Goal: Task Accomplishment & Management: Complete application form

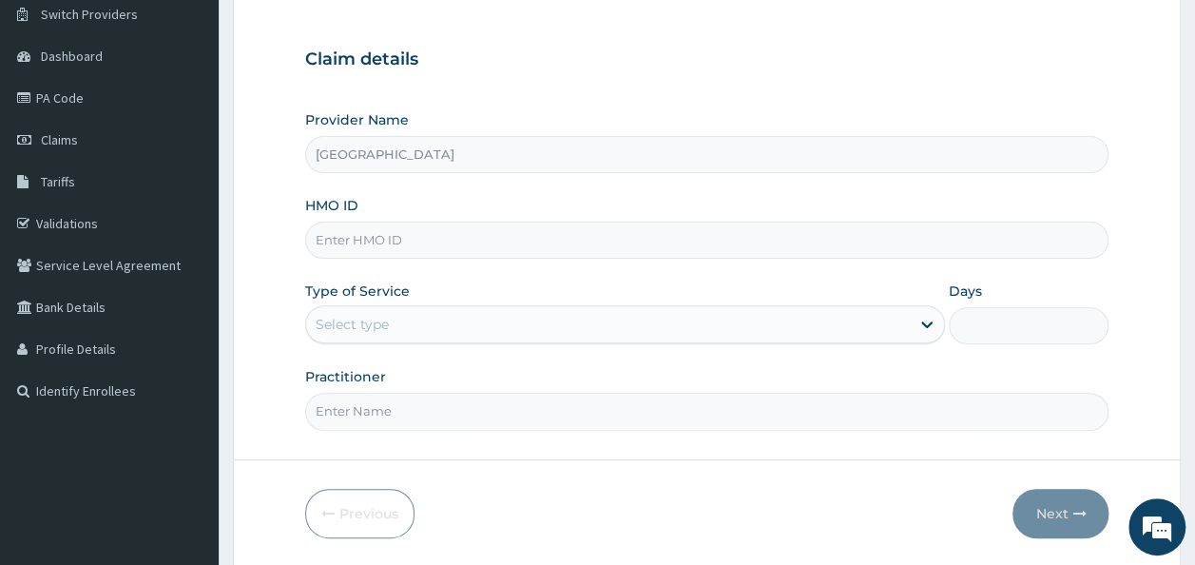
click at [662, 233] on input "HMO ID" at bounding box center [707, 239] width 804 height 37
type input "AKU/10051/A"
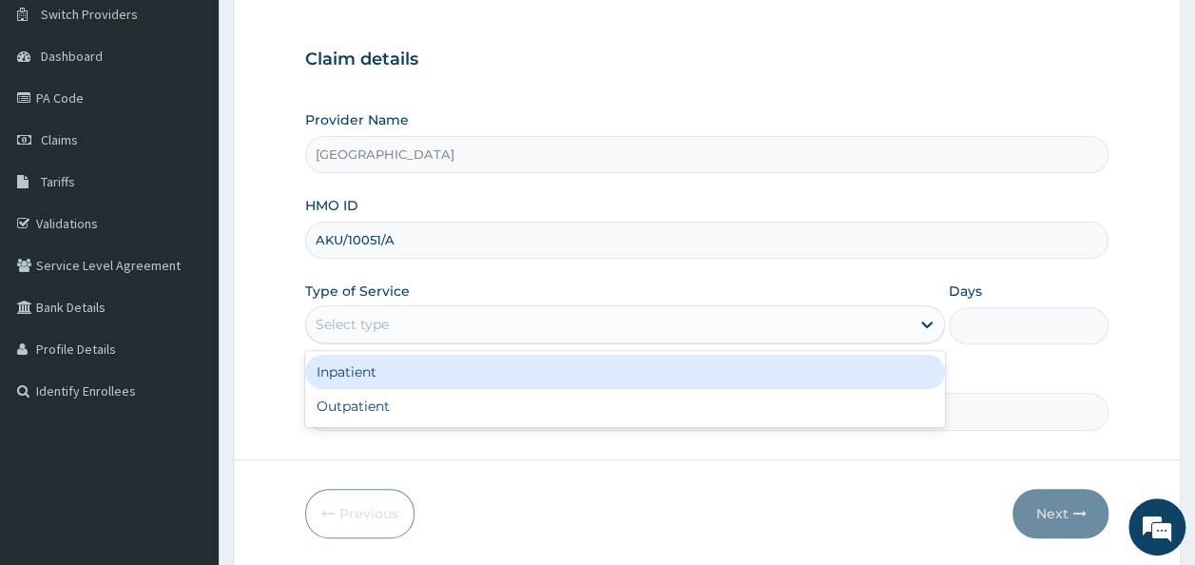
click at [626, 327] on div "Select type" at bounding box center [608, 324] width 604 height 30
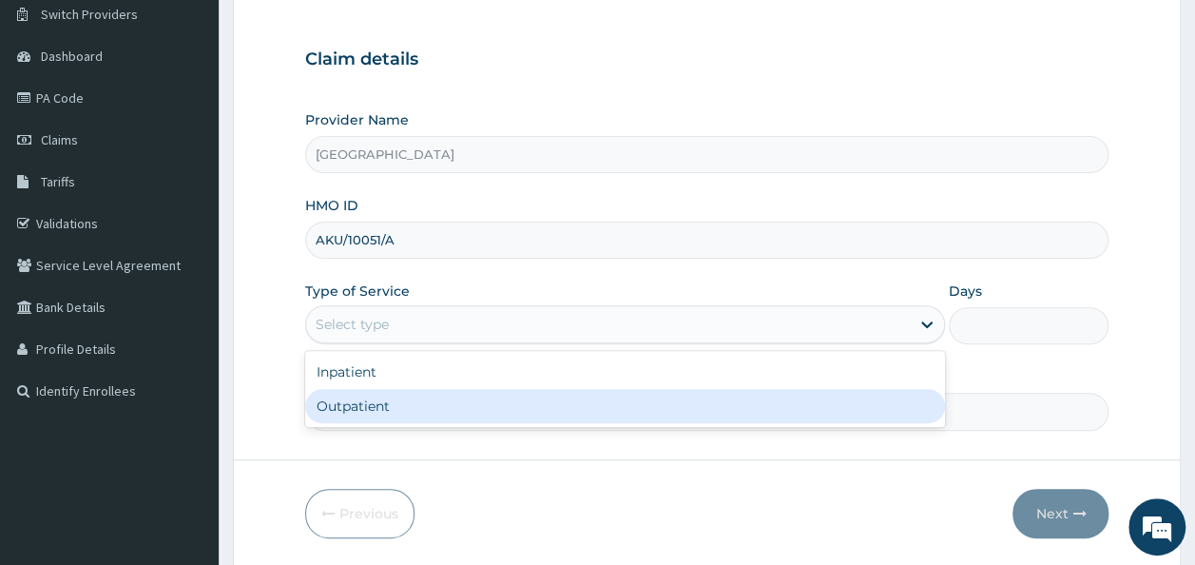
click at [360, 405] on div "Outpatient" at bounding box center [625, 406] width 640 height 34
type input "1"
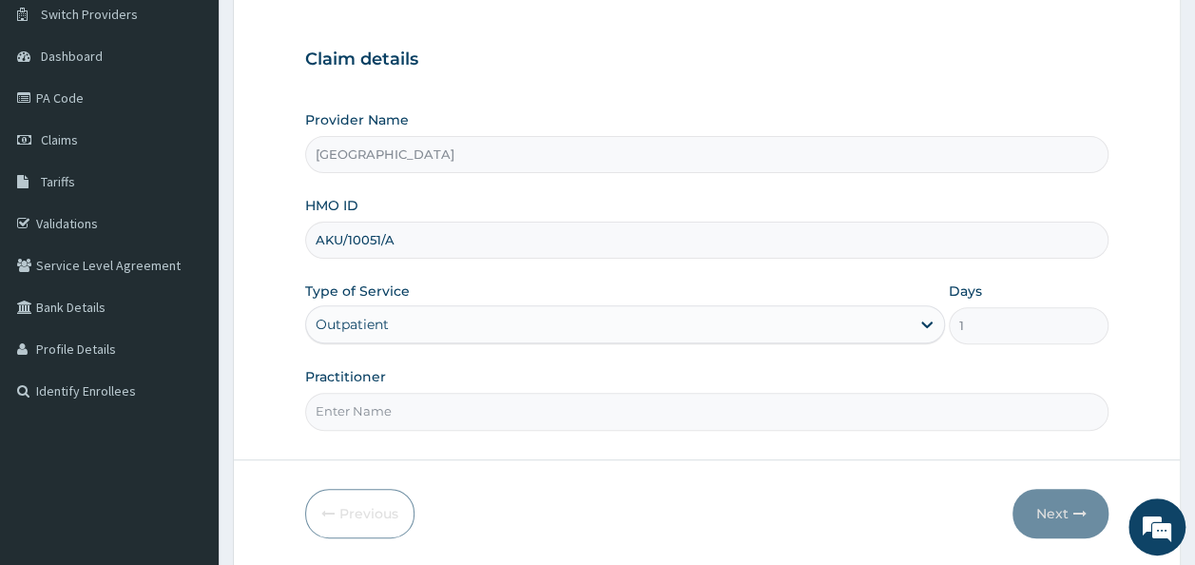
click at [390, 407] on input "Practitioner" at bounding box center [707, 411] width 804 height 37
type input "[PERSON_NAME]"
click at [1057, 506] on button "Next" at bounding box center [1060, 513] width 96 height 49
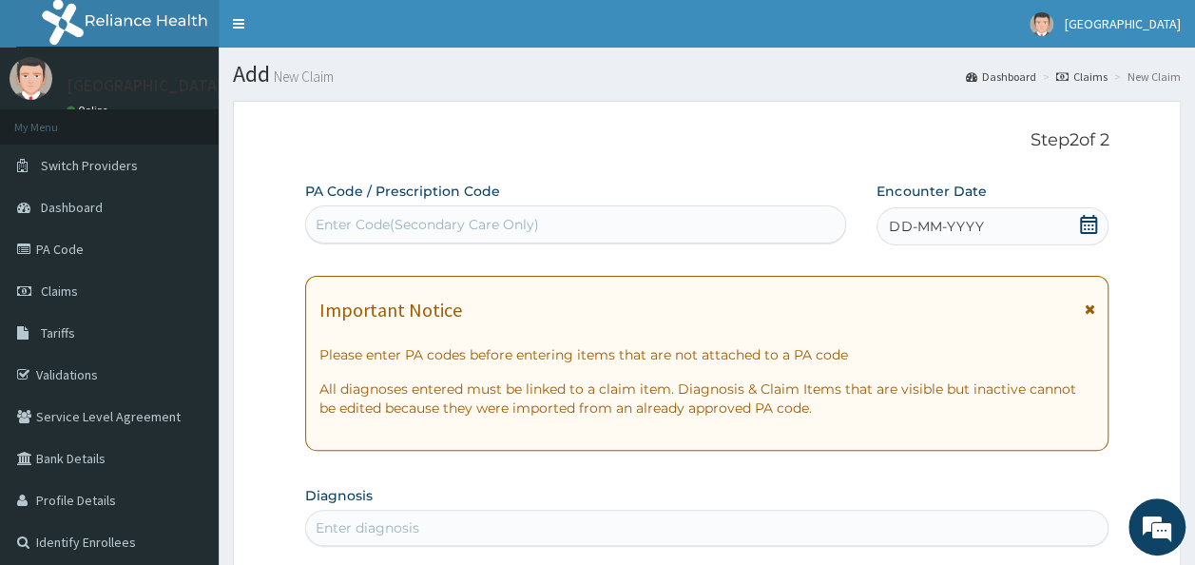
click at [1091, 219] on icon at bounding box center [1088, 224] width 19 height 19
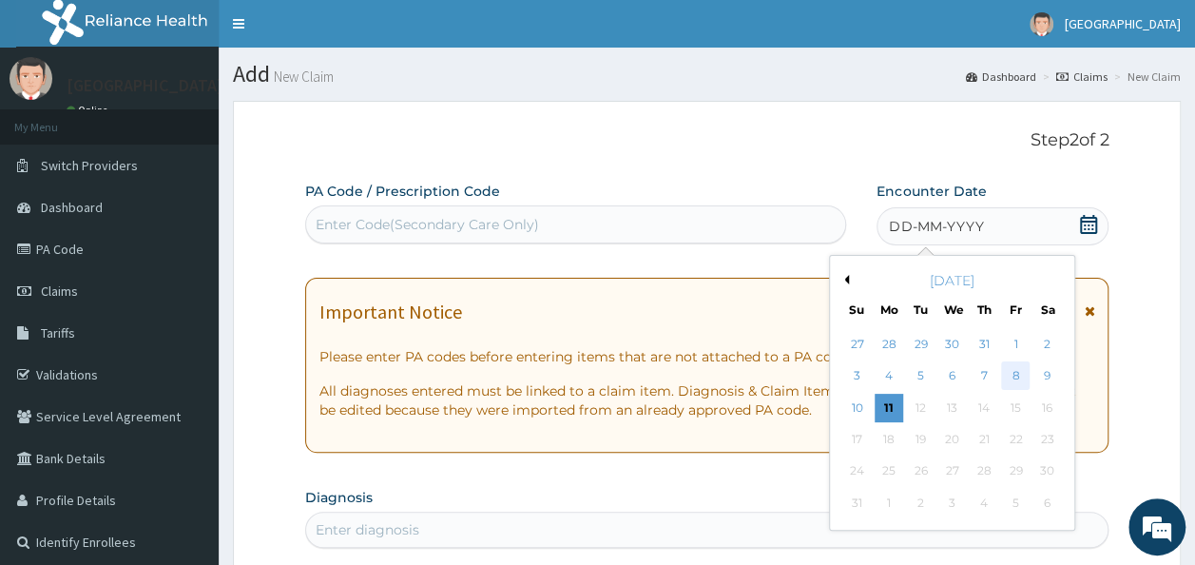
click at [1018, 373] on div "8" at bounding box center [1015, 376] width 29 height 29
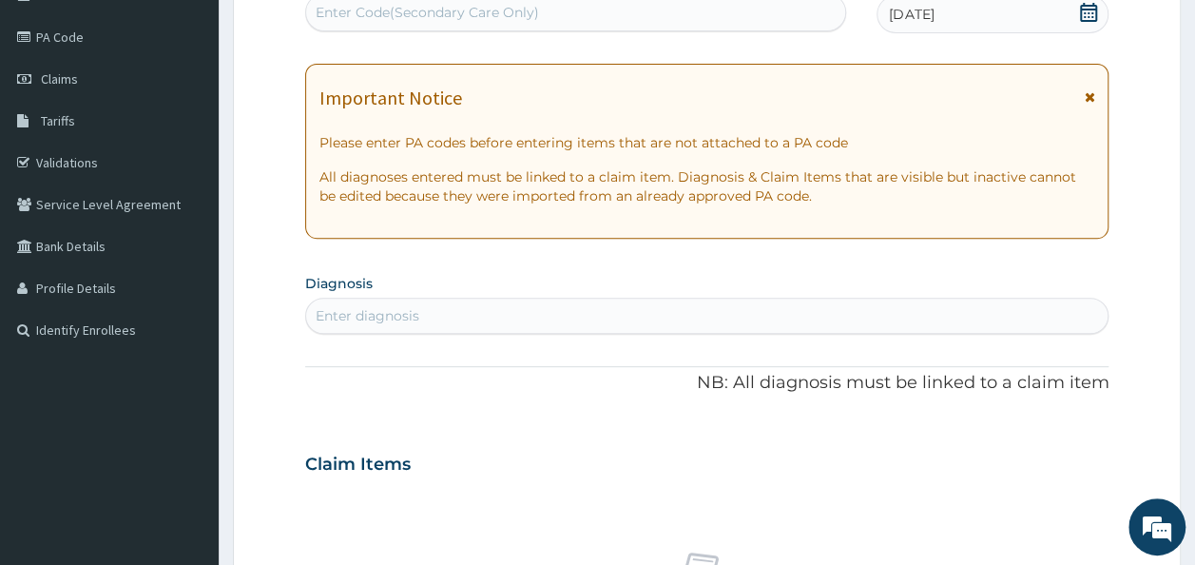
scroll to position [227, 0]
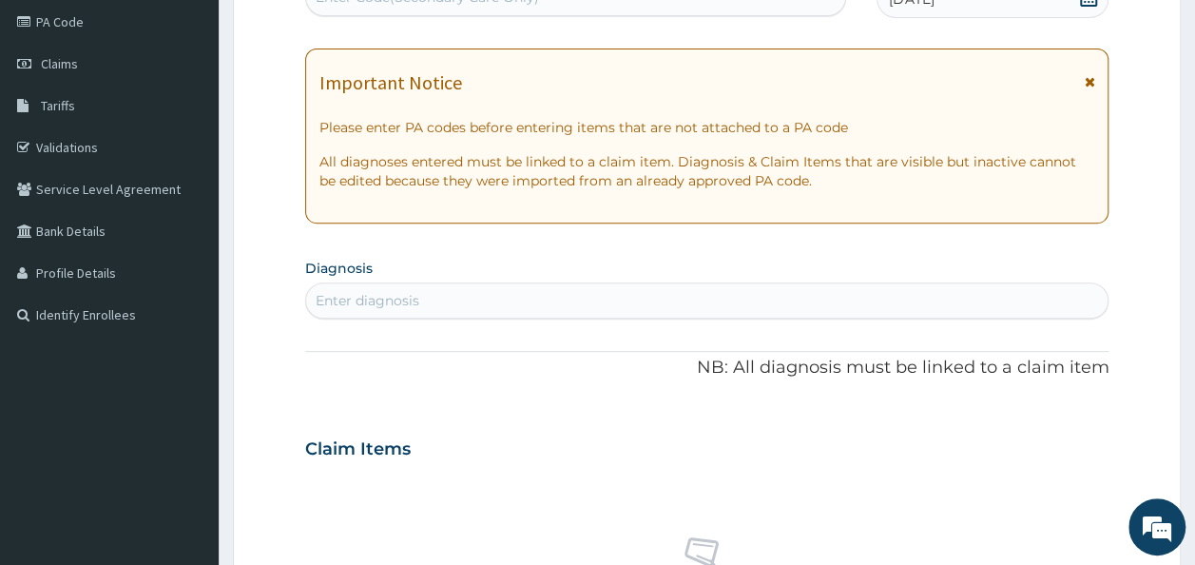
click at [806, 297] on div "Enter diagnosis" at bounding box center [707, 300] width 802 height 30
type input "MALAISE"
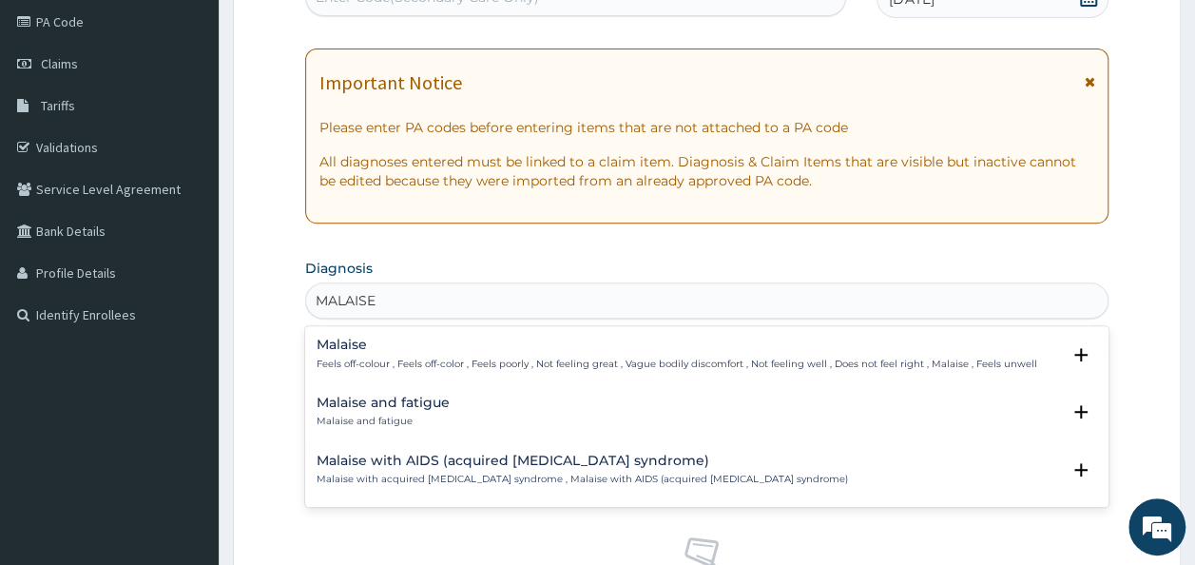
click at [603, 352] on div "Malaise Feels off-colour , Feels off-color , Feels poorly , Not feeling great ,…" at bounding box center [677, 353] width 720 height 33
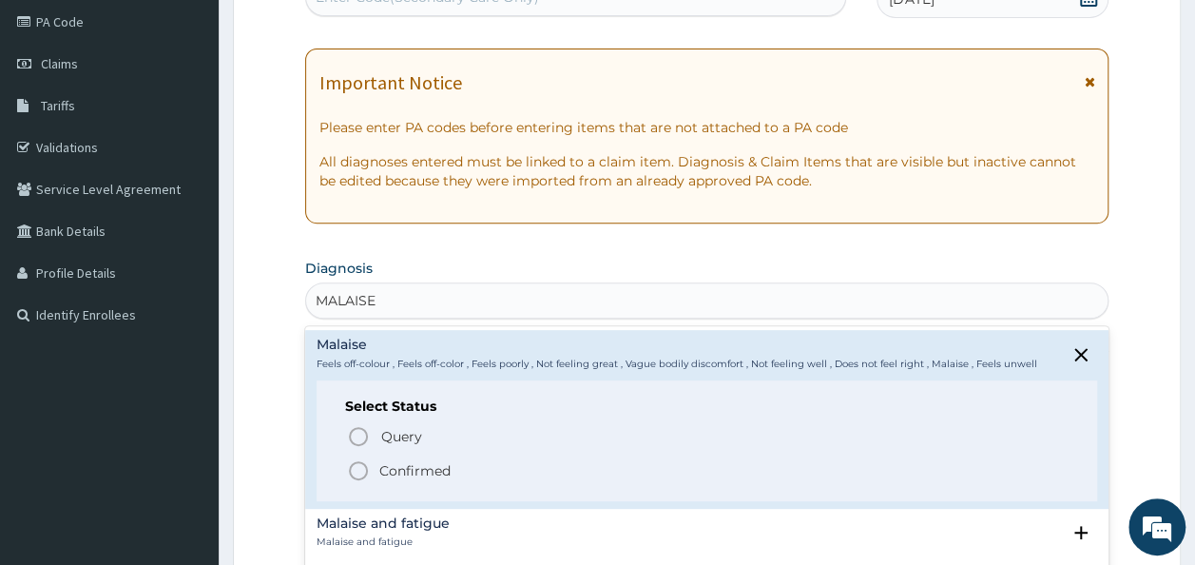
click at [423, 472] on p "Confirmed" at bounding box center [414, 470] width 71 height 19
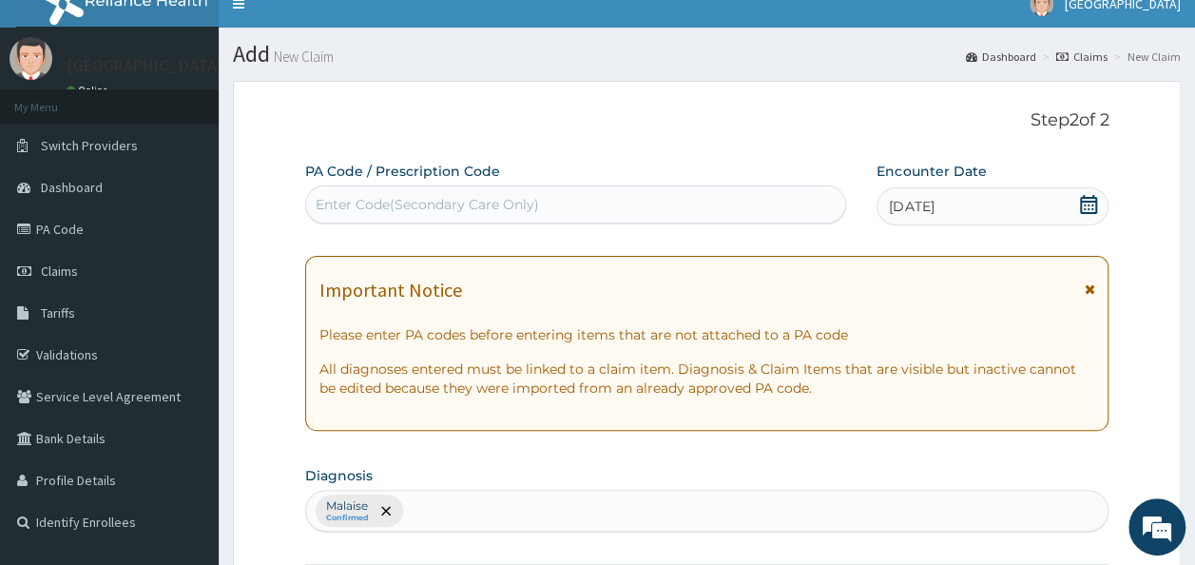
scroll to position [18, 0]
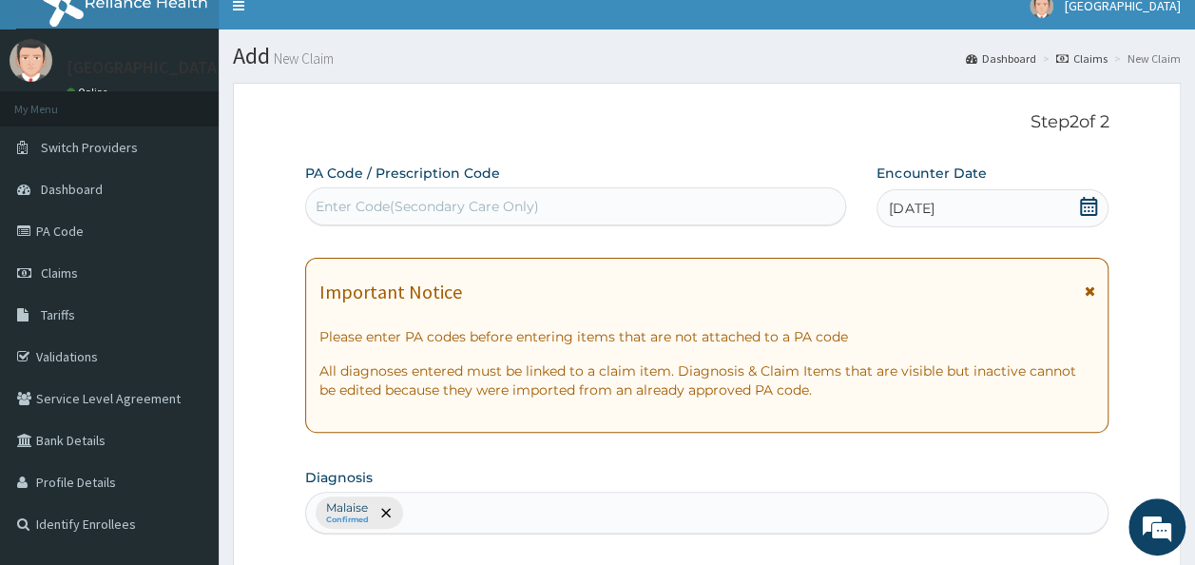
click at [1089, 205] on icon at bounding box center [1088, 206] width 17 height 19
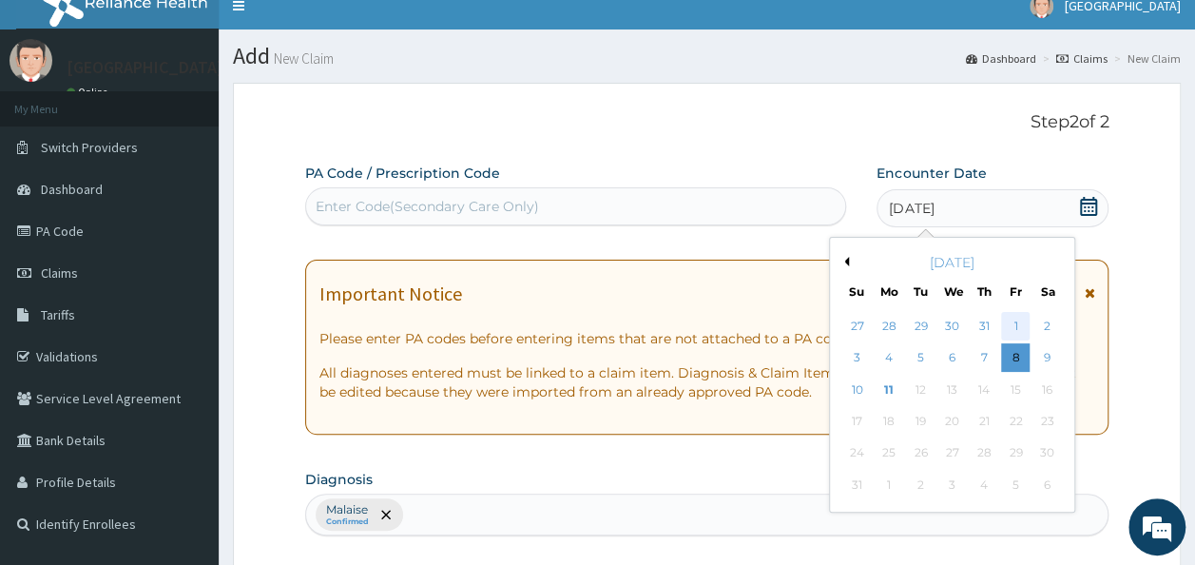
click at [1018, 325] on div "1" at bounding box center [1015, 326] width 29 height 29
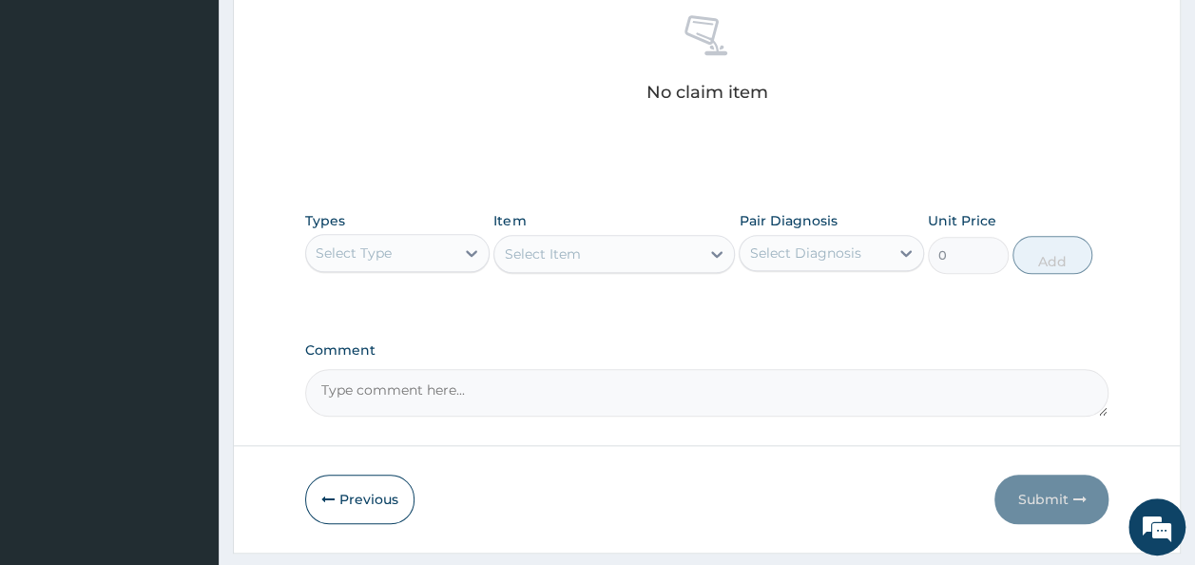
scroll to position [797, 0]
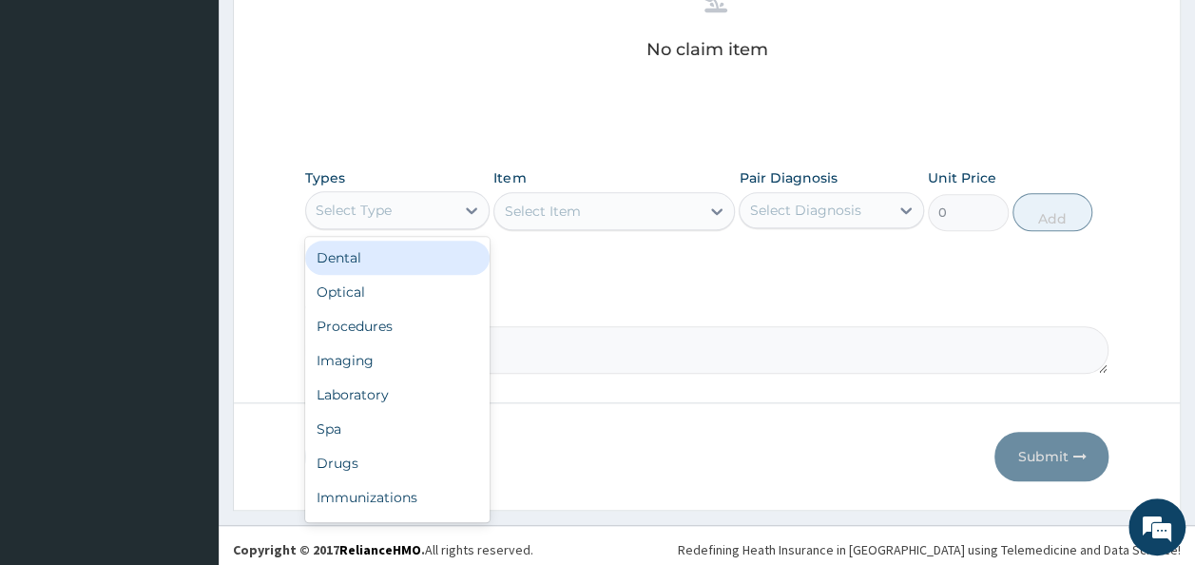
click at [432, 206] on div "Select Type" at bounding box center [380, 210] width 149 height 30
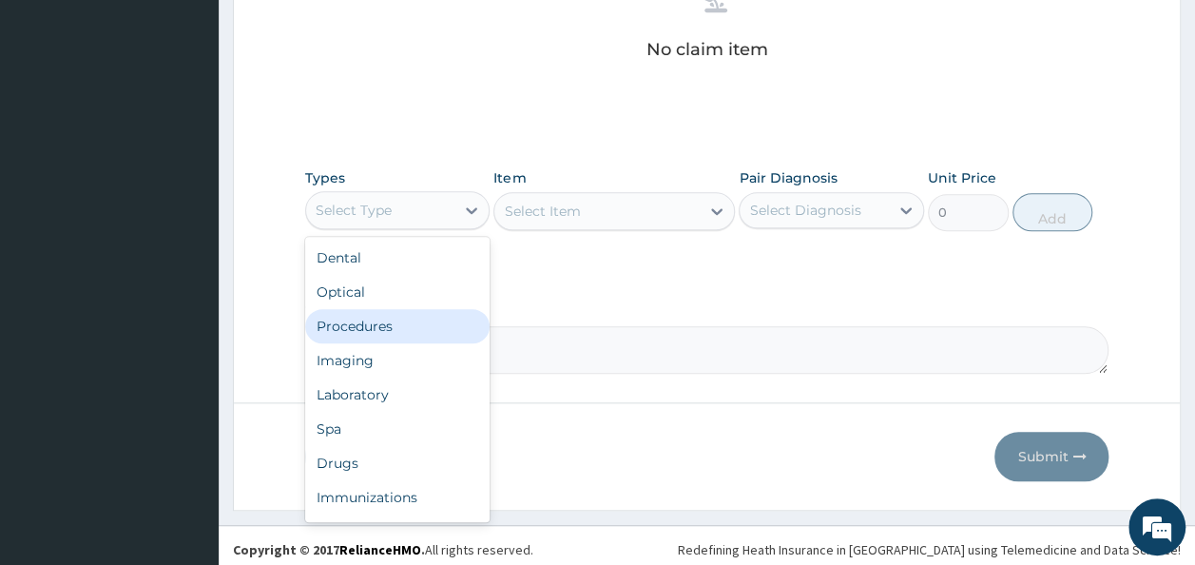
click at [378, 329] on div "Procedures" at bounding box center [397, 326] width 185 height 34
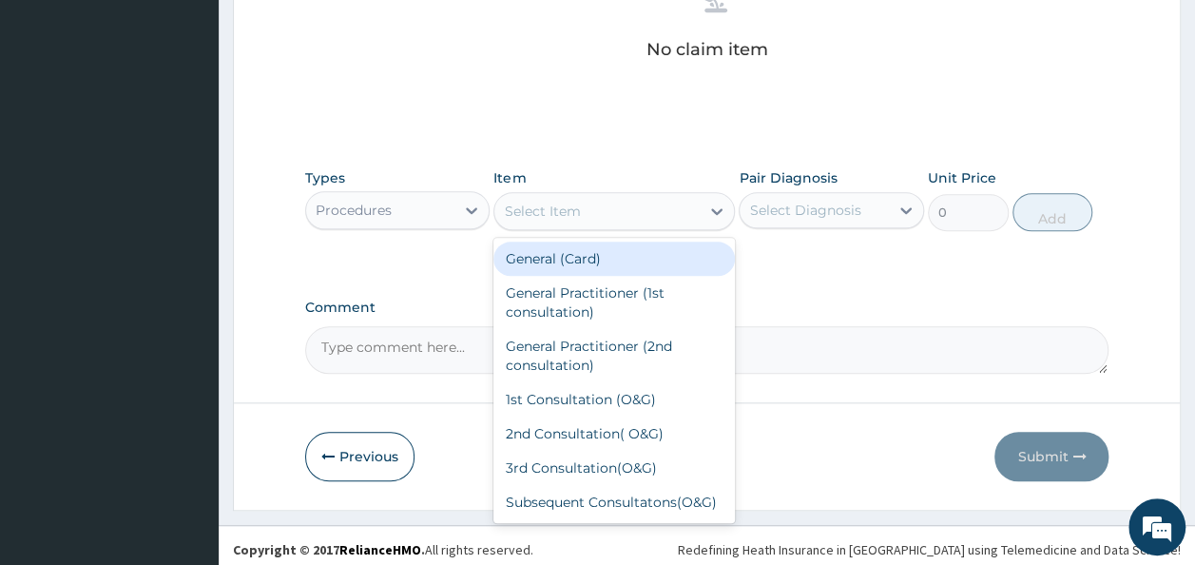
click at [623, 211] on div "Select Item" at bounding box center [596, 211] width 205 height 30
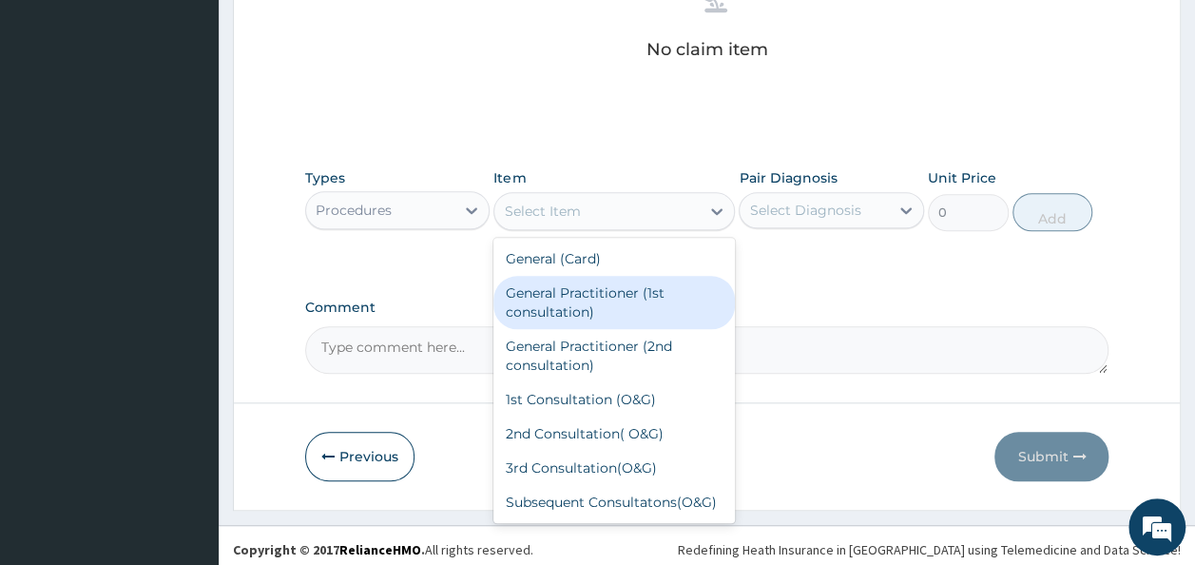
click at [620, 295] on div "General Practitioner (1st consultation)" at bounding box center [613, 302] width 241 height 53
type input "1500"
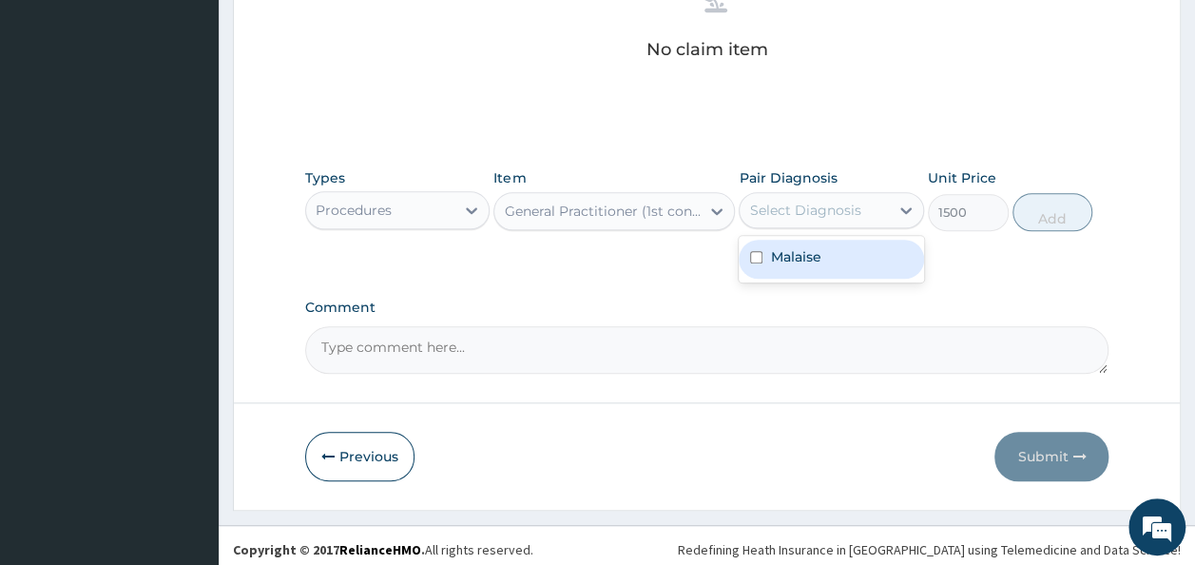
click at [821, 214] on div "Select Diagnosis" at bounding box center [804, 210] width 111 height 19
click at [833, 255] on div "Malaise" at bounding box center [831, 259] width 185 height 39
checkbox input "true"
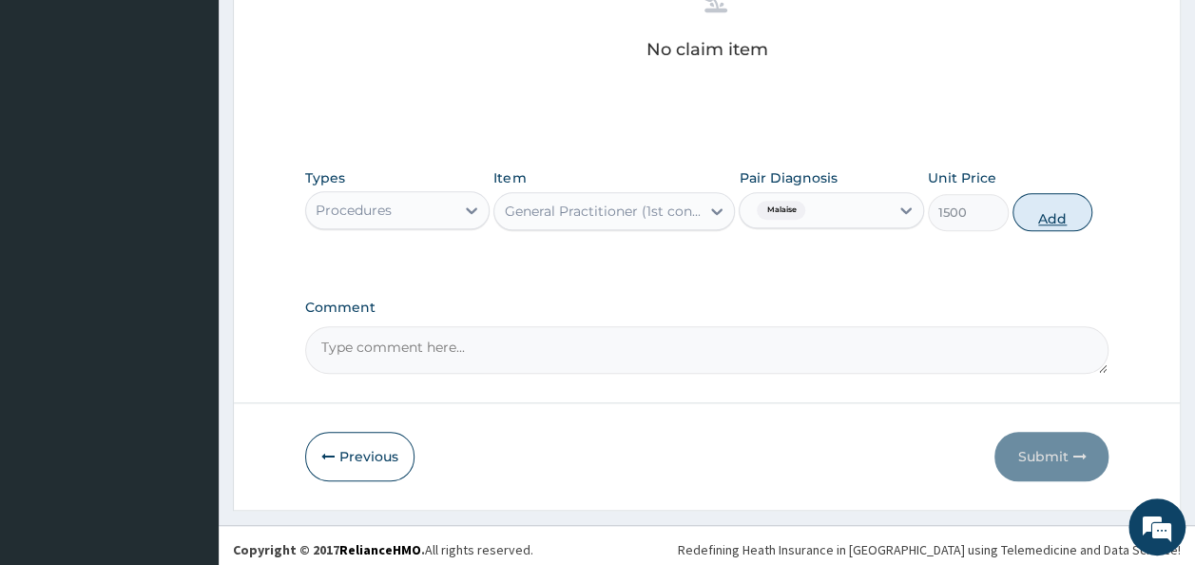
click at [1053, 216] on button "Add" at bounding box center [1052, 212] width 81 height 38
type input "0"
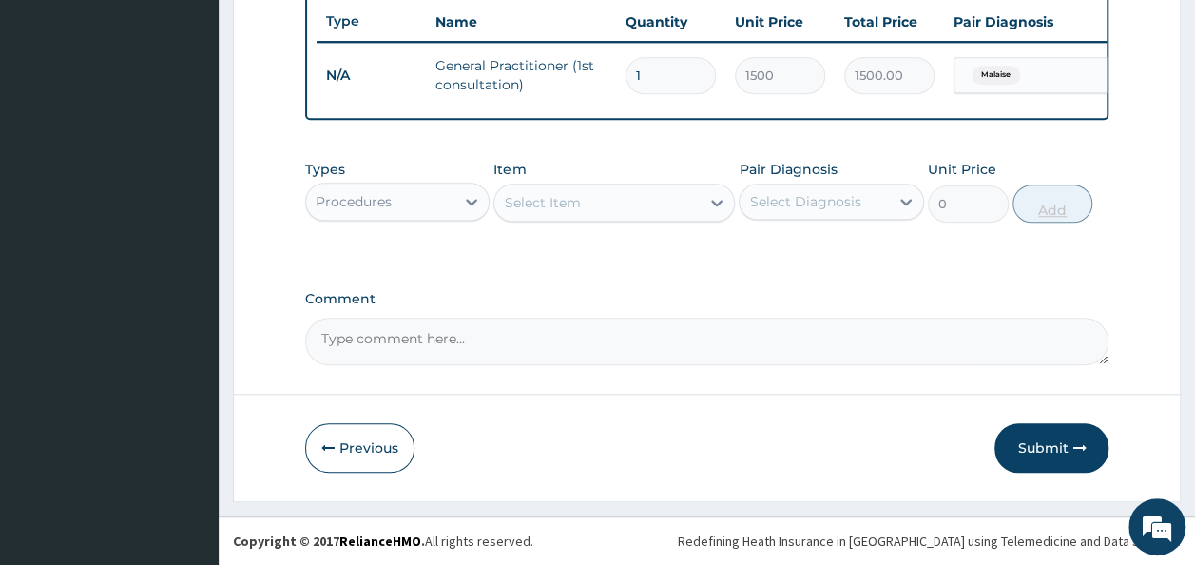
scroll to position [727, 0]
click at [1054, 446] on button "Submit" at bounding box center [1051, 447] width 114 height 49
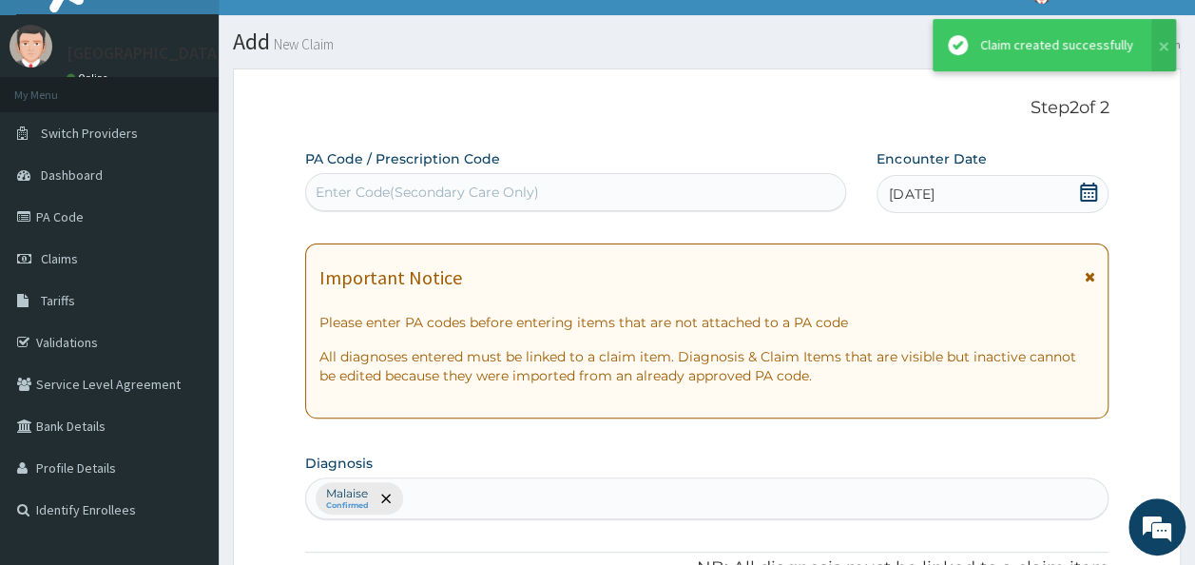
scroll to position [0, 0]
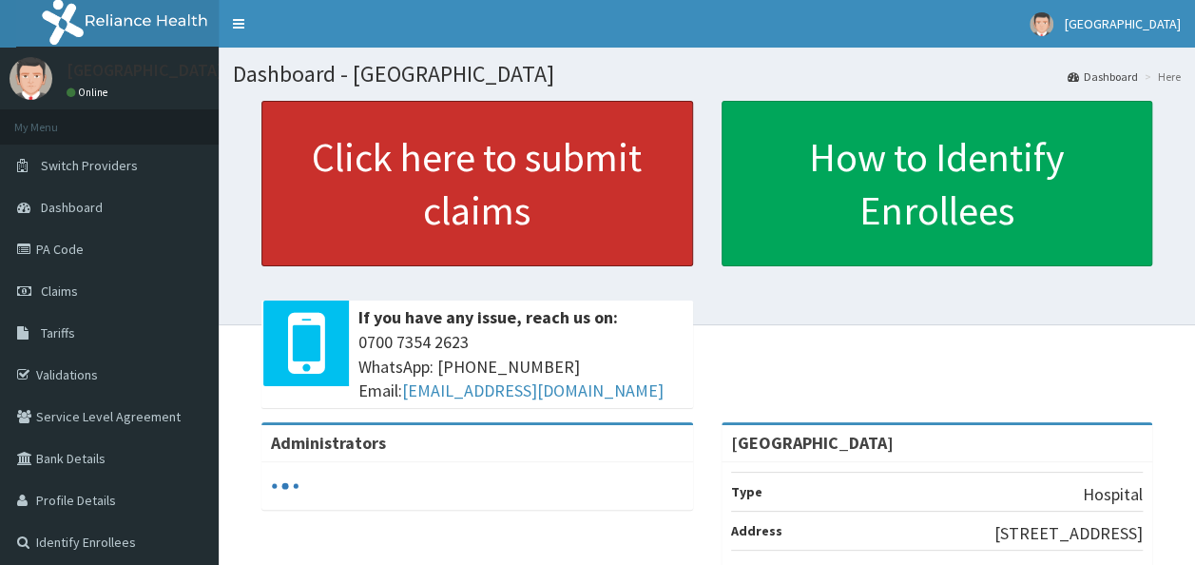
click at [465, 167] on link "Click here to submit claims" at bounding box center [477, 183] width 432 height 165
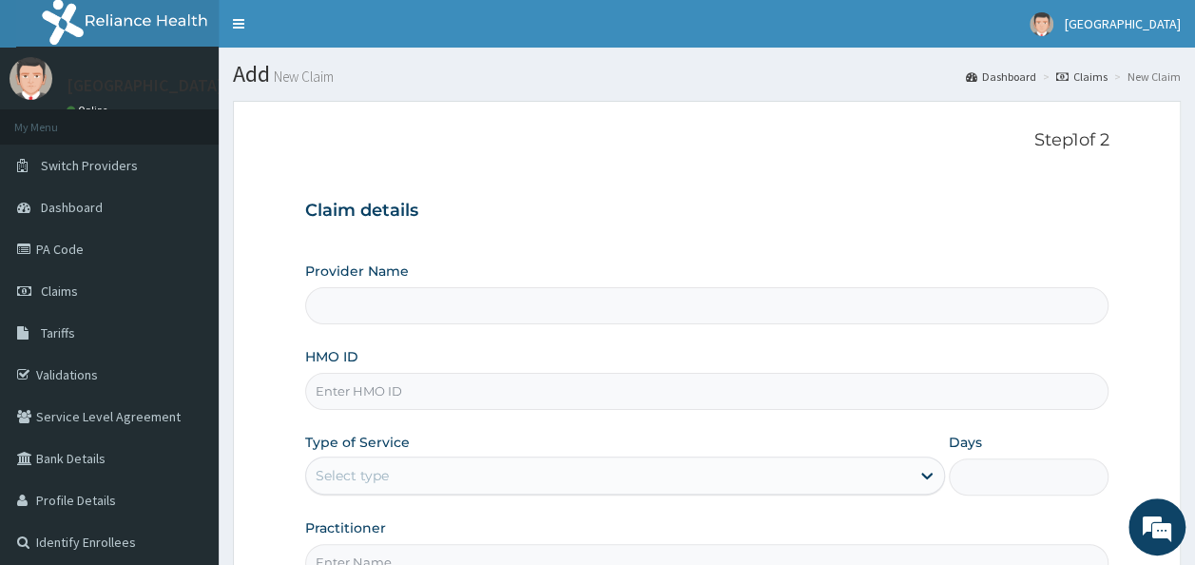
click at [361, 392] on input "HMO ID" at bounding box center [707, 391] width 804 height 37
type input "Ire Anu Hospitals"
type input "AKU/10051/A"
click at [715, 469] on div "Select type" at bounding box center [608, 475] width 604 height 30
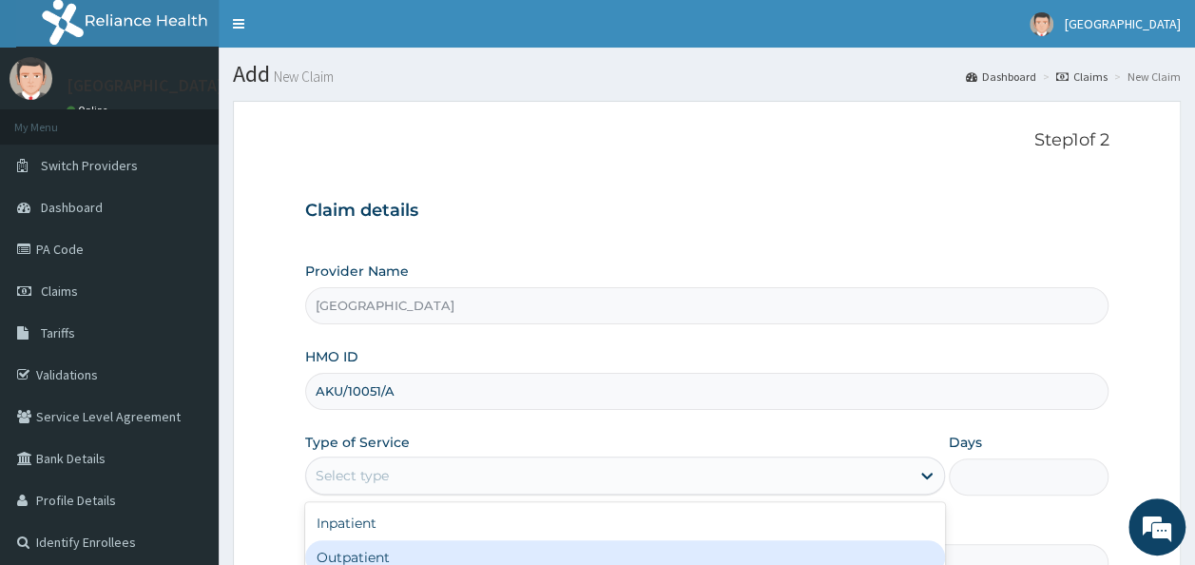
click at [456, 544] on div "Outpatient" at bounding box center [625, 557] width 640 height 34
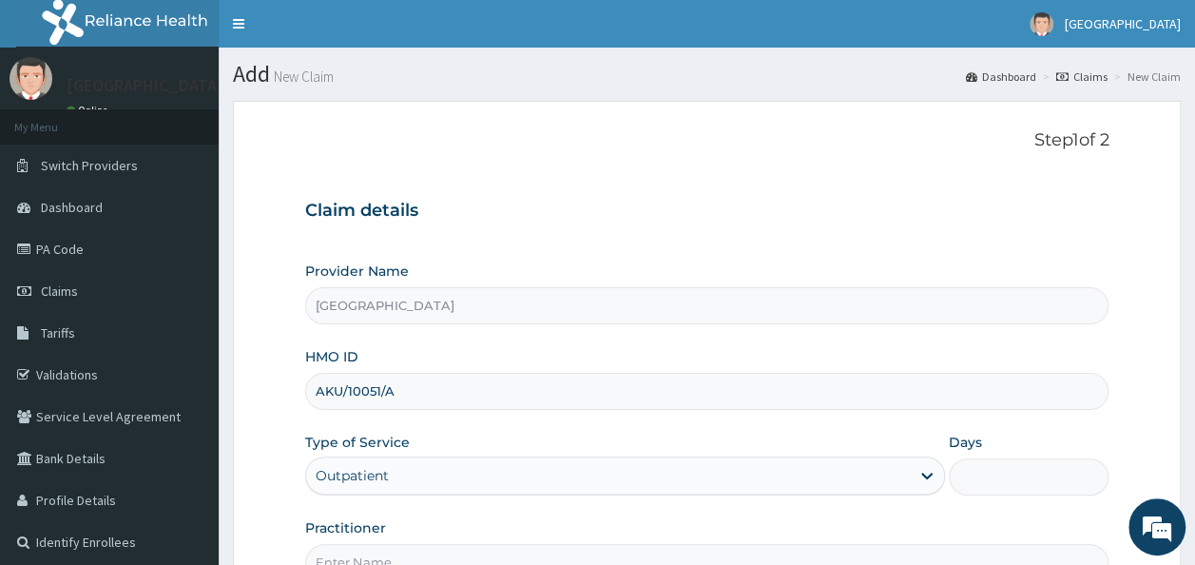
type input "1"
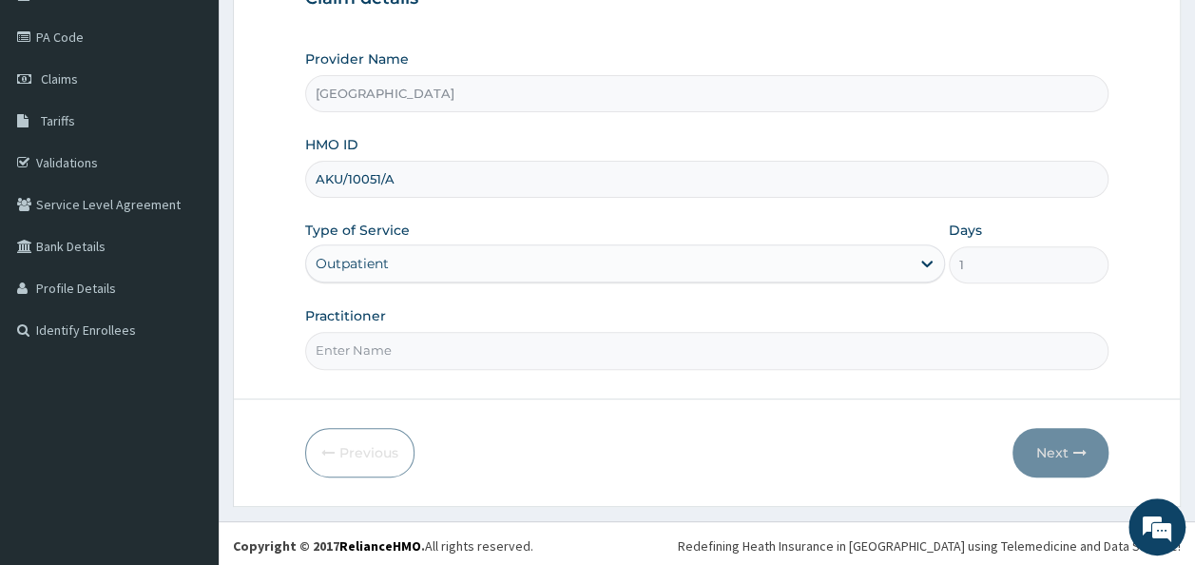
scroll to position [213, 0]
click at [384, 344] on input "Practitioner" at bounding box center [707, 349] width 804 height 37
type input "DR. JOSHUA OJETOKUN"
click at [1055, 455] on button "Next" at bounding box center [1060, 451] width 96 height 49
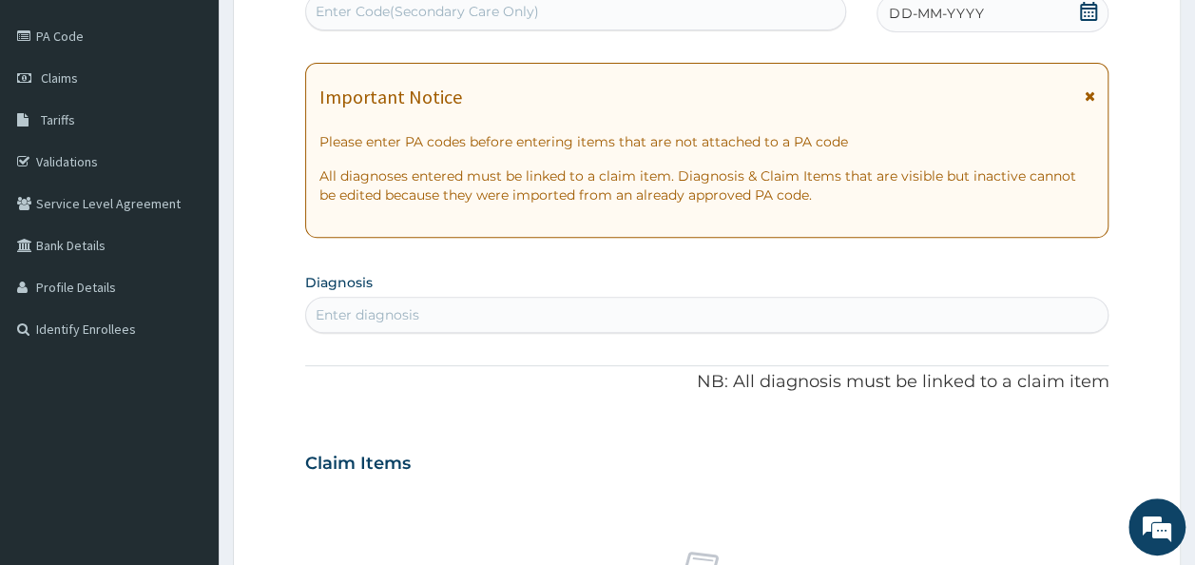
scroll to position [0, 0]
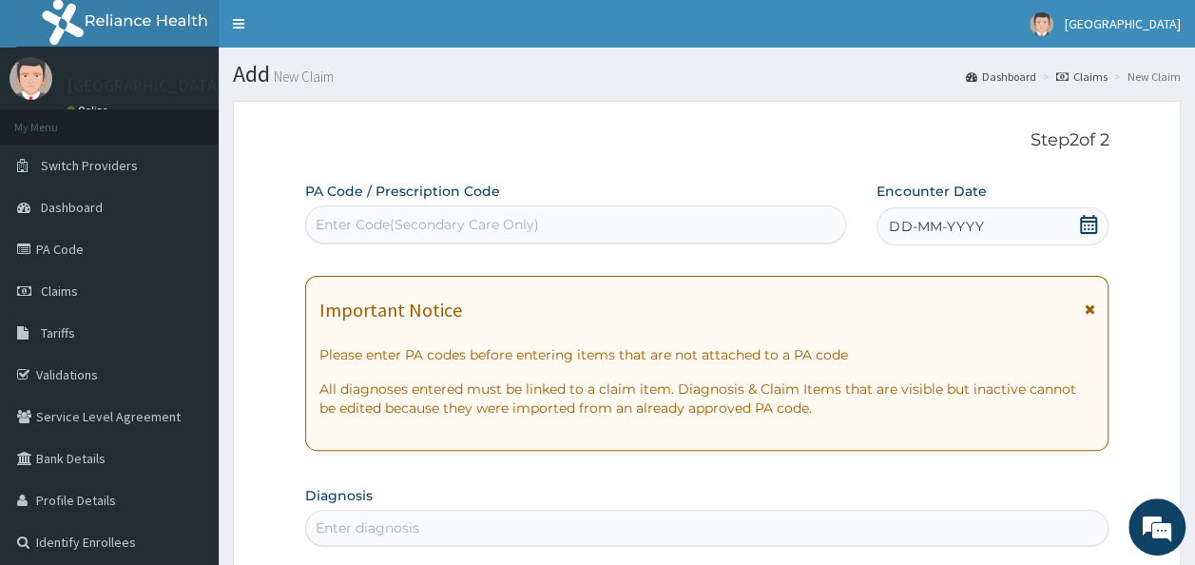
click at [1086, 221] on icon at bounding box center [1088, 224] width 17 height 19
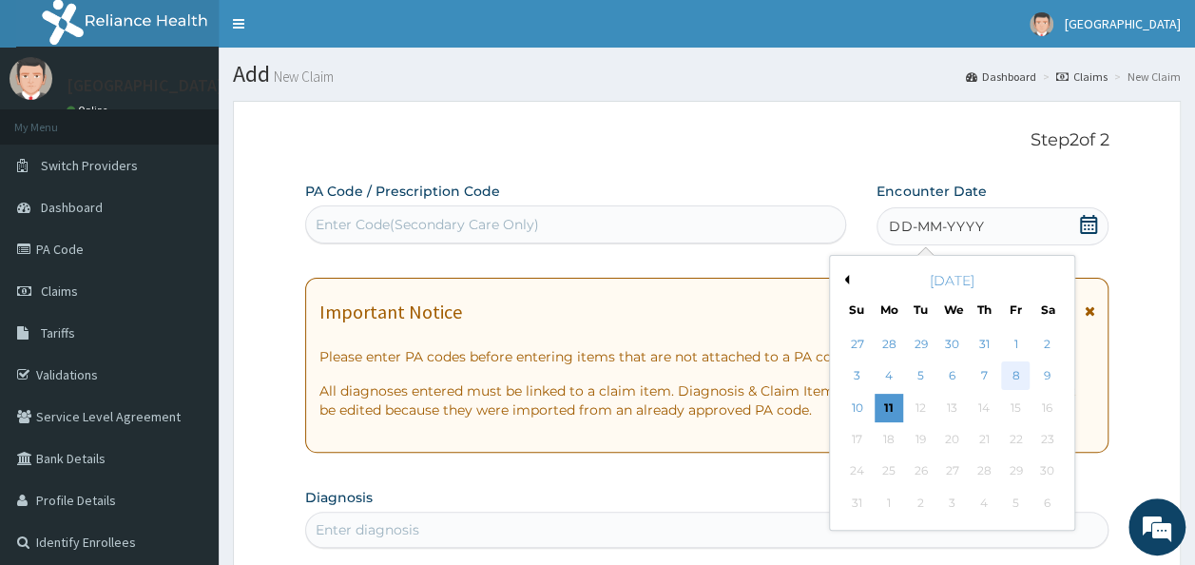
click at [1024, 374] on div "8" at bounding box center [1015, 376] width 29 height 29
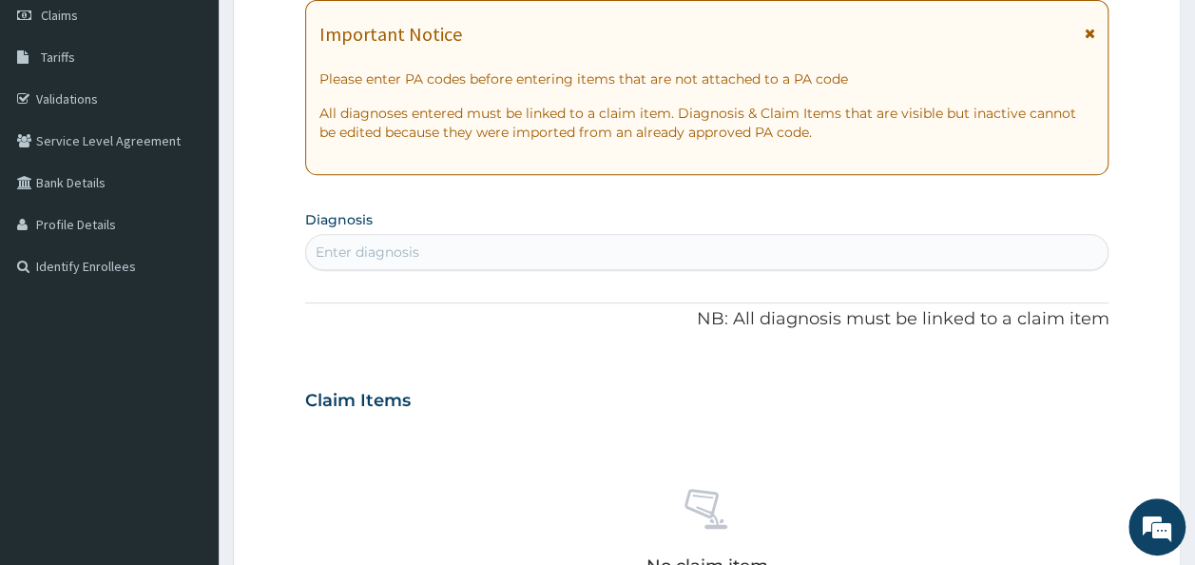
scroll to position [346, 0]
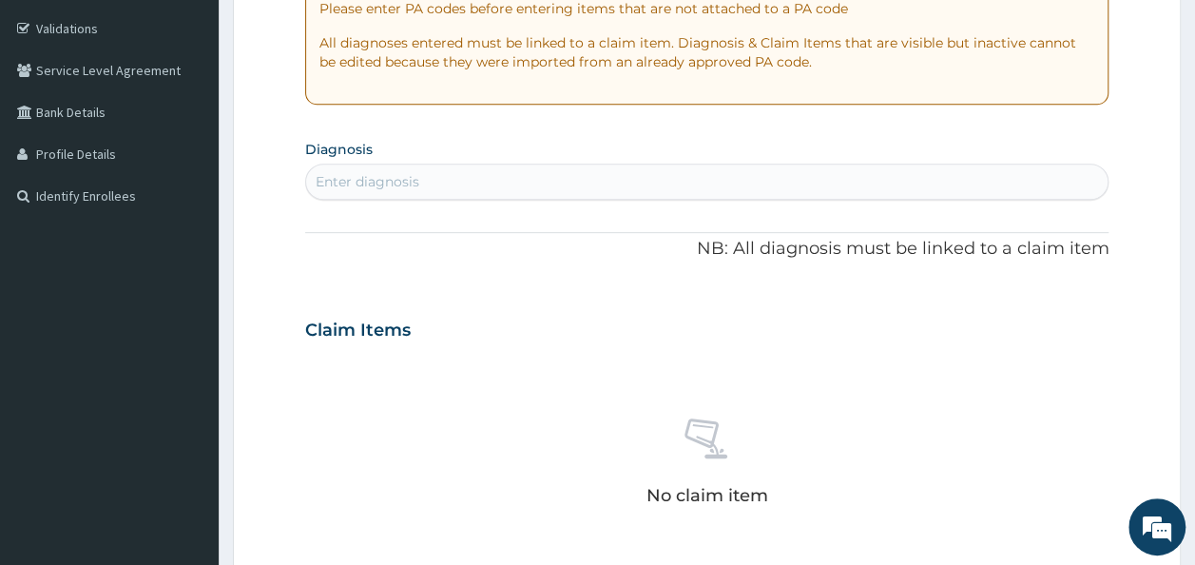
click at [713, 174] on div "Enter diagnosis" at bounding box center [707, 181] width 802 height 30
type input "MALAISE"
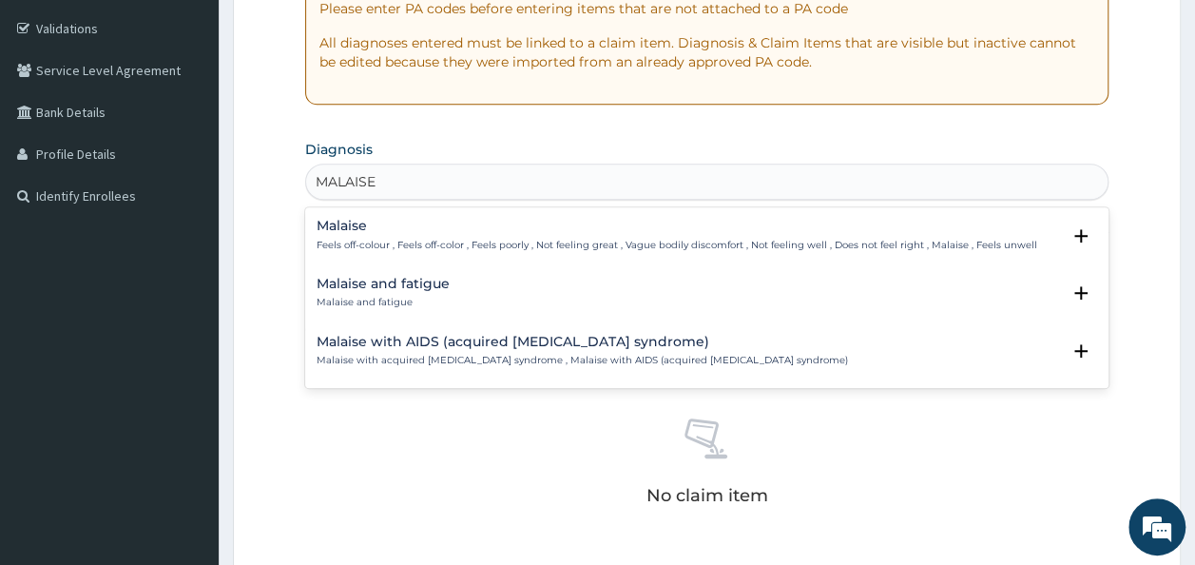
click at [378, 245] on p "Feels off-colour , Feels off-color , Feels poorly , Not feeling great , Vague b…" at bounding box center [677, 245] width 720 height 13
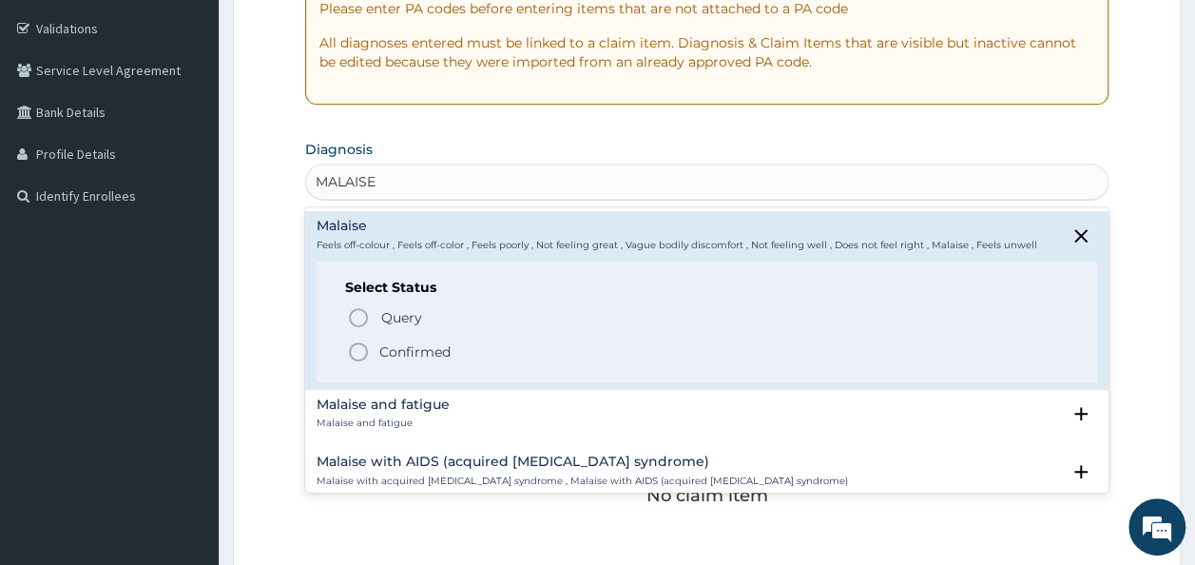
click at [418, 348] on p "Confirmed" at bounding box center [414, 351] width 71 height 19
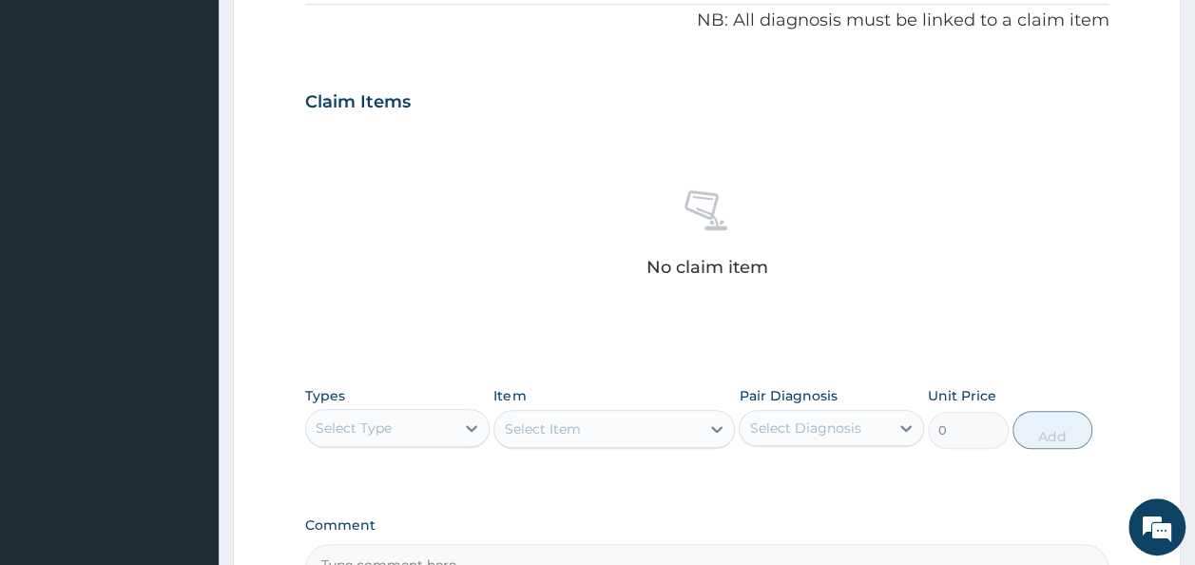
scroll to position [644, 0]
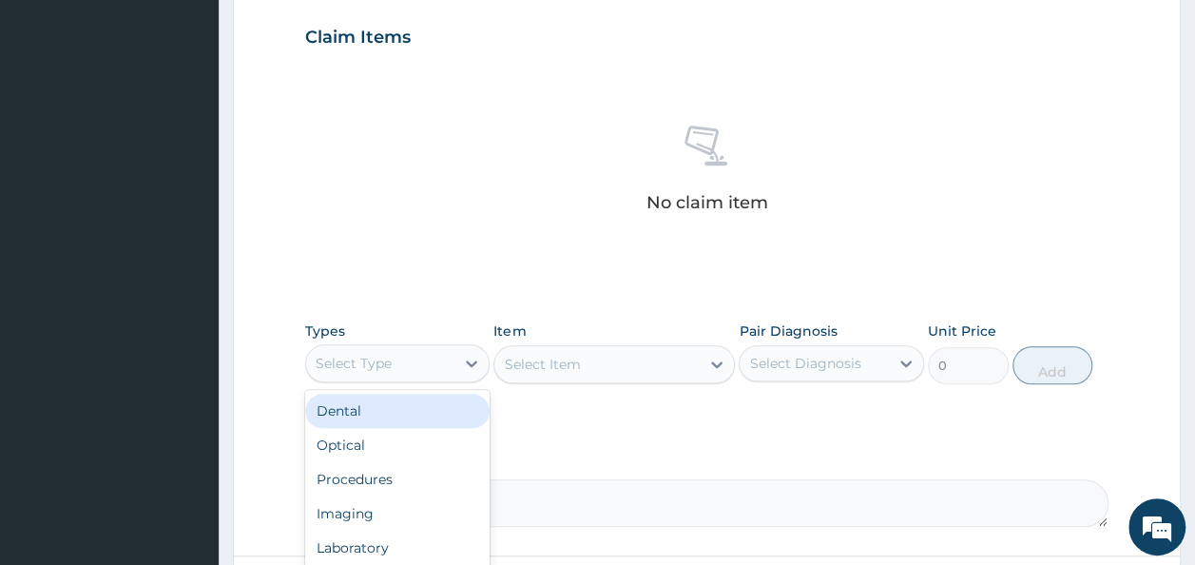
click at [434, 374] on div "Select Type" at bounding box center [380, 363] width 149 height 30
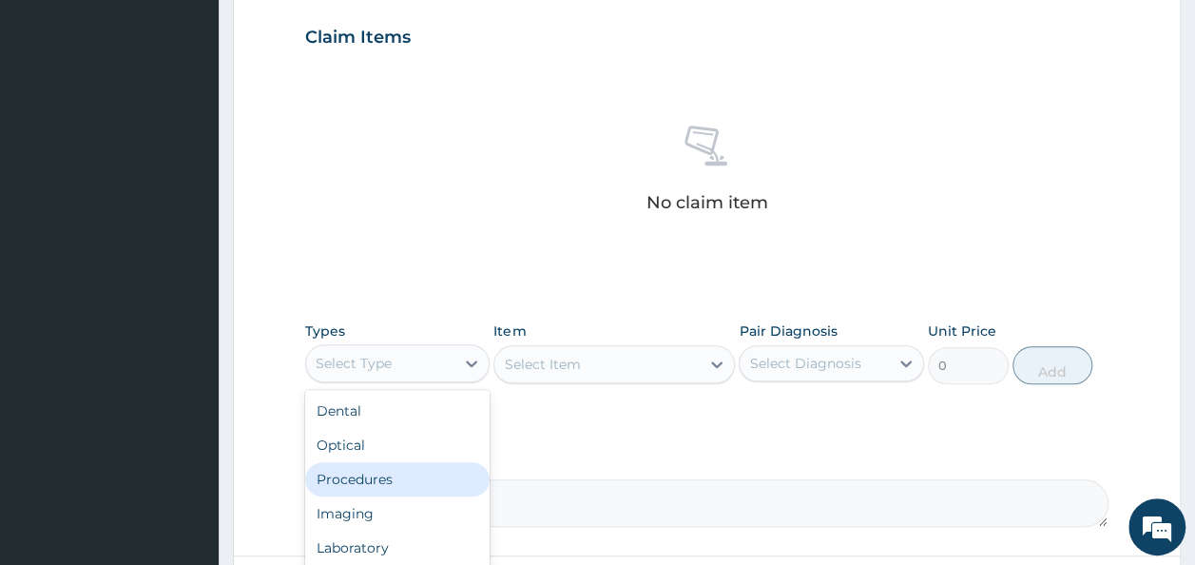
click at [374, 481] on div "Procedures" at bounding box center [397, 479] width 185 height 34
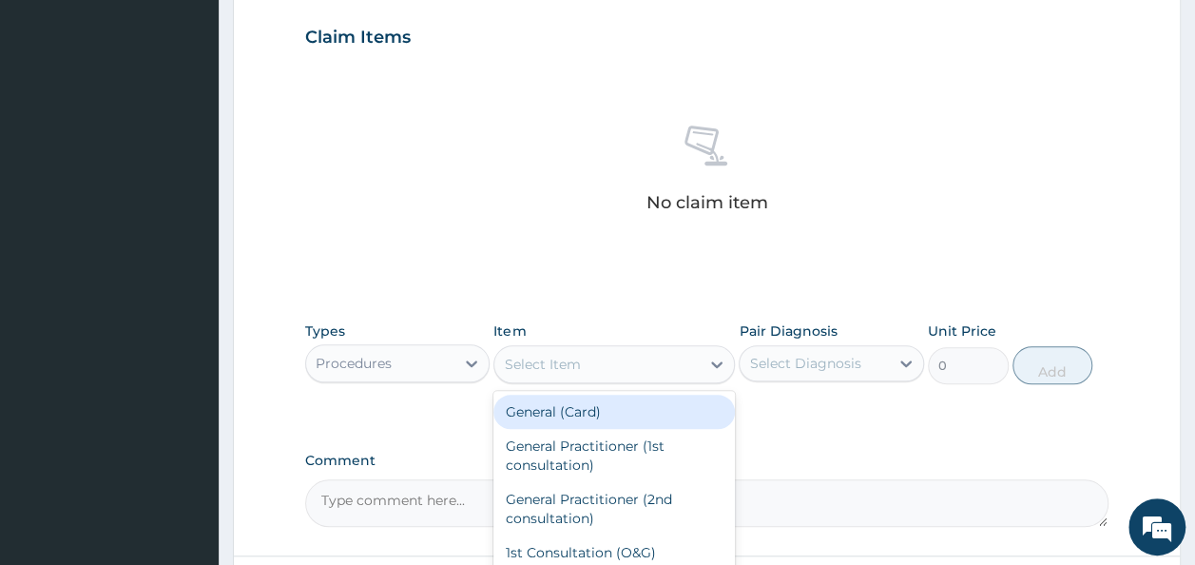
click at [627, 361] on div "Select Item" at bounding box center [596, 364] width 205 height 30
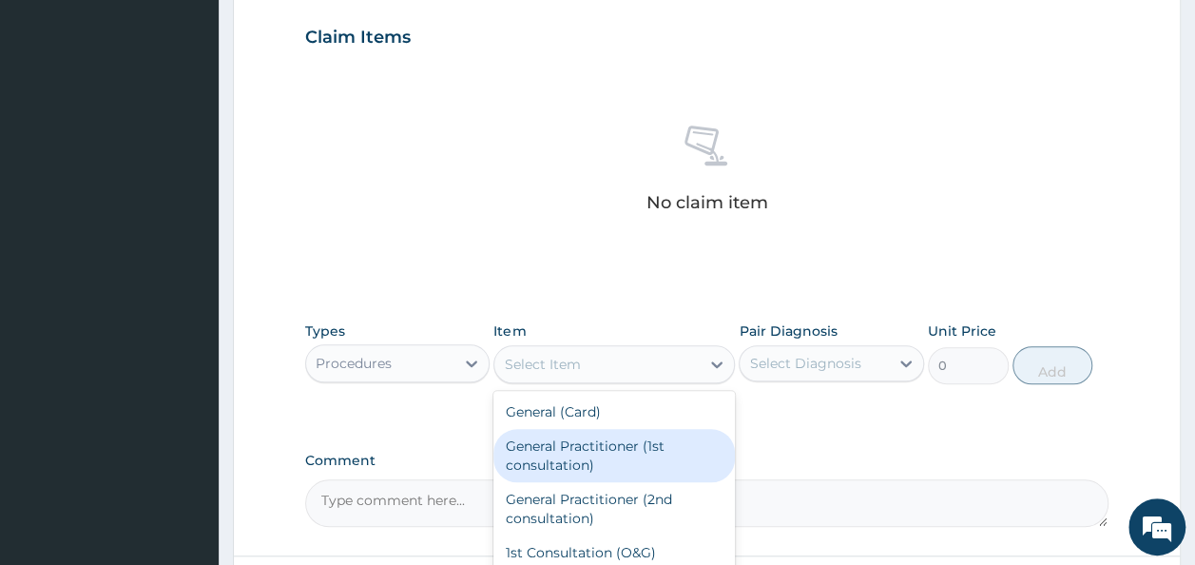
click at [601, 445] on div "General Practitioner (1st consultation)" at bounding box center [613, 455] width 241 height 53
type input "1500"
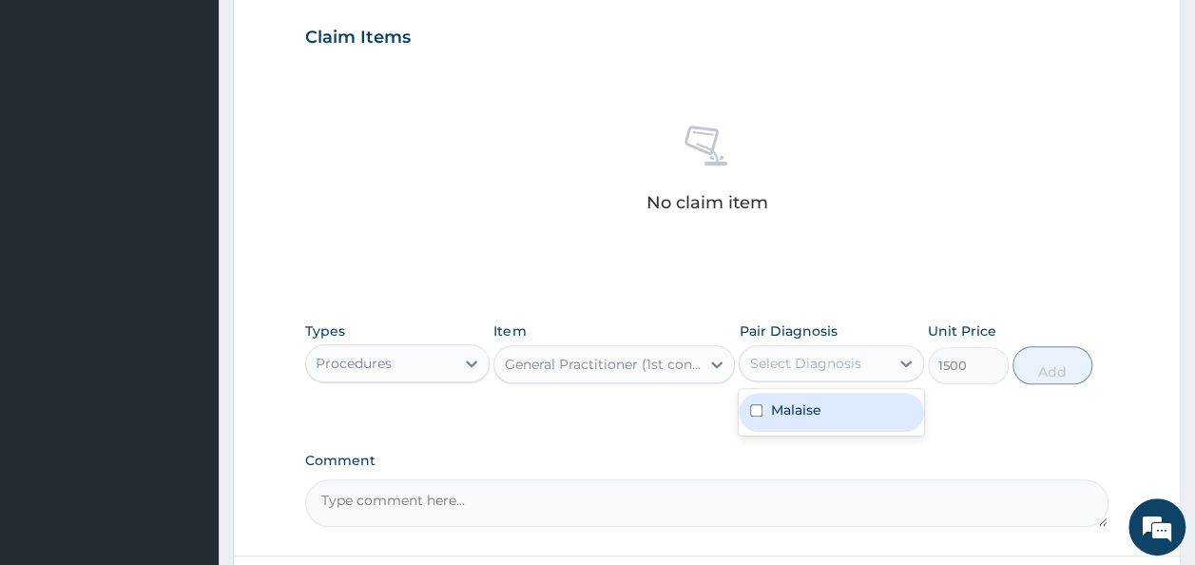
click at [850, 355] on div "Select Diagnosis" at bounding box center [804, 363] width 111 height 19
click at [822, 405] on div "Malaise" at bounding box center [831, 412] width 185 height 39
checkbox input "true"
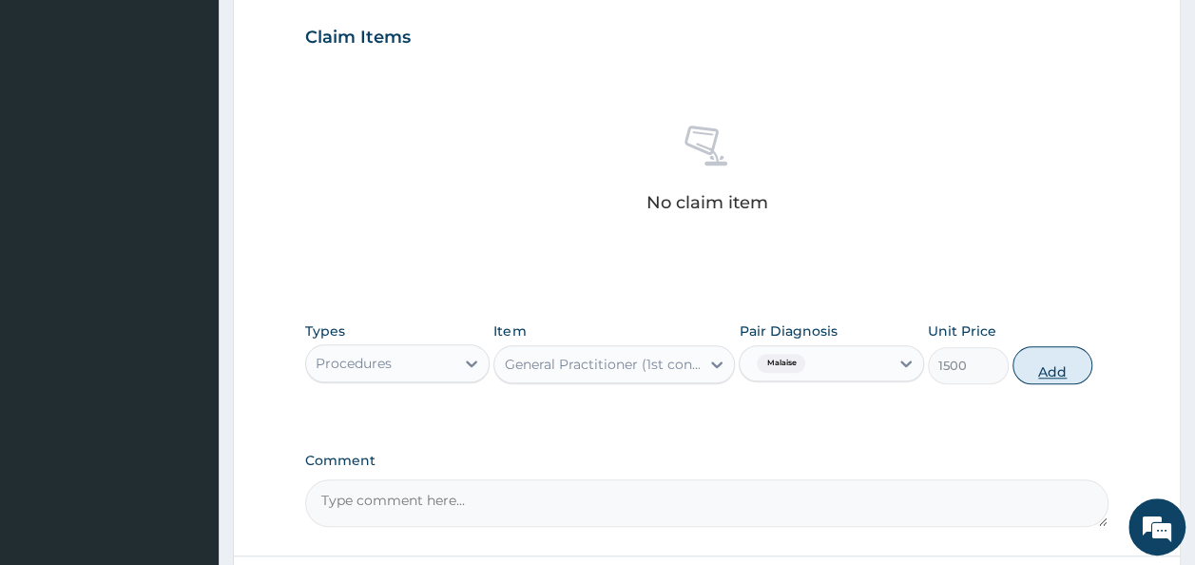
click at [1045, 366] on button "Add" at bounding box center [1052, 365] width 81 height 38
type input "0"
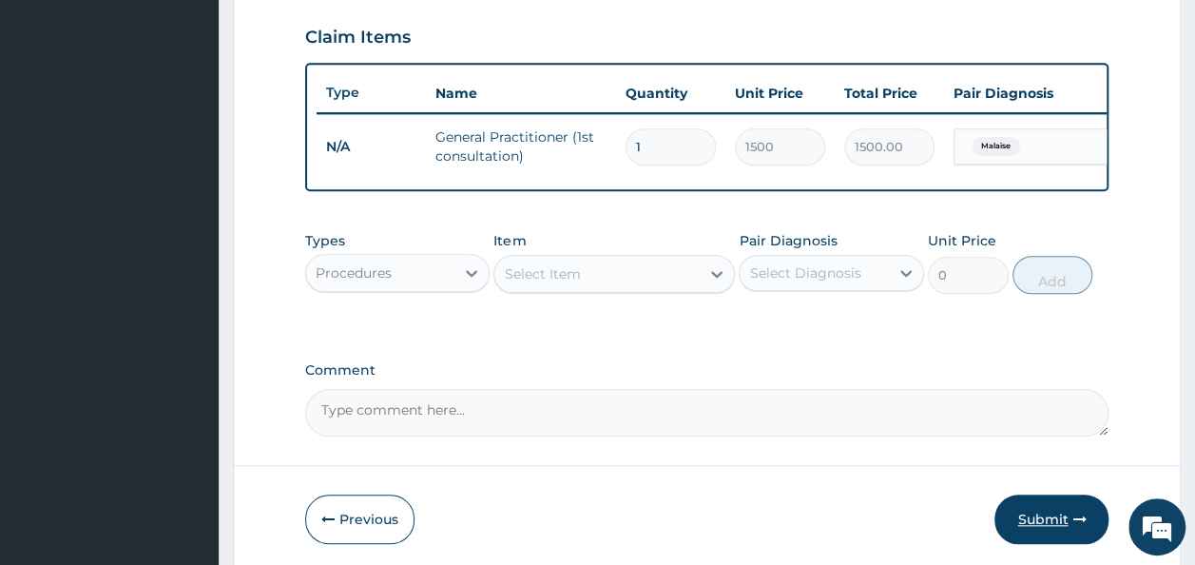
click at [1041, 529] on button "Submit" at bounding box center [1051, 518] width 114 height 49
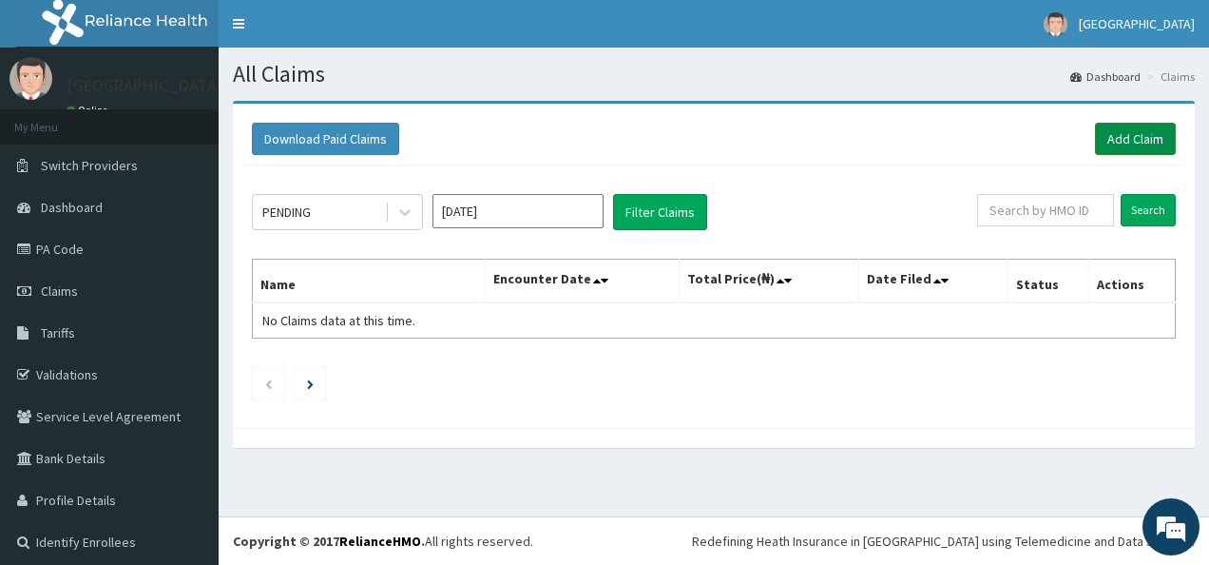
click at [1095, 135] on link "Add Claim" at bounding box center [1135, 139] width 81 height 32
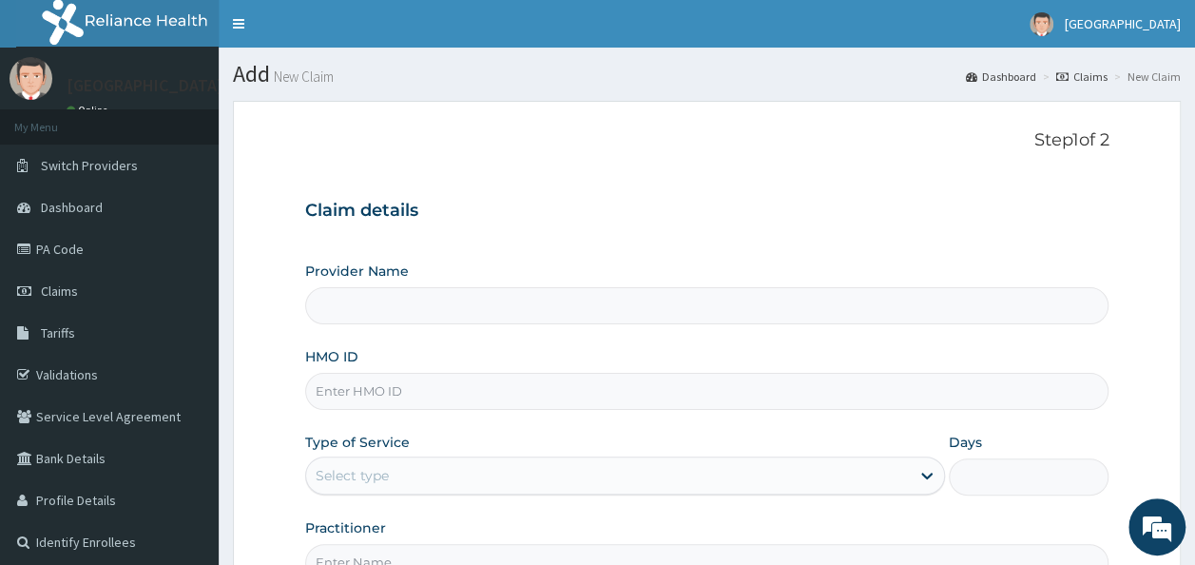
click at [626, 398] on input "HMO ID" at bounding box center [707, 391] width 804 height 37
type input "T"
type input "[GEOGRAPHIC_DATA]"
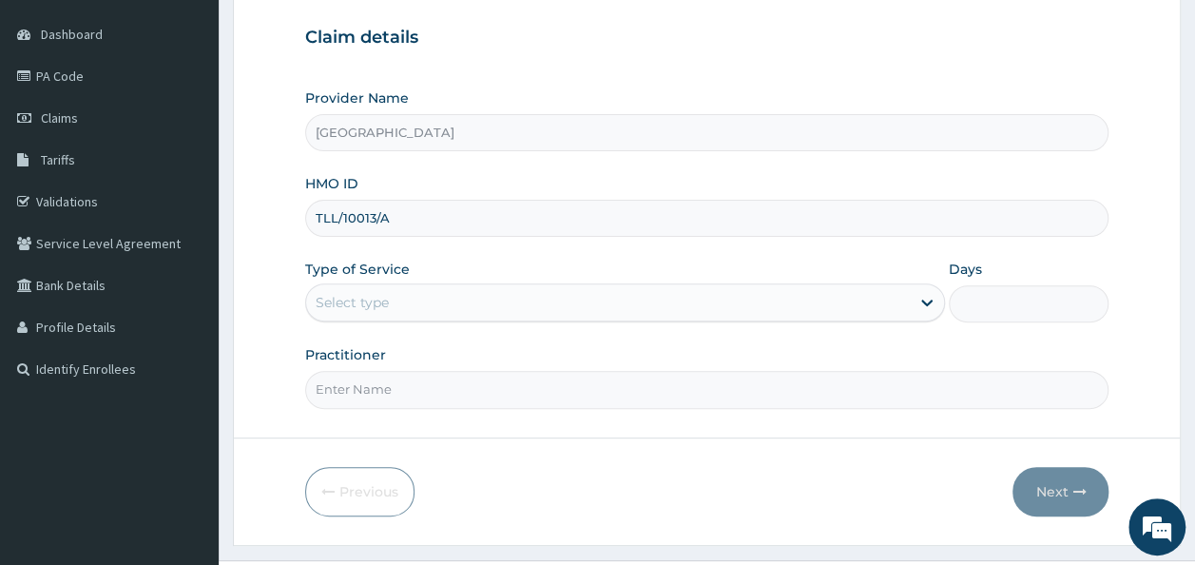
scroll to position [213, 0]
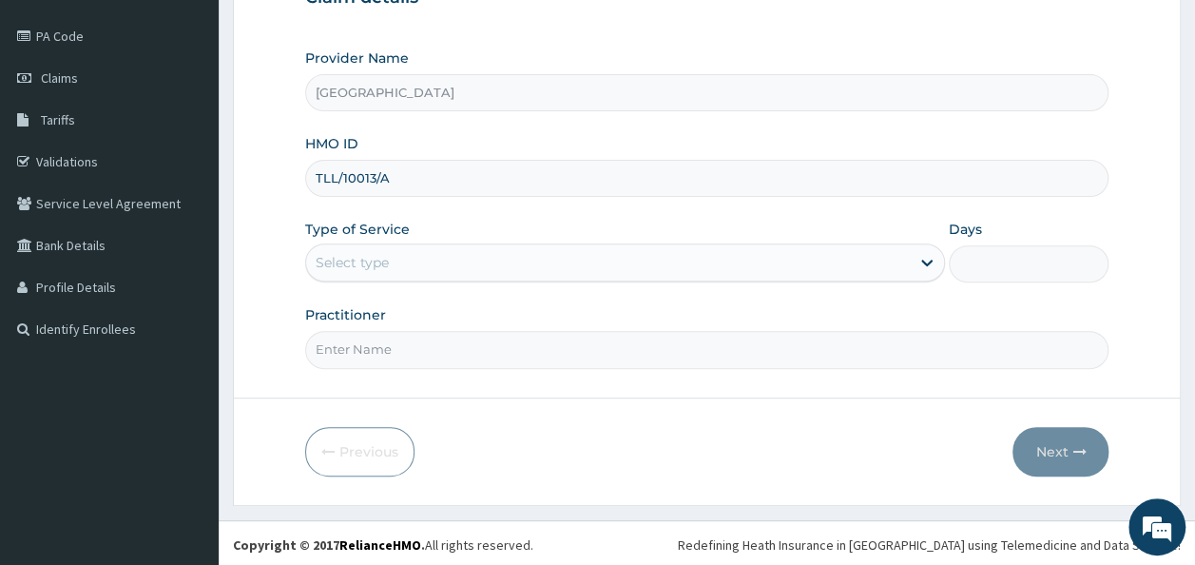
type input "TLL/10013/A"
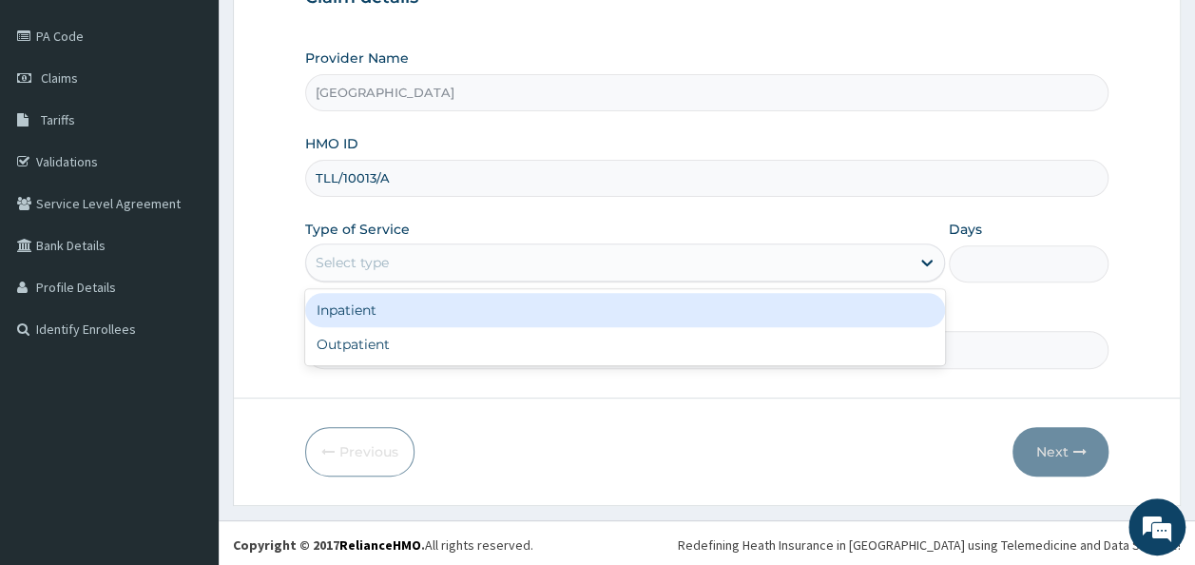
click at [835, 262] on div "Select type" at bounding box center [608, 262] width 604 height 30
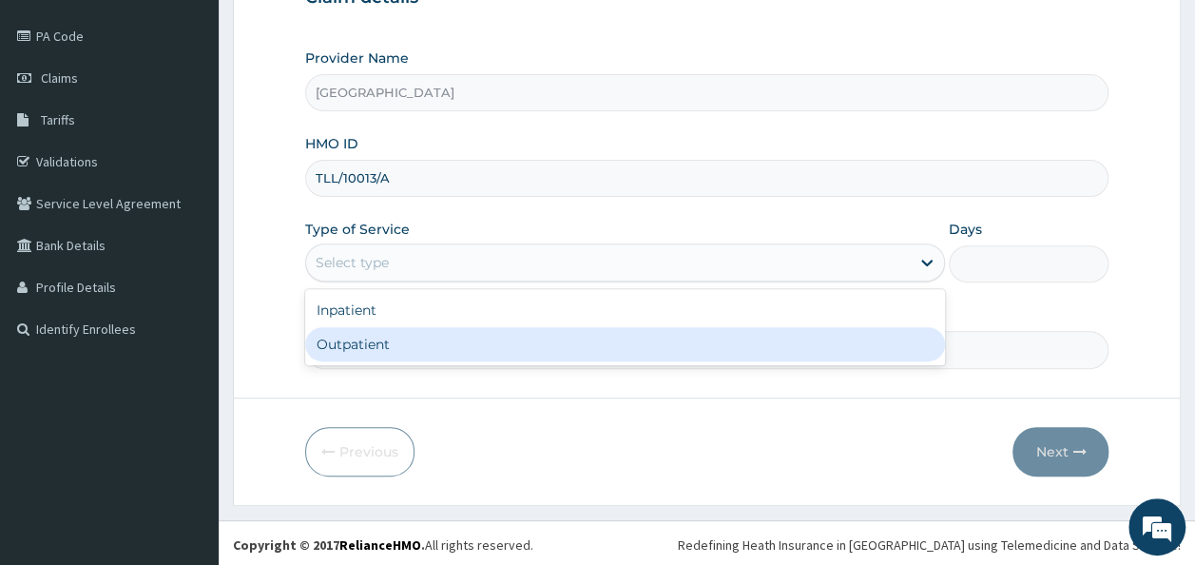
click at [781, 345] on div "Outpatient" at bounding box center [625, 344] width 640 height 34
type input "1"
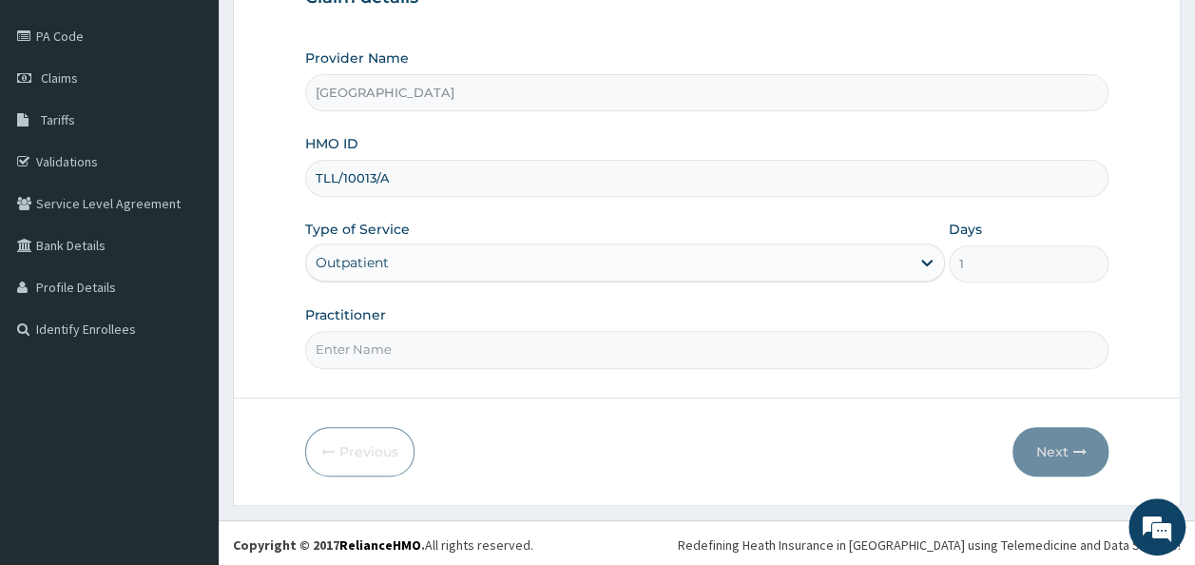
click at [751, 350] on input "Practitioner" at bounding box center [707, 349] width 804 height 37
type input "DR OLUMIDE OJETOKUN"
click at [1041, 450] on button "Next" at bounding box center [1060, 451] width 96 height 49
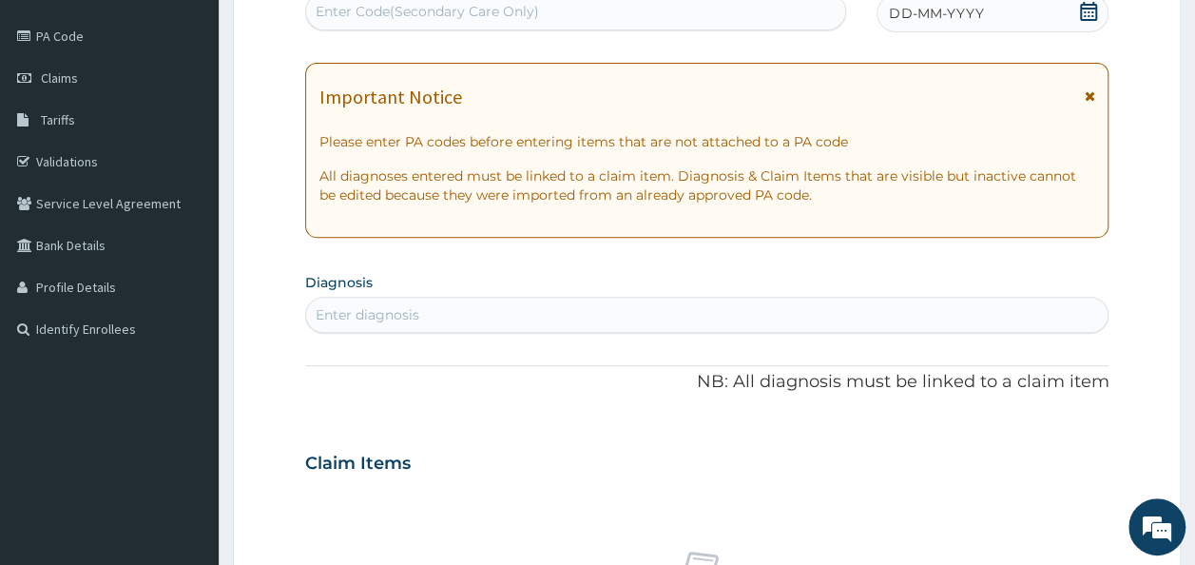
scroll to position [0, 0]
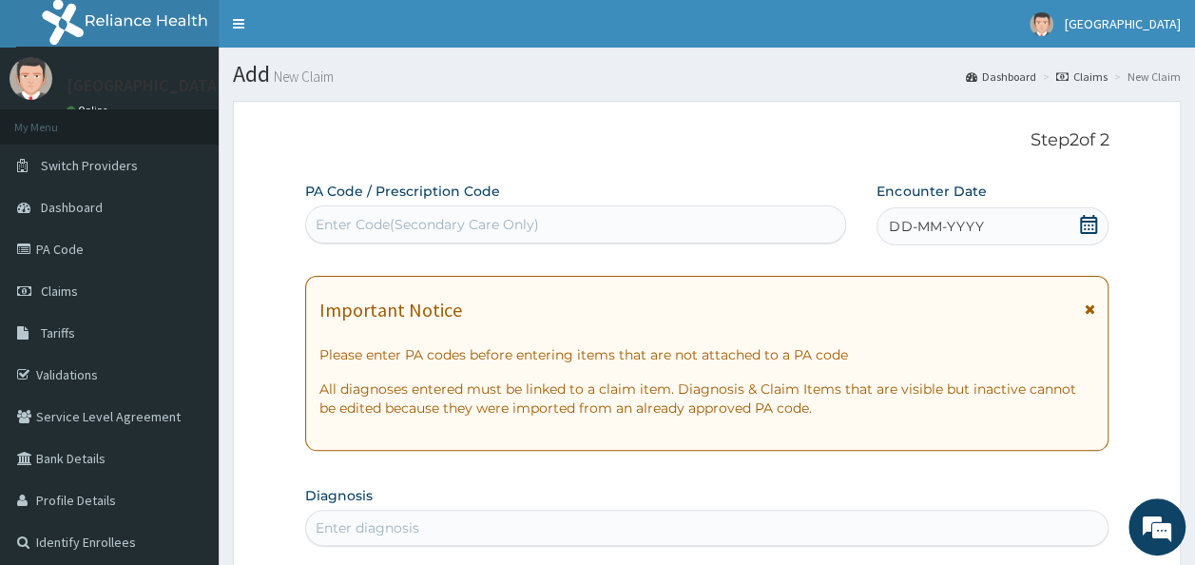
click at [708, 225] on div "Enter Code(Secondary Care Only)" at bounding box center [576, 224] width 540 height 30
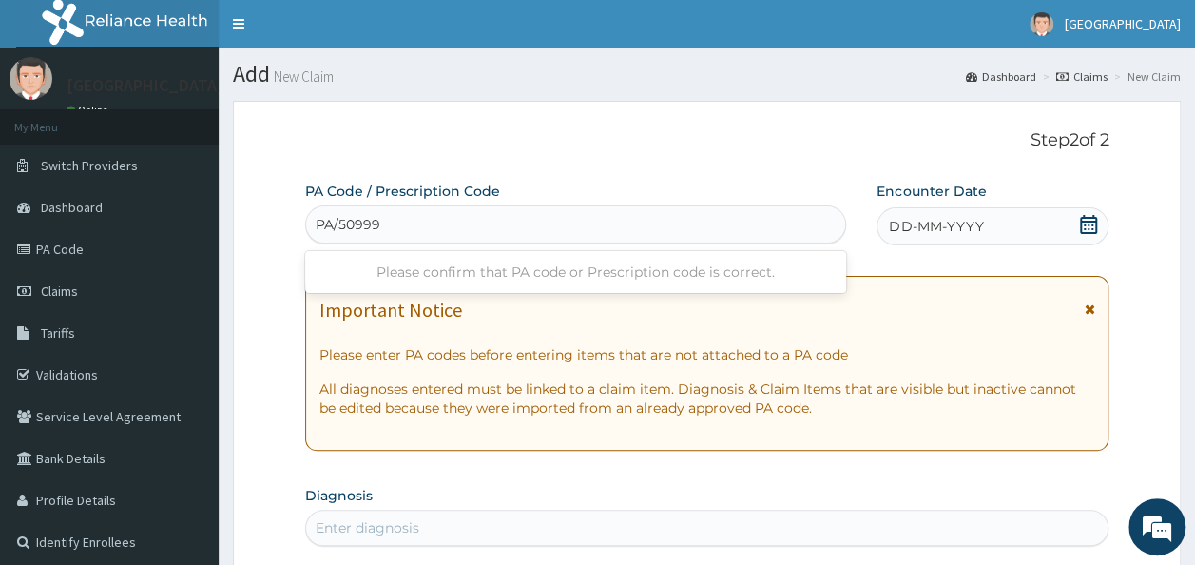
type input "PA/509994"
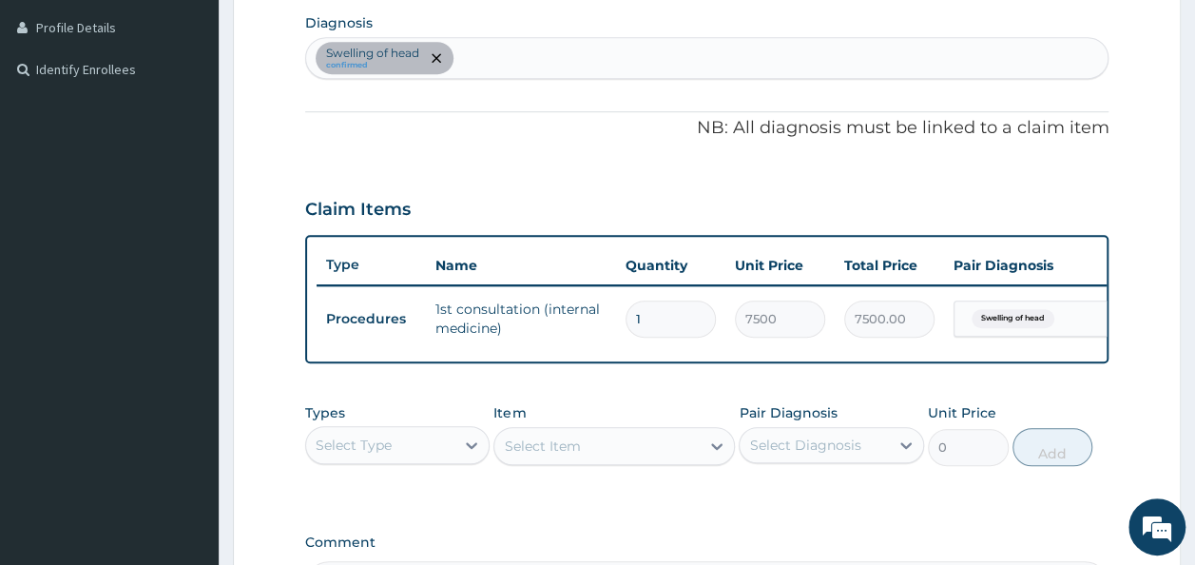
scroll to position [487, 0]
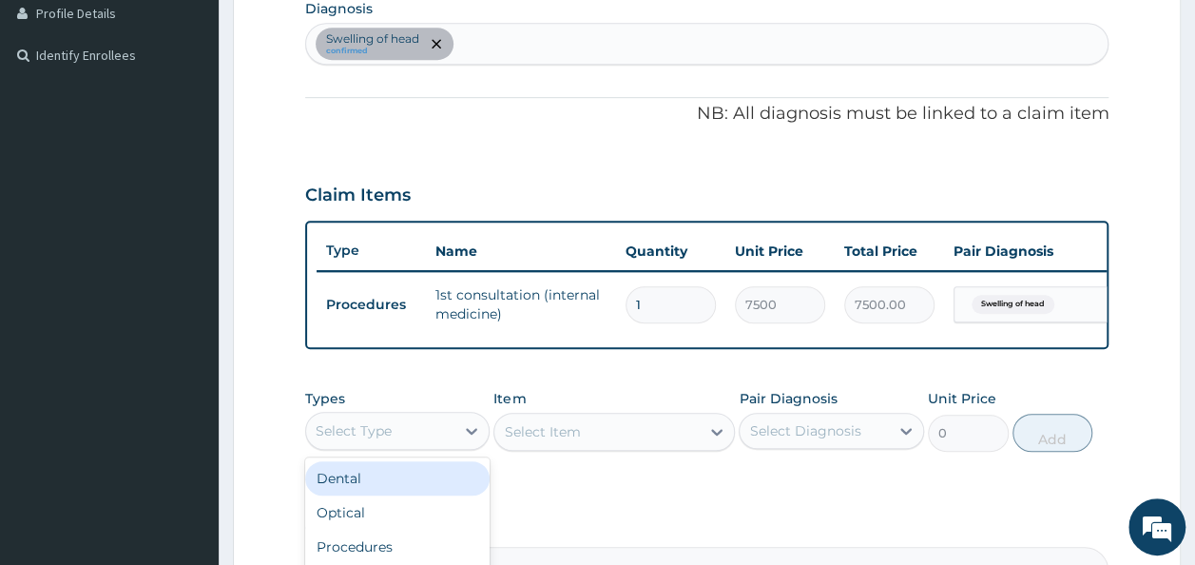
click at [399, 441] on div "Select Type" at bounding box center [380, 430] width 149 height 30
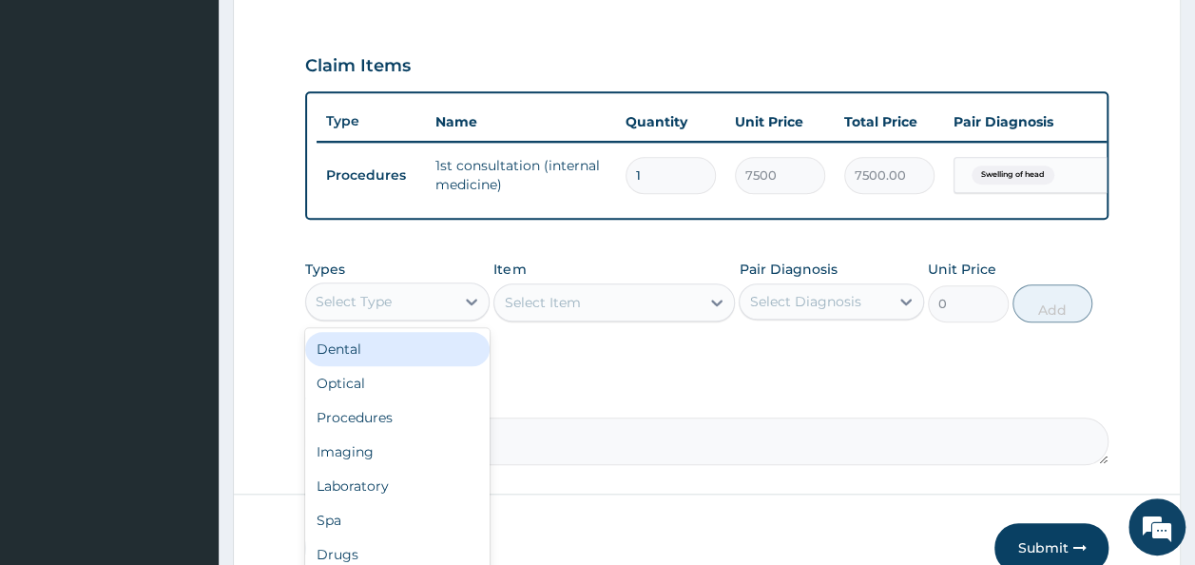
scroll to position [631, 0]
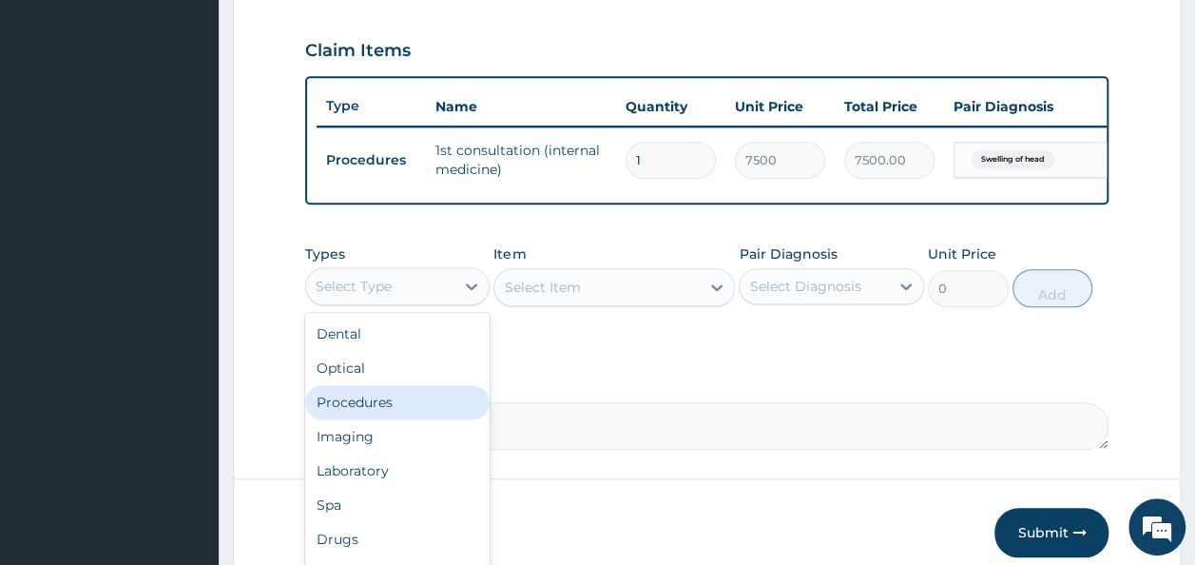
click at [374, 418] on div "Procedures" at bounding box center [397, 402] width 185 height 34
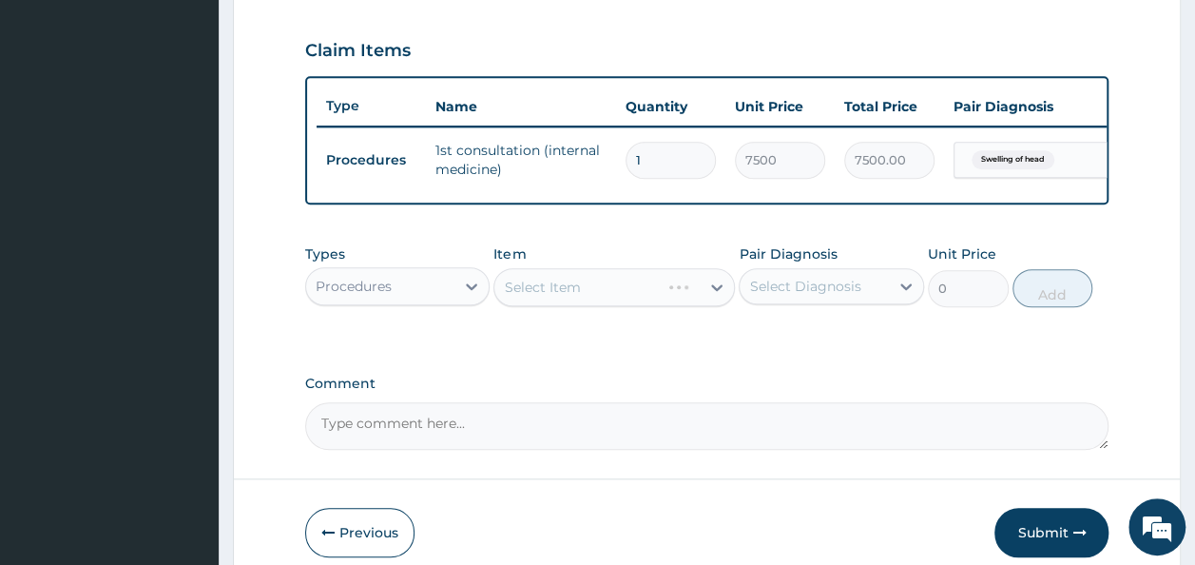
click at [572, 295] on div "Select Item" at bounding box center [613, 287] width 241 height 38
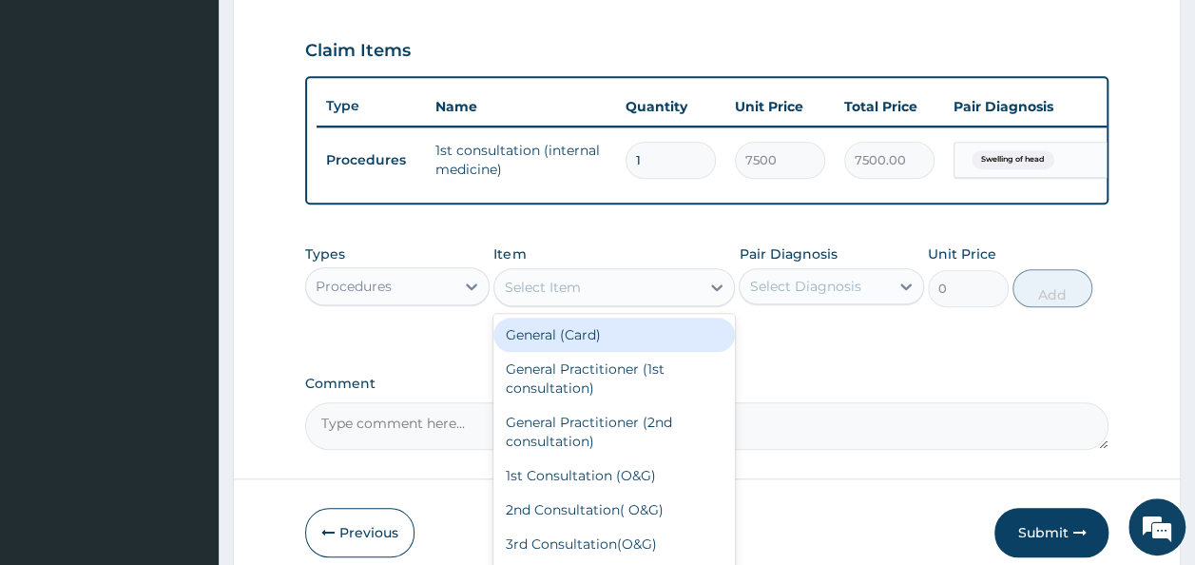
click at [572, 295] on div "Select Item" at bounding box center [542, 287] width 76 height 19
click at [575, 350] on div "General (Card)" at bounding box center [613, 334] width 241 height 34
type input "500"
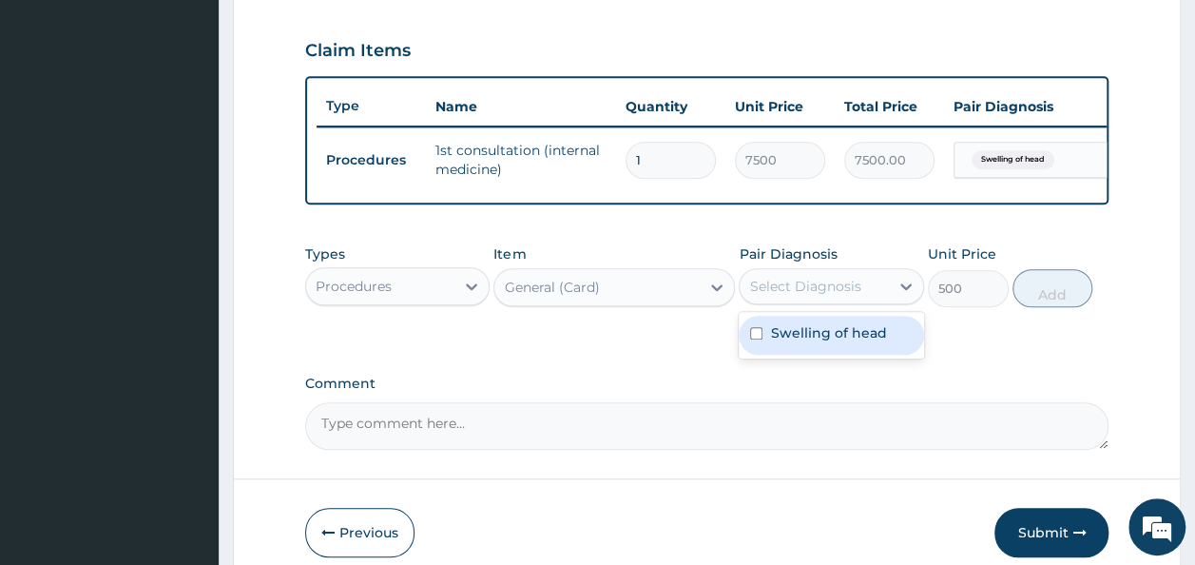
click at [789, 296] on div "Select Diagnosis" at bounding box center [804, 286] width 111 height 19
click at [802, 342] on label "Swelling of head" at bounding box center [828, 332] width 116 height 19
checkbox input "true"
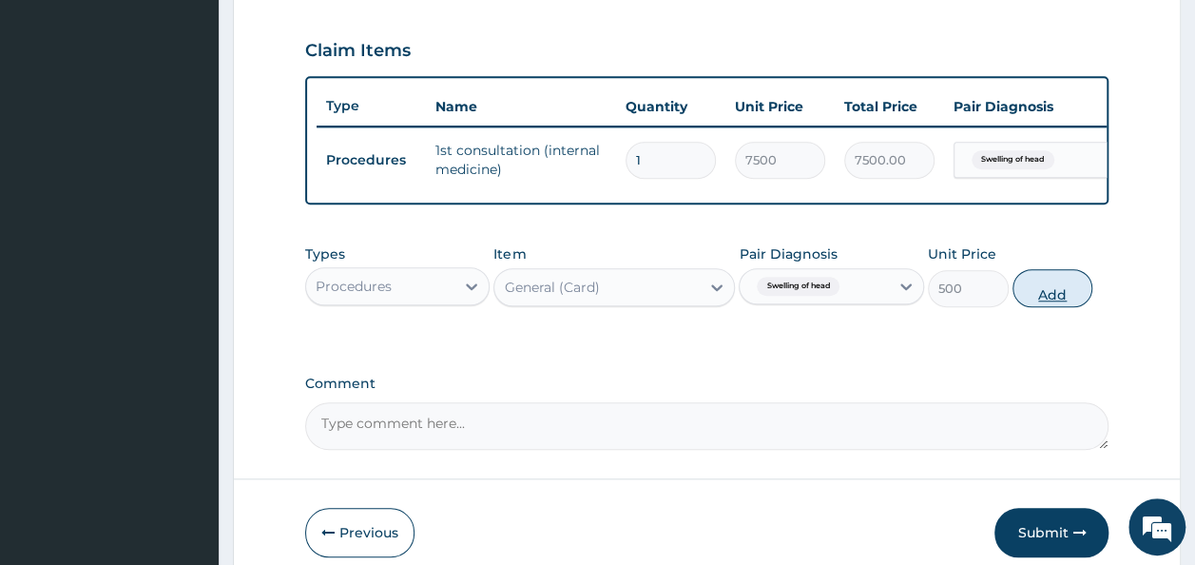
click at [1045, 301] on button "Add" at bounding box center [1052, 288] width 81 height 38
type input "0"
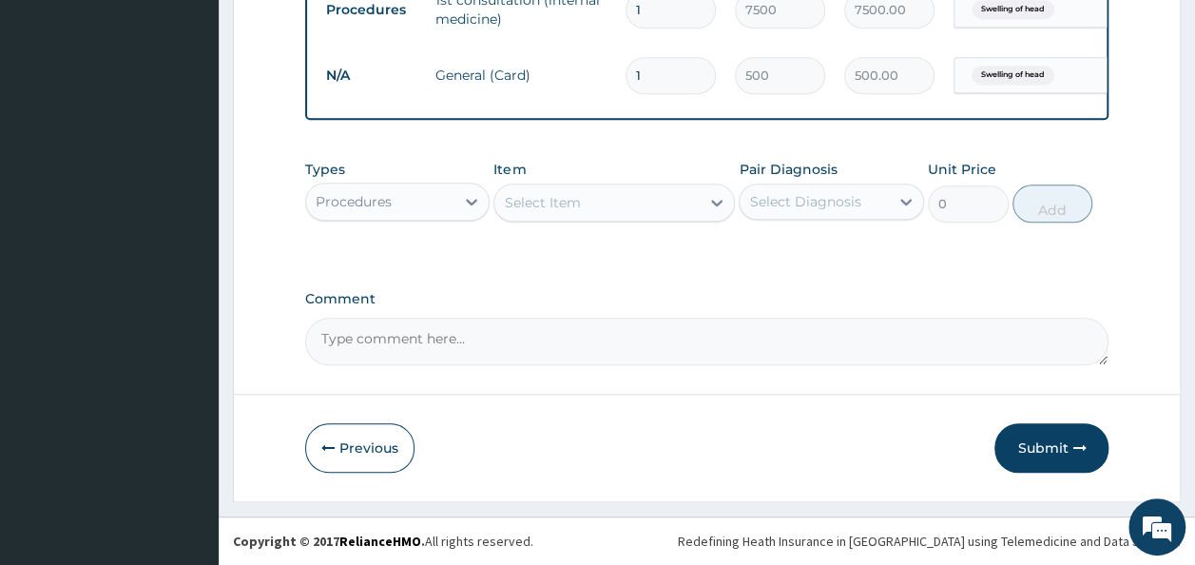
scroll to position [793, 0]
click at [1034, 447] on button "Submit" at bounding box center [1051, 447] width 114 height 49
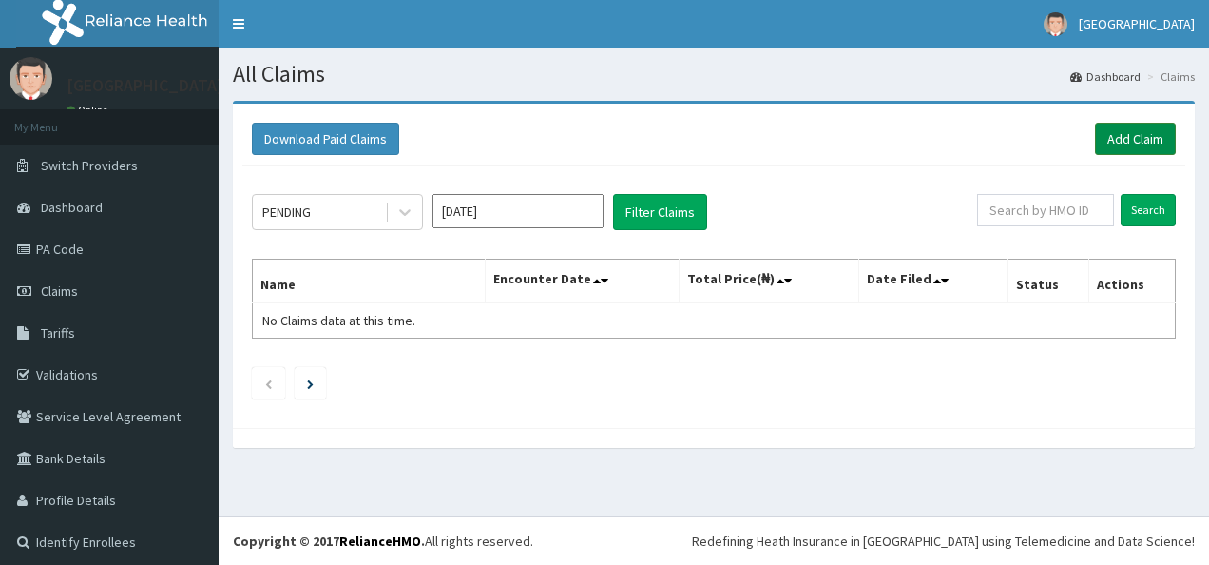
click at [1101, 140] on link "Add Claim" at bounding box center [1135, 139] width 81 height 32
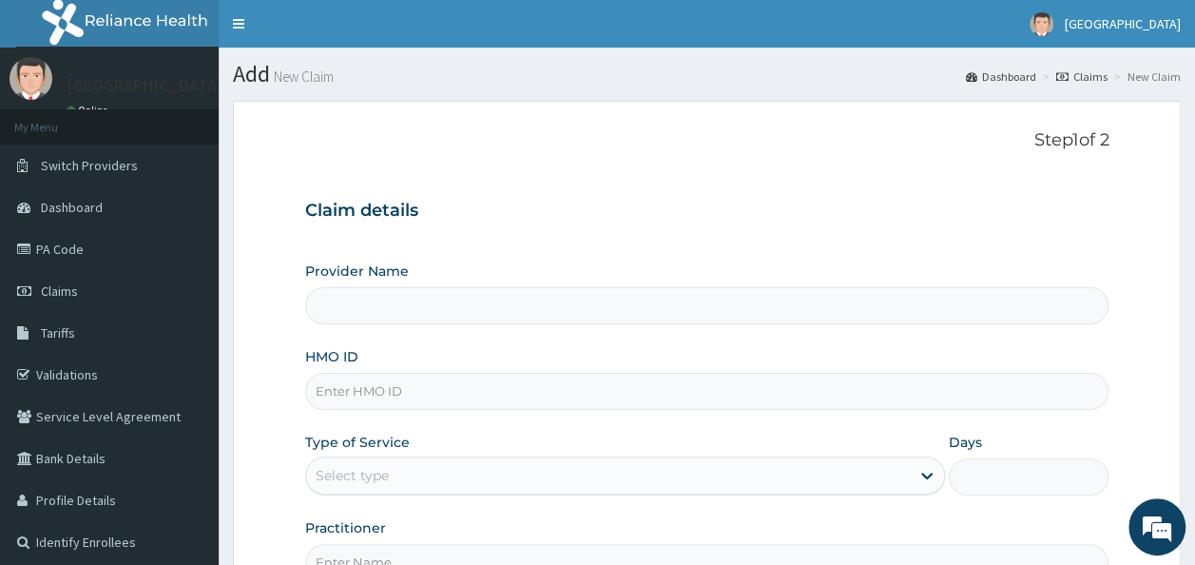
click at [432, 396] on input "HMO ID" at bounding box center [707, 391] width 804 height 37
type input "T"
type input "Ire Anu Hospitals"
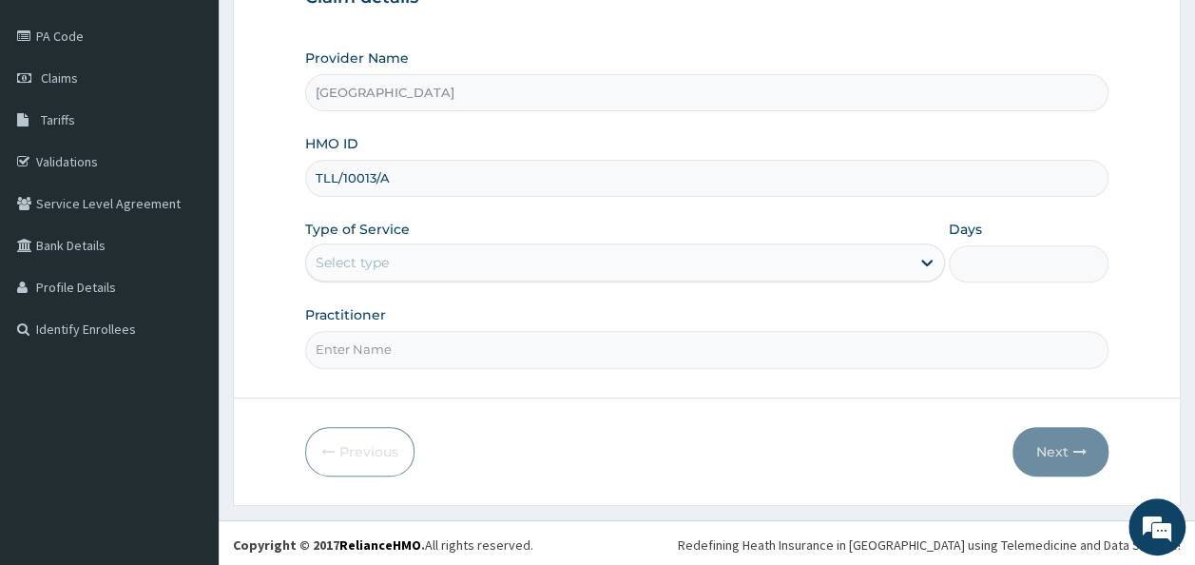
type input "TLL/10013/A"
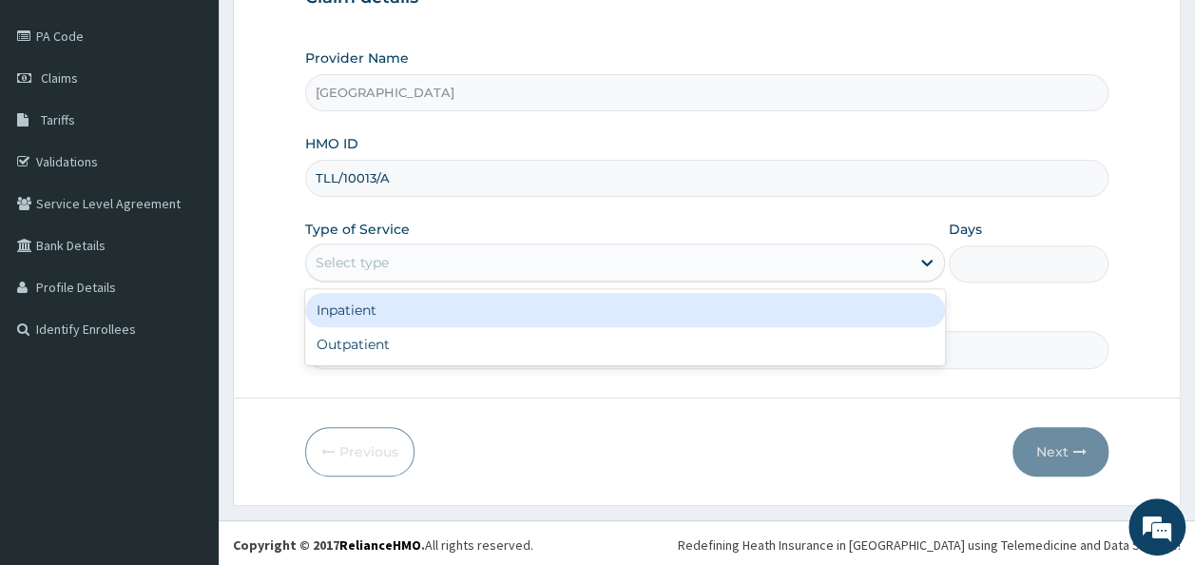
click at [484, 264] on div "Select type" at bounding box center [608, 262] width 604 height 30
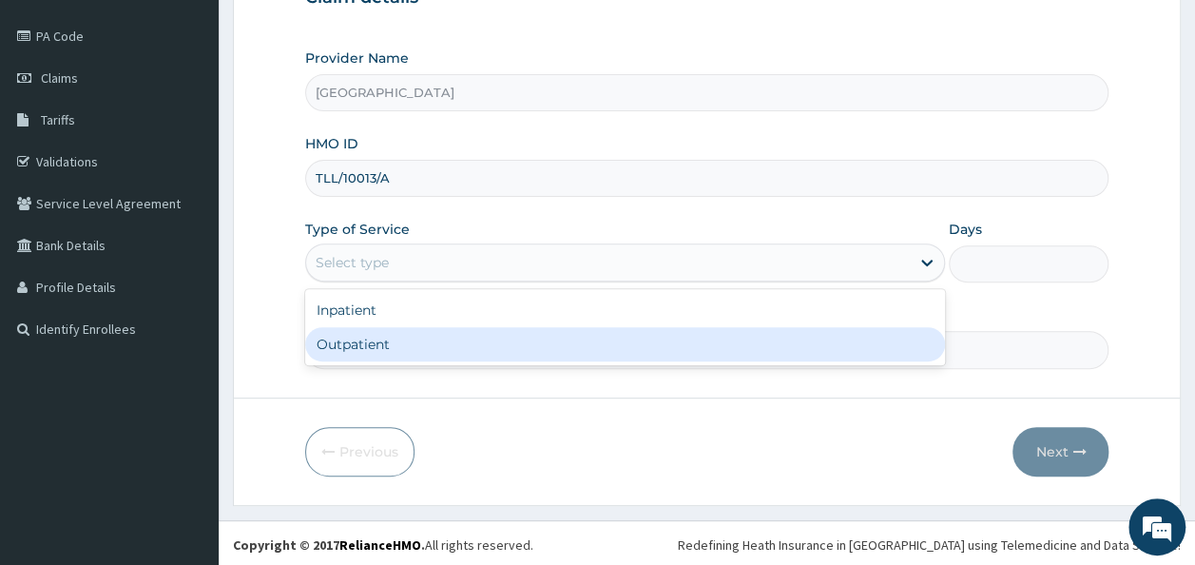
click at [474, 348] on div "Outpatient" at bounding box center [625, 344] width 640 height 34
type input "1"
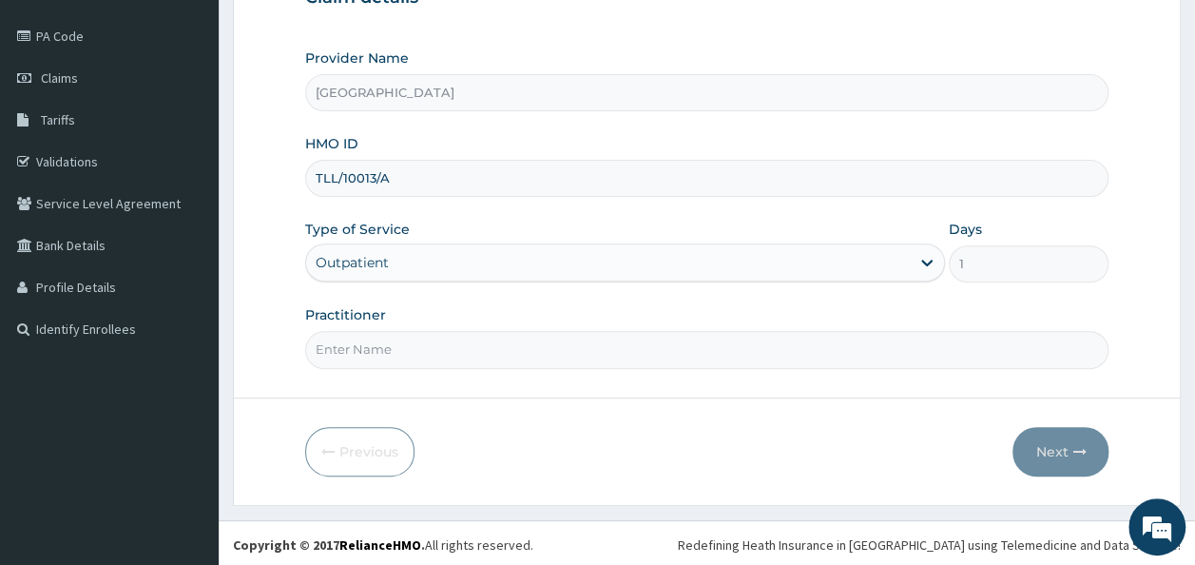
click at [466, 348] on input "Practitioner" at bounding box center [707, 349] width 804 height 37
type input "DR. OJETOKUN"
click at [1044, 456] on button "Next" at bounding box center [1060, 451] width 96 height 49
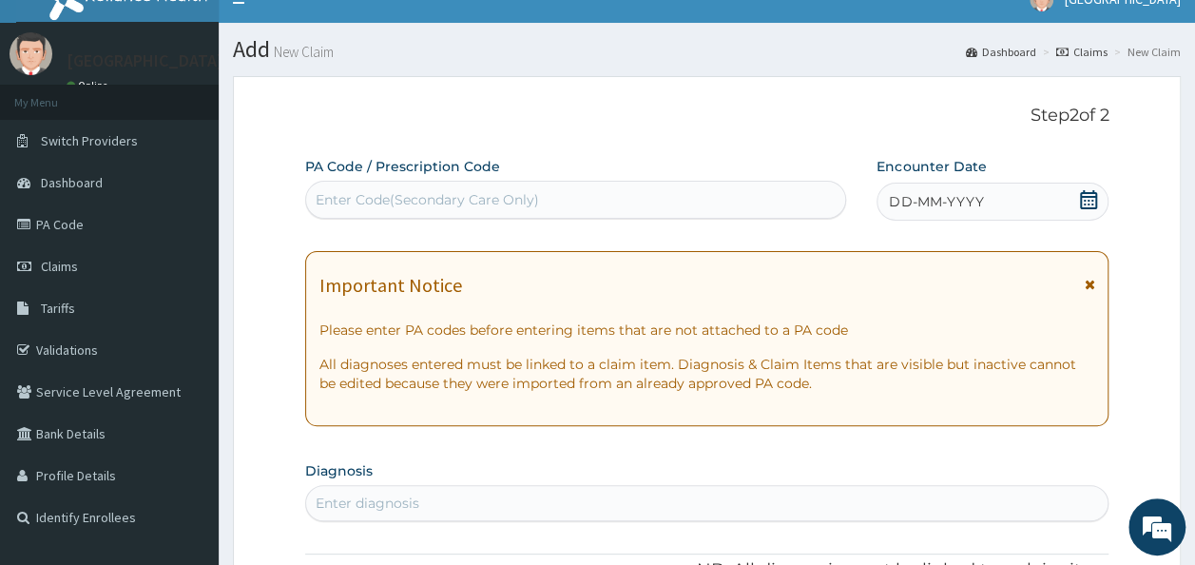
scroll to position [2, 0]
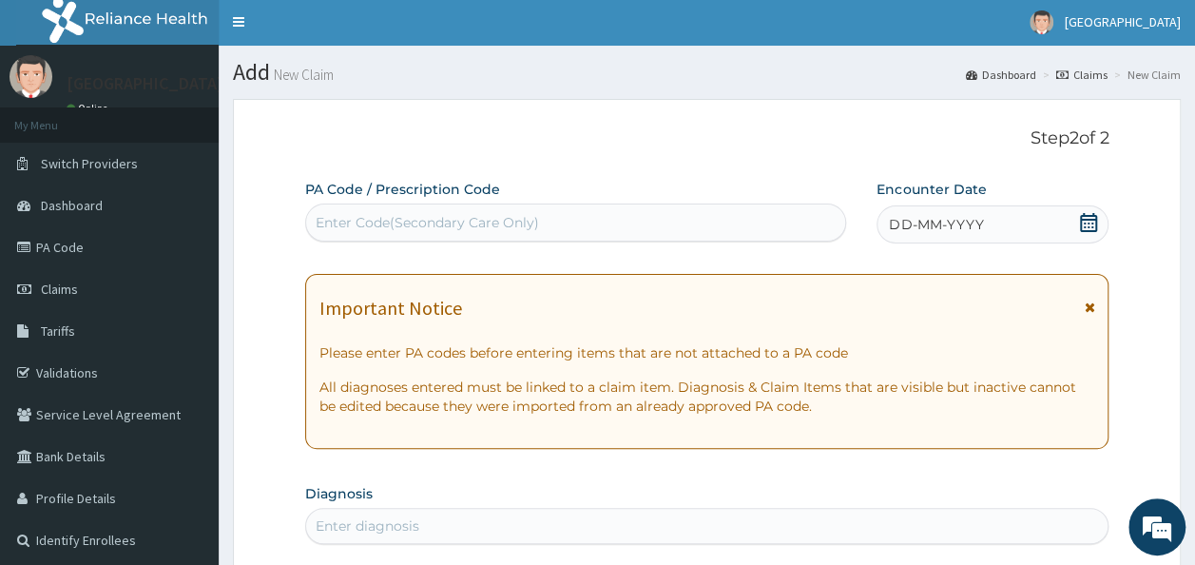
click at [1087, 219] on icon at bounding box center [1088, 222] width 17 height 19
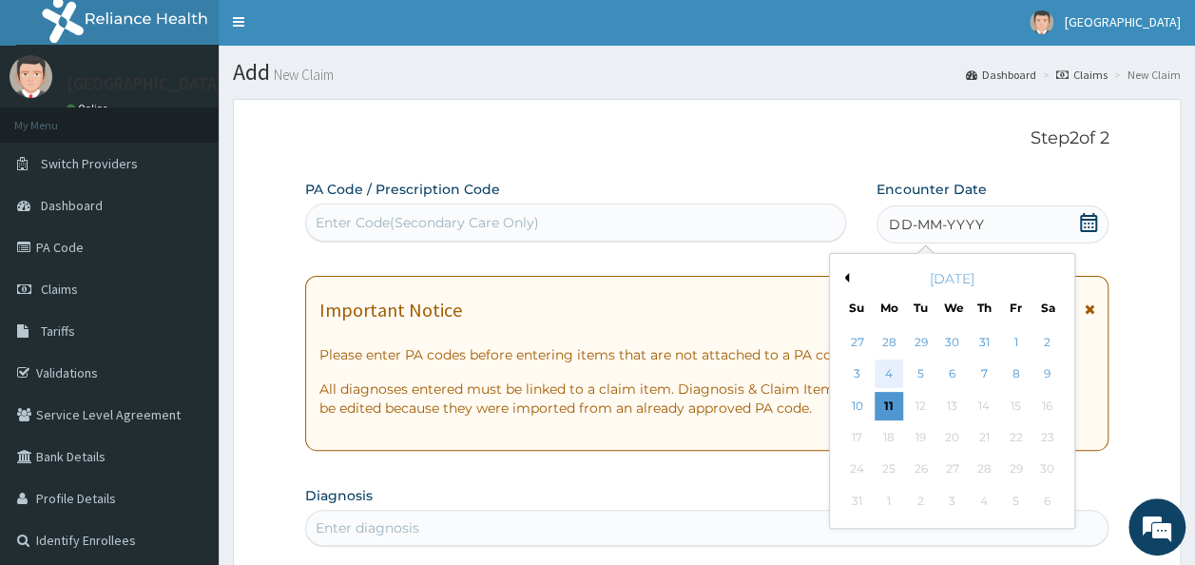
click at [892, 372] on div "4" at bounding box center [888, 374] width 29 height 29
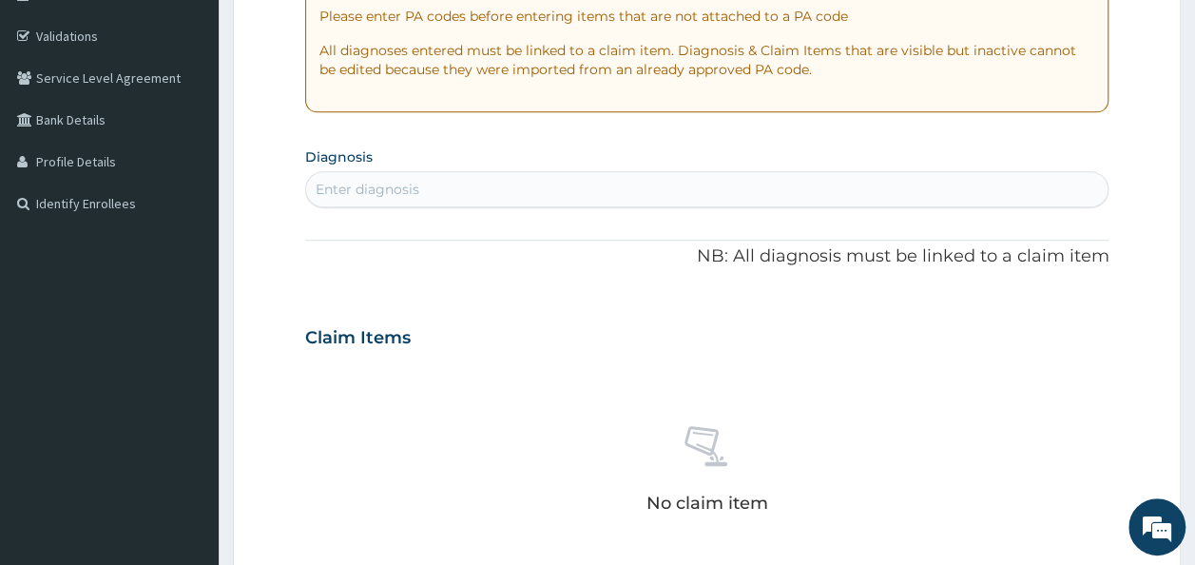
scroll to position [355, 0]
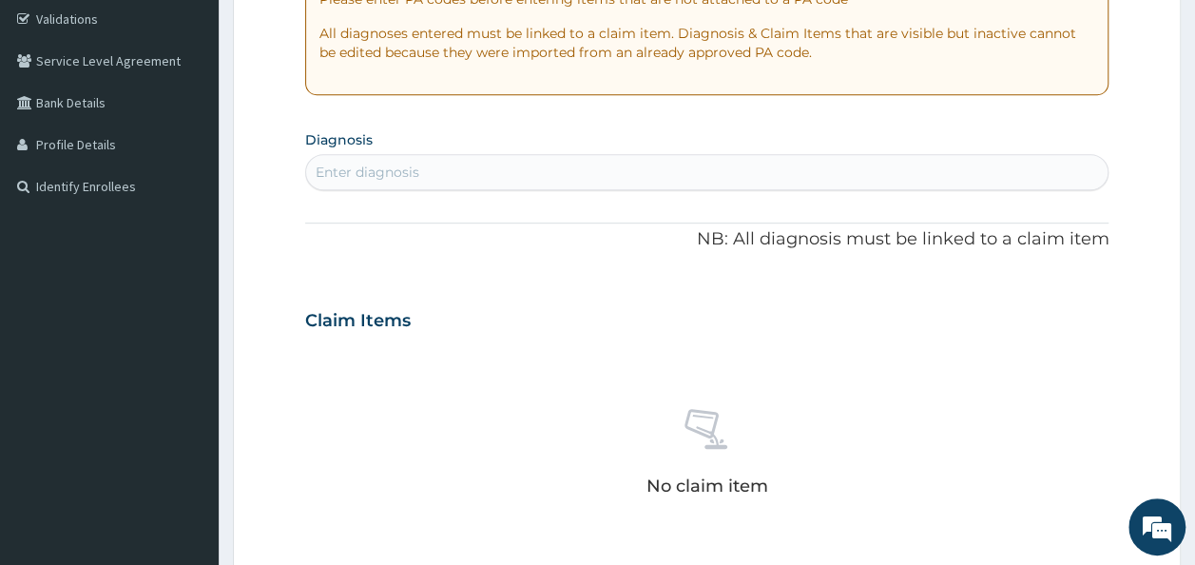
click at [654, 168] on div "Enter diagnosis" at bounding box center [707, 172] width 802 height 30
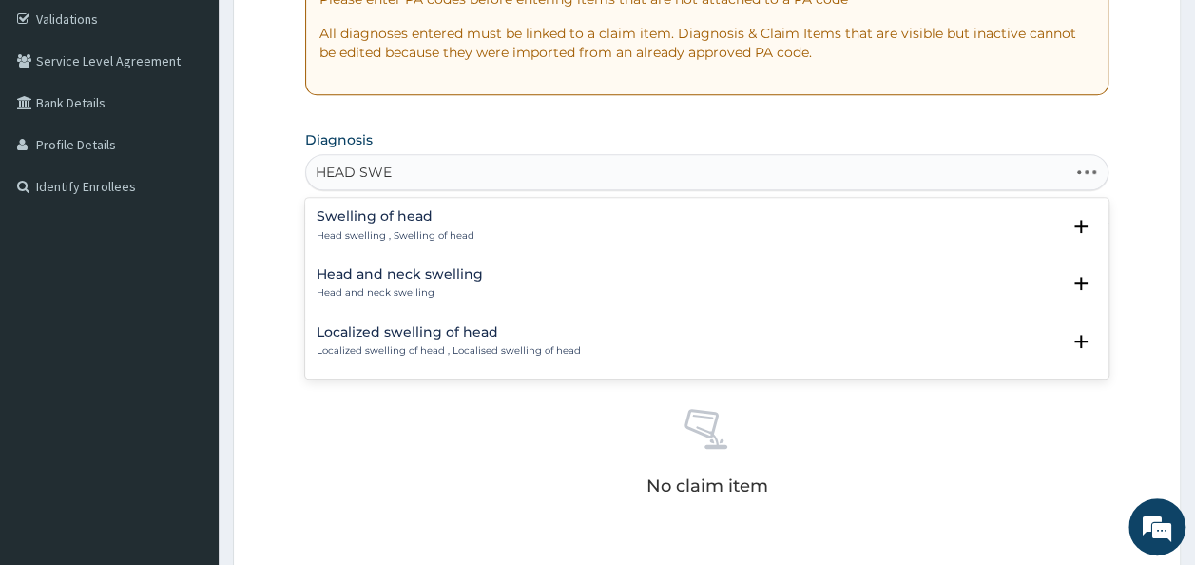
type input "HEAD SWEL"
click at [423, 224] on div "Swelling of head Head swelling , Swelling of head" at bounding box center [396, 225] width 158 height 33
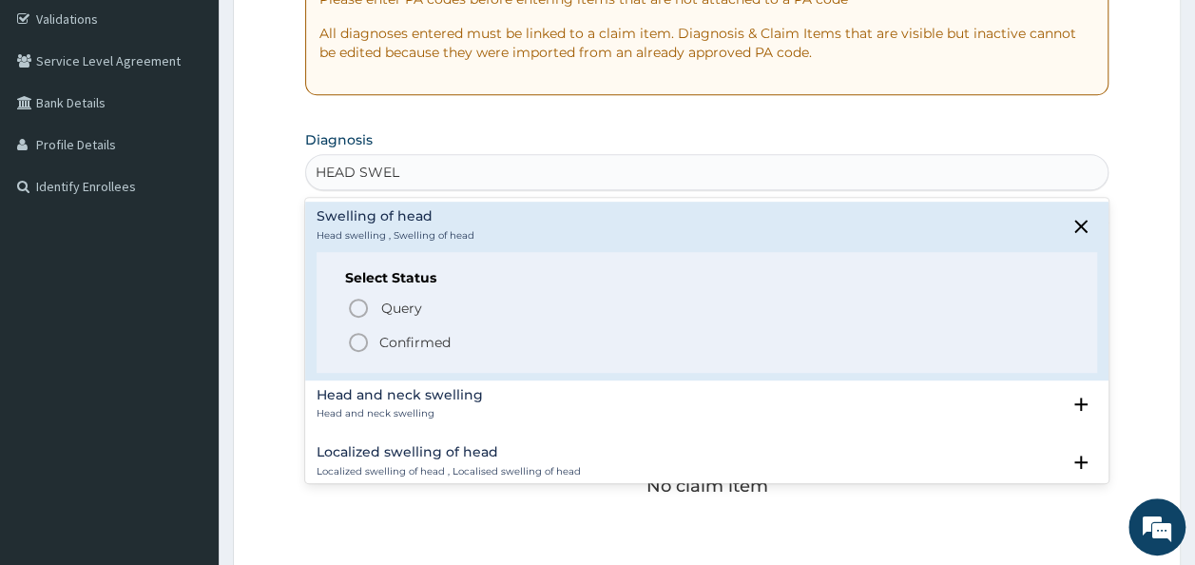
click at [393, 338] on p "Confirmed" at bounding box center [414, 342] width 71 height 19
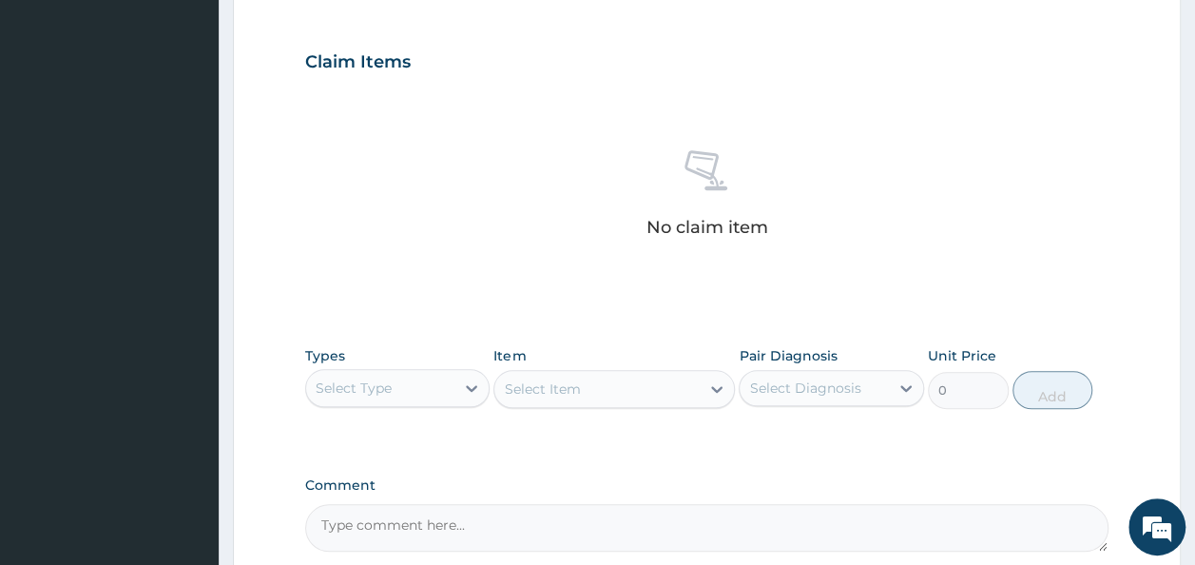
scroll to position [642, 0]
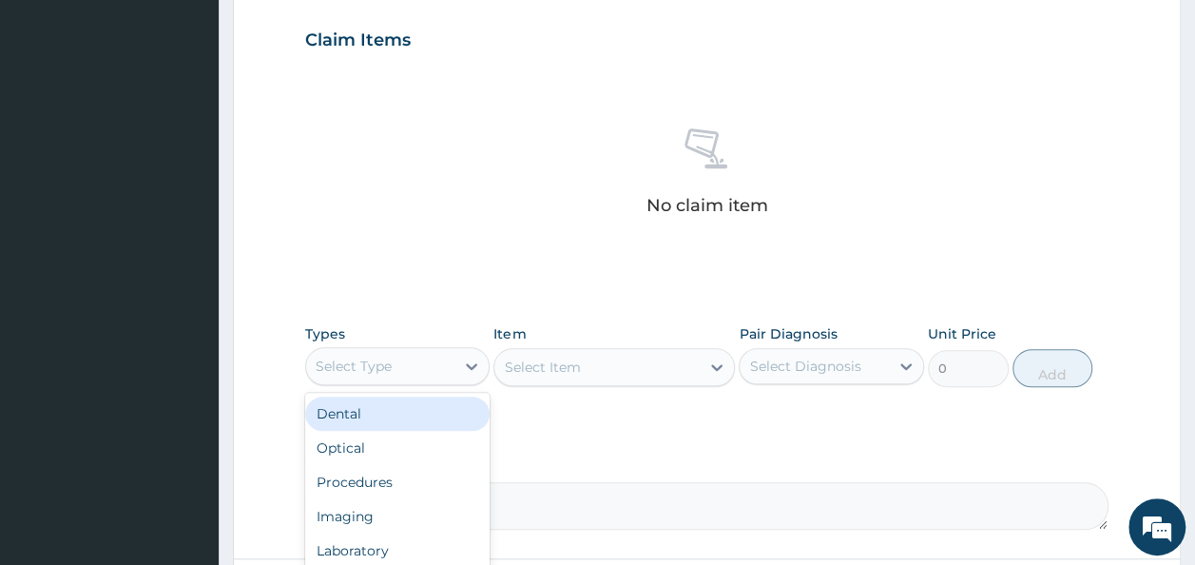
click at [432, 376] on div "Select Type" at bounding box center [380, 366] width 149 height 30
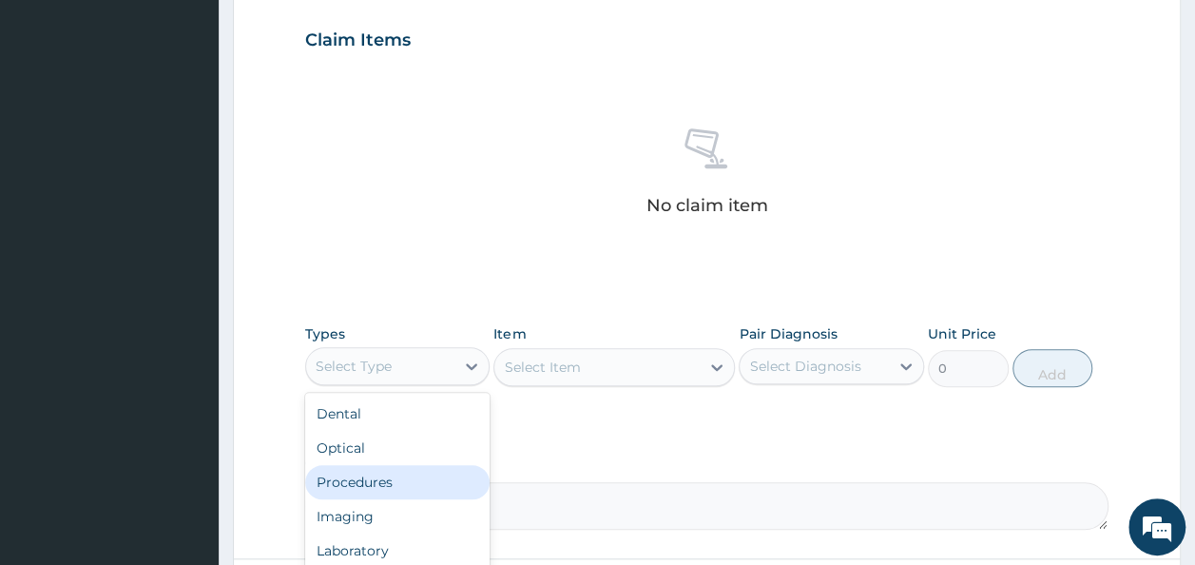
click at [359, 486] on div "Procedures" at bounding box center [397, 482] width 185 height 34
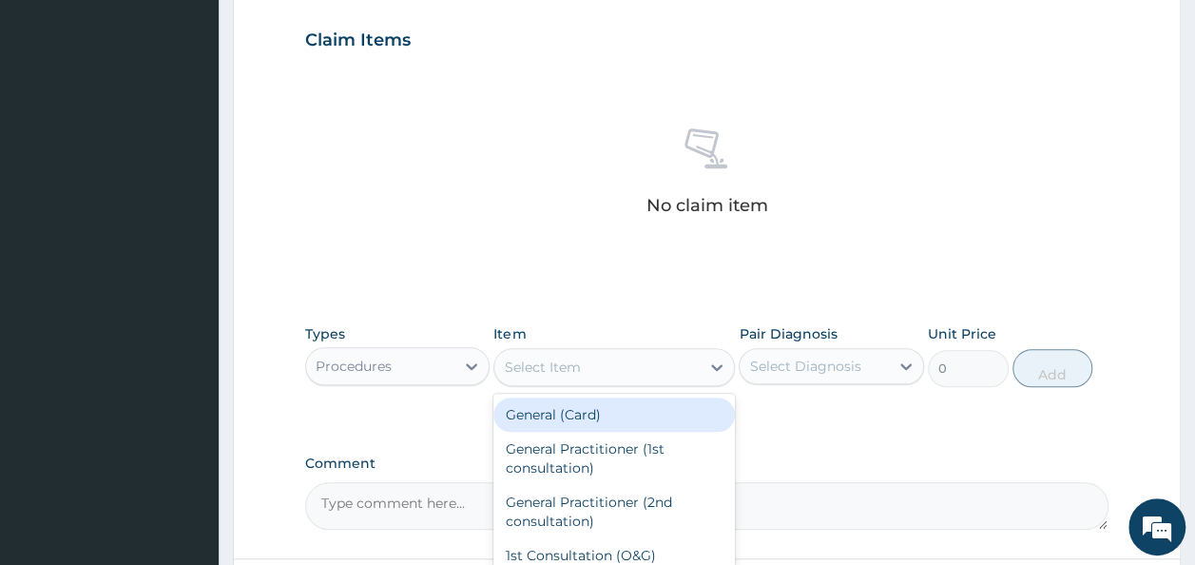
click at [612, 369] on div "Select Item" at bounding box center [596, 367] width 205 height 30
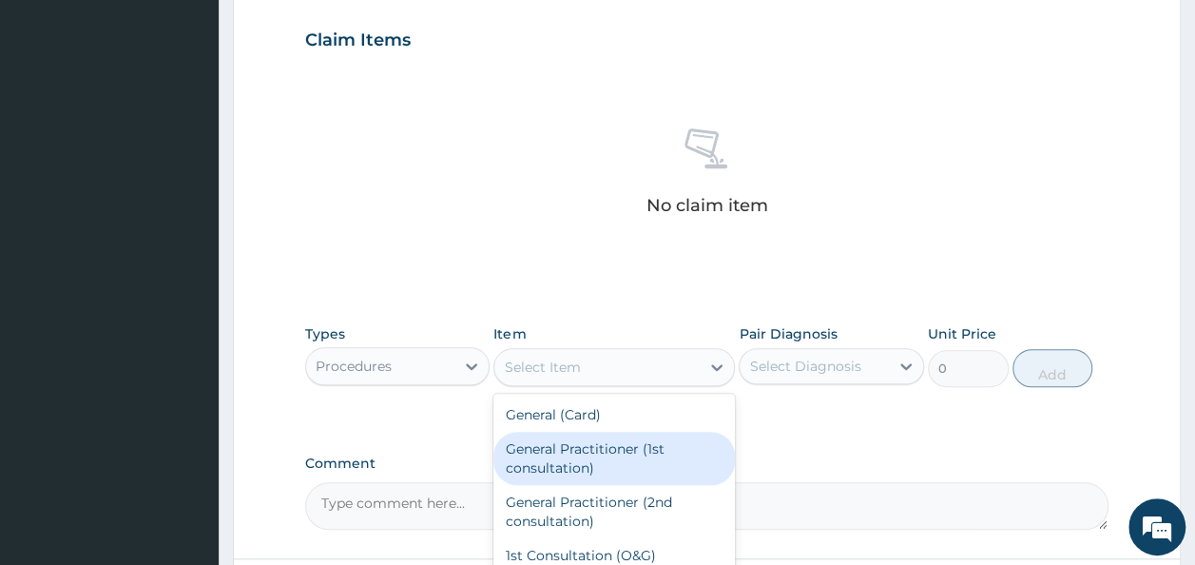
click at [611, 446] on div "General Practitioner (1st consultation)" at bounding box center [613, 458] width 241 height 53
type input "1500"
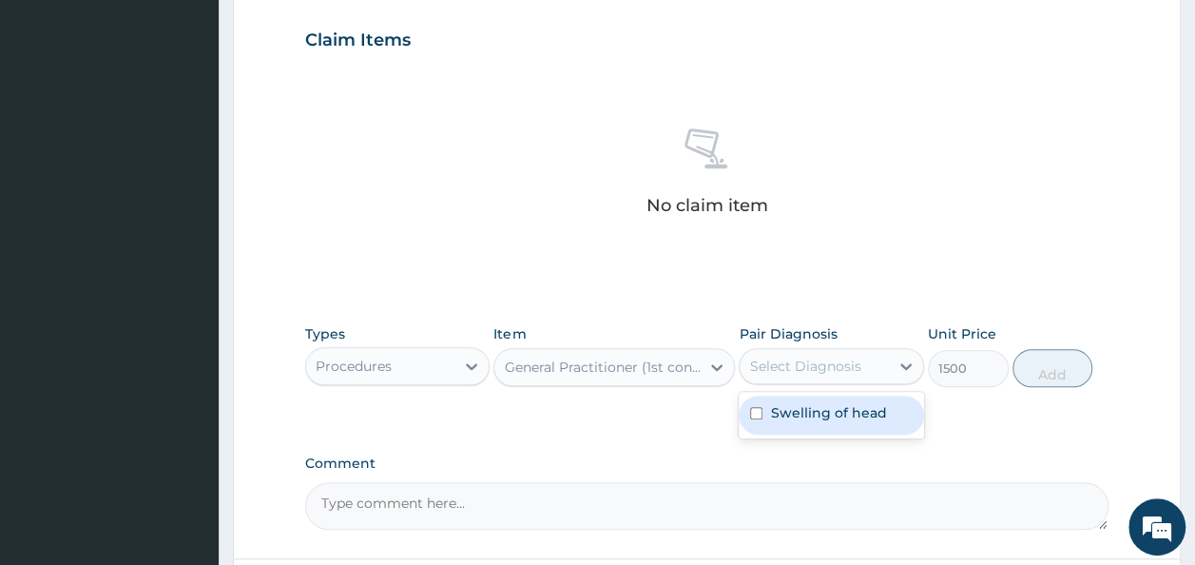
drag, startPoint x: 836, startPoint y: 367, endPoint x: 836, endPoint y: 413, distance: 45.6
click at [836, 384] on div "option Swelling of head focused, 1 of 1. 1 result available. Use Up and Down to…" at bounding box center [831, 366] width 185 height 36
click at [836, 413] on label "Swelling of head" at bounding box center [828, 412] width 116 height 19
checkbox input "true"
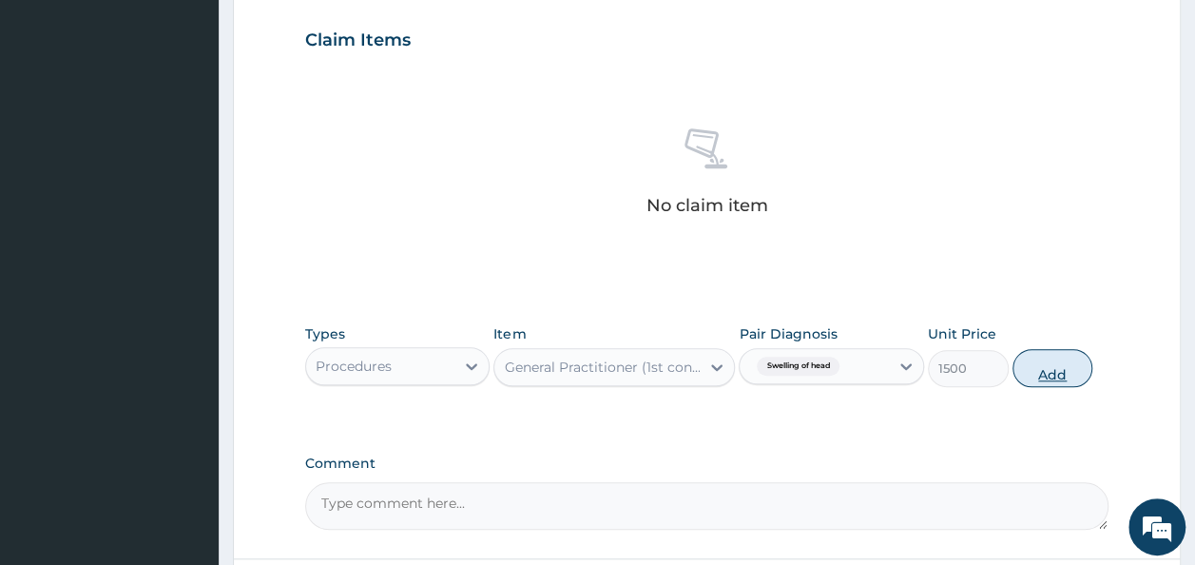
click at [1048, 370] on button "Add" at bounding box center [1052, 368] width 81 height 38
type input "0"
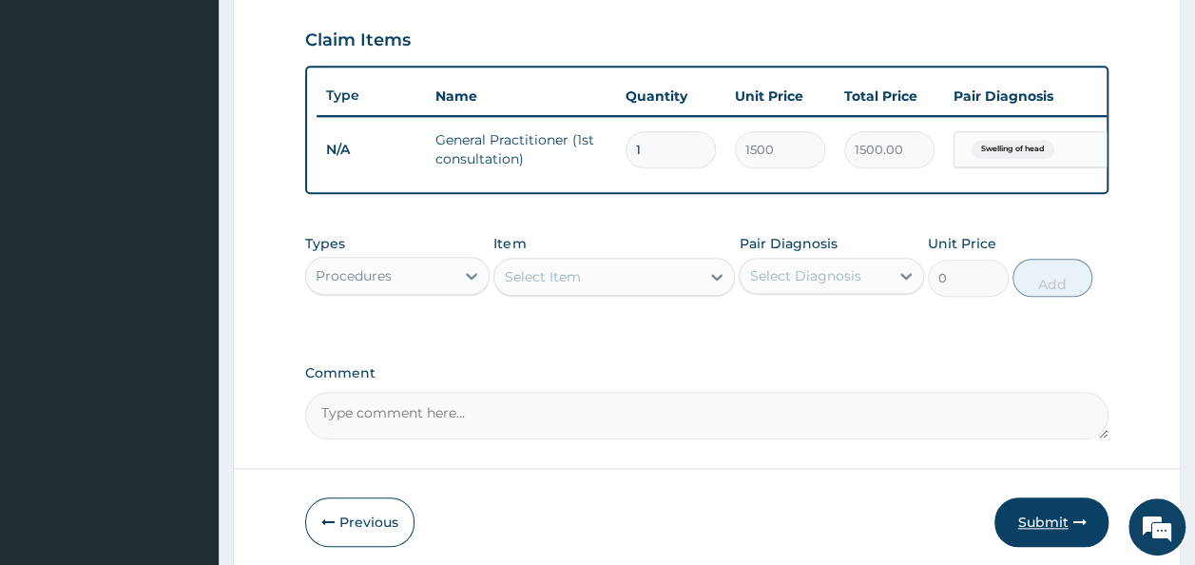
click at [1028, 531] on button "Submit" at bounding box center [1051, 521] width 114 height 49
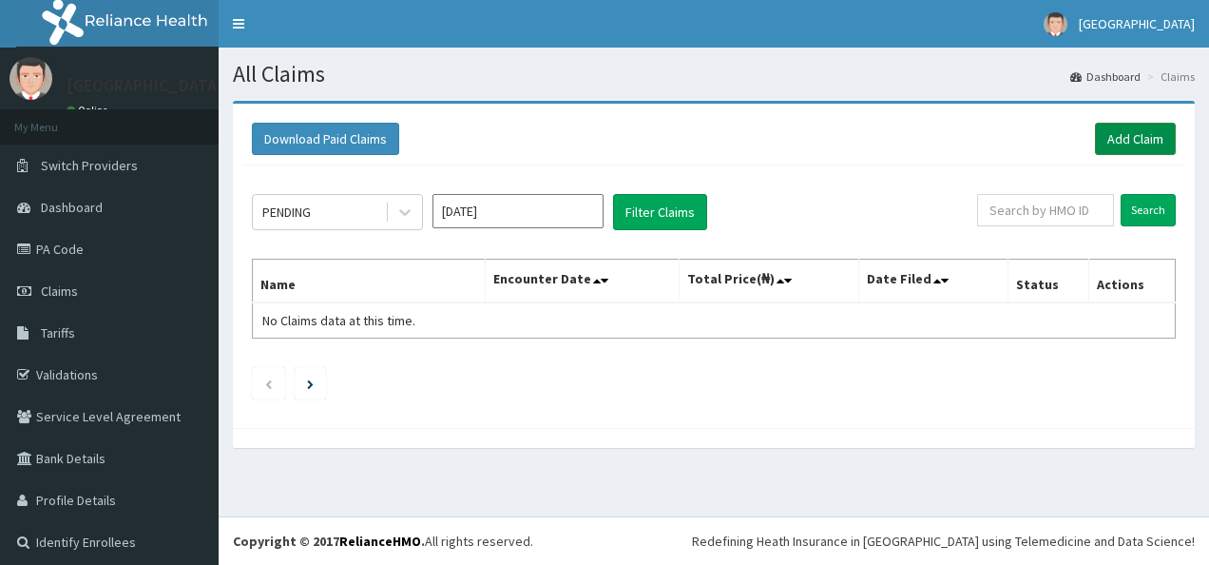
click at [1123, 136] on link "Add Claim" at bounding box center [1135, 139] width 81 height 32
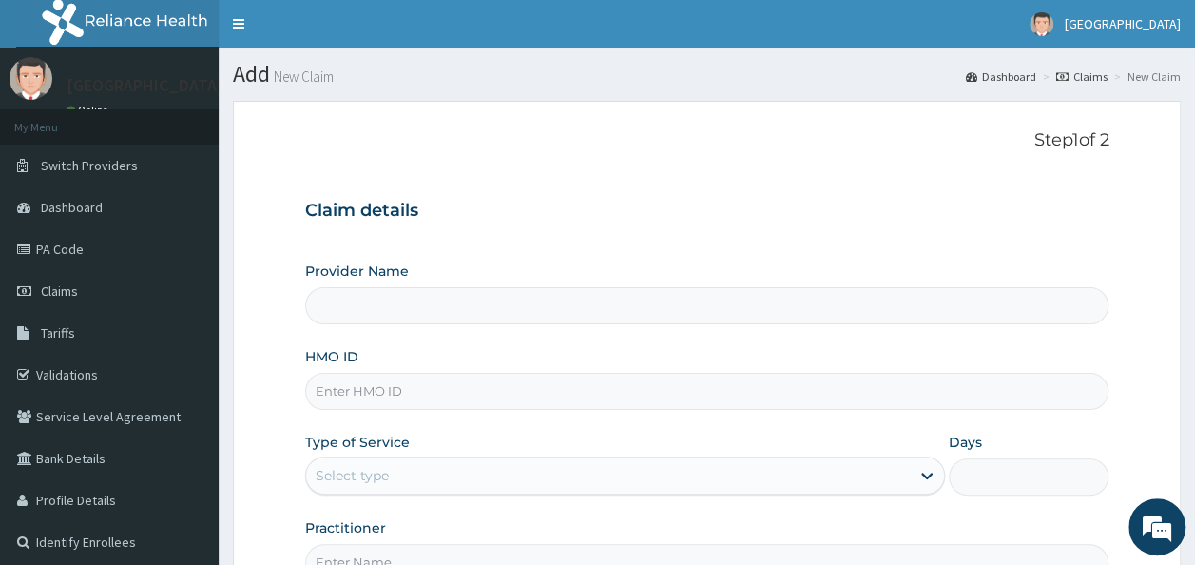
type input "[GEOGRAPHIC_DATA]"
click at [840, 381] on input "HMO ID" at bounding box center [707, 391] width 804 height 37
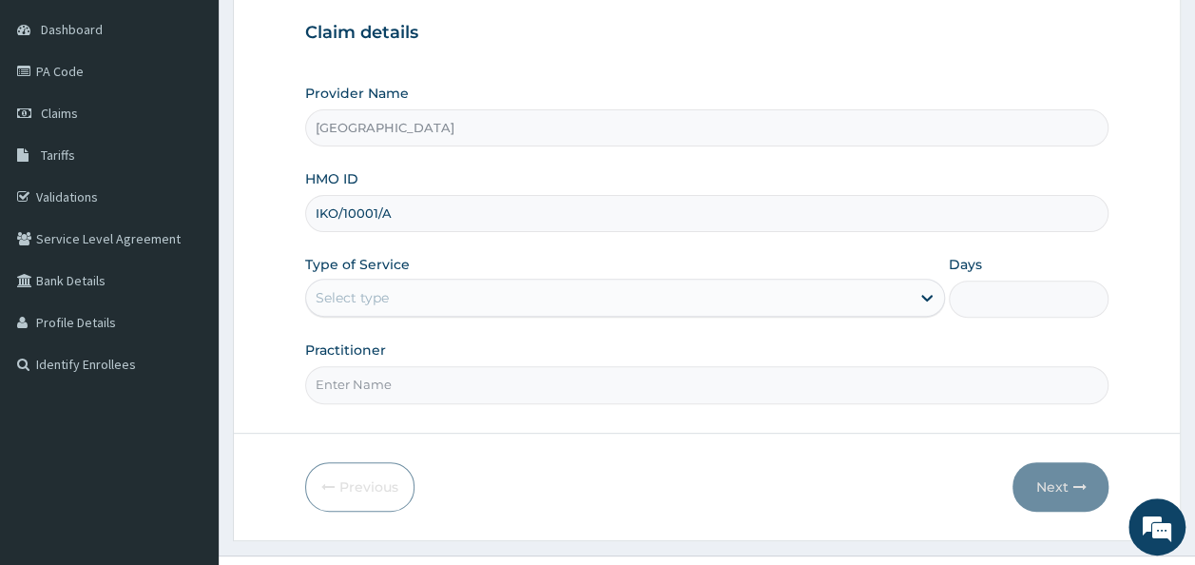
scroll to position [200, 0]
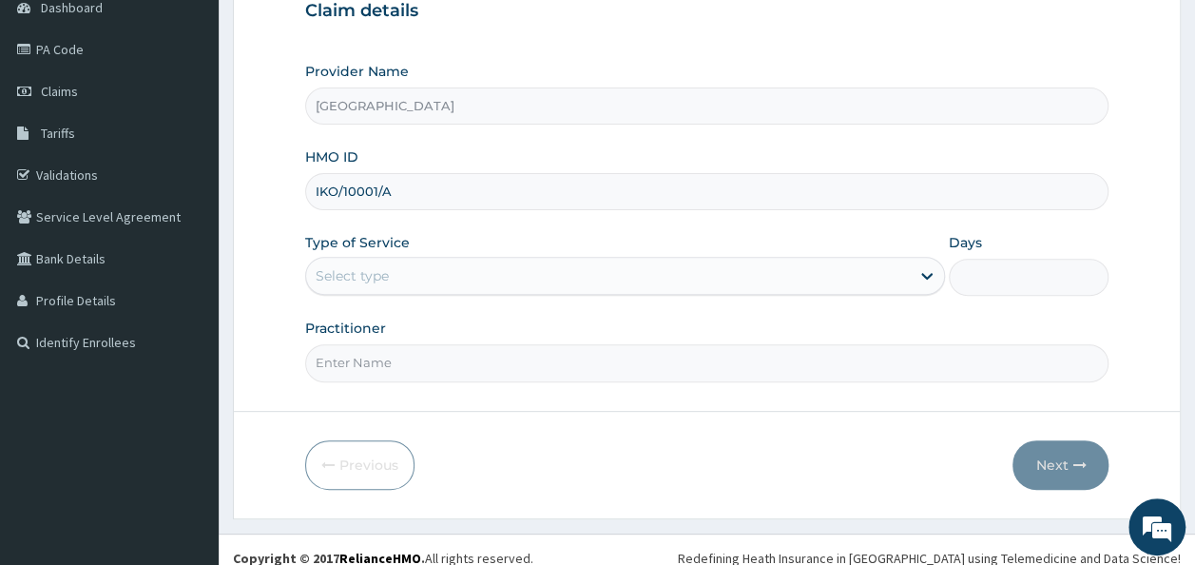
type input "IKO/10001/A"
click at [755, 281] on div "Select type" at bounding box center [608, 275] width 604 height 30
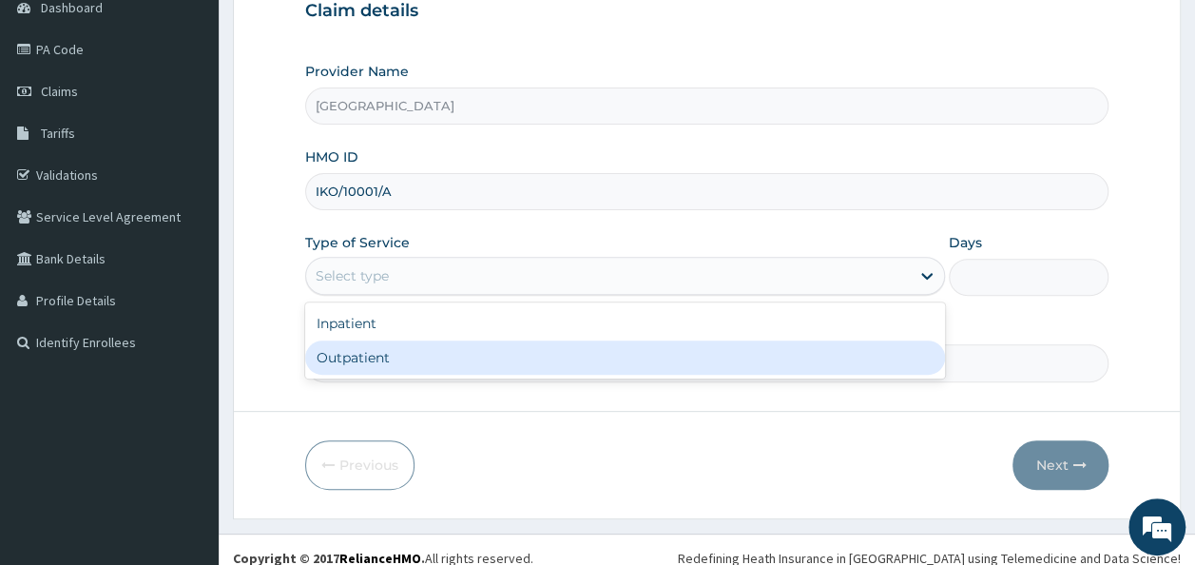
click at [746, 340] on div "Outpatient" at bounding box center [625, 357] width 640 height 34
type input "1"
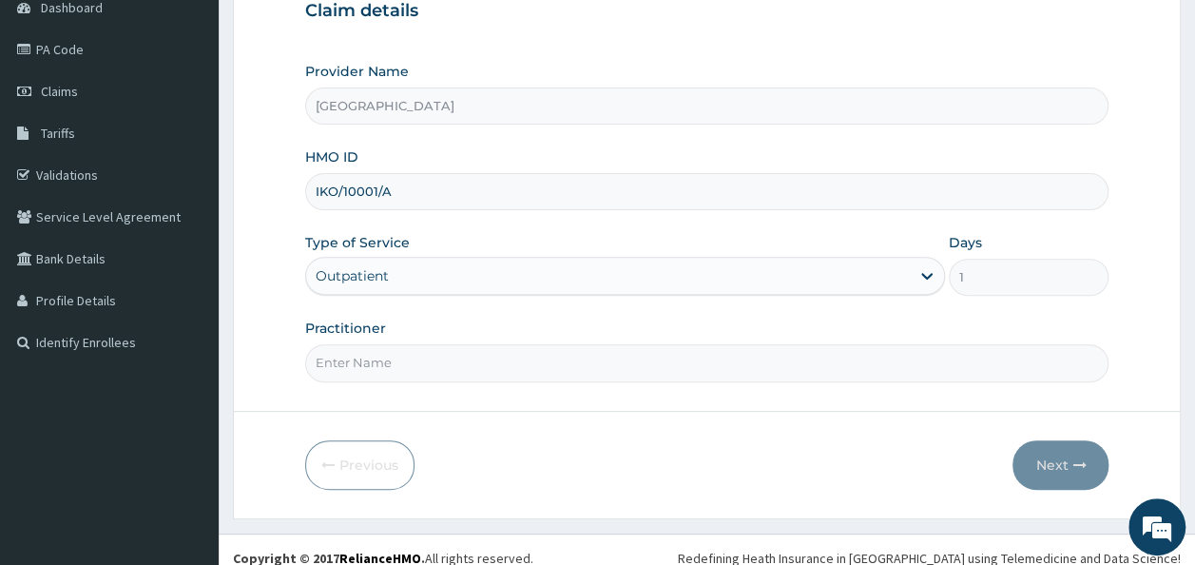
click at [741, 361] on input "Practitioner" at bounding box center [707, 362] width 804 height 37
type input "DR. OJETOKUN"
click at [1059, 458] on button "Next" at bounding box center [1060, 464] width 96 height 49
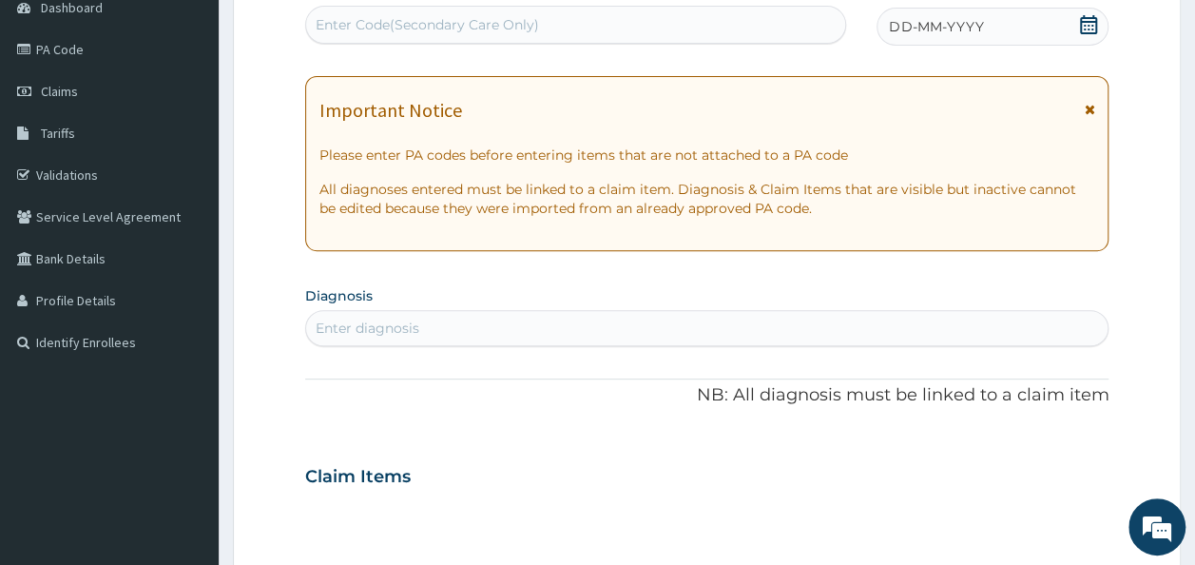
scroll to position [0, 0]
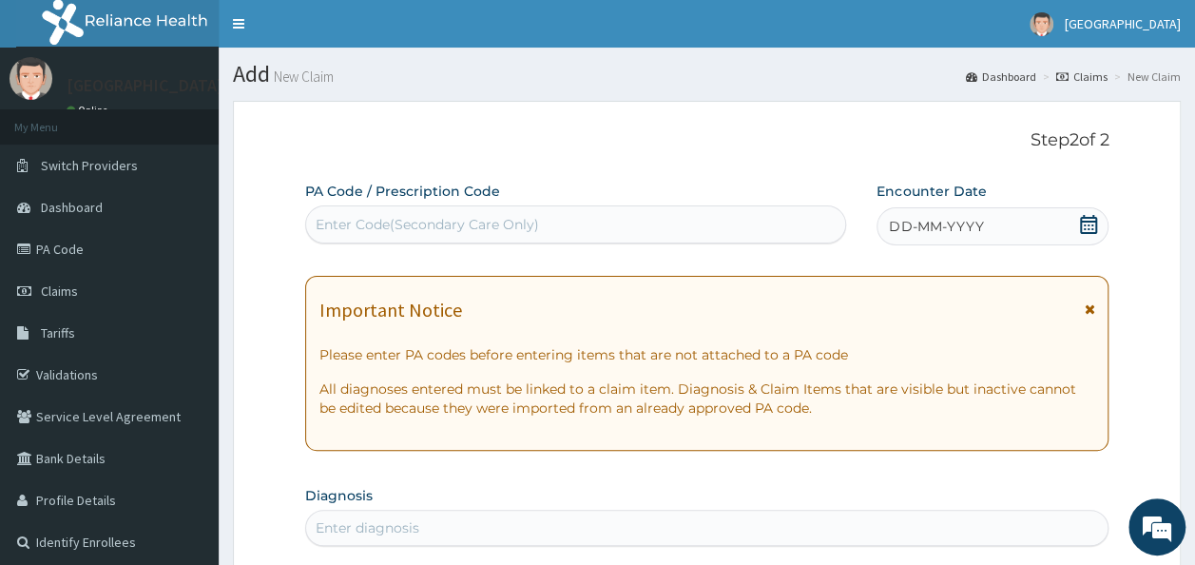
click at [714, 225] on div "Enter Code(Secondary Care Only)" at bounding box center [576, 224] width 540 height 30
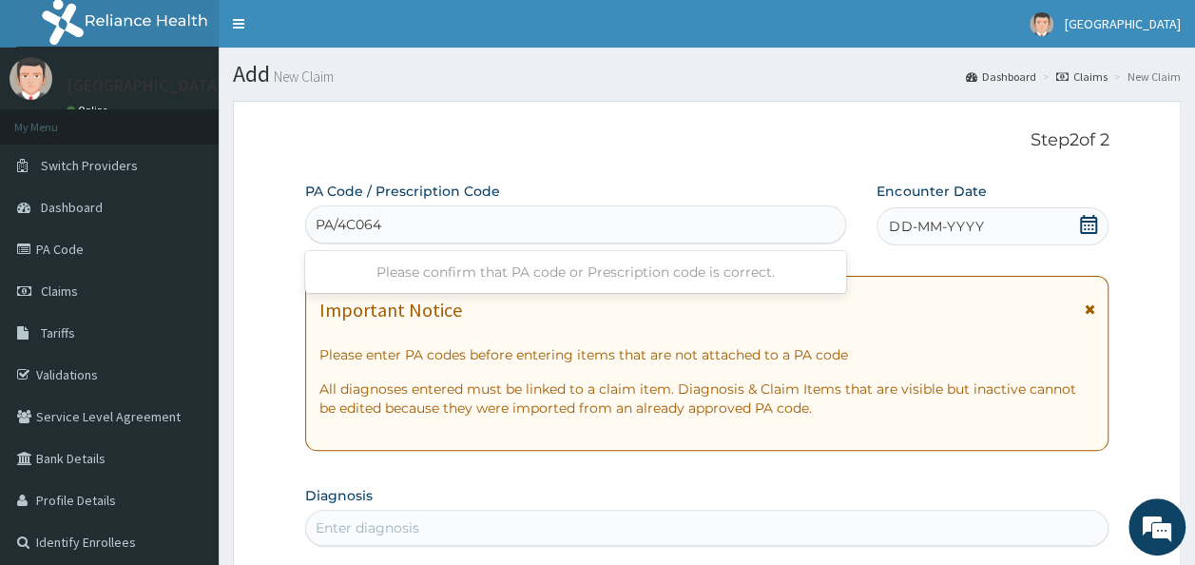
type input "PA/4C0644"
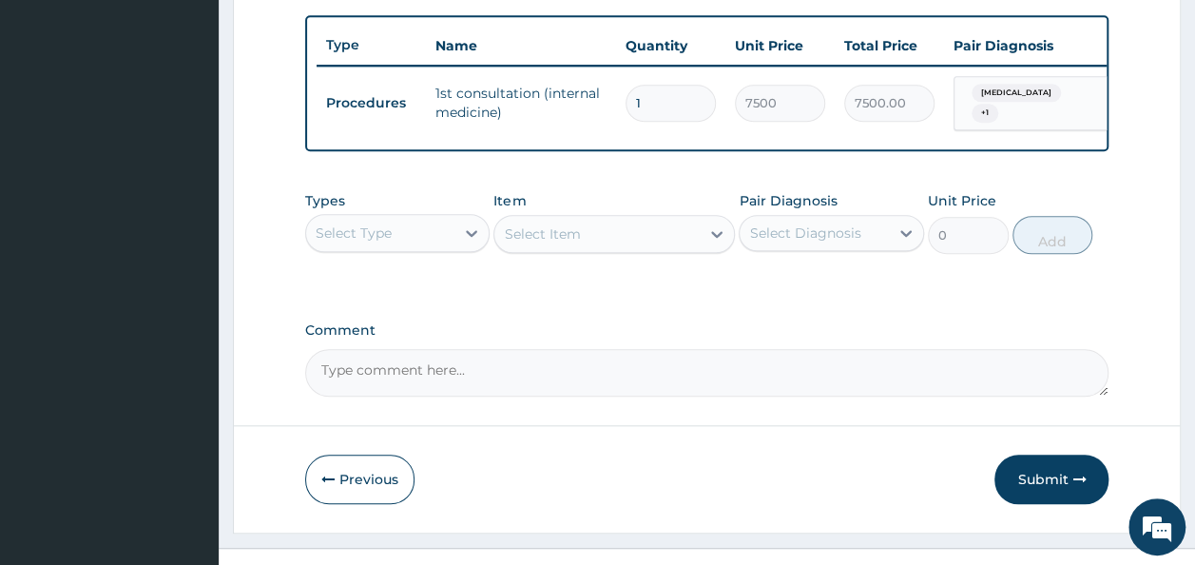
scroll to position [719, 0]
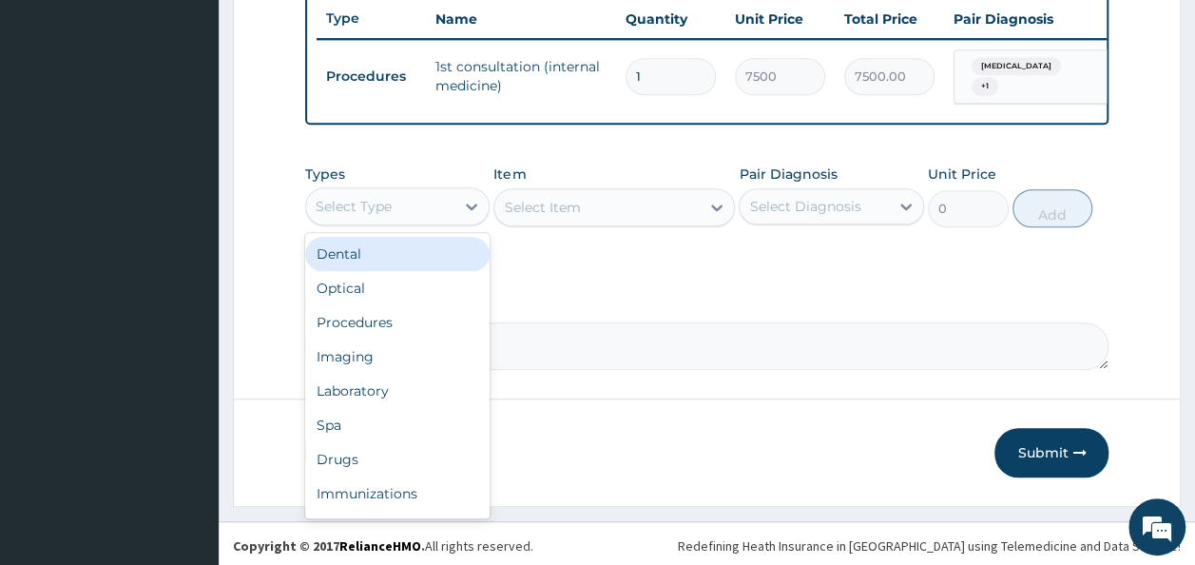
click at [438, 212] on div "Select Type" at bounding box center [380, 206] width 149 height 30
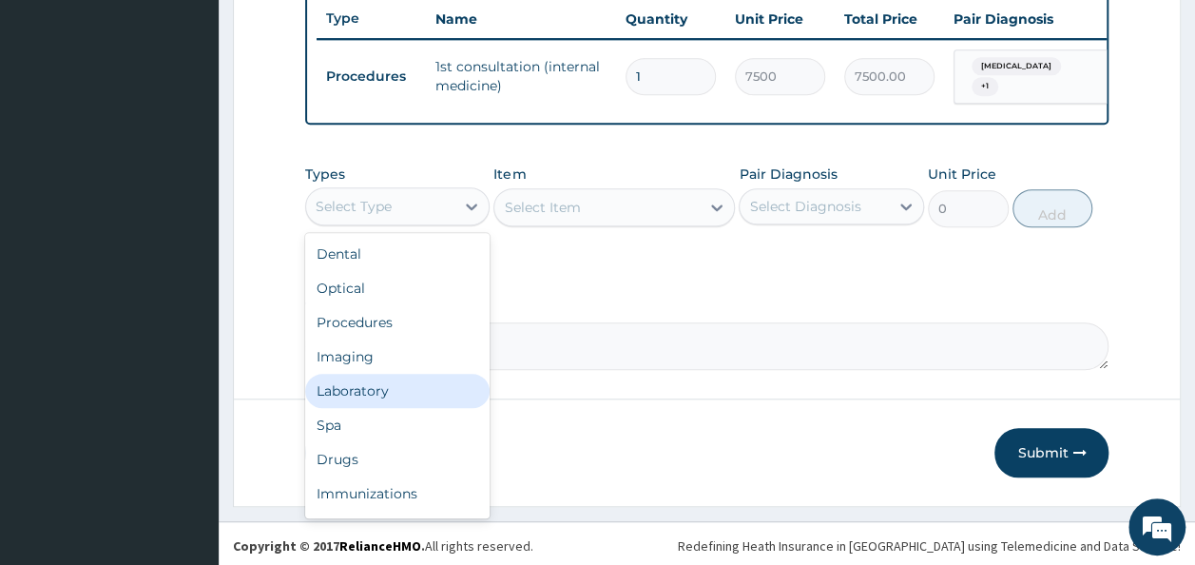
click at [390, 400] on div "Laboratory" at bounding box center [397, 391] width 185 height 34
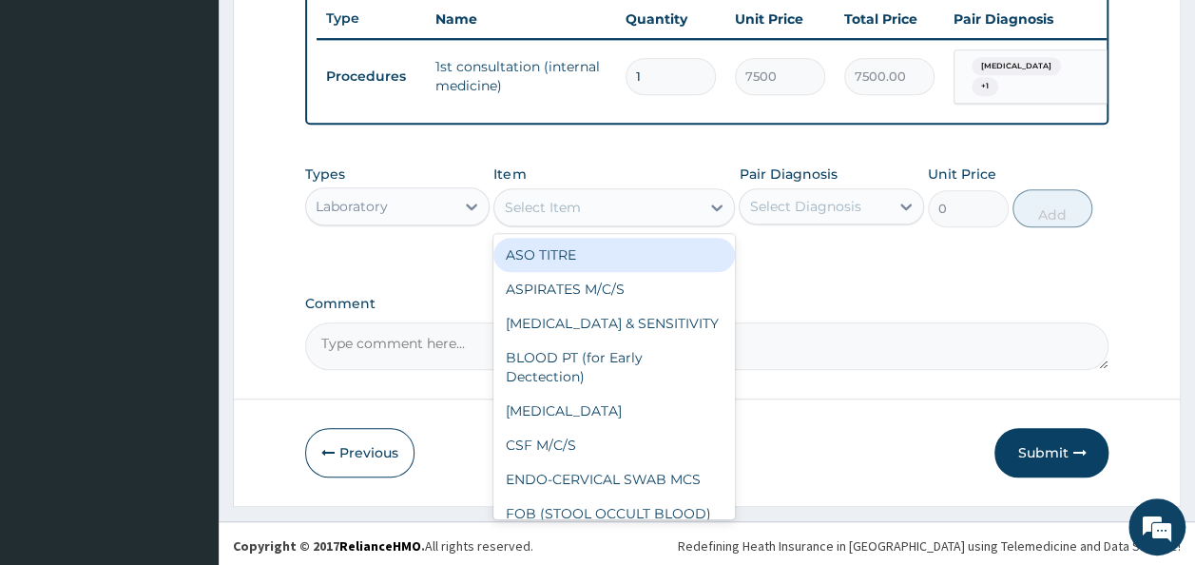
click at [558, 206] on div "Select Item" at bounding box center [542, 207] width 76 height 19
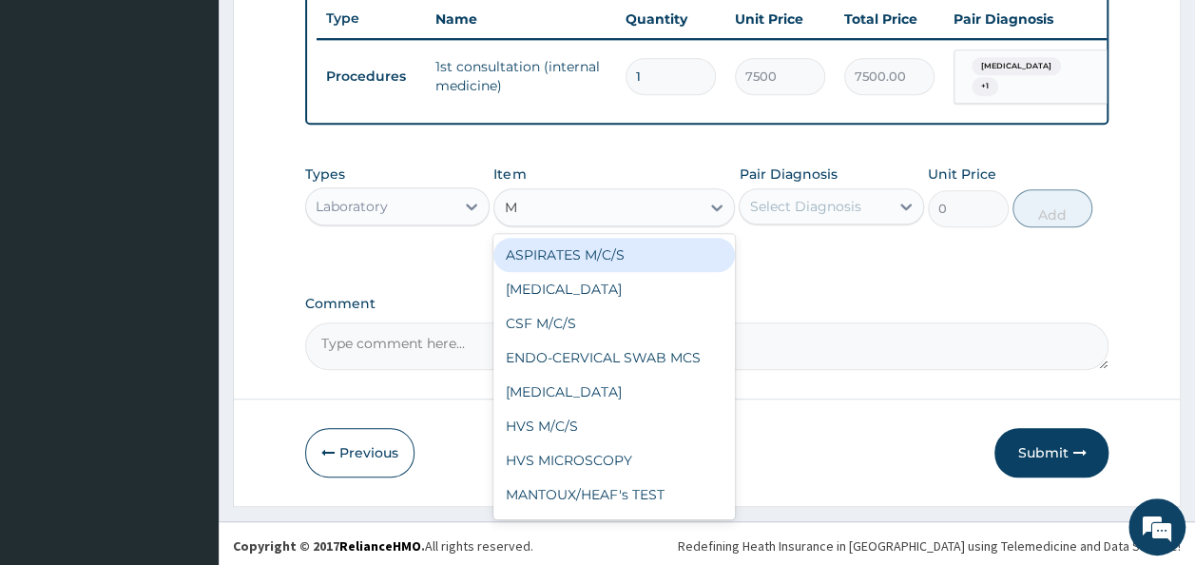
type input "MP"
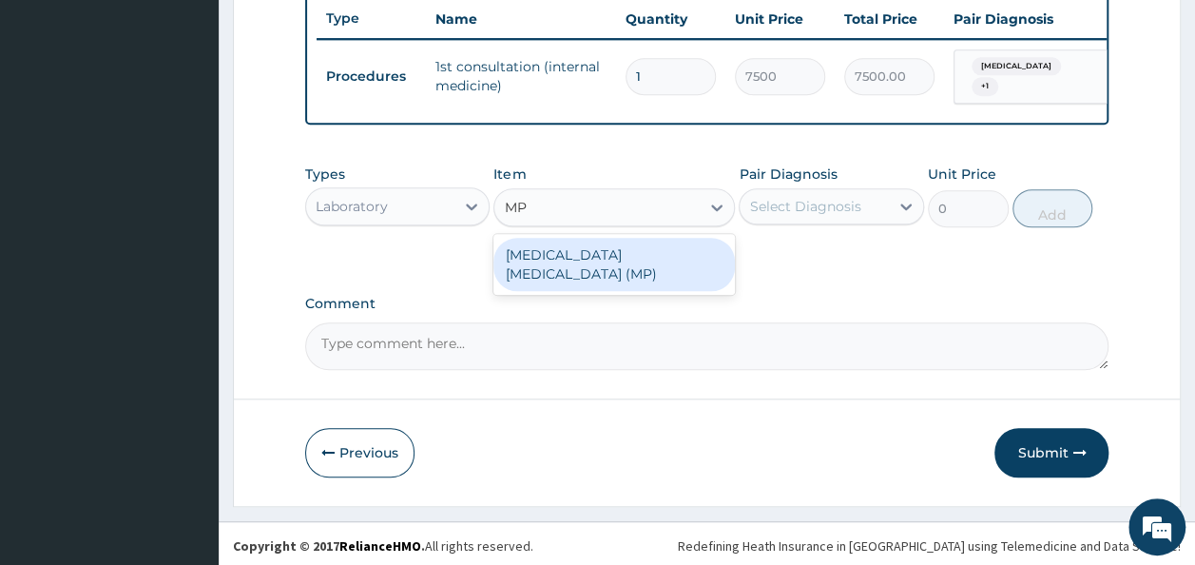
click at [641, 246] on div "[MEDICAL_DATA] [MEDICAL_DATA] (MP)" at bounding box center [613, 264] width 241 height 53
type input "560"
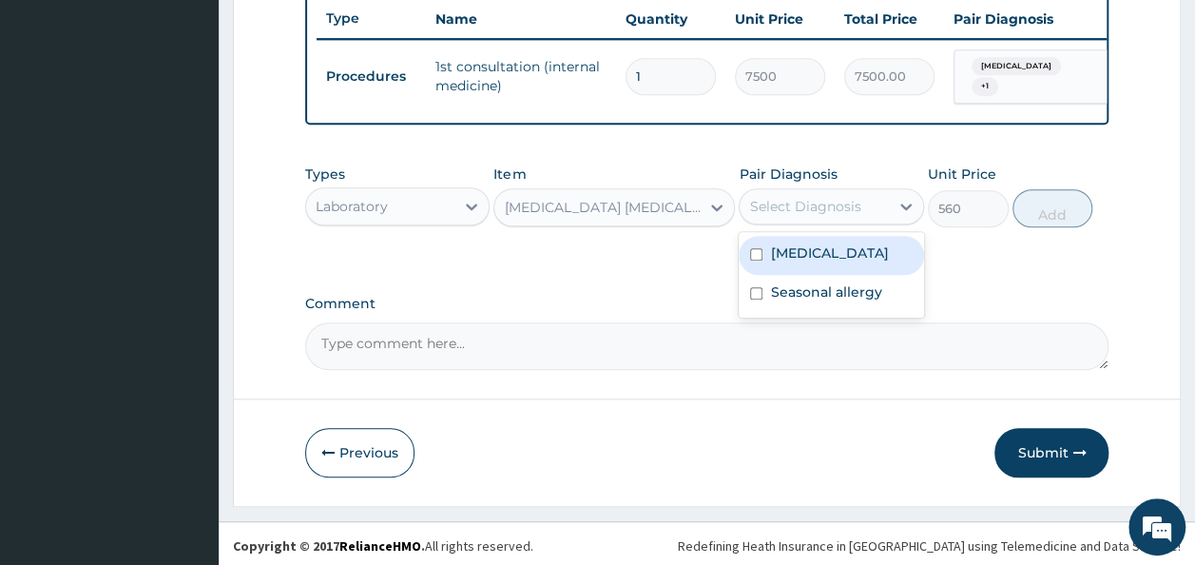
click at [836, 216] on div "Select Diagnosis" at bounding box center [804, 206] width 111 height 19
click at [817, 258] on label "Malaria" at bounding box center [829, 252] width 118 height 19
checkbox input "true"
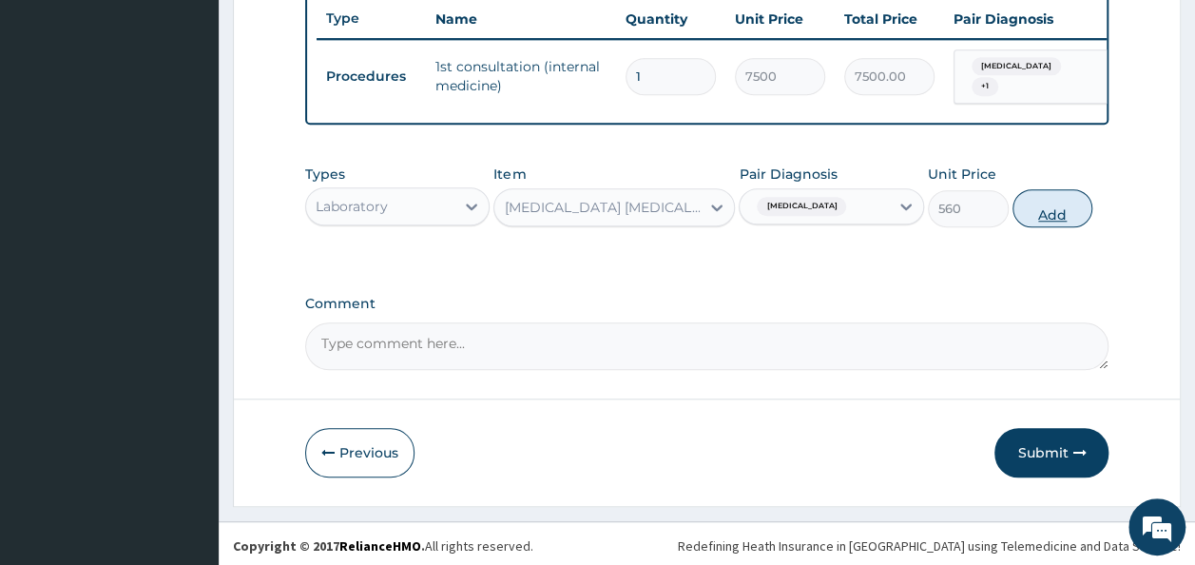
click at [1058, 218] on button "Add" at bounding box center [1052, 208] width 81 height 38
type input "0"
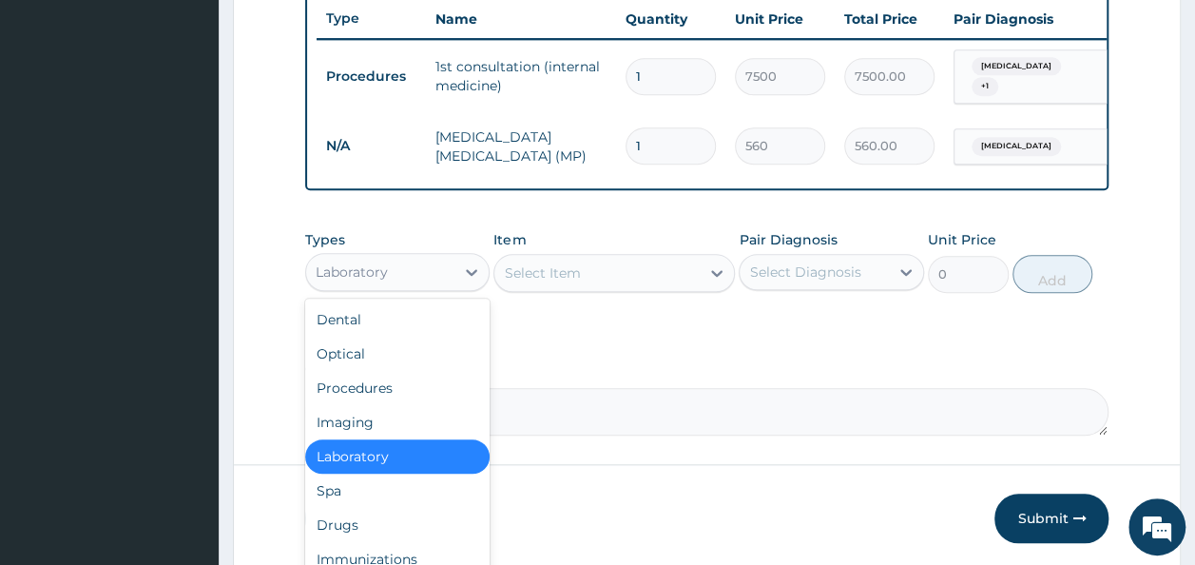
click at [378, 274] on div "Laboratory" at bounding box center [352, 271] width 72 height 19
click at [362, 529] on div "Drugs" at bounding box center [397, 525] width 185 height 34
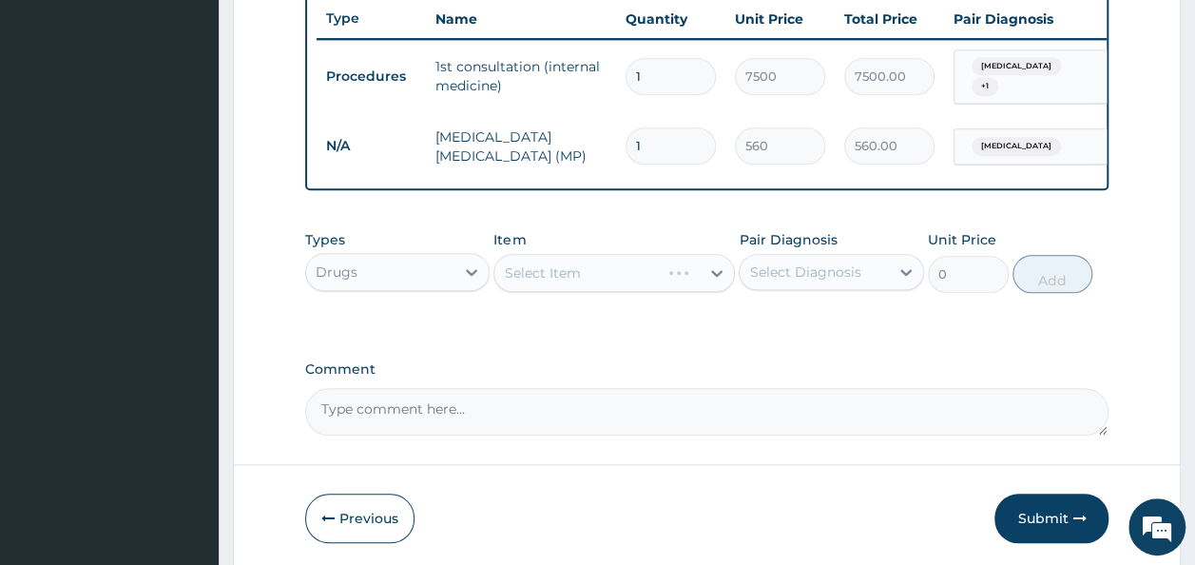
click at [606, 282] on div "Select Item" at bounding box center [613, 273] width 241 height 38
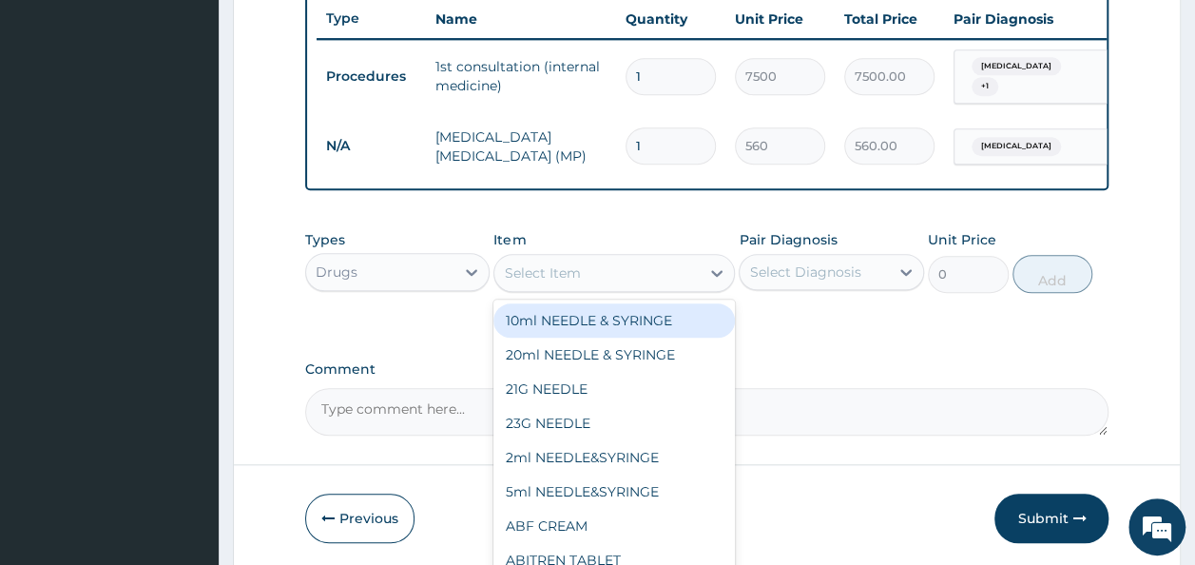
click at [606, 282] on div "Select Item" at bounding box center [596, 273] width 205 height 30
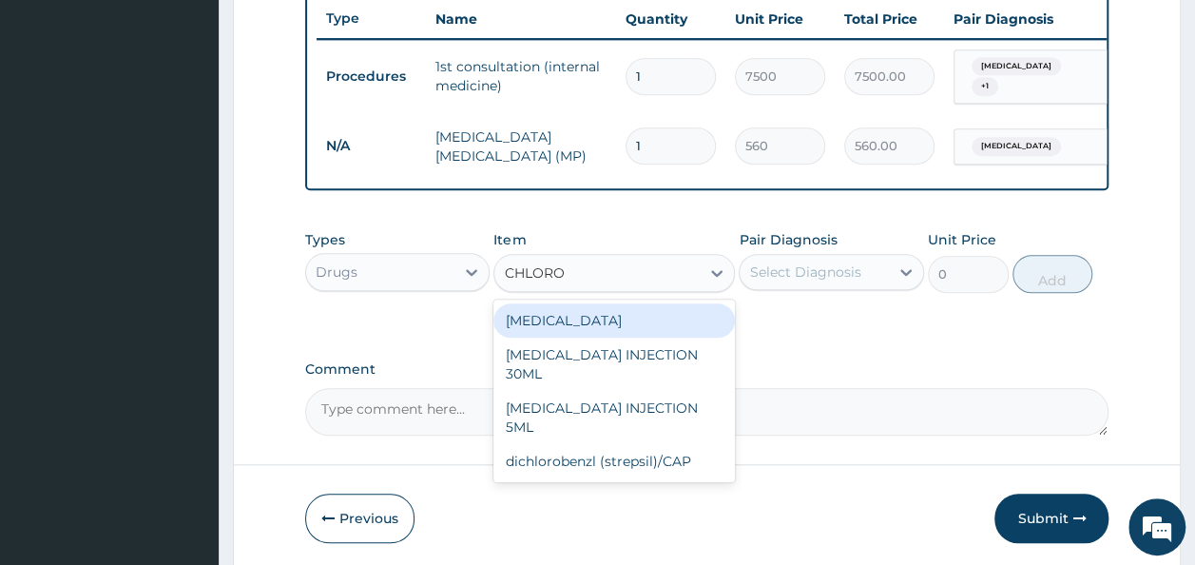
type input "CHLOROQ"
click at [601, 323] on div "[MEDICAL_DATA]" at bounding box center [613, 320] width 241 height 34
type input "3.15"
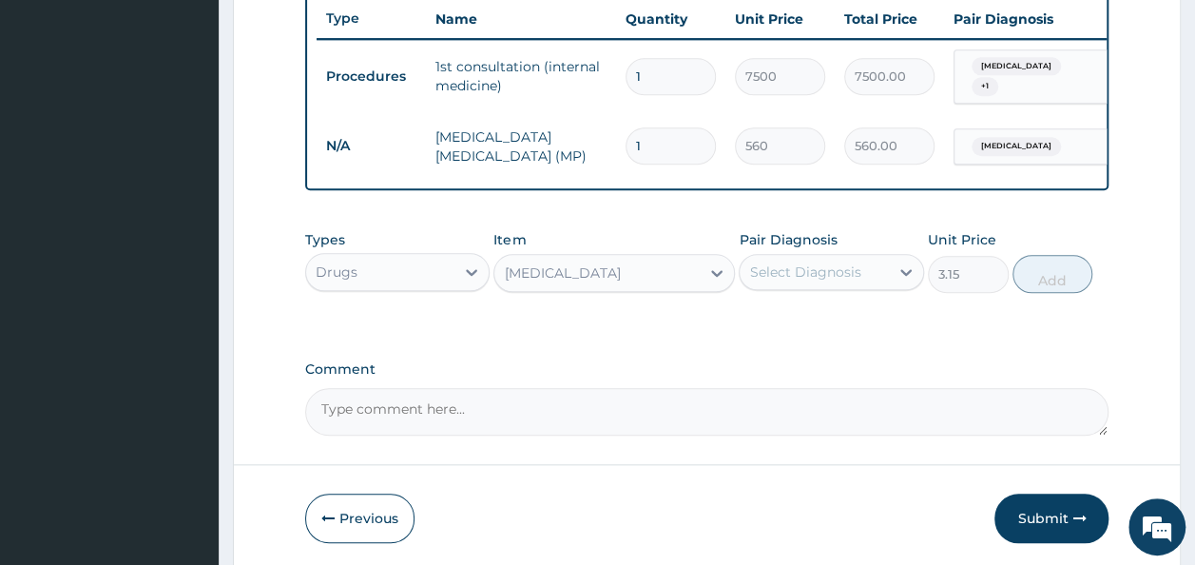
click at [867, 280] on div "Select Diagnosis" at bounding box center [813, 272] width 149 height 30
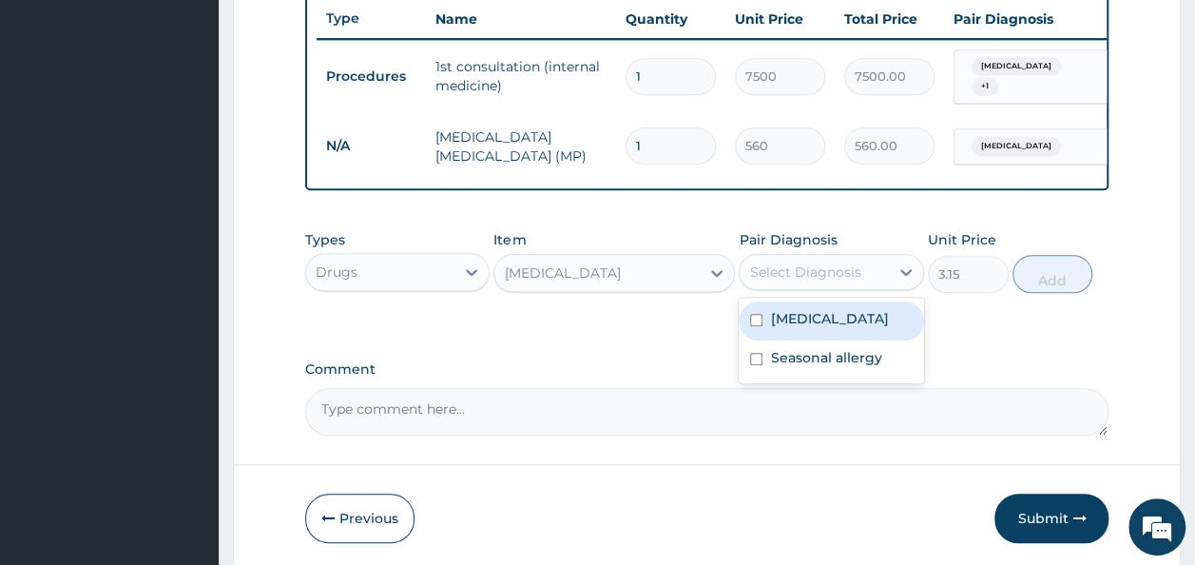
click at [823, 324] on div "Malaria" at bounding box center [831, 320] width 185 height 39
checkbox input "true"
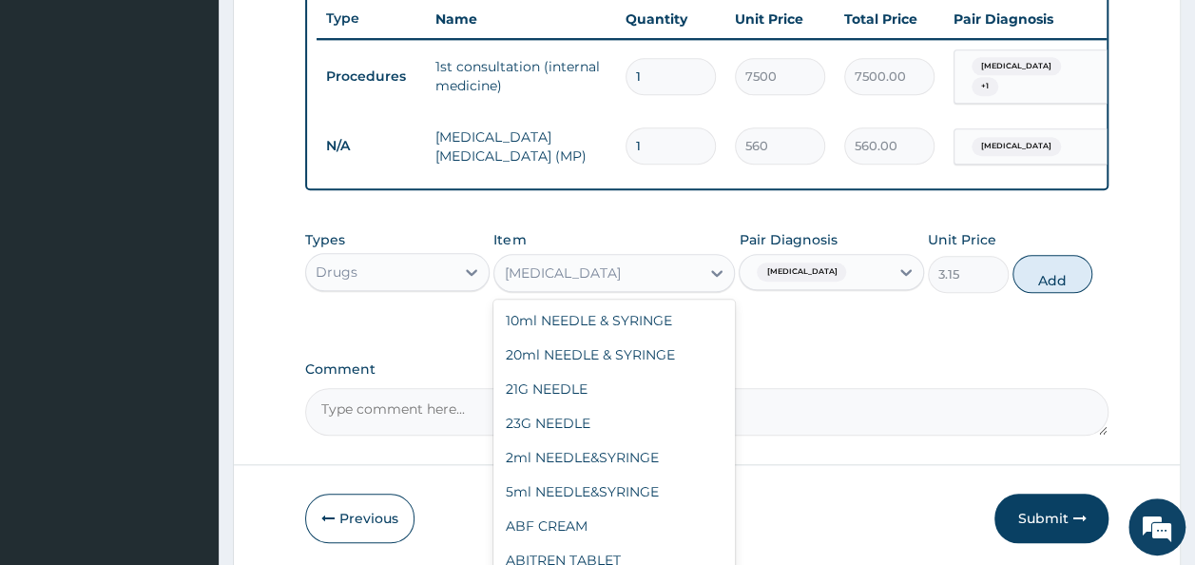
click at [622, 276] on div "[MEDICAL_DATA]" at bounding box center [596, 273] width 205 height 30
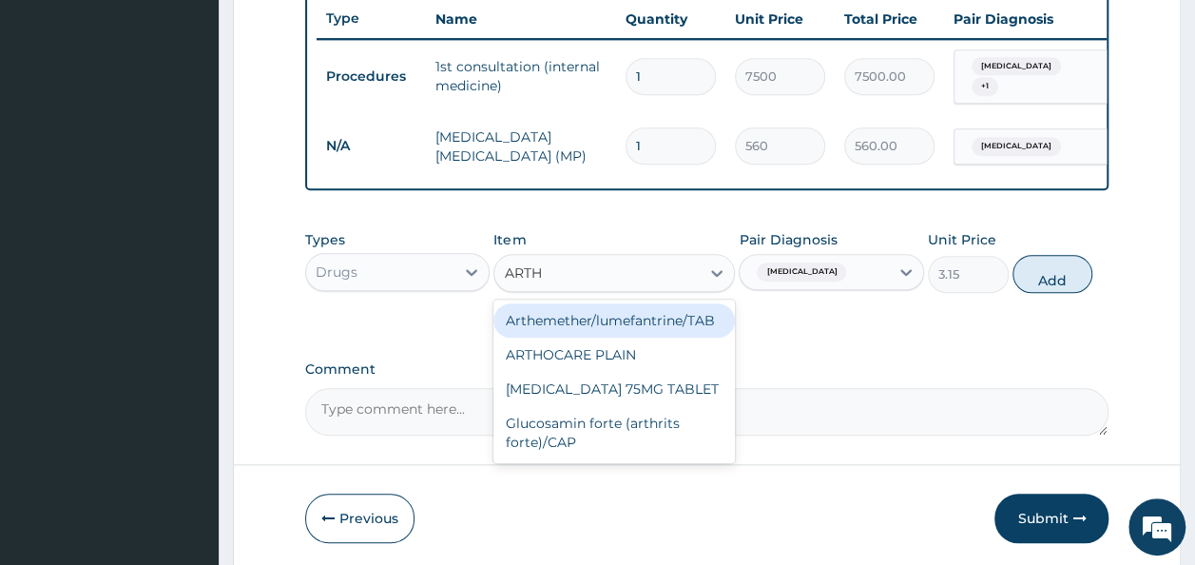
scroll to position [0, 0]
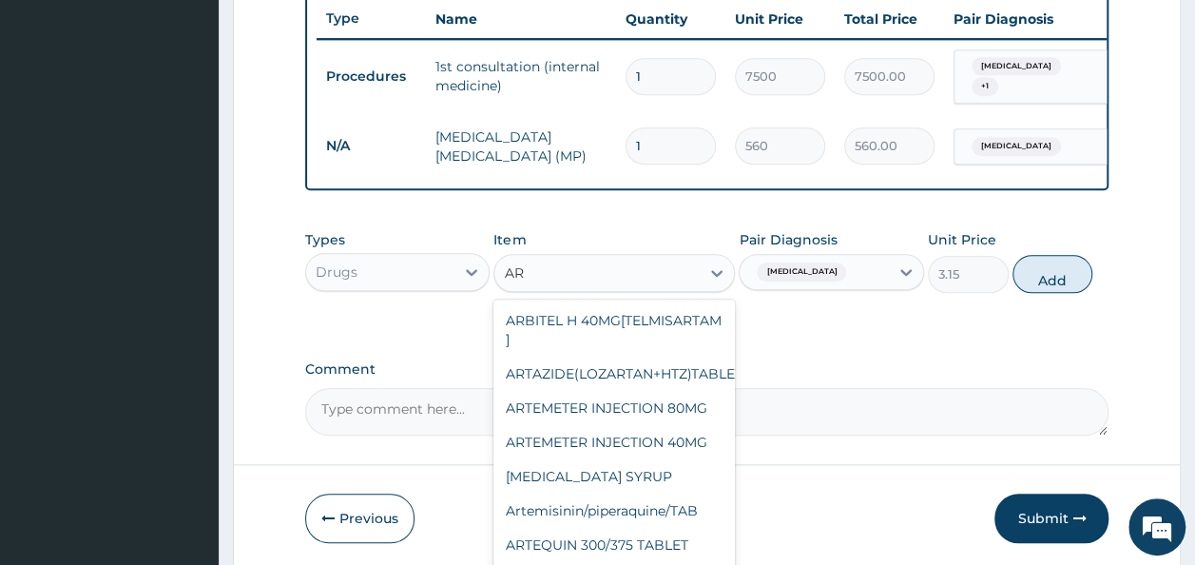
type input "A"
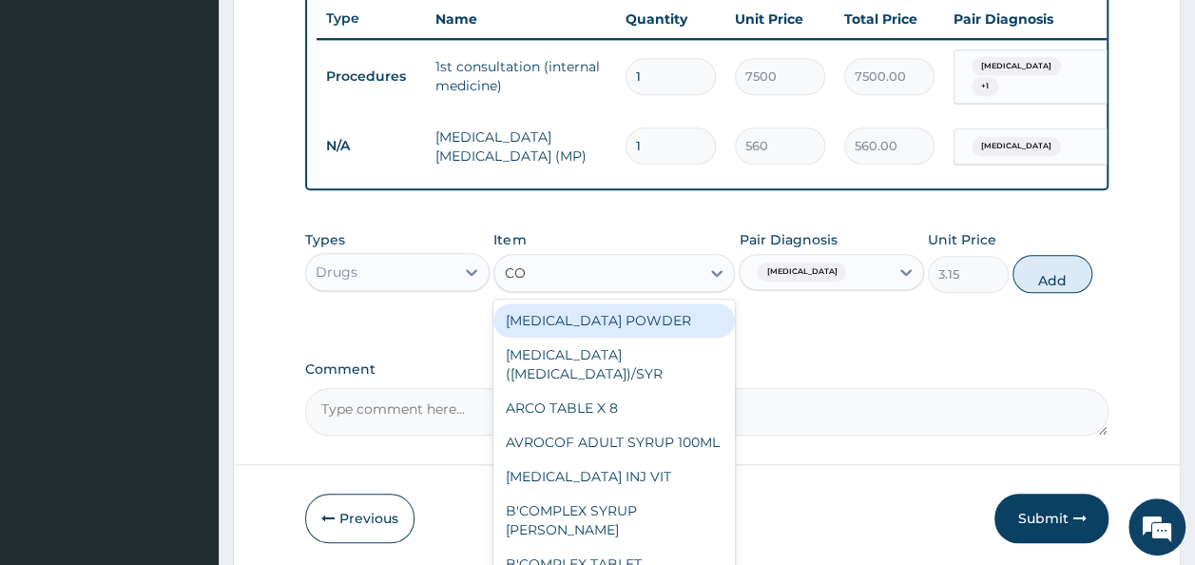
type input "COA"
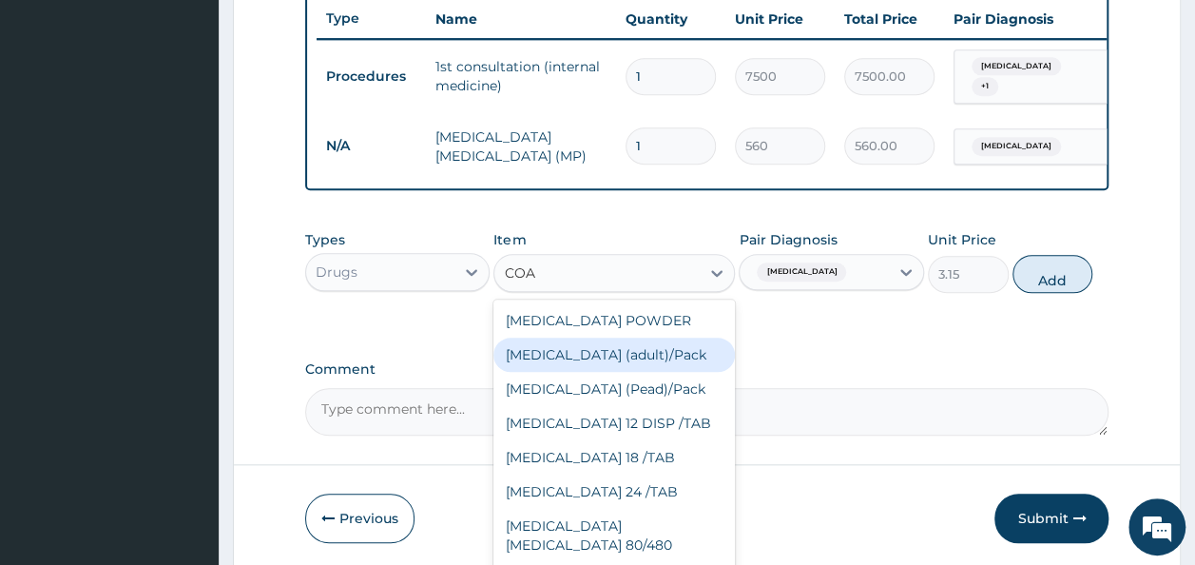
click at [568, 372] on div "[MEDICAL_DATA] (adult)/Pack" at bounding box center [613, 354] width 241 height 34
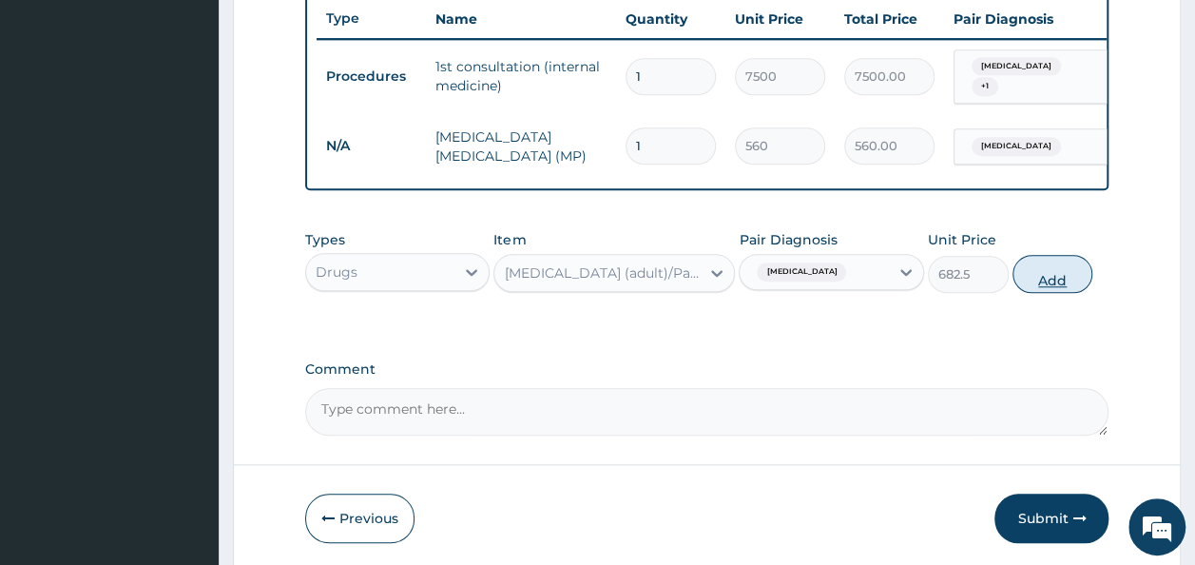
click at [1055, 280] on button "Add" at bounding box center [1052, 274] width 81 height 38
type input "0"
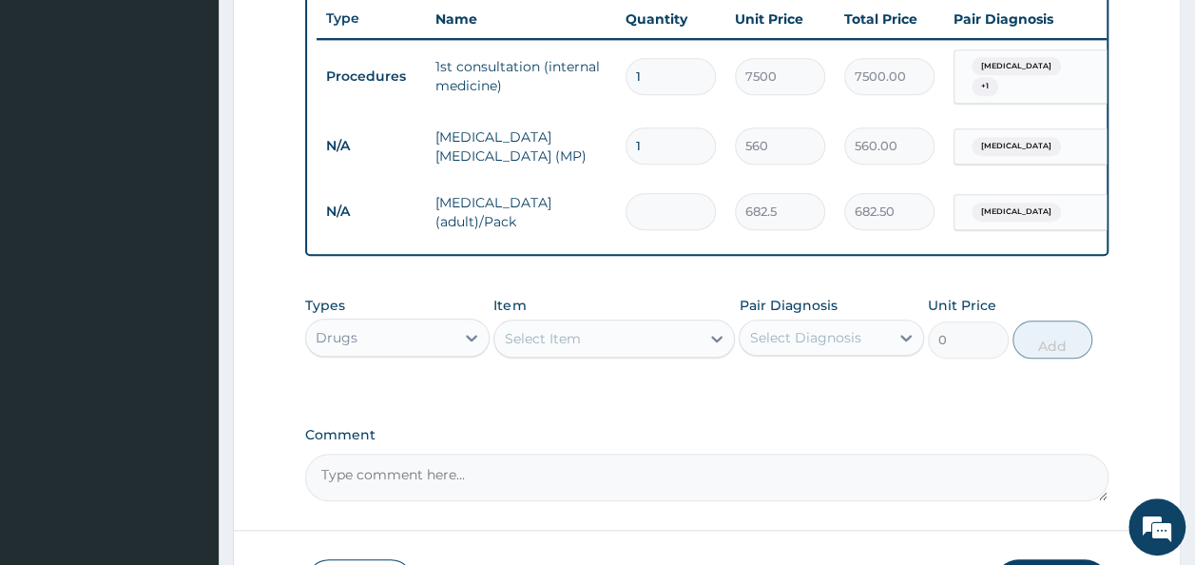
type input "0.00"
type input "2"
type input "1365.00"
type input "2"
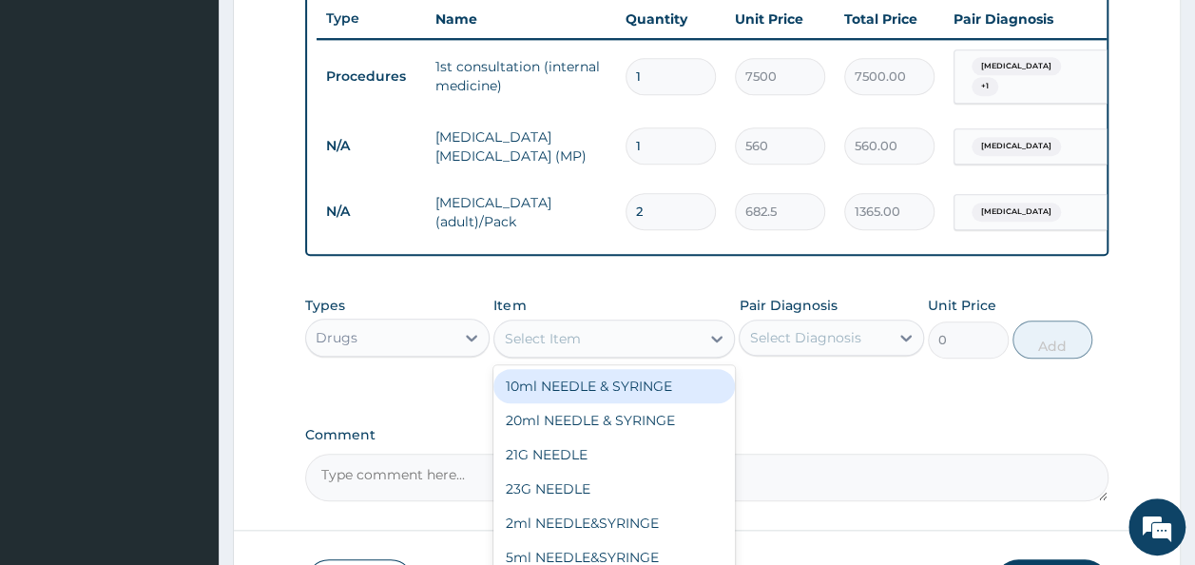
click at [591, 336] on div "Select Item" at bounding box center [596, 338] width 205 height 30
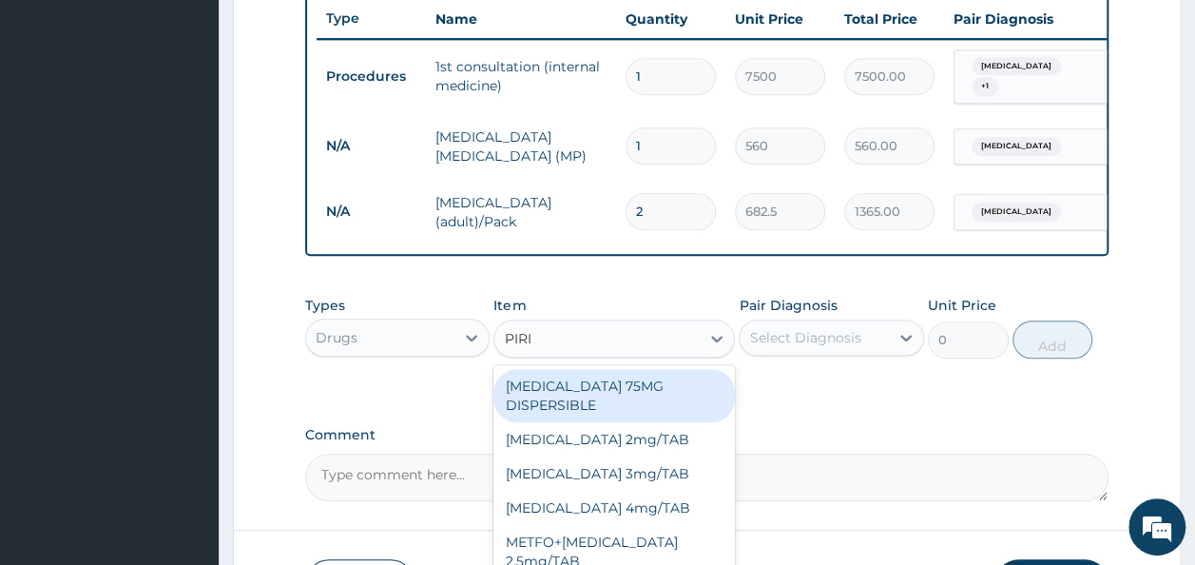
type input "PIRIT"
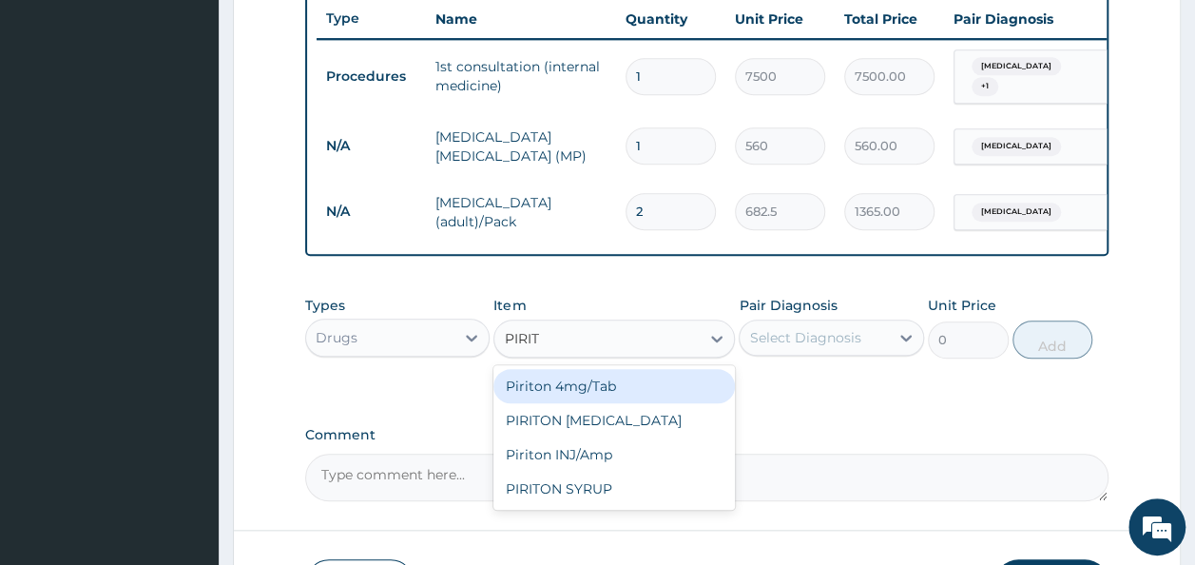
click at [631, 389] on div "Piriton 4mg/Tab" at bounding box center [613, 386] width 241 height 34
type input "5.25"
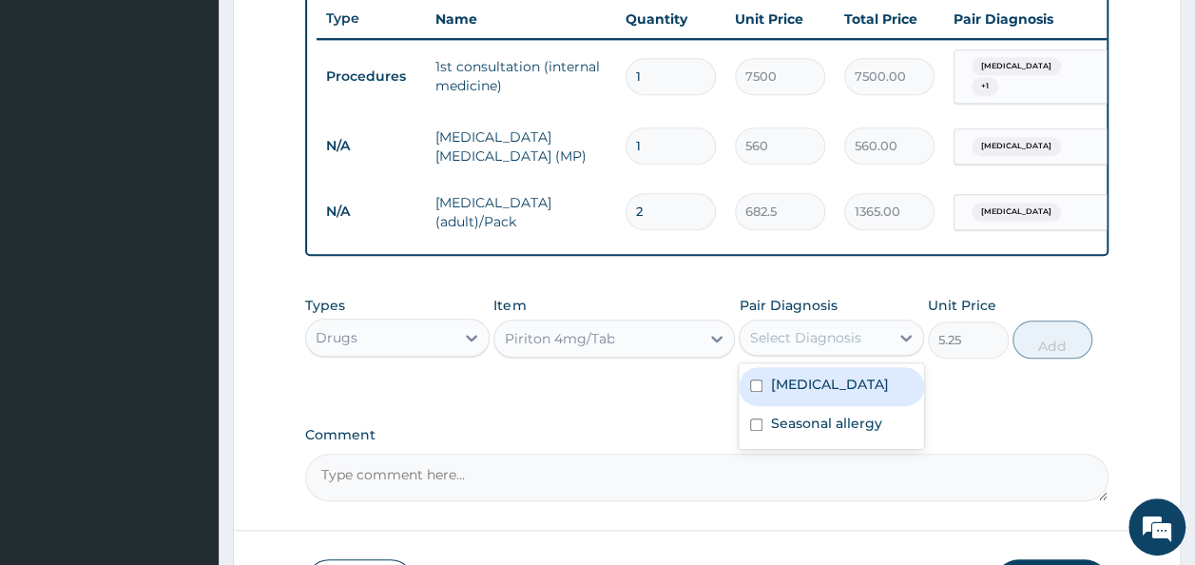
click at [814, 344] on div "Select Diagnosis" at bounding box center [804, 337] width 111 height 19
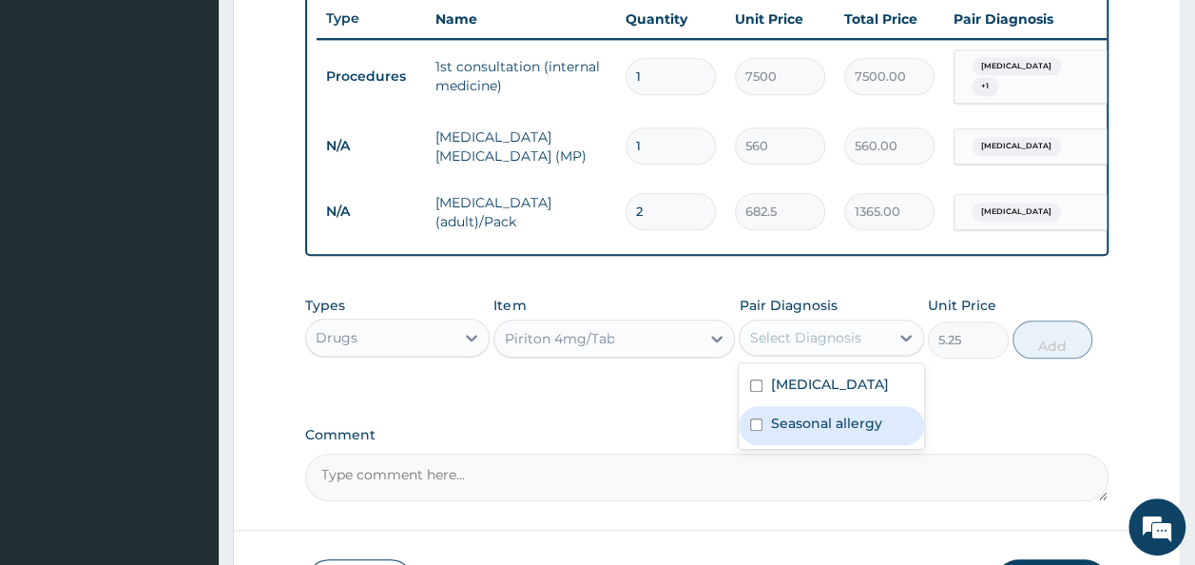
click at [831, 432] on label "Seasonal allergy" at bounding box center [825, 422] width 111 height 19
checkbox input "true"
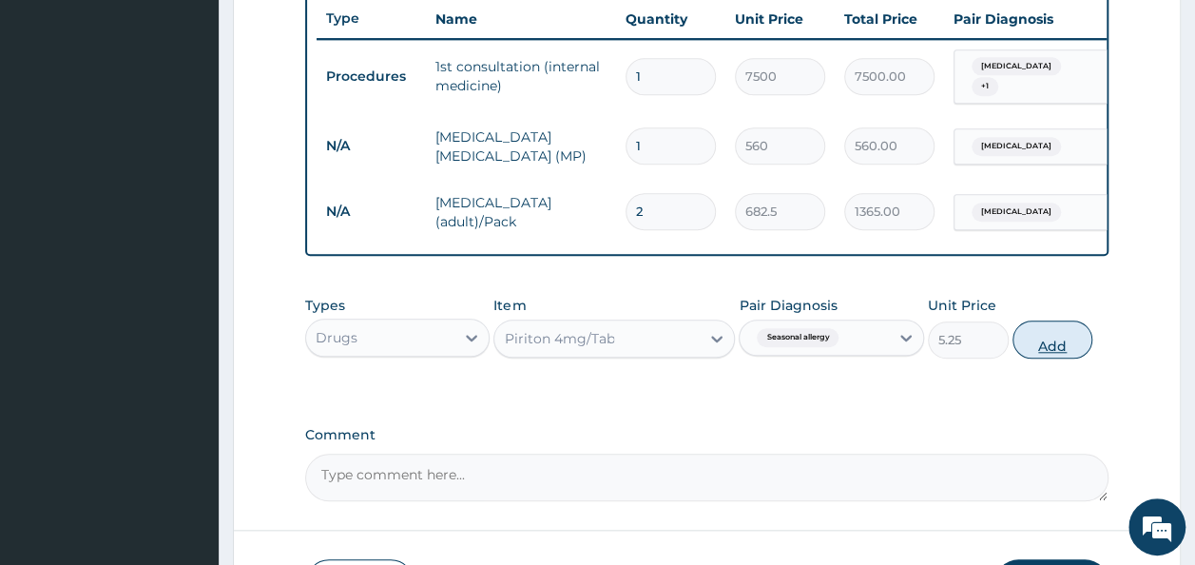
click at [1046, 351] on button "Add" at bounding box center [1052, 339] width 81 height 38
type input "0"
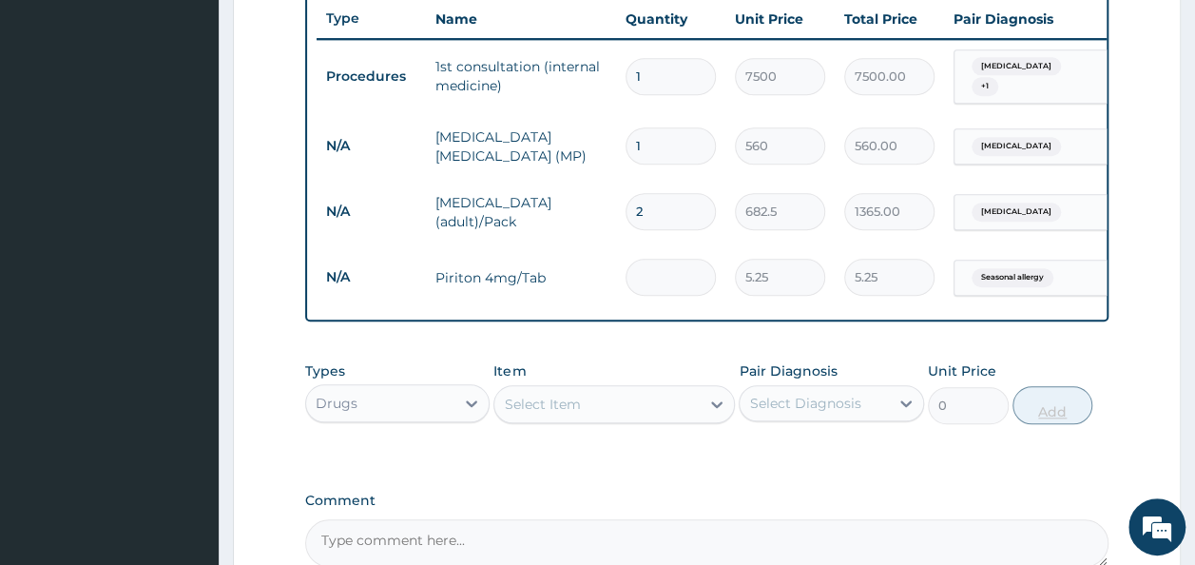
type input "0.00"
type input "5"
type input "26.25"
type input "5"
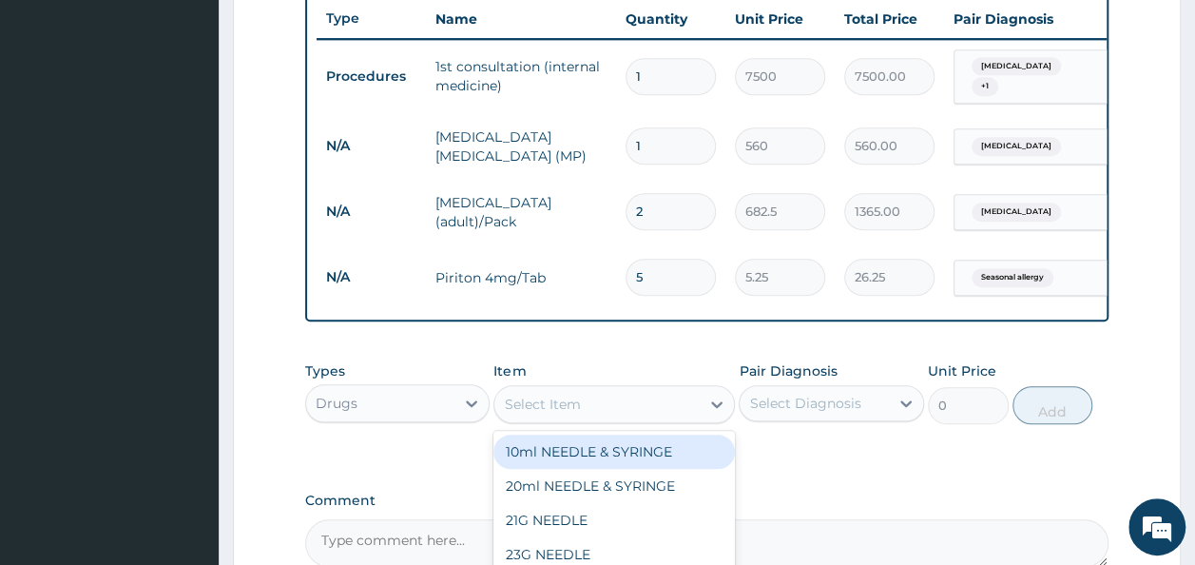
click at [641, 407] on div "Select Item" at bounding box center [596, 404] width 205 height 30
type input "DEXA"
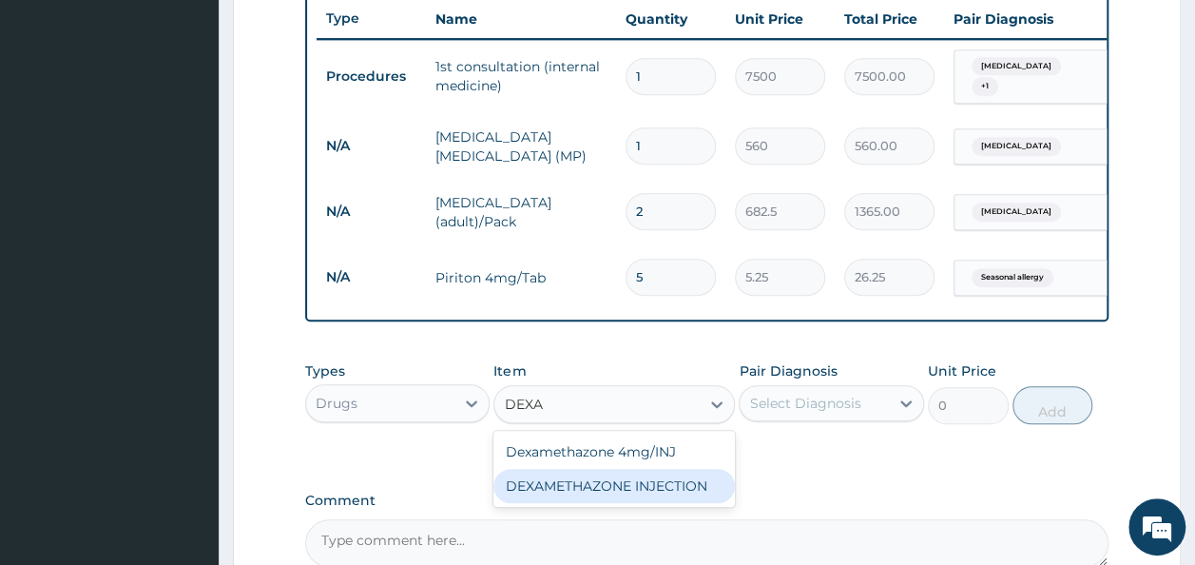
click at [658, 487] on div "DEXAMETHAZONE INJECTION" at bounding box center [613, 486] width 241 height 34
type input "183.75"
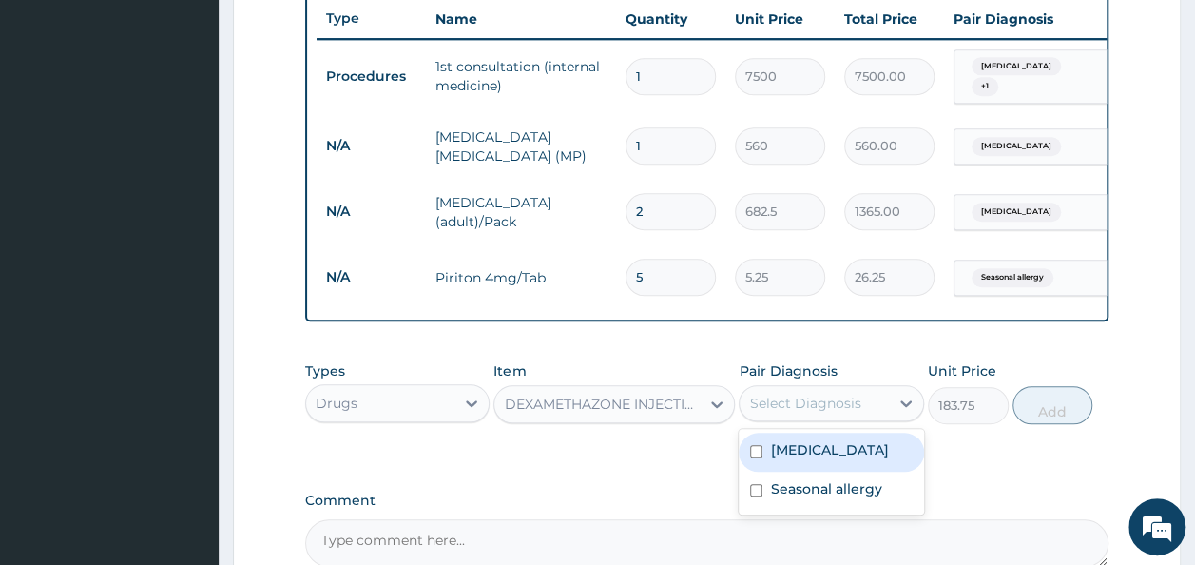
click at [822, 411] on div "Select Diagnosis" at bounding box center [804, 403] width 111 height 19
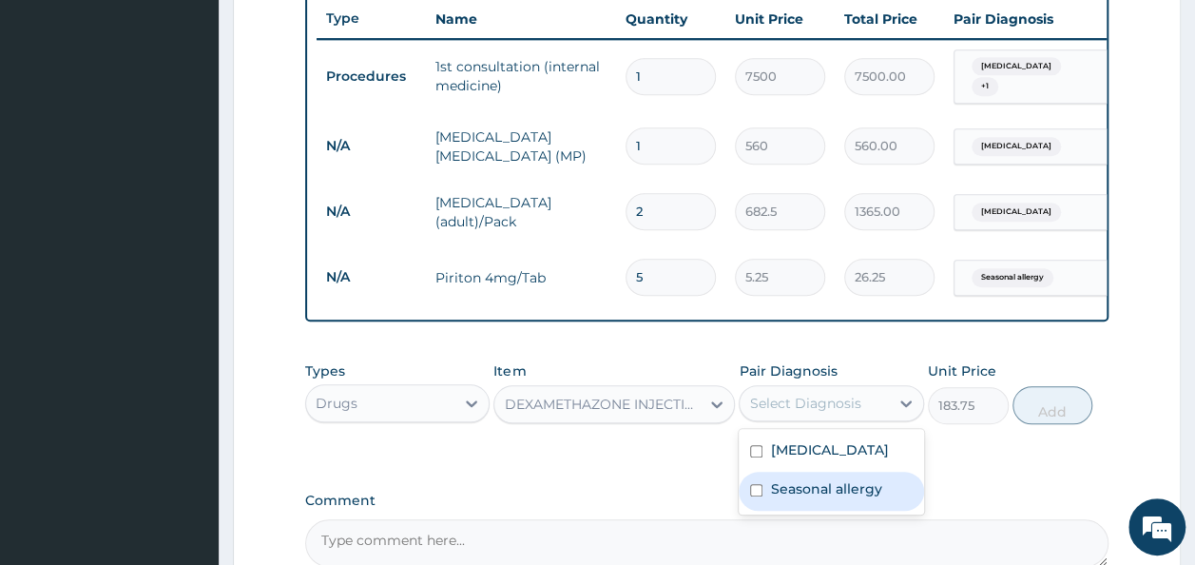
click at [812, 496] on label "Seasonal allergy" at bounding box center [825, 488] width 111 height 19
checkbox input "true"
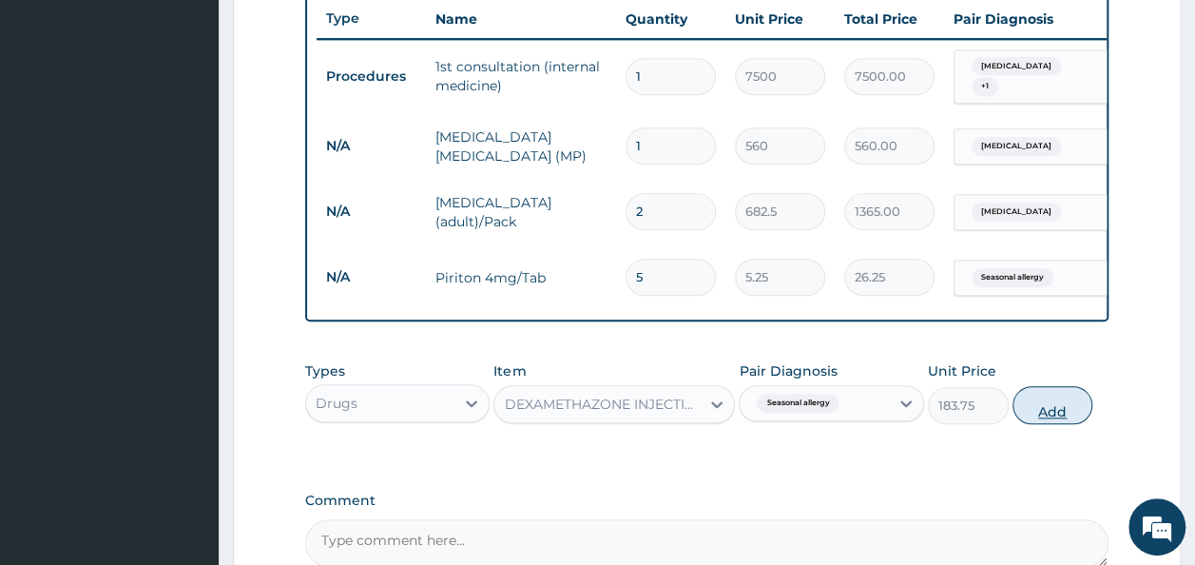
click at [1055, 413] on button "Add" at bounding box center [1052, 405] width 81 height 38
type input "0"
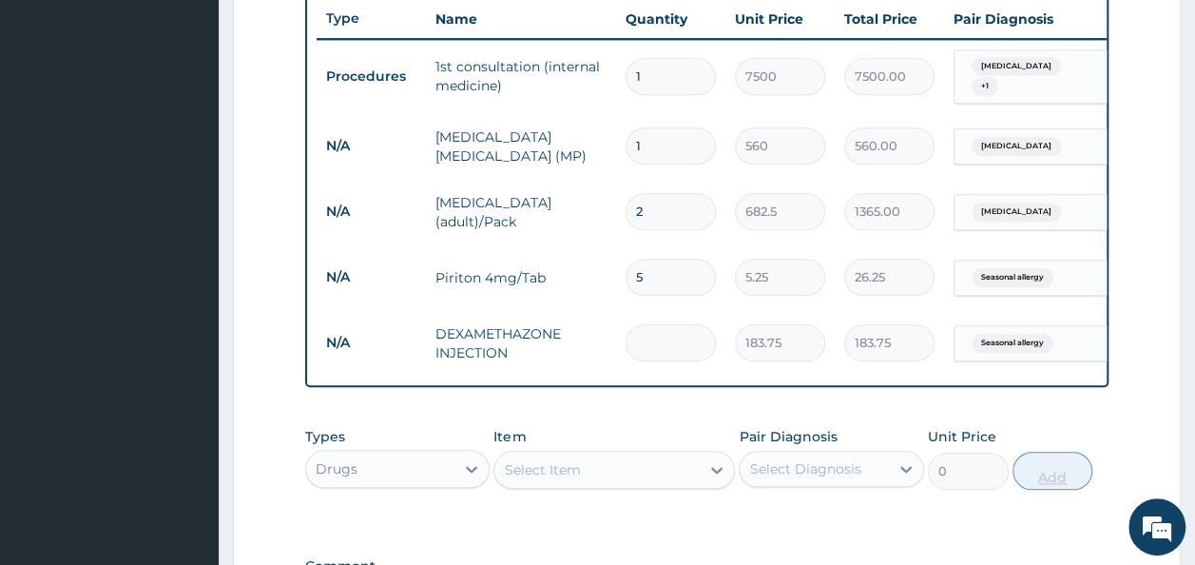
type input "0.00"
type input "3"
type input "551.25"
type input "3"
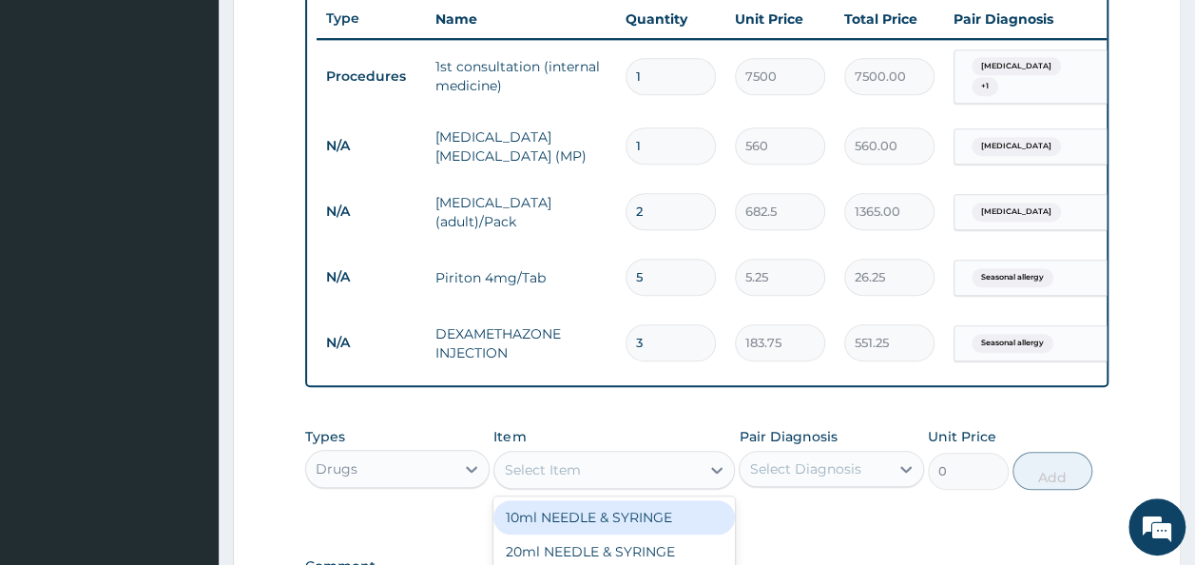
click at [659, 481] on div "Select Item" at bounding box center [596, 469] width 205 height 30
type input "PARACET"
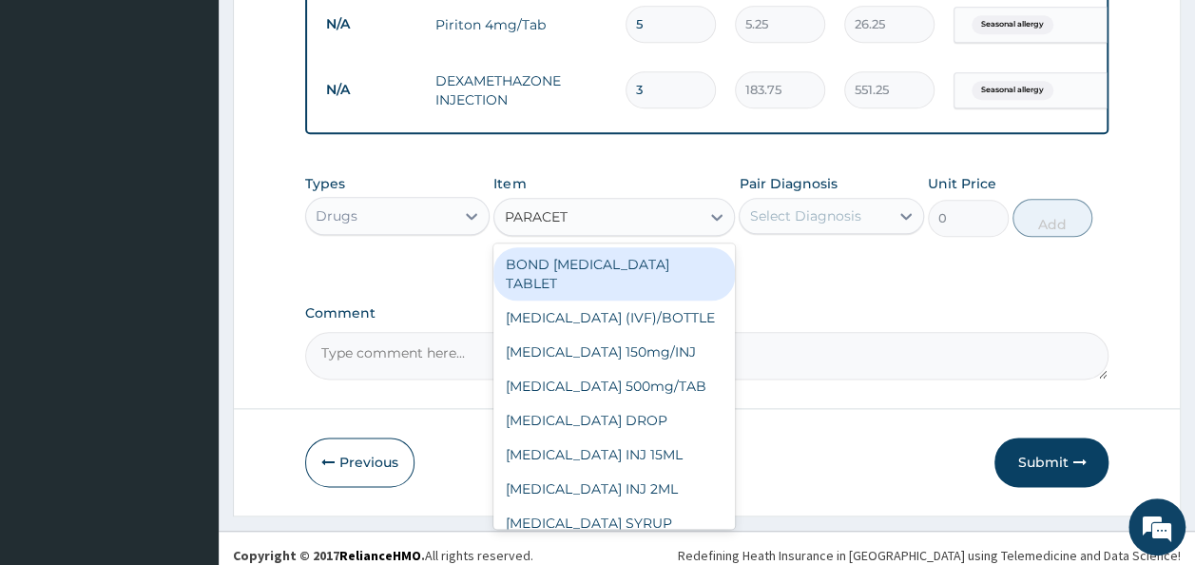
scroll to position [990, 0]
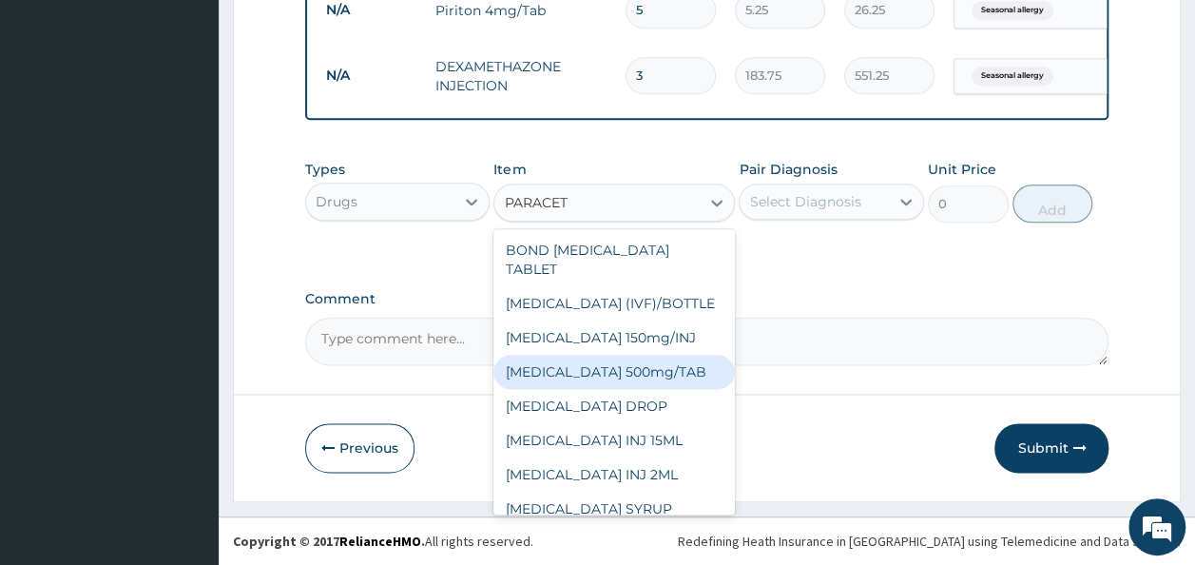
click at [662, 371] on div "[MEDICAL_DATA] 500mg/TAB" at bounding box center [613, 372] width 241 height 34
type input "5.25"
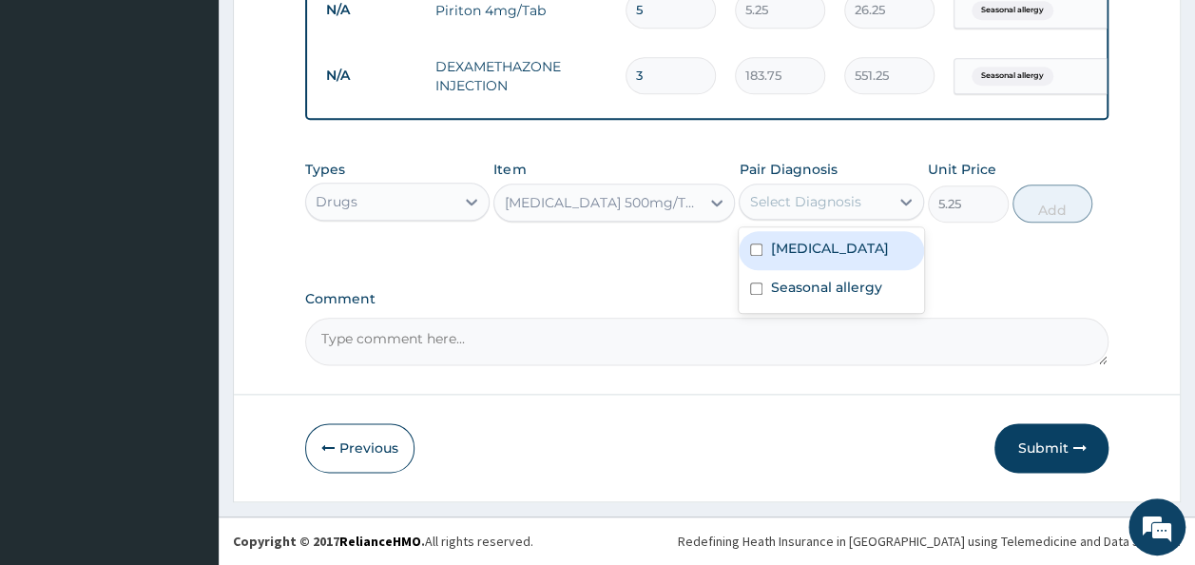
click at [837, 203] on div "Select Diagnosis" at bounding box center [804, 201] width 111 height 19
click at [804, 250] on label "Malaria" at bounding box center [829, 248] width 118 height 19
checkbox input "true"
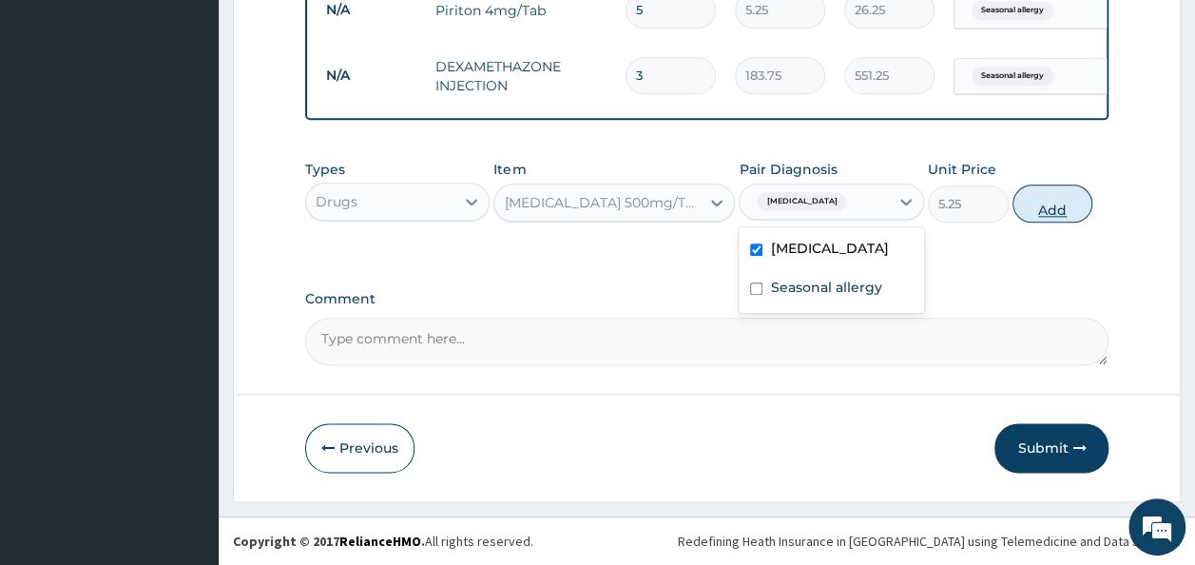
click at [1051, 203] on button "Add" at bounding box center [1052, 203] width 81 height 38
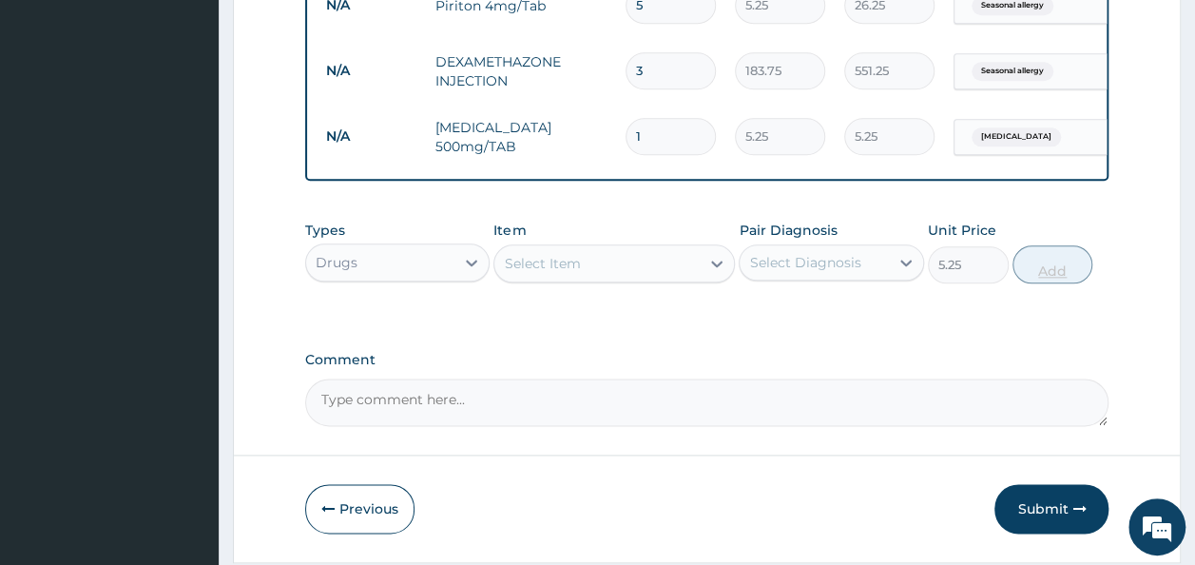
type input "0"
type input "18"
type input "94.50"
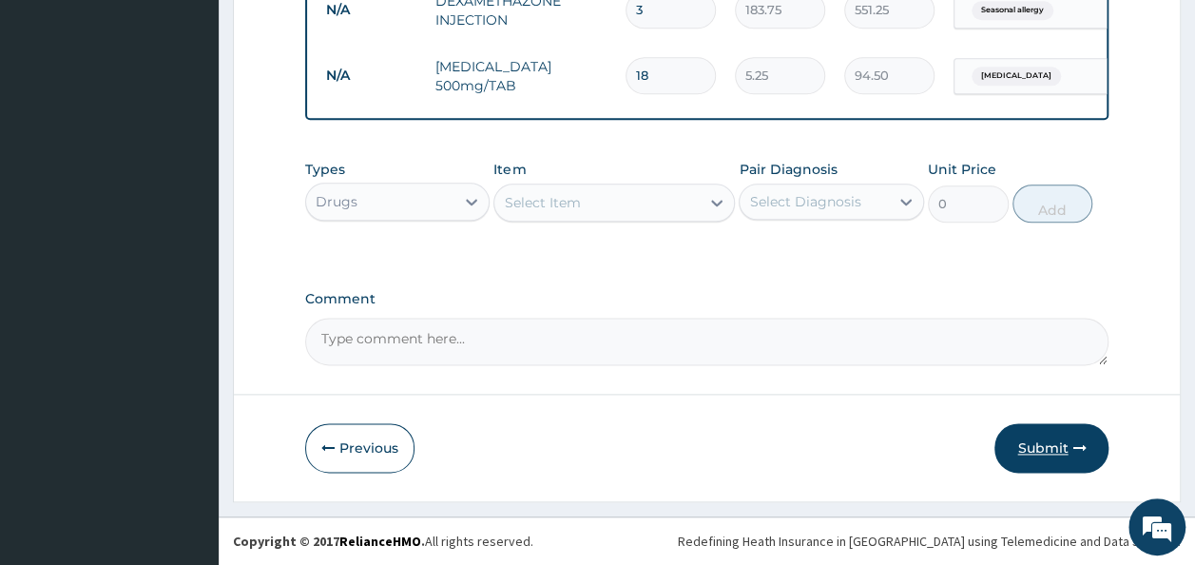
type input "18"
click at [1056, 464] on button "Submit" at bounding box center [1051, 447] width 114 height 49
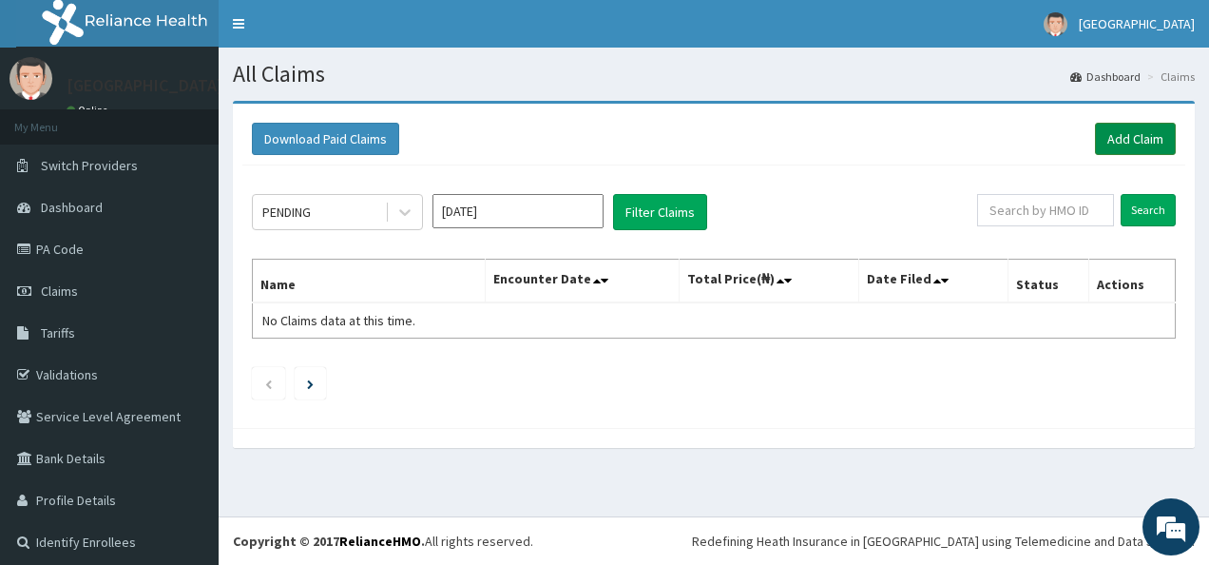
click at [1104, 136] on link "Add Claim" at bounding box center [1135, 139] width 81 height 32
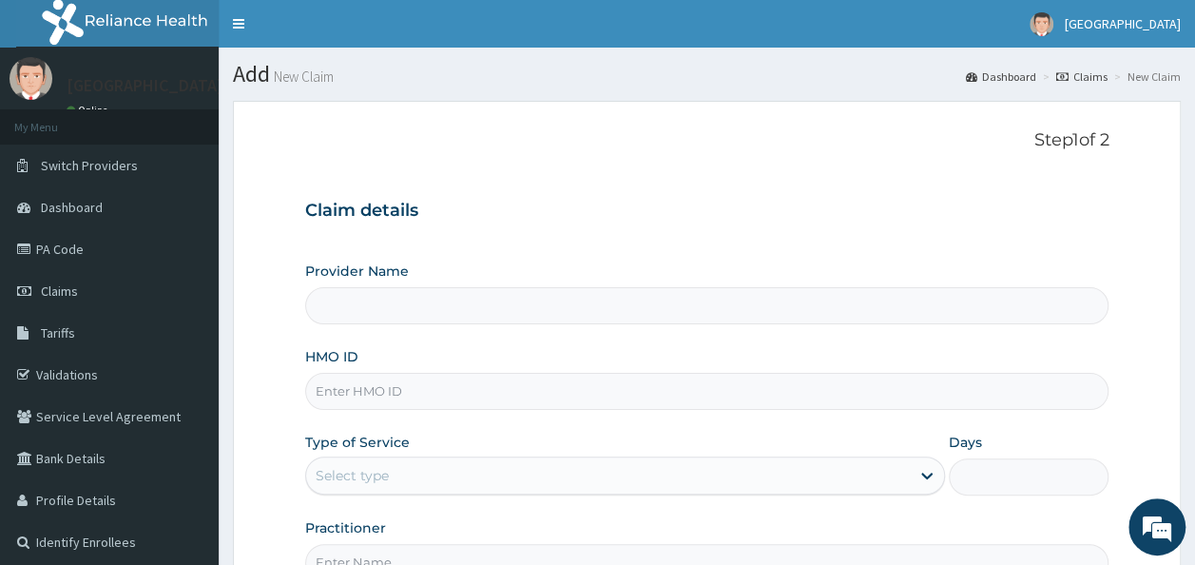
type input "[GEOGRAPHIC_DATA]"
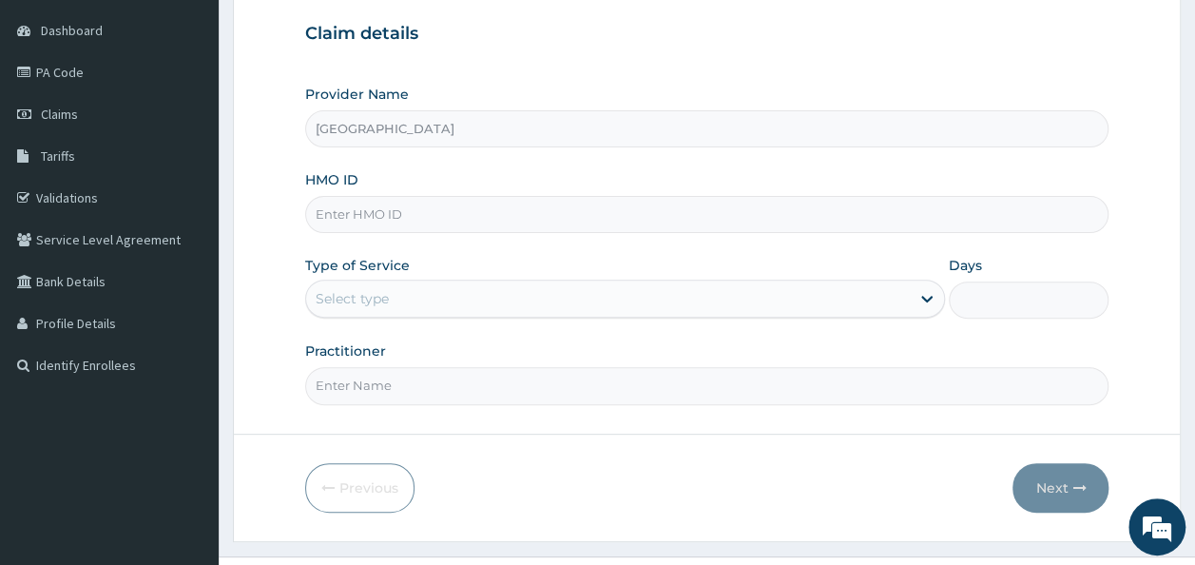
scroll to position [180, 0]
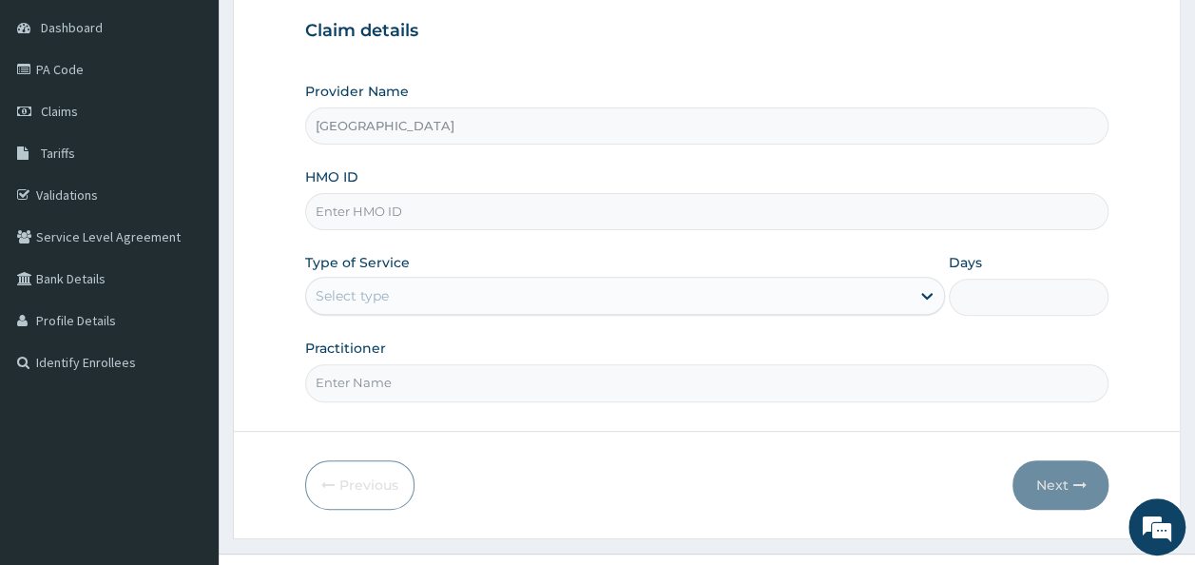
click at [720, 219] on input "HMO ID" at bounding box center [707, 211] width 804 height 37
type input "ELN/10234/C"
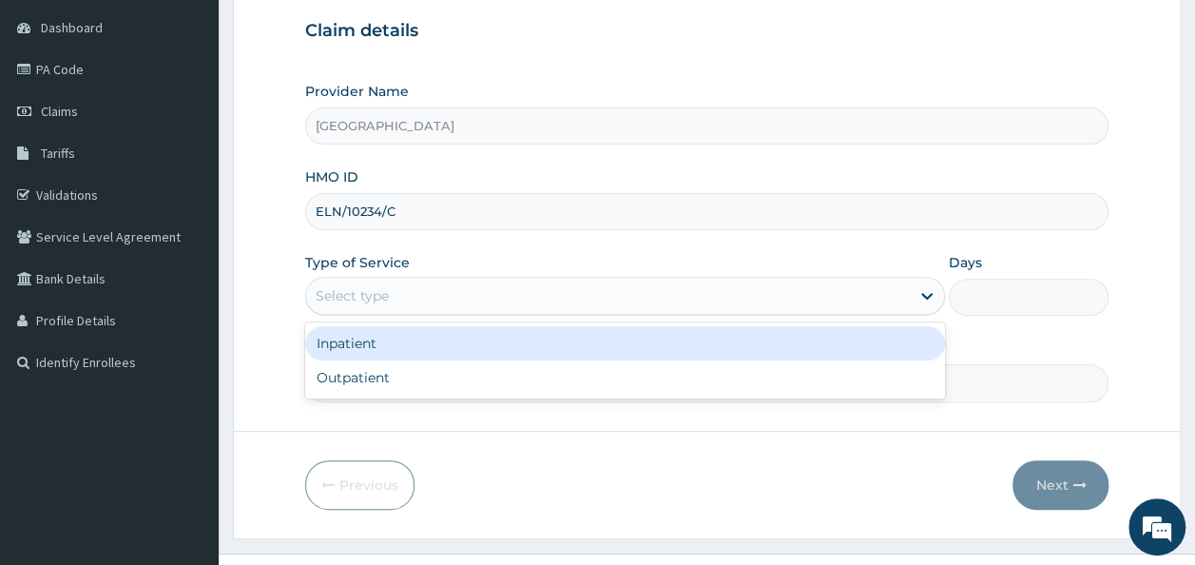
click at [700, 309] on div "Select type" at bounding box center [608, 295] width 604 height 30
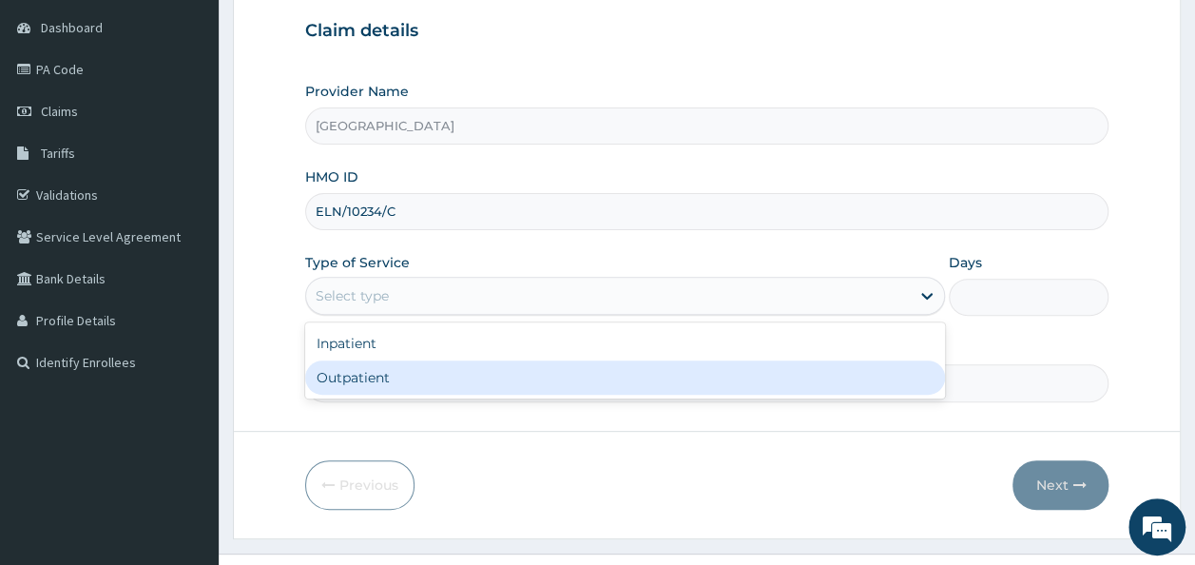
click at [624, 381] on div "Outpatient" at bounding box center [625, 377] width 640 height 34
type input "1"
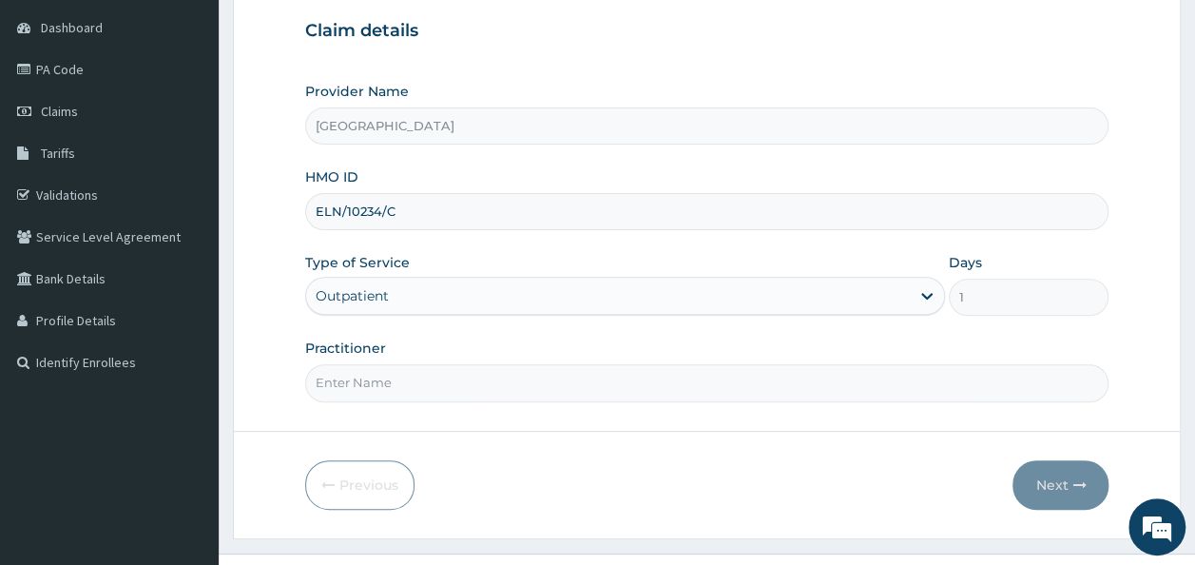
click at [601, 385] on input "Practitioner" at bounding box center [707, 382] width 804 height 37
type input "DR OLUMIDE OJETOKUN"
click at [1070, 490] on button "Next" at bounding box center [1060, 484] width 96 height 49
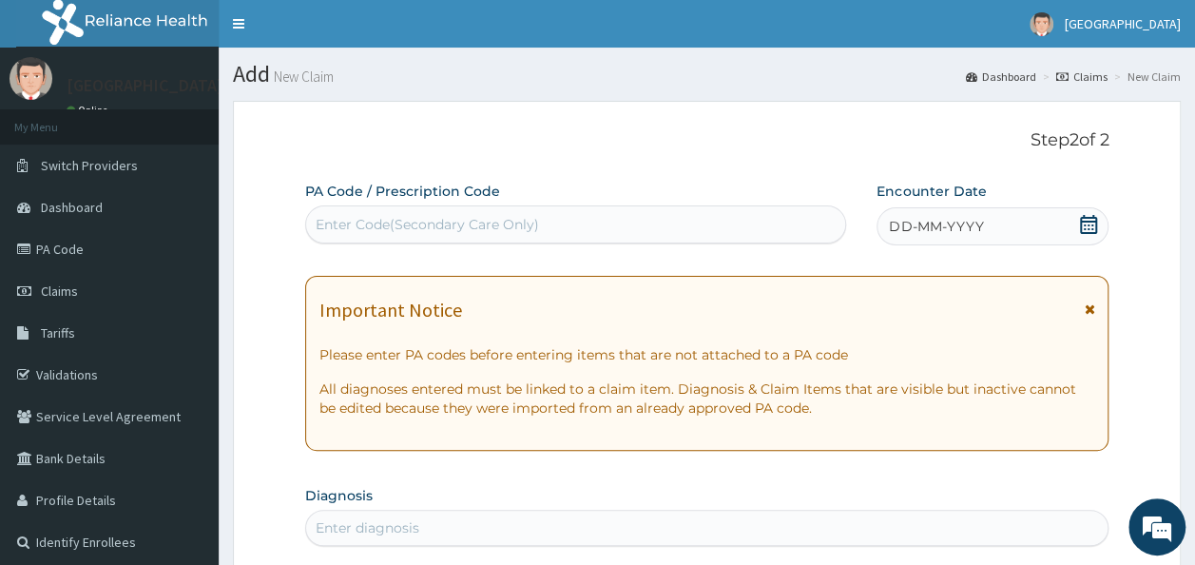
click at [744, 224] on div "Enter Code(Secondary Care Only)" at bounding box center [576, 224] width 540 height 30
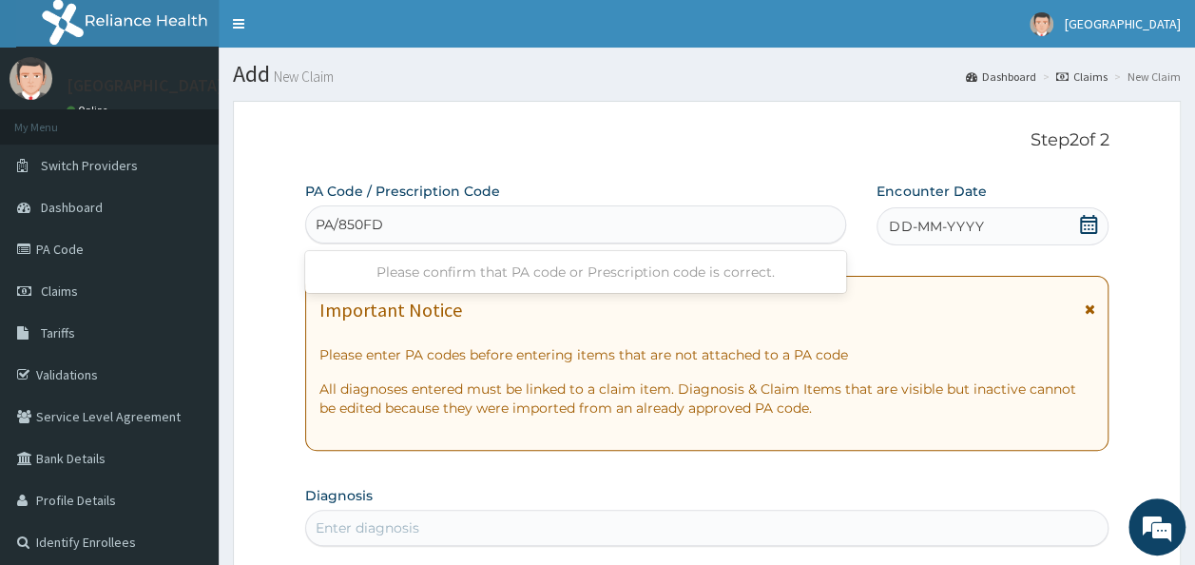
type input "PA/850FDE"
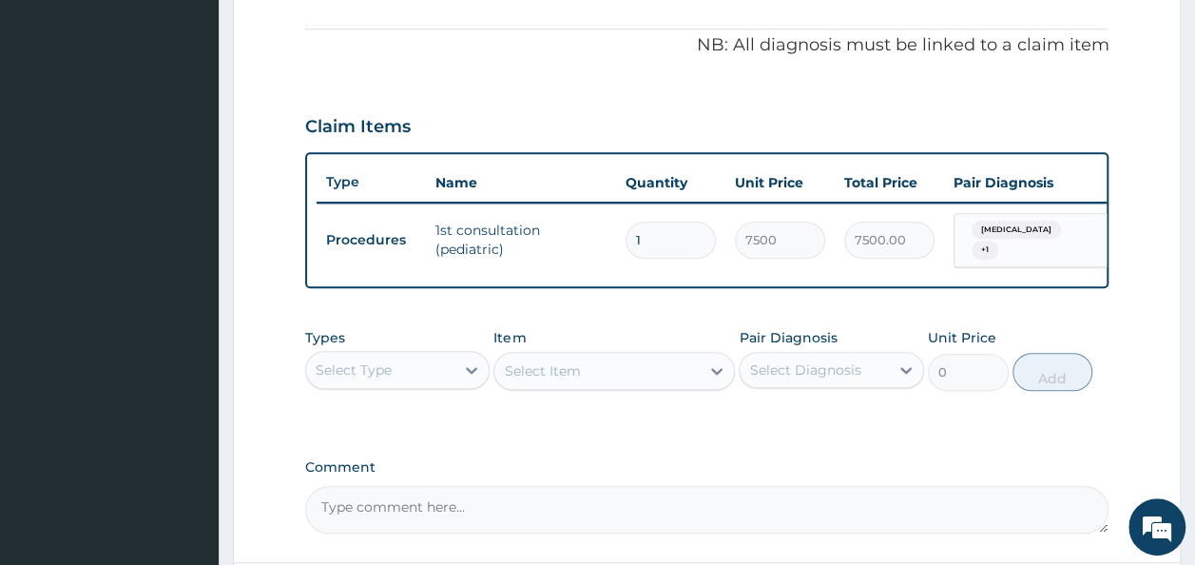
scroll to position [558, 0]
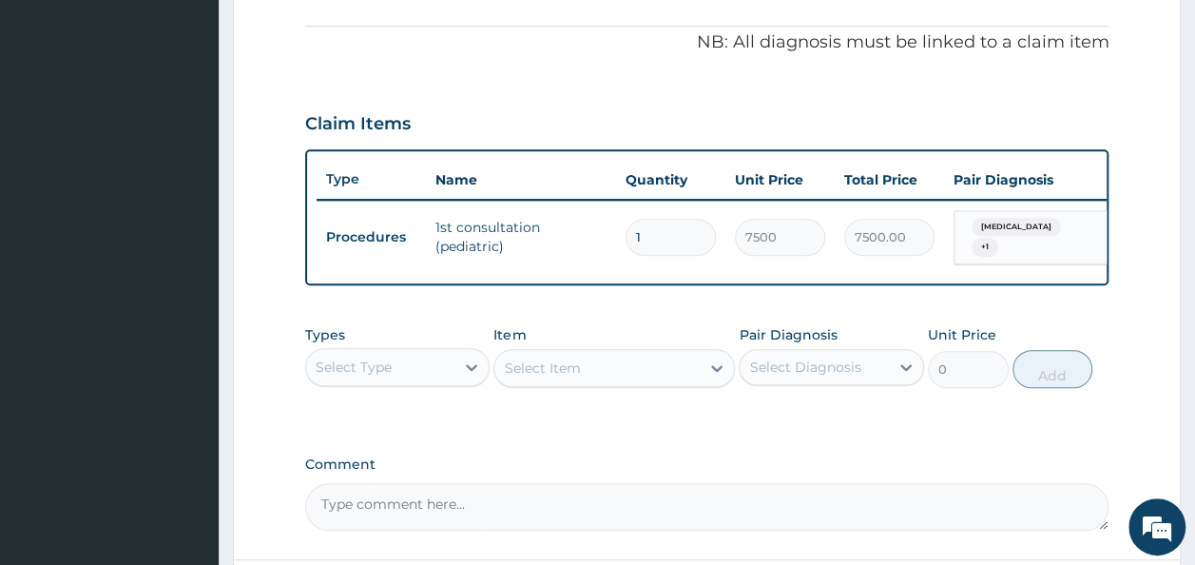
click at [414, 376] on div "Select Type" at bounding box center [380, 367] width 149 height 30
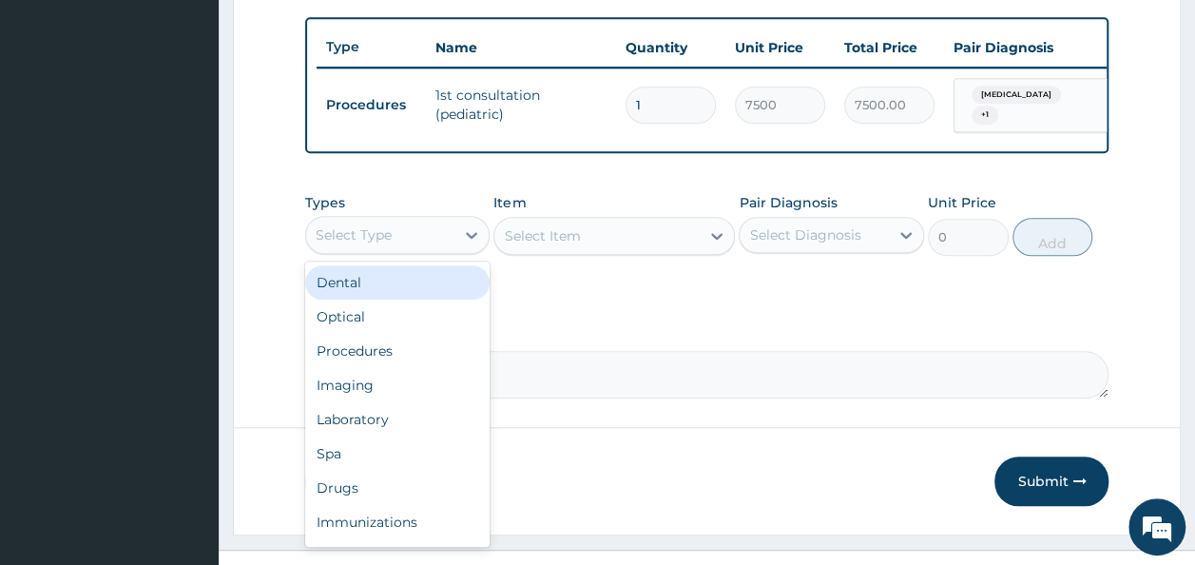
scroll to position [717, 0]
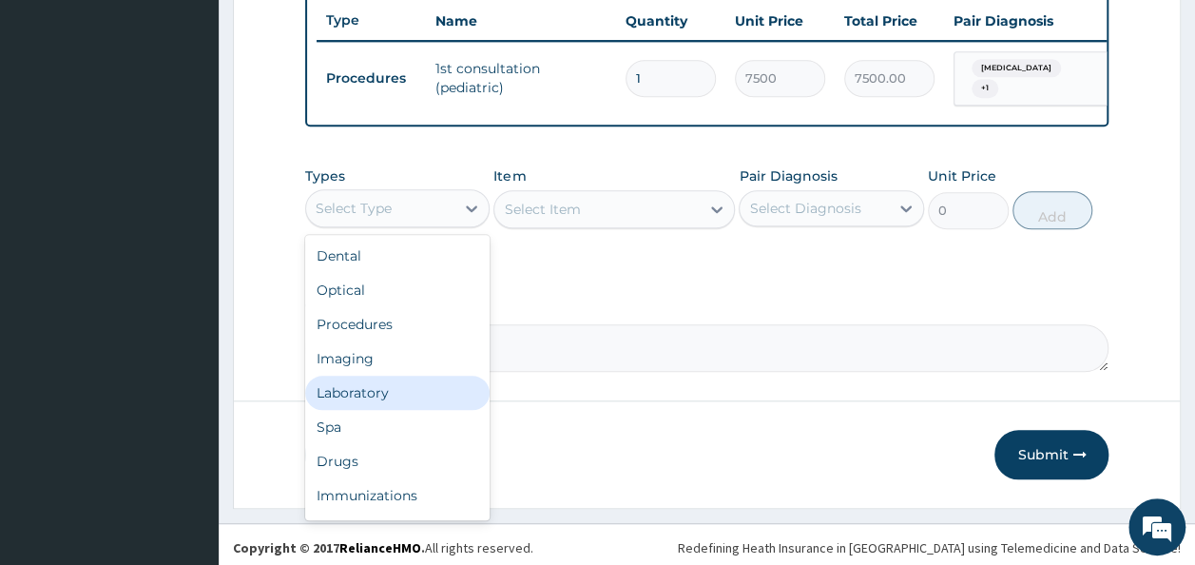
click at [379, 396] on div "Laboratory" at bounding box center [397, 392] width 185 height 34
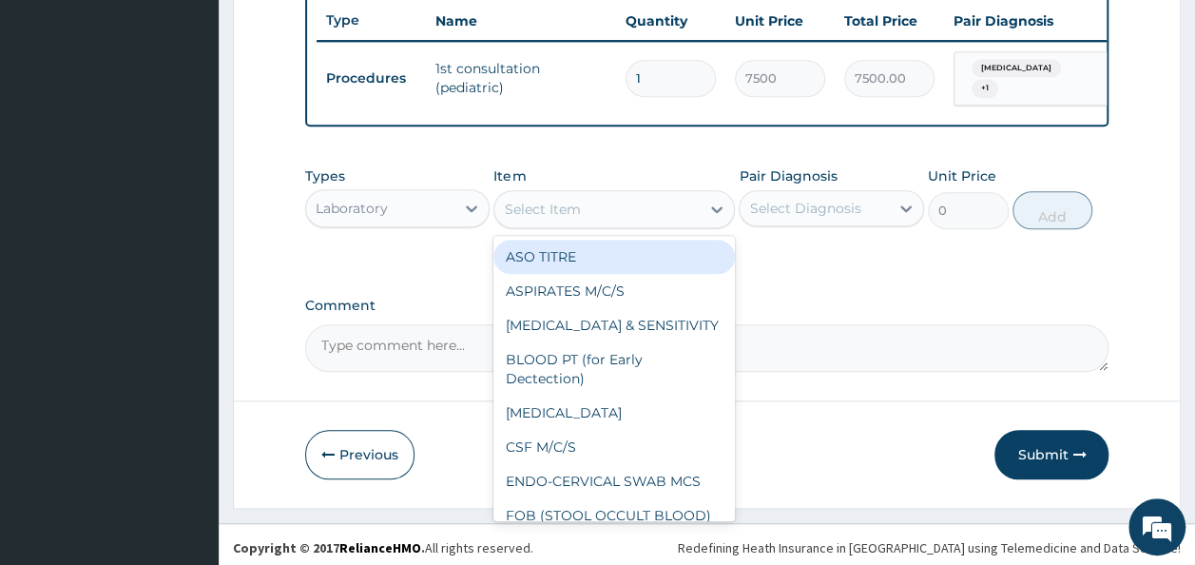
click at [643, 210] on div "Select Item" at bounding box center [596, 209] width 205 height 30
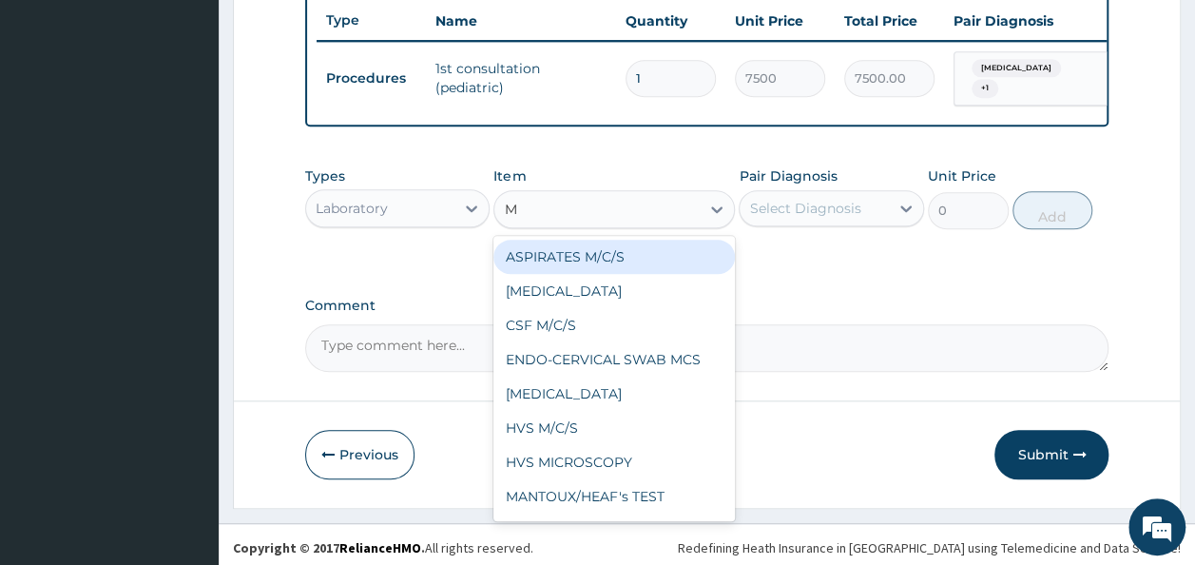
type input "MP"
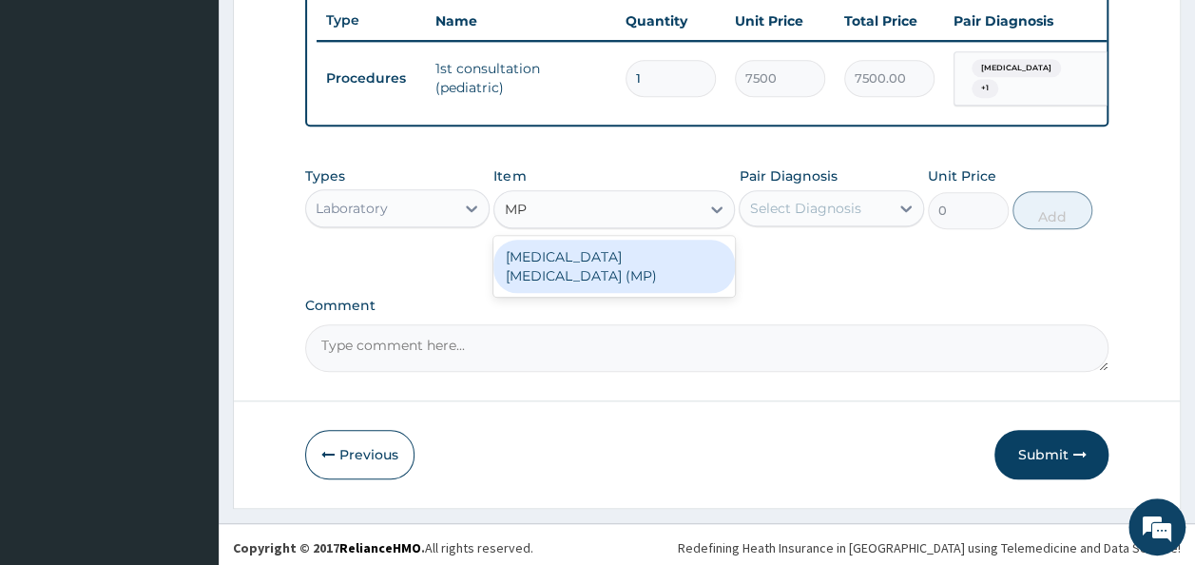
click at [618, 262] on div "[MEDICAL_DATA] [MEDICAL_DATA] (MP)" at bounding box center [613, 266] width 241 height 53
type input "560"
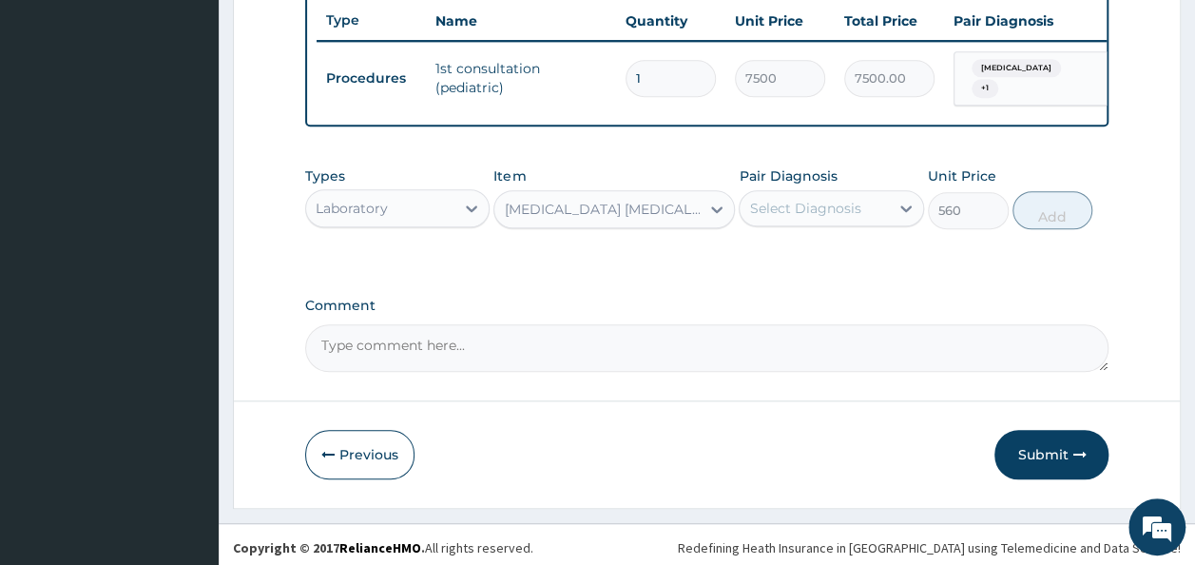
click at [808, 214] on div "Select Diagnosis" at bounding box center [804, 208] width 111 height 19
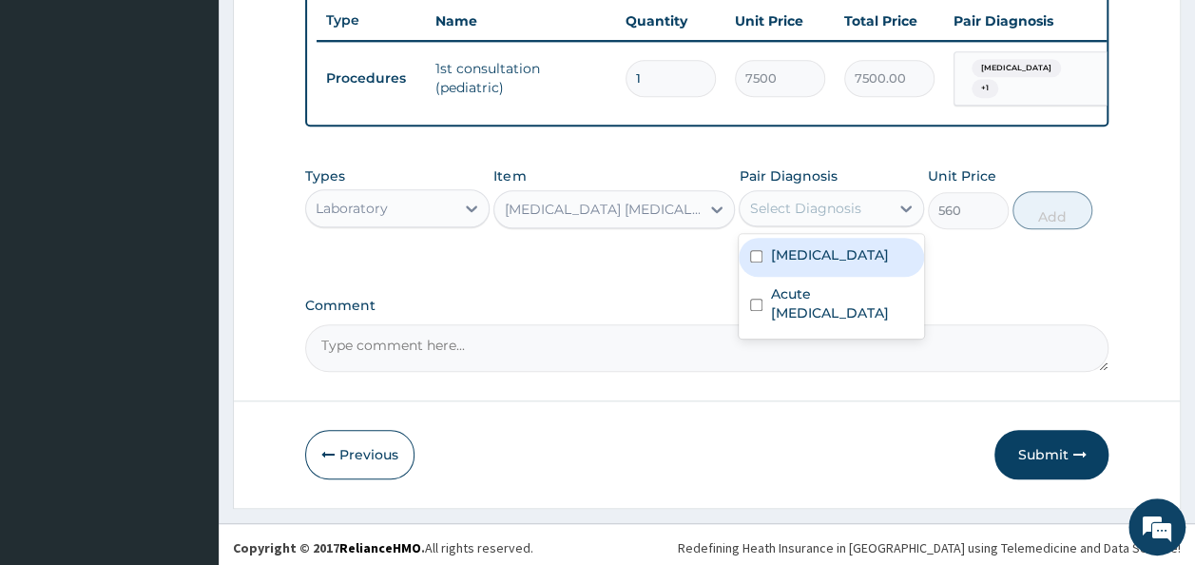
click at [797, 260] on label "Malaria" at bounding box center [829, 254] width 118 height 19
checkbox input "true"
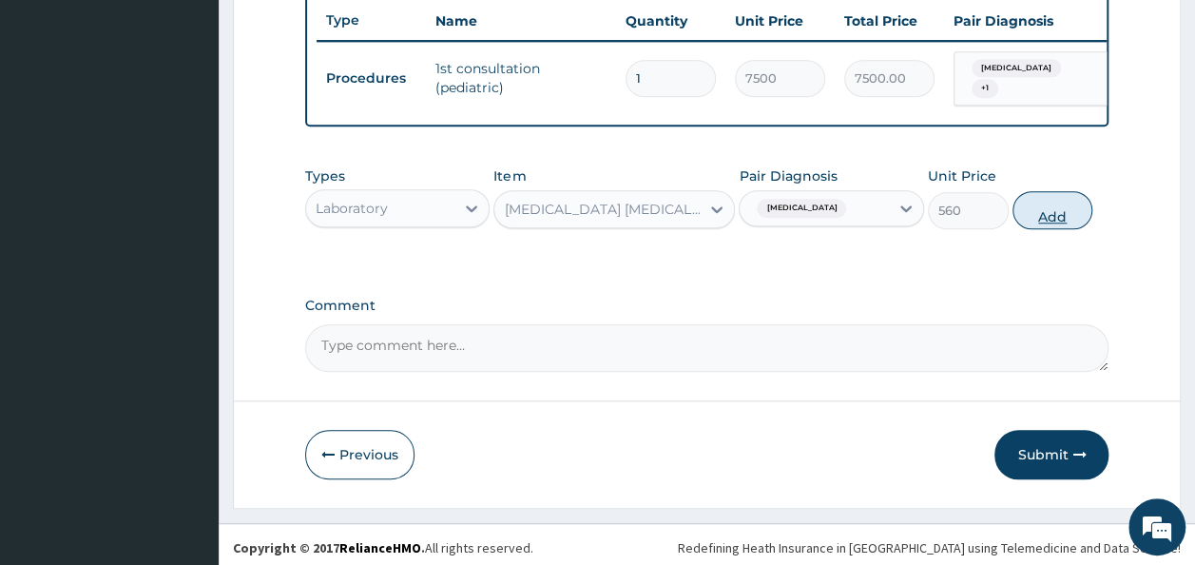
click at [1050, 220] on button "Add" at bounding box center [1052, 210] width 81 height 38
type input "0"
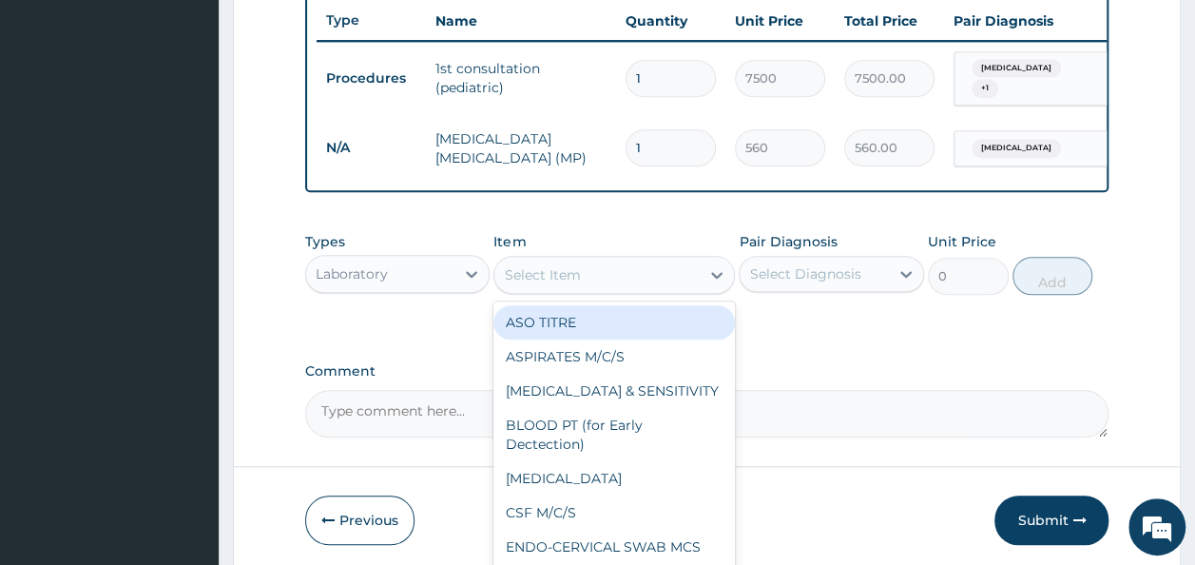
click at [601, 278] on div "Select Item" at bounding box center [596, 274] width 205 height 30
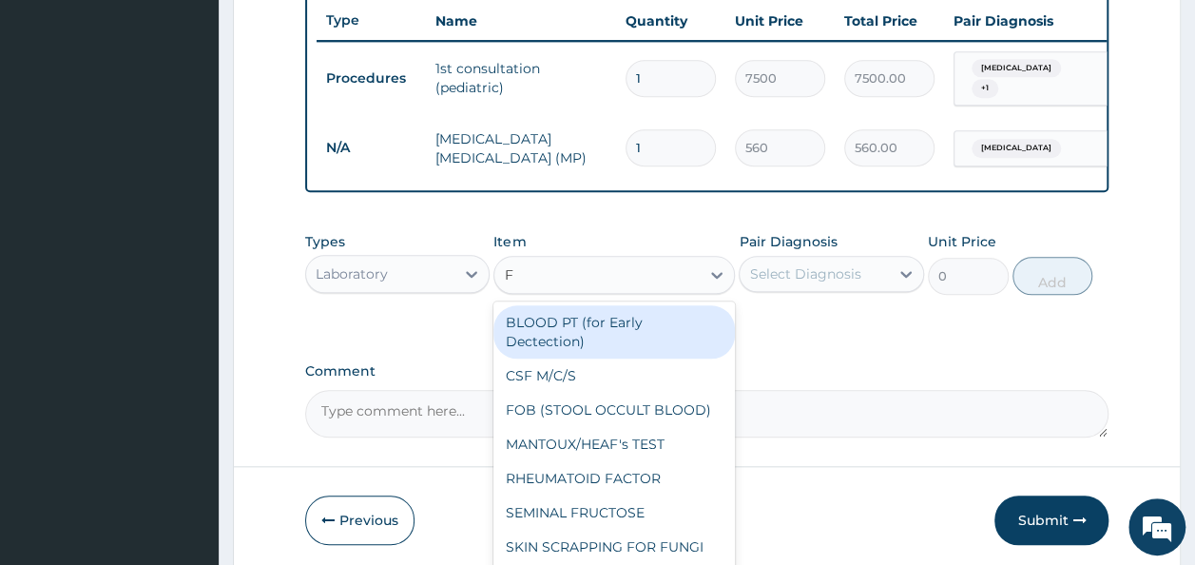
type input "FB"
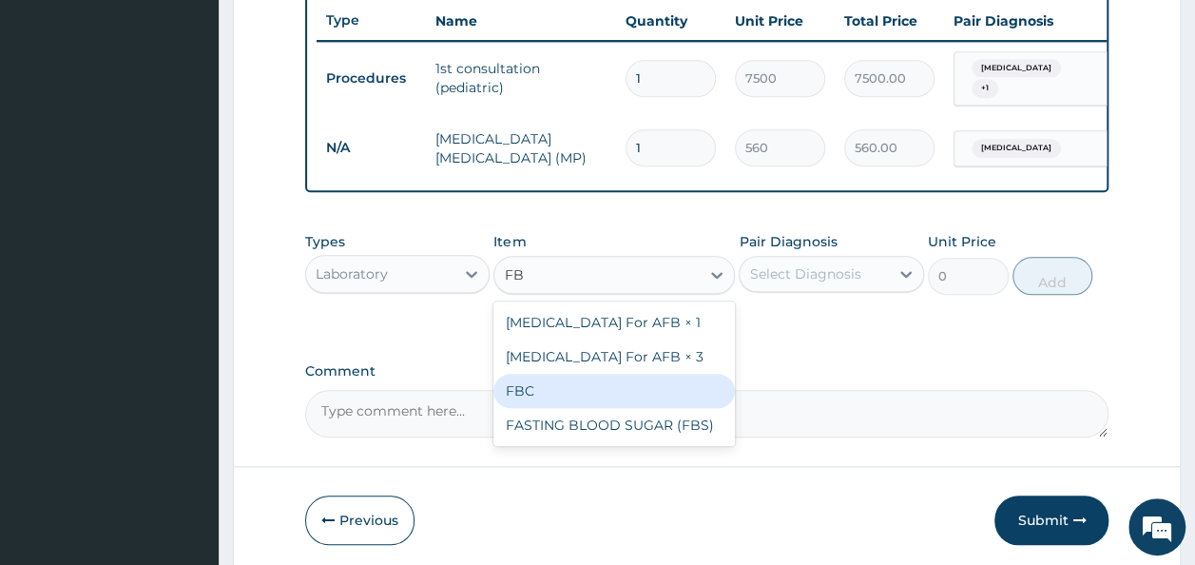
click at [560, 401] on div "FBC" at bounding box center [613, 391] width 241 height 34
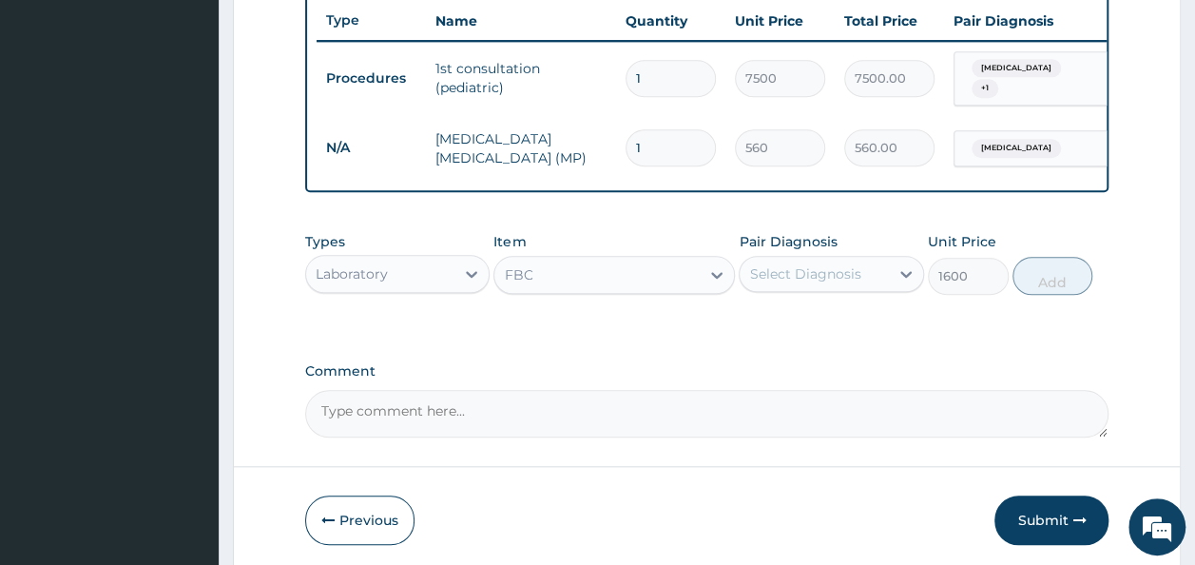
click at [441, 278] on div "Laboratory" at bounding box center [380, 274] width 149 height 30
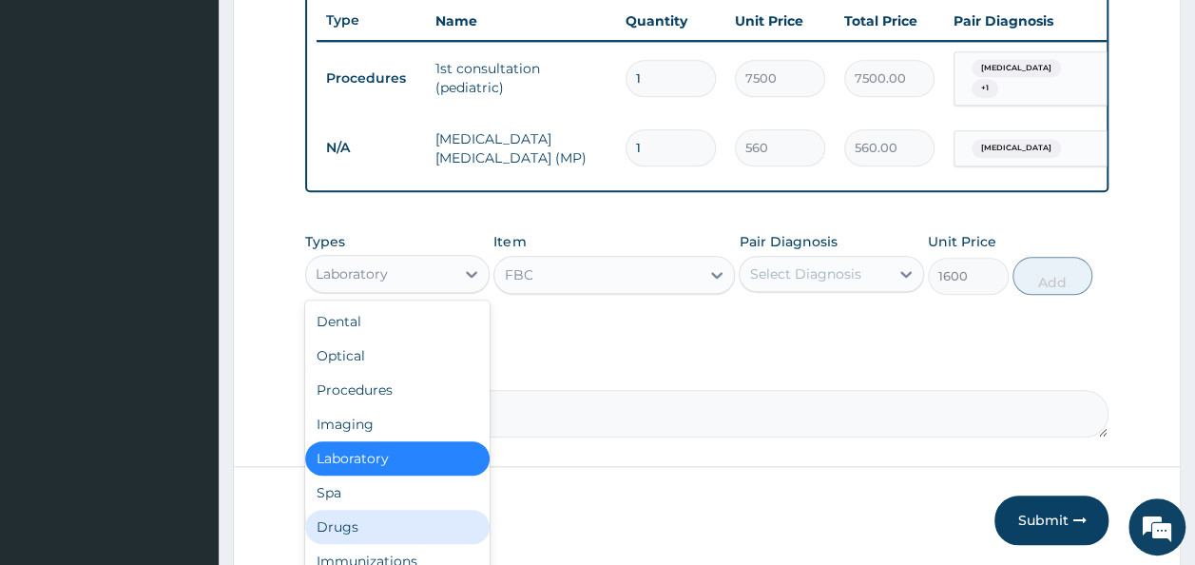
click at [341, 533] on div "Drugs" at bounding box center [397, 526] width 185 height 34
type input "0"
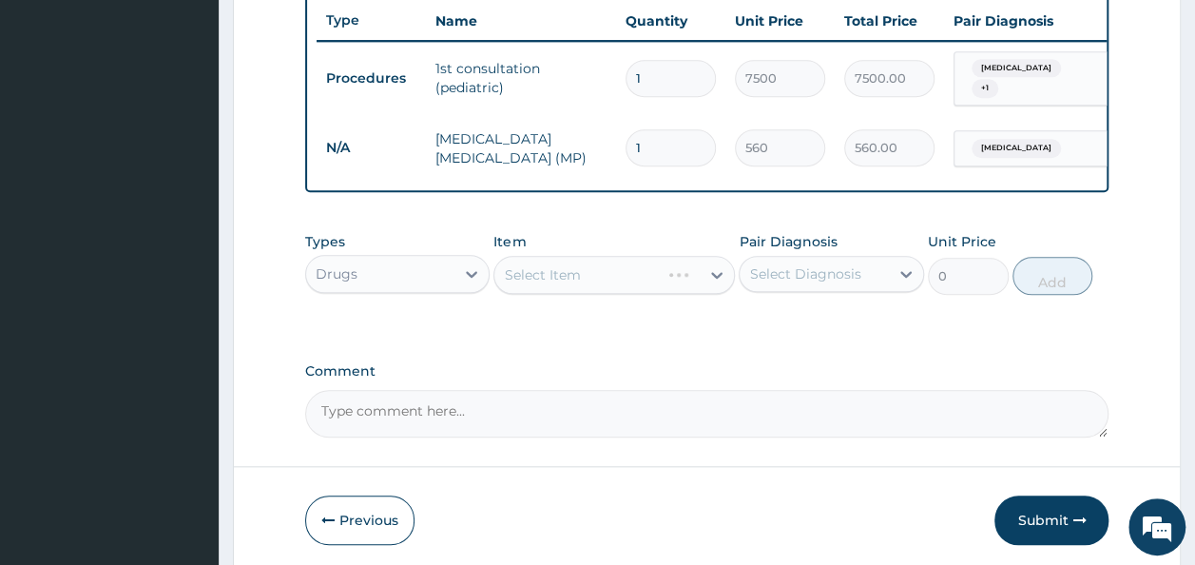
click at [617, 278] on div "Select Item" at bounding box center [613, 275] width 241 height 38
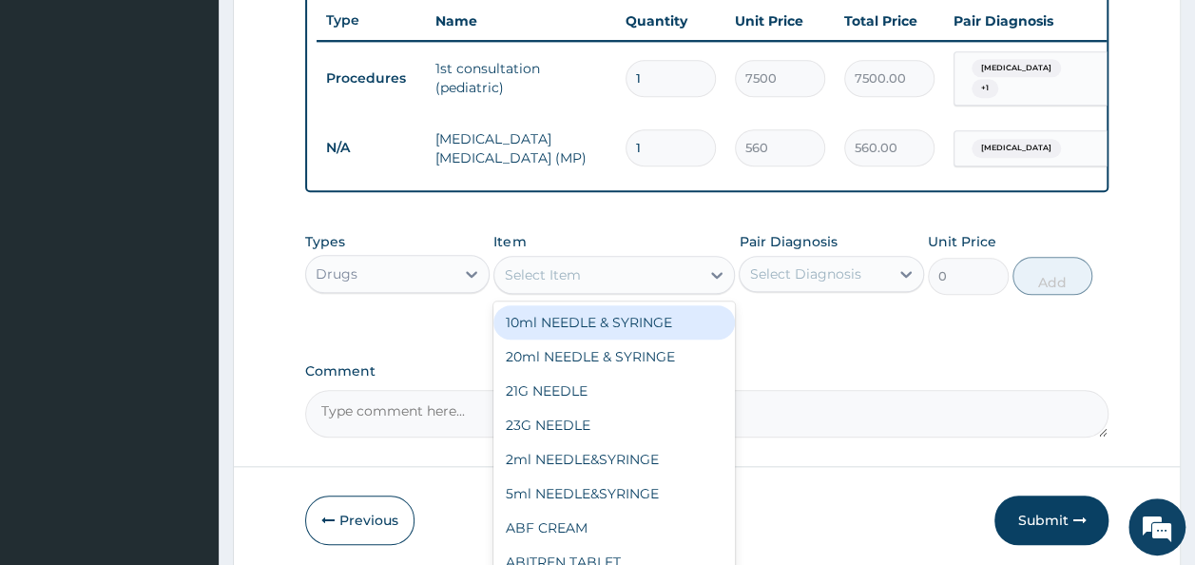
click at [631, 286] on div "Select Item" at bounding box center [596, 274] width 205 height 30
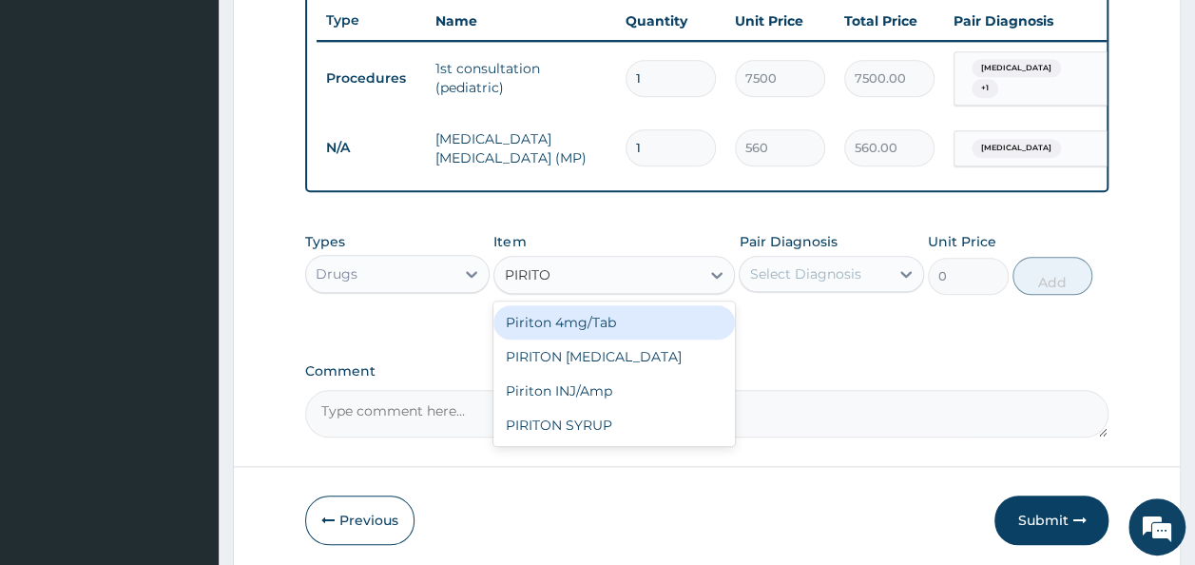
type input "PIRITON"
click at [603, 326] on div "Piriton 4mg/Tab" at bounding box center [613, 322] width 241 height 34
type input "5.25"
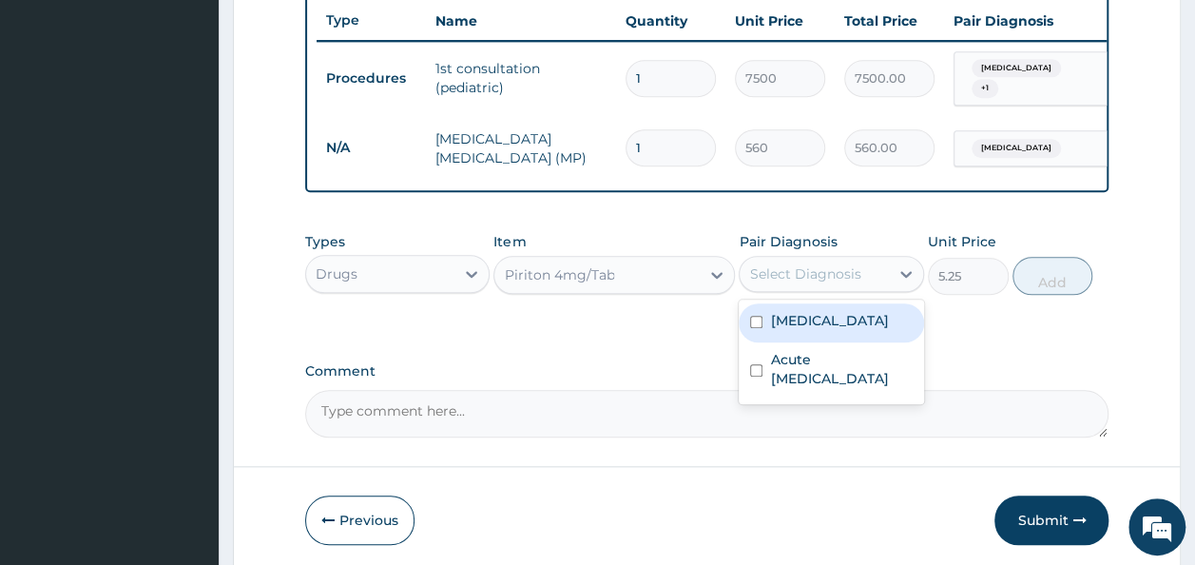
click at [804, 276] on div "Select Diagnosis" at bounding box center [804, 273] width 111 height 19
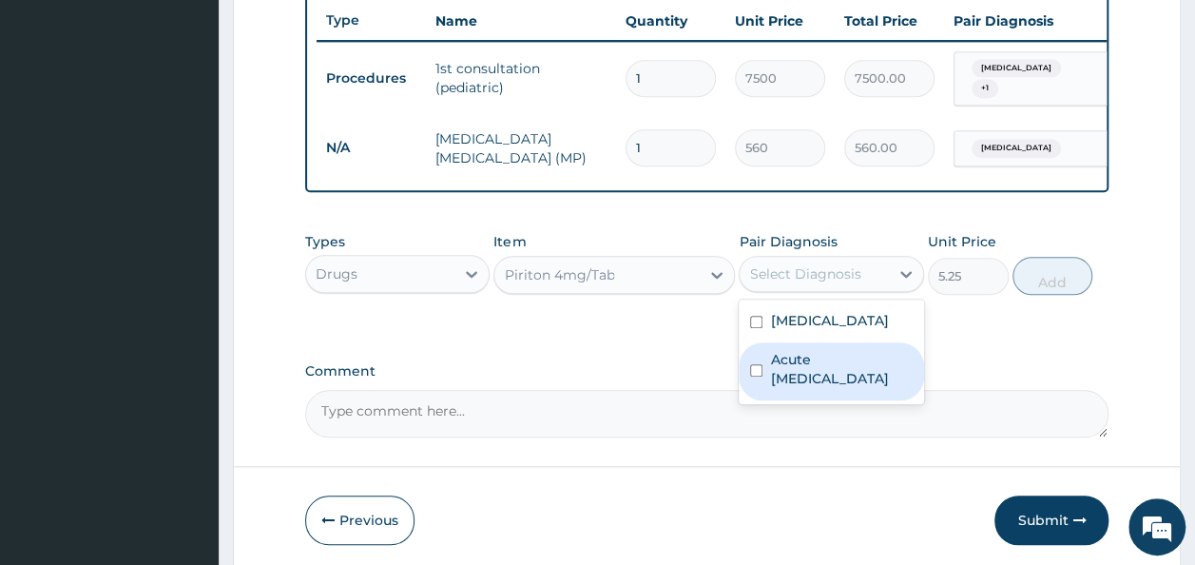
click at [816, 374] on label "Acute upper respiratory infection" at bounding box center [841, 369] width 143 height 38
checkbox input "true"
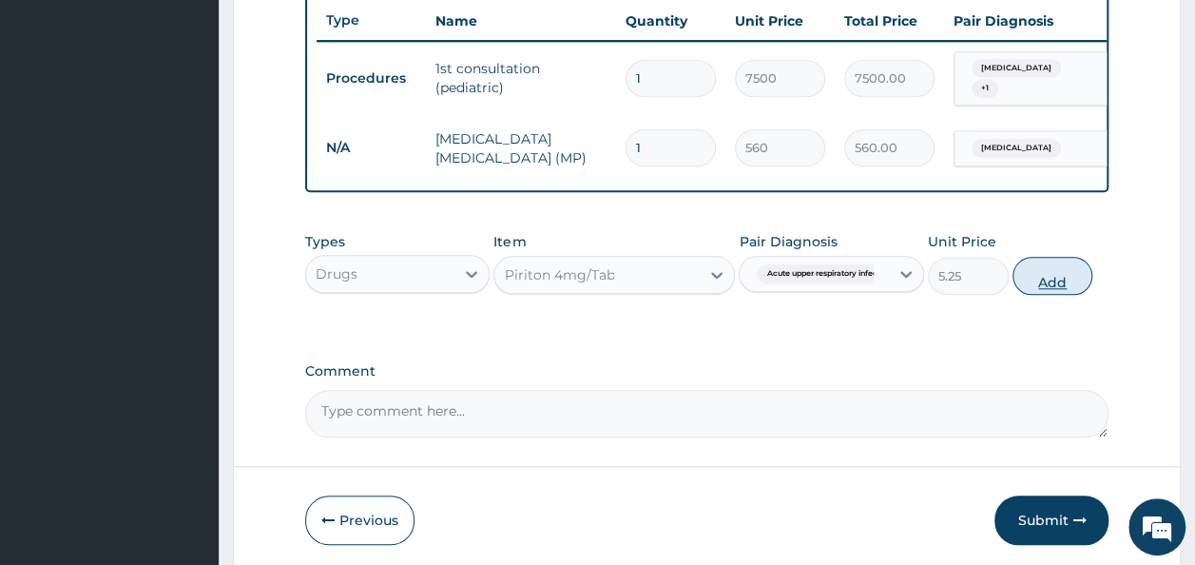
click at [1053, 283] on button "Add" at bounding box center [1052, 276] width 81 height 38
type input "0"
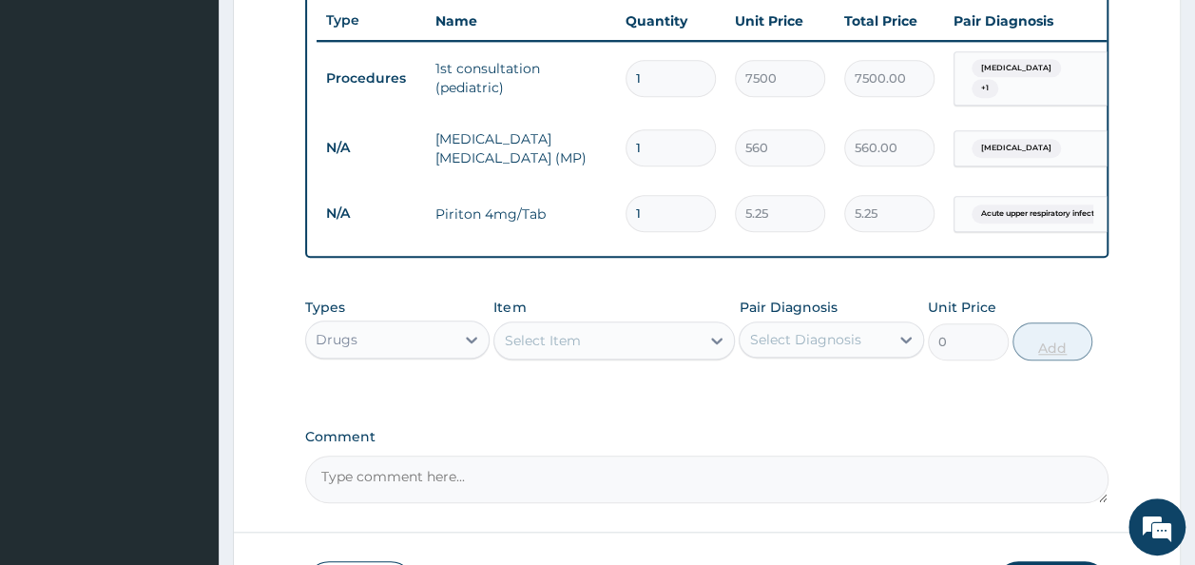
type input "0.00"
type input "3"
type input "15.75"
type input "3"
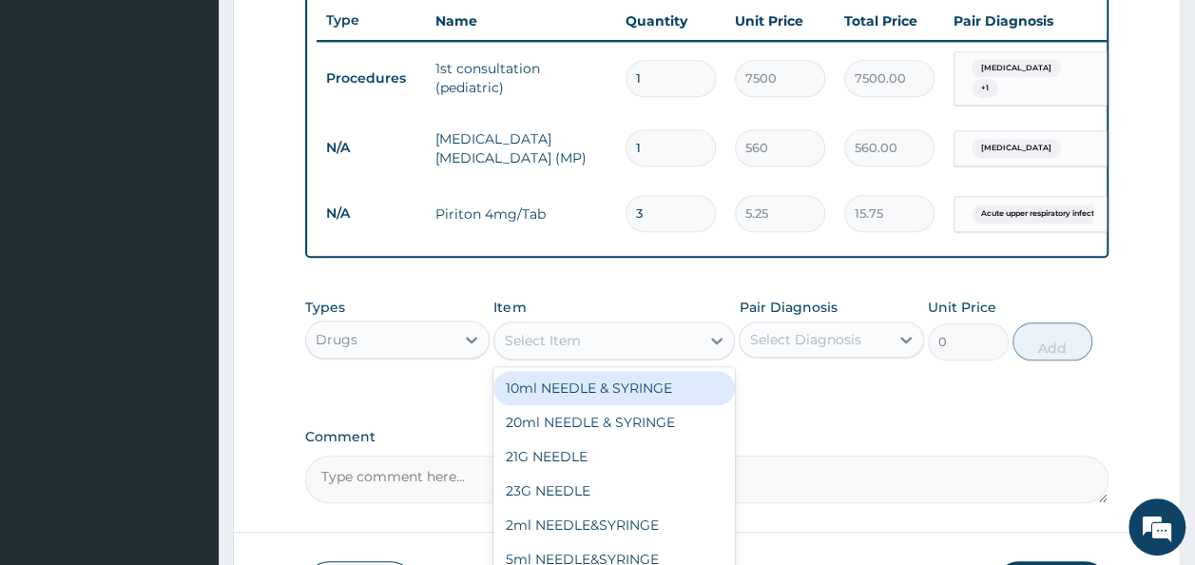
click at [689, 355] on div "Select Item" at bounding box center [596, 340] width 205 height 30
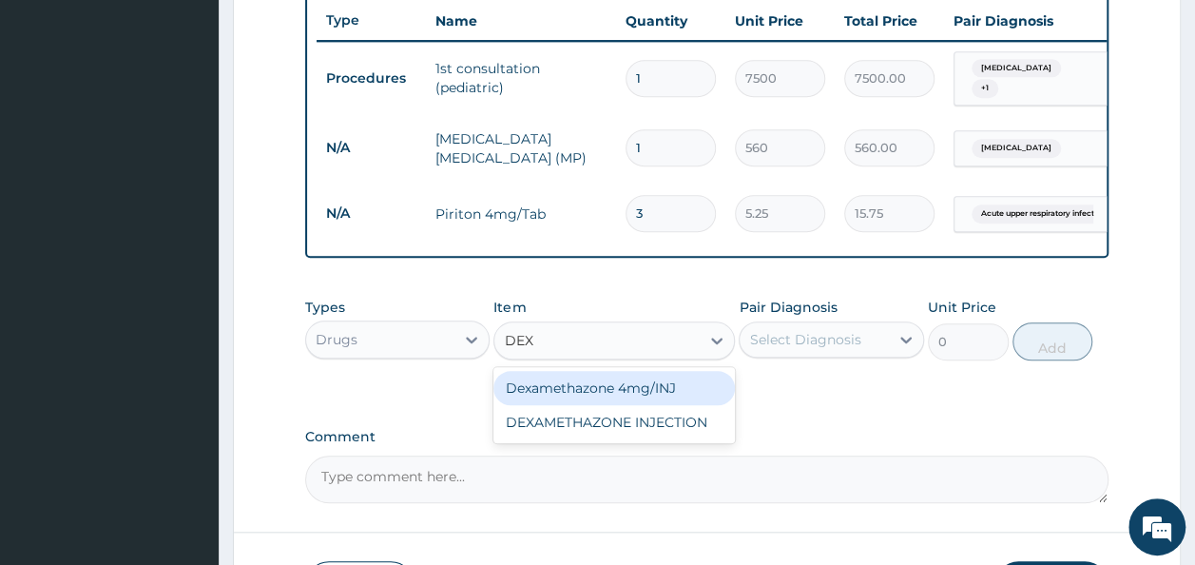
type input "DEXA"
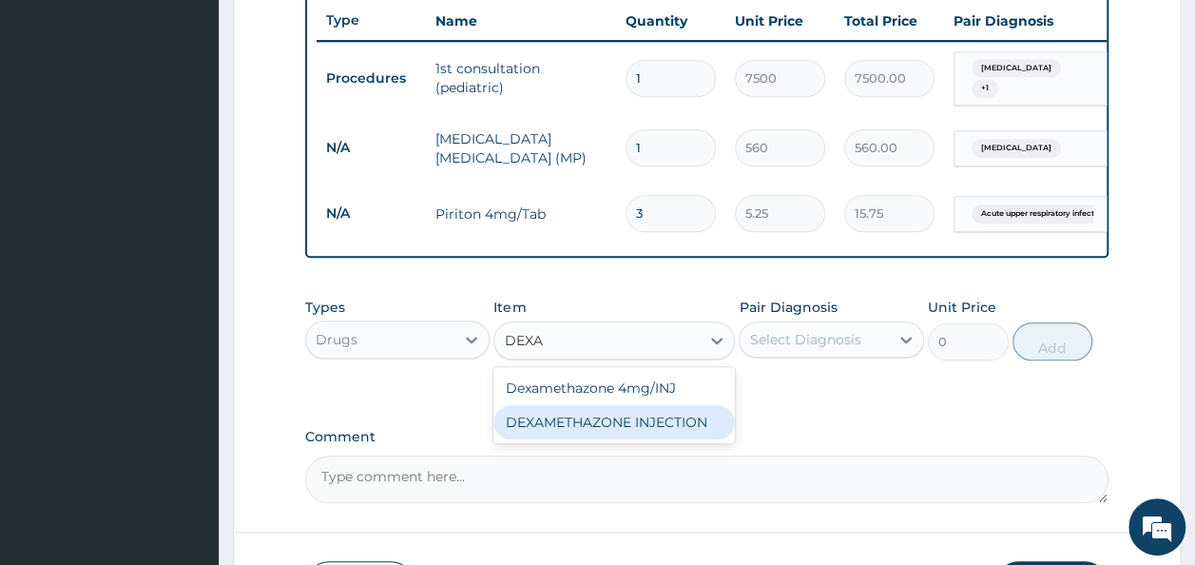
click at [667, 439] on div "DEXAMETHAZONE INJECTION" at bounding box center [613, 422] width 241 height 34
type input "183.75"
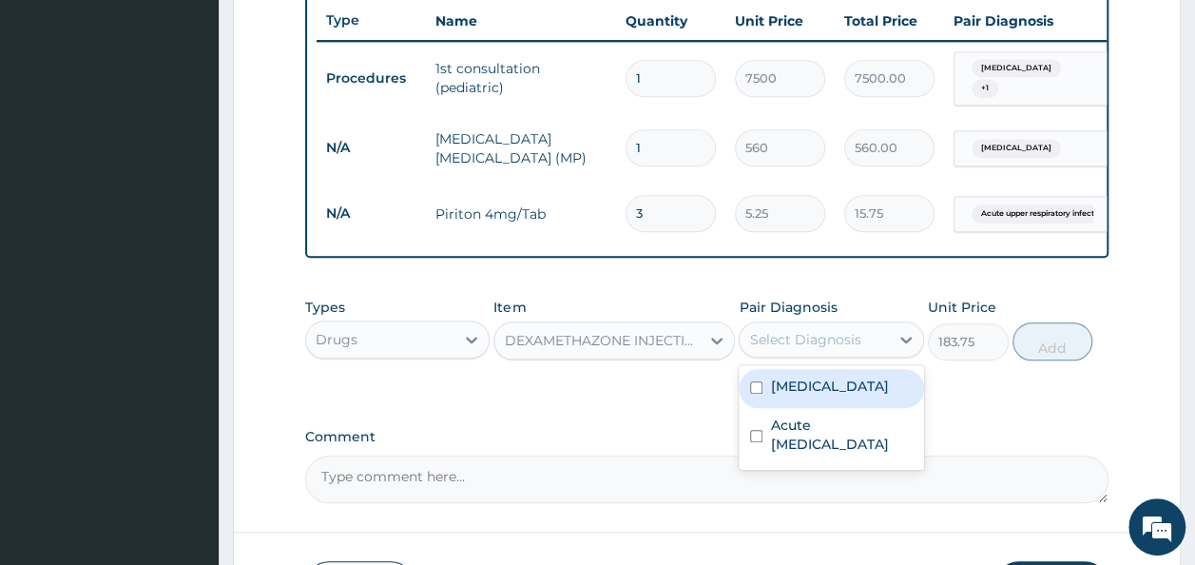
click at [808, 349] on div "Select Diagnosis" at bounding box center [804, 339] width 111 height 19
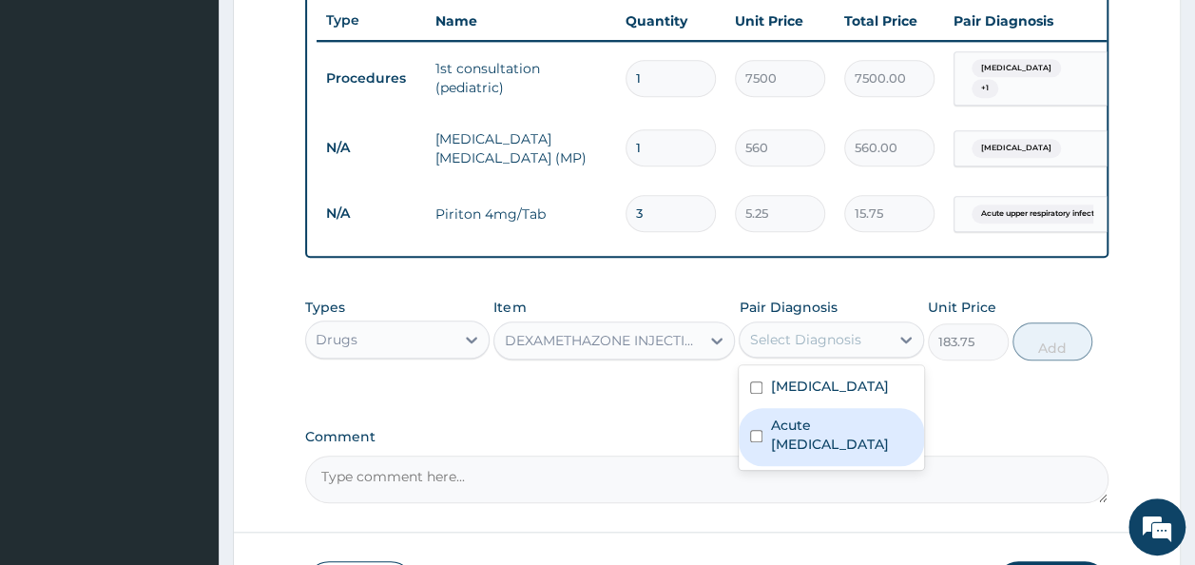
click at [804, 433] on label "Acute upper respiratory infection" at bounding box center [841, 434] width 143 height 38
checkbox input "true"
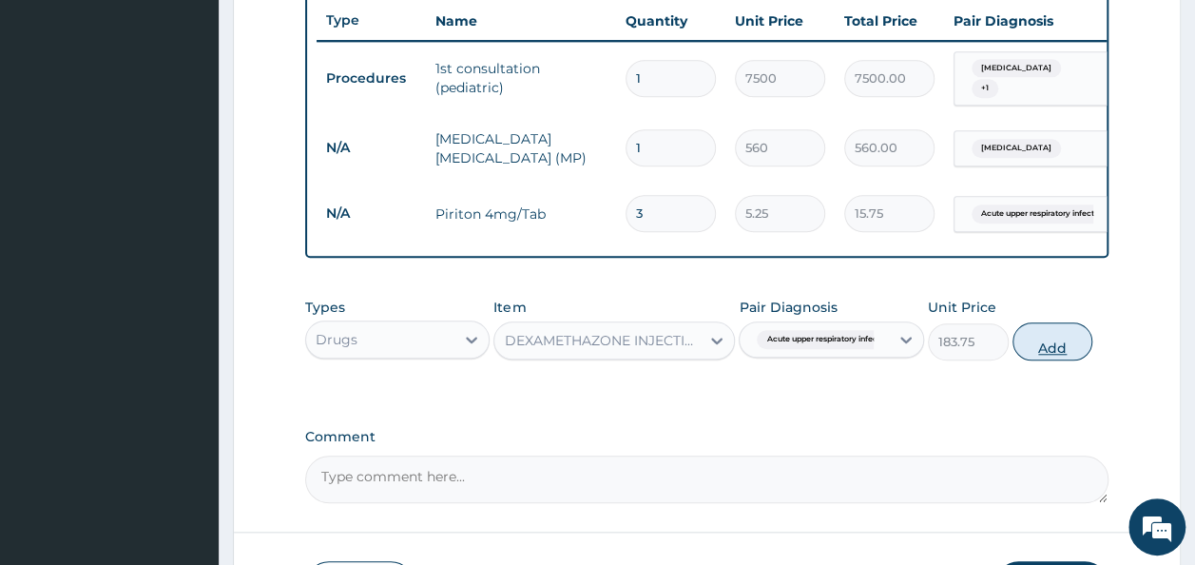
click at [1061, 357] on button "Add" at bounding box center [1052, 341] width 81 height 38
type input "0"
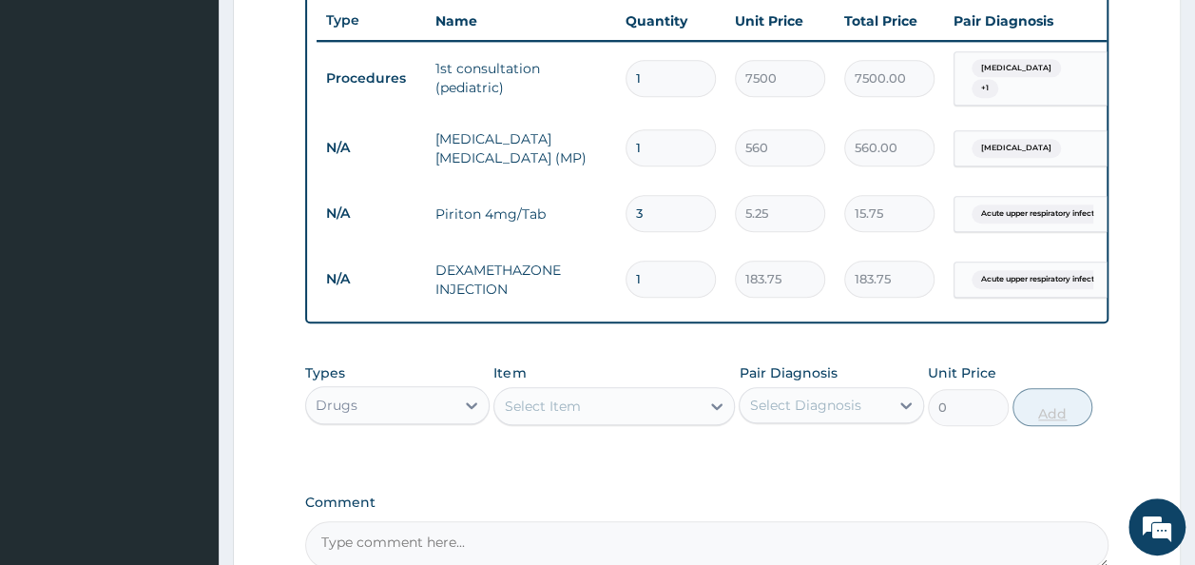
type input "0.00"
type input "3"
type input "551.25"
type input "3"
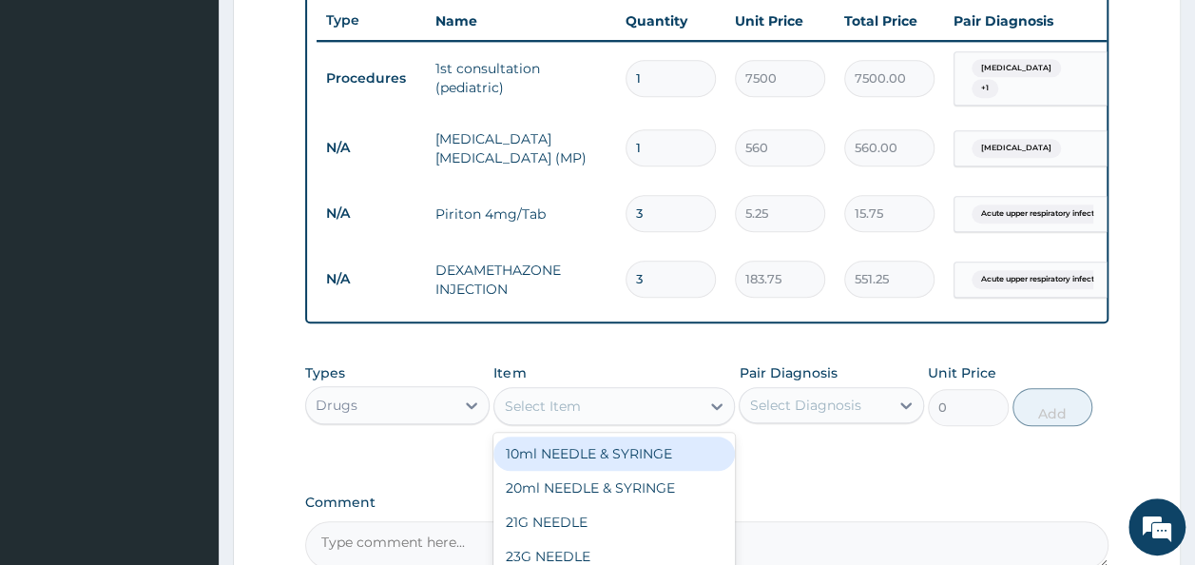
click at [638, 413] on div "Select Item" at bounding box center [596, 406] width 205 height 30
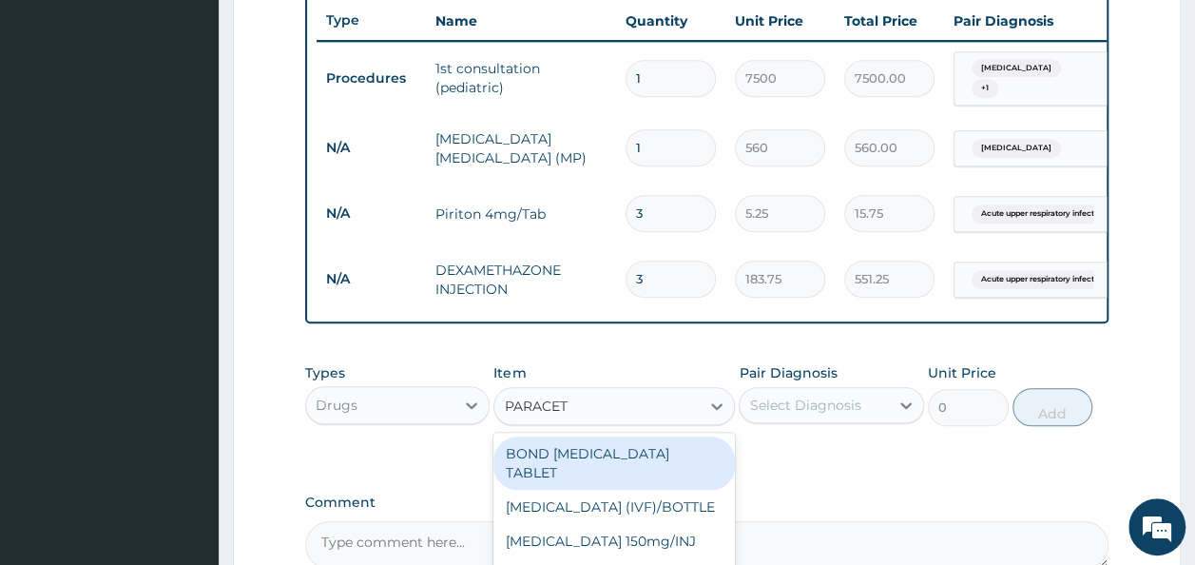
type input "PARACETA"
click at [634, 462] on div "BOND [MEDICAL_DATA] TABLET" at bounding box center [613, 462] width 241 height 53
type input "1.05"
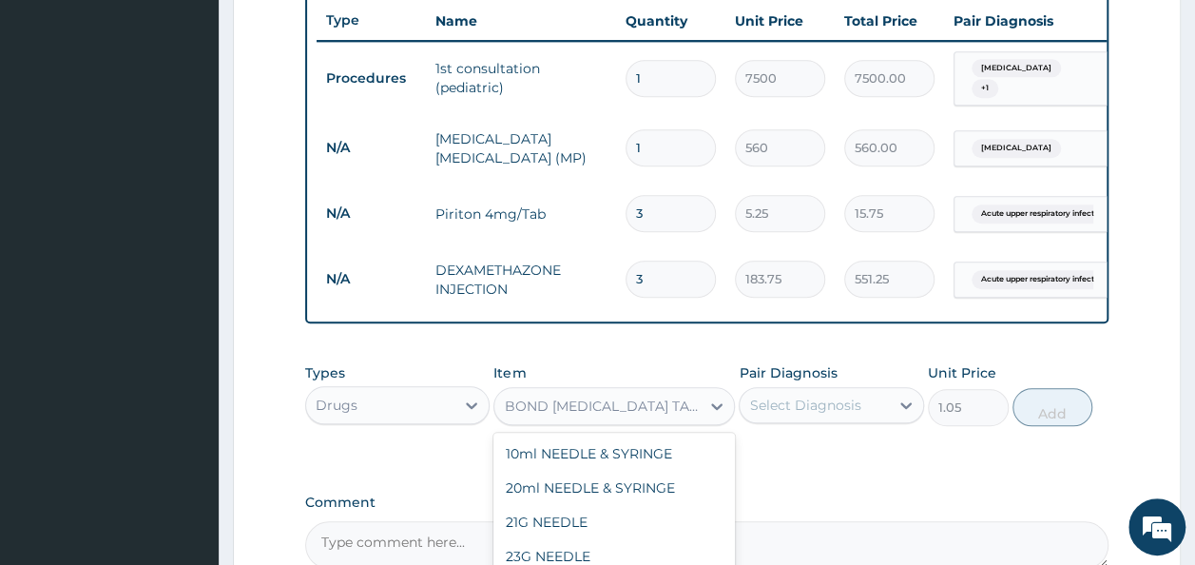
click at [682, 415] on div "BOND [MEDICAL_DATA] TABLET" at bounding box center [603, 405] width 198 height 19
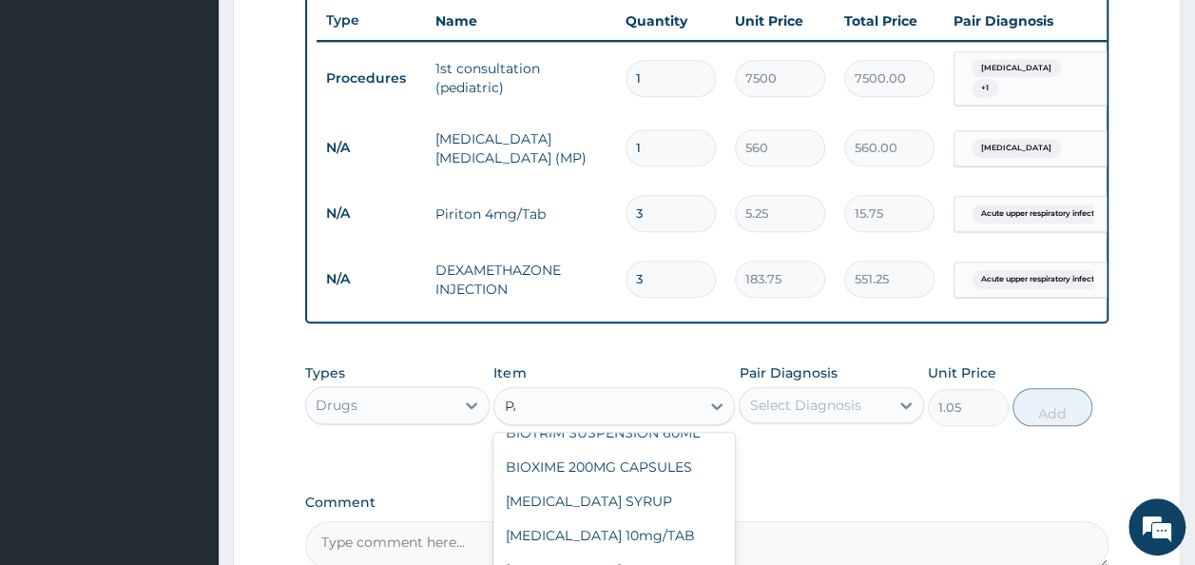
scroll to position [0, 0]
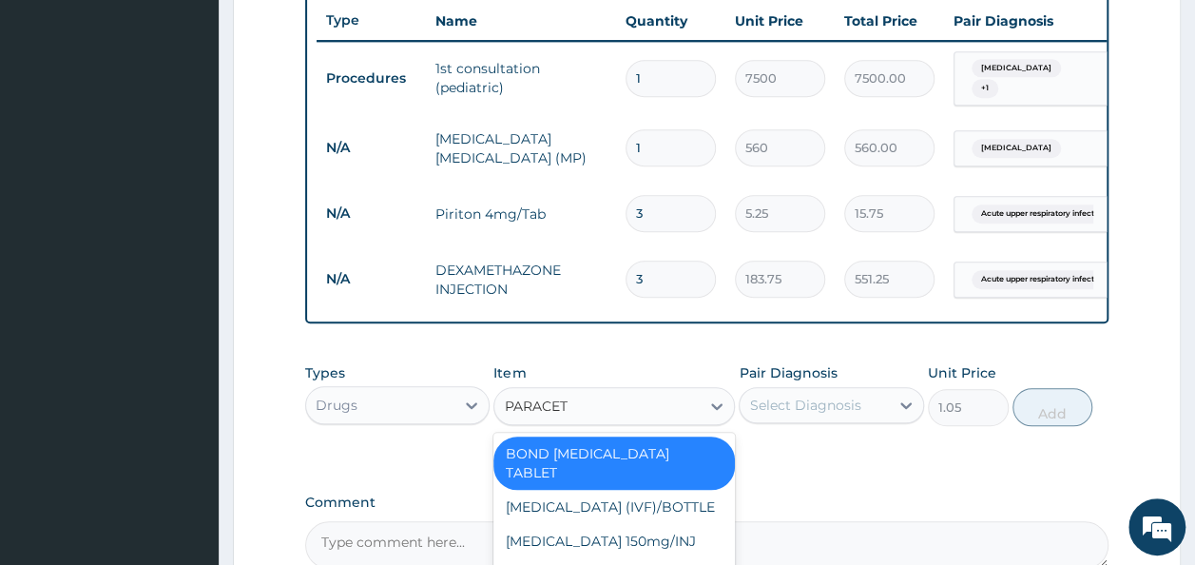
type input "PARACETA"
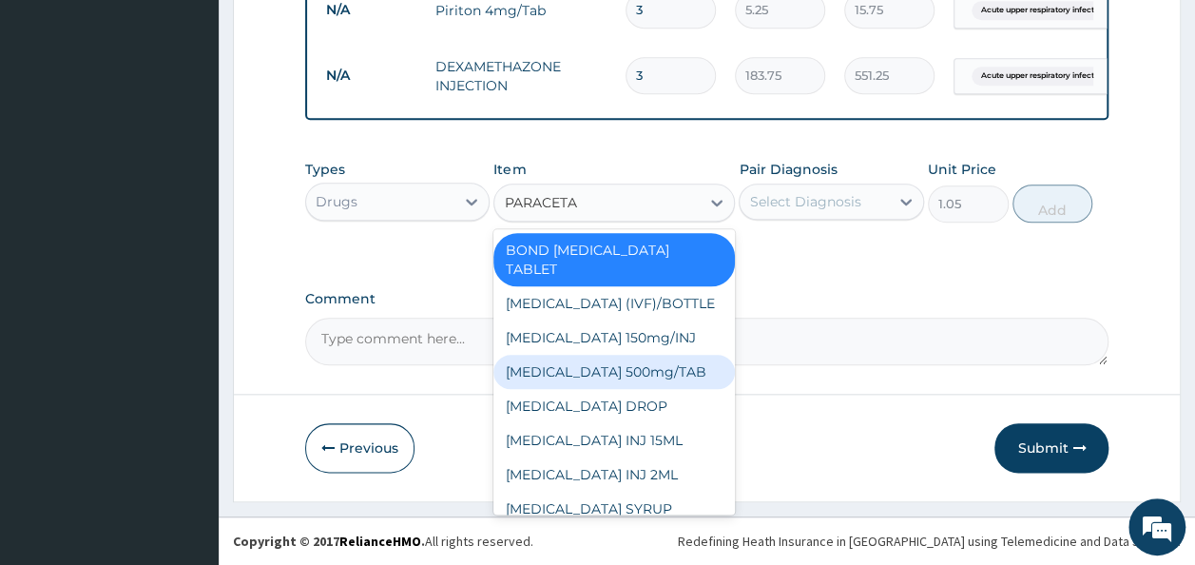
click at [637, 366] on div "[MEDICAL_DATA] 500mg/TAB" at bounding box center [613, 372] width 241 height 34
type input "5.25"
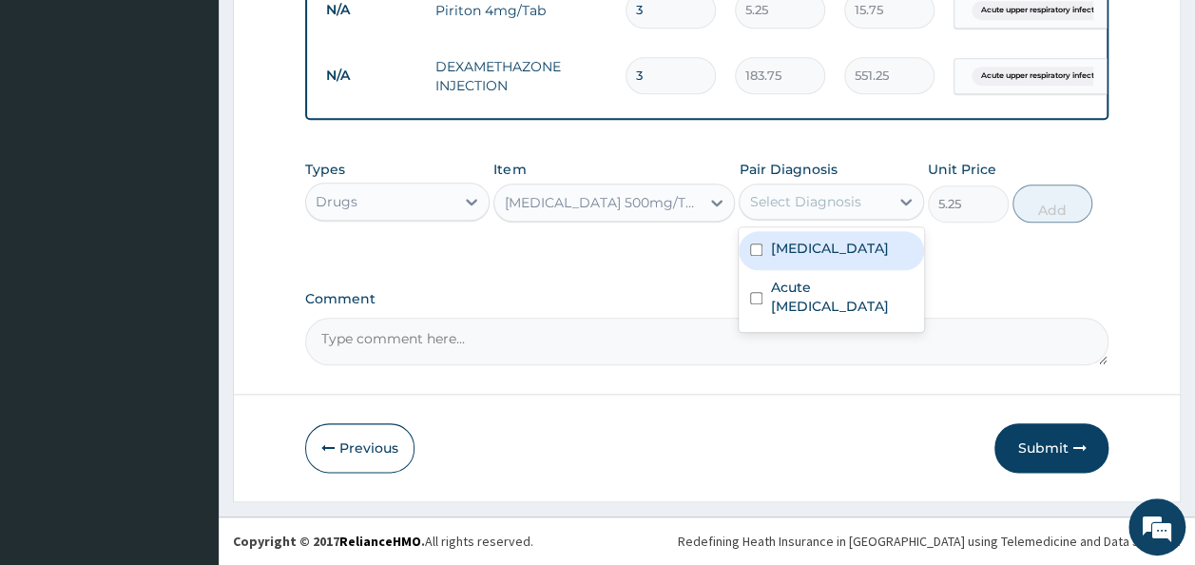
click at [850, 207] on div "Select Diagnosis" at bounding box center [804, 201] width 111 height 19
click at [811, 249] on label "Malaria" at bounding box center [829, 248] width 118 height 19
checkbox input "true"
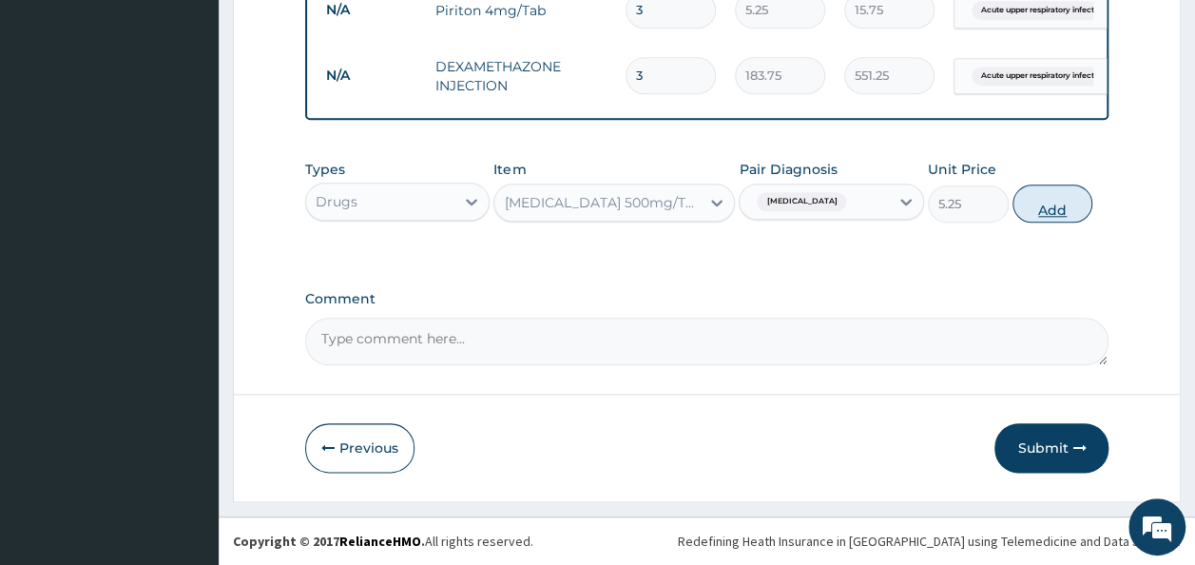
click at [1046, 211] on button "Add" at bounding box center [1052, 203] width 81 height 38
type input "0"
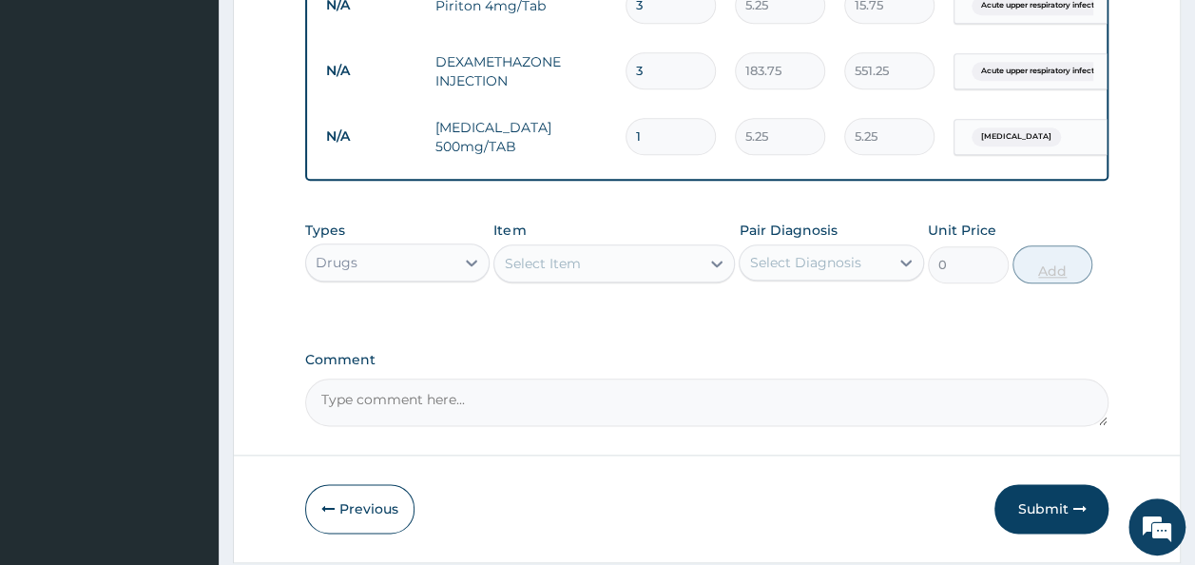
type input "0.00"
type input "6"
type input "31.50"
type input "6"
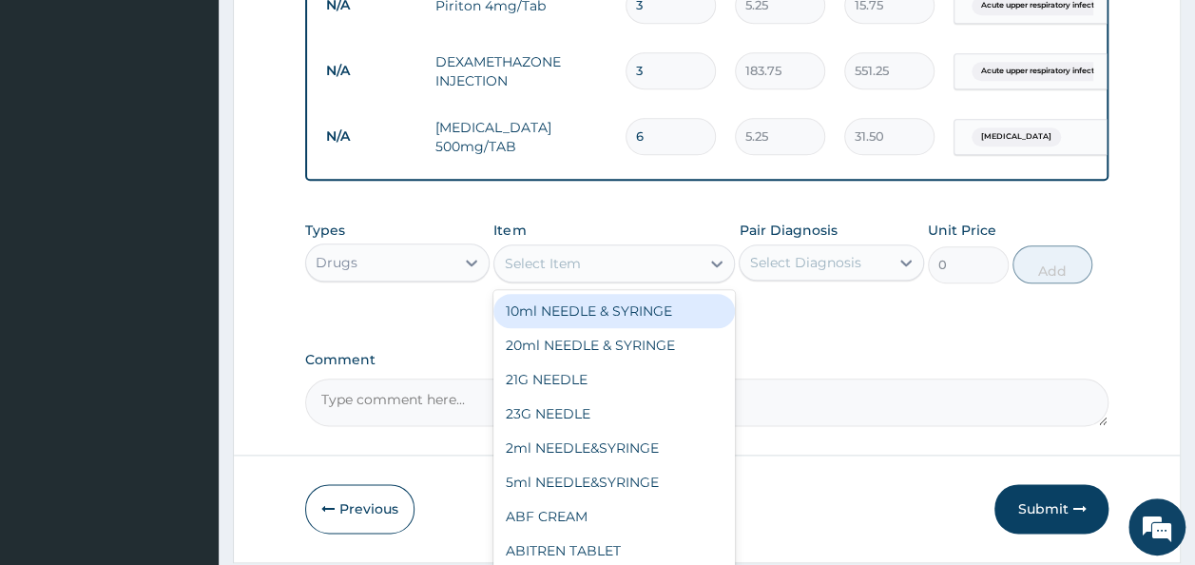
click at [579, 259] on div "Select Item" at bounding box center [596, 263] width 205 height 30
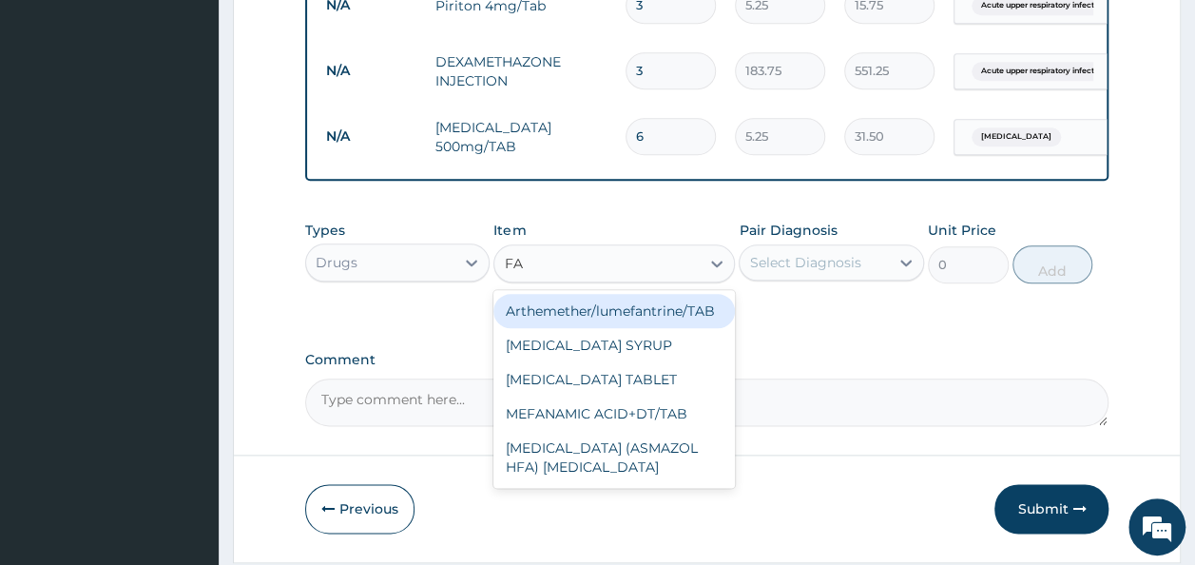
type input "FAN"
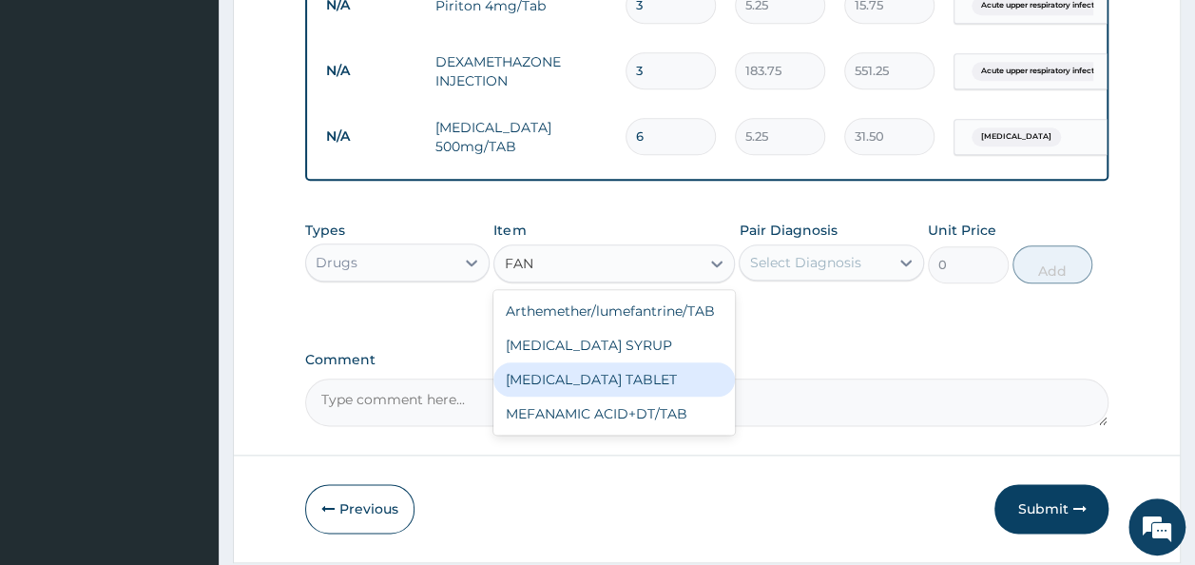
click at [582, 387] on div "[MEDICAL_DATA] TABLET" at bounding box center [613, 379] width 241 height 34
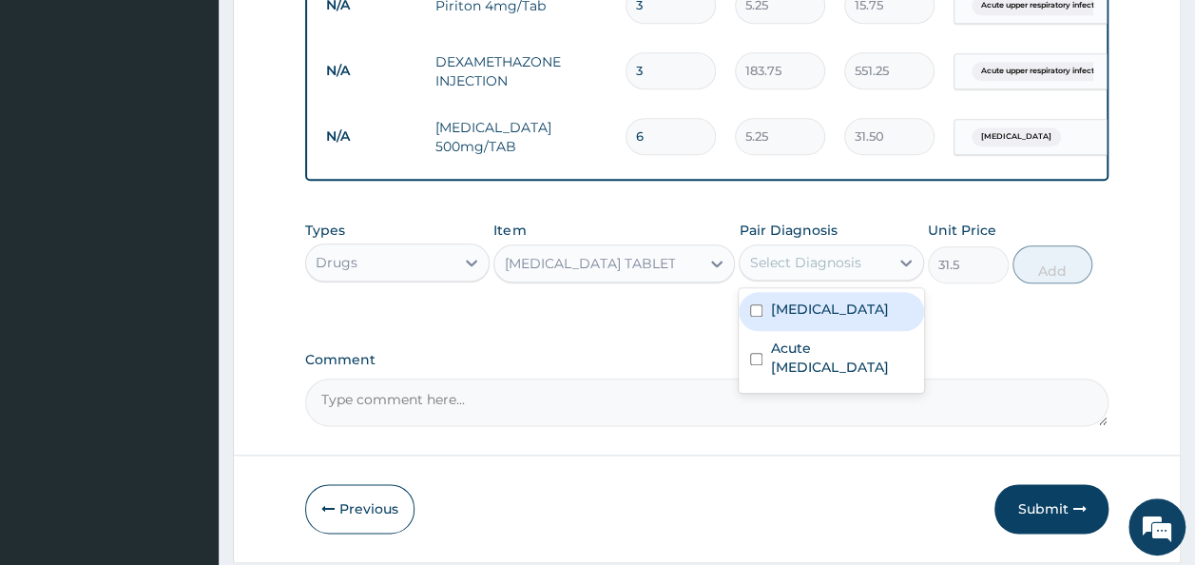
click at [802, 272] on div "Select Diagnosis" at bounding box center [804, 262] width 111 height 19
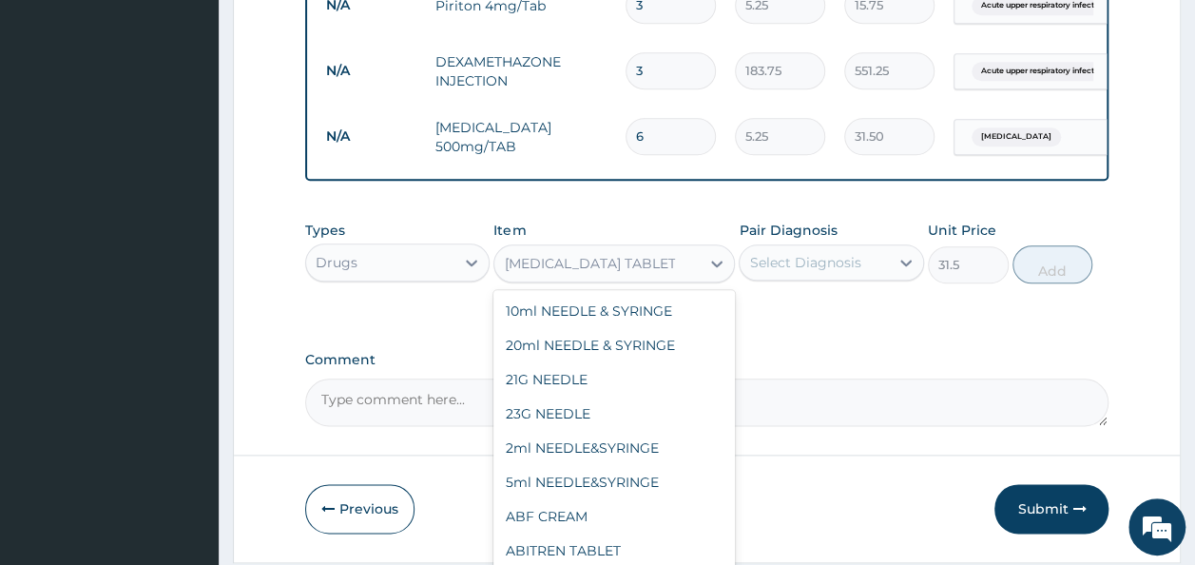
click at [683, 276] on div "[MEDICAL_DATA] TABLET" at bounding box center [596, 263] width 205 height 30
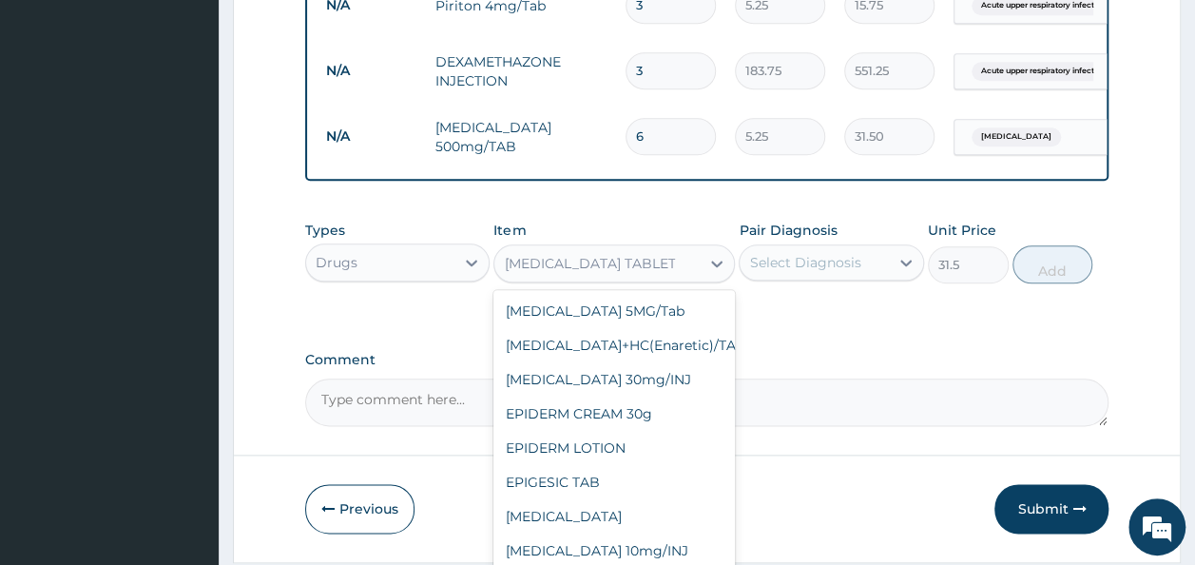
type input "183.75"
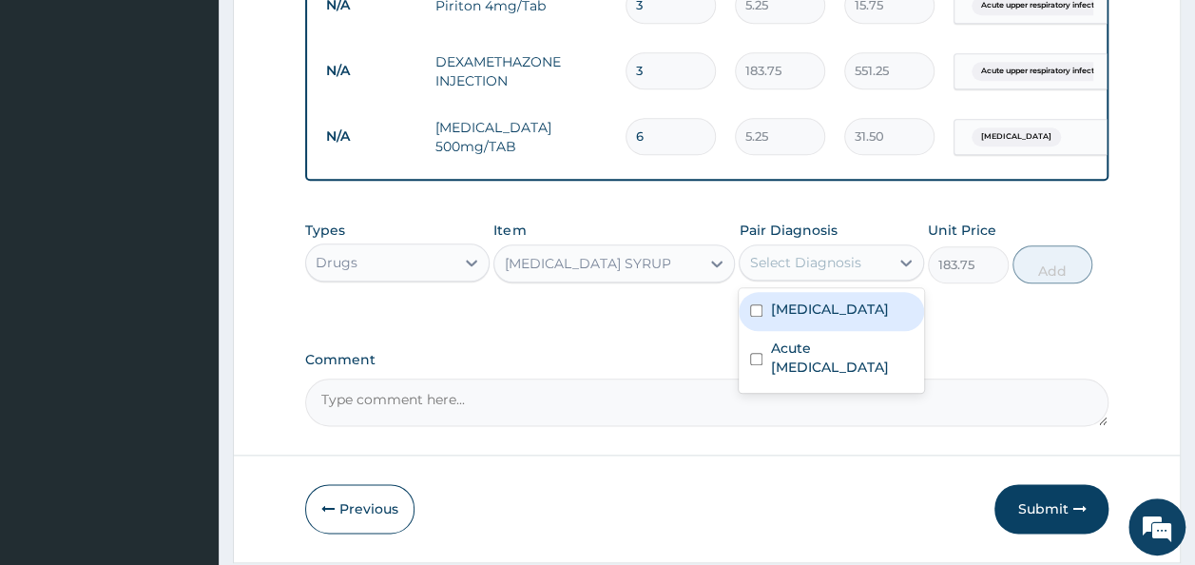
click at [810, 258] on div "Select Diagnosis" at bounding box center [813, 262] width 149 height 30
click at [793, 310] on label "Malaria" at bounding box center [829, 308] width 118 height 19
checkbox input "true"
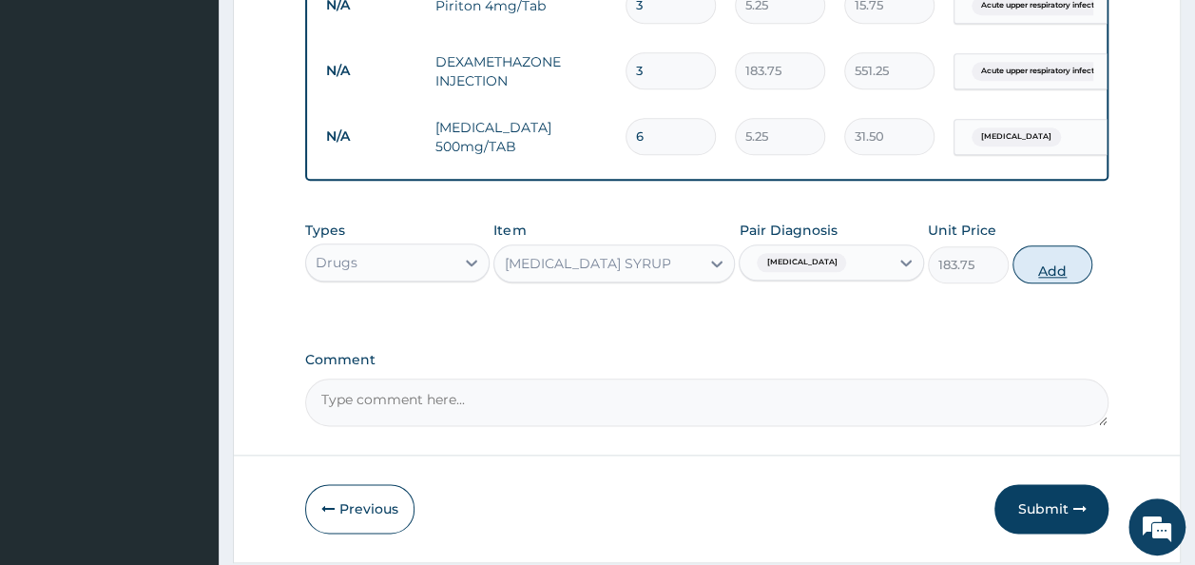
click at [1041, 274] on button "Add" at bounding box center [1052, 264] width 81 height 38
type input "0"
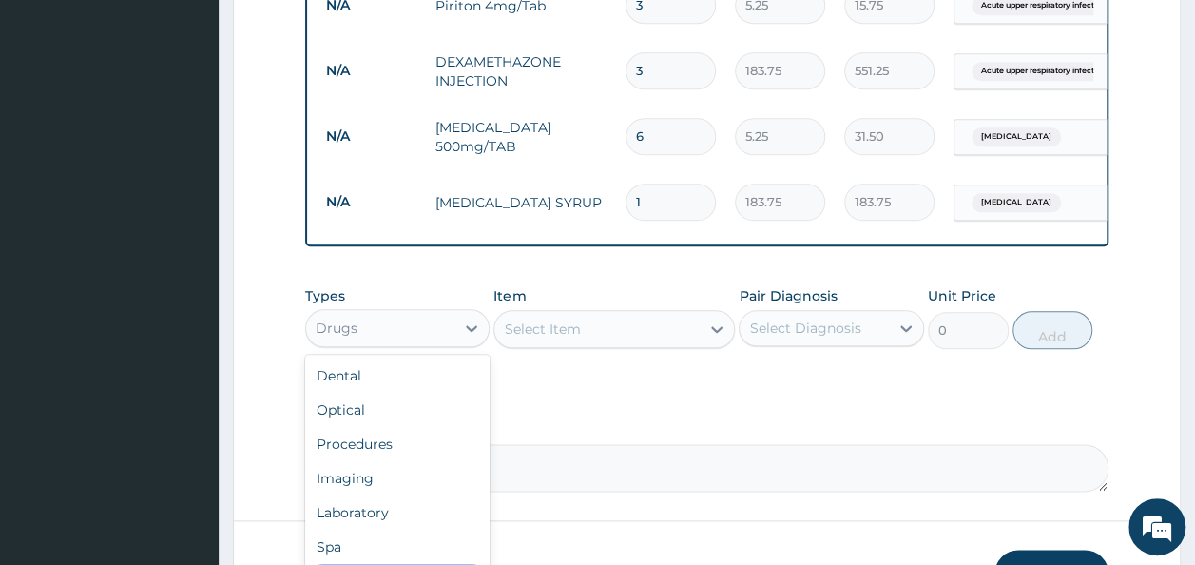
click at [433, 343] on div "Drugs" at bounding box center [380, 328] width 149 height 30
click at [389, 528] on div "Laboratory" at bounding box center [397, 512] width 185 height 34
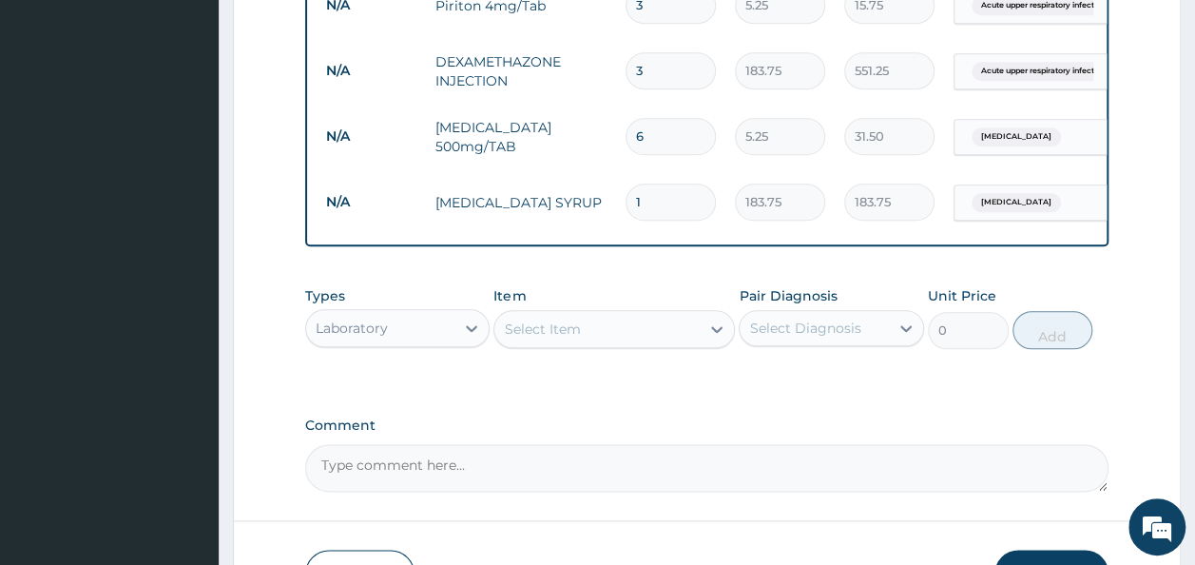
click at [635, 331] on div "Select Item" at bounding box center [613, 329] width 241 height 38
click at [635, 331] on div "Select Item" at bounding box center [596, 329] width 205 height 30
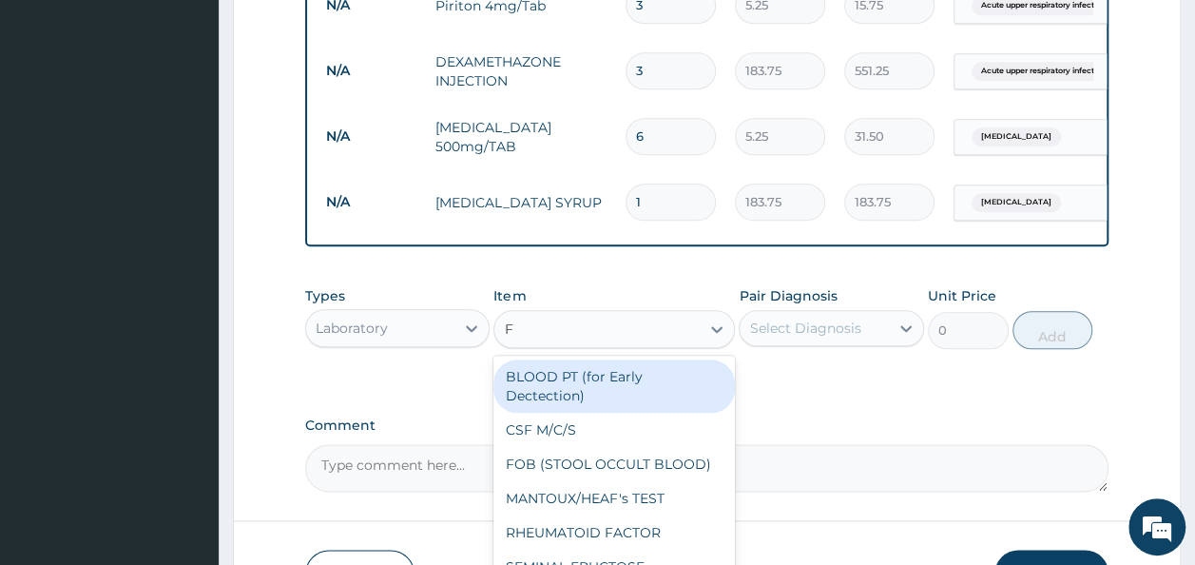
type input "FB"
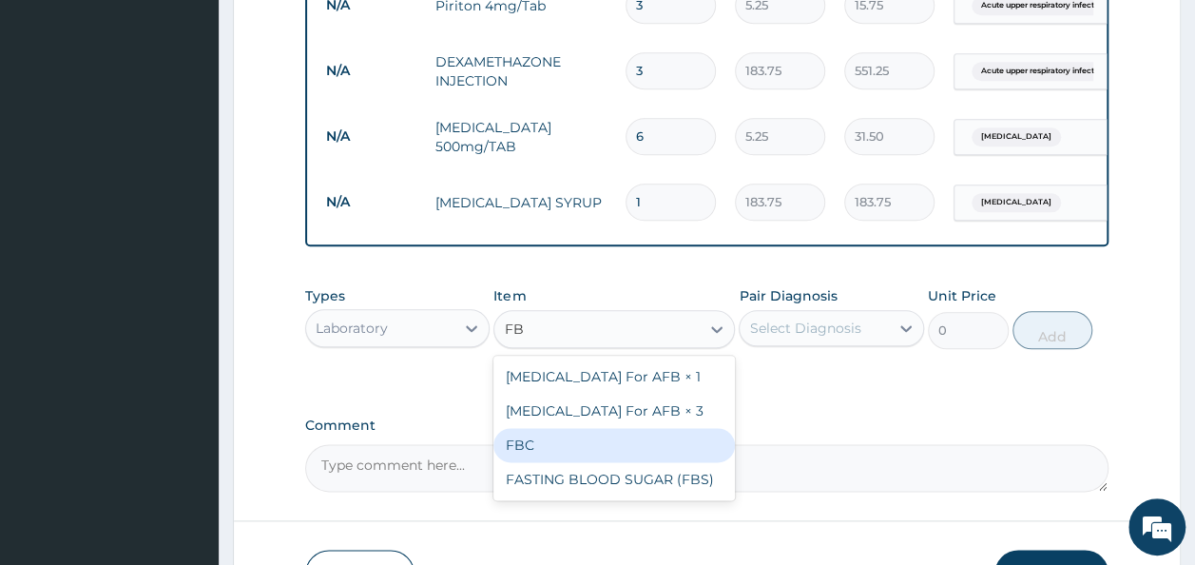
click at [519, 454] on div "FBC" at bounding box center [613, 445] width 241 height 34
type input "1600"
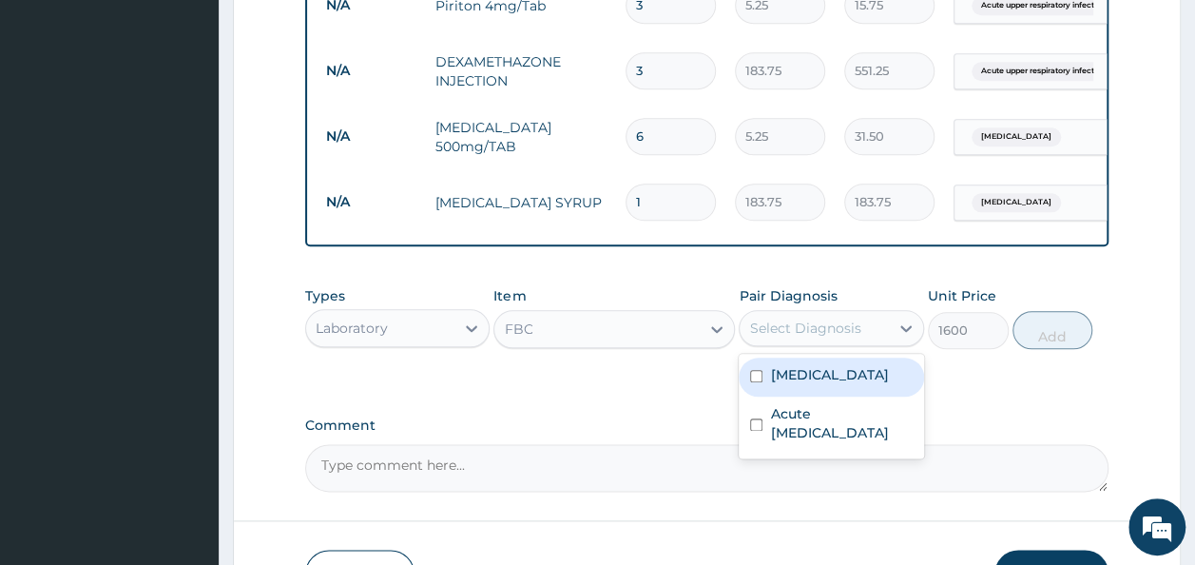
click at [829, 337] on div "Select Diagnosis" at bounding box center [804, 327] width 111 height 19
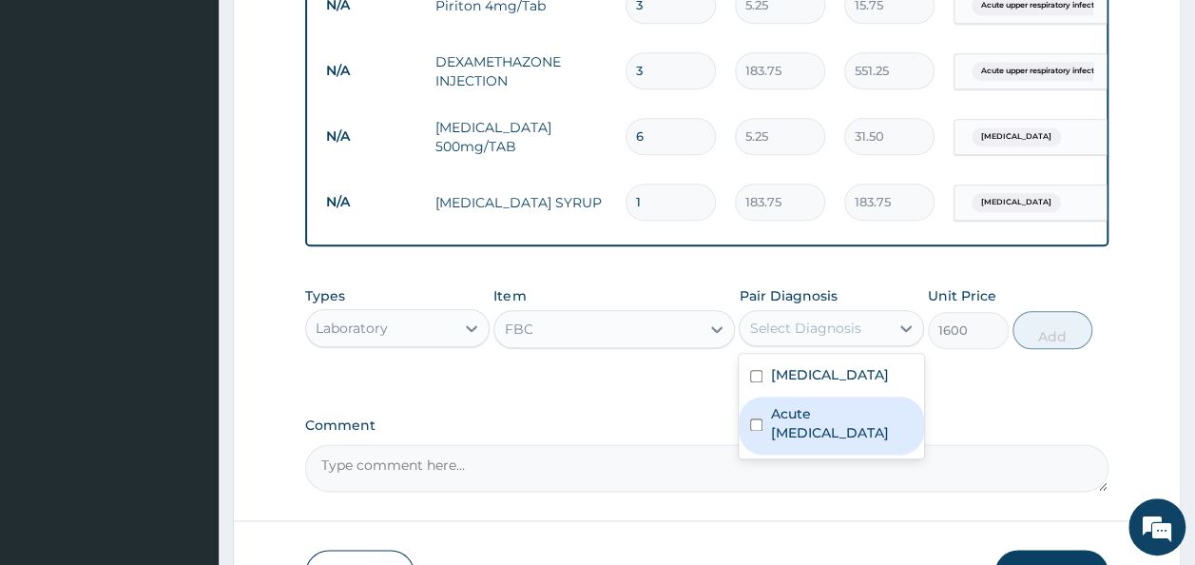
click at [817, 426] on label "Acute upper respiratory infection" at bounding box center [841, 423] width 143 height 38
checkbox input "true"
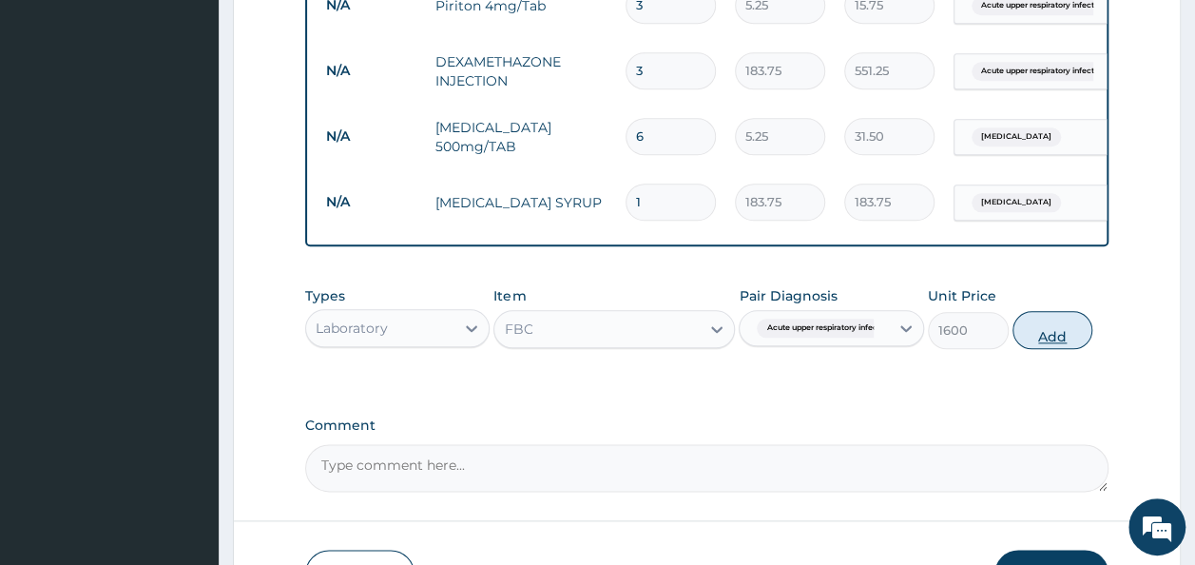
click at [1047, 346] on button "Add" at bounding box center [1052, 330] width 81 height 38
type input "0"
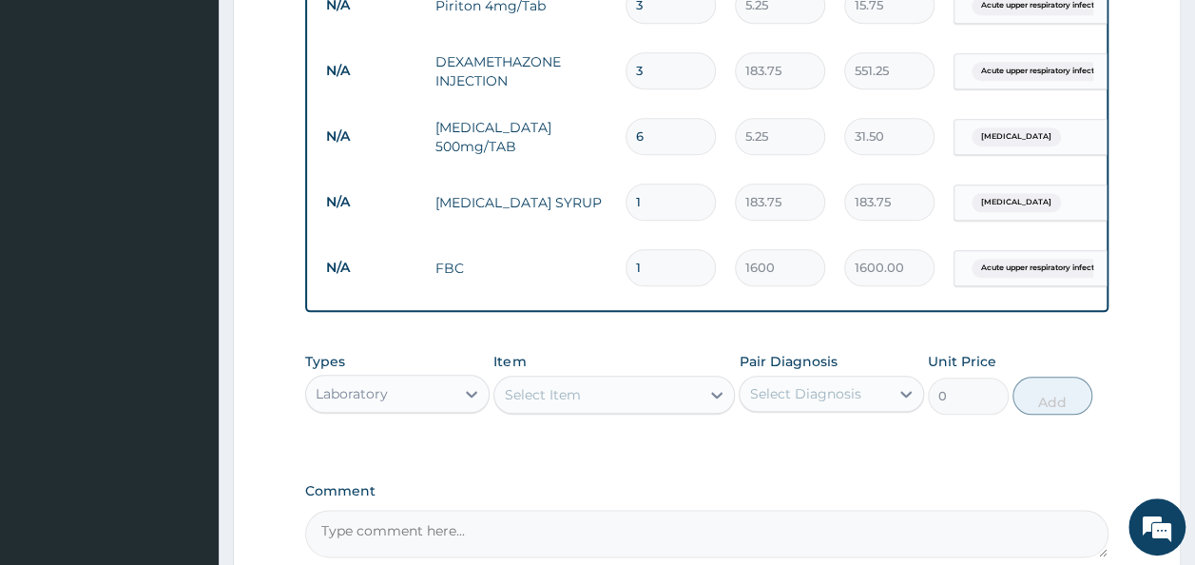
scroll to position [1123, 0]
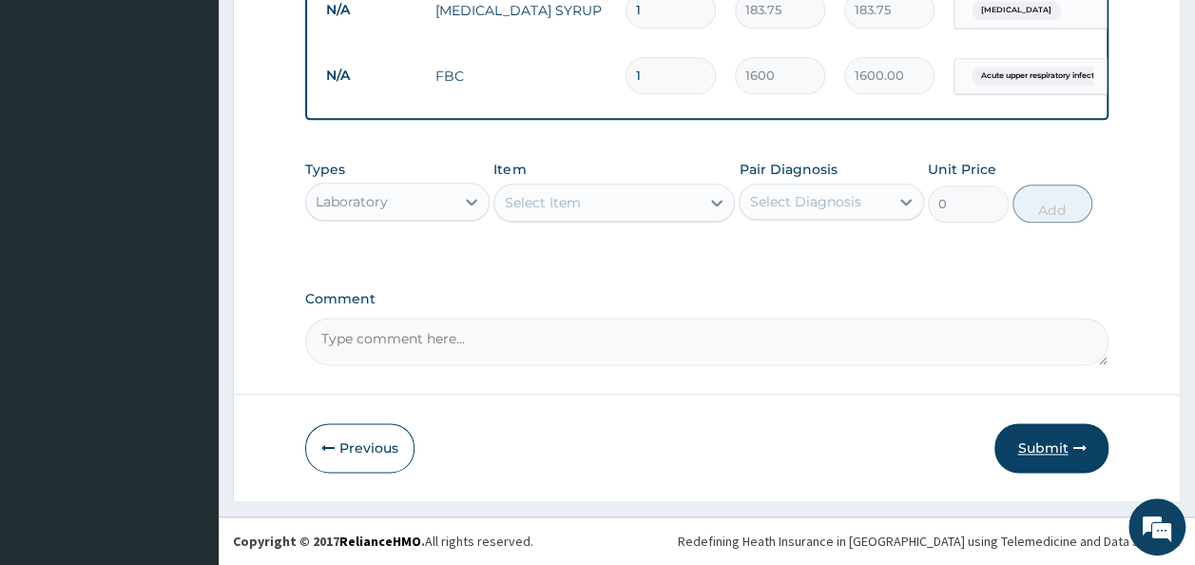
click at [1036, 437] on button "Submit" at bounding box center [1051, 447] width 114 height 49
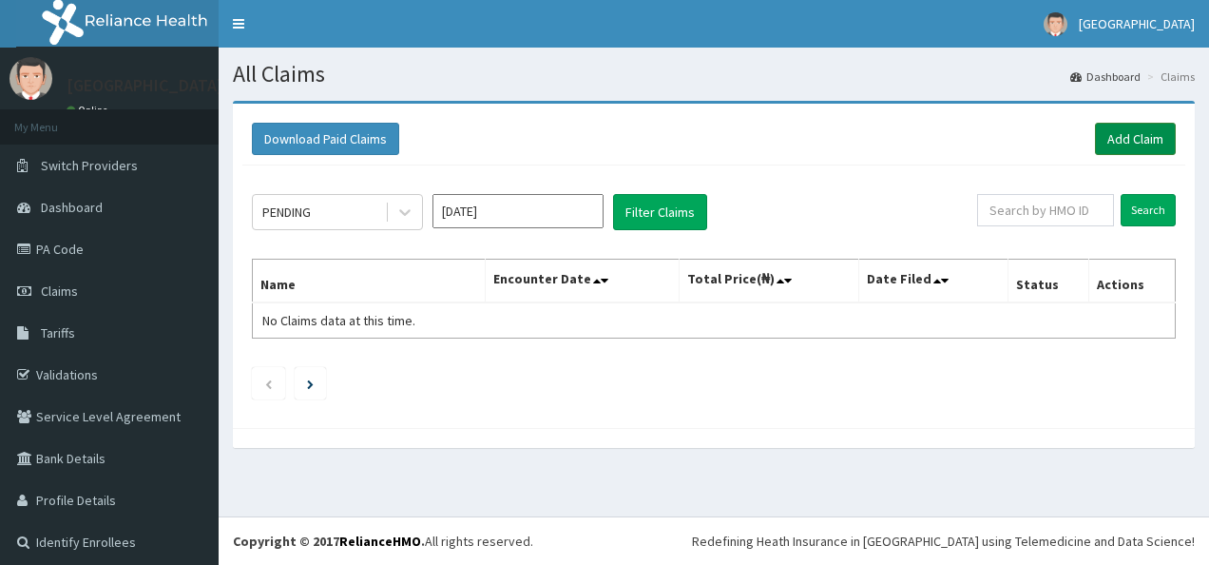
click at [1108, 142] on link "Add Claim" at bounding box center [1135, 139] width 81 height 32
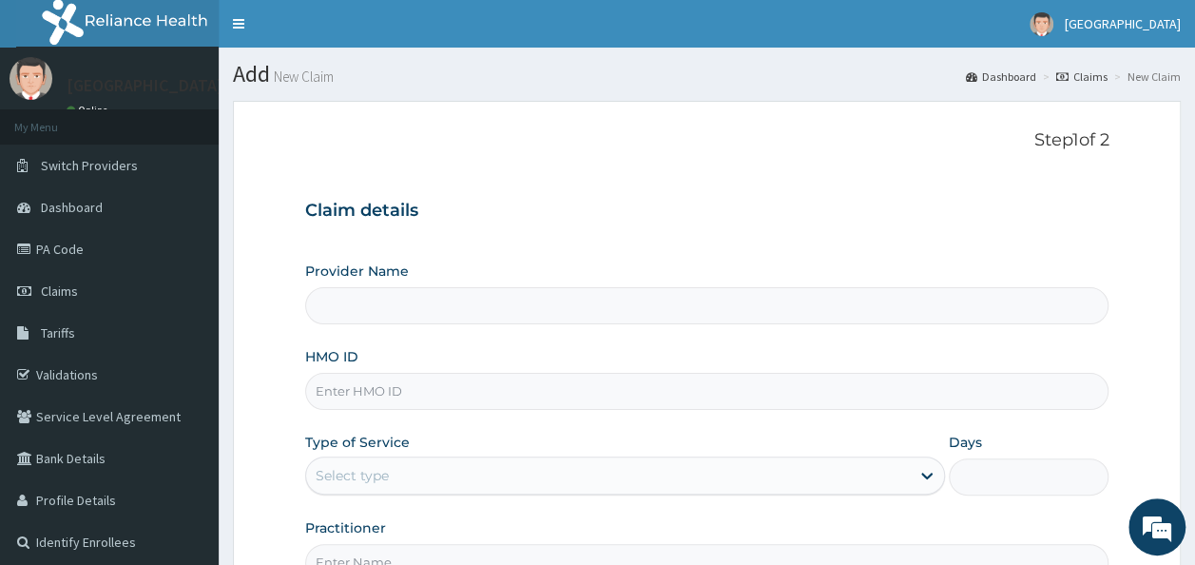
click at [550, 388] on input "HMO ID" at bounding box center [707, 391] width 804 height 37
type input "[GEOGRAPHIC_DATA]"
click at [526, 388] on input "ELN/10234/C" at bounding box center [707, 391] width 804 height 37
type input "ELN/10234/A"
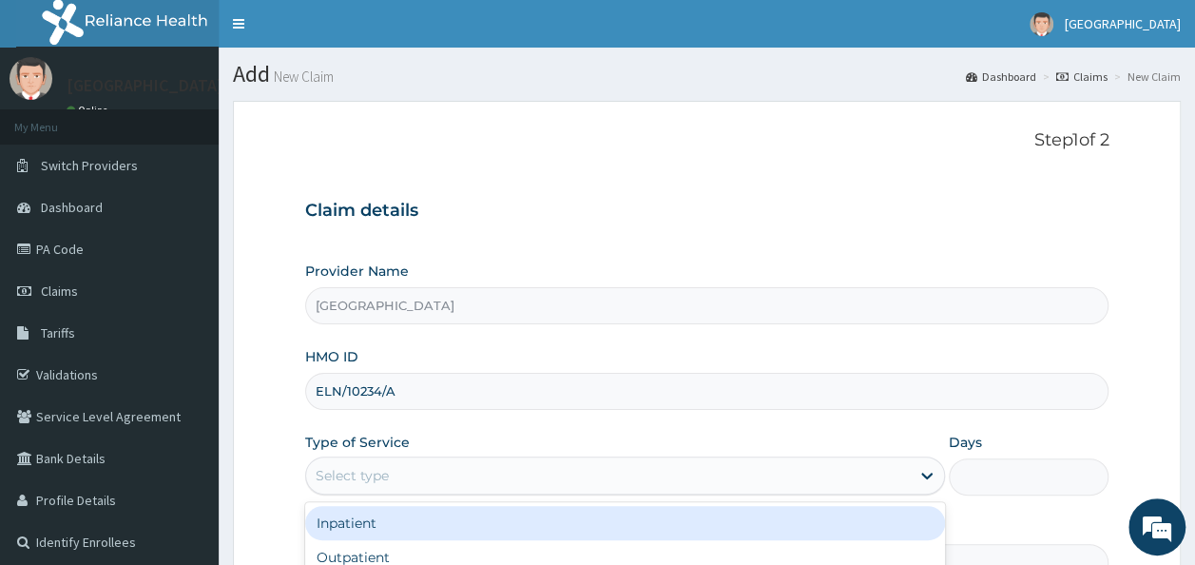
click at [517, 479] on div "Select type" at bounding box center [608, 475] width 604 height 30
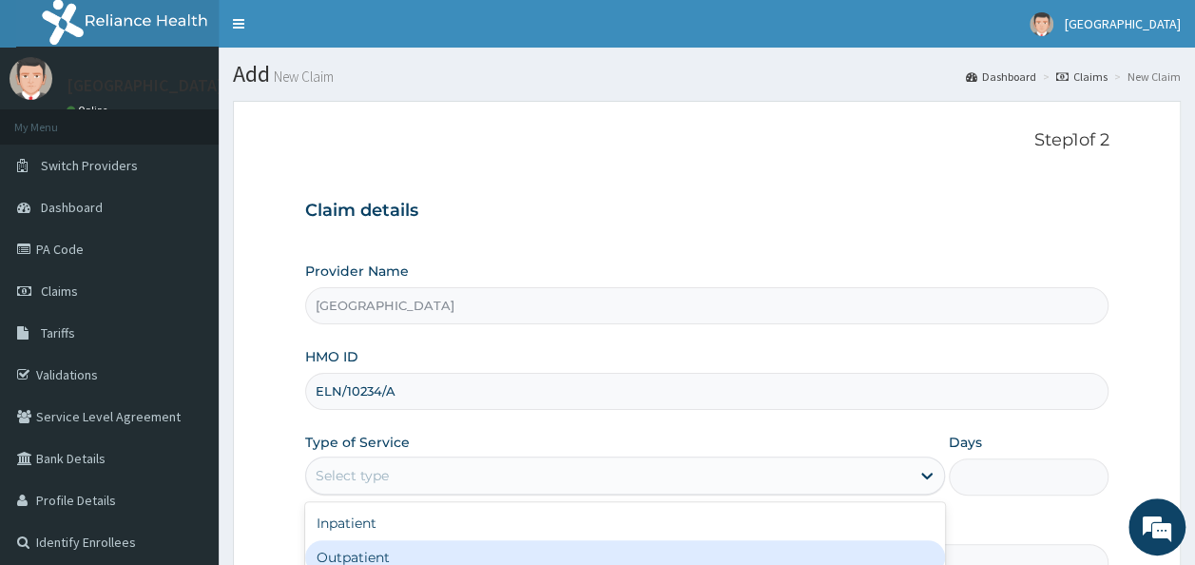
click at [411, 557] on div "Outpatient" at bounding box center [625, 557] width 640 height 34
type input "1"
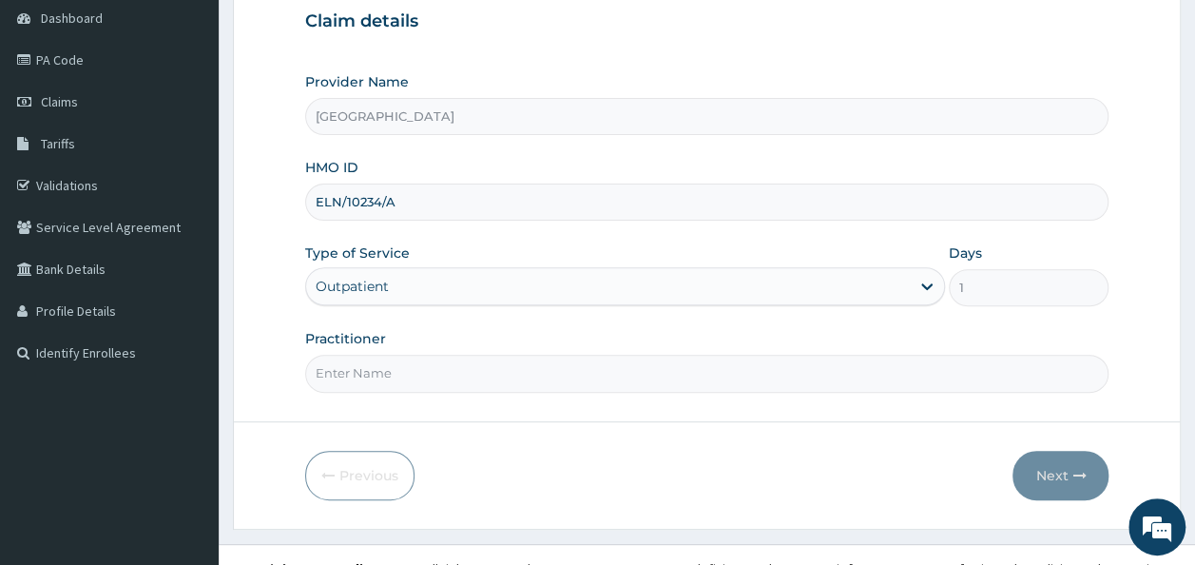
scroll to position [213, 0]
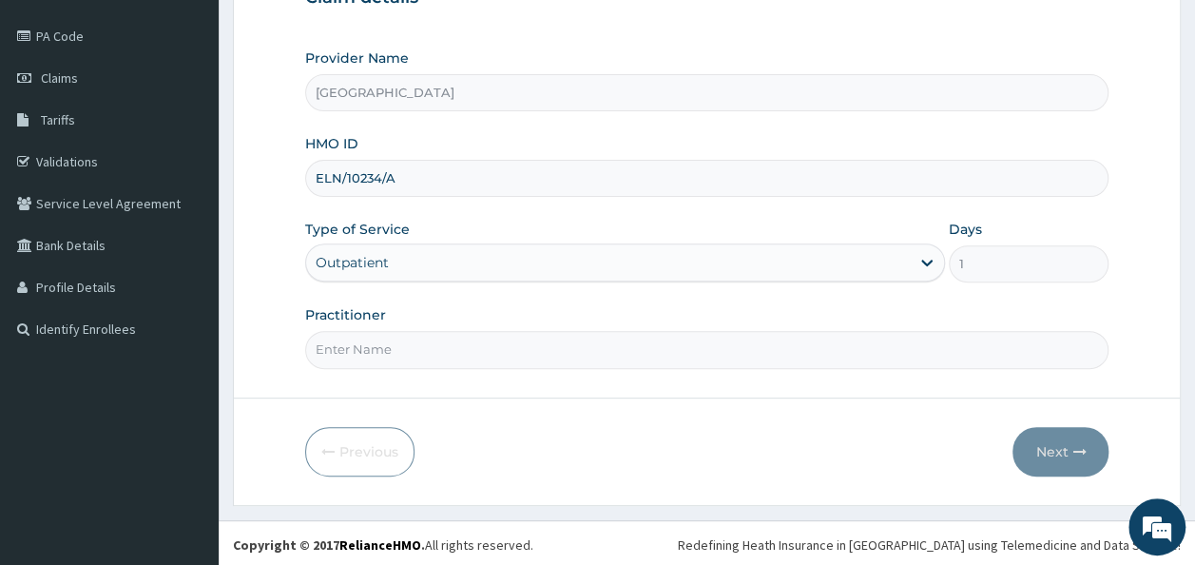
click at [600, 361] on input "Practitioner" at bounding box center [707, 349] width 804 height 37
type input "DR. OJETOKUN"
click at [1085, 443] on button "Next" at bounding box center [1060, 451] width 96 height 49
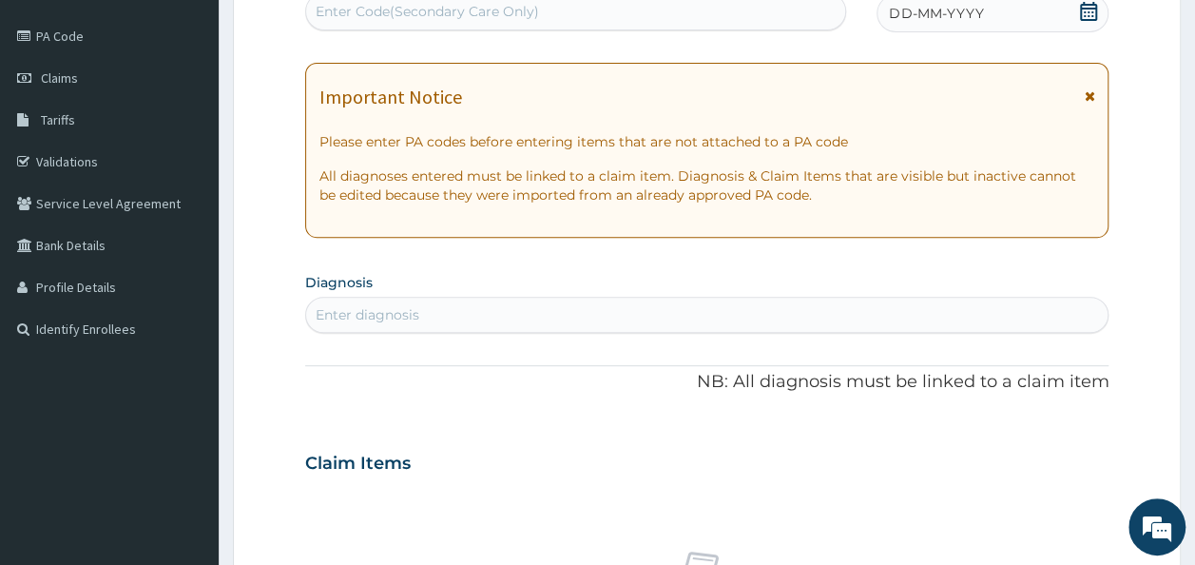
scroll to position [0, 0]
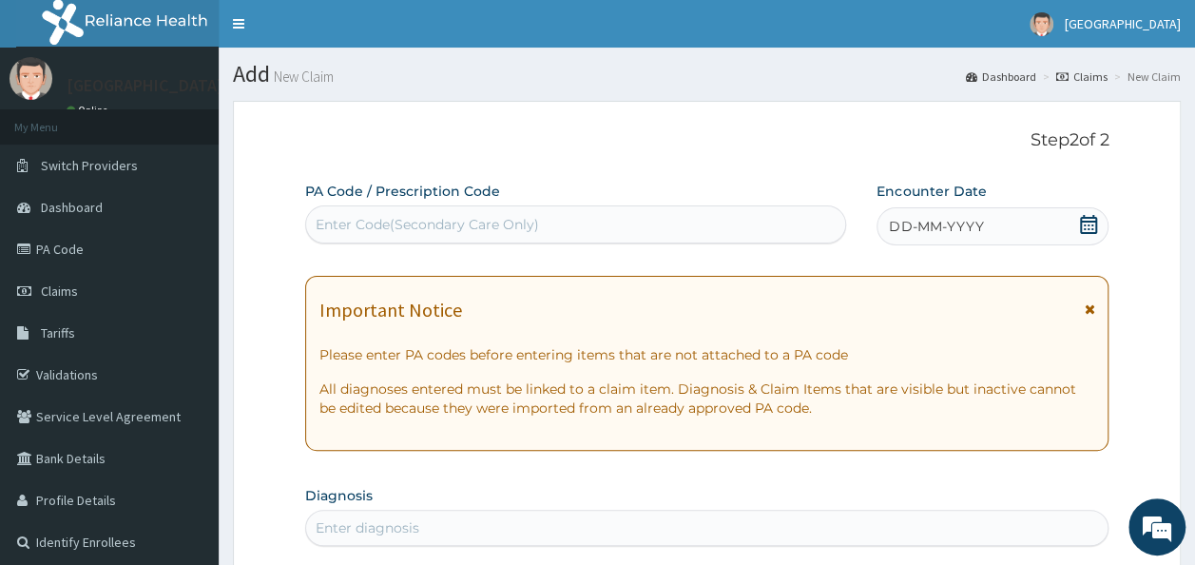
click at [567, 216] on div "Enter Code(Secondary Care Only)" at bounding box center [576, 224] width 540 height 30
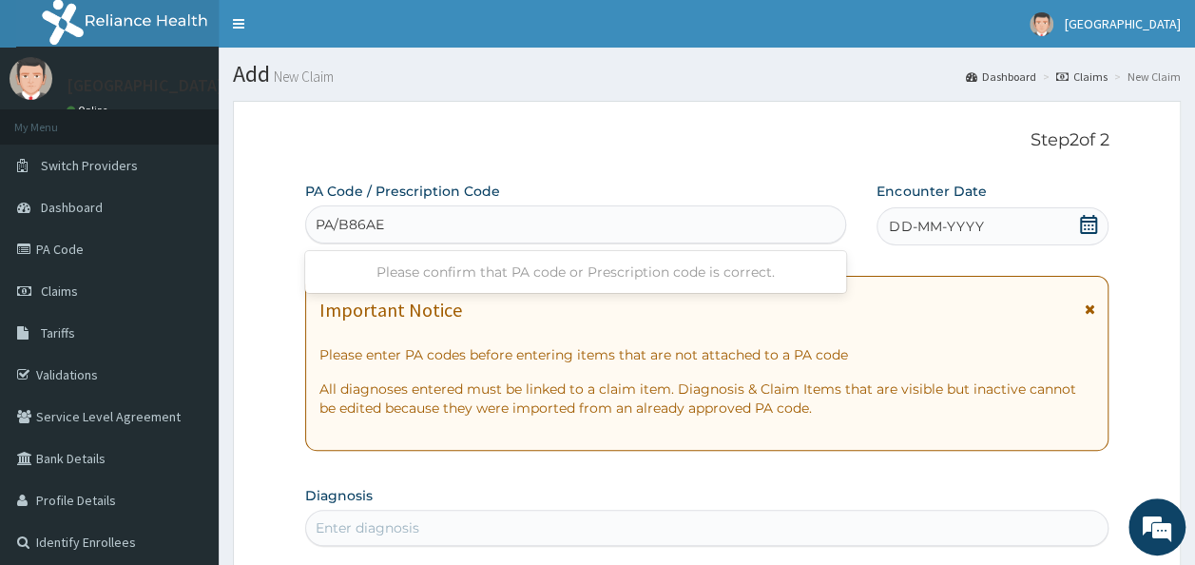
type input "PA/B86AEF"
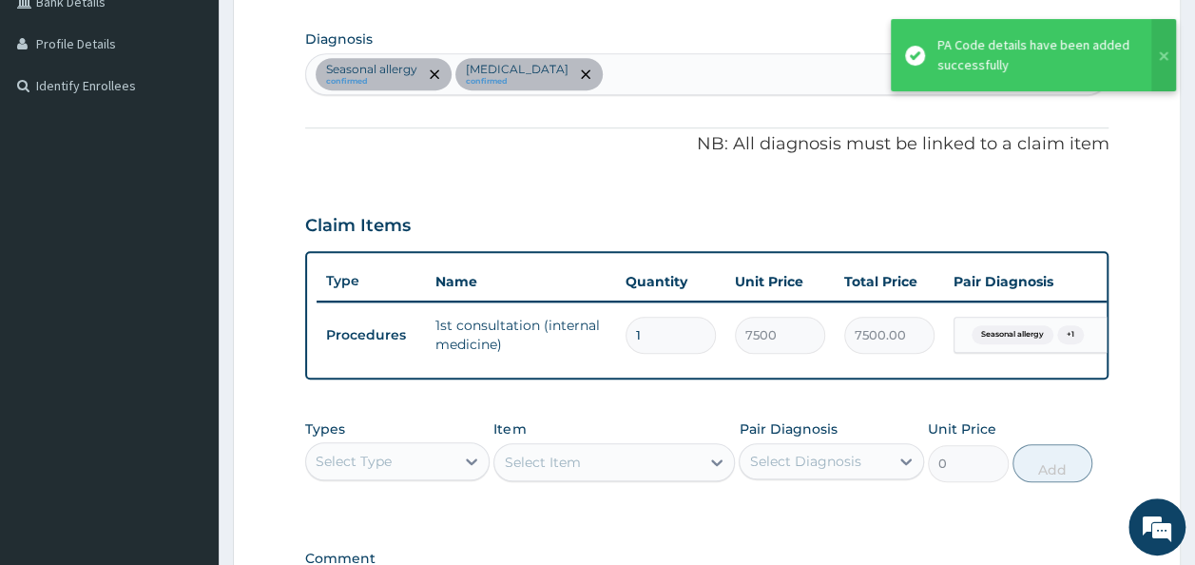
scroll to position [451, 0]
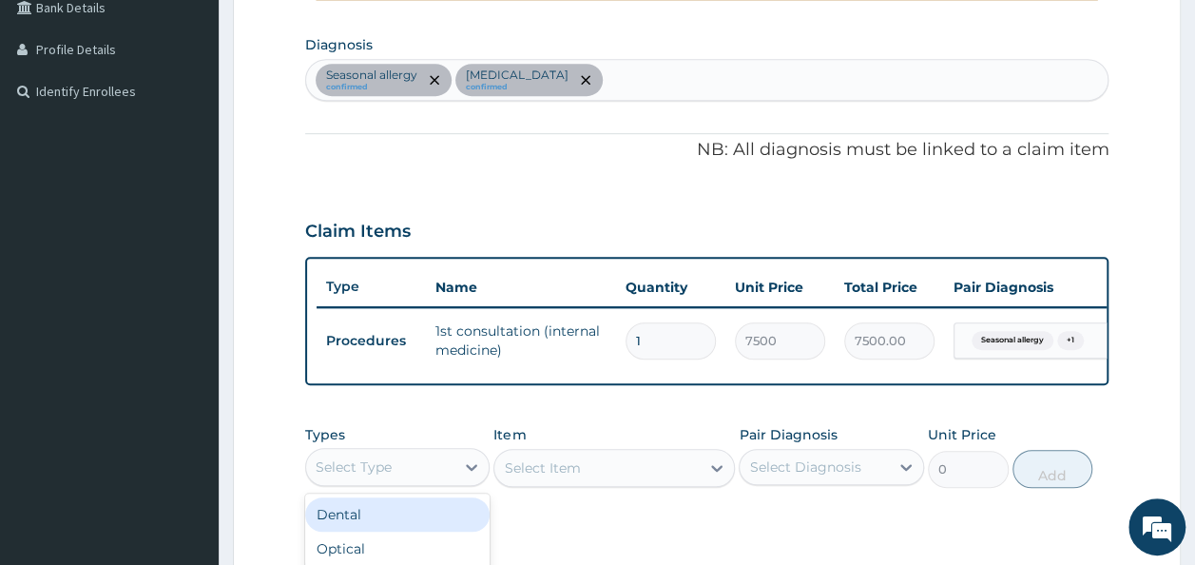
click at [414, 477] on div "Select Type" at bounding box center [380, 466] width 149 height 30
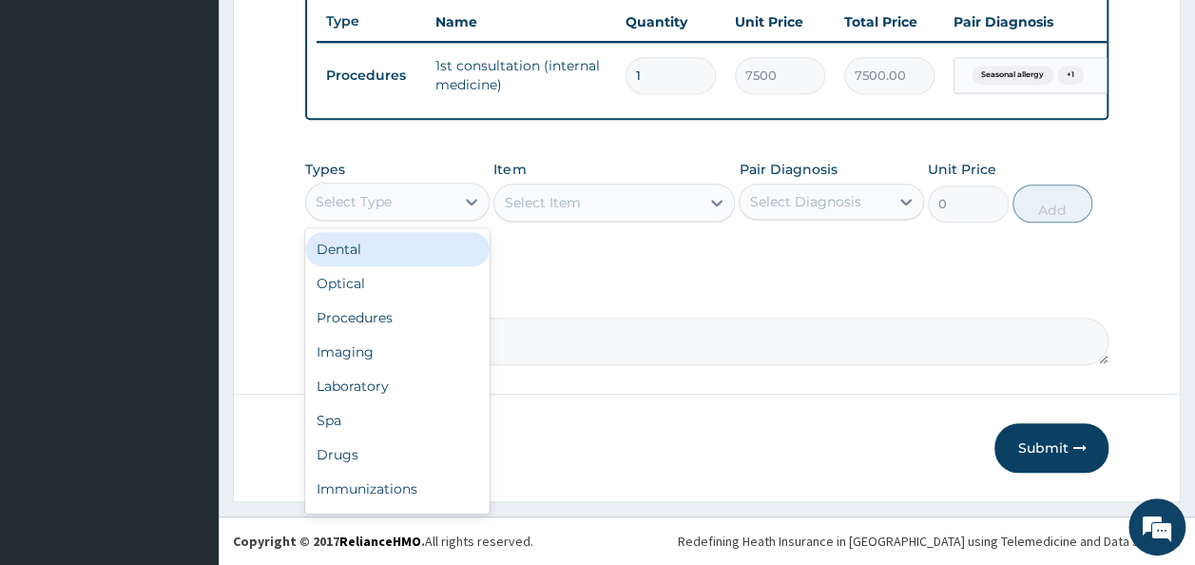
scroll to position [727, 0]
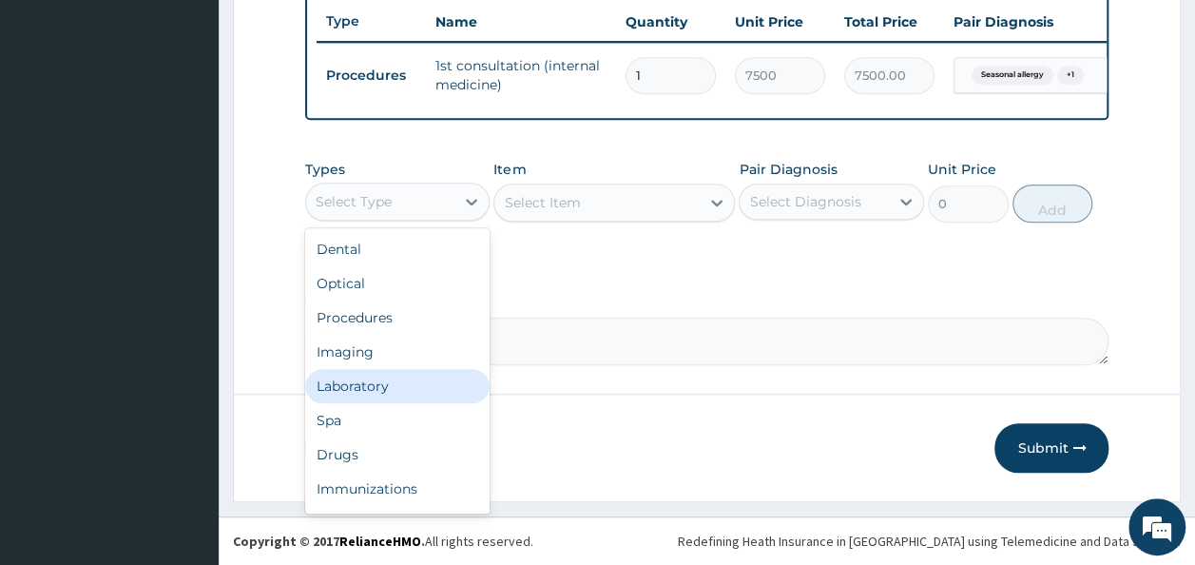
click at [372, 391] on div "Laboratory" at bounding box center [397, 386] width 185 height 34
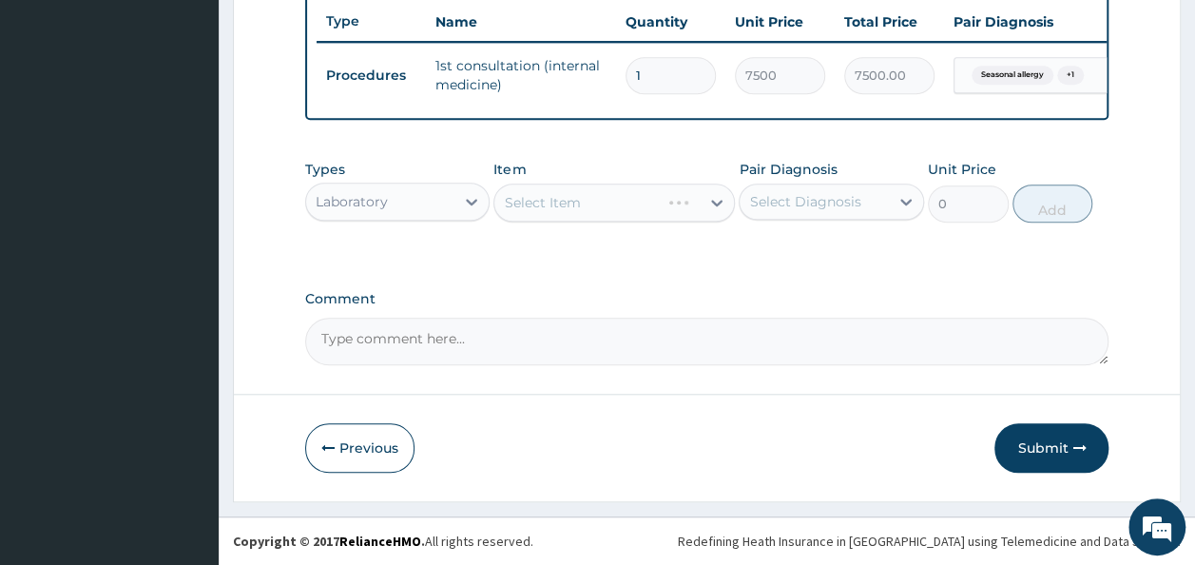
click at [640, 202] on div "Select Item" at bounding box center [613, 202] width 241 height 38
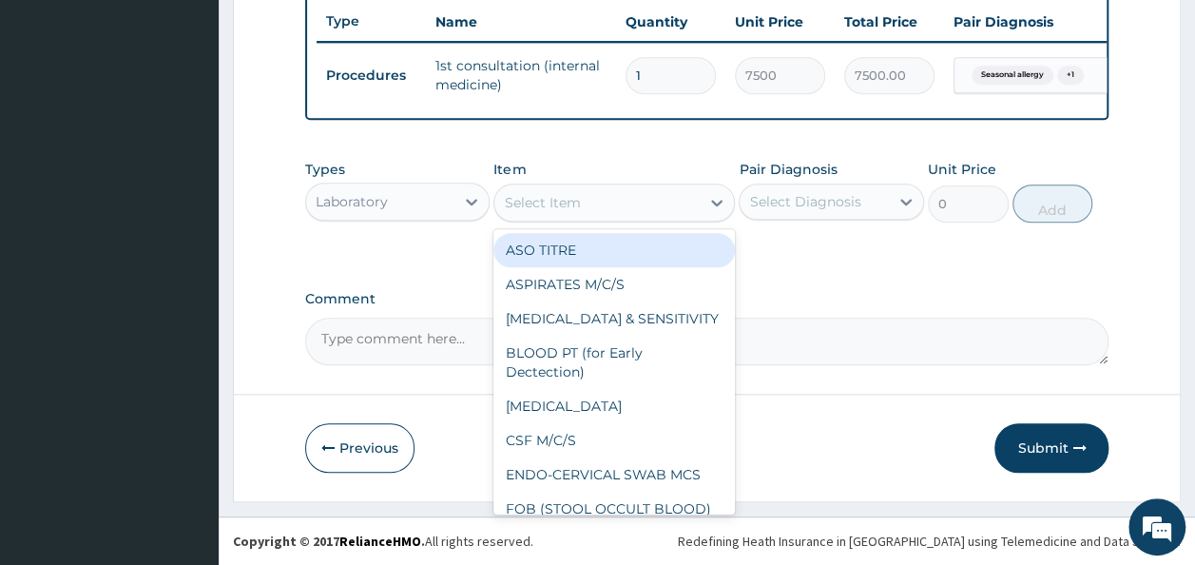
click at [640, 202] on div "Select Item" at bounding box center [596, 202] width 205 height 30
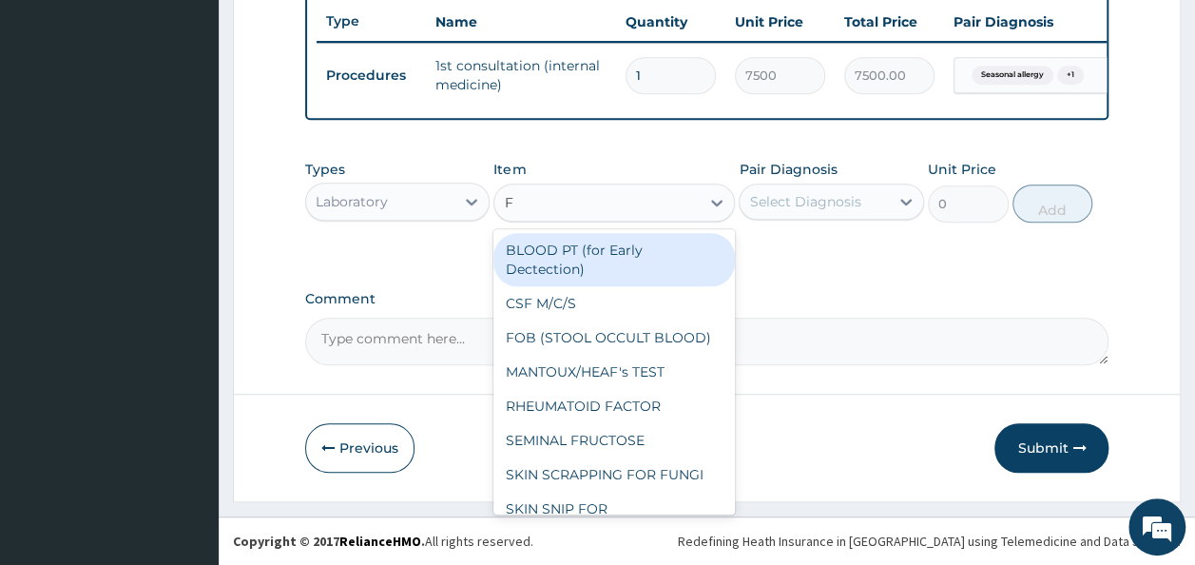
type input "FB"
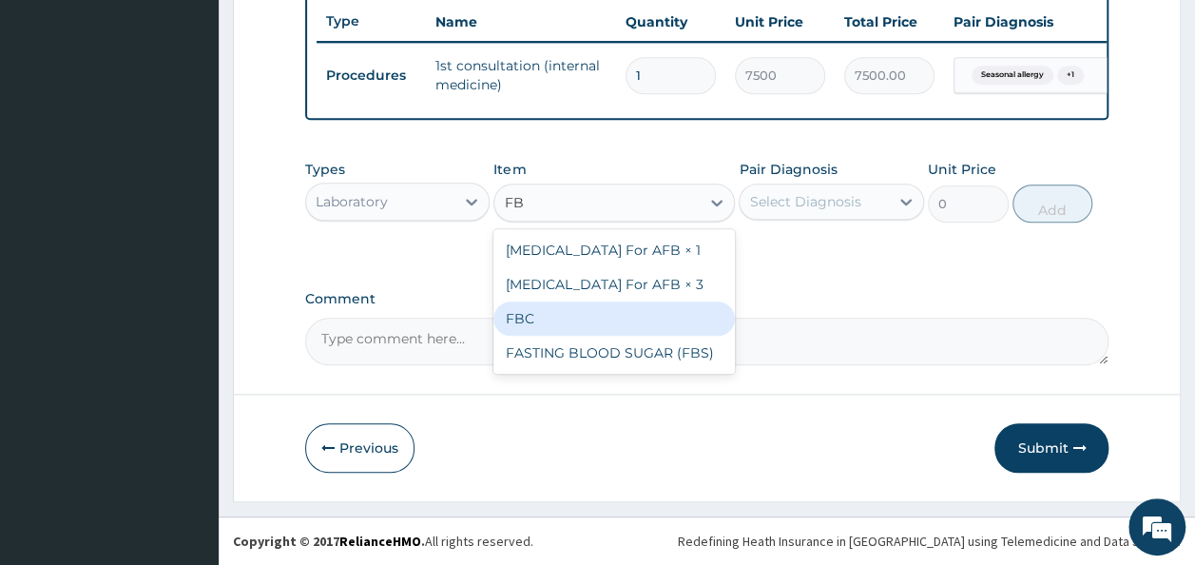
click at [536, 319] on div "FBC" at bounding box center [613, 318] width 241 height 34
type input "1600"
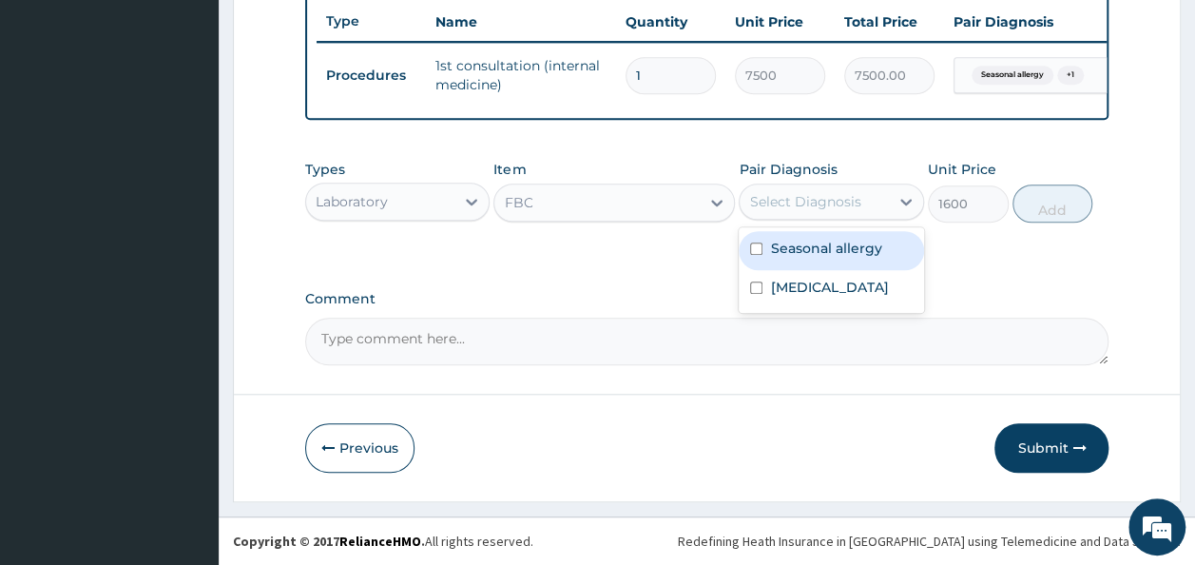
click at [804, 207] on div "Select Diagnosis" at bounding box center [804, 201] width 111 height 19
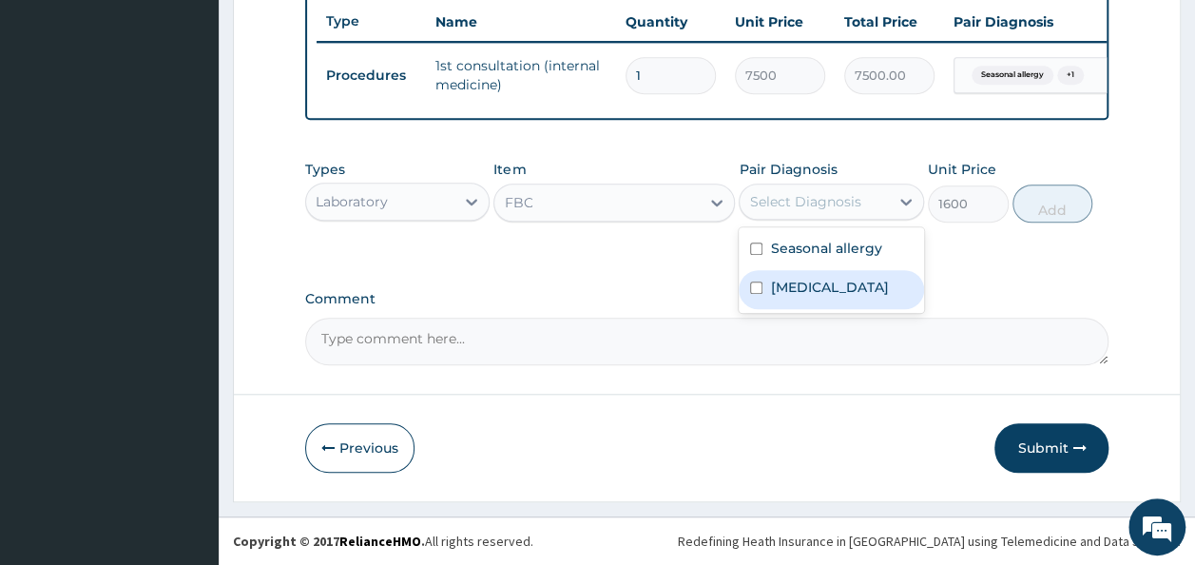
click at [811, 297] on label "[MEDICAL_DATA]" at bounding box center [829, 287] width 118 height 19
checkbox input "true"
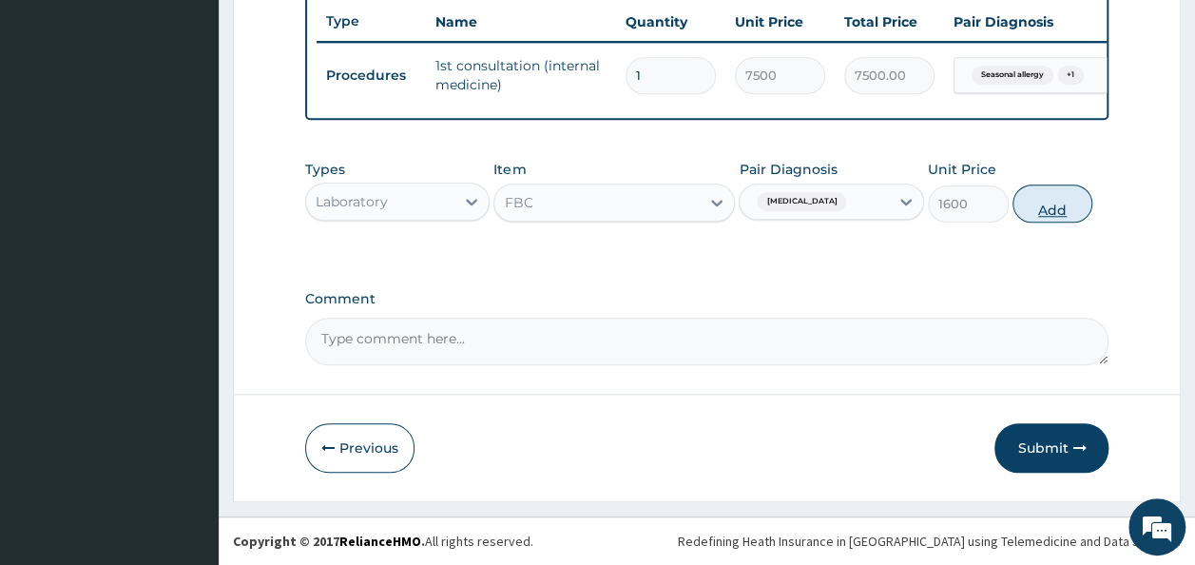
click at [1038, 212] on button "Add" at bounding box center [1052, 203] width 81 height 38
type input "0"
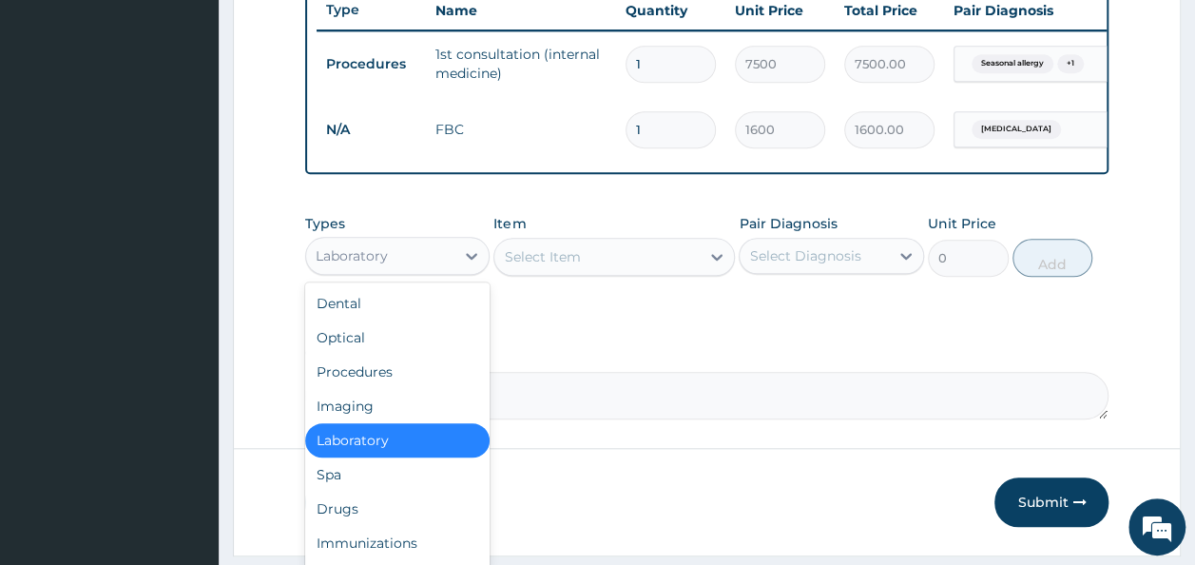
click at [365, 271] on div "Laboratory" at bounding box center [380, 255] width 149 height 30
click at [343, 523] on div "Drugs" at bounding box center [397, 508] width 185 height 34
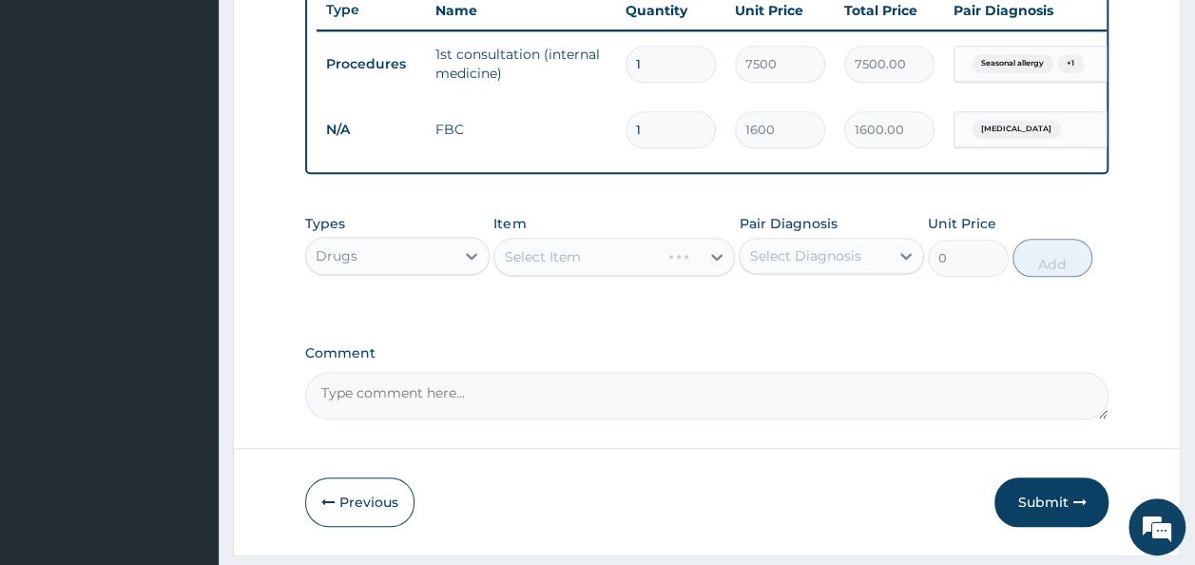
click at [618, 269] on div "Select Item" at bounding box center [613, 257] width 241 height 38
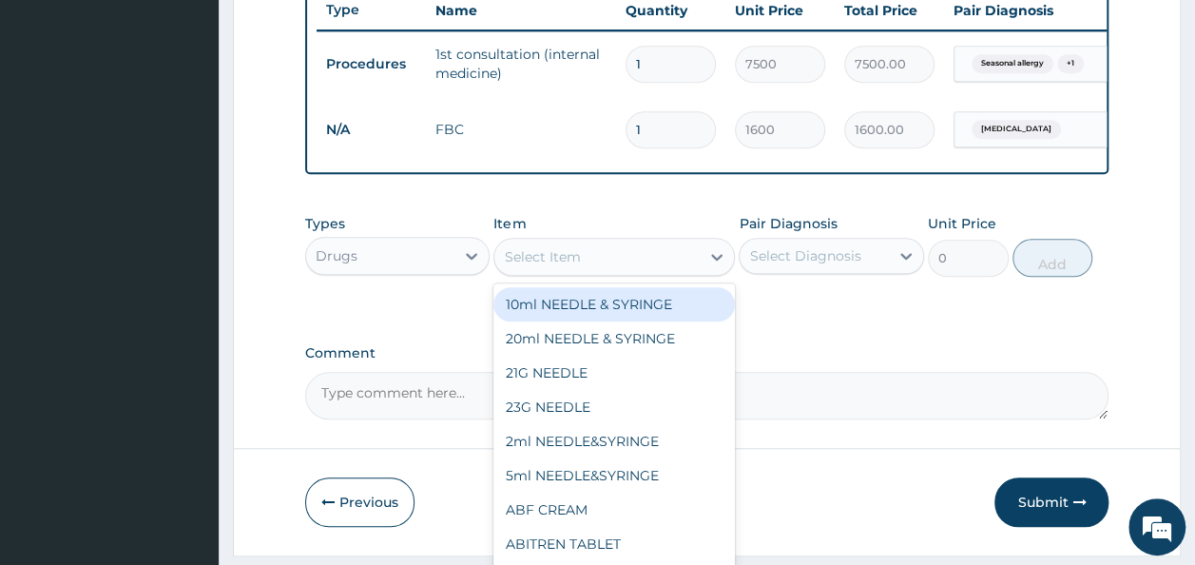
click at [618, 269] on div "Select Item" at bounding box center [596, 256] width 205 height 30
type input "AMO"
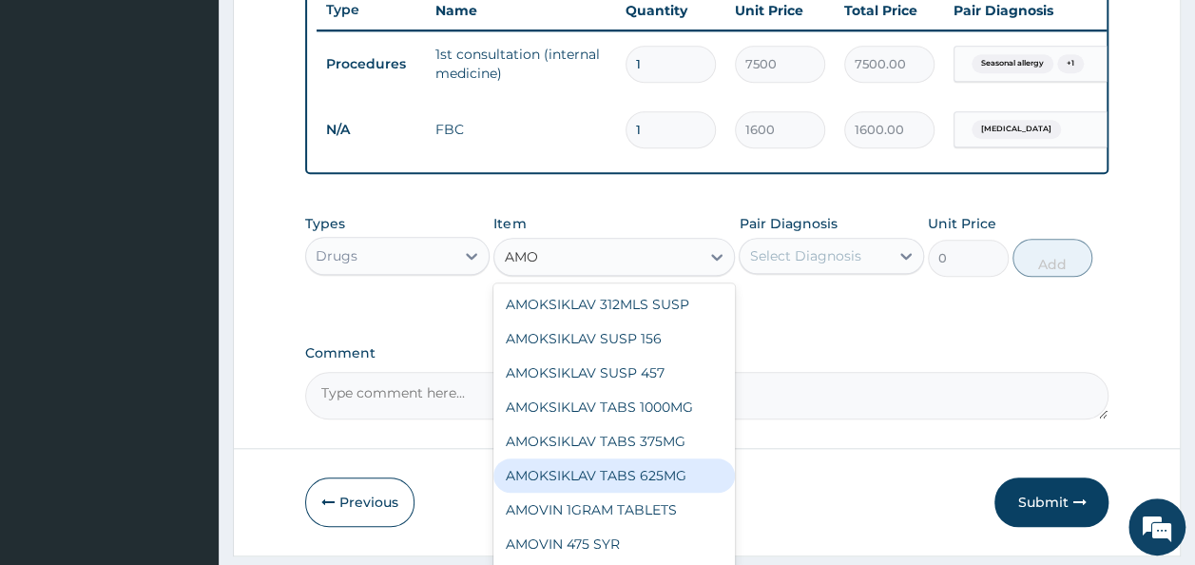
click at [673, 486] on div "AMOKSIKLAV TABS 625MG" at bounding box center [613, 475] width 241 height 34
type input "105"
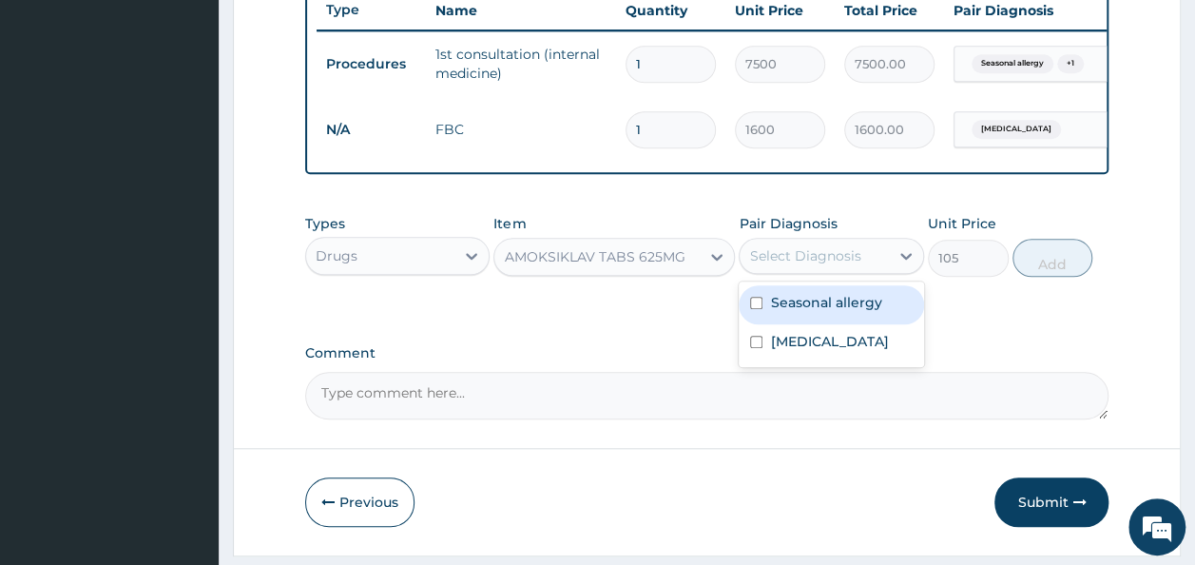
click at [814, 271] on div "Select Diagnosis" at bounding box center [813, 255] width 149 height 30
click at [795, 311] on label "Seasonal allergy" at bounding box center [825, 302] width 111 height 19
checkbox input "true"
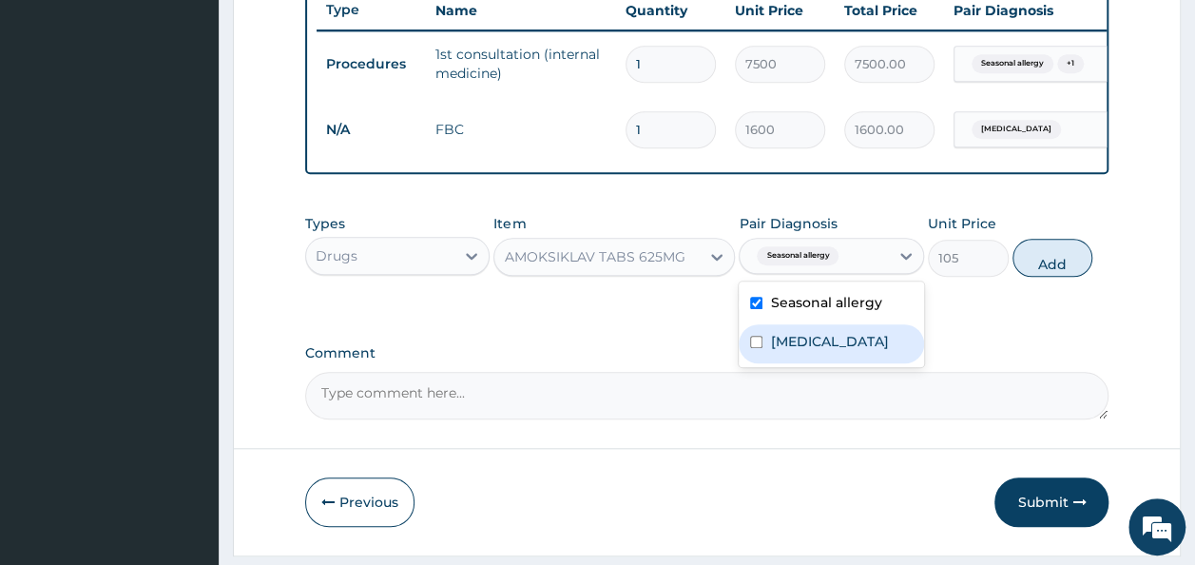
click at [771, 351] on label "[MEDICAL_DATA]" at bounding box center [829, 341] width 118 height 19
checkbox input "true"
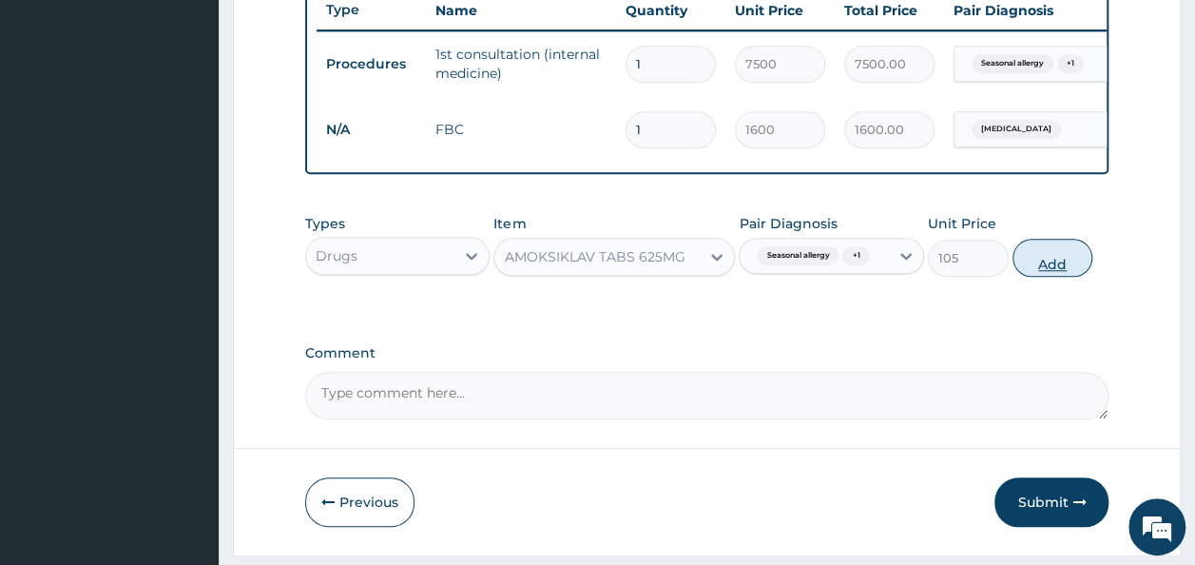
click at [1047, 277] on button "Add" at bounding box center [1052, 258] width 81 height 38
type input "0"
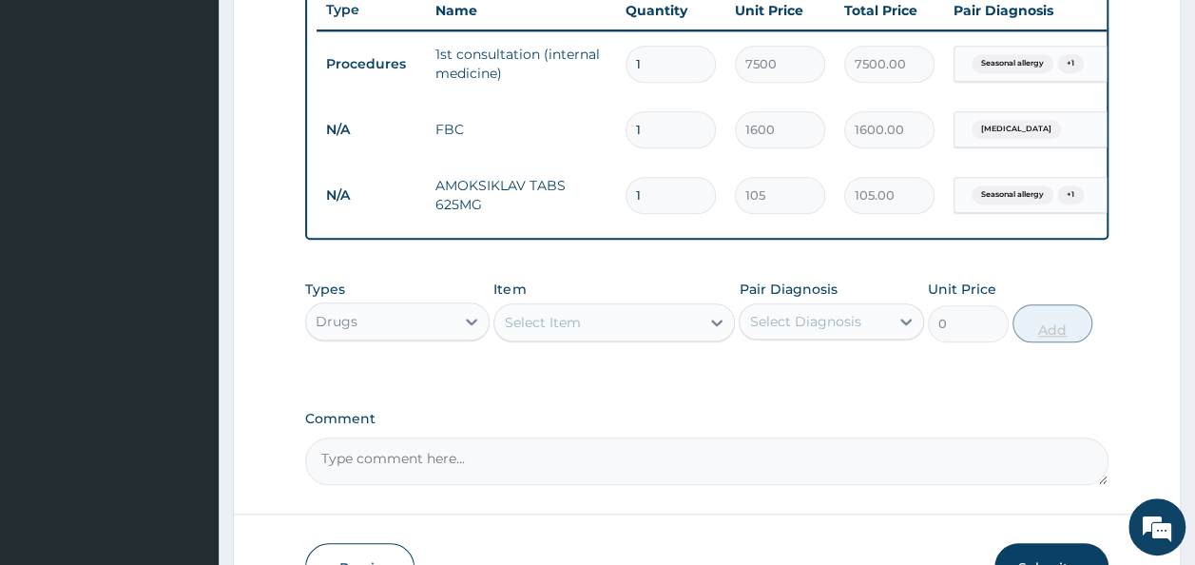
type input "14"
type input "1470.00"
type input "14"
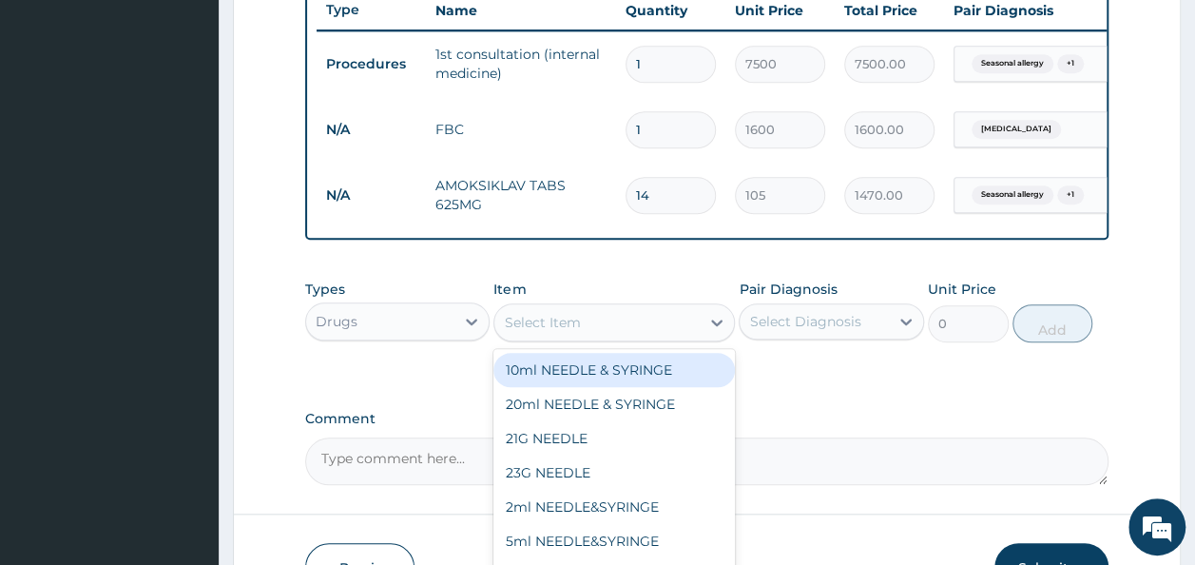
click at [566, 332] on div "Select Item" at bounding box center [542, 322] width 76 height 19
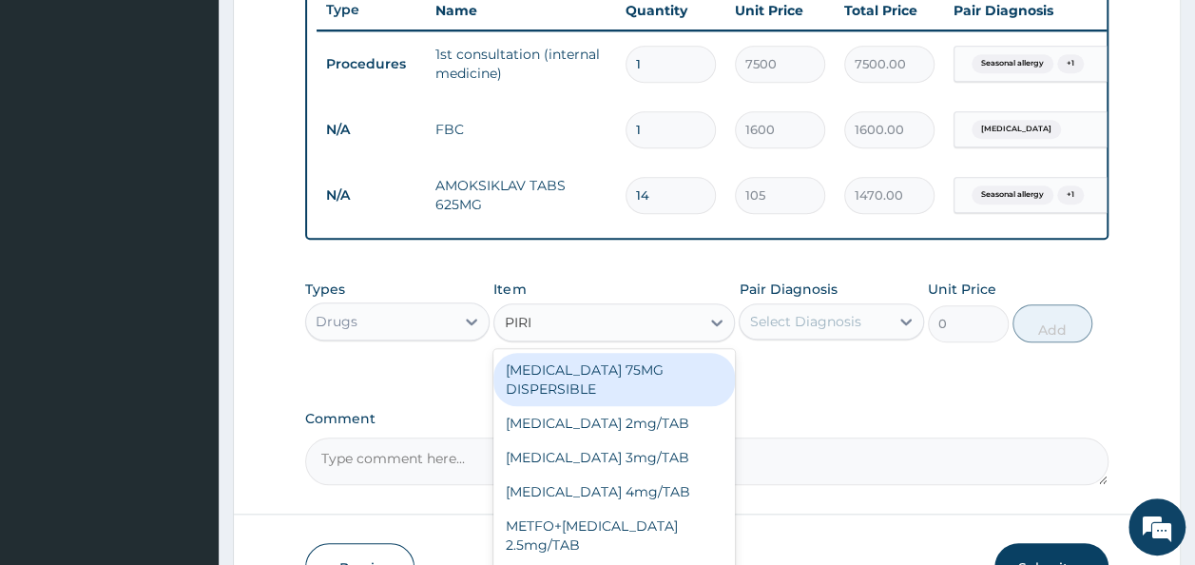
type input "PIRIT"
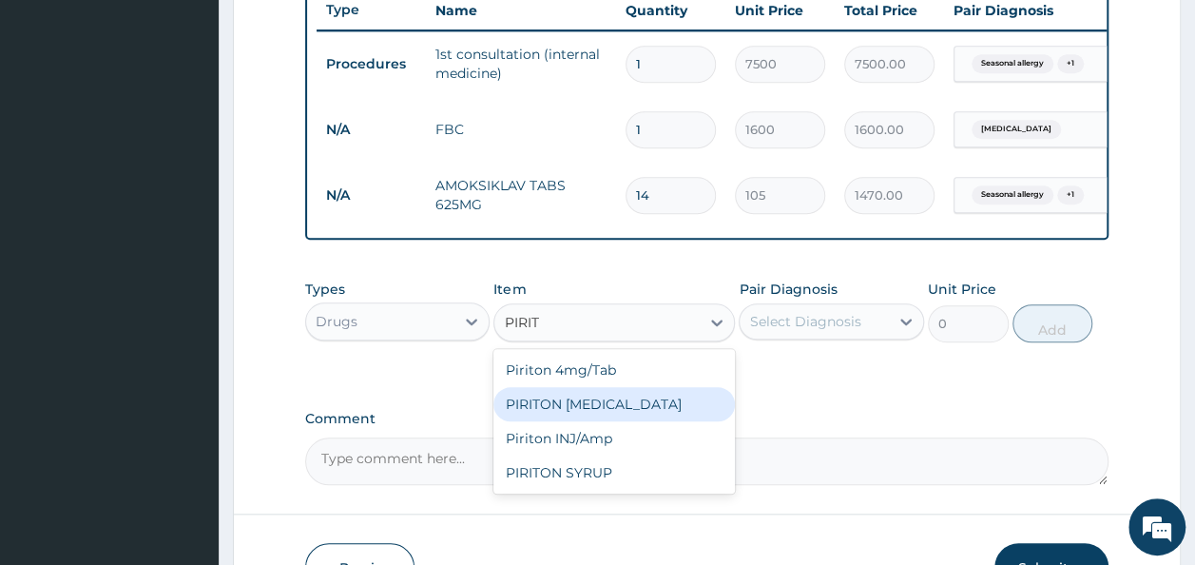
click at [576, 421] on div "PIRITON [MEDICAL_DATA]" at bounding box center [613, 404] width 241 height 34
type input "341.25"
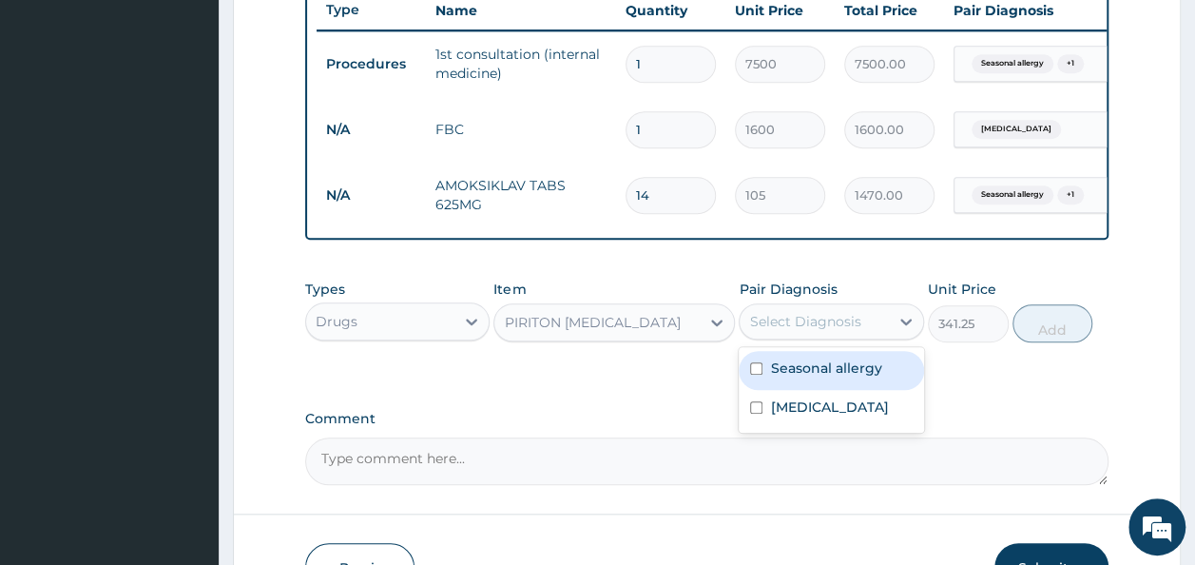
click at [824, 336] on div "Select Diagnosis" at bounding box center [813, 321] width 149 height 30
click at [816, 377] on label "Seasonal allergy" at bounding box center [825, 367] width 111 height 19
checkbox input "true"
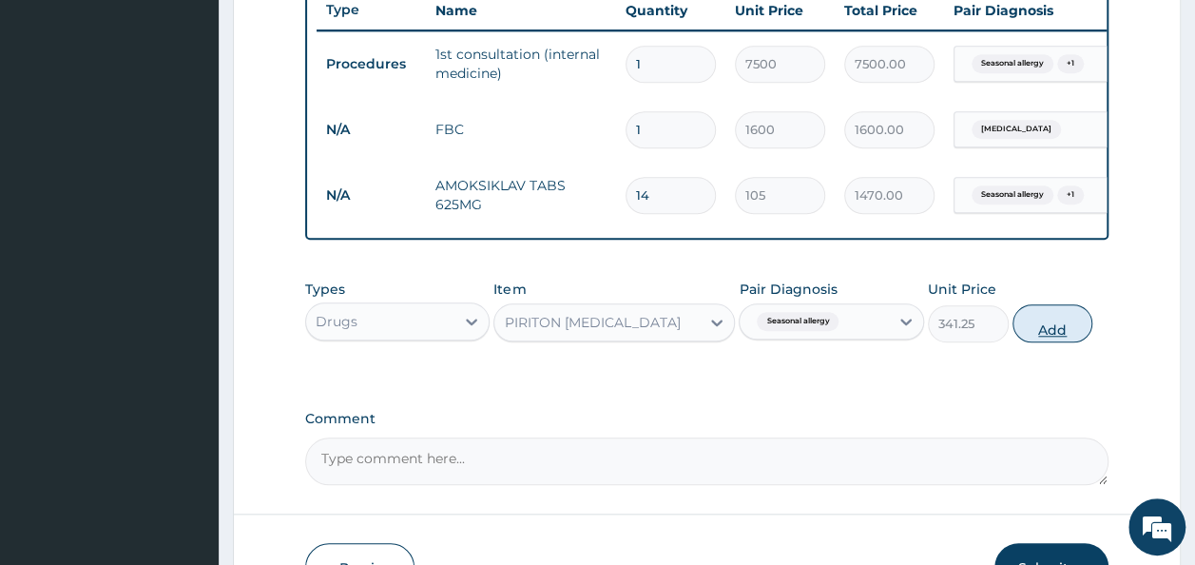
click at [1049, 336] on button "Add" at bounding box center [1052, 323] width 81 height 38
type input "0"
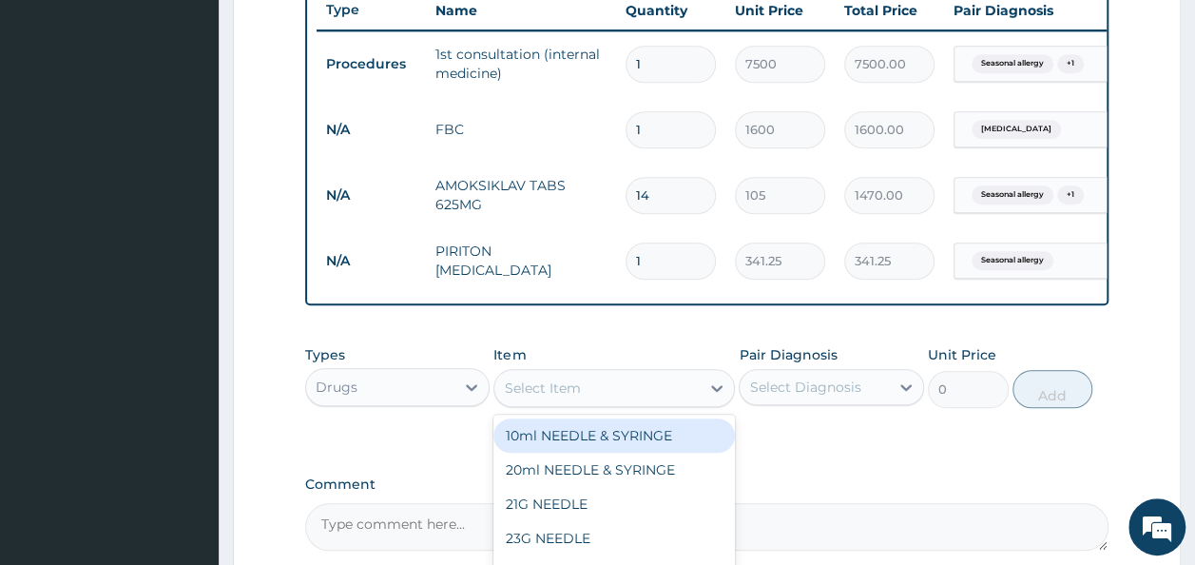
click at [594, 403] on div "Select Item" at bounding box center [596, 388] width 205 height 30
type input "VIT C"
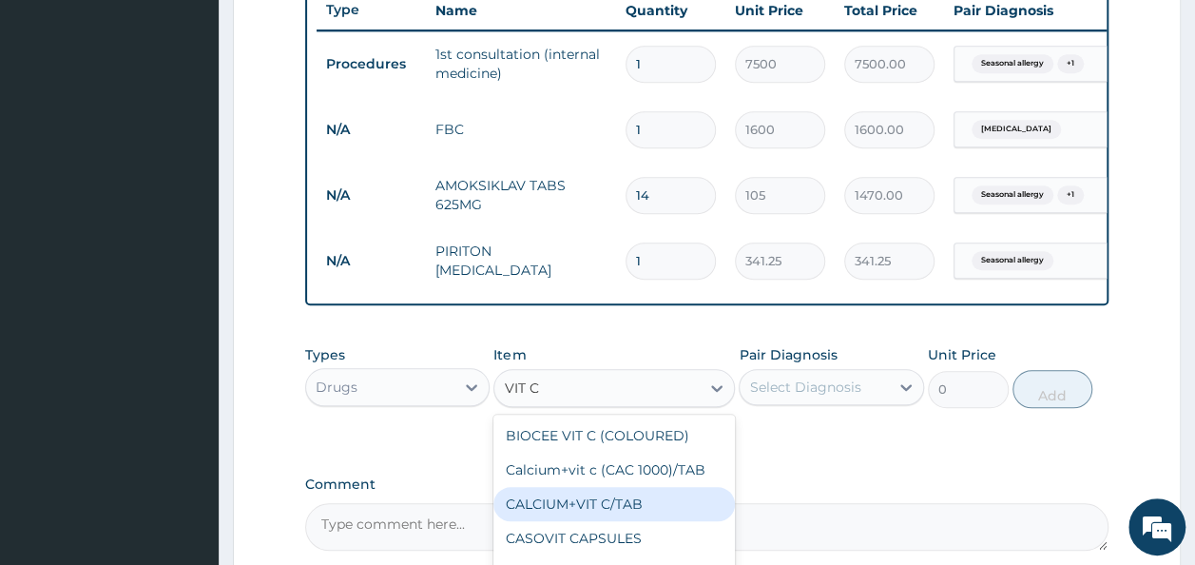
scroll to position [925, 0]
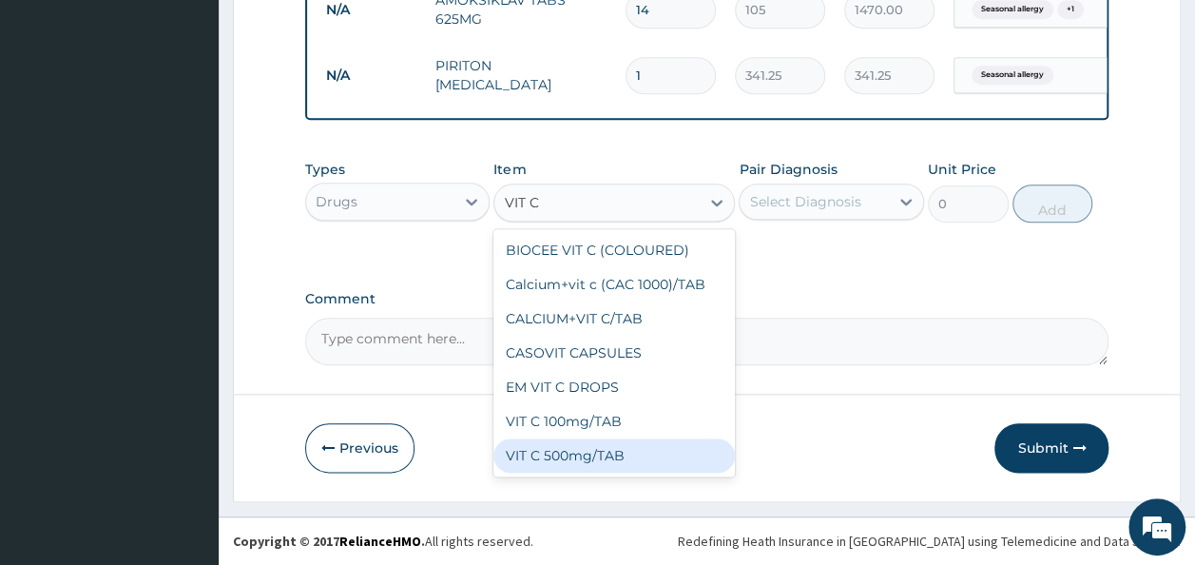
click at [566, 454] on div "VIT C 500mg/TAB" at bounding box center [613, 455] width 241 height 34
type input "49.88"
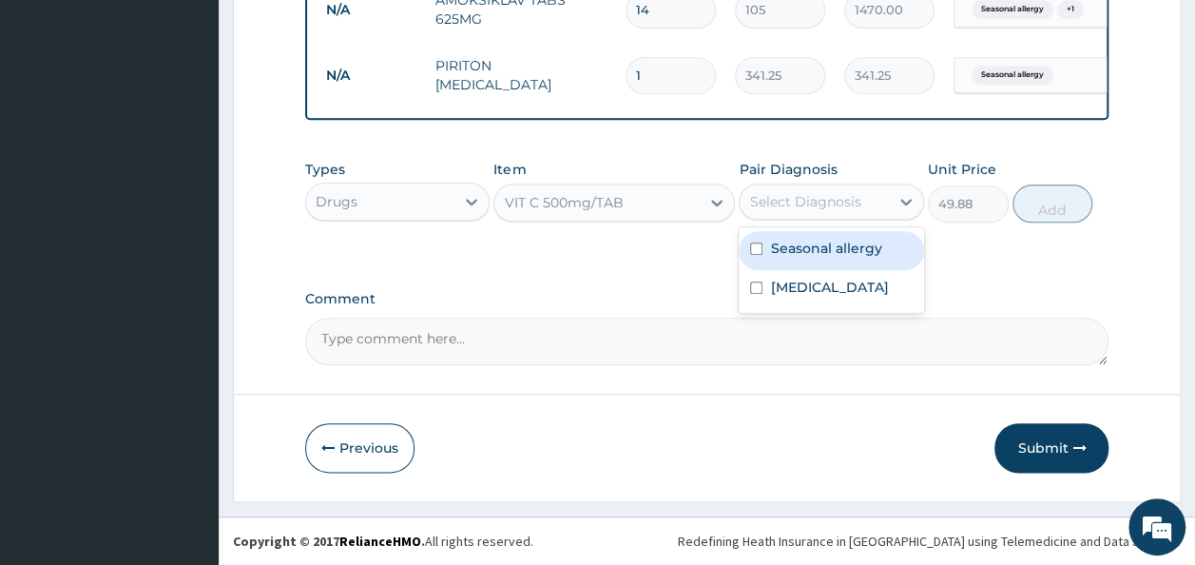
click at [814, 198] on div "Select Diagnosis" at bounding box center [804, 201] width 111 height 19
click at [798, 250] on label "Seasonal allergy" at bounding box center [825, 248] width 111 height 19
checkbox input "true"
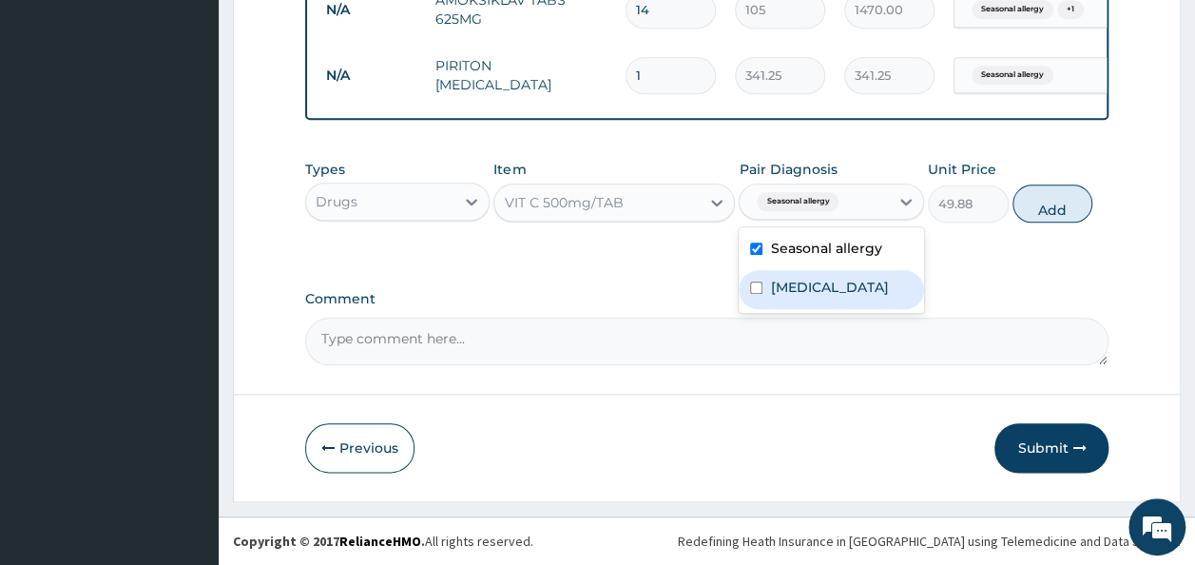
click at [800, 291] on label "Upper respiratory infection" at bounding box center [829, 287] width 118 height 19
checkbox input "true"
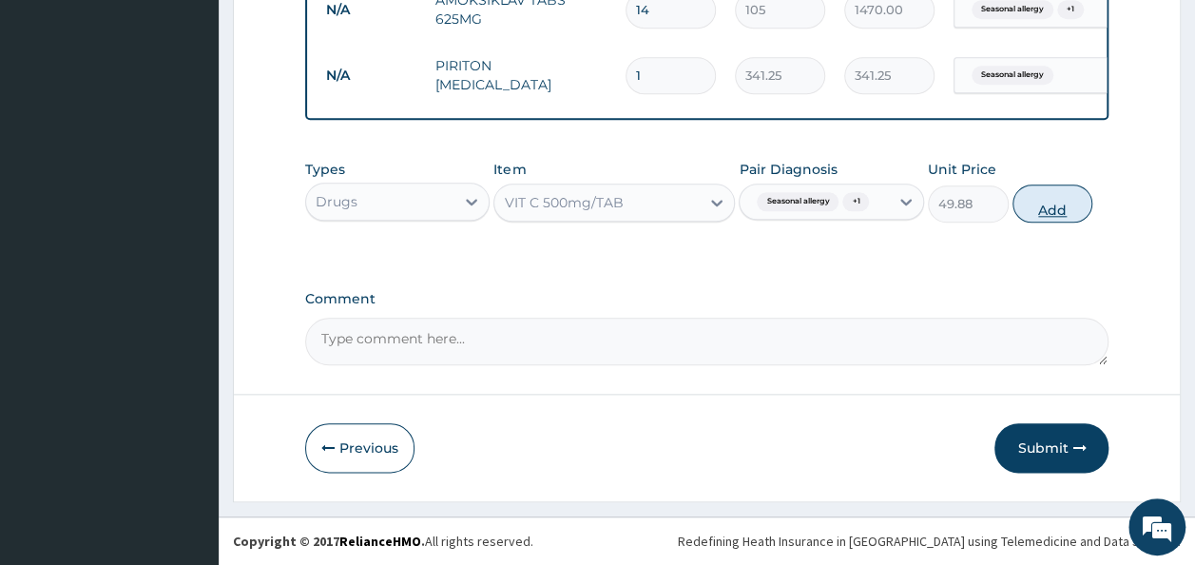
click at [1049, 209] on button "Add" at bounding box center [1052, 203] width 81 height 38
type input "0"
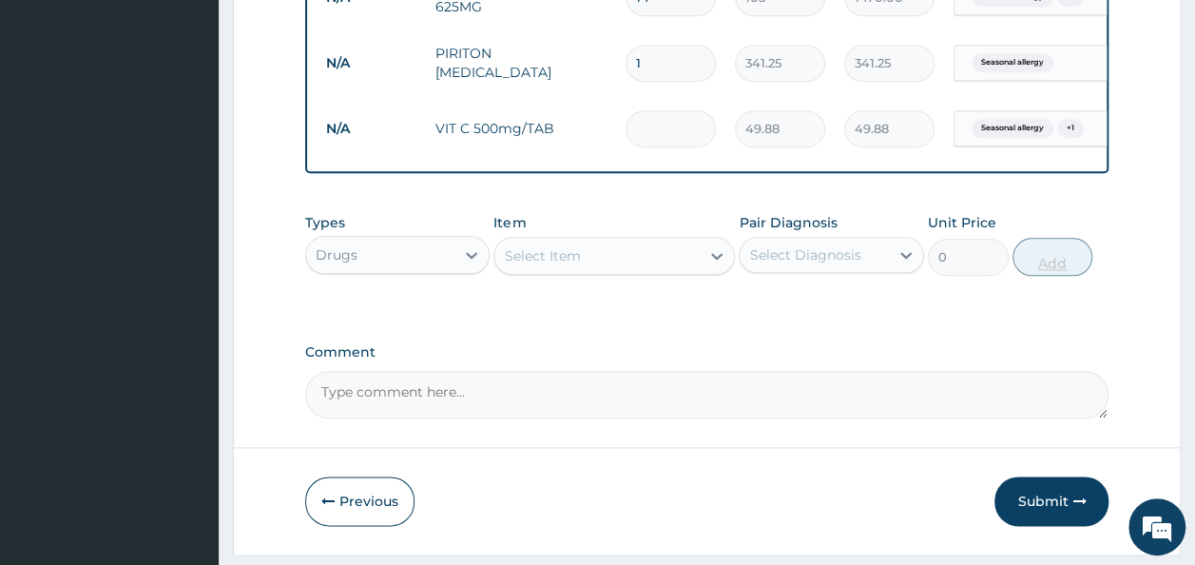
type input "0.00"
type input "5"
type input "249.40"
type input "5"
click at [1025, 517] on button "Submit" at bounding box center [1051, 500] width 114 height 49
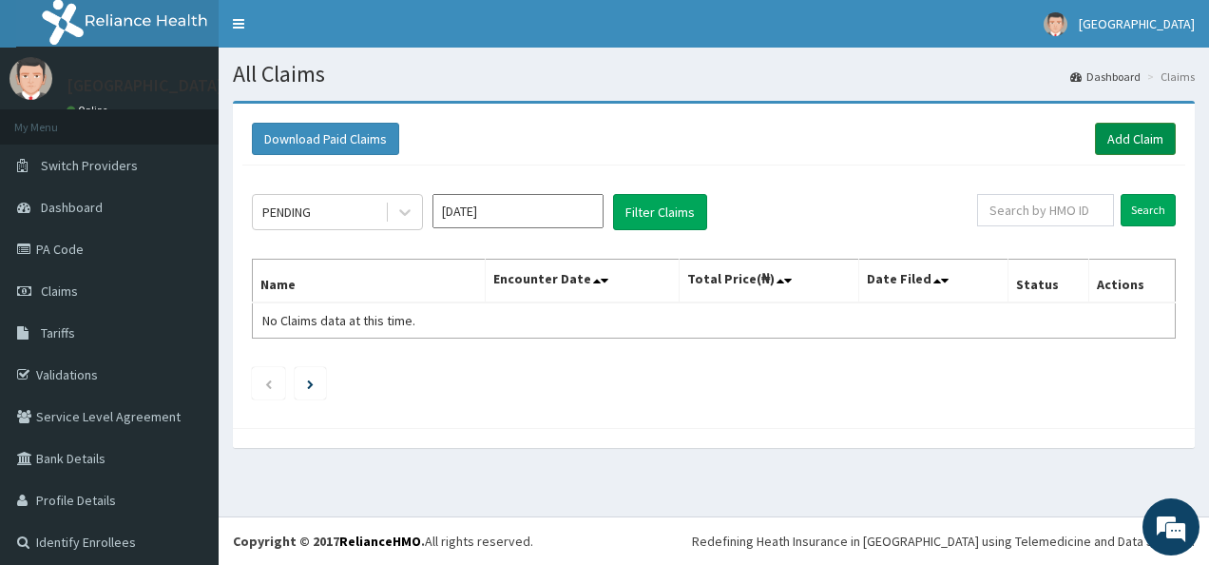
click at [1133, 142] on link "Add Claim" at bounding box center [1135, 139] width 81 height 32
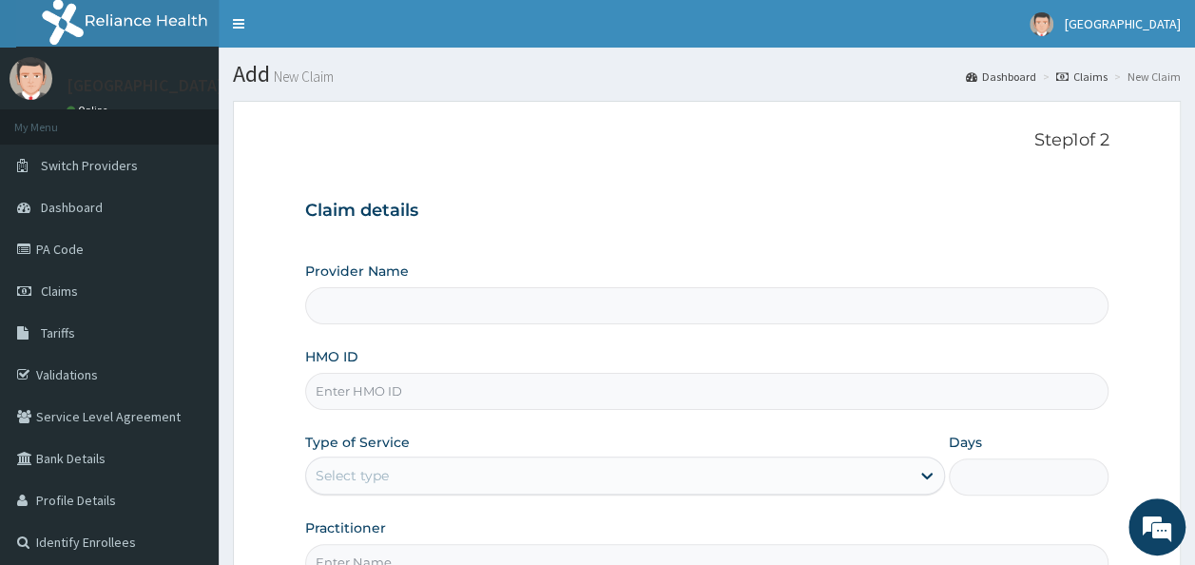
type input "Ire Anu Hospitals"
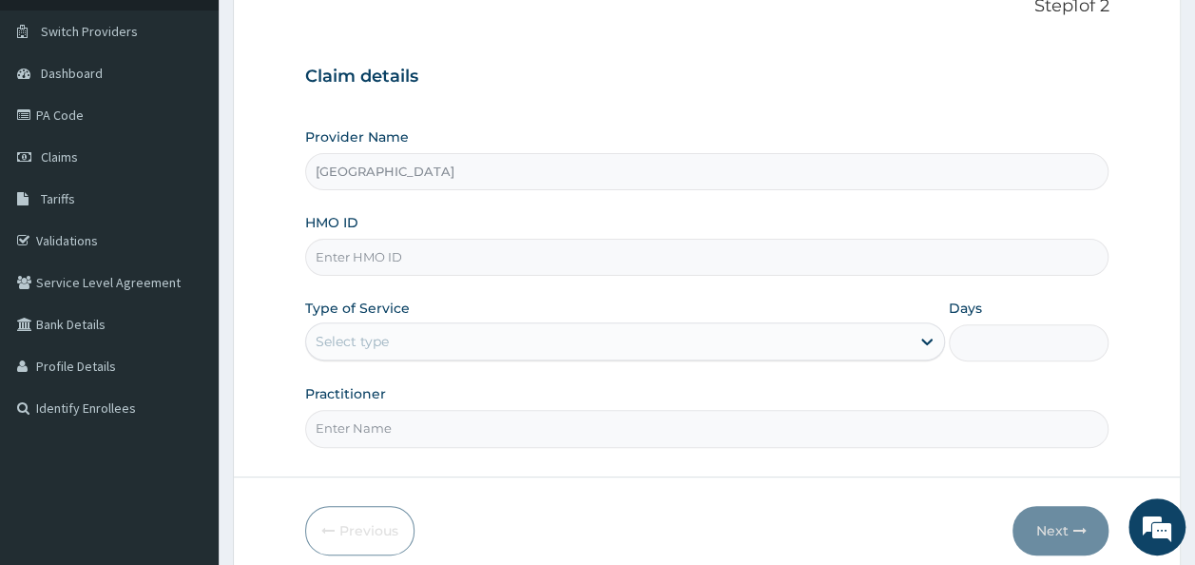
scroll to position [213, 0]
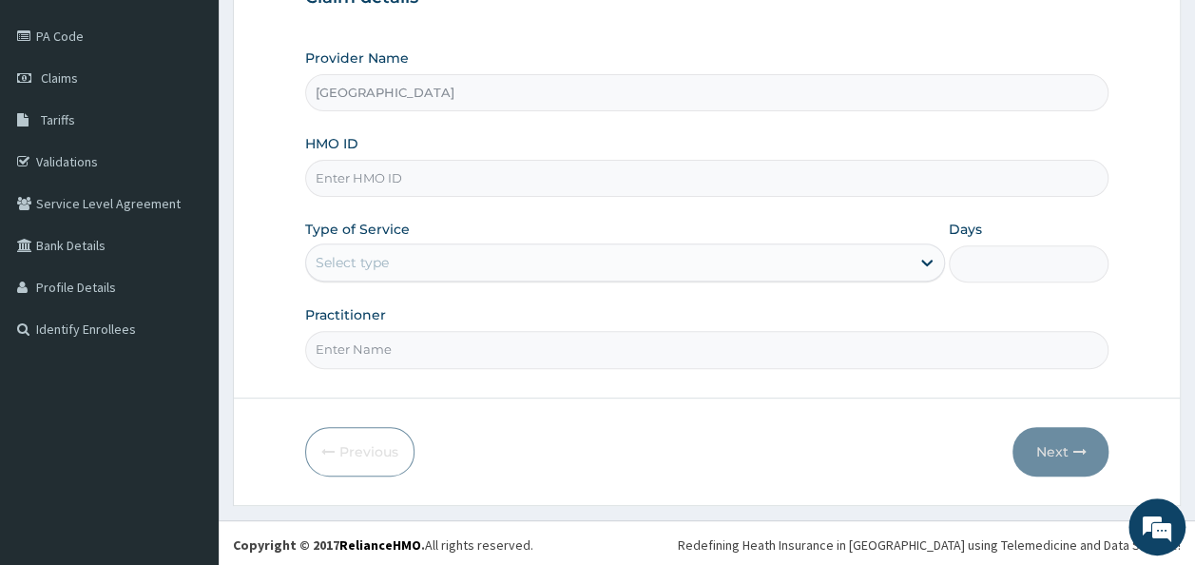
click at [471, 175] on input "HMO ID" at bounding box center [707, 178] width 804 height 37
type input "ELN/10234/B"
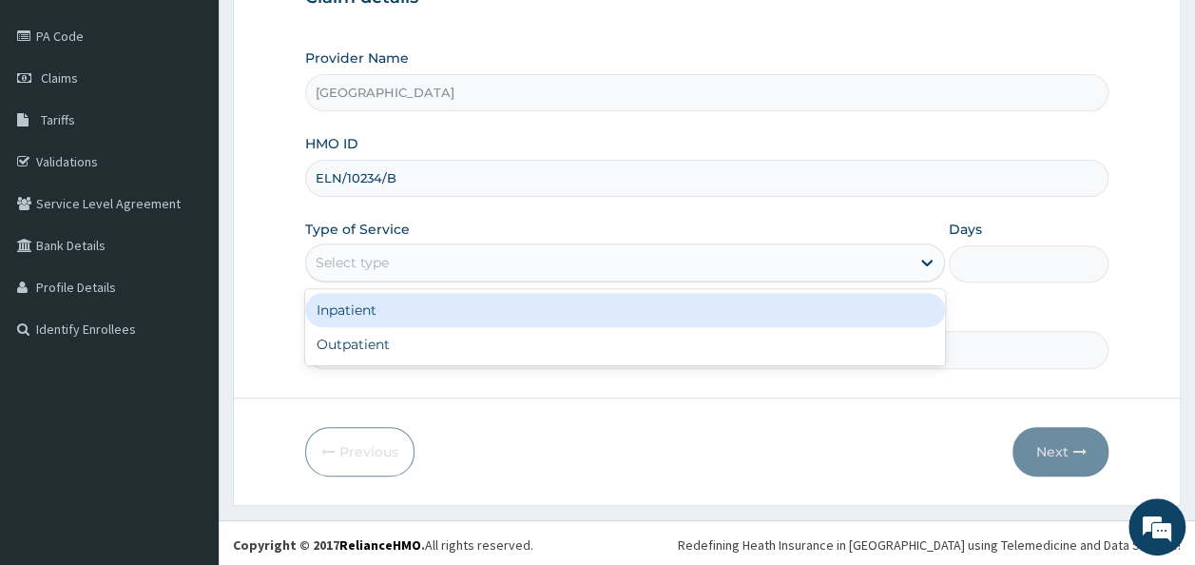
click at [400, 273] on div "Select type" at bounding box center [608, 262] width 604 height 30
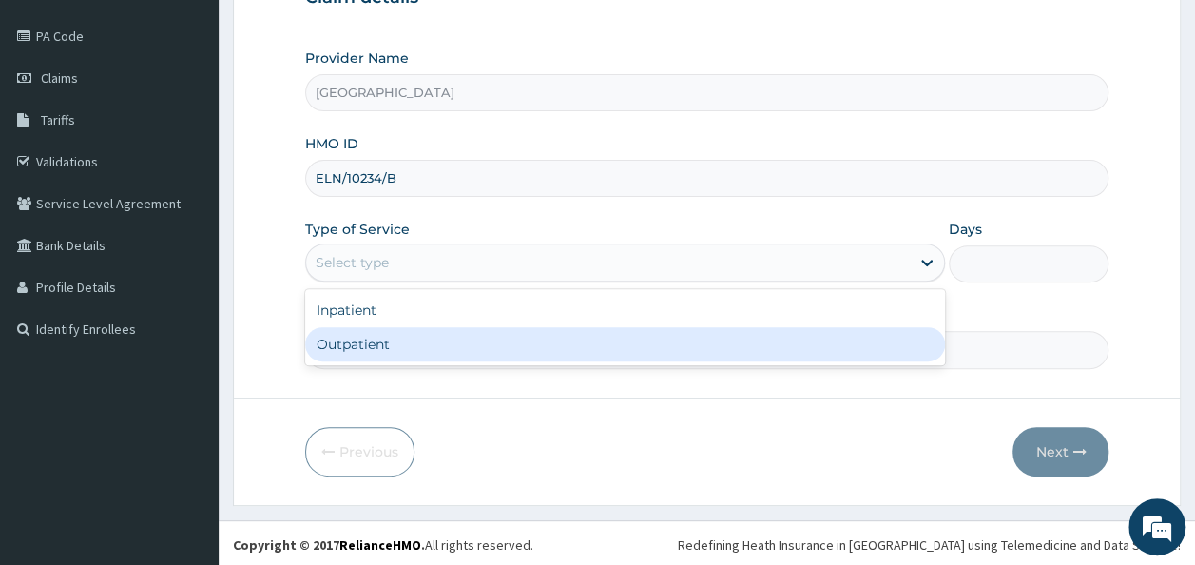
click at [365, 344] on div "Outpatient" at bounding box center [625, 344] width 640 height 34
type input "1"
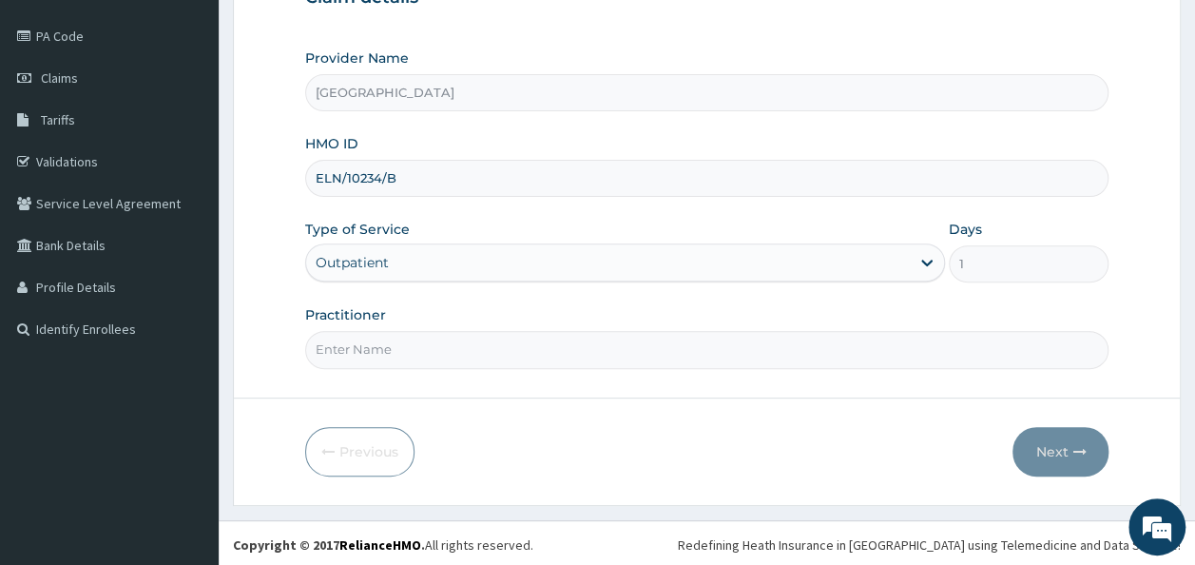
click at [386, 352] on input "Practitioner" at bounding box center [707, 349] width 804 height 37
type input "DR OLUMIDE OJETOKUN"
click at [1044, 459] on button "Next" at bounding box center [1060, 451] width 96 height 49
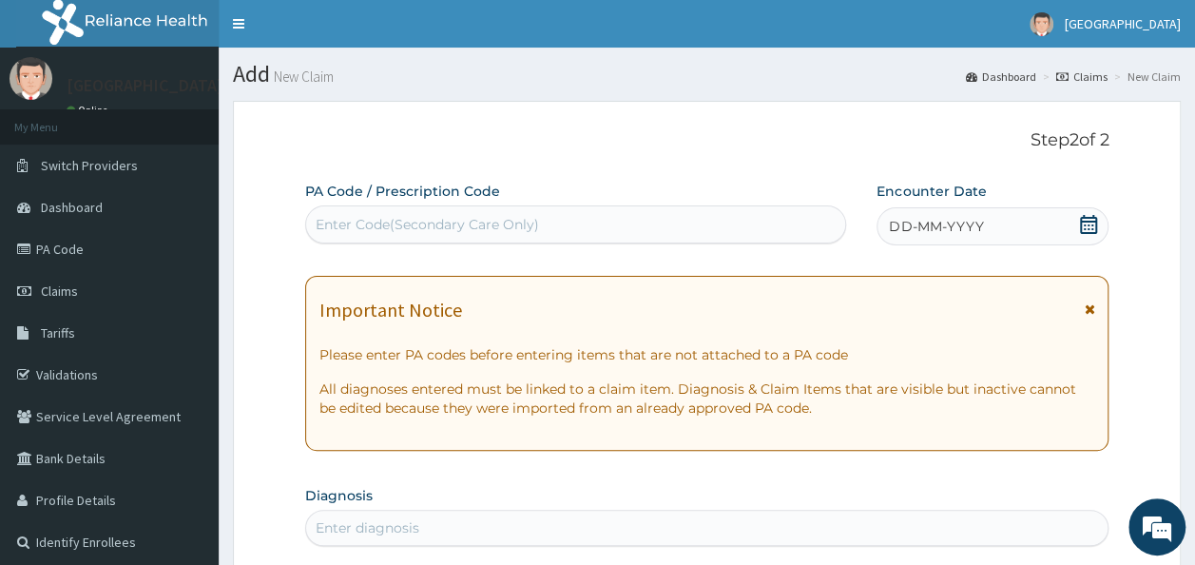
click at [667, 221] on div "Enter Code(Secondary Care Only)" at bounding box center [576, 224] width 540 height 30
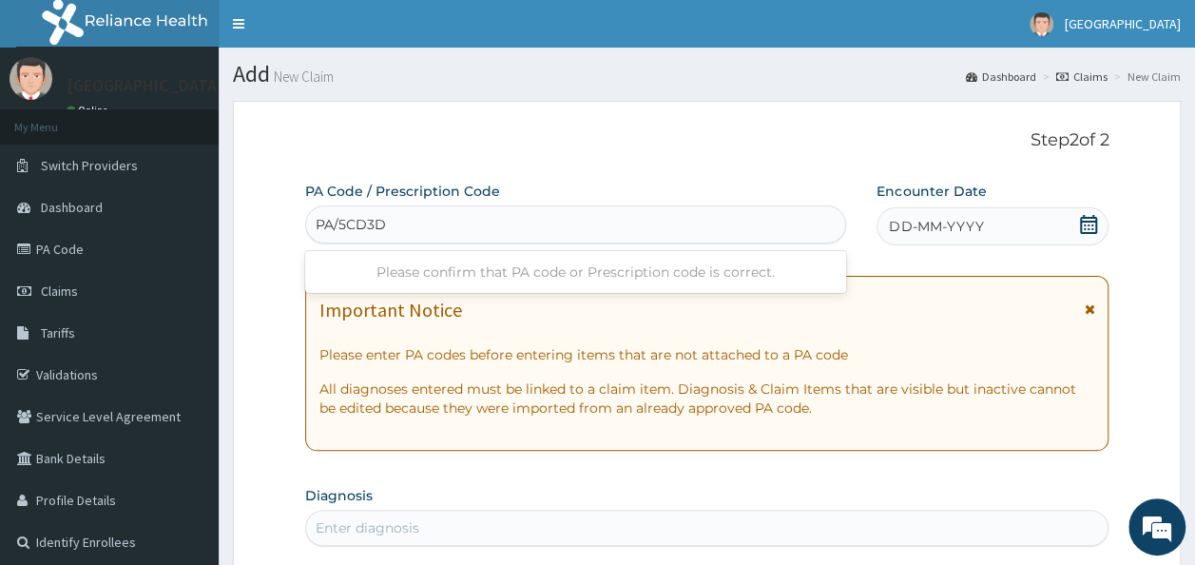
type input "PA/5CD3D6"
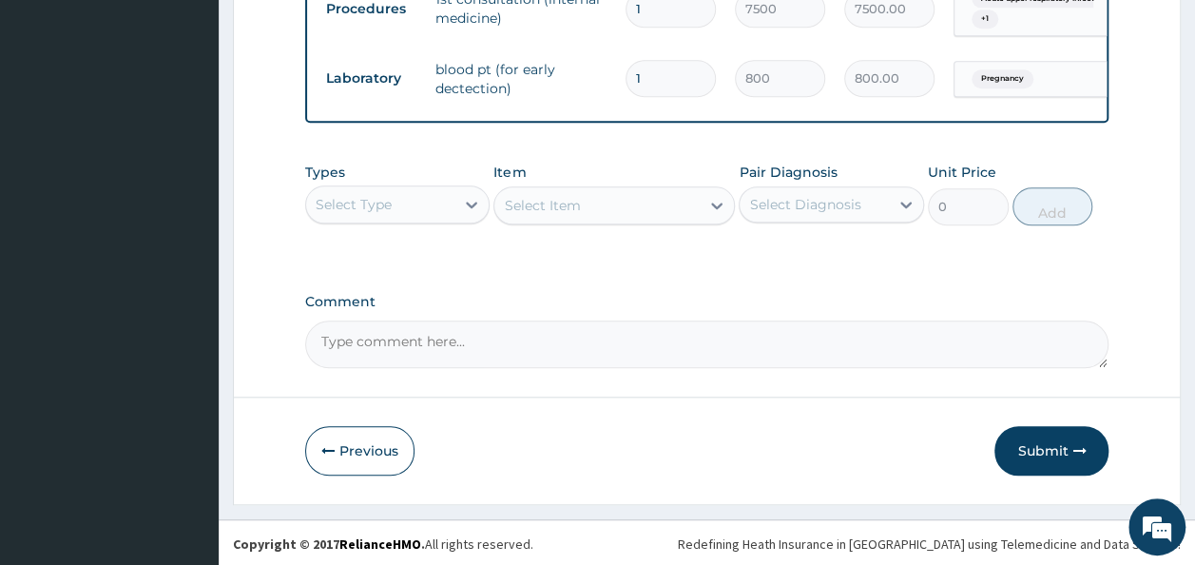
scroll to position [789, 0]
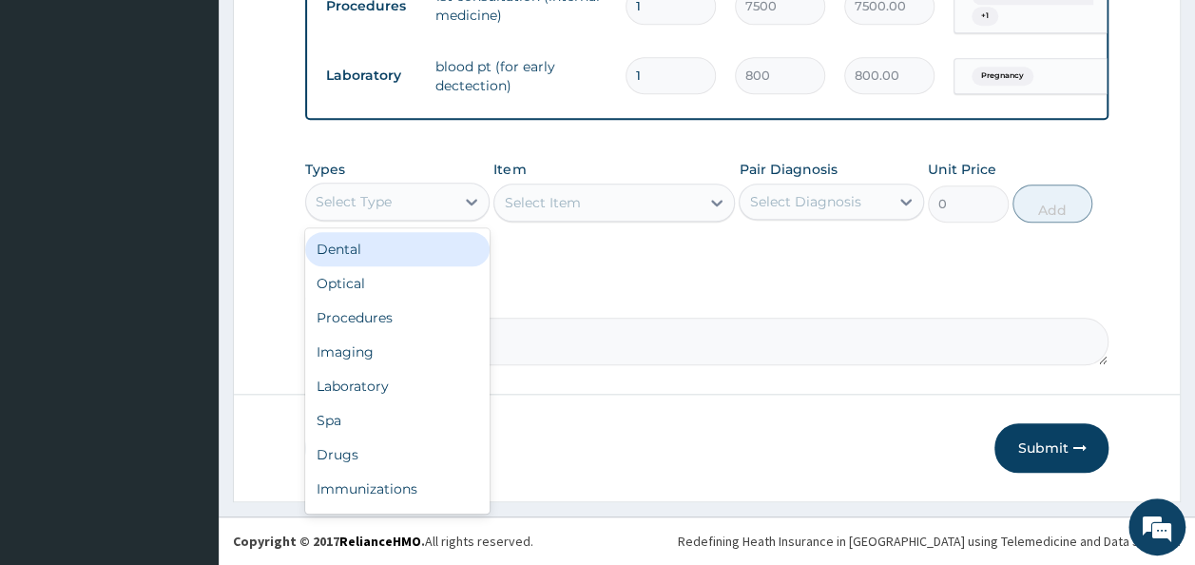
click at [393, 217] on div "Select Type" at bounding box center [380, 201] width 149 height 30
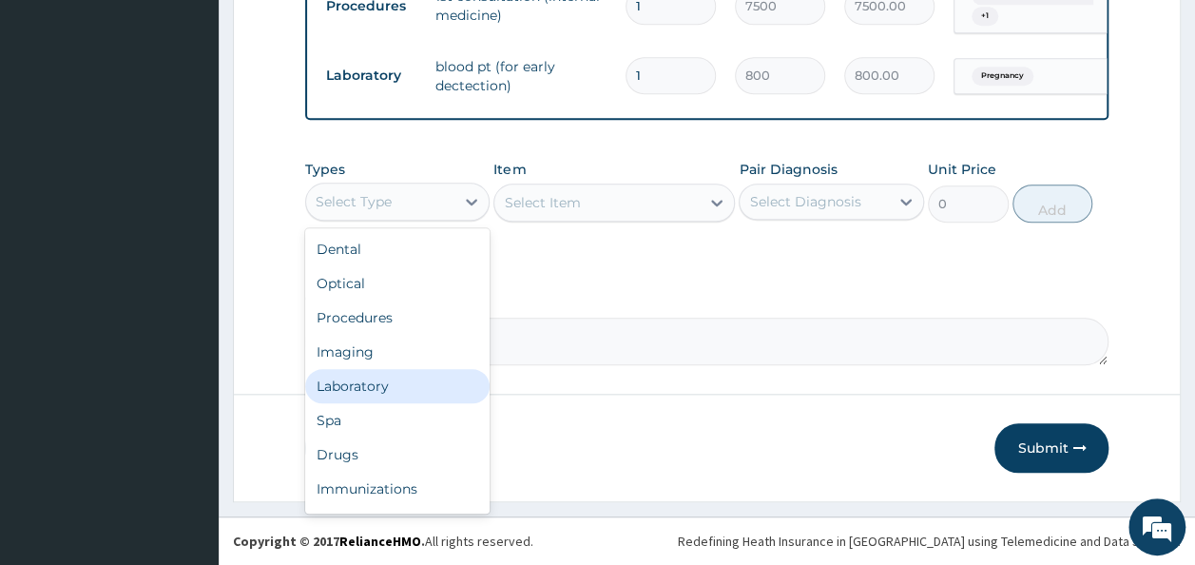
click at [410, 394] on div "Laboratory" at bounding box center [397, 386] width 185 height 34
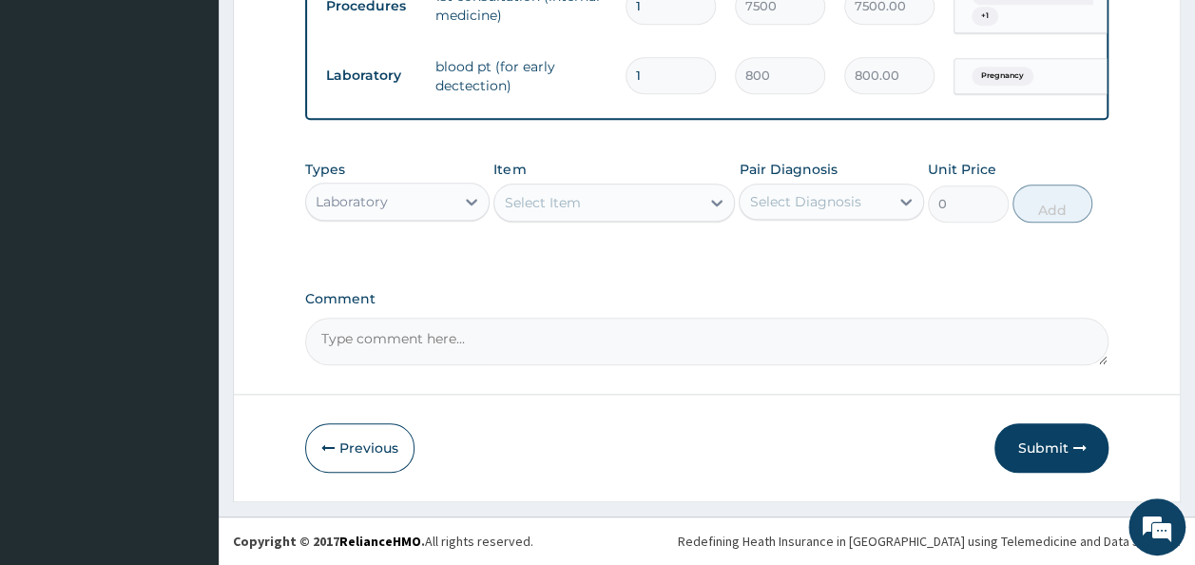
click at [631, 217] on div "Select Item" at bounding box center [613, 202] width 241 height 38
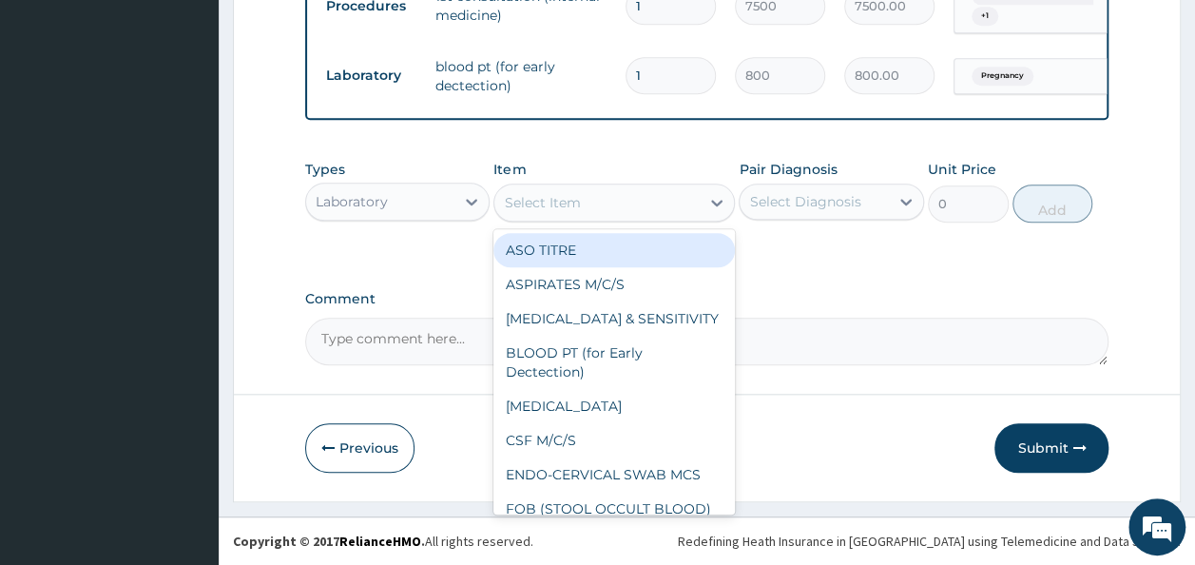
click at [631, 217] on div "Select Item" at bounding box center [596, 202] width 205 height 30
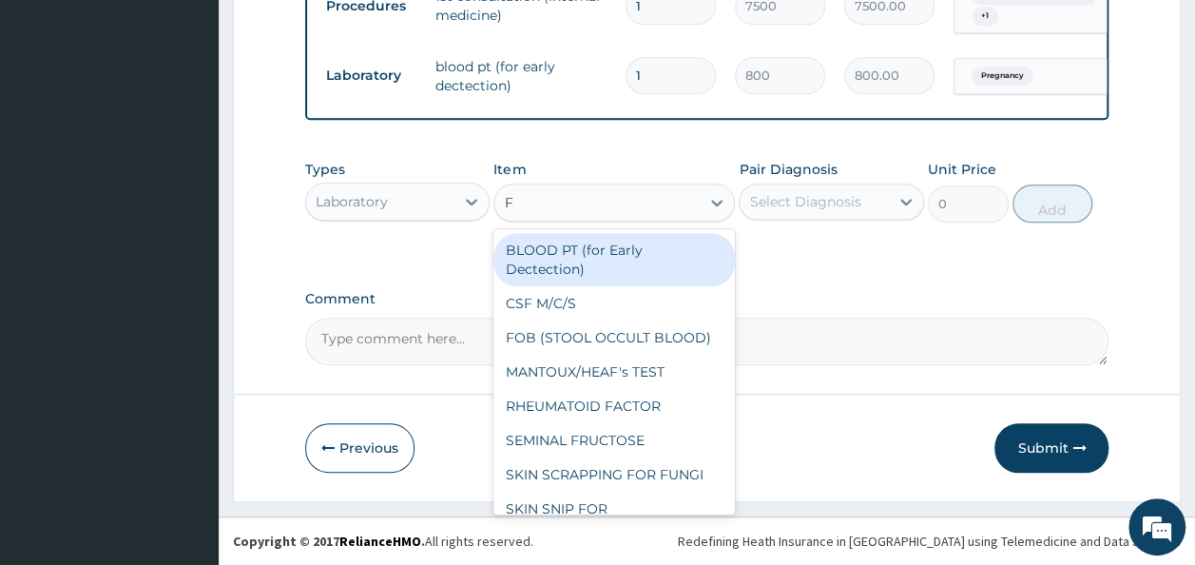
type input "FB"
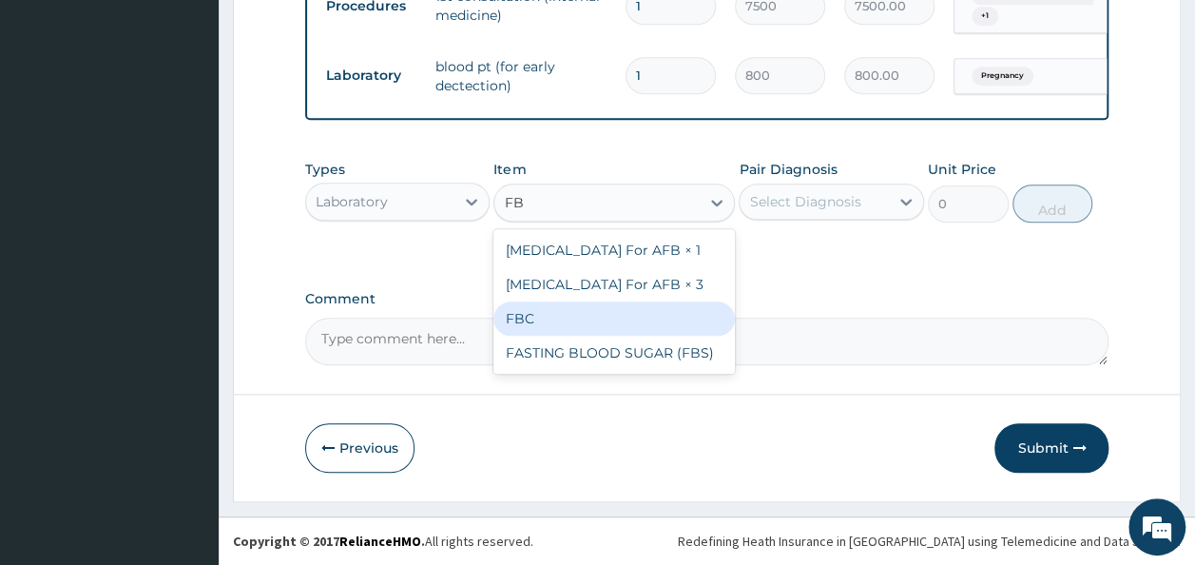
click at [621, 323] on div "FBC" at bounding box center [613, 318] width 241 height 34
type input "1600"
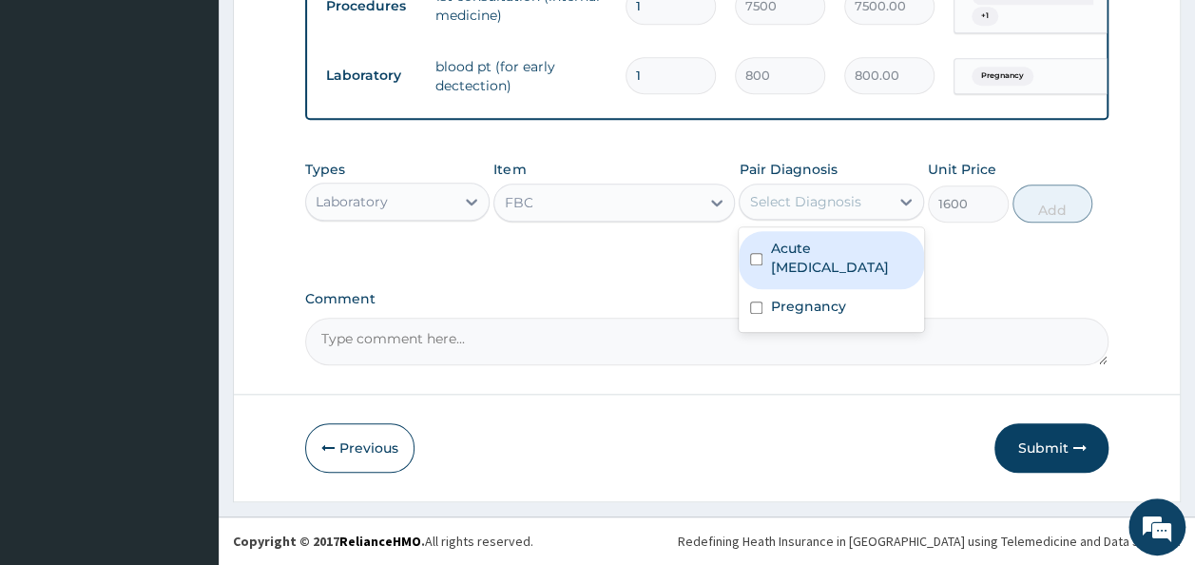
click at [817, 211] on div "Select Diagnosis" at bounding box center [804, 201] width 111 height 19
click at [815, 272] on label "Acute upper respiratory infection" at bounding box center [841, 258] width 143 height 38
checkbox input "true"
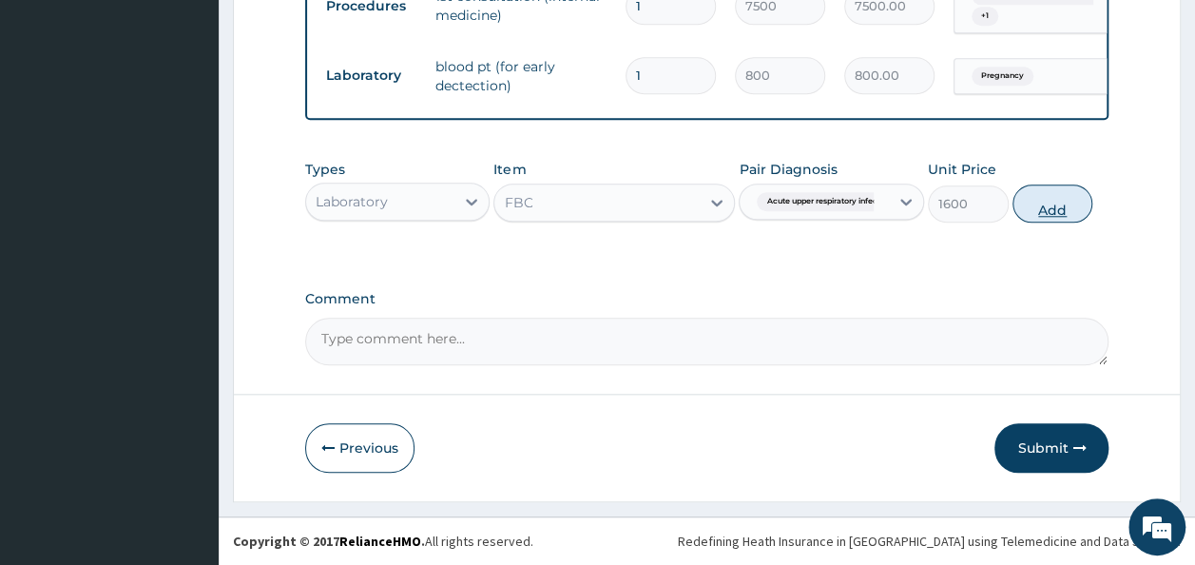
click at [1043, 221] on button "Add" at bounding box center [1052, 203] width 81 height 38
type input "0"
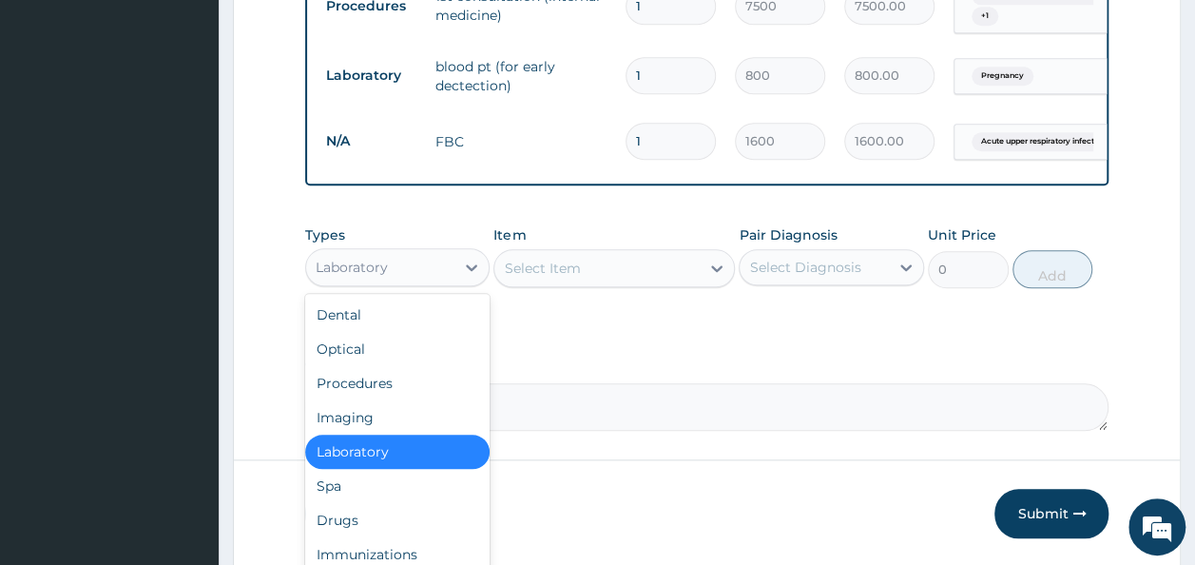
click at [420, 280] on div "Laboratory" at bounding box center [380, 267] width 149 height 30
click at [354, 537] on div "Drugs" at bounding box center [397, 520] width 185 height 34
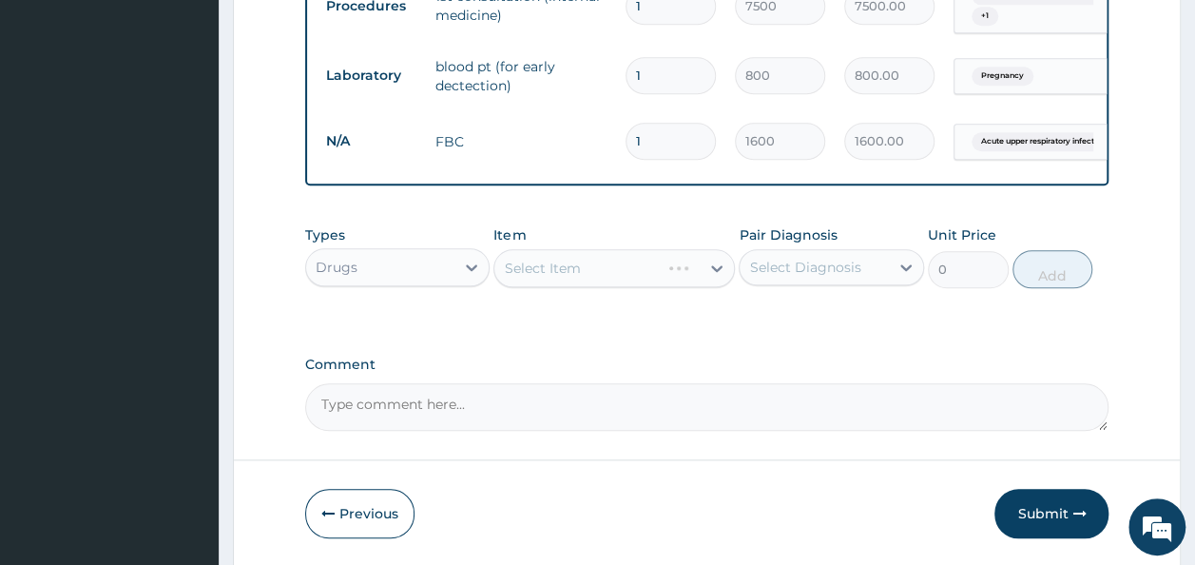
click at [621, 277] on div "Select Item" at bounding box center [613, 268] width 241 height 38
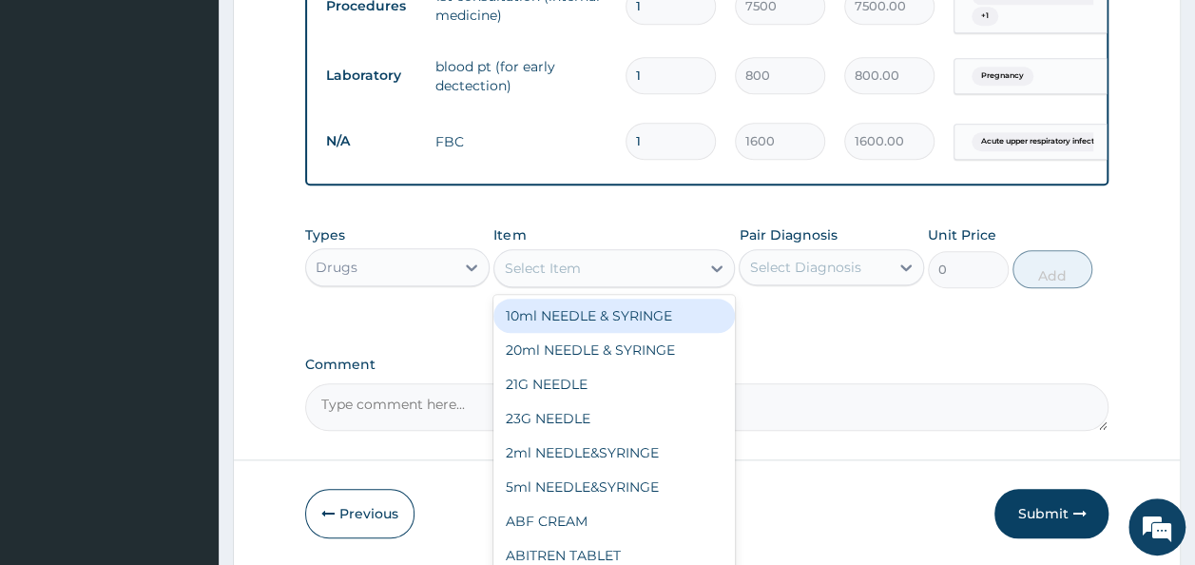
click at [621, 277] on div "Select Item" at bounding box center [596, 268] width 205 height 30
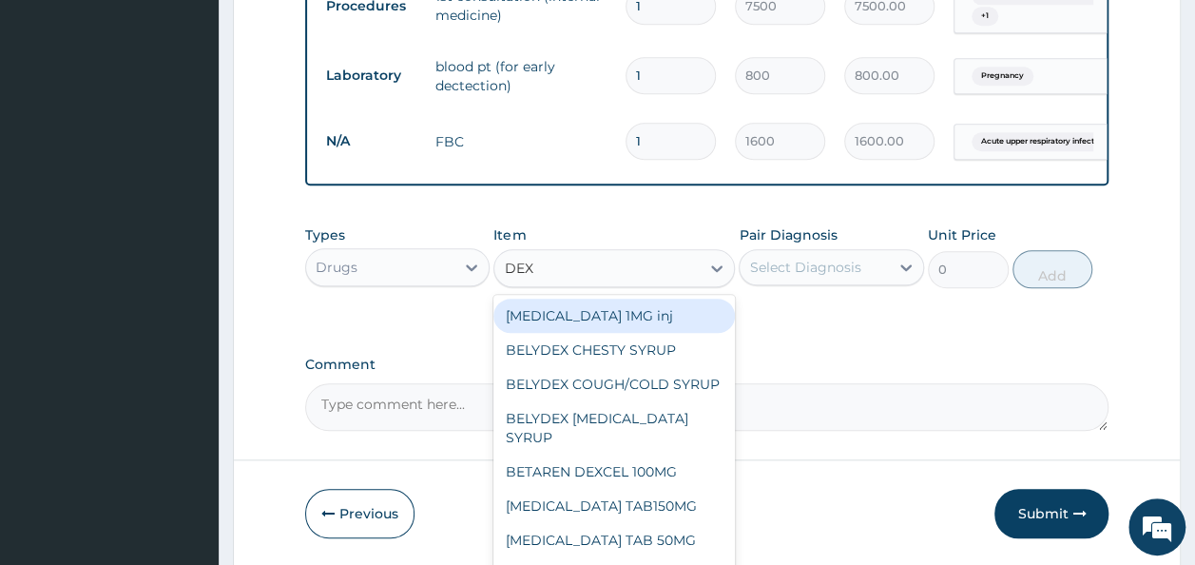
type input "DEXA"
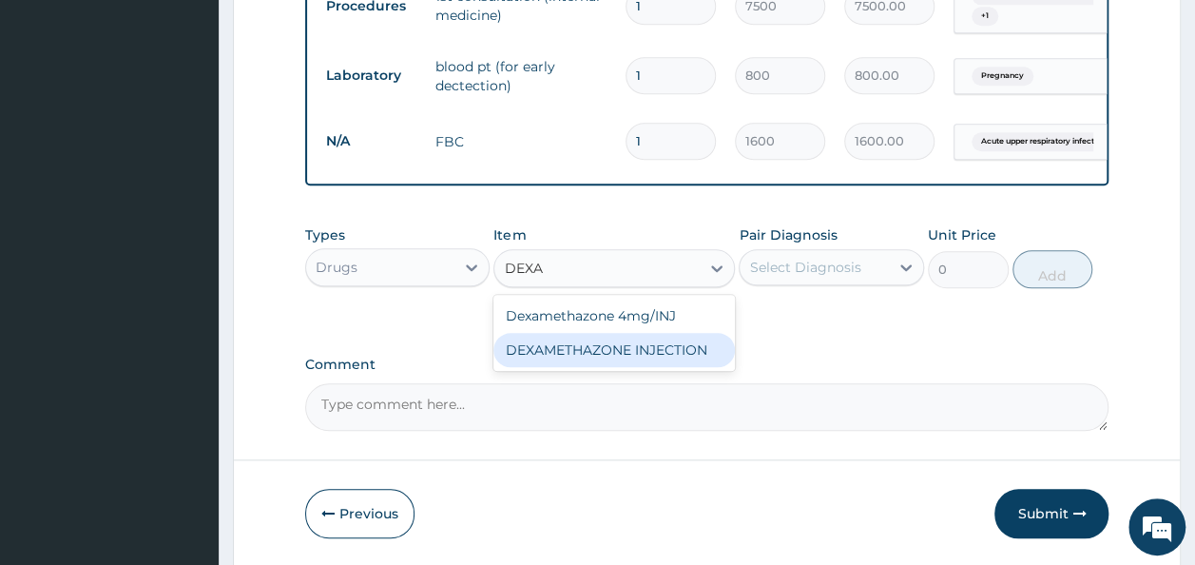
click at [673, 361] on div "DEXAMETHAZONE INJECTION" at bounding box center [613, 350] width 241 height 34
type input "183.75"
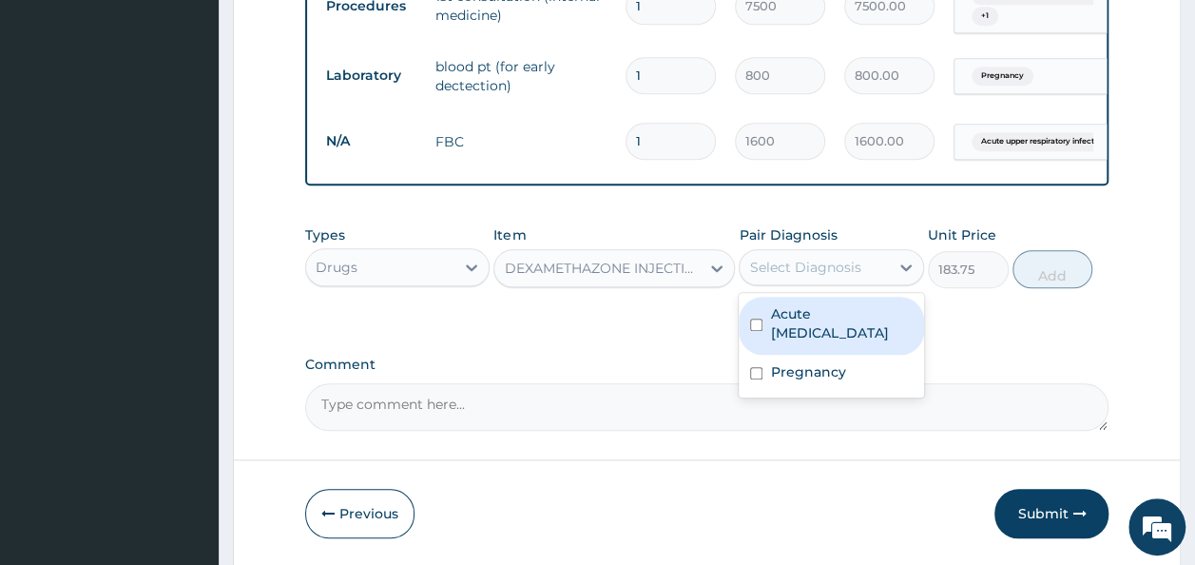
click at [844, 271] on div "Select Diagnosis" at bounding box center [804, 267] width 111 height 19
click at [779, 335] on label "Acute [MEDICAL_DATA]" at bounding box center [841, 323] width 143 height 38
checkbox input "true"
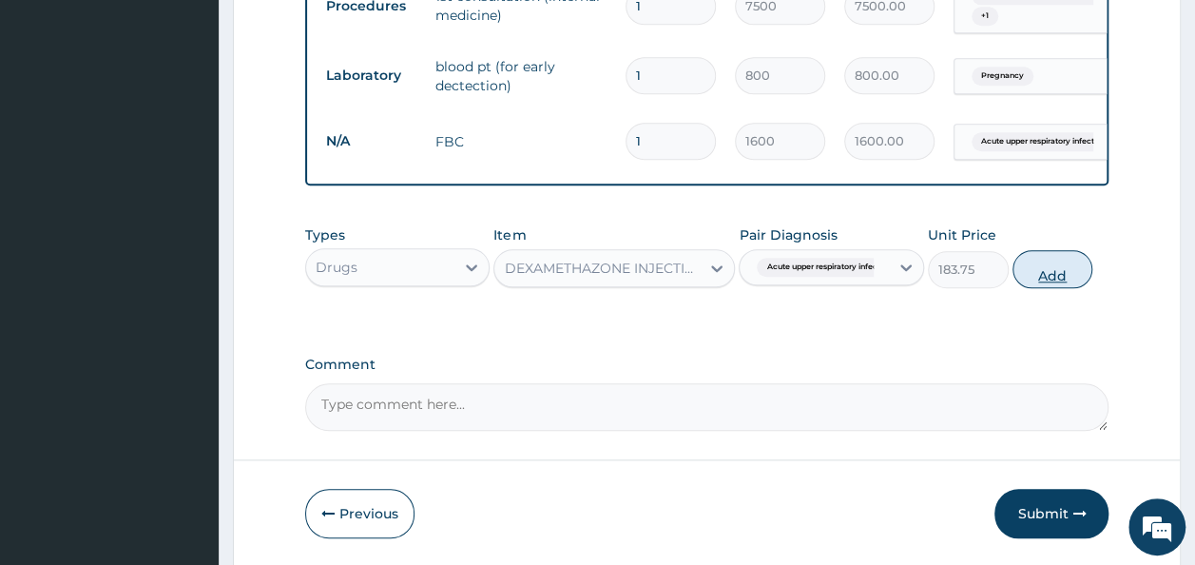
click at [1044, 287] on button "Add" at bounding box center [1052, 269] width 81 height 38
type input "0"
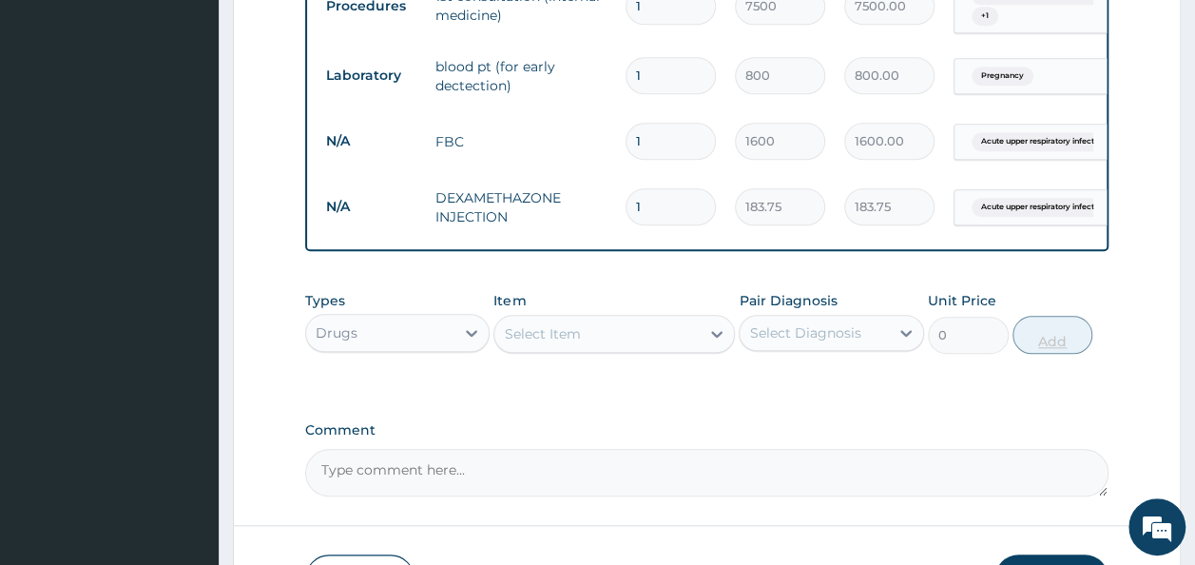
type input "0.00"
type input "3"
type input "551.25"
type input "3"
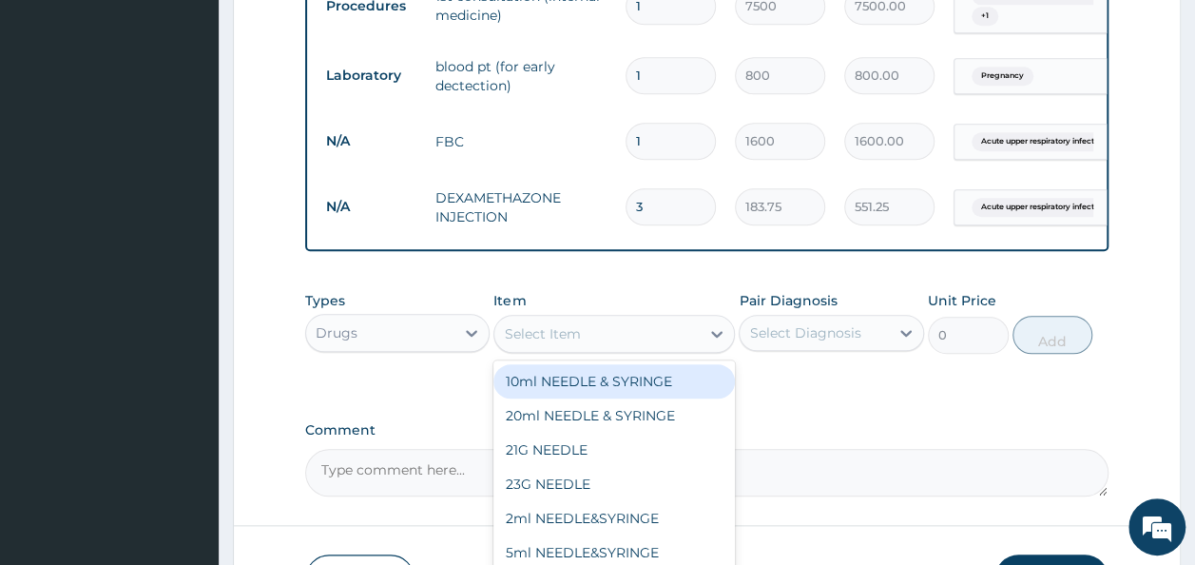
click at [603, 349] on div "Select Item" at bounding box center [596, 333] width 205 height 30
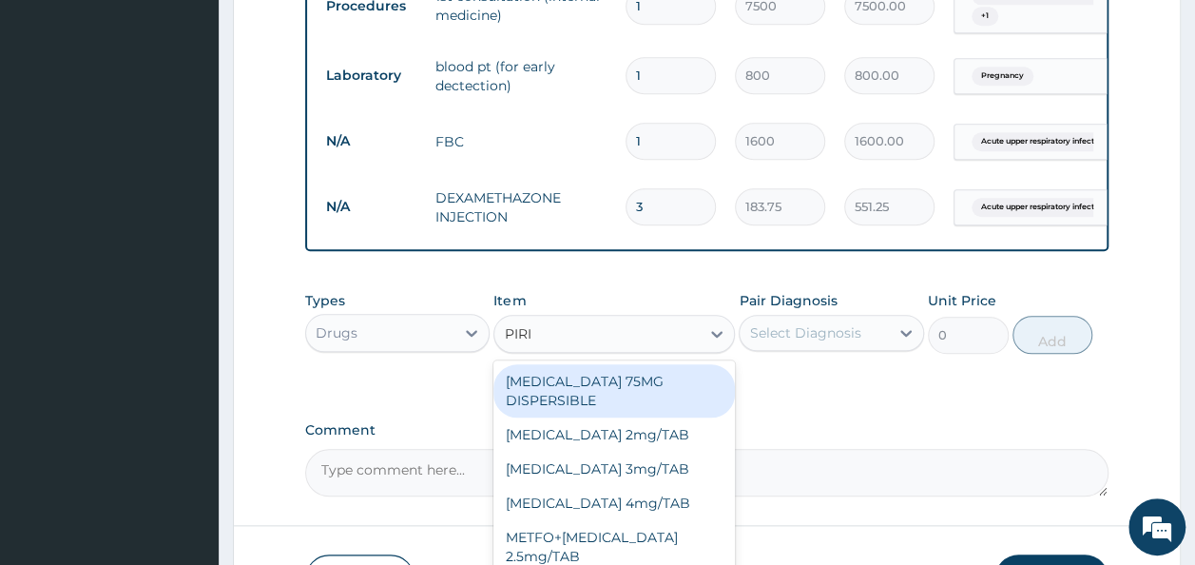
type input "PIRIT"
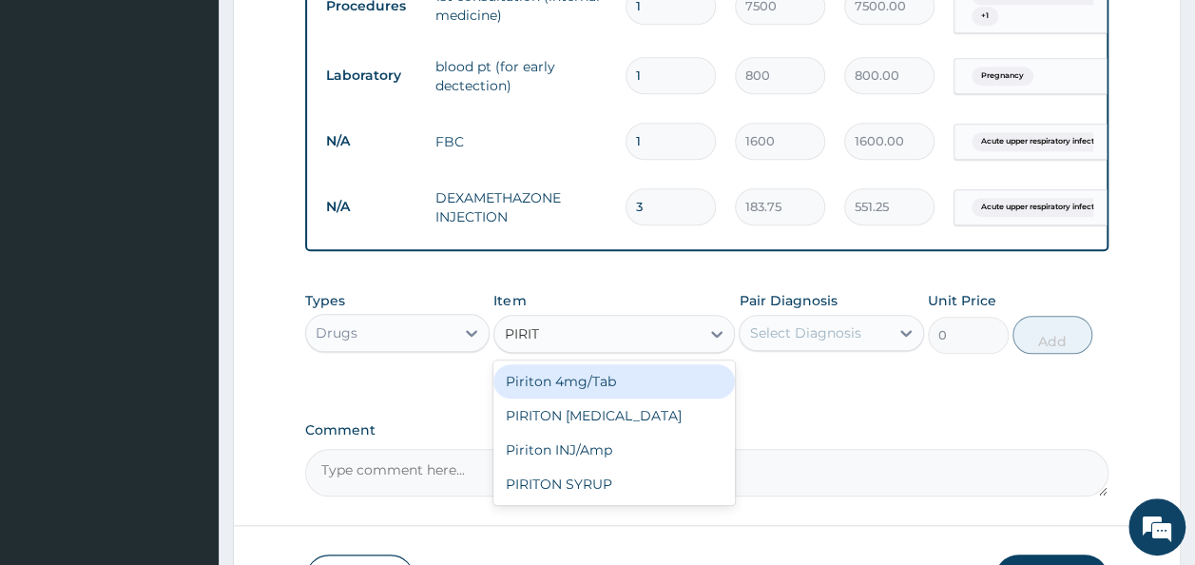
click at [601, 385] on div "Piriton 4mg/Tab" at bounding box center [613, 381] width 241 height 34
type input "5.25"
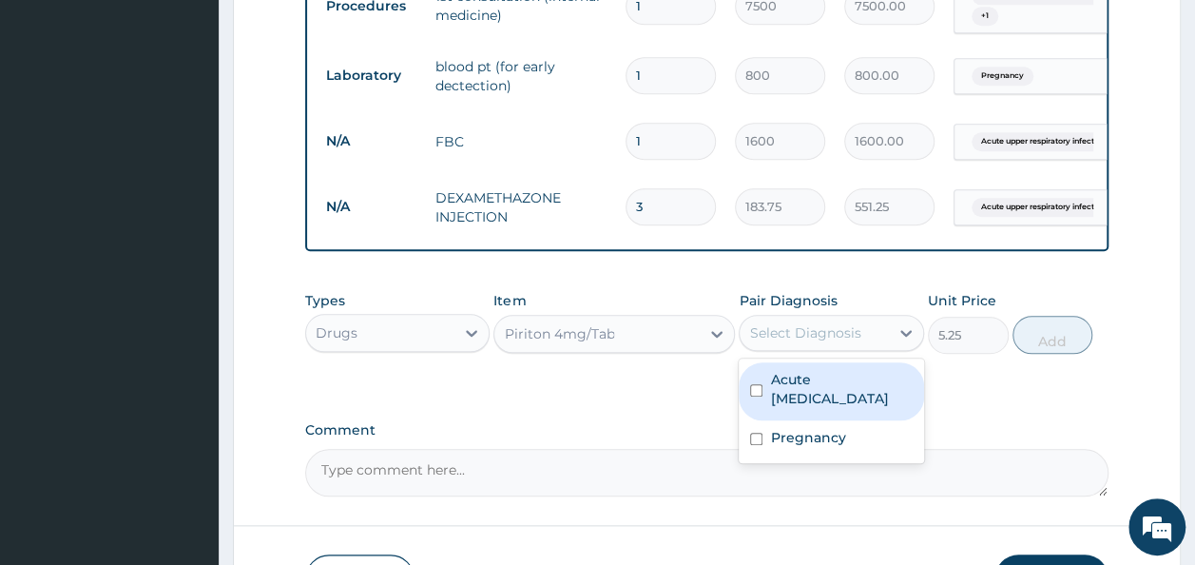
click at [831, 342] on div "Select Diagnosis" at bounding box center [804, 332] width 111 height 19
click at [825, 403] on label "Acute [MEDICAL_DATA]" at bounding box center [841, 389] width 143 height 38
checkbox input "true"
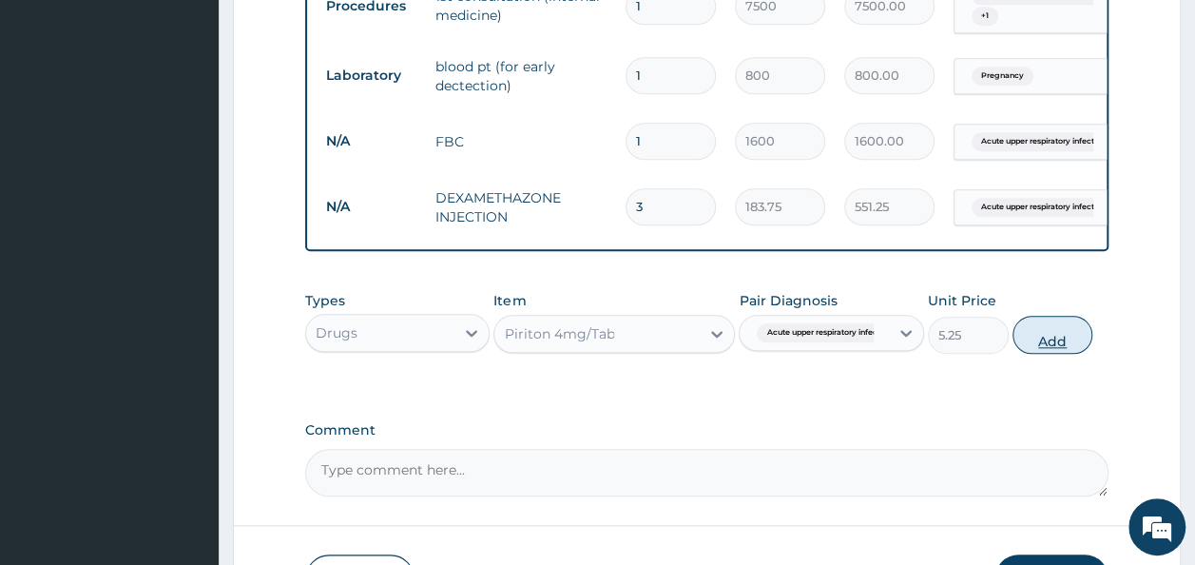
click at [1070, 354] on button "Add" at bounding box center [1052, 335] width 81 height 38
type input "0"
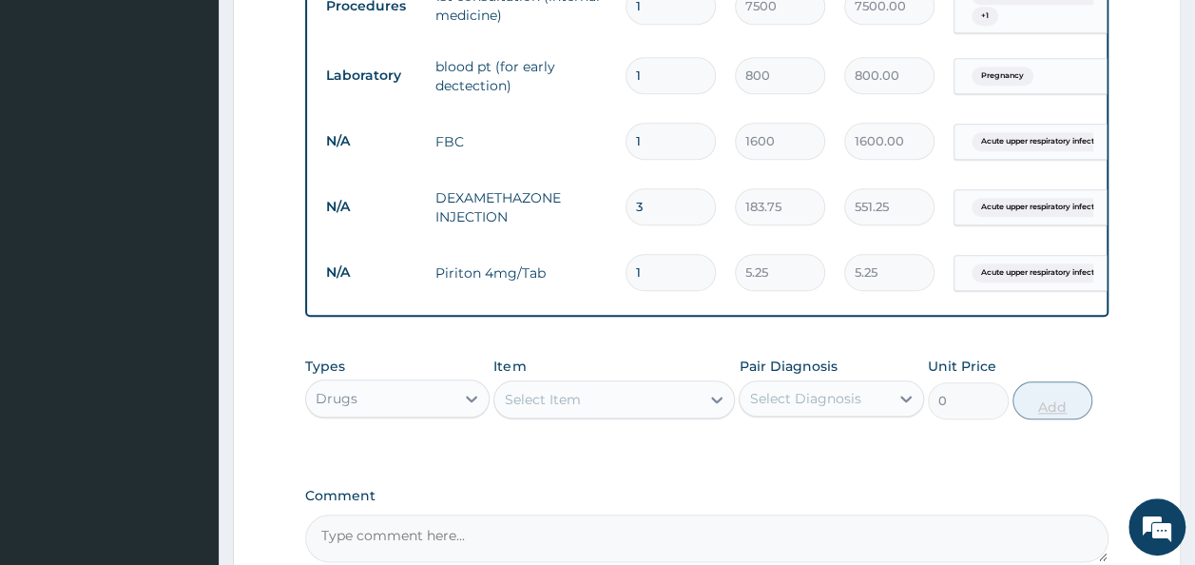
type input "0.00"
type input "6"
type input "31.50"
type input "6"
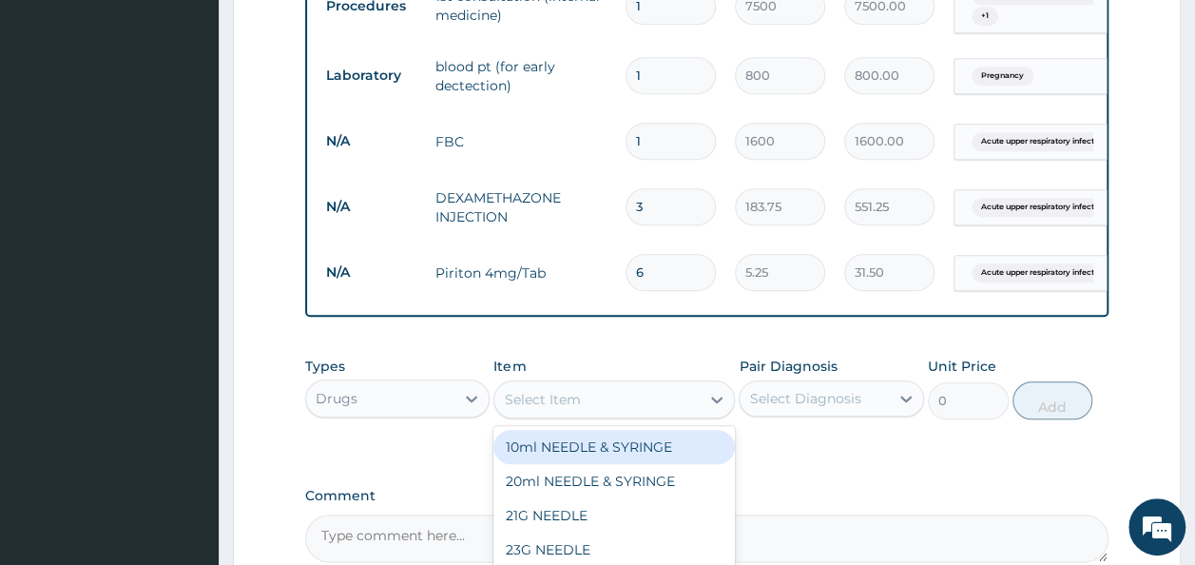
click at [554, 405] on div "Select Item" at bounding box center [542, 399] width 76 height 19
type input "COAR"
click at [634, 460] on div "Coartem (adult)/Pack" at bounding box center [613, 447] width 241 height 34
type input "682.5"
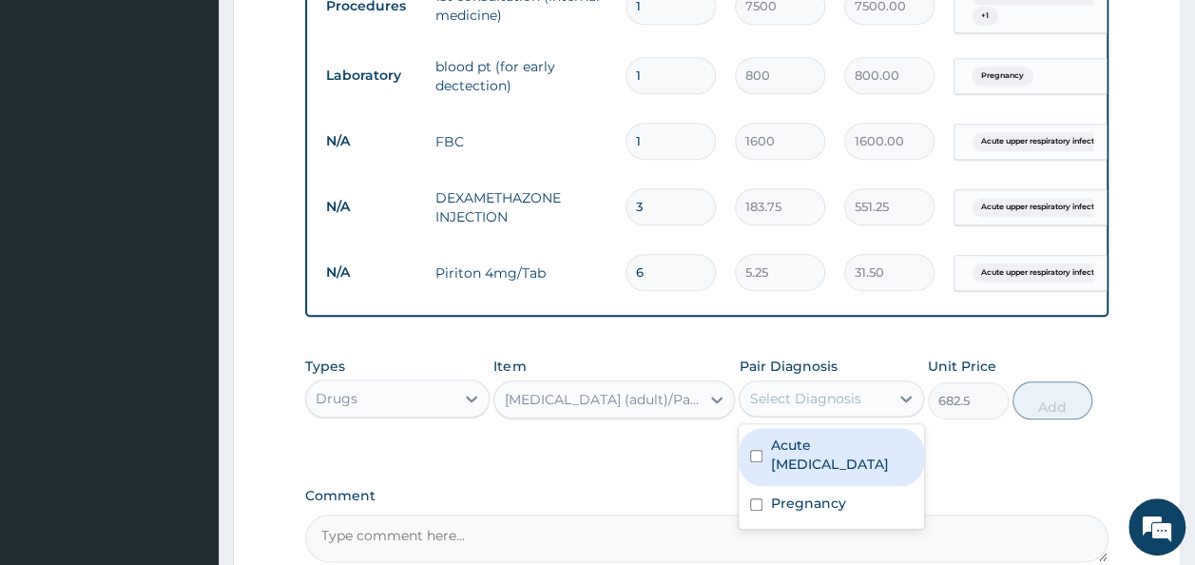
click at [817, 416] on div "Select Diagnosis" at bounding box center [831, 398] width 185 height 36
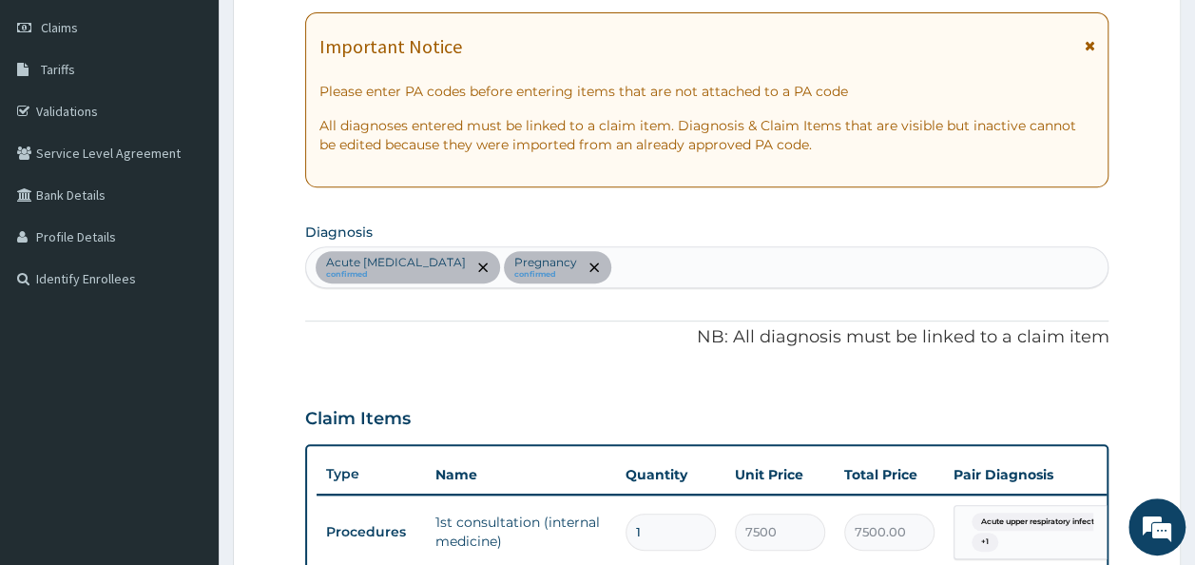
scroll to position [301, 0]
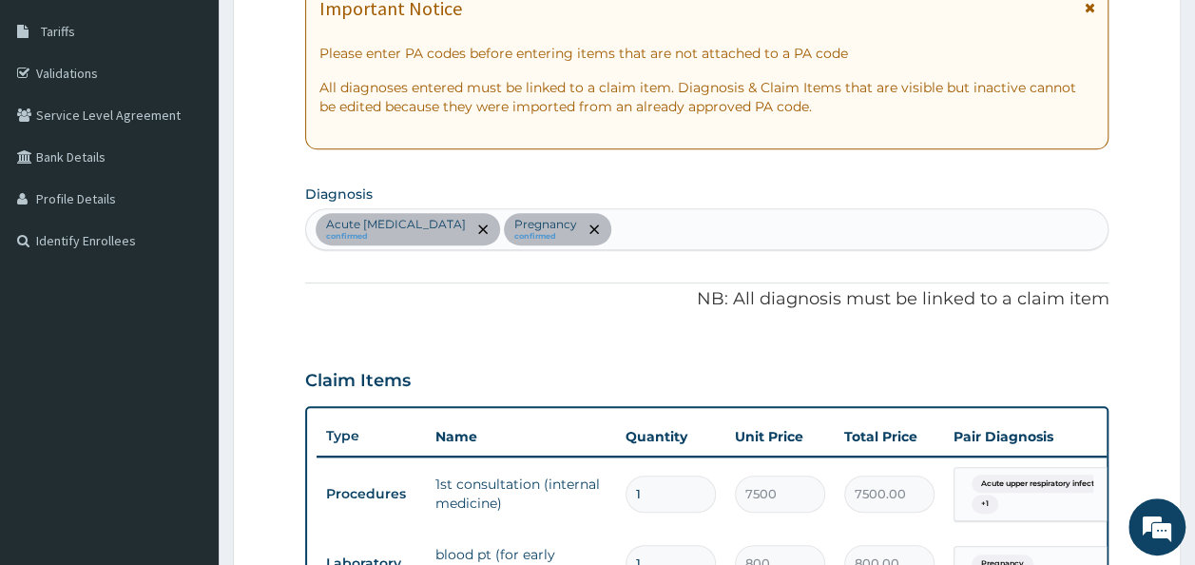
click at [788, 226] on div "Acute upper respiratory infection confirmed Pregnancy confirmed" at bounding box center [707, 229] width 802 height 40
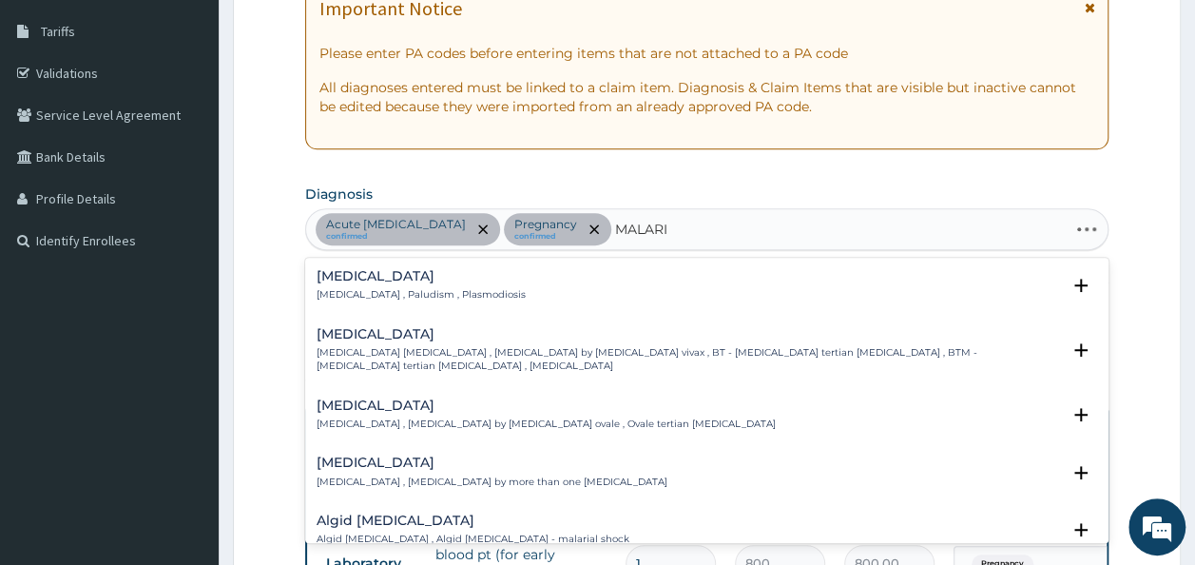
type input "MALARIA"
click at [422, 270] on h4 "Malaria" at bounding box center [421, 276] width 209 height 14
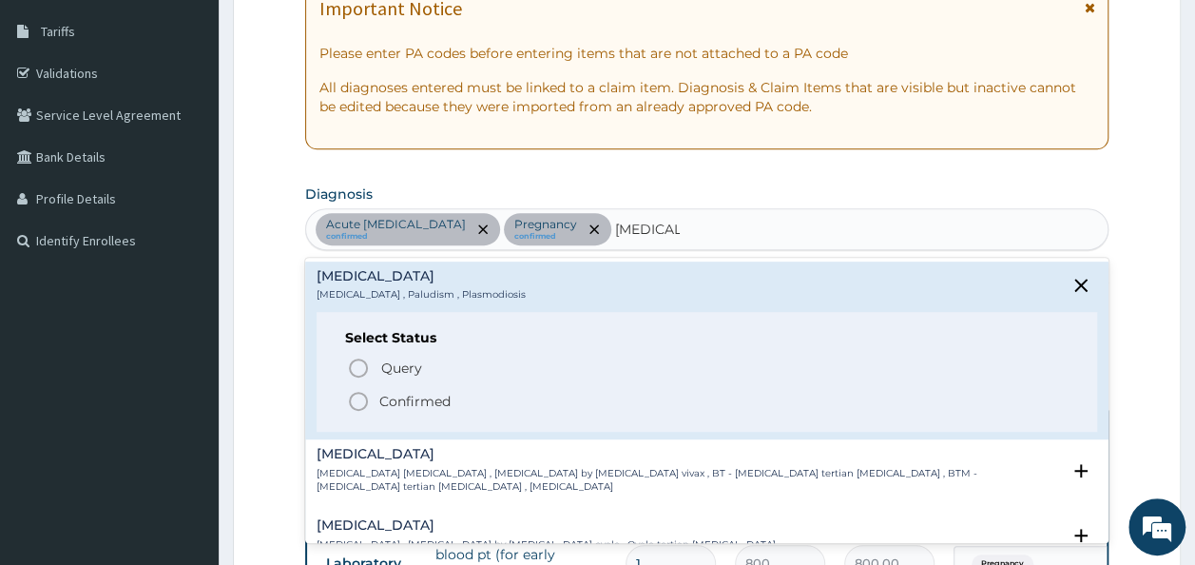
click at [426, 397] on p "Confirmed" at bounding box center [414, 401] width 71 height 19
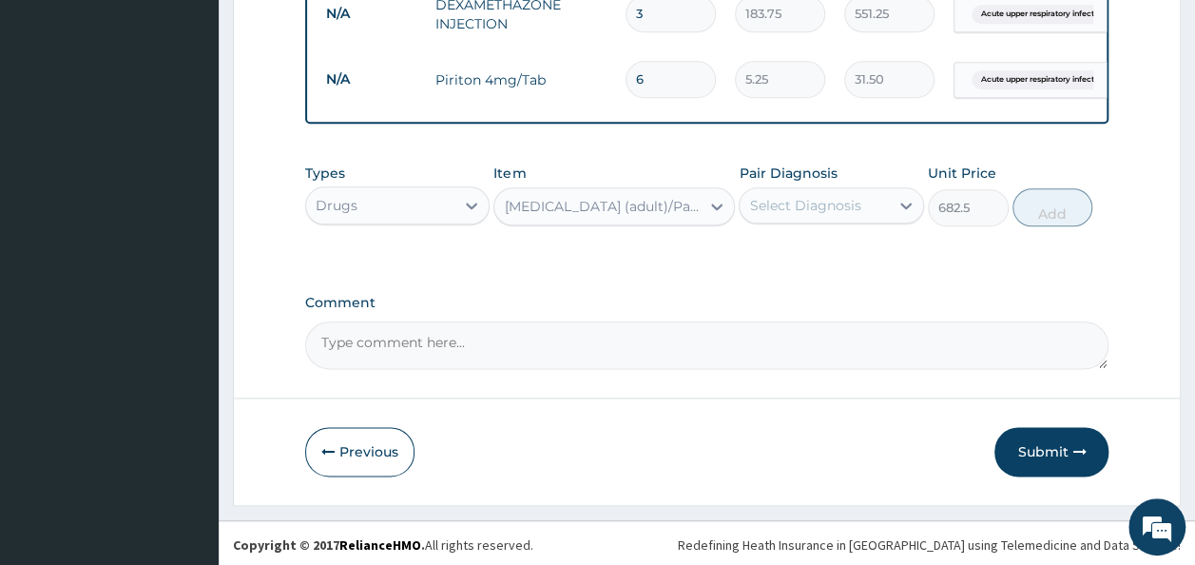
scroll to position [989, 0]
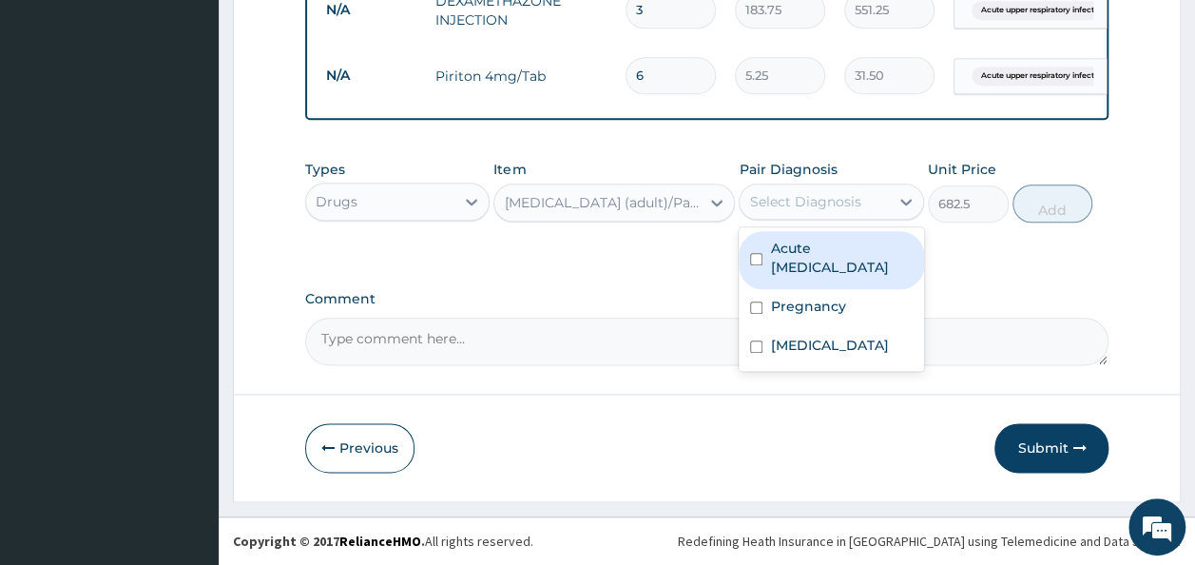
click at [861, 205] on div "Select Diagnosis" at bounding box center [813, 201] width 149 height 30
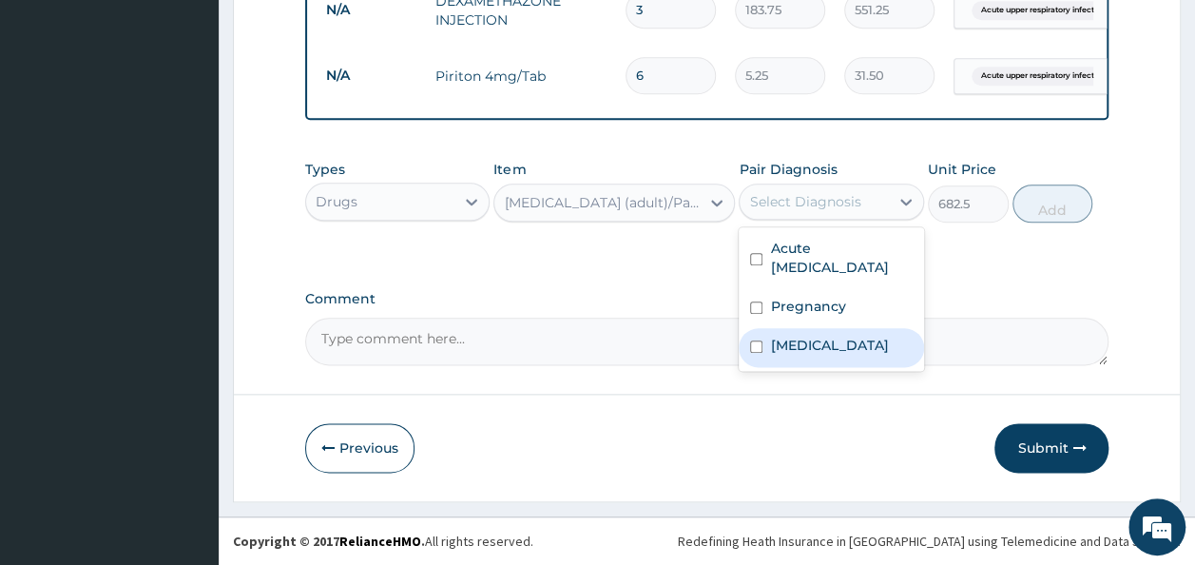
click at [810, 352] on label "Malaria" at bounding box center [829, 345] width 118 height 19
checkbox input "true"
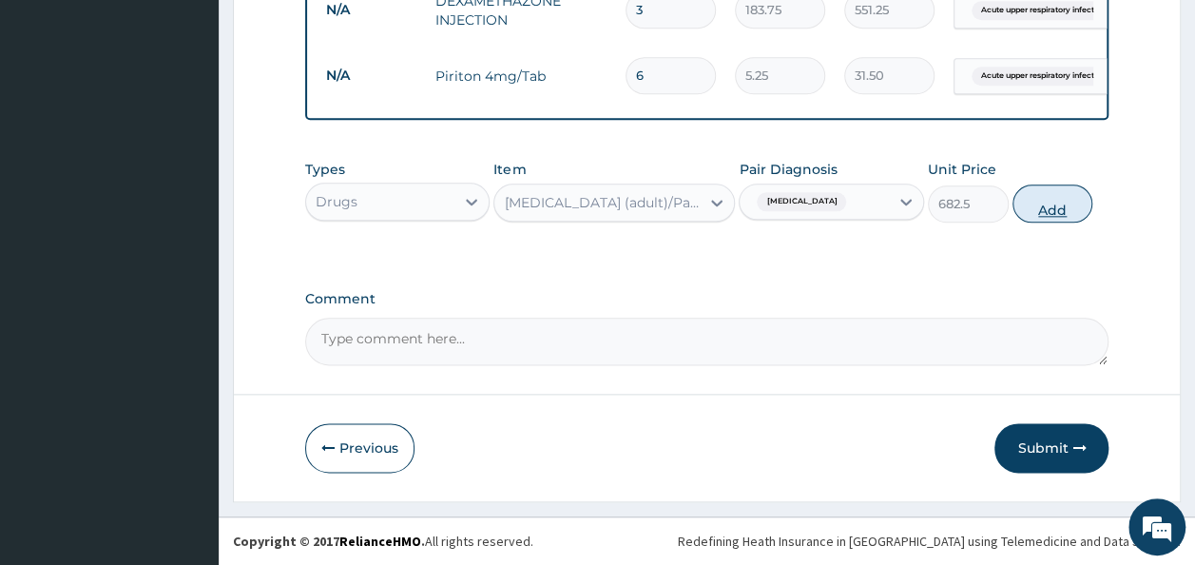
click at [1061, 219] on button "Add" at bounding box center [1052, 203] width 81 height 38
type input "0"
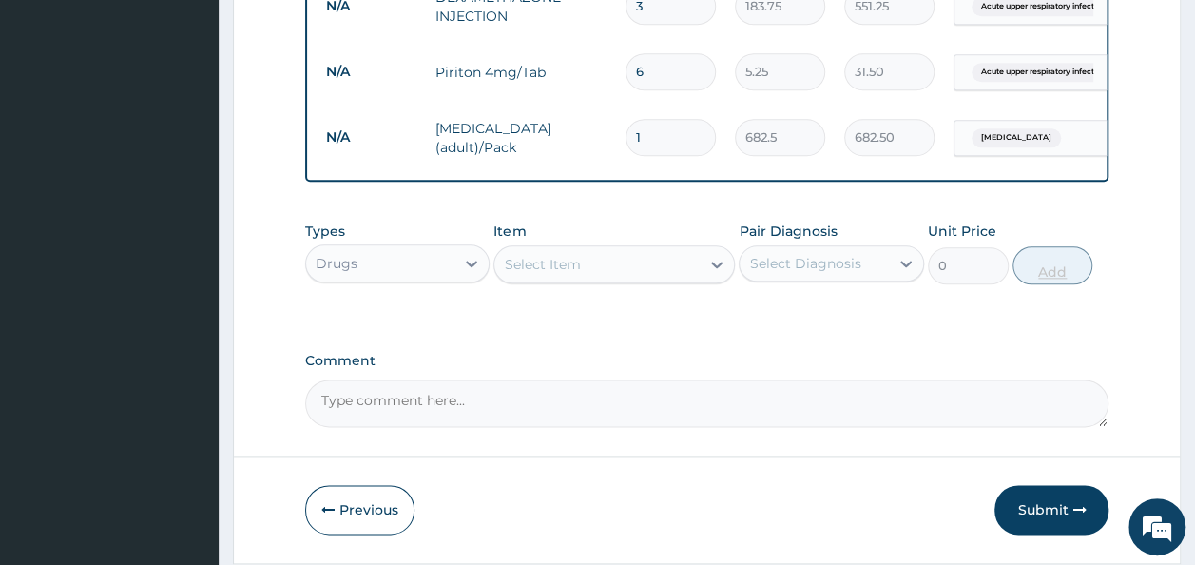
type input "0.00"
type input "2"
type input "1365.00"
type input "2"
click at [392, 278] on div "Drugs" at bounding box center [380, 263] width 149 height 30
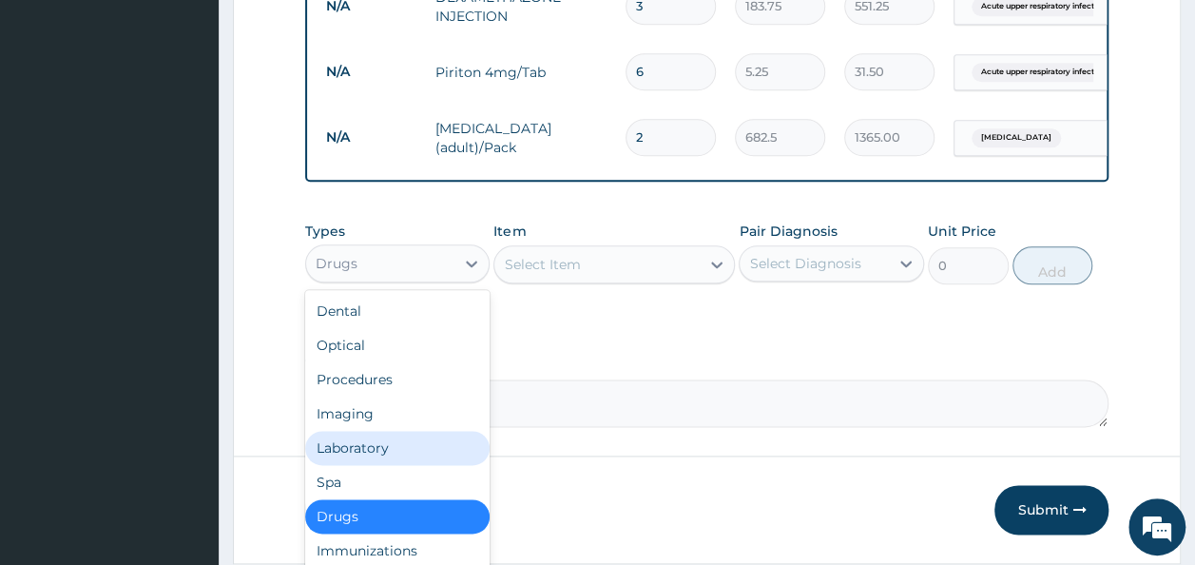
click at [380, 453] on div "Laboratory" at bounding box center [397, 448] width 185 height 34
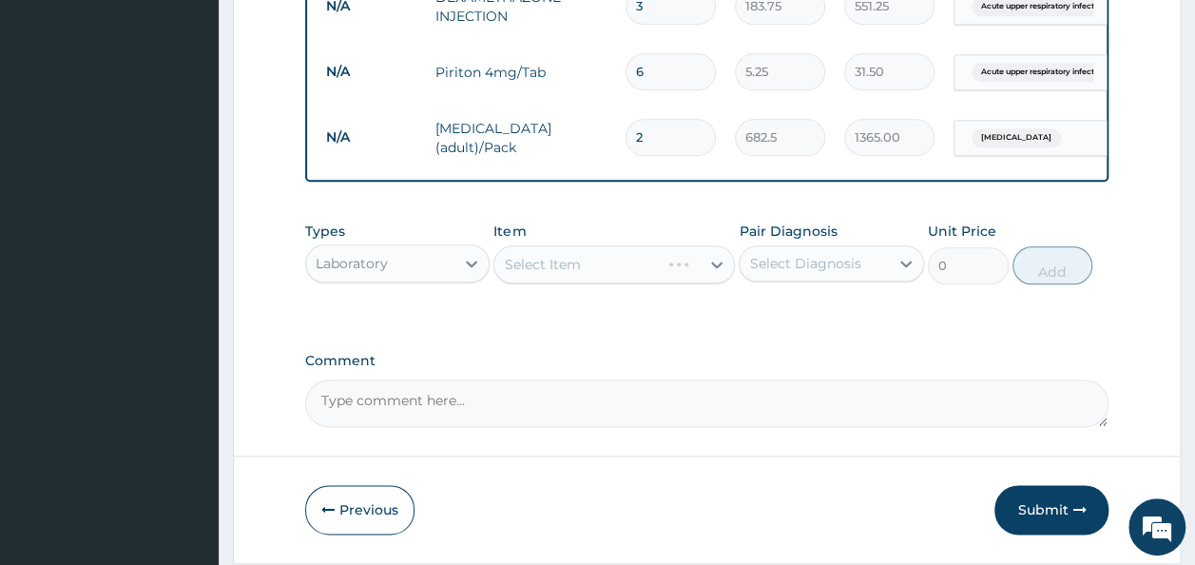
click at [637, 280] on div "Select Item" at bounding box center [613, 264] width 241 height 38
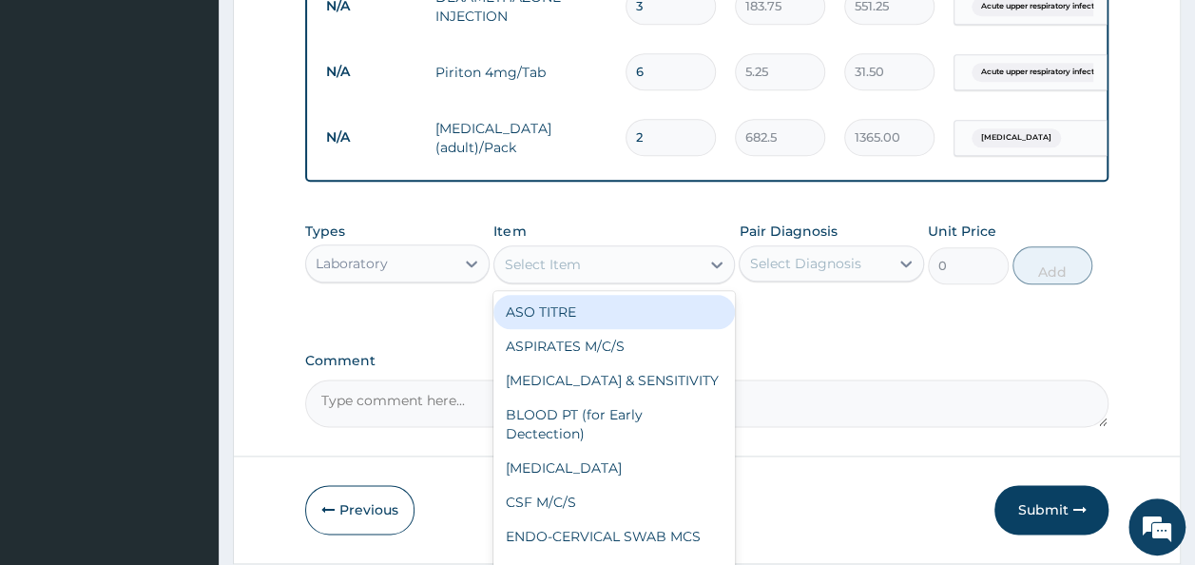
click at [637, 279] on div "Select Item" at bounding box center [596, 264] width 205 height 30
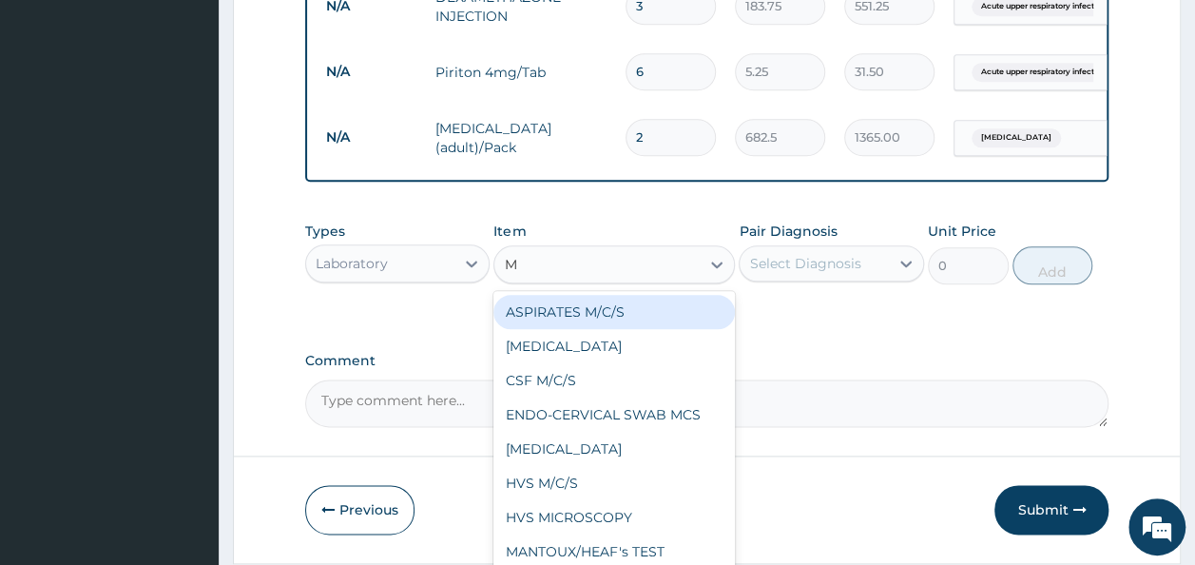
type input "MP"
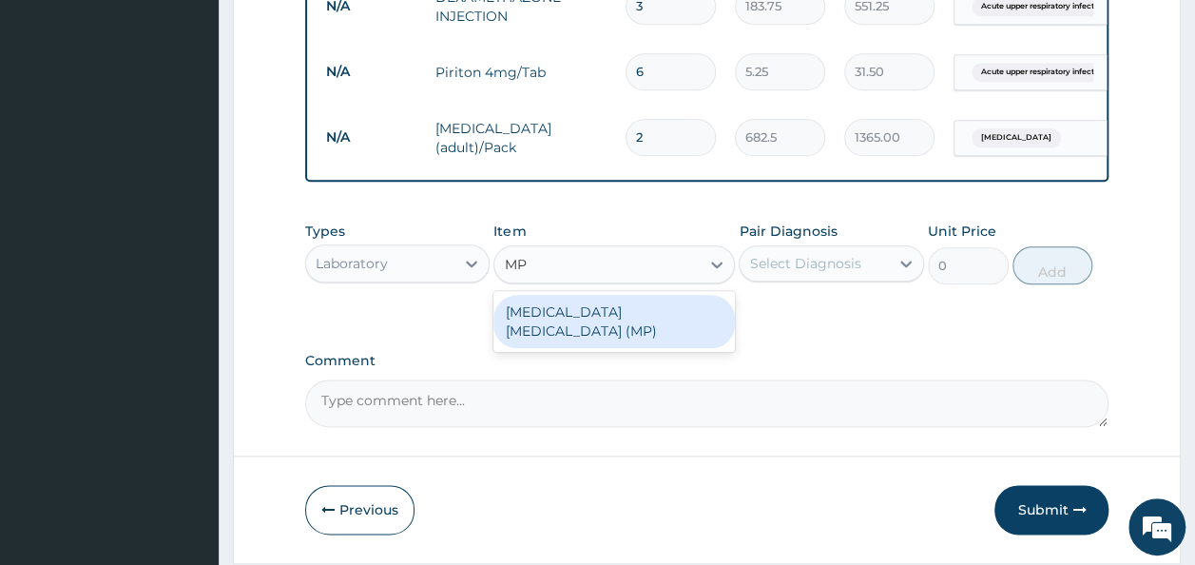
click at [650, 334] on div "MALARIA PARASITE (MP)" at bounding box center [613, 321] width 241 height 53
type input "560"
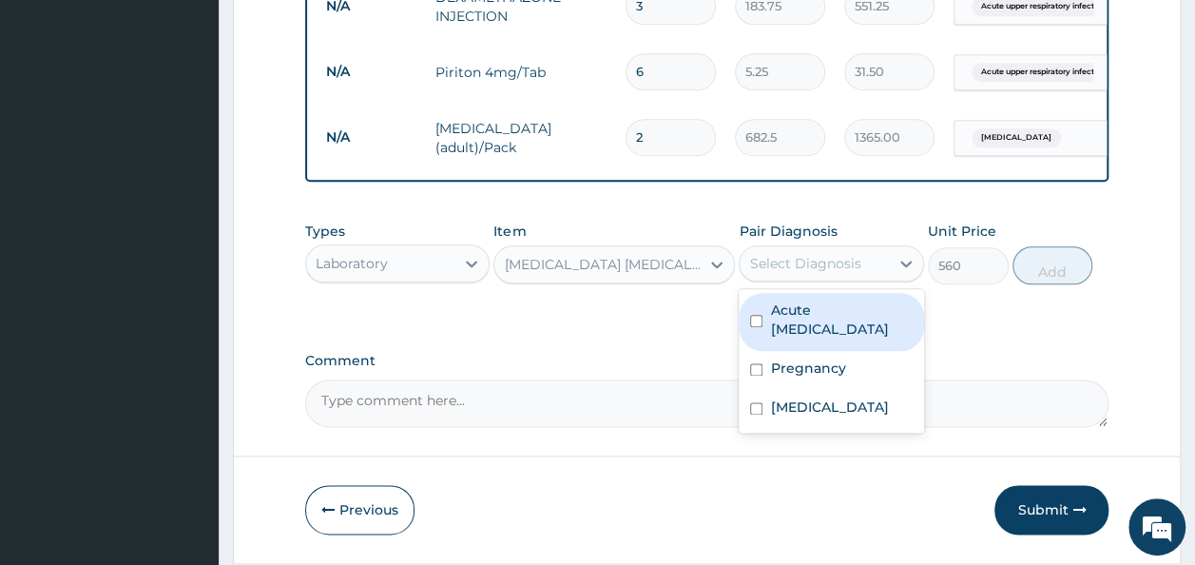
click at [816, 273] on div "Select Diagnosis" at bounding box center [804, 263] width 111 height 19
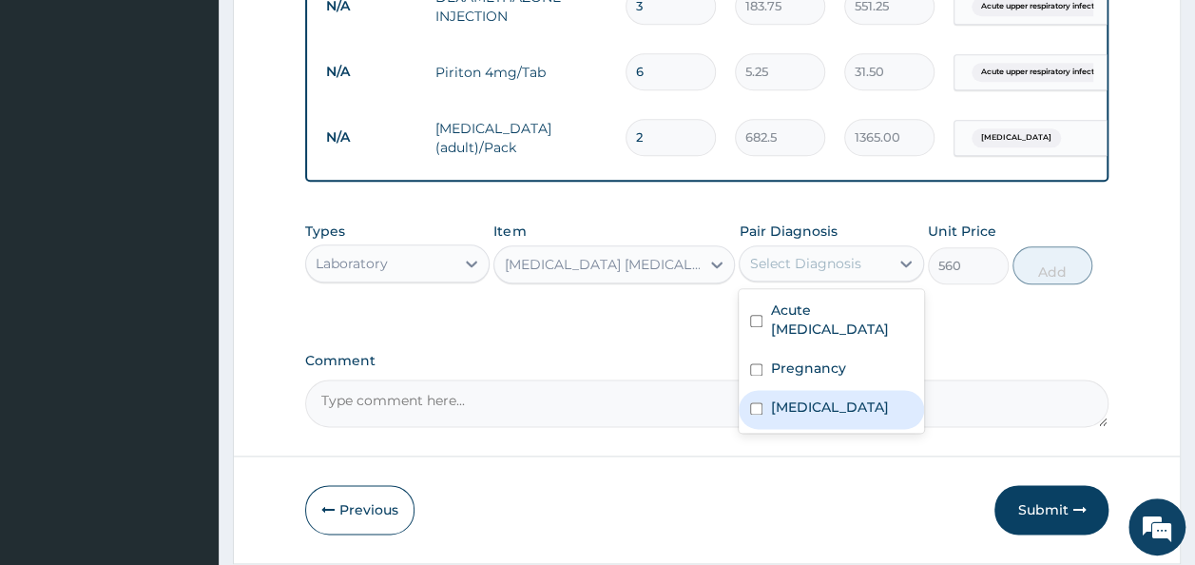
click at [782, 416] on label "Malaria" at bounding box center [829, 406] width 118 height 19
checkbox input "true"
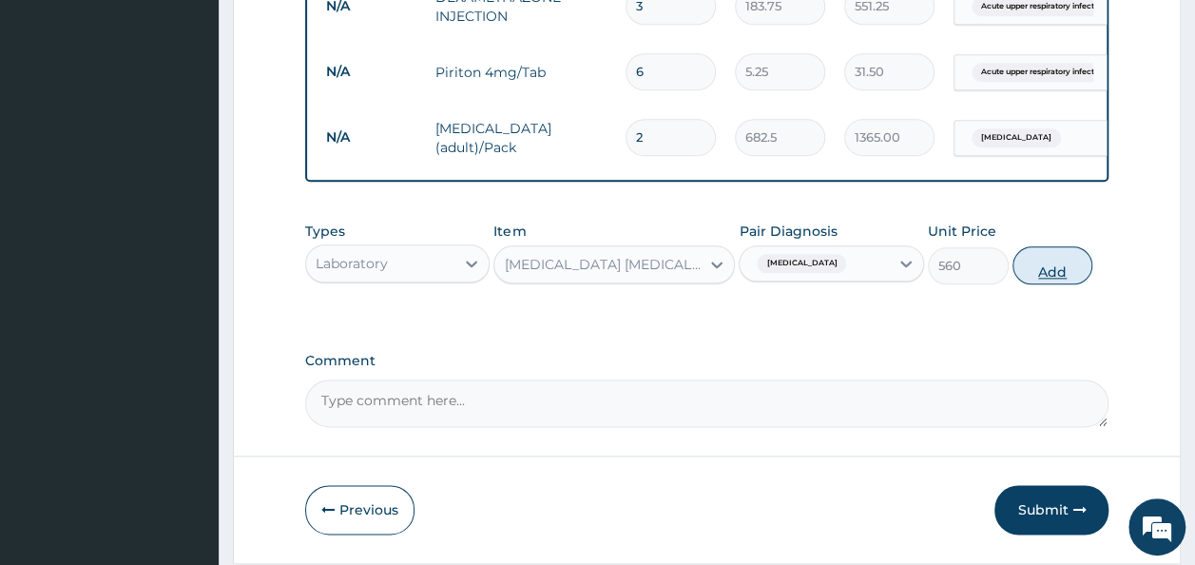
click at [1054, 284] on button "Add" at bounding box center [1052, 265] width 81 height 38
type input "0"
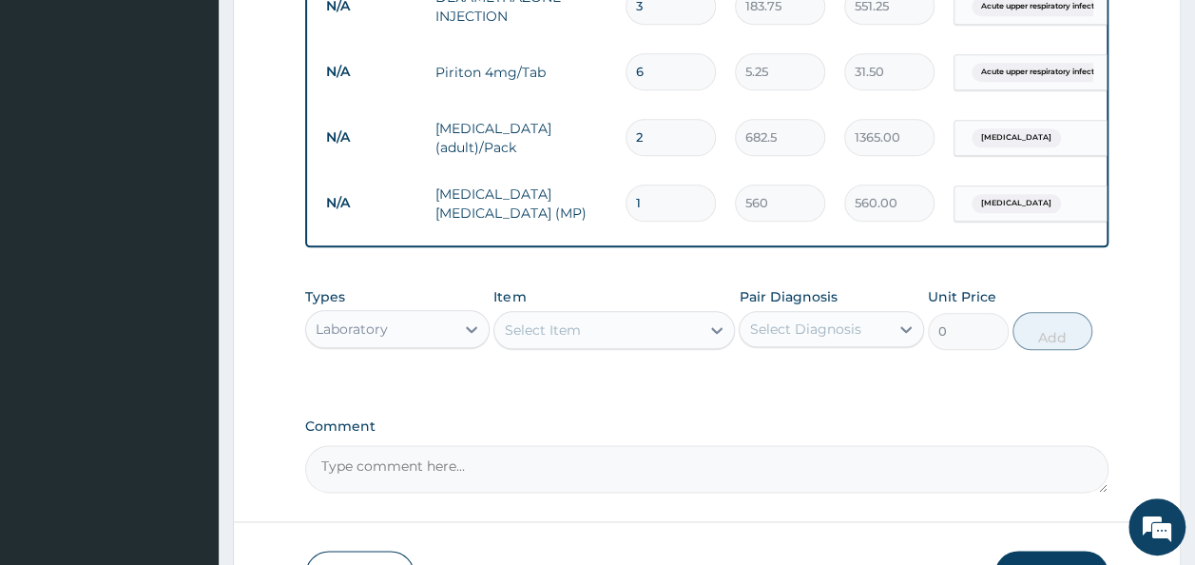
scroll to position [1130, 0]
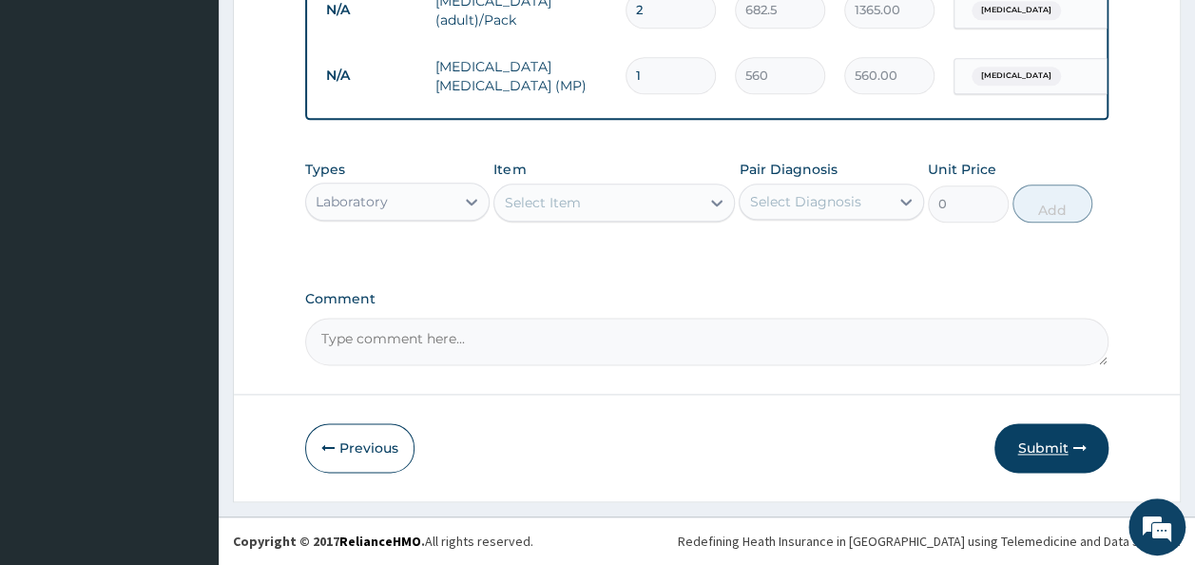
click at [1033, 446] on button "Submit" at bounding box center [1051, 447] width 114 height 49
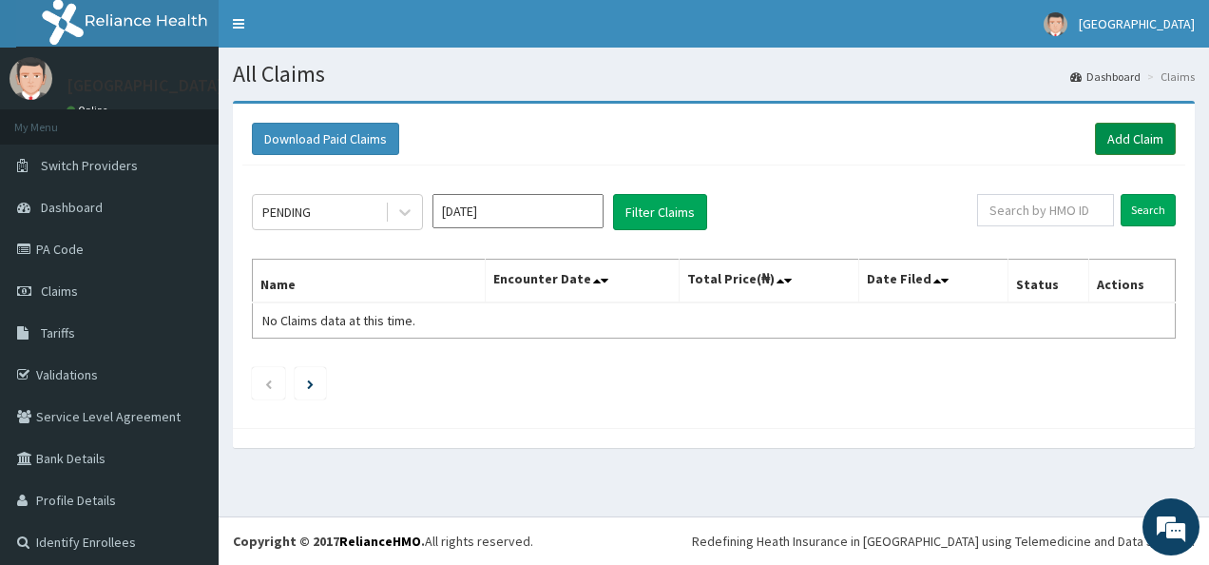
click at [1127, 141] on link "Add Claim" at bounding box center [1135, 139] width 81 height 32
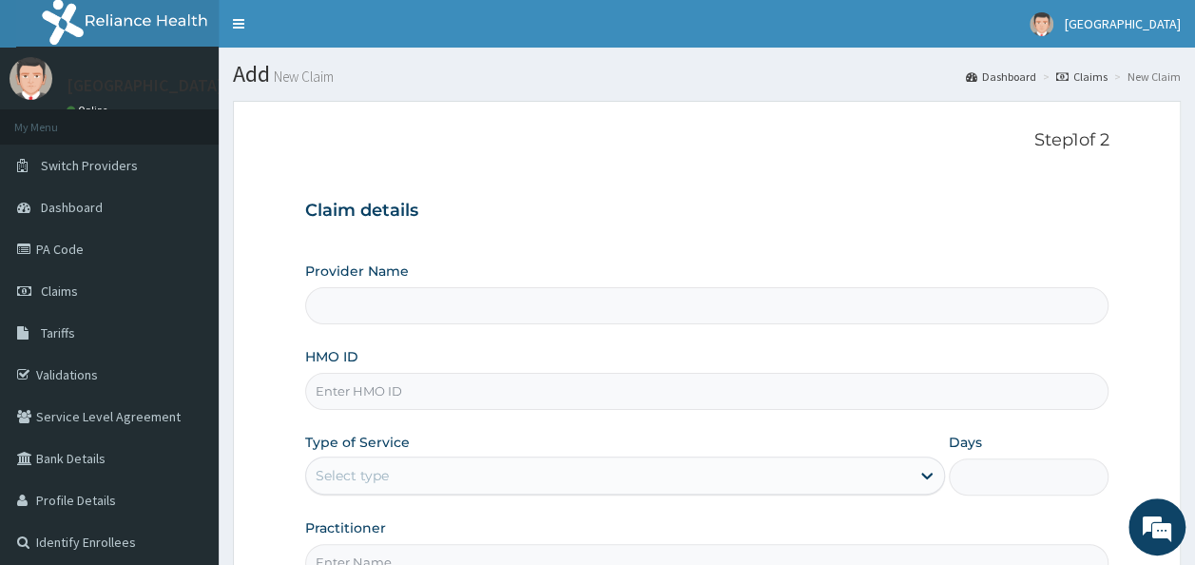
type input "Ire Anu Hospitals"
click at [616, 390] on input "HMO ID" at bounding box center [707, 391] width 804 height 37
type input "BTR/10114/C"
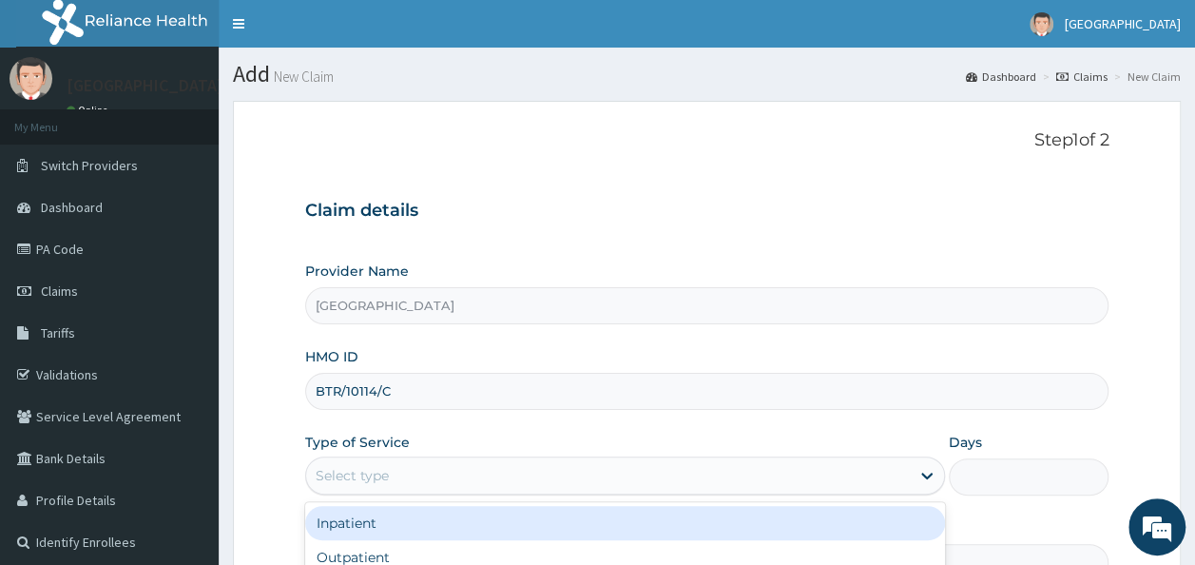
click at [450, 473] on div "Select type" at bounding box center [608, 475] width 604 height 30
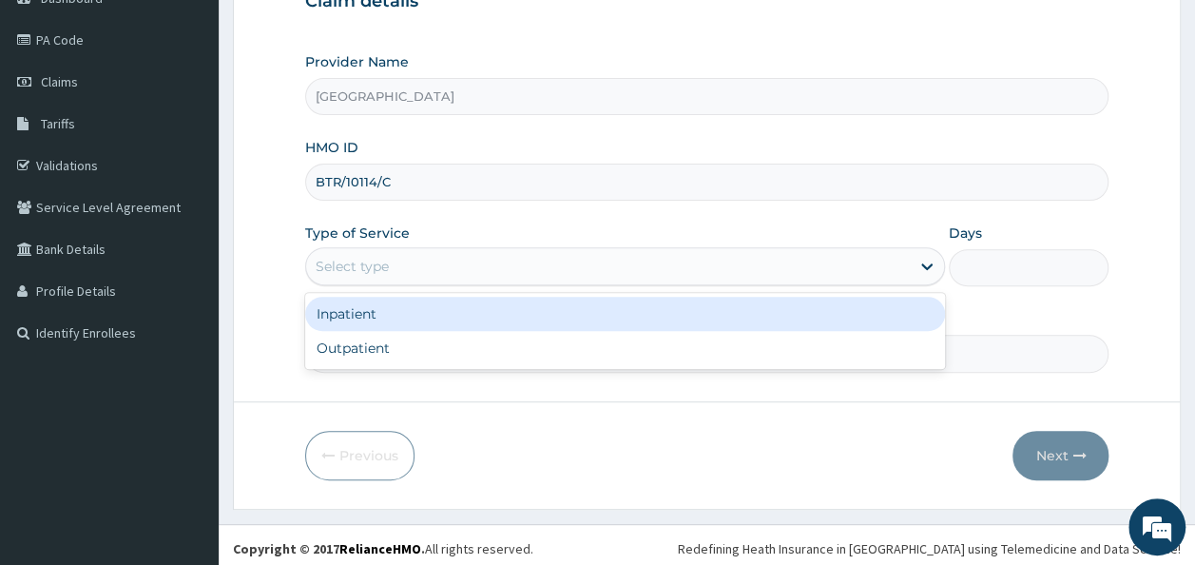
scroll to position [213, 0]
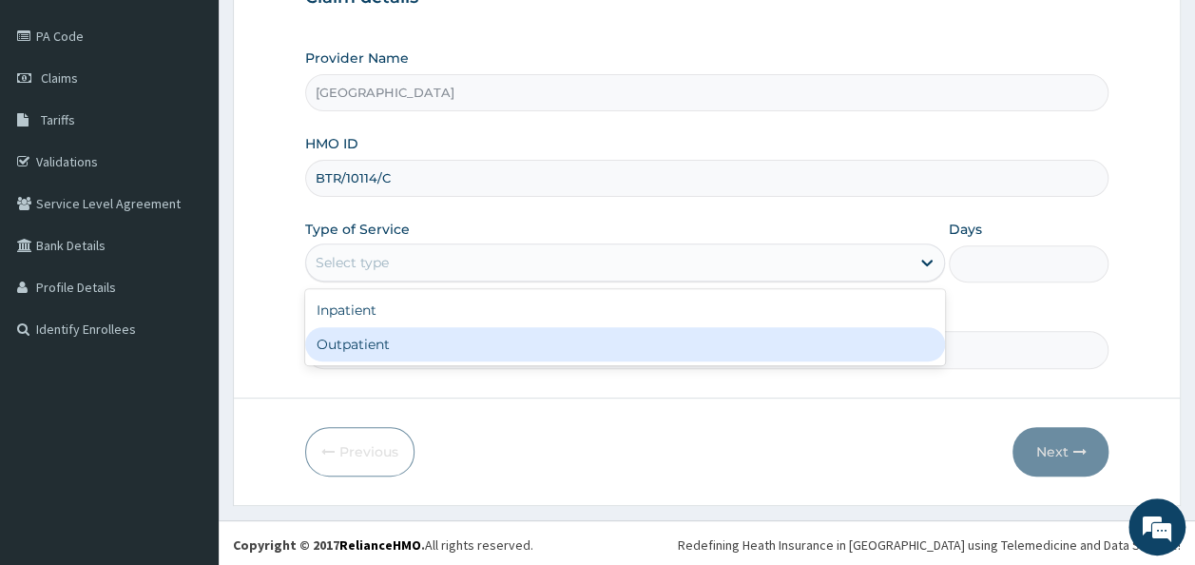
click at [373, 355] on div "Outpatient" at bounding box center [625, 344] width 640 height 34
type input "1"
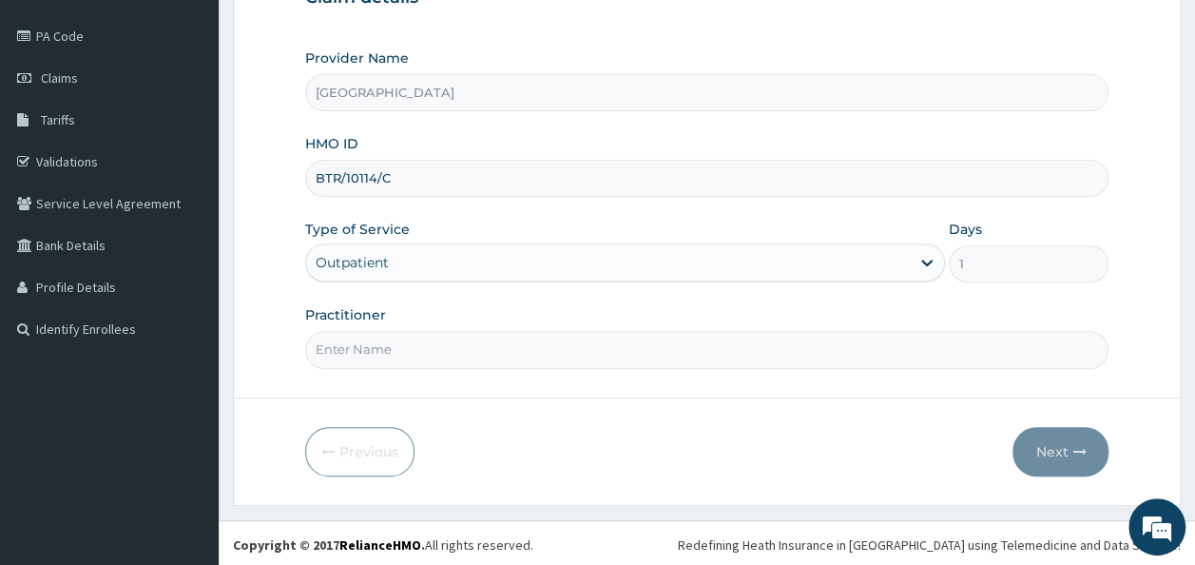
click at [406, 344] on input "Practitioner" at bounding box center [707, 349] width 804 height 37
type input "DR. JOSHUA OJETOKUN"
click at [1060, 443] on button "Next" at bounding box center [1060, 451] width 96 height 49
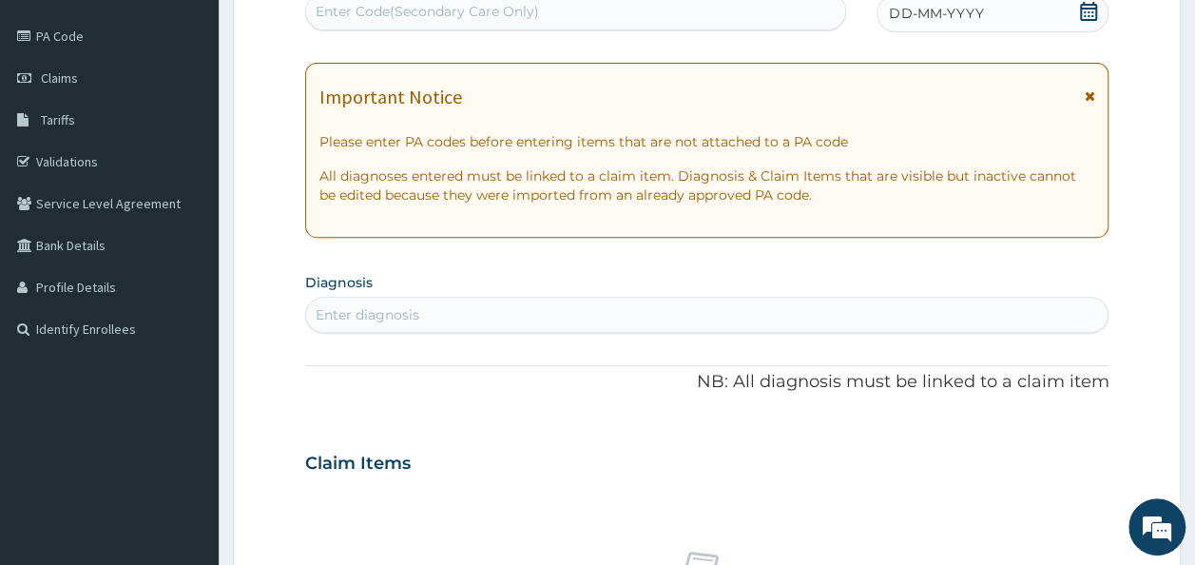
scroll to position [0, 0]
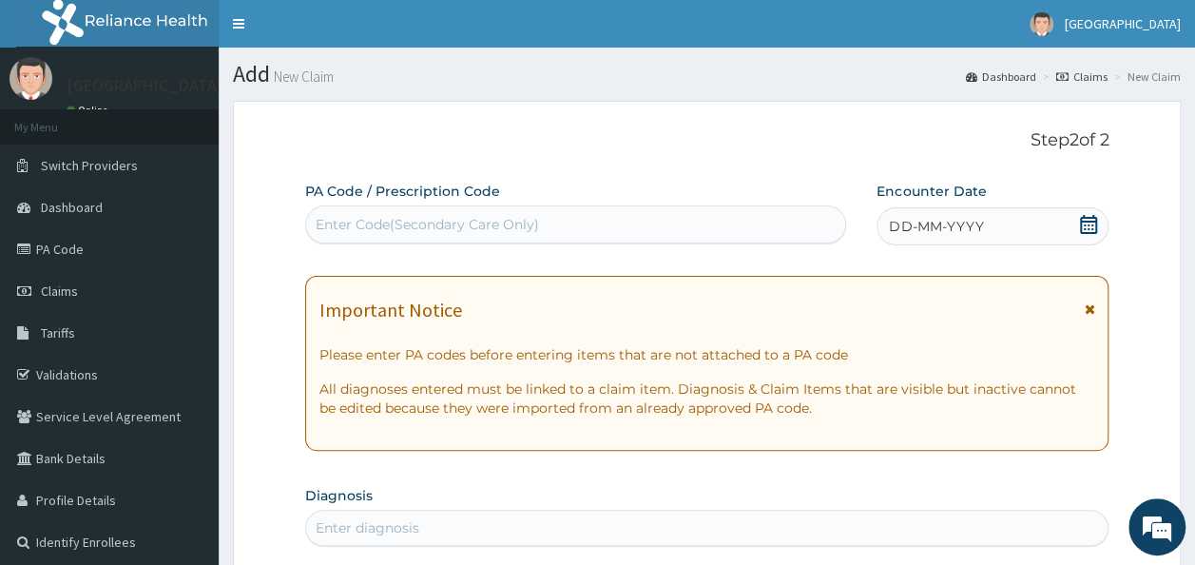
click at [698, 219] on div "Enter Code(Secondary Care Only)" at bounding box center [576, 224] width 540 height 30
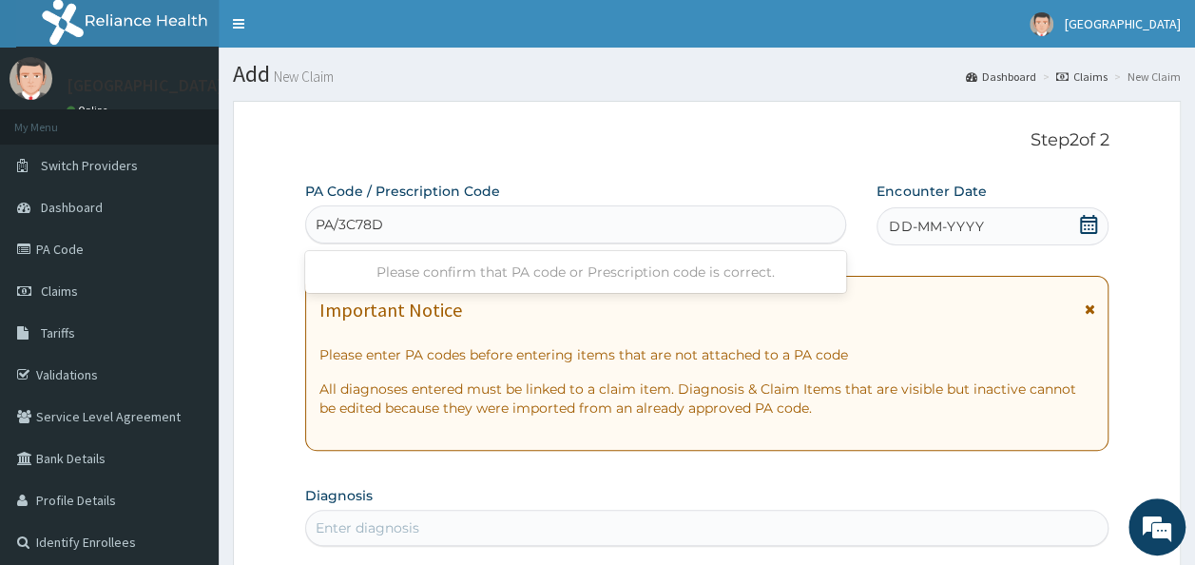
type input "PA/3C78DF"
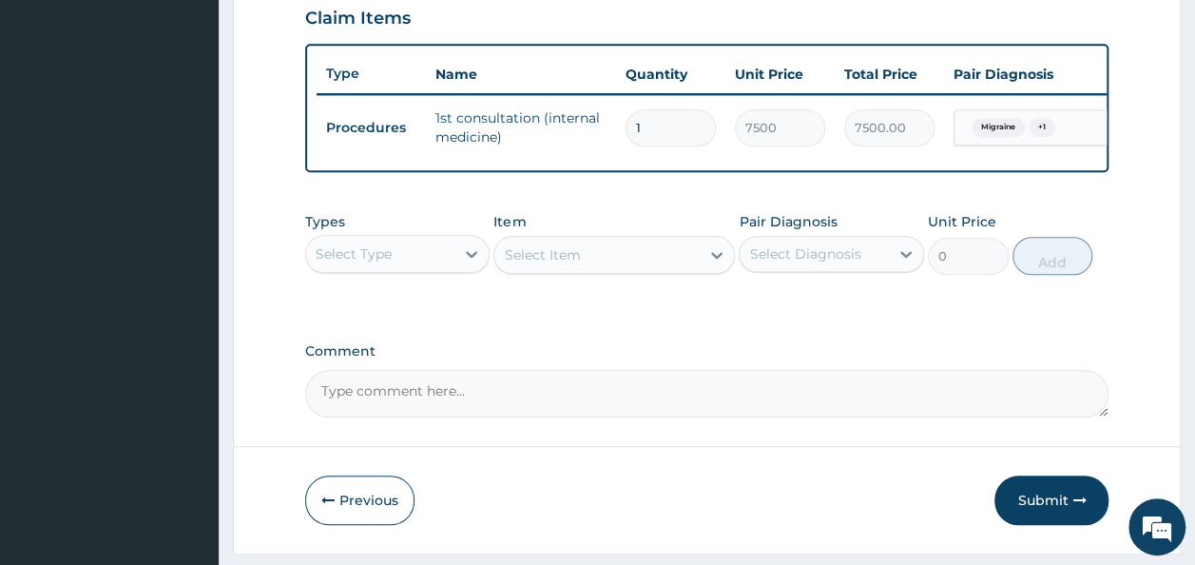
scroll to position [682, 0]
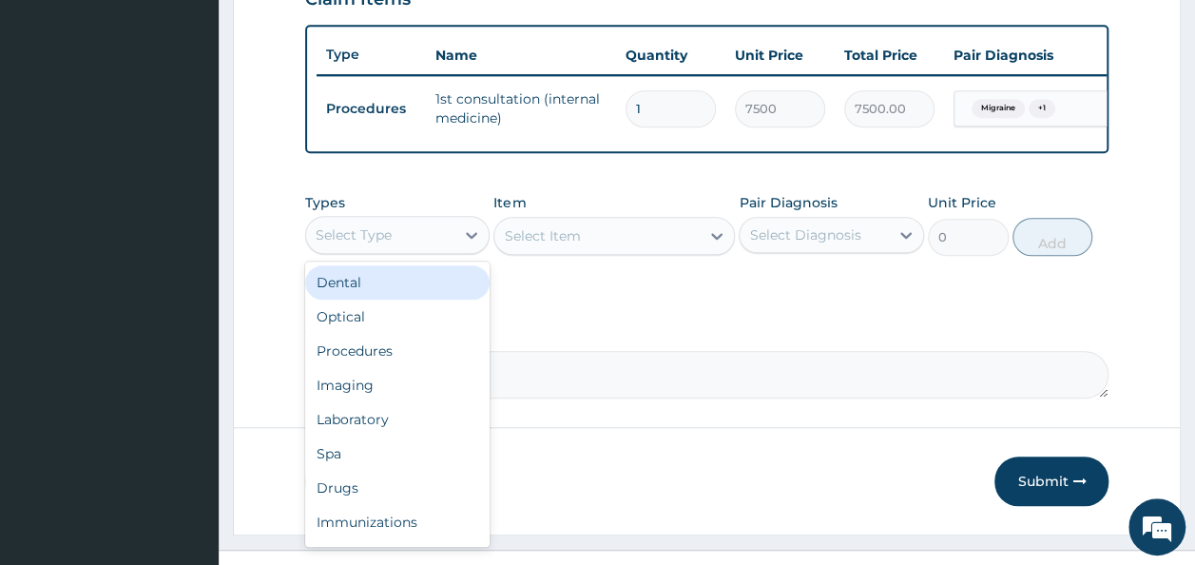
click at [393, 245] on div "Select Type" at bounding box center [380, 235] width 149 height 30
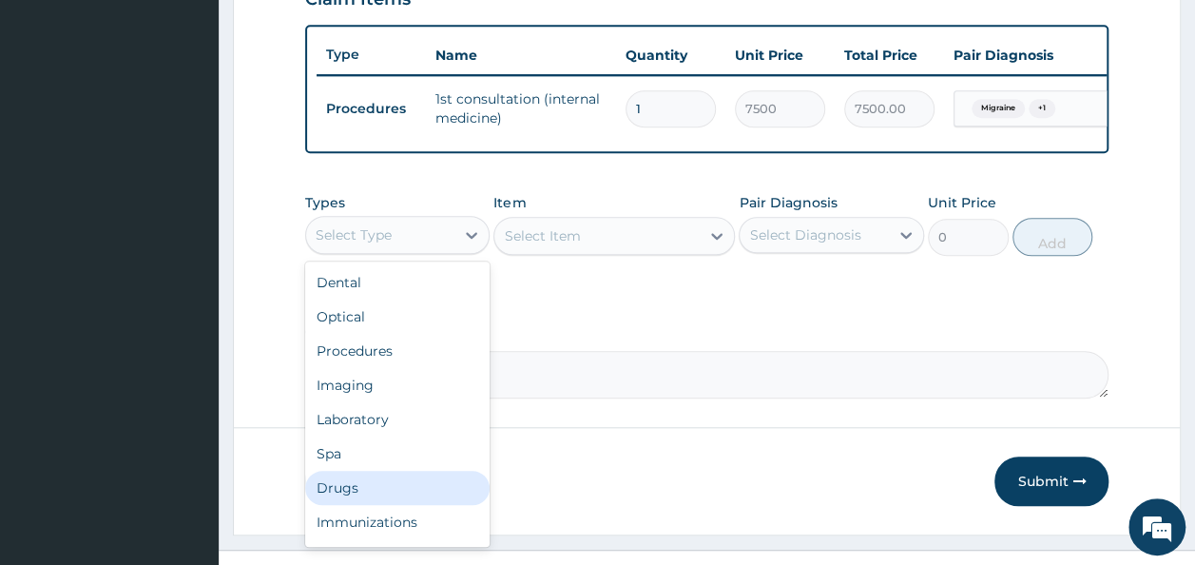
click at [392, 505] on div "Drugs" at bounding box center [397, 487] width 185 height 34
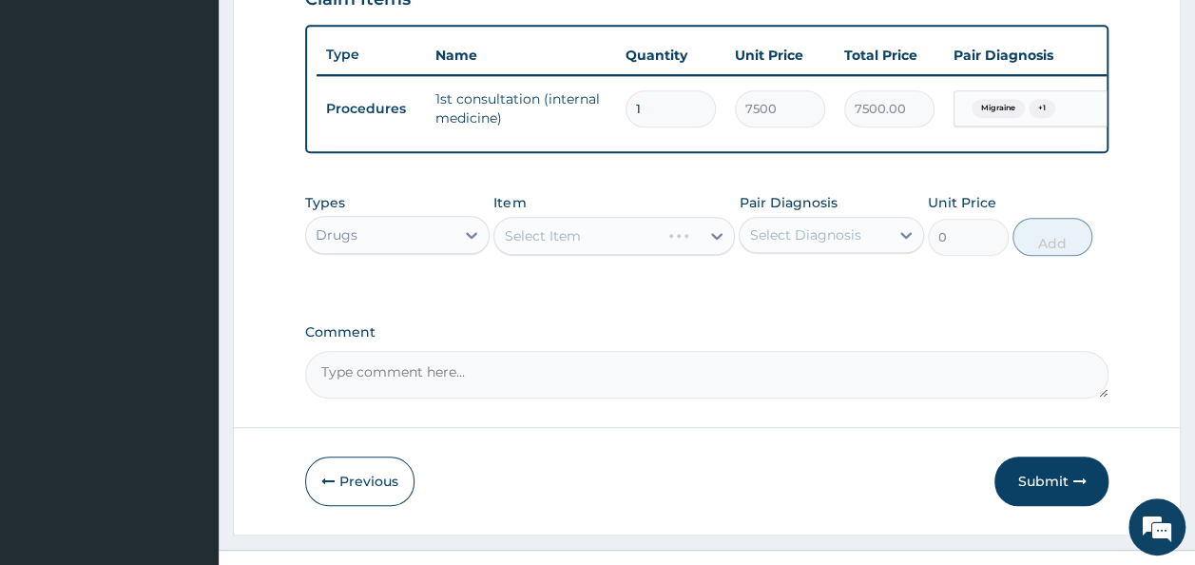
click at [565, 240] on div "Select Item" at bounding box center [613, 236] width 241 height 38
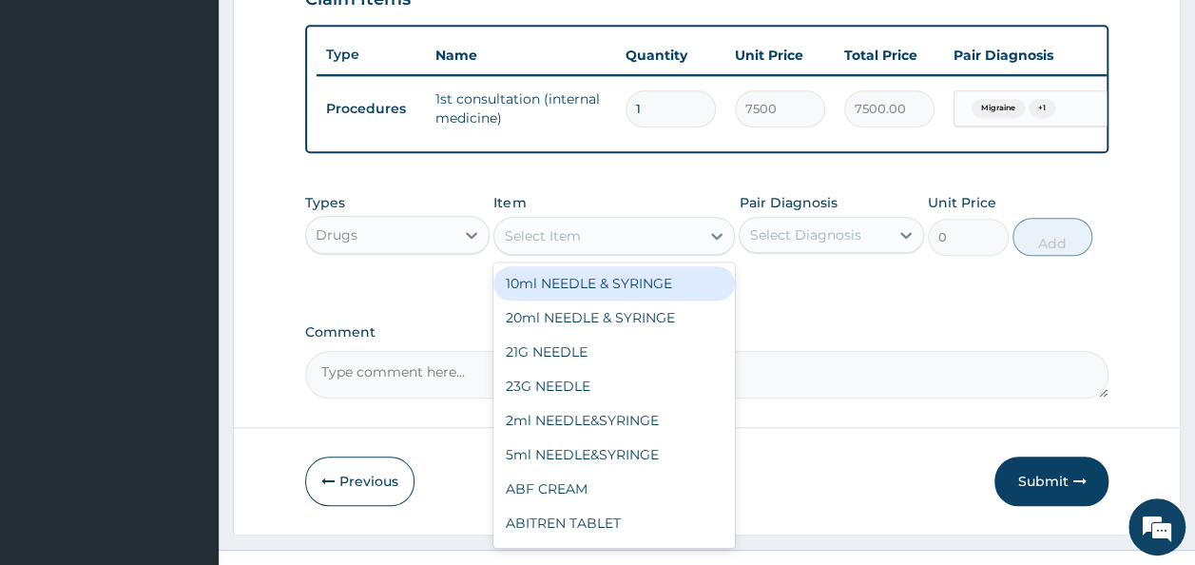
click at [650, 251] on div "Select Item" at bounding box center [596, 236] width 205 height 30
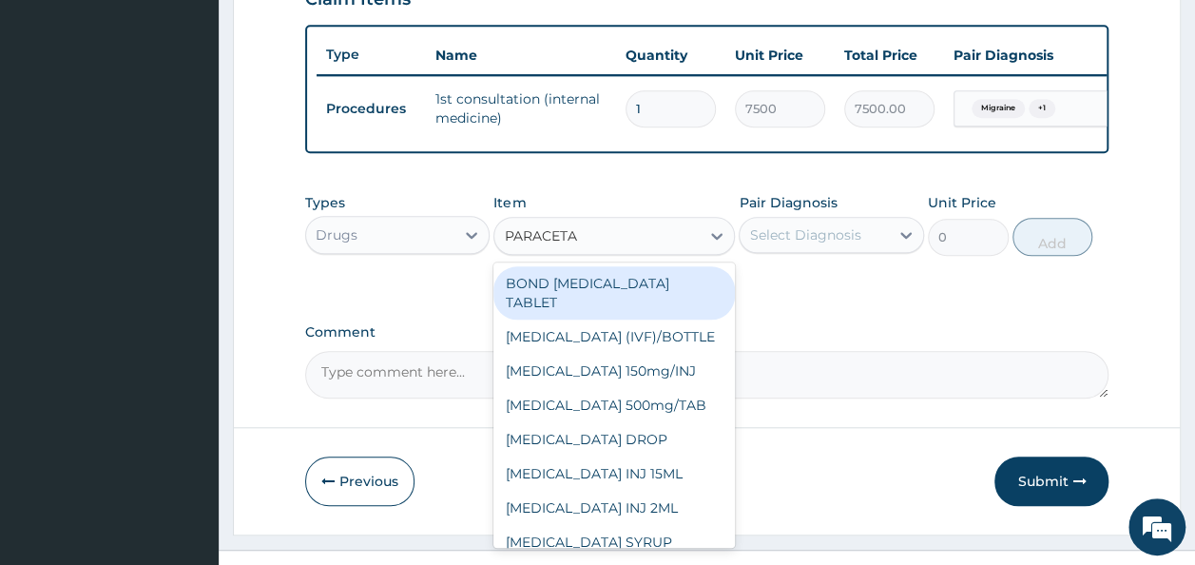
type input "PARACETAM"
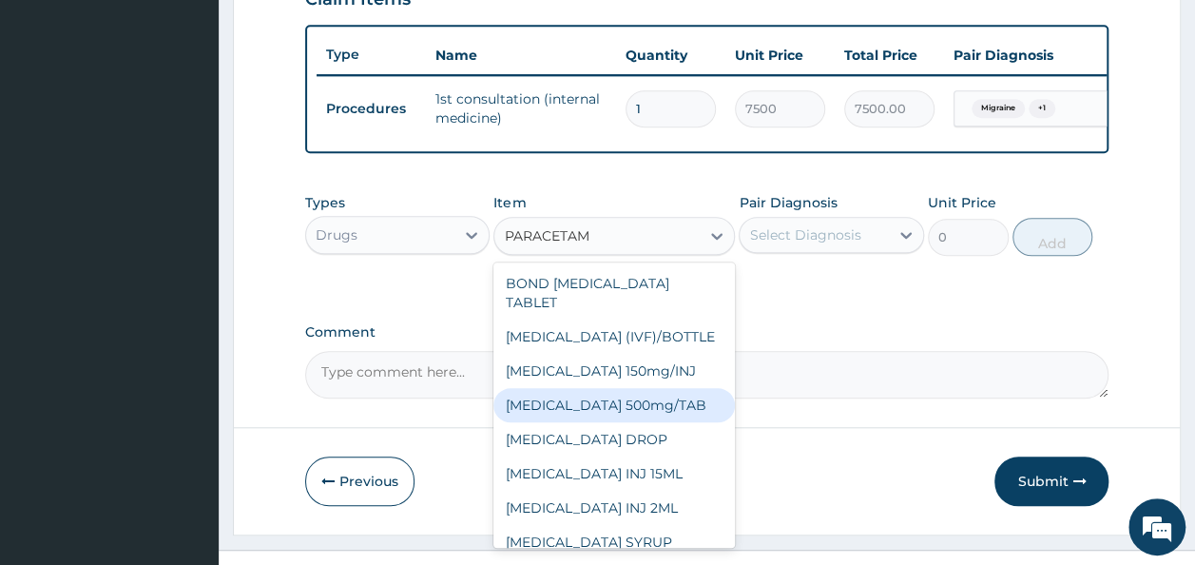
click at [650, 422] on div "PARACETAMOL 500mg/TAB" at bounding box center [613, 405] width 241 height 34
type input "5.25"
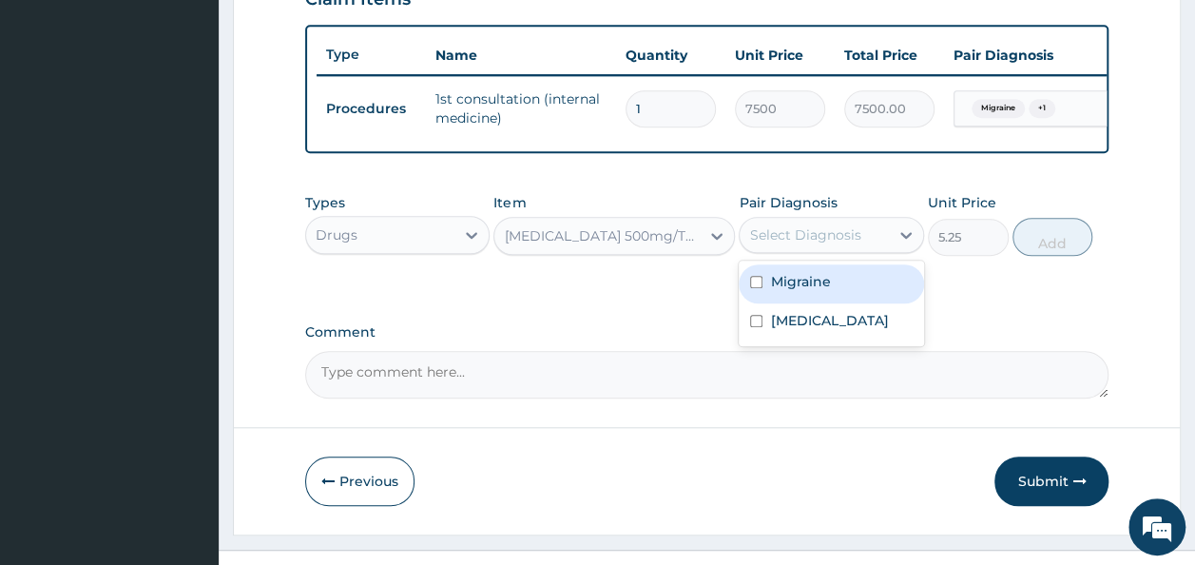
click at [820, 250] on div "Select Diagnosis" at bounding box center [813, 235] width 149 height 30
click at [804, 291] on label "Migraine" at bounding box center [800, 281] width 60 height 19
checkbox input "true"
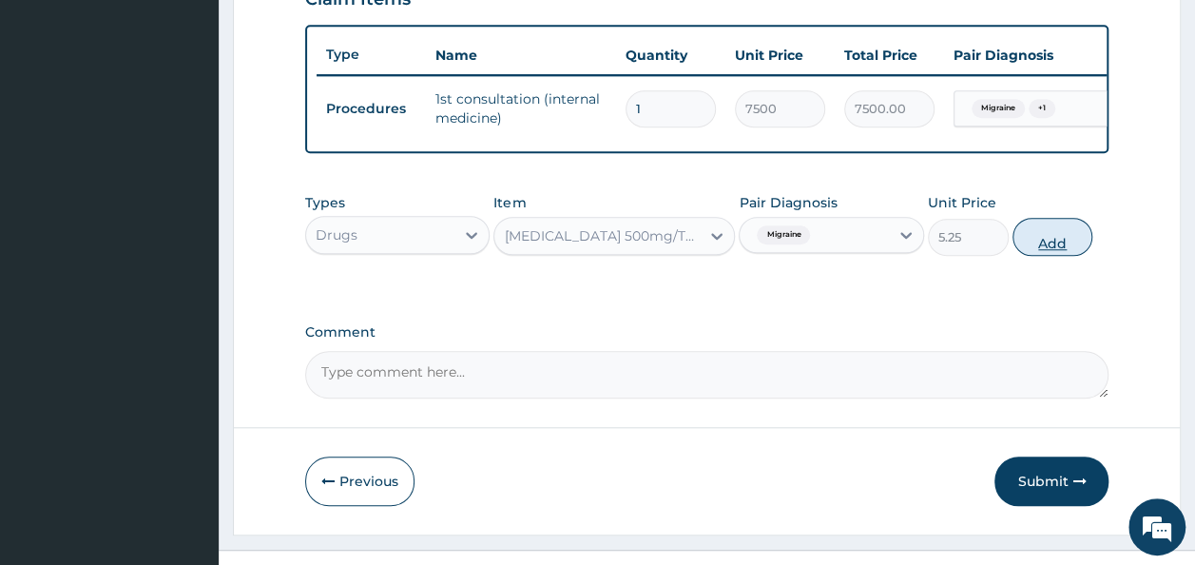
click at [1046, 248] on button "Add" at bounding box center [1052, 237] width 81 height 38
type input "0"
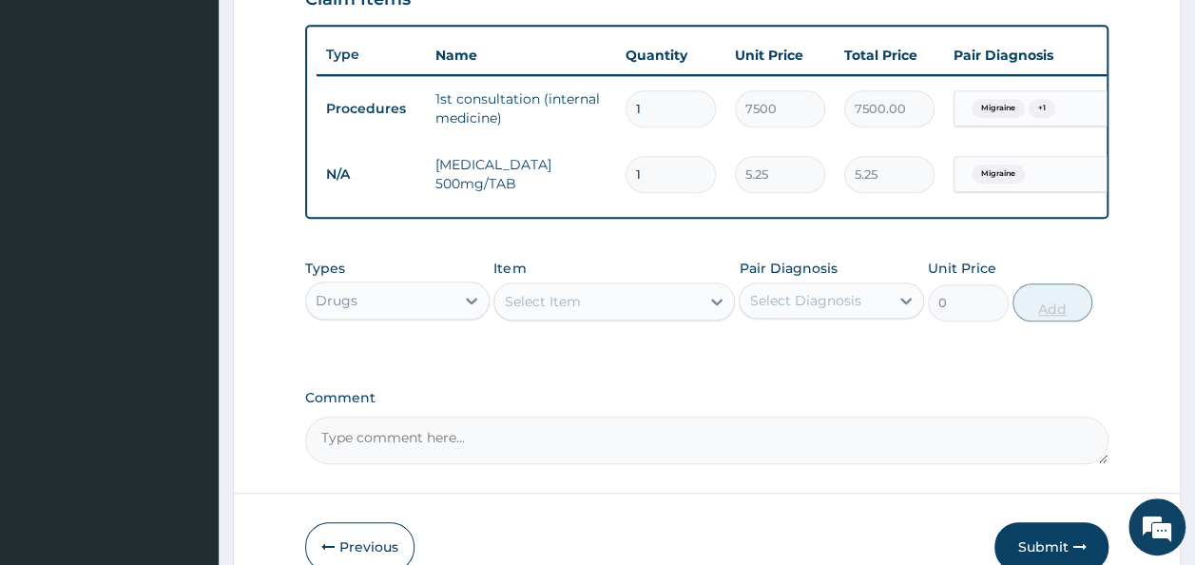
type input "18"
type input "94.50"
type input "18"
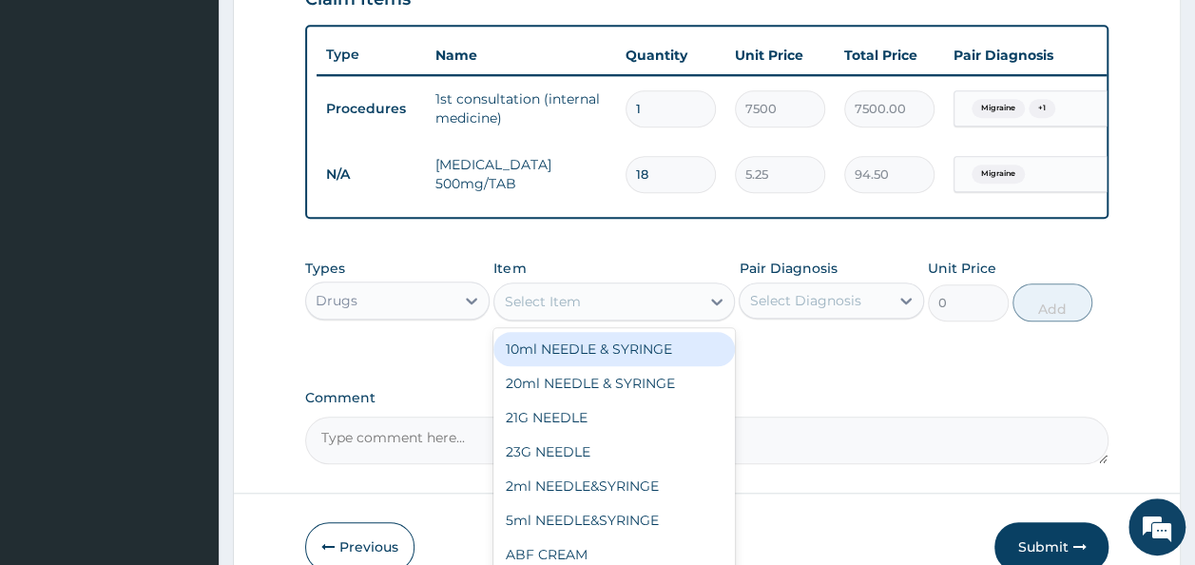
click at [557, 311] on div "Select Item" at bounding box center [542, 301] width 76 height 19
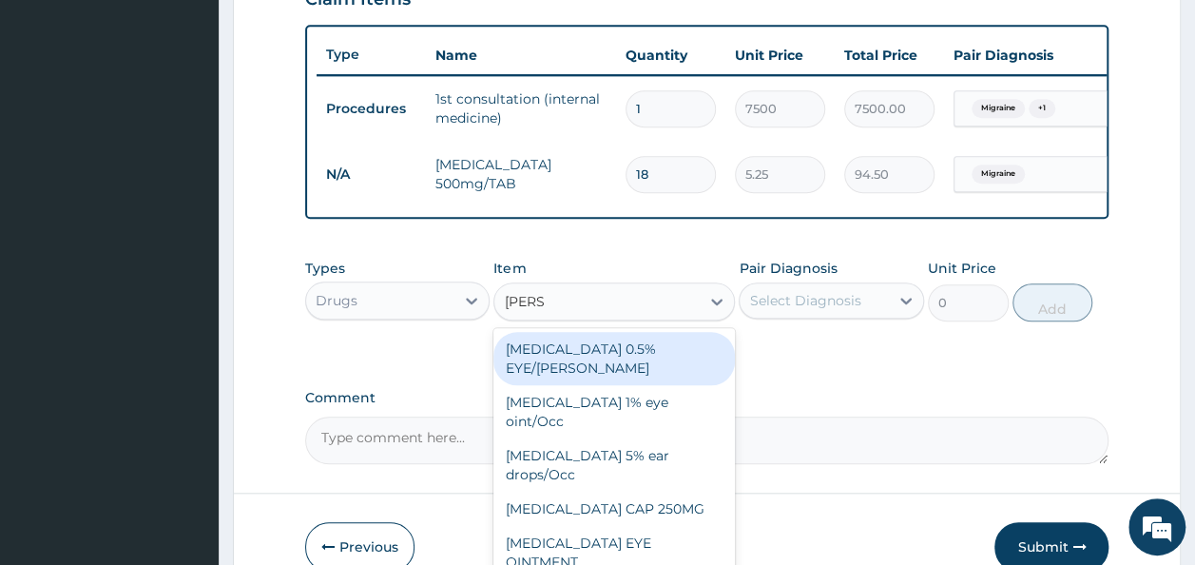
type input "LORAT"
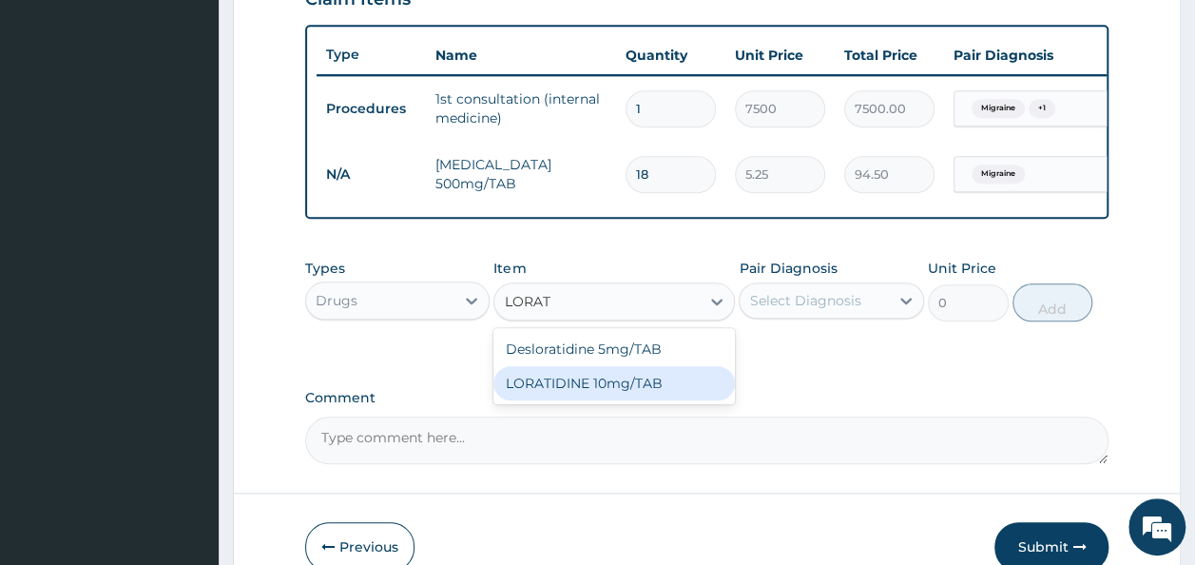
click at [599, 394] on div "LORATIDINE 10mg/TAB" at bounding box center [613, 383] width 241 height 34
type input "11.55"
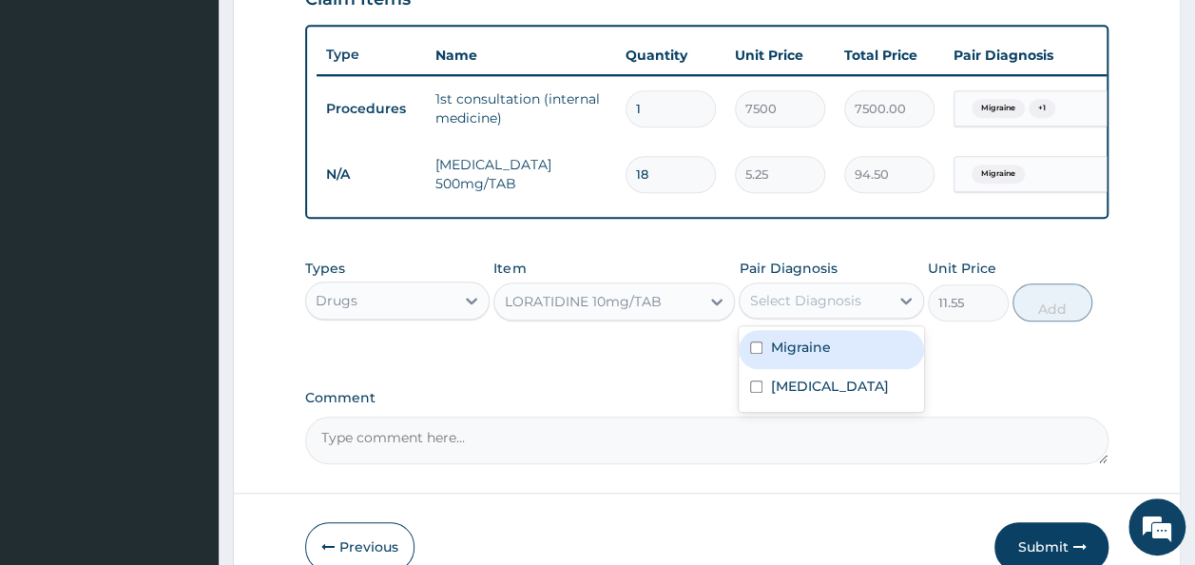
click at [785, 310] on div "Select Diagnosis" at bounding box center [804, 300] width 111 height 19
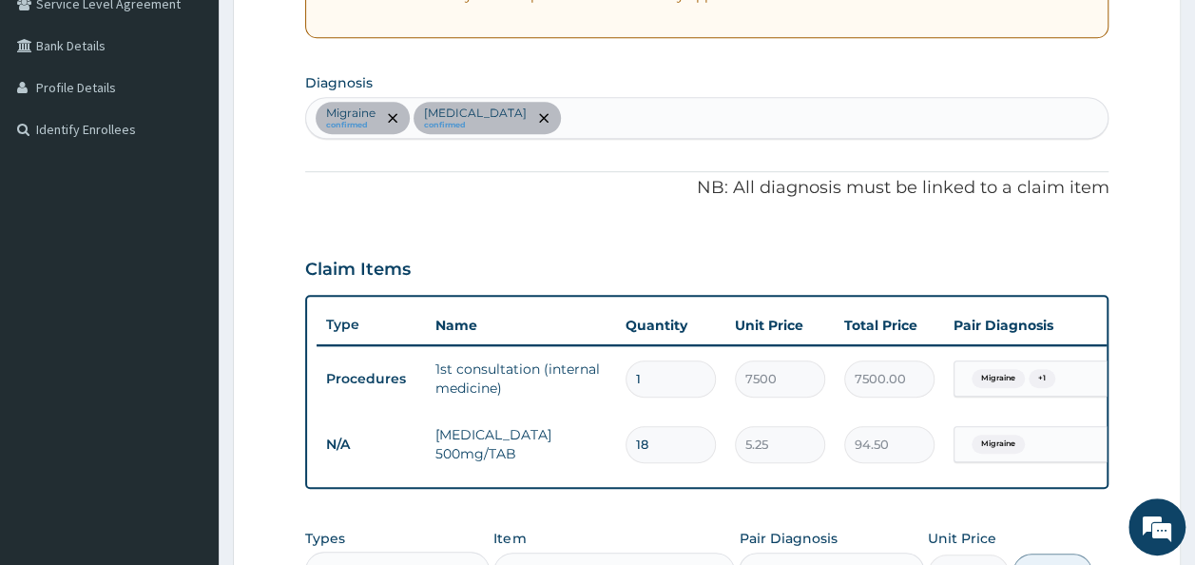
scroll to position [406, 0]
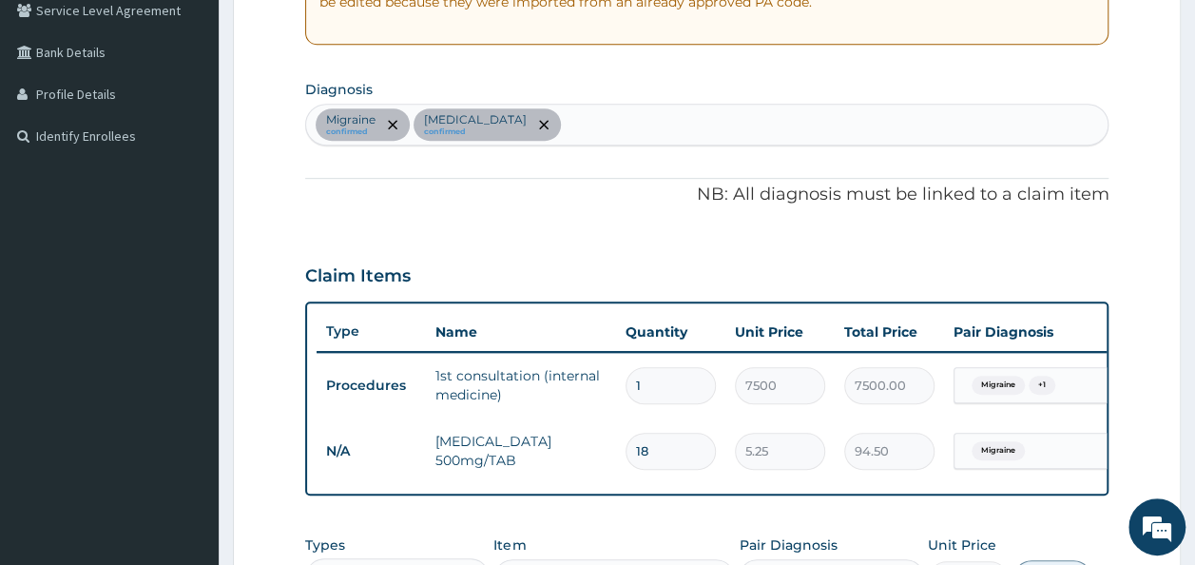
click at [579, 127] on div "Migraine confirmed Sepsis confirmed" at bounding box center [707, 125] width 802 height 40
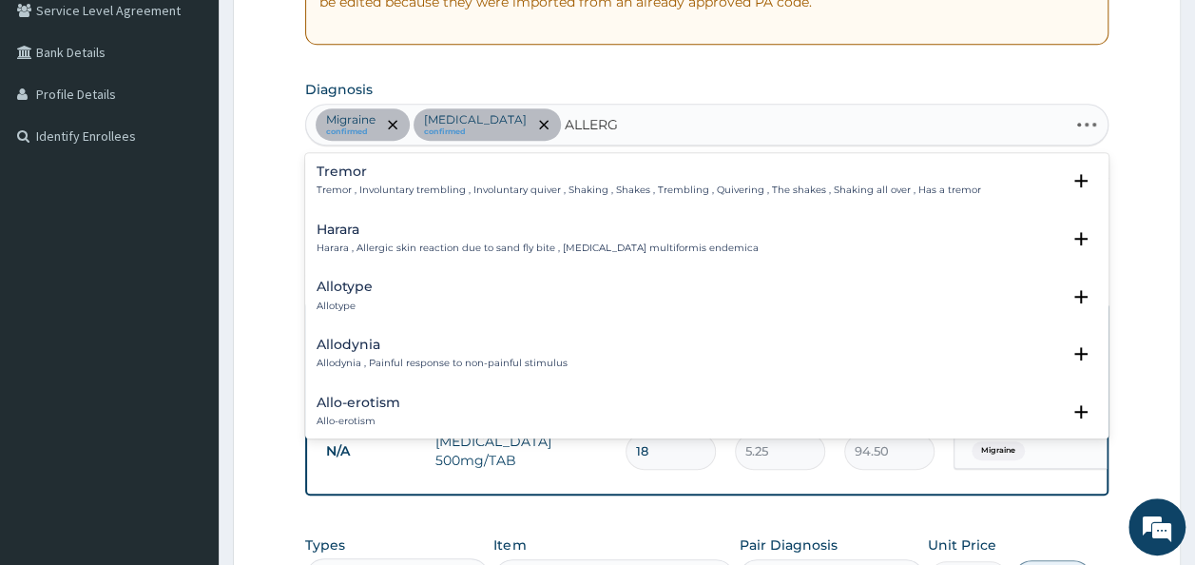
type input "ALLERGY"
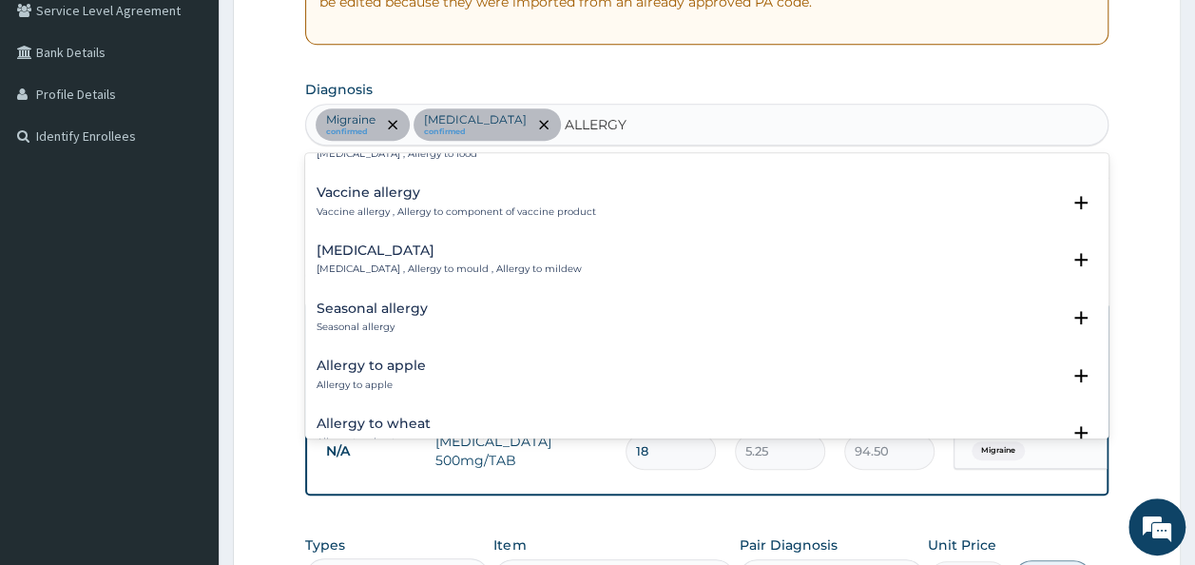
scroll to position [1070, 0]
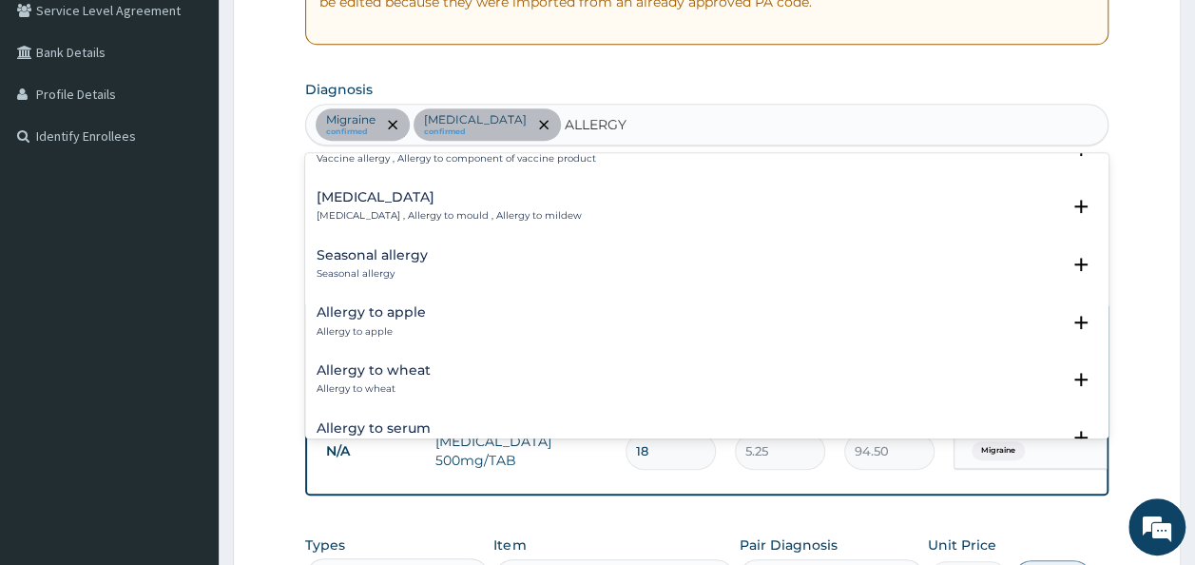
click at [373, 267] on p "Seasonal allergy" at bounding box center [372, 273] width 111 height 13
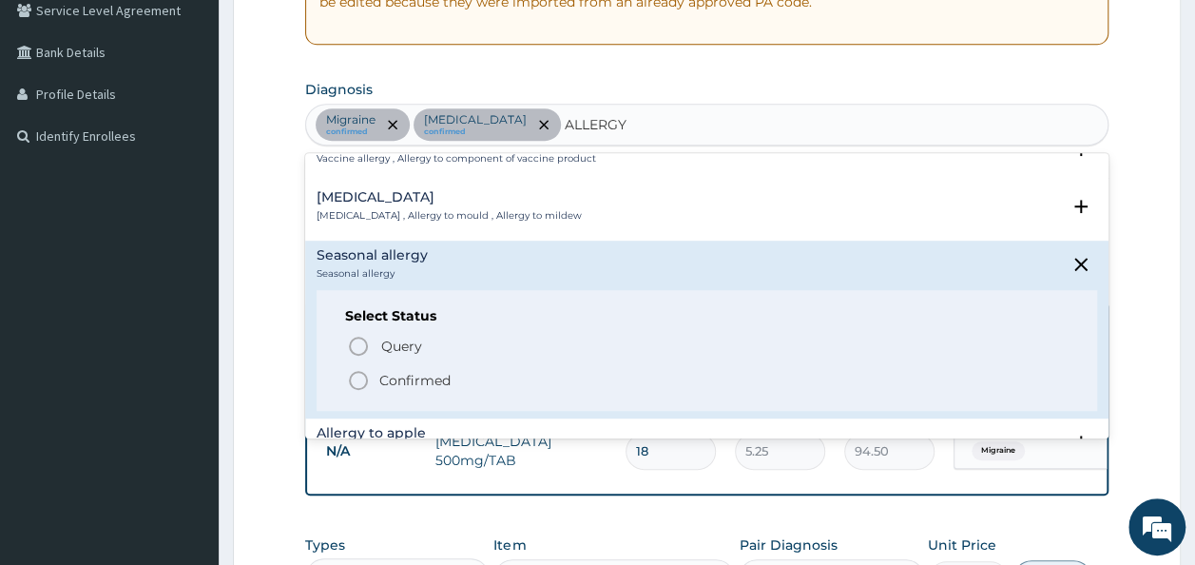
click at [423, 377] on p "Confirmed" at bounding box center [414, 380] width 71 height 19
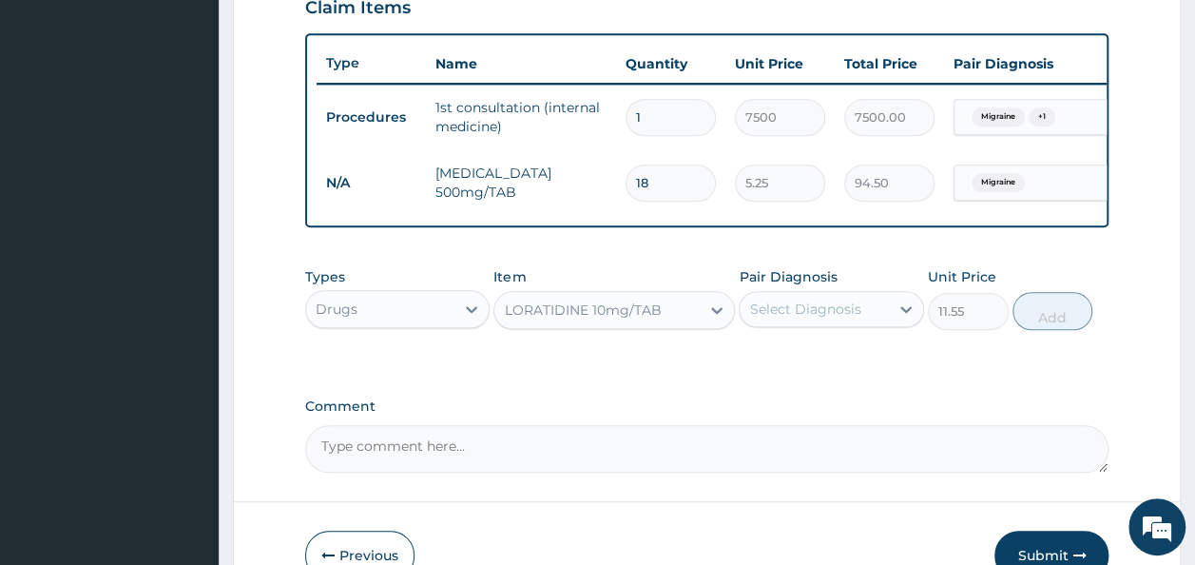
scroll to position [677, 0]
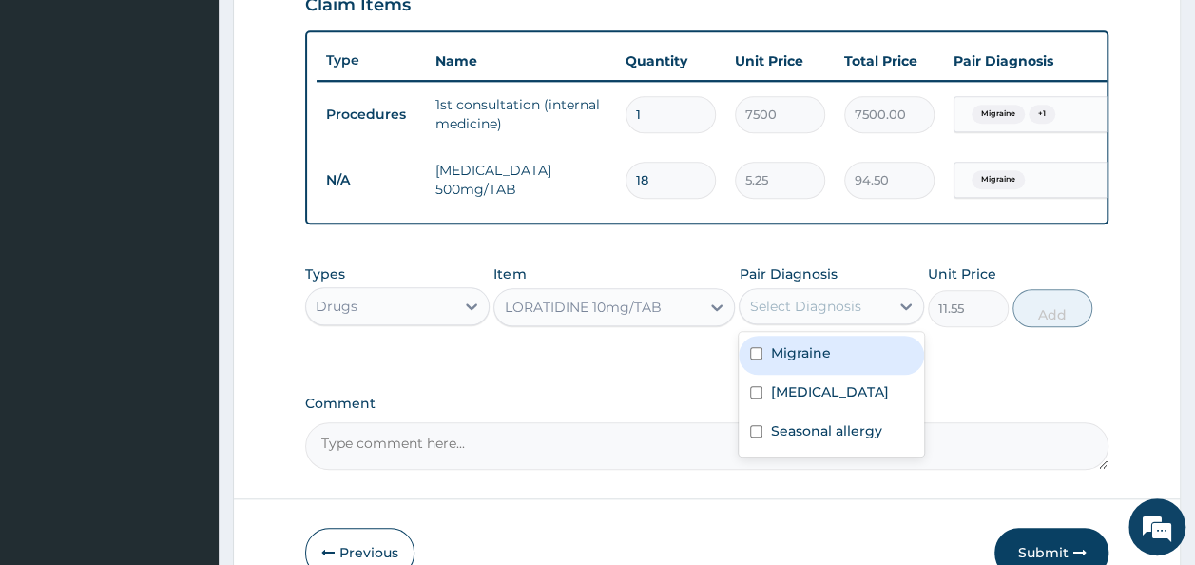
click at [873, 321] on div "Select Diagnosis" at bounding box center [813, 306] width 149 height 30
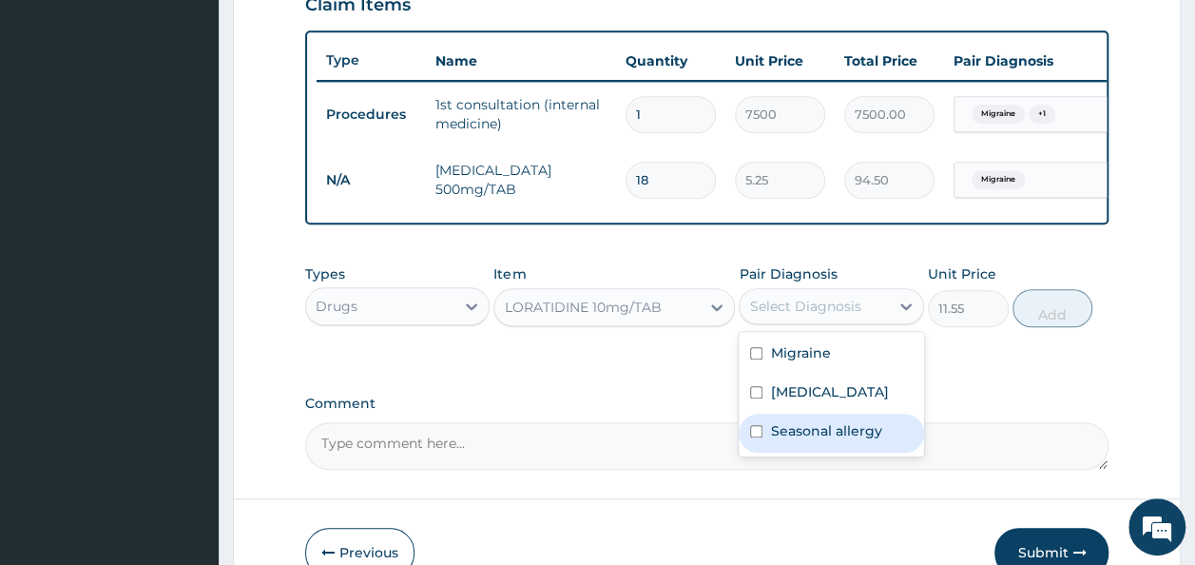
click at [840, 439] on label "Seasonal allergy" at bounding box center [825, 430] width 111 height 19
checkbox input "true"
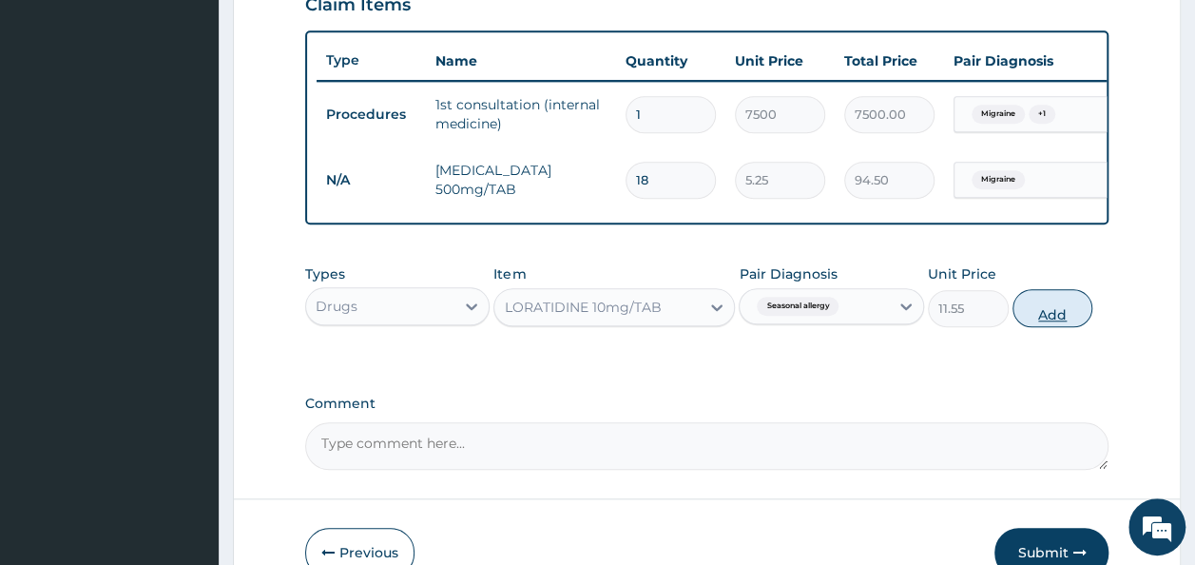
click at [1049, 327] on button "Add" at bounding box center [1052, 308] width 81 height 38
type input "0"
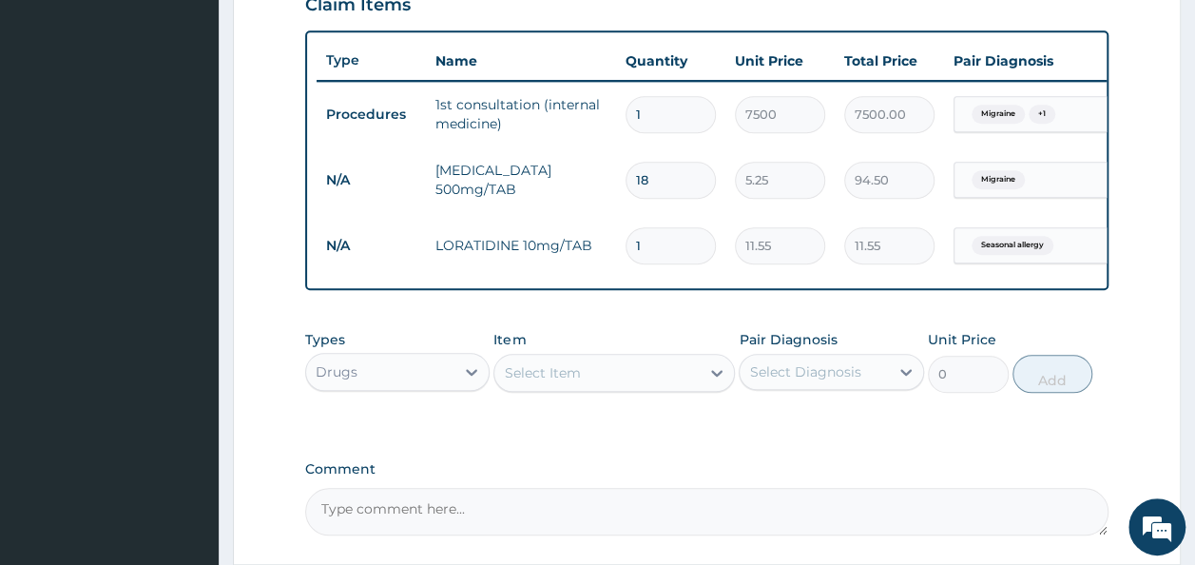
type input "0.00"
type input "5"
type input "57.75"
type input "5"
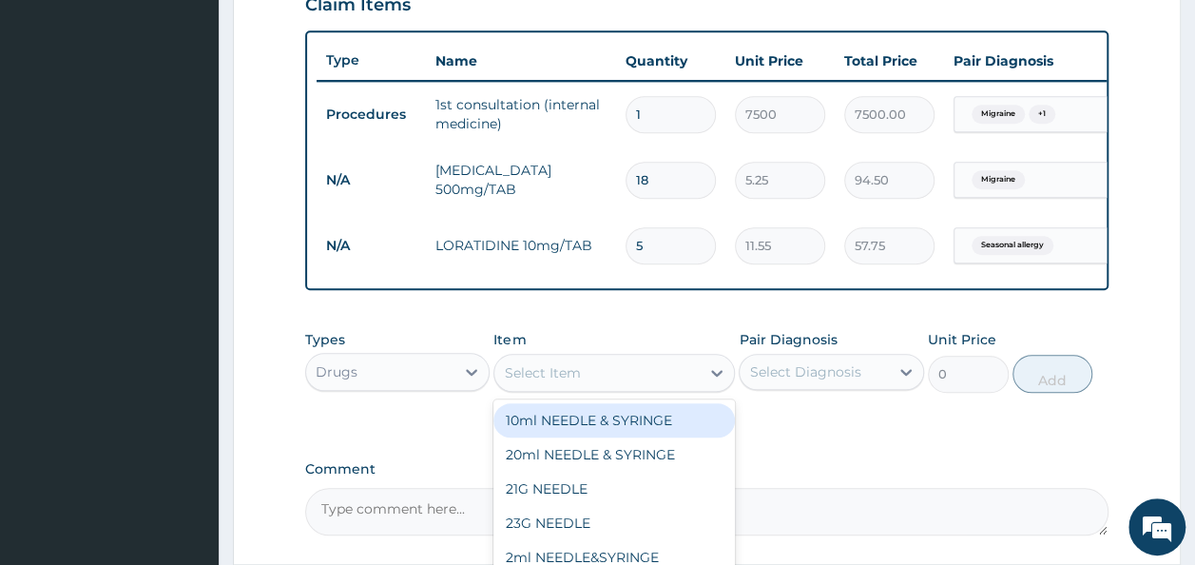
click at [566, 382] on div "Select Item" at bounding box center [542, 372] width 76 height 19
type input "AMOX"
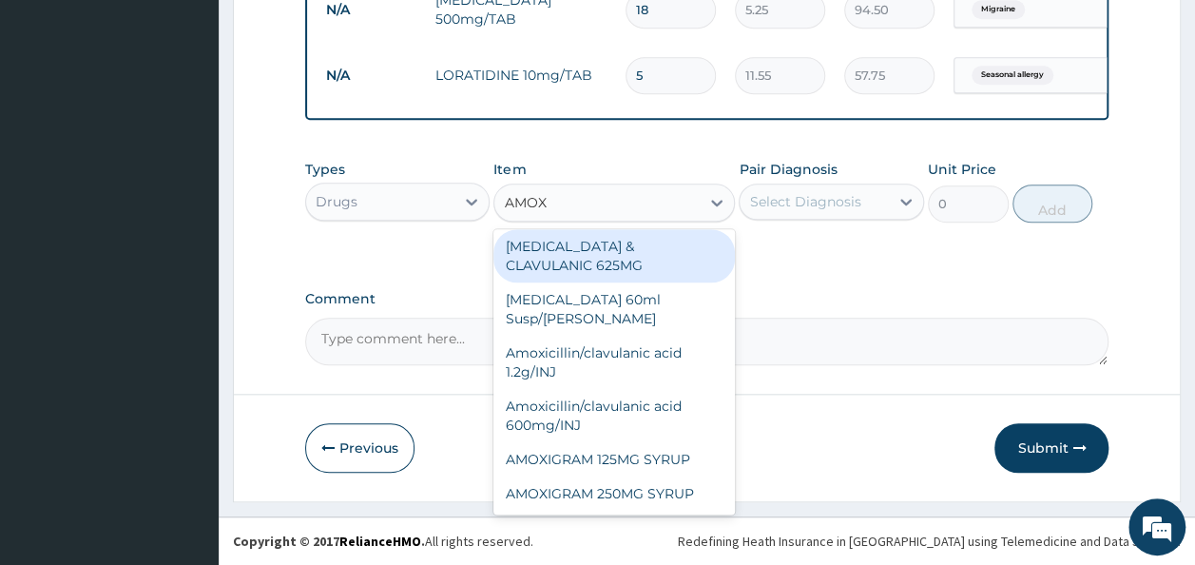
scroll to position [0, 0]
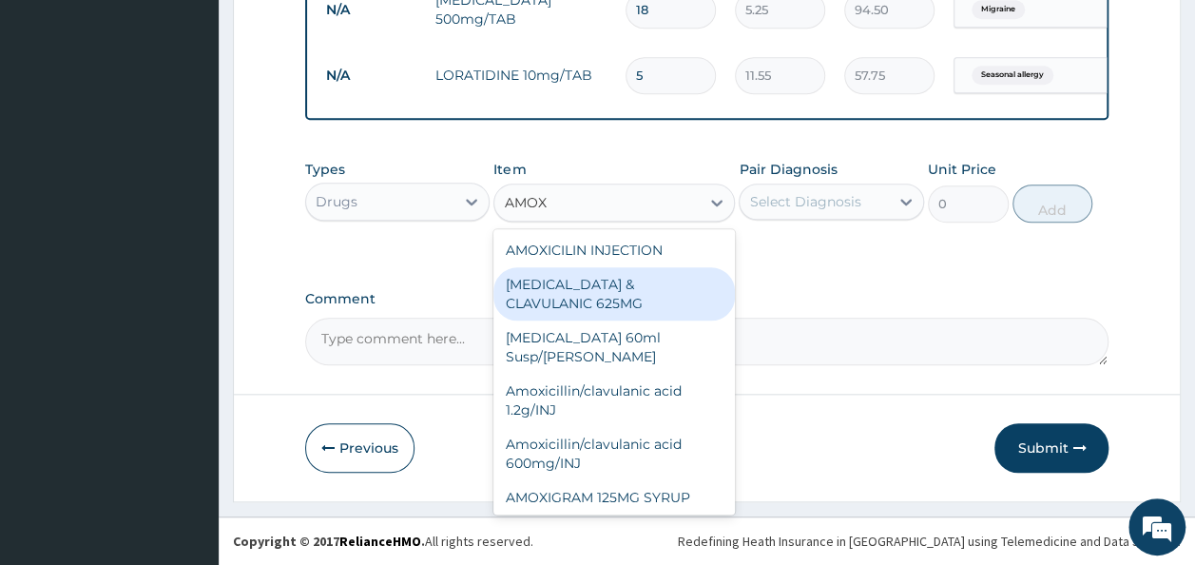
click at [648, 296] on div "AMOXICILLIN & CLAVULANIC 625MG" at bounding box center [613, 293] width 241 height 53
type input "105"
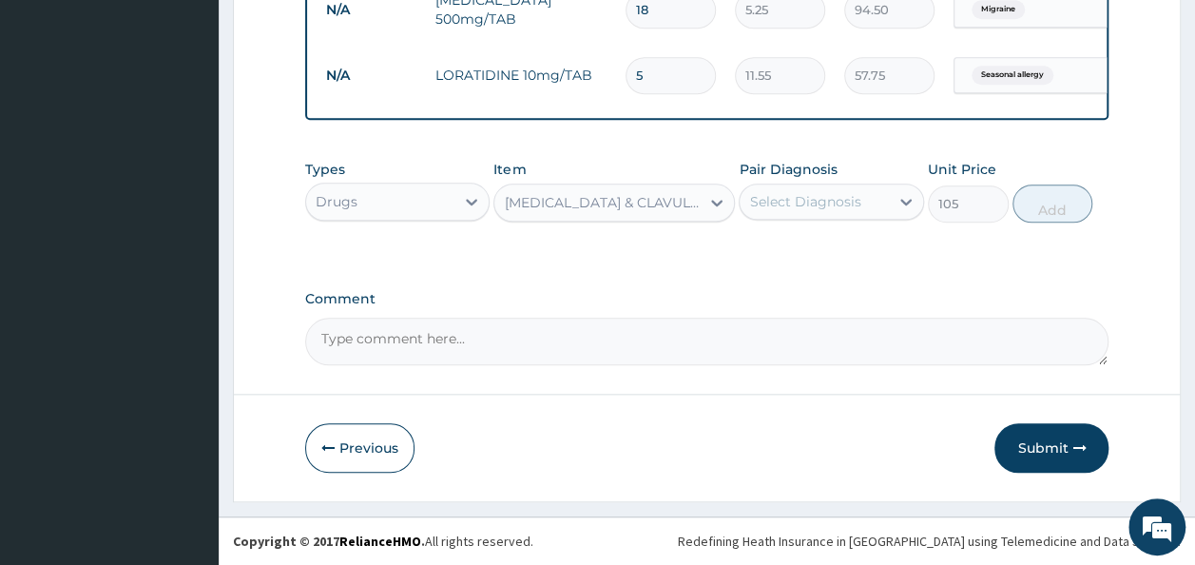
click at [806, 203] on div "Select Diagnosis" at bounding box center [804, 201] width 111 height 19
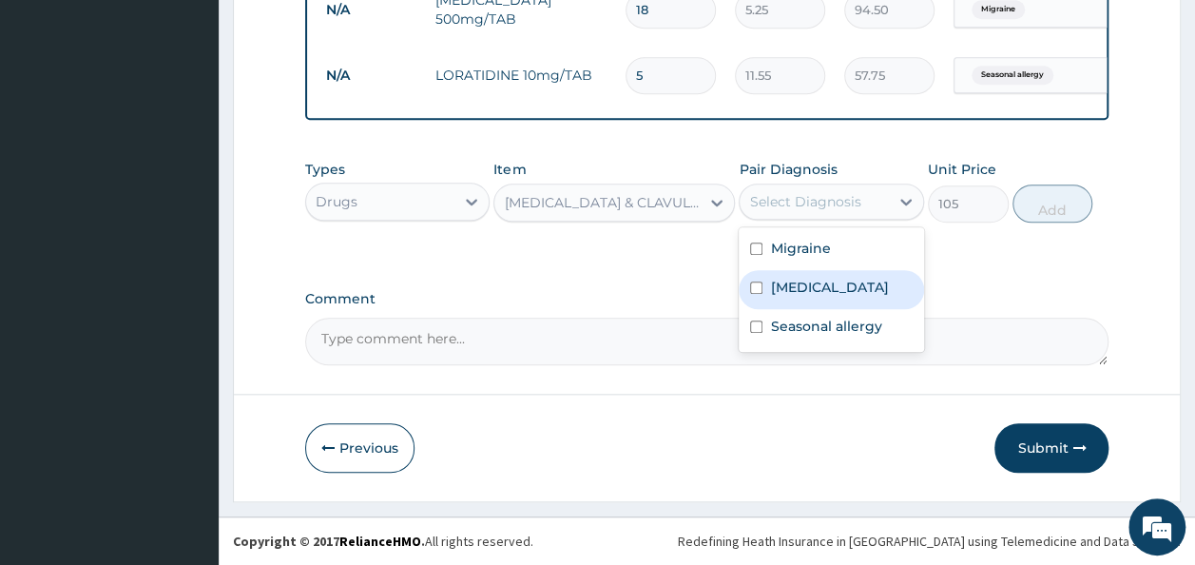
click at [783, 289] on label "Sepsis" at bounding box center [829, 287] width 118 height 19
checkbox input "true"
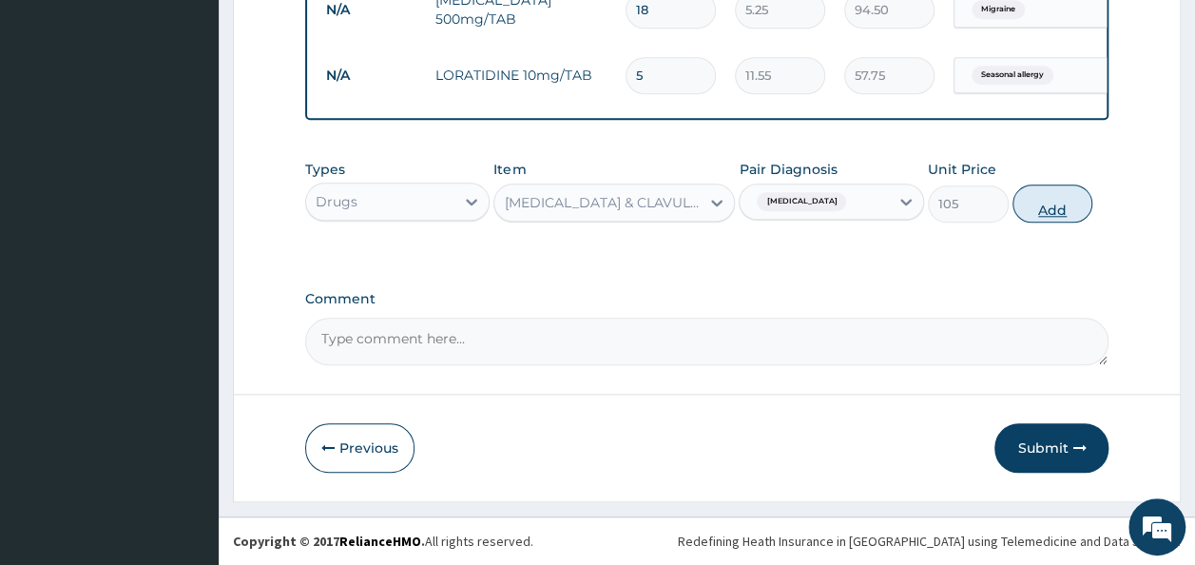
click at [1049, 212] on button "Add" at bounding box center [1052, 203] width 81 height 38
type input "0"
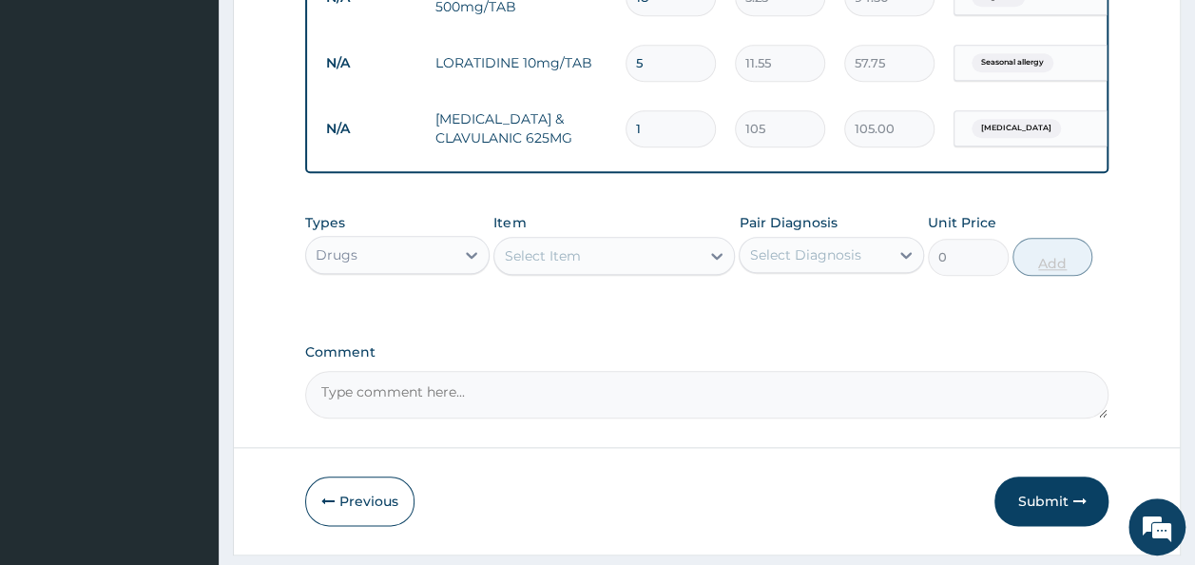
type input "14"
type input "1470.00"
type input "14"
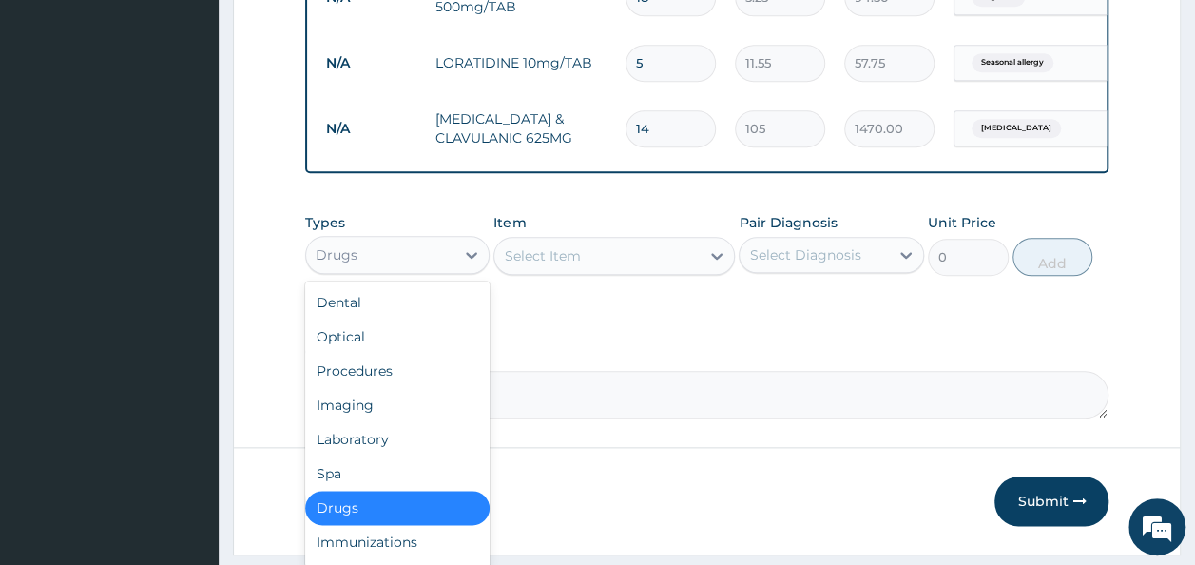
click at [426, 270] on div "Drugs" at bounding box center [380, 255] width 149 height 30
click at [390, 453] on div "Laboratory" at bounding box center [397, 439] width 185 height 34
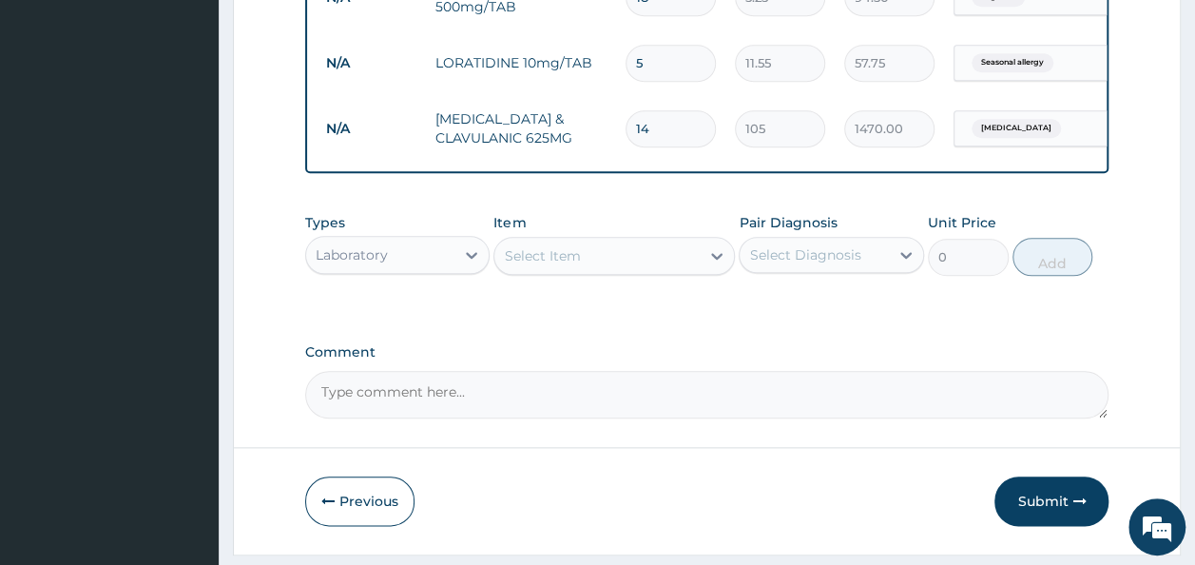
click at [584, 273] on div "Select Item" at bounding box center [613, 256] width 241 height 38
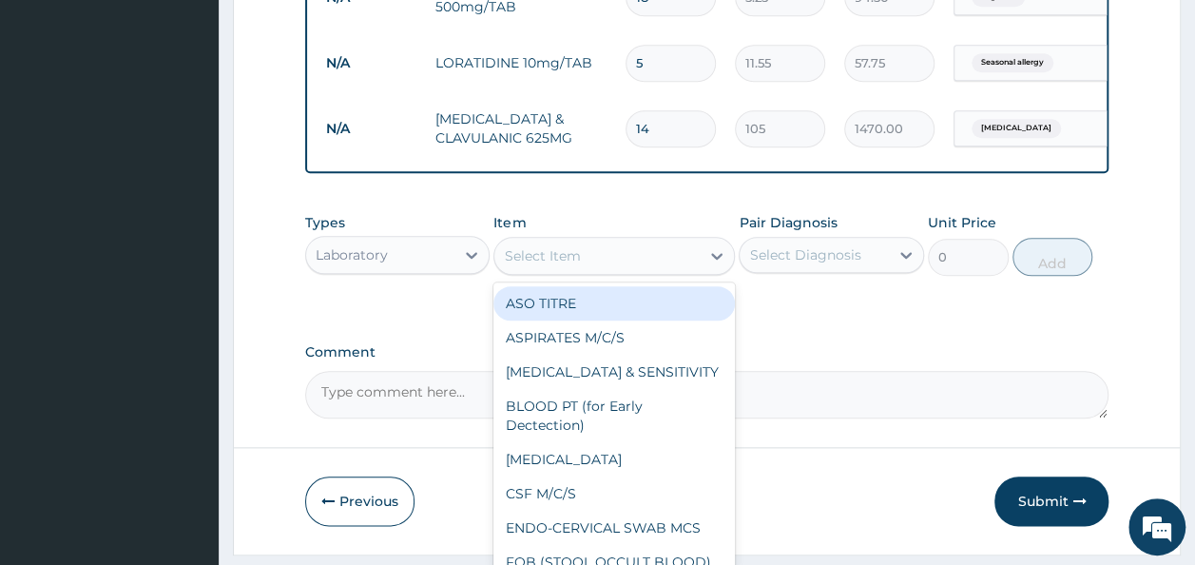
click at [584, 271] on div "Select Item" at bounding box center [596, 255] width 205 height 30
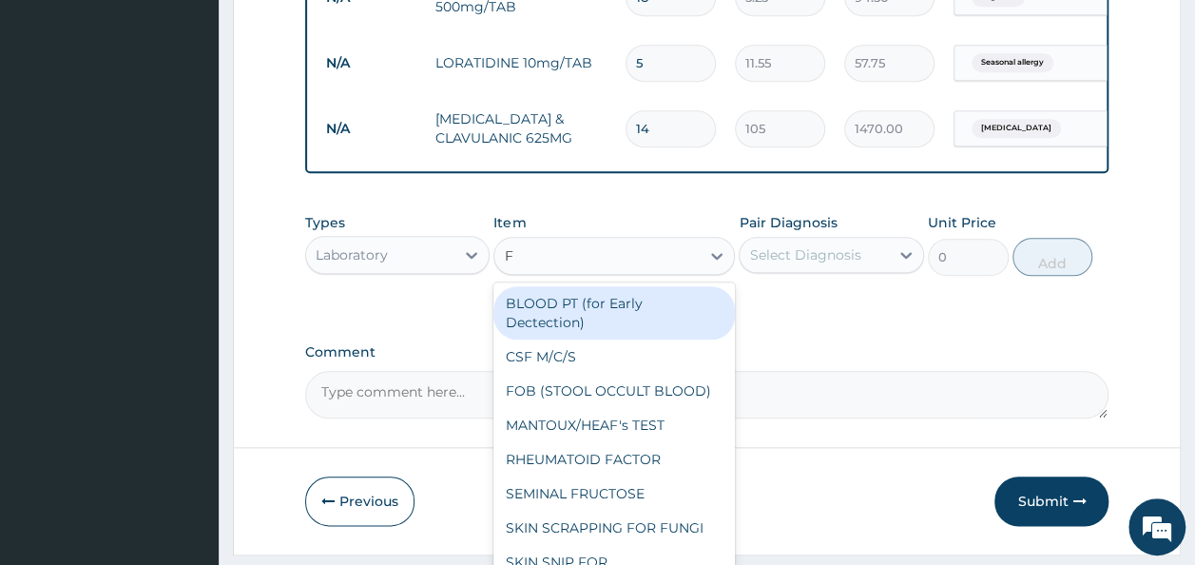
type input "FB"
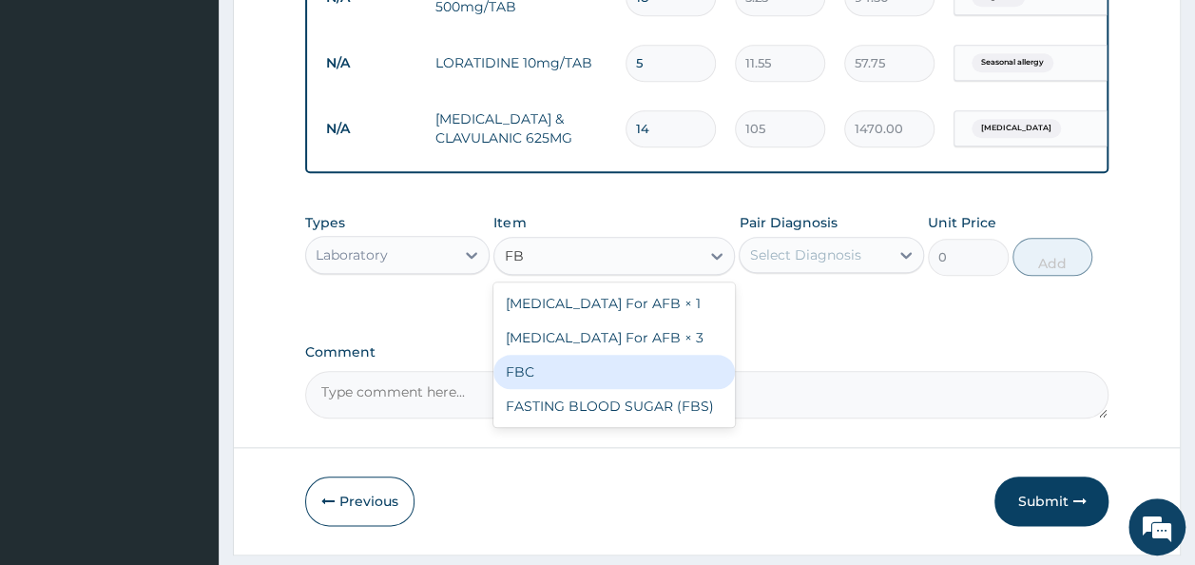
click at [527, 384] on div "FBC" at bounding box center [613, 372] width 241 height 34
type input "1600"
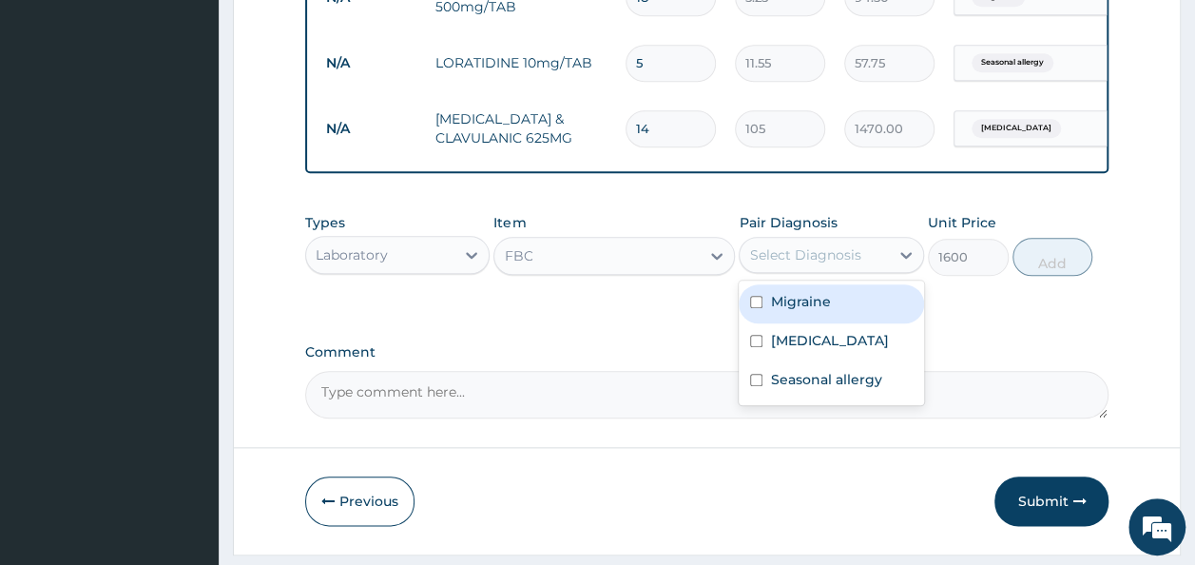
click at [843, 264] on div "Select Diagnosis" at bounding box center [804, 254] width 111 height 19
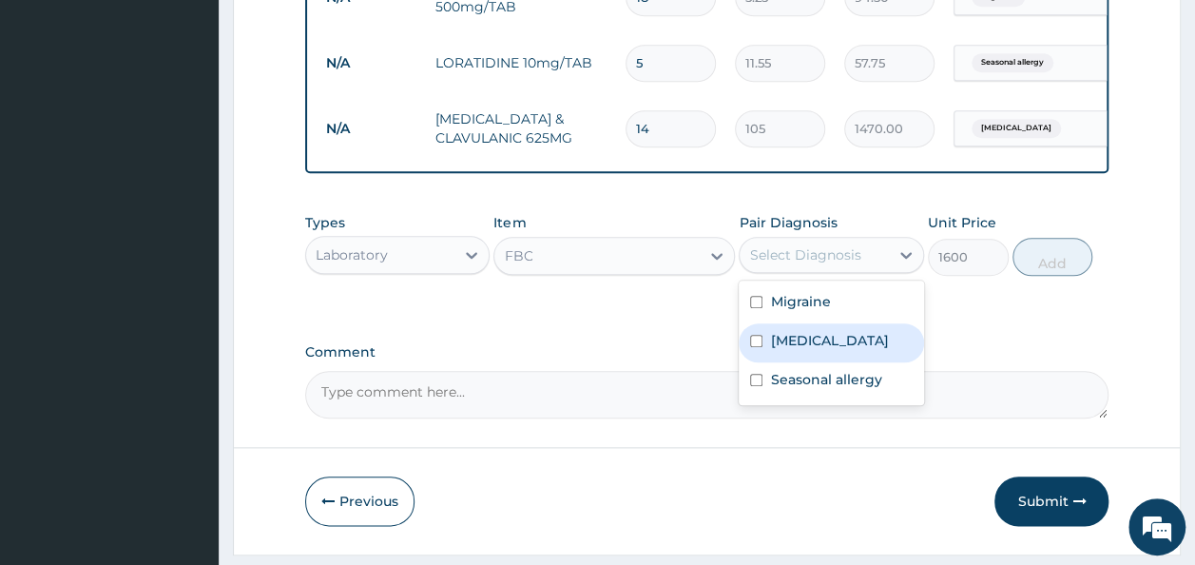
click at [801, 350] on label "Sepsis" at bounding box center [829, 340] width 118 height 19
checkbox input "true"
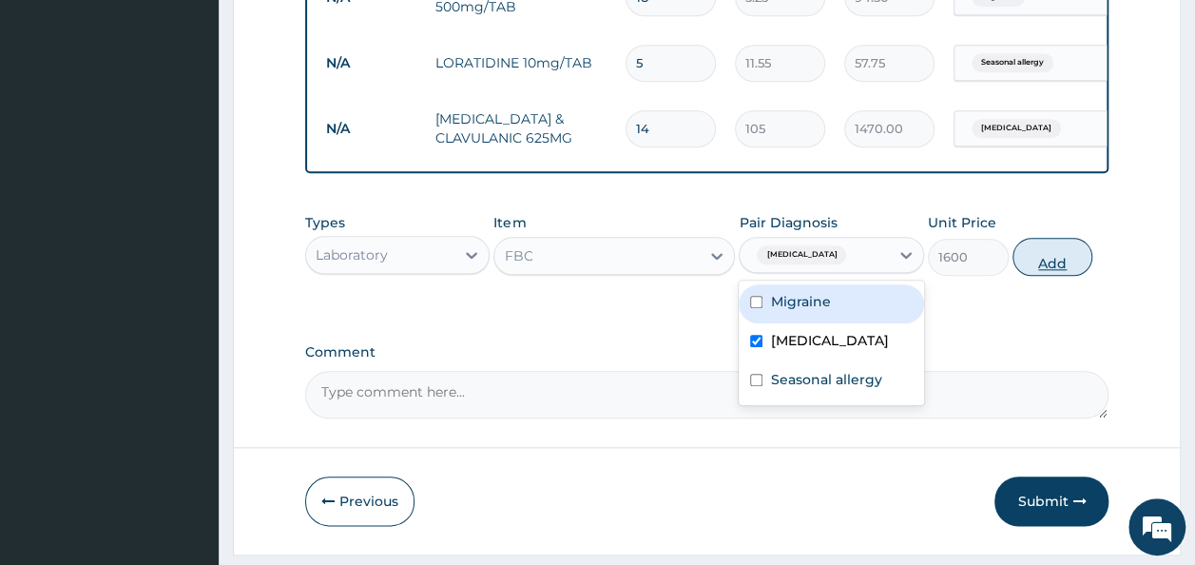
click at [1042, 270] on button "Add" at bounding box center [1052, 257] width 81 height 38
type input "0"
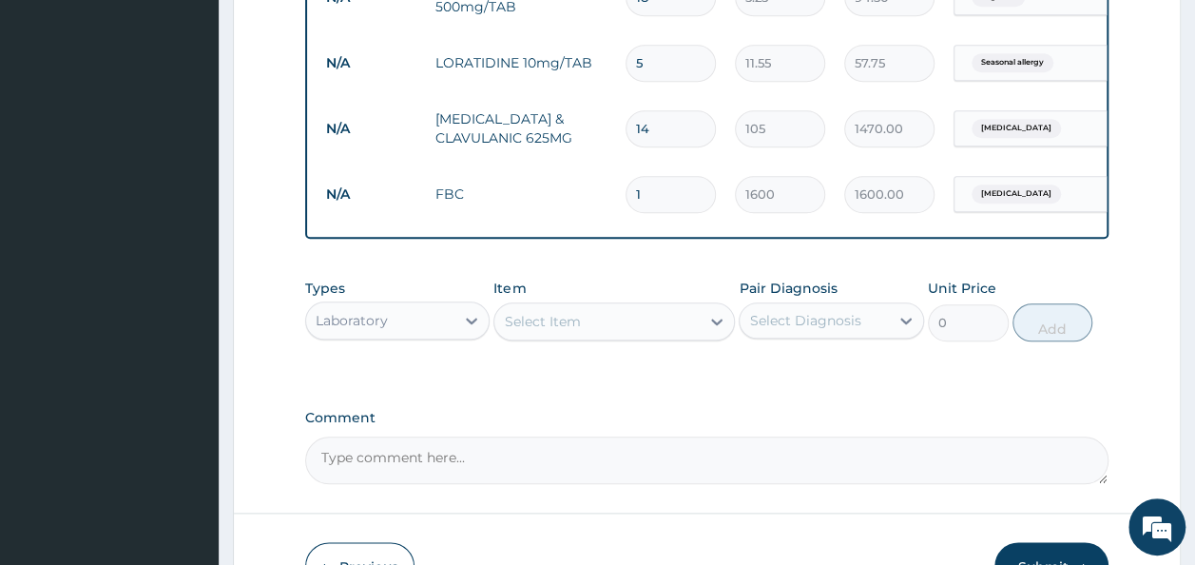
scroll to position [990, 0]
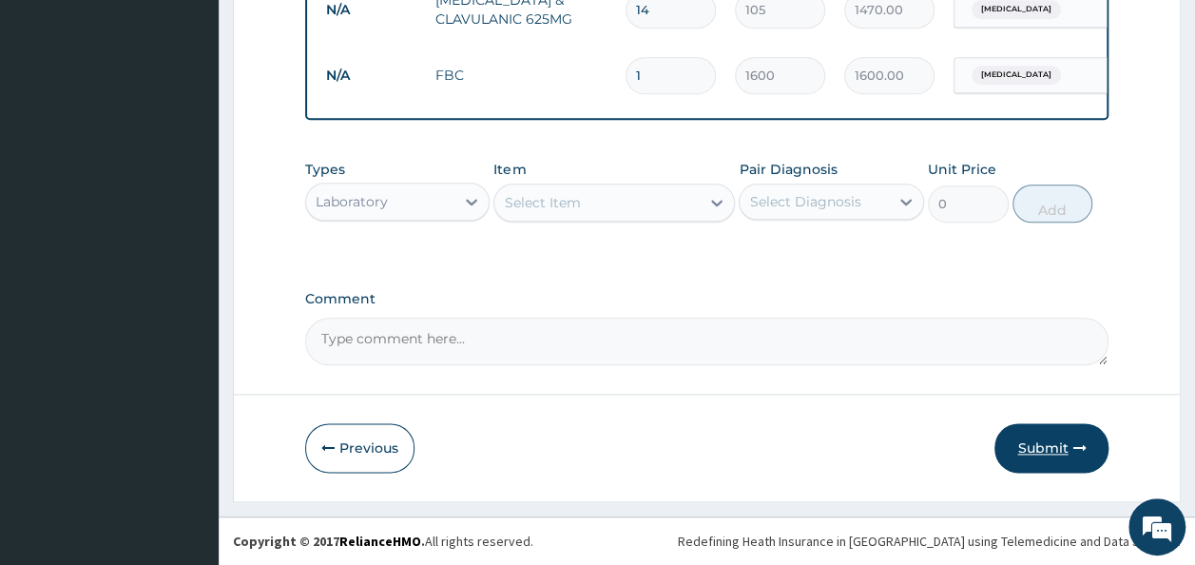
click at [1042, 456] on button "Submit" at bounding box center [1051, 447] width 114 height 49
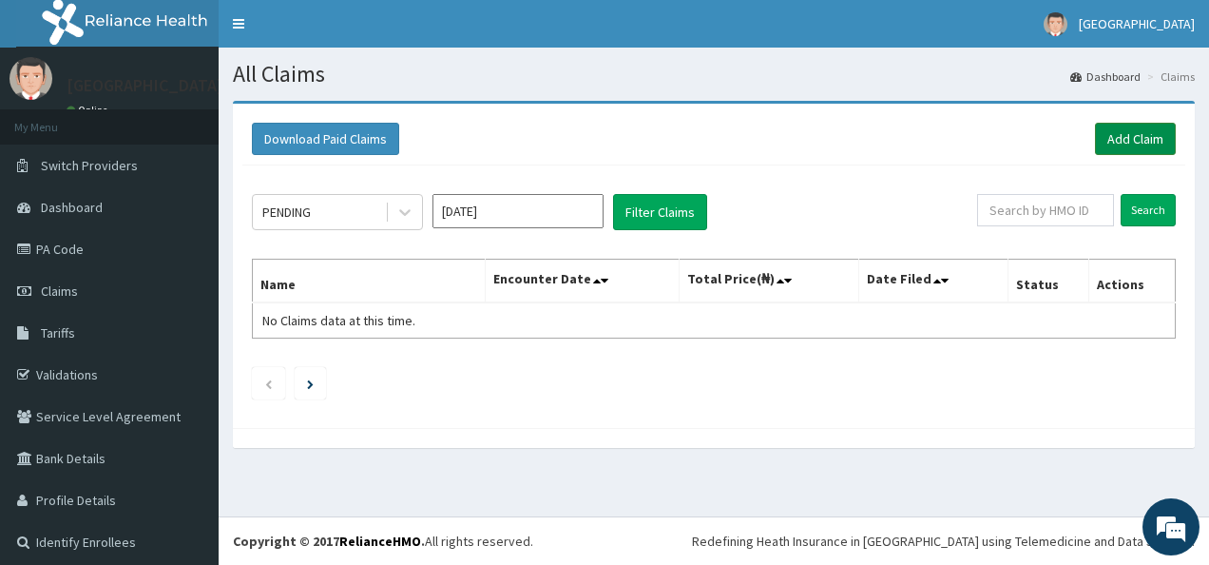
click at [1095, 144] on link "Add Claim" at bounding box center [1135, 139] width 81 height 32
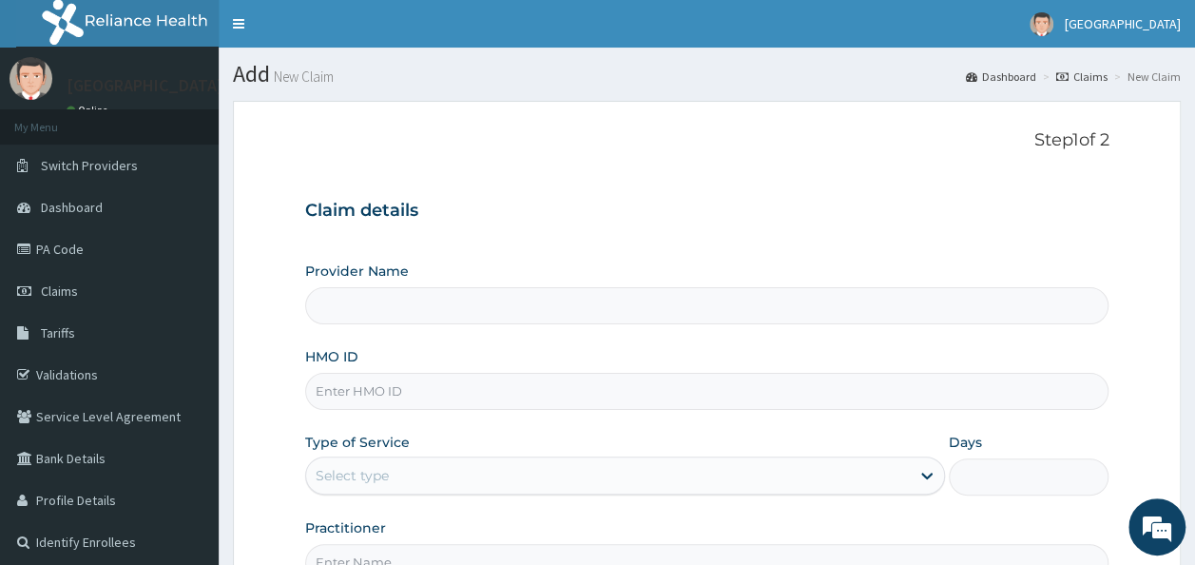
click at [628, 384] on input "HMO ID" at bounding box center [707, 391] width 804 height 37
type input "BT"
type input "Ire Anu Hospitals"
type input "BTR/10114/B"
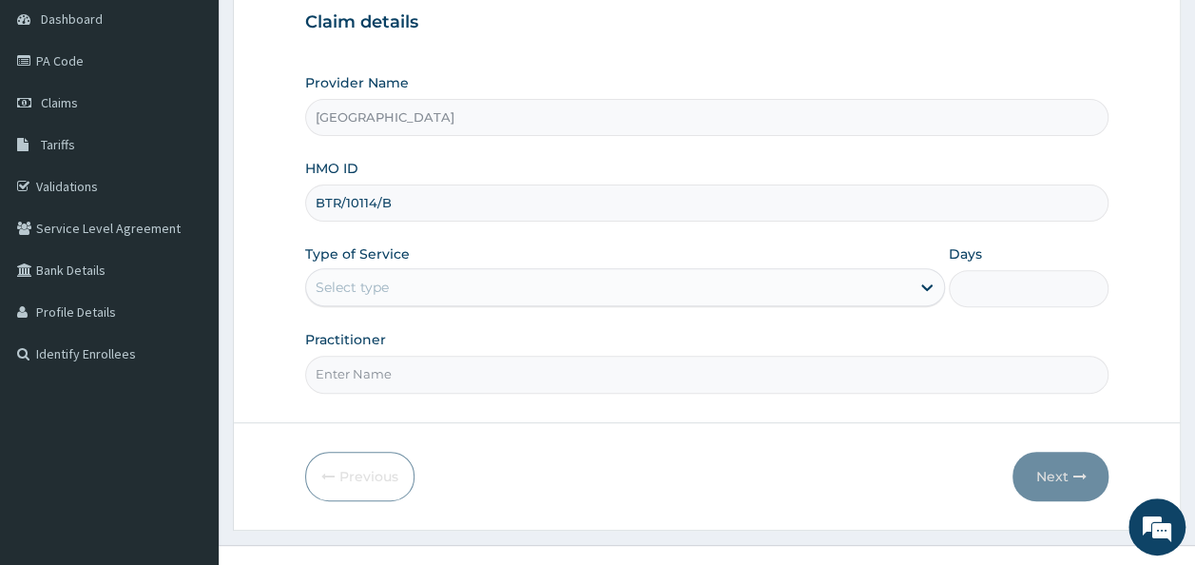
scroll to position [209, 0]
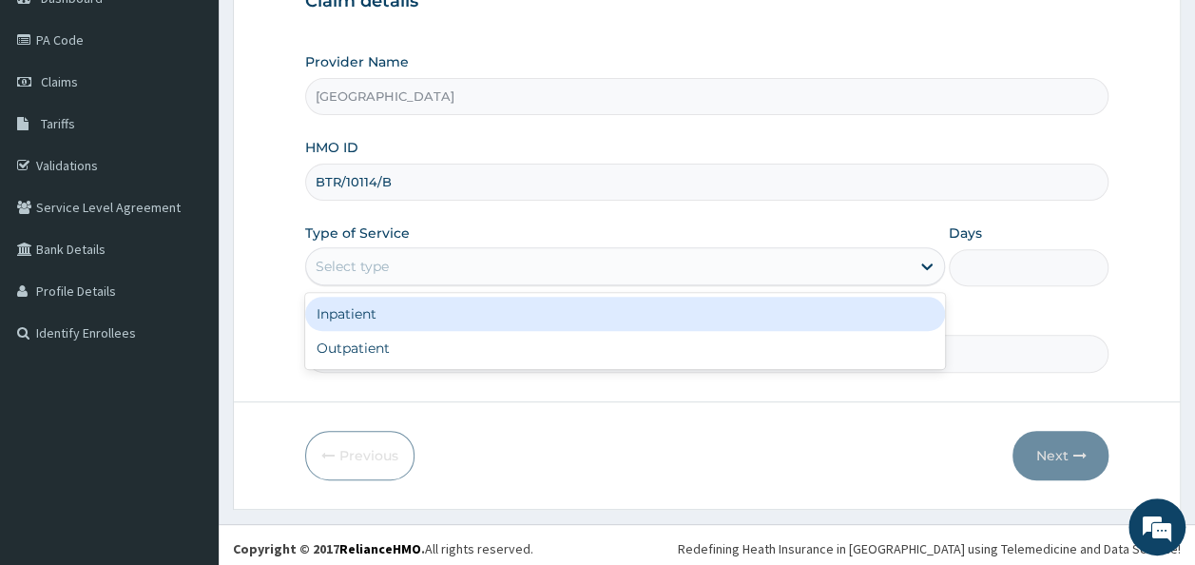
click at [797, 260] on div "Select type" at bounding box center [608, 266] width 604 height 30
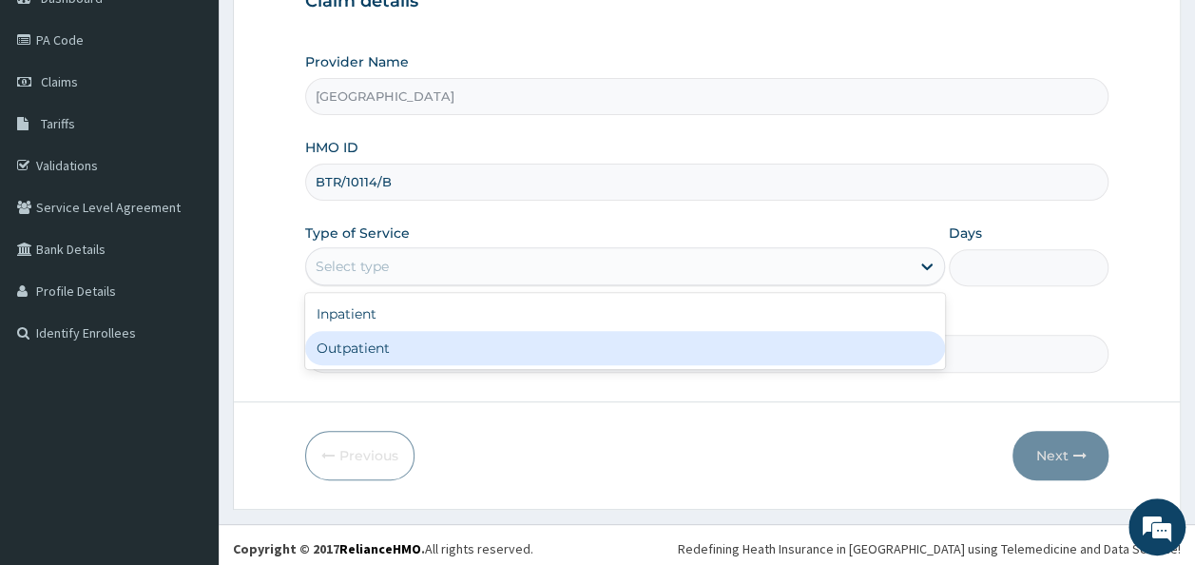
click at [749, 347] on div "Outpatient" at bounding box center [625, 348] width 640 height 34
type input "1"
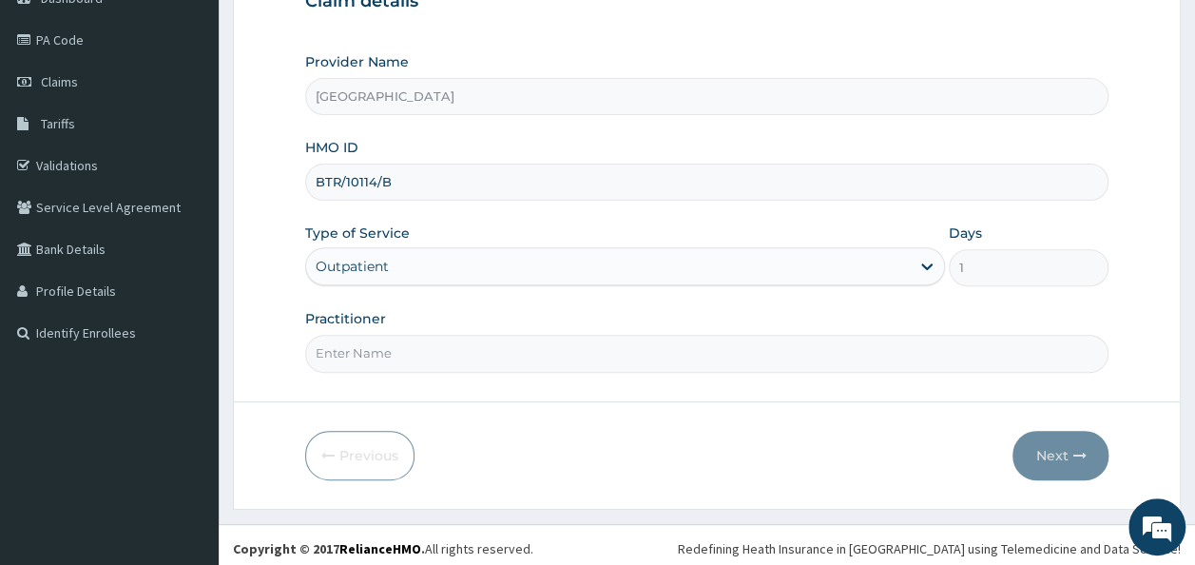
click at [696, 355] on input "Practitioner" at bounding box center [707, 353] width 804 height 37
type input "DR OLUMIDE OJETOKUN"
click at [1038, 449] on button "Next" at bounding box center [1060, 455] width 96 height 49
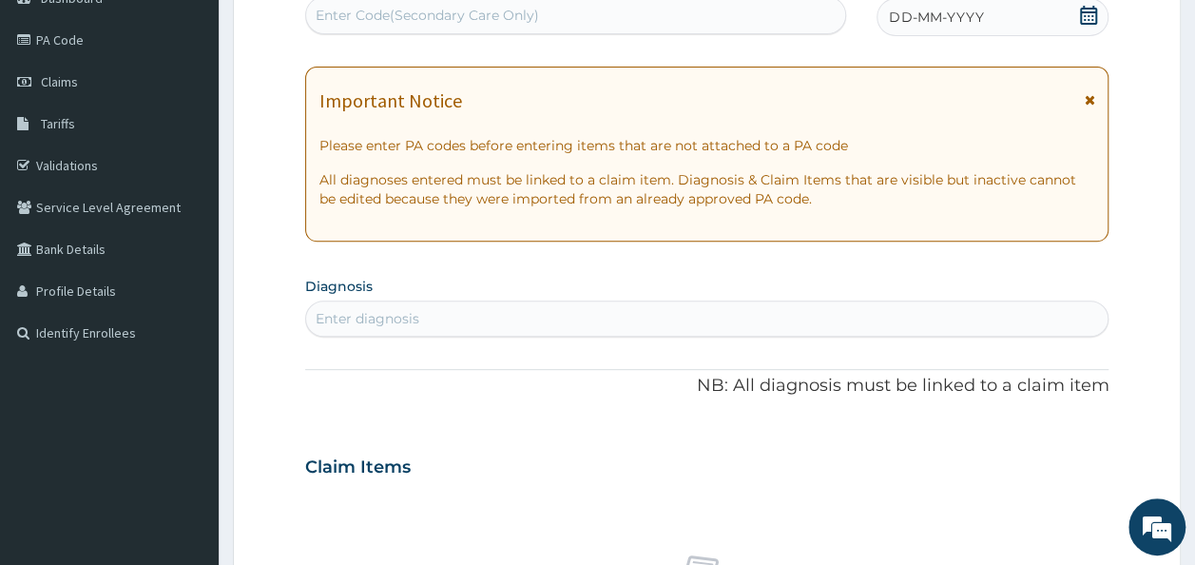
scroll to position [0, 0]
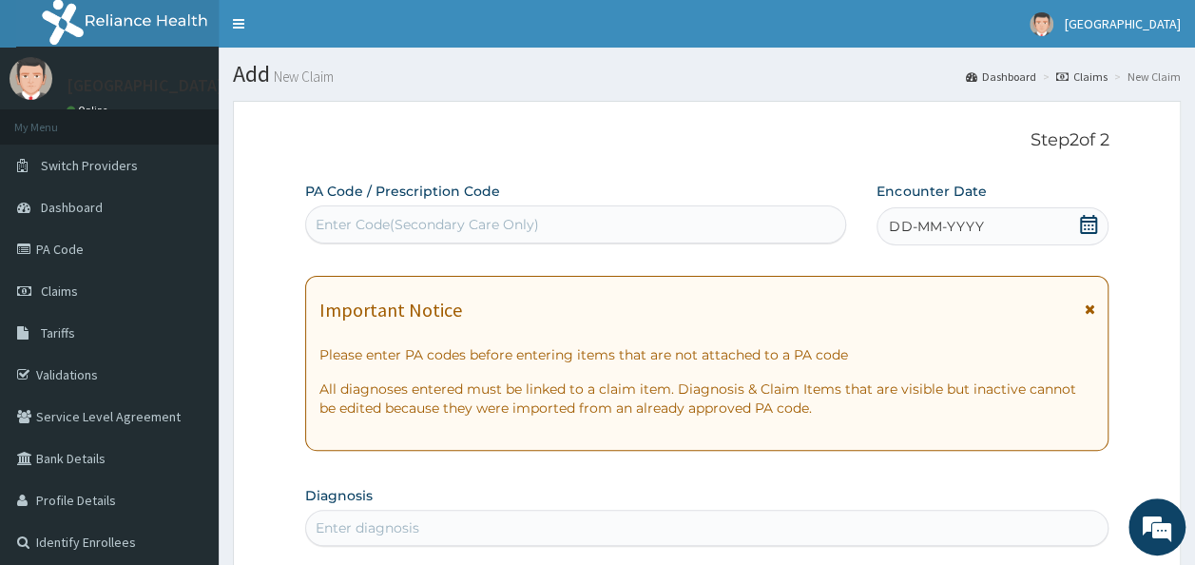
click at [795, 222] on div "Enter Code(Secondary Care Only)" at bounding box center [576, 224] width 540 height 30
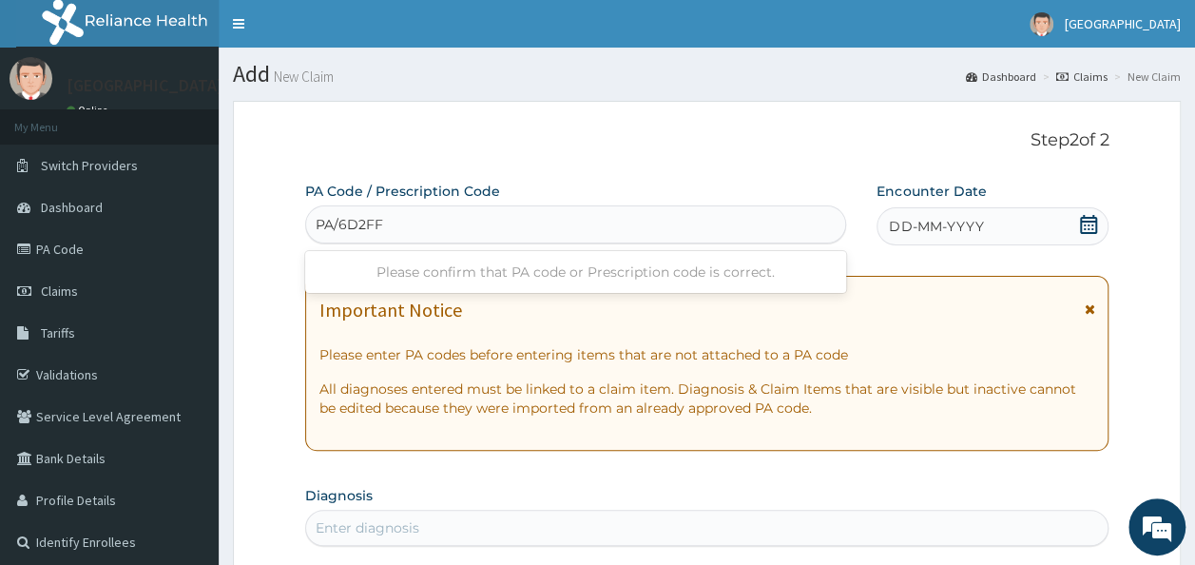
type input "PA/6D2FF0"
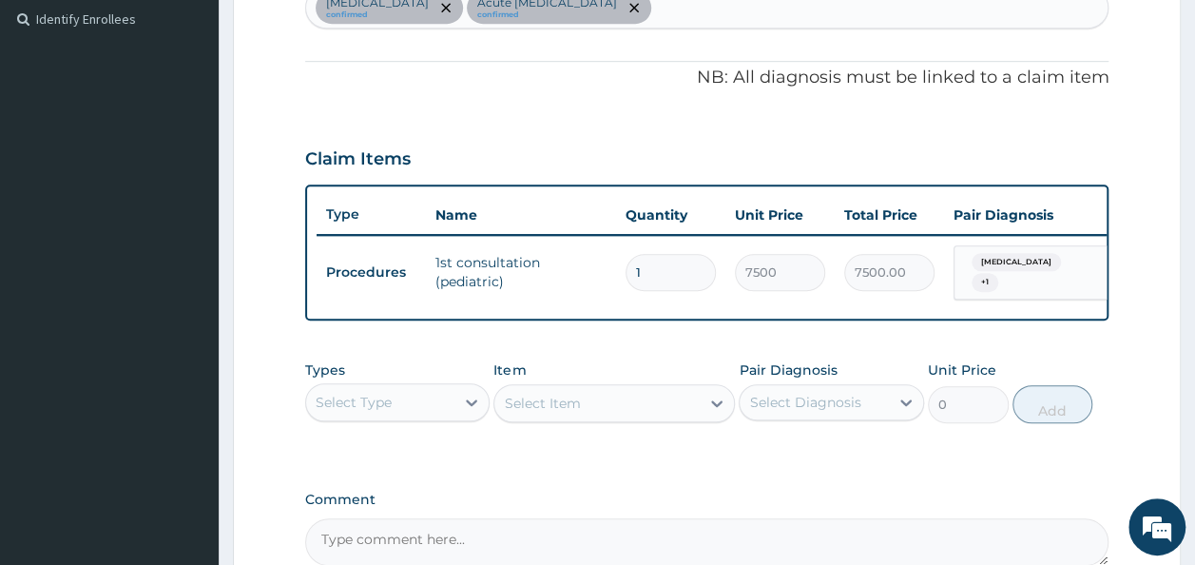
scroll to position [518, 0]
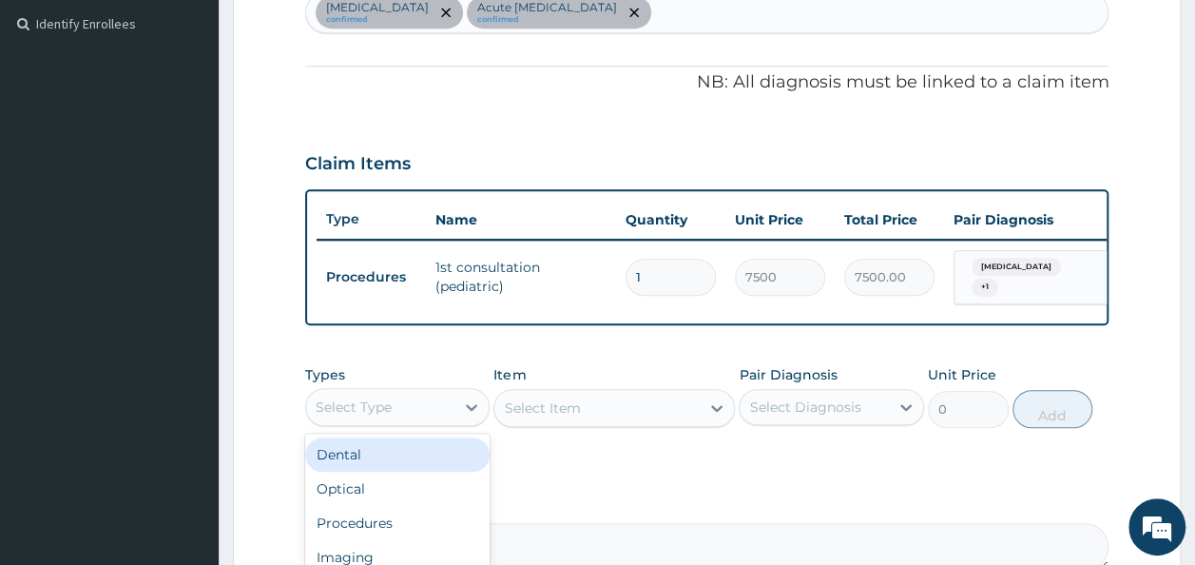
click at [429, 411] on div "Select Type" at bounding box center [380, 407] width 149 height 30
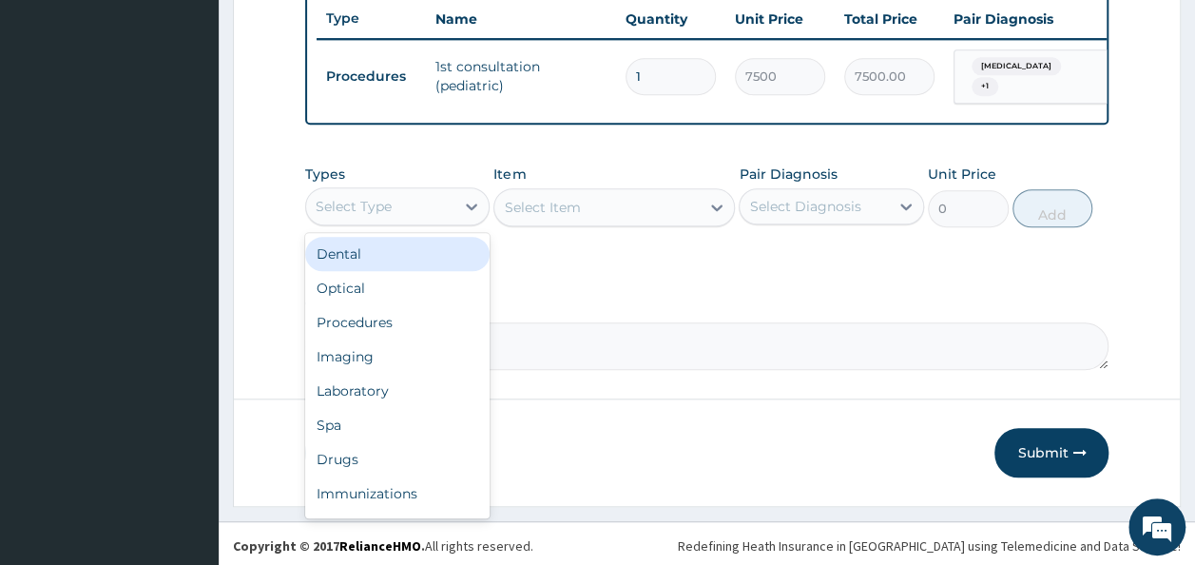
scroll to position [727, 0]
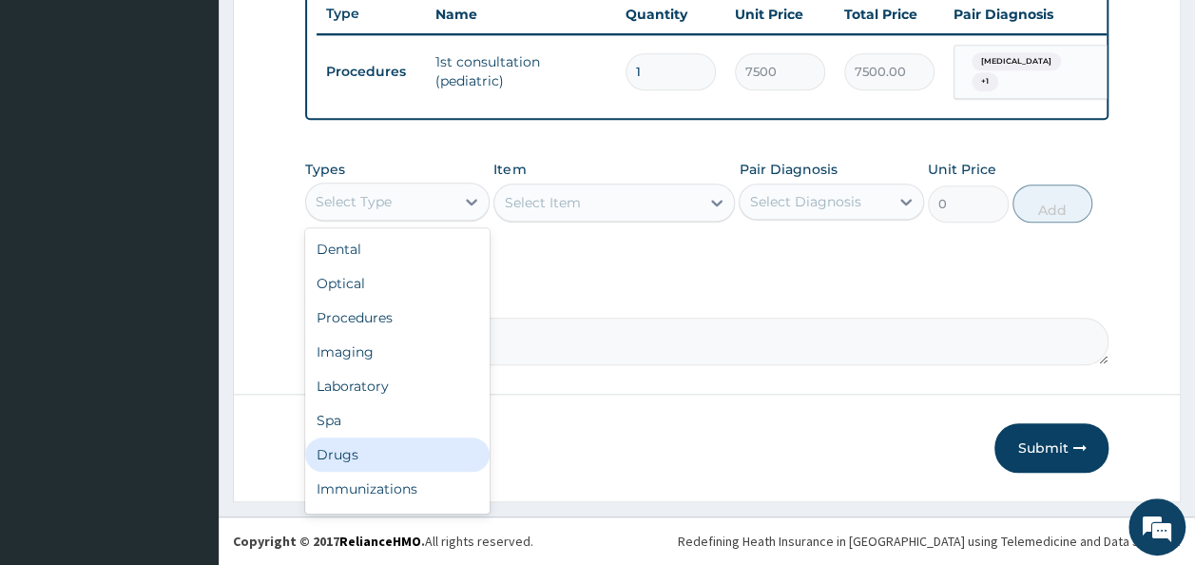
click at [341, 456] on div "Drugs" at bounding box center [397, 454] width 185 height 34
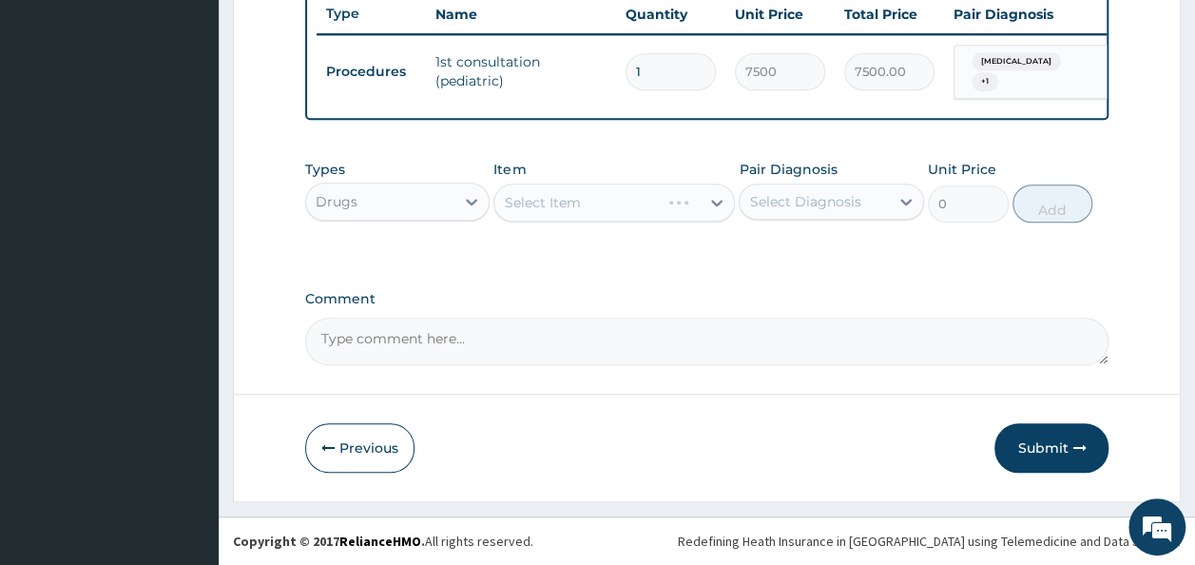
click at [605, 202] on div "Select Item" at bounding box center [613, 202] width 241 height 38
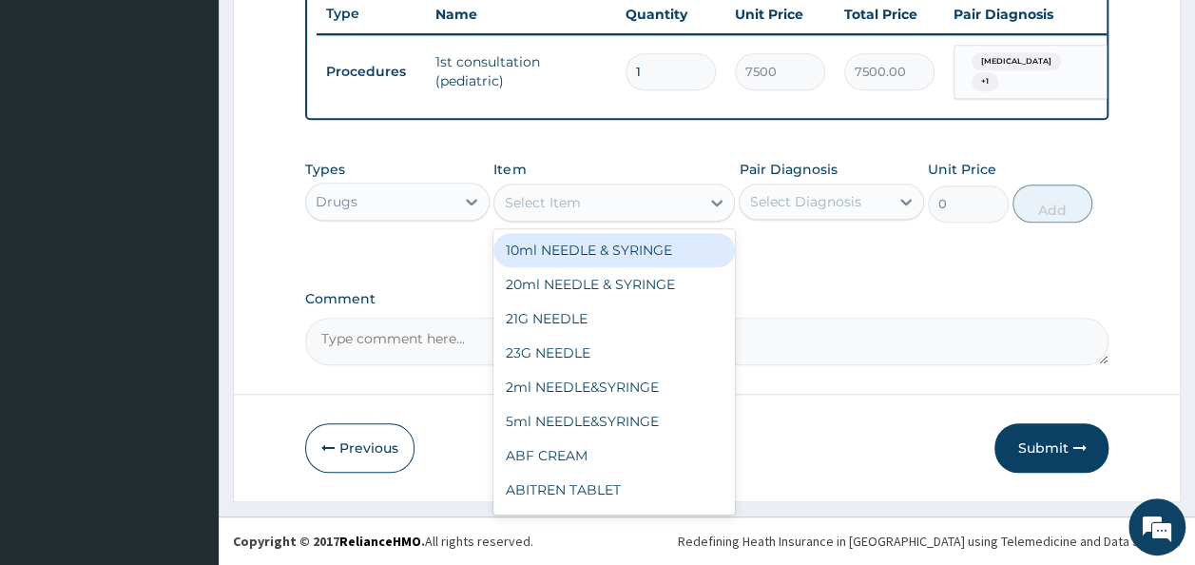
click at [605, 202] on div "Select Item" at bounding box center [596, 202] width 205 height 30
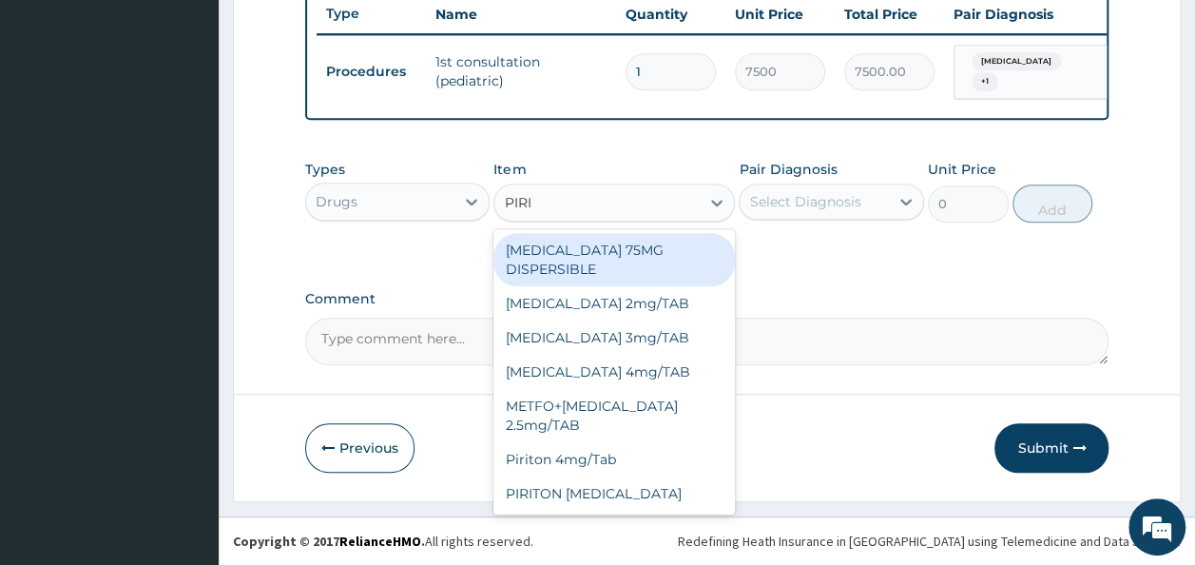
type input "PIRIT"
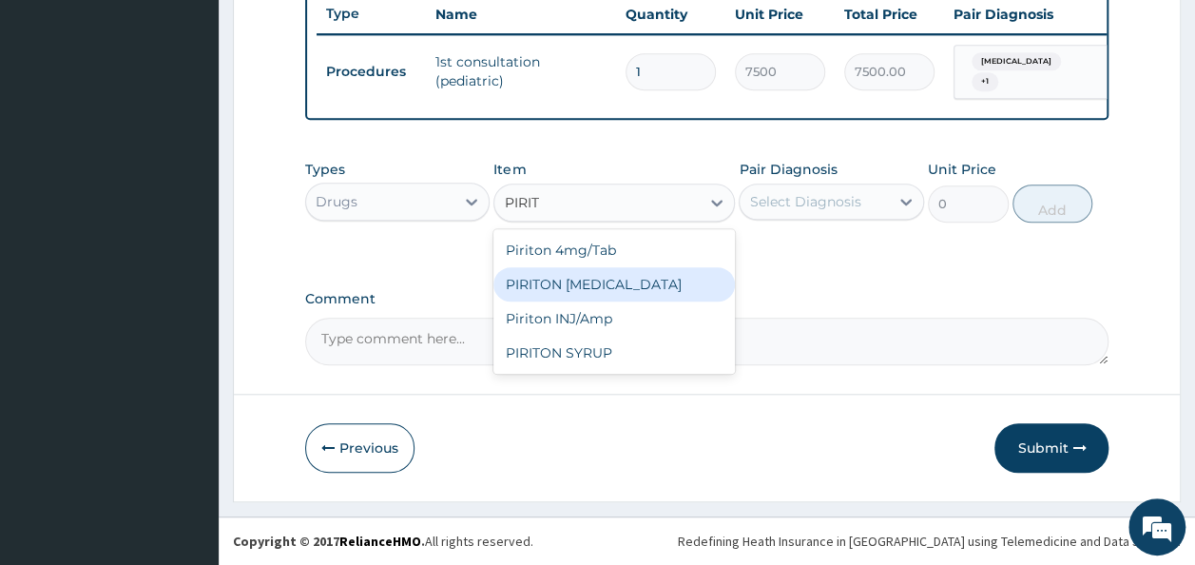
click at [608, 279] on div "PIRITON EXPECTORANT" at bounding box center [613, 284] width 241 height 34
type input "341.25"
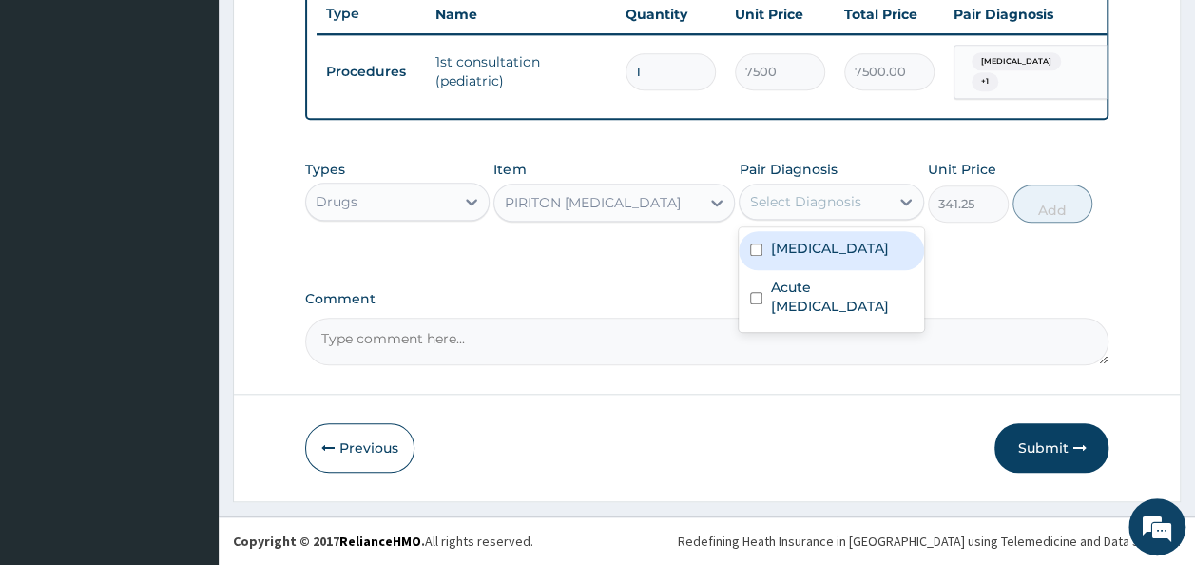
click at [802, 203] on div "Select Diagnosis" at bounding box center [804, 201] width 111 height 19
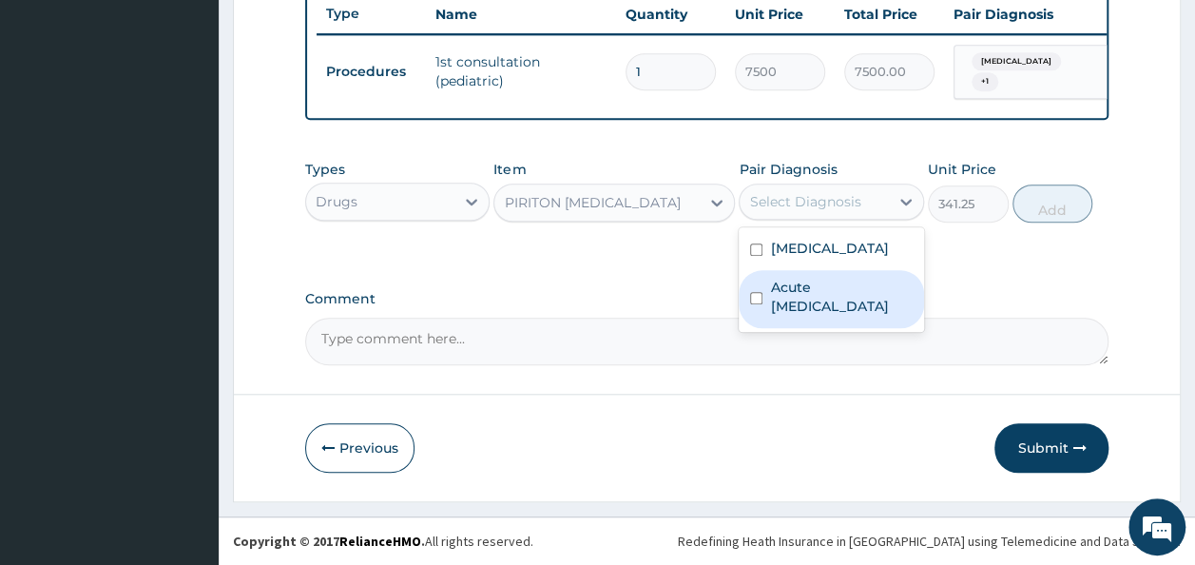
click at [803, 300] on label "Acute [MEDICAL_DATA]" at bounding box center [841, 297] width 143 height 38
checkbox input "true"
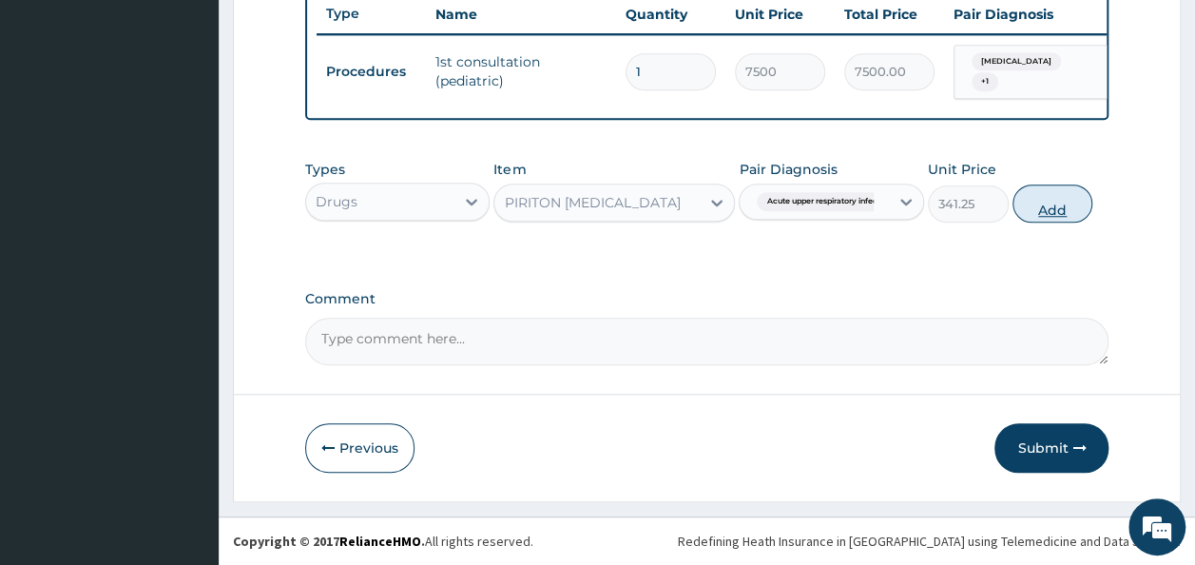
click at [1055, 210] on button "Add" at bounding box center [1052, 203] width 81 height 38
type input "0"
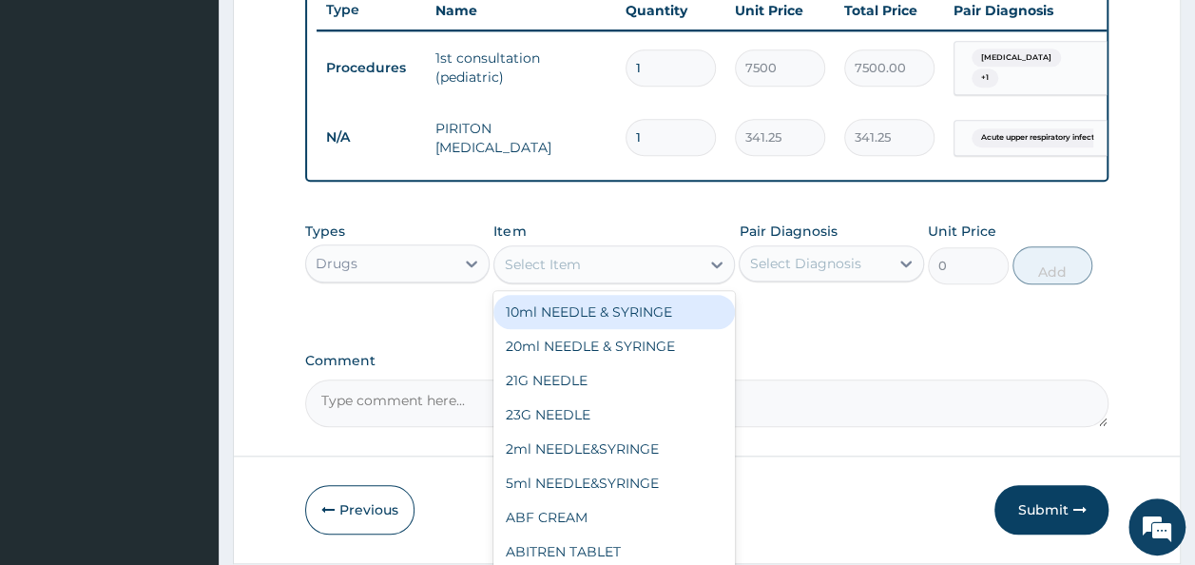
click at [572, 267] on div "Select Item" at bounding box center [542, 264] width 76 height 19
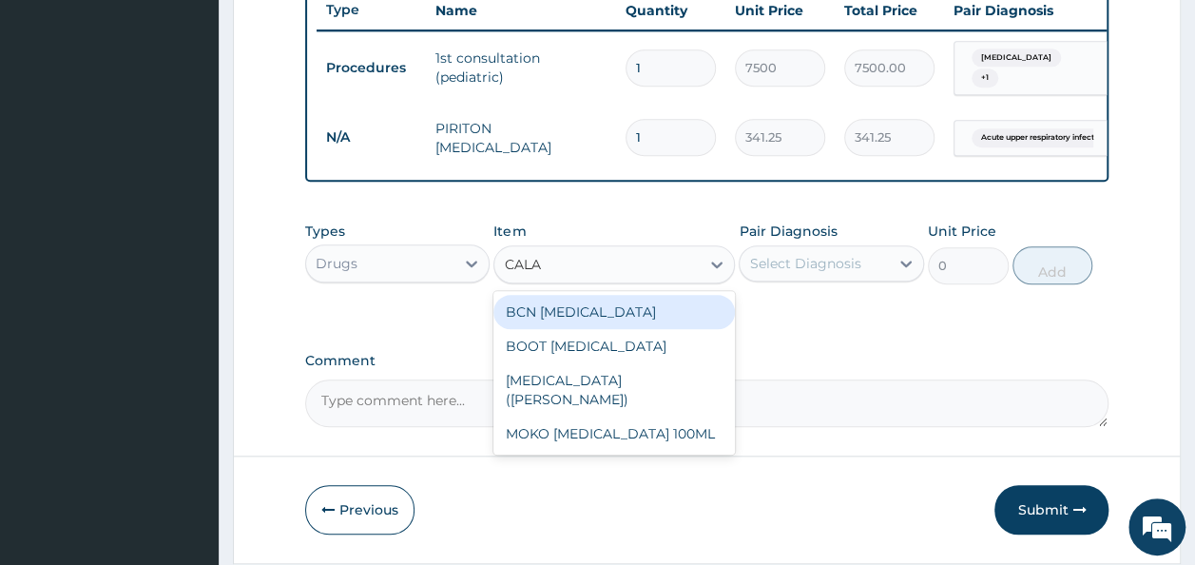
type input "CALAM"
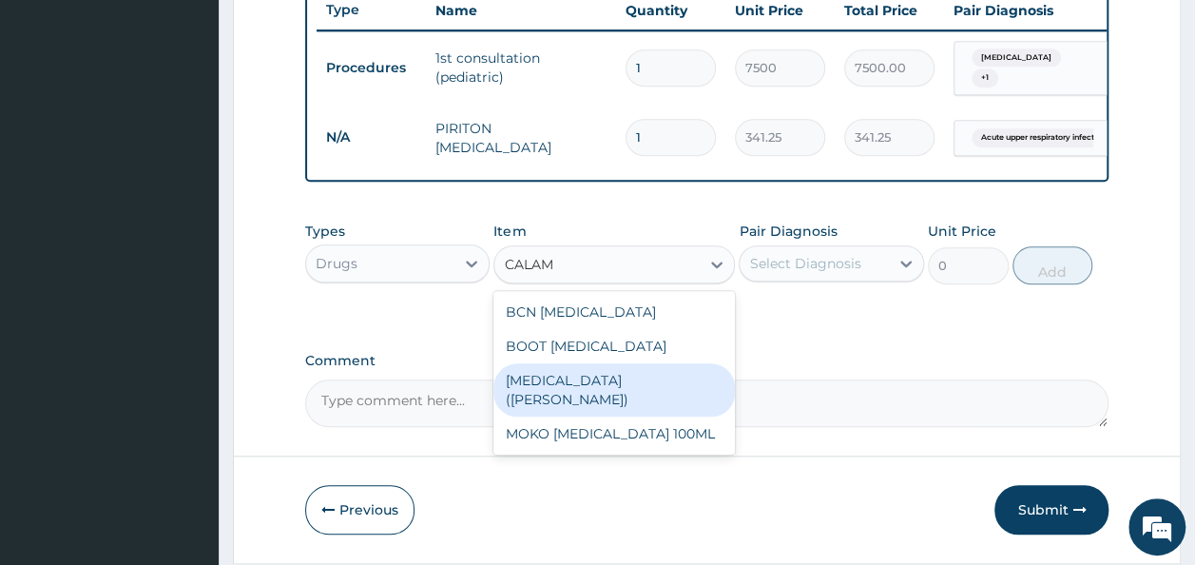
click at [612, 392] on div "CALAMINE LOTION (EVANS)" at bounding box center [613, 389] width 241 height 53
type input "183.75"
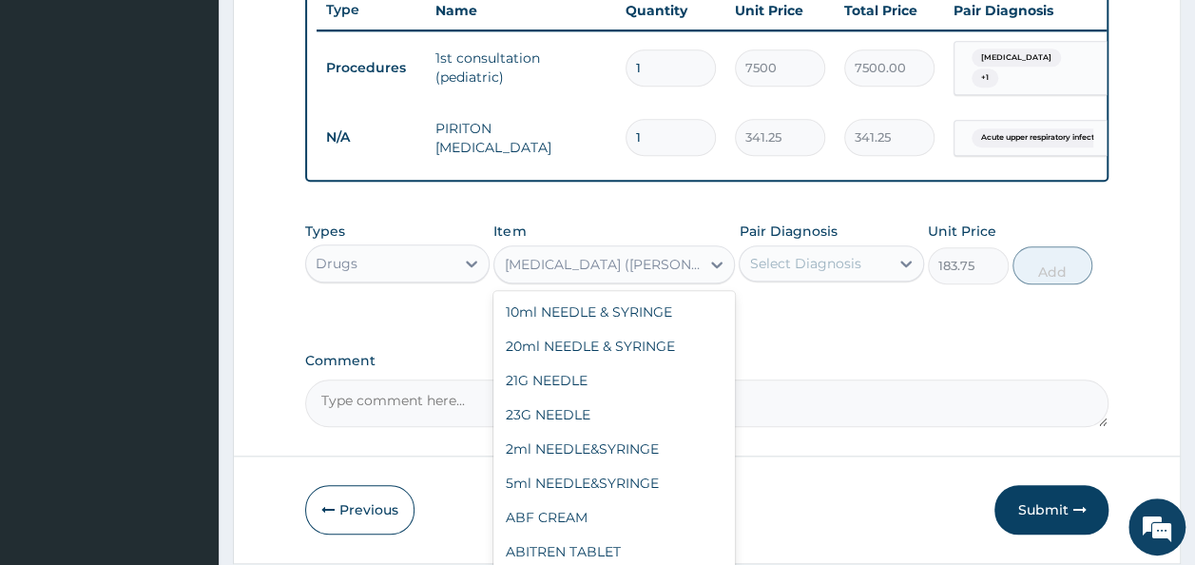
click at [669, 272] on div "CALAMINE LOTION (EVANS)" at bounding box center [603, 264] width 198 height 19
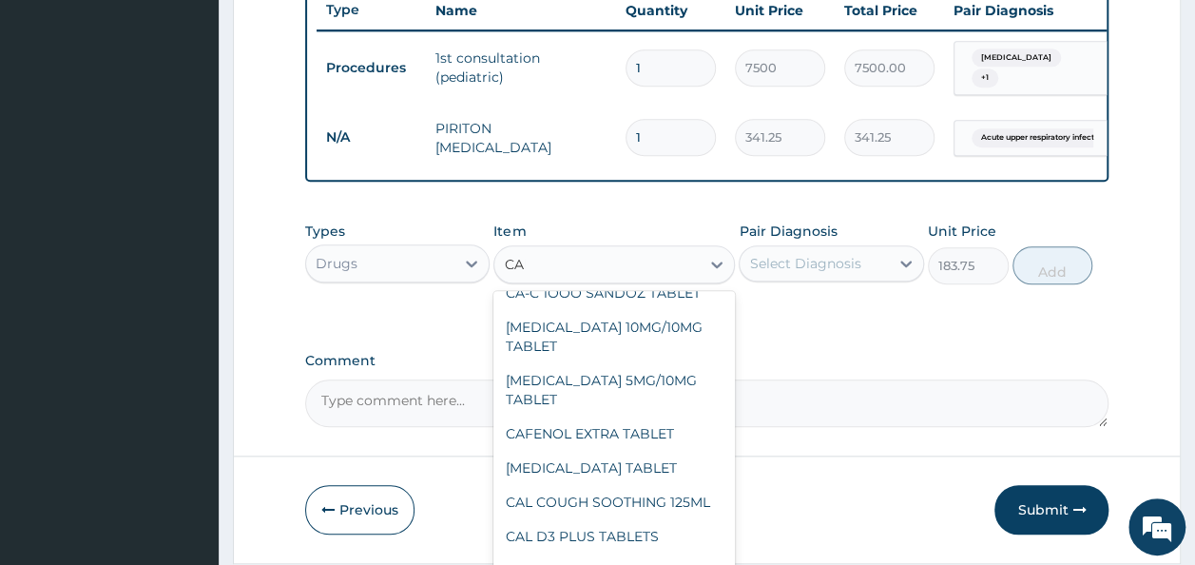
scroll to position [0, 0]
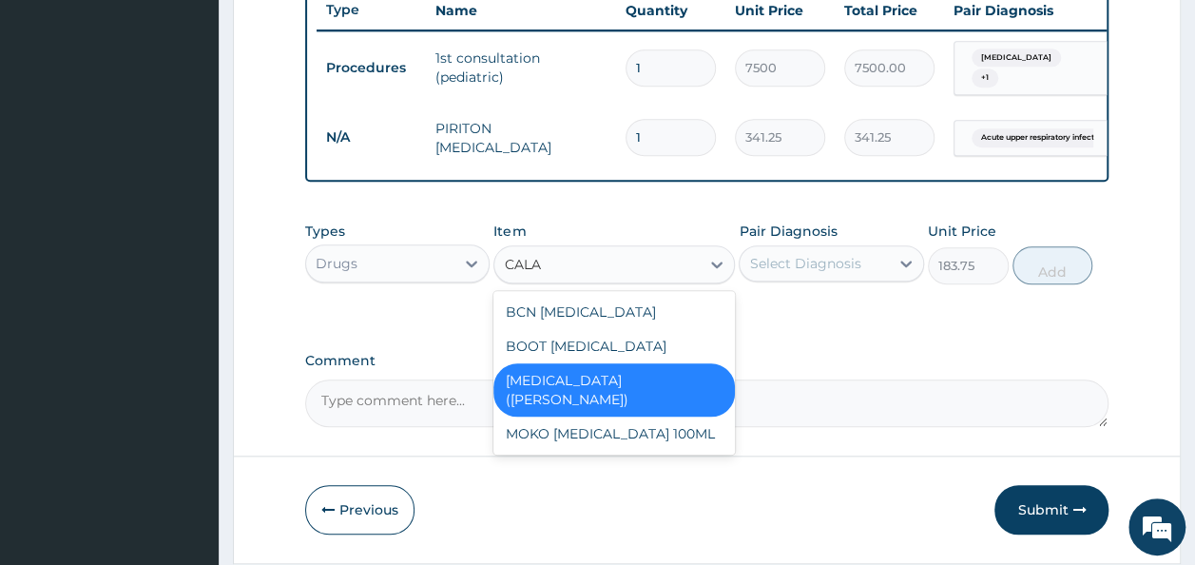
type input "CALAM"
click at [645, 427] on div "MOKO CALAMINE LOTION 100ML" at bounding box center [613, 433] width 241 height 34
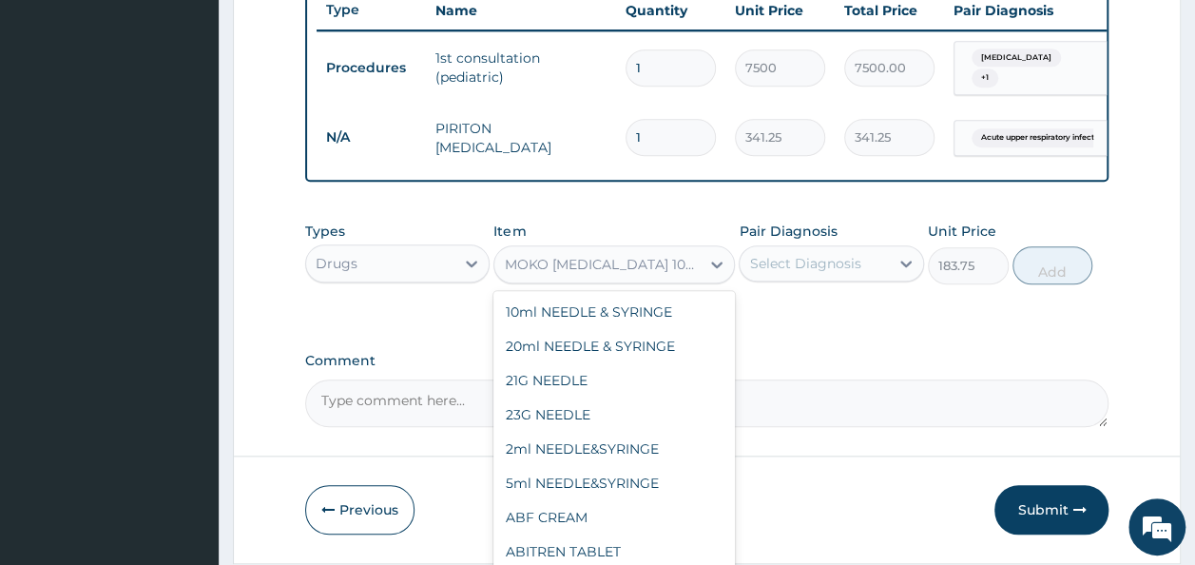
click at [675, 261] on div "MOKO CALAMINE LOTION 100ML" at bounding box center [603, 264] width 198 height 19
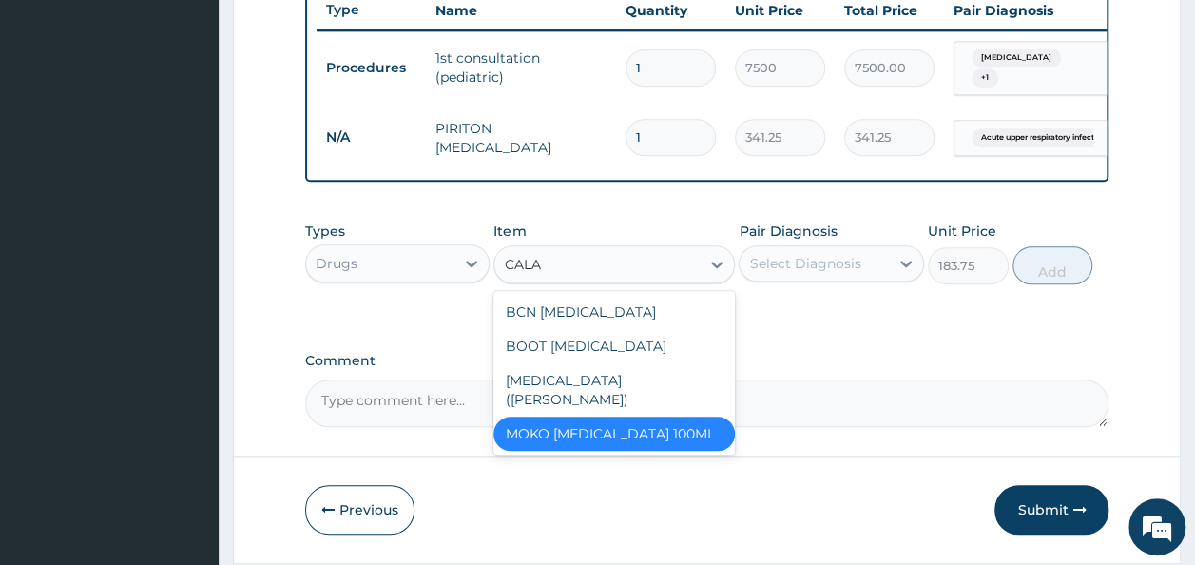
type input "CALAM"
click at [614, 343] on div "BOOT CALAMINE LOTION" at bounding box center [613, 346] width 241 height 34
type input "68.25"
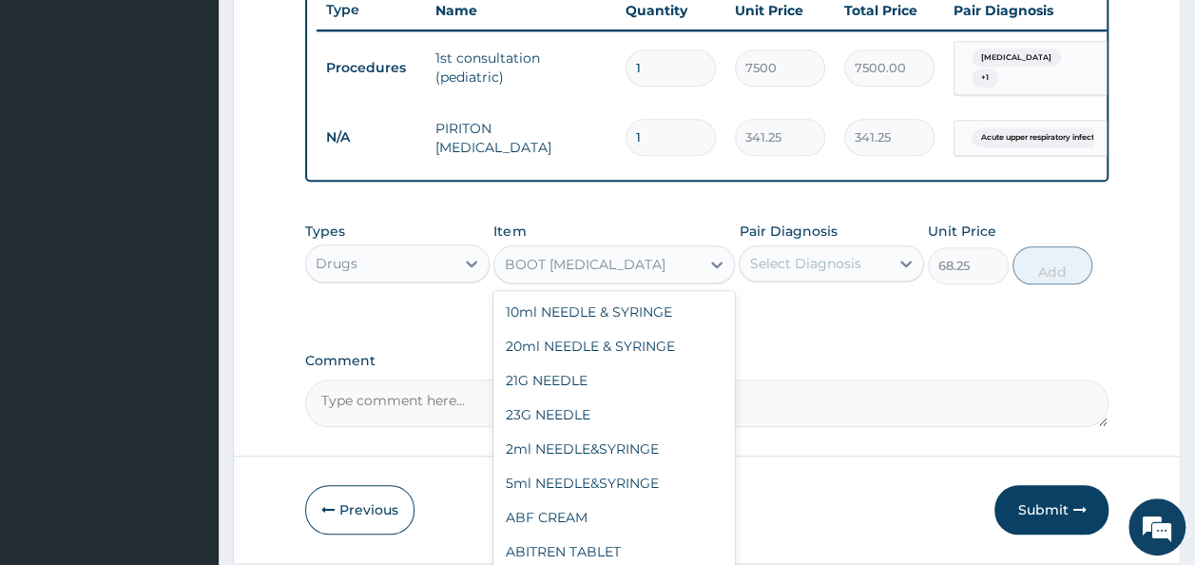
click at [675, 264] on div "BOOT CALAMINE LOTION" at bounding box center [596, 264] width 205 height 30
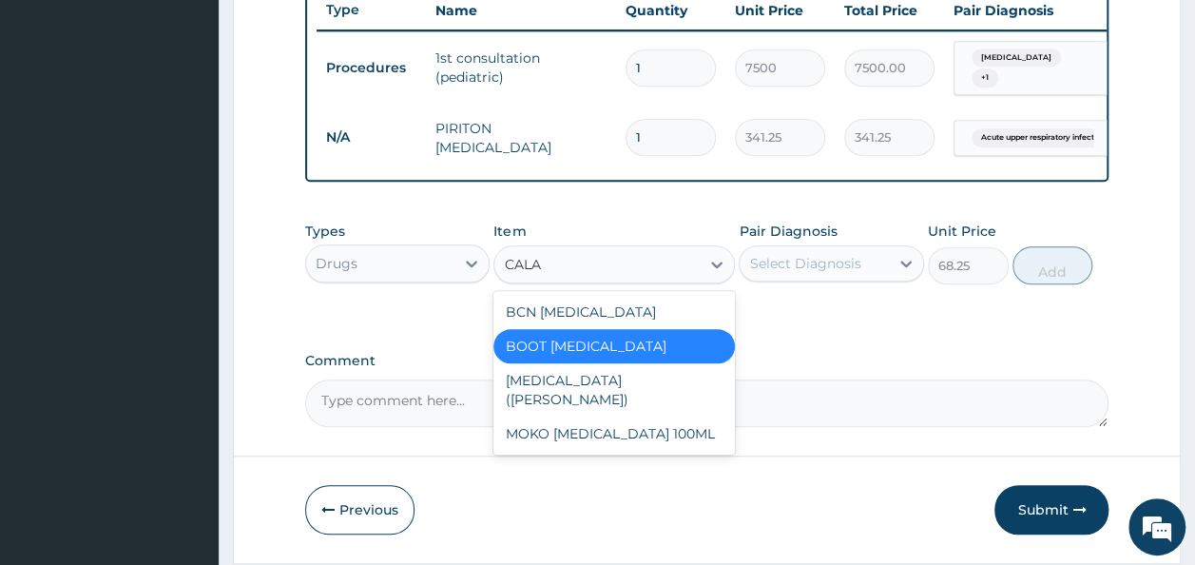
type input "CALAM"
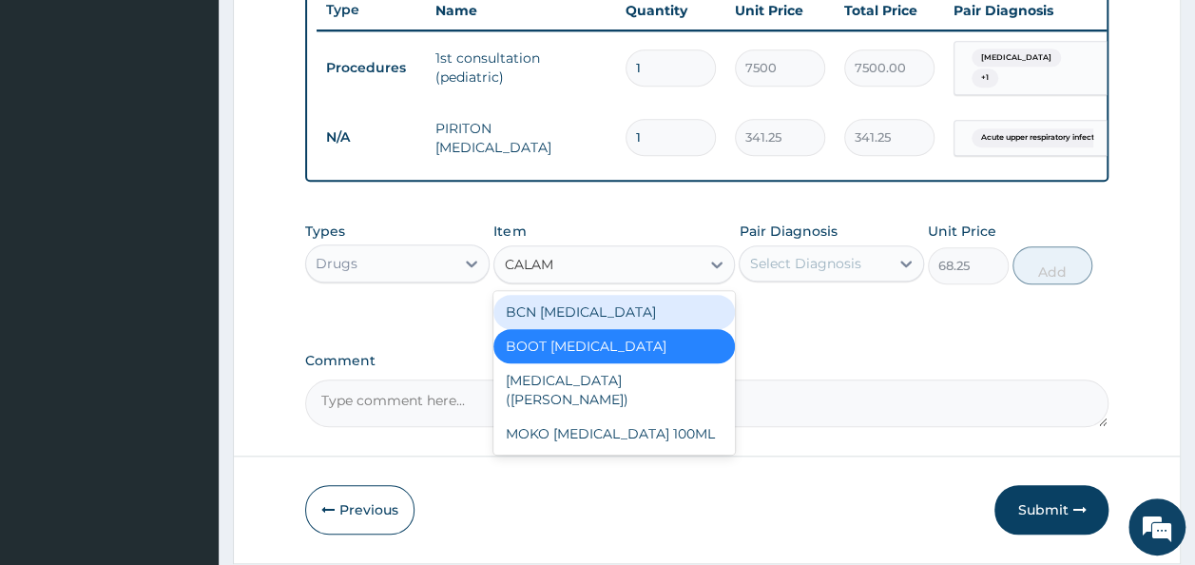
click at [641, 321] on div "BCN CALAMINE LOTION" at bounding box center [613, 312] width 241 height 34
type input "115.5"
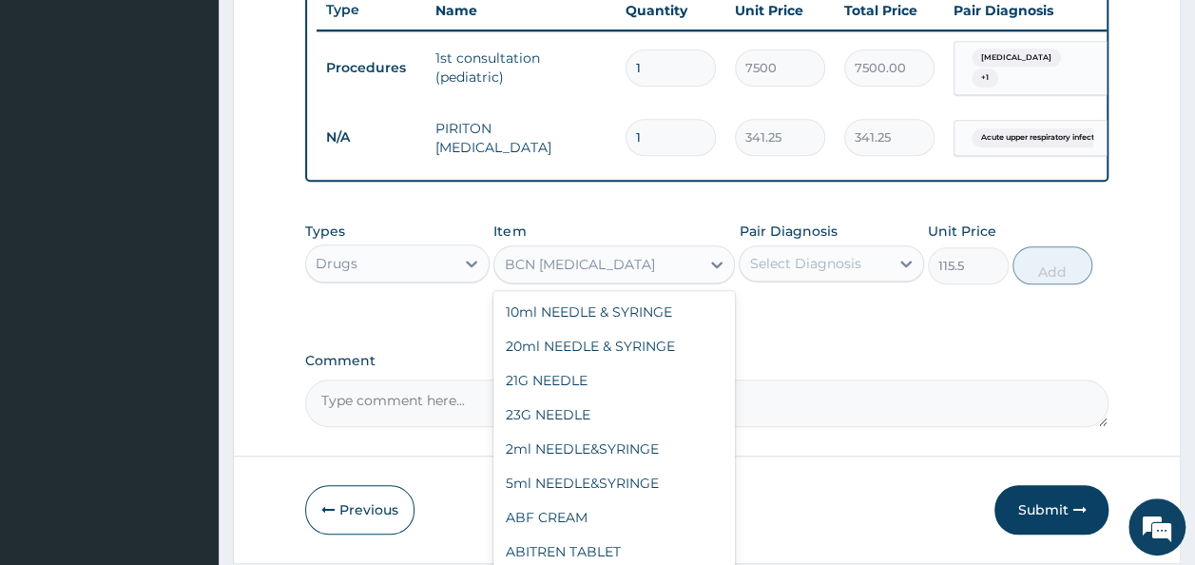
click at [643, 279] on div "BCN CALAMINE LOTION" at bounding box center [596, 264] width 205 height 30
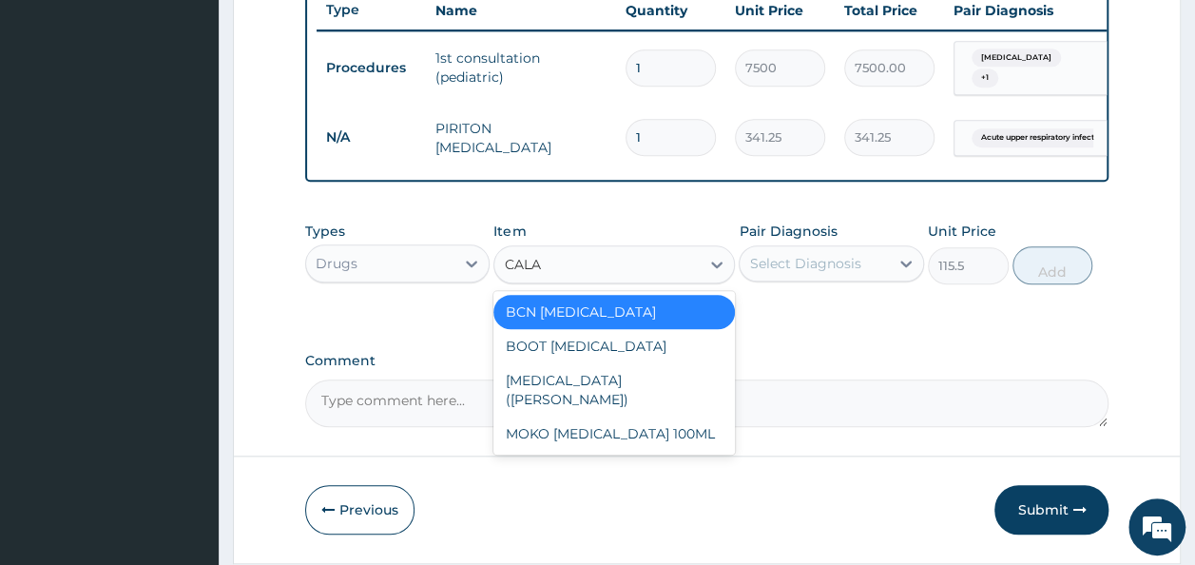
type input "CALAM"
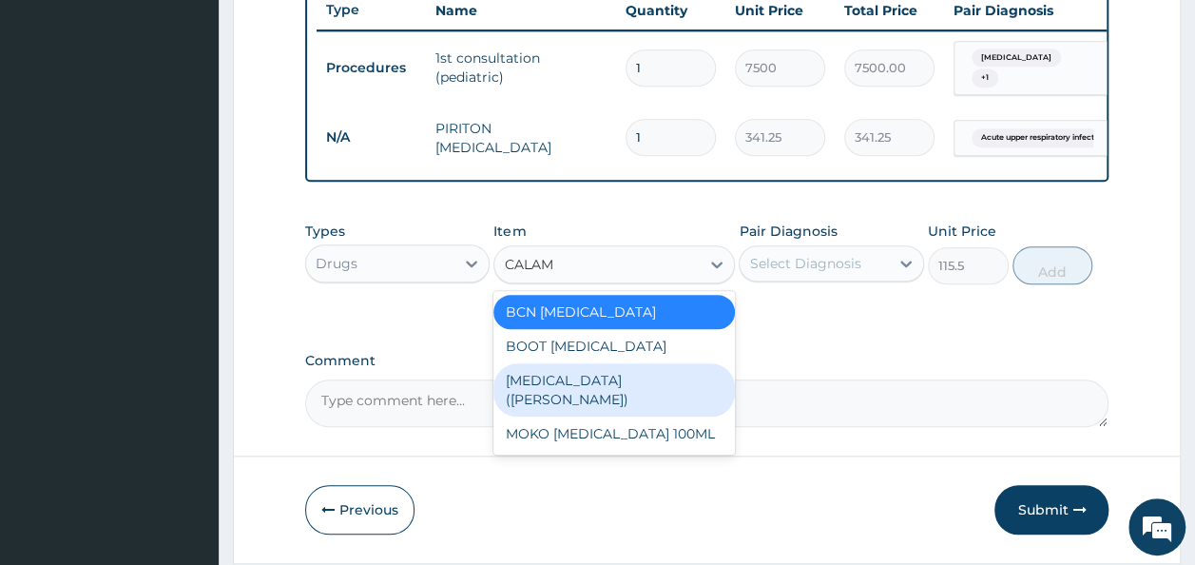
click at [593, 391] on div "CALAMINE LOTION (EVANS)" at bounding box center [613, 389] width 241 height 53
type input "183.75"
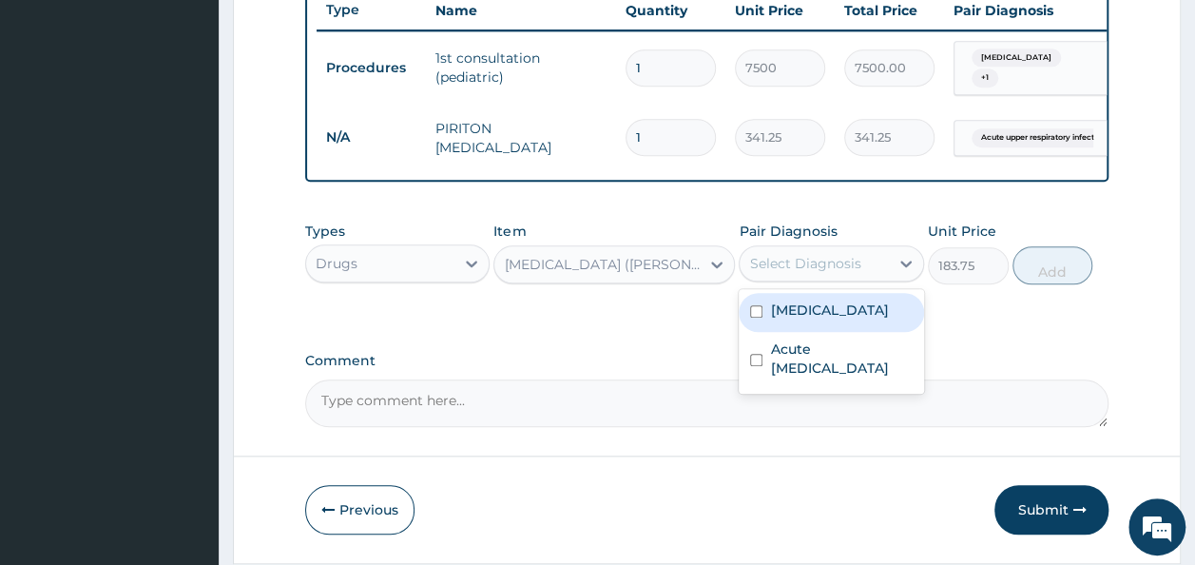
click at [836, 266] on div "Select Diagnosis" at bounding box center [804, 263] width 111 height 19
click at [779, 325] on div "Measles" at bounding box center [831, 312] width 185 height 39
checkbox input "true"
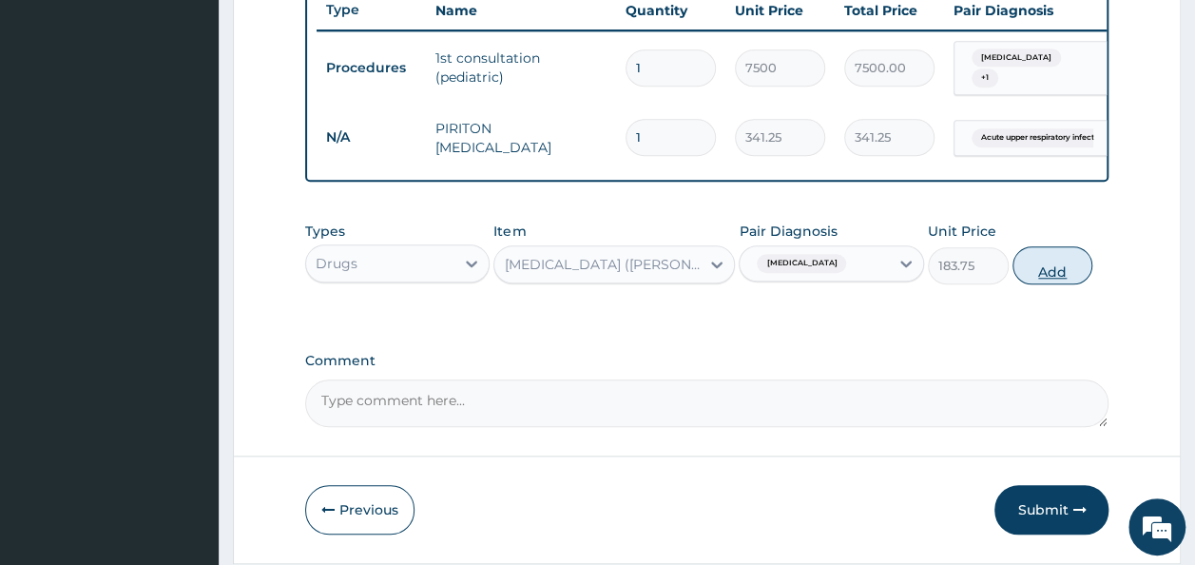
click at [1048, 279] on button "Add" at bounding box center [1052, 265] width 81 height 38
type input "0"
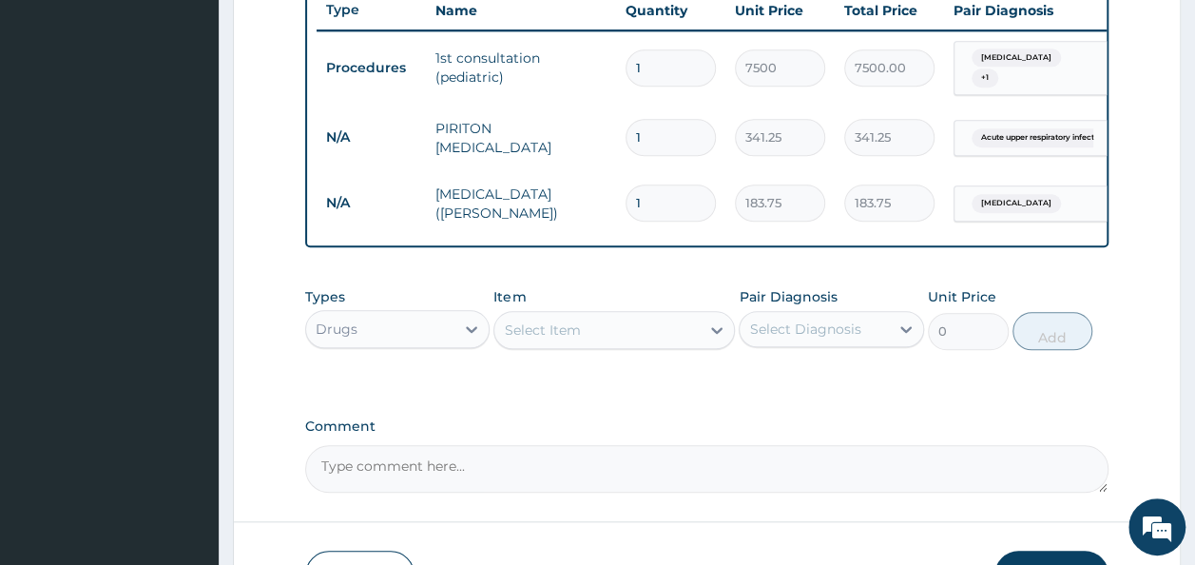
type input "0.00"
type input "2"
type input "367.50"
type input "2"
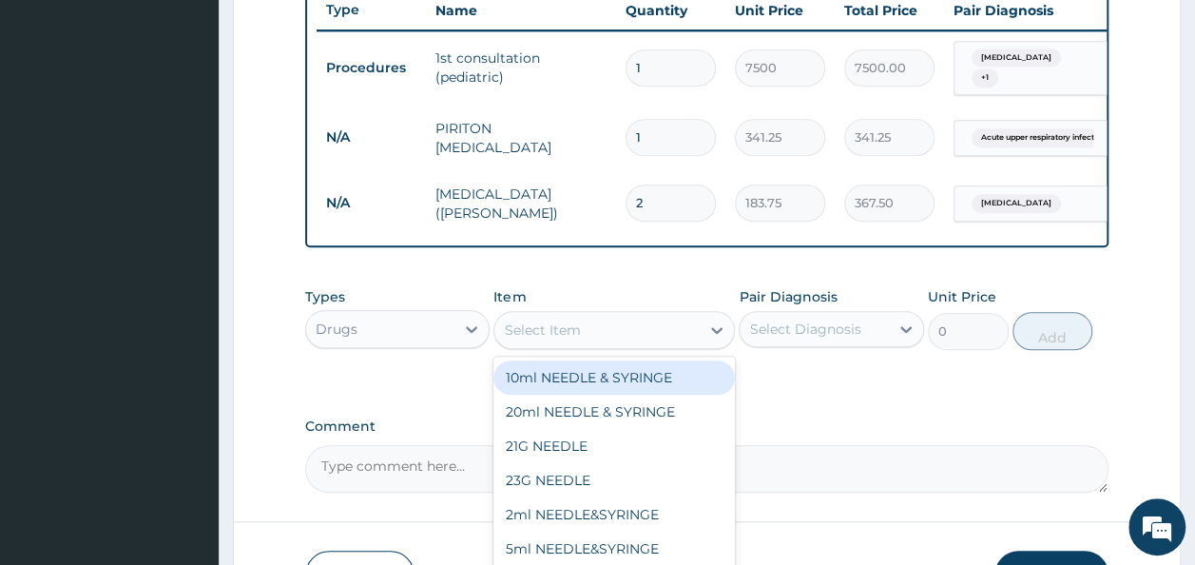
click at [582, 336] on div "Select Item" at bounding box center [596, 330] width 205 height 30
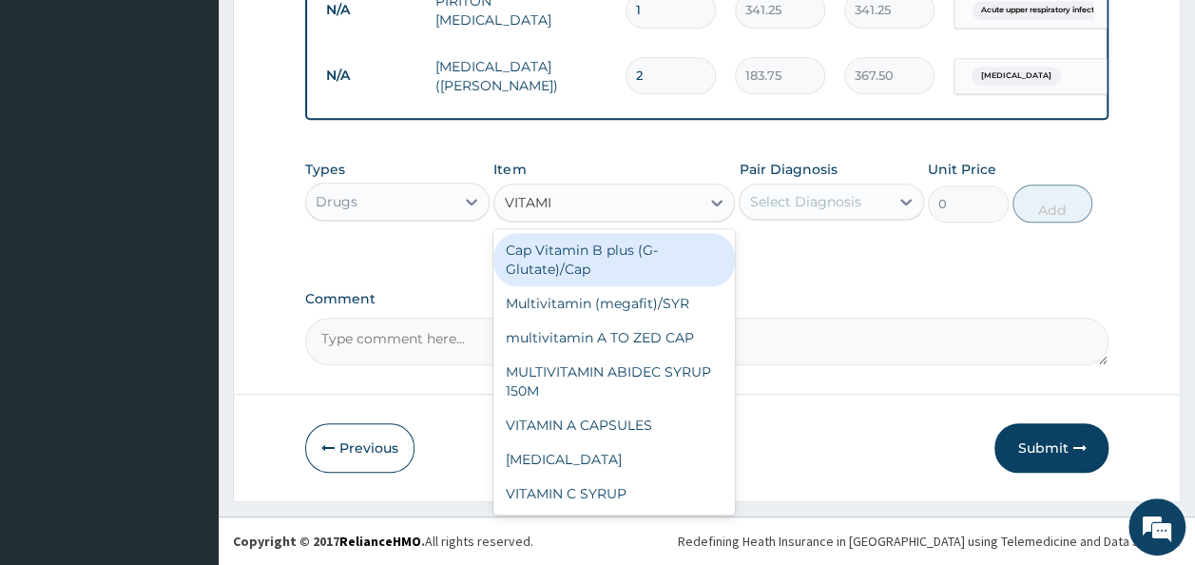
type input "VITAMIN"
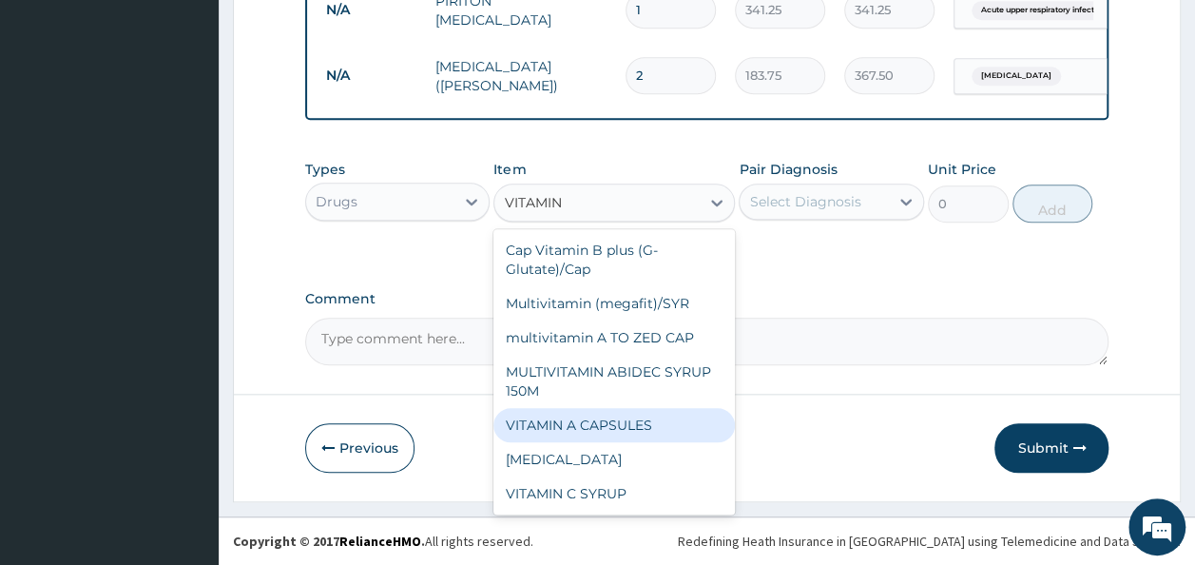
click at [610, 431] on div "VITAMIN A CAPSULES" at bounding box center [613, 425] width 241 height 34
type input "31.5"
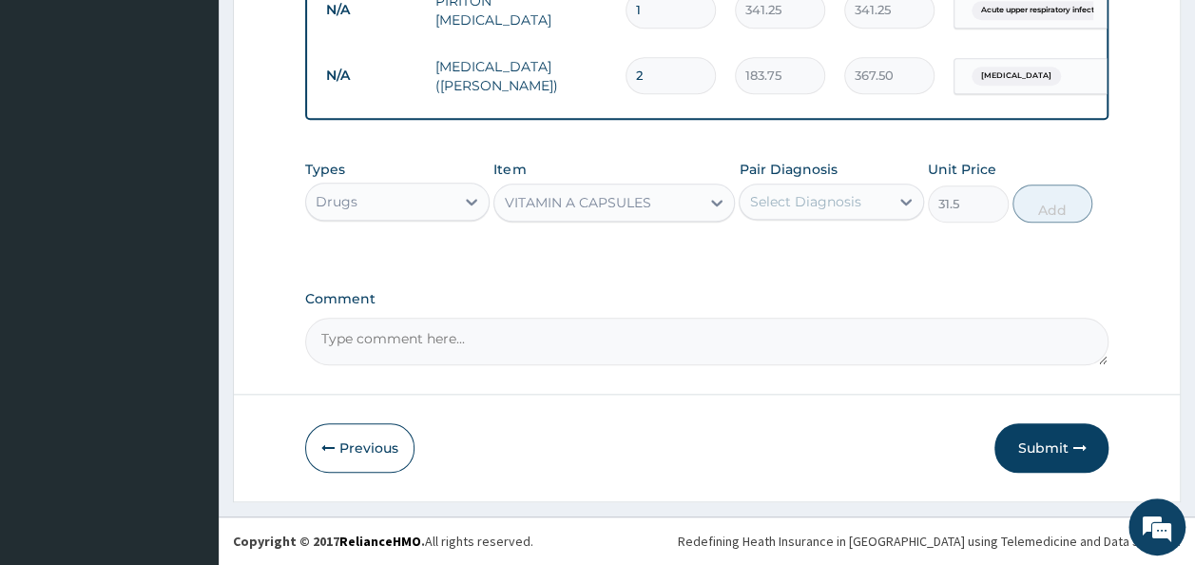
click at [835, 206] on div "Select Diagnosis" at bounding box center [804, 201] width 111 height 19
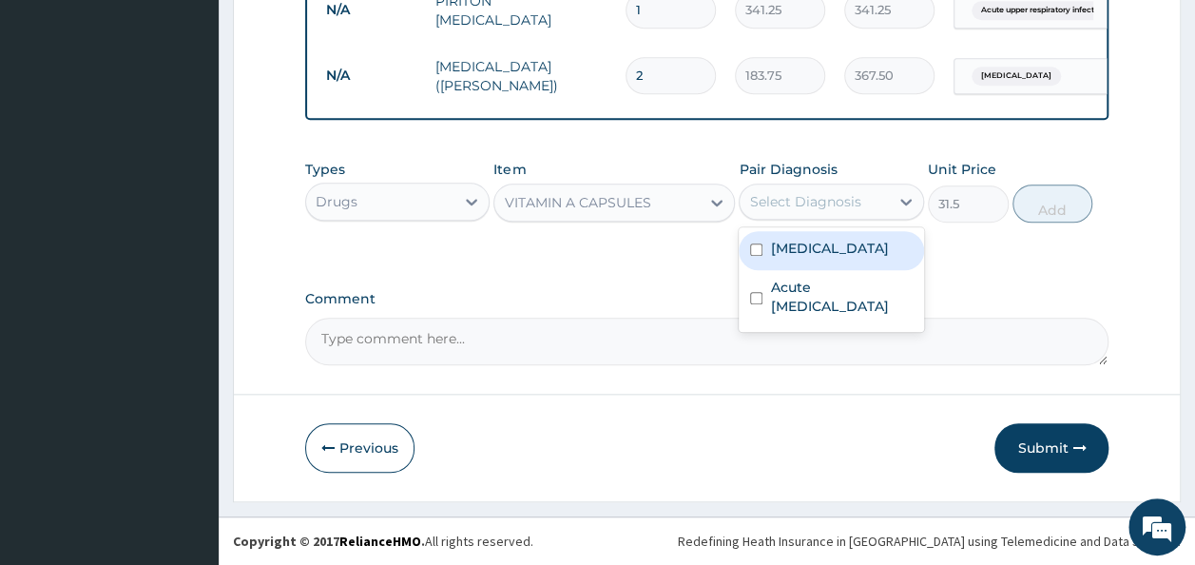
click at [798, 247] on label "Measles" at bounding box center [829, 248] width 118 height 19
checkbox input "true"
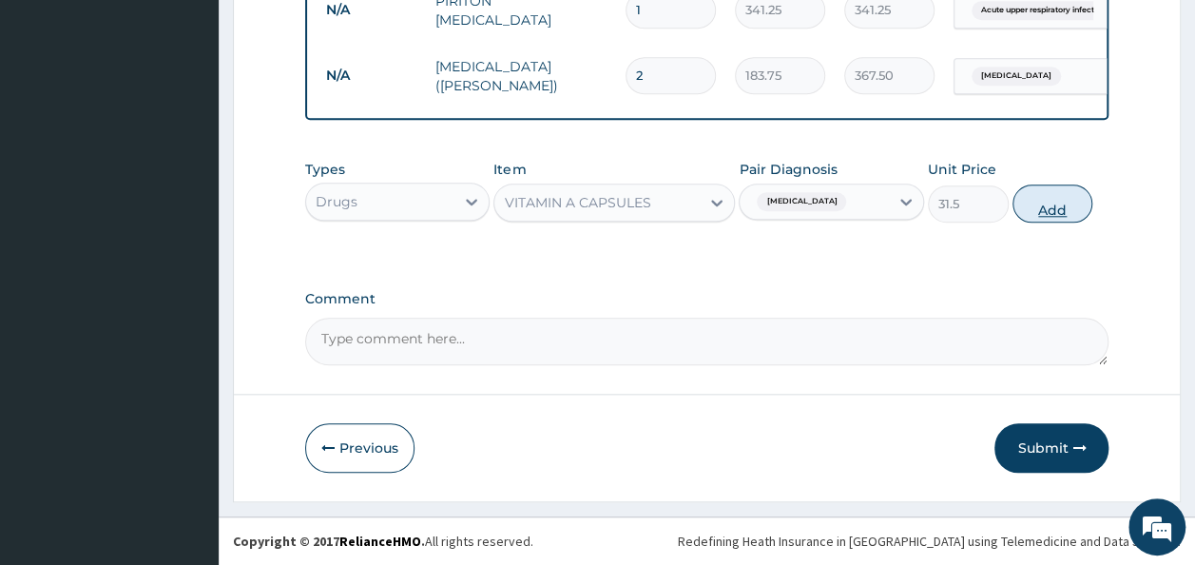
click at [1044, 211] on button "Add" at bounding box center [1052, 203] width 81 height 38
type input "0"
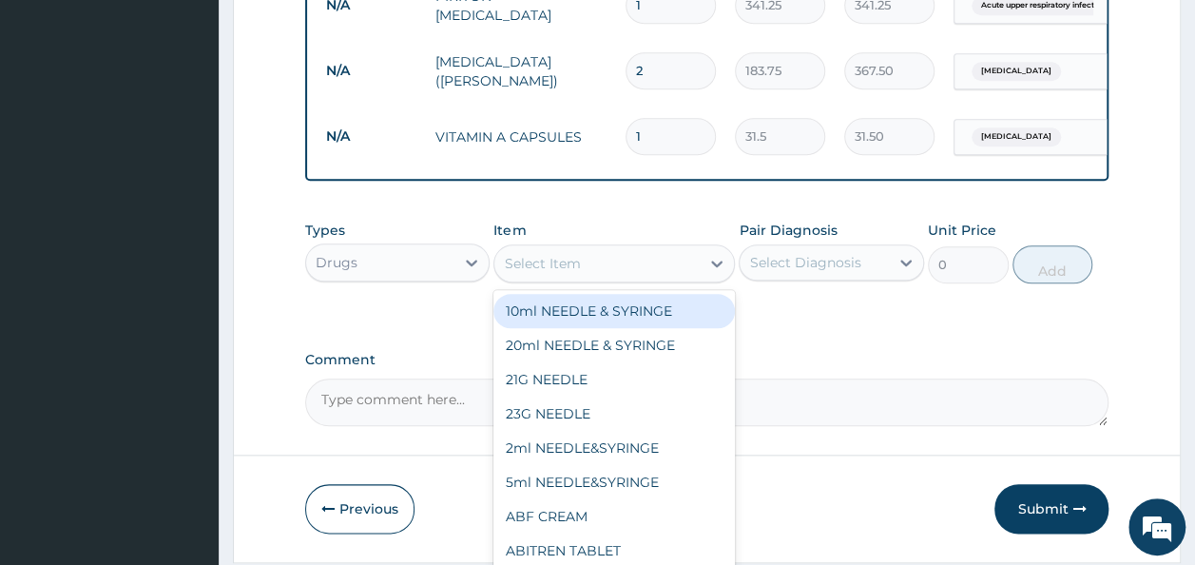
click at [580, 277] on div "Select Item" at bounding box center [596, 263] width 205 height 30
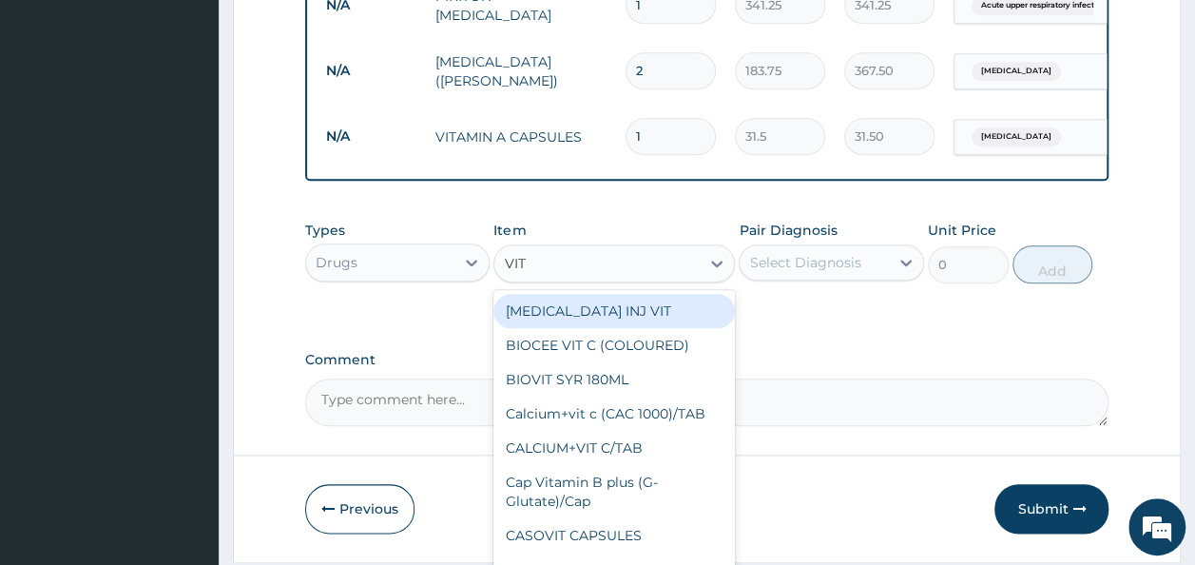
type input "VIT C"
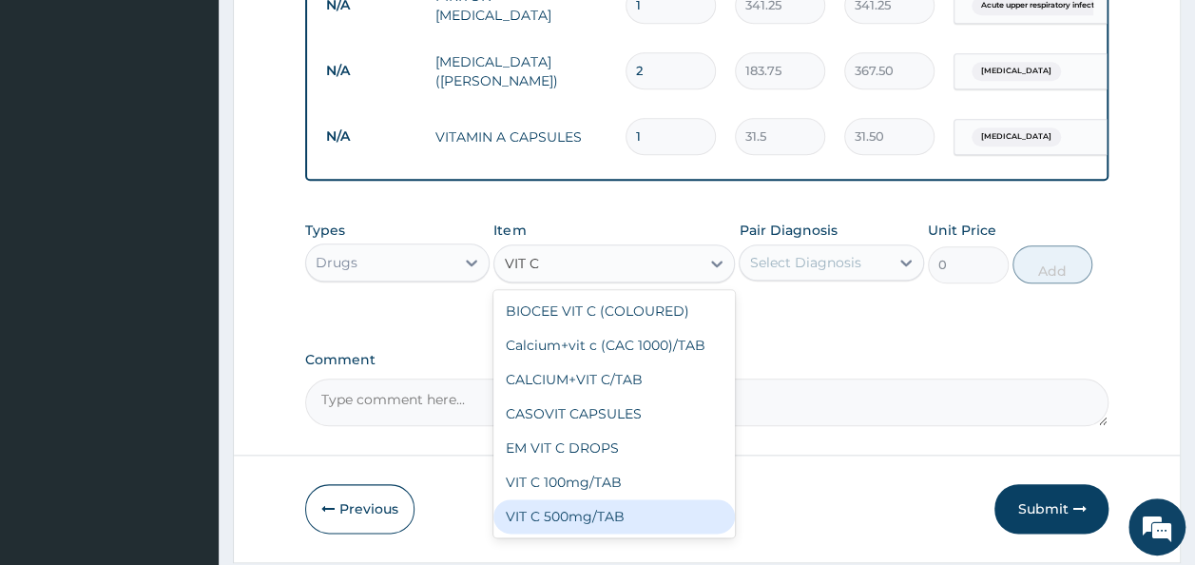
click at [565, 523] on div "VIT C 500mg/TAB" at bounding box center [613, 516] width 241 height 34
type input "49.88"
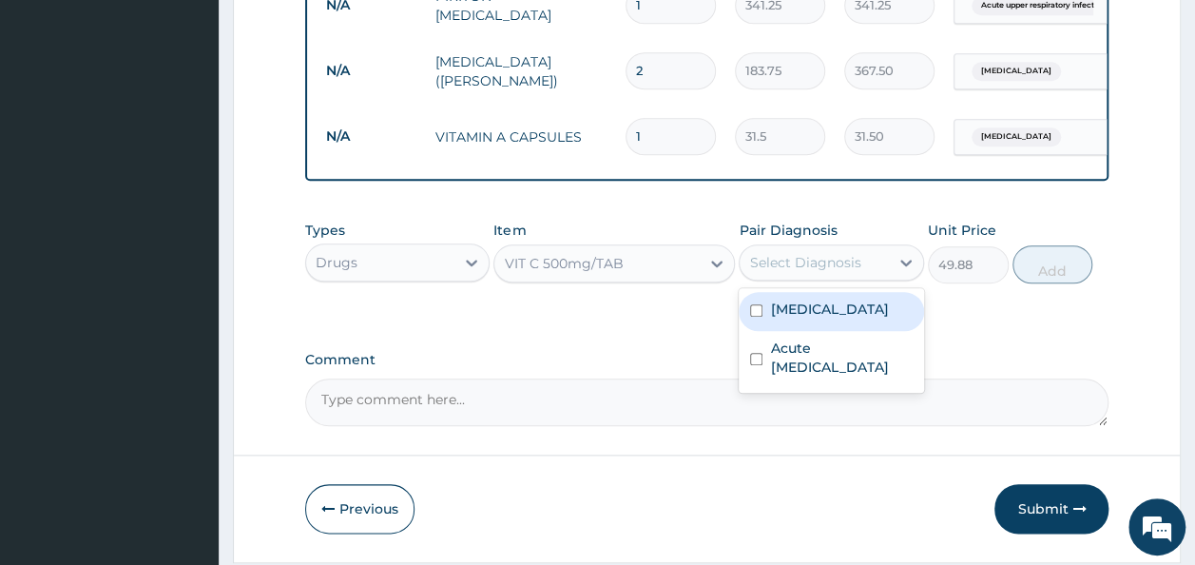
click at [816, 272] on div "Select Diagnosis" at bounding box center [804, 262] width 111 height 19
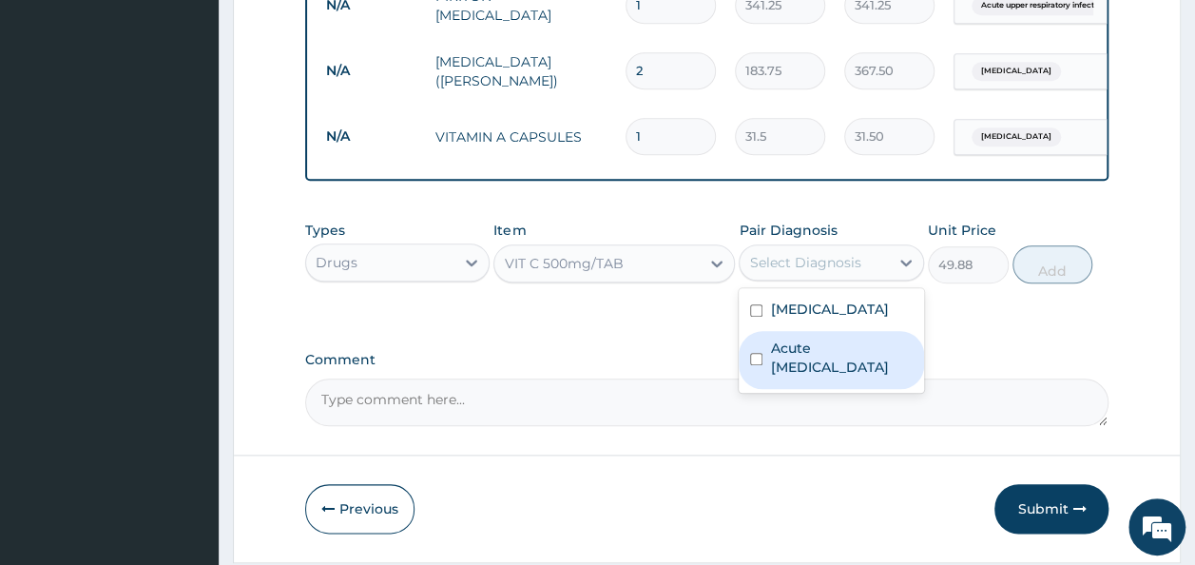
click at [816, 357] on label "Acute upper respiratory infection" at bounding box center [841, 357] width 143 height 38
checkbox input "true"
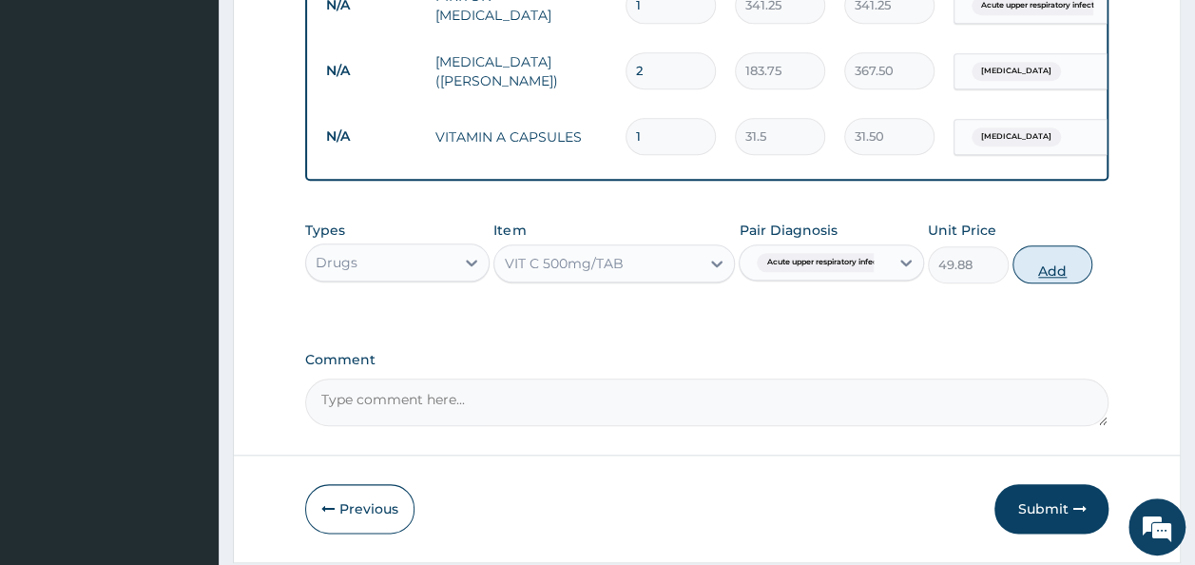
click at [1053, 276] on button "Add" at bounding box center [1052, 264] width 81 height 38
type input "0"
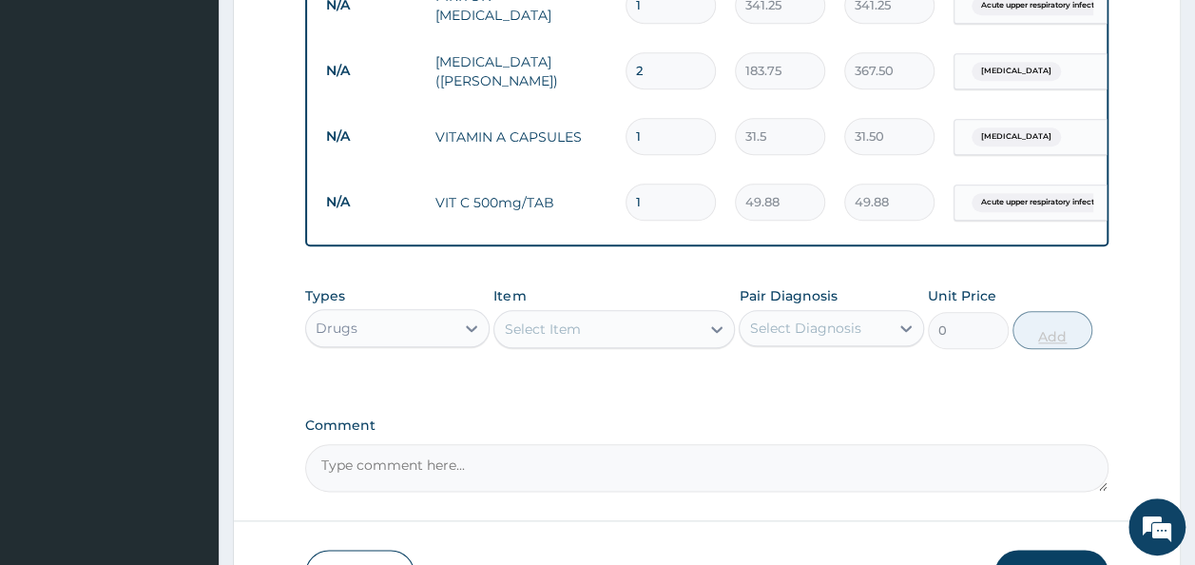
type input "10"
type input "498.80"
type input "10"
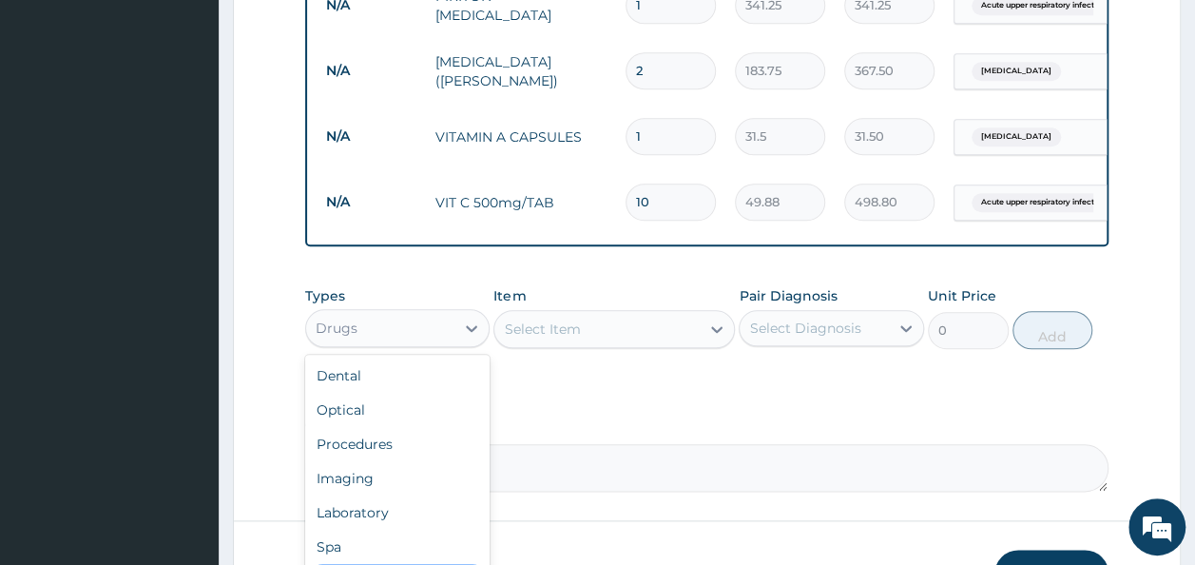
click at [405, 332] on div "Drugs" at bounding box center [380, 328] width 149 height 30
click at [365, 529] on div "Laboratory" at bounding box center [397, 512] width 185 height 34
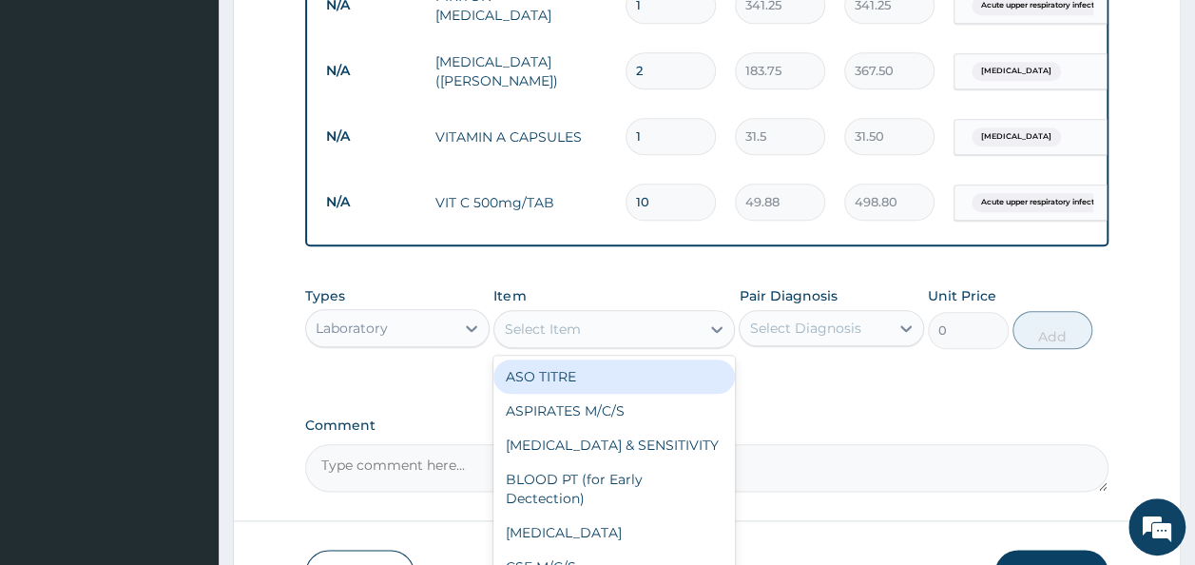
click at [622, 330] on div "Select Item" at bounding box center [596, 329] width 205 height 30
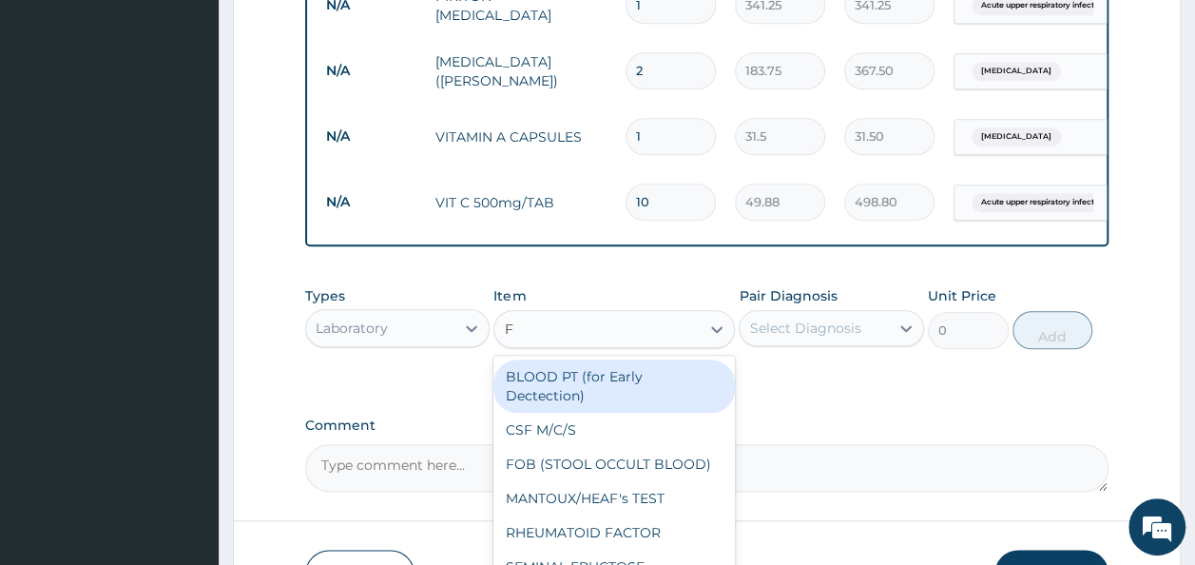
type input "FB"
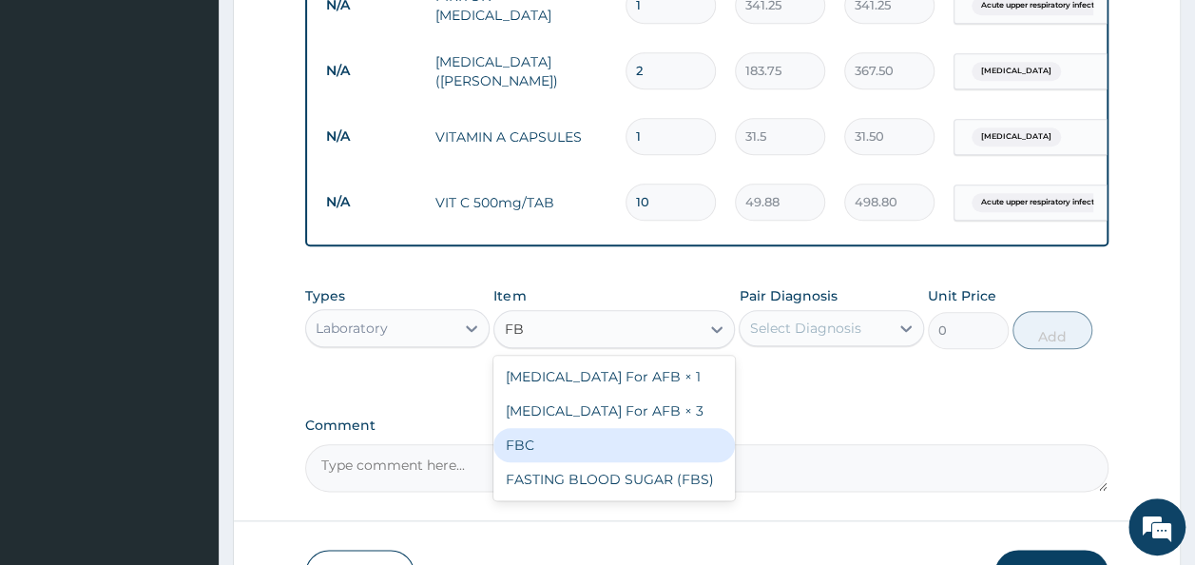
click at [536, 456] on div "FBC" at bounding box center [613, 445] width 241 height 34
type input "1600"
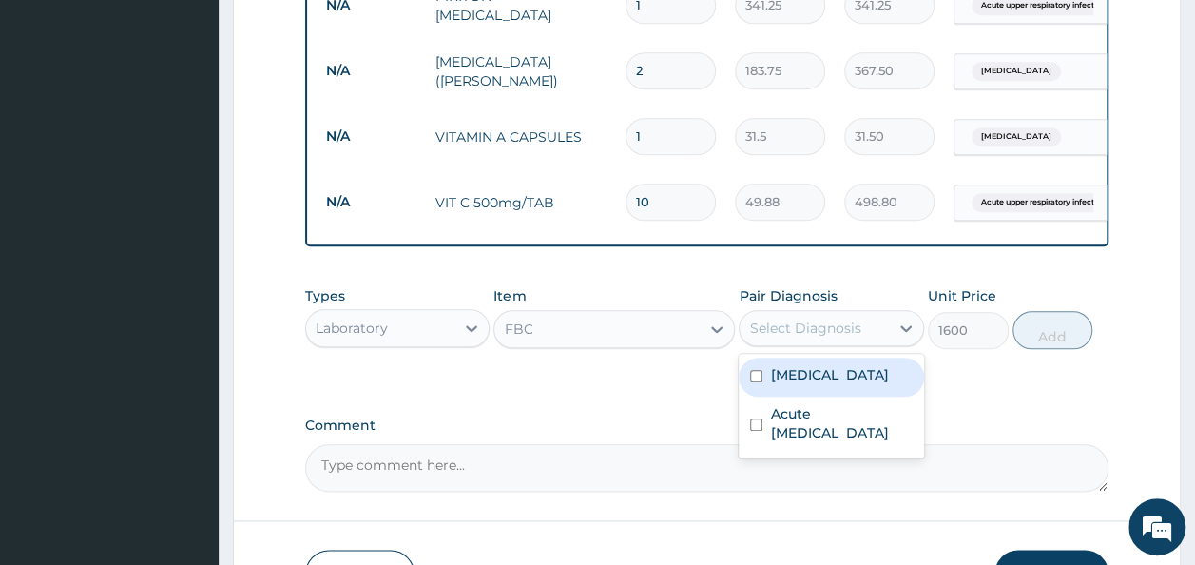
click at [846, 337] on div "Select Diagnosis" at bounding box center [804, 327] width 111 height 19
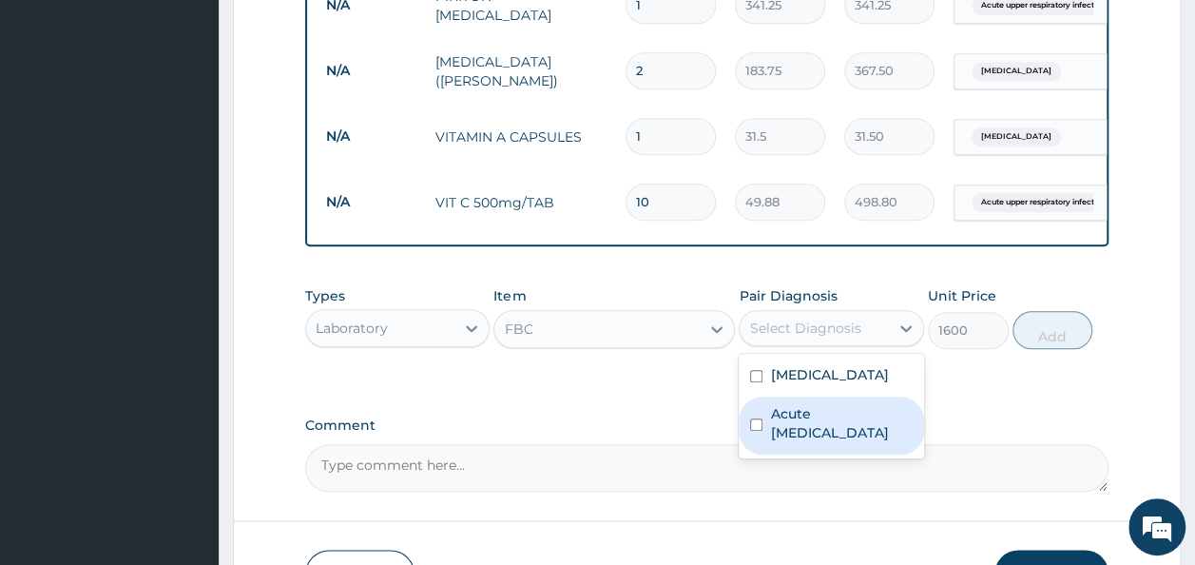
click at [814, 426] on label "Acute upper respiratory infection" at bounding box center [841, 423] width 143 height 38
checkbox input "true"
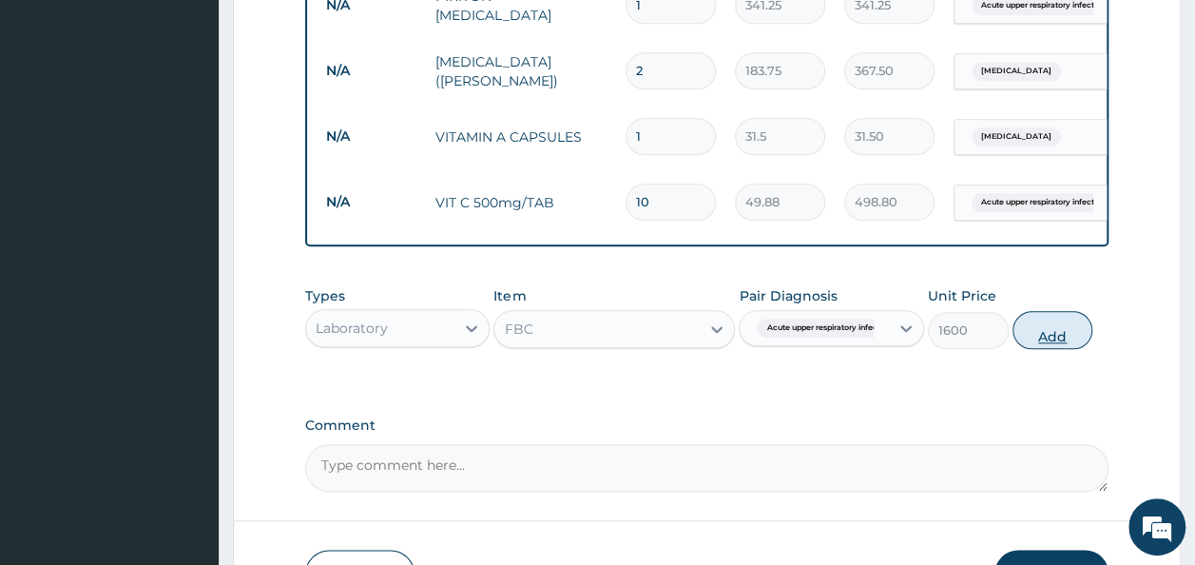
click at [1065, 344] on button "Add" at bounding box center [1052, 330] width 81 height 38
type input "0"
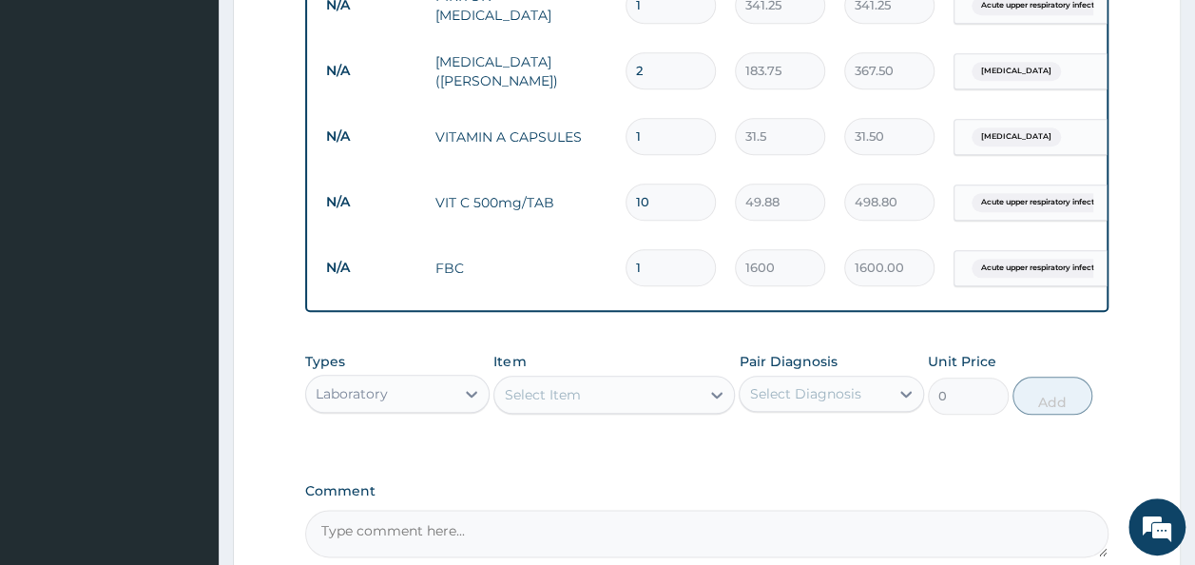
scroll to position [1057, 0]
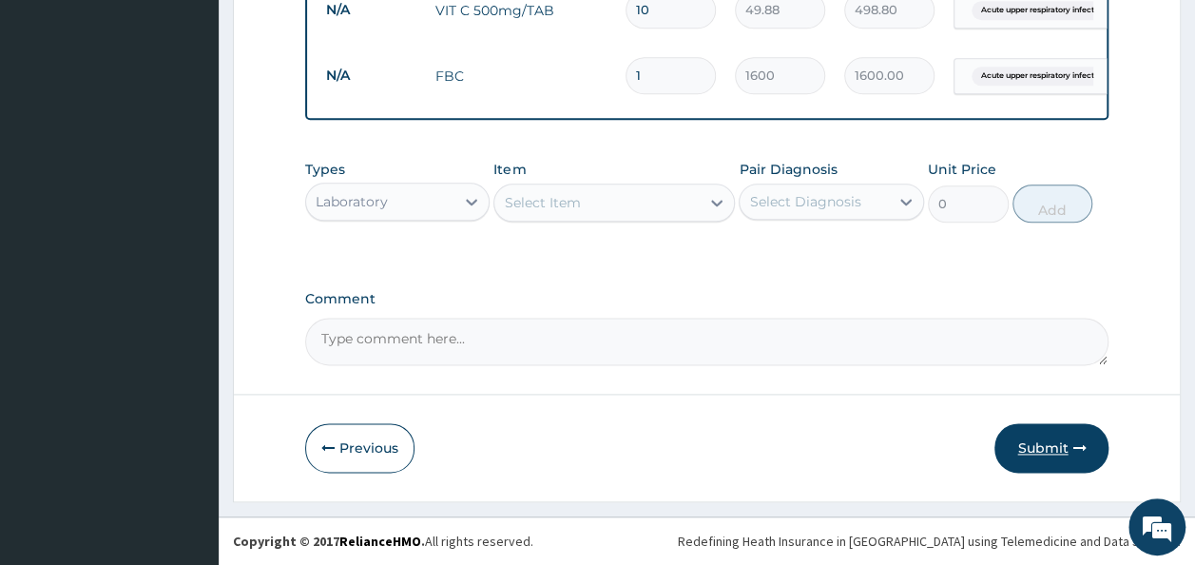
click at [1042, 455] on button "Submit" at bounding box center [1051, 447] width 114 height 49
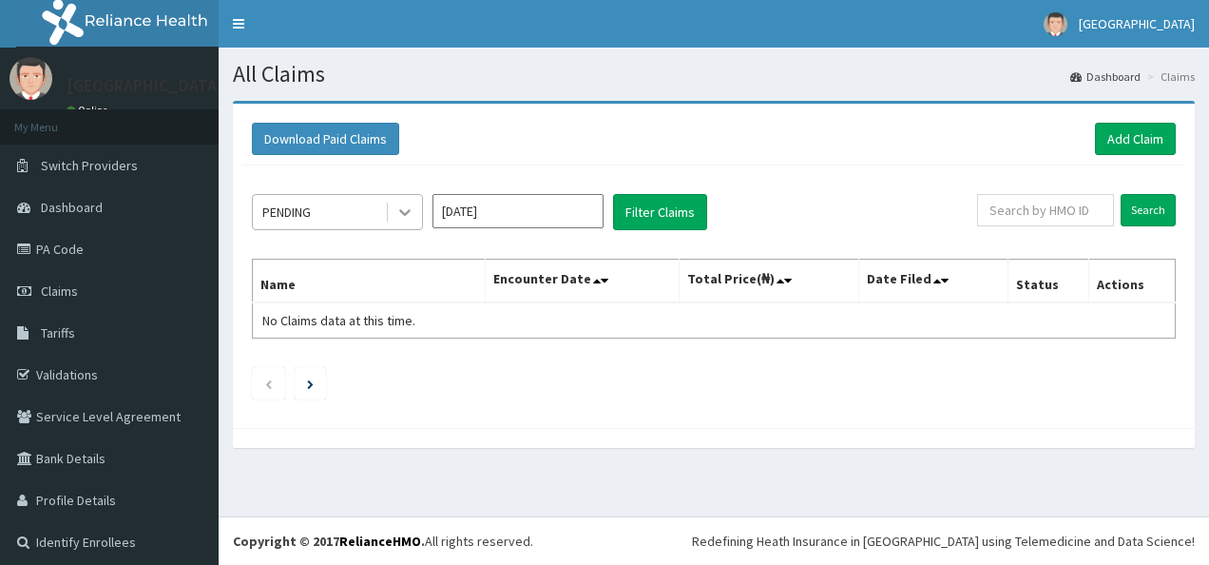
click at [407, 203] on icon at bounding box center [404, 211] width 19 height 19
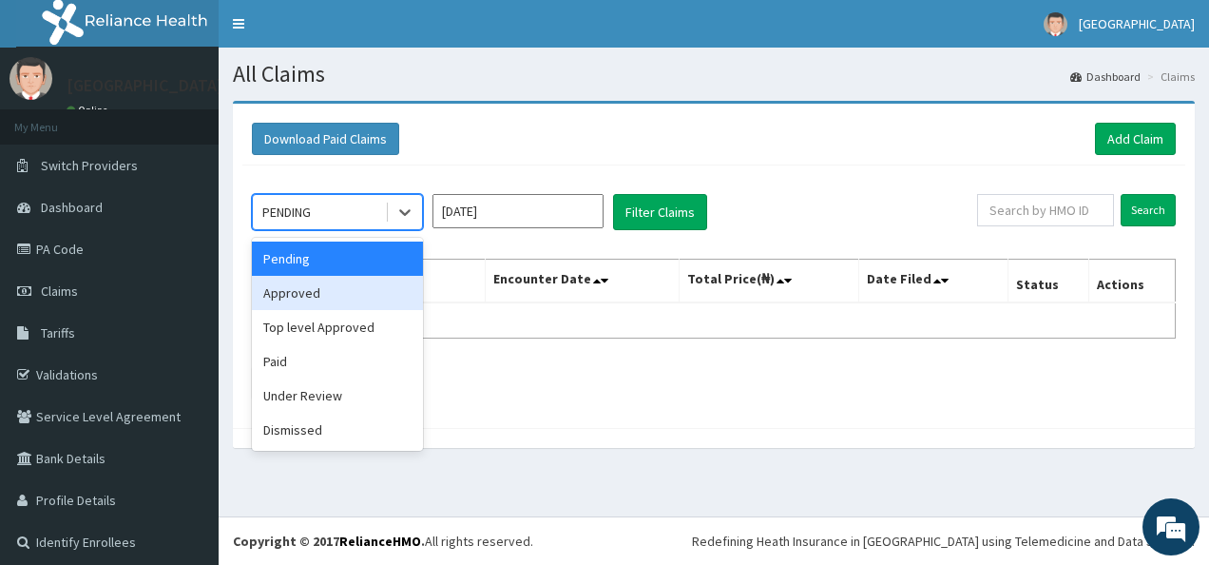
click at [302, 293] on div "Approved" at bounding box center [337, 293] width 171 height 34
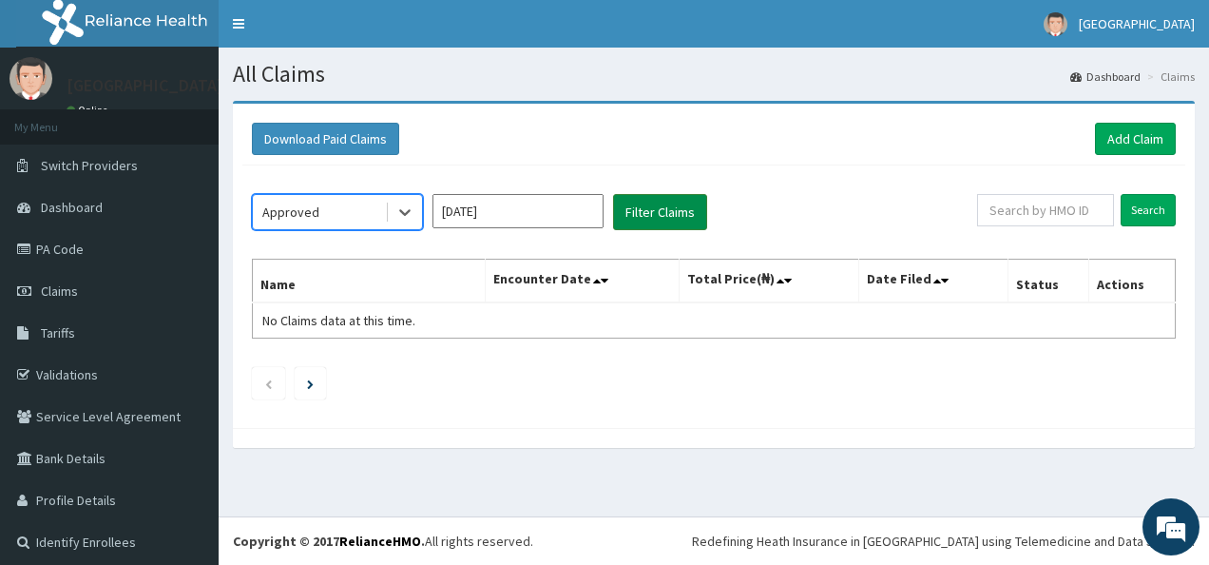
click at [668, 215] on button "Filter Claims" at bounding box center [660, 212] width 94 height 36
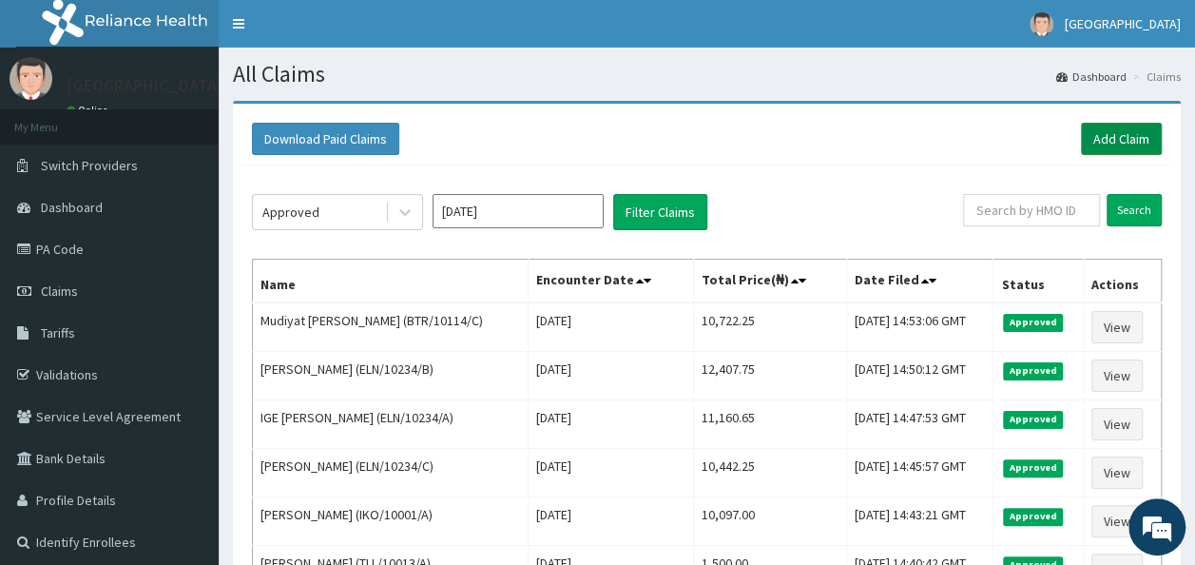
click at [1109, 134] on link "Add Claim" at bounding box center [1121, 139] width 81 height 32
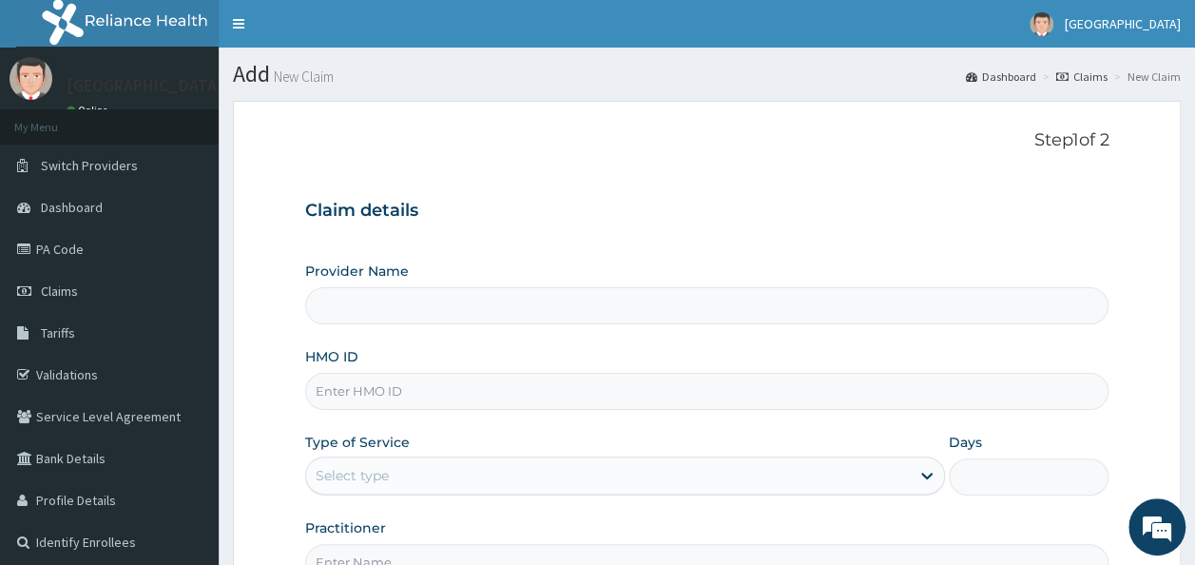
click at [437, 392] on input "HMO ID" at bounding box center [707, 391] width 804 height 37
type input "[GEOGRAPHIC_DATA]"
type input "WBS/10113/B"
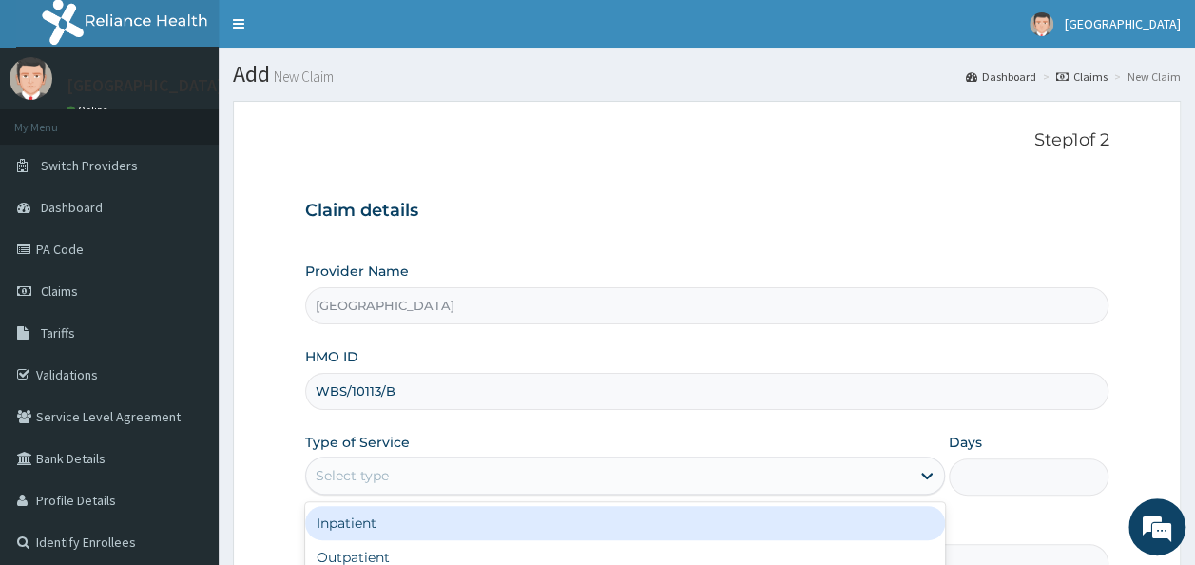
click at [585, 479] on div "Select type" at bounding box center [608, 475] width 604 height 30
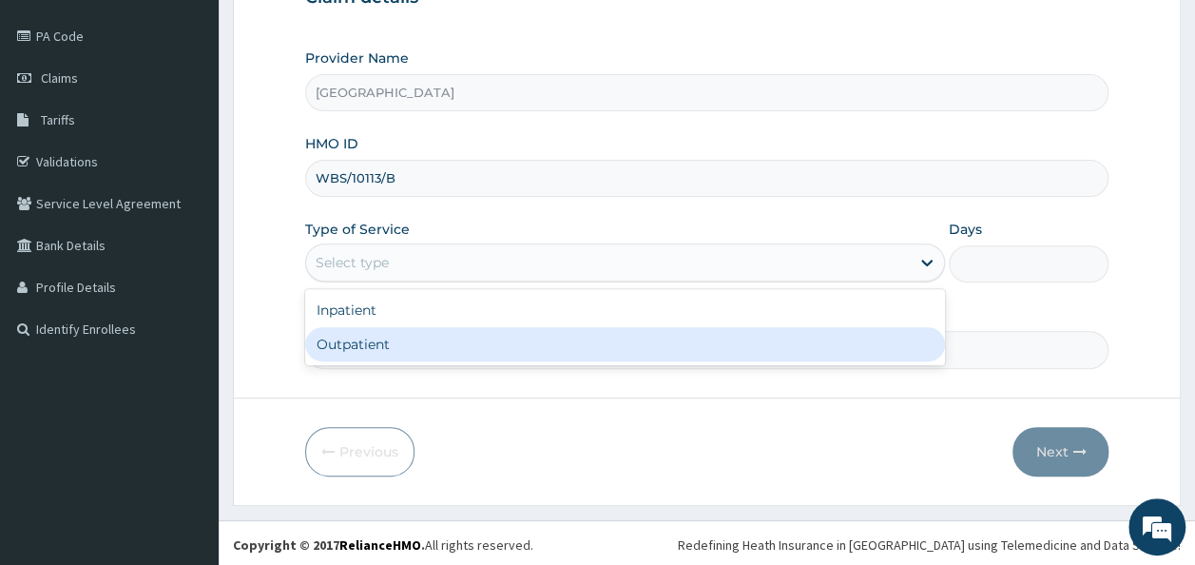
click at [421, 347] on div "Outpatient" at bounding box center [625, 344] width 640 height 34
type input "1"
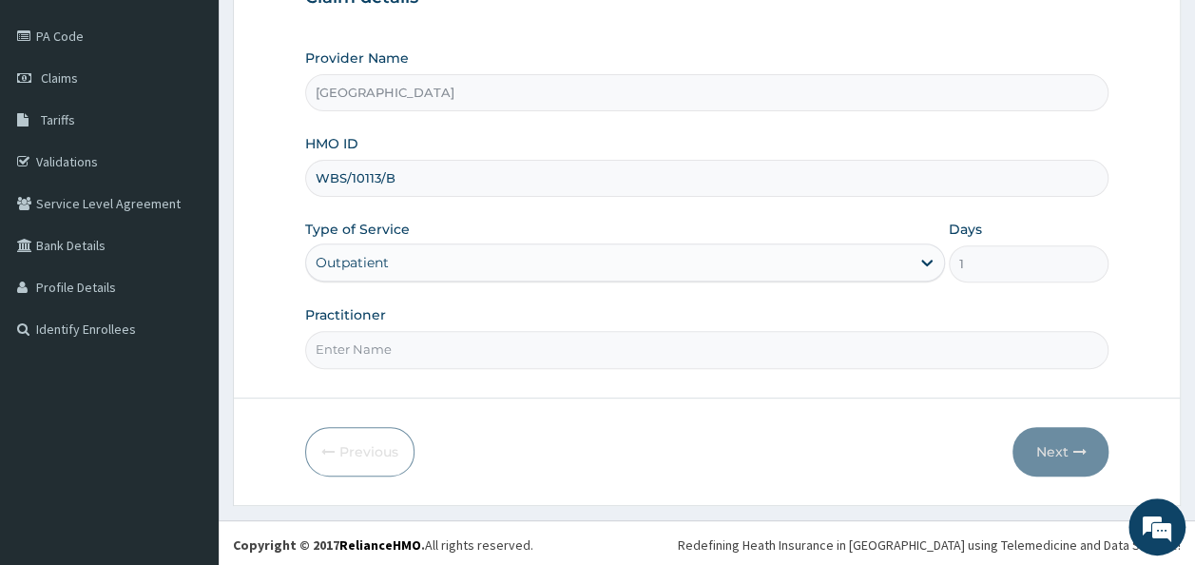
click at [508, 344] on input "Practitioner" at bounding box center [707, 349] width 804 height 37
type input "DR. OJETOKUN"
click at [1046, 445] on button "Next" at bounding box center [1060, 451] width 96 height 49
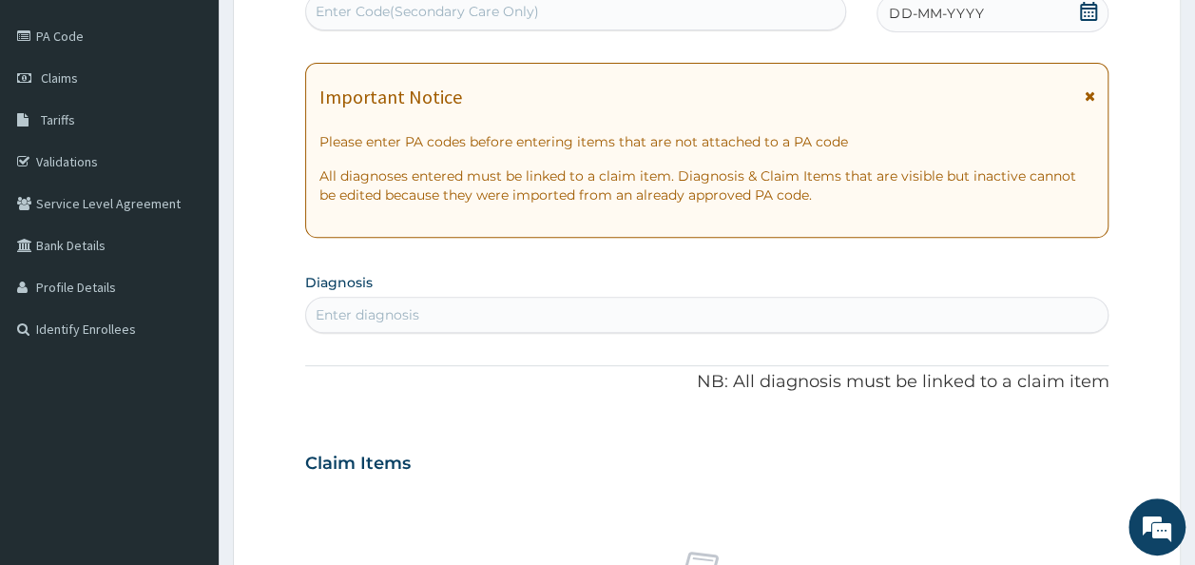
scroll to position [0, 0]
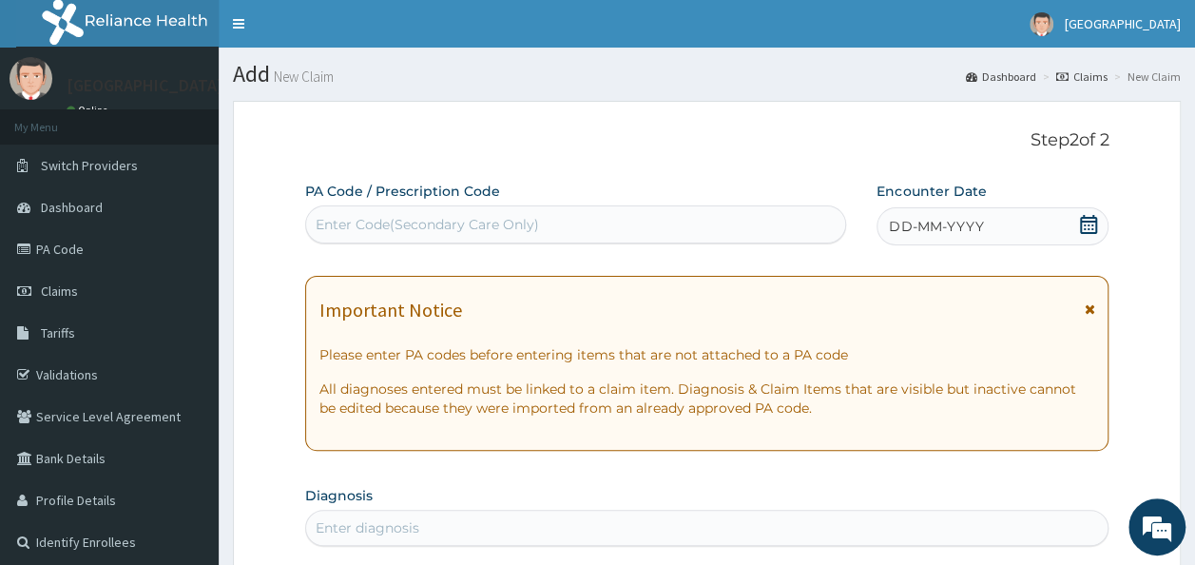
click at [743, 223] on div "Enter Code(Secondary Care Only)" at bounding box center [576, 224] width 540 height 30
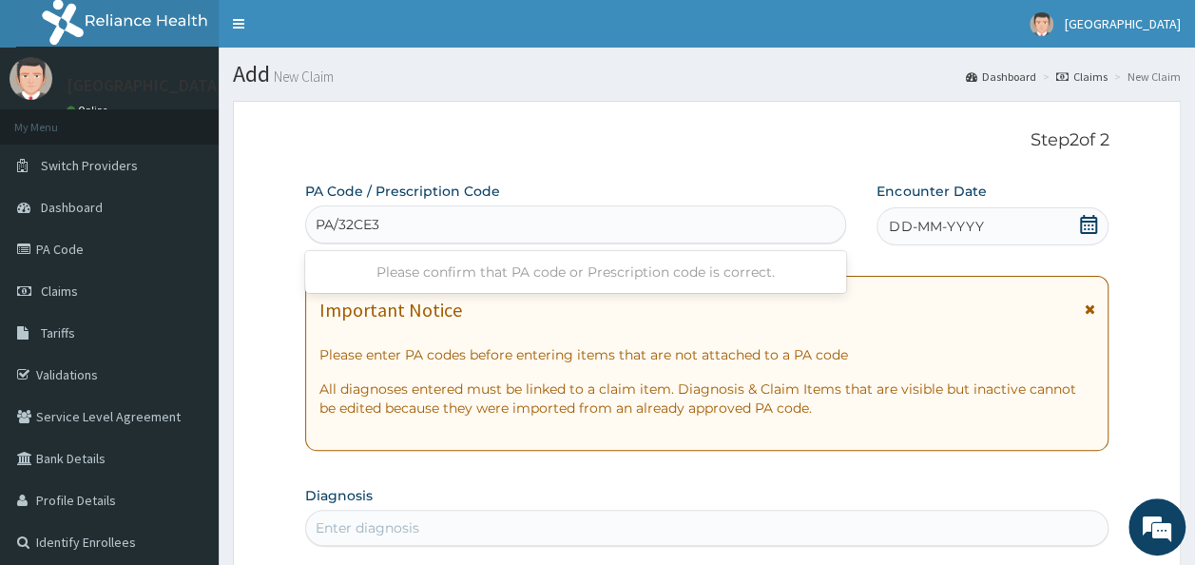
type input "PA/32CE38"
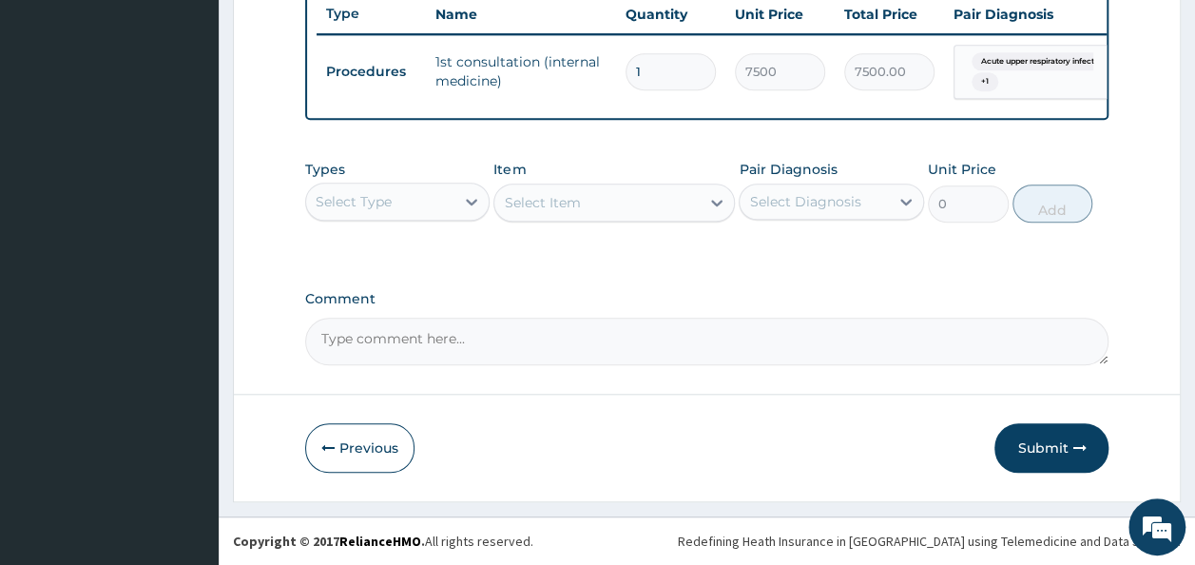
scroll to position [735, 0]
click at [1034, 443] on button "Submit" at bounding box center [1051, 447] width 114 height 49
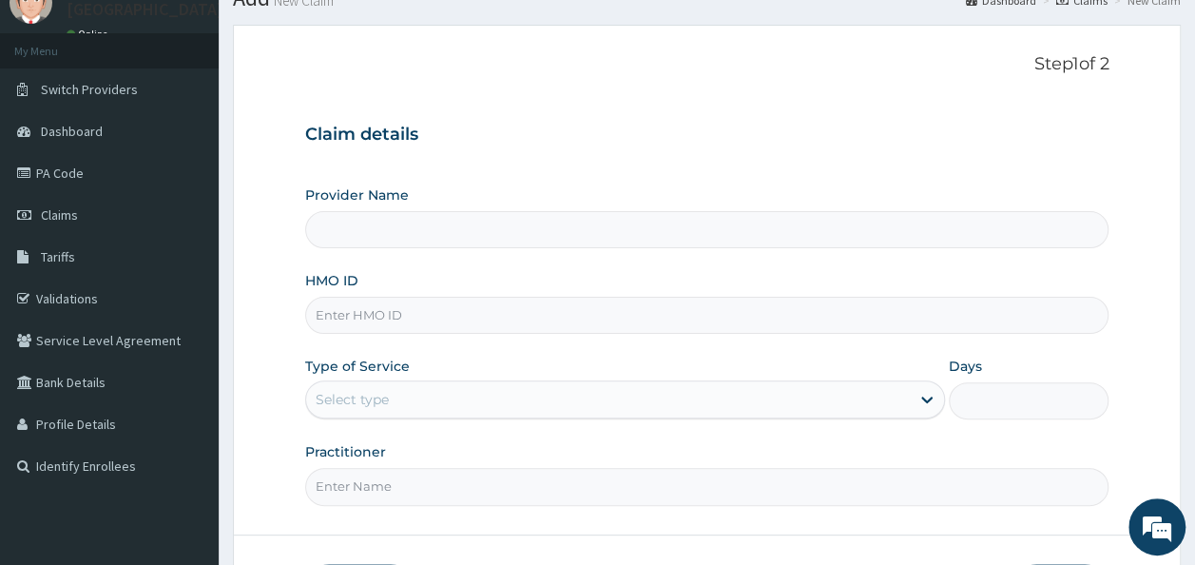
scroll to position [130, 0]
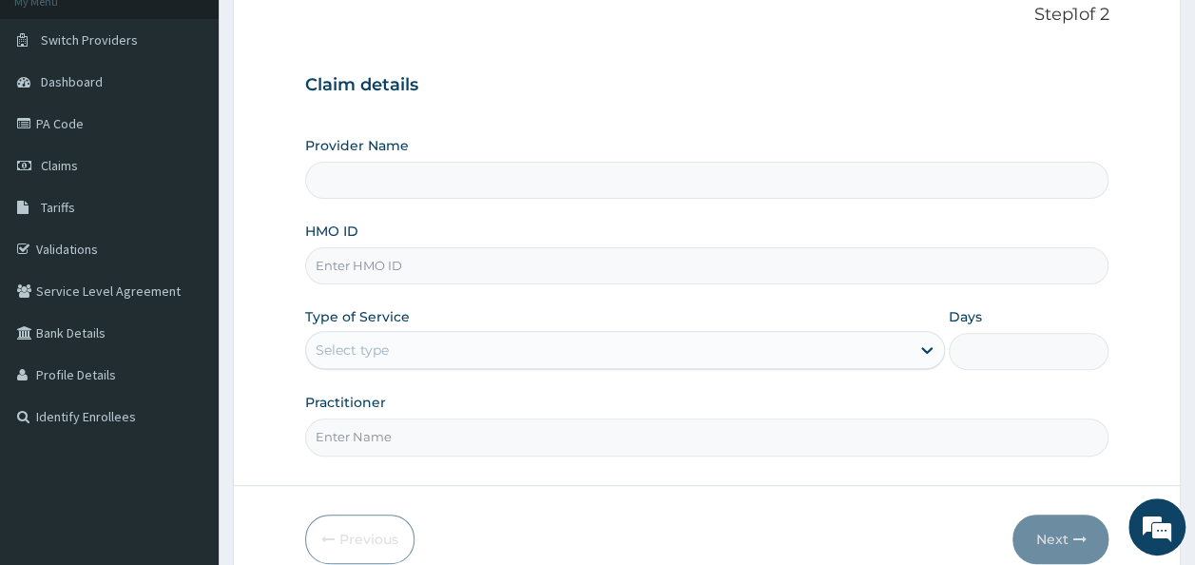
type input "[GEOGRAPHIC_DATA]"
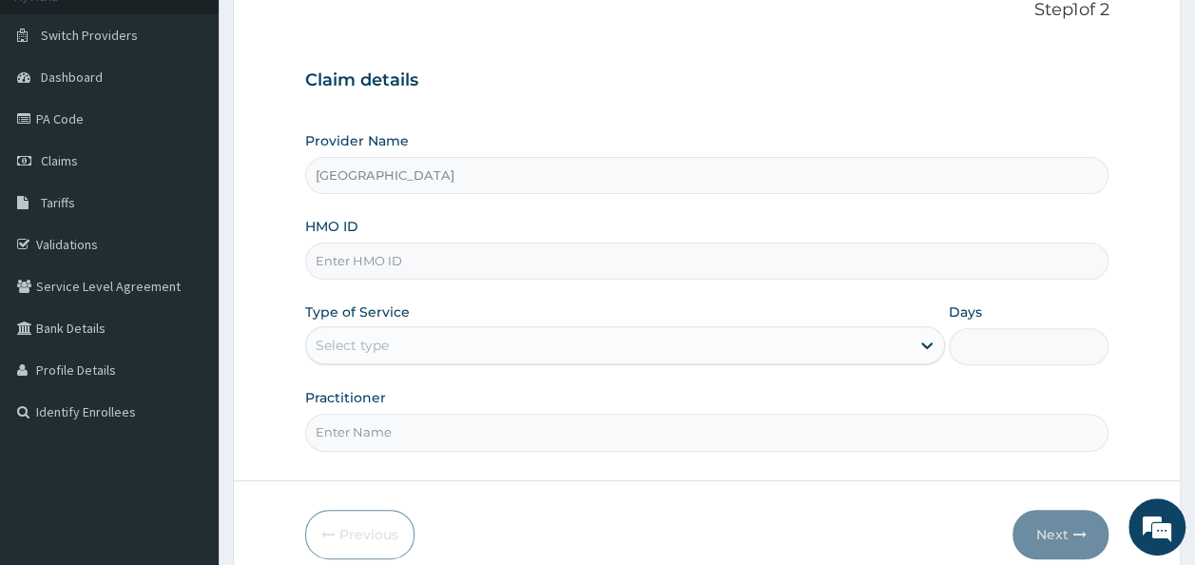
click at [521, 251] on input "HMO ID" at bounding box center [707, 260] width 804 height 37
type input "WBS/10113/C"
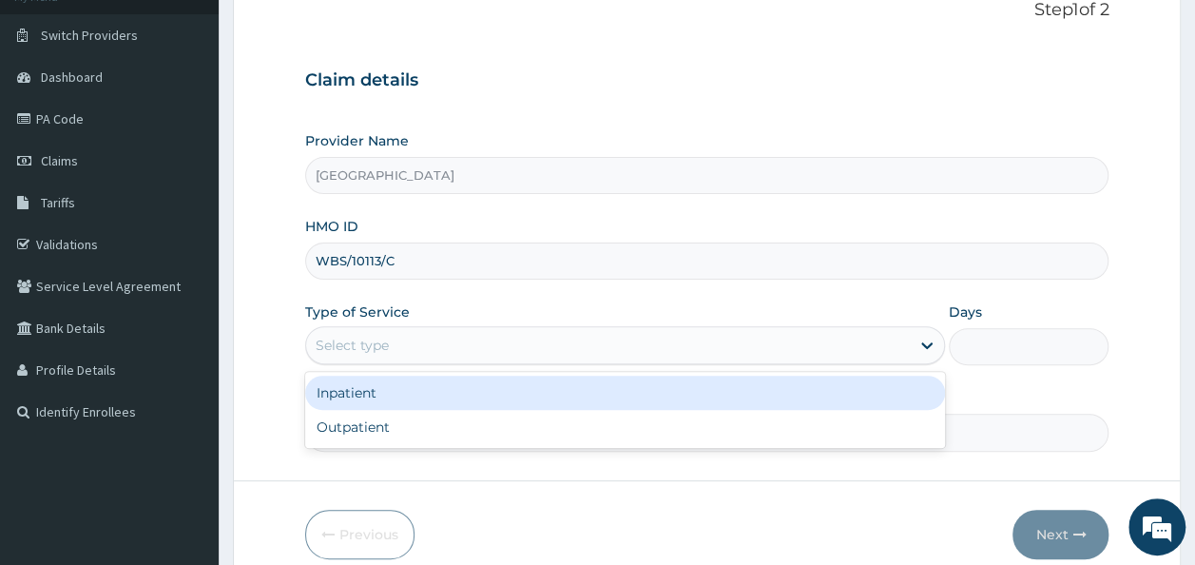
click at [536, 343] on div "Select type" at bounding box center [608, 345] width 604 height 30
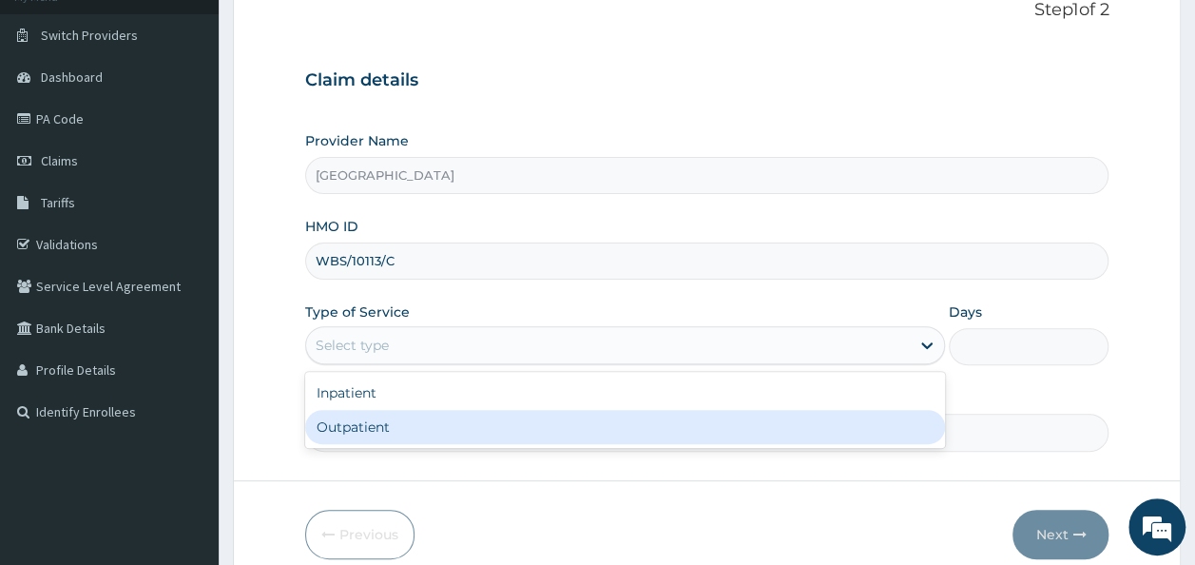
click at [413, 424] on div "Outpatient" at bounding box center [625, 427] width 640 height 34
type input "1"
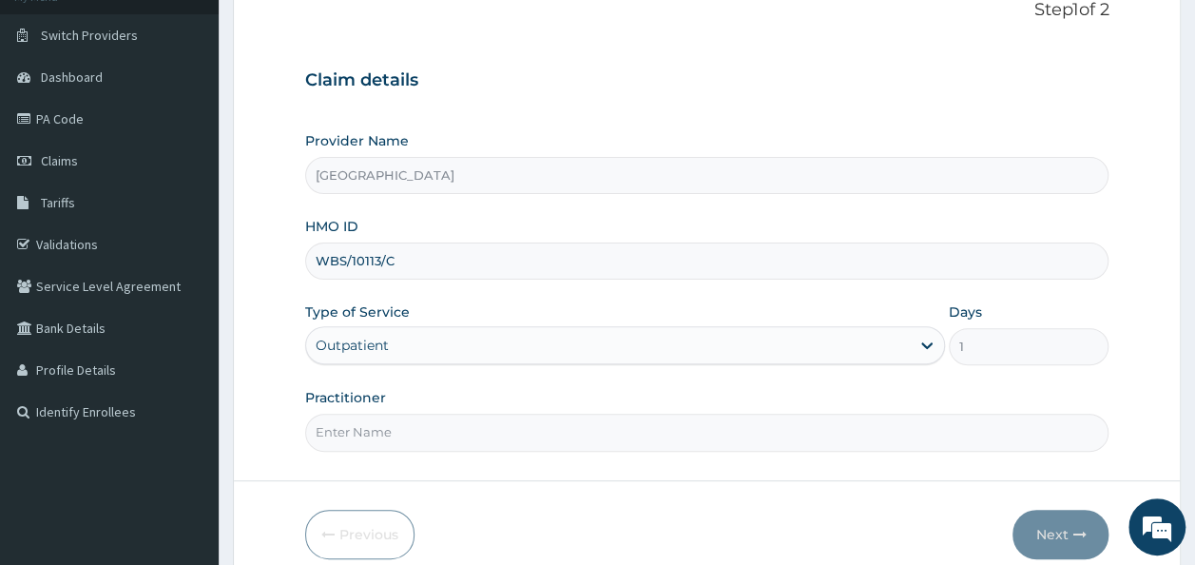
click at [437, 434] on input "Practitioner" at bounding box center [707, 431] width 804 height 37
type input "DR. [PERSON_NAME]"
click at [1065, 528] on button "Next" at bounding box center [1060, 533] width 96 height 49
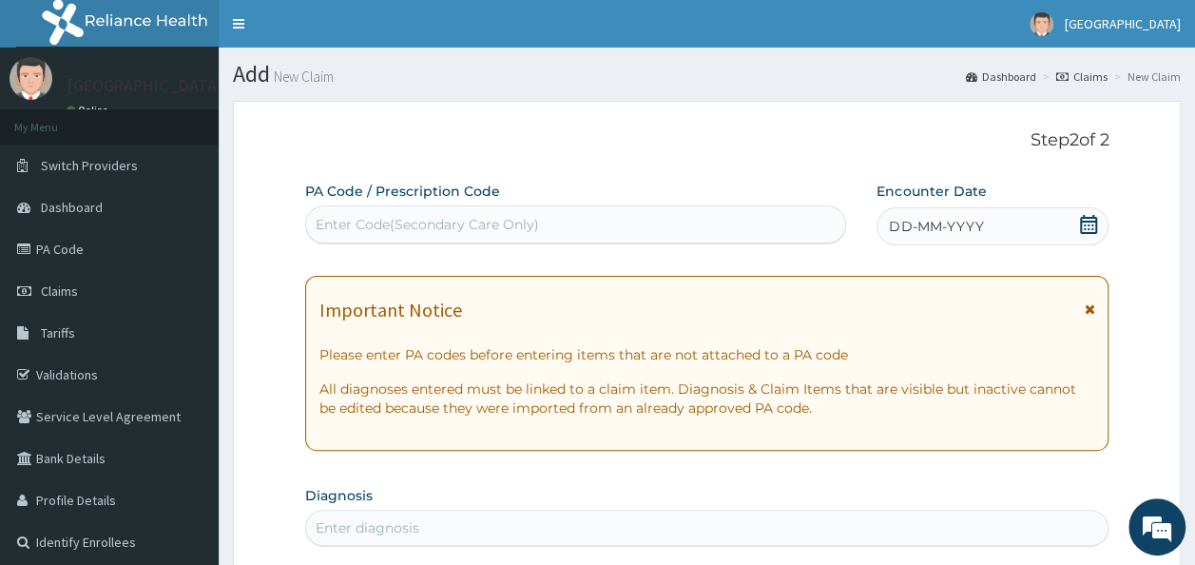
click at [1089, 223] on icon at bounding box center [1088, 224] width 17 height 19
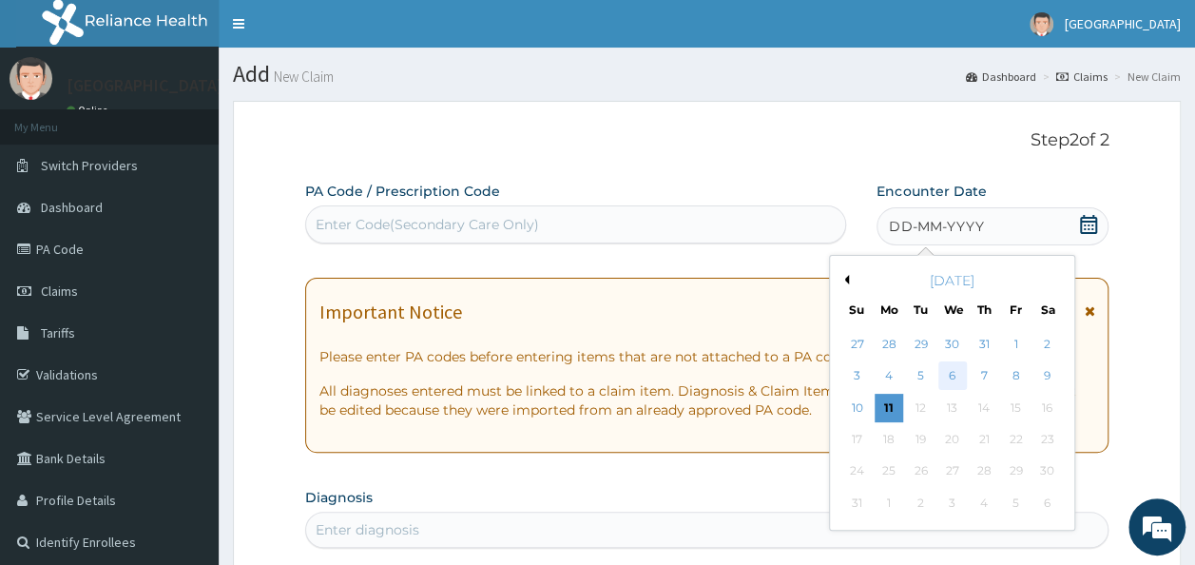
click at [957, 369] on div "6" at bounding box center [952, 376] width 29 height 29
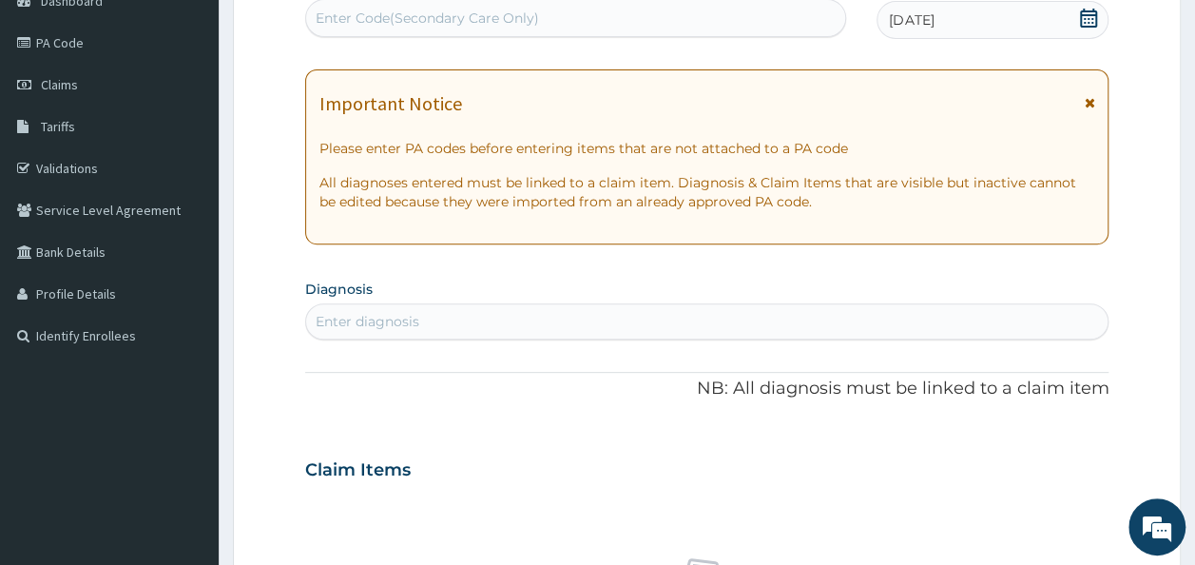
scroll to position [243, 0]
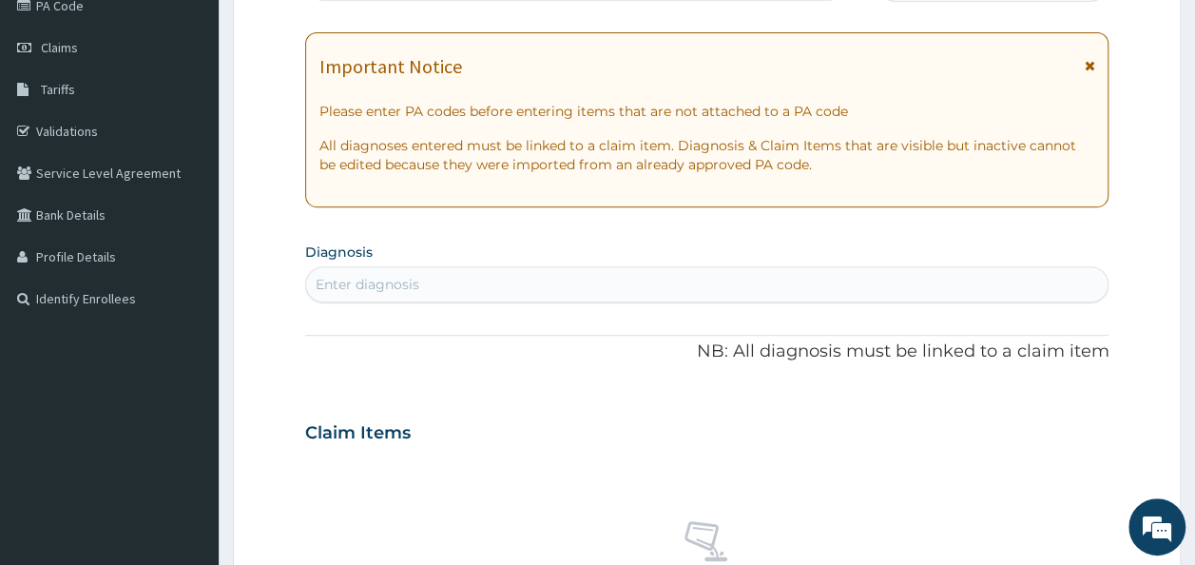
click at [716, 279] on div "Enter diagnosis" at bounding box center [707, 284] width 802 height 30
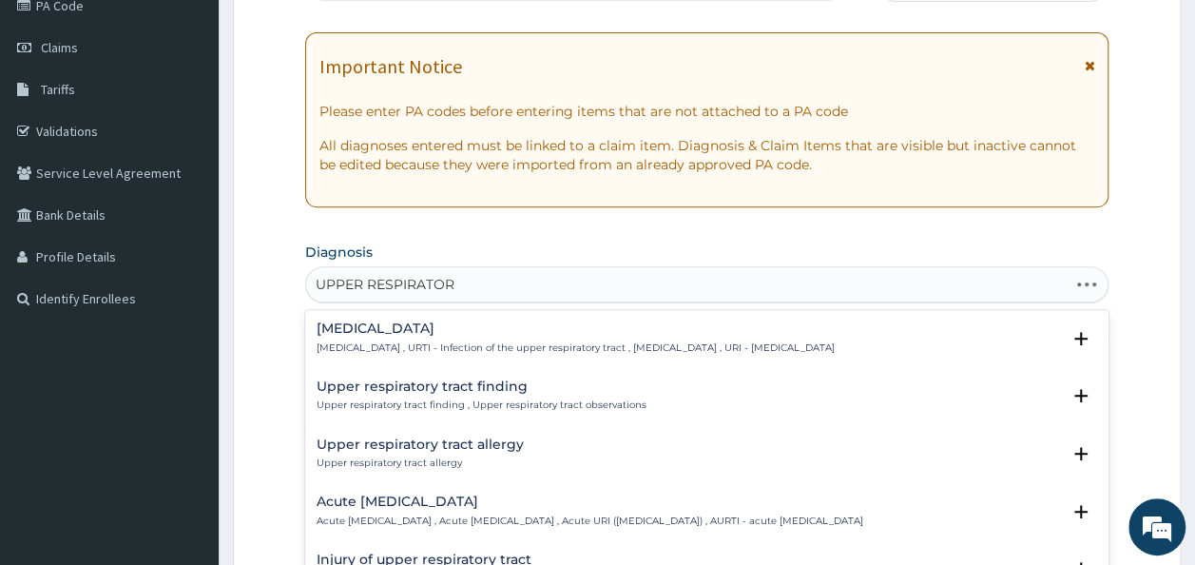
type input "UPPER RESPIRATORY"
click at [446, 321] on h4 "[MEDICAL_DATA]" at bounding box center [576, 328] width 518 height 14
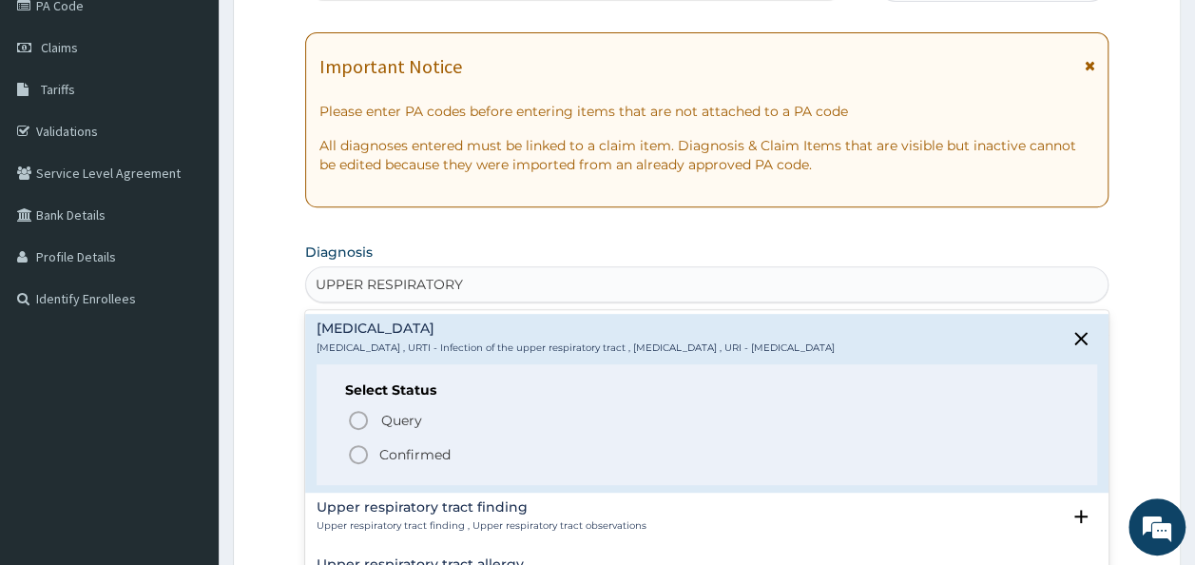
click at [416, 445] on p "Confirmed" at bounding box center [414, 454] width 71 height 19
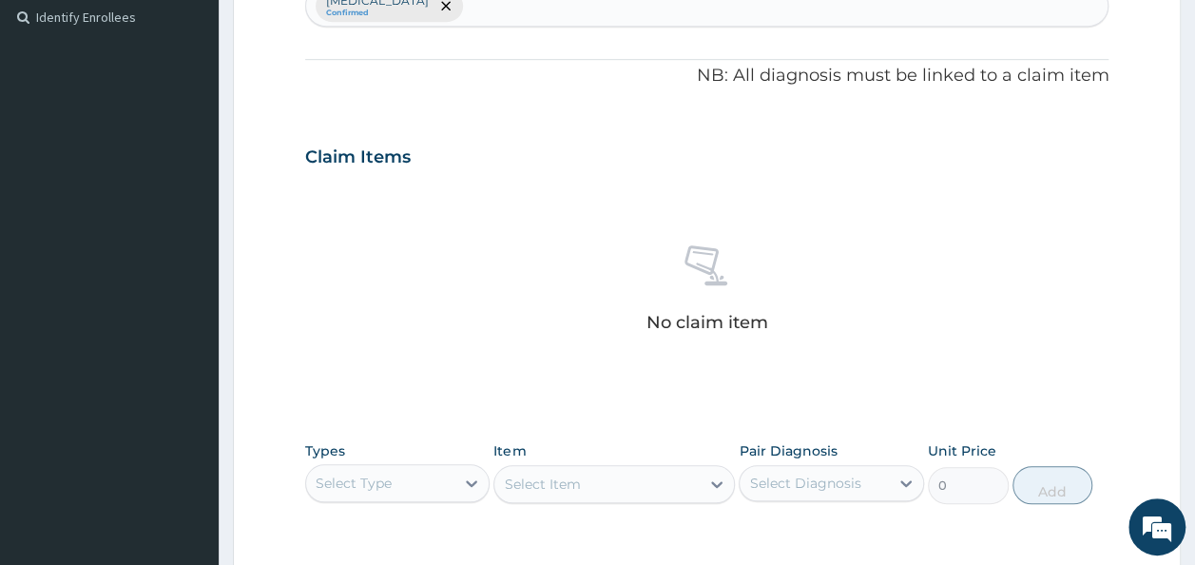
scroll to position [543, 0]
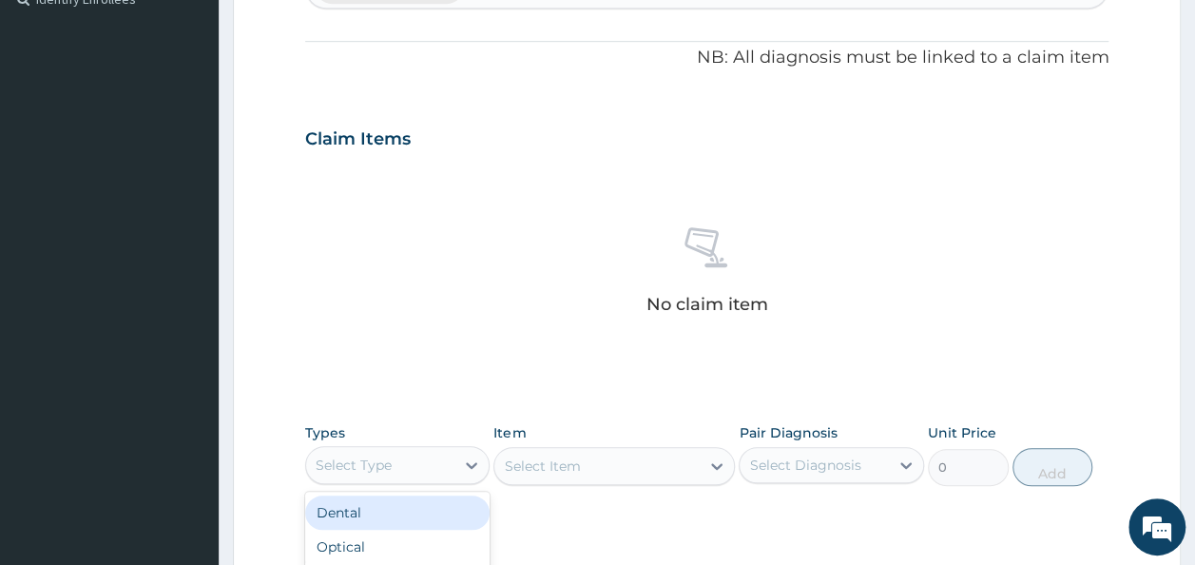
click at [371, 463] on div "Select Type" at bounding box center [354, 464] width 76 height 19
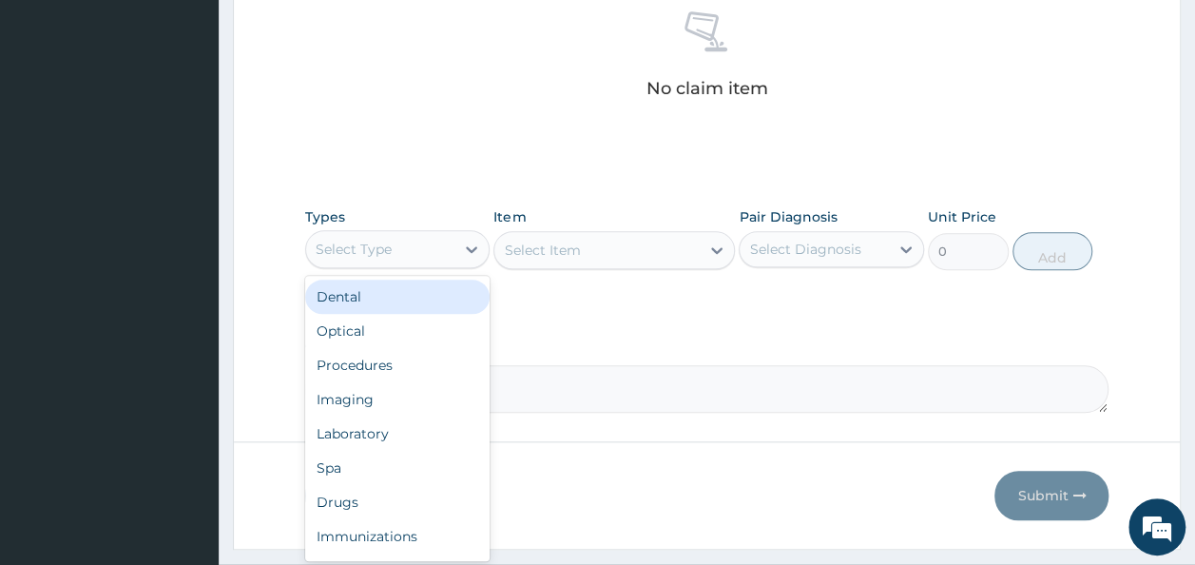
scroll to position [802, 0]
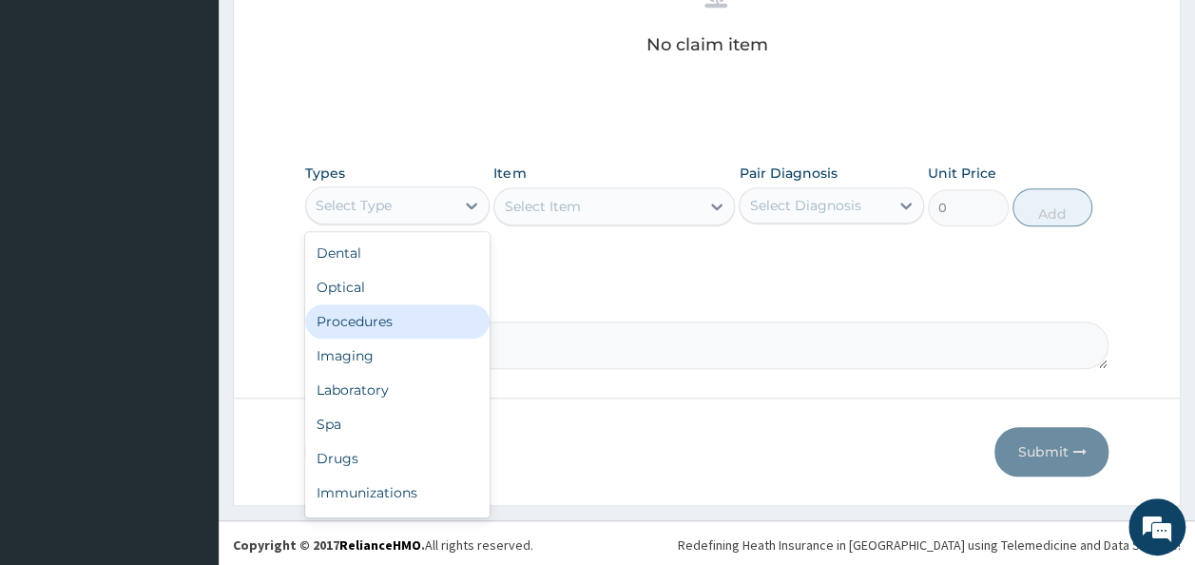
click at [380, 321] on div "Procedures" at bounding box center [397, 321] width 185 height 34
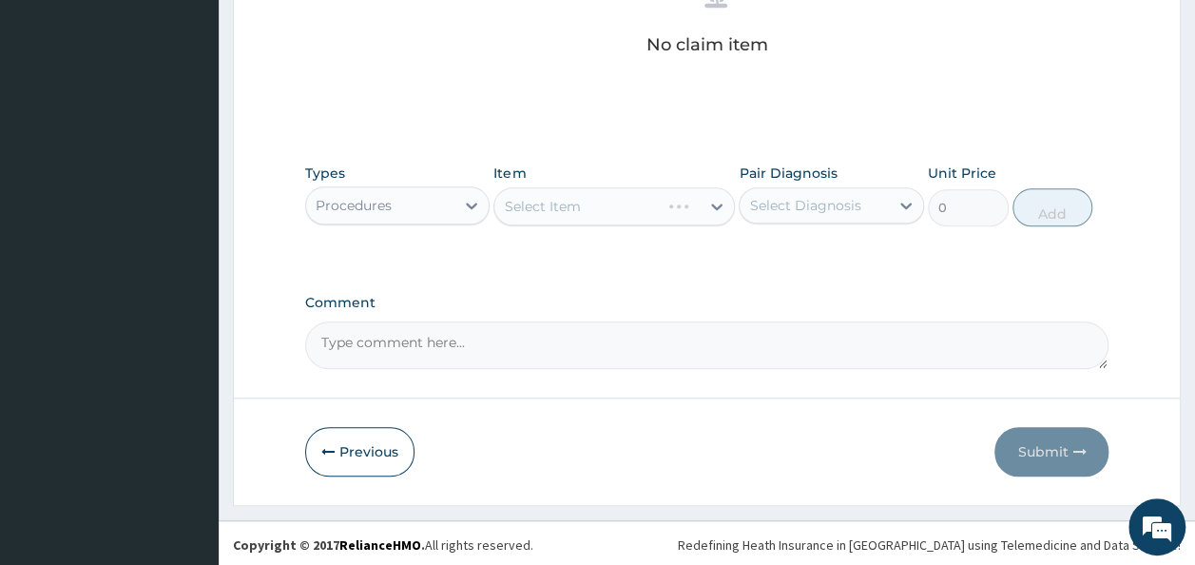
click at [616, 202] on div "Select Item" at bounding box center [613, 206] width 241 height 38
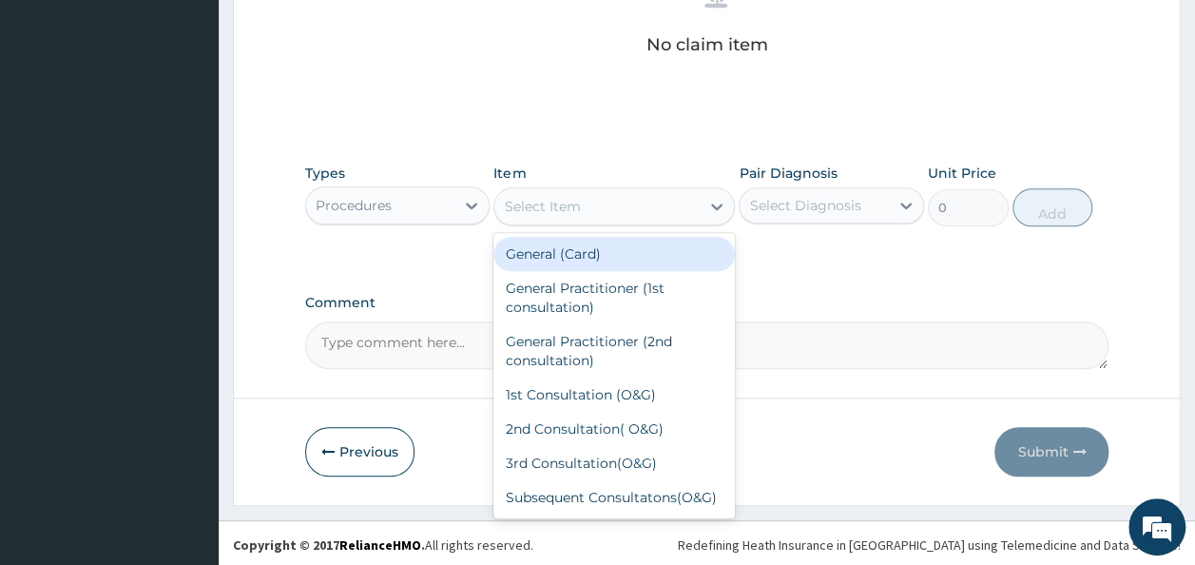
click at [616, 202] on div "Select Item" at bounding box center [596, 206] width 205 height 30
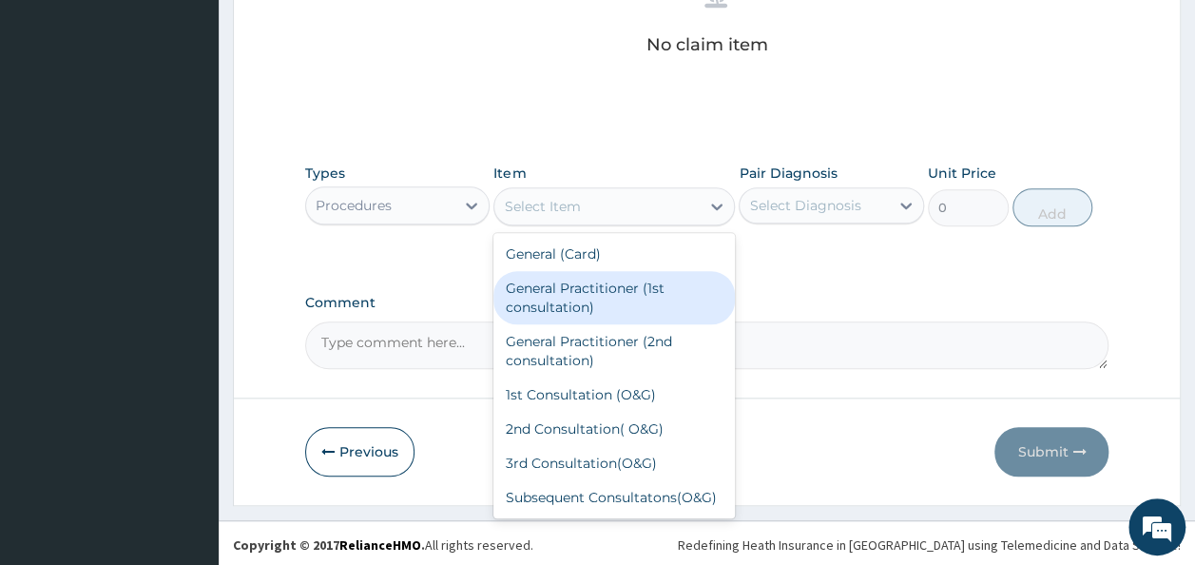
click at [596, 291] on div "General Practitioner (1st consultation)" at bounding box center [613, 297] width 241 height 53
type input "1500"
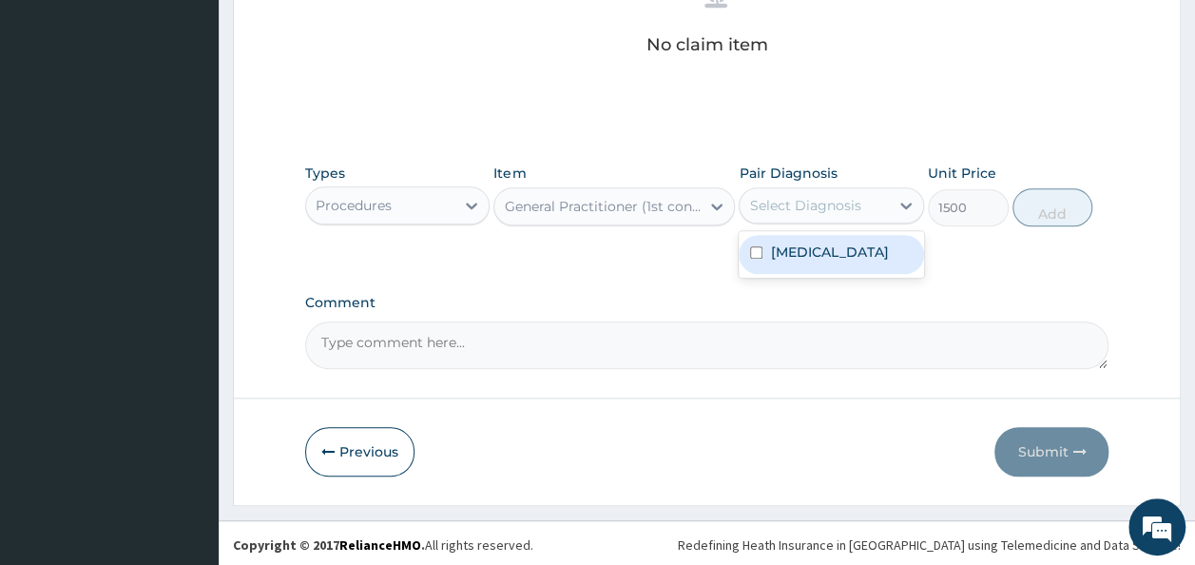
click at [840, 204] on div "Select Diagnosis" at bounding box center [804, 205] width 111 height 19
click at [820, 257] on label "Upper respiratory infection" at bounding box center [829, 251] width 118 height 19
checkbox input "true"
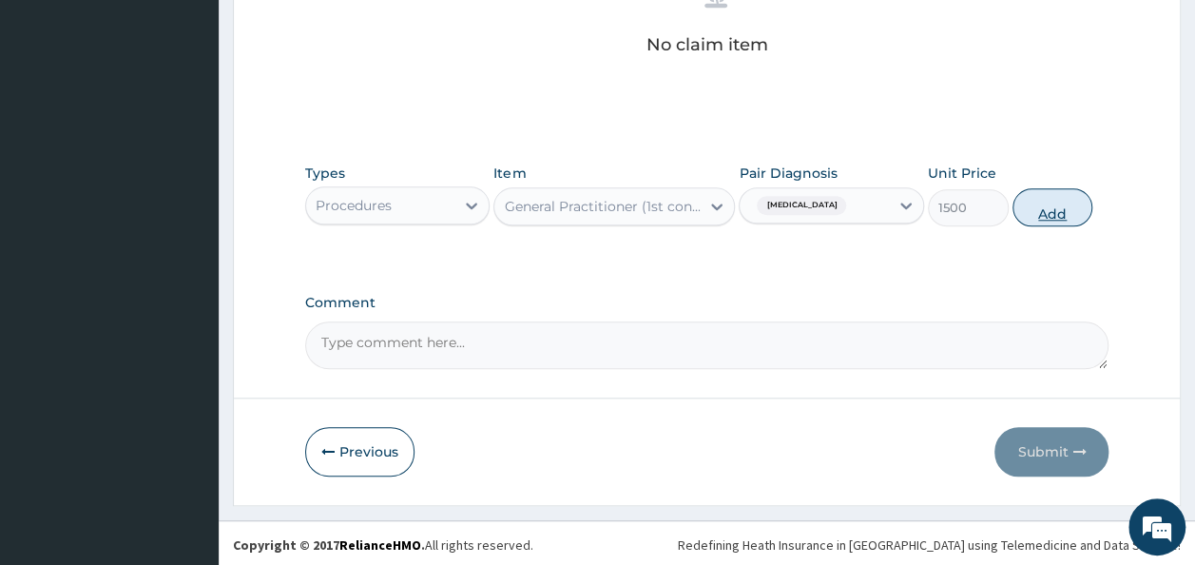
click at [1062, 209] on button "Add" at bounding box center [1052, 207] width 81 height 38
type input "0"
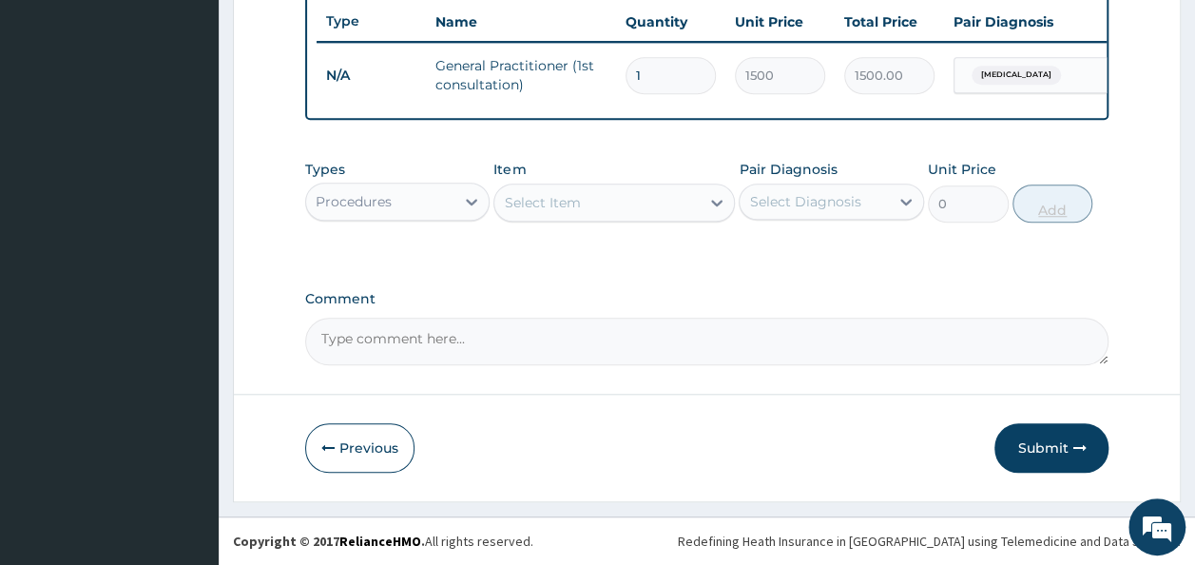
scroll to position [727, 0]
click at [1061, 432] on button "Submit" at bounding box center [1051, 447] width 114 height 49
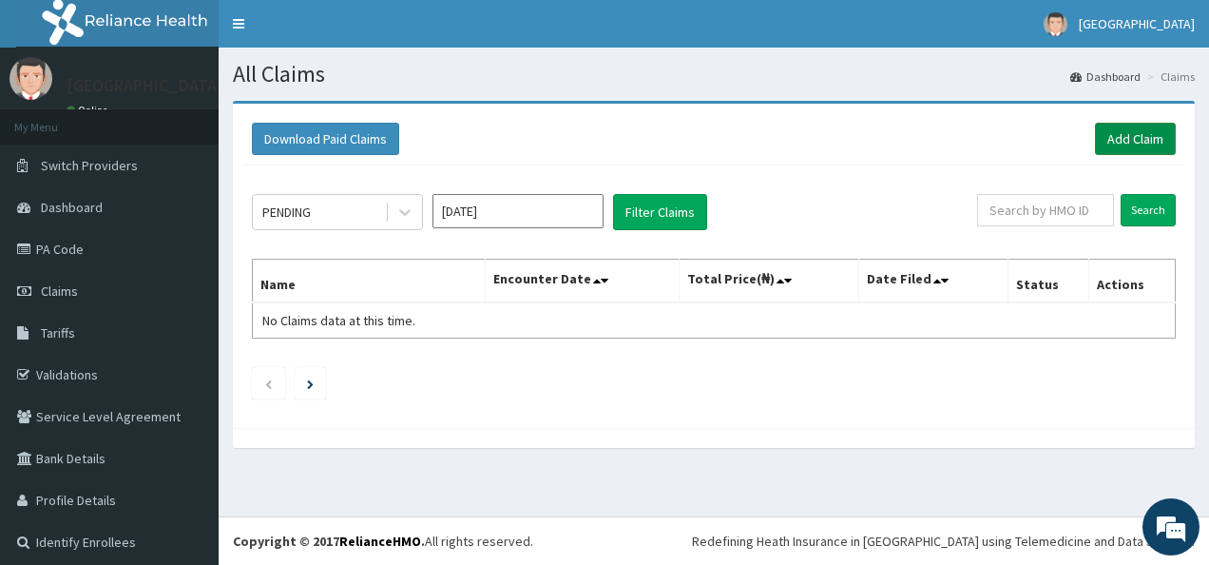
click at [1104, 137] on link "Add Claim" at bounding box center [1135, 139] width 81 height 32
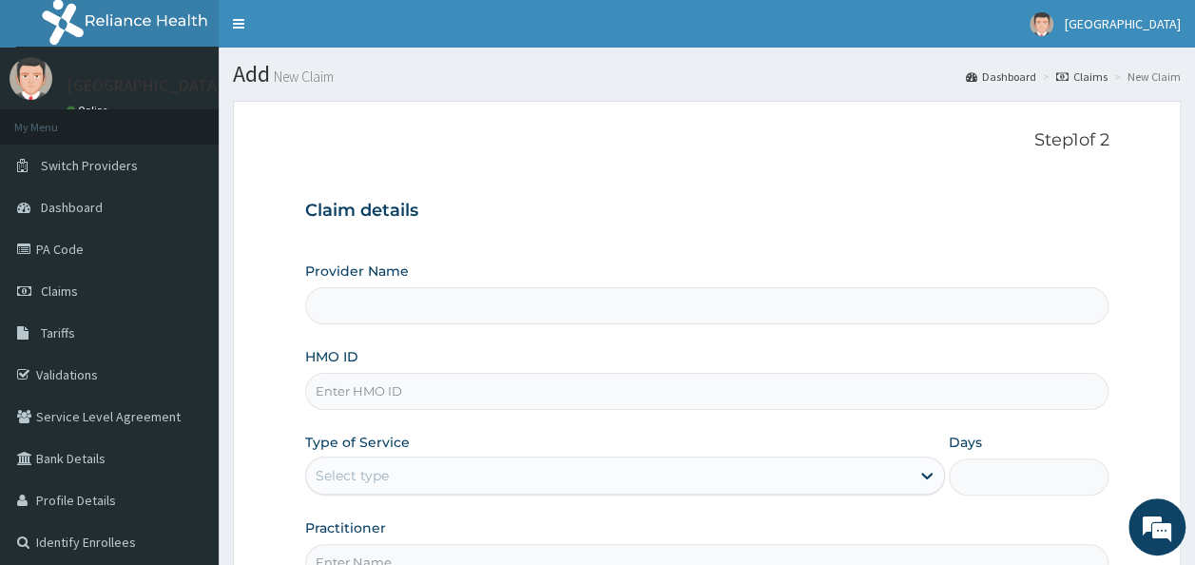
click at [456, 377] on input "HMO ID" at bounding box center [707, 391] width 804 height 37
type input "[GEOGRAPHIC_DATA]"
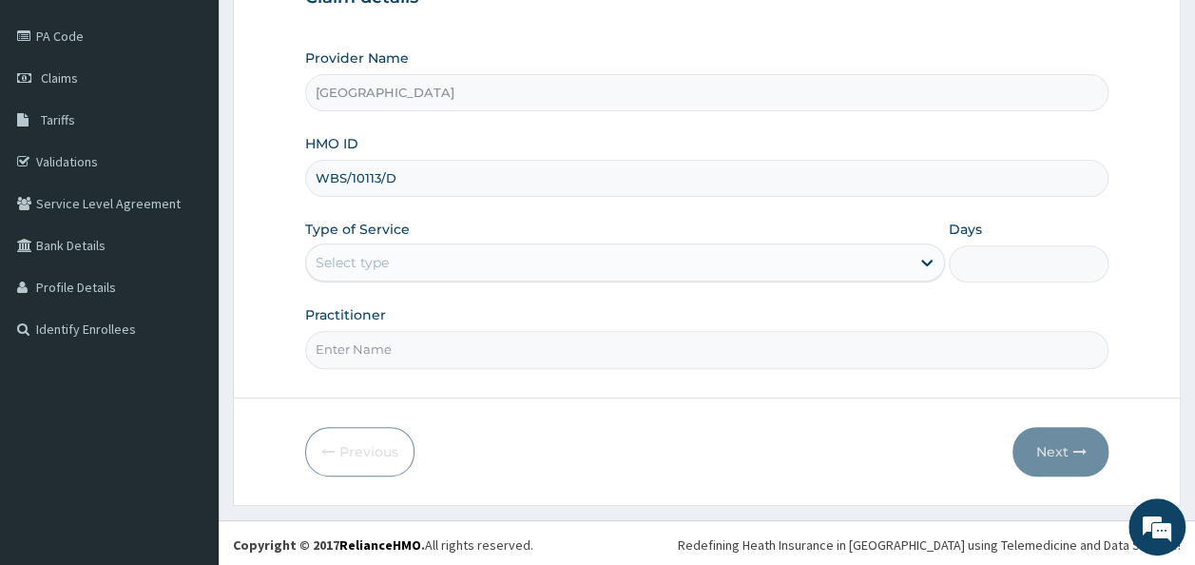
type input "WBS/10113/D"
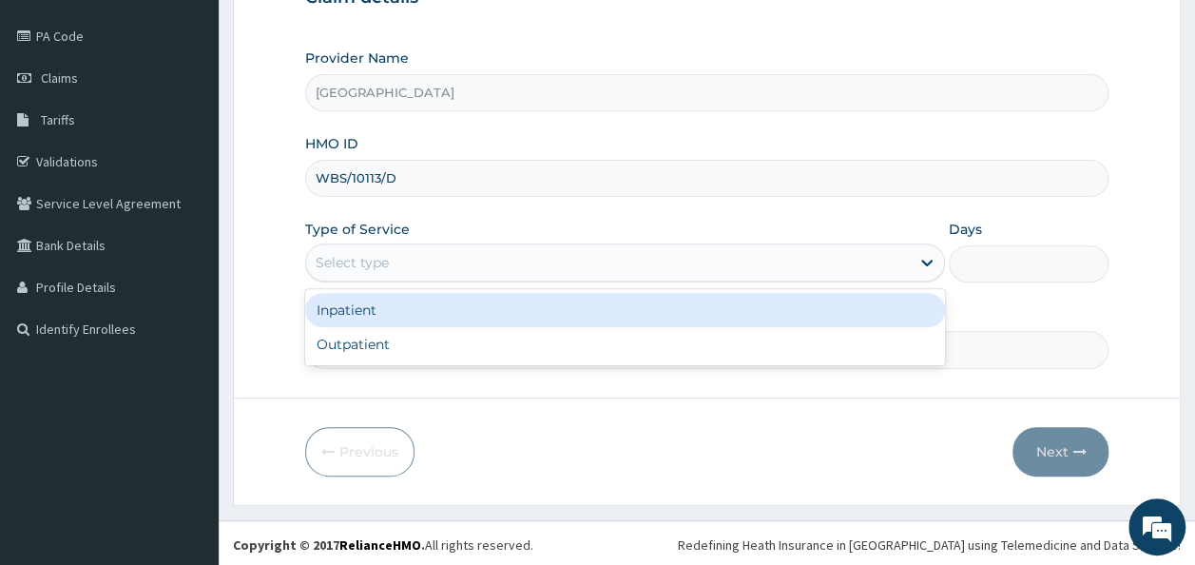
click at [789, 258] on div "Select type" at bounding box center [608, 262] width 604 height 30
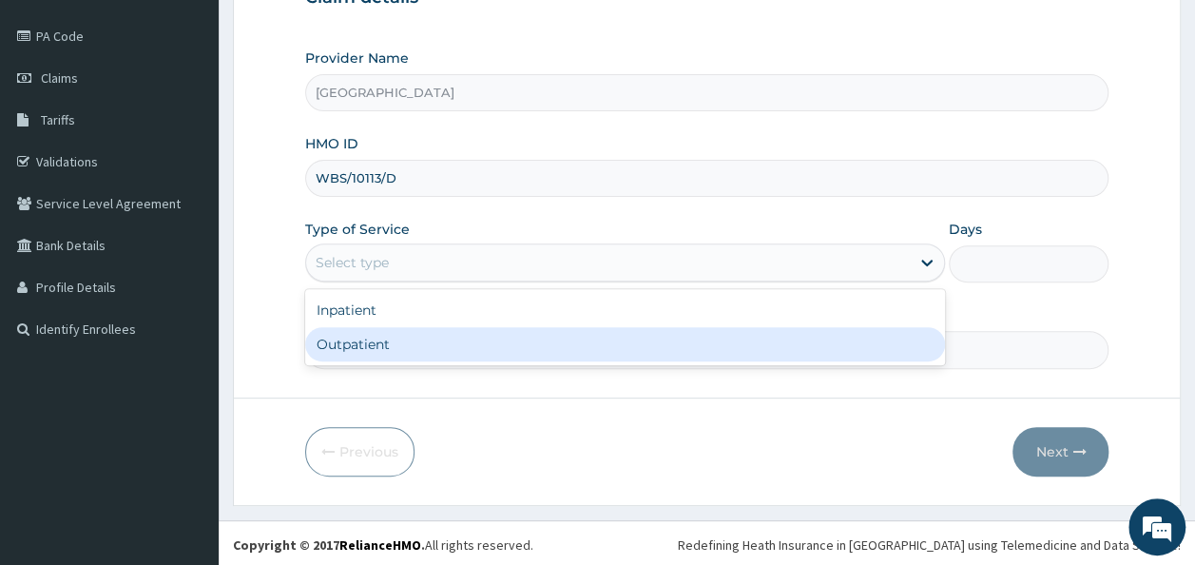
click at [363, 344] on div "Outpatient" at bounding box center [625, 344] width 640 height 34
type input "1"
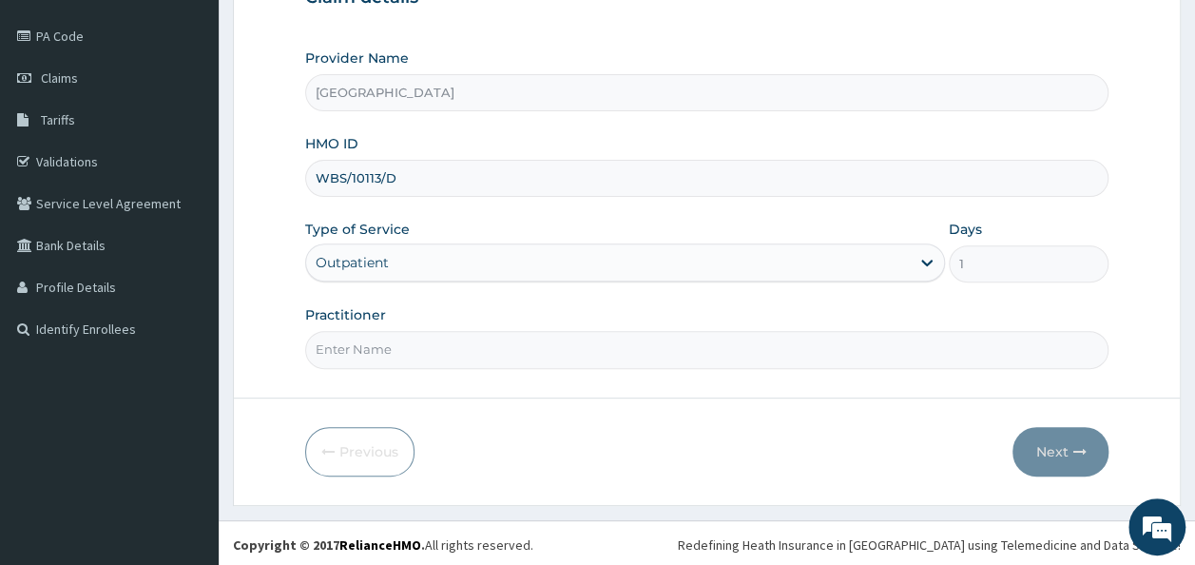
click at [430, 352] on input "Practitioner" at bounding box center [707, 349] width 804 height 37
type input "DR. JOSHUA OJETOKUN"
click at [1035, 444] on button "Next" at bounding box center [1060, 451] width 96 height 49
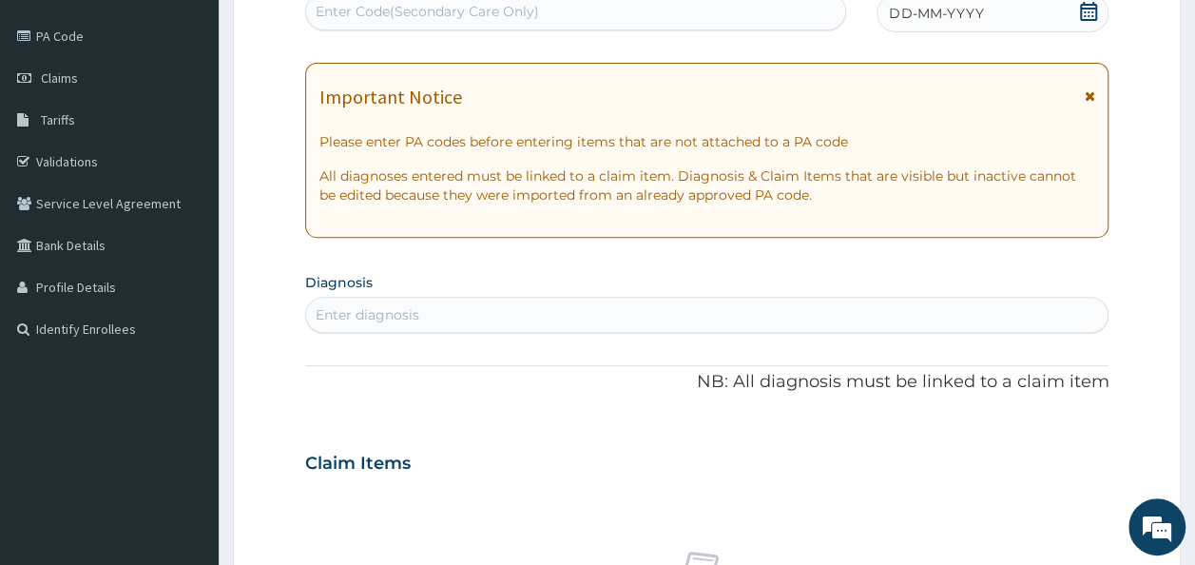
scroll to position [0, 0]
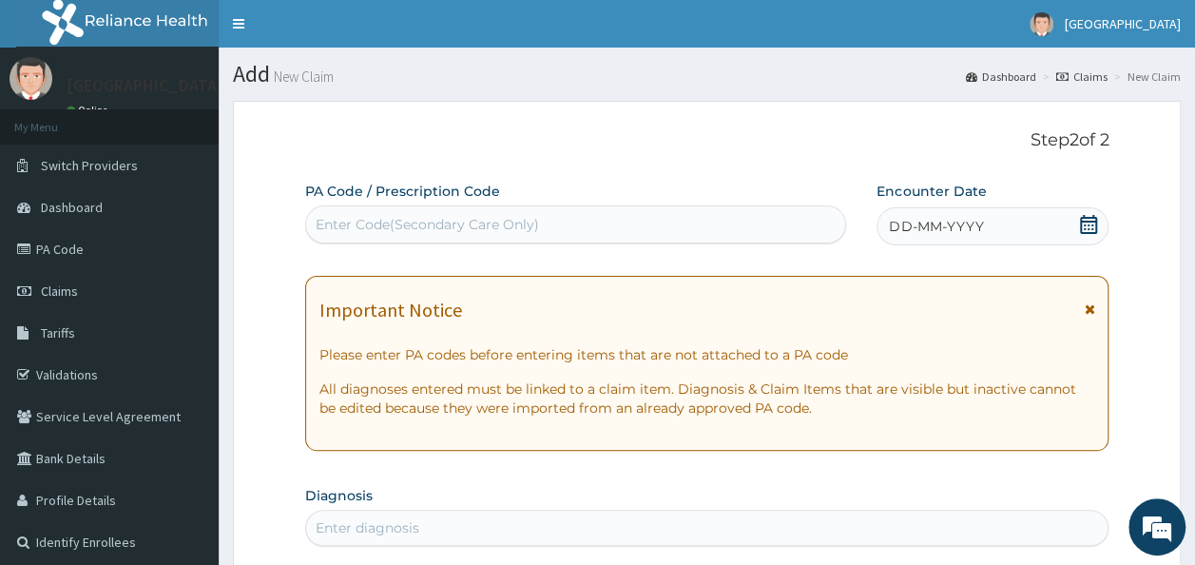
click at [965, 218] on span "DD-MM-YYYY" at bounding box center [936, 226] width 94 height 19
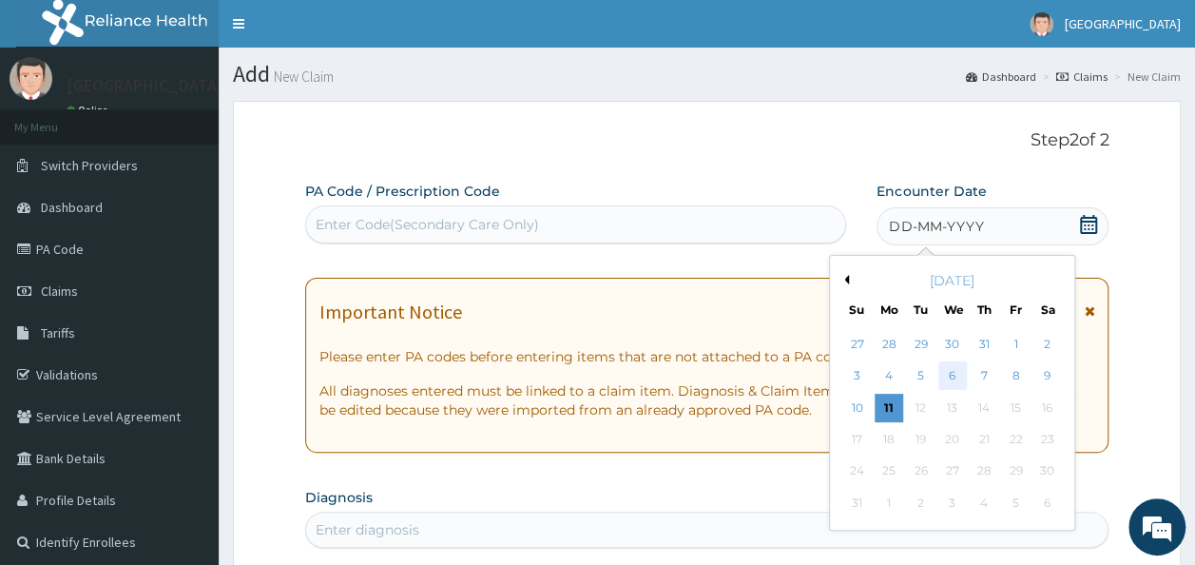
click at [951, 372] on div "6" at bounding box center [952, 376] width 29 height 29
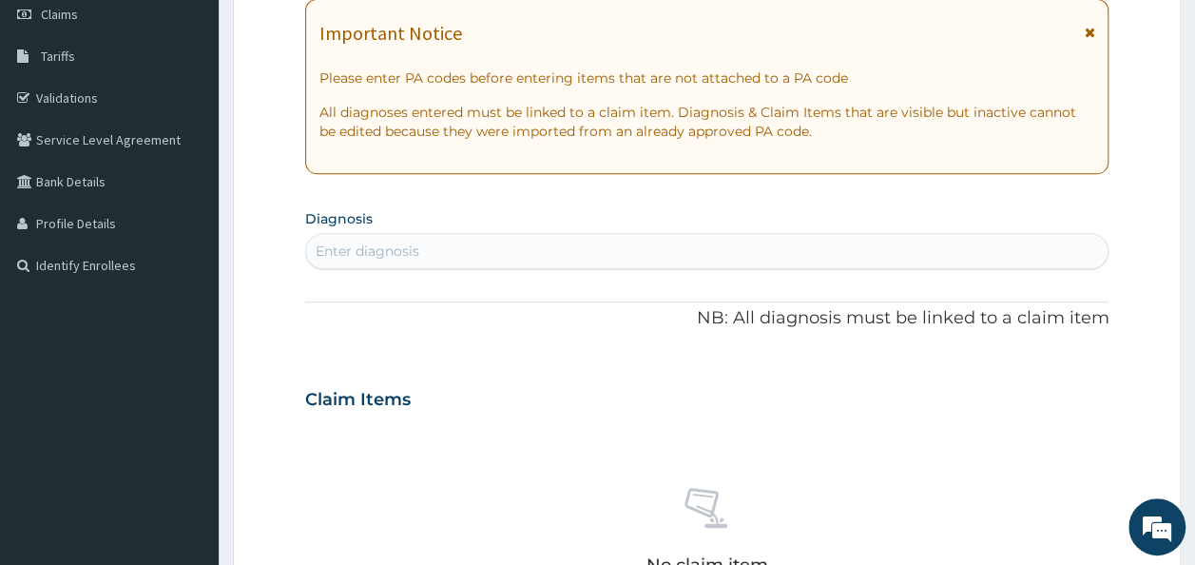
scroll to position [278, 0]
click at [929, 253] on div "Enter diagnosis" at bounding box center [707, 249] width 802 height 30
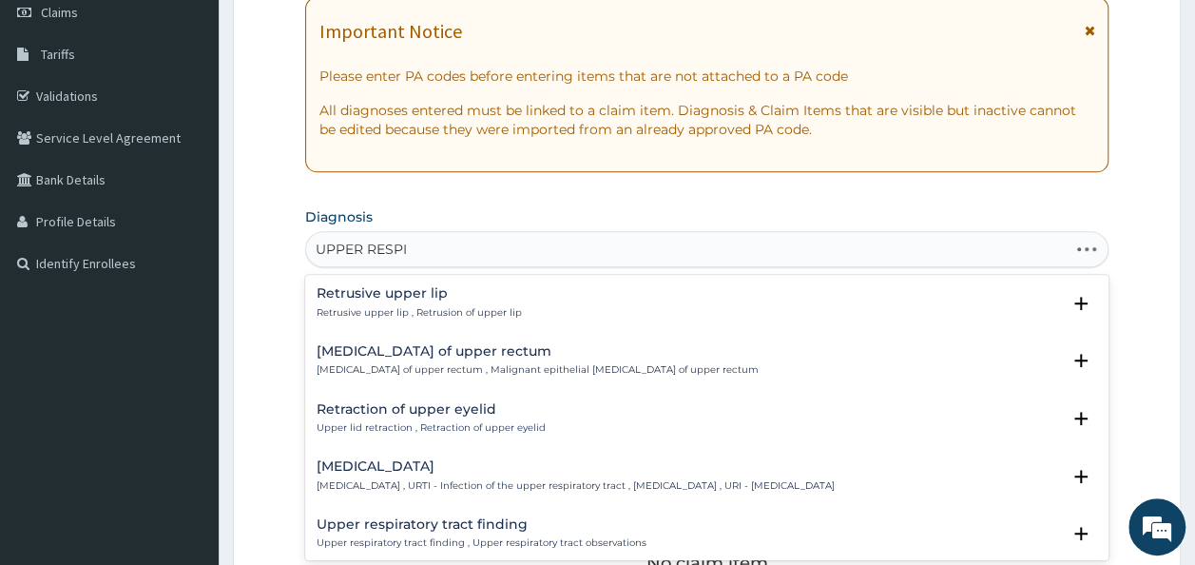
type input "UPPER RESPIR"
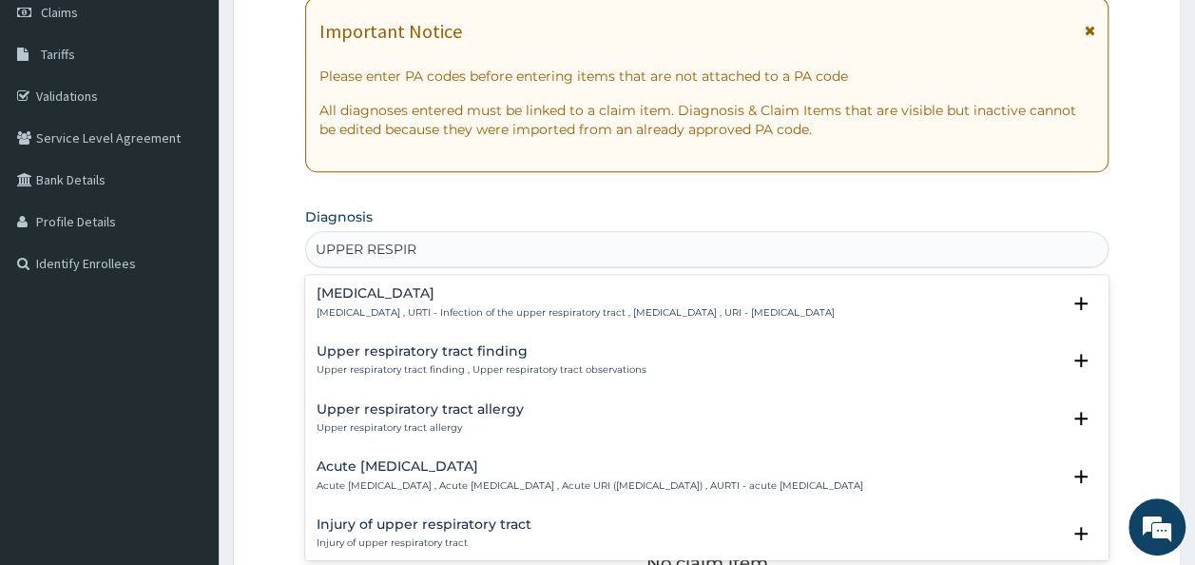
click at [561, 310] on p "Upper respiratory infection , URTI - Infection of the upper respiratory tract ,…" at bounding box center [576, 312] width 518 height 13
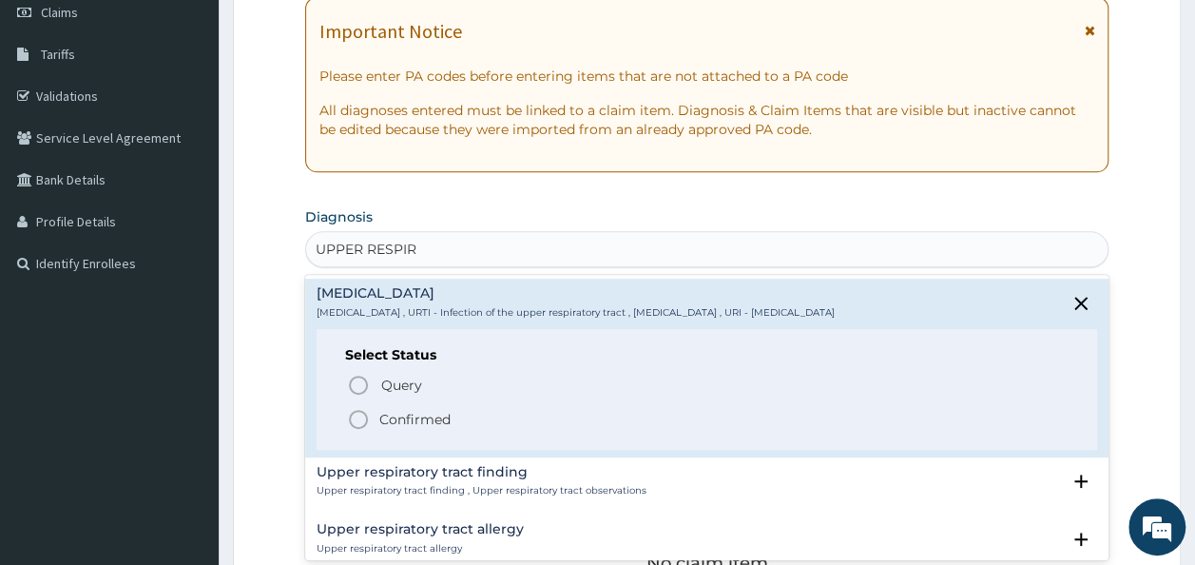
click at [420, 416] on p "Confirmed" at bounding box center [414, 419] width 71 height 19
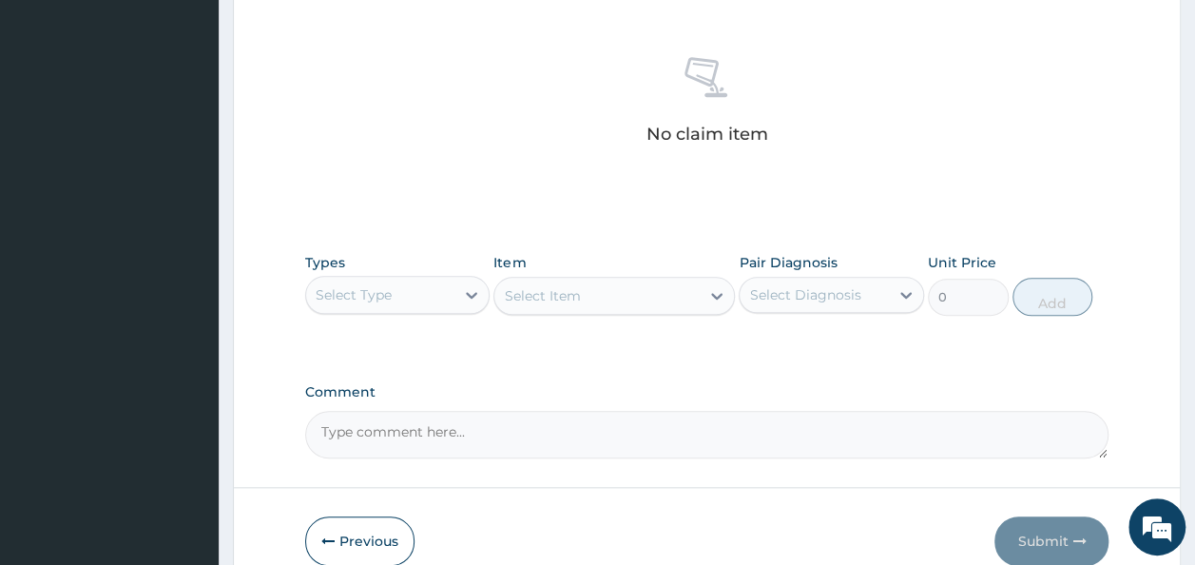
scroll to position [802, 0]
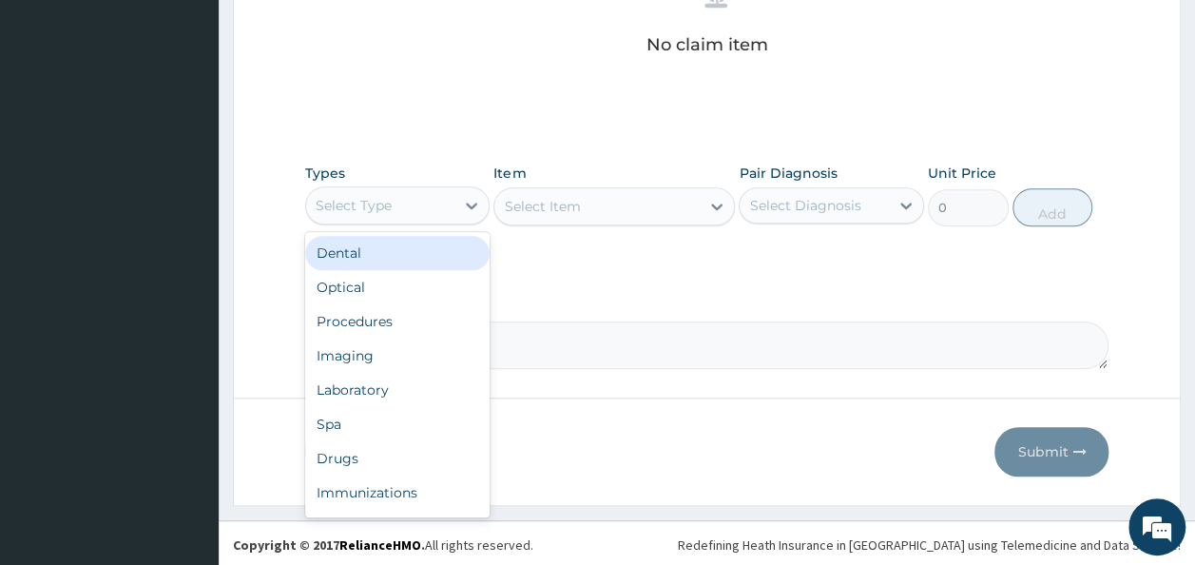
click at [353, 201] on div "Select Type" at bounding box center [354, 205] width 76 height 19
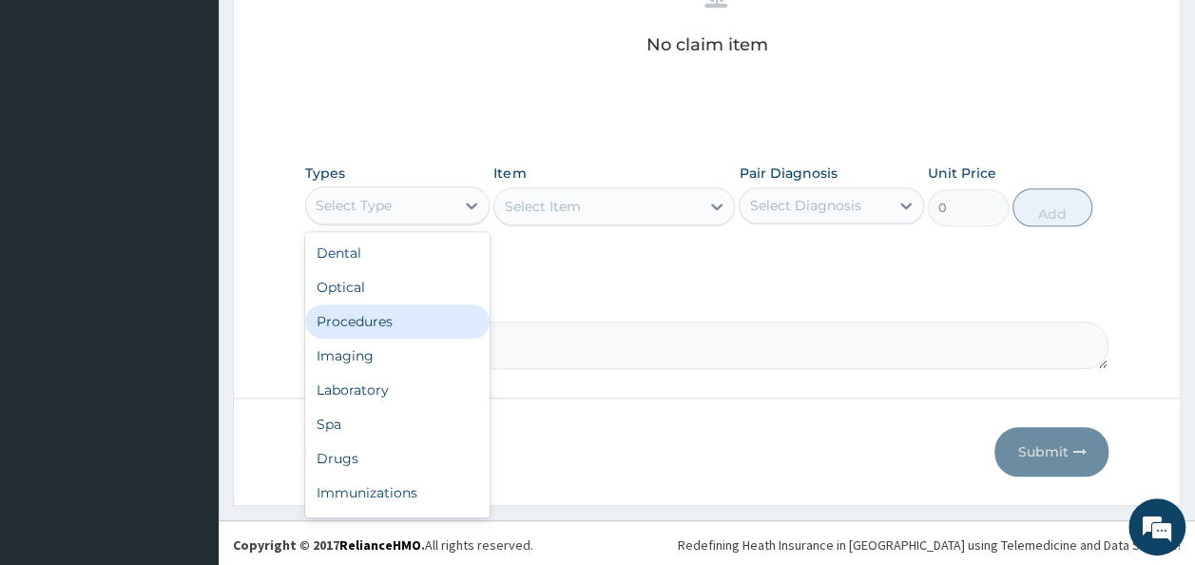
click at [343, 327] on div "Procedures" at bounding box center [397, 321] width 185 height 34
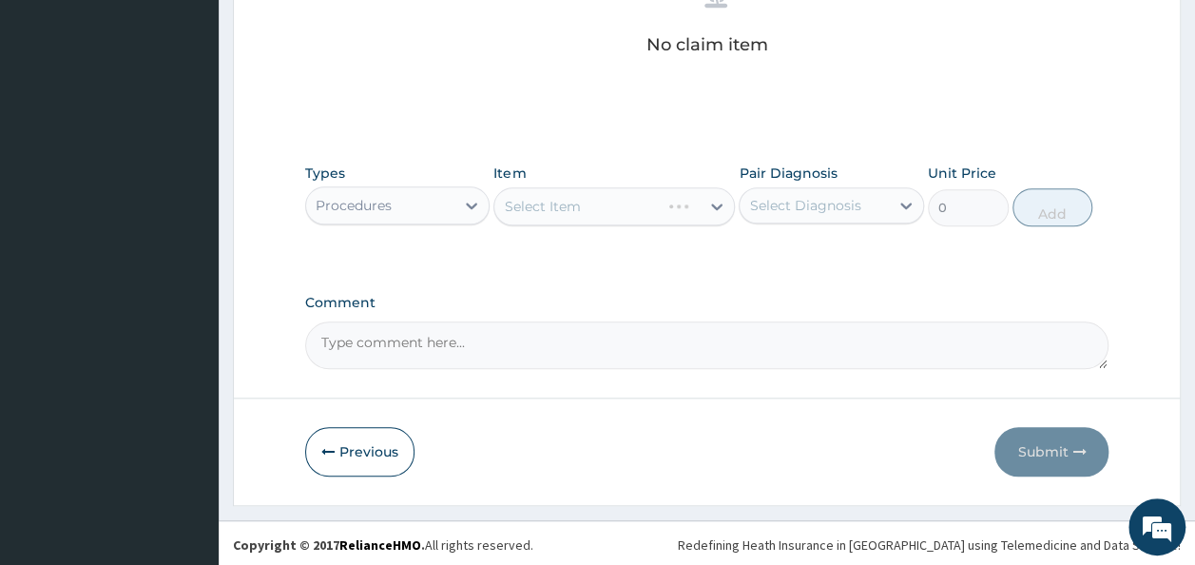
click at [609, 204] on div "Select Item" at bounding box center [613, 206] width 241 height 38
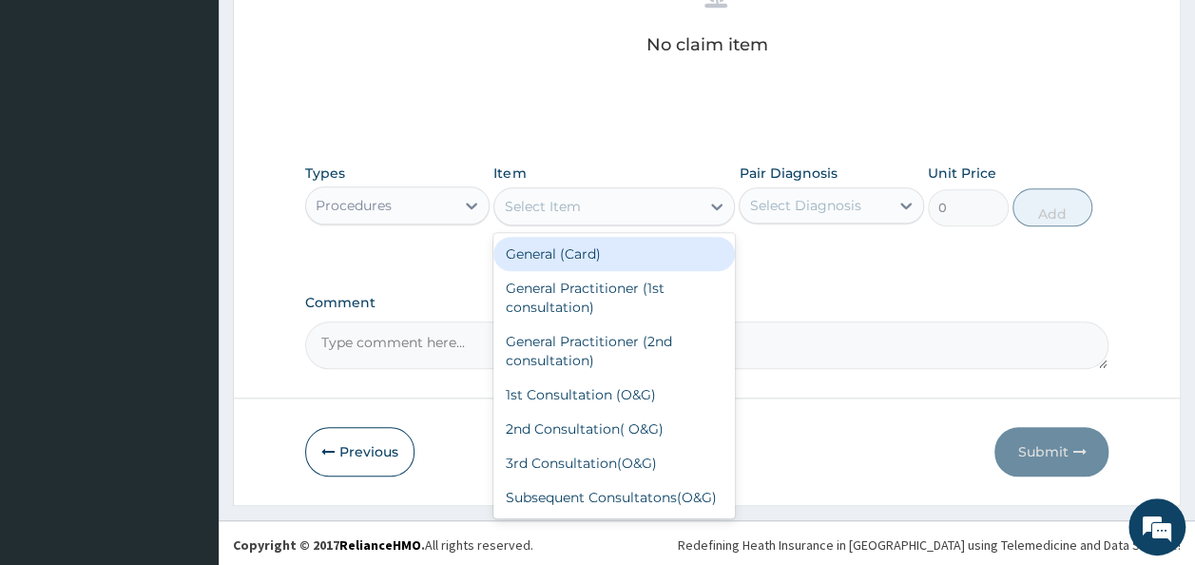
click at [609, 204] on div "Select Item" at bounding box center [596, 206] width 205 height 30
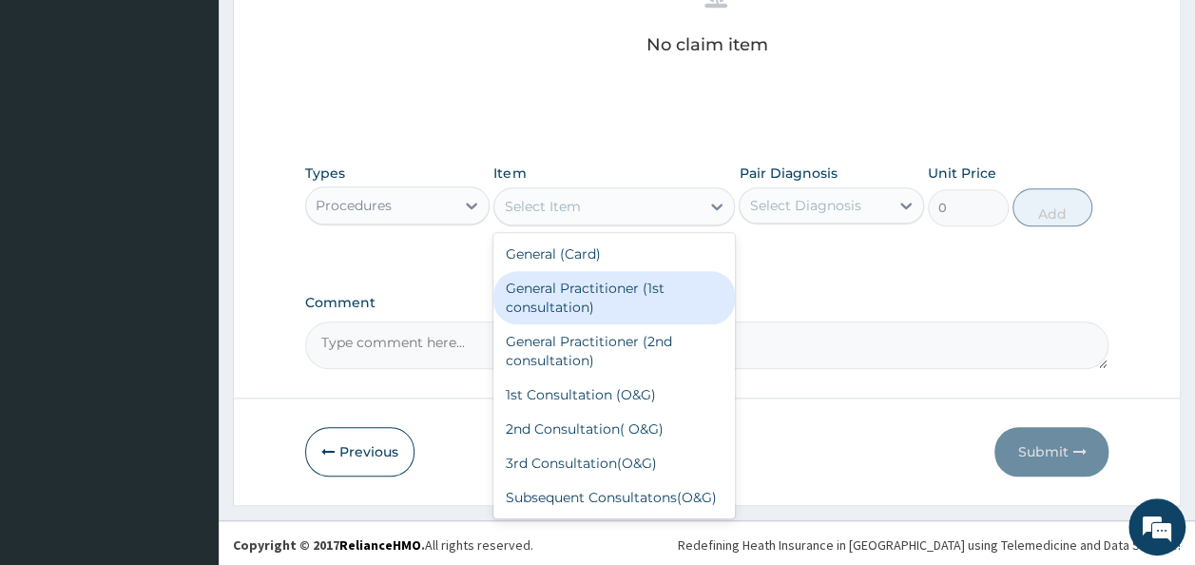
click at [597, 289] on div "General Practitioner (1st consultation)" at bounding box center [613, 297] width 241 height 53
type input "1500"
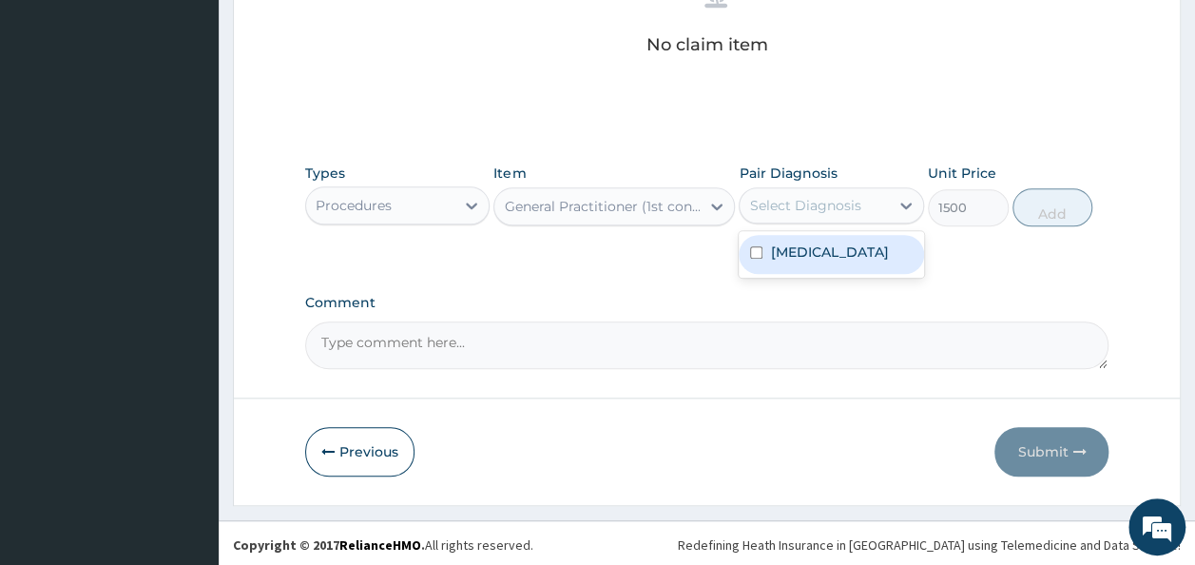
click at [827, 190] on div "Select Diagnosis" at bounding box center [813, 205] width 149 height 30
click at [817, 257] on label "[MEDICAL_DATA]" at bounding box center [829, 251] width 118 height 19
checkbox input "true"
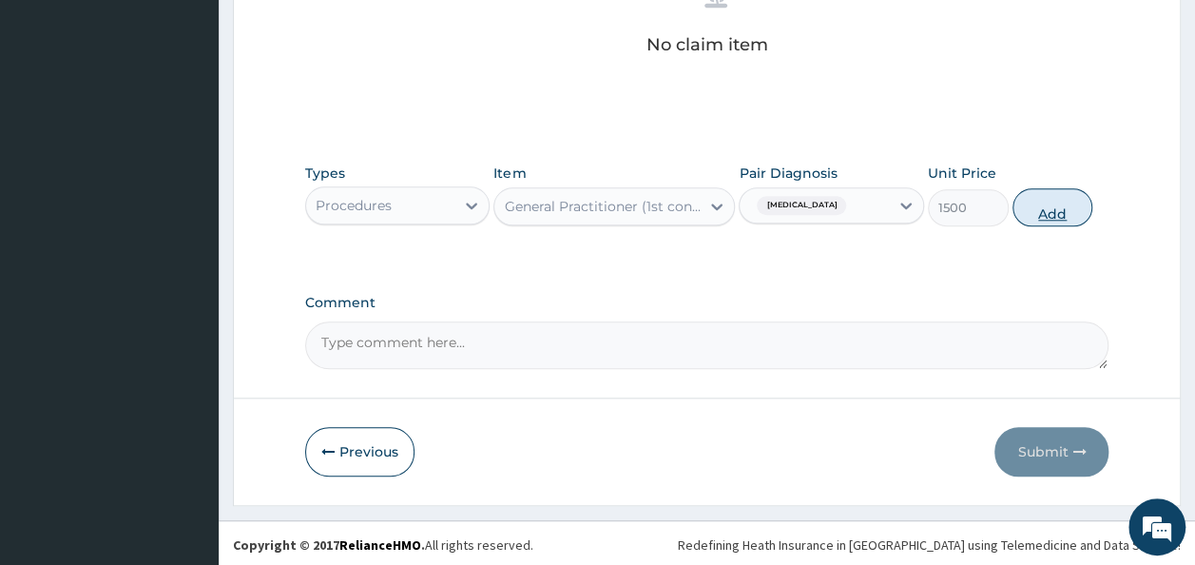
click at [1048, 216] on button "Add" at bounding box center [1052, 207] width 81 height 38
type input "0"
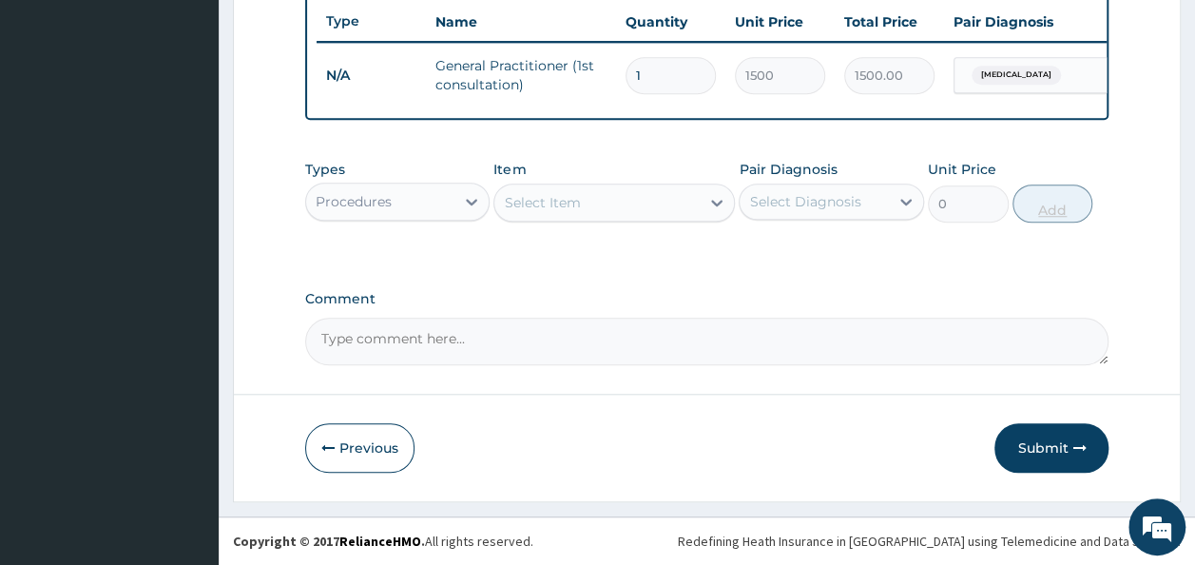
scroll to position [727, 0]
click at [1046, 454] on button "Submit" at bounding box center [1051, 447] width 114 height 49
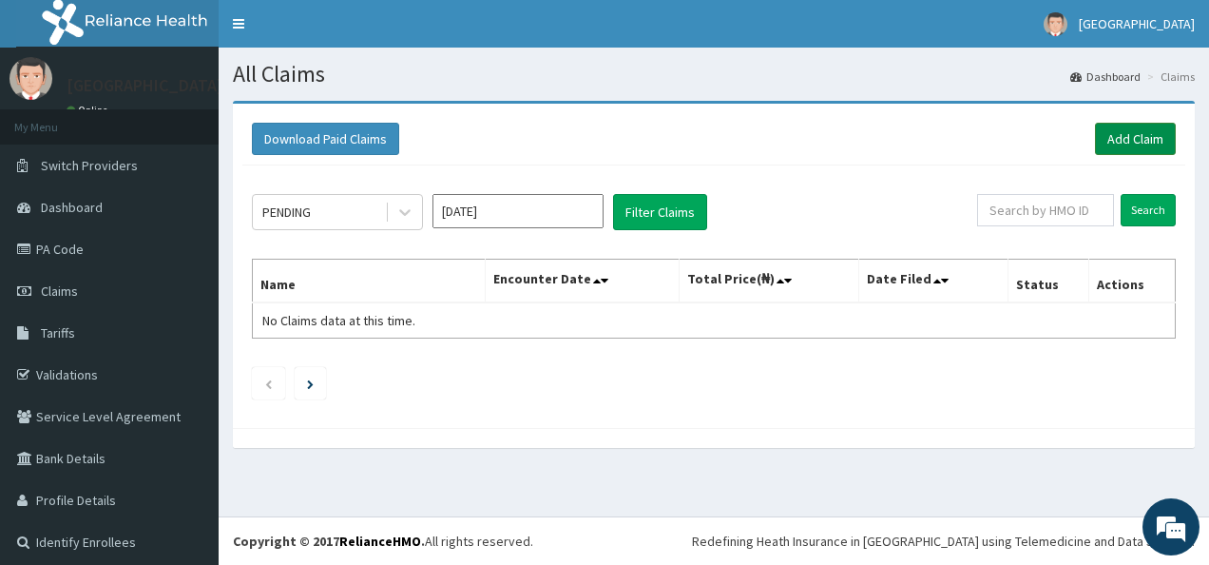
click at [1114, 141] on link "Add Claim" at bounding box center [1135, 139] width 81 height 32
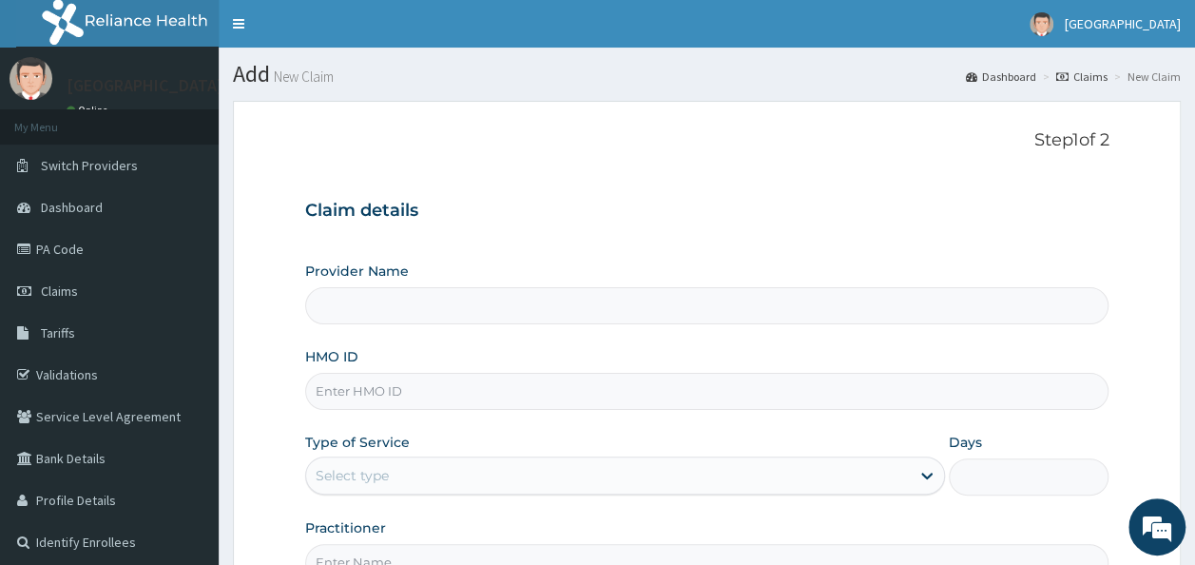
click at [654, 394] on input "HMO ID" at bounding box center [707, 391] width 804 height 37
type input "[GEOGRAPHIC_DATA]"
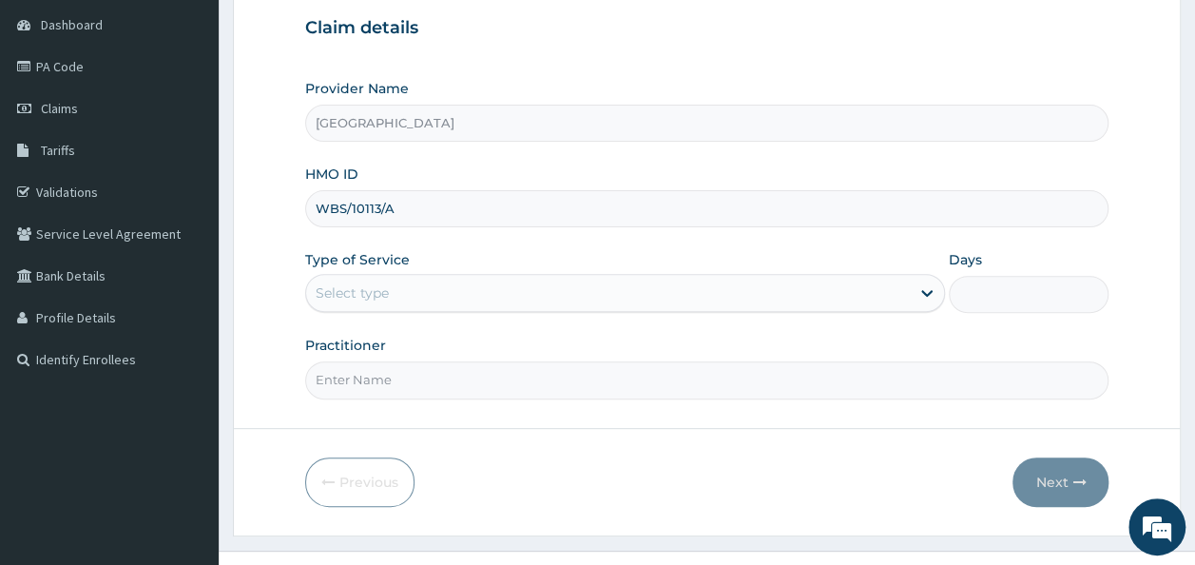
scroll to position [213, 0]
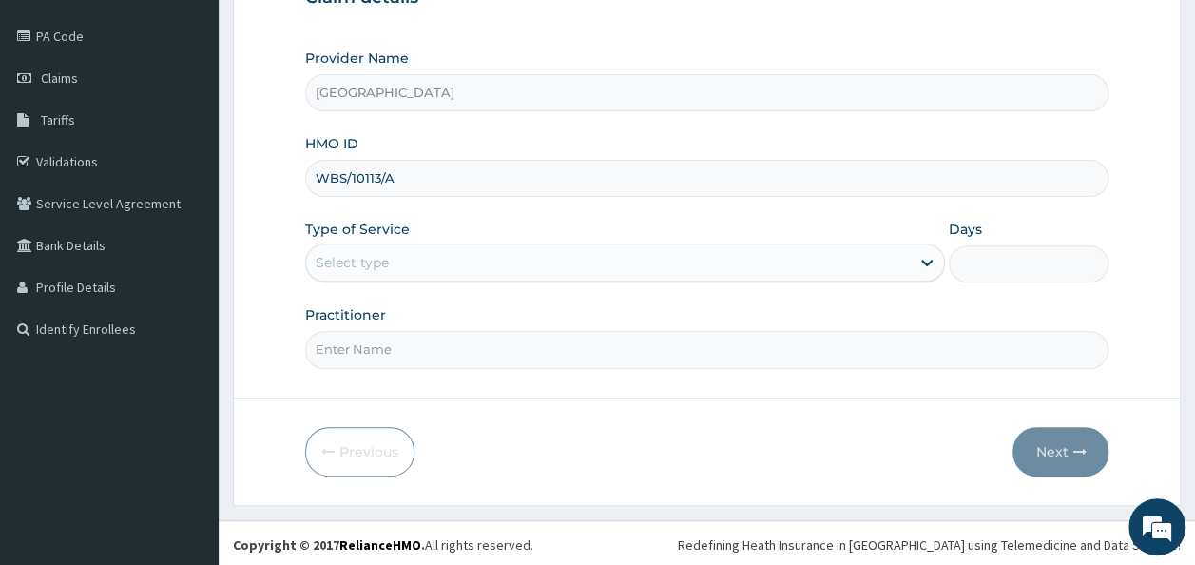
type input "WBS/10113/A"
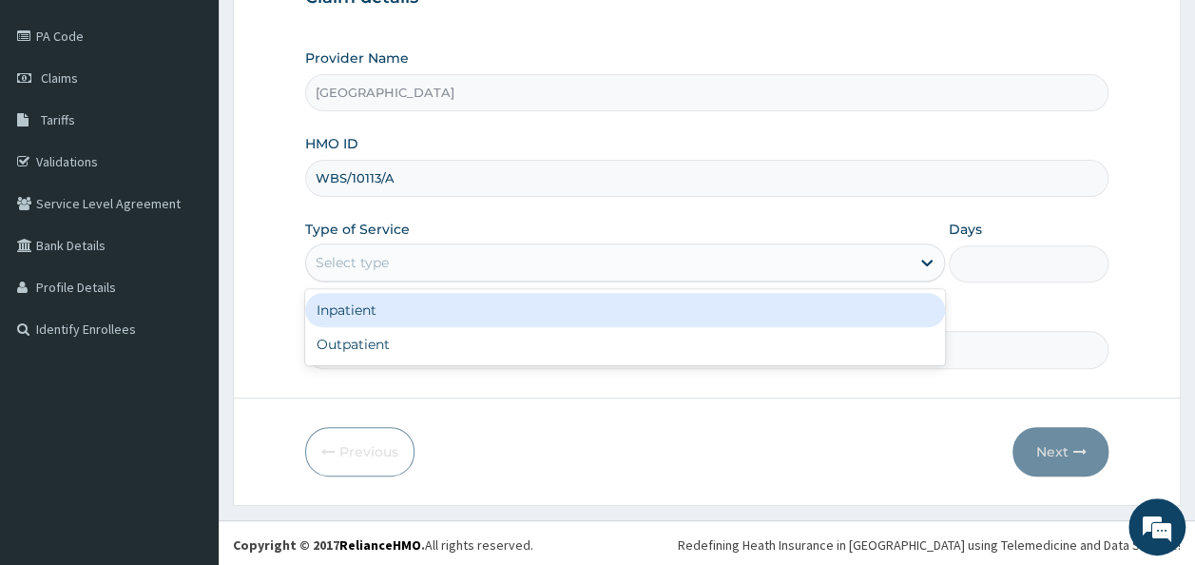
click at [715, 259] on div "Select type" at bounding box center [608, 262] width 604 height 30
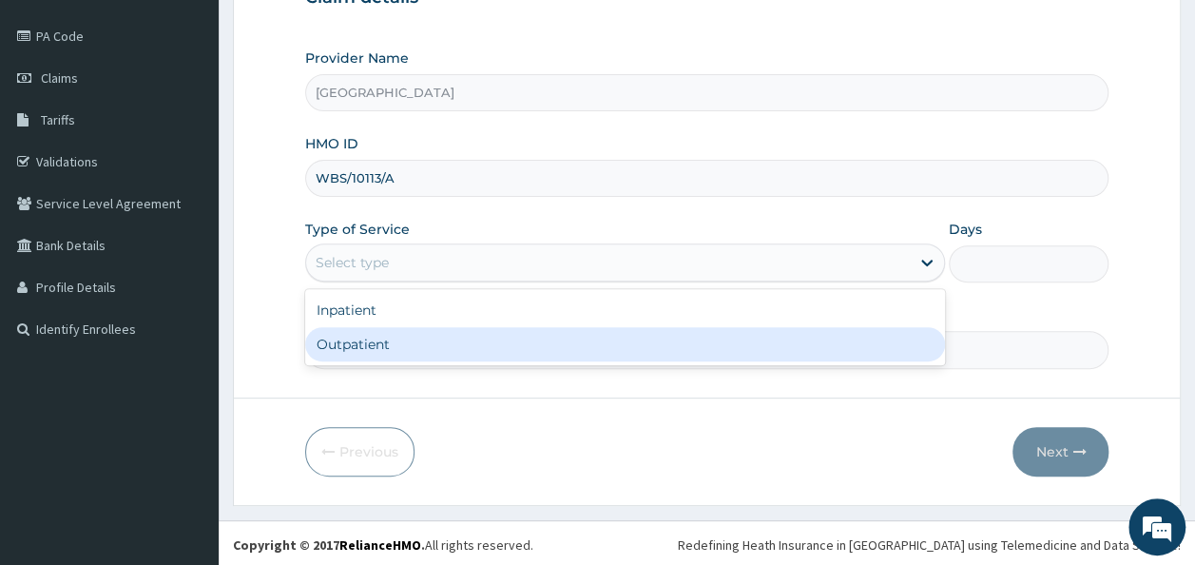
click at [621, 339] on div "Outpatient" at bounding box center [625, 344] width 640 height 34
type input "1"
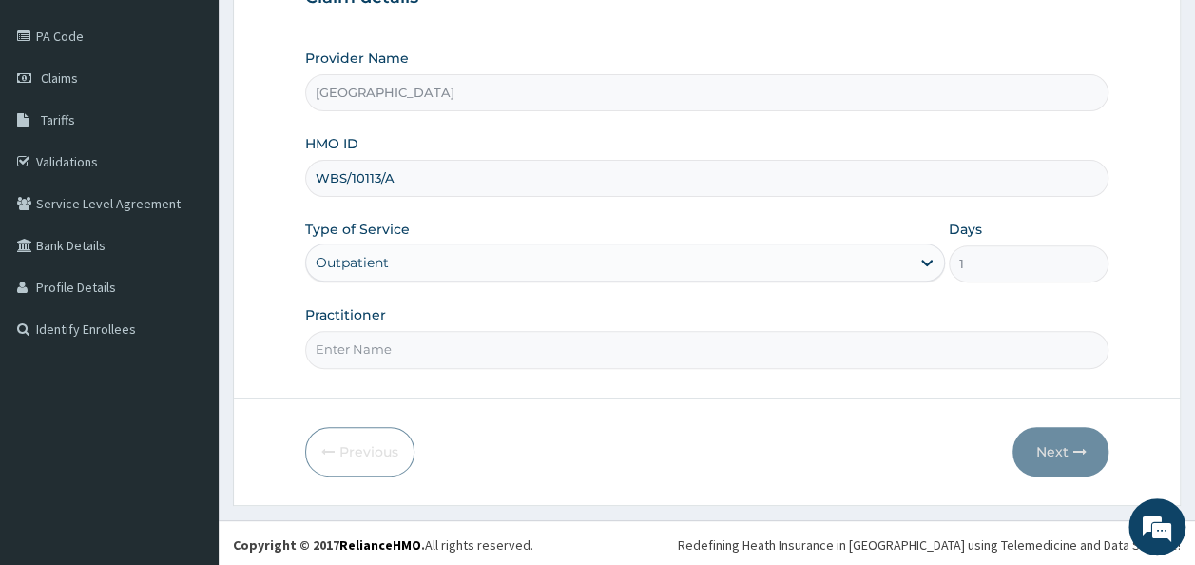
click at [656, 346] on input "Practitioner" at bounding box center [707, 349] width 804 height 37
type input "DR. JOSHUA OJETOKUN"
click at [1037, 441] on button "Next" at bounding box center [1060, 451] width 96 height 49
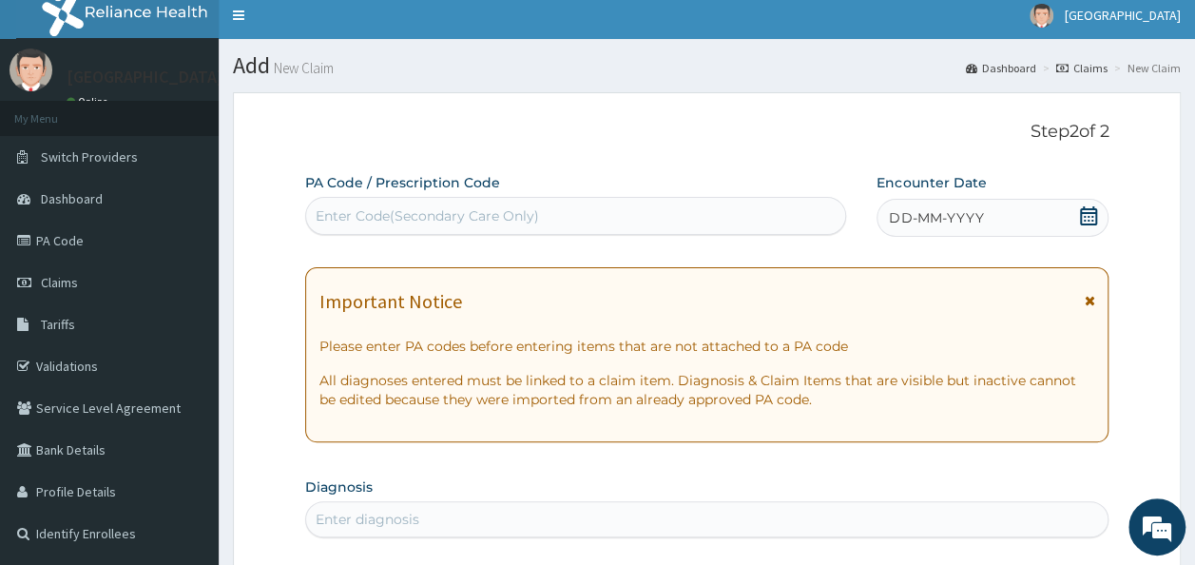
scroll to position [0, 0]
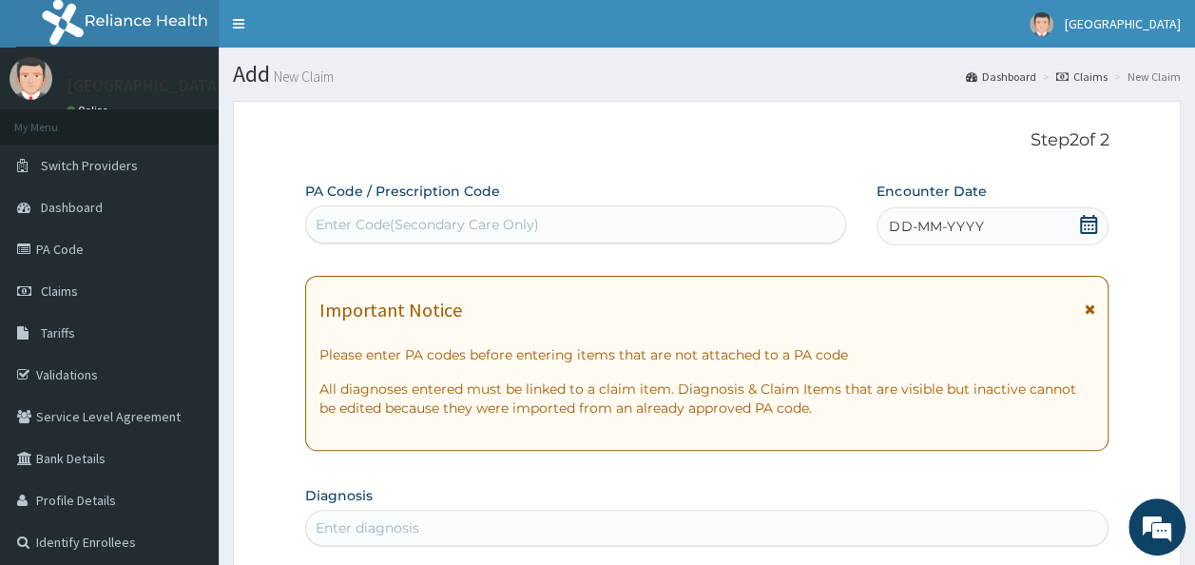
click at [1100, 214] on div "DD-MM-YYYY" at bounding box center [992, 226] width 232 height 38
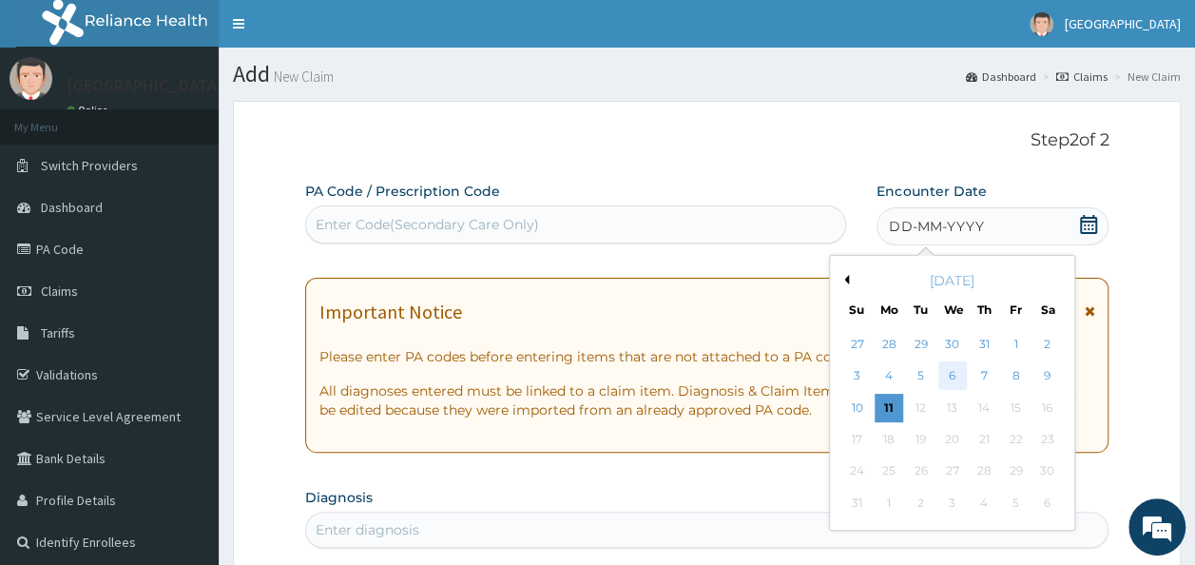
click at [956, 374] on div "6" at bounding box center [952, 376] width 29 height 29
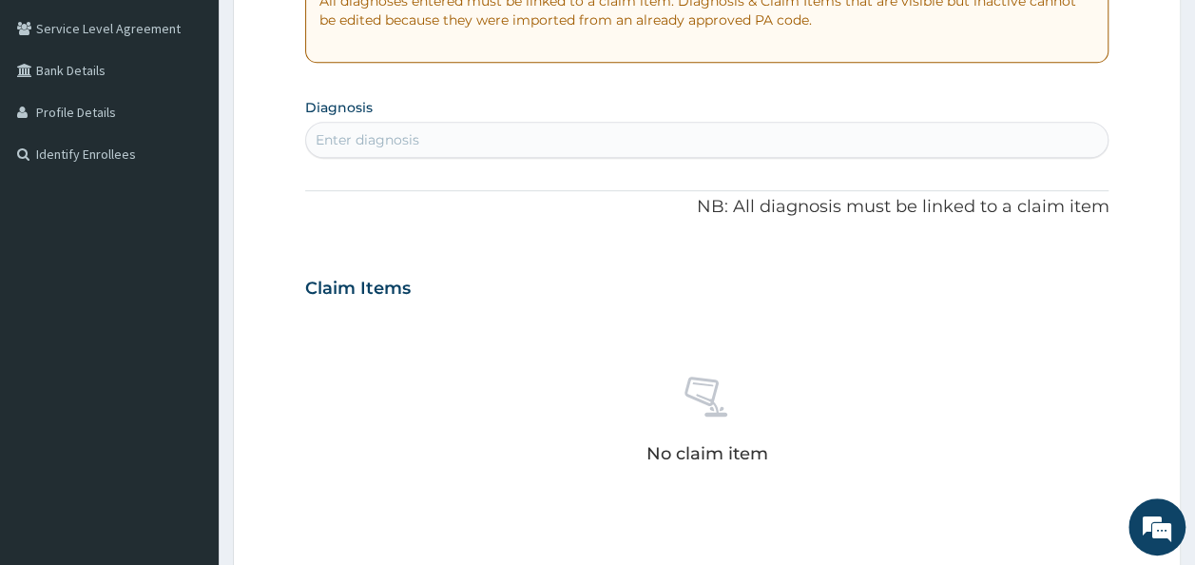
scroll to position [411, 0]
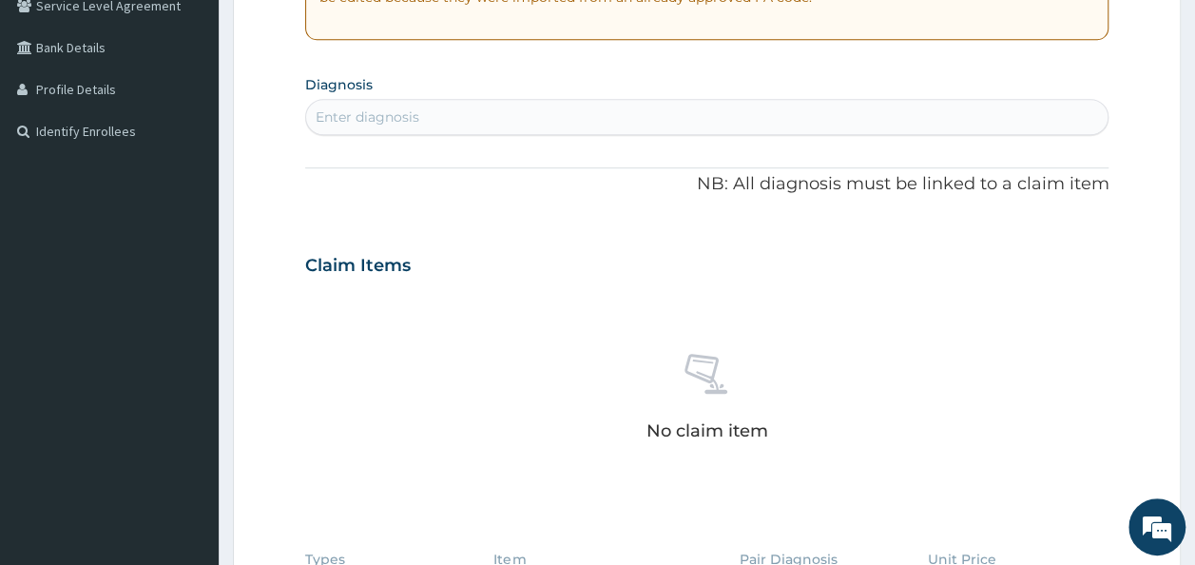
click at [622, 108] on div "Enter diagnosis" at bounding box center [707, 117] width 802 height 30
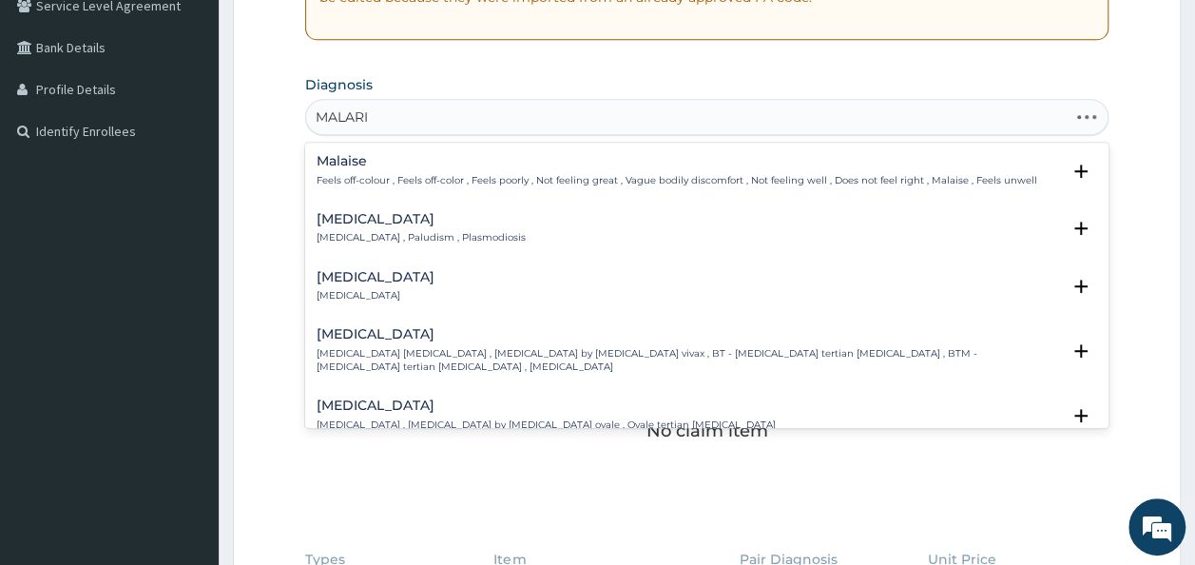
type input "[MEDICAL_DATA]"
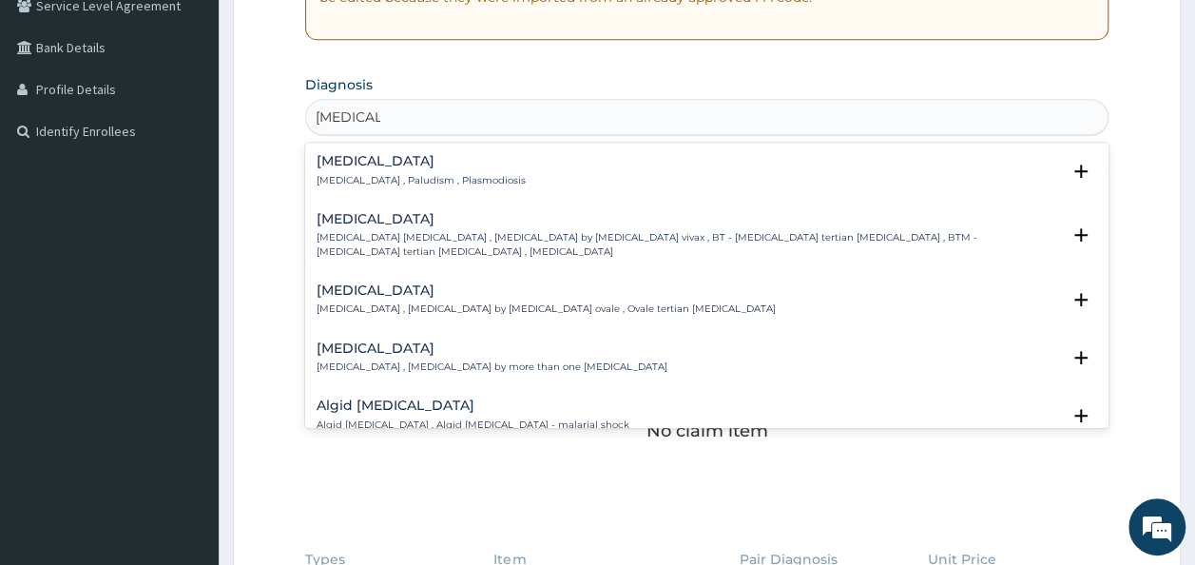
click at [395, 169] on div "Malaria Malaria , Paludism , Plasmodiosis" at bounding box center [421, 170] width 209 height 33
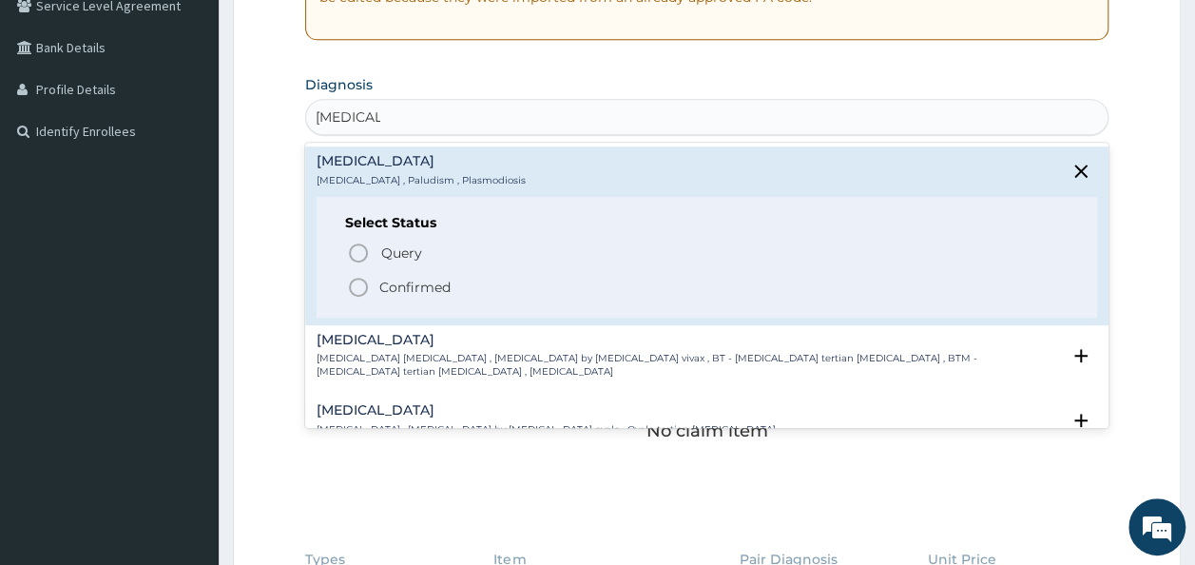
click at [405, 288] on p "Confirmed" at bounding box center [414, 287] width 71 height 19
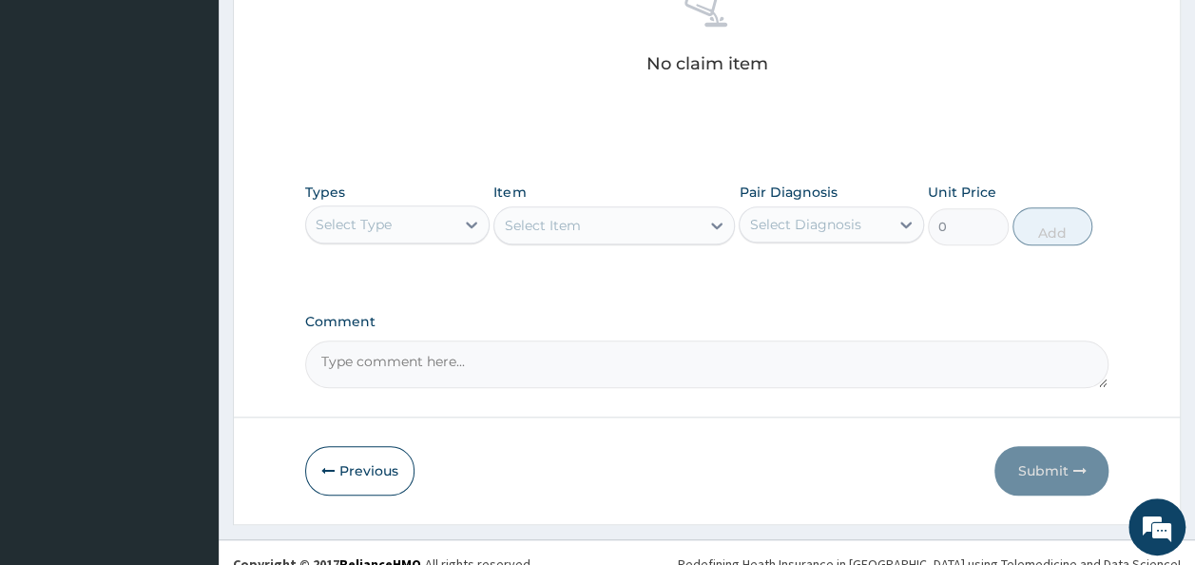
scroll to position [800, 0]
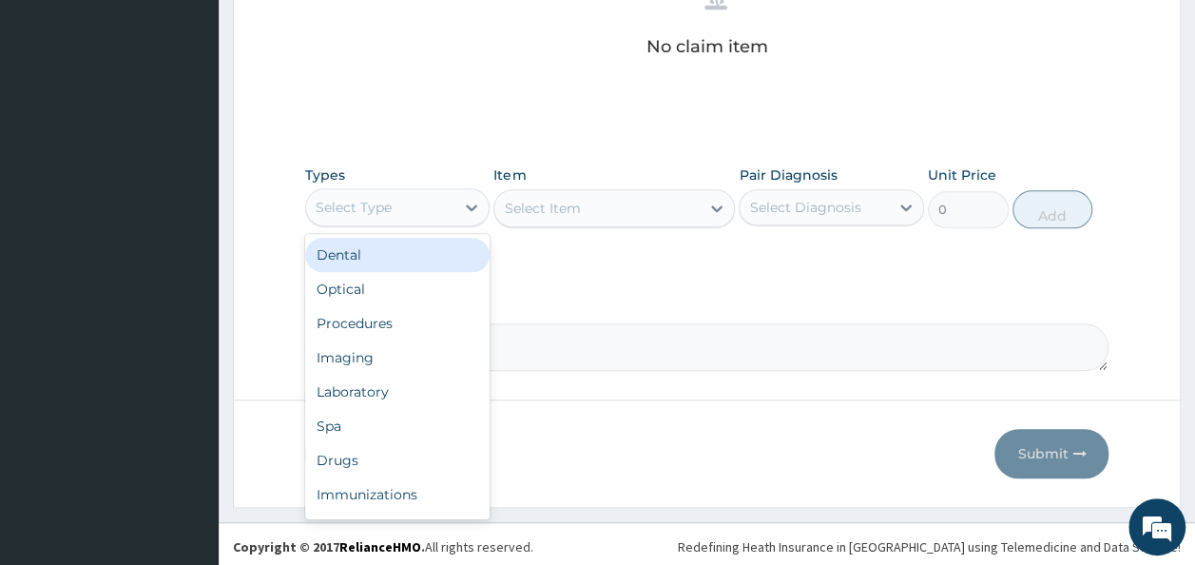
click at [380, 220] on div "Select Type" at bounding box center [380, 207] width 149 height 30
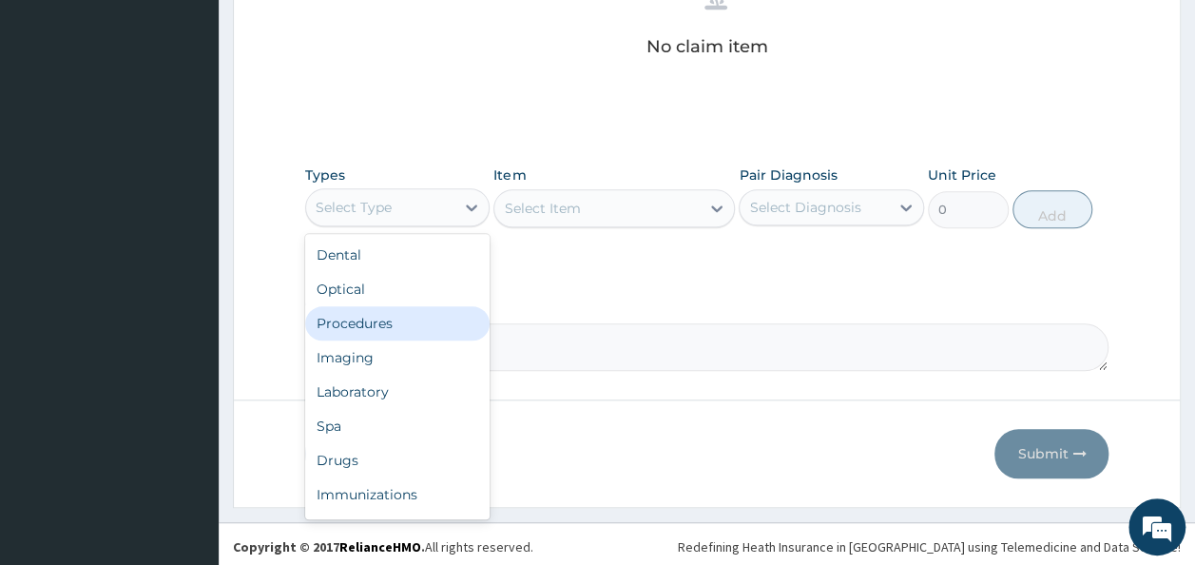
click at [367, 317] on div "Procedures" at bounding box center [397, 323] width 185 height 34
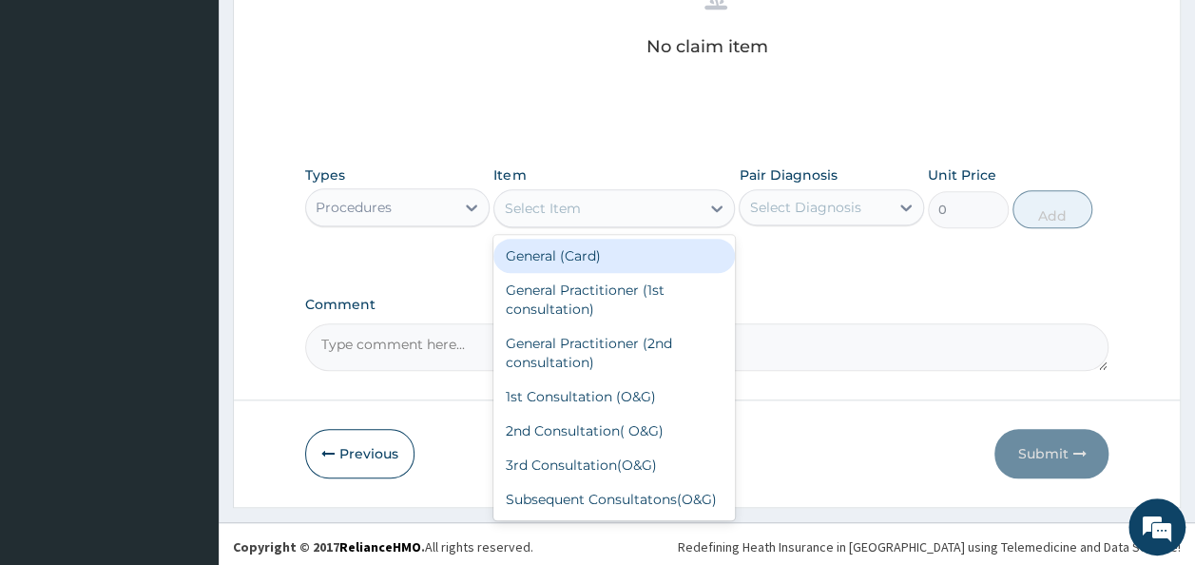
click at [614, 221] on div "Select Item" at bounding box center [596, 208] width 205 height 30
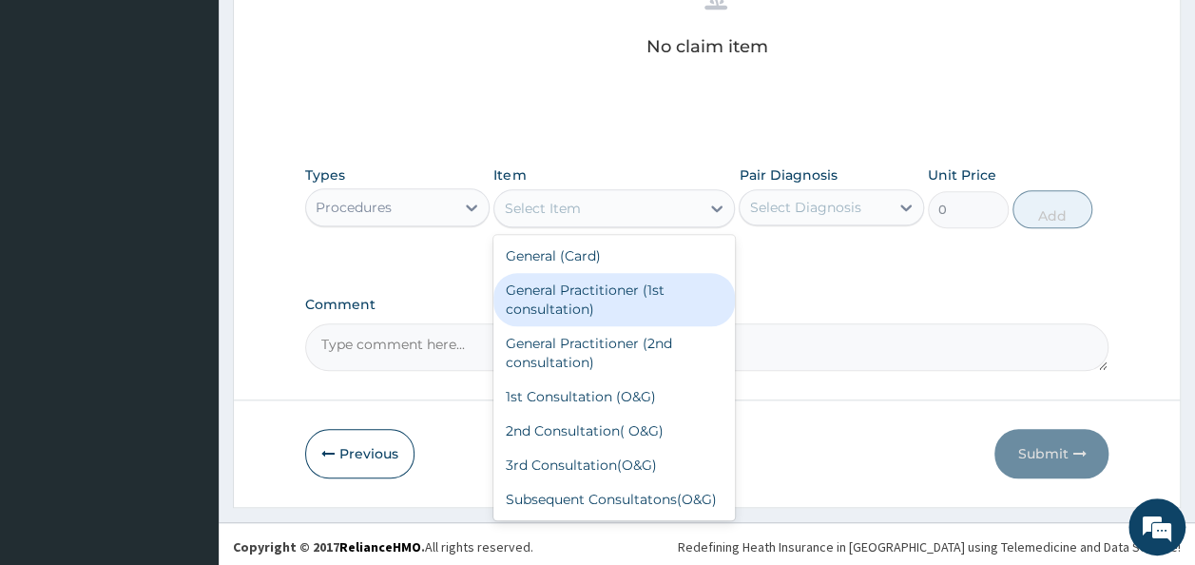
click at [595, 299] on div "General Practitioner (1st consultation)" at bounding box center [613, 299] width 241 height 53
type input "1500"
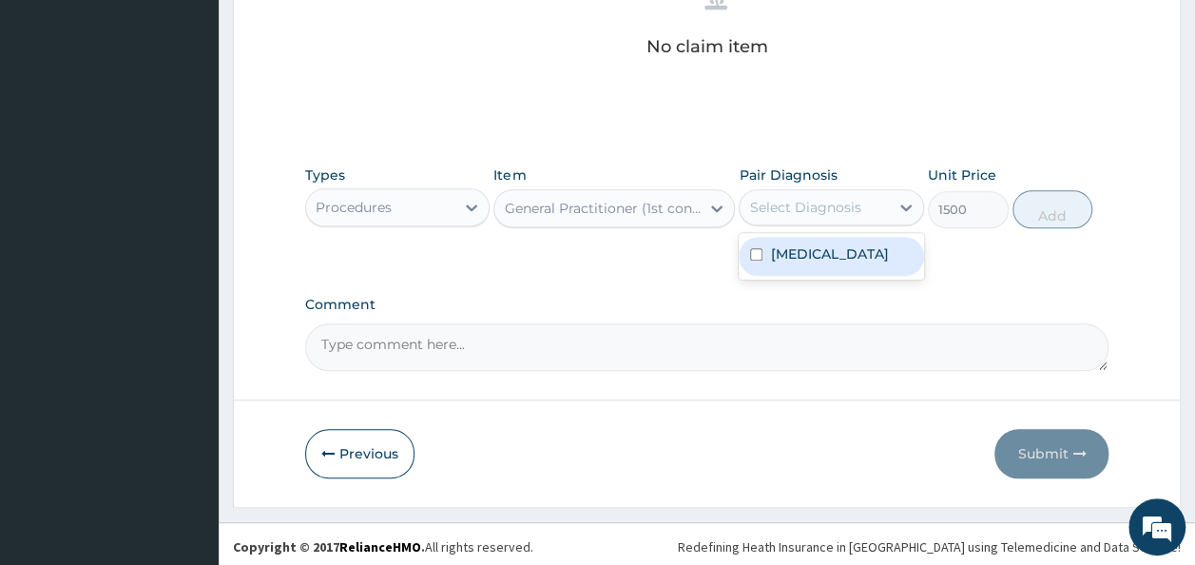
click at [881, 209] on div "Select Diagnosis" at bounding box center [813, 207] width 149 height 30
click at [835, 250] on div "Malaria" at bounding box center [831, 256] width 185 height 39
checkbox input "true"
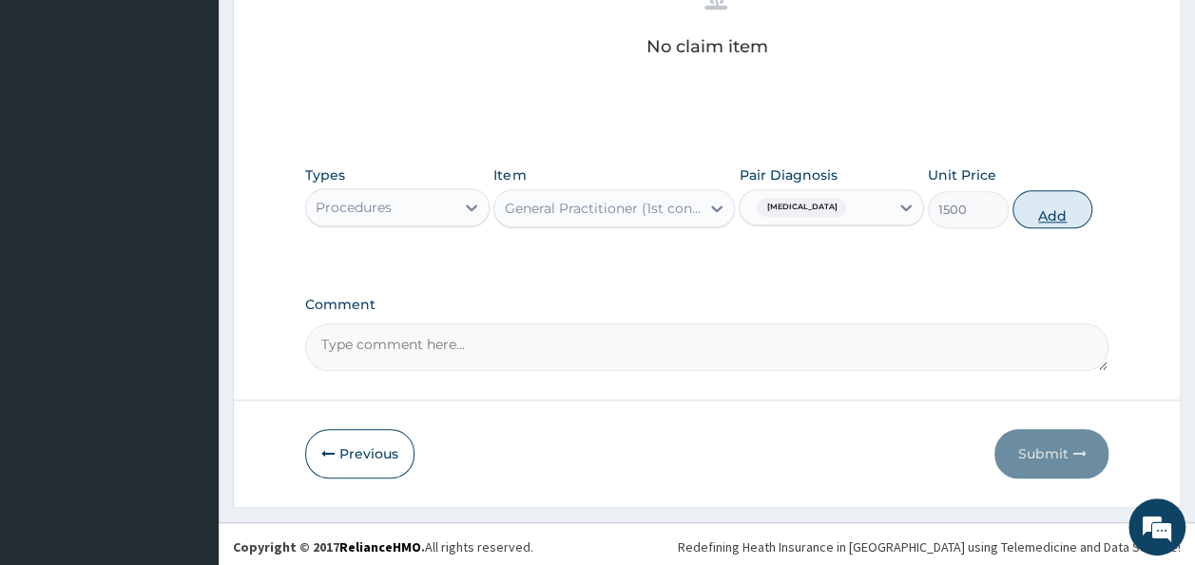
click at [1044, 217] on button "Add" at bounding box center [1052, 209] width 81 height 38
type input "0"
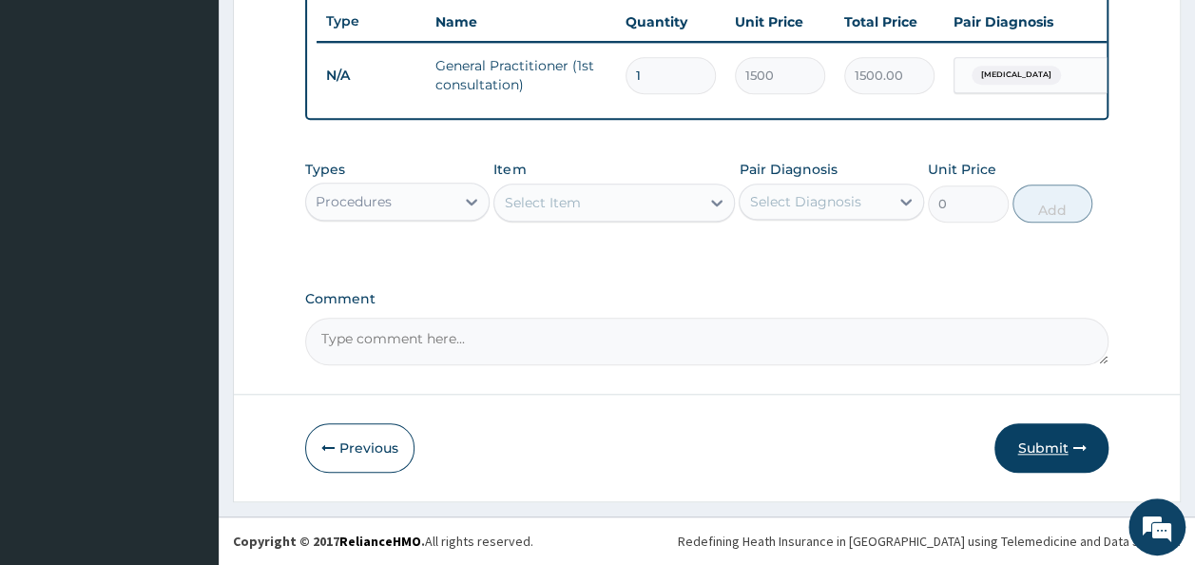
click at [1053, 440] on button "Submit" at bounding box center [1051, 447] width 114 height 49
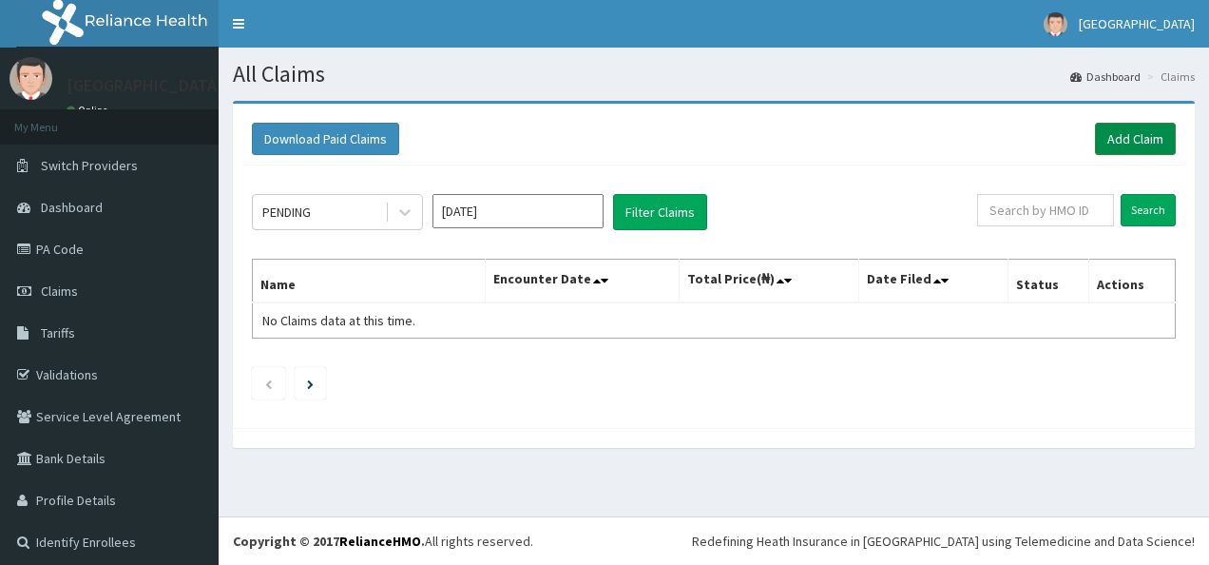
click at [1137, 136] on link "Add Claim" at bounding box center [1135, 139] width 81 height 32
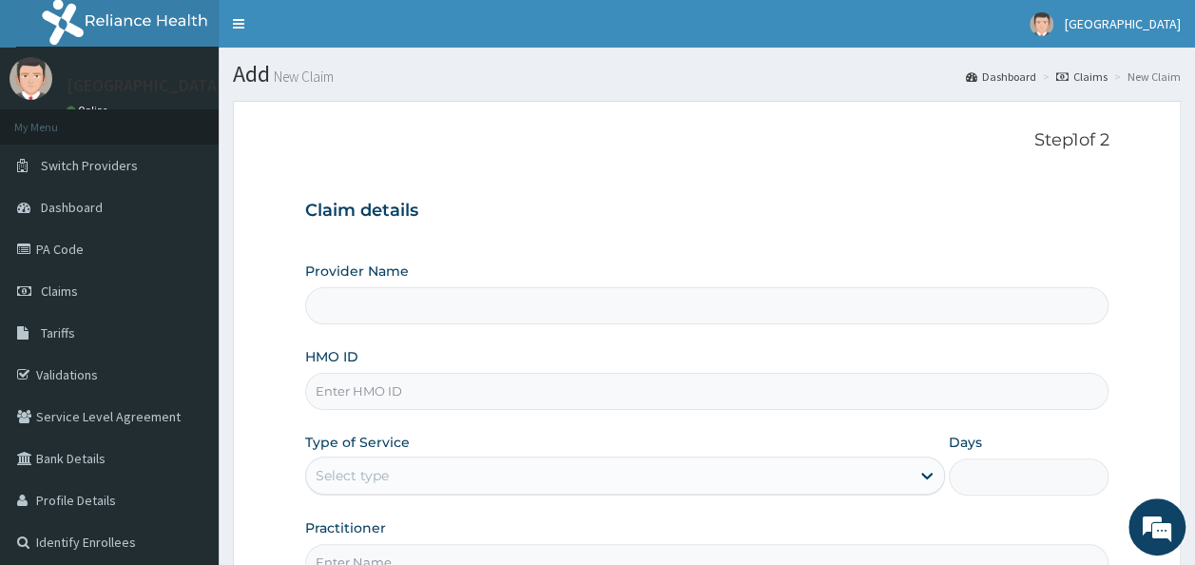
type input "[GEOGRAPHIC_DATA]"
click at [681, 404] on input "HMO ID" at bounding box center [707, 391] width 804 height 37
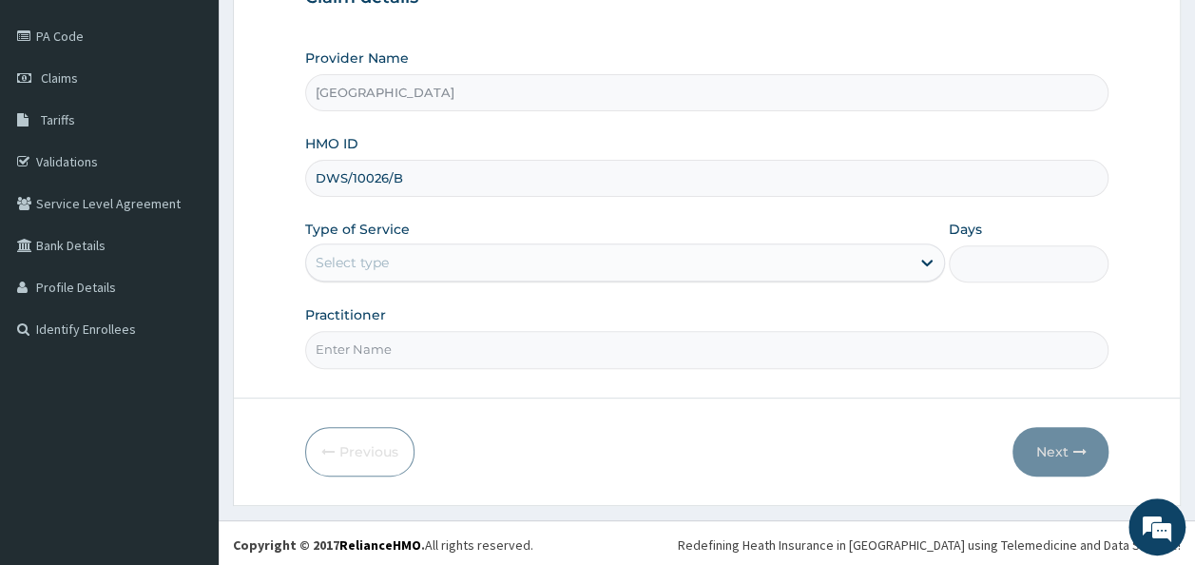
type input "DWS/10026/B"
click at [410, 264] on div "Select type" at bounding box center [608, 262] width 604 height 30
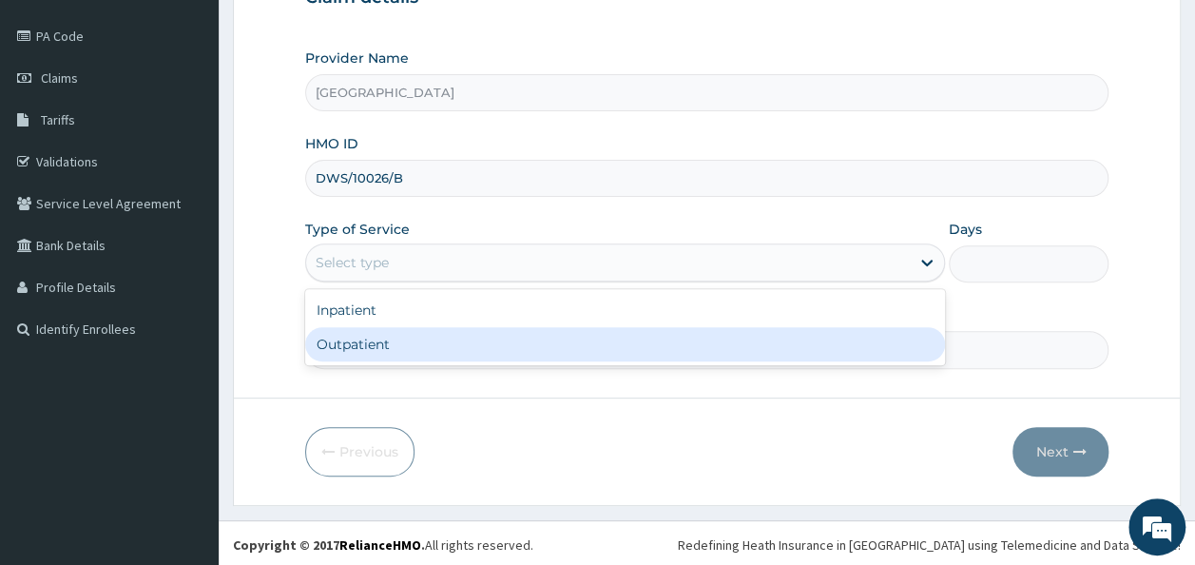
click at [328, 350] on div "Outpatient" at bounding box center [625, 344] width 640 height 34
type input "1"
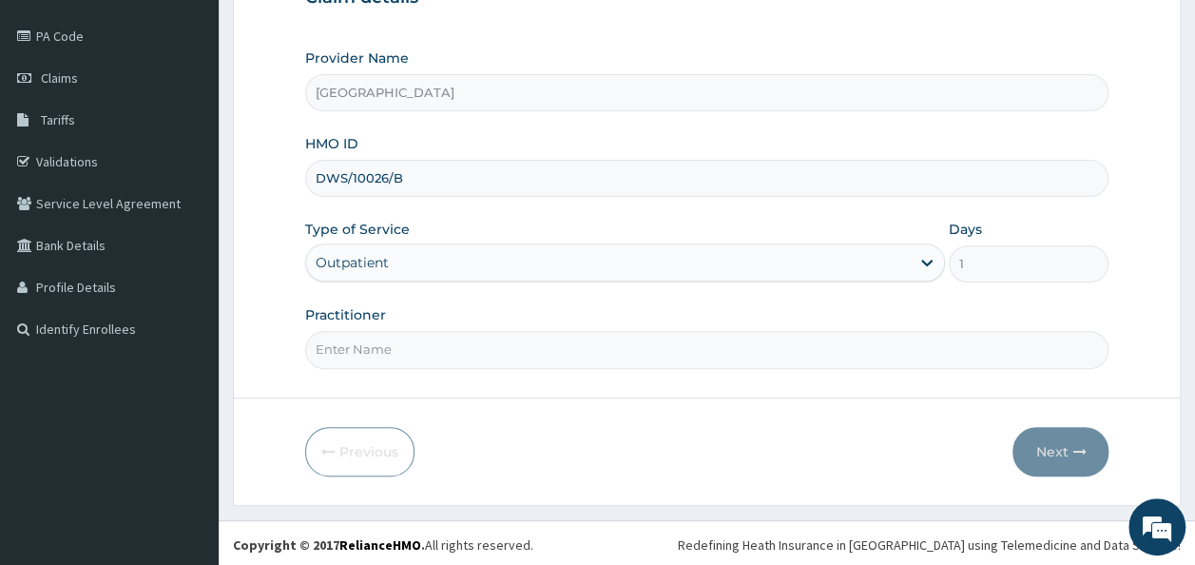
click at [413, 350] on input "Practitioner" at bounding box center [707, 349] width 804 height 37
type input "DR. JOSHUA OJETOKUN"
click at [1040, 455] on button "Next" at bounding box center [1060, 451] width 96 height 49
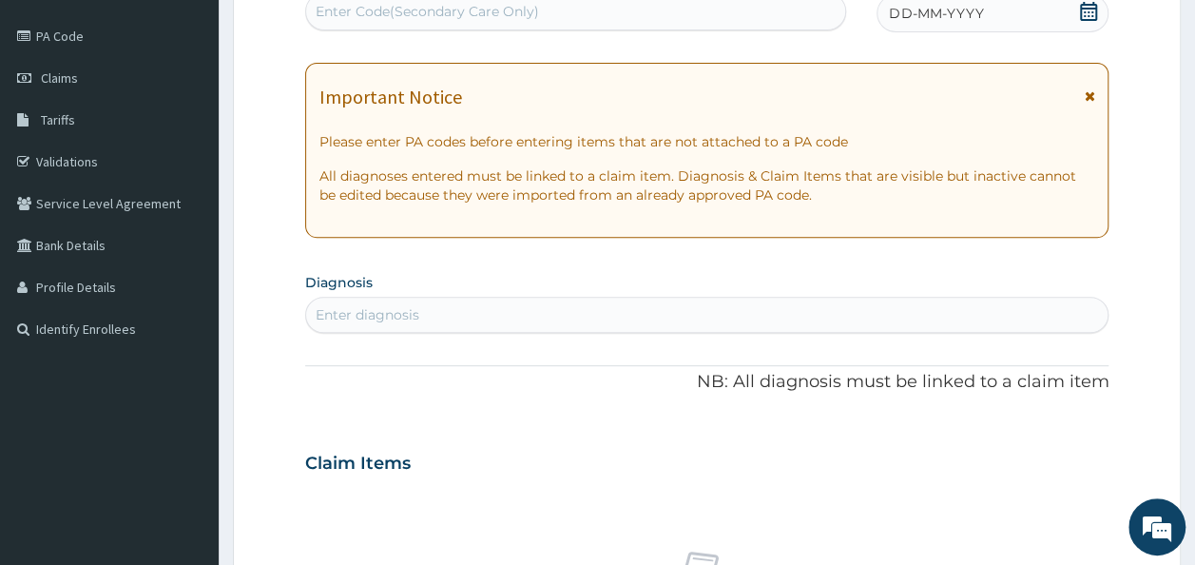
scroll to position [0, 0]
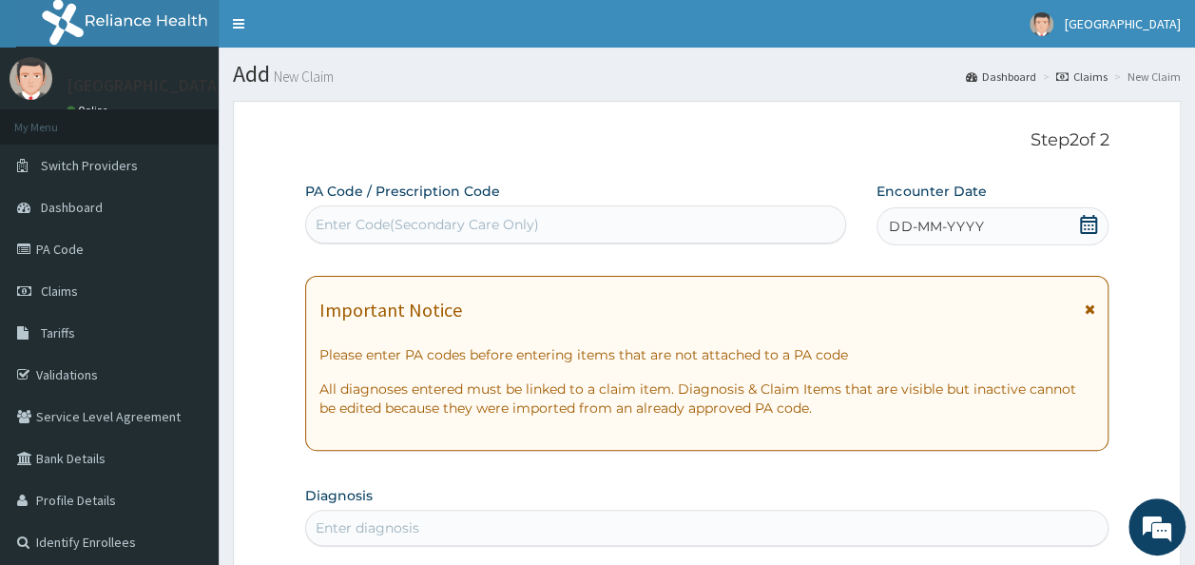
click at [748, 233] on div "Enter Code(Secondary Care Only)" at bounding box center [576, 224] width 540 height 30
click at [1076, 226] on div "DD-MM-YYYY" at bounding box center [992, 226] width 232 height 38
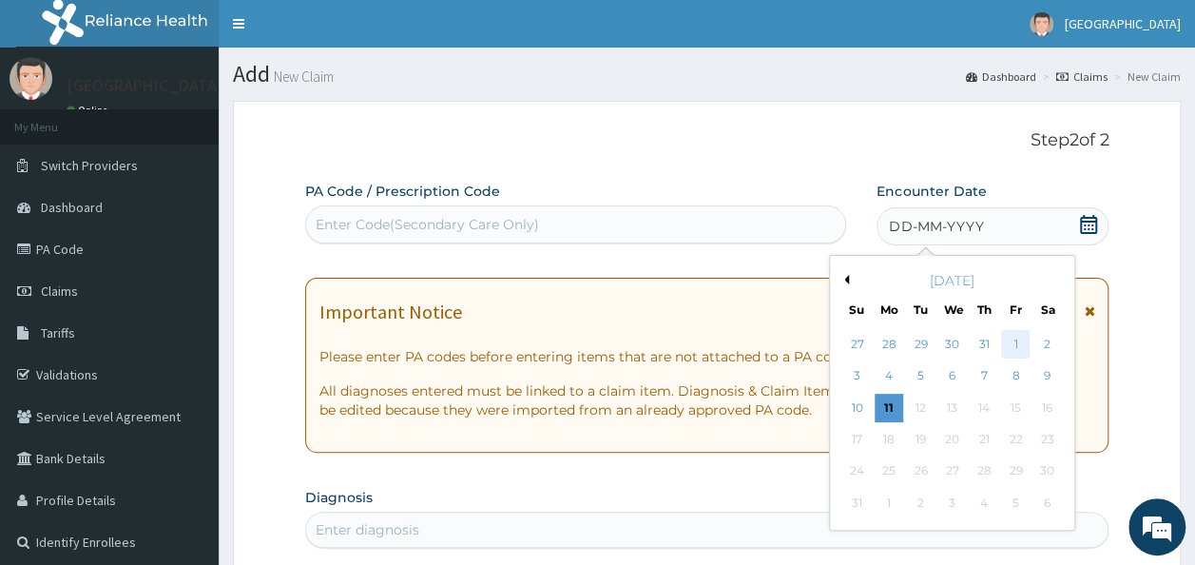
click at [1021, 343] on div "1" at bounding box center [1015, 344] width 29 height 29
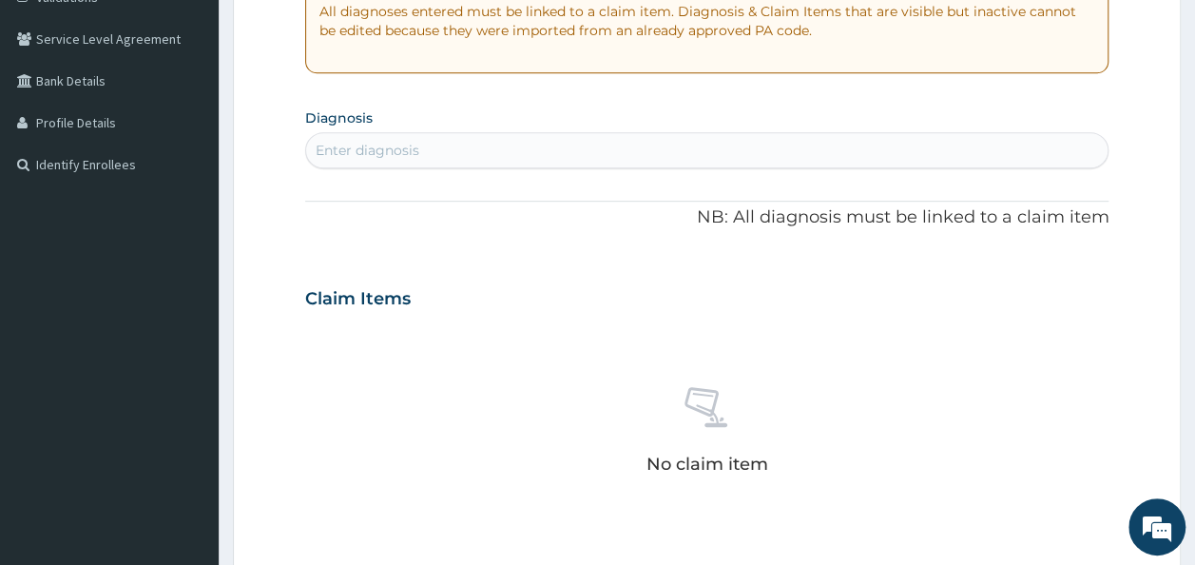
scroll to position [375, 0]
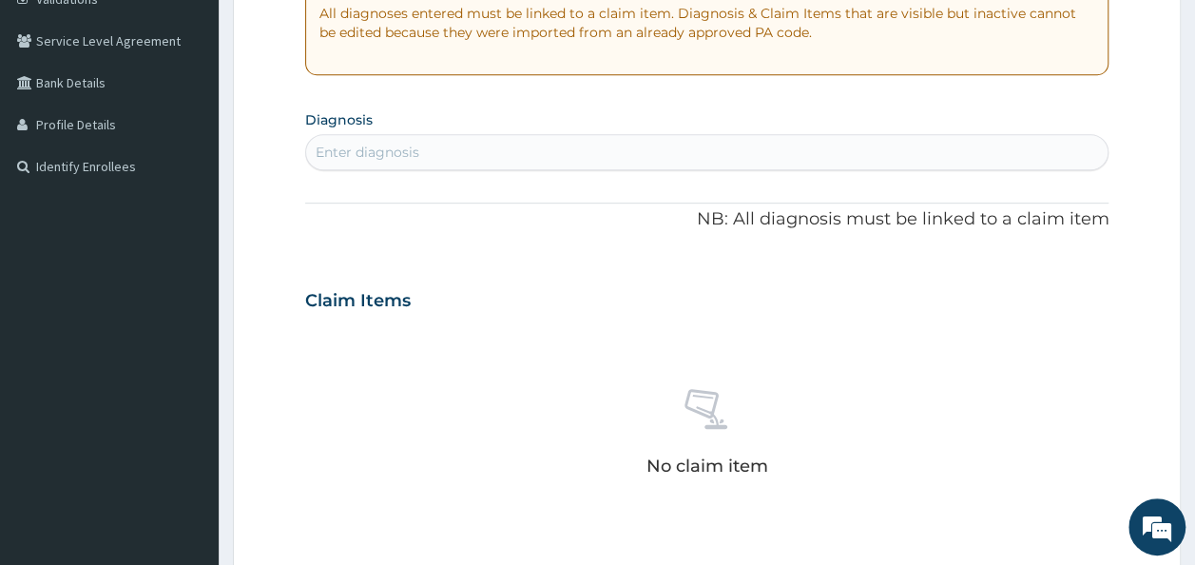
click at [574, 144] on div "Enter diagnosis" at bounding box center [707, 152] width 802 height 30
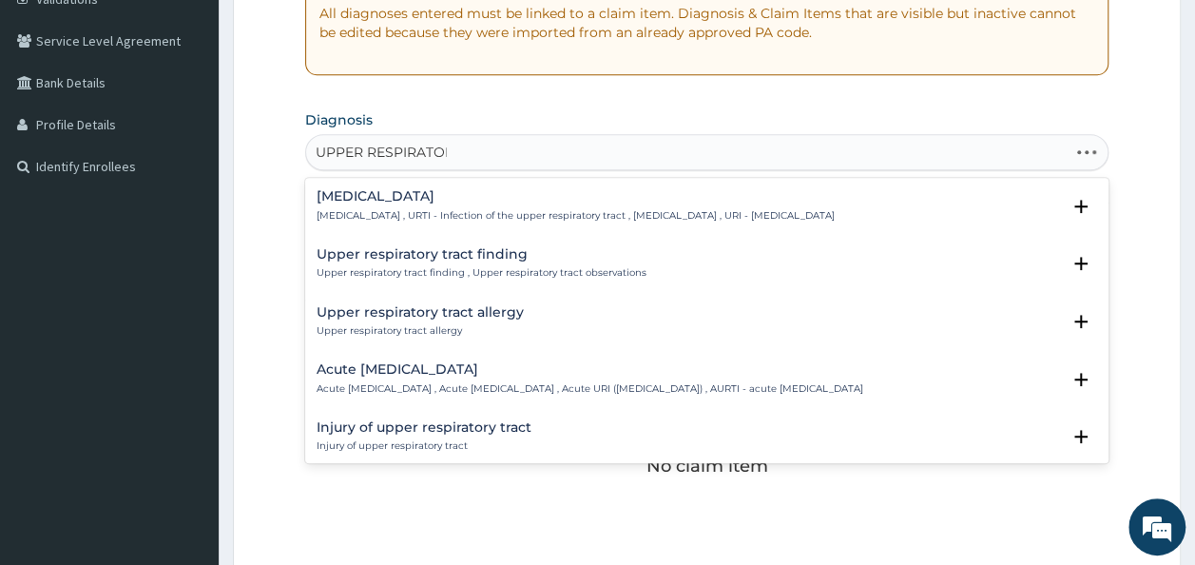
type input "UPPER RESPIRATORY"
click at [433, 182] on div "Upper respiratory infection Upper respiratory infection , URTI - Infection of t…" at bounding box center [707, 211] width 804 height 58
click at [435, 201] on h4 "Upper respiratory infection" at bounding box center [576, 196] width 518 height 14
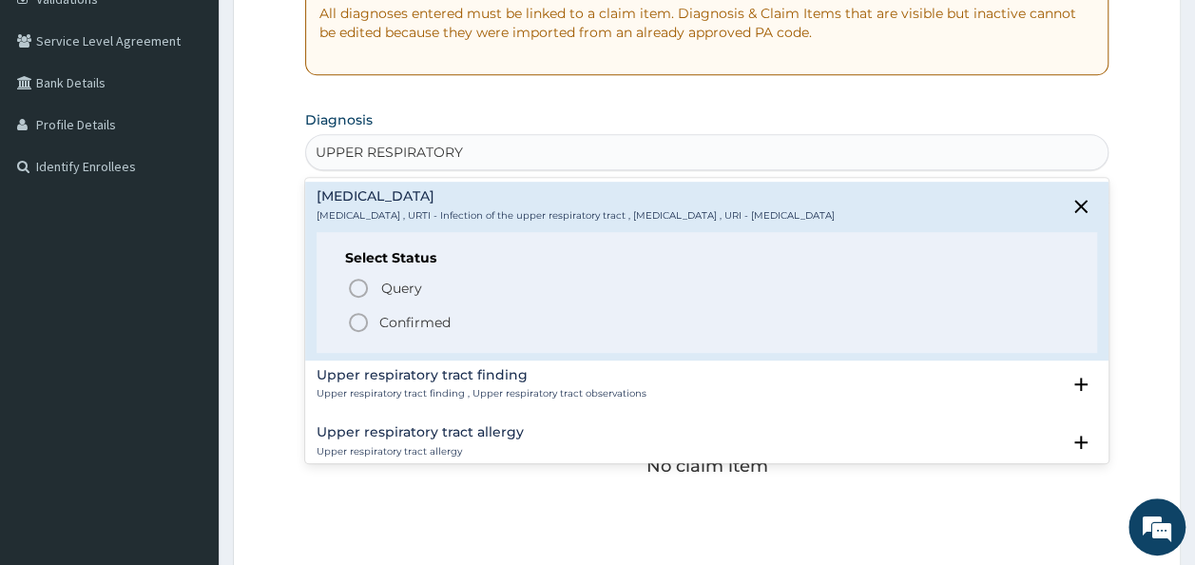
click at [408, 316] on p "Confirmed" at bounding box center [414, 322] width 71 height 19
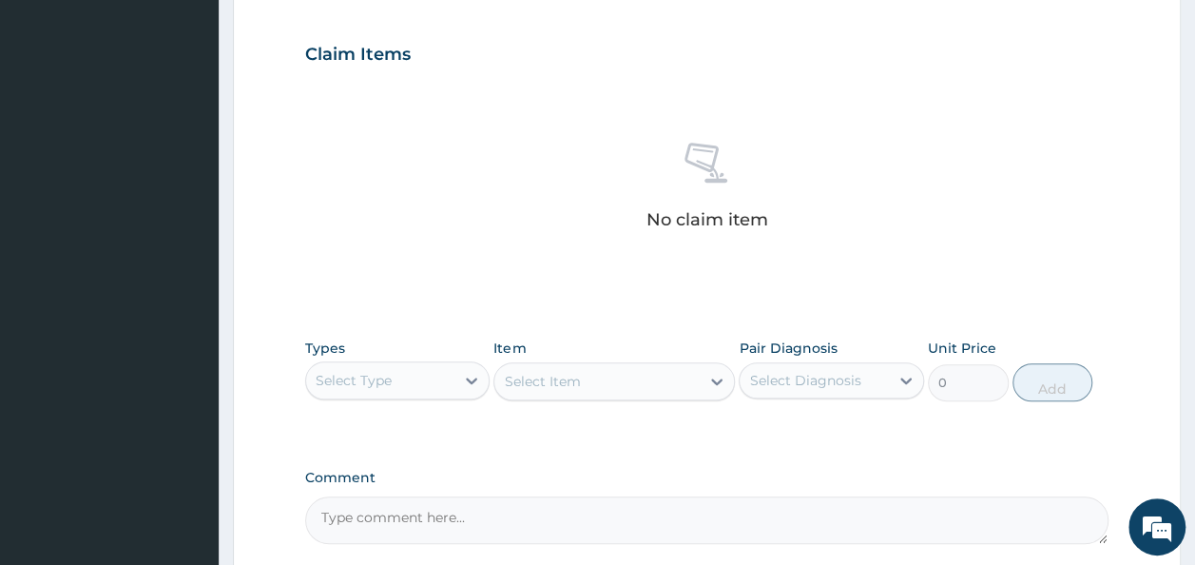
scroll to position [650, 0]
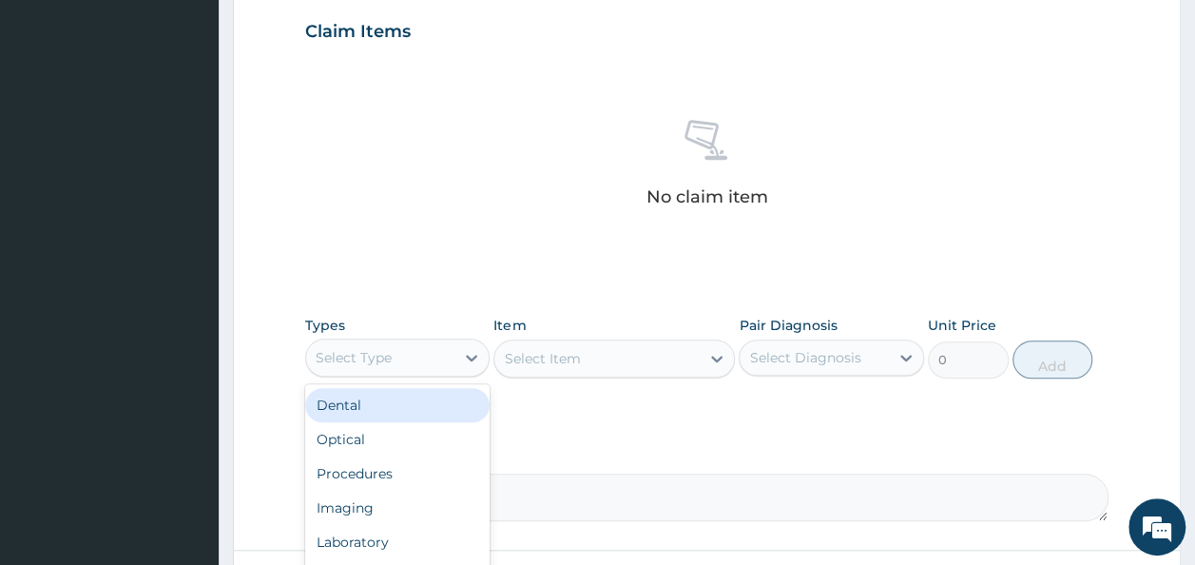
click at [395, 365] on div "Select Type" at bounding box center [380, 357] width 149 height 30
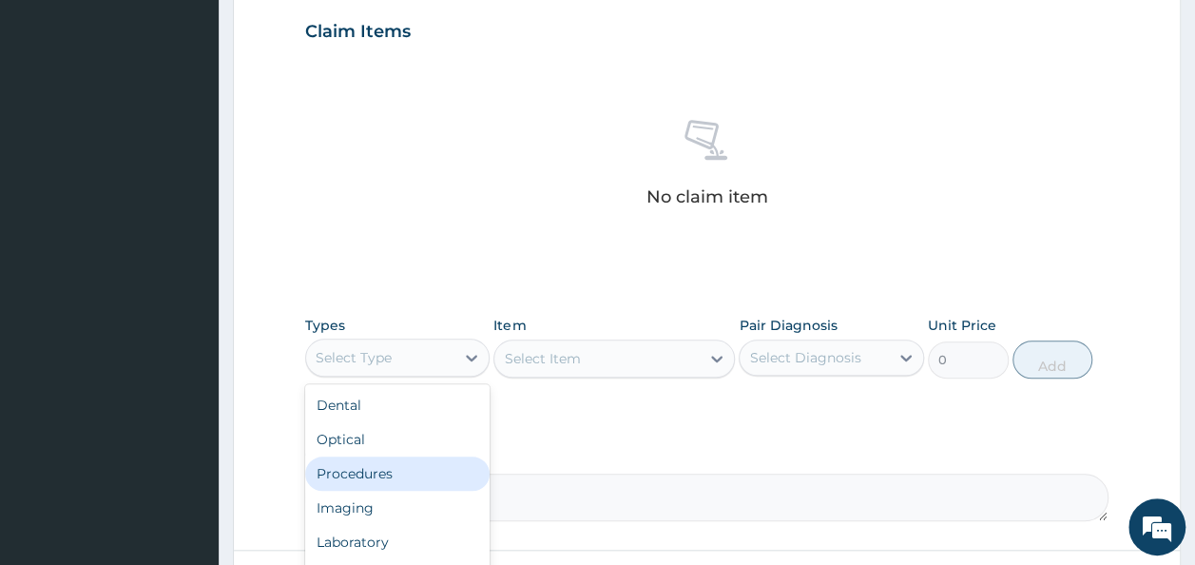
click at [403, 468] on div "Procedures" at bounding box center [397, 473] width 185 height 34
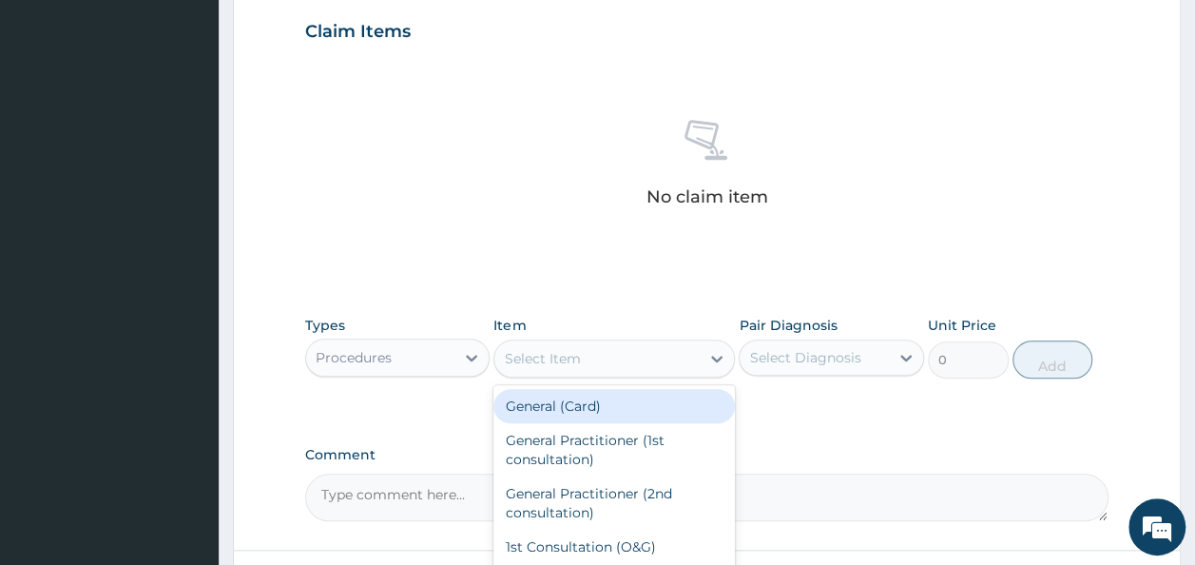
click at [643, 361] on div "Select Item" at bounding box center [596, 358] width 205 height 30
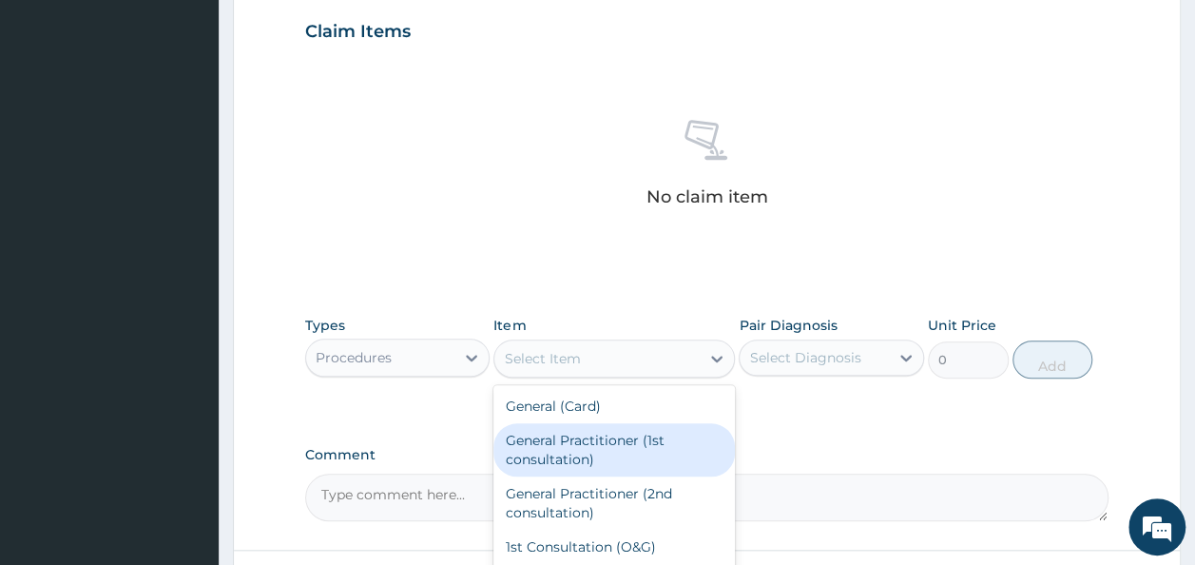
click at [616, 444] on div "General Practitioner (1st consultation)" at bounding box center [613, 449] width 241 height 53
type input "1500"
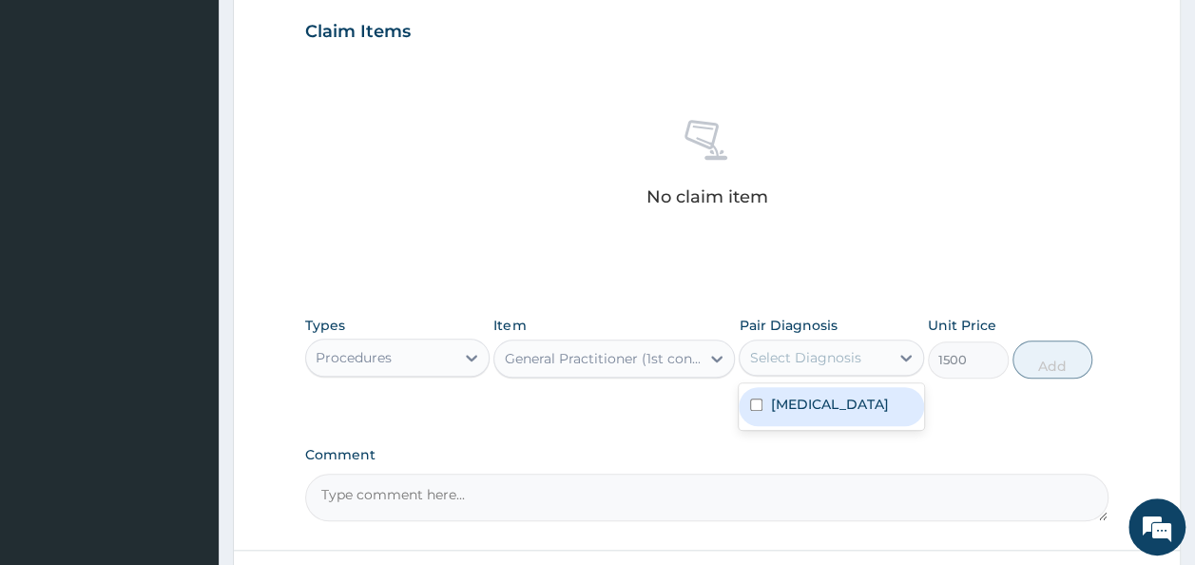
click at [834, 368] on div "Select Diagnosis" at bounding box center [813, 357] width 149 height 30
click at [827, 401] on label "Upper respiratory infection" at bounding box center [829, 403] width 118 height 19
checkbox input "true"
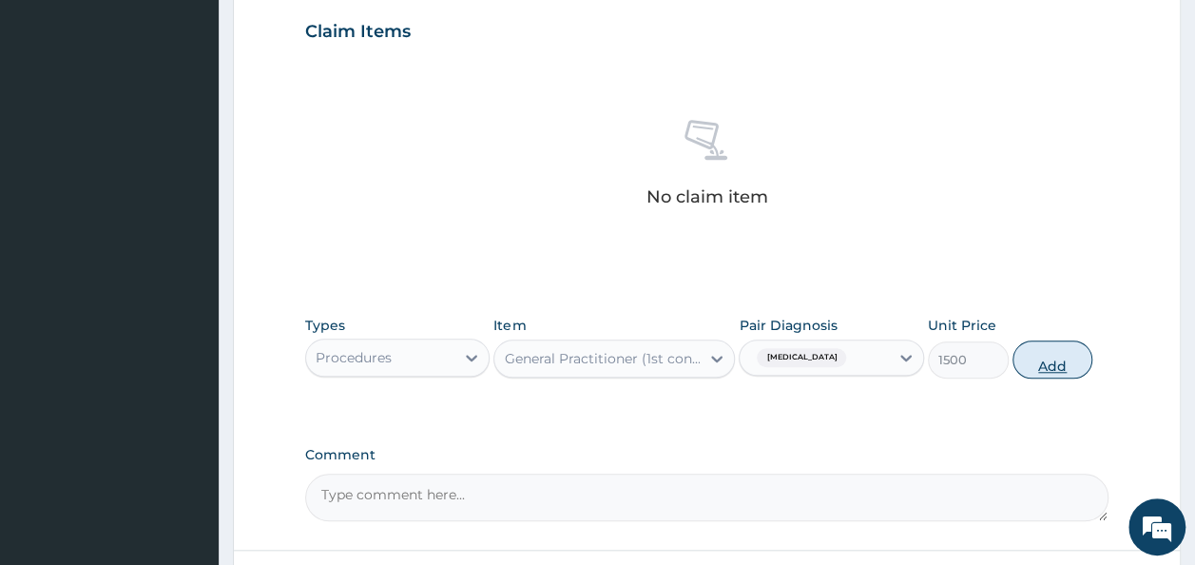
click at [1049, 367] on button "Add" at bounding box center [1052, 359] width 81 height 38
type input "0"
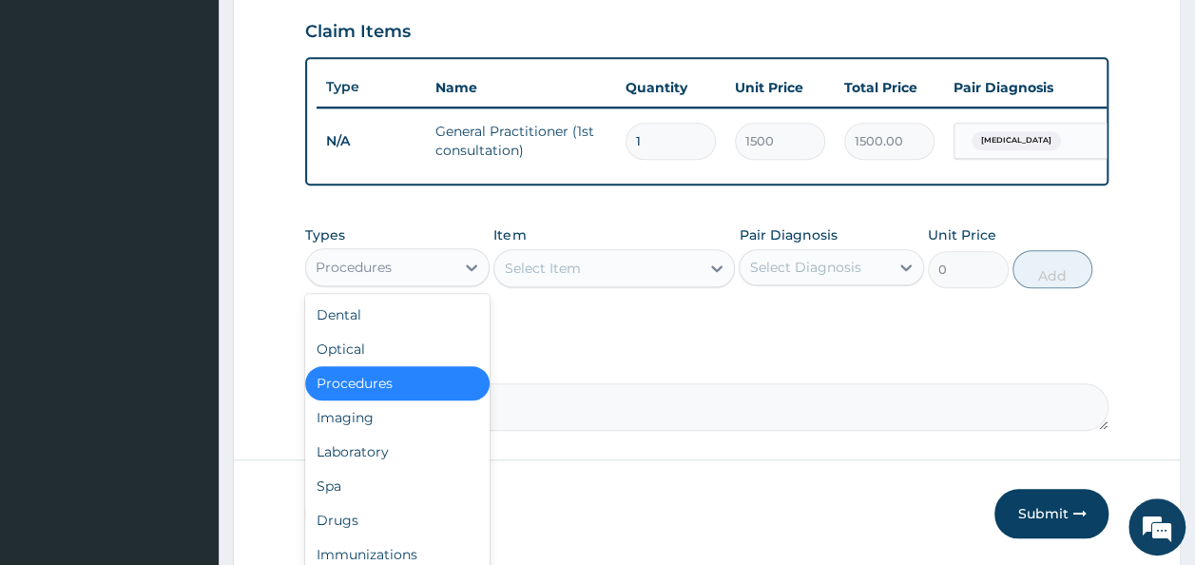
click at [416, 261] on div "Procedures" at bounding box center [397, 267] width 185 height 38
click at [354, 528] on div "Drugs" at bounding box center [397, 520] width 185 height 34
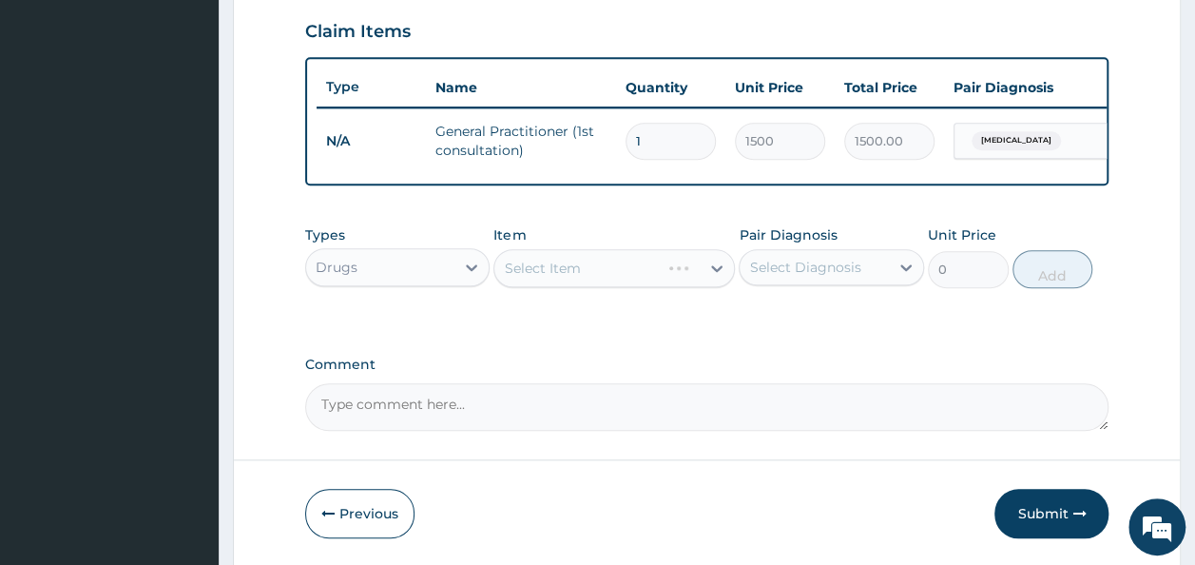
click at [631, 287] on div "Select Item" at bounding box center [613, 268] width 241 height 38
click at [631, 283] on div "Select Item" at bounding box center [596, 268] width 205 height 30
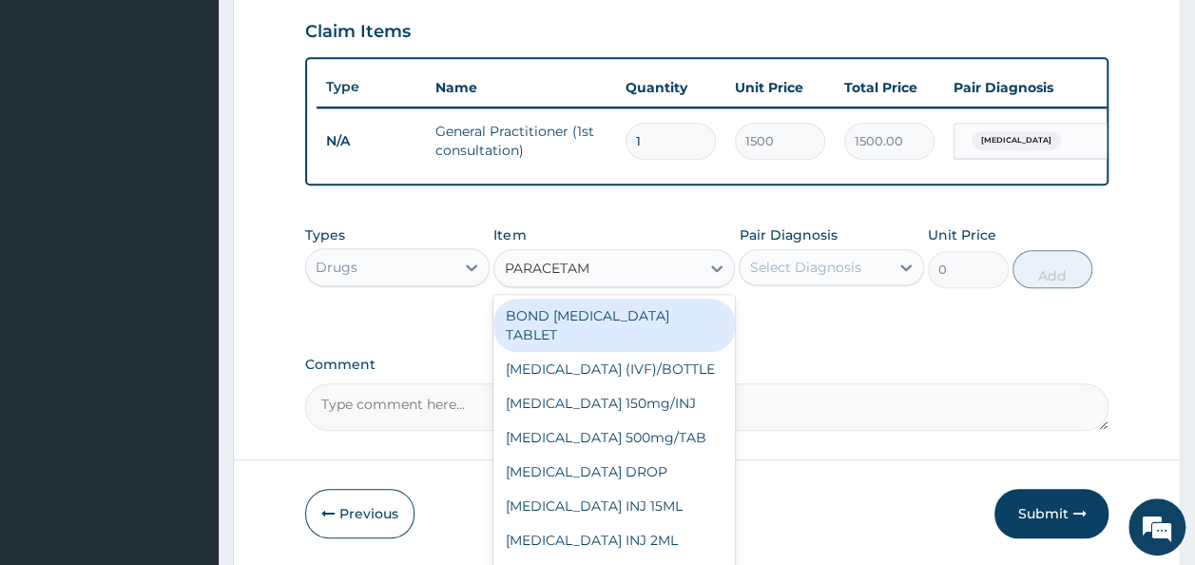
type input "PARACETAMO"
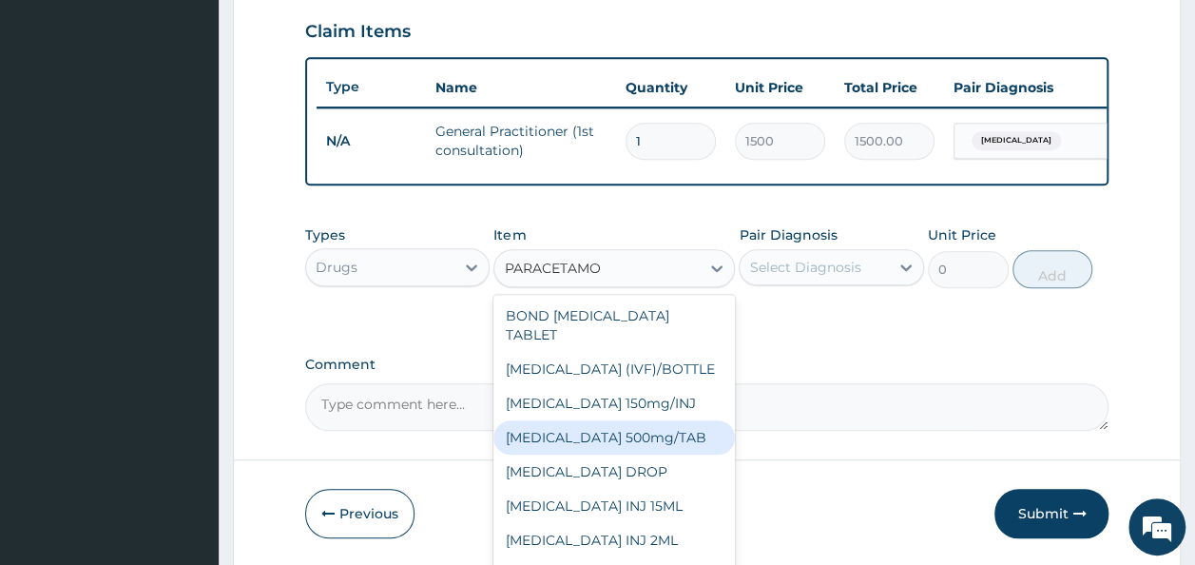
click at [610, 451] on div "PARACETAMOL 500mg/TAB" at bounding box center [613, 437] width 241 height 34
type input "5.25"
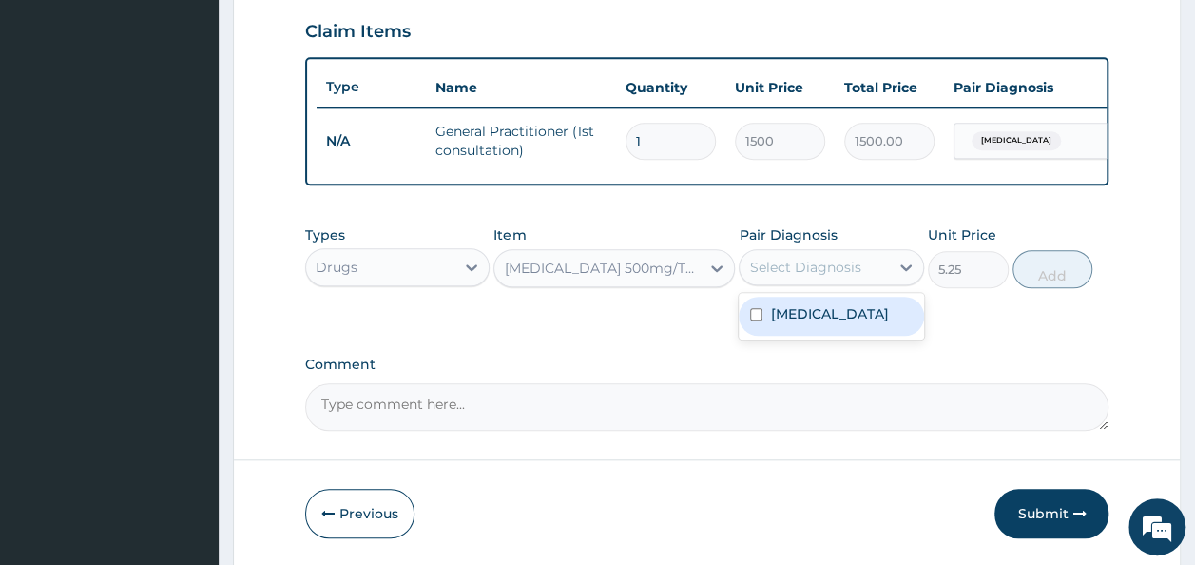
click at [848, 277] on div "Select Diagnosis" at bounding box center [804, 267] width 111 height 19
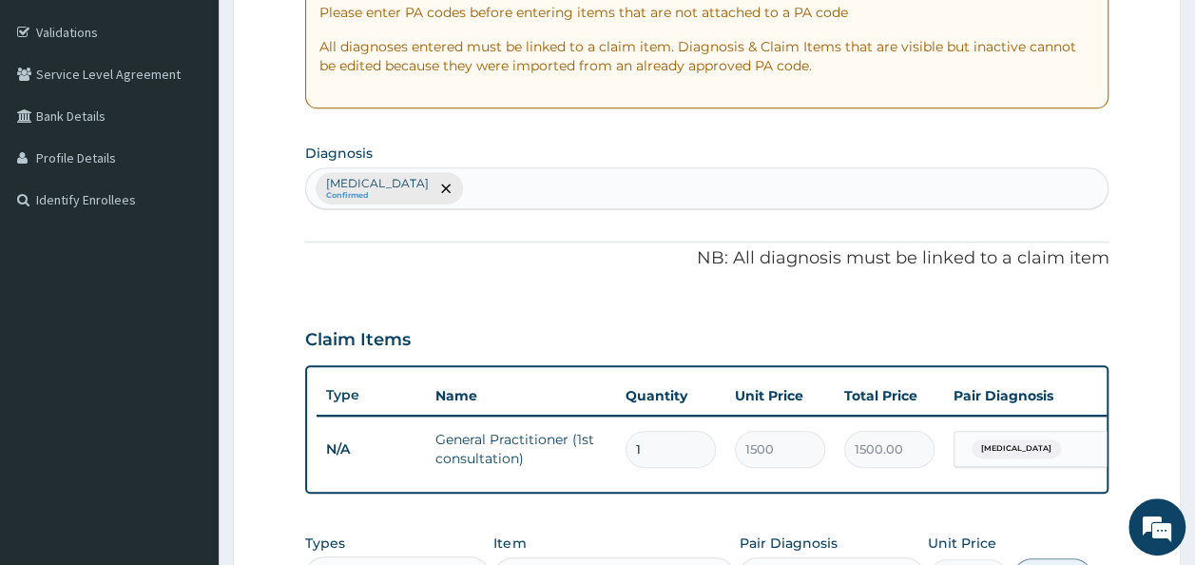
scroll to position [339, 0]
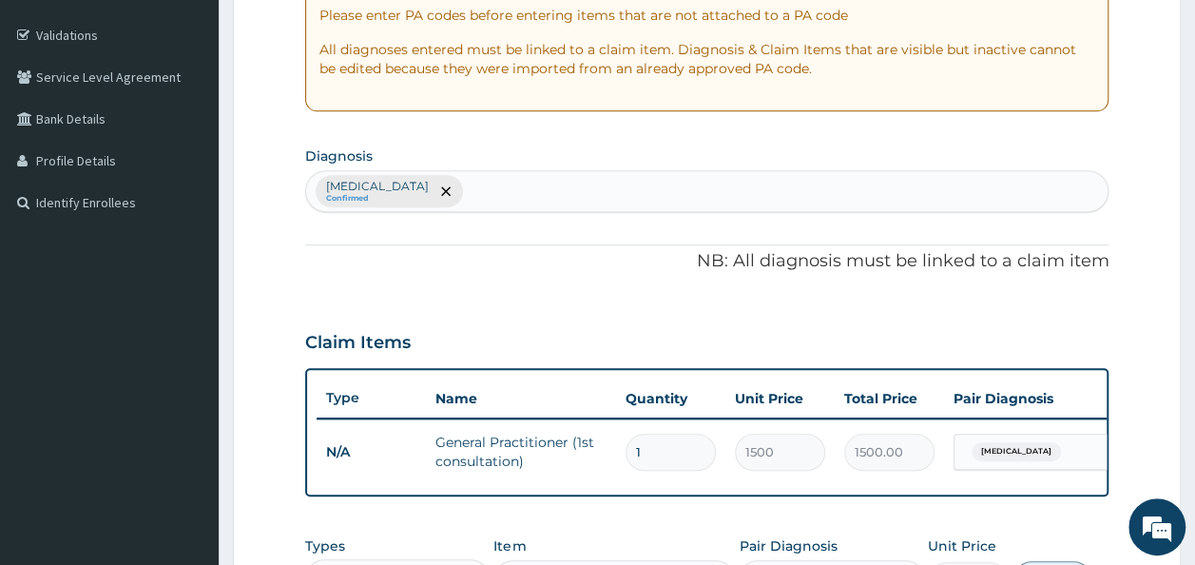
click at [663, 201] on div "Upper respiratory infection Confirmed" at bounding box center [707, 191] width 802 height 40
type input "MALARIA"
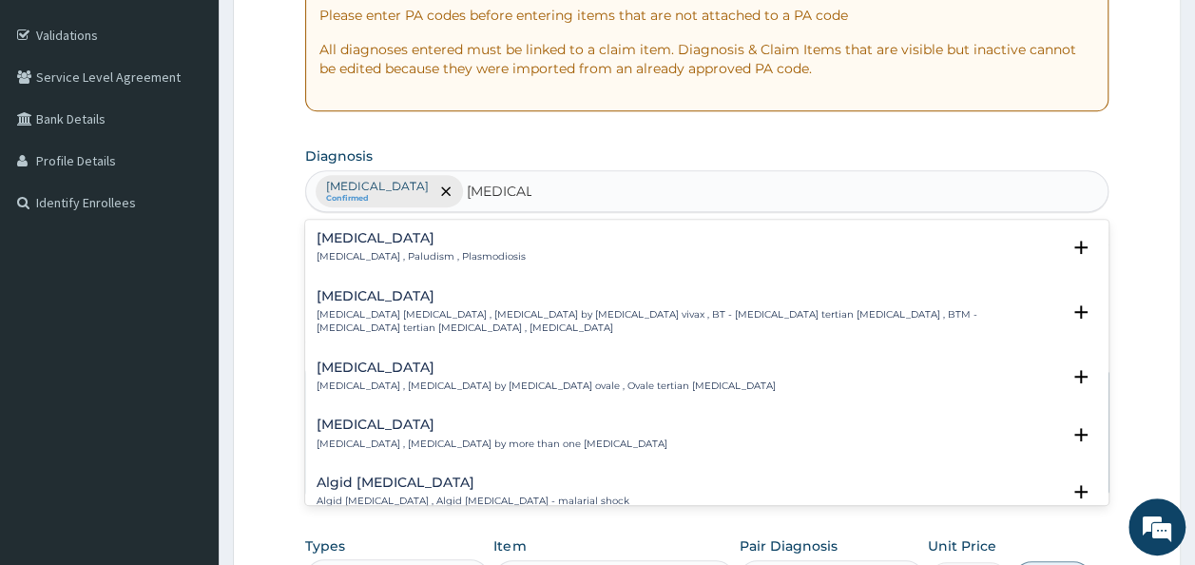
click at [334, 250] on p "Malaria , Paludism , Plasmodiosis" at bounding box center [421, 256] width 209 height 13
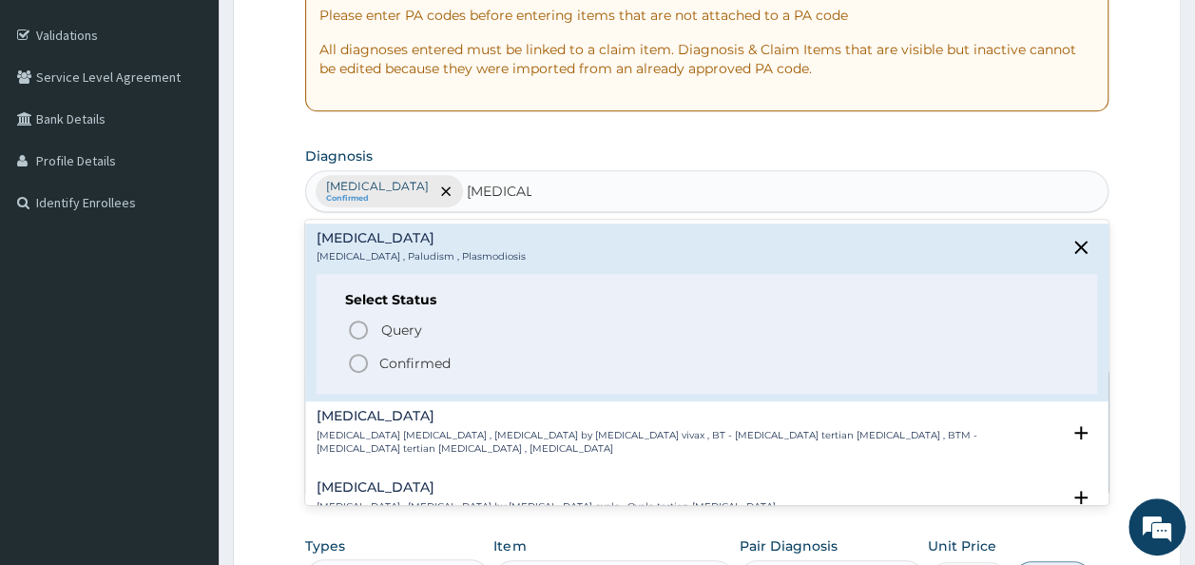
click at [413, 367] on p "Confirmed" at bounding box center [414, 363] width 71 height 19
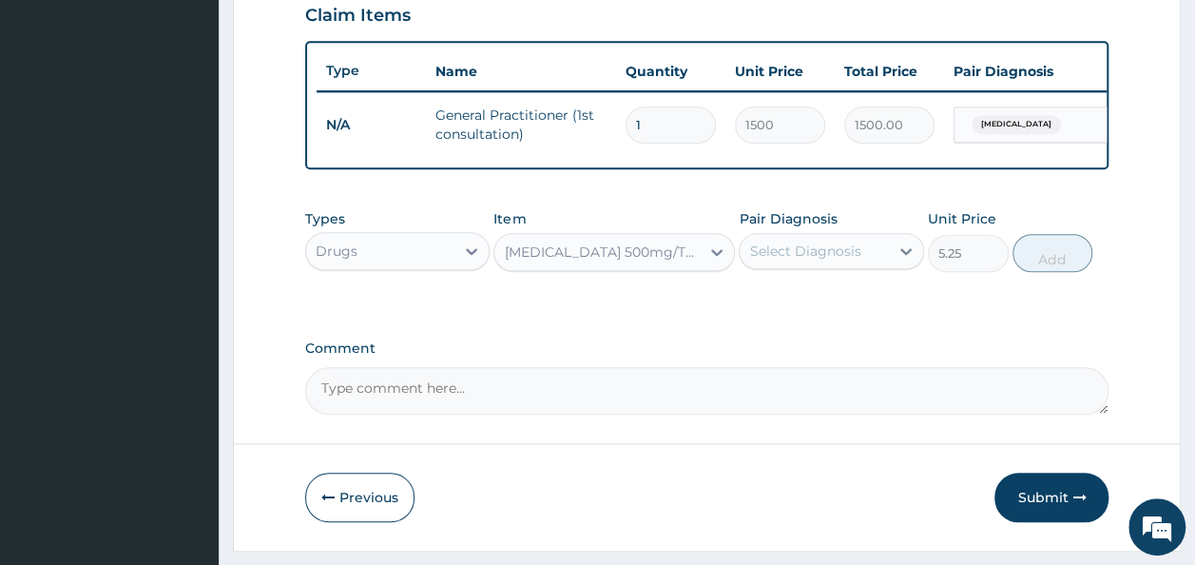
scroll to position [667, 0]
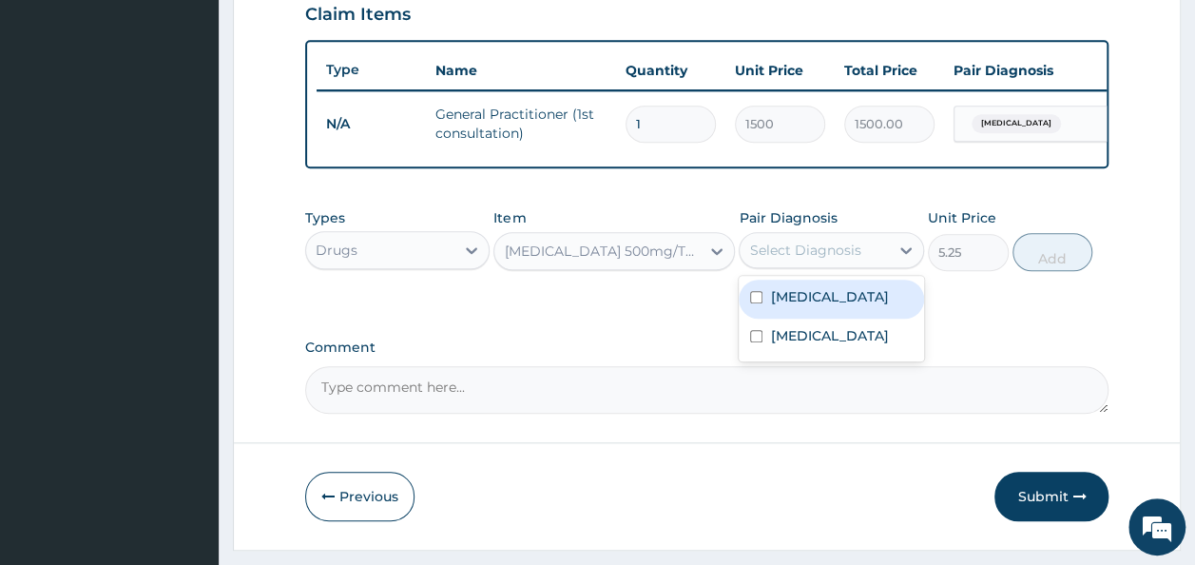
click at [832, 259] on div "Select Diagnosis" at bounding box center [804, 249] width 111 height 19
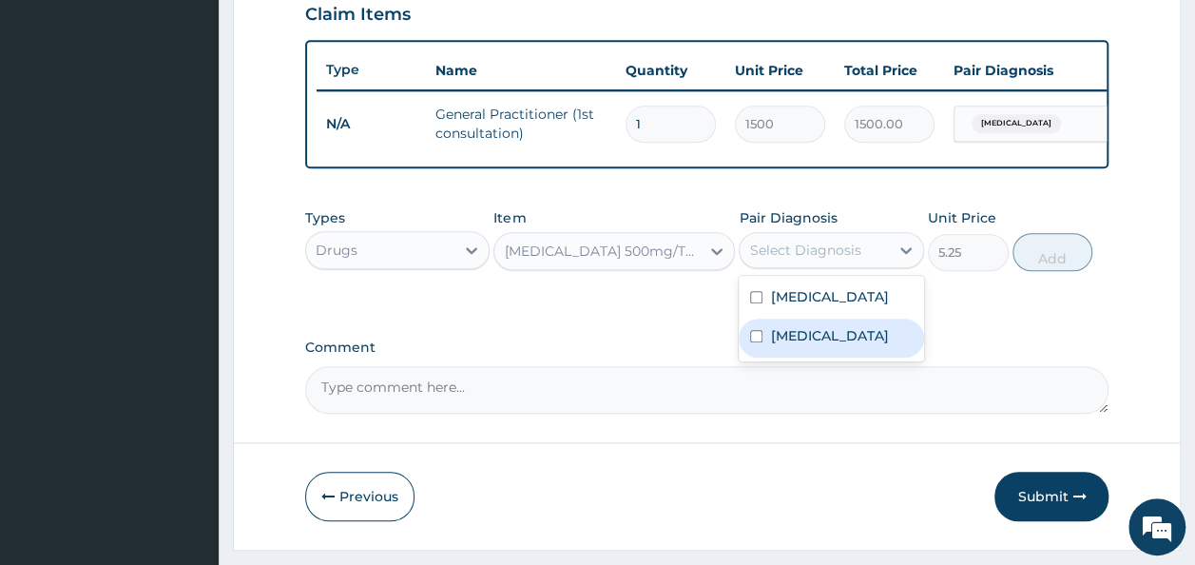
click at [797, 345] on label "Malaria" at bounding box center [829, 335] width 118 height 19
checkbox input "true"
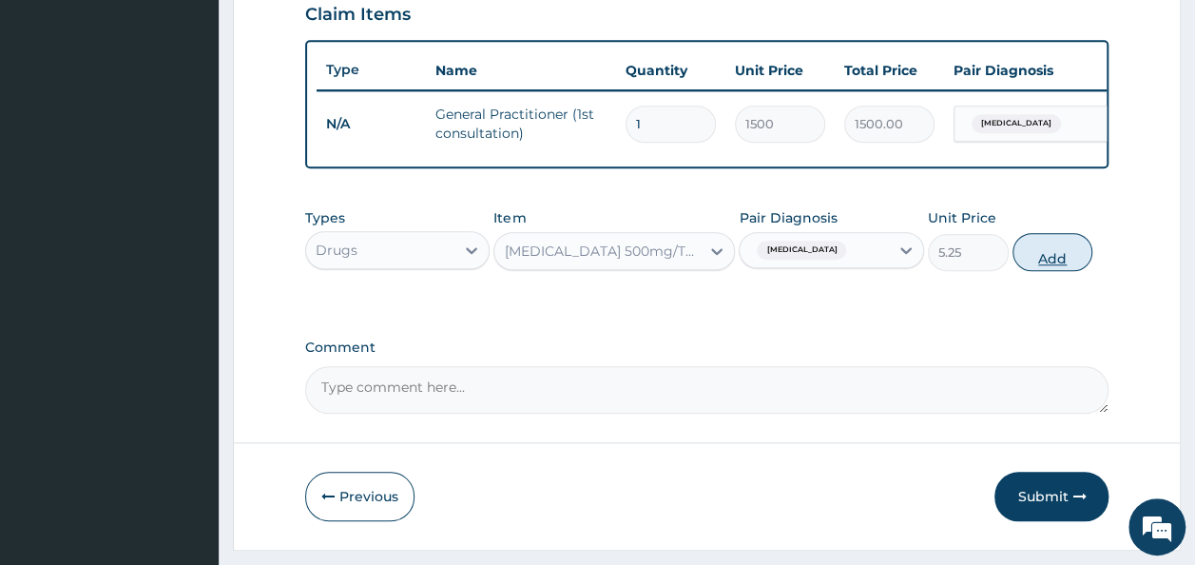
click at [1053, 268] on button "Add" at bounding box center [1052, 252] width 81 height 38
type input "0"
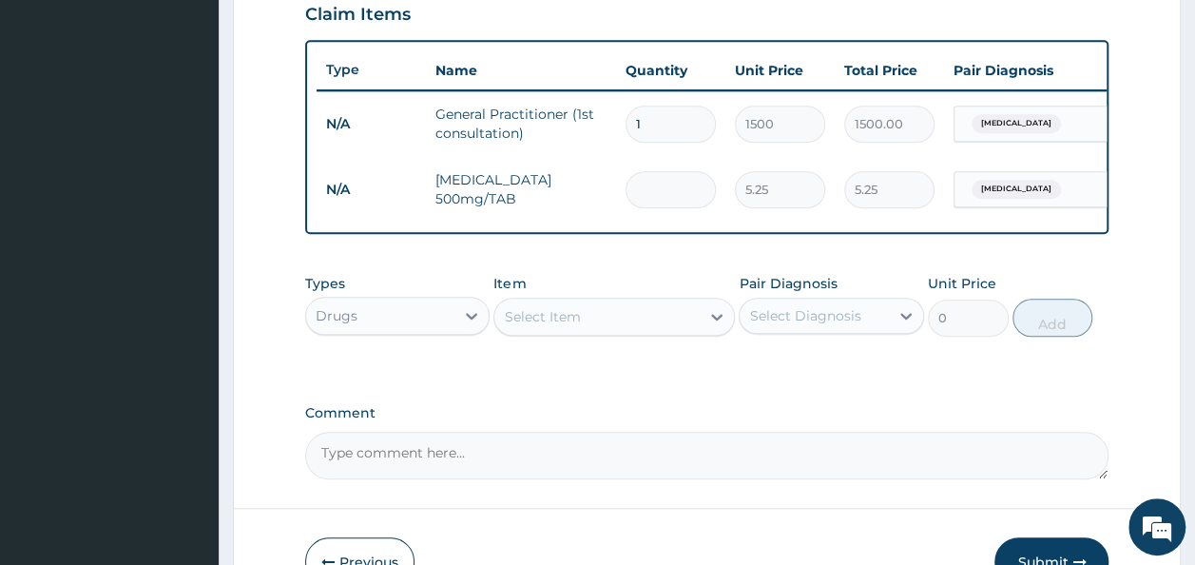
type input "0.00"
type input "1"
type input "5.25"
type input "10"
type input "52.50"
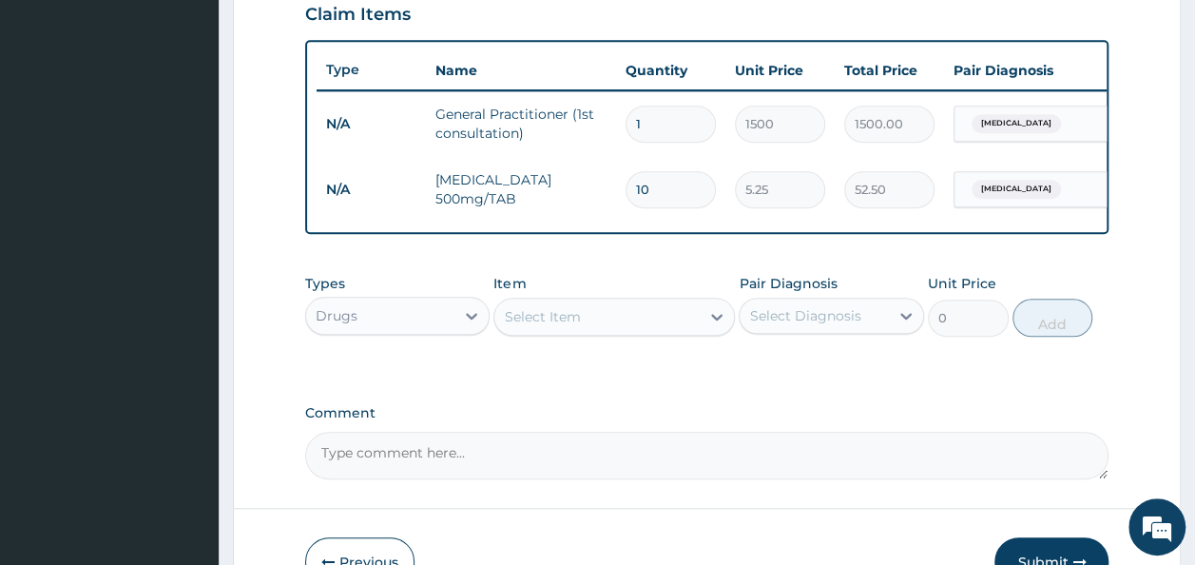
type input "10"
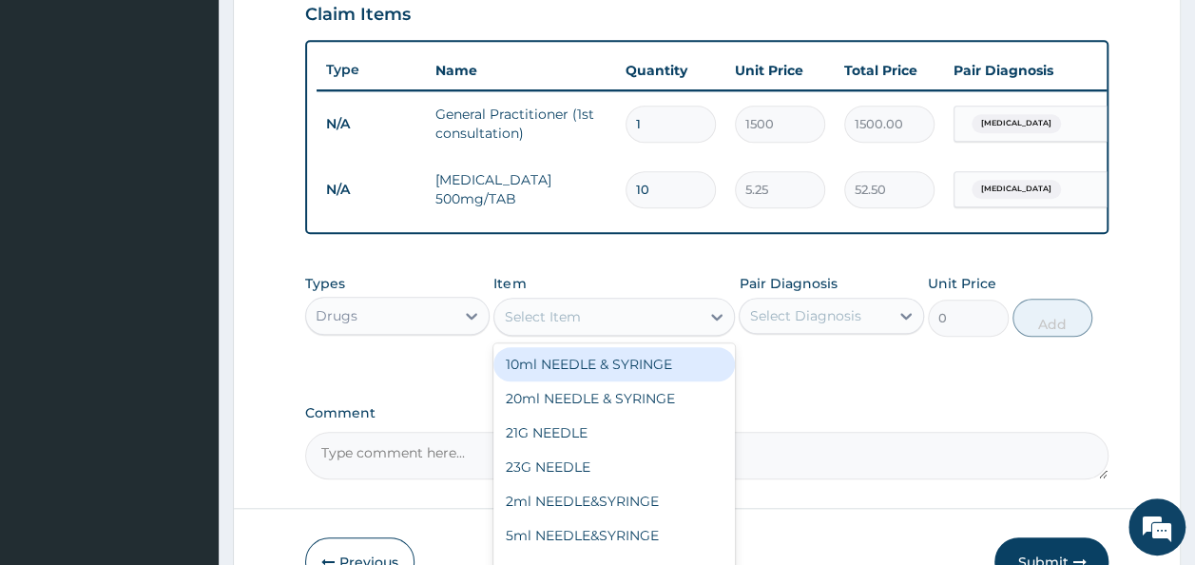
click at [553, 326] on div "Select Item" at bounding box center [542, 316] width 76 height 19
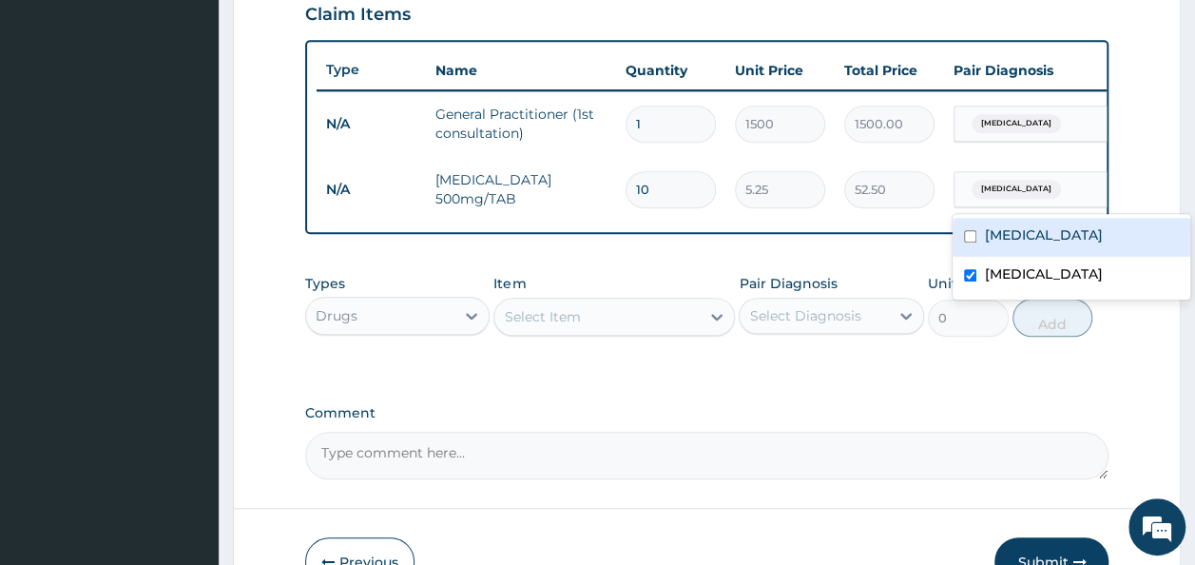
drag, startPoint x: 1064, startPoint y: 185, endPoint x: 928, endPoint y: 234, distance: 144.3
click at [928, 234] on div "Type Name Quantity Unit Price Total Price Pair Diagnosis Actions N/A General Pr…" at bounding box center [707, 137] width 804 height 194
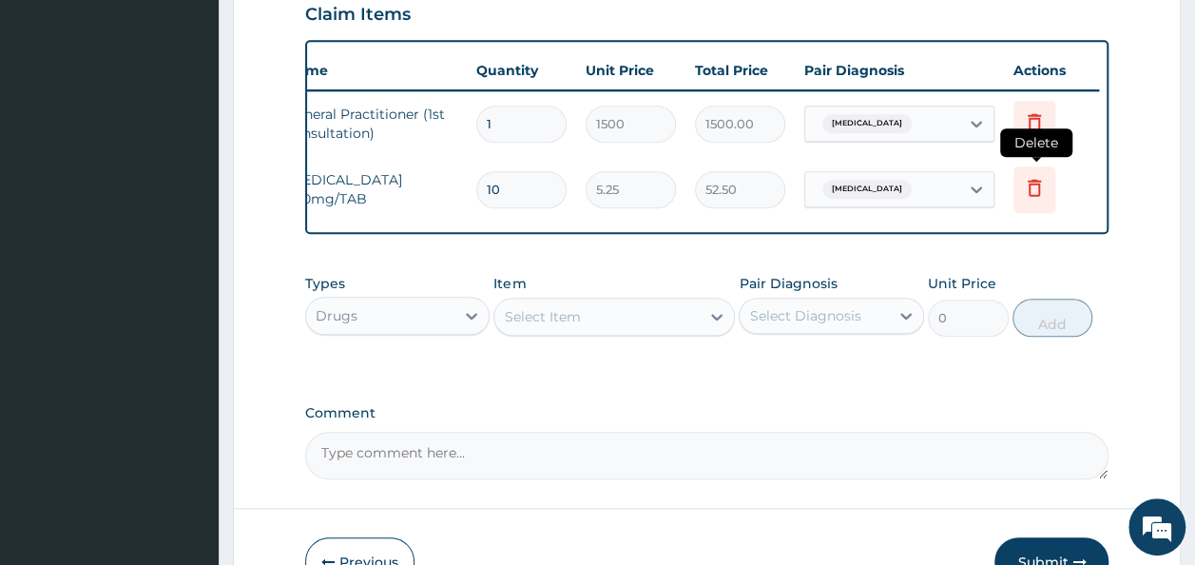
click at [1040, 179] on icon at bounding box center [1034, 187] width 23 height 23
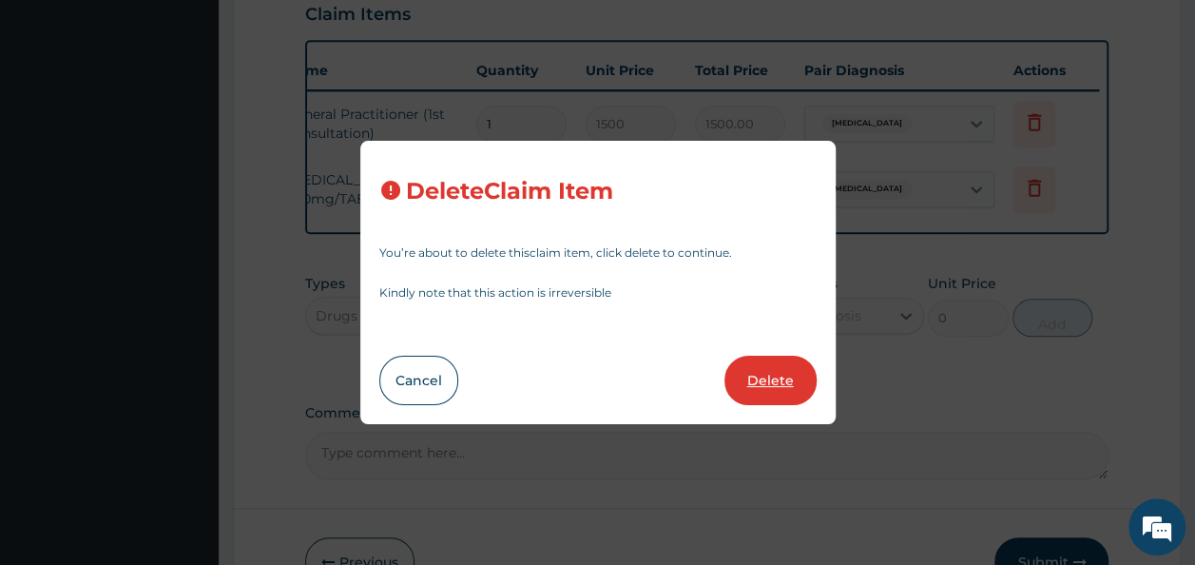
click at [772, 384] on button "Delete" at bounding box center [770, 379] width 92 height 49
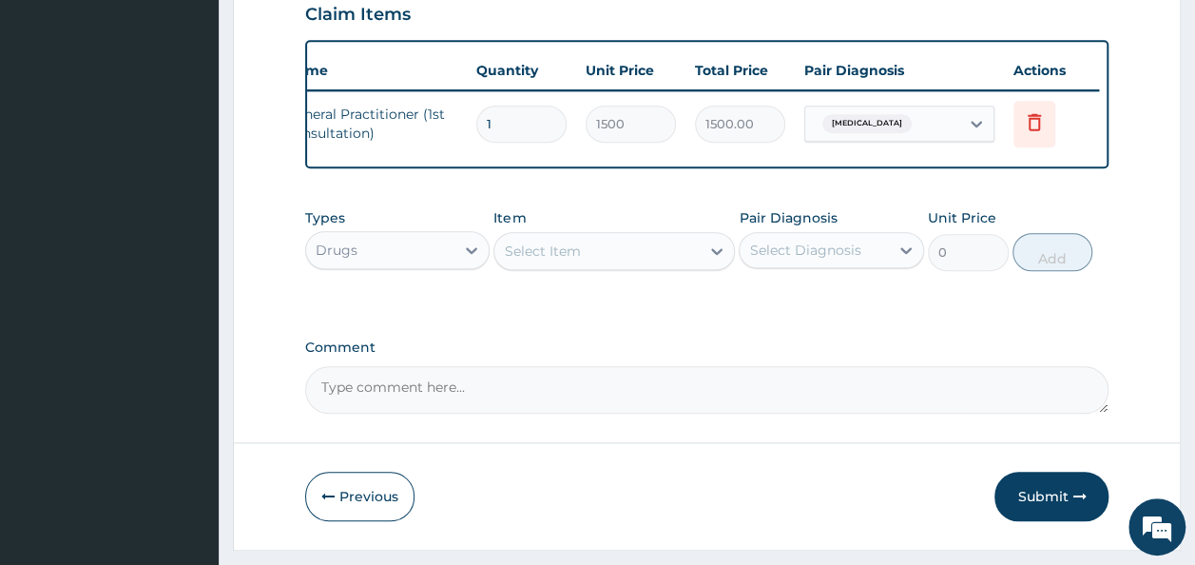
scroll to position [0, 0]
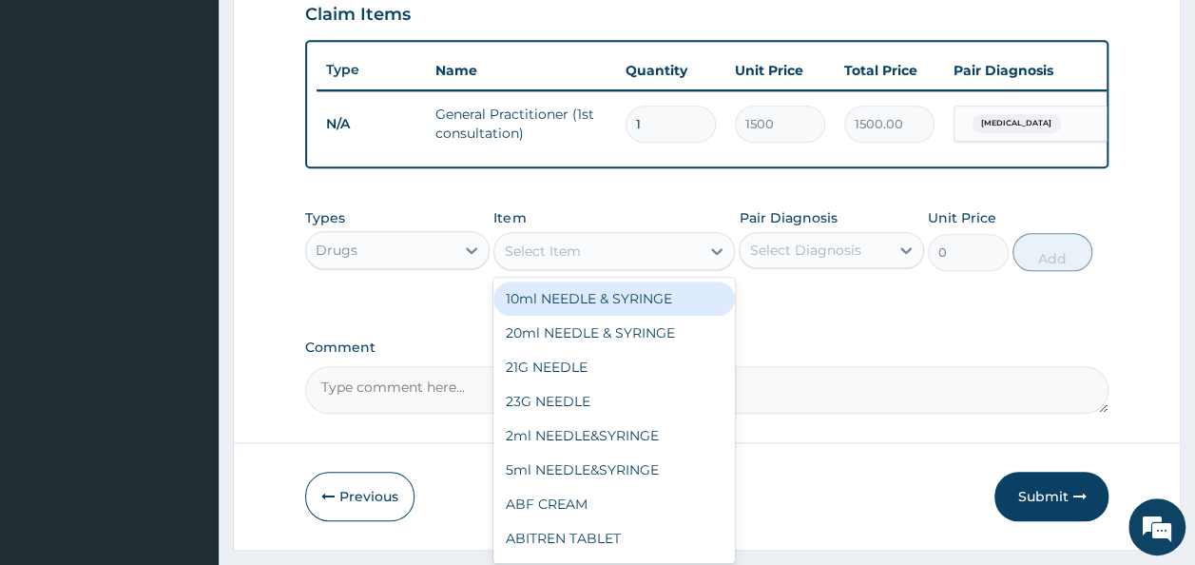
click at [603, 262] on div "Select Item" at bounding box center [596, 251] width 205 height 30
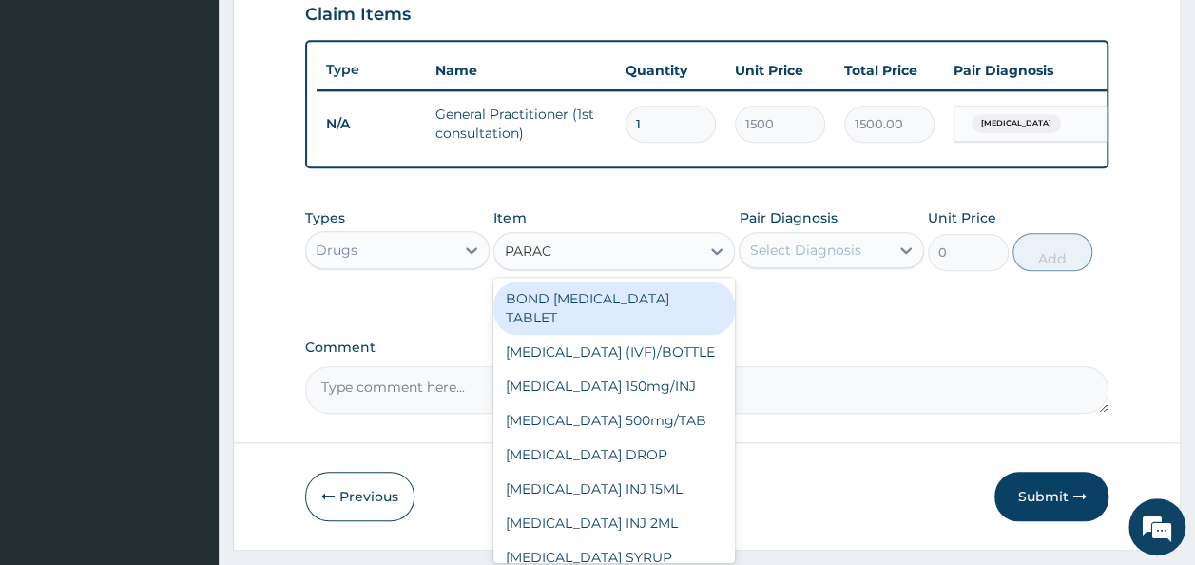
type input "PARACE"
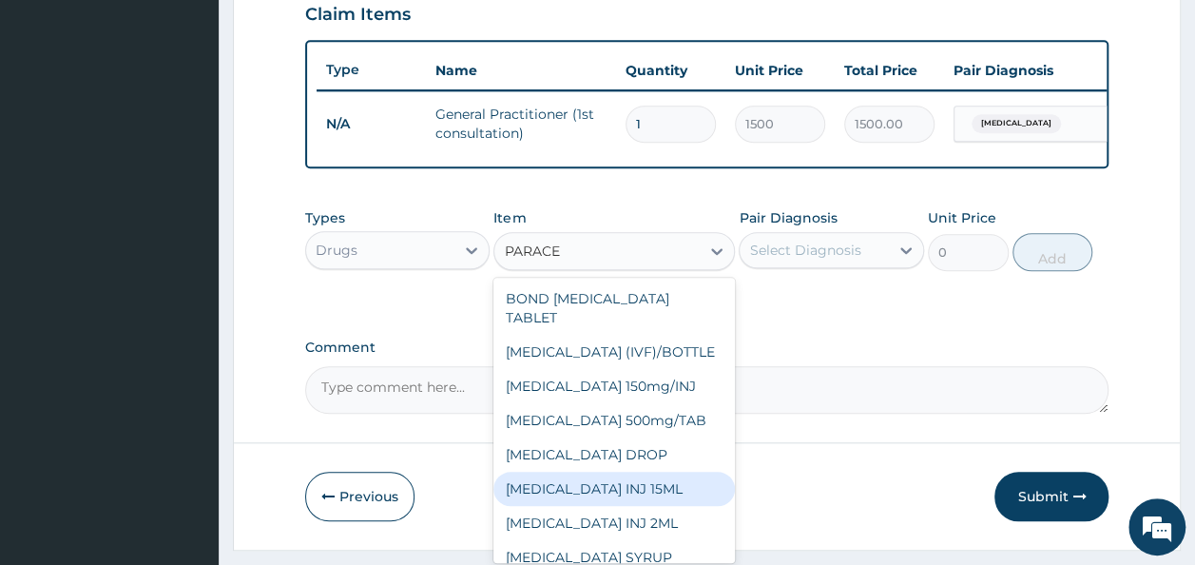
scroll to position [49, 0]
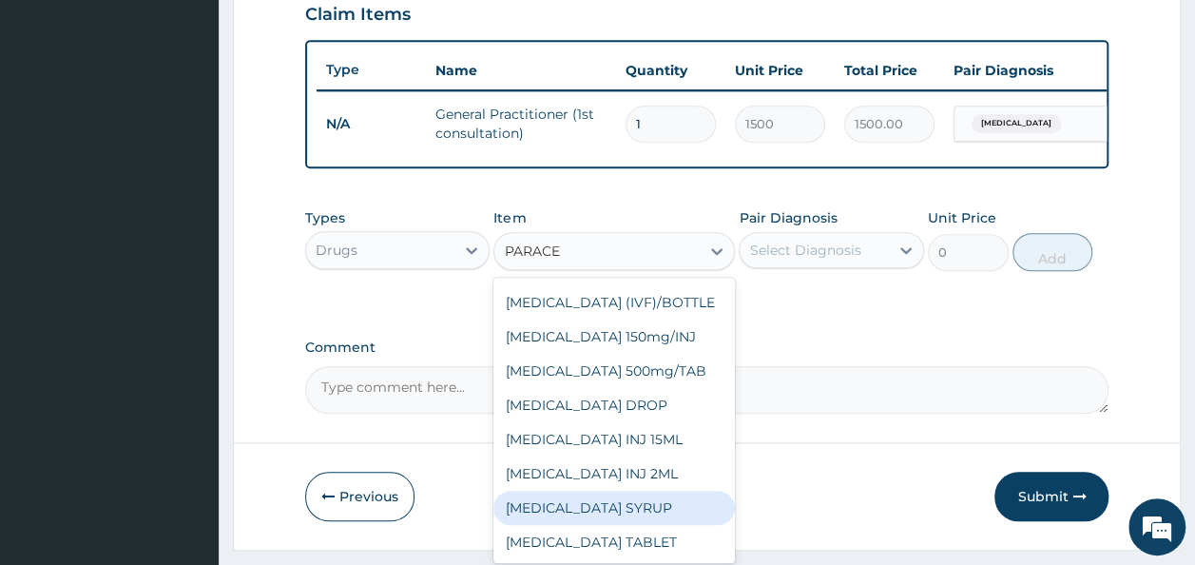
click at [639, 523] on div "[MEDICAL_DATA] SYRUP" at bounding box center [613, 507] width 241 height 34
type input "131.25"
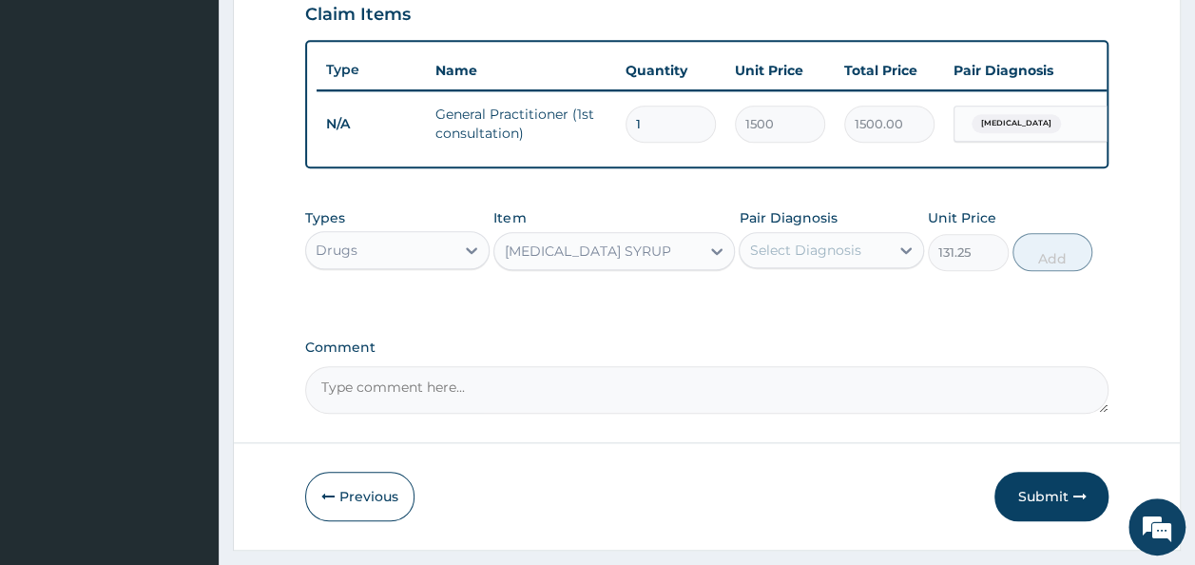
click at [833, 255] on div "Select Diagnosis" at bounding box center [804, 249] width 111 height 19
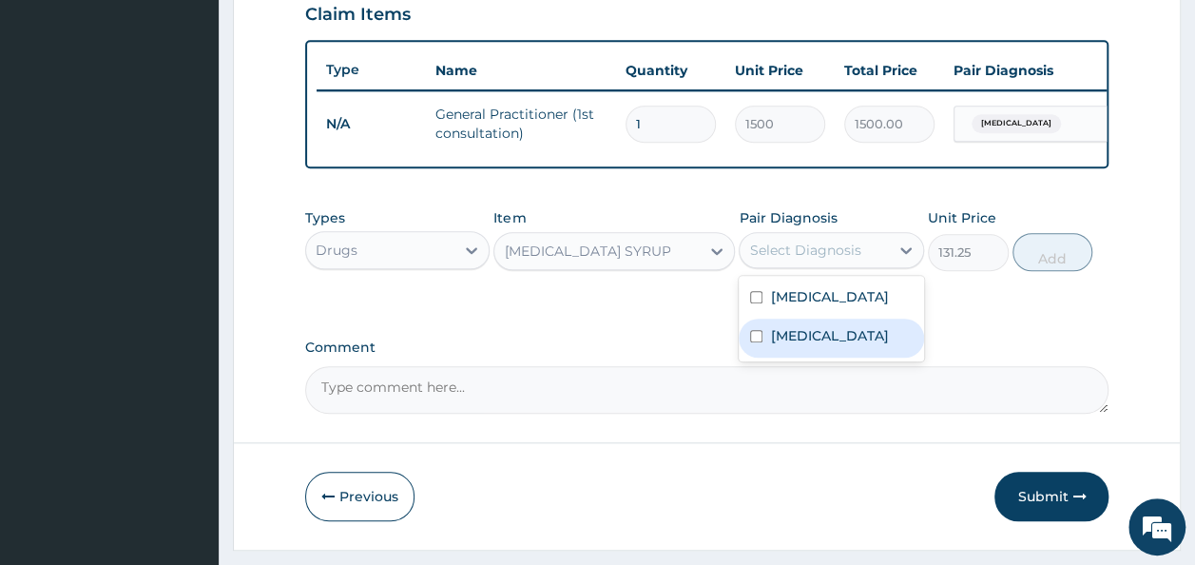
click at [816, 357] on div "Malaria" at bounding box center [831, 337] width 185 height 39
checkbox input "true"
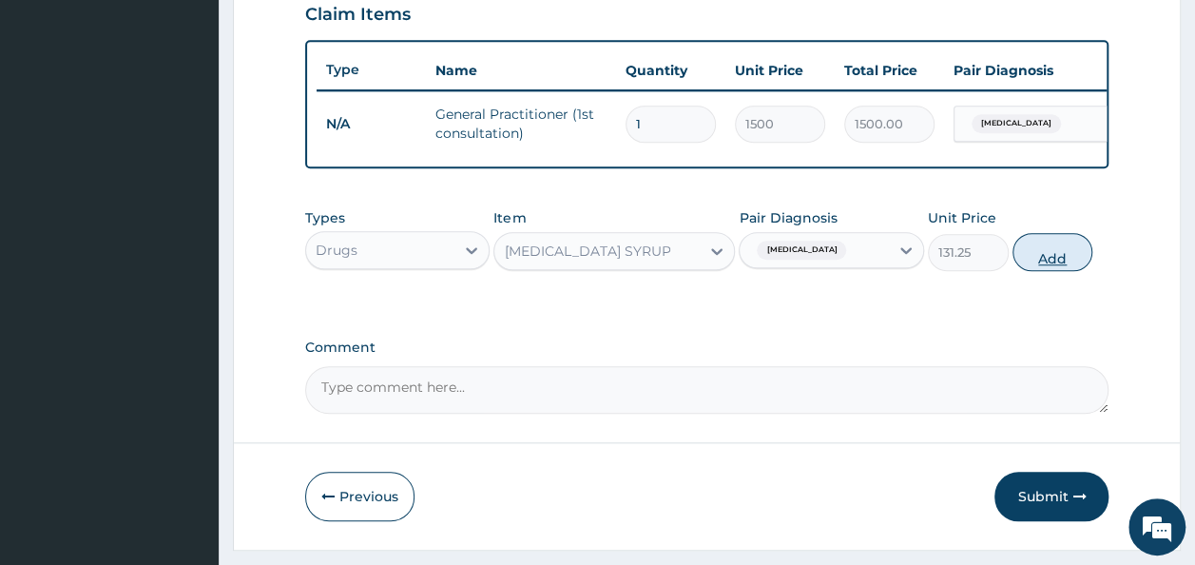
click at [1063, 261] on button "Add" at bounding box center [1052, 252] width 81 height 38
type input "0"
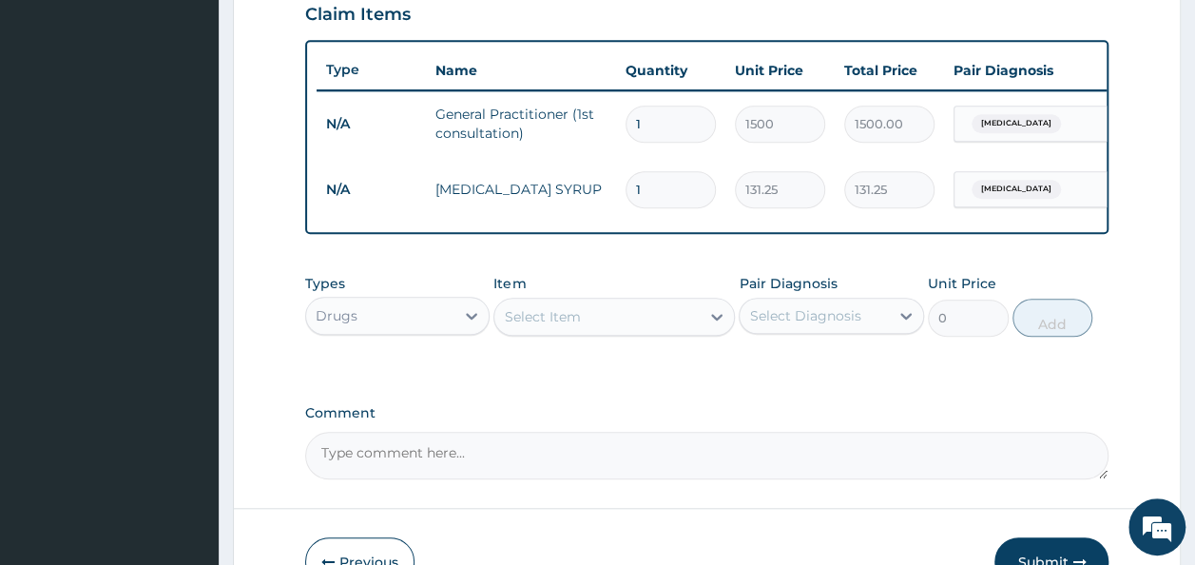
click at [639, 319] on div "Select Item" at bounding box center [596, 316] width 205 height 30
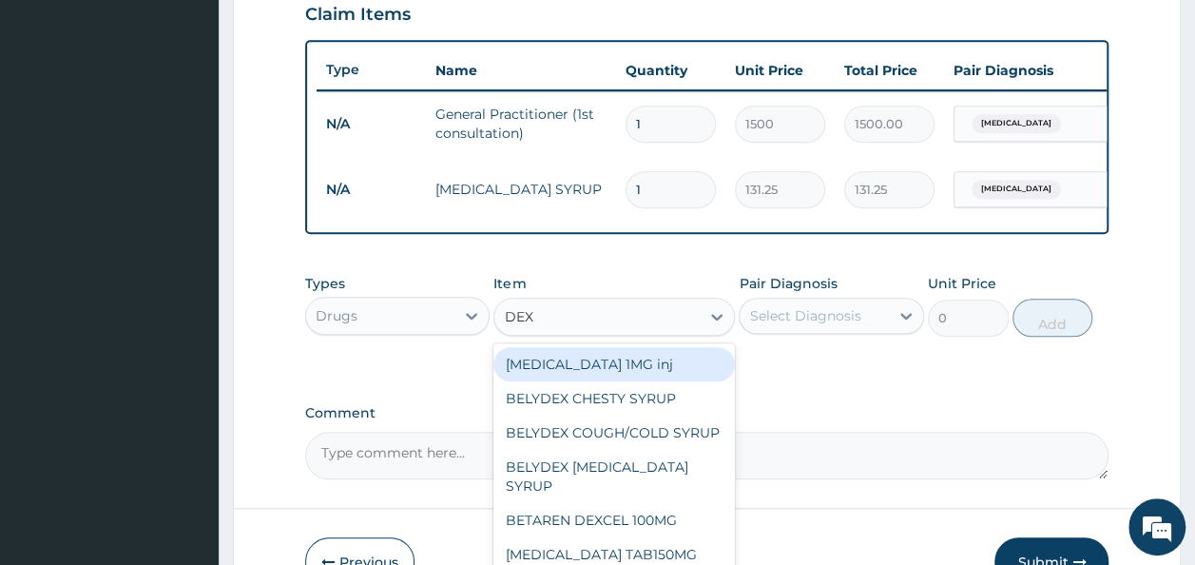
type input "DEXA"
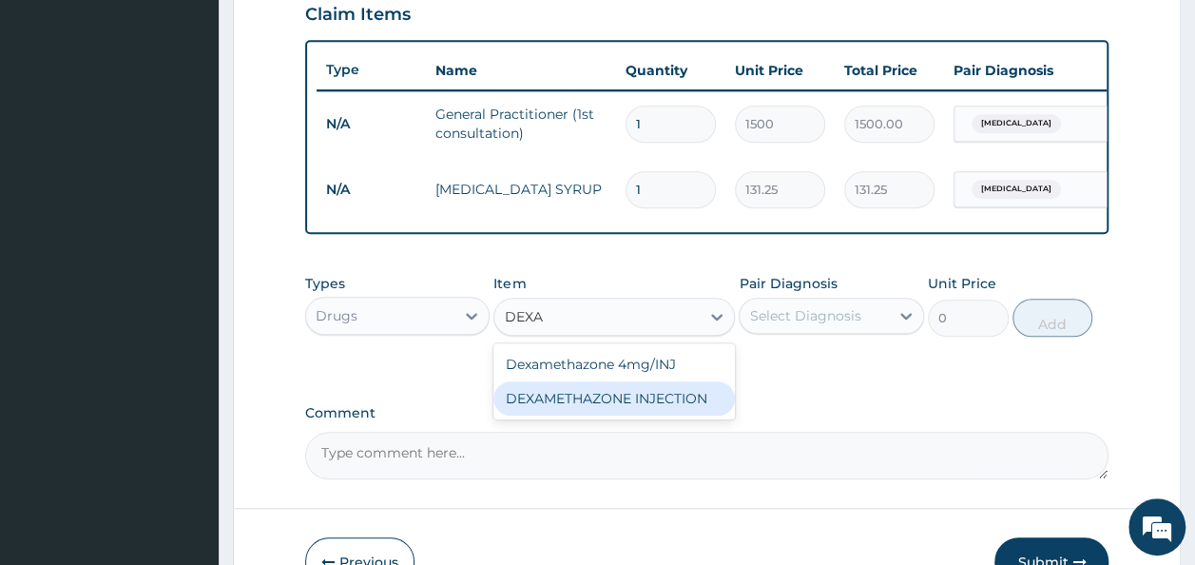
click at [634, 415] on div "DEXAMETHAZONE INJECTION" at bounding box center [613, 398] width 241 height 34
type input "183.75"
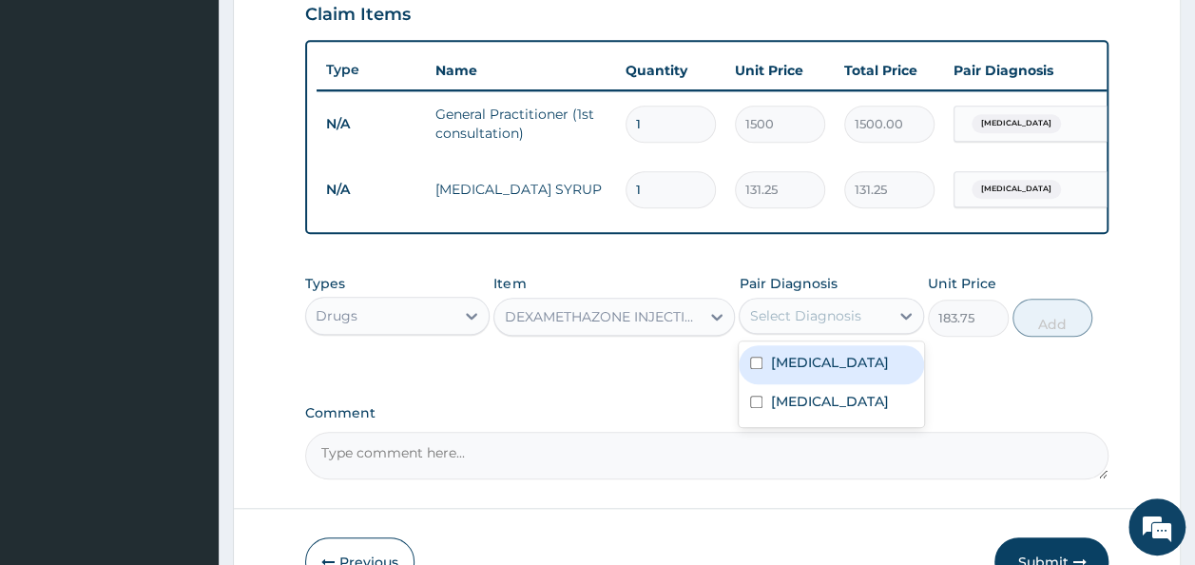
click at [857, 325] on div "Select Diagnosis" at bounding box center [804, 315] width 111 height 19
click at [823, 372] on label "Upper respiratory infection" at bounding box center [829, 362] width 118 height 19
checkbox input "true"
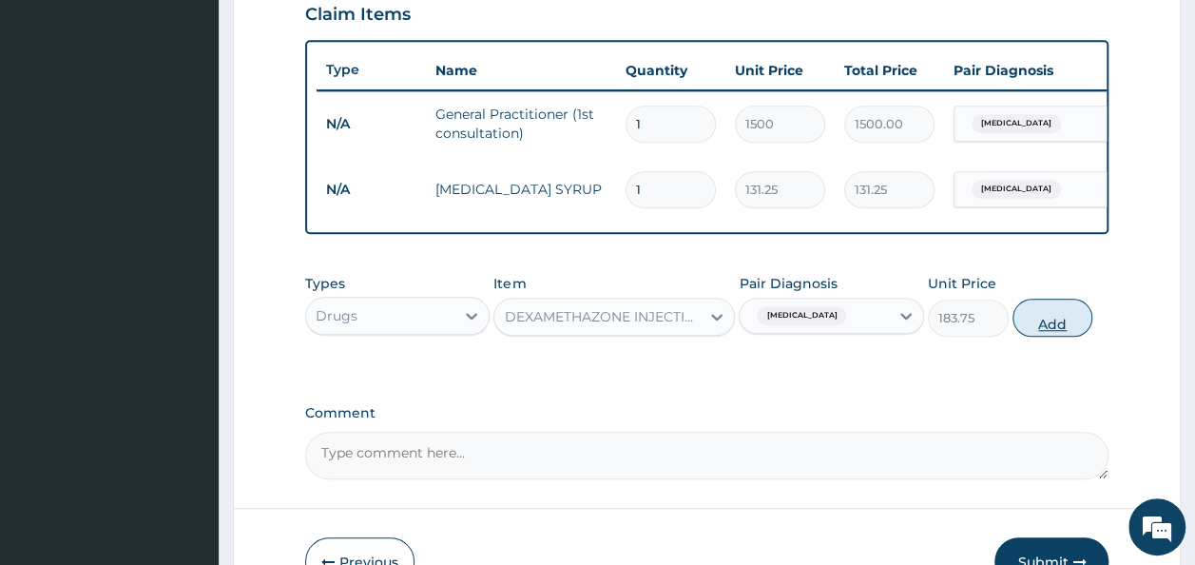
click at [1051, 335] on button "Add" at bounding box center [1052, 317] width 81 height 38
type input "0"
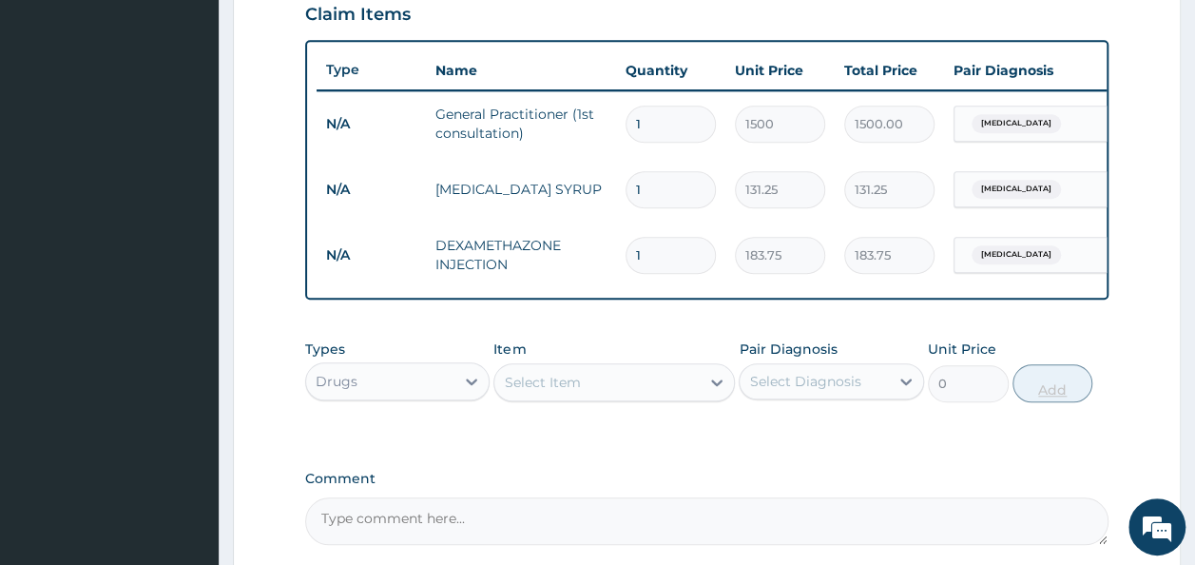
type input "0.00"
type input "3"
type input "551.25"
type input "3"
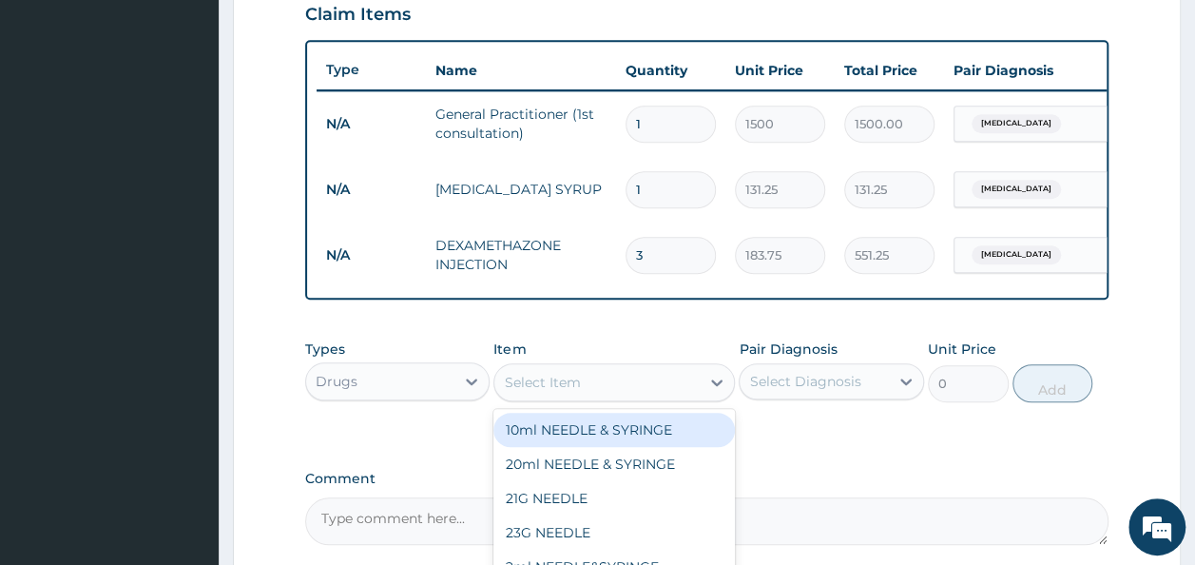
click at [589, 397] on div "Select Item" at bounding box center [596, 382] width 205 height 30
type input "VIT C"
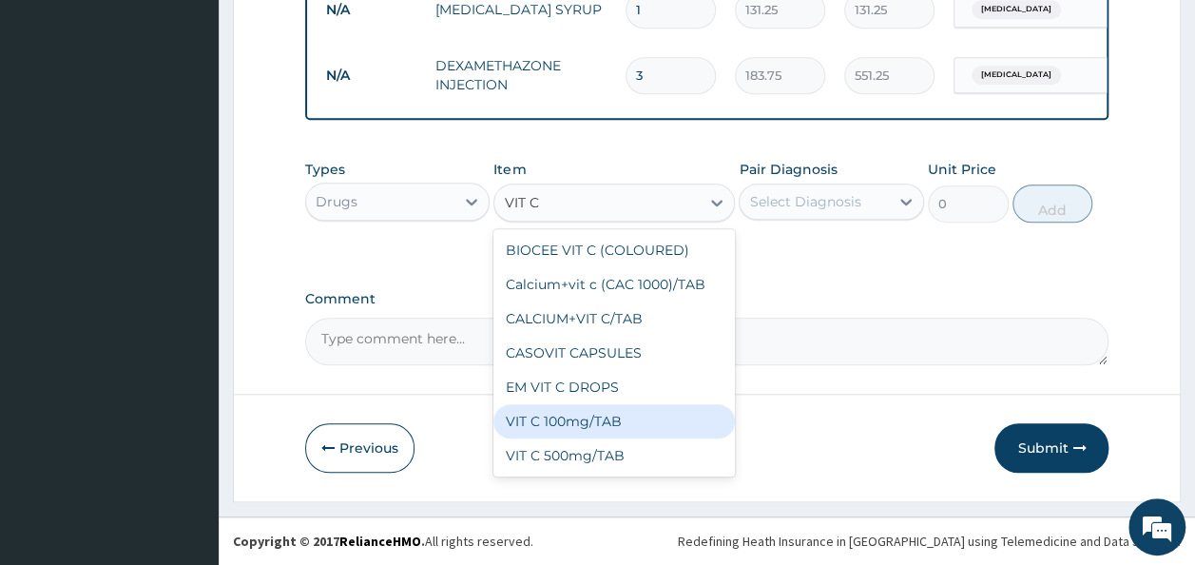
click at [639, 418] on div "VIT C 100mg/TAB" at bounding box center [613, 421] width 241 height 34
type input "4.2"
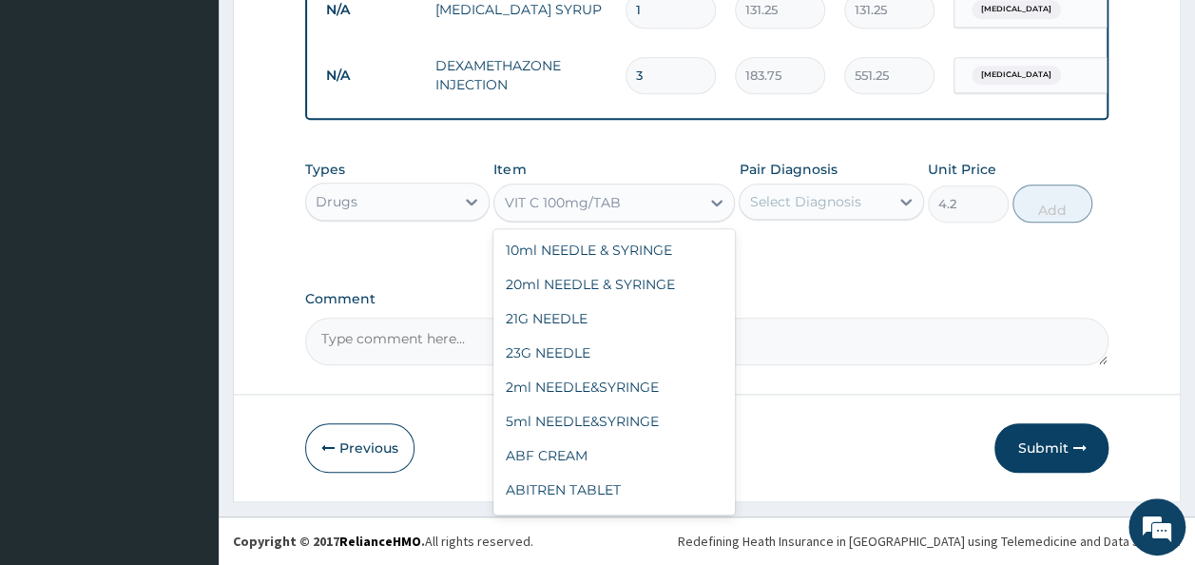
click at [635, 214] on div "VIT C 100mg/TAB" at bounding box center [596, 202] width 205 height 30
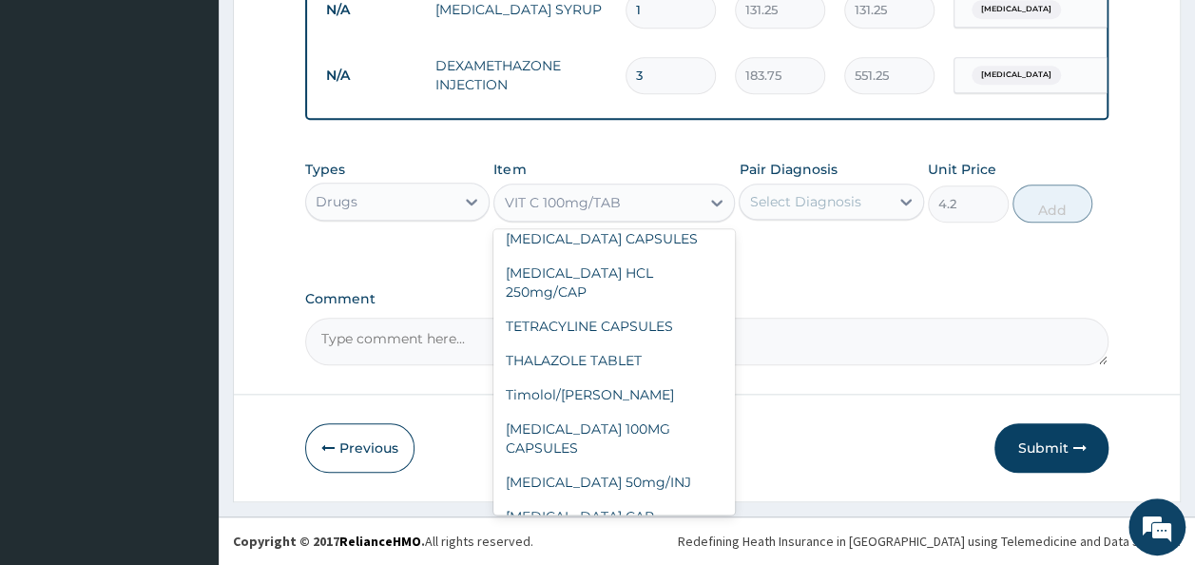
scroll to position [38521, 0]
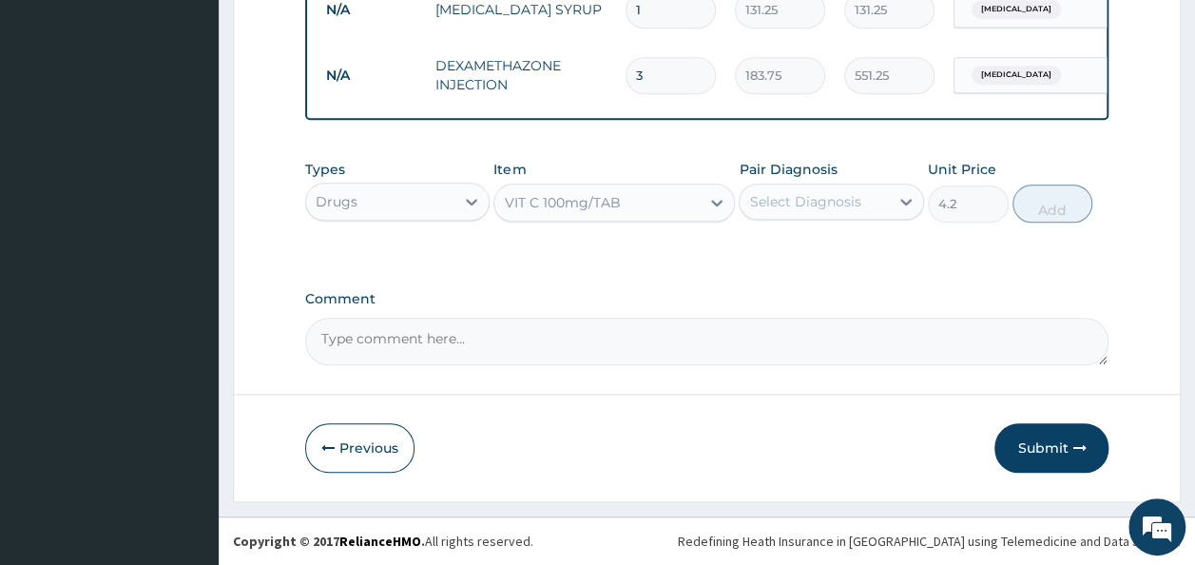
click at [616, 202] on div "VIT C 100mg/TAB" at bounding box center [562, 202] width 116 height 19
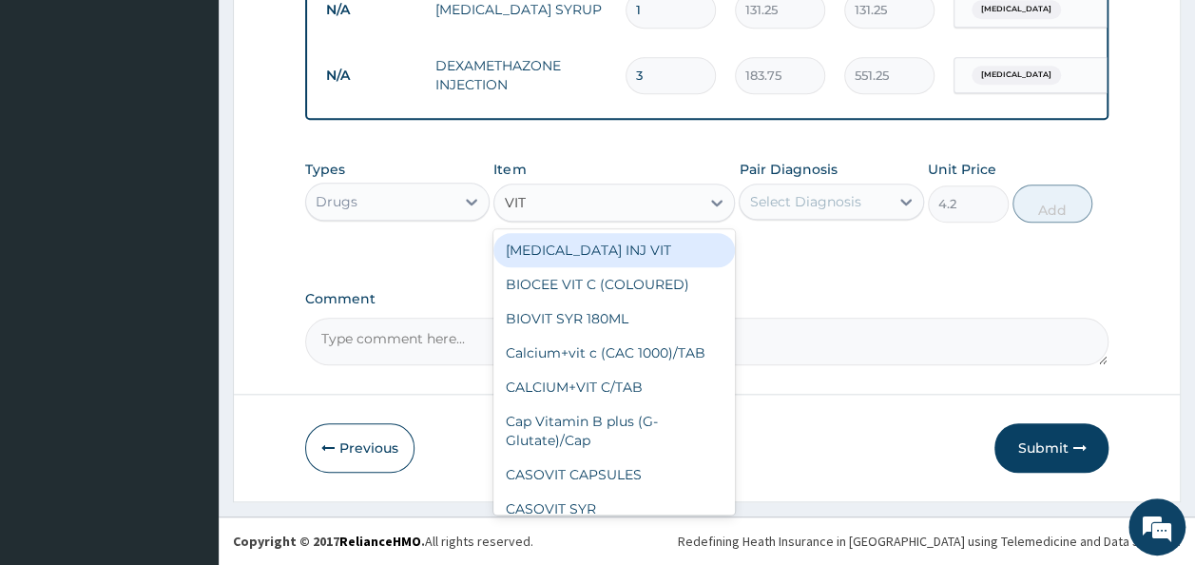
type input "VIT C"
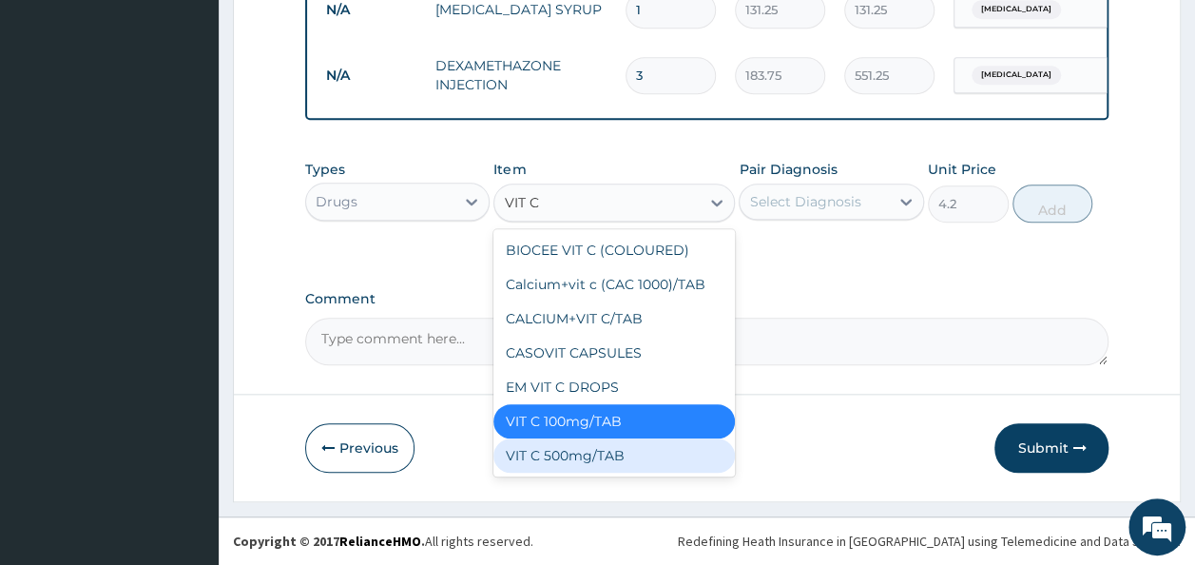
click at [608, 454] on div "VIT C 500mg/TAB" at bounding box center [613, 455] width 241 height 34
type input "49.88"
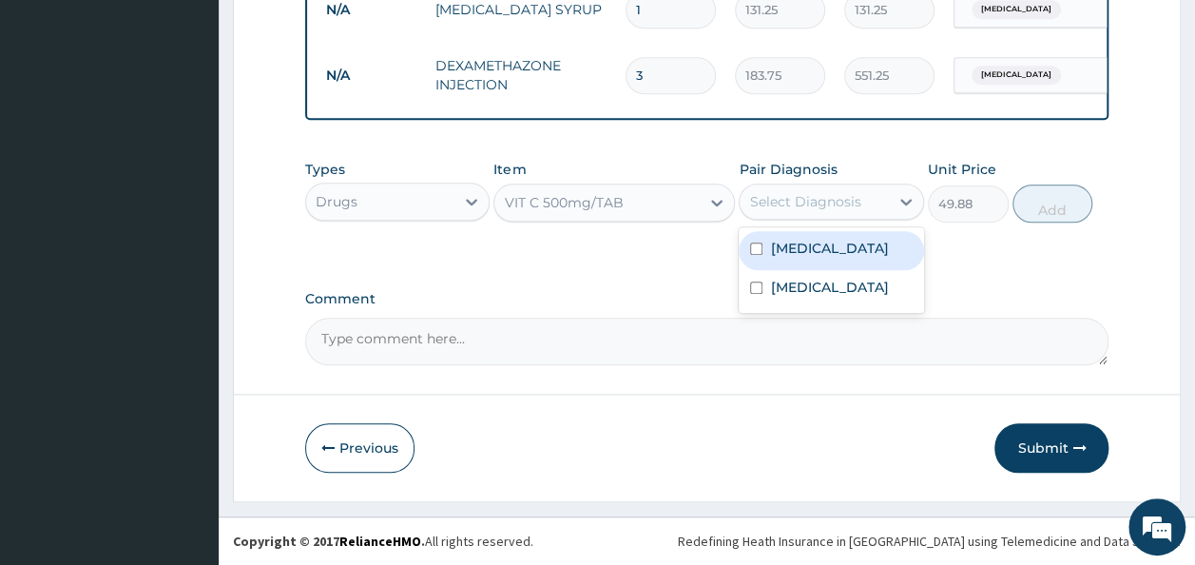
click at [841, 211] on div "Select Diagnosis" at bounding box center [804, 201] width 111 height 19
click at [828, 255] on label "Upper respiratory infection" at bounding box center [829, 248] width 118 height 19
checkbox input "true"
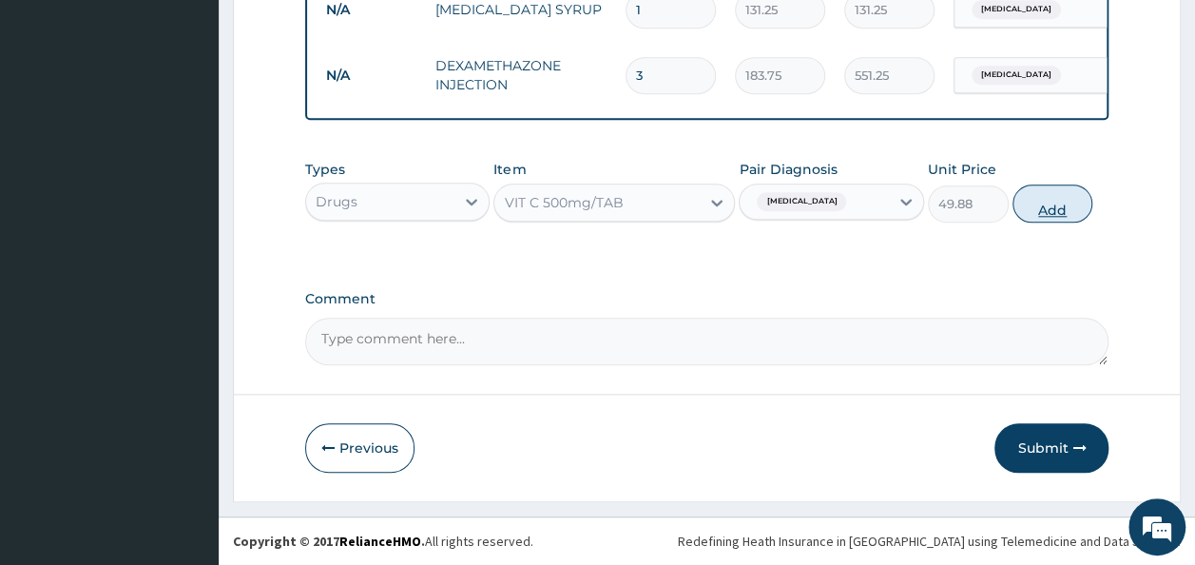
click at [1053, 206] on button "Add" at bounding box center [1052, 203] width 81 height 38
type input "0"
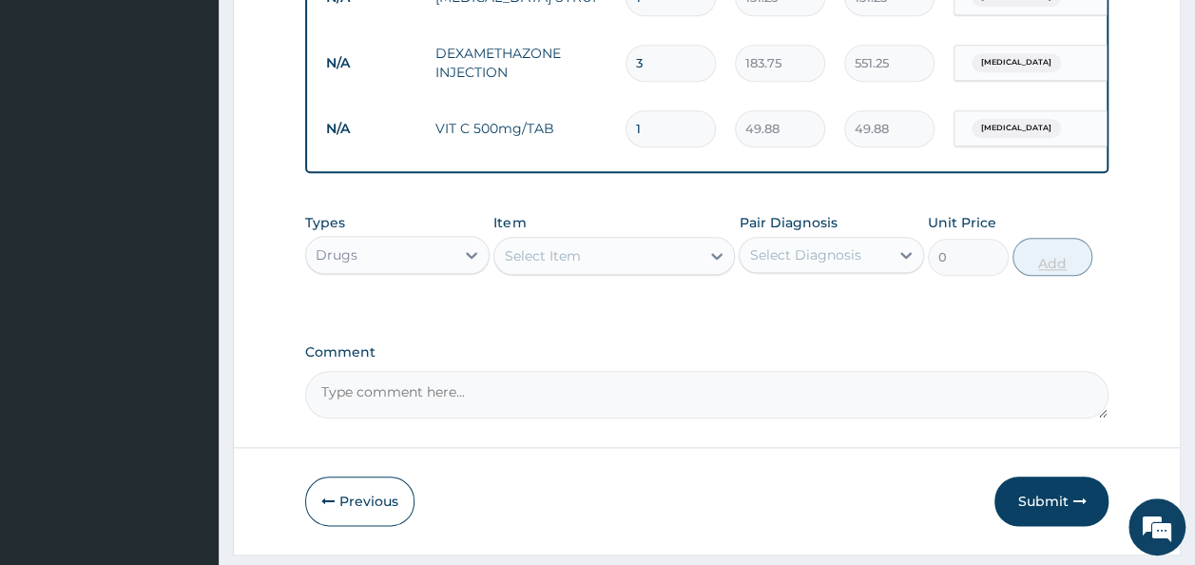
type input "14"
type input "698.32"
type input "14"
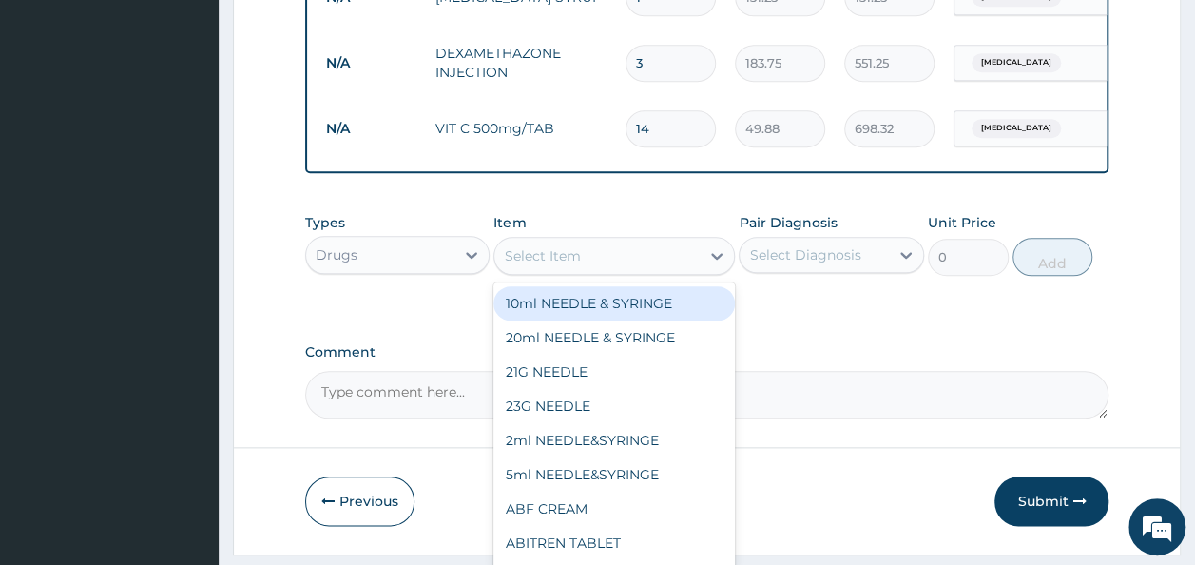
click at [632, 266] on div "Select Item" at bounding box center [596, 255] width 205 height 30
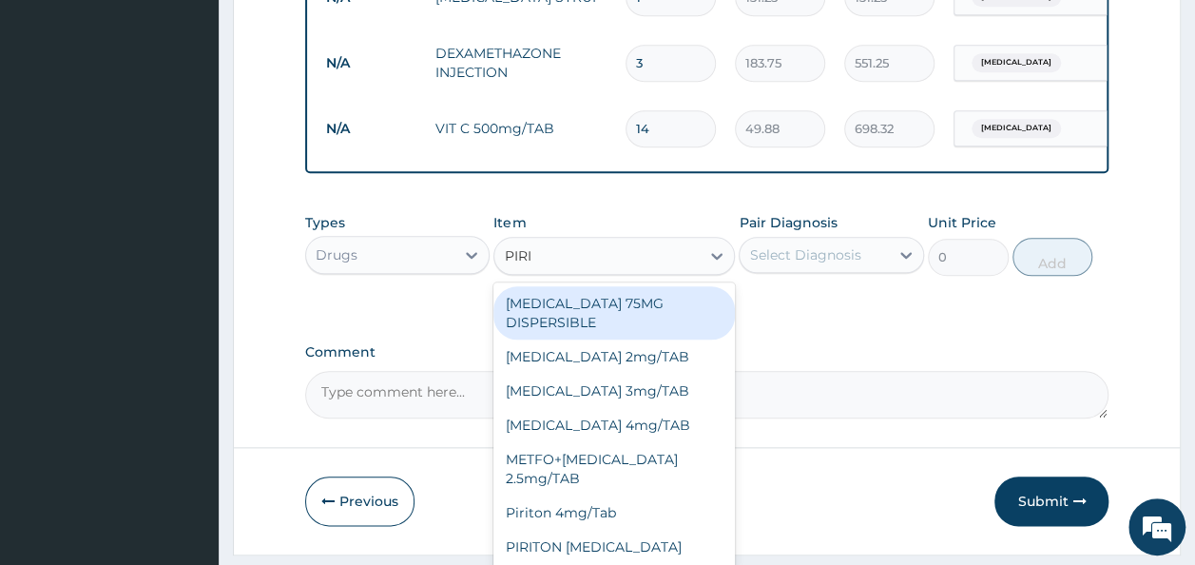
type input "PIRIT"
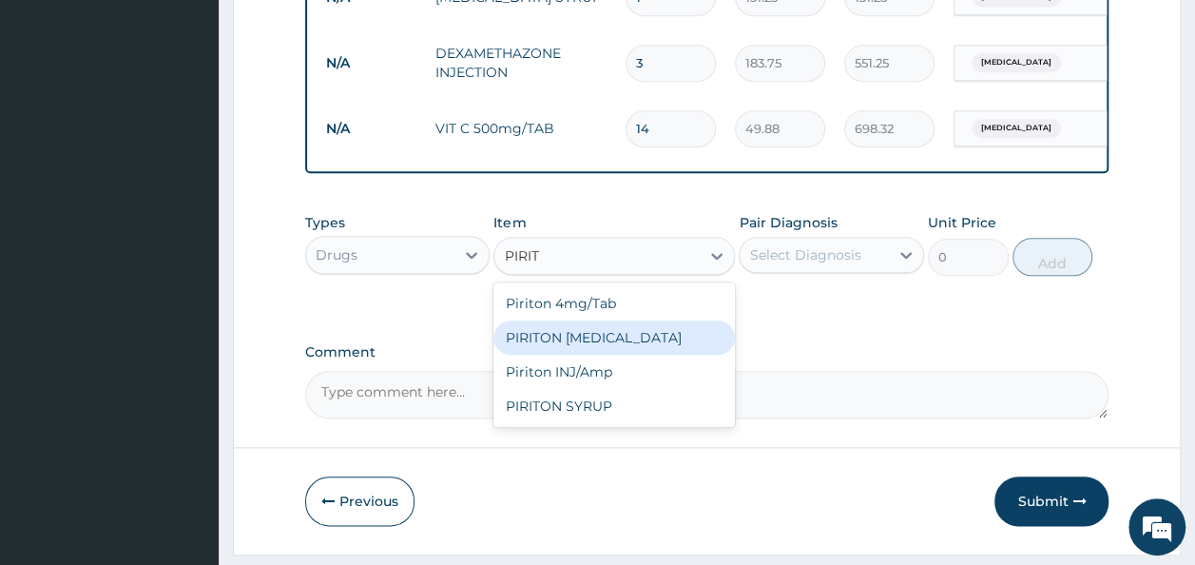
click at [603, 355] on div "PIRITON EXPECTORANT" at bounding box center [613, 337] width 241 height 34
type input "341.25"
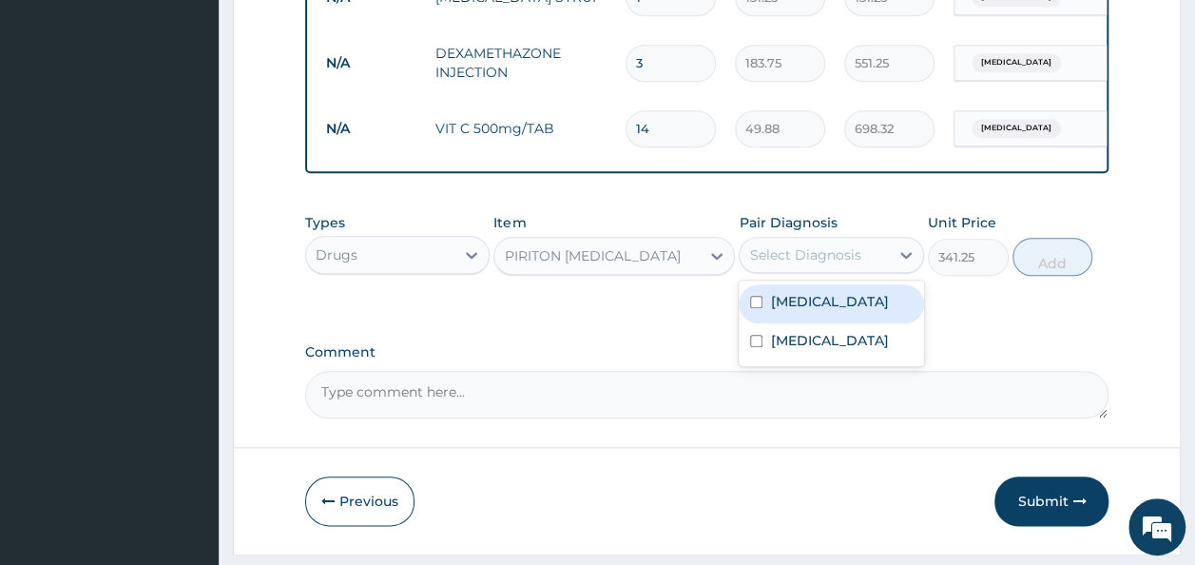
click at [827, 261] on div "Select Diagnosis" at bounding box center [804, 254] width 111 height 19
click at [806, 311] on label "Upper respiratory infection" at bounding box center [829, 301] width 118 height 19
checkbox input "true"
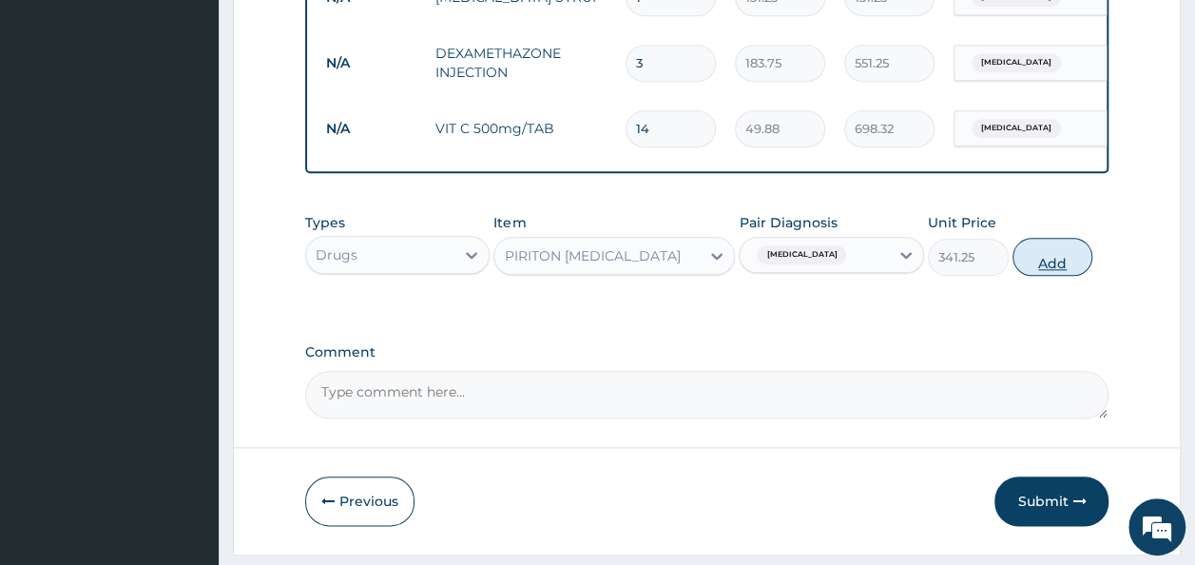
click at [1048, 274] on button "Add" at bounding box center [1052, 257] width 81 height 38
type input "0"
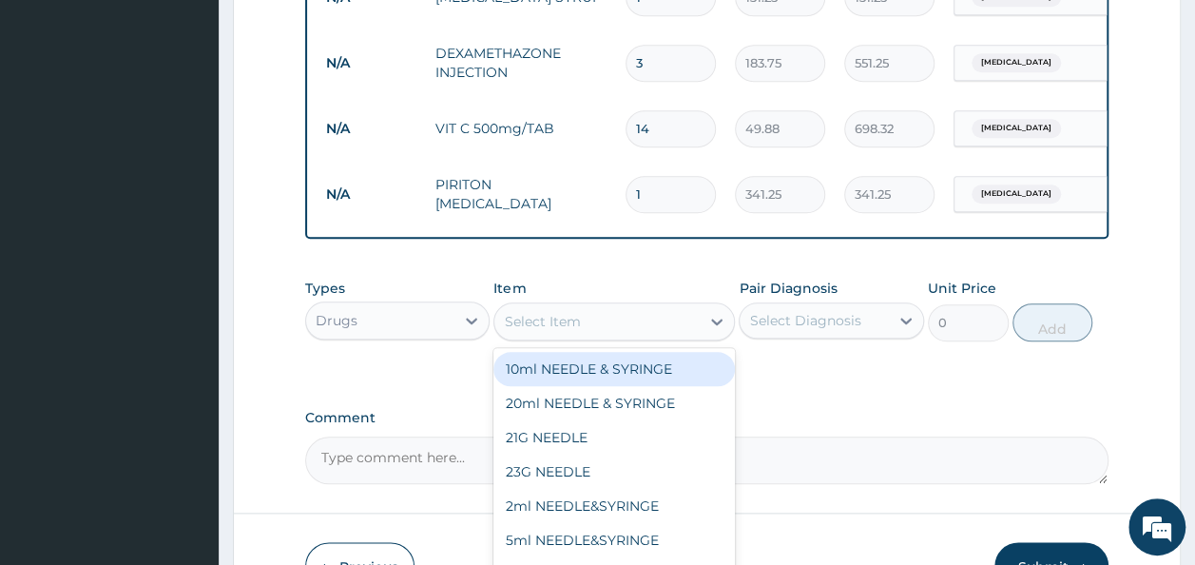
click at [635, 336] on div "Select Item" at bounding box center [596, 321] width 205 height 30
type input "A"
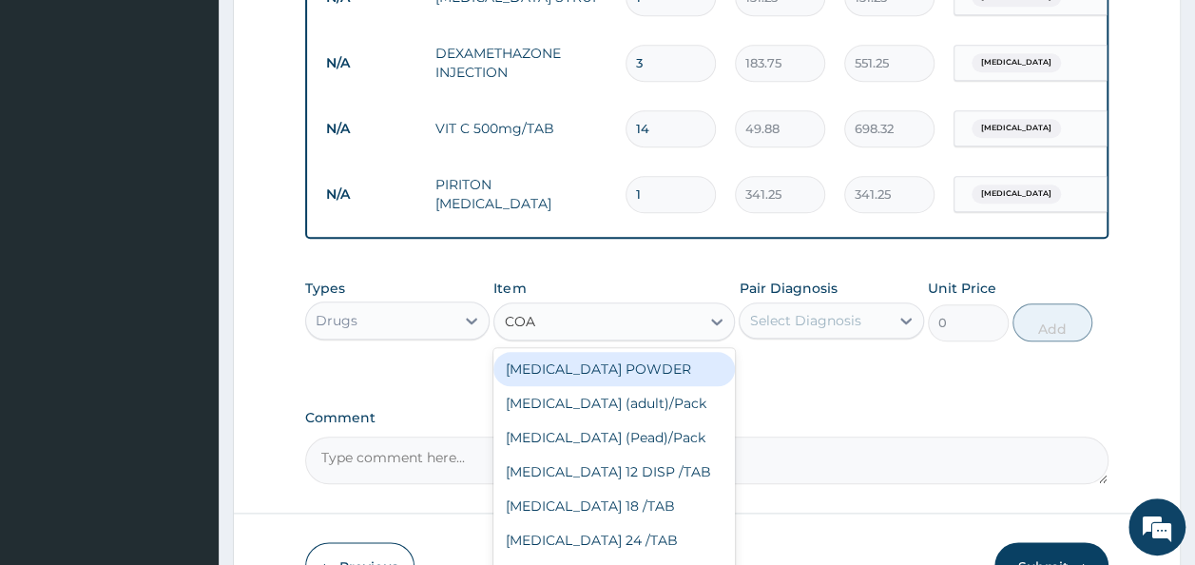
type input "COAR"
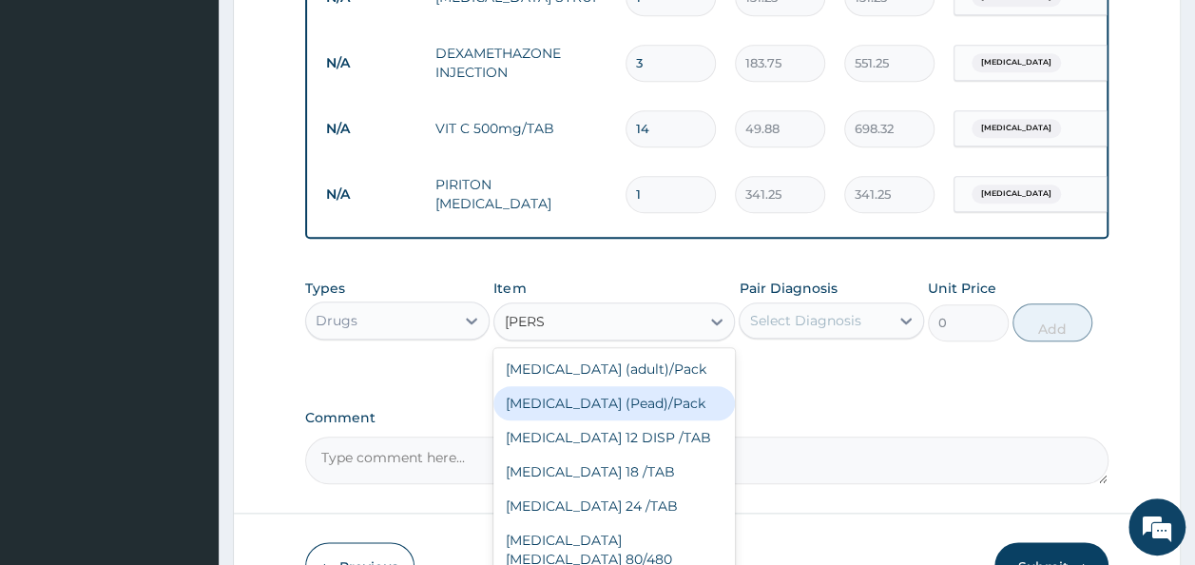
click at [613, 417] on div "[MEDICAL_DATA] (Pead)/Pack" at bounding box center [613, 403] width 241 height 34
type input "498.75"
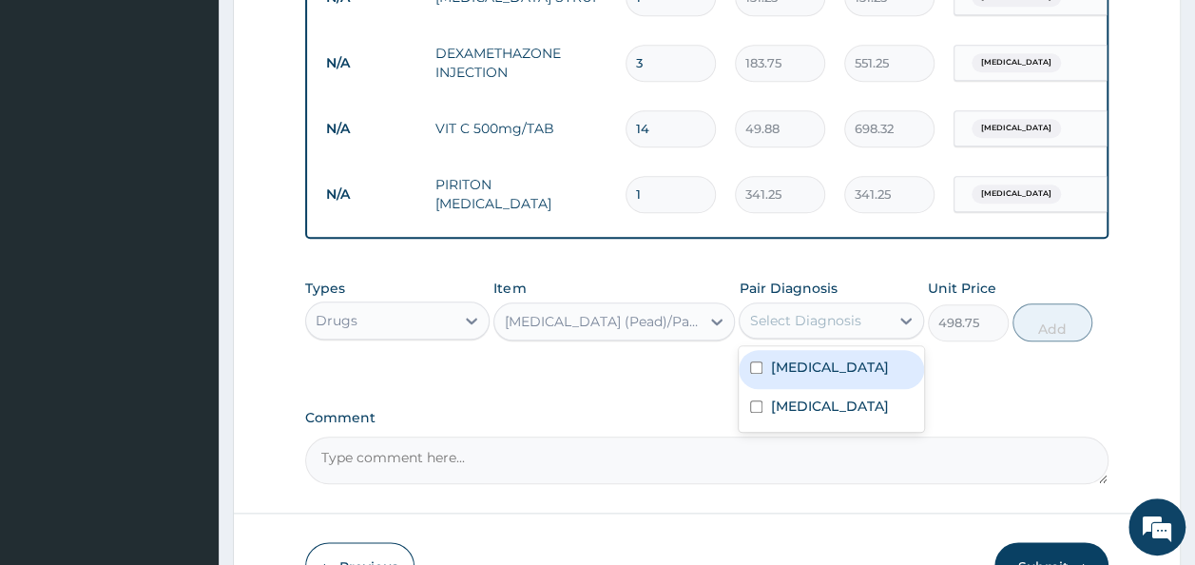
click at [822, 330] on div "Select Diagnosis" at bounding box center [804, 320] width 111 height 19
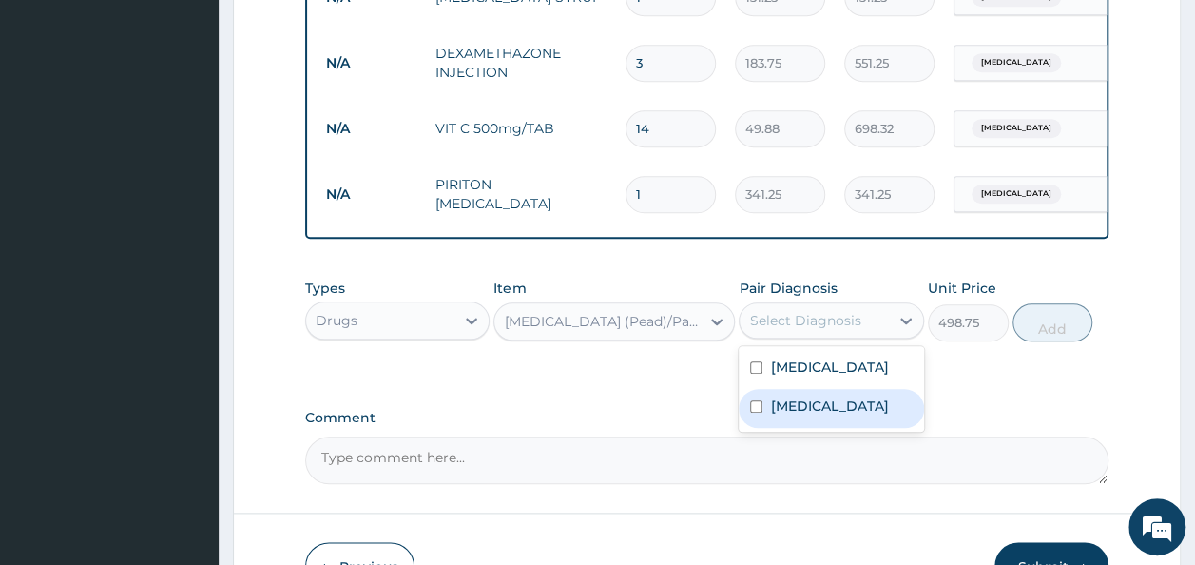
click at [798, 415] on label "Malaria" at bounding box center [829, 405] width 118 height 19
checkbox input "true"
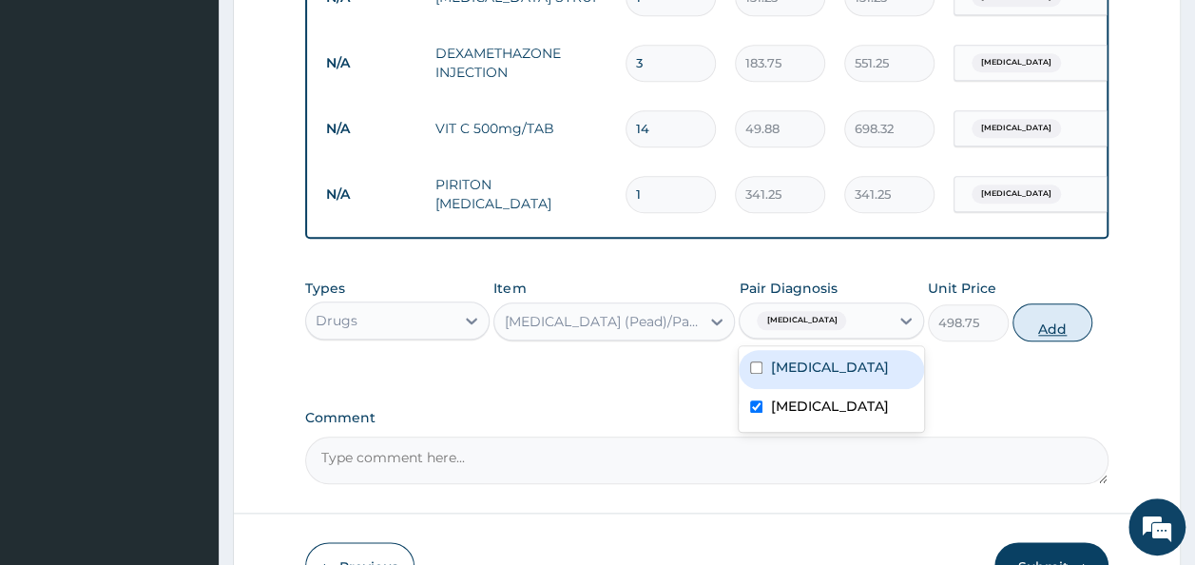
click at [1043, 341] on button "Add" at bounding box center [1052, 322] width 81 height 38
type input "0"
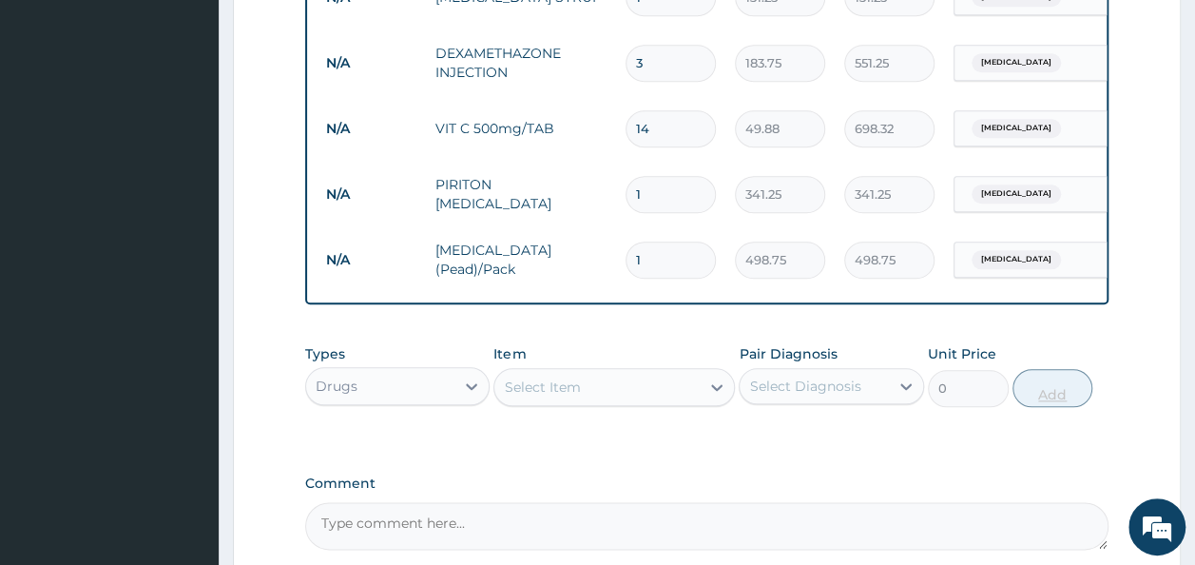
type input "0.00"
type input "2"
type input "997.50"
type input "2"
click at [409, 395] on div "Drugs" at bounding box center [380, 386] width 149 height 30
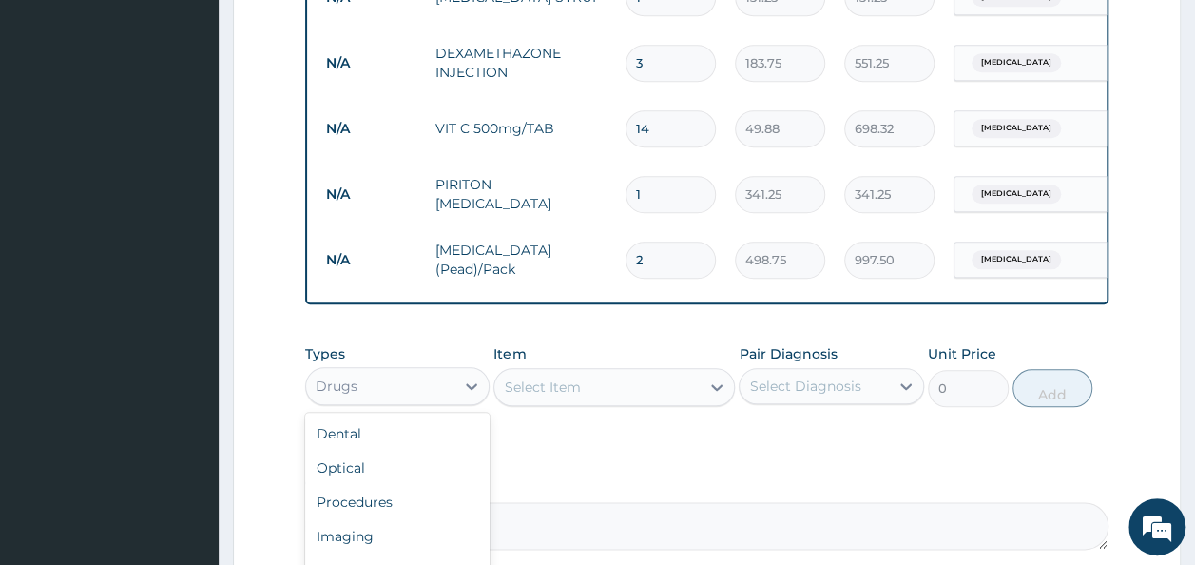
scroll to position [1057, 0]
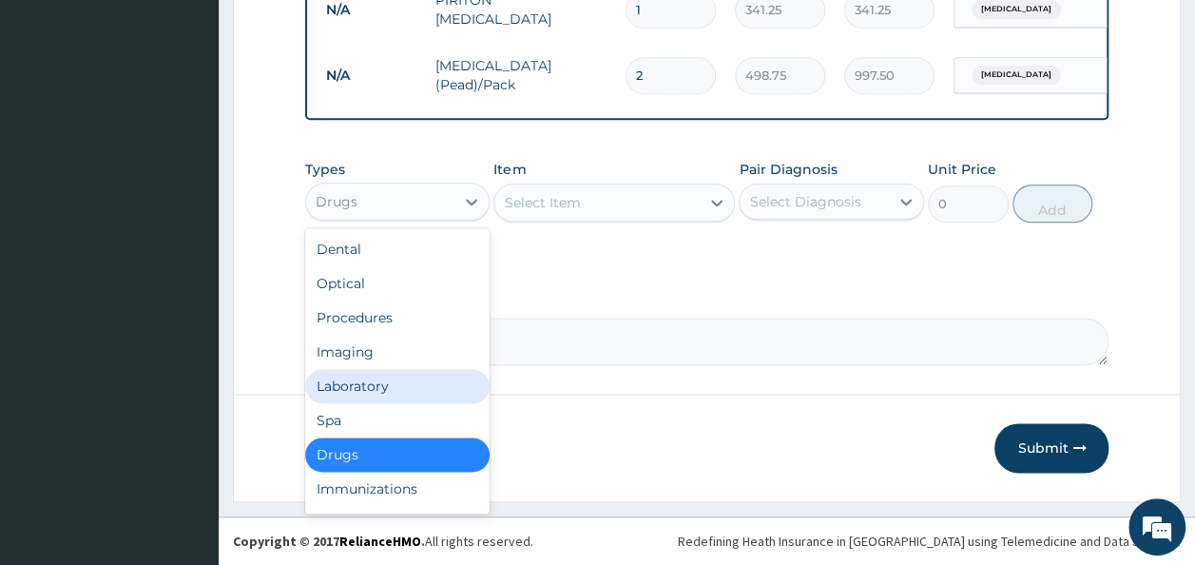
click at [354, 392] on div "Laboratory" at bounding box center [397, 386] width 185 height 34
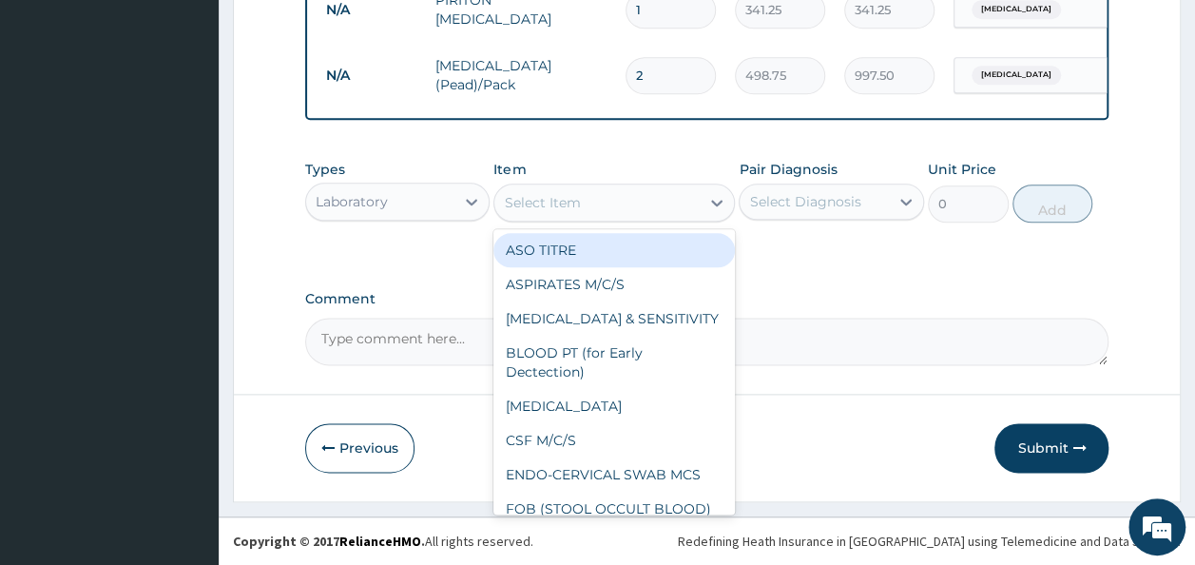
click at [618, 204] on div "Select Item" at bounding box center [596, 202] width 205 height 30
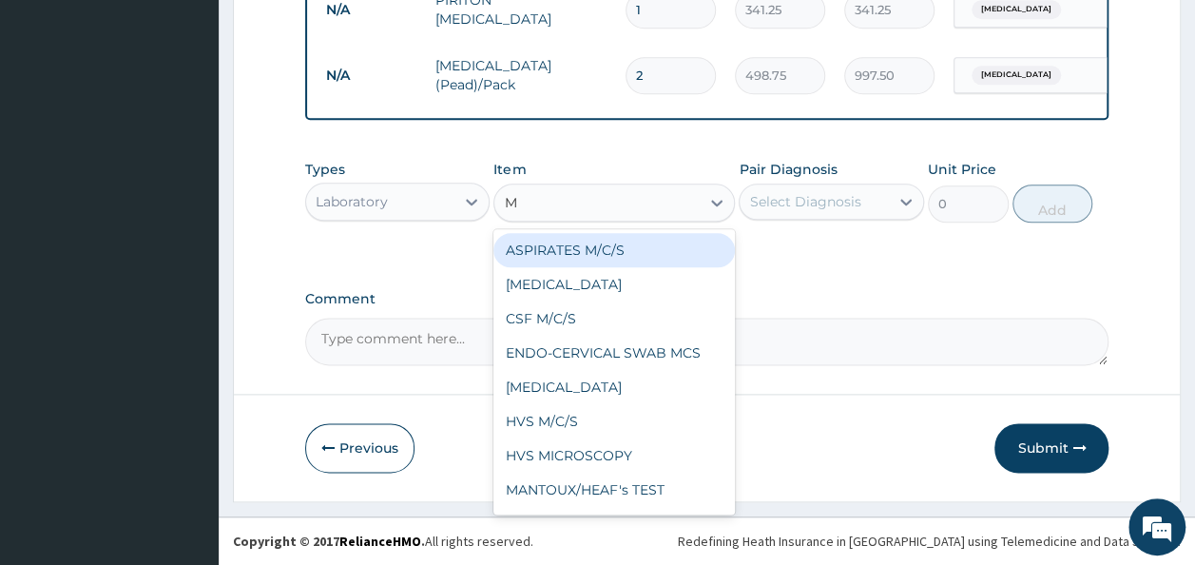
type input "MP"
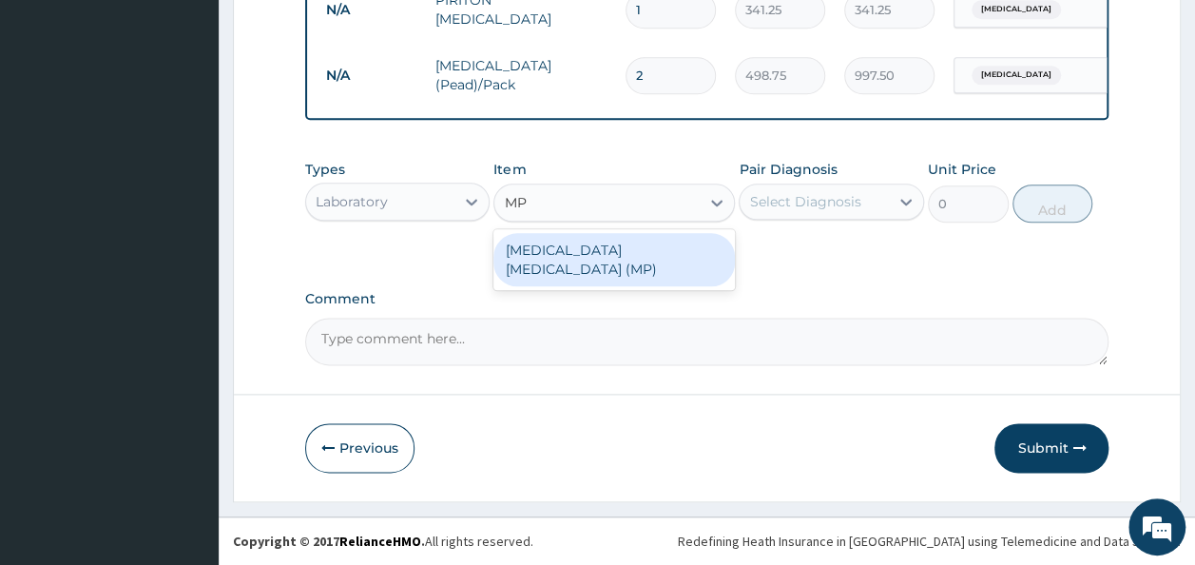
click at [612, 246] on div "MALARIA PARASITE (MP)" at bounding box center [613, 259] width 241 height 53
type input "560"
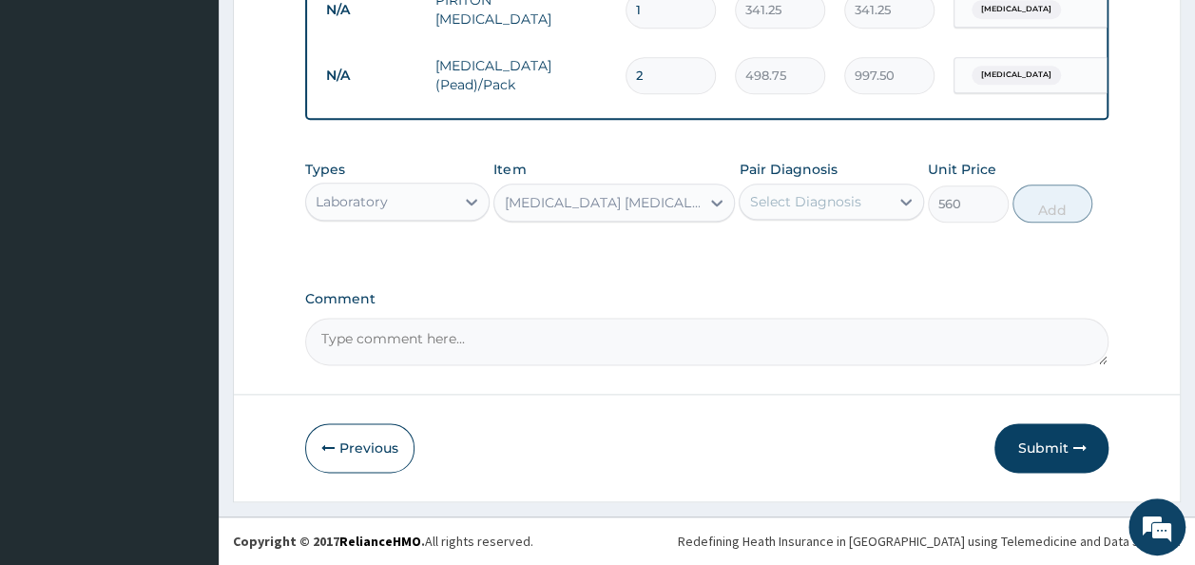
click at [840, 203] on div "Select Diagnosis" at bounding box center [804, 201] width 111 height 19
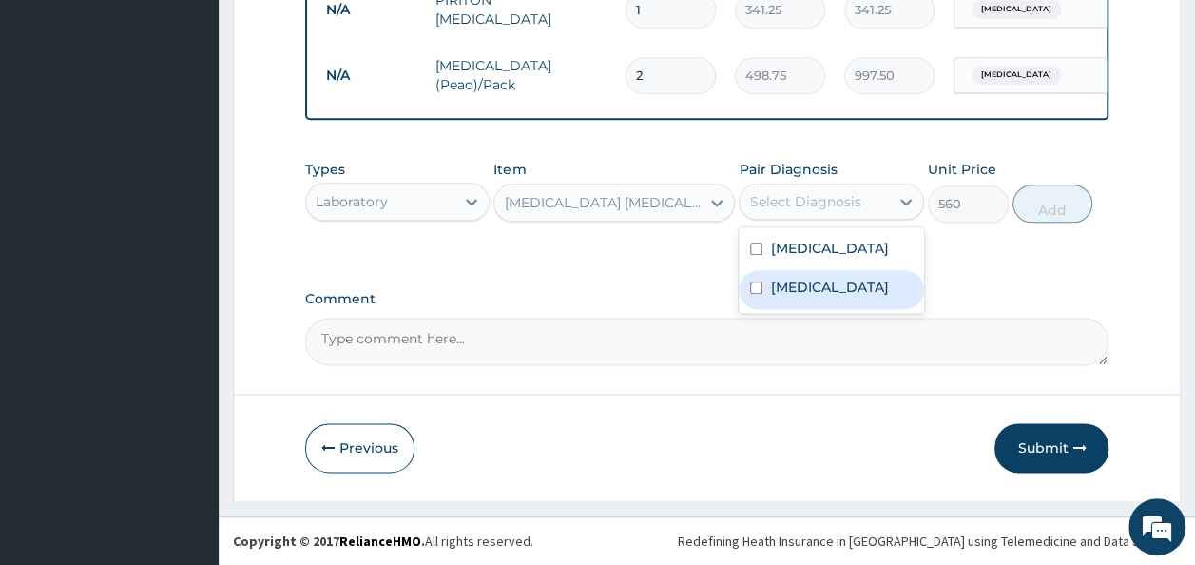
click at [805, 309] on div "Malaria" at bounding box center [831, 289] width 185 height 39
checkbox input "true"
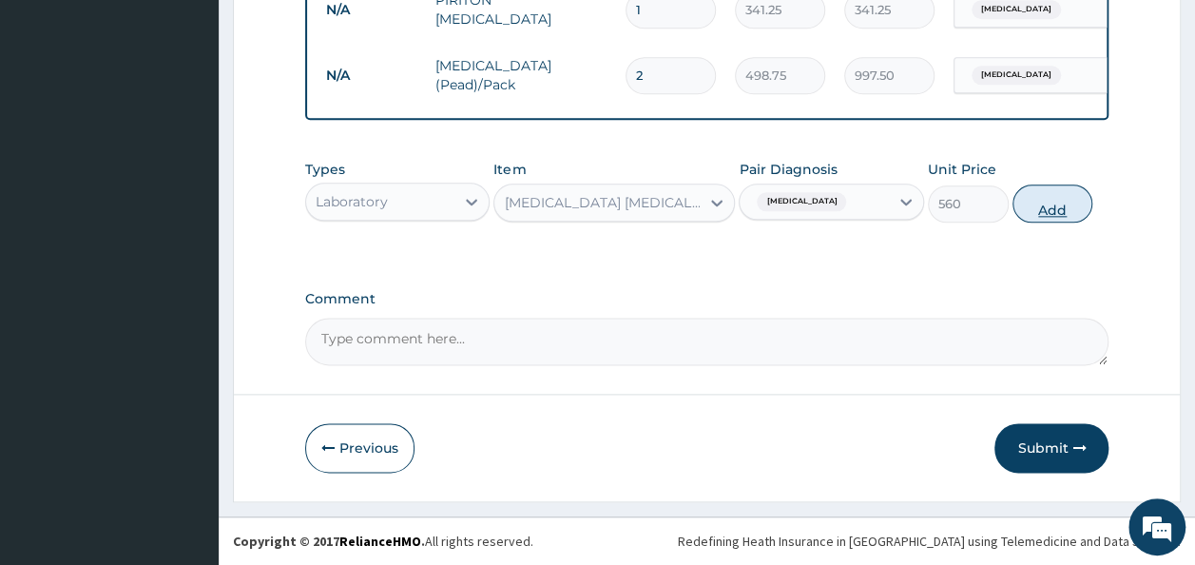
click at [1043, 202] on button "Add" at bounding box center [1052, 203] width 81 height 38
type input "0"
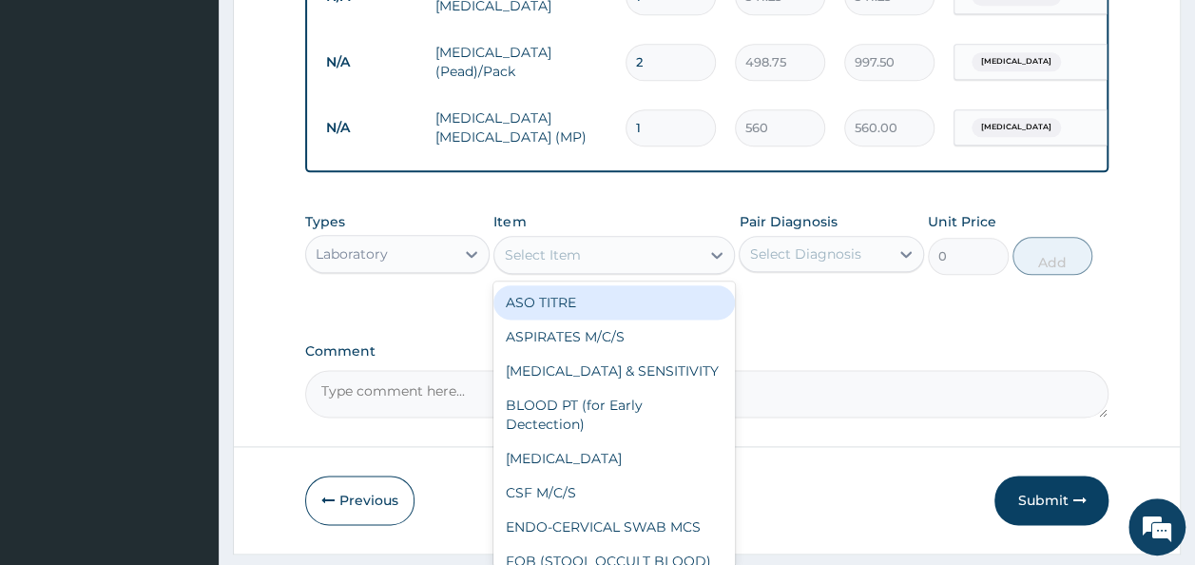
click at [620, 270] on div "Select Item" at bounding box center [596, 255] width 205 height 30
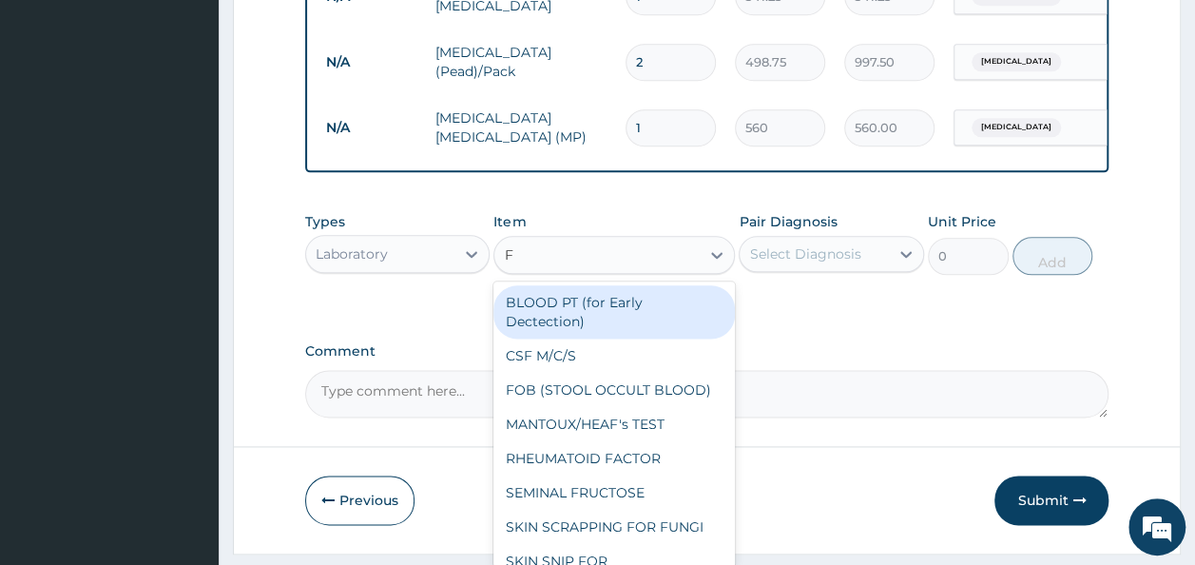
type input "FB"
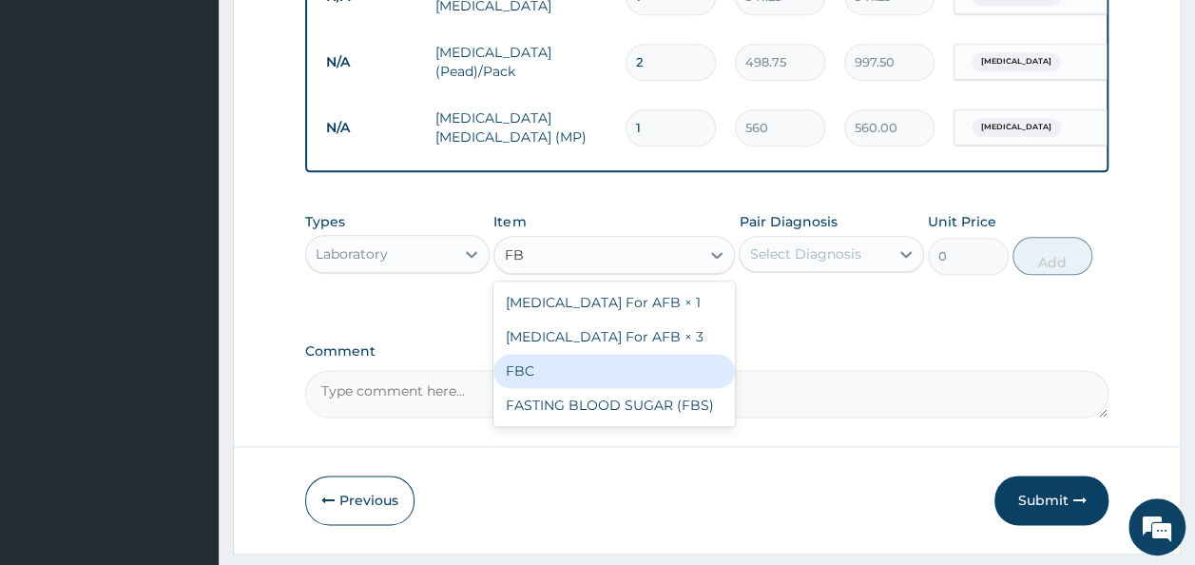
click at [528, 388] on div "FBC" at bounding box center [613, 371] width 241 height 34
type input "1600"
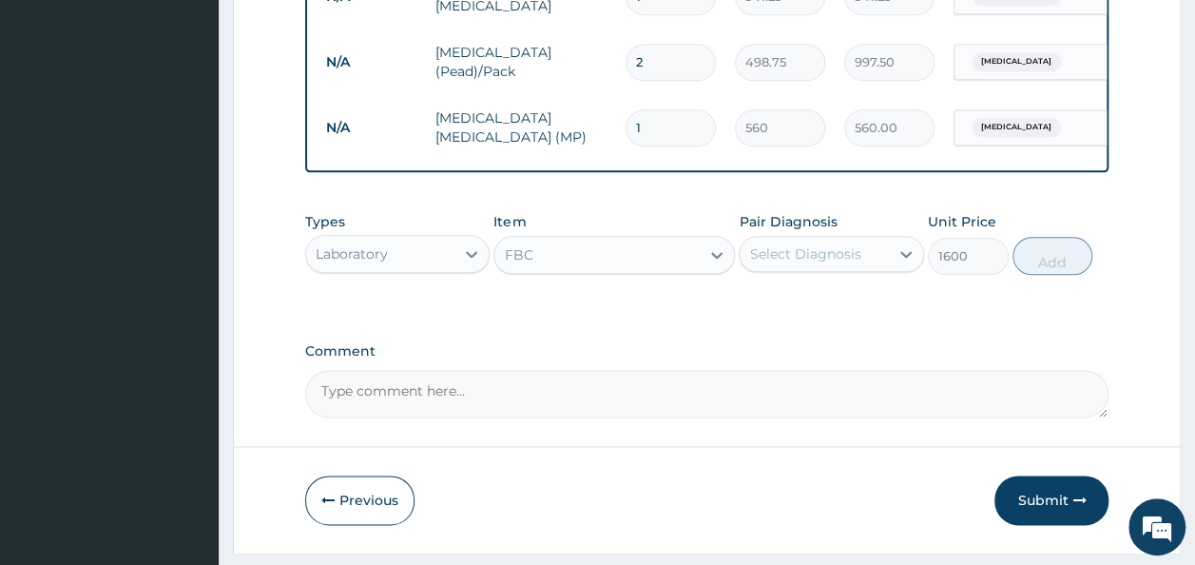
click at [793, 263] on div "Select Diagnosis" at bounding box center [804, 253] width 111 height 19
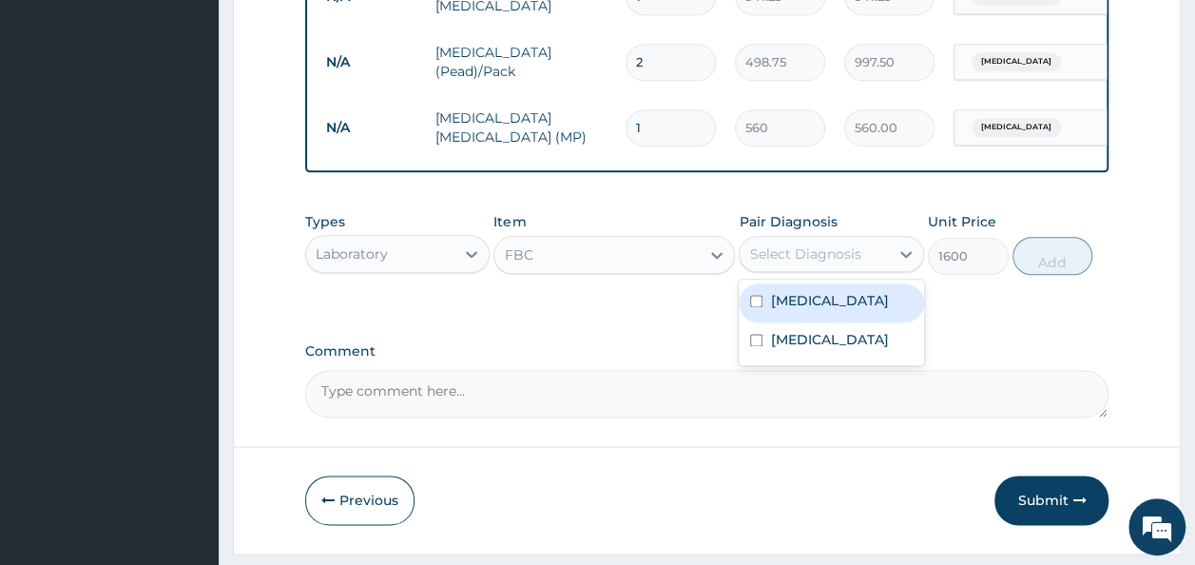
click at [799, 310] on label "Upper respiratory infection" at bounding box center [829, 300] width 118 height 19
checkbox input "true"
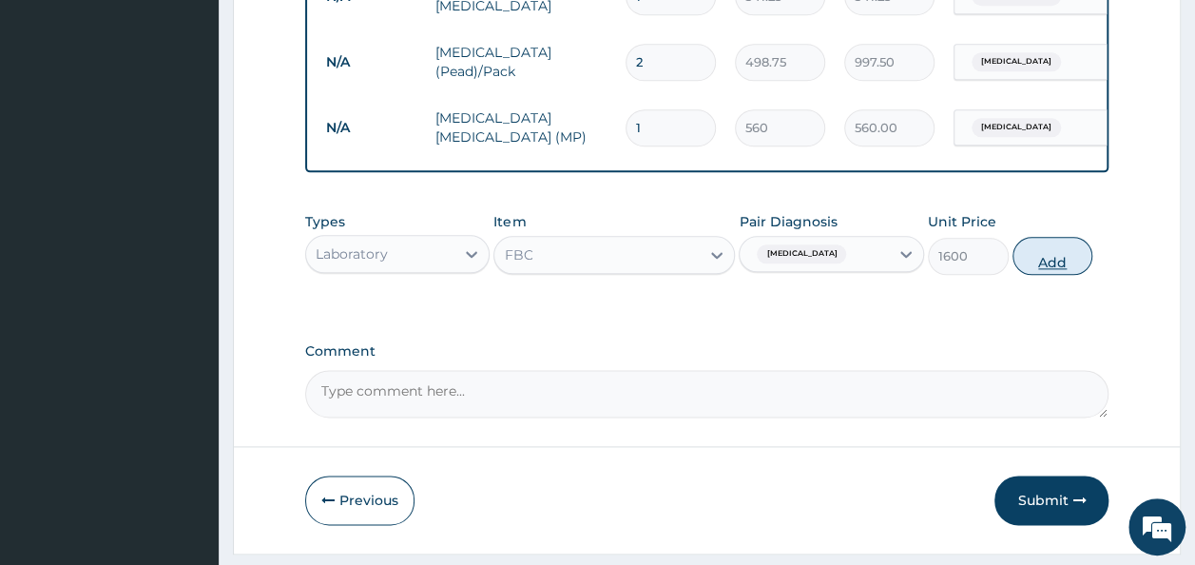
click at [1062, 275] on button "Add" at bounding box center [1052, 256] width 81 height 38
type input "0"
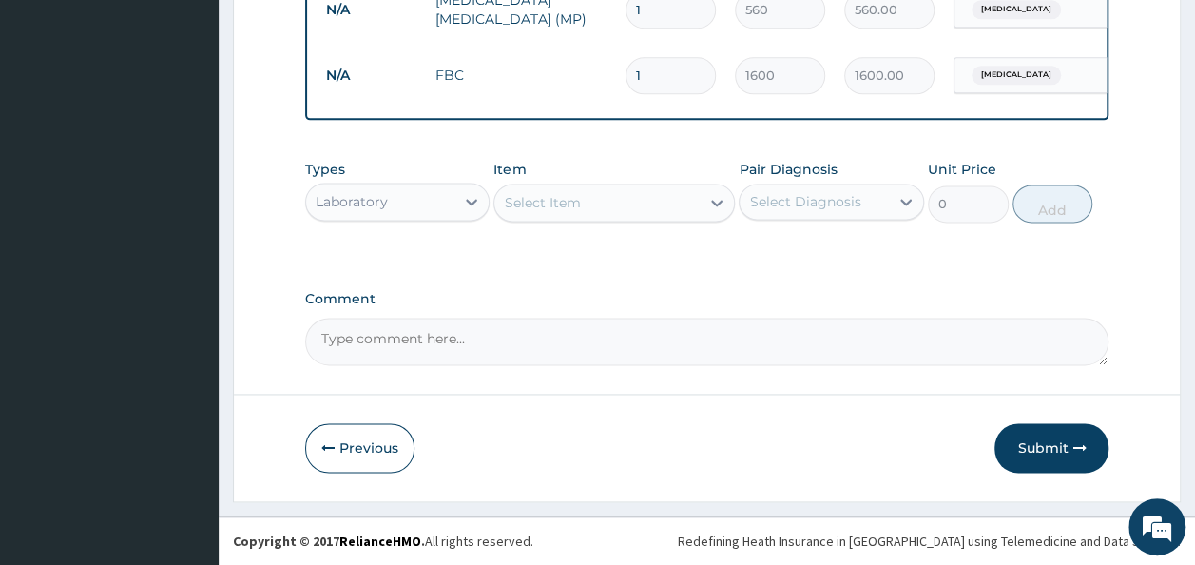
scroll to position [1188, 0]
click at [1047, 459] on button "Submit" at bounding box center [1051, 447] width 114 height 49
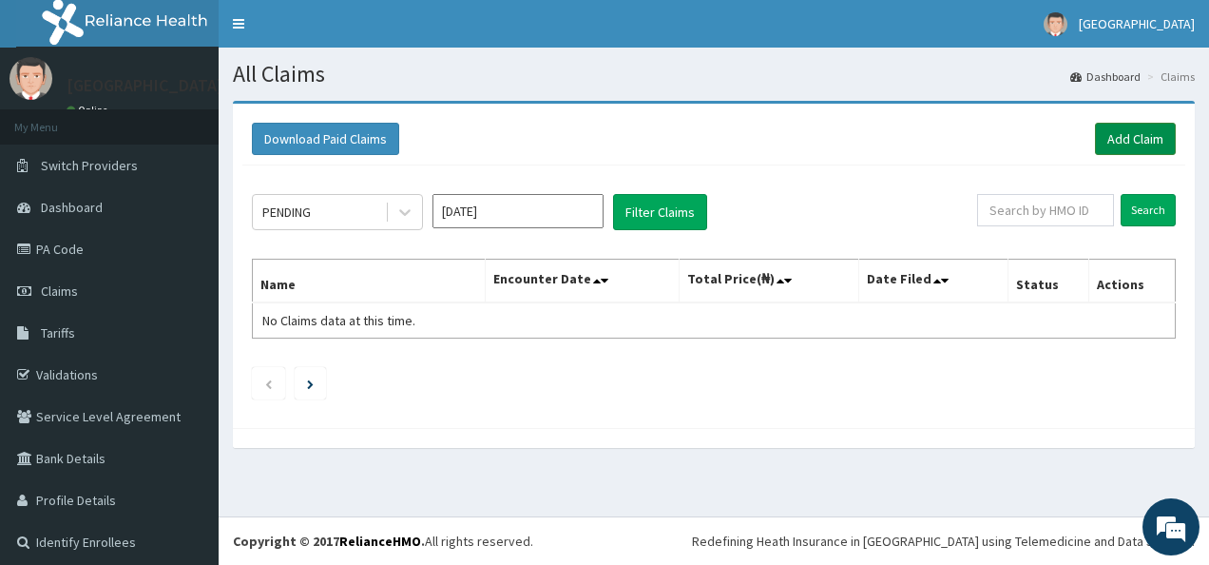
click at [1106, 143] on link "Add Claim" at bounding box center [1135, 139] width 81 height 32
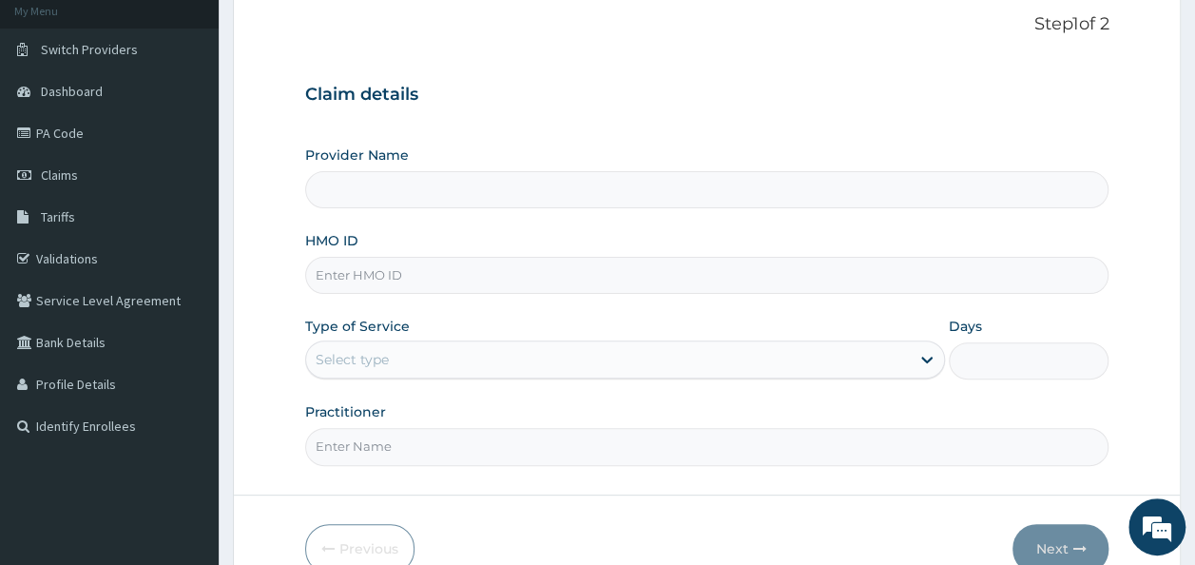
type input "[GEOGRAPHIC_DATA]"
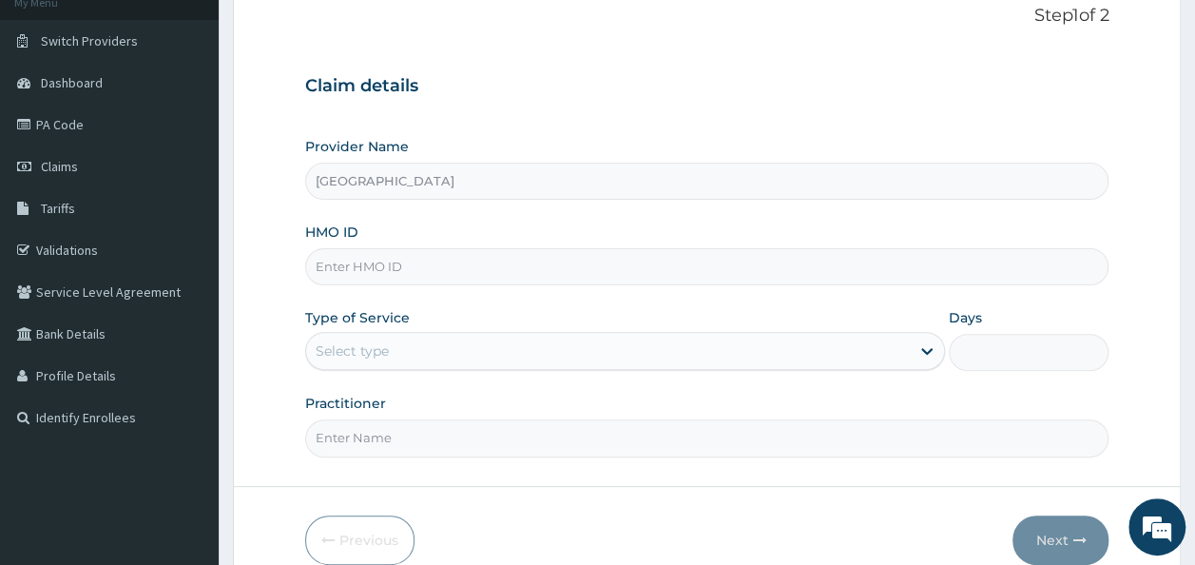
scroll to position [125, 0]
click at [566, 260] on input "HMO ID" at bounding box center [707, 265] width 804 height 37
type input "DWS/10026/C"
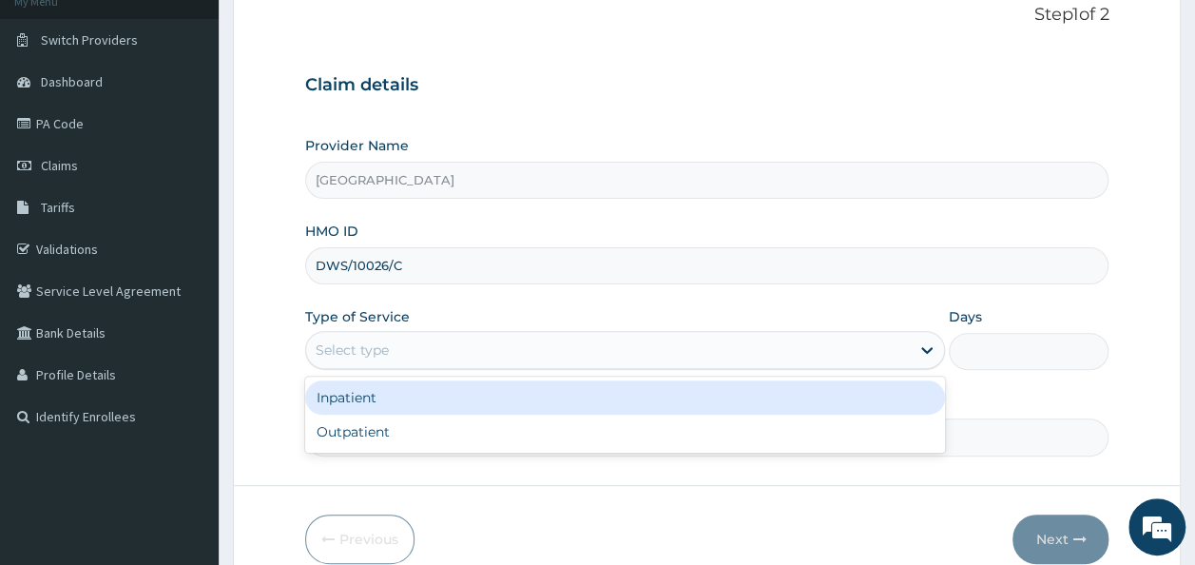
click at [547, 350] on div "Select type" at bounding box center [608, 350] width 604 height 30
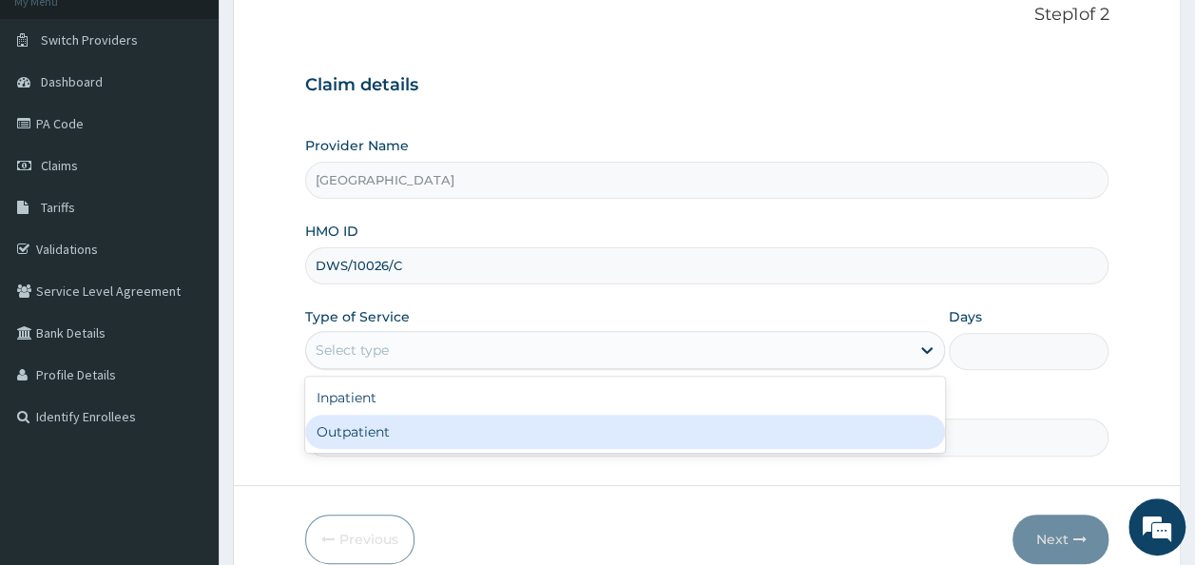
click at [503, 426] on div "Outpatient" at bounding box center [625, 431] width 640 height 34
type input "1"
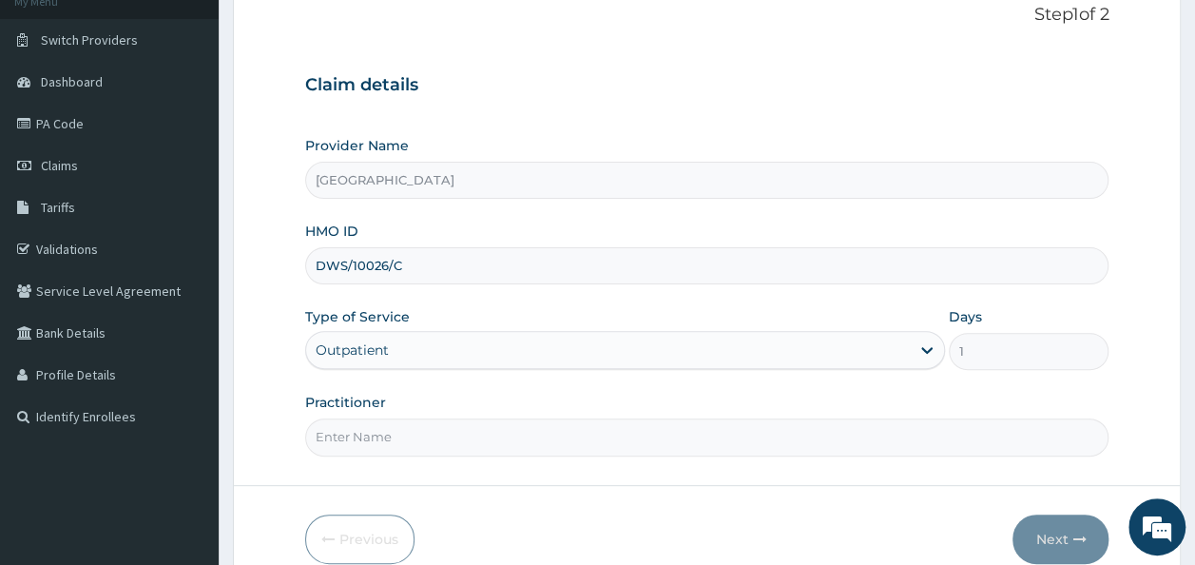
scroll to position [213, 0]
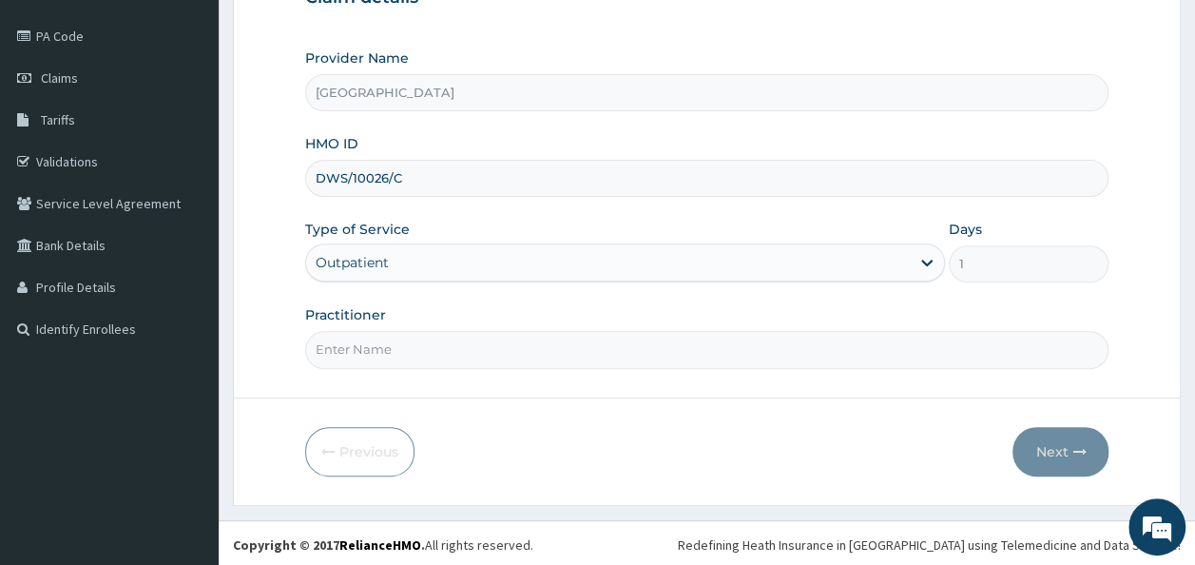
click at [654, 348] on input "Practitioner" at bounding box center [707, 349] width 804 height 37
type input "DR. JOSHUA OJETOKUN"
click at [1050, 458] on button "Next" at bounding box center [1060, 451] width 96 height 49
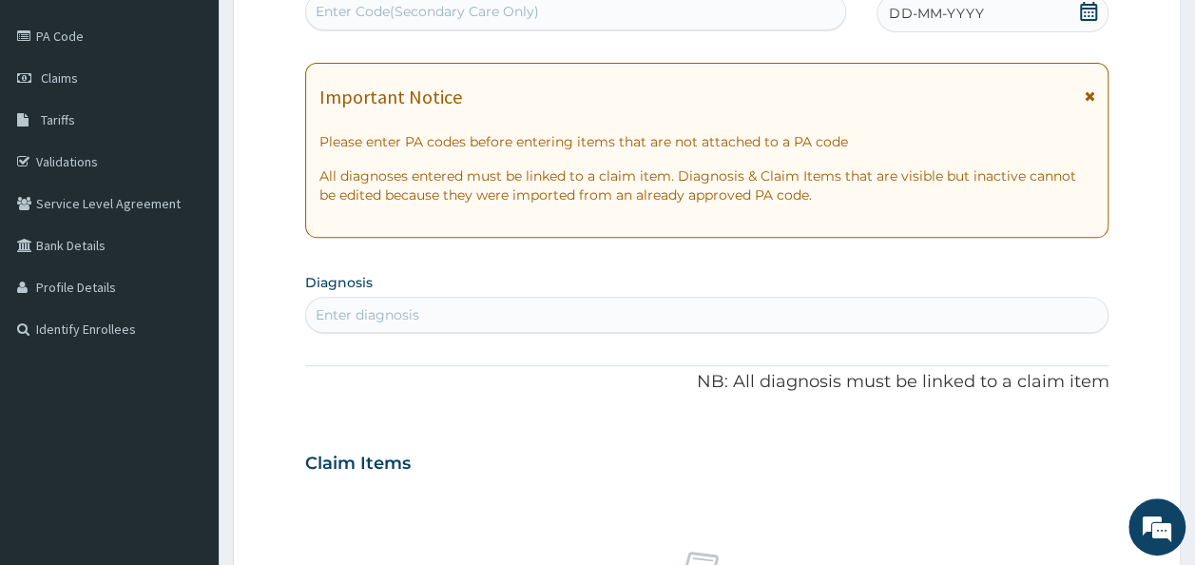
scroll to position [0, 0]
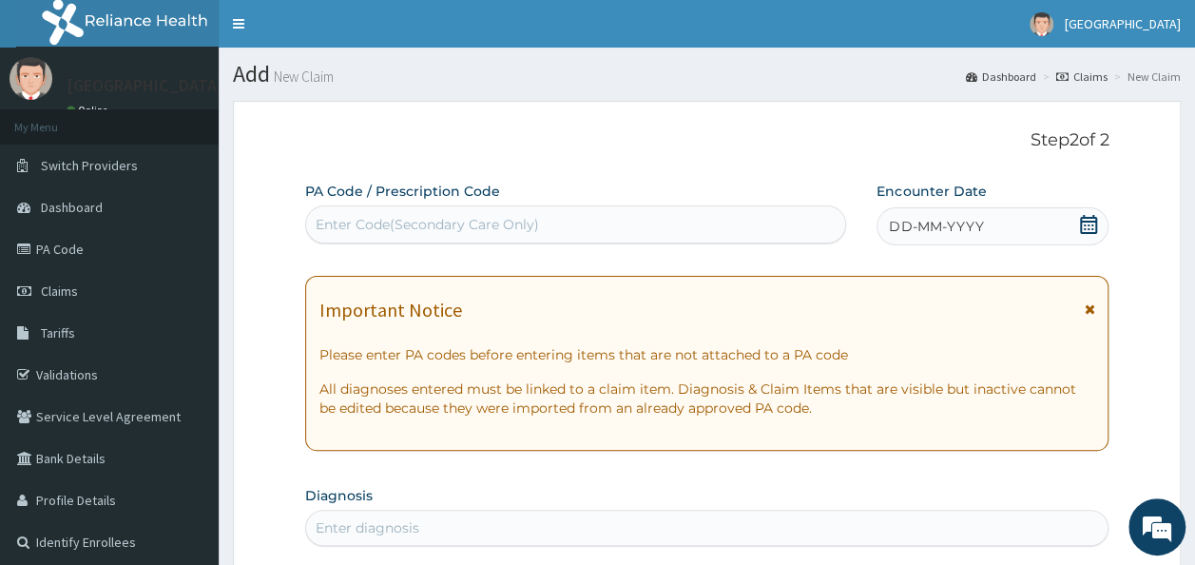
click at [1000, 221] on div "DD-MM-YYYY" at bounding box center [992, 226] width 232 height 38
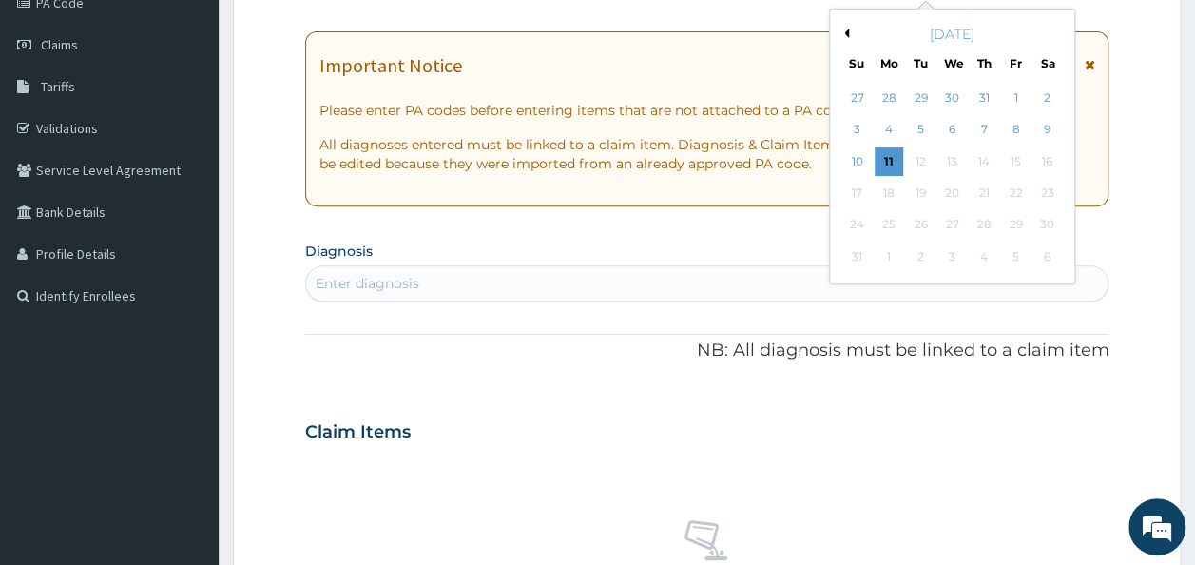
scroll to position [180, 0]
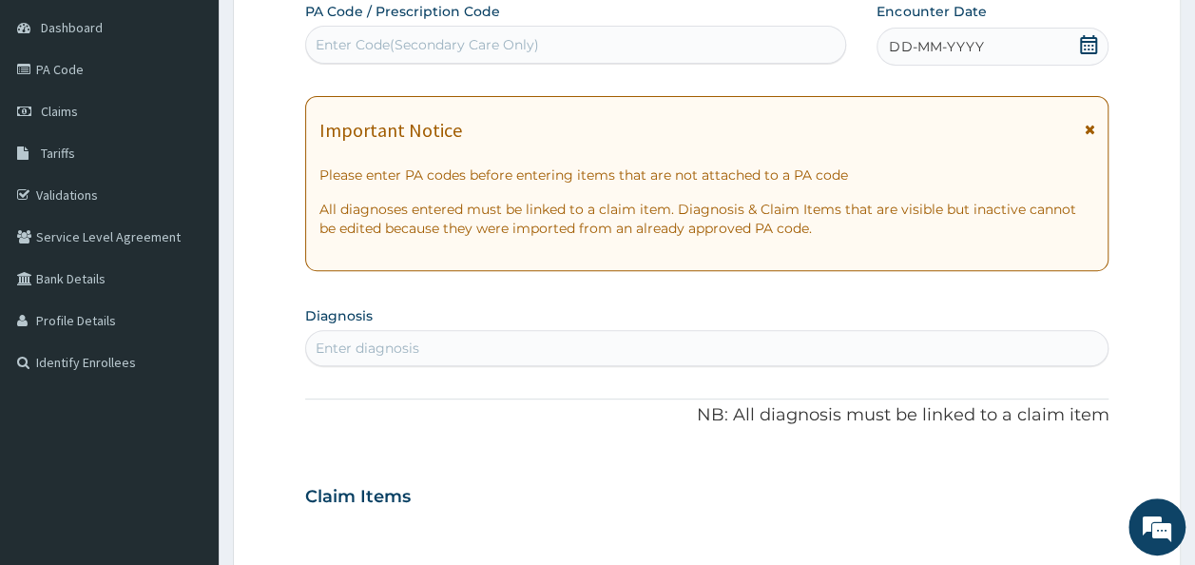
click at [1152, 59] on form "Step 2 of 2 PA Code / Prescription Code Enter Code(Secondary Care Only) Encount…" at bounding box center [707, 521] width 948 height 1201
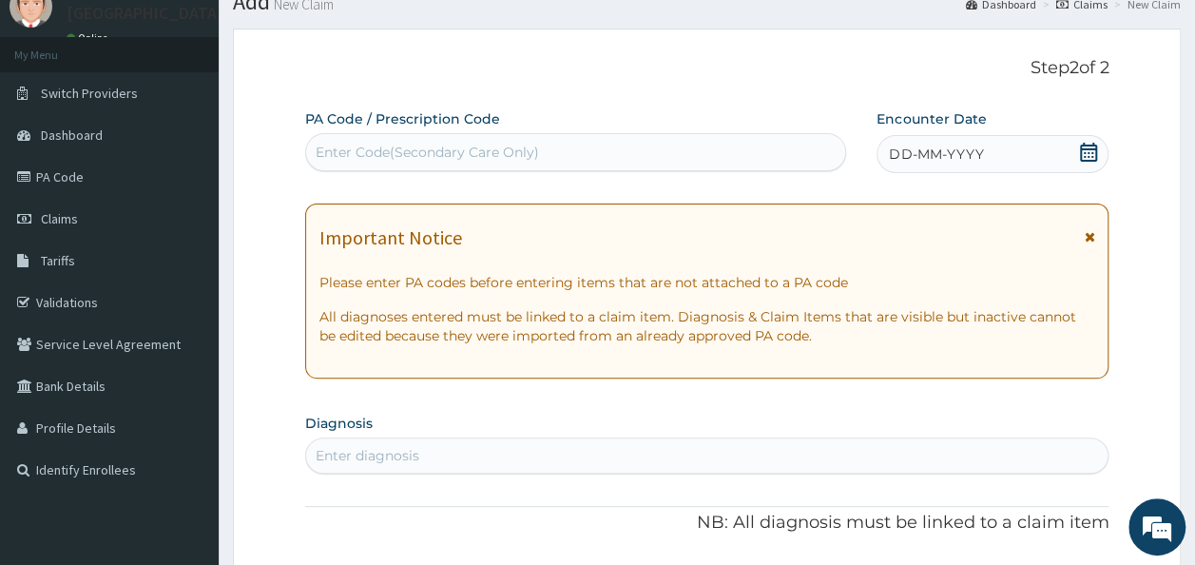
scroll to position [0, 0]
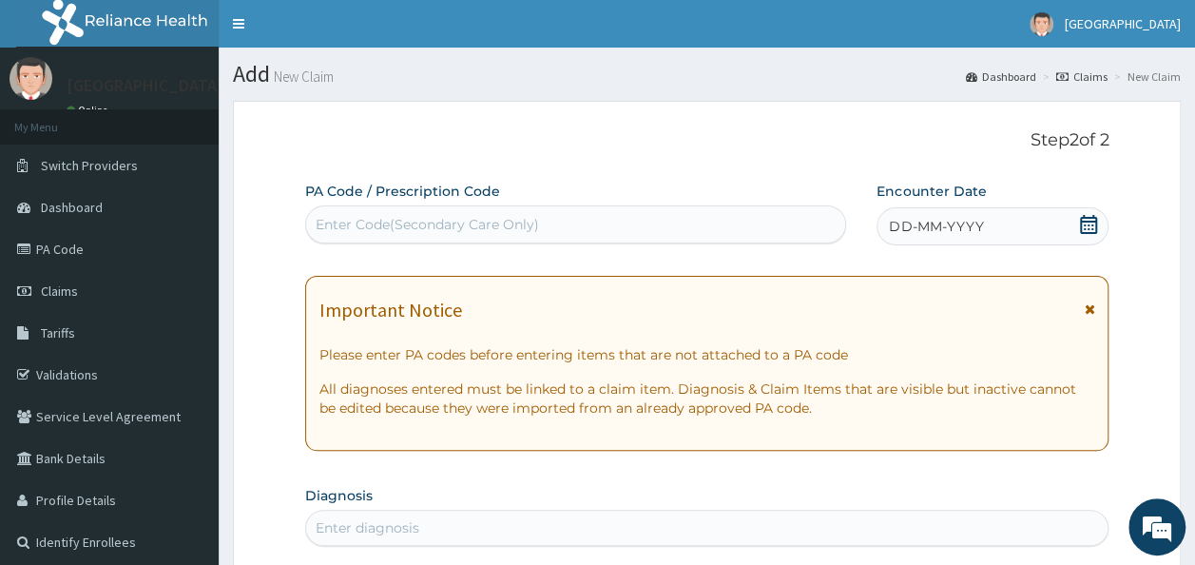
click at [745, 220] on div "Enter Code(Secondary Care Only)" at bounding box center [576, 224] width 540 height 30
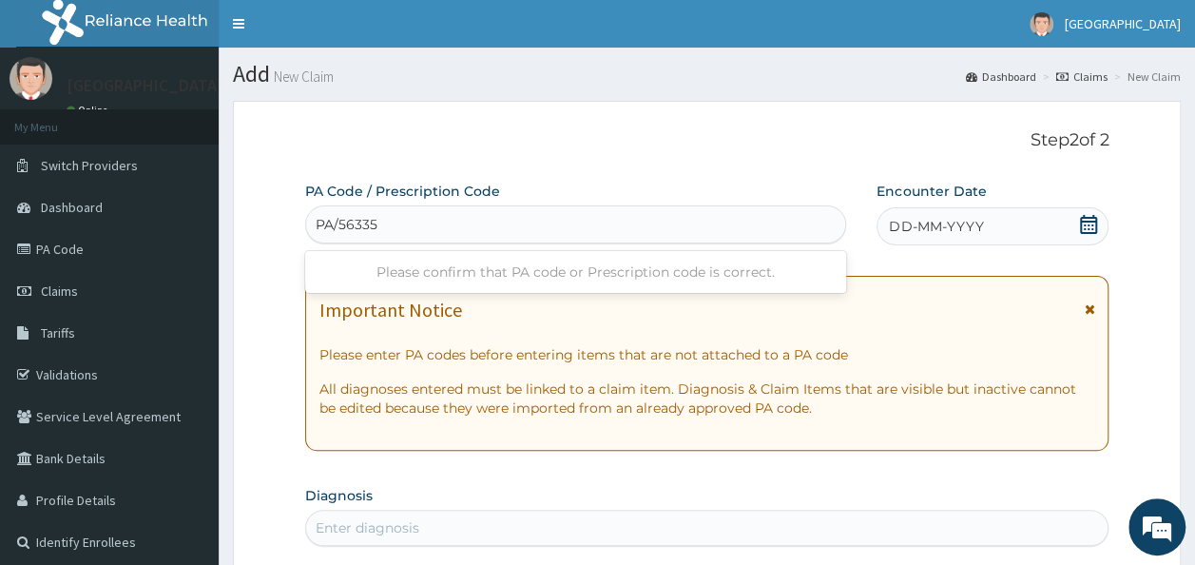
type input "PA/56335F"
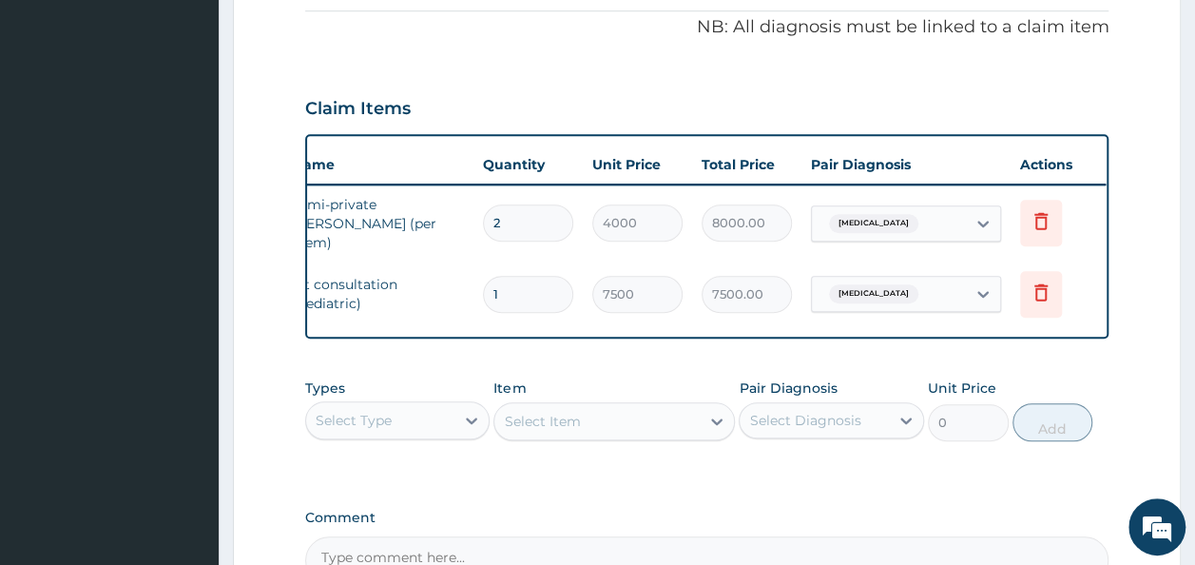
scroll to position [0, 148]
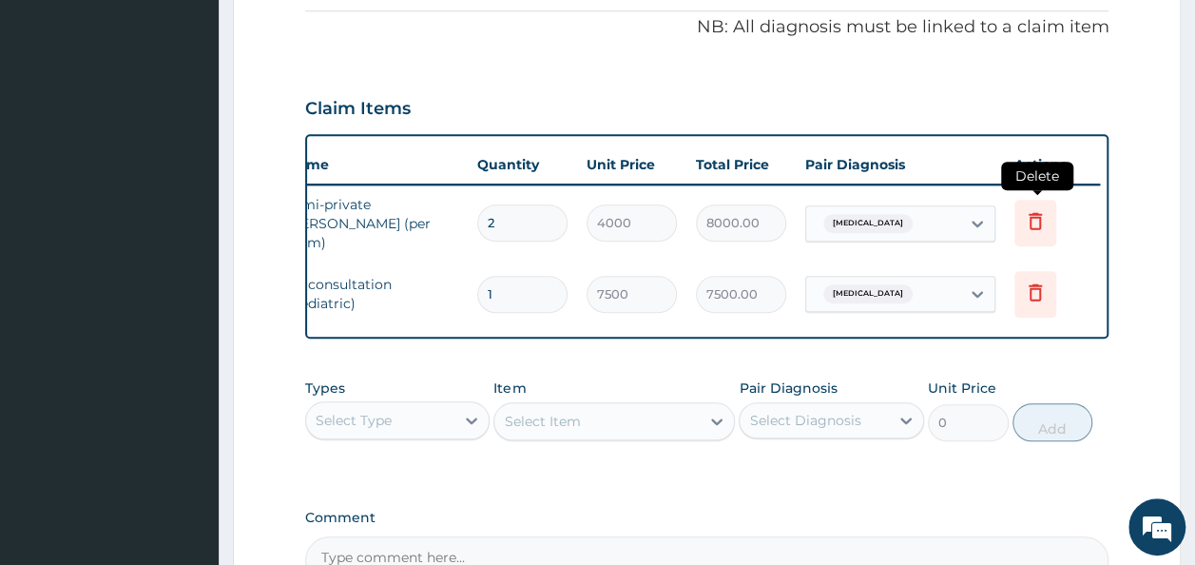
click at [1027, 209] on icon at bounding box center [1035, 220] width 23 height 23
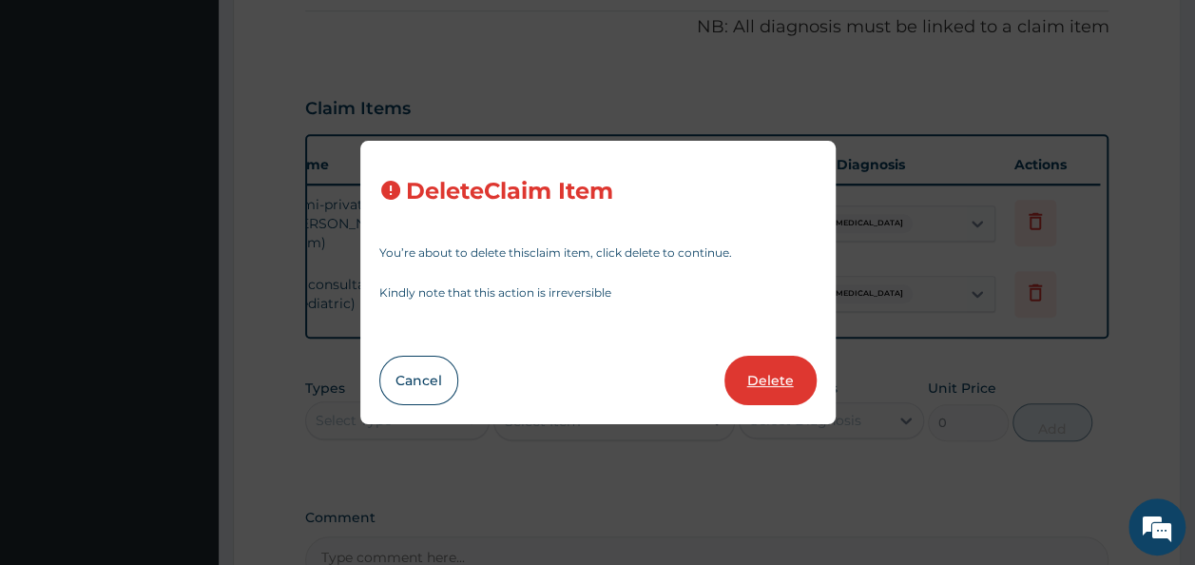
click at [774, 377] on button "Delete" at bounding box center [770, 379] width 92 height 49
type input "1"
type input "7500"
type input "7500.00"
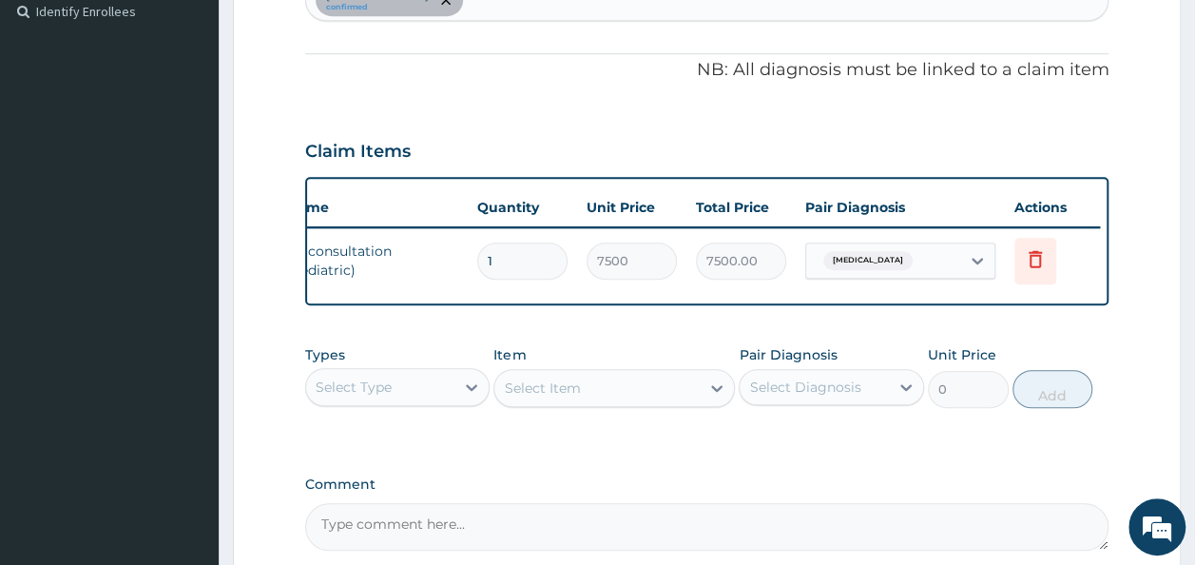
scroll to position [0, 0]
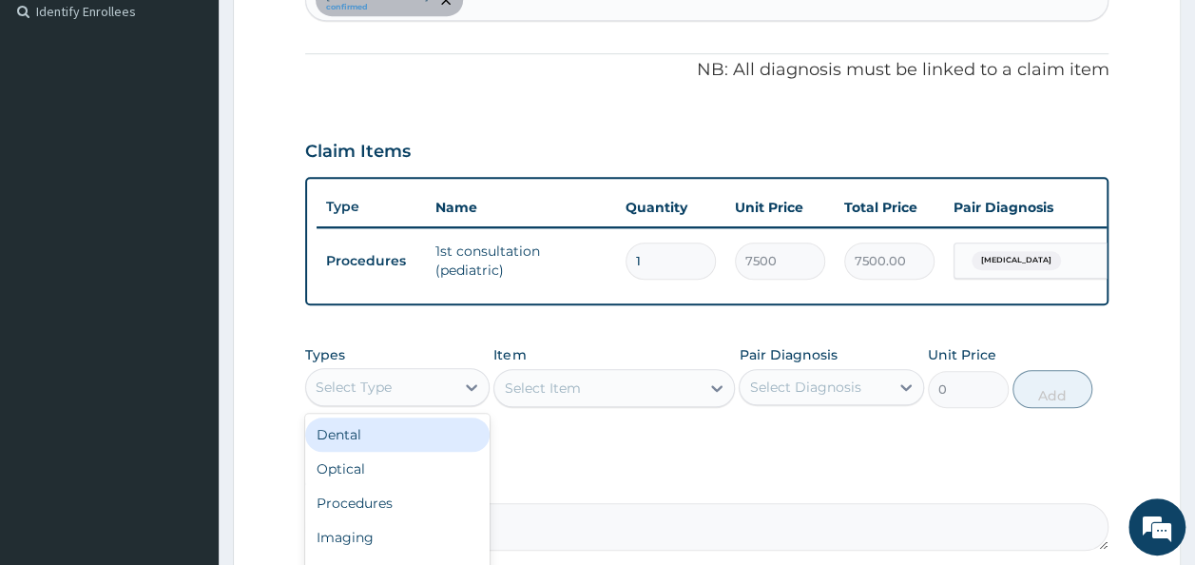
click at [405, 398] on div "Select Type" at bounding box center [380, 387] width 149 height 30
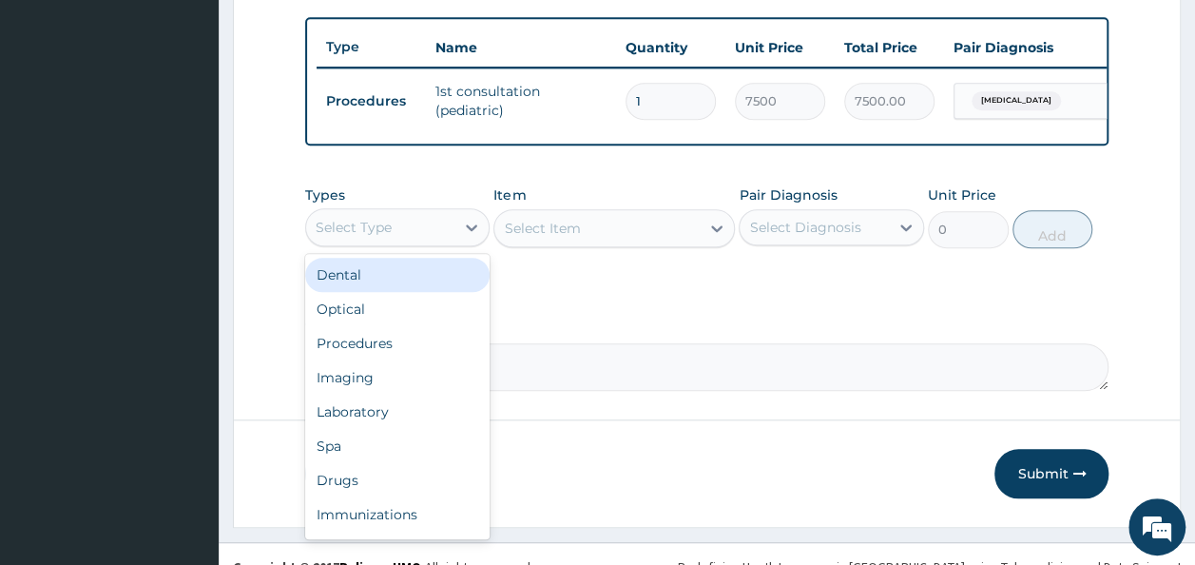
scroll to position [727, 0]
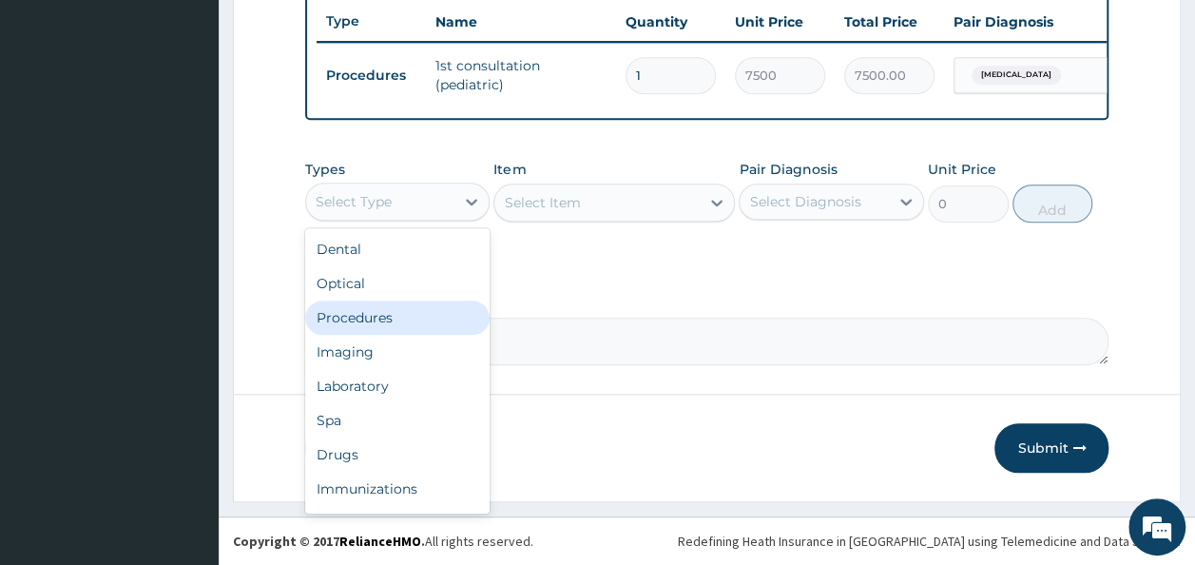
click at [365, 324] on div "Procedures" at bounding box center [397, 317] width 185 height 34
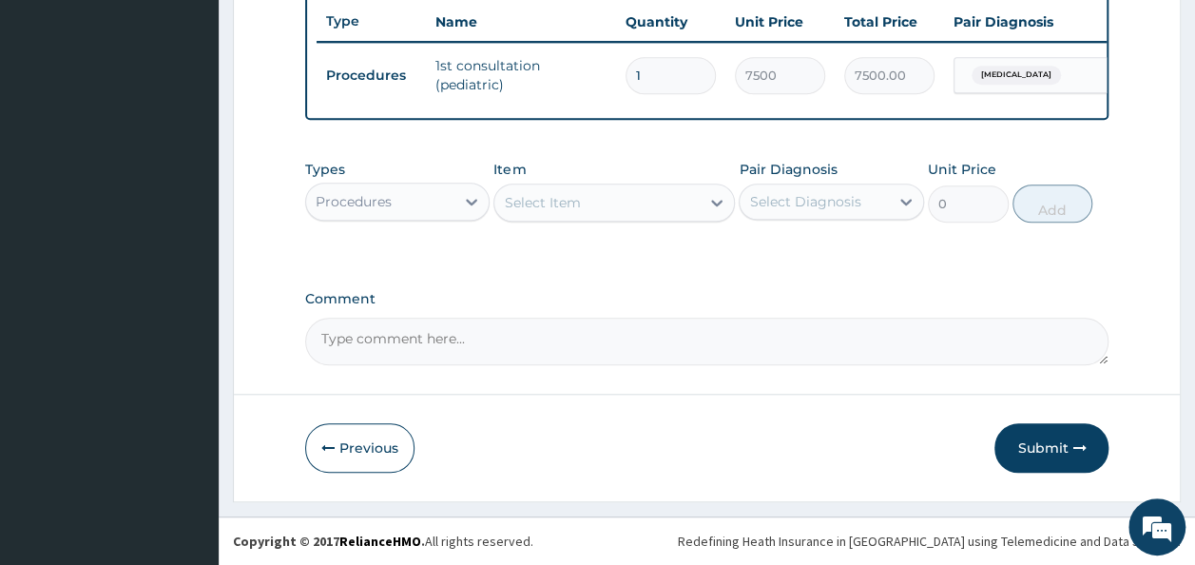
click at [580, 198] on div "Select Item" at bounding box center [613, 202] width 241 height 38
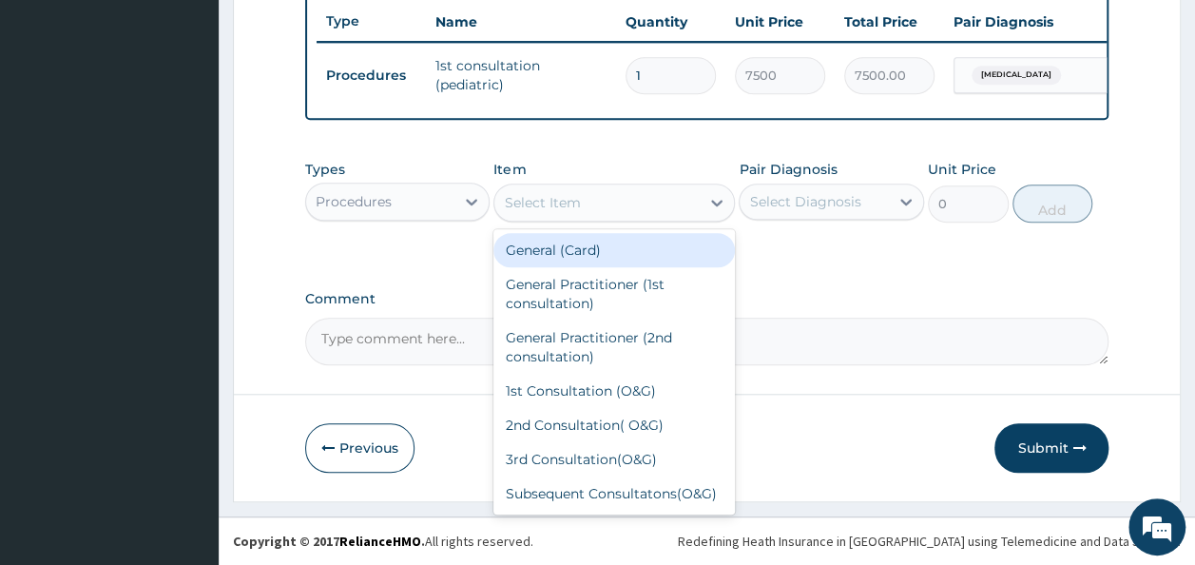
click at [587, 210] on div "Select Item" at bounding box center [596, 202] width 205 height 30
type input "ROO"
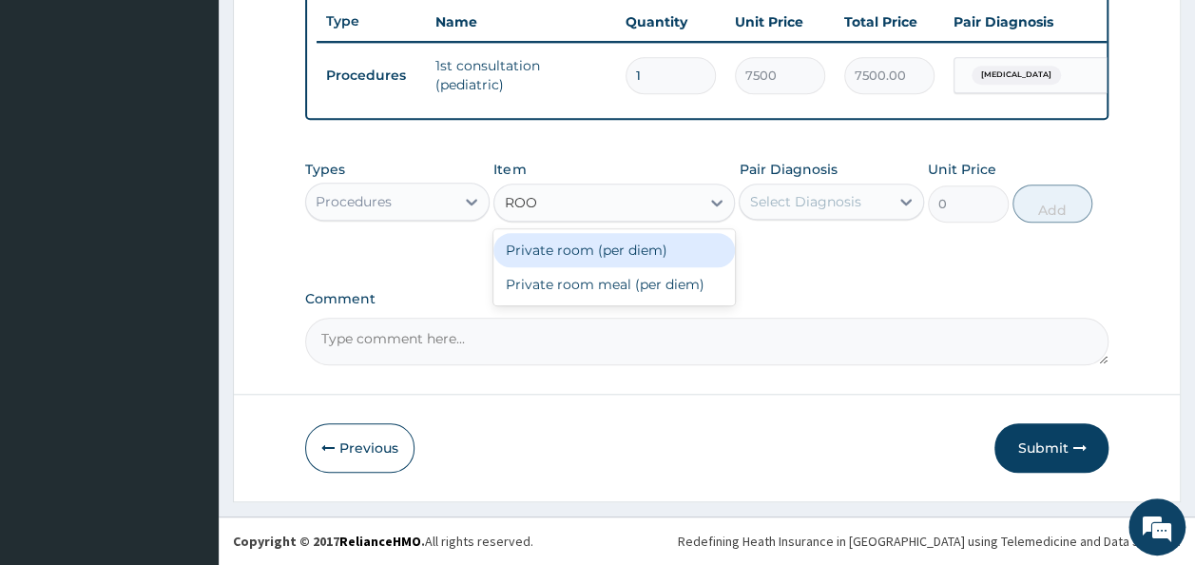
click at [589, 253] on div "Private room (per diem)" at bounding box center [613, 250] width 241 height 34
type input "6000"
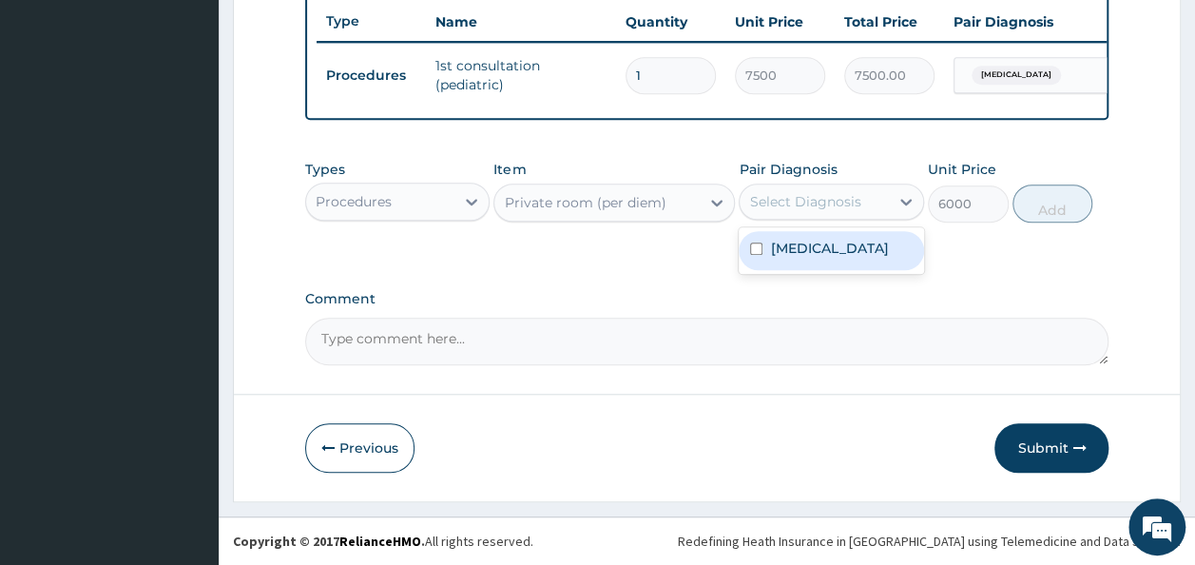
click at [817, 205] on div "Select Diagnosis" at bounding box center [804, 201] width 111 height 19
click at [824, 251] on label "Bronchopneumonia" at bounding box center [829, 248] width 118 height 19
checkbox input "true"
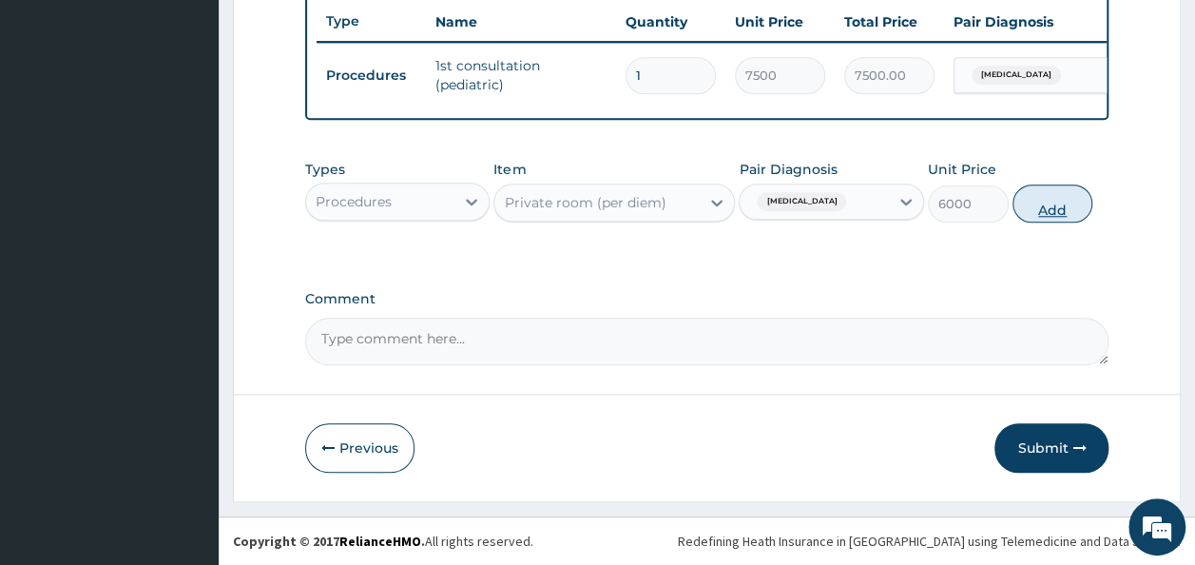
click at [1051, 213] on button "Add" at bounding box center [1052, 203] width 81 height 38
type input "0"
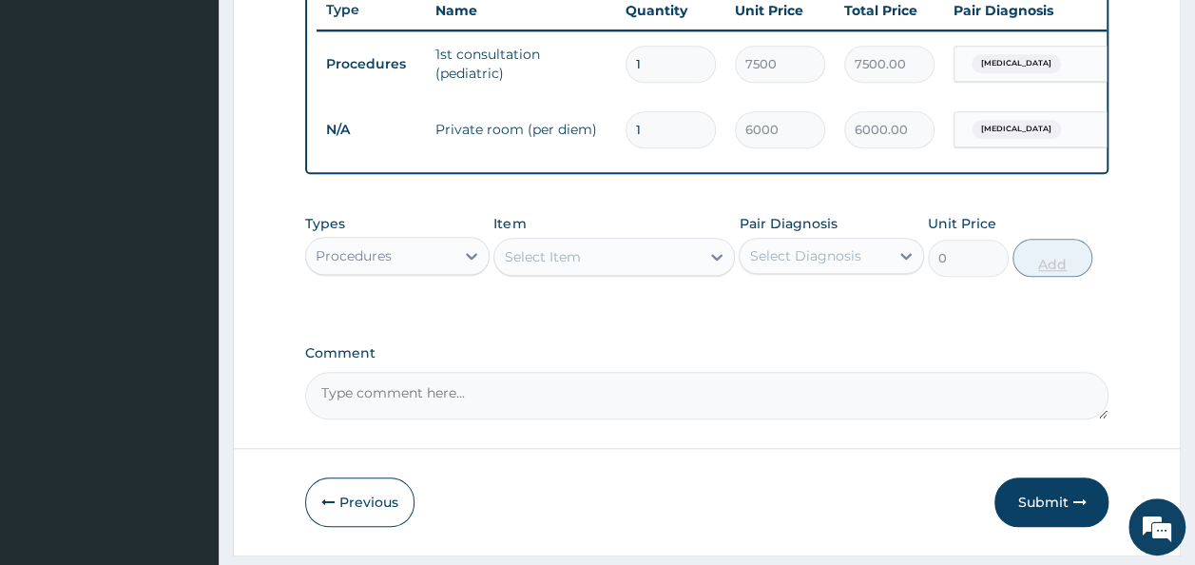
type input "0.00"
type input "2"
type input "12000.00"
type input "2"
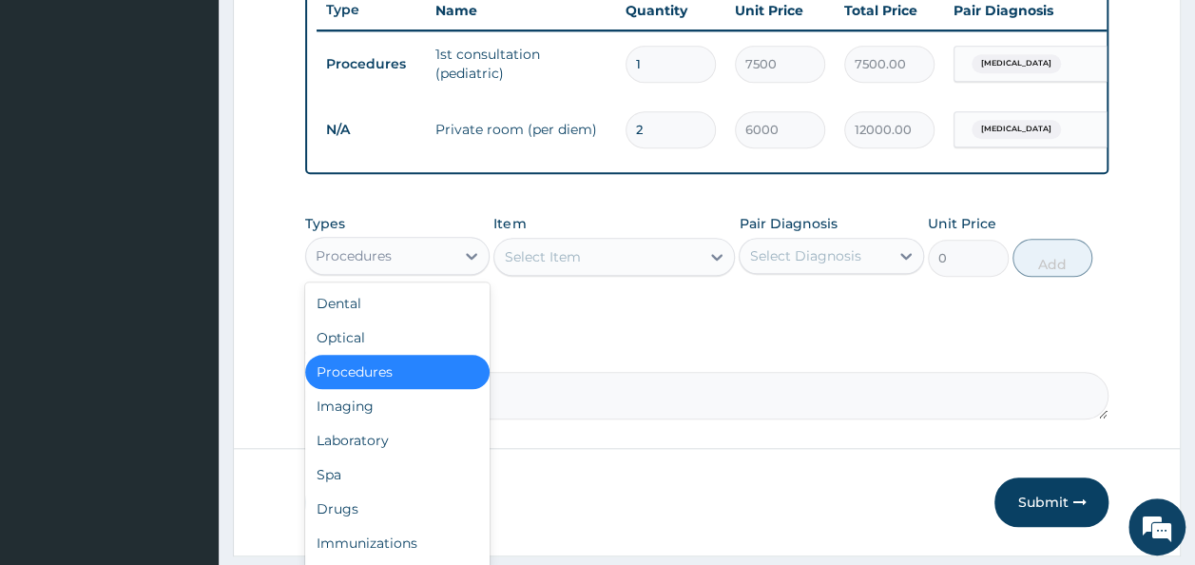
click at [421, 269] on div "Procedures" at bounding box center [380, 255] width 149 height 30
click at [355, 454] on div "Laboratory" at bounding box center [397, 440] width 185 height 34
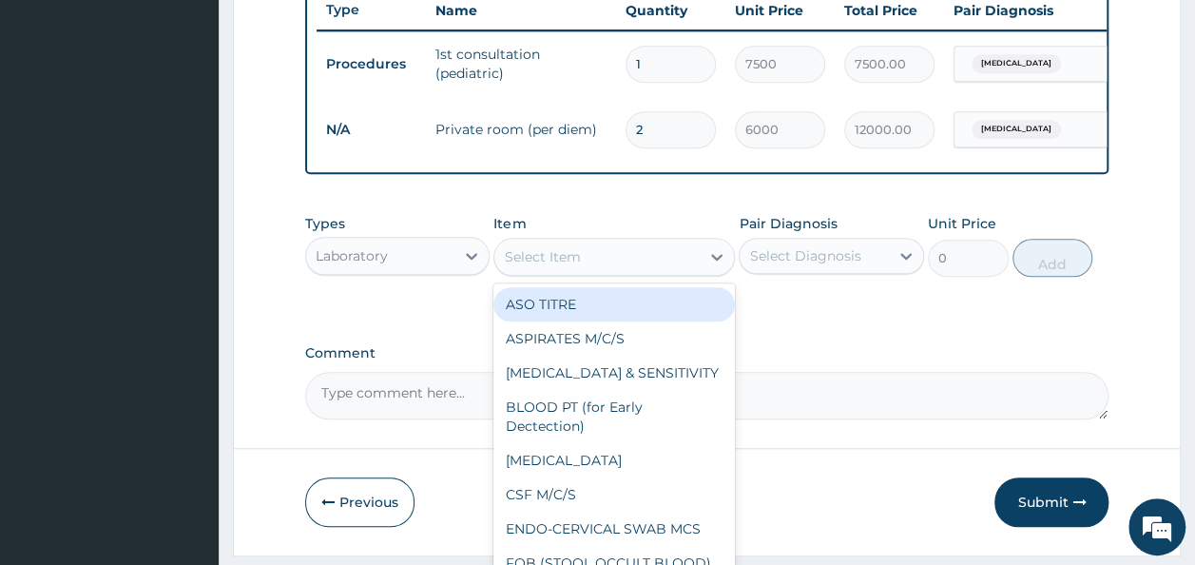
click at [624, 272] on div "Select Item" at bounding box center [596, 256] width 205 height 30
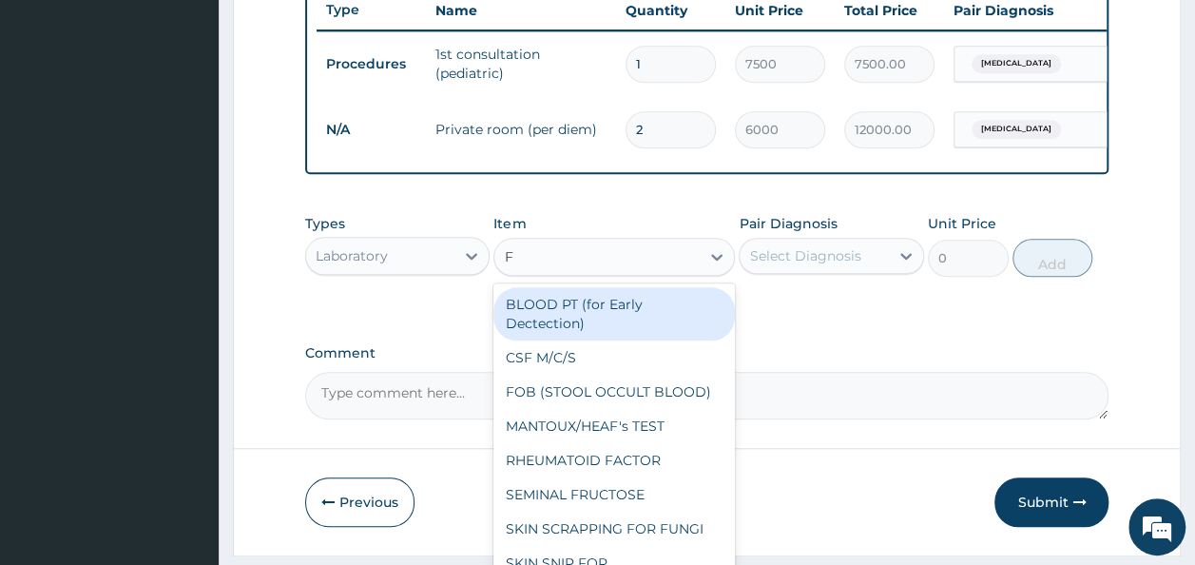
type input "FB"
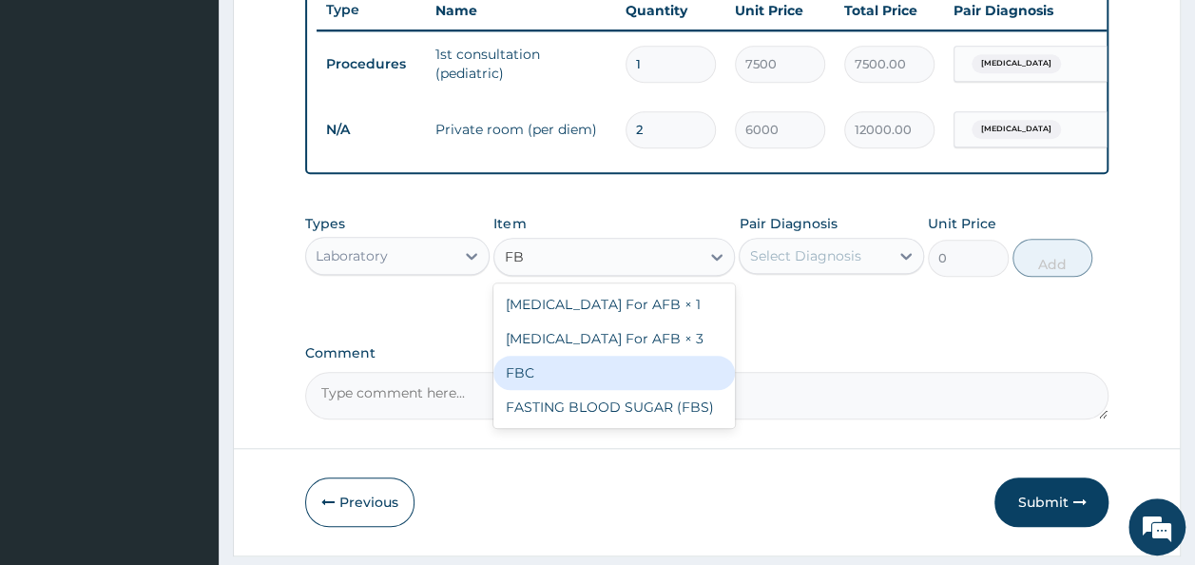
click at [581, 390] on div "FBC" at bounding box center [613, 372] width 241 height 34
type input "1600"
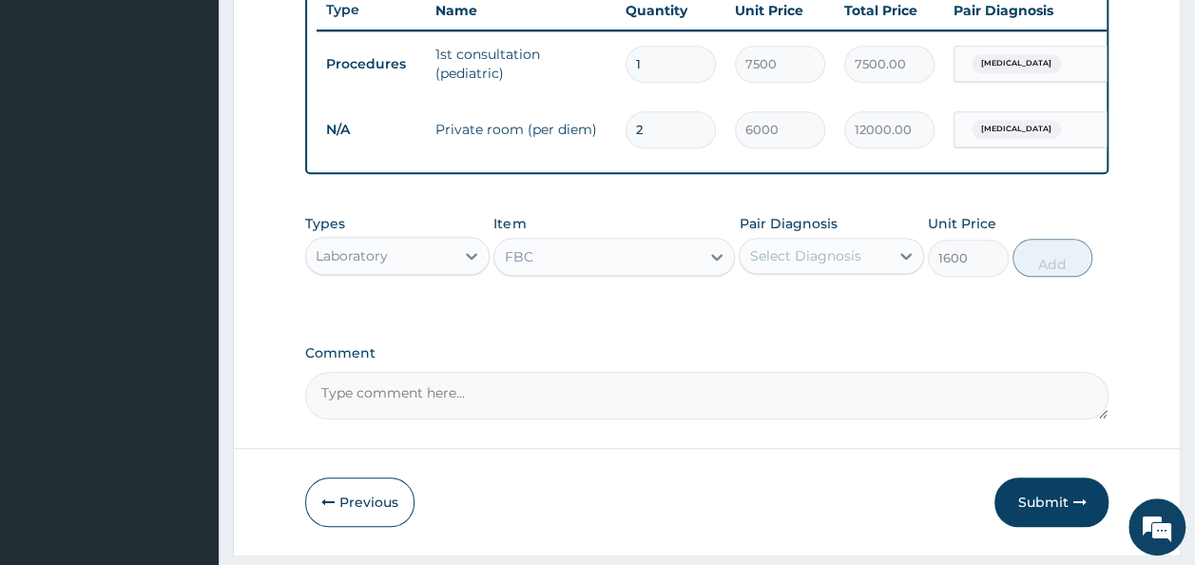
click at [825, 286] on div "Types Laboratory Item option FBC, selected. Select is focused ,type to refine l…" at bounding box center [707, 245] width 804 height 82
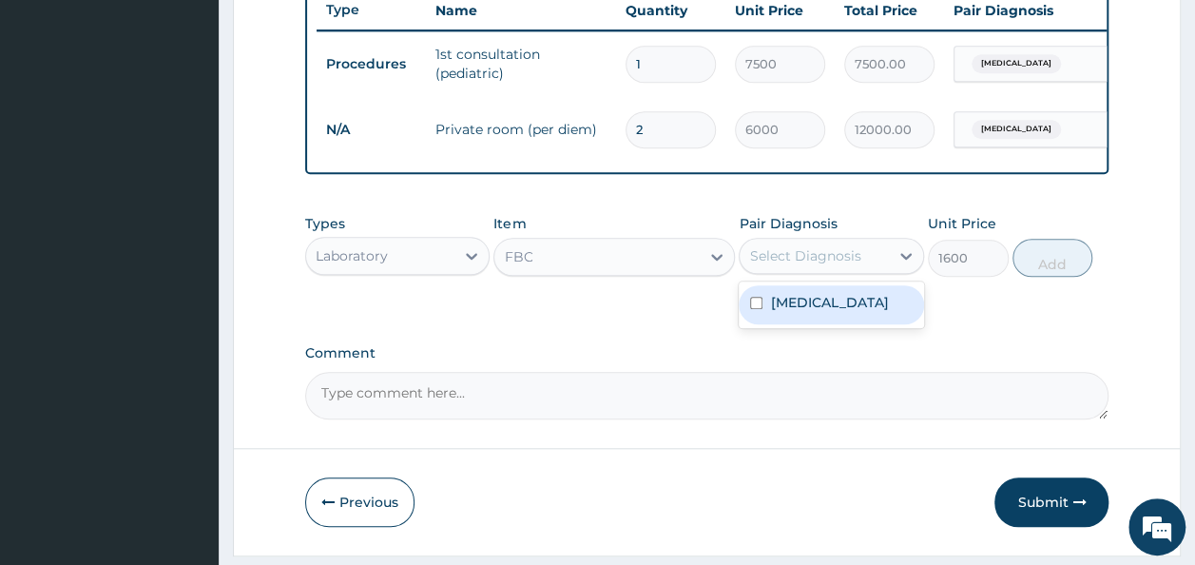
click at [823, 265] on div "Select Diagnosis" at bounding box center [804, 255] width 111 height 19
click at [836, 309] on label "Bronchopneumonia" at bounding box center [829, 302] width 118 height 19
checkbox input "true"
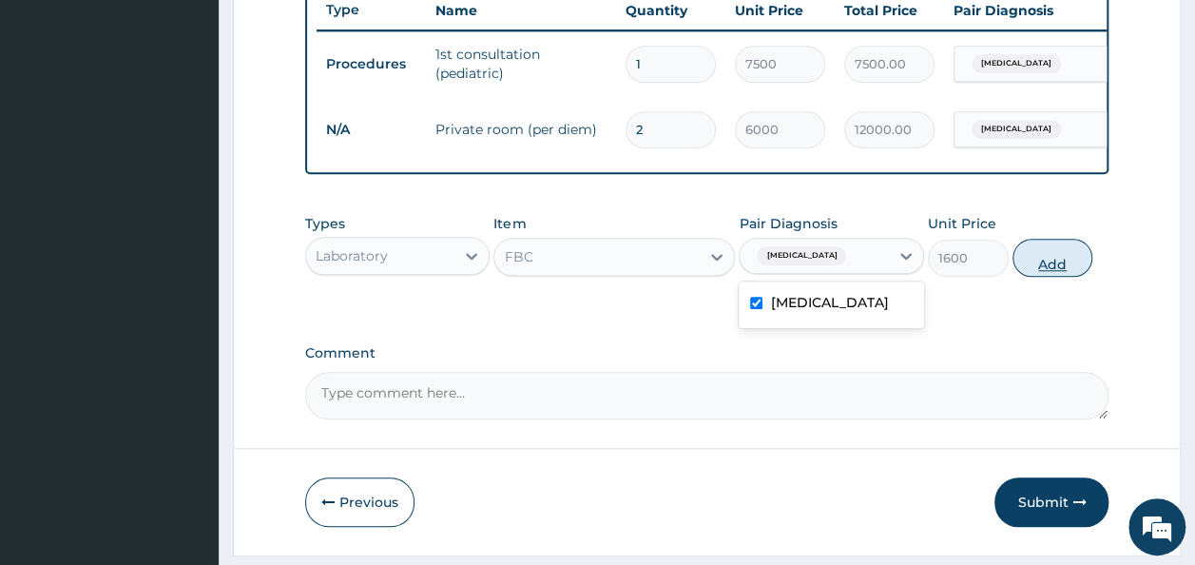
click at [1060, 277] on button "Add" at bounding box center [1052, 258] width 81 height 38
type input "0"
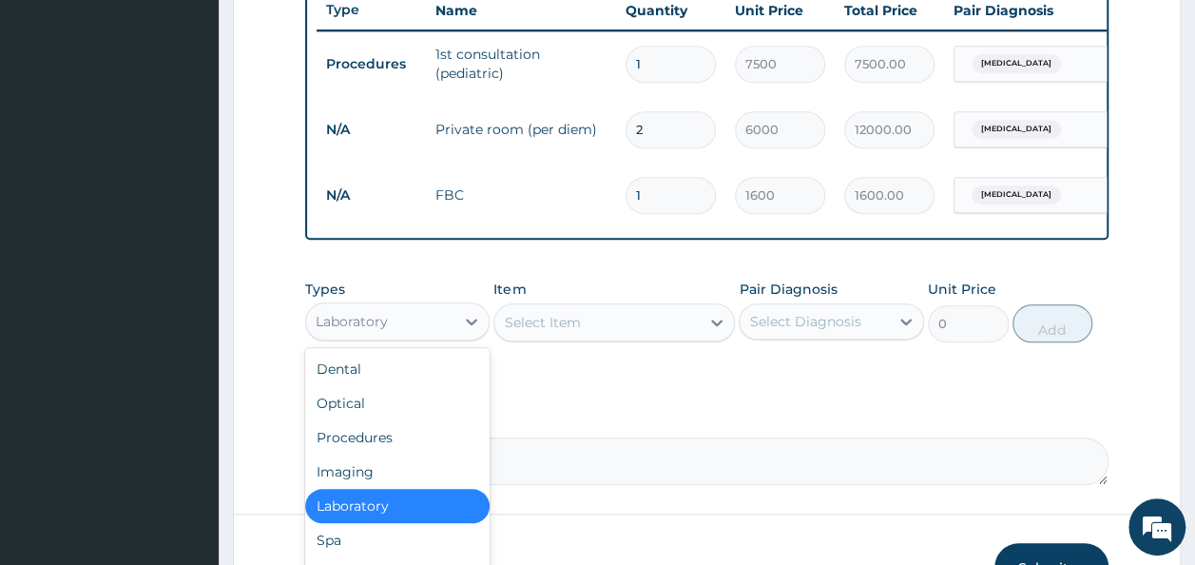
click at [390, 329] on div "Laboratory" at bounding box center [380, 321] width 149 height 30
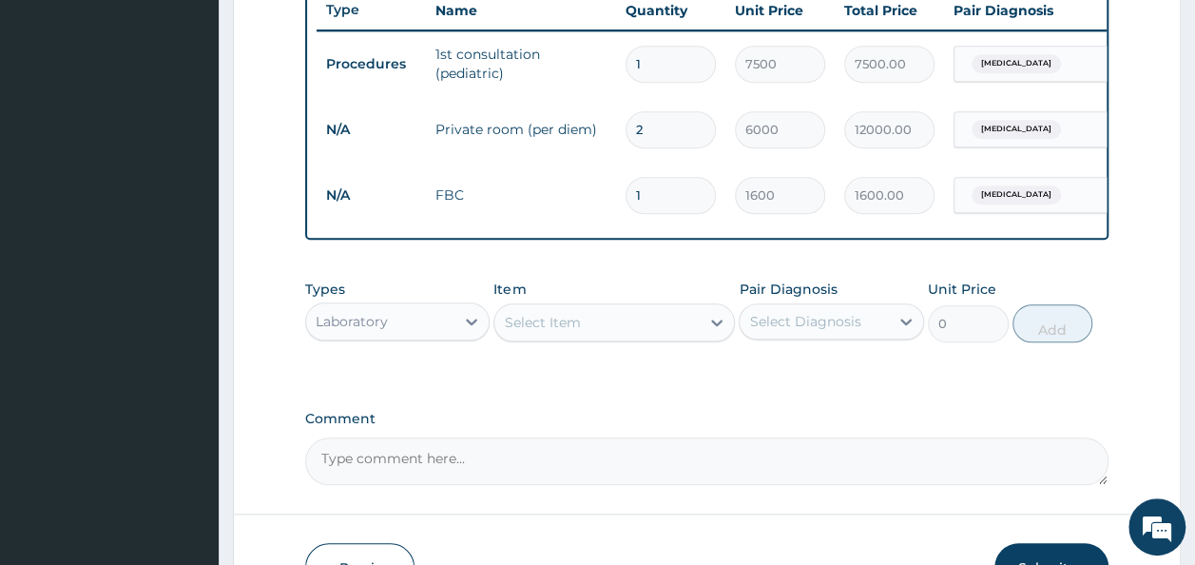
drag, startPoint x: 1177, startPoint y: 409, endPoint x: 1212, endPoint y: 409, distance: 35.2
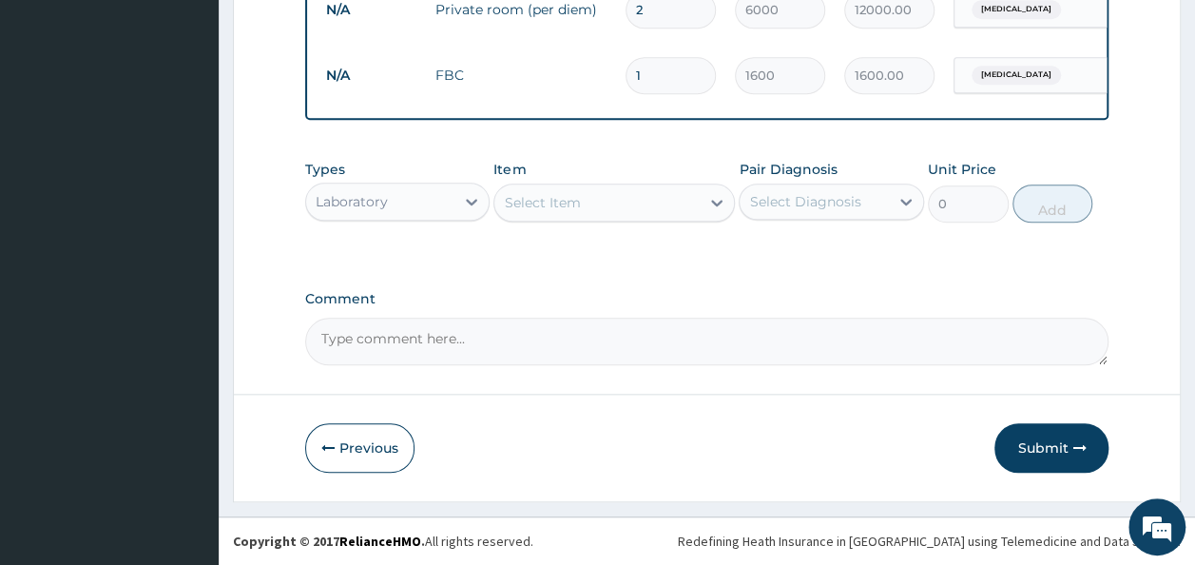
click at [431, 202] on div "Laboratory" at bounding box center [380, 201] width 149 height 30
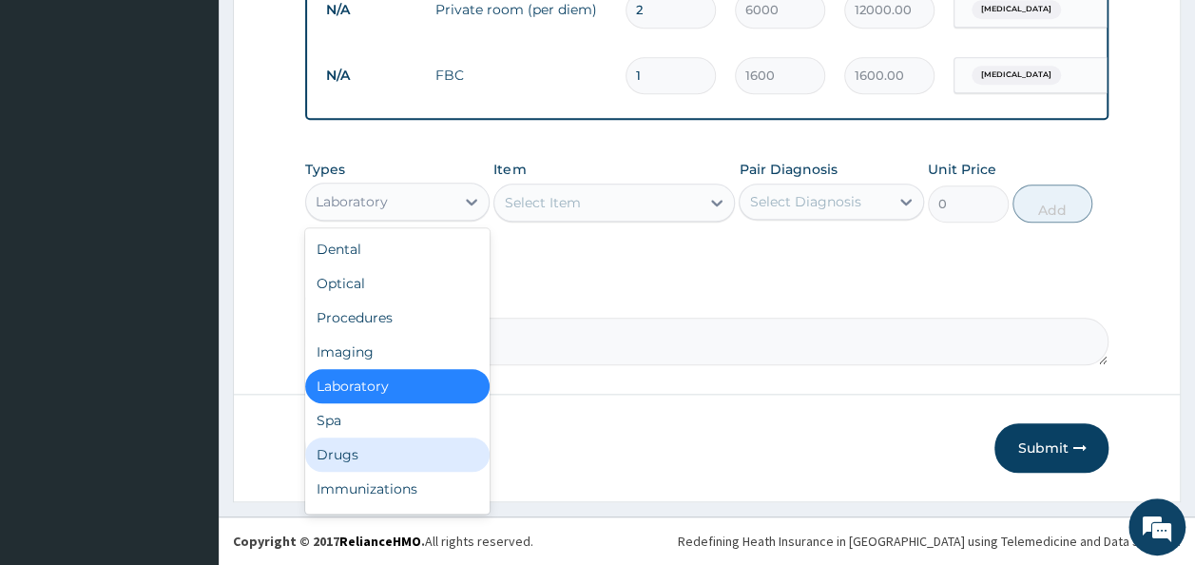
click at [352, 461] on div "Drugs" at bounding box center [397, 454] width 185 height 34
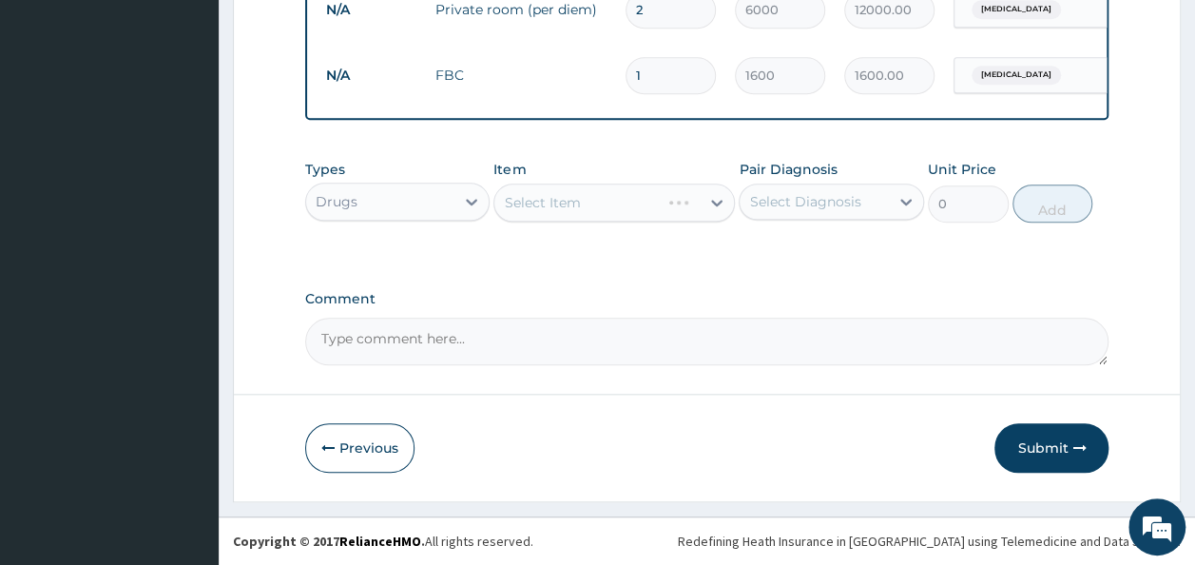
click at [597, 198] on div "Select Item" at bounding box center [613, 202] width 241 height 38
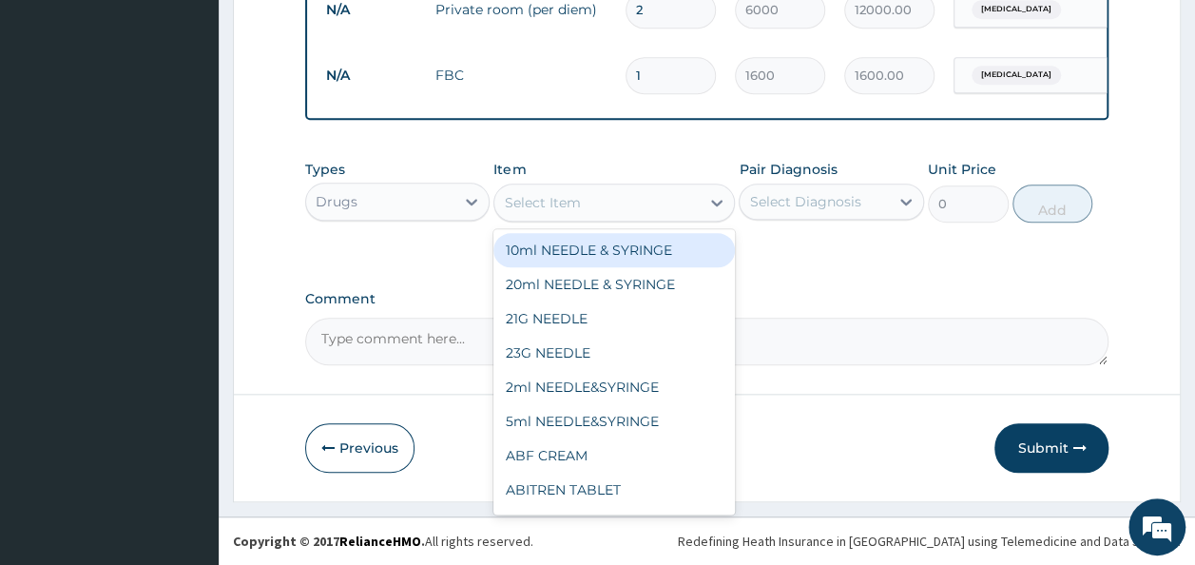
click at [597, 198] on div "Select Item" at bounding box center [596, 202] width 205 height 30
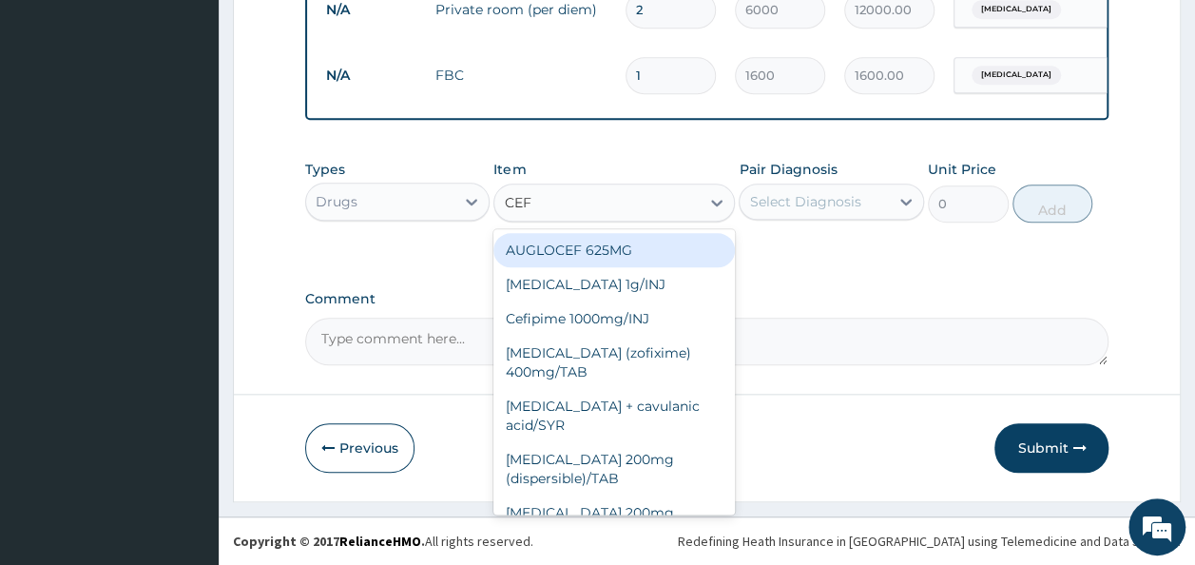
type input "CEFT"
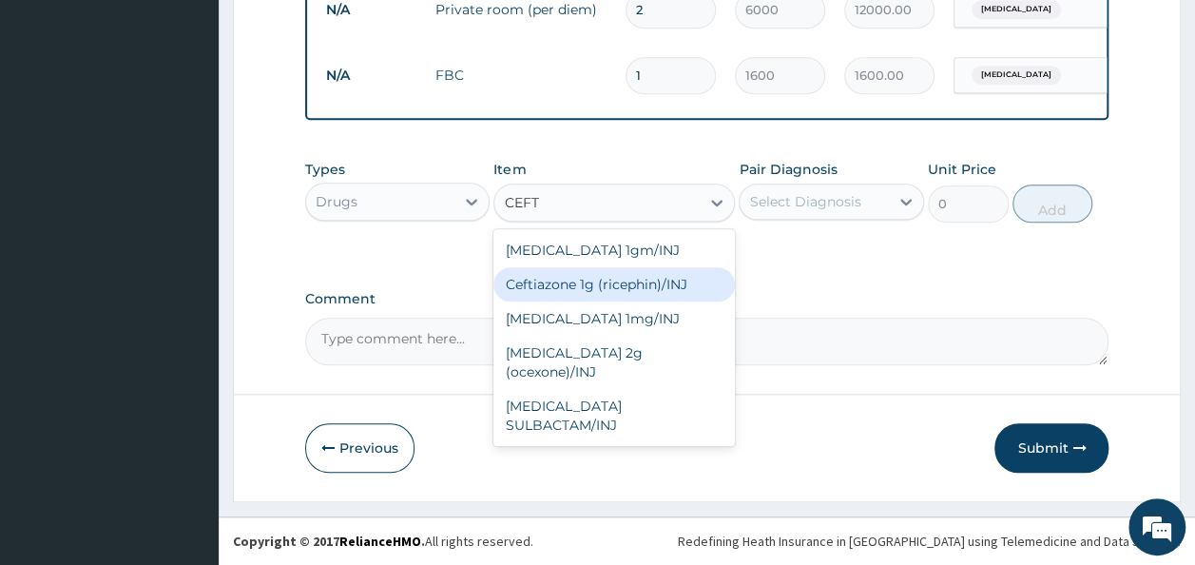
click at [643, 291] on div "Ceftiazone 1g (ricephin)/INJ" at bounding box center [613, 284] width 241 height 34
type input "1023.75"
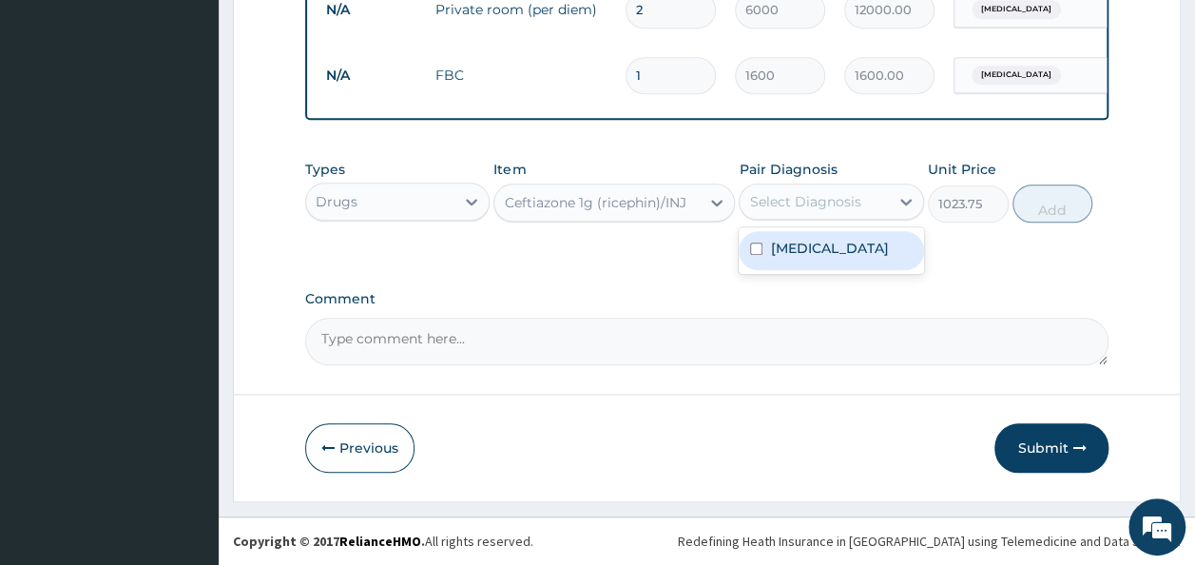
click at [837, 208] on div "Select Diagnosis" at bounding box center [804, 201] width 111 height 19
click at [842, 259] on div "Bronchopneumonia" at bounding box center [831, 250] width 185 height 39
checkbox input "true"
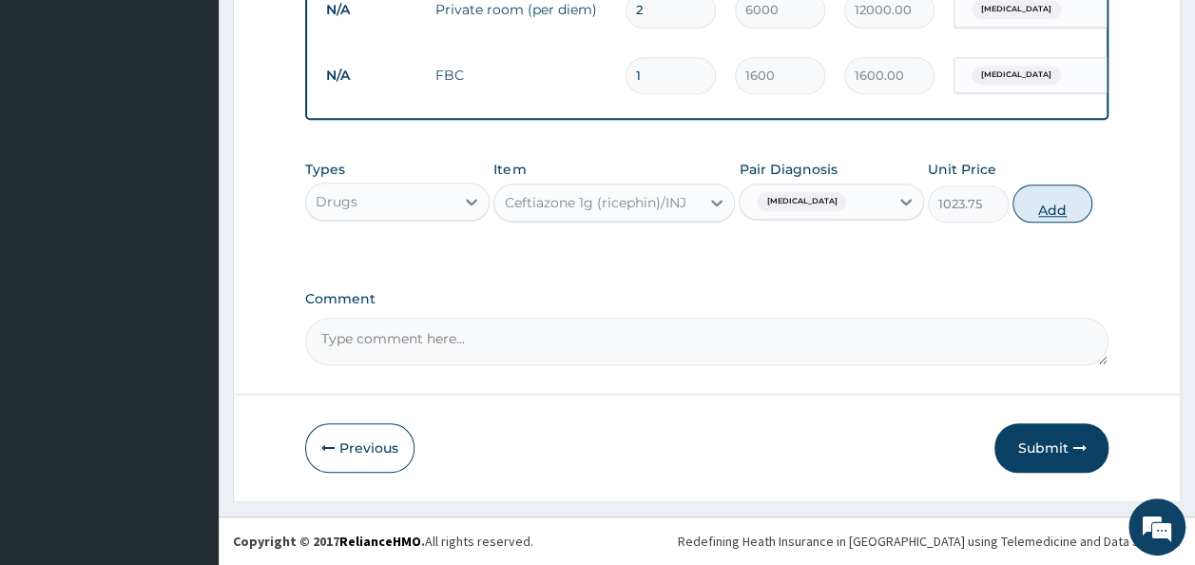
click at [1059, 203] on button "Add" at bounding box center [1052, 203] width 81 height 38
type input "0"
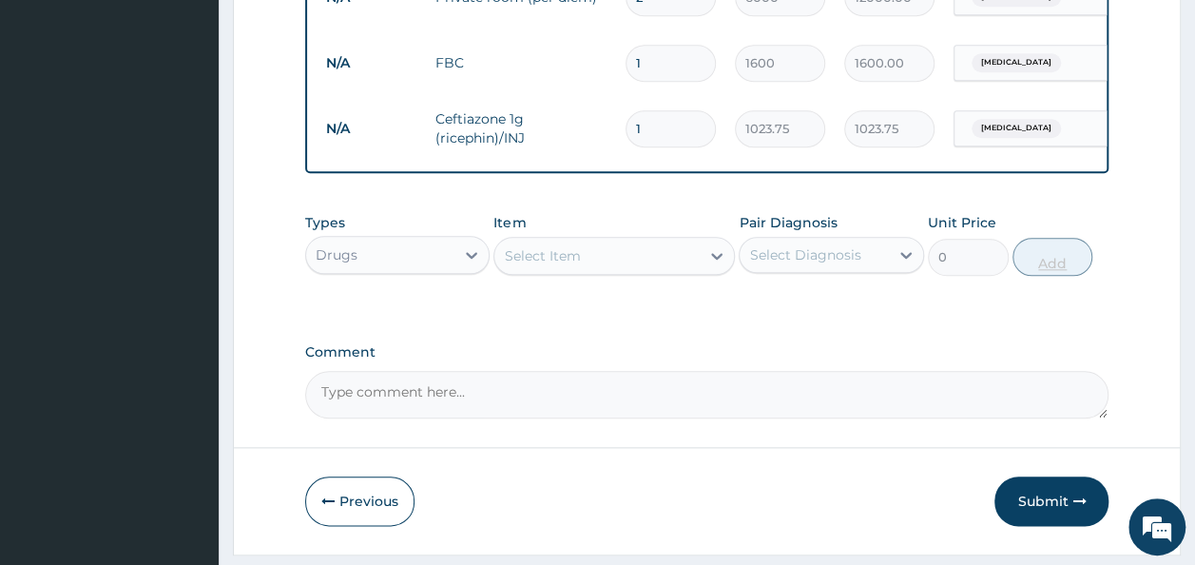
type input "0.00"
type input "2"
type input "2047.50"
type input "2"
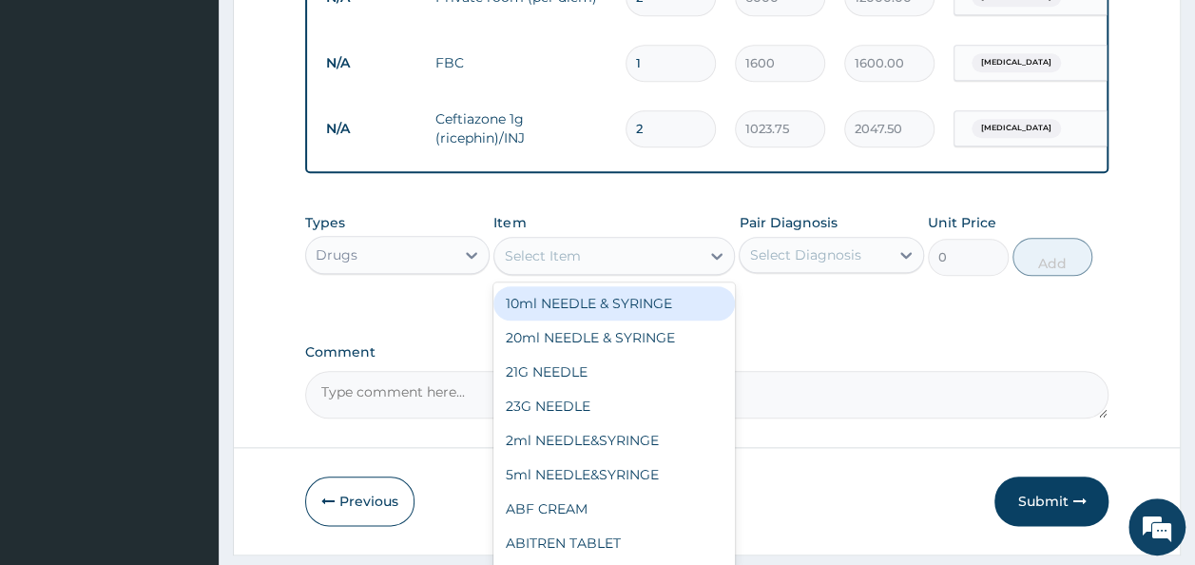
click at [592, 267] on div "Select Item" at bounding box center [596, 255] width 205 height 30
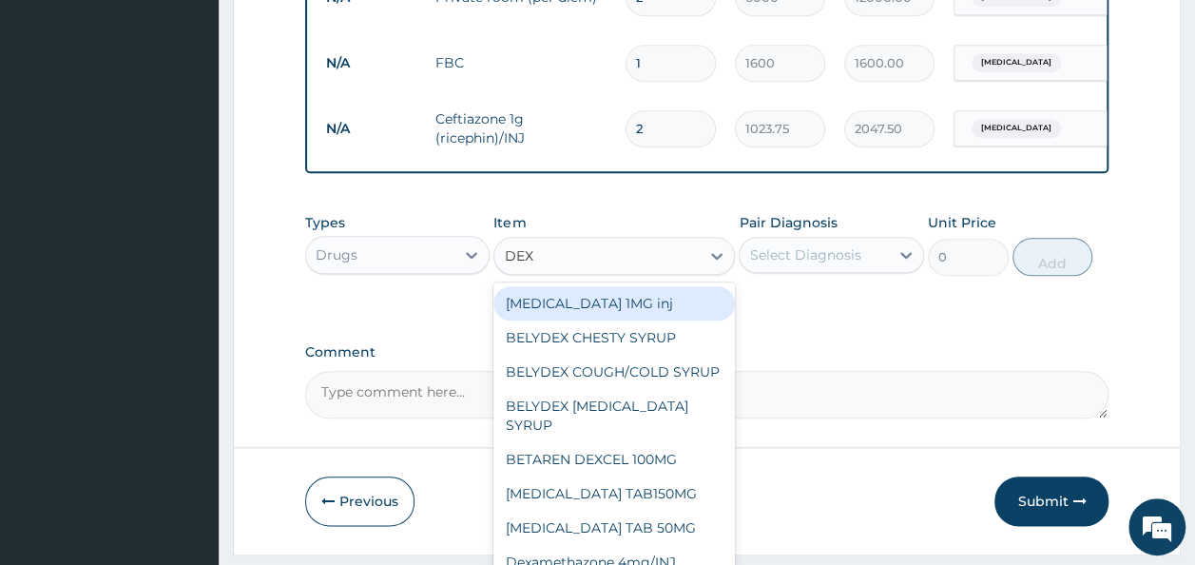
type input "DEXA"
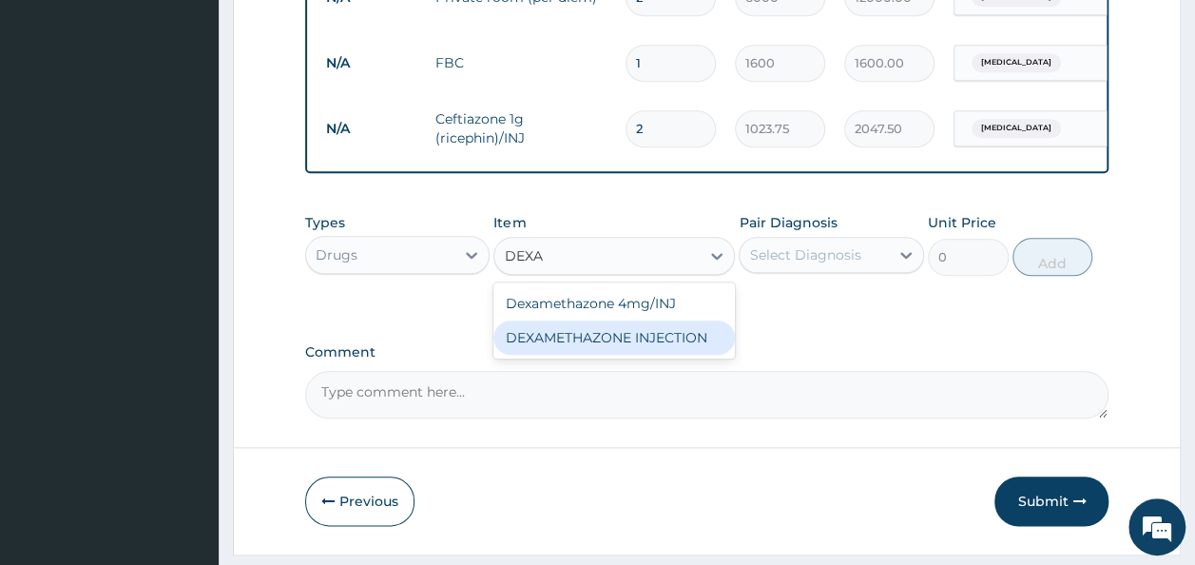
click at [662, 355] on div "DEXAMETHAZONE INJECTION" at bounding box center [613, 337] width 241 height 34
type input "183.75"
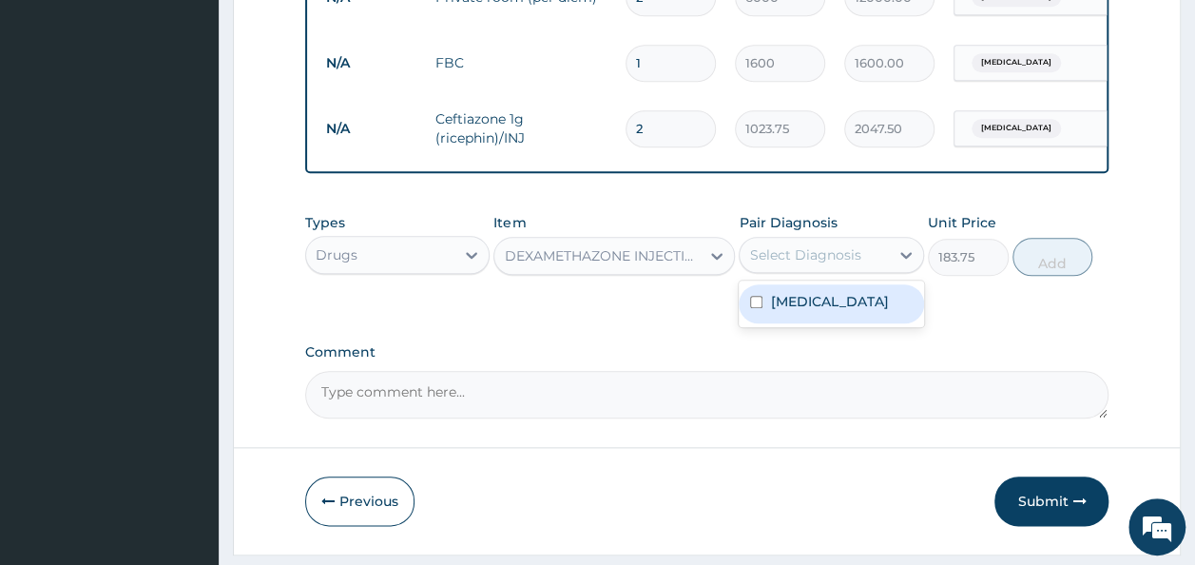
click at [820, 263] on div "Select Diagnosis" at bounding box center [804, 254] width 111 height 19
click at [823, 323] on div "Bronchopneumonia" at bounding box center [831, 303] width 185 height 39
checkbox input "true"
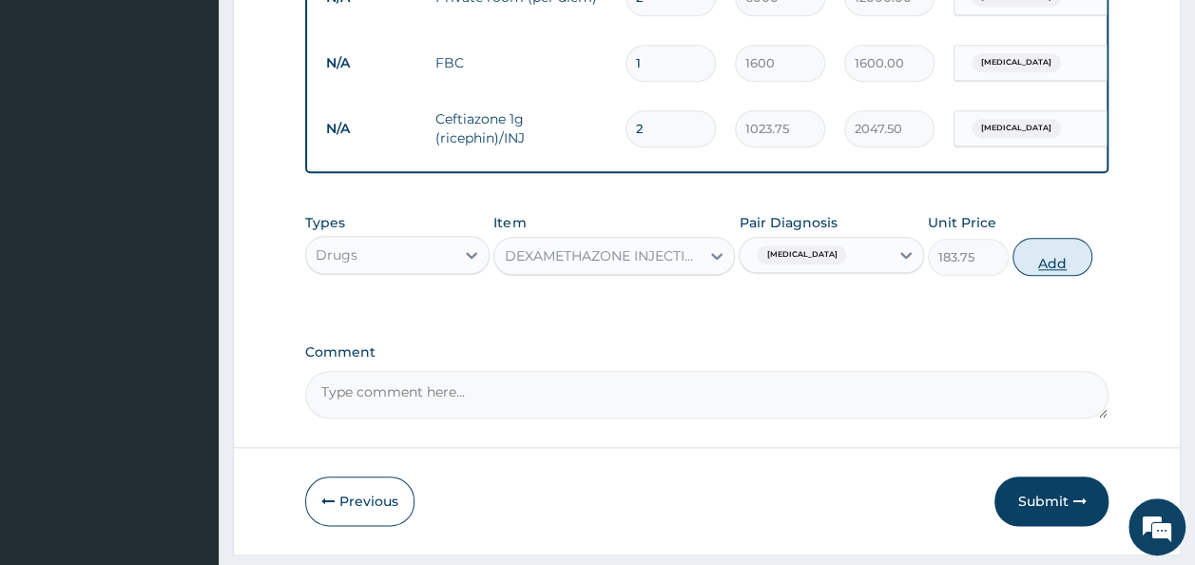
click at [1045, 274] on button "Add" at bounding box center [1052, 257] width 81 height 38
type input "0"
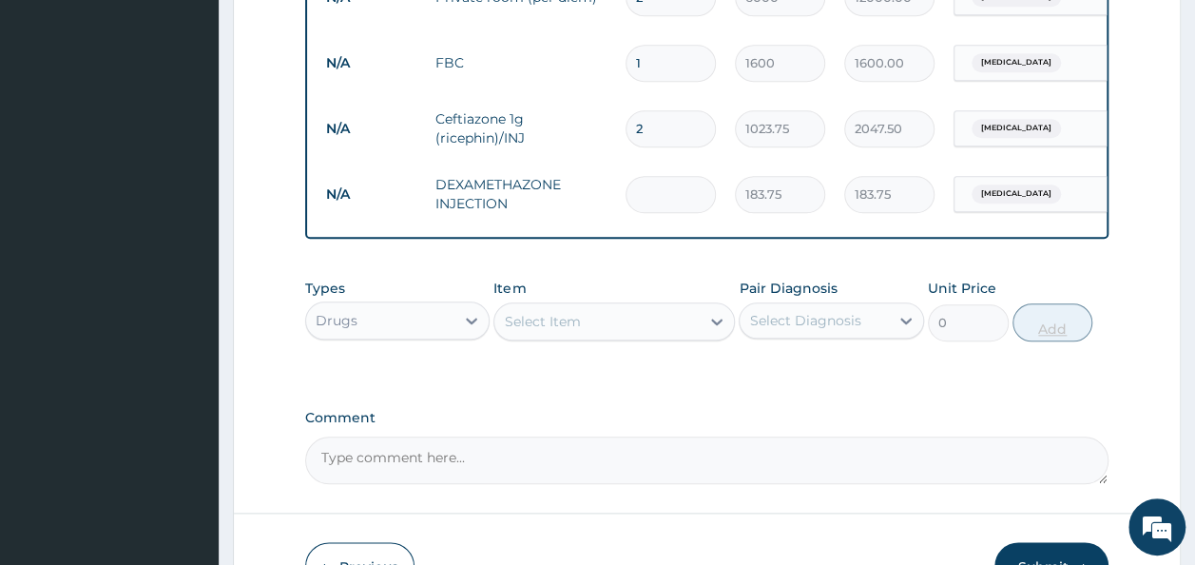
type input "0.00"
type input "2"
type input "367.50"
type input "2"
click at [677, 371] on div "Types Drugs Item Select Item Pair Diagnosis Select Diagnosis Unit Price 0 Add" at bounding box center [707, 324] width 804 height 110
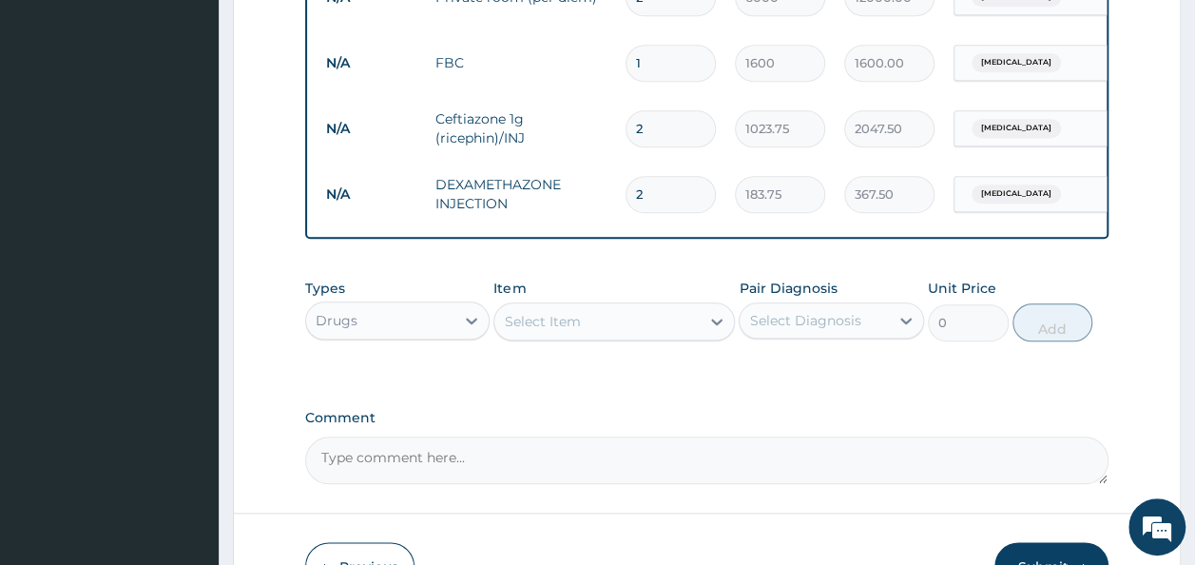
click at [553, 336] on div "Select Item" at bounding box center [596, 321] width 205 height 30
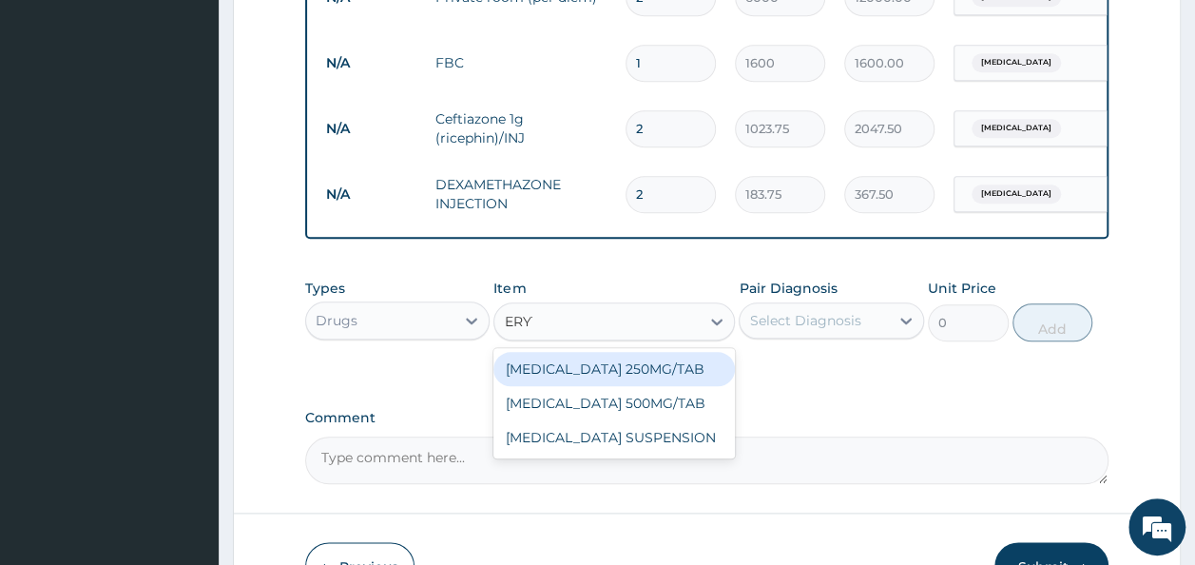
type input "ERYTH"
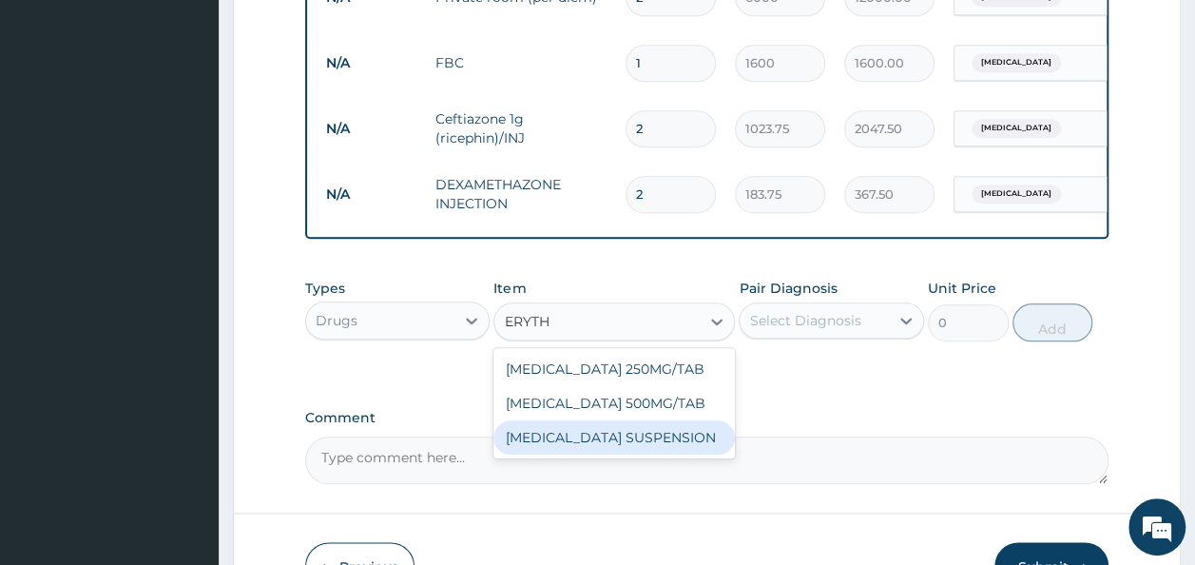
click at [630, 451] on div "[MEDICAL_DATA] SUSPENSION" at bounding box center [613, 437] width 241 height 34
type input "115.5"
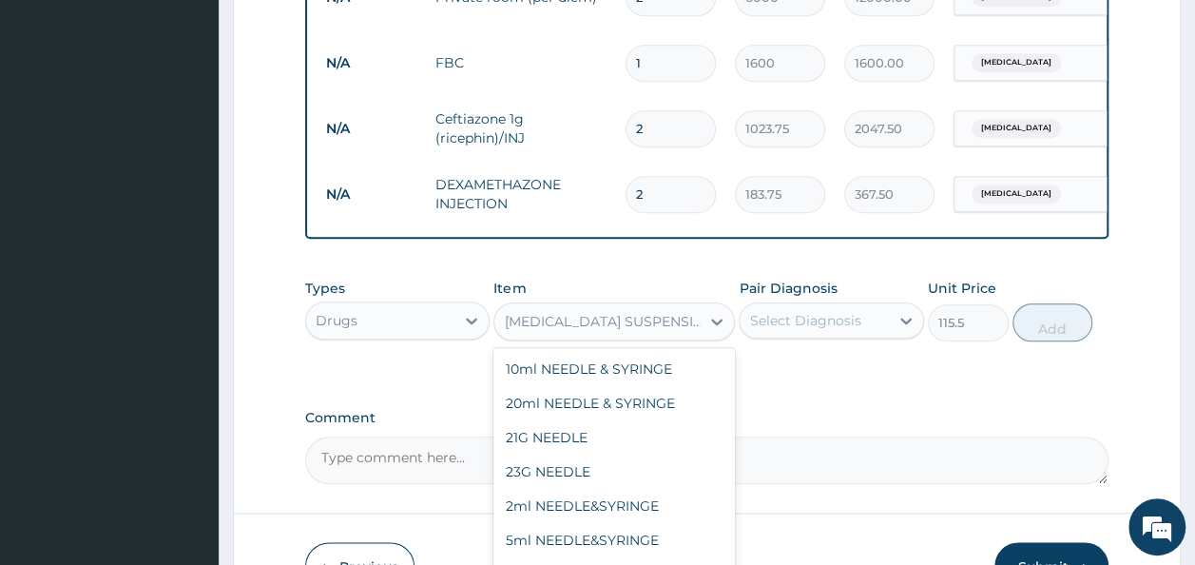
click at [681, 329] on div "[MEDICAL_DATA] SUSPENSION" at bounding box center [603, 321] width 198 height 19
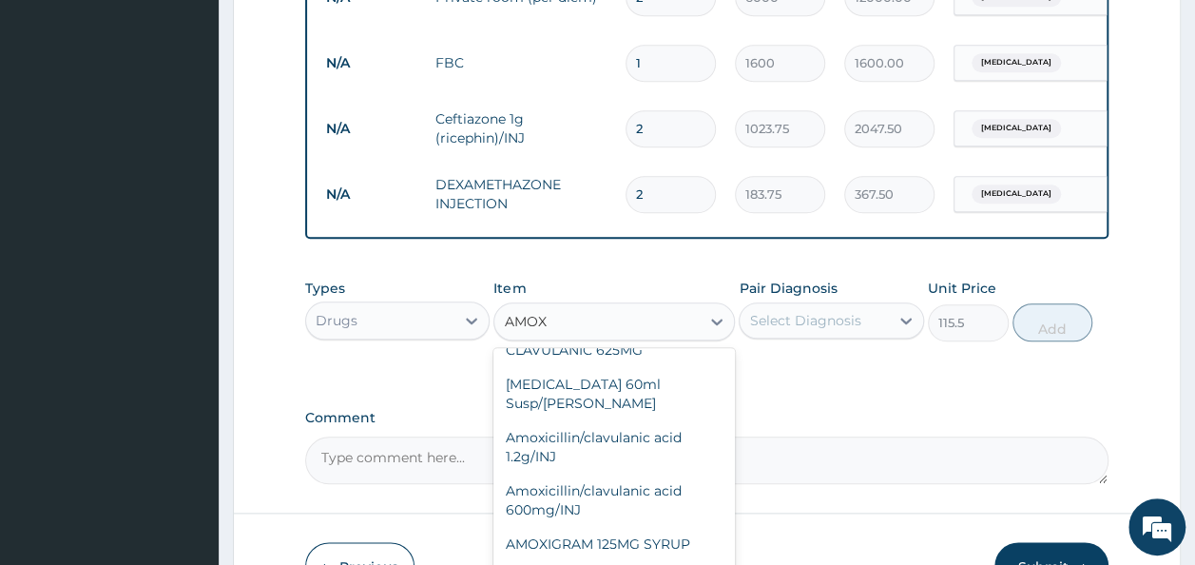
scroll to position [76, 0]
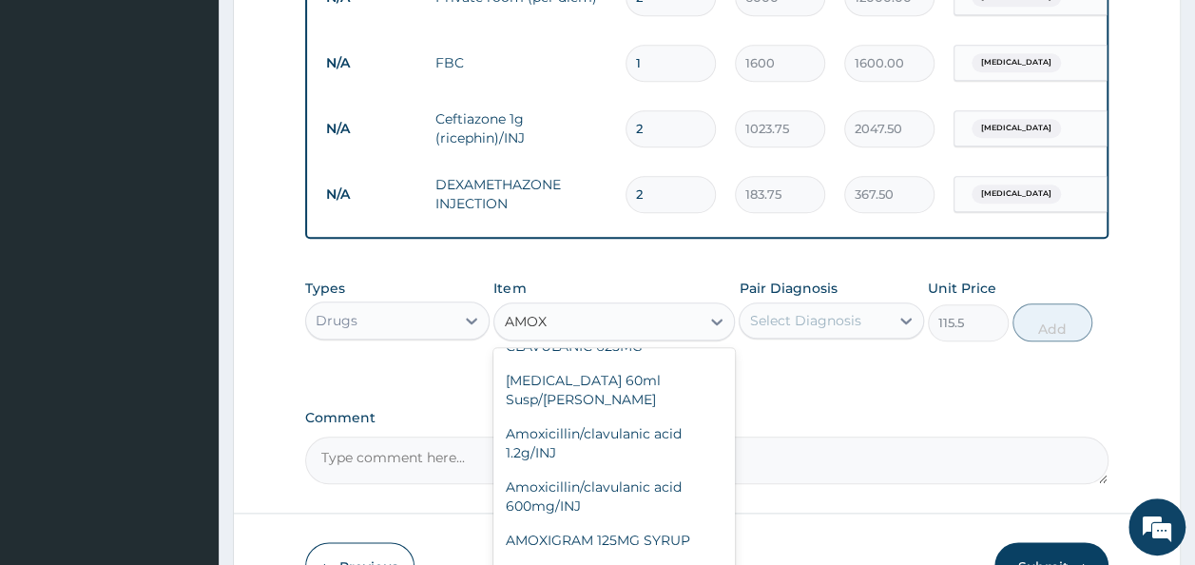
type input "AMO"
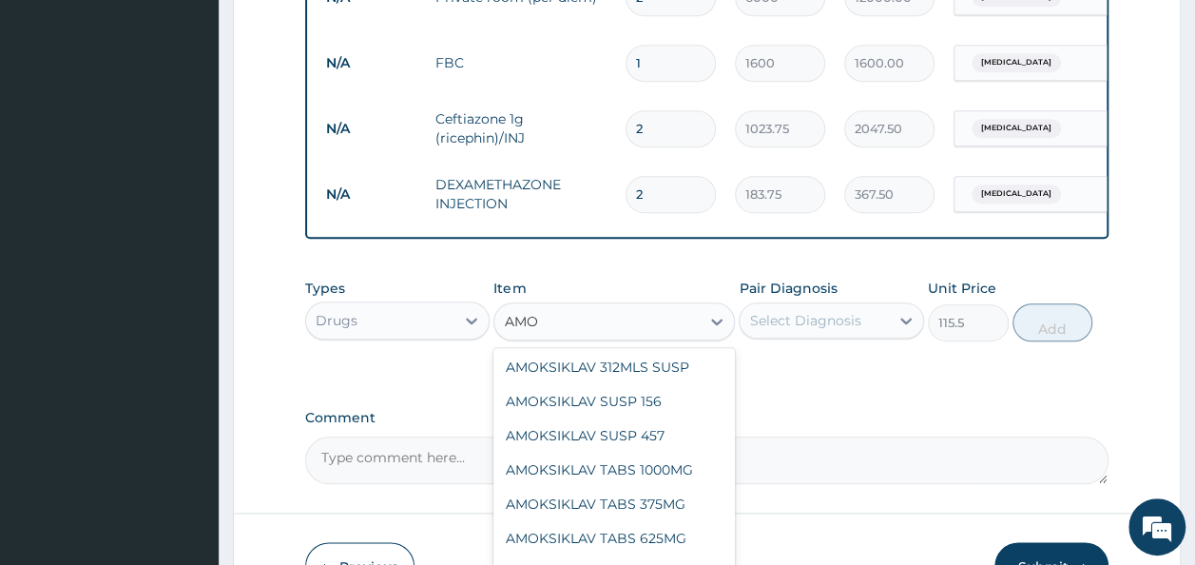
scroll to position [0, 0]
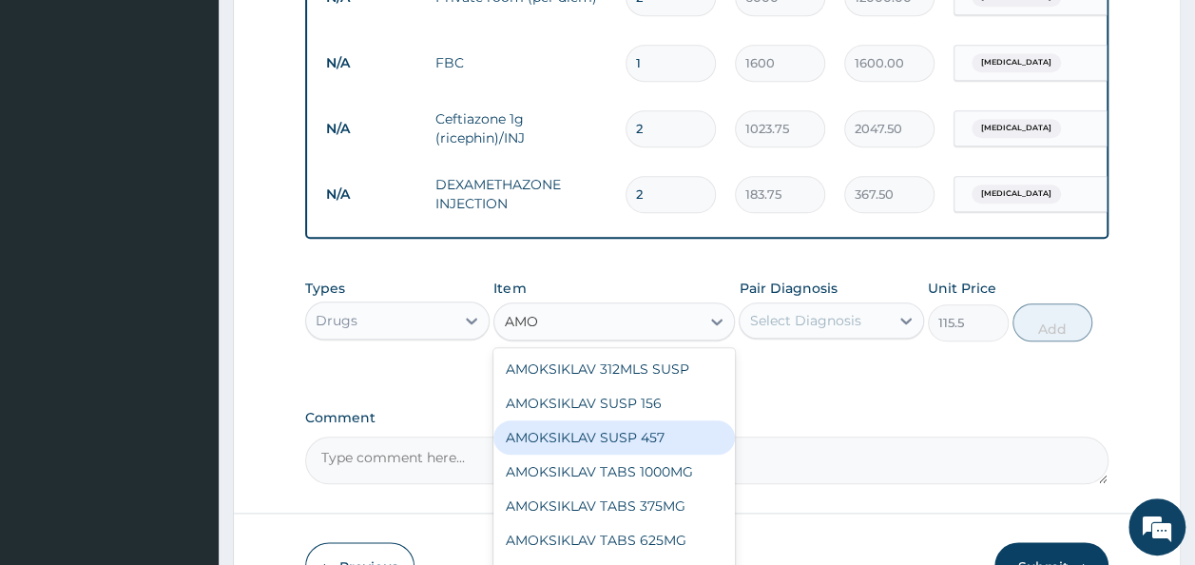
click at [640, 445] on div "AMOKSIKLAV SUSP 457" at bounding box center [613, 437] width 241 height 34
type input "1470"
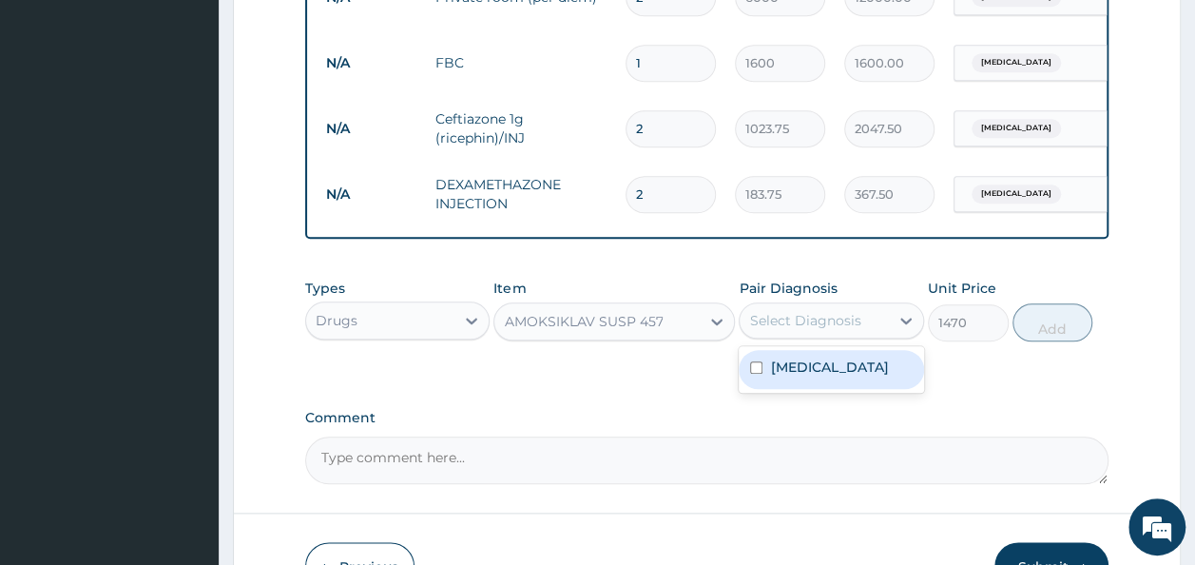
click at [824, 326] on div "Select Diagnosis" at bounding box center [804, 320] width 111 height 19
click at [844, 376] on label "Bronchopneumonia" at bounding box center [829, 366] width 118 height 19
checkbox input "true"
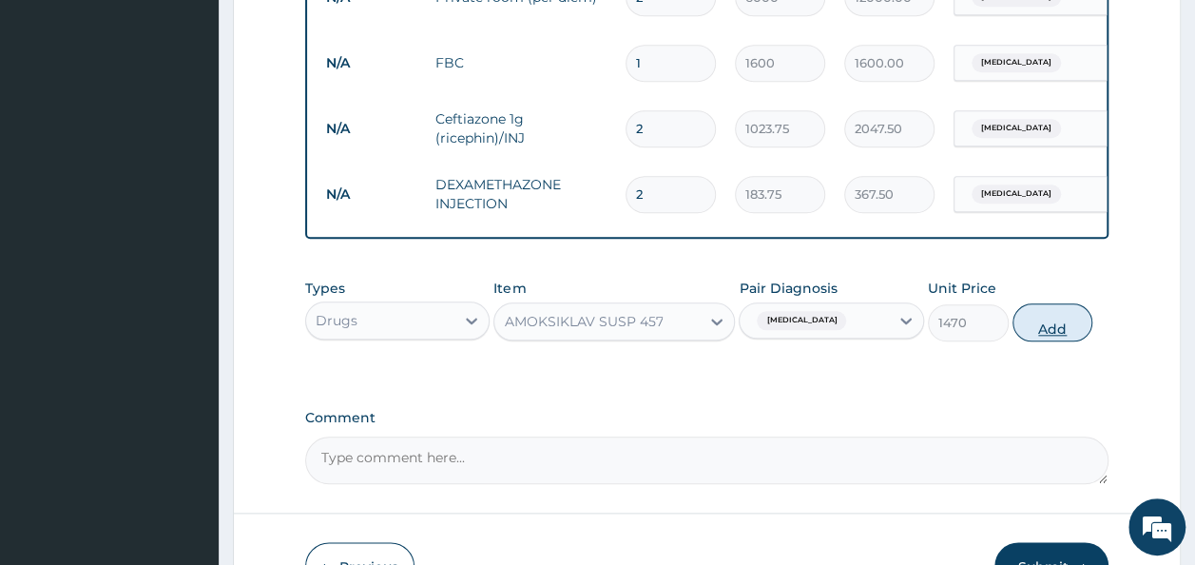
click at [1046, 341] on button "Add" at bounding box center [1052, 322] width 81 height 38
type input "0"
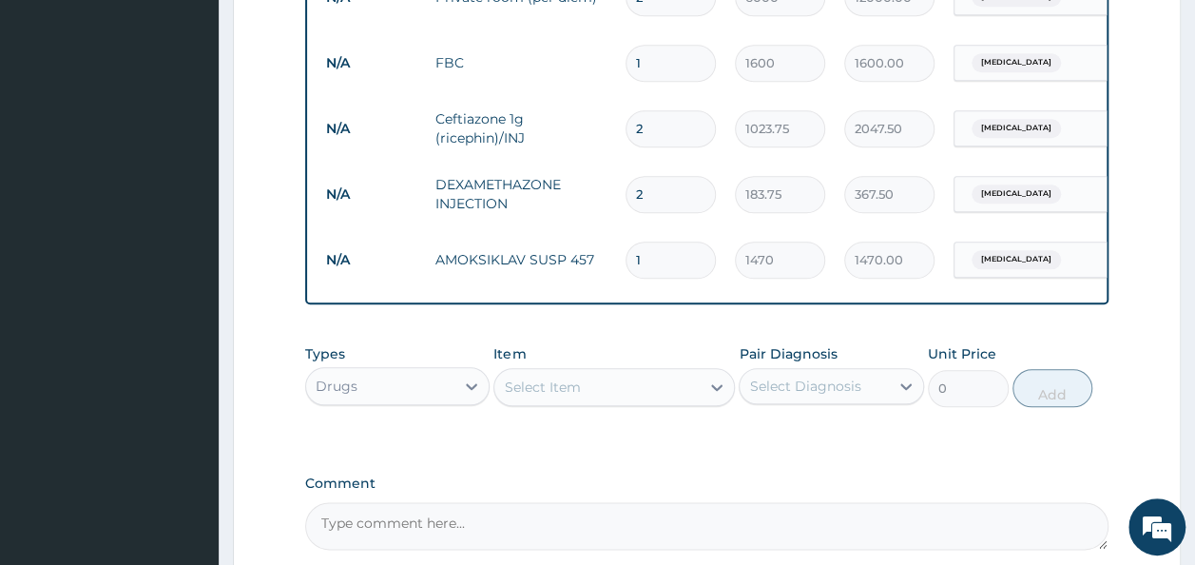
click at [660, 398] on div "Select Item" at bounding box center [596, 387] width 205 height 30
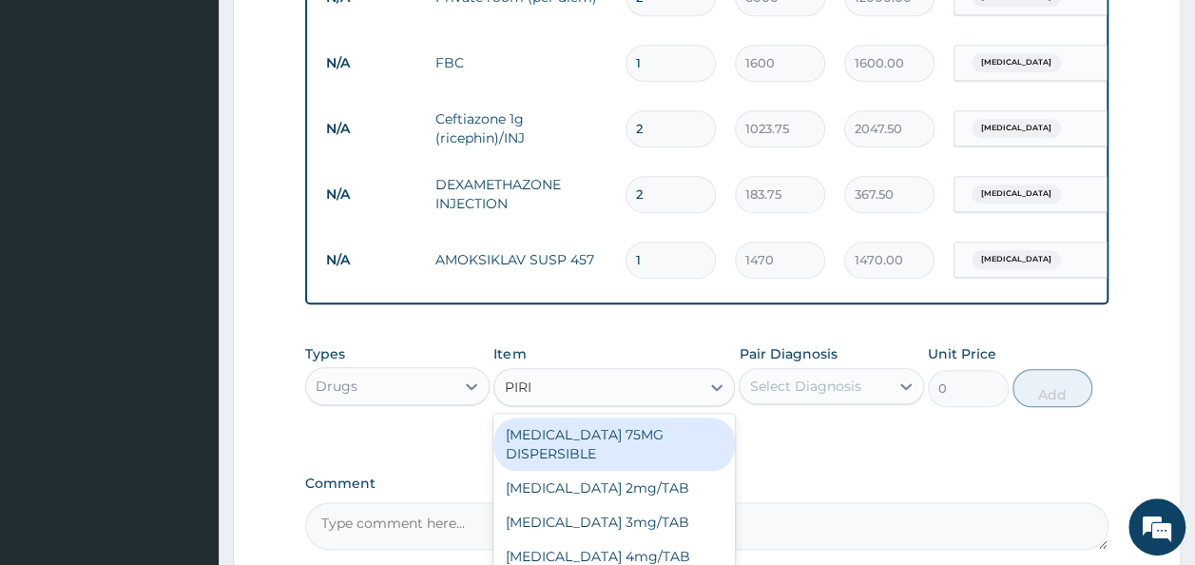
type input "PIRIT"
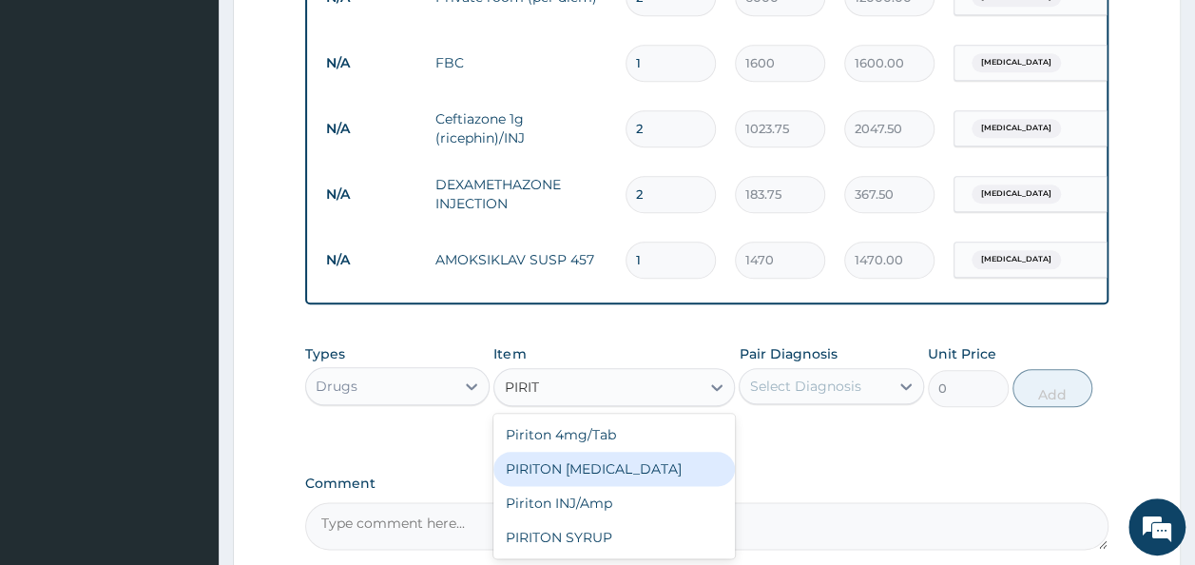
click at [627, 485] on div "PIRITON [MEDICAL_DATA]" at bounding box center [613, 468] width 241 height 34
type input "341.25"
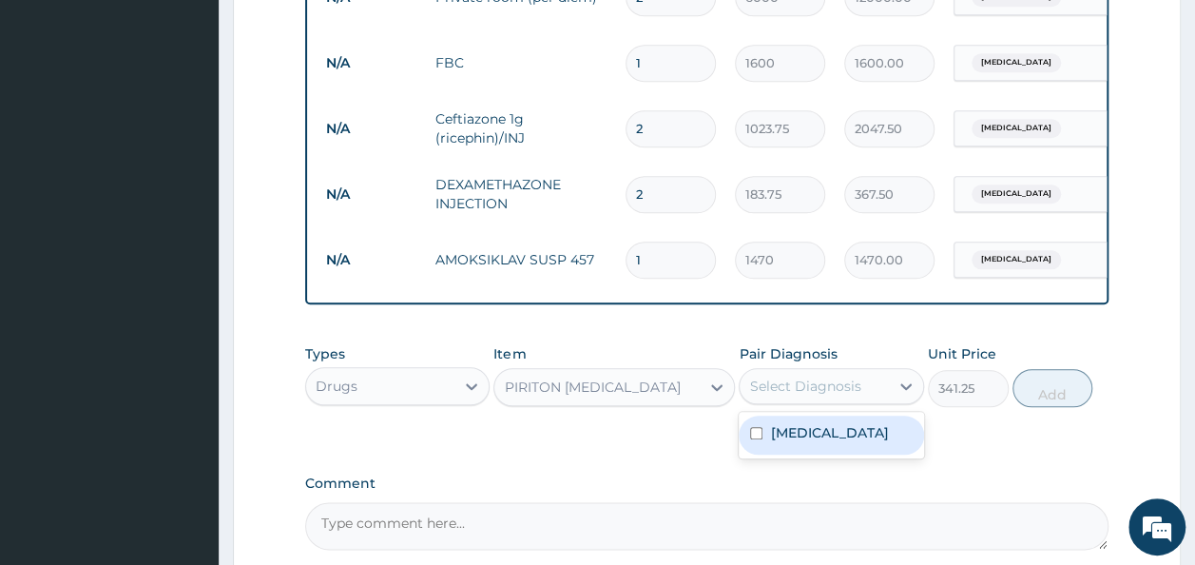
click at [844, 395] on div "Select Diagnosis" at bounding box center [804, 385] width 111 height 19
click at [834, 442] on label "Bronchopneumonia" at bounding box center [829, 432] width 118 height 19
checkbox input "true"
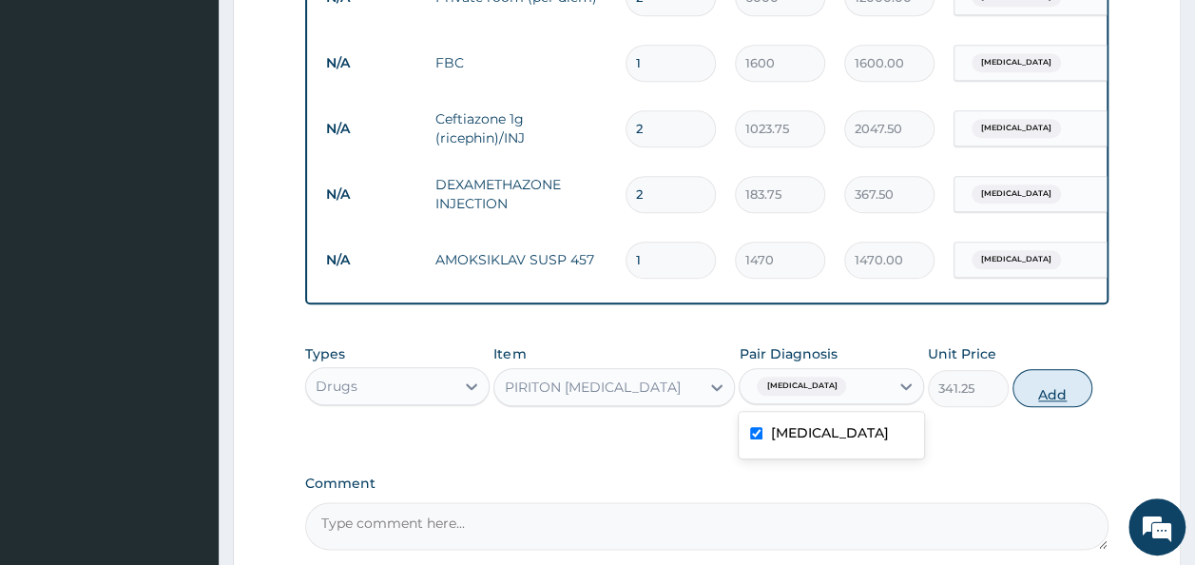
click at [1063, 407] on button "Add" at bounding box center [1052, 388] width 81 height 38
type input "0"
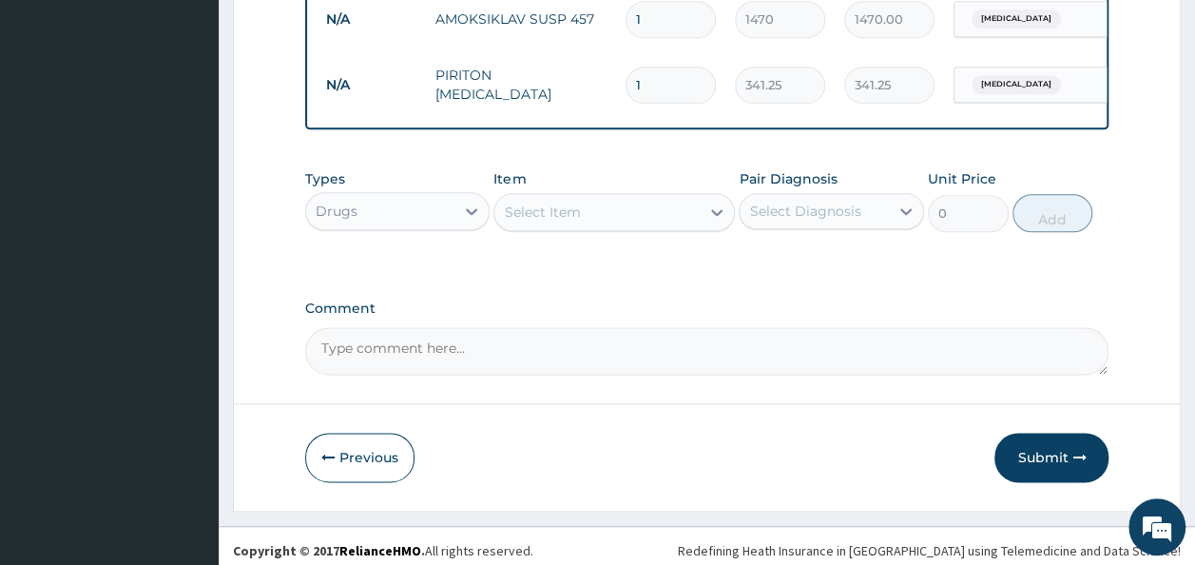
scroll to position [1123, 0]
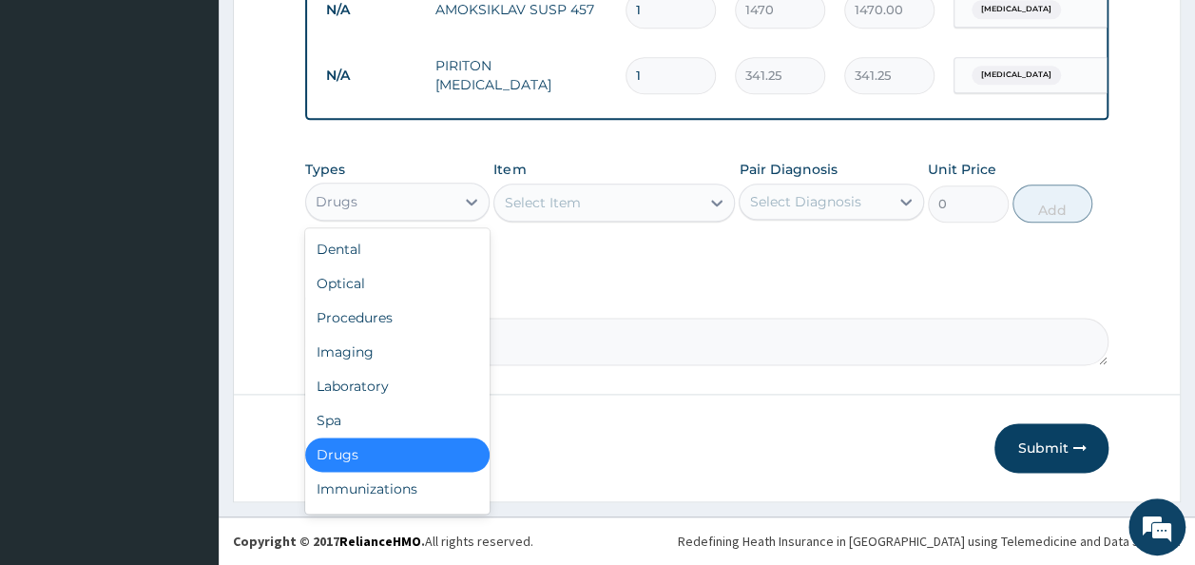
click at [355, 195] on div "Drugs" at bounding box center [380, 201] width 149 height 30
click at [358, 321] on div "Procedures" at bounding box center [397, 317] width 185 height 34
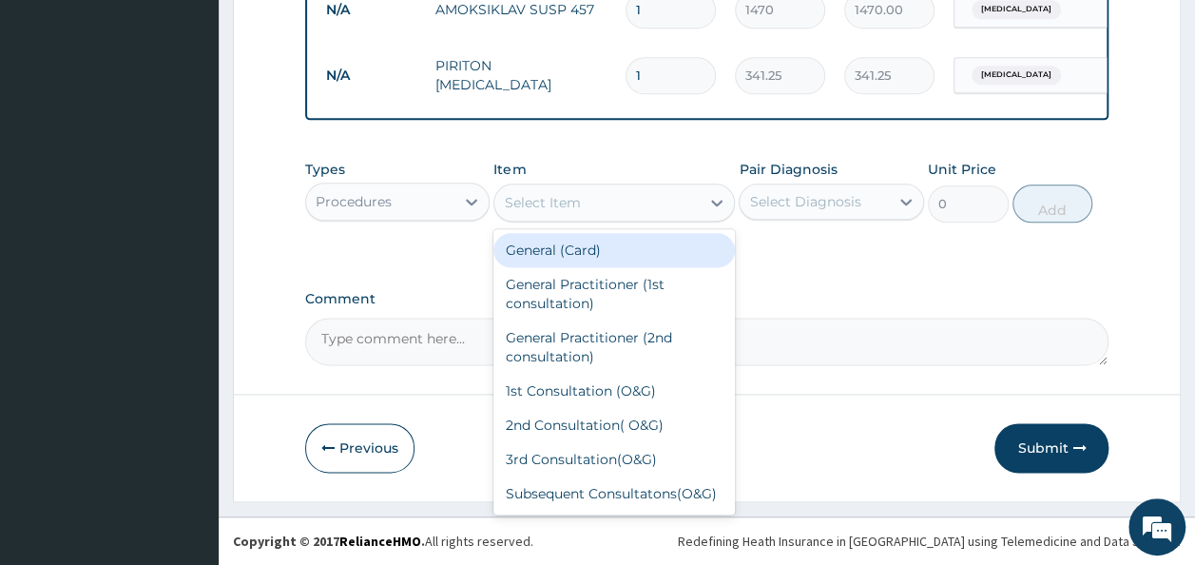
click at [612, 203] on div "Select Item" at bounding box center [596, 202] width 205 height 30
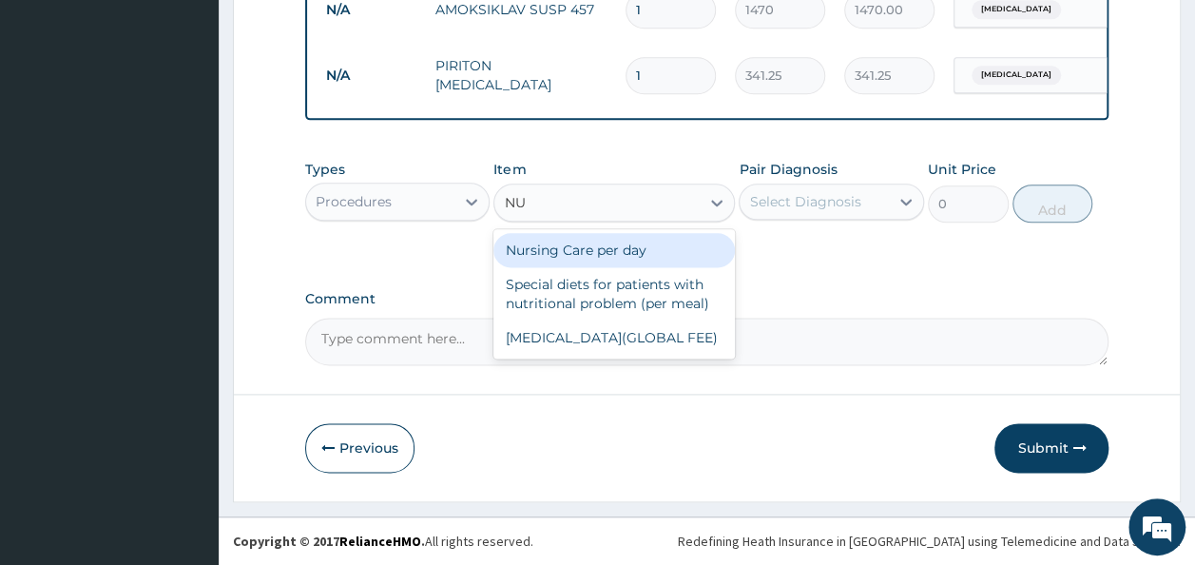
type input "NUR"
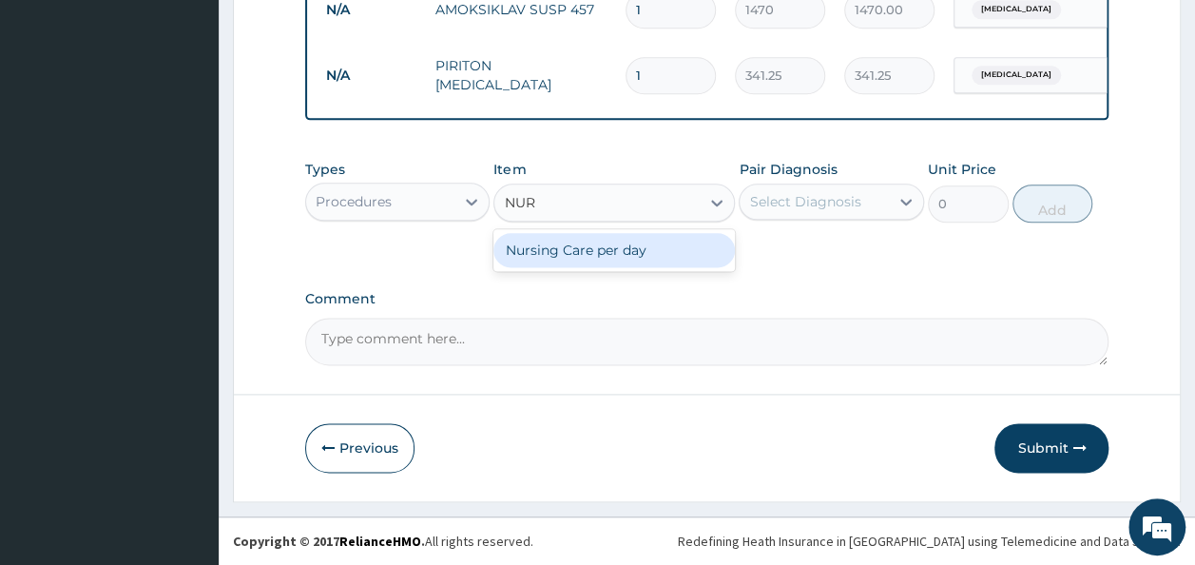
click at [669, 250] on div "Nursing Care per day" at bounding box center [613, 250] width 241 height 34
type input "1000"
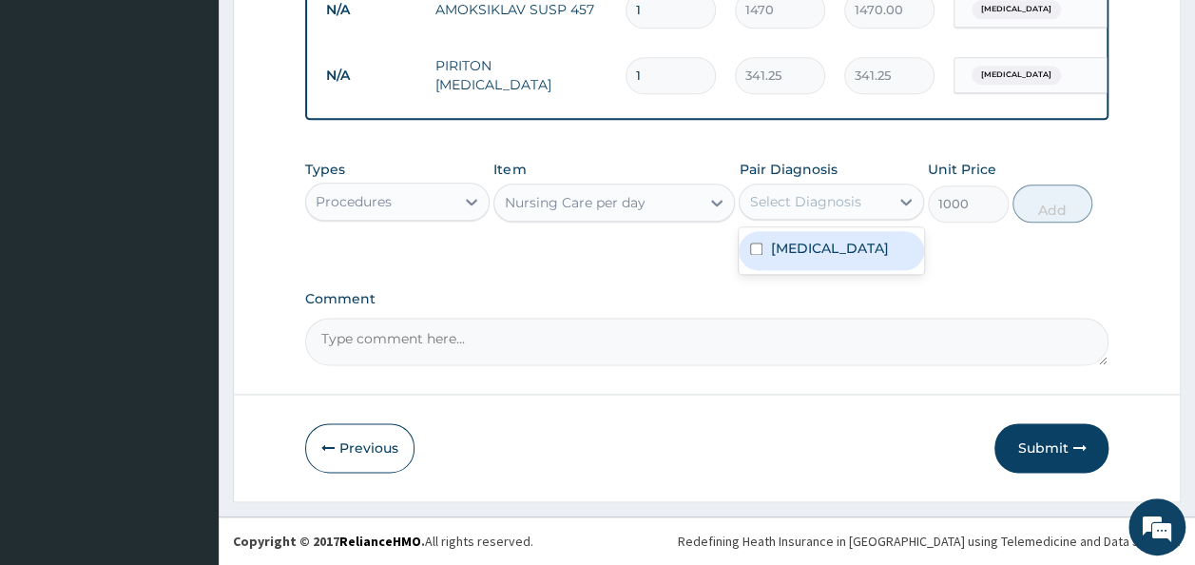
click at [821, 198] on div "Select Diagnosis" at bounding box center [804, 201] width 111 height 19
click at [840, 251] on label "Bronchopneumonia" at bounding box center [829, 248] width 118 height 19
checkbox input "true"
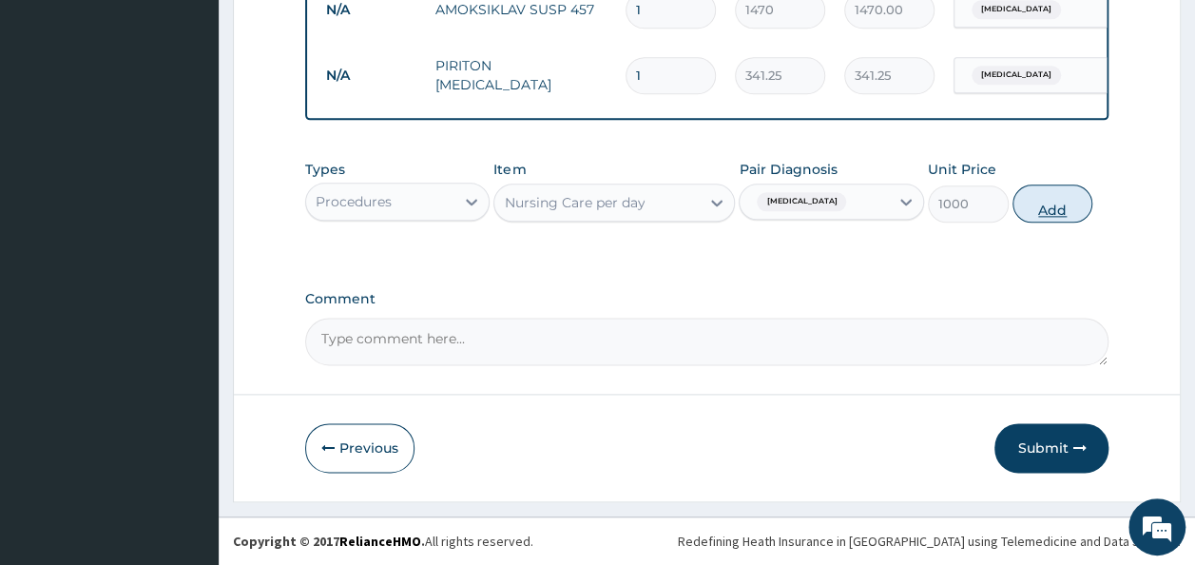
click at [1047, 211] on button "Add" at bounding box center [1052, 203] width 81 height 38
type input "0"
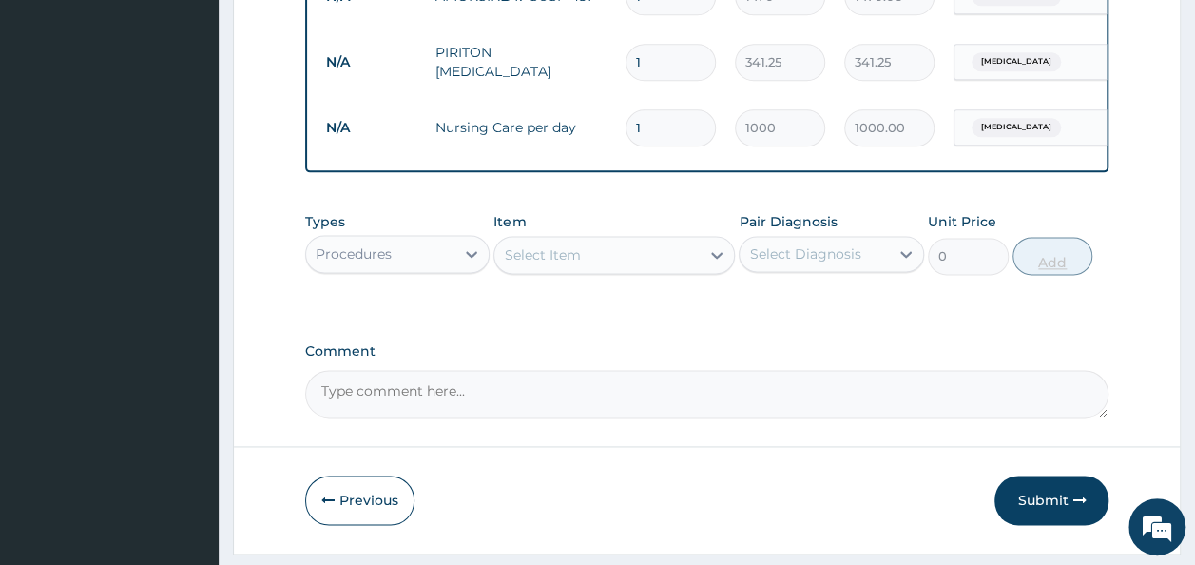
type input "0.00"
type input "2"
type input "2000.00"
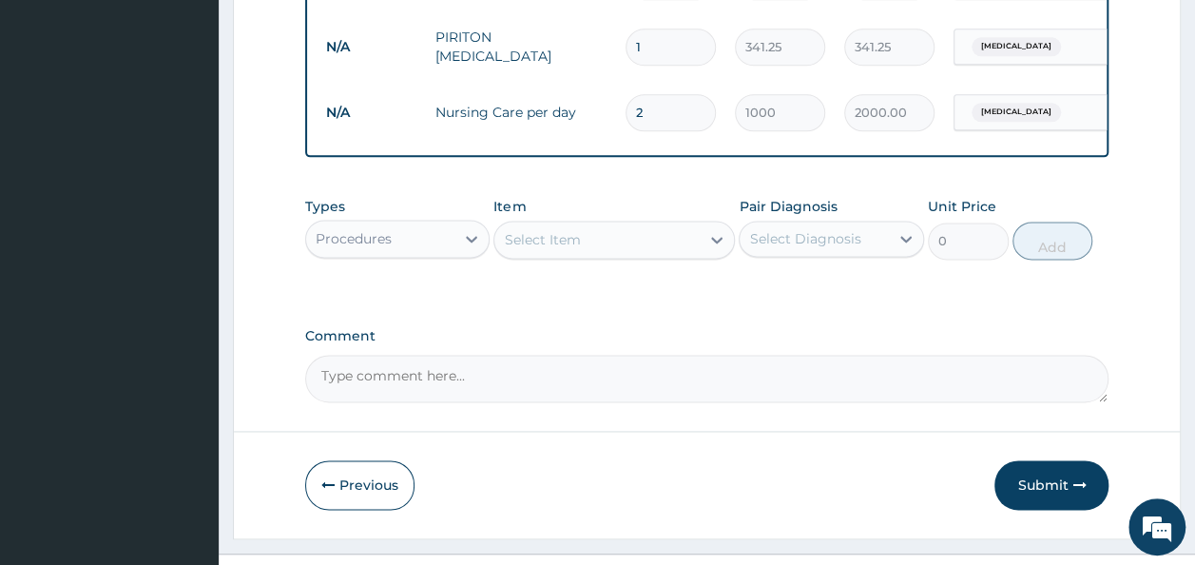
scroll to position [1146, 0]
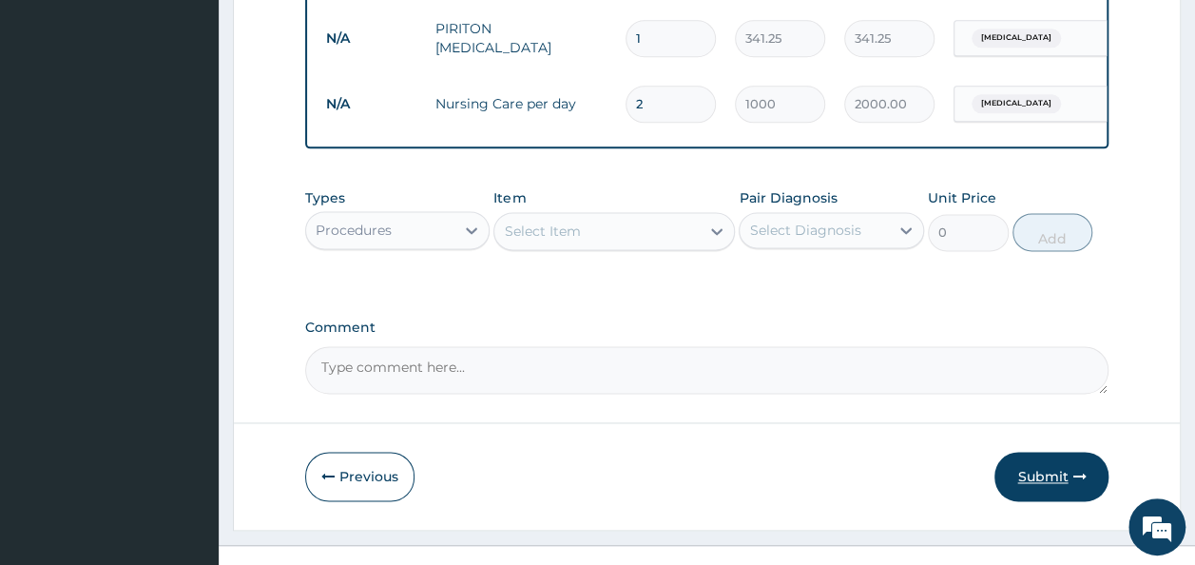
type input "2"
click at [1054, 477] on button "Submit" at bounding box center [1051, 475] width 114 height 49
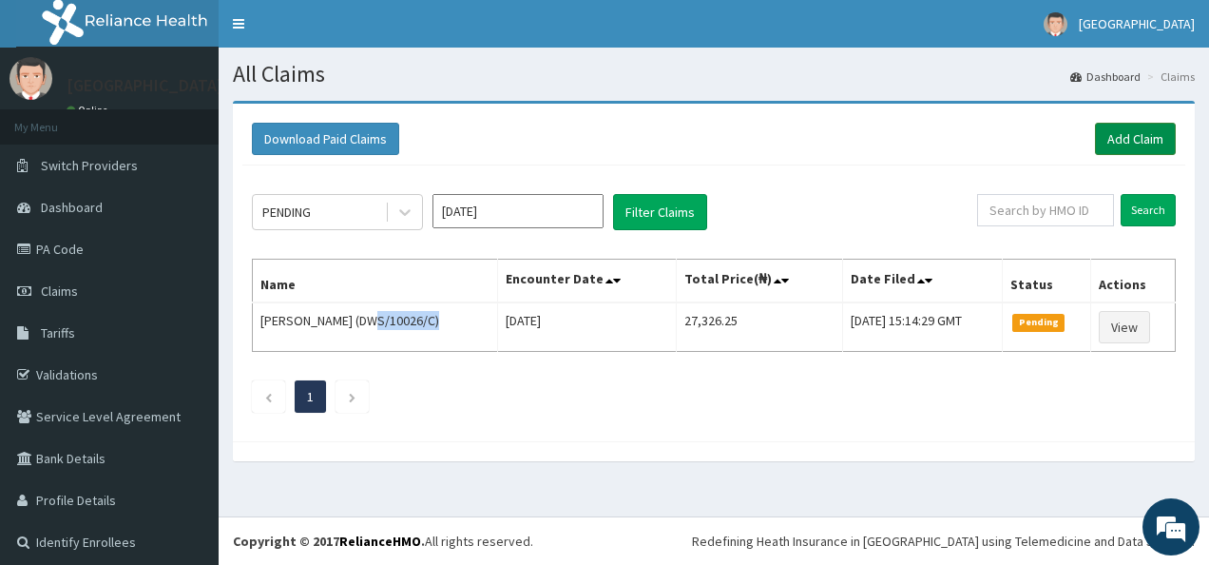
click at [1118, 131] on link "Add Claim" at bounding box center [1135, 139] width 81 height 32
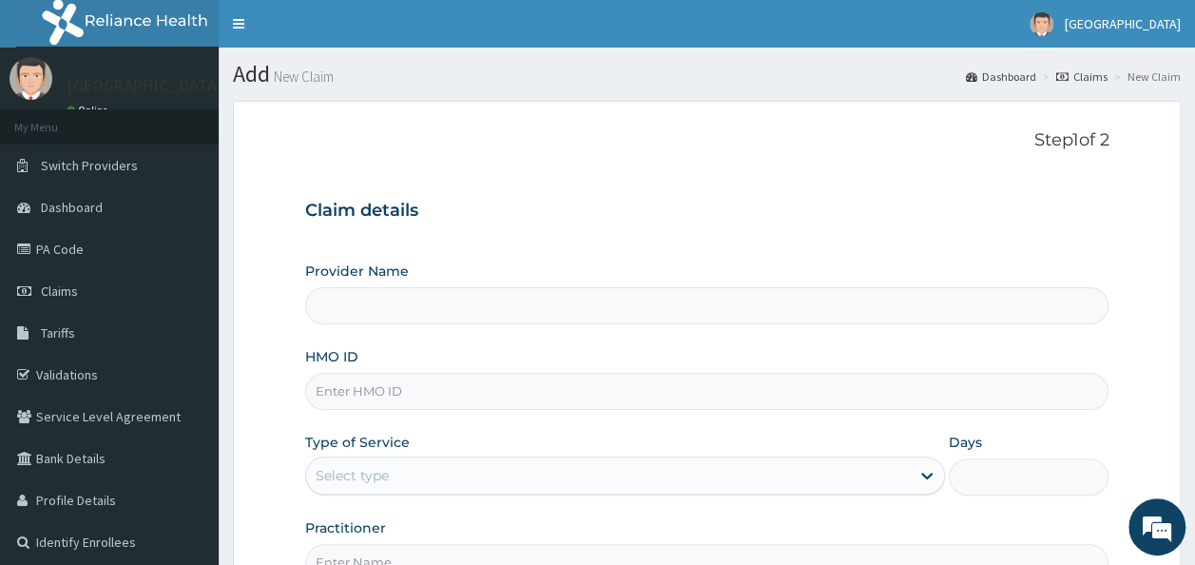
click at [430, 394] on input "HMO ID" at bounding box center [707, 391] width 804 height 37
paste input "DWS/10026/"
type input "DWS/10026/"
type input "Ire Anu Hospitals"
type input "DWS/10026/A"
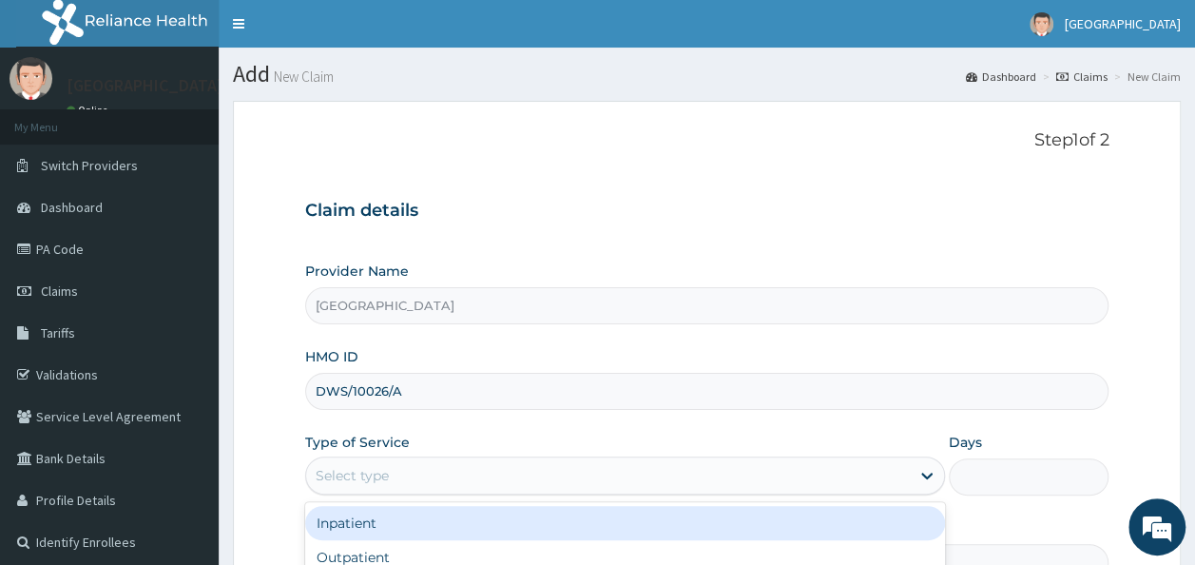
click at [667, 464] on div "Select type" at bounding box center [608, 475] width 604 height 30
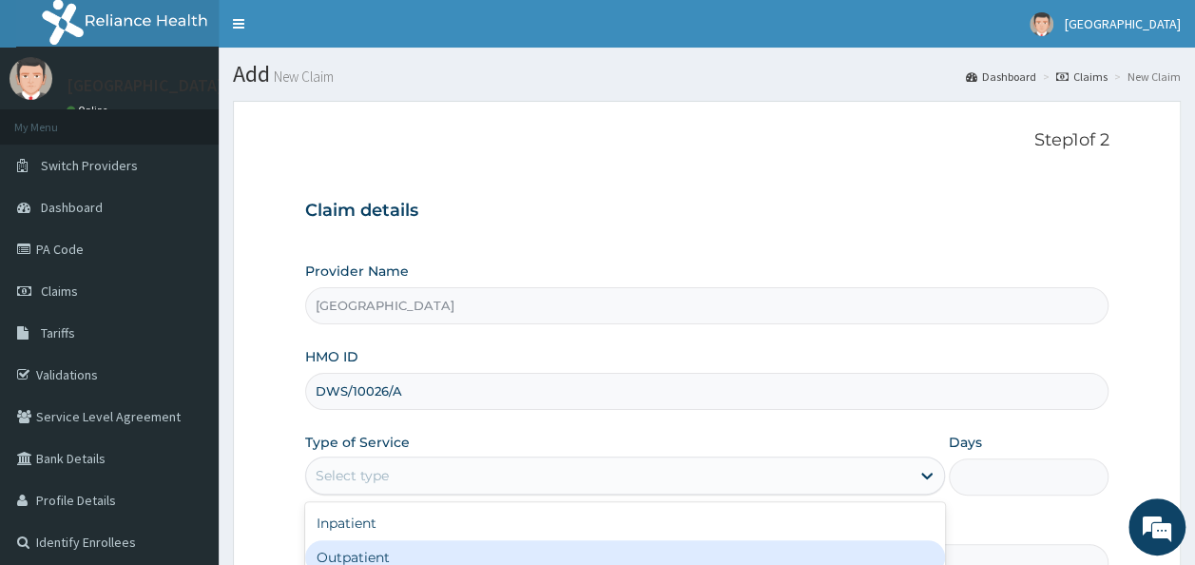
click at [695, 546] on div "Outpatient" at bounding box center [625, 557] width 640 height 34
type input "1"
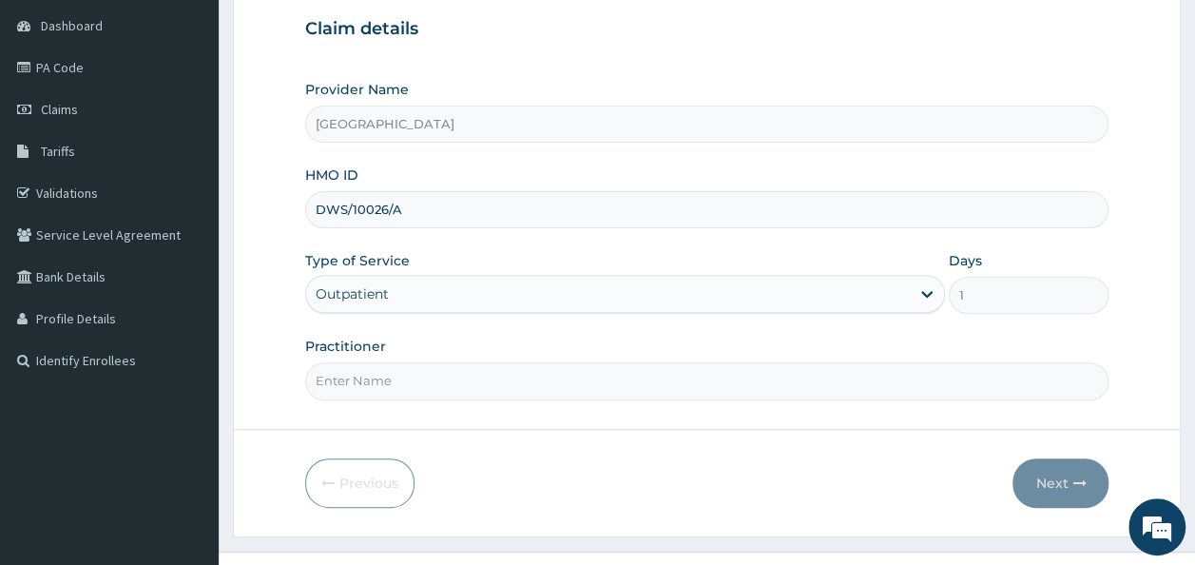
scroll to position [213, 0]
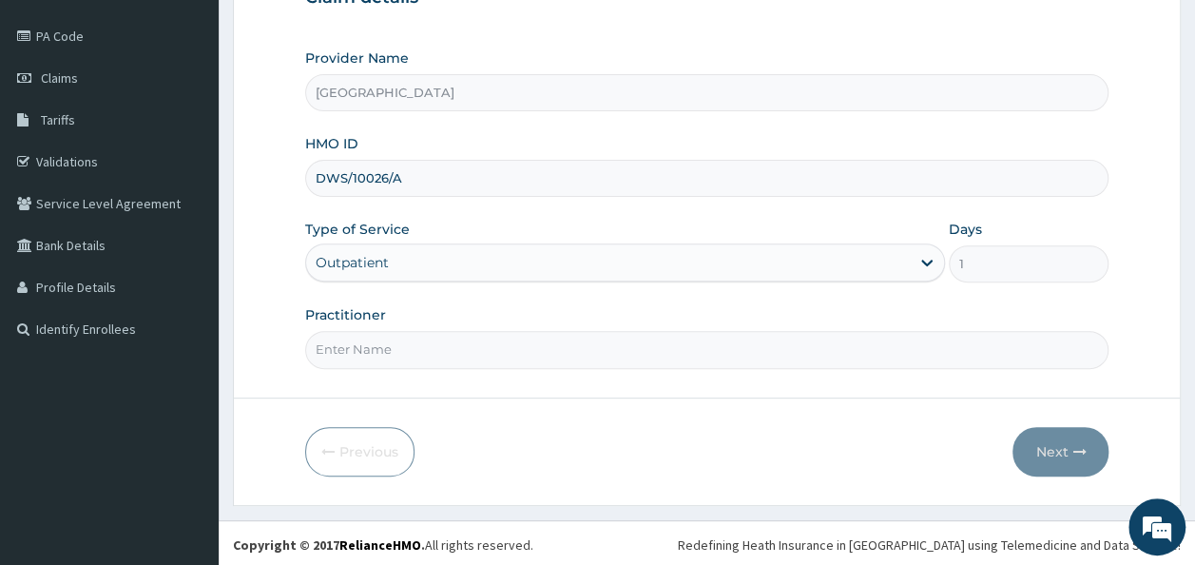
click at [770, 351] on input "Practitioner" at bounding box center [707, 349] width 804 height 37
type input "DR. OJETOKUN"
click at [1036, 435] on button "Next" at bounding box center [1060, 451] width 96 height 49
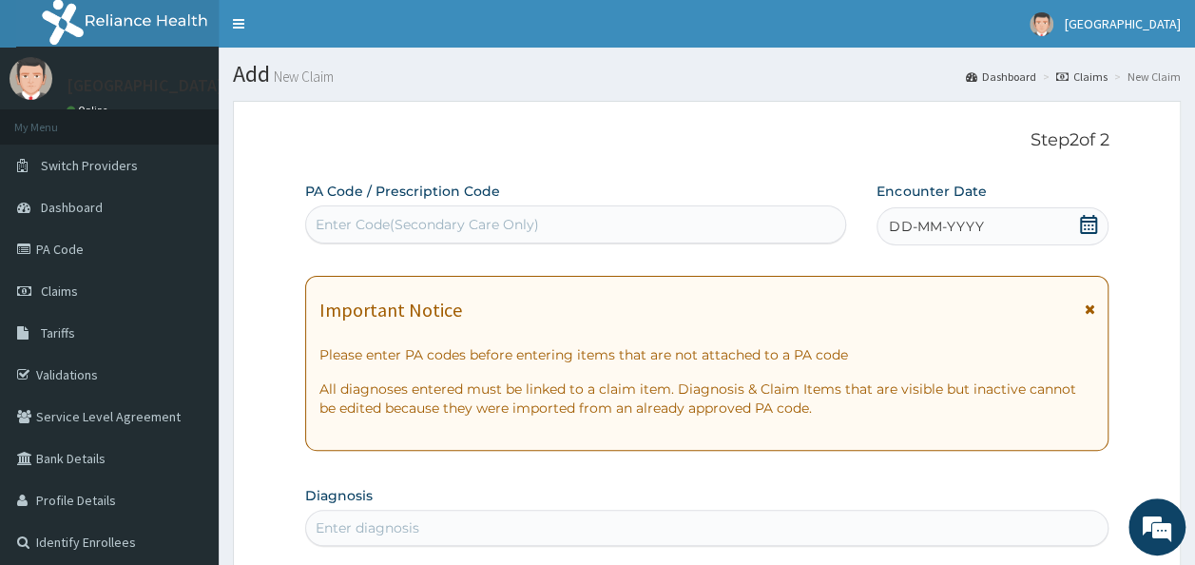
click at [1092, 219] on icon at bounding box center [1088, 224] width 19 height 19
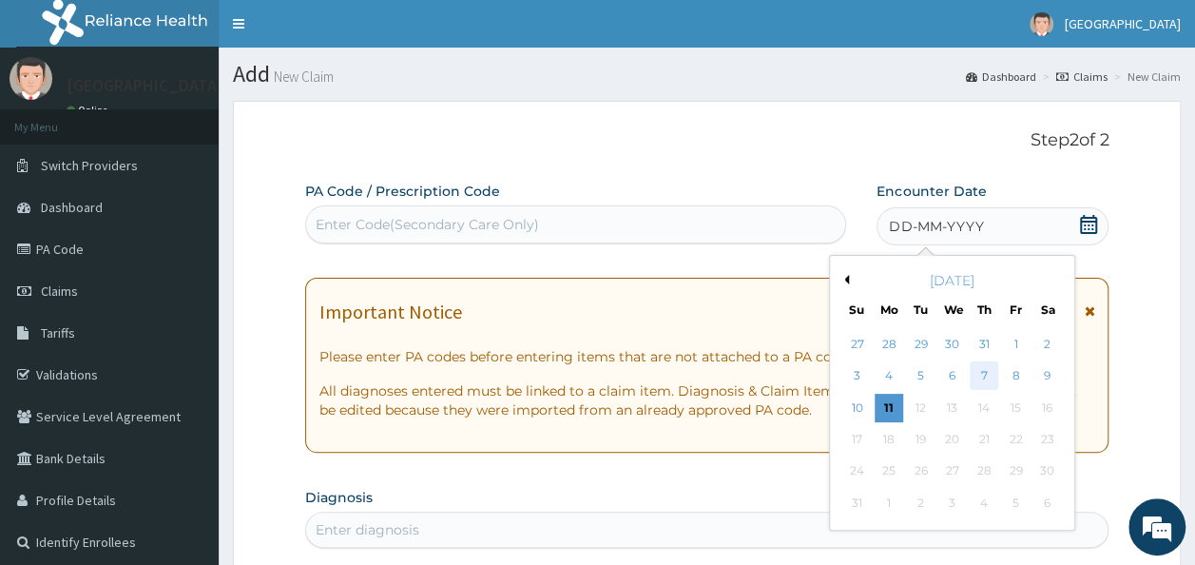
click at [981, 377] on div "7" at bounding box center [984, 376] width 29 height 29
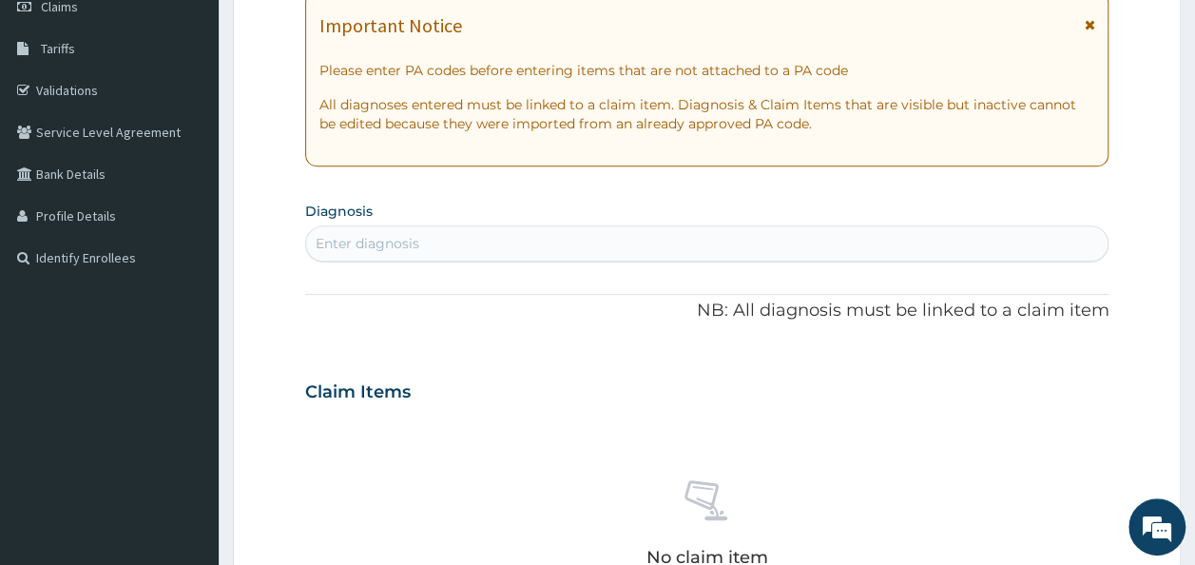
scroll to position [382, 0]
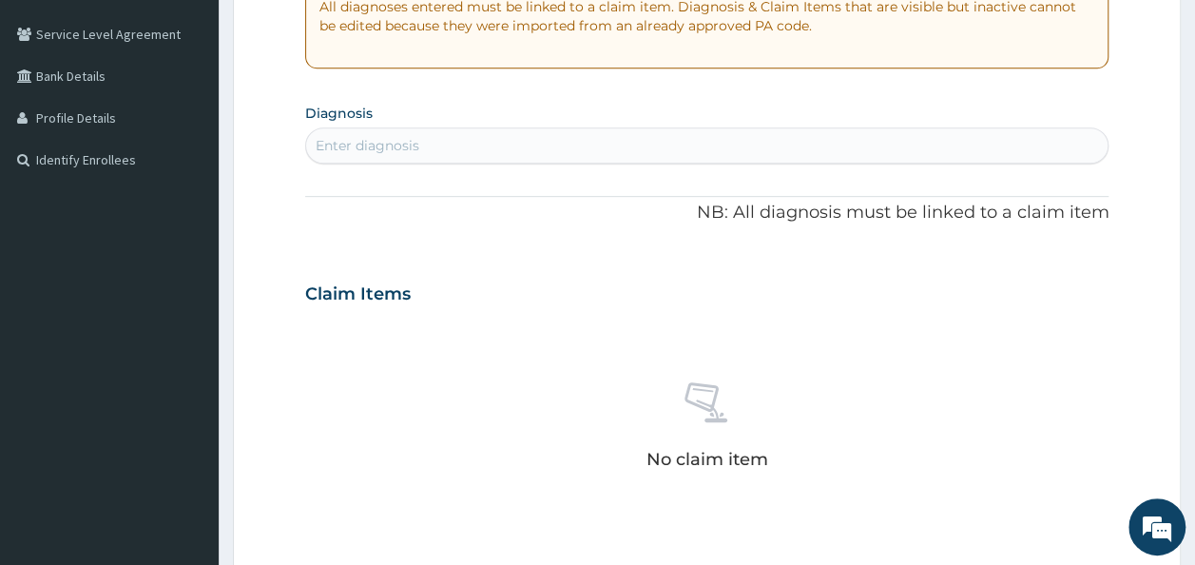
click at [629, 148] on div "Enter diagnosis" at bounding box center [707, 145] width 802 height 30
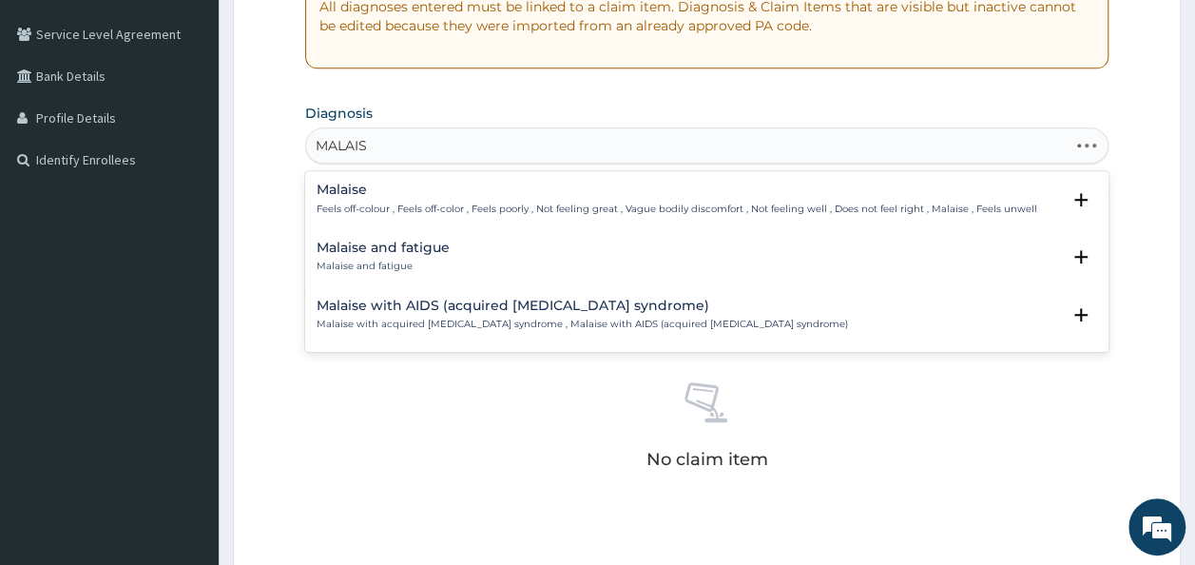
type input "MALAISE"
click at [360, 202] on p "Feels off-colour , Feels off-color , Feels poorly , Not feeling great , Vague b…" at bounding box center [677, 208] width 720 height 13
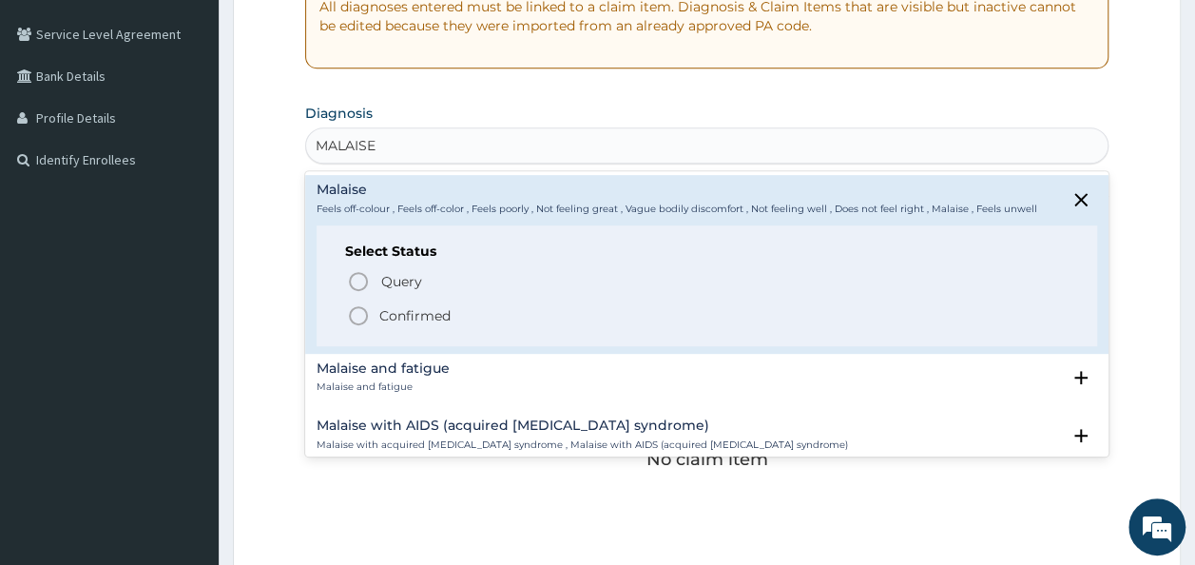
click at [410, 316] on p "Confirmed" at bounding box center [414, 315] width 71 height 19
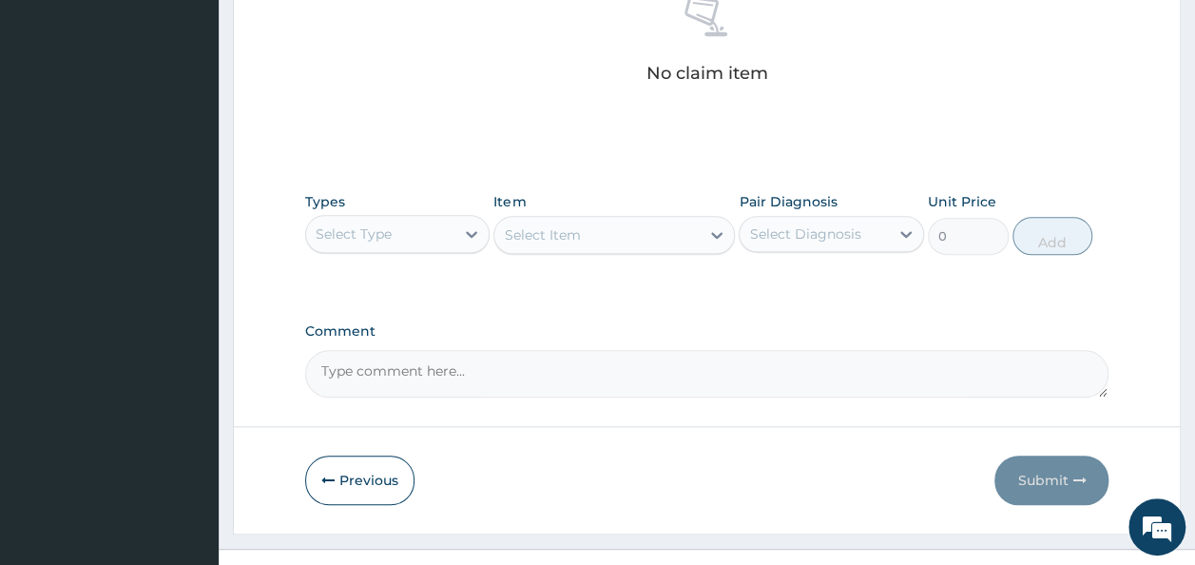
scroll to position [778, 0]
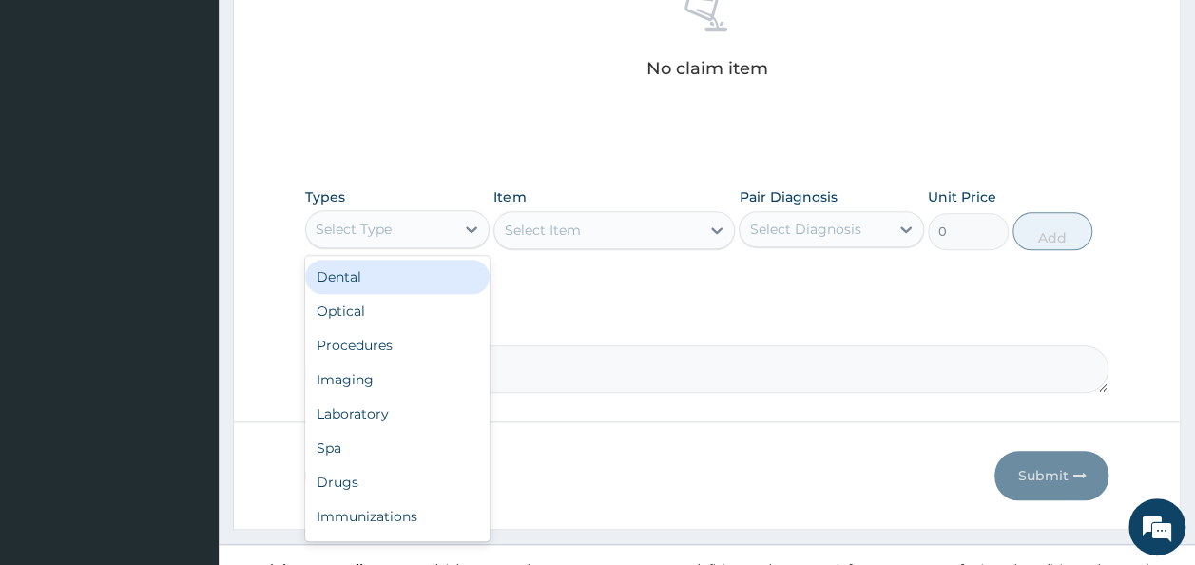
click at [411, 219] on div "Select Type" at bounding box center [380, 229] width 149 height 30
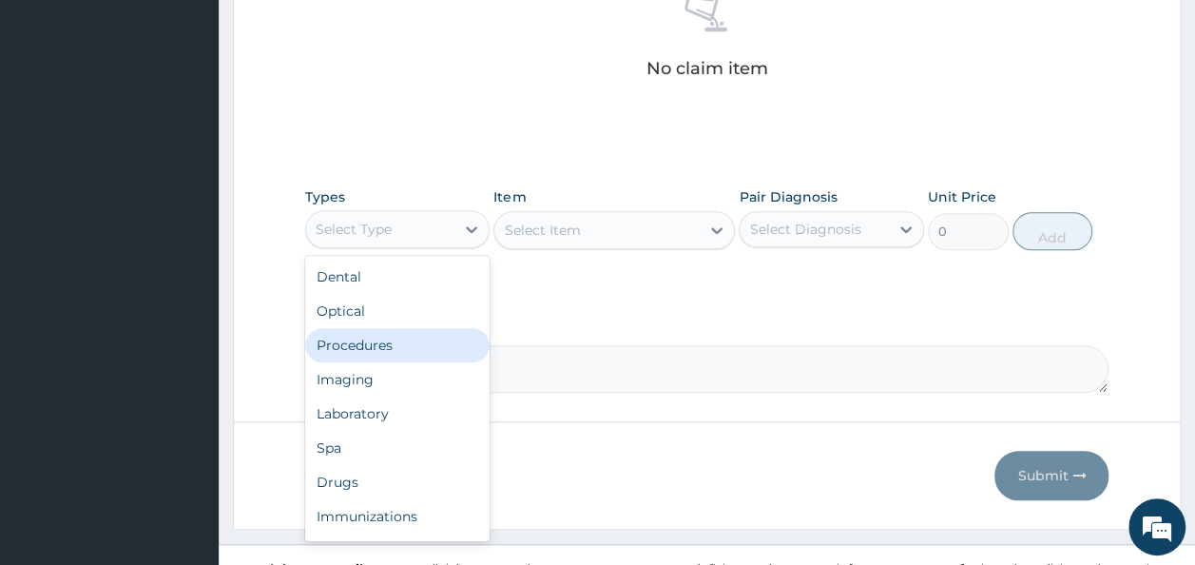
click at [378, 342] on div "Procedures" at bounding box center [397, 345] width 185 height 34
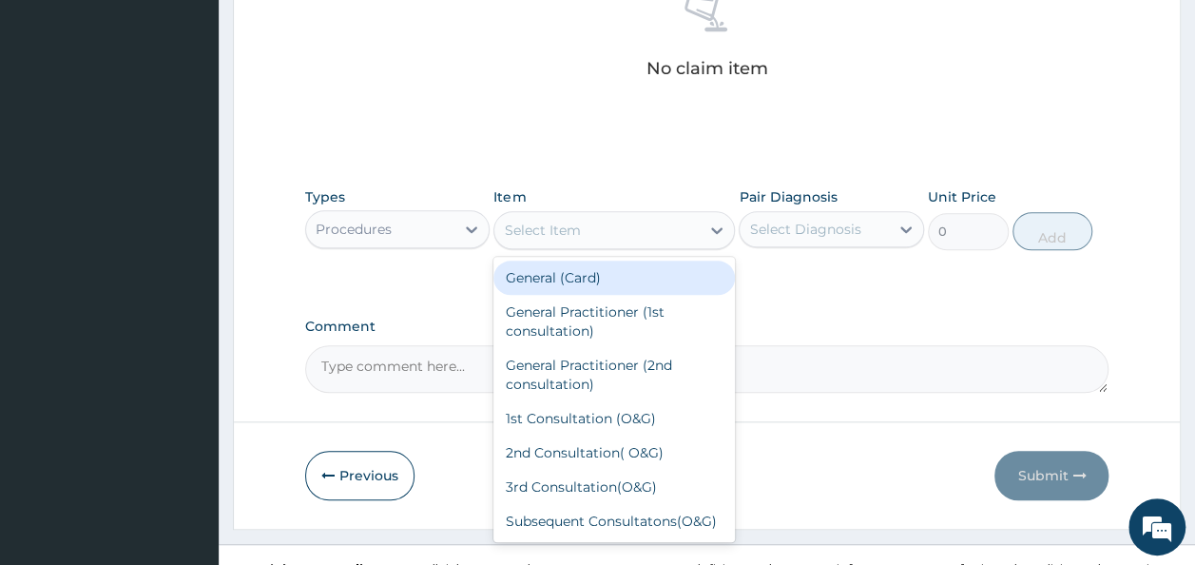
click at [649, 226] on div "Select Item" at bounding box center [596, 230] width 205 height 30
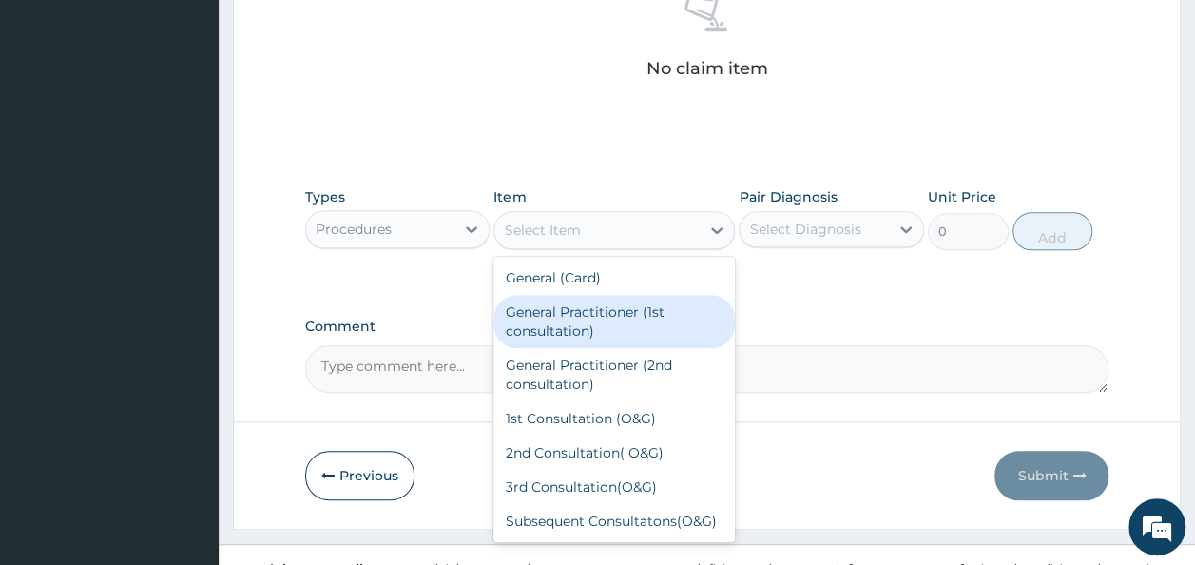
click at [622, 308] on div "General Practitioner (1st consultation)" at bounding box center [613, 321] width 241 height 53
type input "1500"
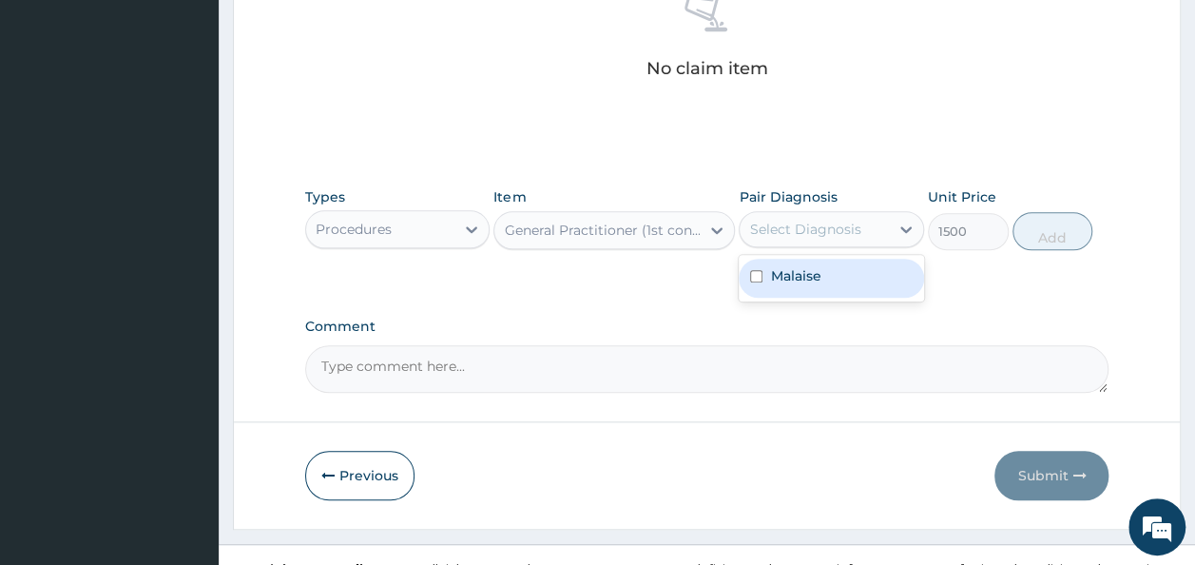
click at [824, 235] on div "Select Diagnosis" at bounding box center [804, 229] width 111 height 19
click at [823, 270] on div "Malaise" at bounding box center [831, 278] width 185 height 39
checkbox input "true"
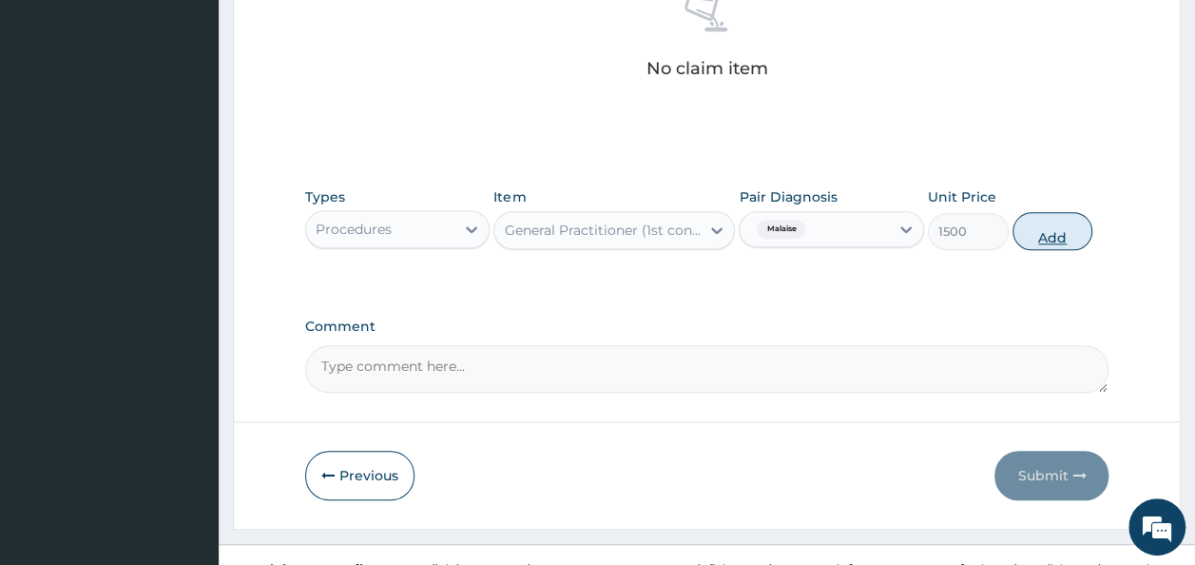
click at [1050, 231] on button "Add" at bounding box center [1052, 231] width 81 height 38
type input "0"
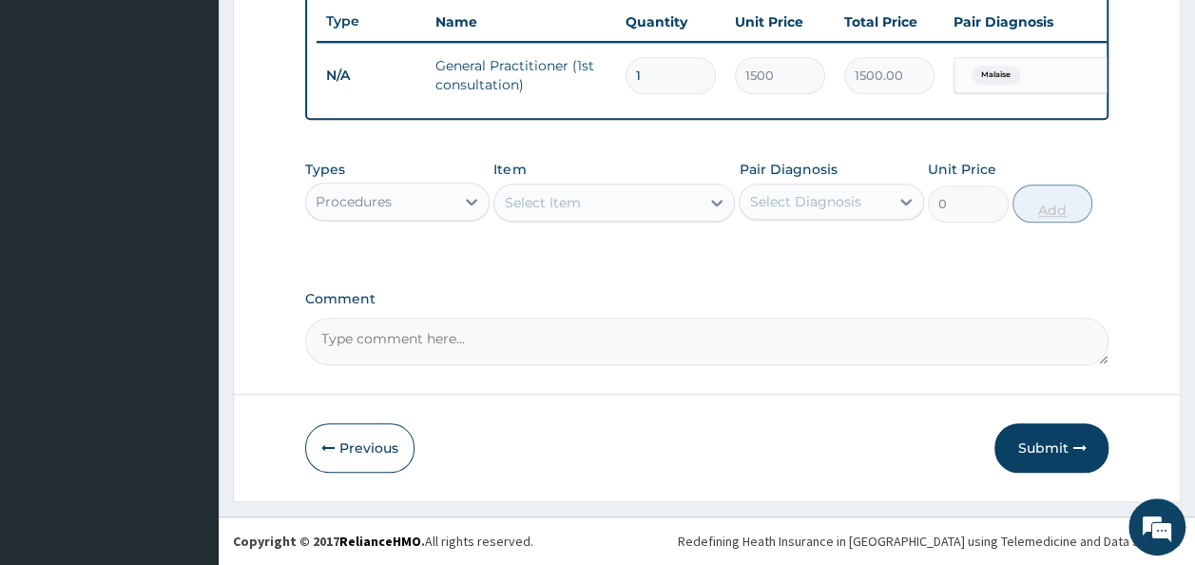
scroll to position [727, 0]
click at [1027, 449] on button "Submit" at bounding box center [1051, 447] width 114 height 49
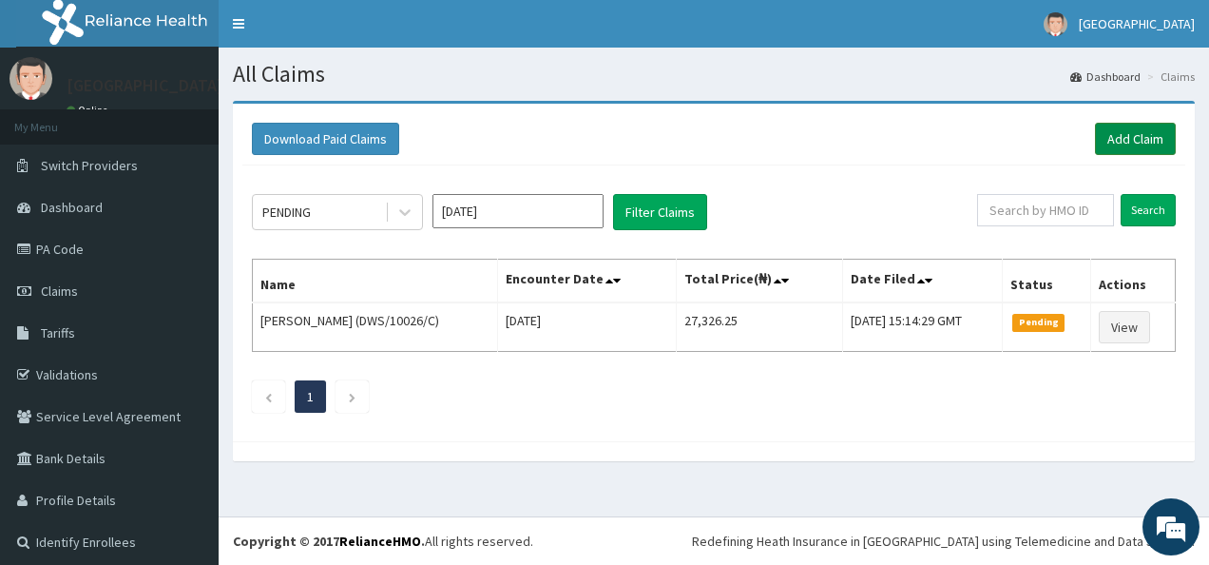
click at [1127, 142] on link "Add Claim" at bounding box center [1135, 139] width 81 height 32
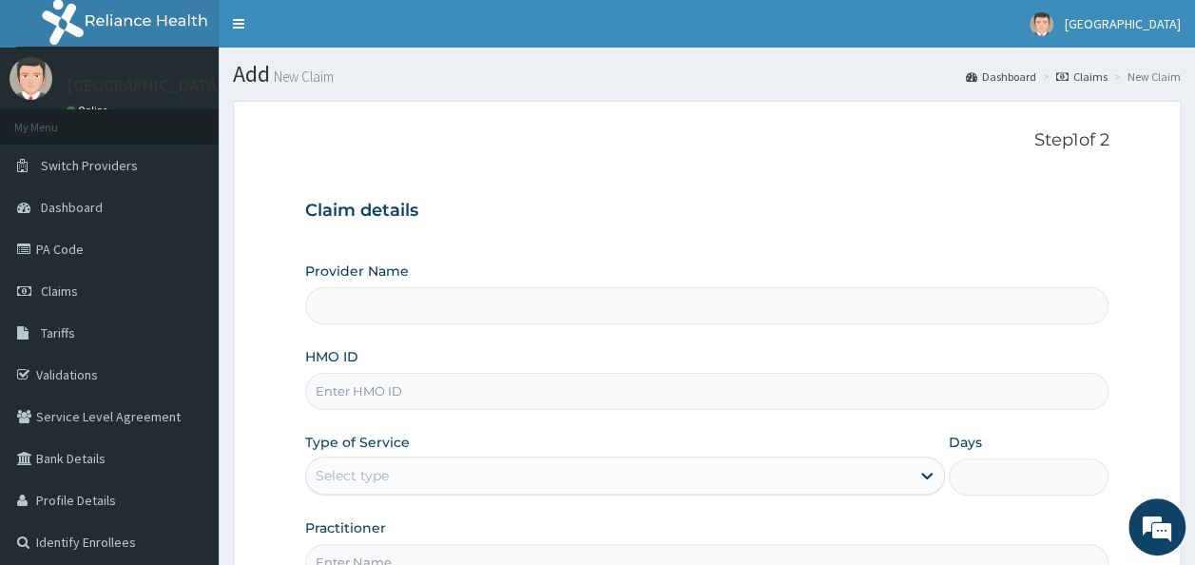
click at [591, 396] on input "HMO ID" at bounding box center [707, 391] width 804 height 37
type input "[GEOGRAPHIC_DATA]"
paste input "DWS/10026/"
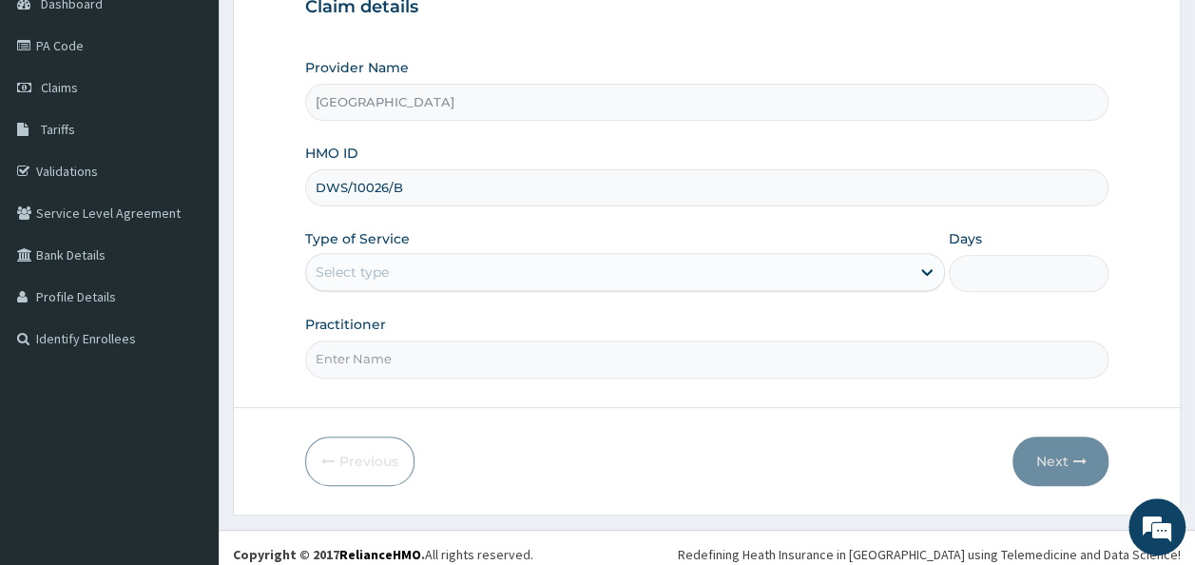
scroll to position [213, 0]
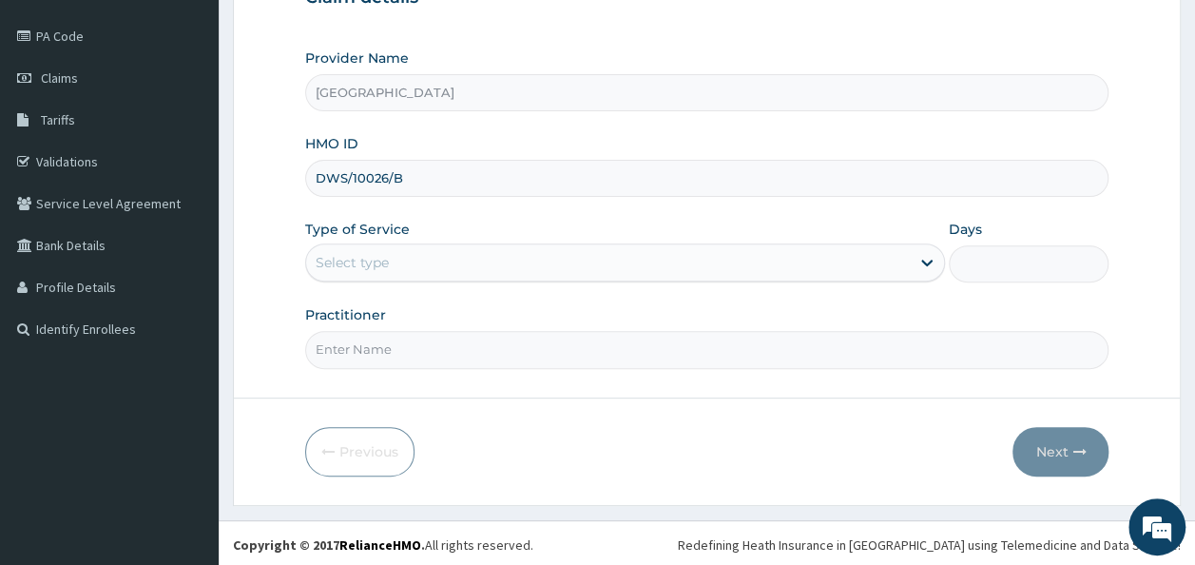
type input "DWS/10026/B"
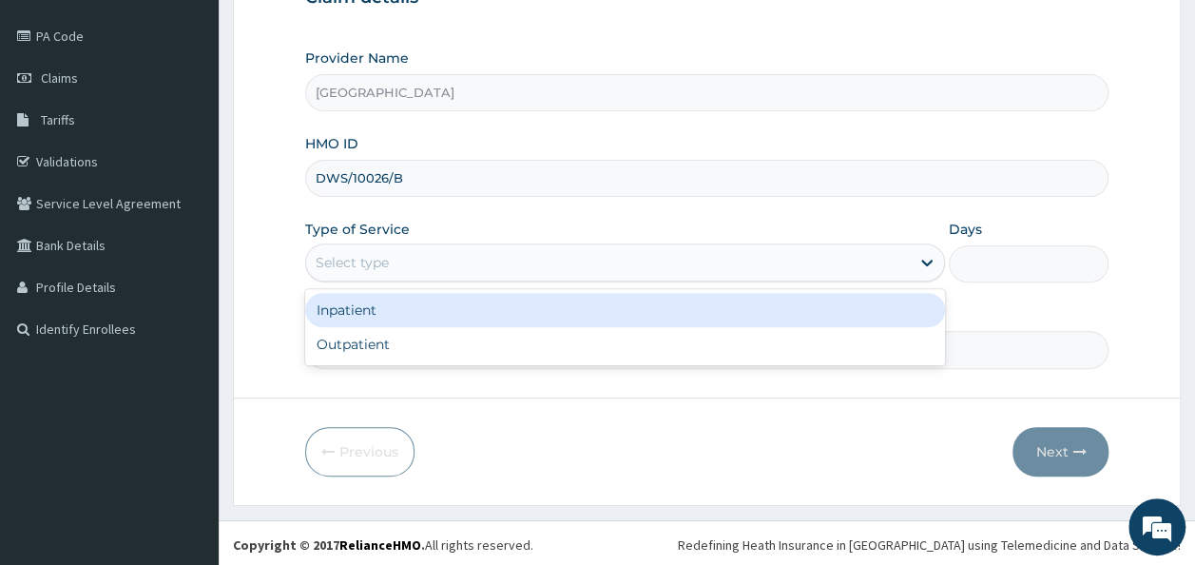
click at [684, 252] on div "Select type" at bounding box center [608, 262] width 604 height 30
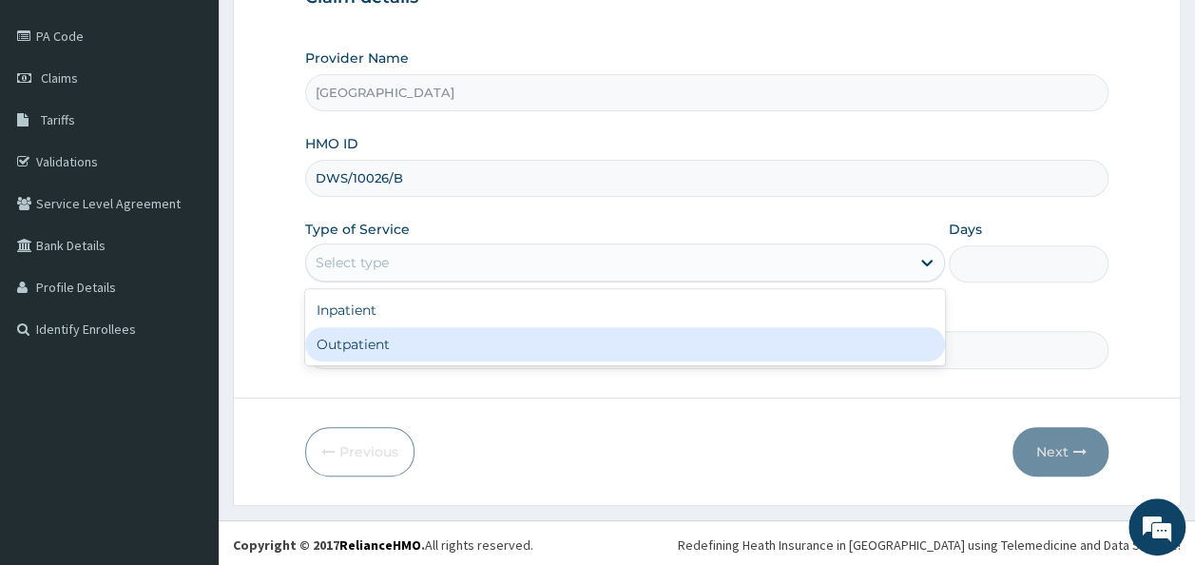
click at [597, 339] on div "Outpatient" at bounding box center [625, 344] width 640 height 34
type input "1"
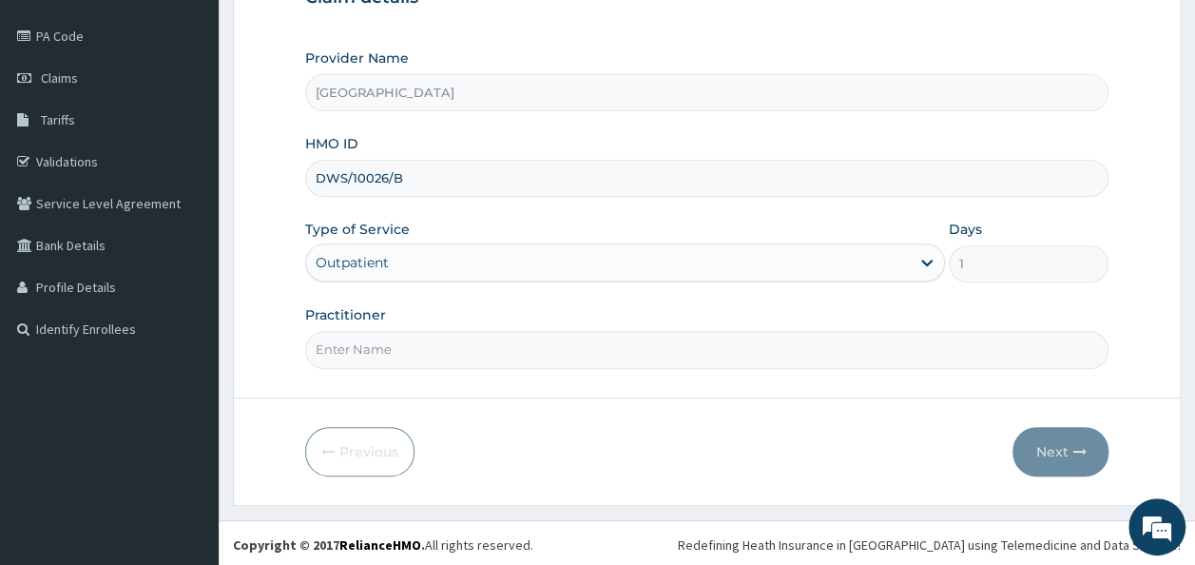
click at [605, 343] on input "Practitioner" at bounding box center [707, 349] width 804 height 37
type input "[PERSON_NAME]"
click at [1059, 456] on button "Next" at bounding box center [1060, 451] width 96 height 49
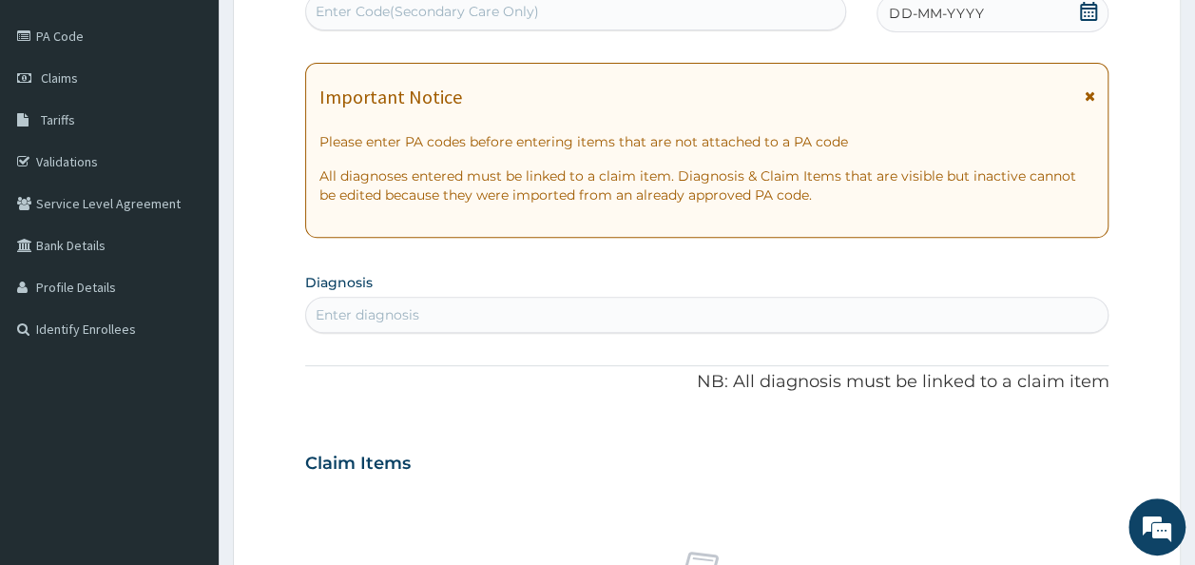
scroll to position [0, 0]
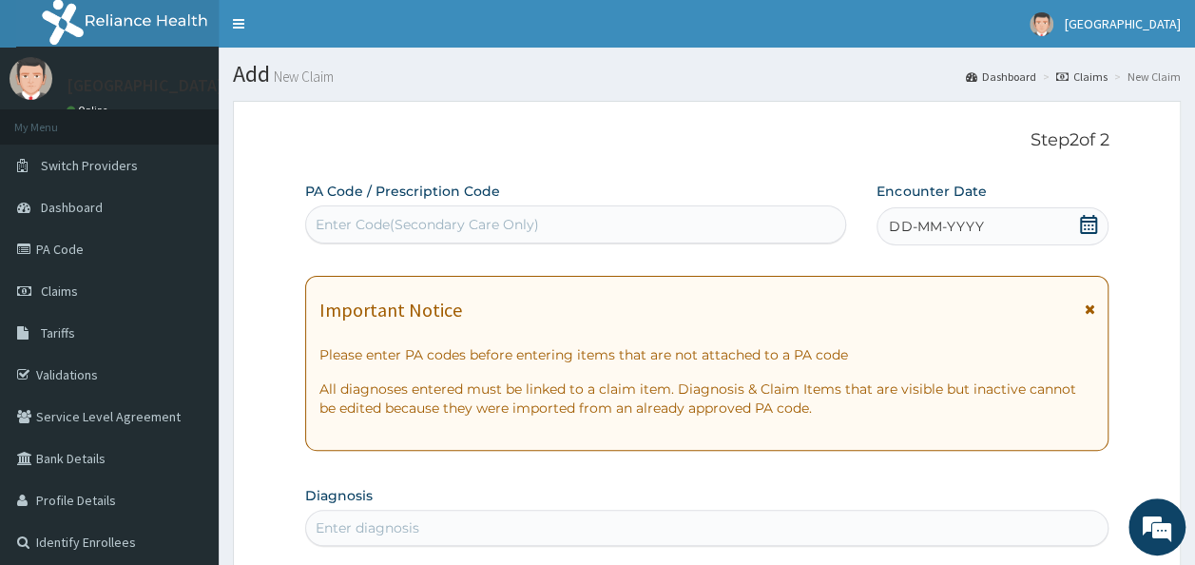
click at [1091, 224] on icon at bounding box center [1088, 224] width 17 height 19
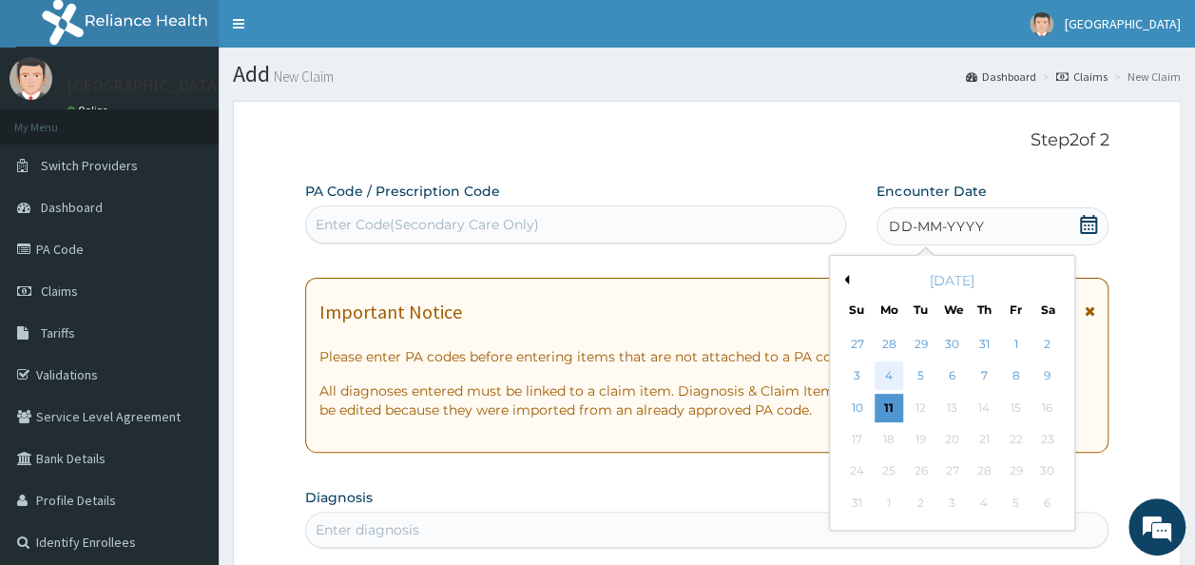
click at [897, 374] on div "4" at bounding box center [888, 376] width 29 height 29
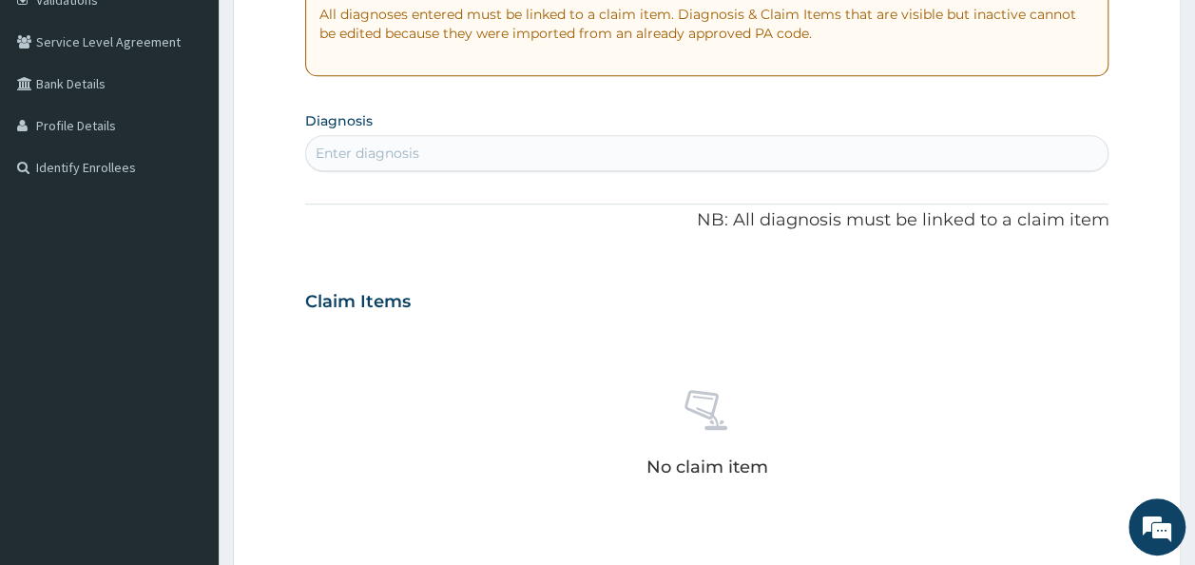
scroll to position [412, 0]
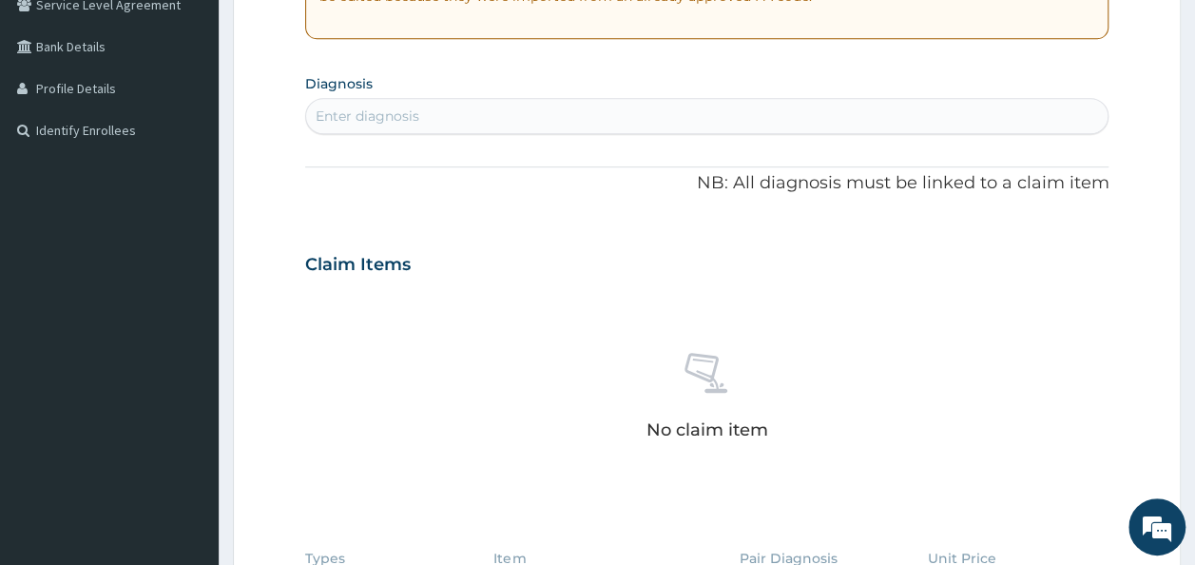
click at [439, 120] on div "Enter diagnosis" at bounding box center [707, 116] width 802 height 30
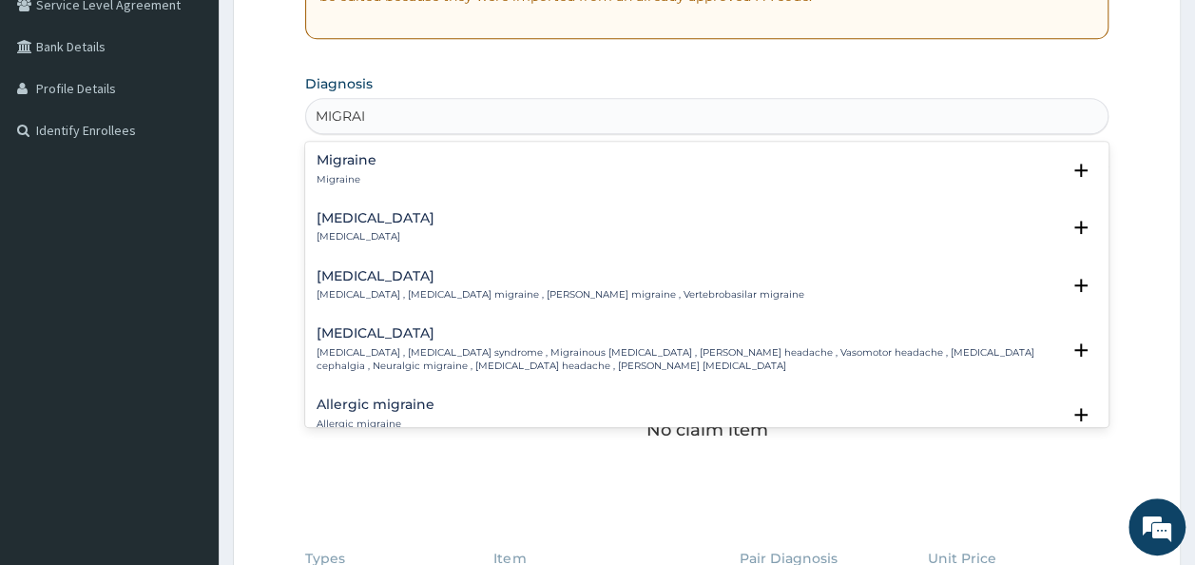
type input "MIGRAIN"
click at [338, 163] on h4 "Migraine" at bounding box center [347, 160] width 60 height 14
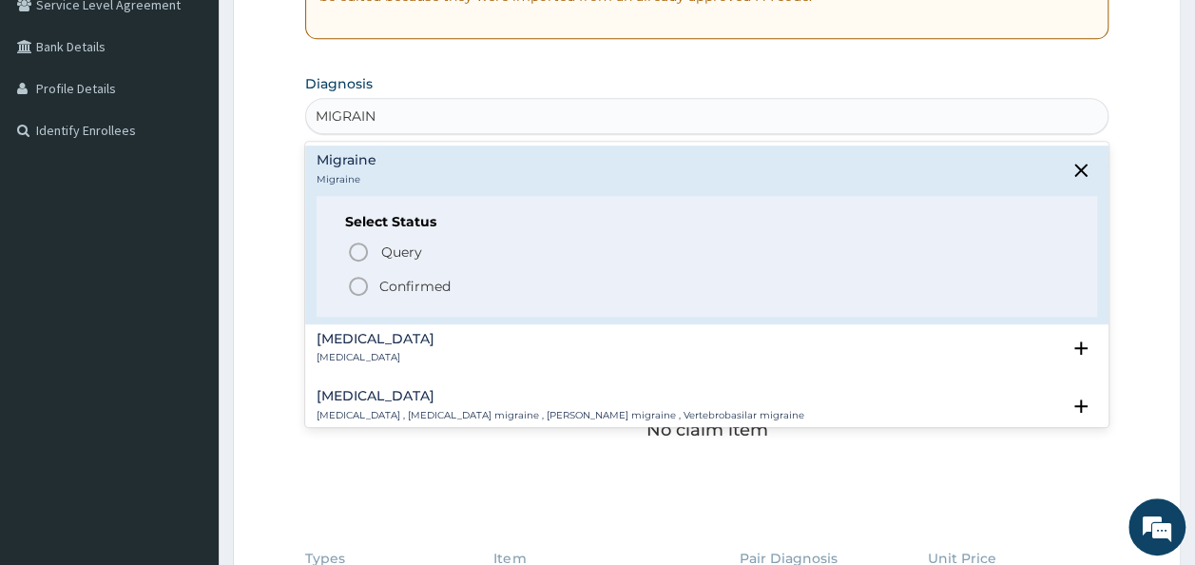
click at [394, 278] on p "Confirmed" at bounding box center [414, 286] width 71 height 19
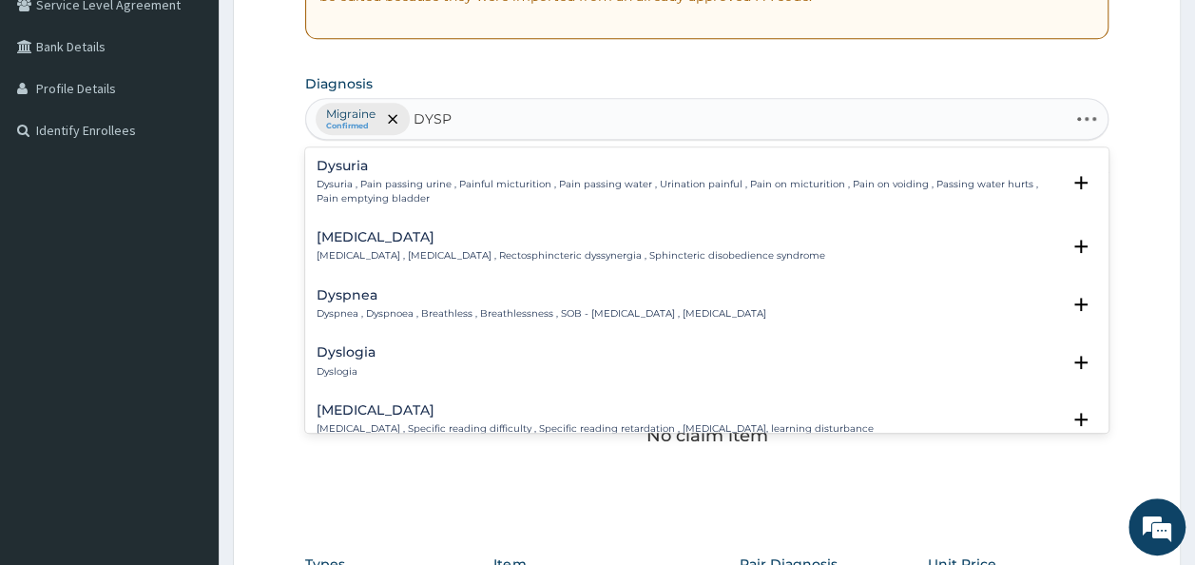
type input "DYSPE"
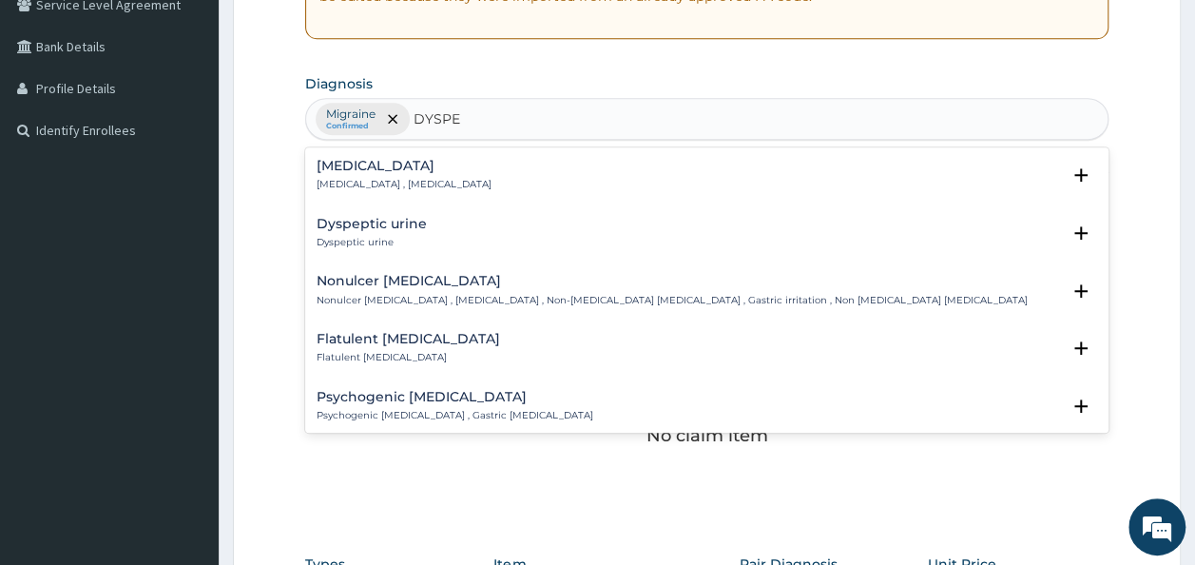
click at [376, 179] on p "Indigestion , Dyspepsia" at bounding box center [404, 184] width 175 height 13
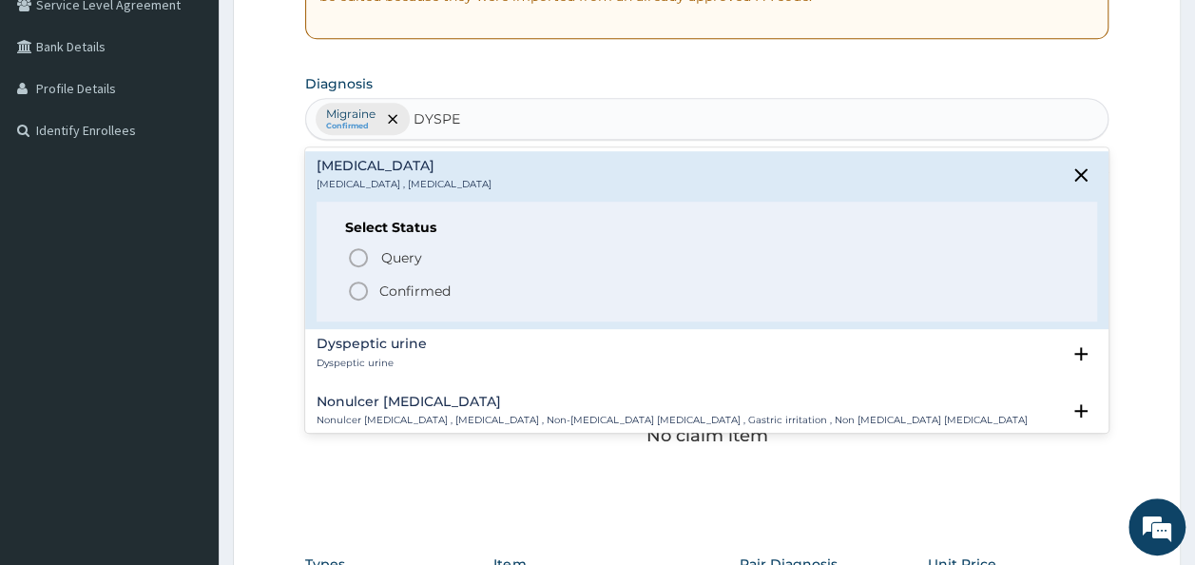
click at [416, 288] on p "Confirmed" at bounding box center [414, 290] width 71 height 19
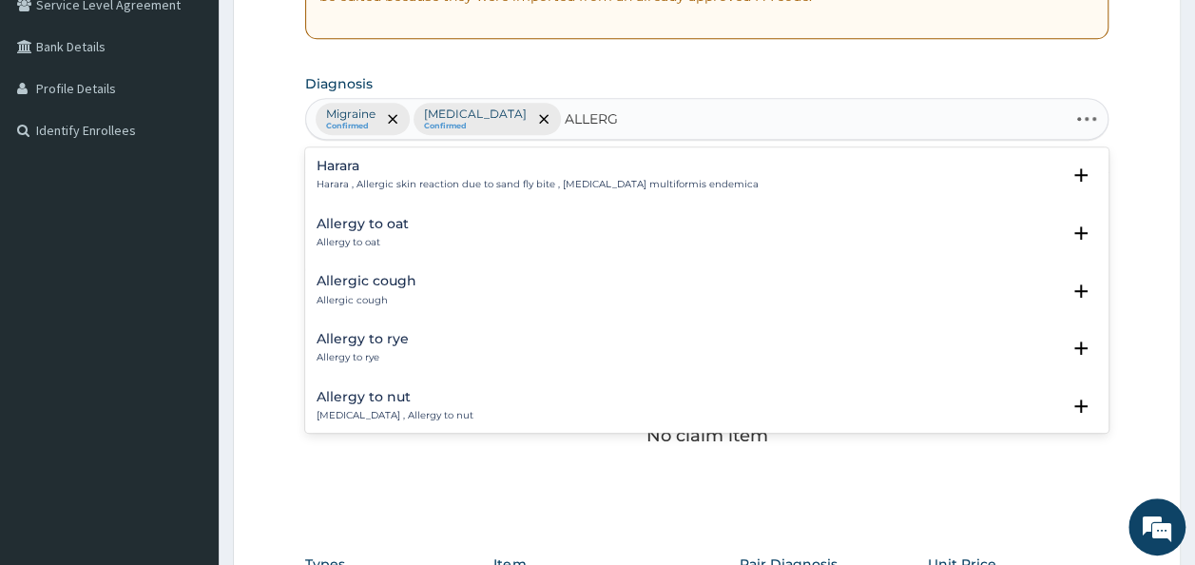
type input "ALLERGY"
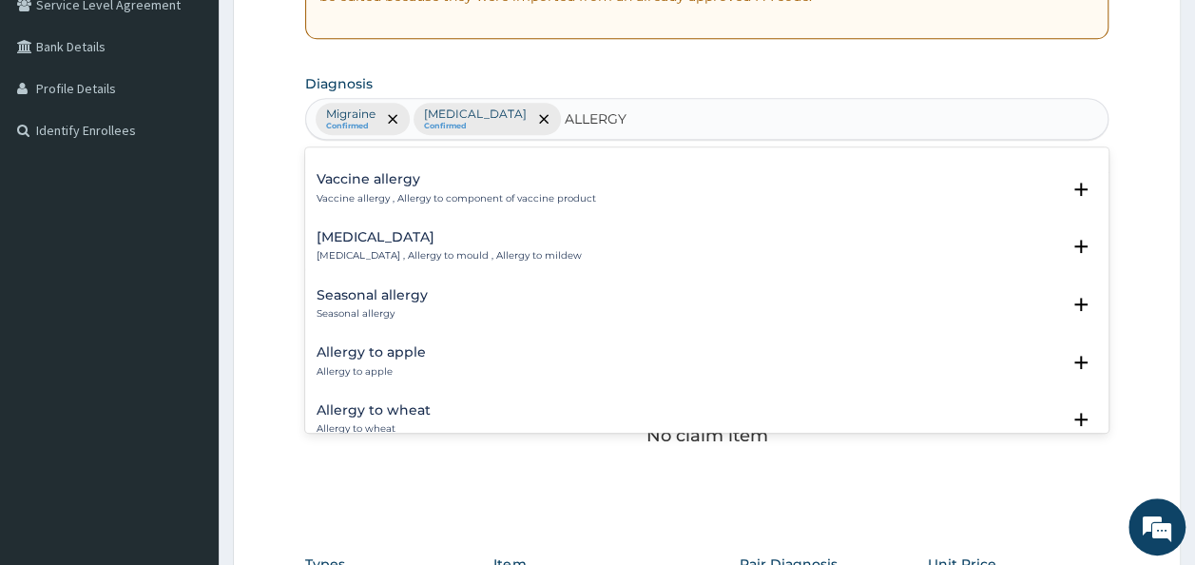
scroll to position [1047, 0]
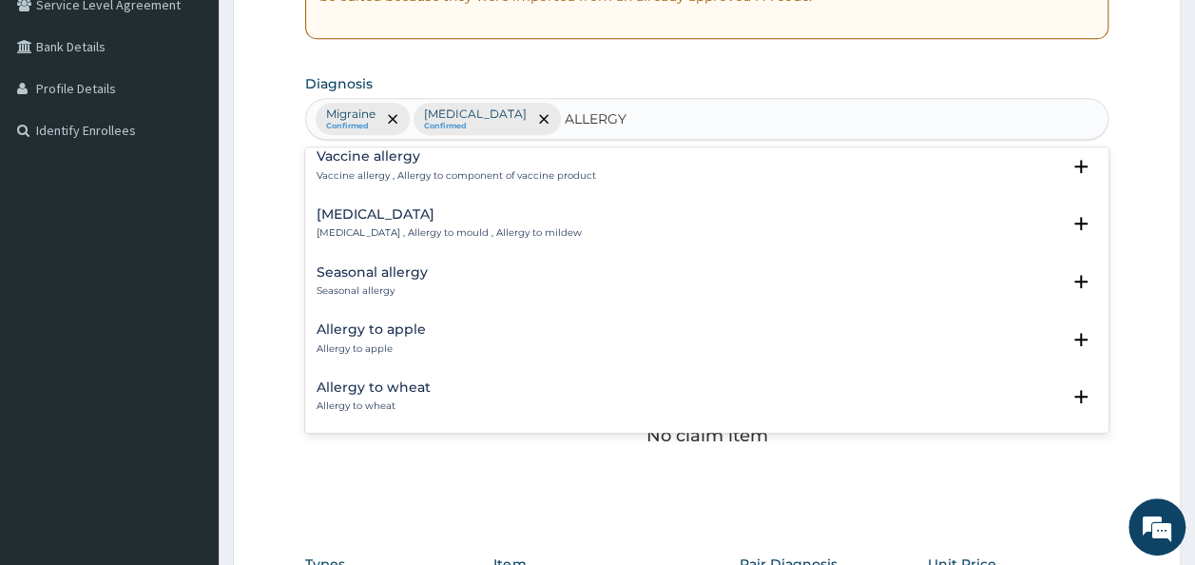
click at [384, 279] on div "Seasonal allergy Seasonal allergy" at bounding box center [372, 281] width 111 height 33
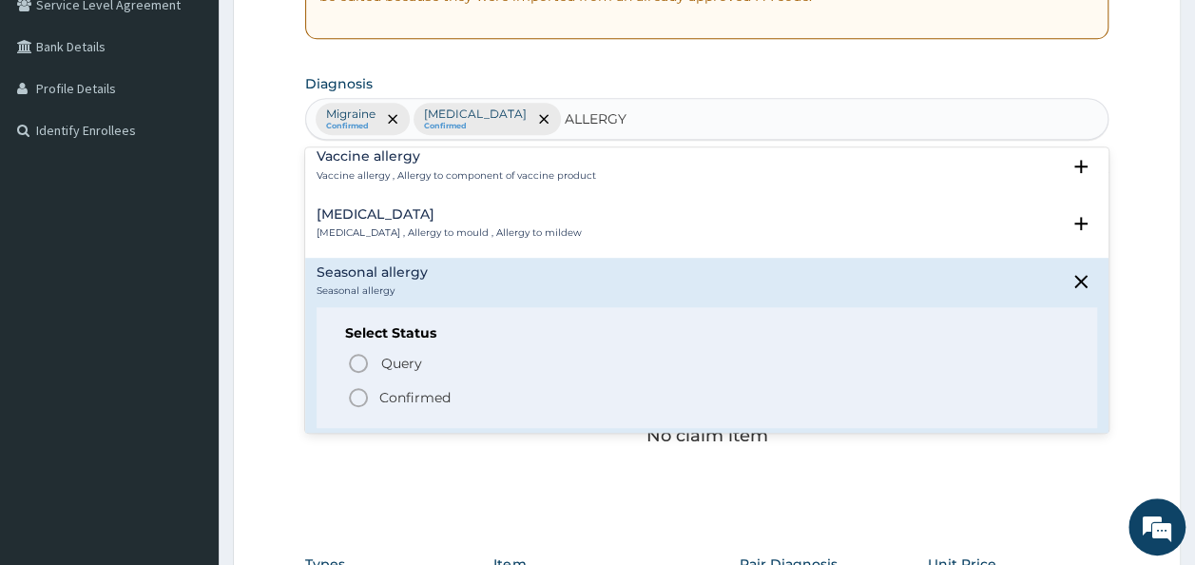
click at [405, 394] on p "Confirmed" at bounding box center [414, 397] width 71 height 19
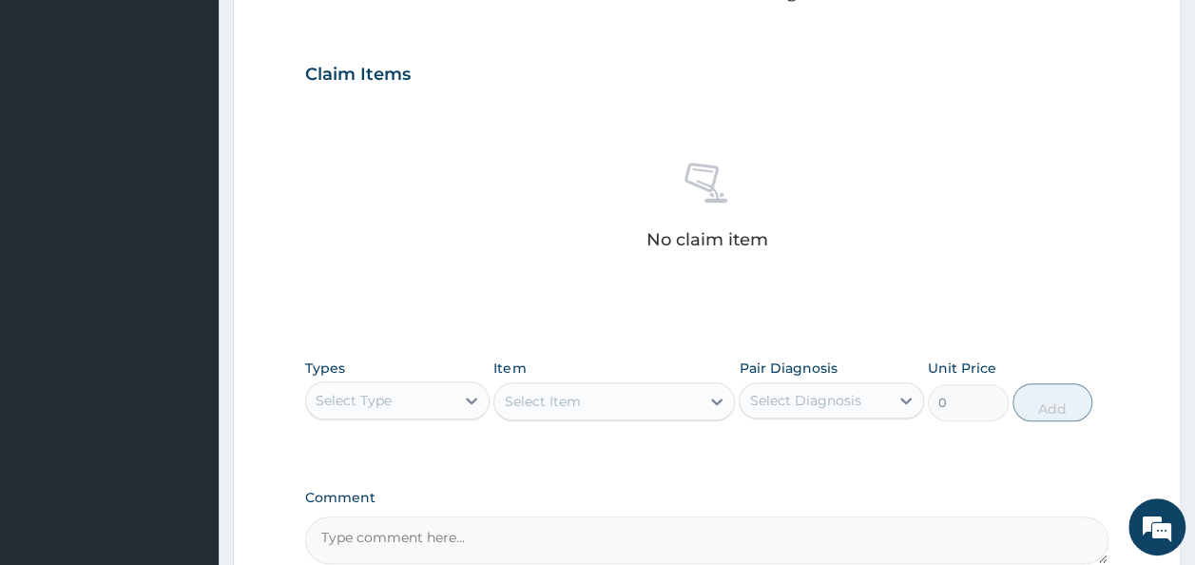
scroll to position [712, 0]
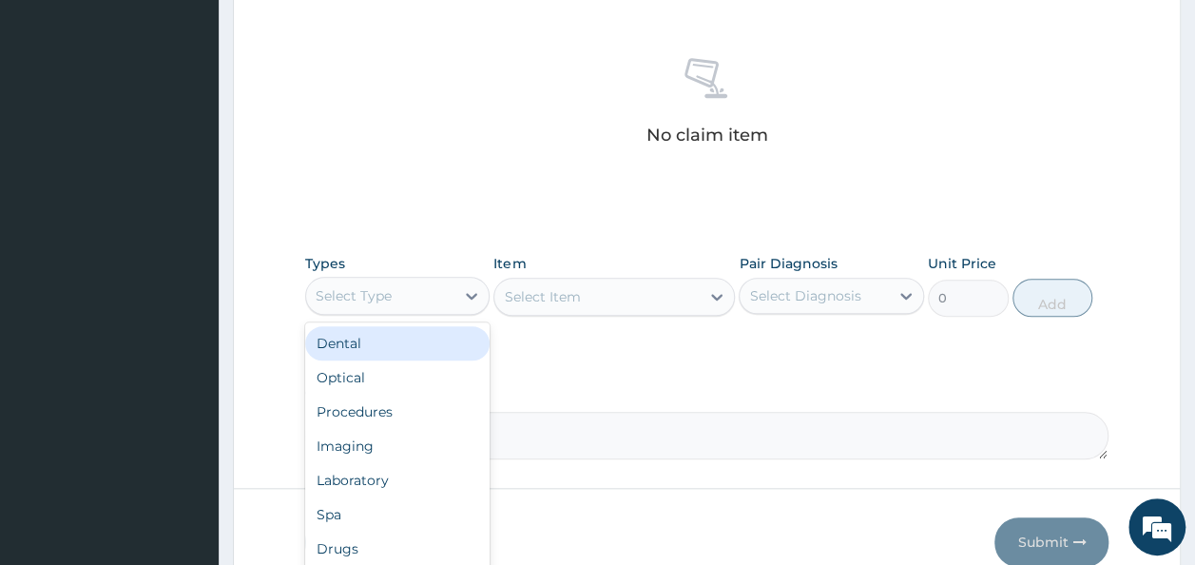
click at [368, 298] on div "Select Type" at bounding box center [354, 295] width 76 height 19
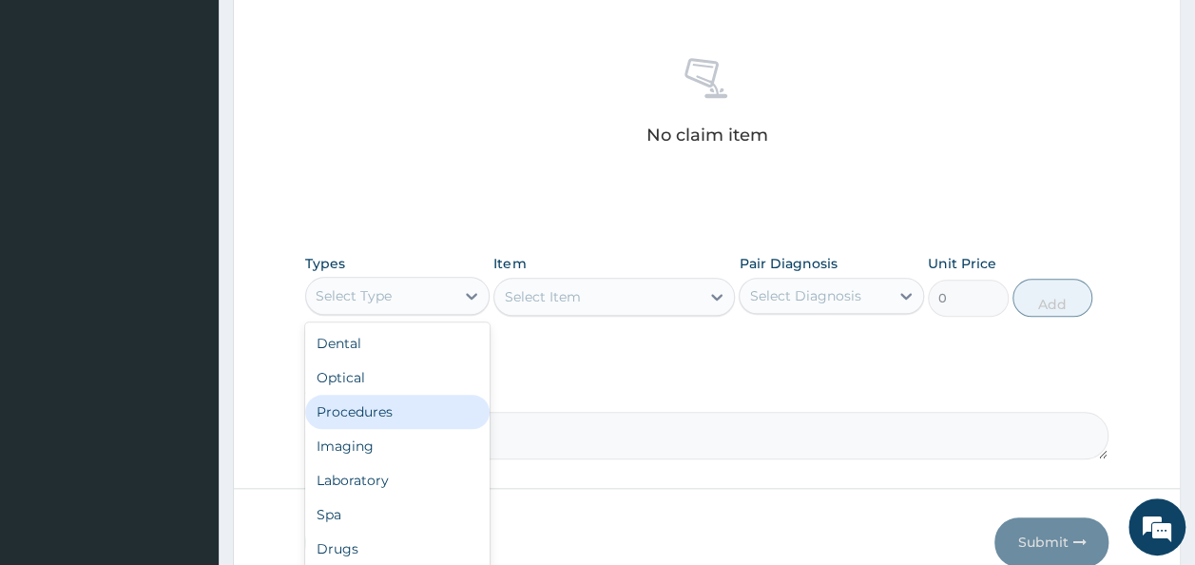
click at [349, 407] on div "Procedures" at bounding box center [397, 411] width 185 height 34
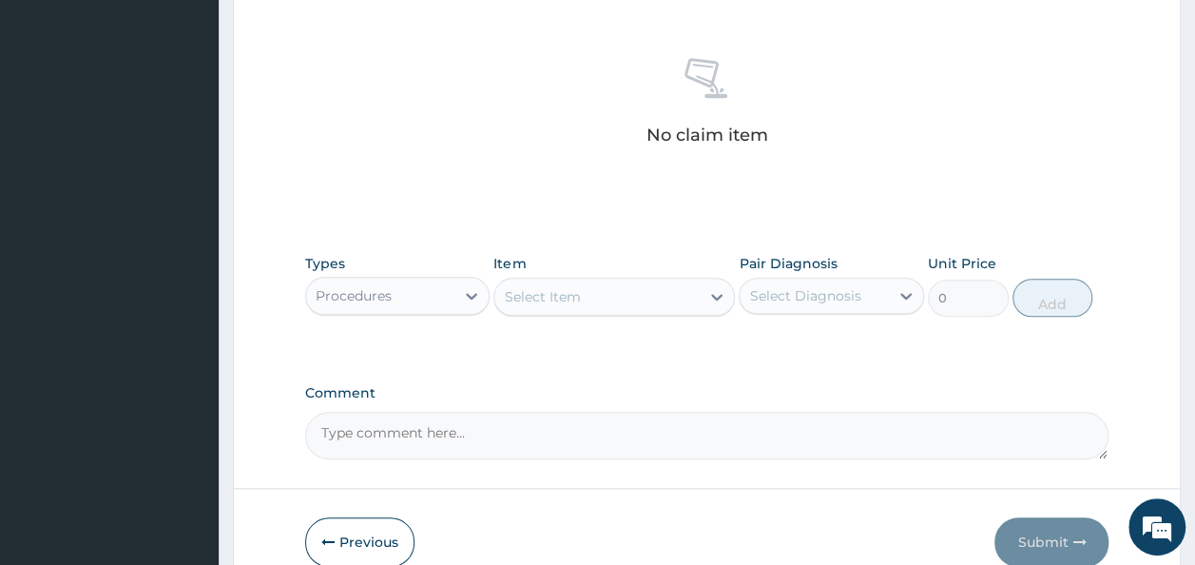
click at [603, 293] on div "Select Item" at bounding box center [613, 297] width 241 height 38
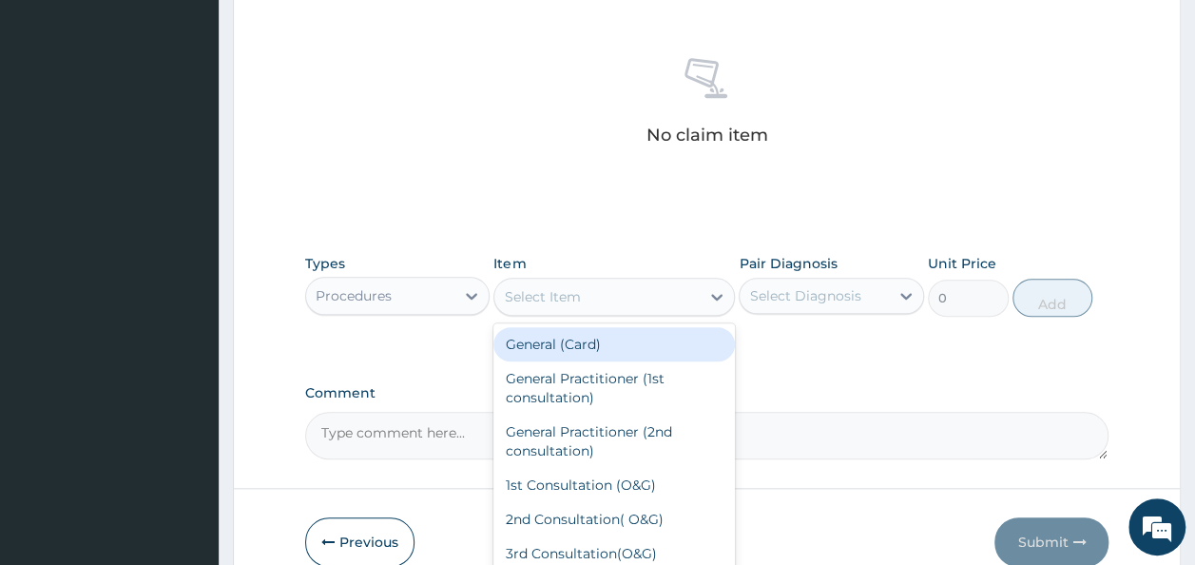
click at [603, 297] on div "Select Item" at bounding box center [596, 296] width 205 height 30
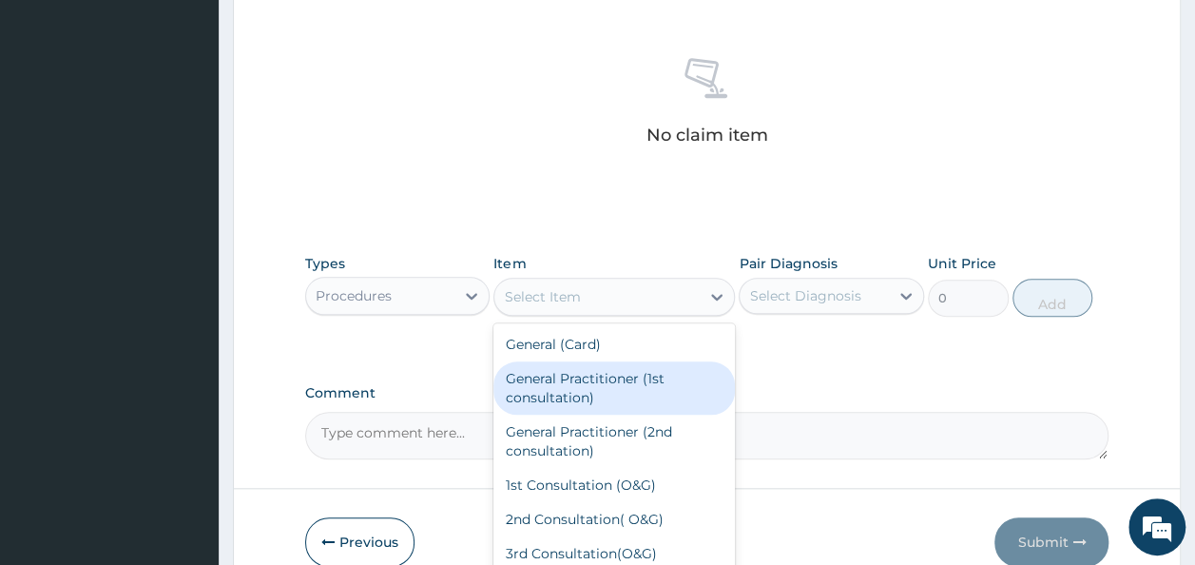
click at [609, 386] on div "General Practitioner (1st consultation)" at bounding box center [613, 387] width 241 height 53
type input "1500"
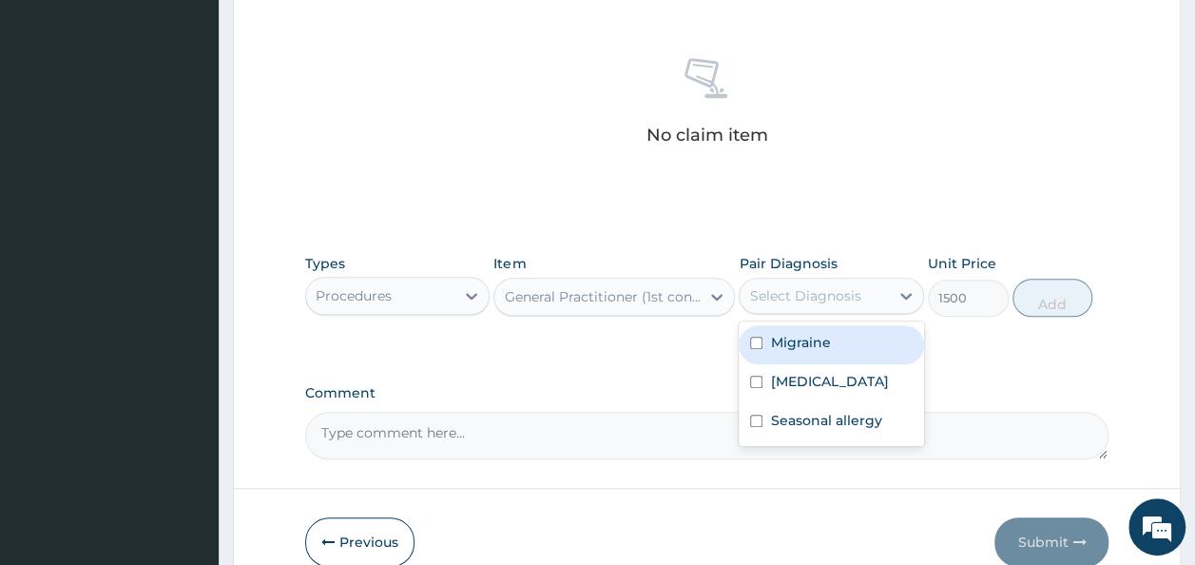
click at [837, 304] on div "Select Diagnosis" at bounding box center [813, 295] width 149 height 30
click at [788, 335] on label "Migraine" at bounding box center [800, 342] width 60 height 19
checkbox input "true"
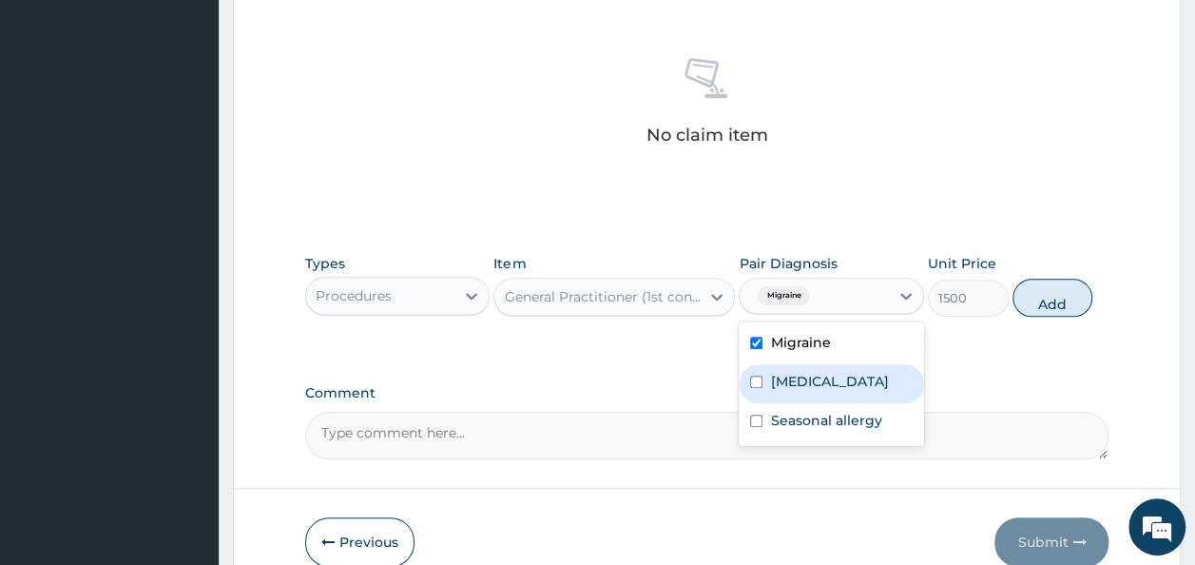
click at [798, 377] on label "Indigestion" at bounding box center [829, 381] width 118 height 19
checkbox input "true"
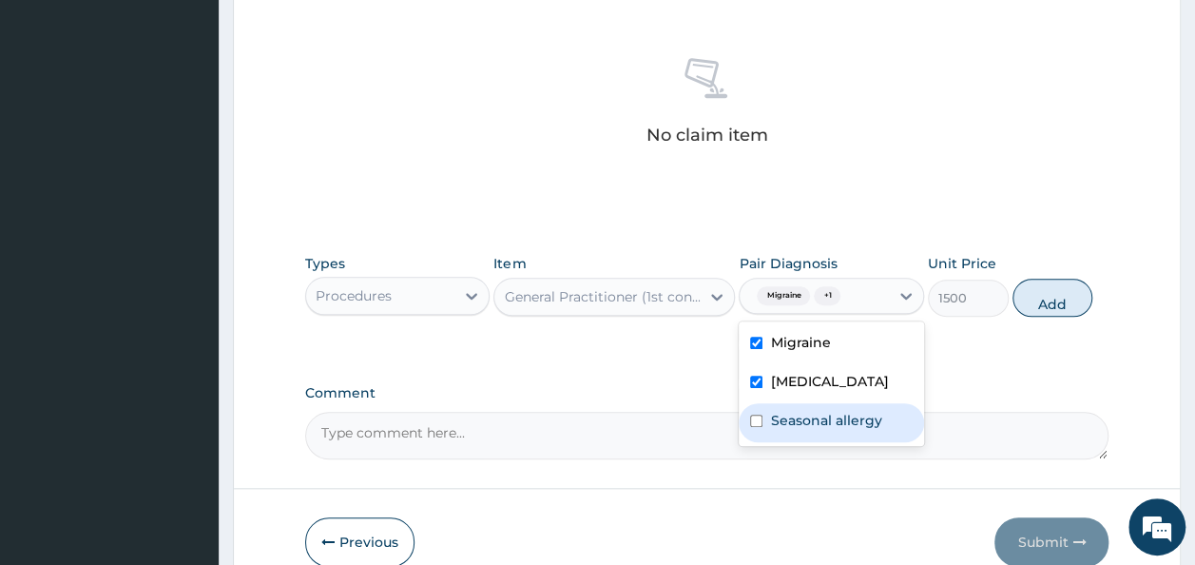
click at [783, 416] on label "Seasonal allergy" at bounding box center [825, 420] width 111 height 19
checkbox input "true"
click at [1048, 302] on button "Add" at bounding box center [1052, 297] width 81 height 38
type input "0"
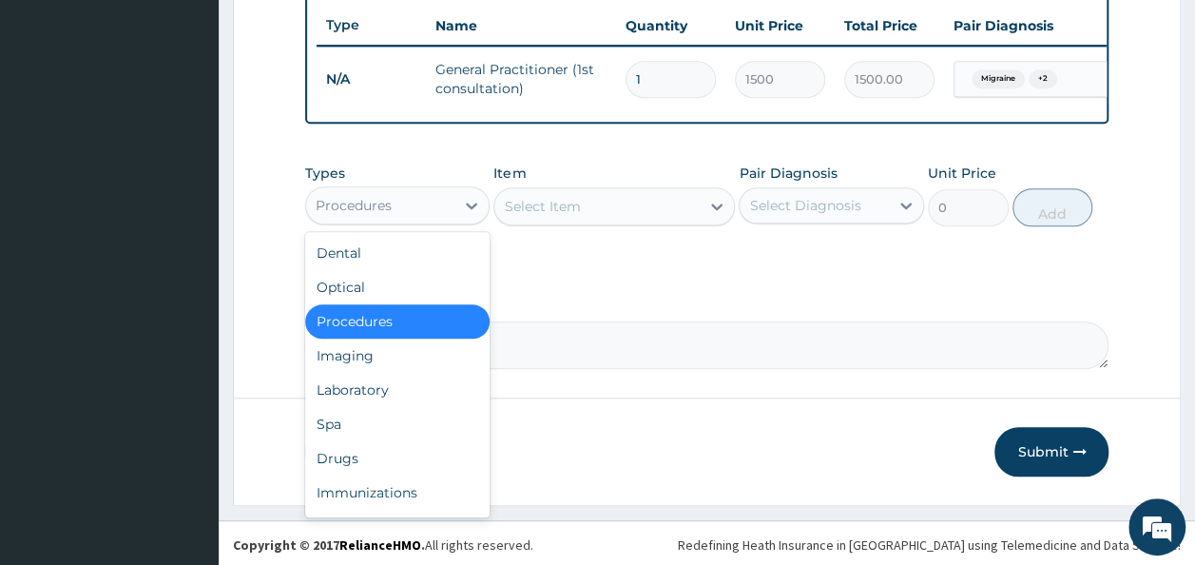
click at [433, 217] on div "Procedures" at bounding box center [380, 205] width 149 height 30
click at [357, 471] on div "Drugs" at bounding box center [397, 458] width 185 height 34
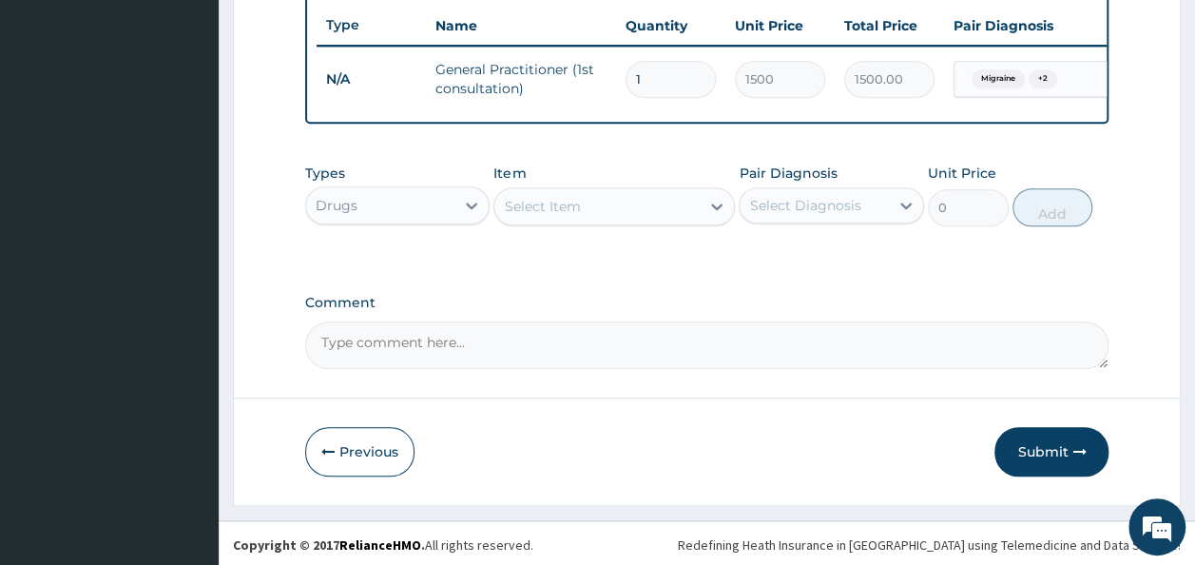
click at [622, 219] on div "Select Item" at bounding box center [613, 206] width 241 height 38
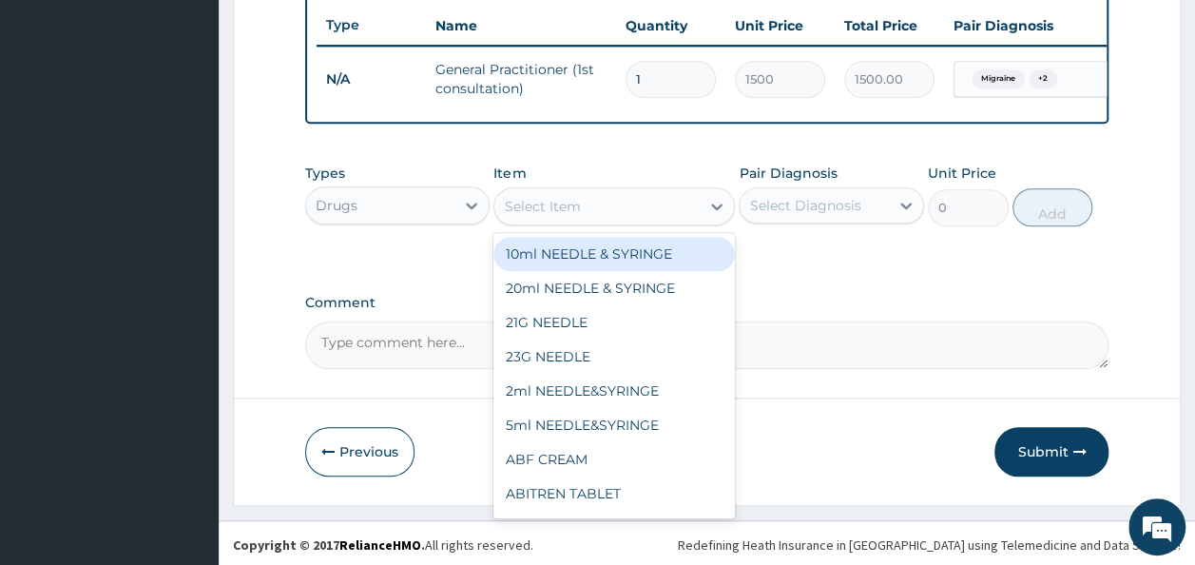
click at [622, 219] on div "Select Item" at bounding box center [596, 206] width 205 height 30
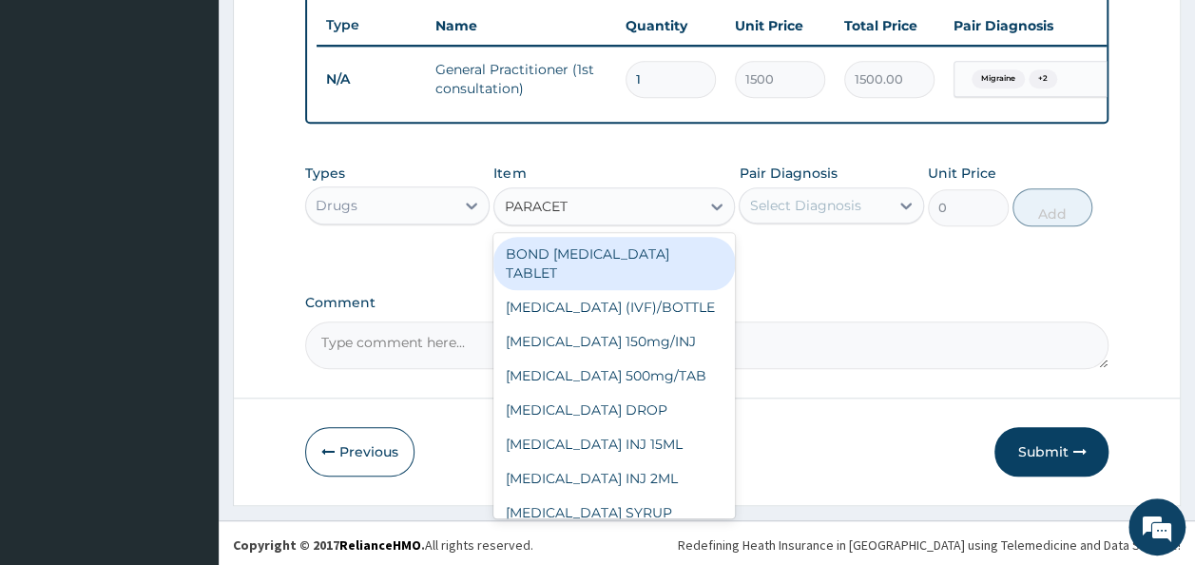
type input "PARACETA"
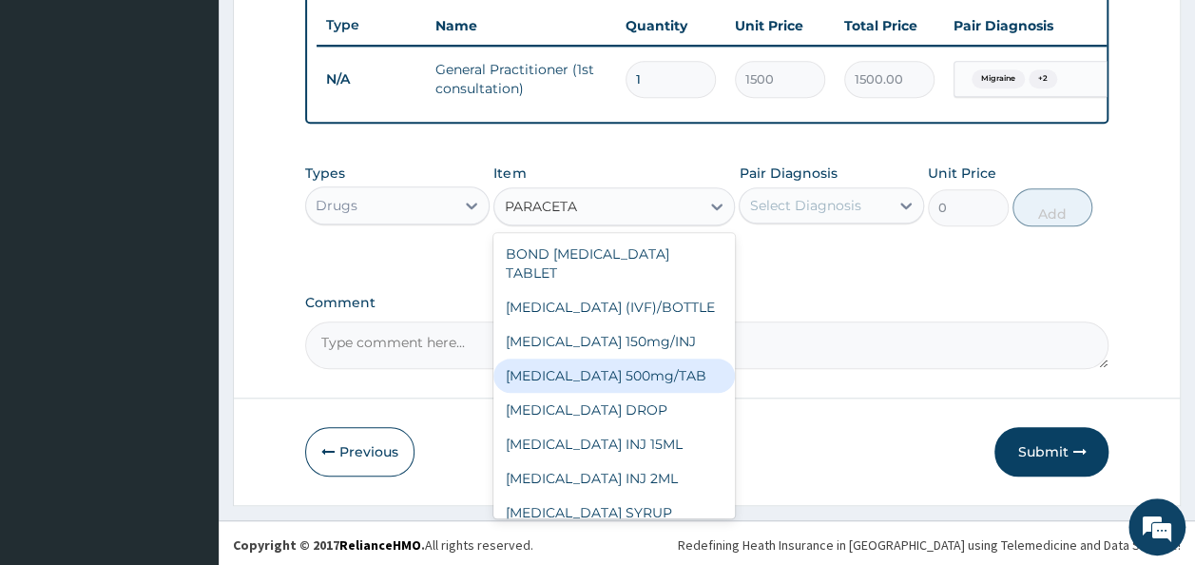
click at [695, 383] on div "[MEDICAL_DATA] 500mg/TAB" at bounding box center [613, 375] width 241 height 34
type input "5.25"
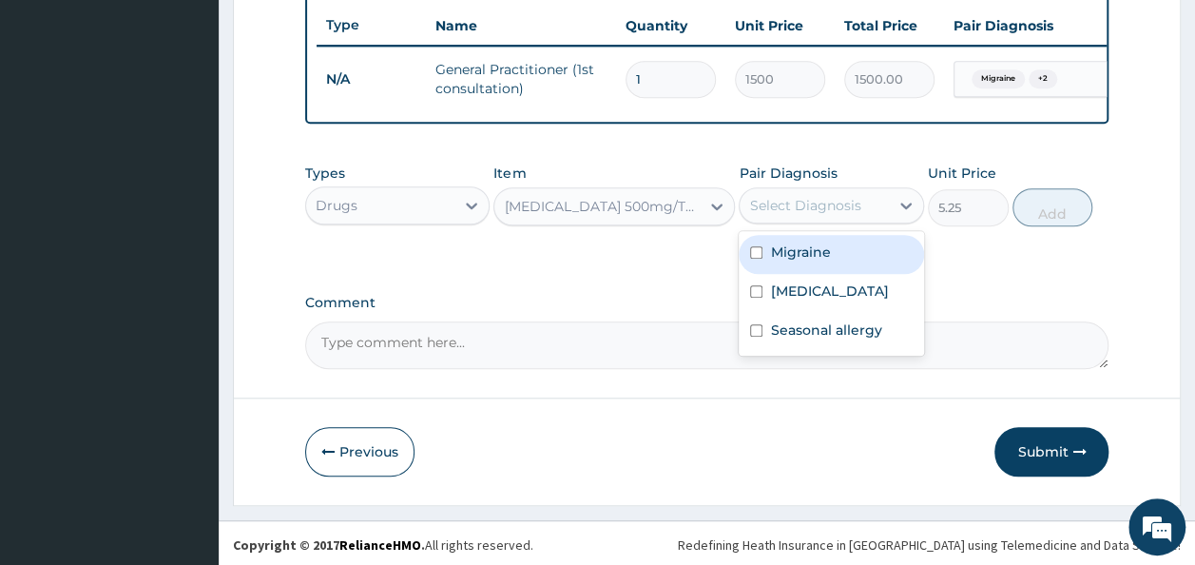
click at [859, 221] on div "Select Diagnosis" at bounding box center [813, 205] width 149 height 30
click at [813, 261] on label "Migraine" at bounding box center [800, 251] width 60 height 19
checkbox input "true"
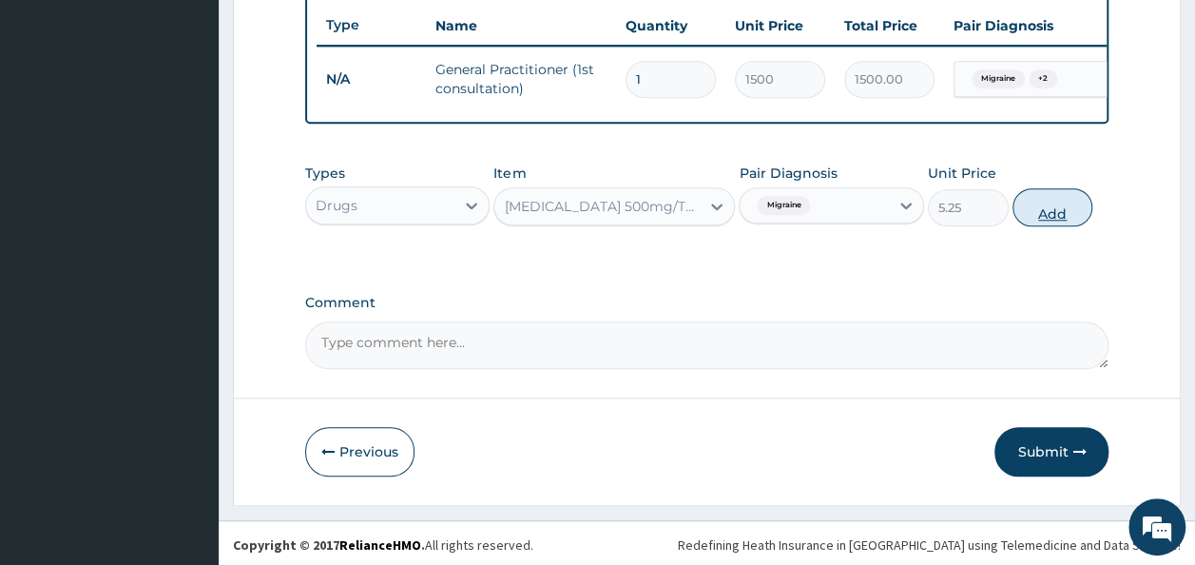
click at [1055, 224] on button "Add" at bounding box center [1052, 207] width 81 height 38
type input "0"
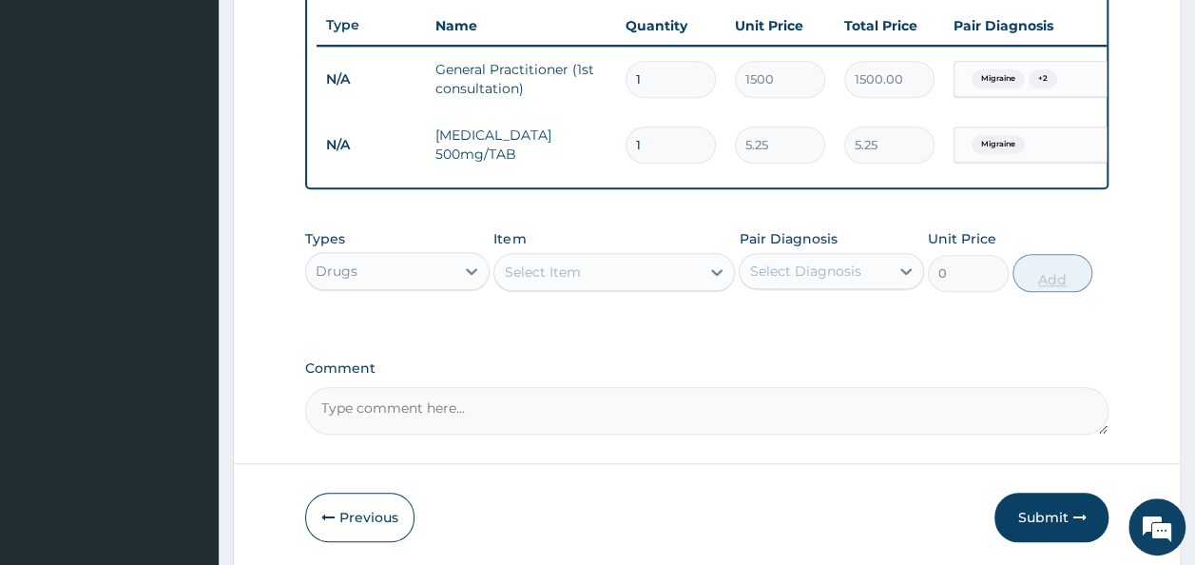
type input "0.00"
type input "4"
type input "21.00"
type input "4"
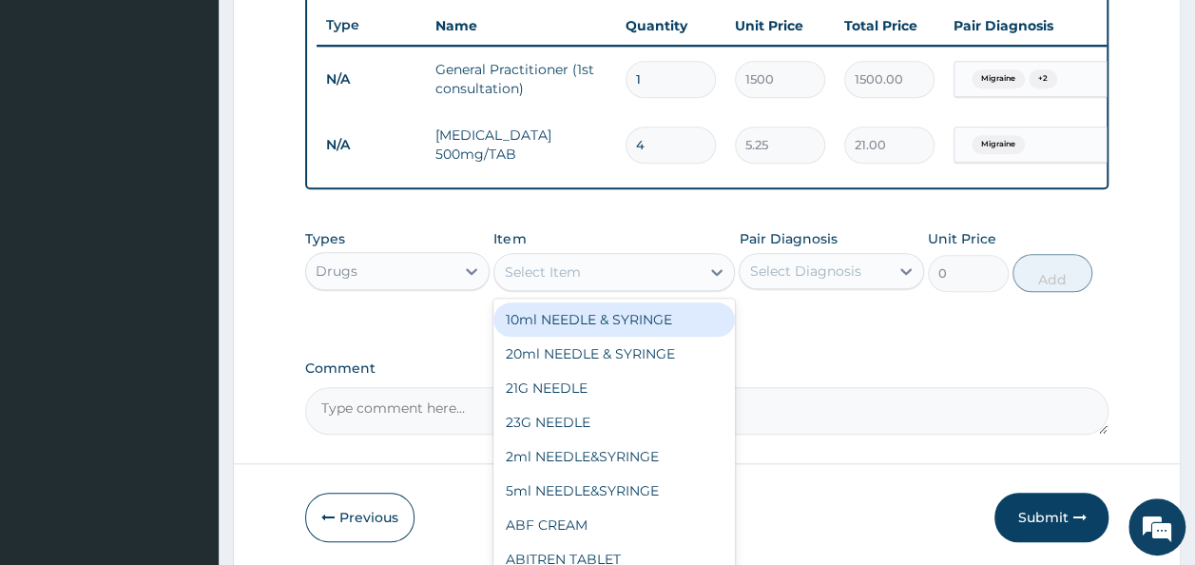
click at [566, 279] on div "Select Item" at bounding box center [542, 271] width 76 height 19
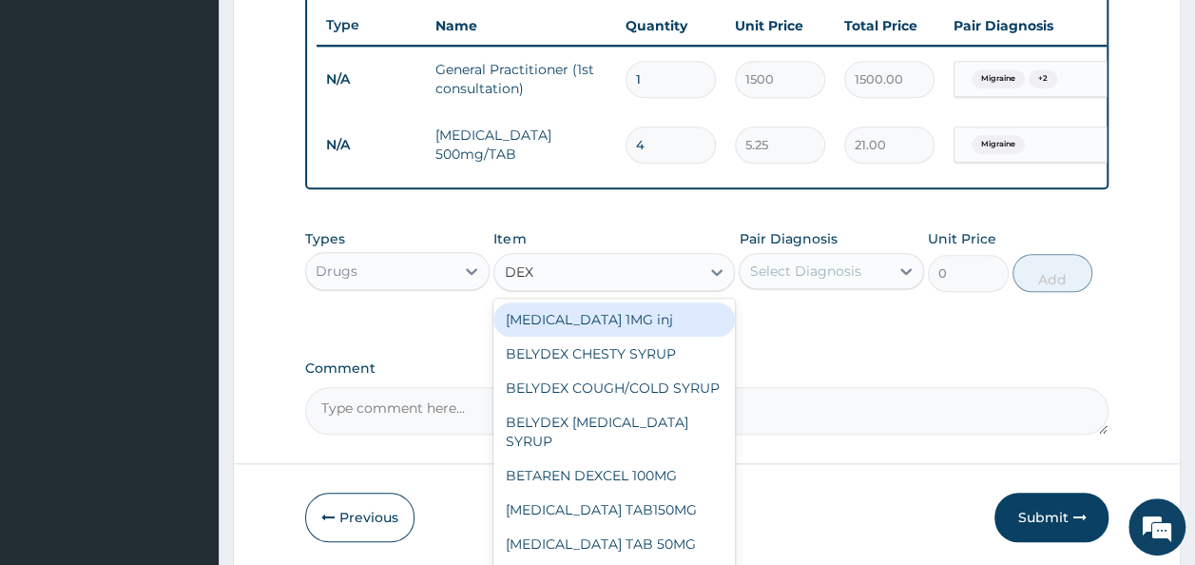
type input "DEXA"
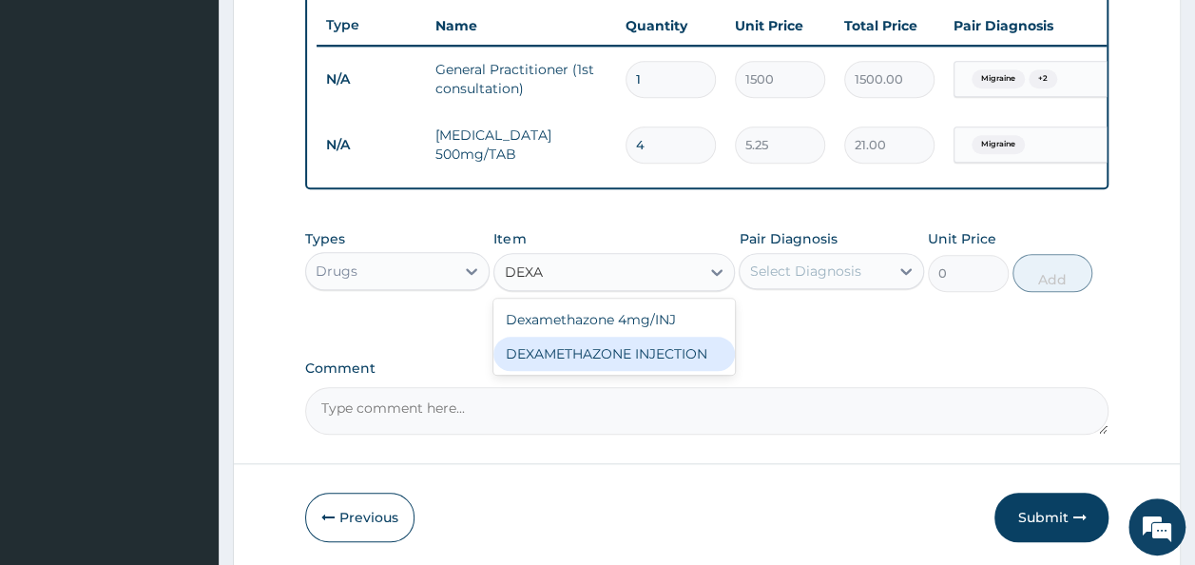
click at [672, 374] on div "Dexamethazone 4mg/INJ DEXAMETHAZONE INJECTION" at bounding box center [613, 336] width 241 height 76
click at [679, 371] on div "DEXAMETHAZONE INJECTION" at bounding box center [613, 353] width 241 height 34
type input "183.75"
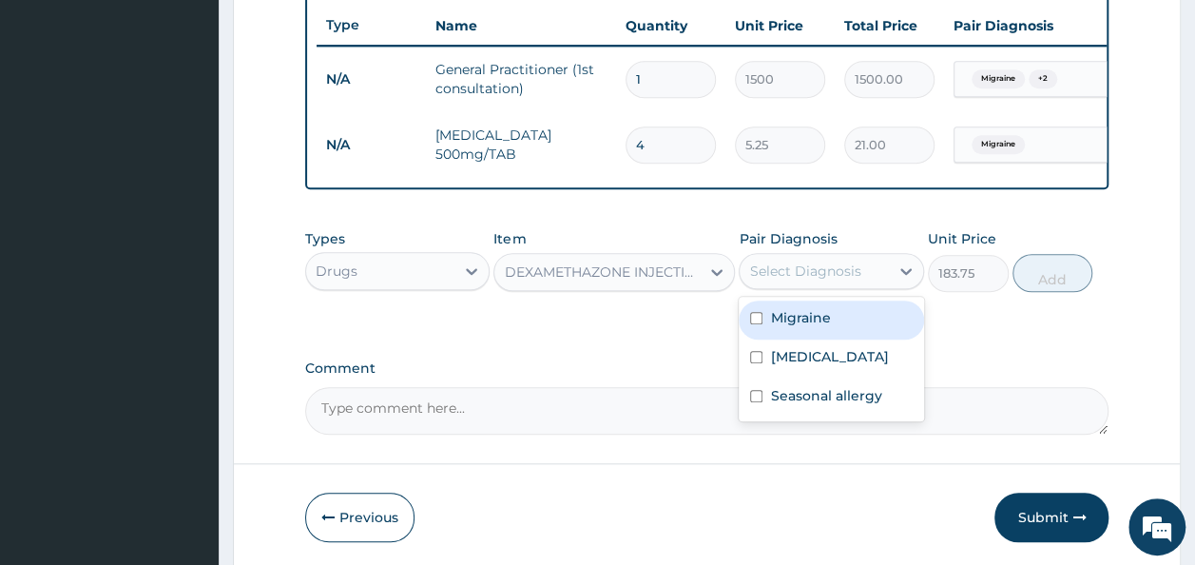
click at [838, 280] on div "Select Diagnosis" at bounding box center [804, 270] width 111 height 19
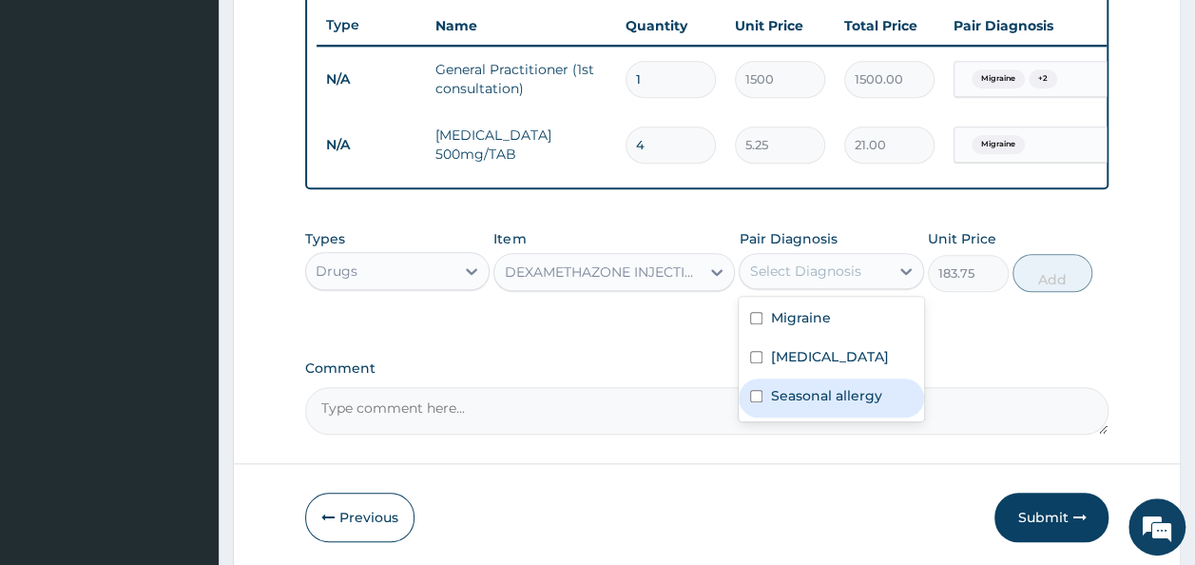
click at [840, 405] on label "Seasonal allergy" at bounding box center [825, 395] width 111 height 19
checkbox input "true"
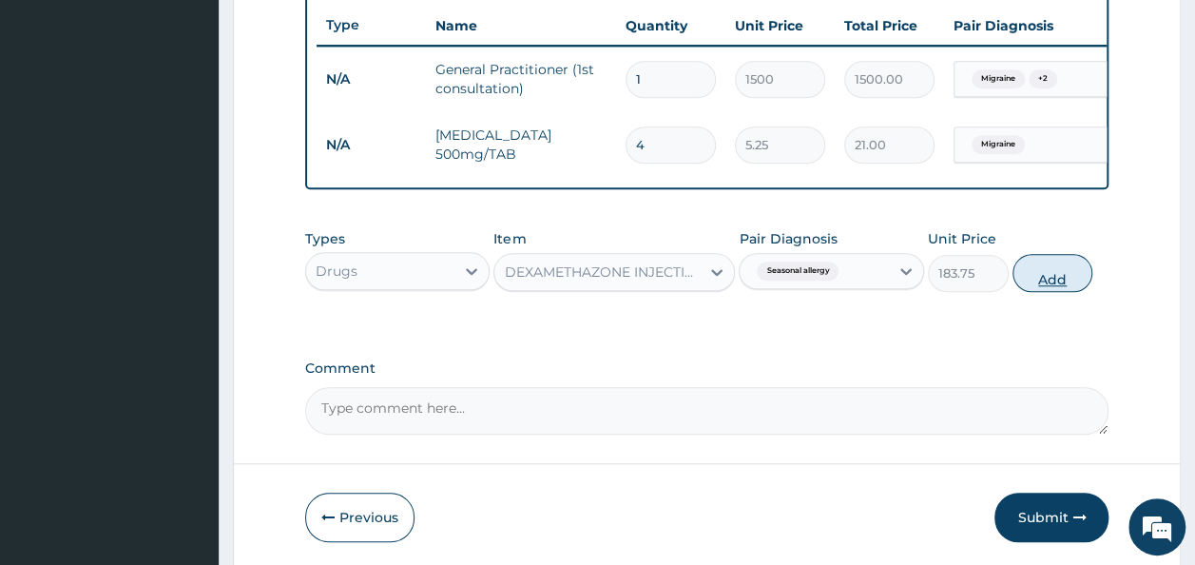
click at [1054, 292] on button "Add" at bounding box center [1052, 273] width 81 height 38
type input "0"
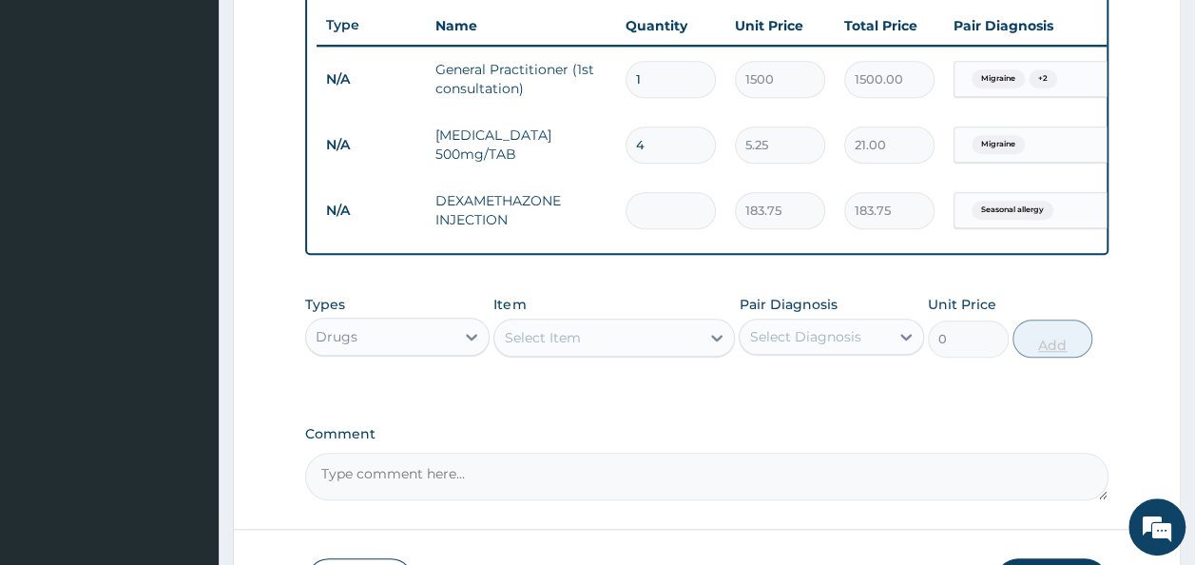
type input "0.00"
type input "3"
type input "551.25"
type input "3"
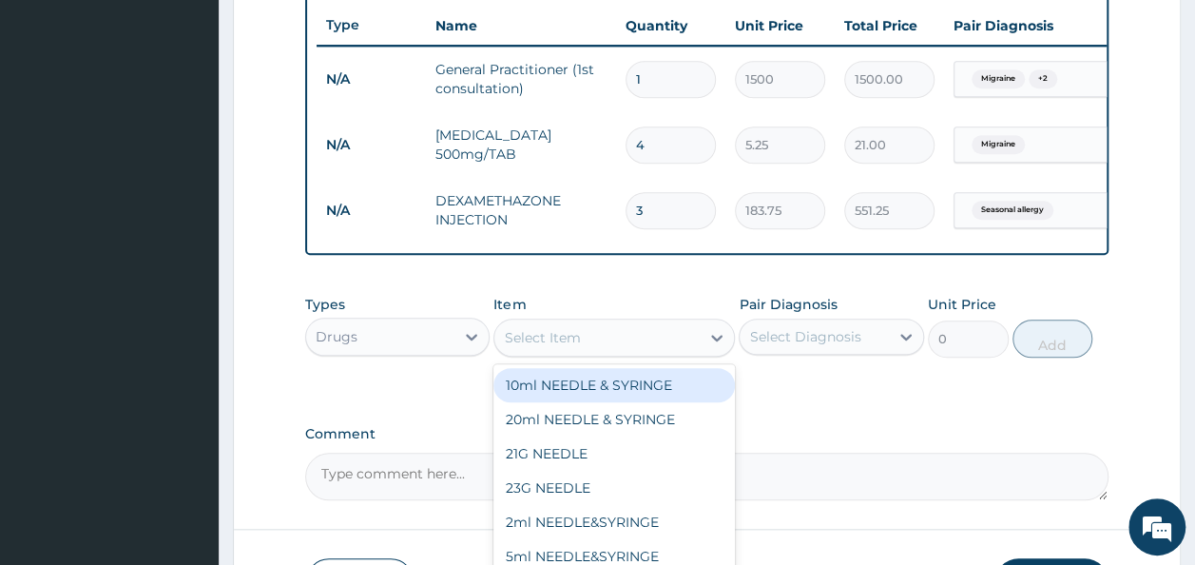
click at [567, 347] on div "Select Item" at bounding box center [542, 337] width 76 height 19
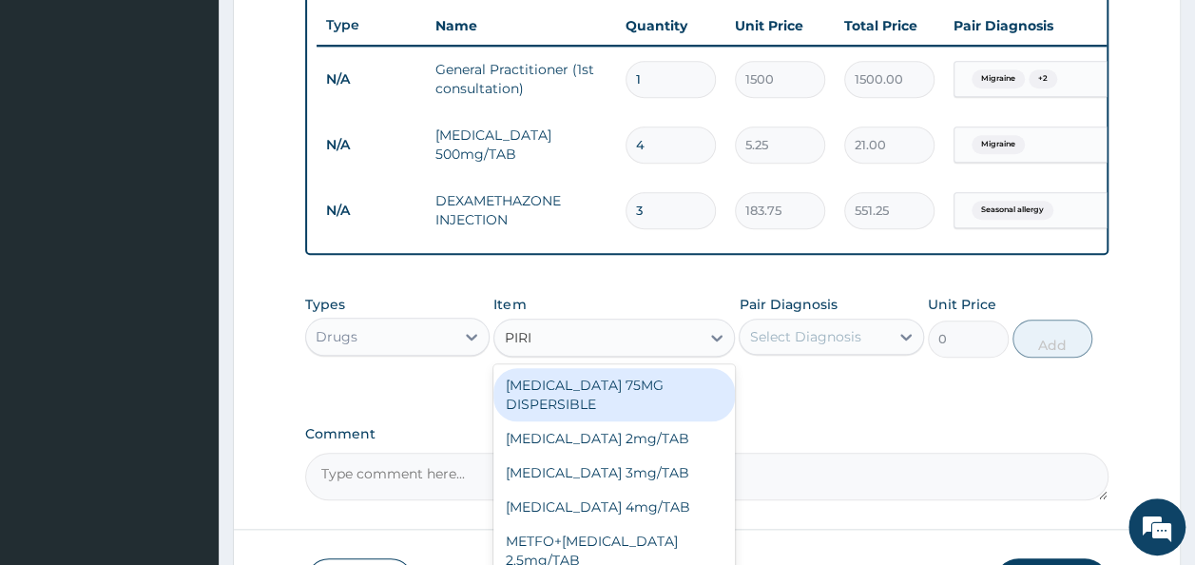
type input "PIRIT"
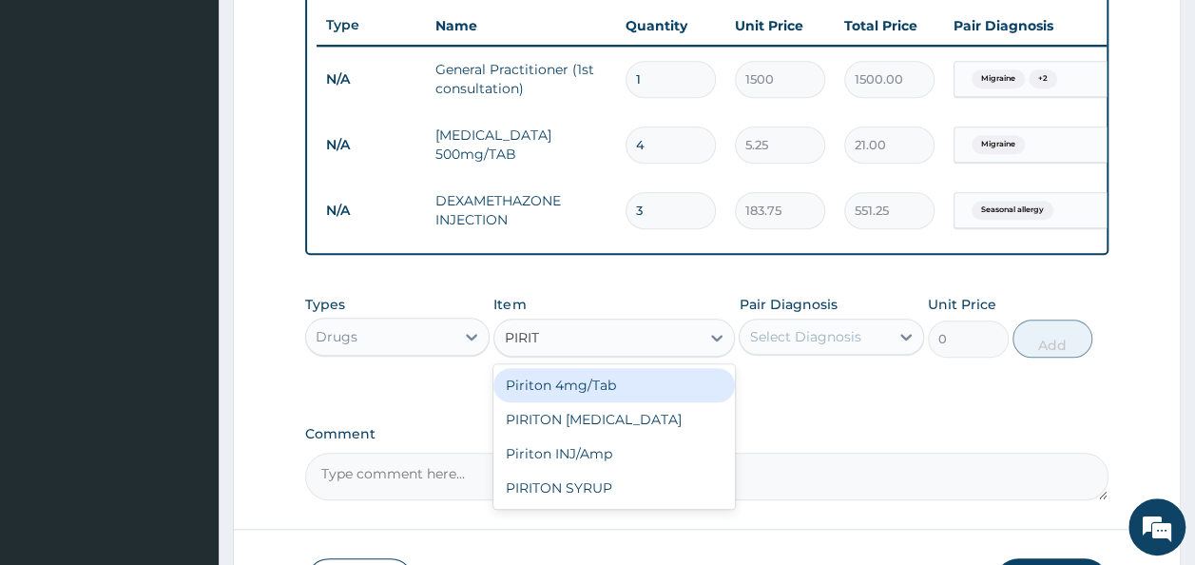
click at [570, 402] on div "Piriton 4mg/Tab" at bounding box center [613, 385] width 241 height 34
type input "5.25"
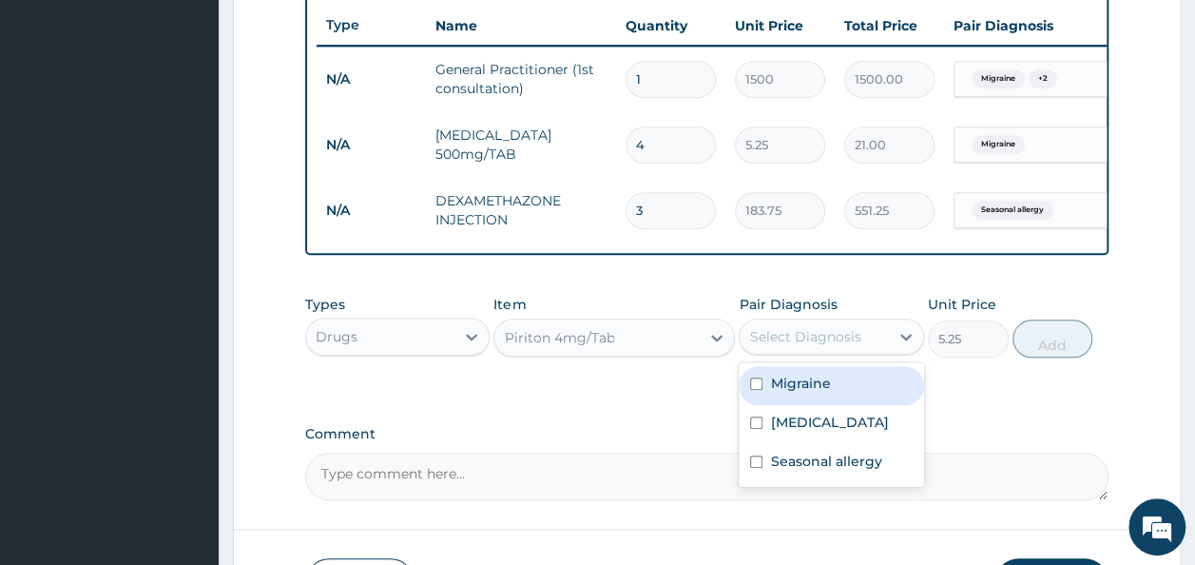
click at [806, 346] on div "Select Diagnosis" at bounding box center [804, 336] width 111 height 19
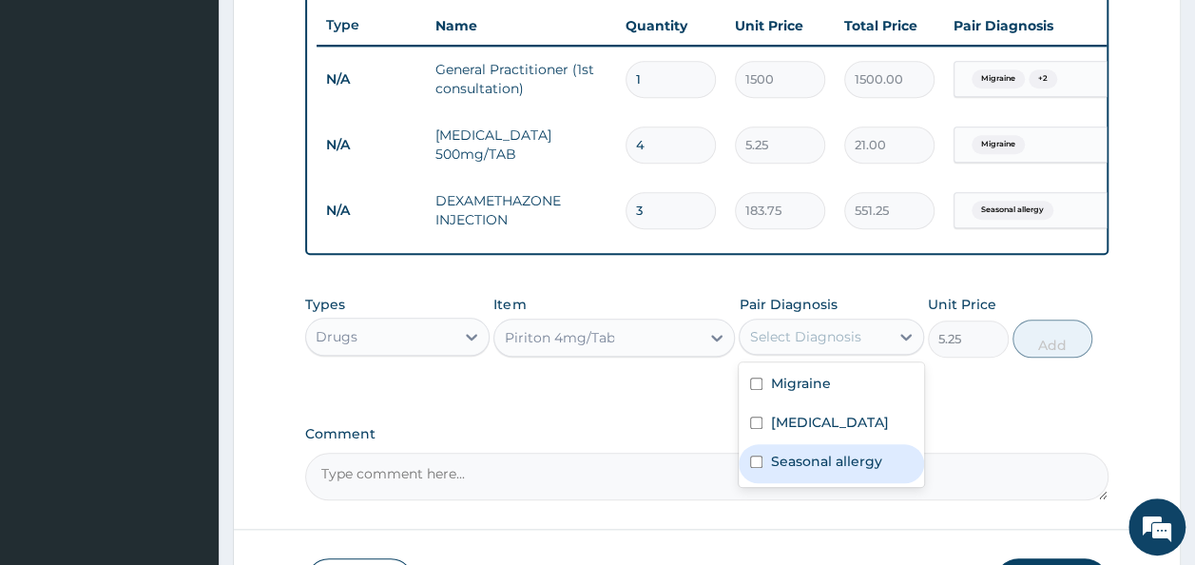
click at [848, 470] on label "Seasonal allergy" at bounding box center [825, 460] width 111 height 19
checkbox input "true"
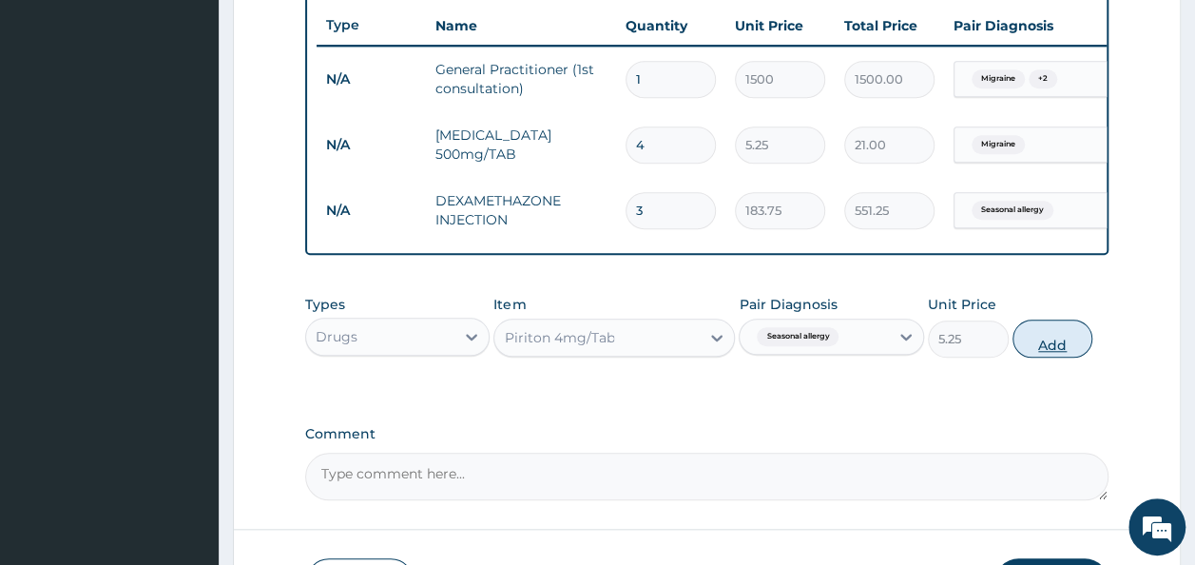
click at [1057, 350] on button "Add" at bounding box center [1052, 338] width 81 height 38
type input "0"
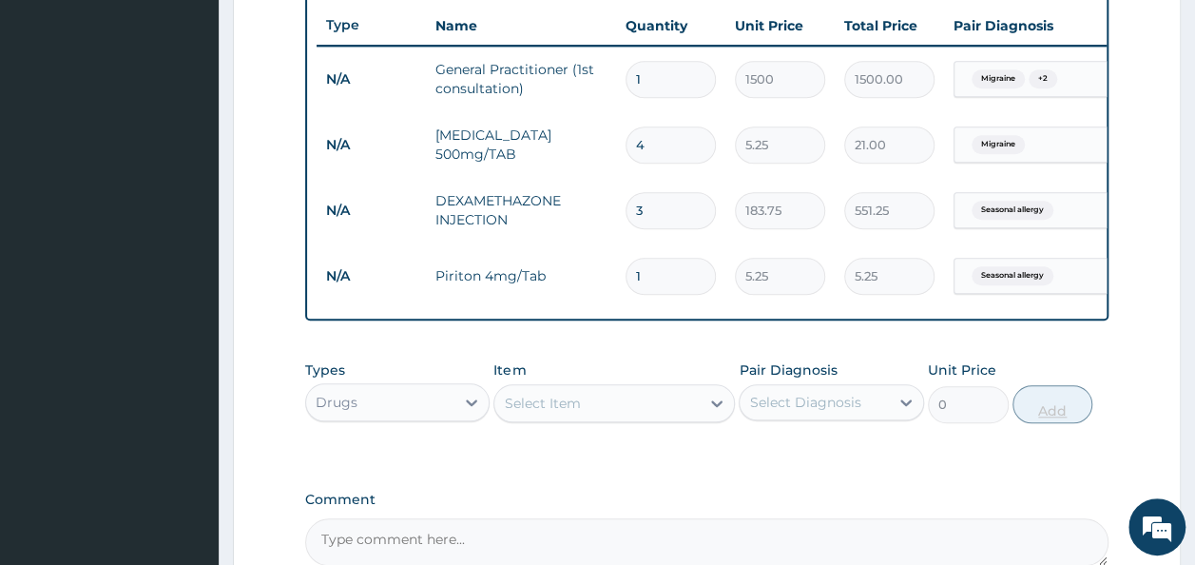
type input "0.00"
type input "3"
type input "15.75"
type input "3"
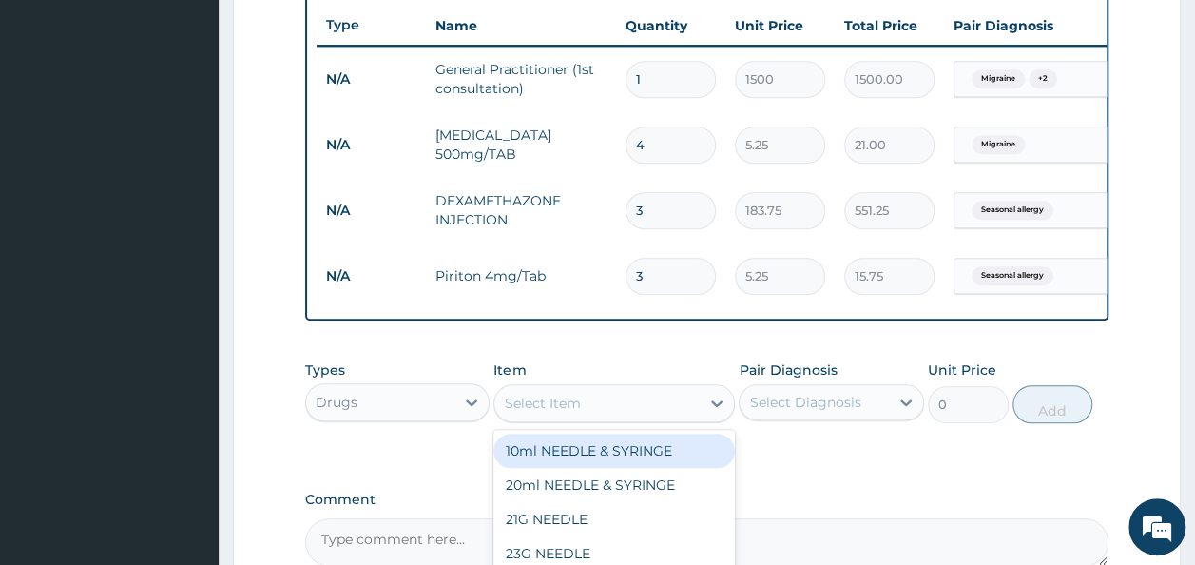
click at [578, 413] on div "Select Item" at bounding box center [542, 403] width 76 height 19
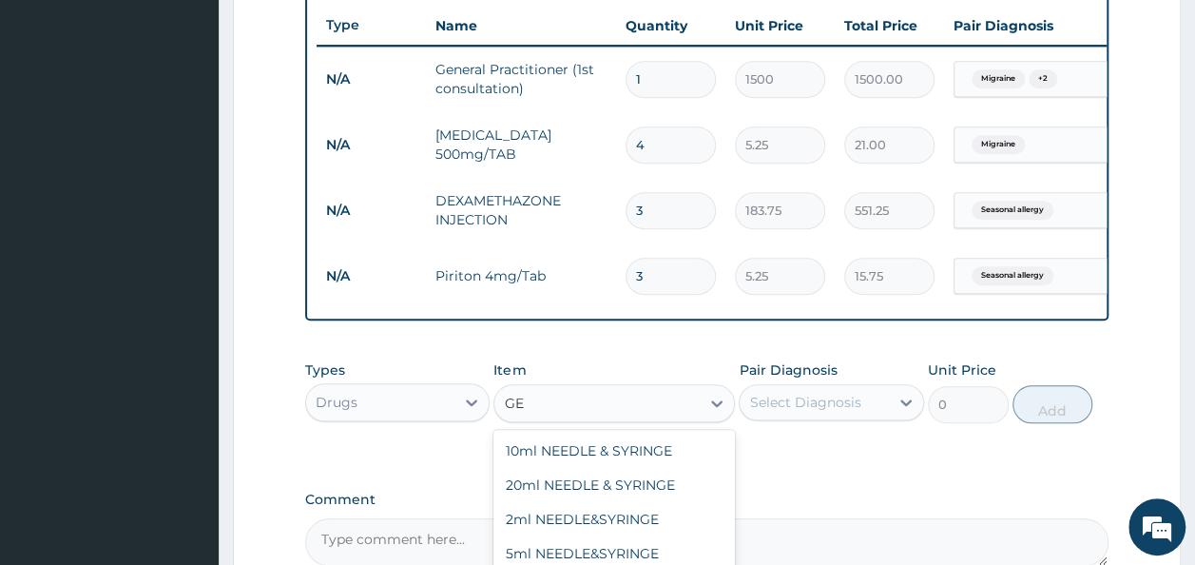
type input "G"
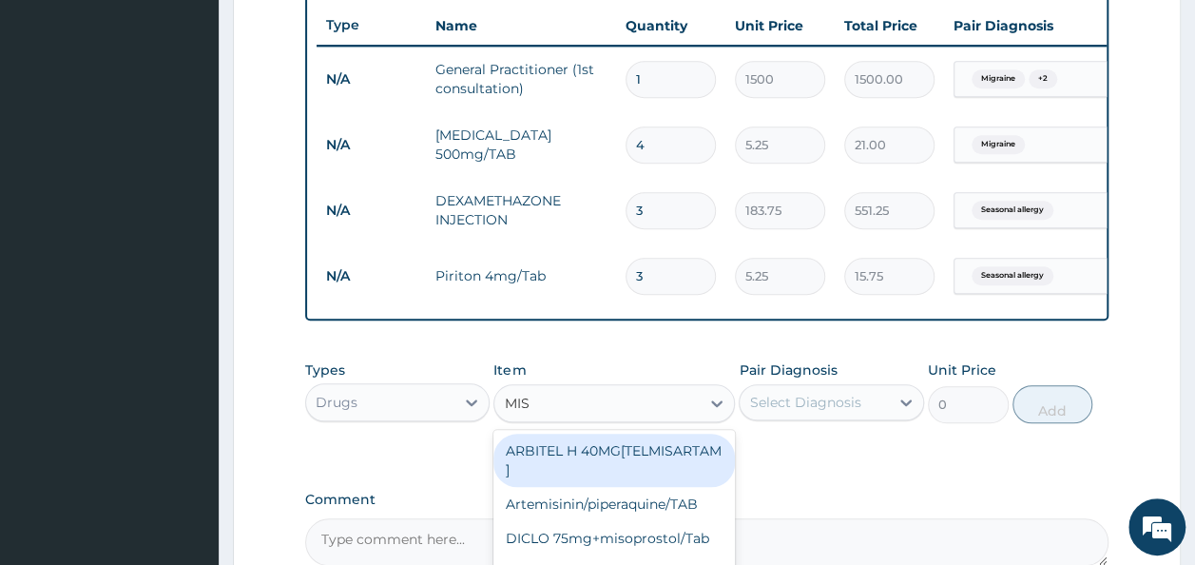
type input "MIST"
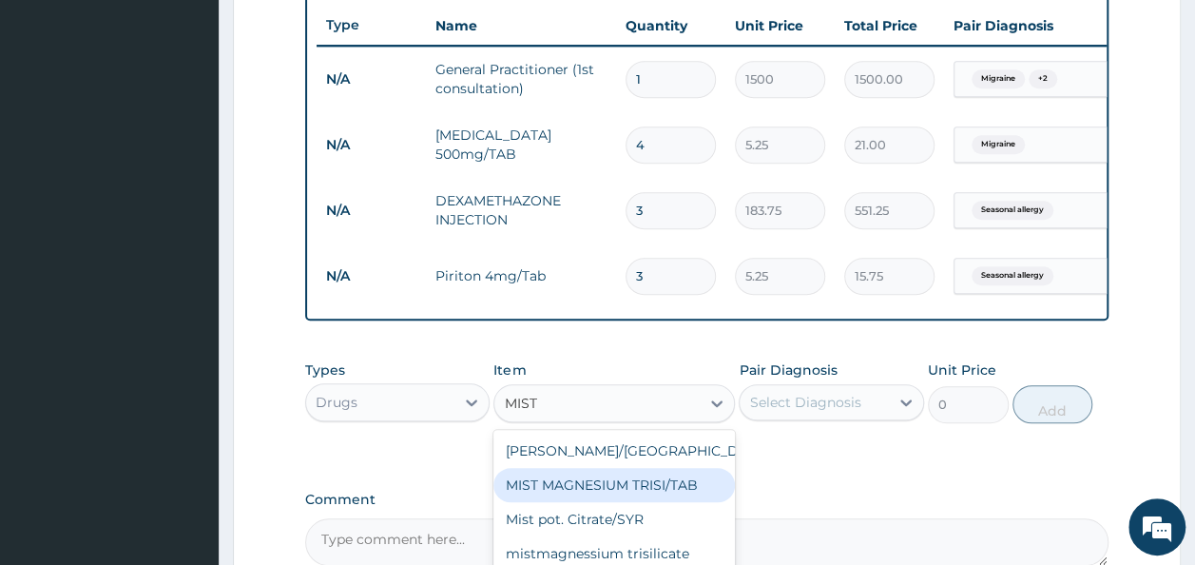
click at [629, 502] on div "MIST MAGNESIUM TRISI/TAB" at bounding box center [613, 485] width 241 height 34
type input "2.62"
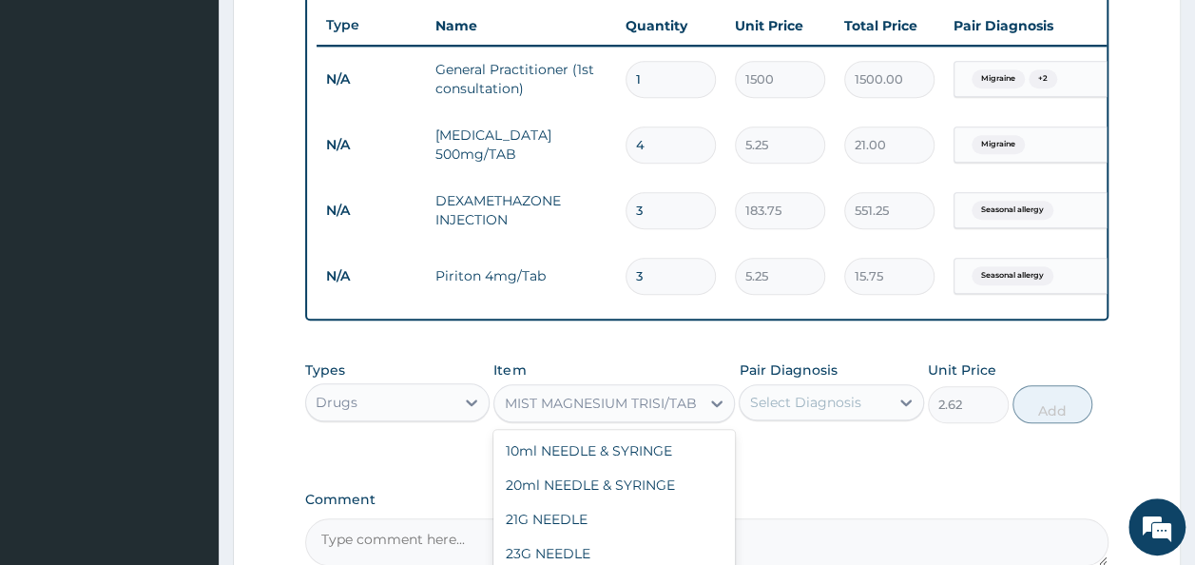
click at [669, 413] on div "MIST MAGNESIUM TRISI/TAB" at bounding box center [600, 403] width 192 height 19
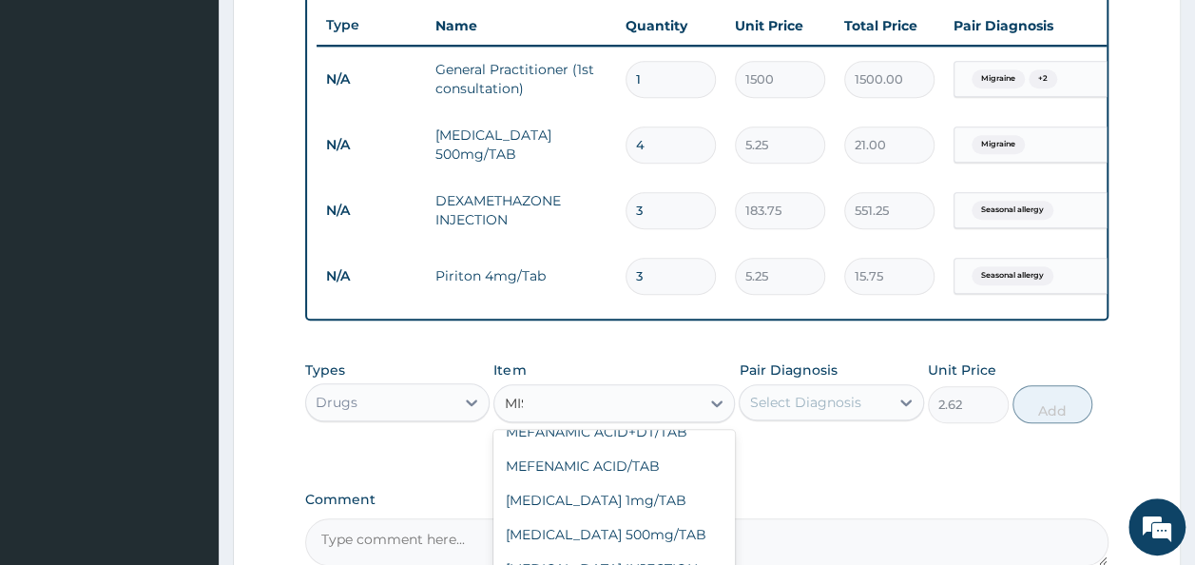
scroll to position [0, 0]
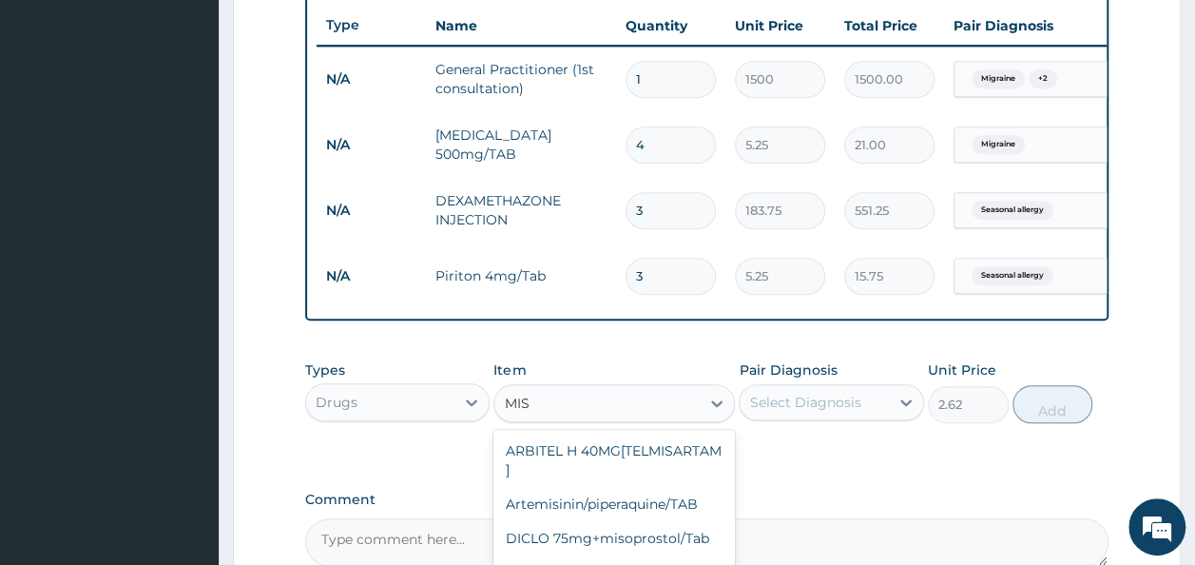
type input "MIST"
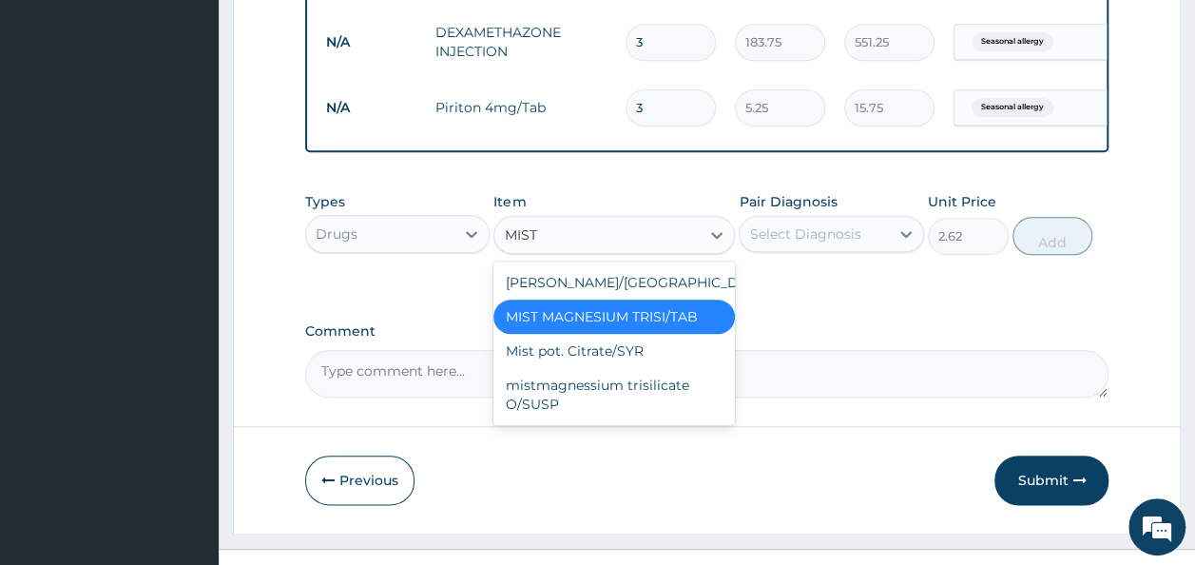
scroll to position [925, 0]
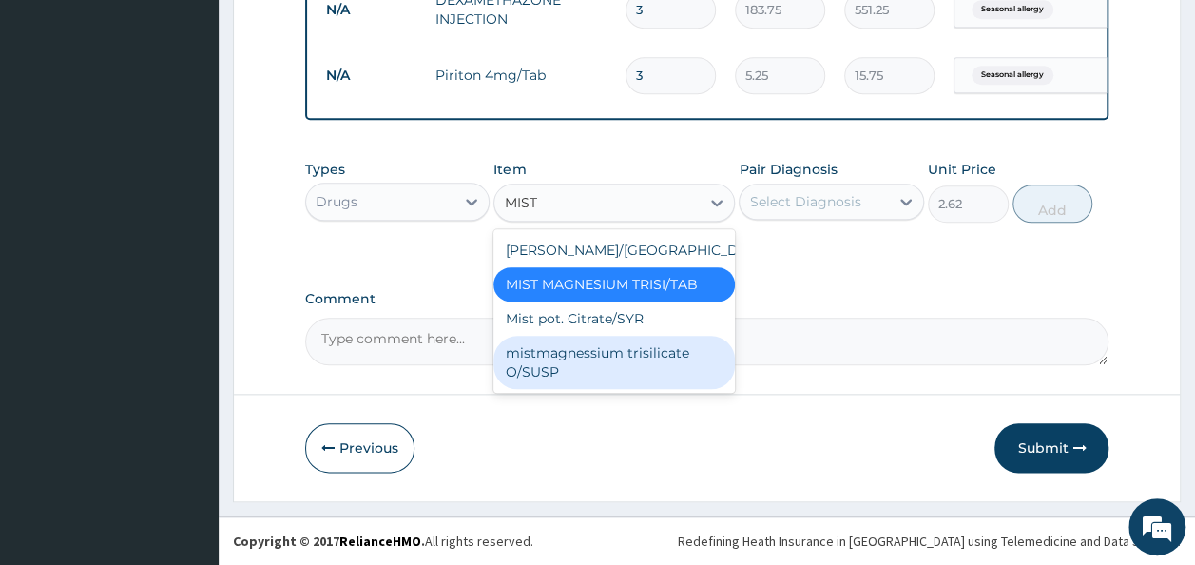
click at [674, 365] on div "mistmagnessium trisilicate O/SUSP" at bounding box center [613, 362] width 241 height 53
type input "393.75"
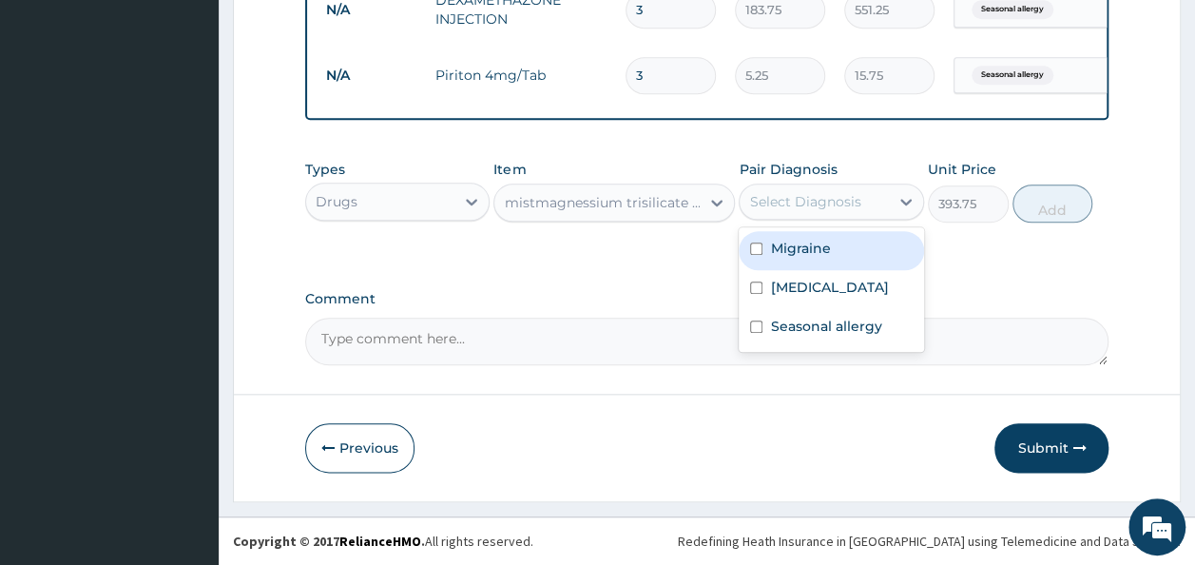
click at [854, 205] on div "Select Diagnosis" at bounding box center [804, 201] width 111 height 19
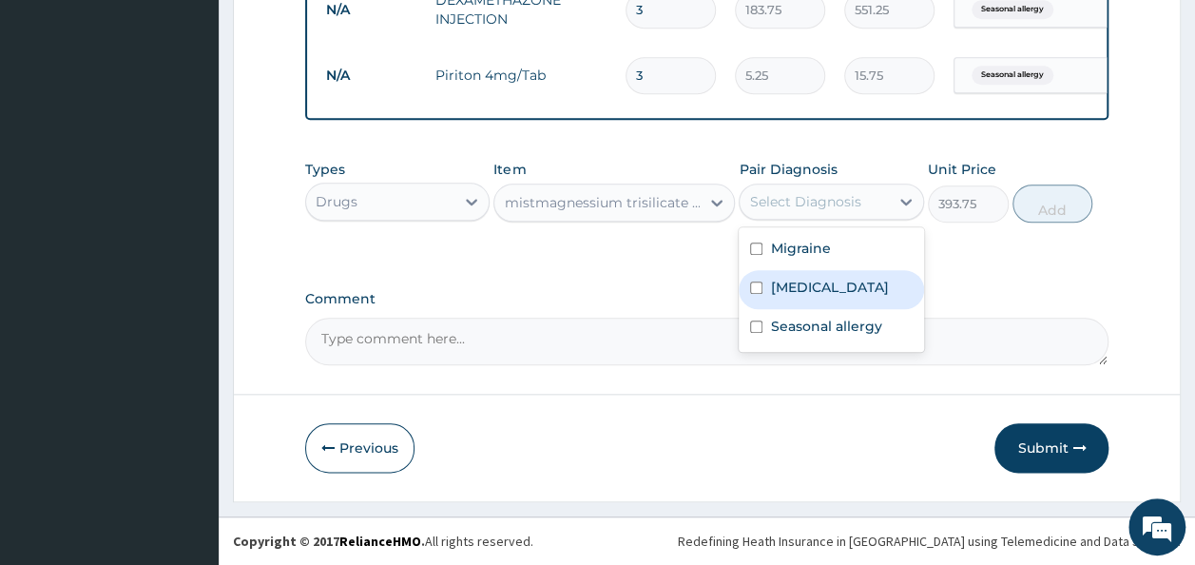
click at [808, 287] on label "Indigestion" at bounding box center [829, 287] width 118 height 19
checkbox input "true"
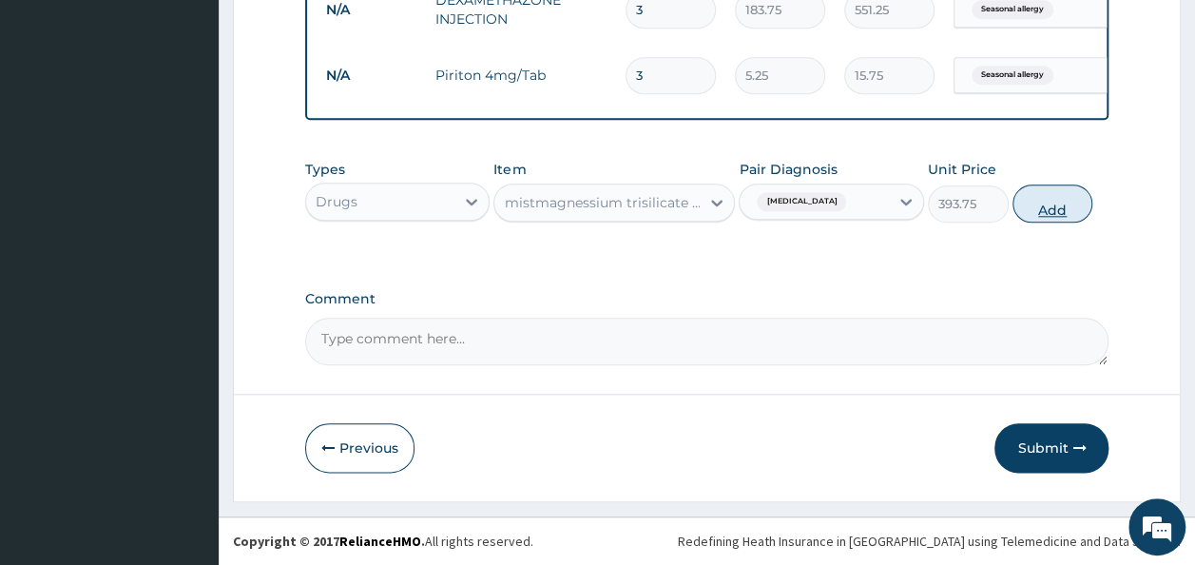
click at [1055, 212] on button "Add" at bounding box center [1052, 203] width 81 height 38
type input "0"
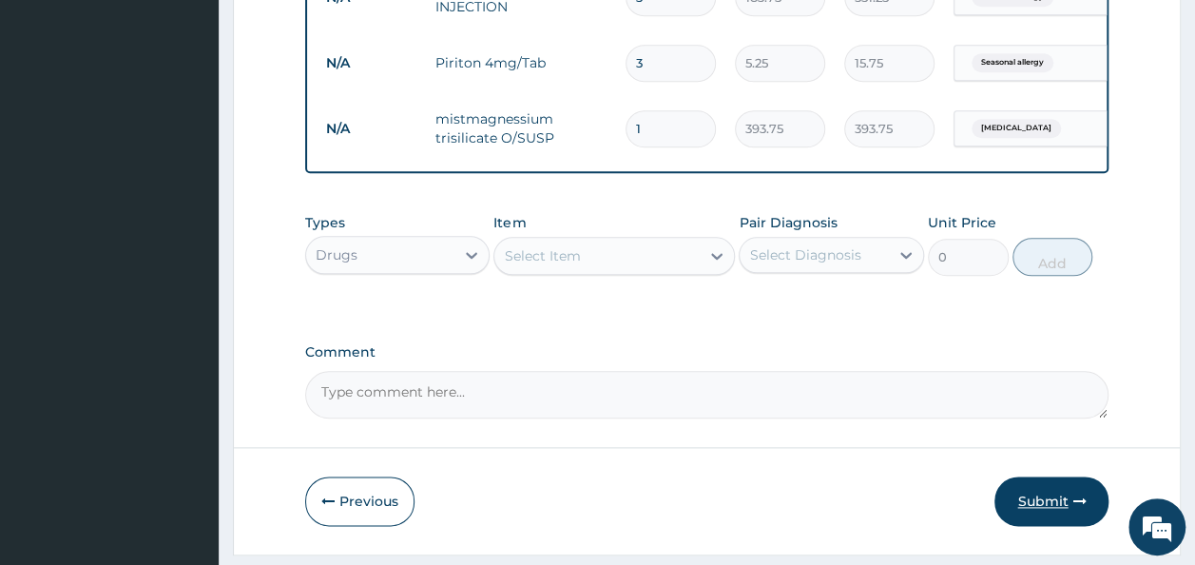
click at [1049, 511] on button "Submit" at bounding box center [1051, 500] width 114 height 49
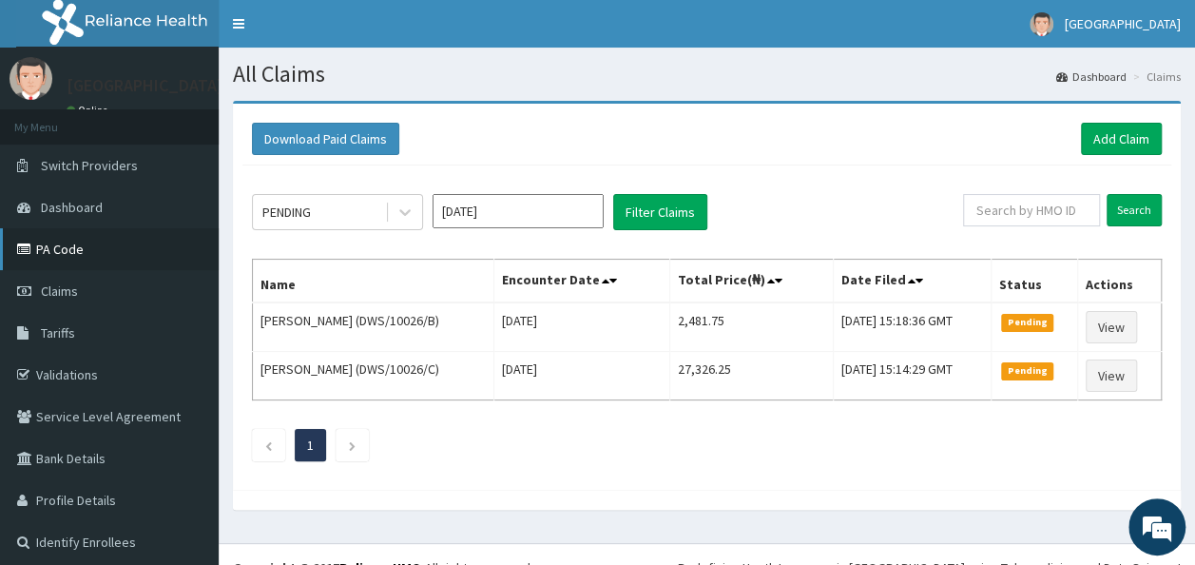
click at [130, 244] on link "PA Code" at bounding box center [109, 249] width 219 height 42
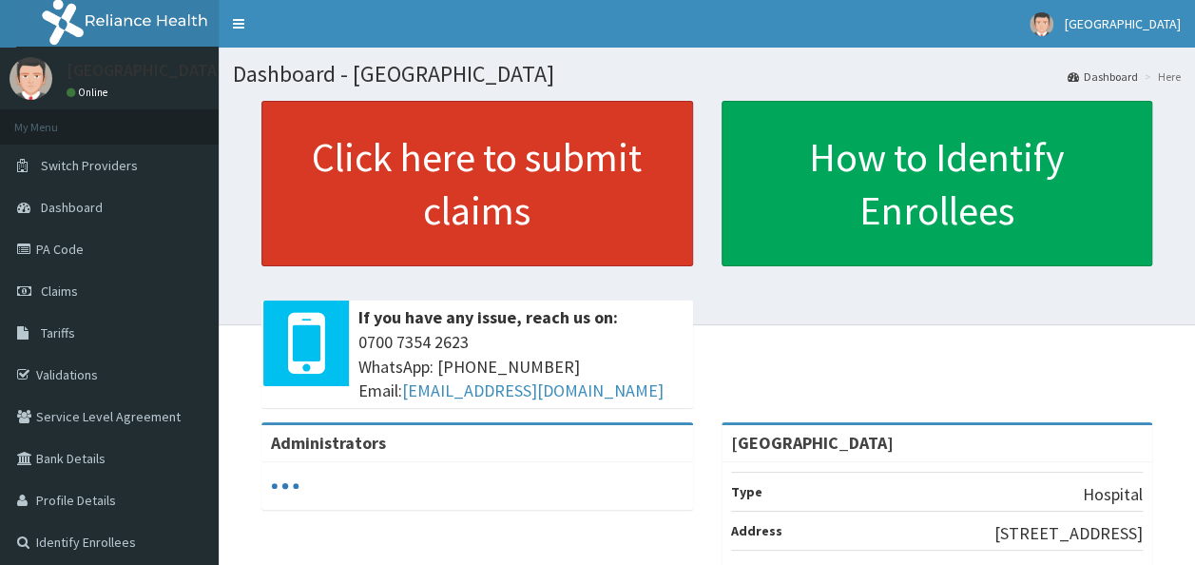
click at [491, 190] on link "Click here to submit claims" at bounding box center [477, 183] width 432 height 165
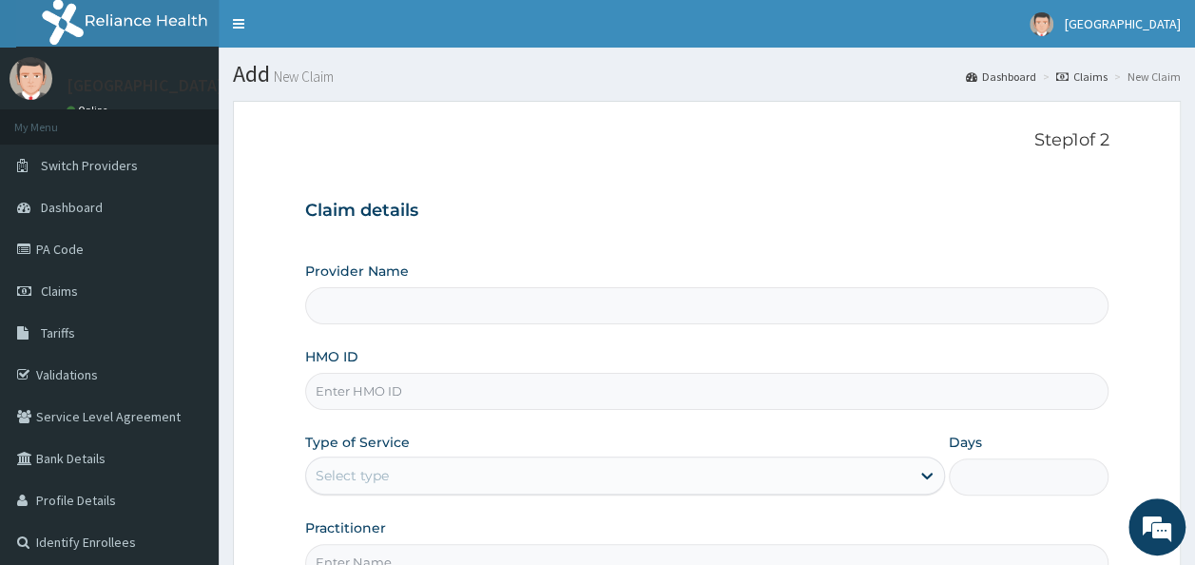
type input "[GEOGRAPHIC_DATA]"
click at [379, 398] on input "HMO ID" at bounding box center [707, 391] width 804 height 37
paste input "DWS/10026/"
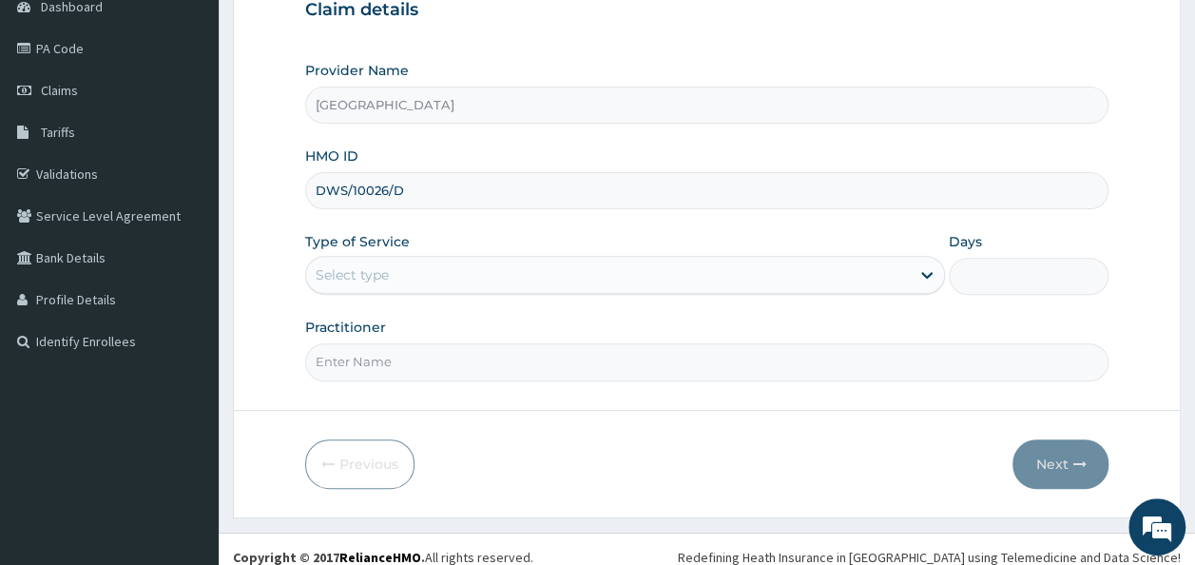
scroll to position [213, 0]
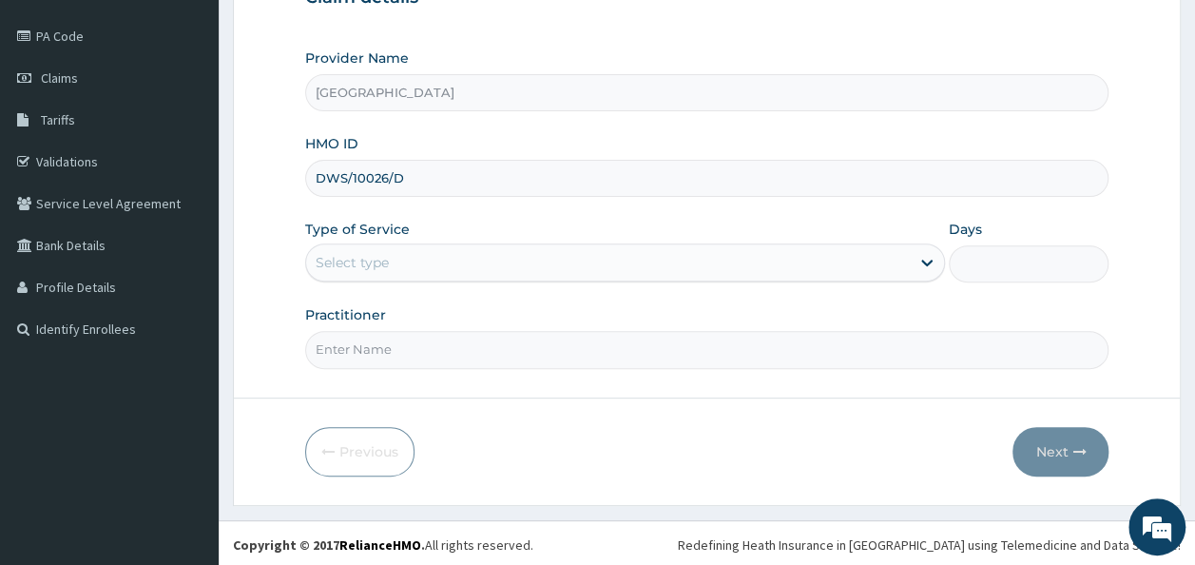
type input "DWS/10026/D"
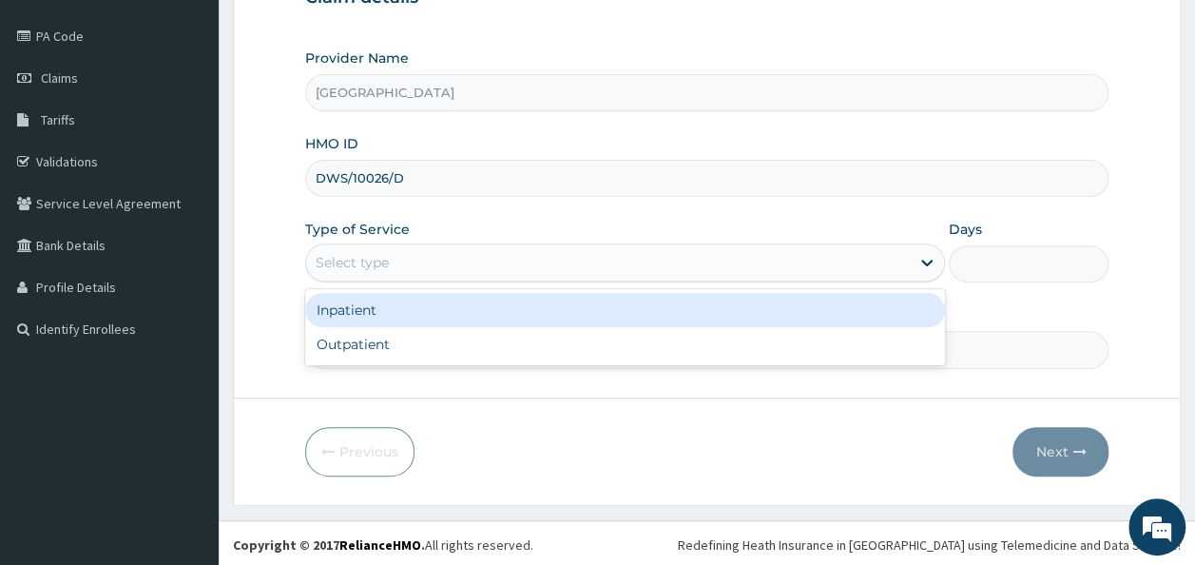
click at [363, 243] on div "Select type" at bounding box center [625, 262] width 640 height 38
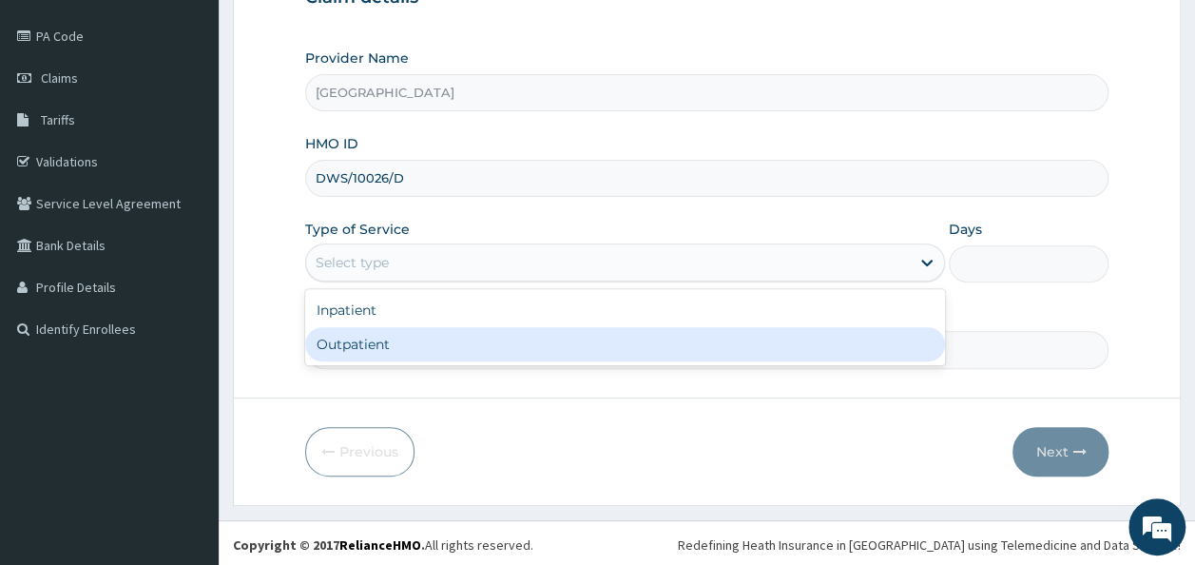
click at [352, 338] on div "Outpatient" at bounding box center [625, 344] width 640 height 34
type input "1"
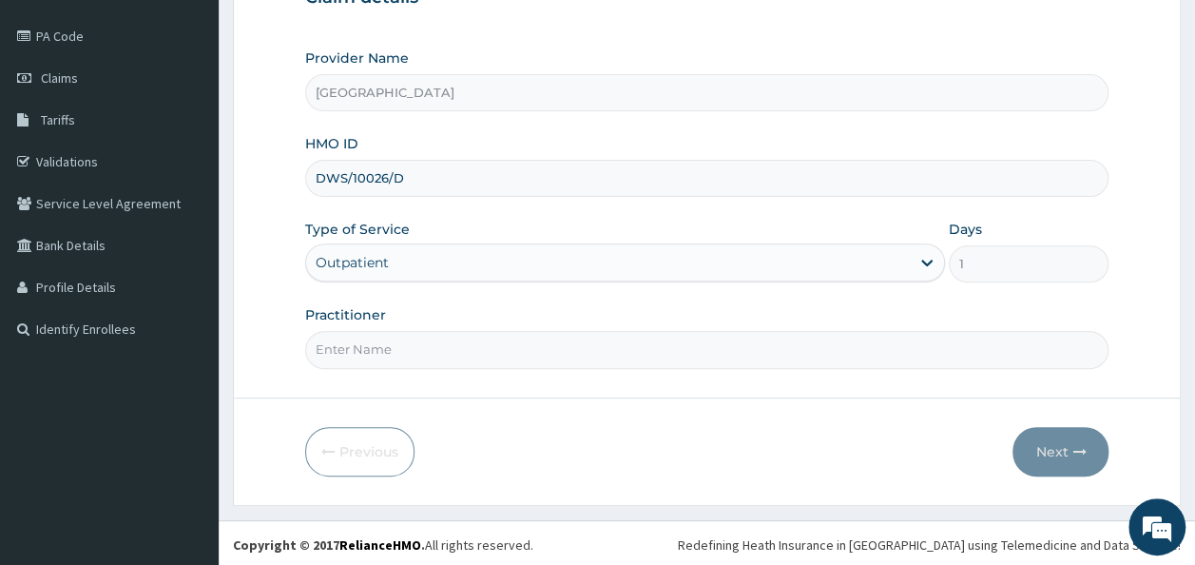
click at [413, 354] on input "Practitioner" at bounding box center [707, 349] width 804 height 37
type input "DR. [PERSON_NAME]"
click at [1049, 451] on button "Next" at bounding box center [1060, 451] width 96 height 49
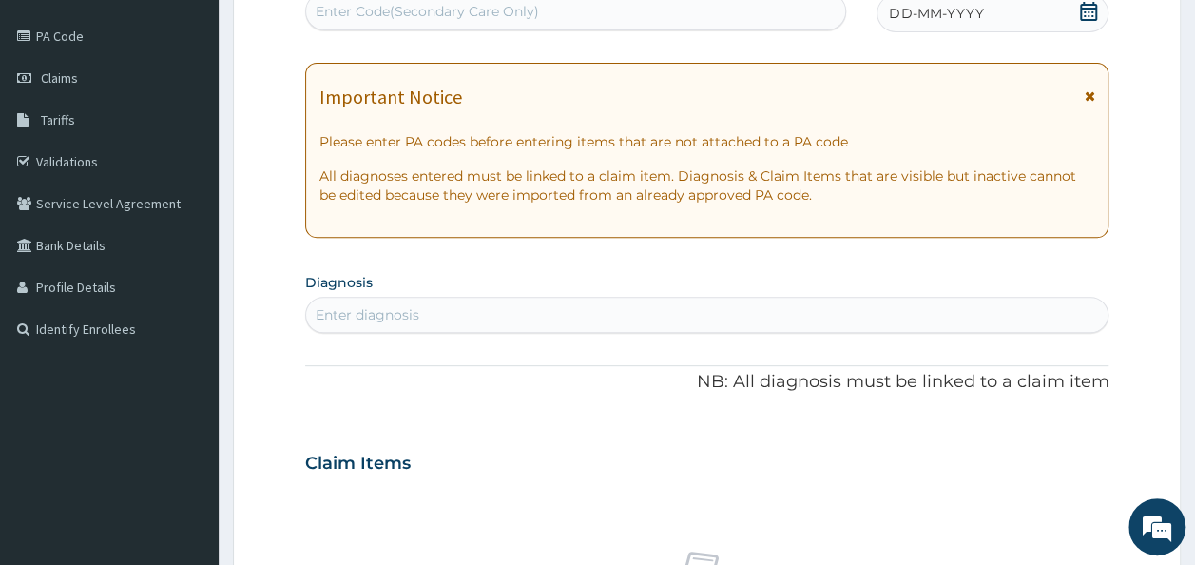
scroll to position [0, 0]
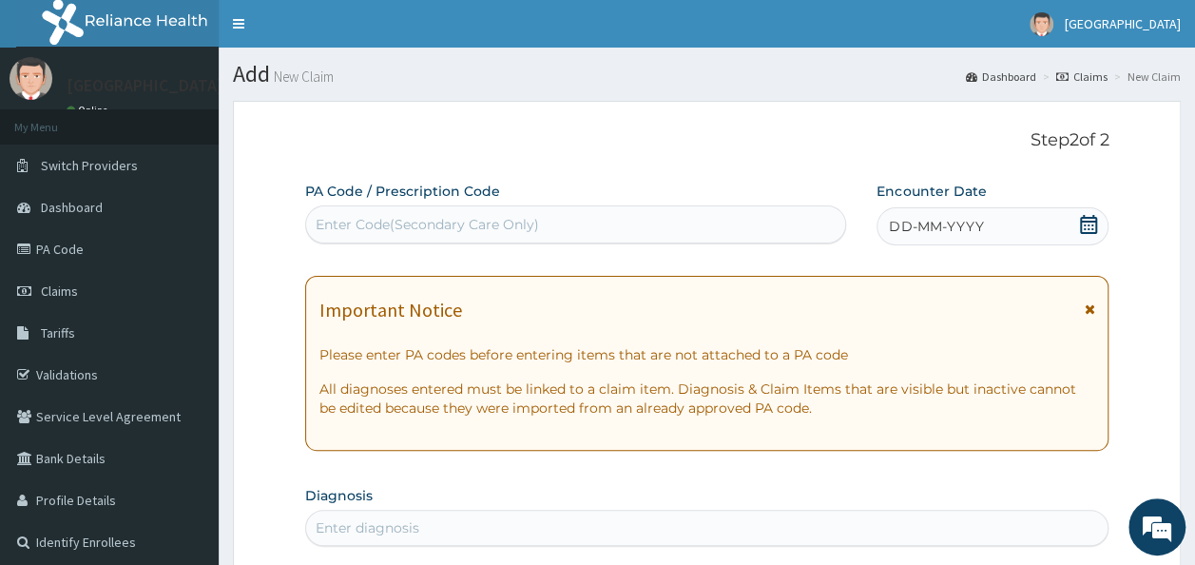
click at [795, 233] on div "Enter Code(Secondary Care Only)" at bounding box center [576, 224] width 540 height 30
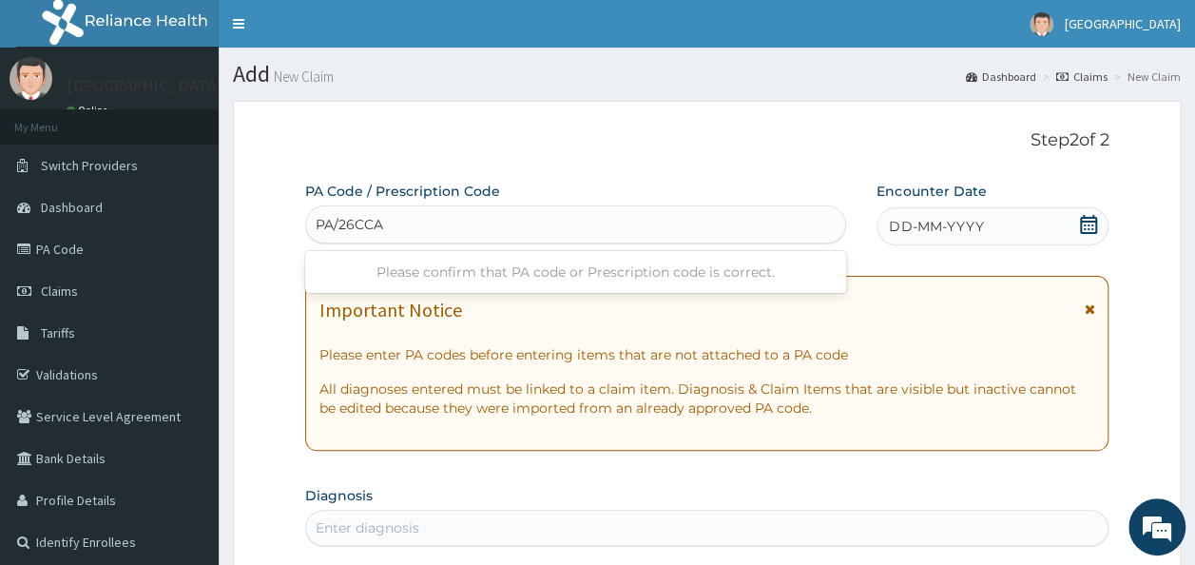
type input "PA/26CCAD"
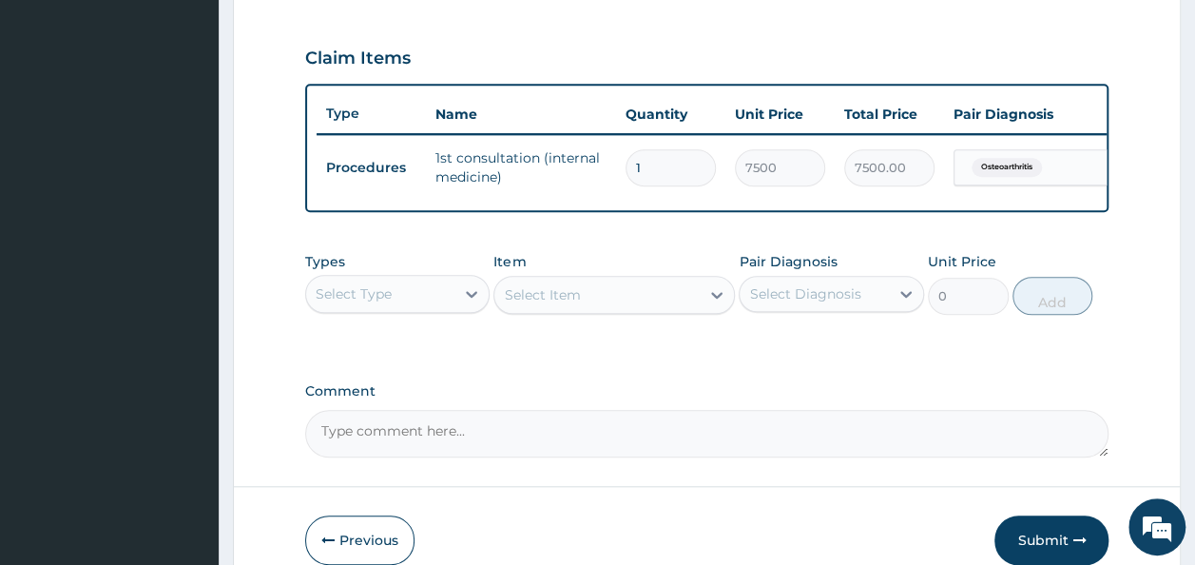
scroll to position [627, 0]
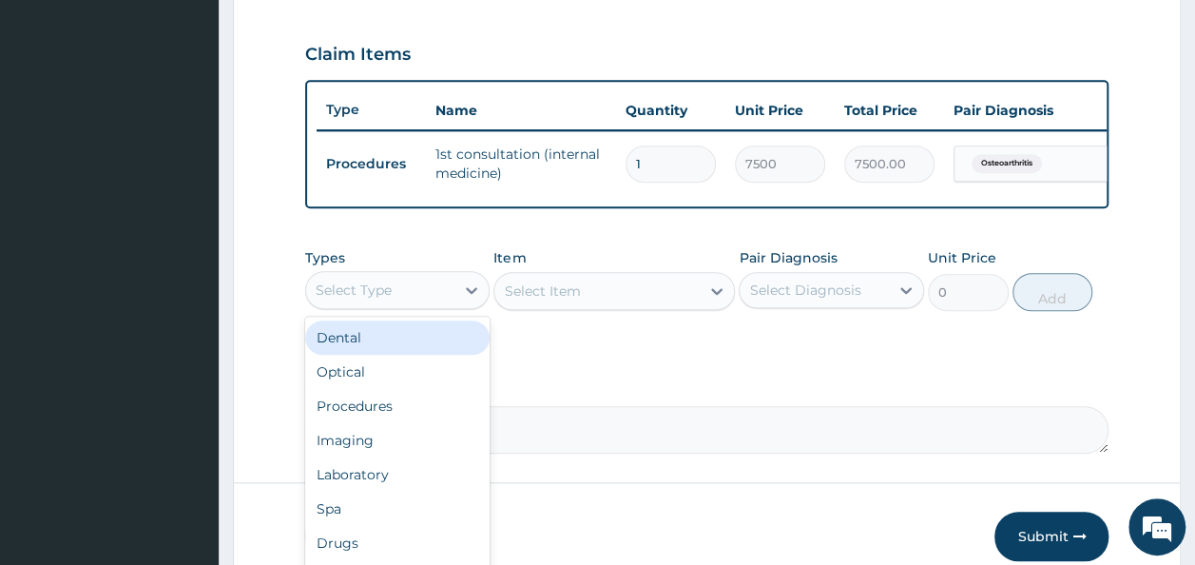
click at [437, 298] on div "Select Type" at bounding box center [380, 290] width 149 height 30
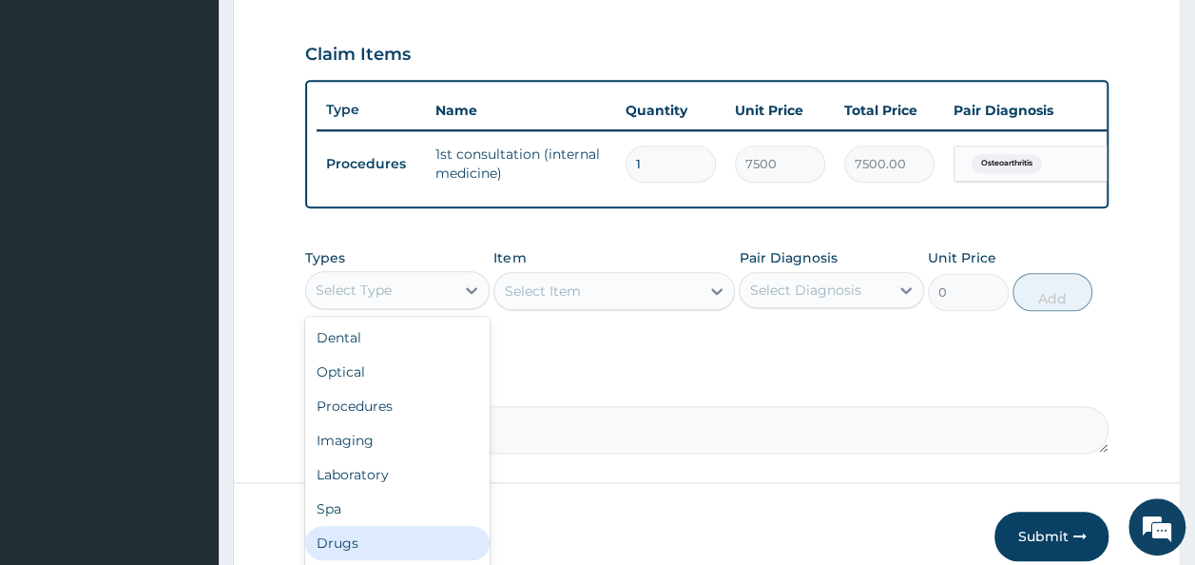
click at [369, 553] on div "Drugs" at bounding box center [397, 543] width 185 height 34
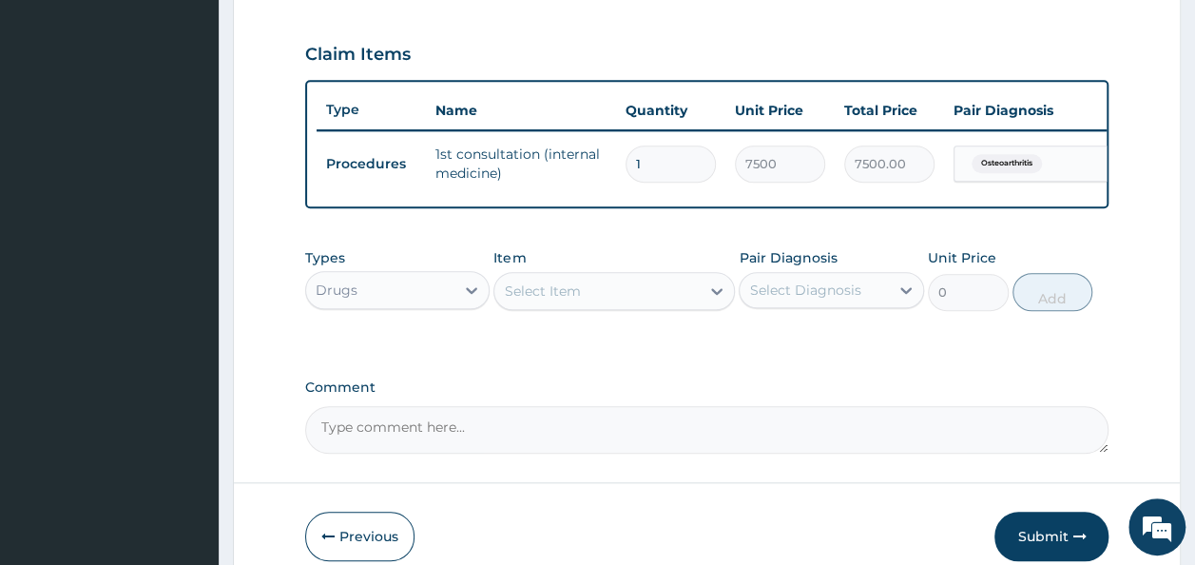
click at [608, 306] on div "Select Item" at bounding box center [596, 291] width 205 height 30
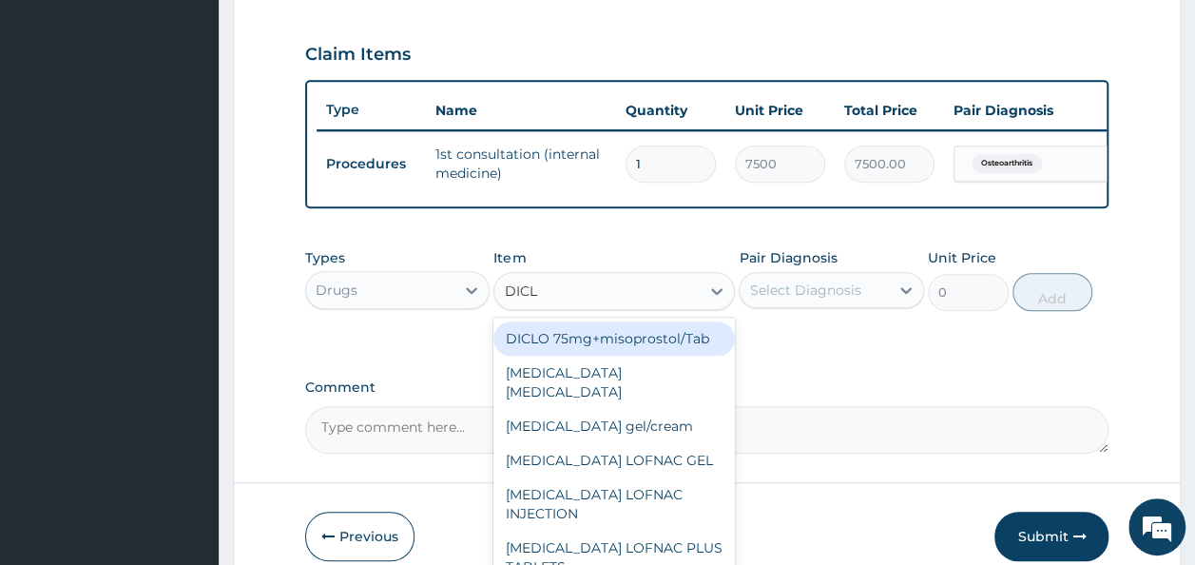
type input "DICLO"
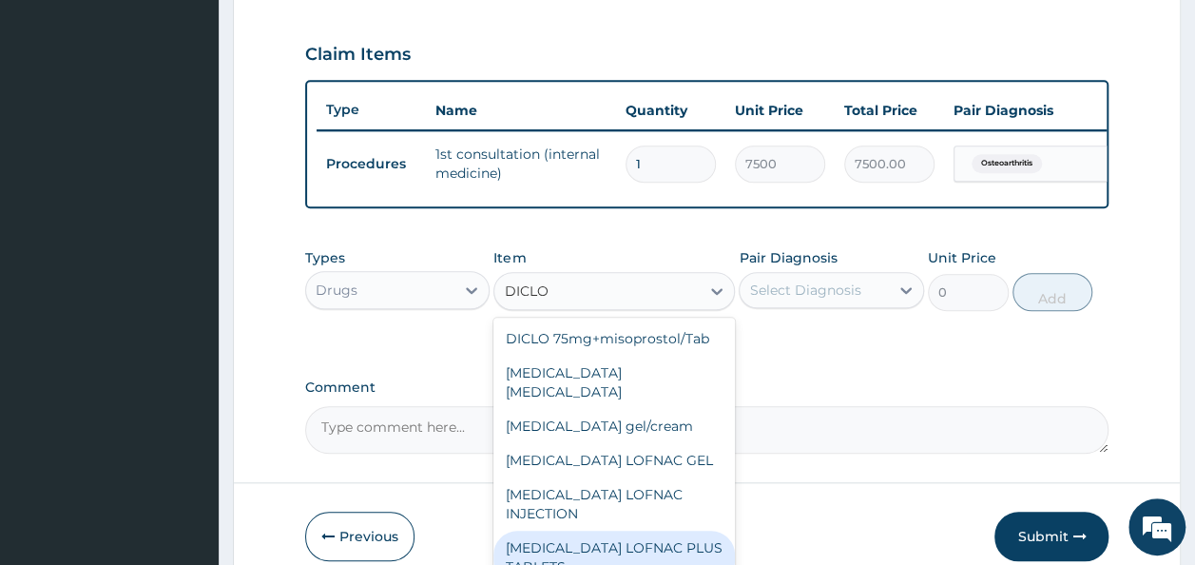
click at [639, 545] on div "[MEDICAL_DATA] LOFNAC PLUS TABLETS" at bounding box center [613, 556] width 241 height 53
type input "78.75"
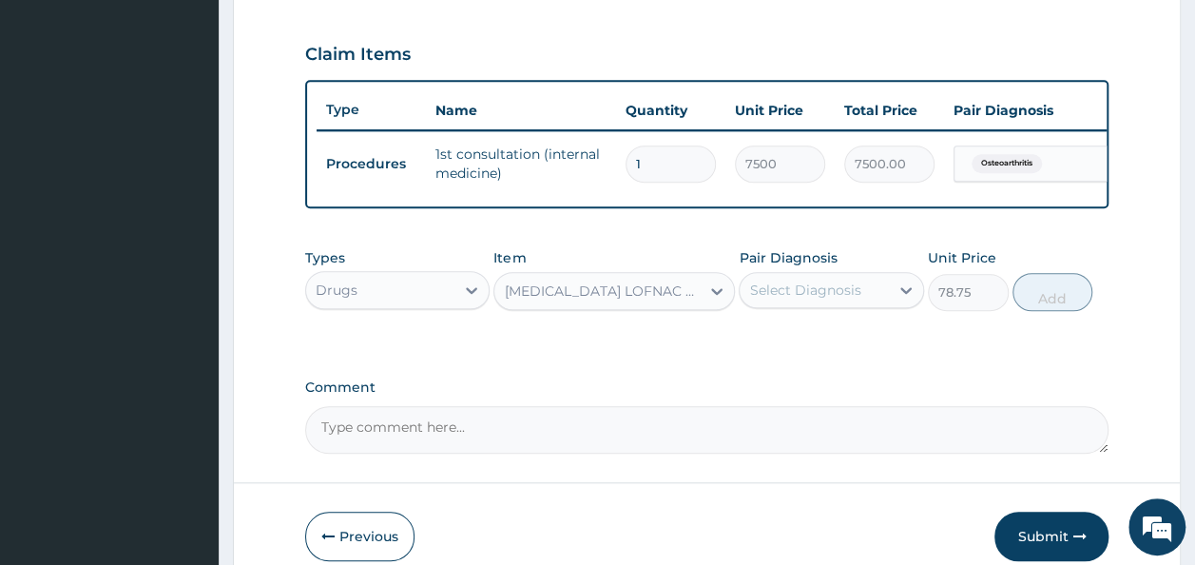
click at [800, 299] on div "Select Diagnosis" at bounding box center [804, 289] width 111 height 19
click at [818, 346] on label "Osteoarthritis" at bounding box center [817, 336] width 95 height 19
checkbox input "true"
click at [1040, 311] on button "Add" at bounding box center [1052, 292] width 81 height 38
type input "0"
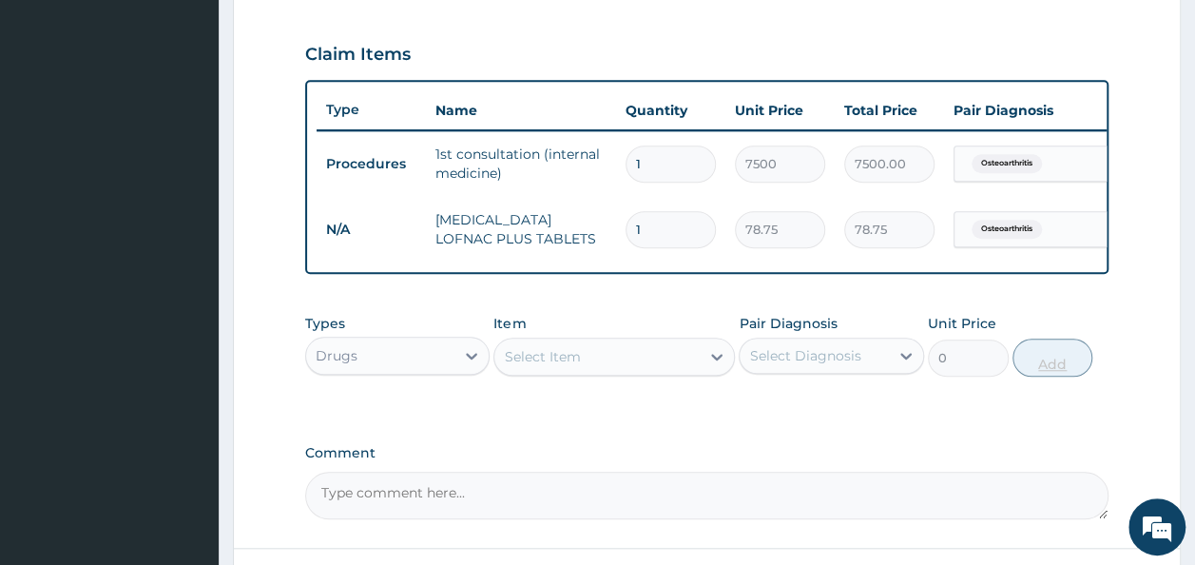
type input "10"
type input "787.50"
type input "10"
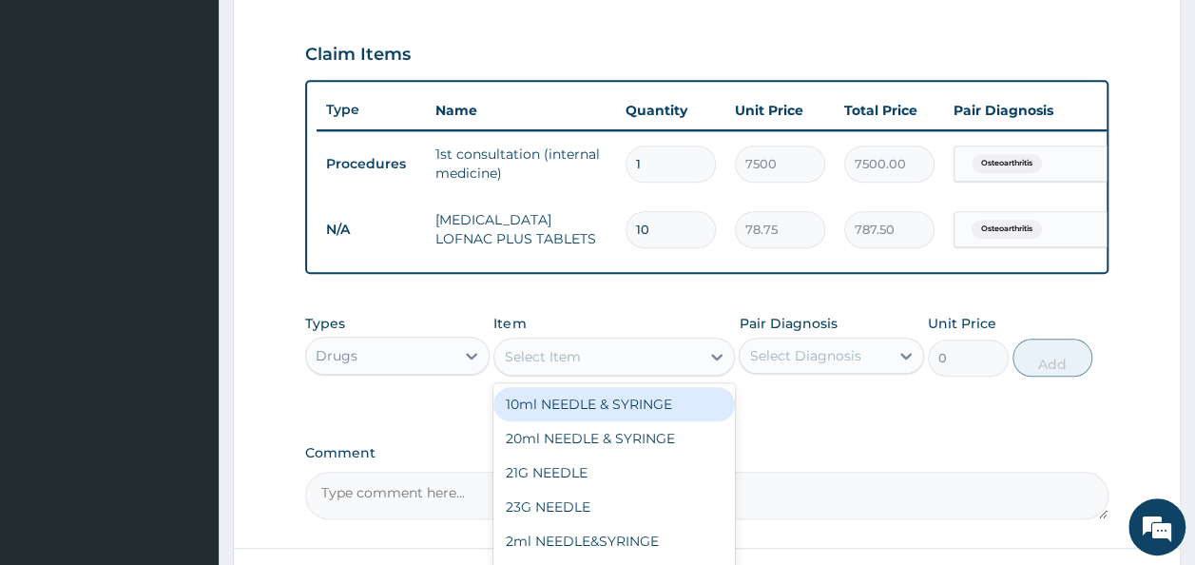
click at [562, 359] on div "Select Item" at bounding box center [542, 356] width 76 height 19
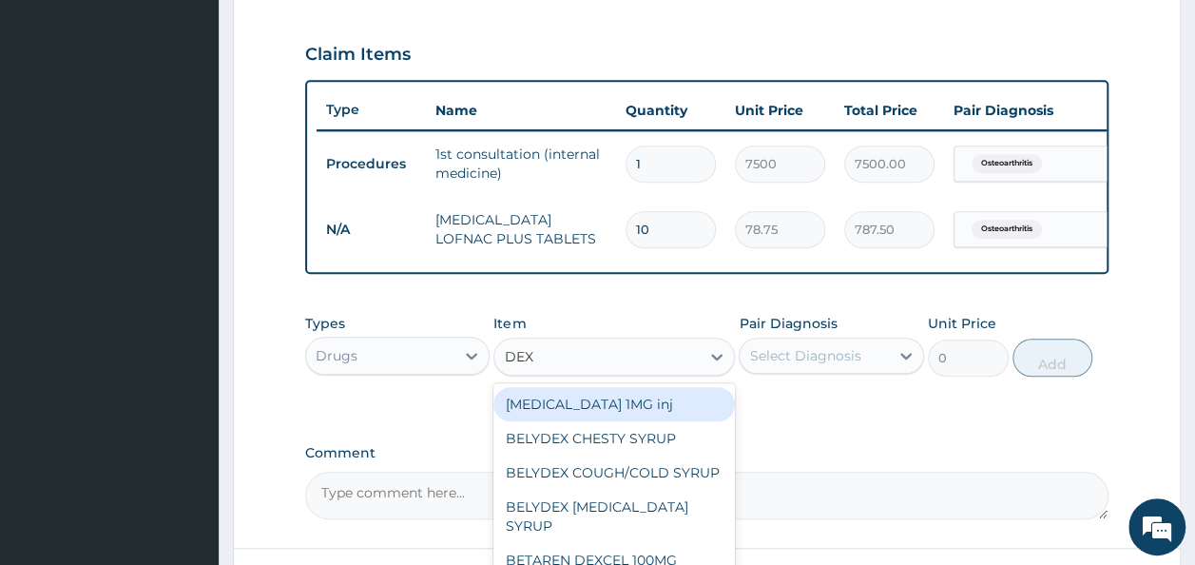
type input "DEXA"
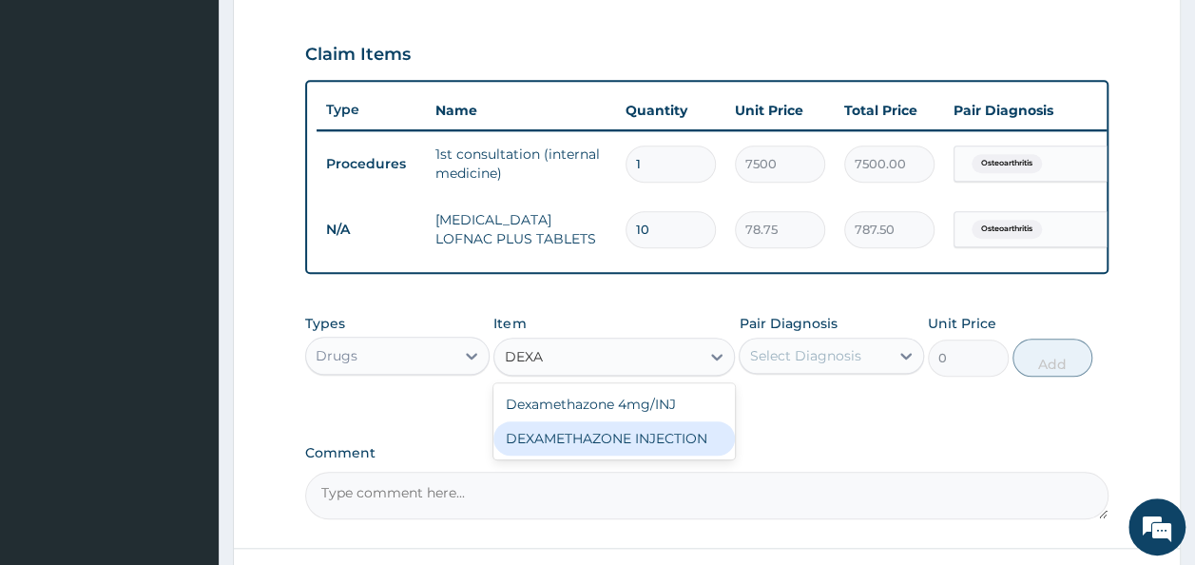
click at [607, 455] on div "DEXAMETHAZONE INJECTION" at bounding box center [613, 438] width 241 height 34
type input "183.75"
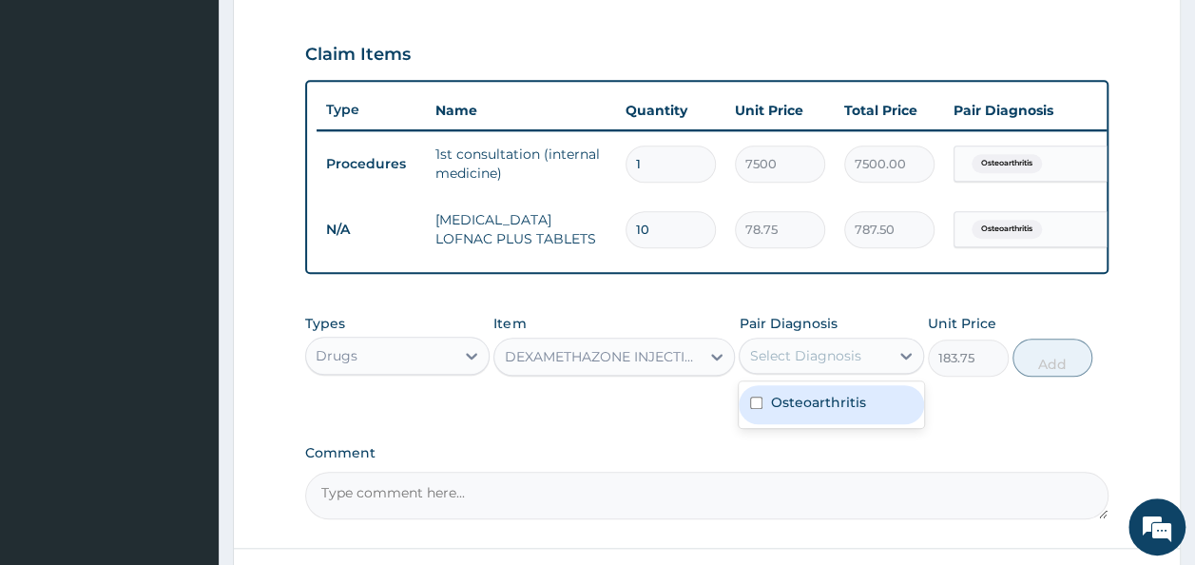
click at [836, 371] on div "Select Diagnosis" at bounding box center [813, 355] width 149 height 30
click at [831, 412] on label "Osteoarthritis" at bounding box center [817, 402] width 95 height 19
checkbox input "true"
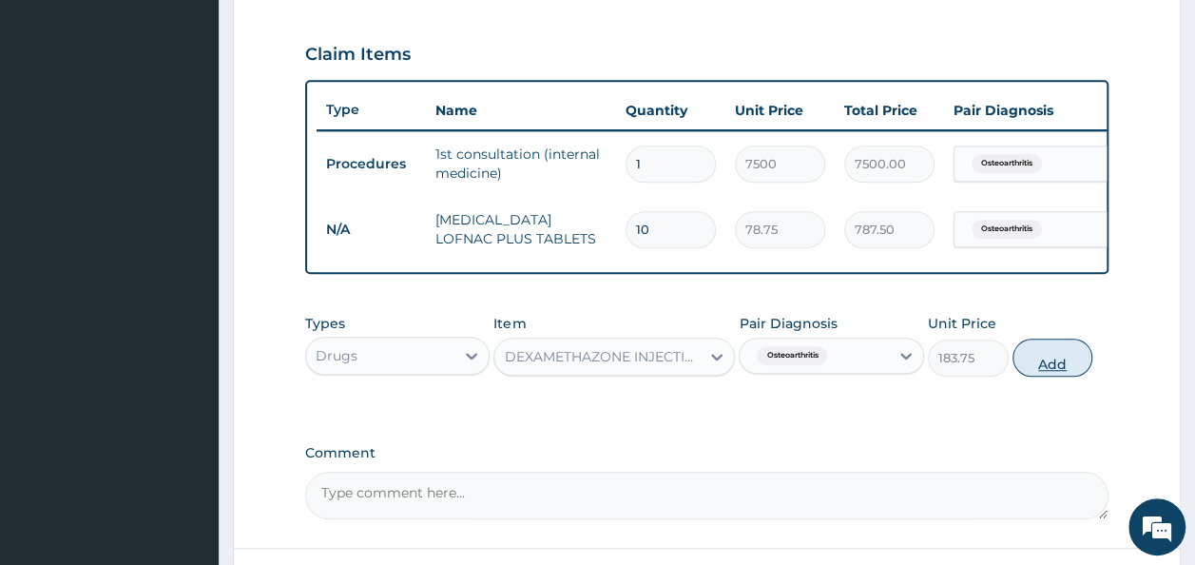
click at [1047, 376] on button "Add" at bounding box center [1052, 357] width 81 height 38
type input "0"
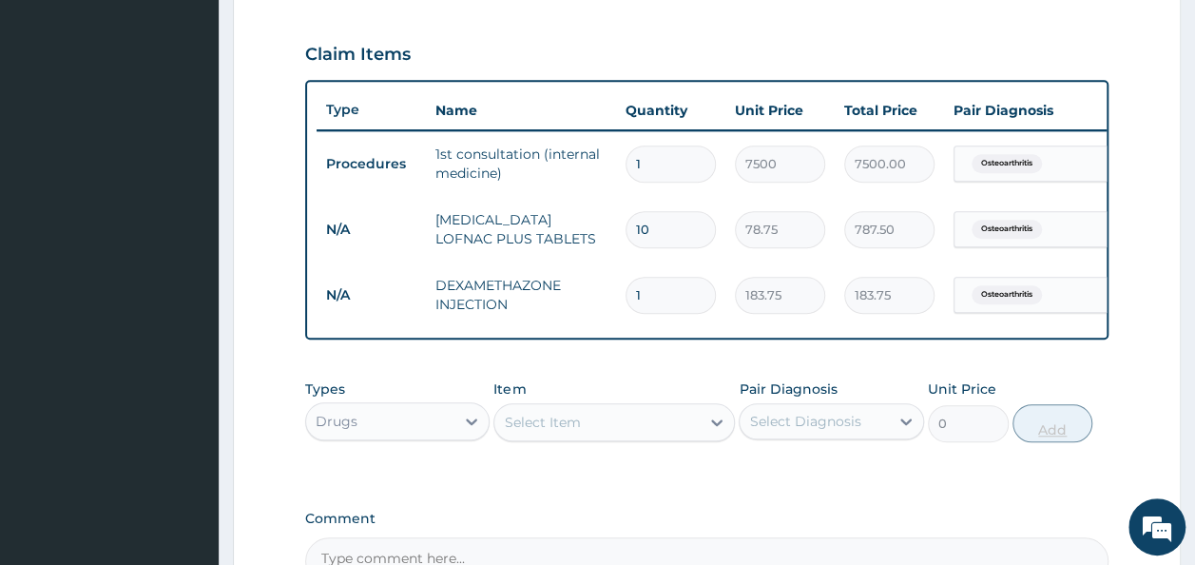
type input "0.00"
type input "3"
type input "551.25"
type input "3"
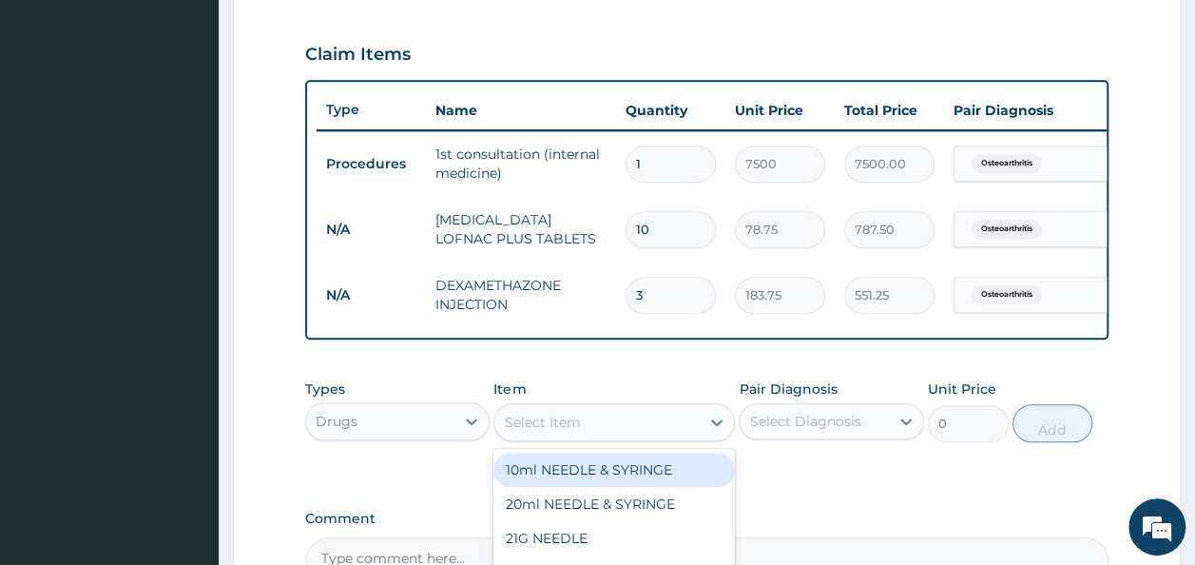
click at [638, 428] on div "Select Item" at bounding box center [596, 422] width 205 height 30
type input "VIT C"
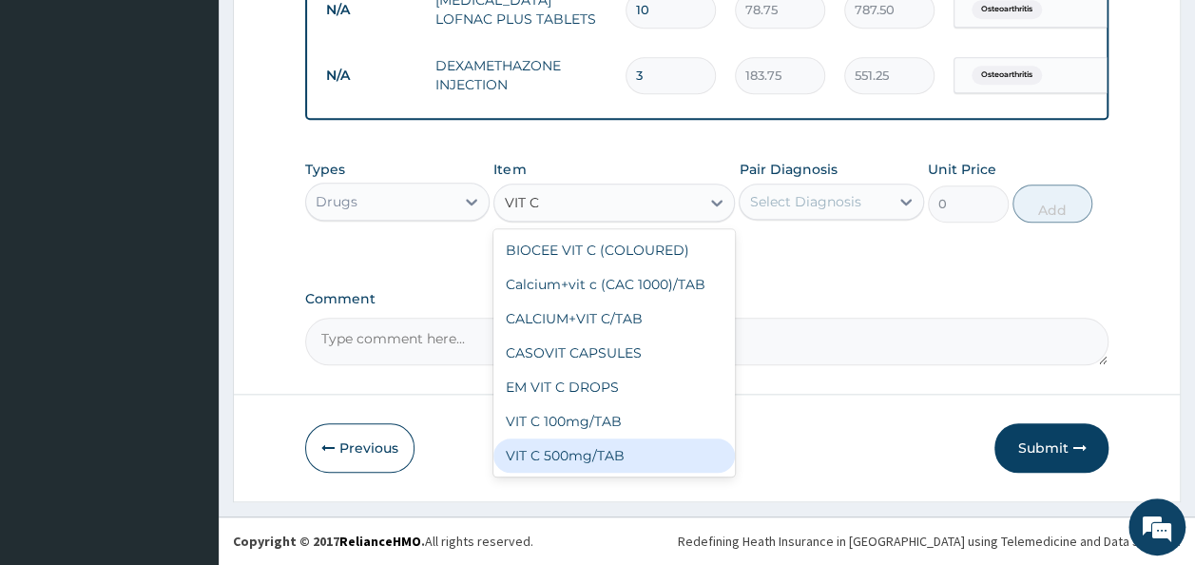
click at [614, 460] on div "VIT C 500mg/TAB" at bounding box center [613, 455] width 241 height 34
type input "49.88"
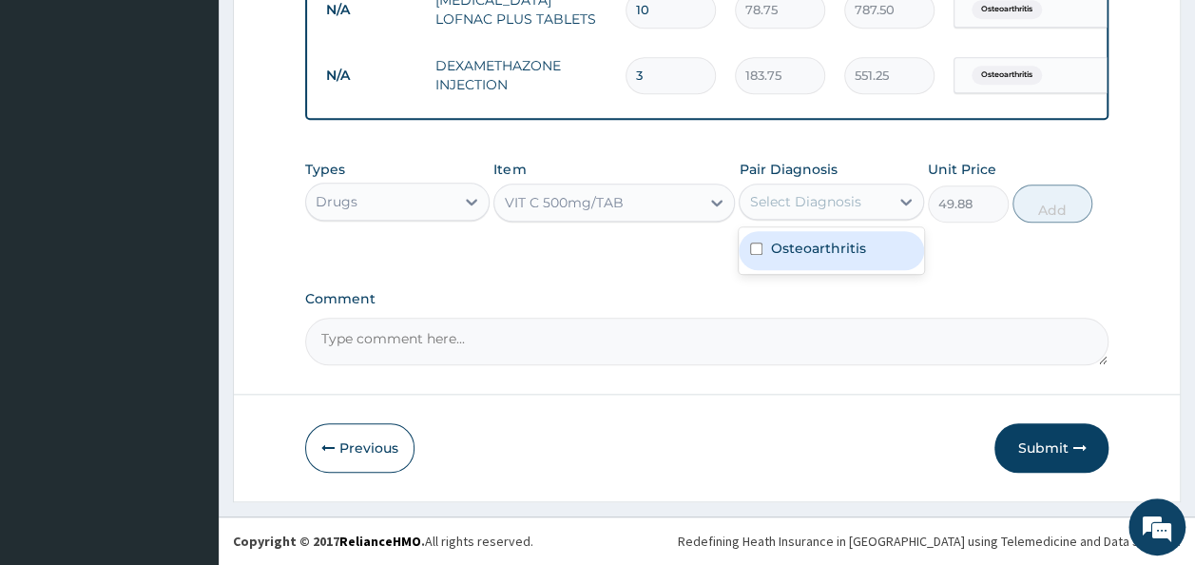
click at [832, 202] on div "Select Diagnosis" at bounding box center [804, 201] width 111 height 19
click at [853, 239] on div "Osteoarthritis" at bounding box center [831, 250] width 185 height 39
checkbox input "true"
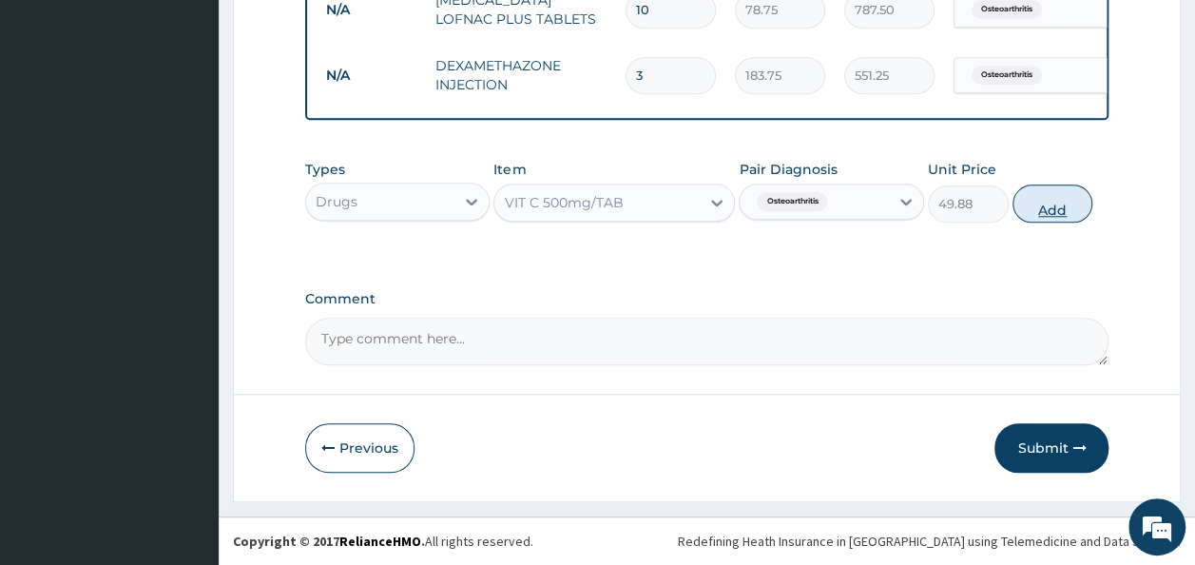
click at [1053, 208] on button "Add" at bounding box center [1052, 203] width 81 height 38
type input "0"
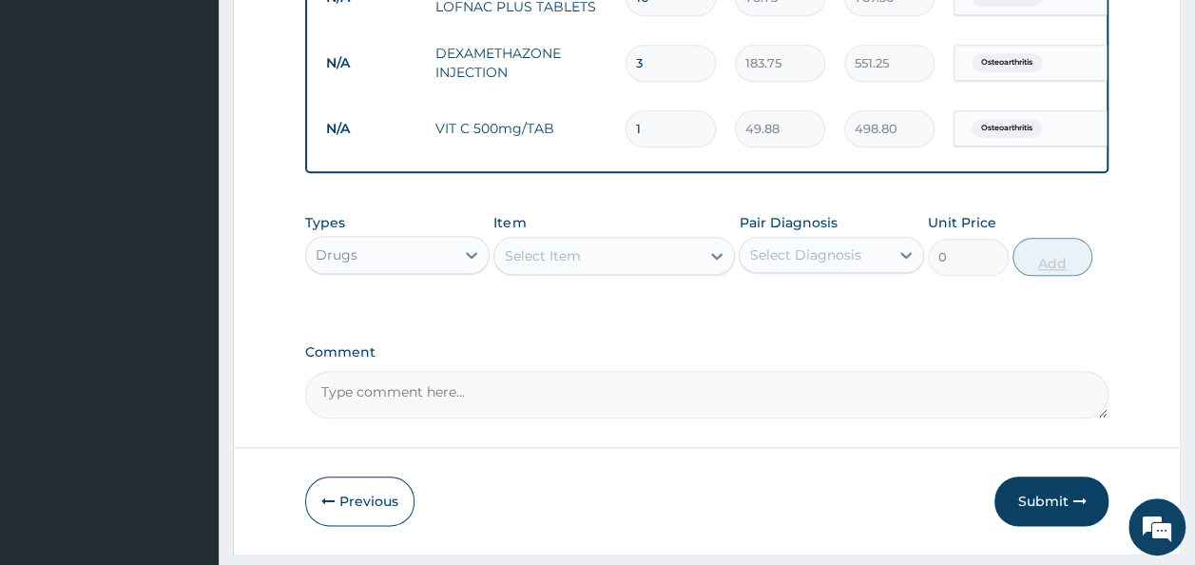
type input "10"
type input "498.80"
type input "10"
click at [1060, 516] on button "Submit" at bounding box center [1051, 500] width 114 height 49
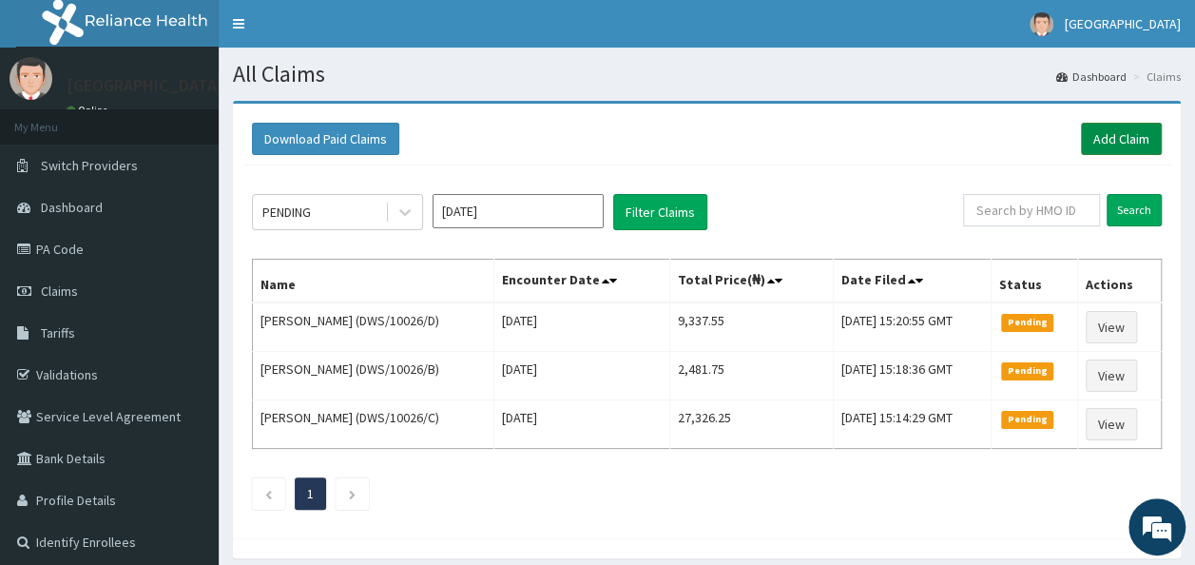
click at [1108, 138] on link "Add Claim" at bounding box center [1121, 139] width 81 height 32
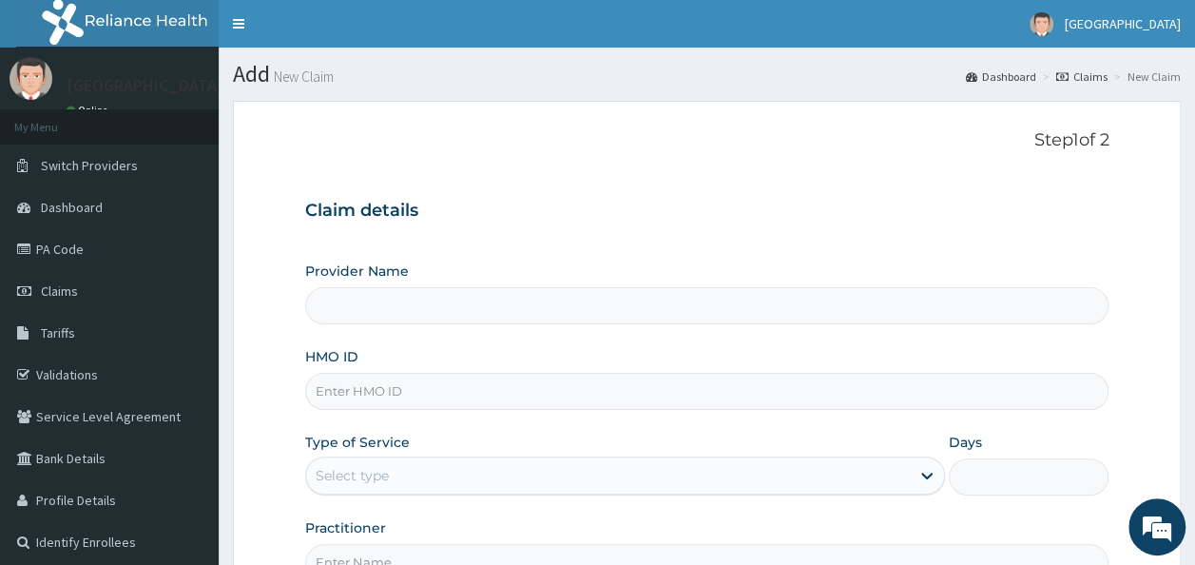
click at [403, 388] on input "HMO ID" at bounding box center [707, 391] width 804 height 37
paste input "DWS/10026/"
type input "DWS/10026/"
type input "Ire Anu Hospitals"
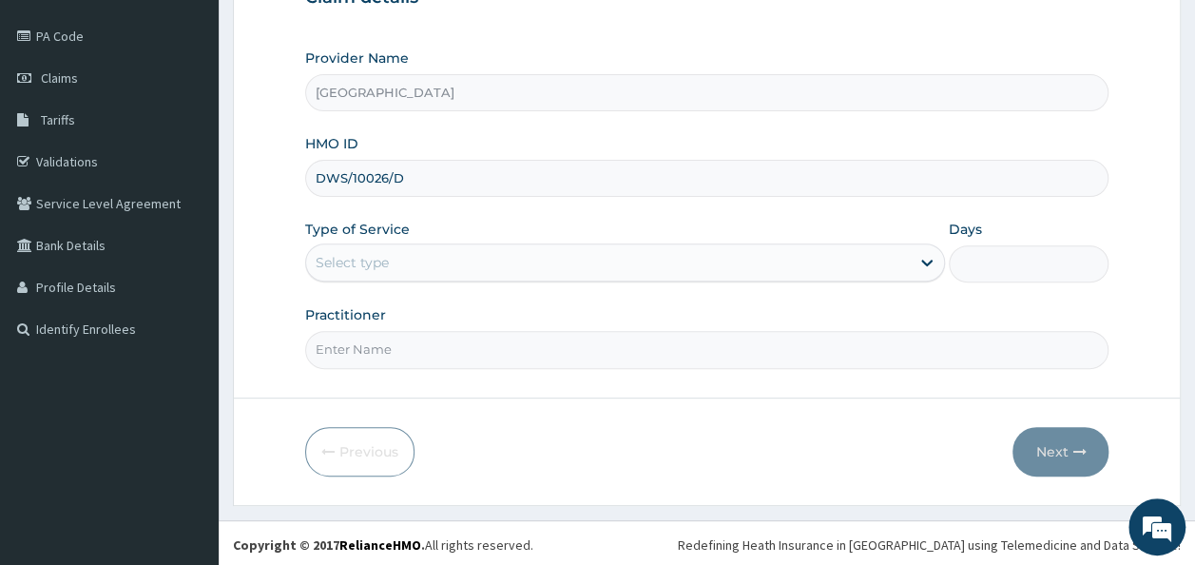
type input "DWS/10026/D"
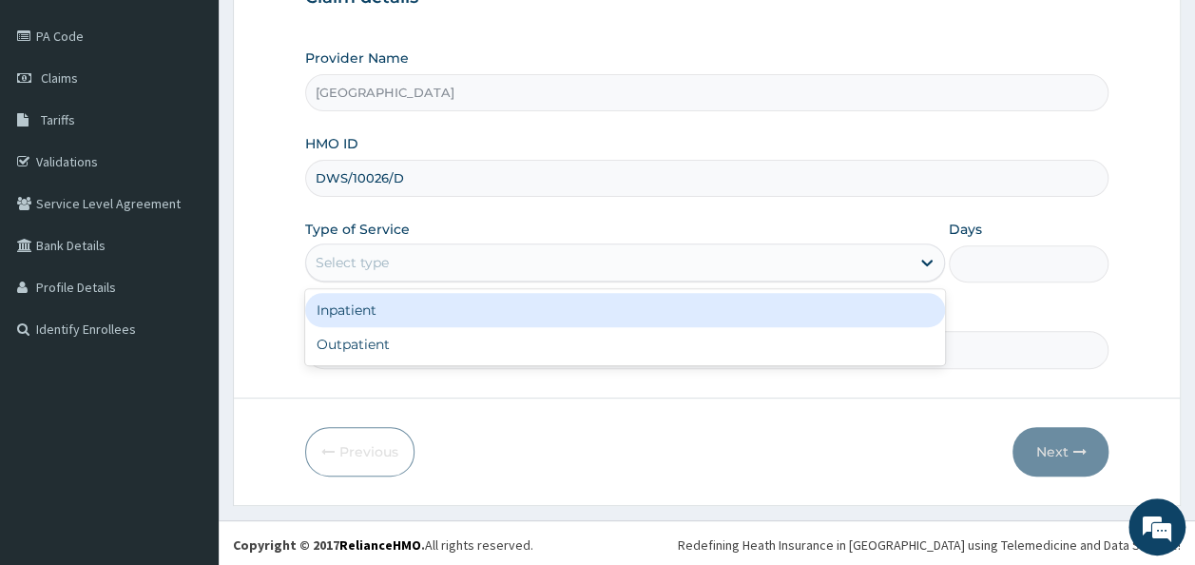
click at [643, 274] on div "Select type" at bounding box center [608, 262] width 604 height 30
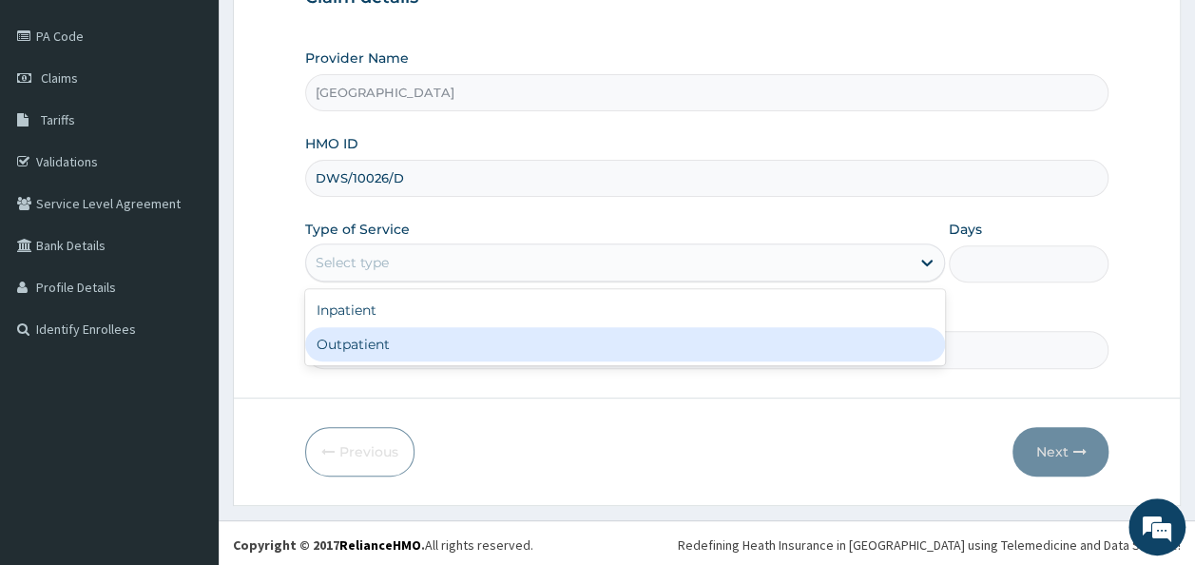
click at [562, 340] on div "Outpatient" at bounding box center [625, 344] width 640 height 34
type input "1"
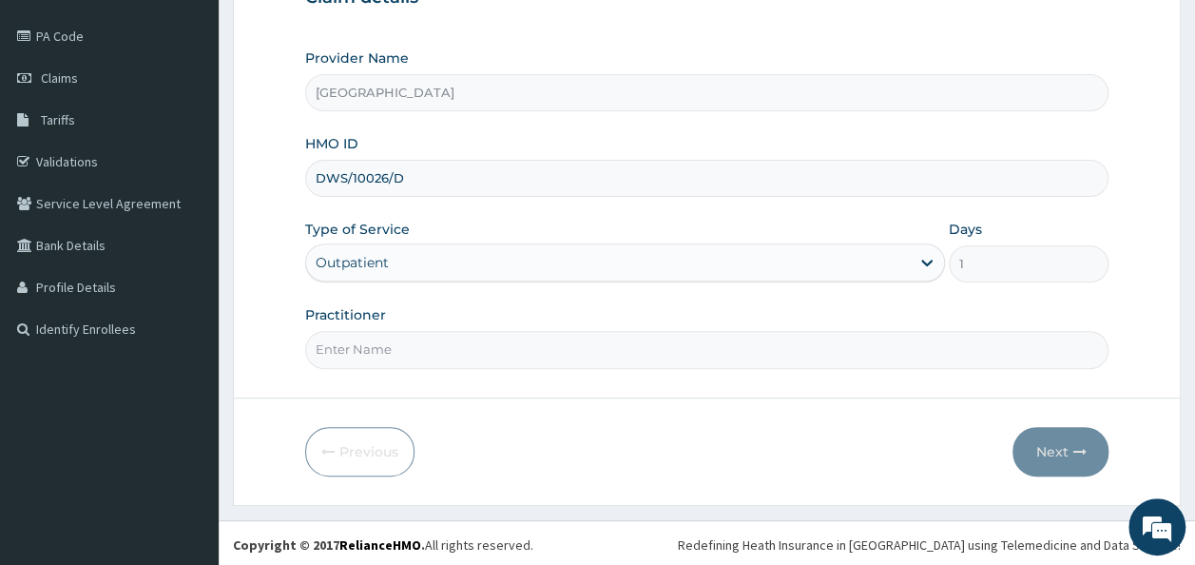
click at [583, 346] on input "Practitioner" at bounding box center [707, 349] width 804 height 37
type input "DR. OJETOKUN"
click at [1064, 439] on button "Next" at bounding box center [1060, 451] width 96 height 49
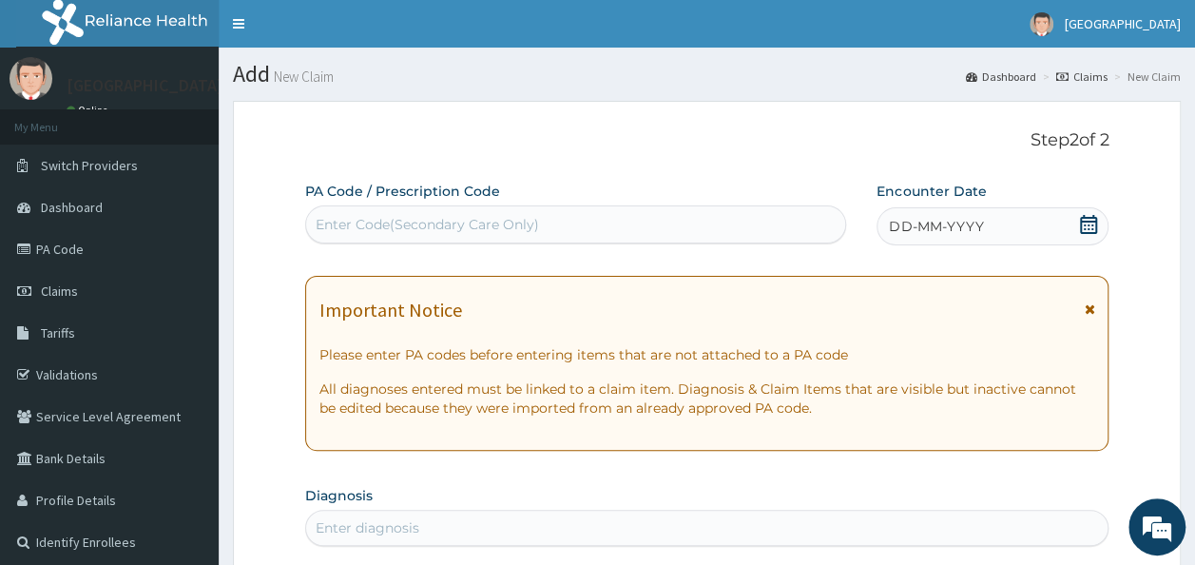
click at [1084, 236] on span at bounding box center [1088, 227] width 19 height 24
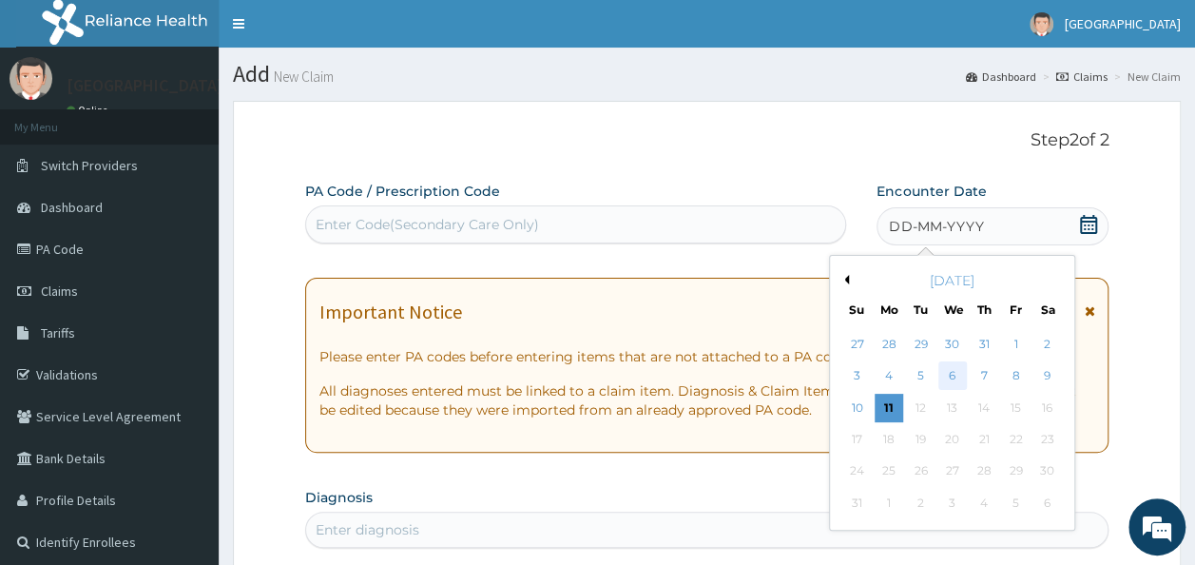
click at [951, 378] on div "6" at bounding box center [952, 376] width 29 height 29
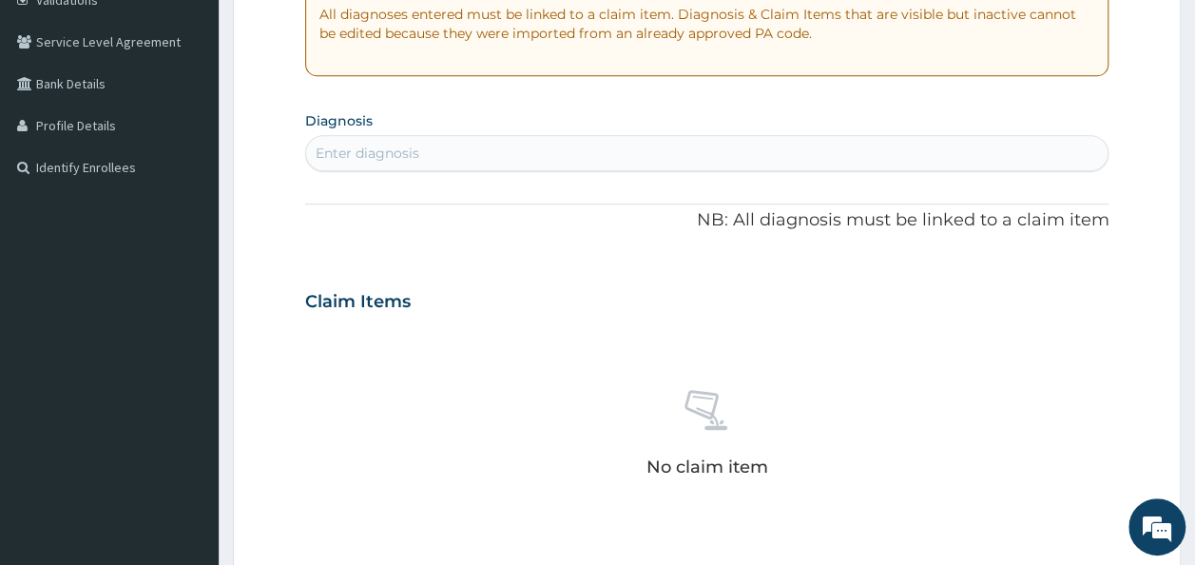
scroll to position [390, 0]
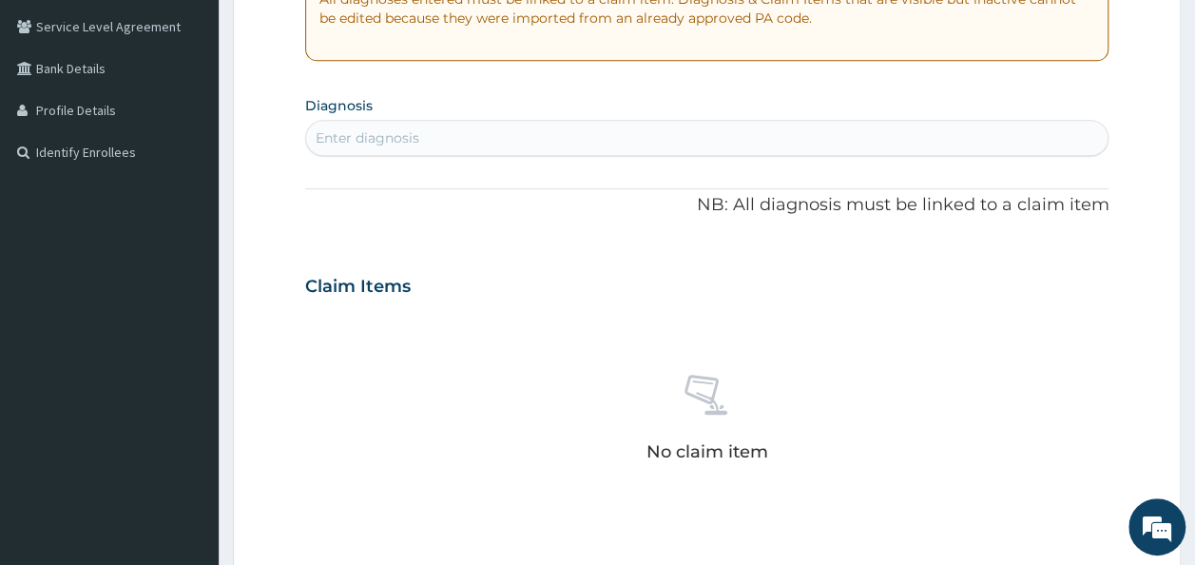
click at [651, 133] on div "Enter diagnosis" at bounding box center [707, 138] width 802 height 30
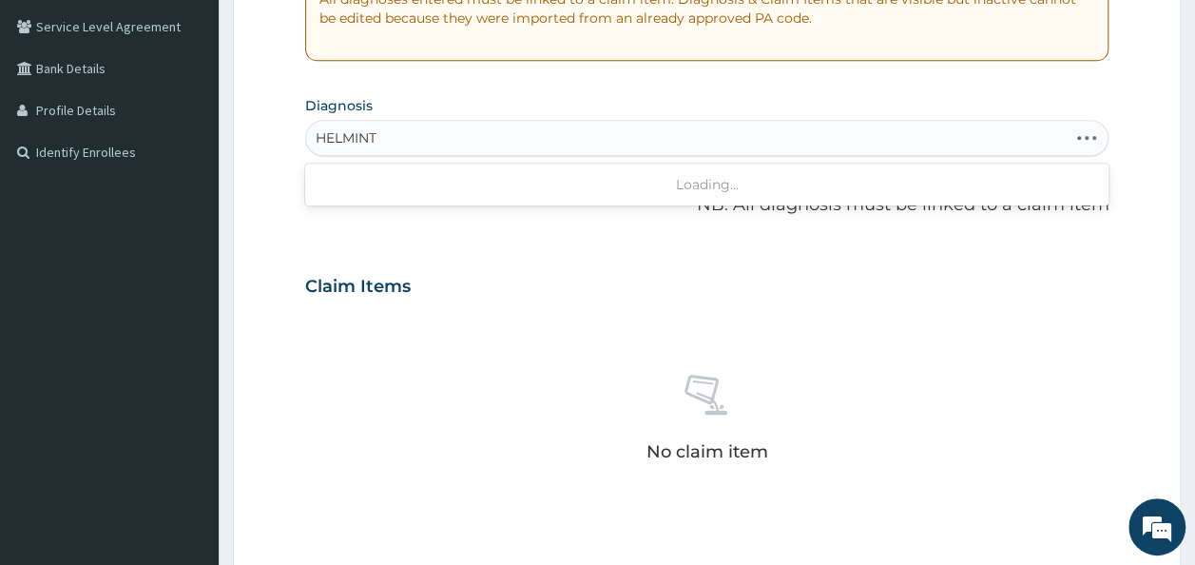
type input "HELMINTH"
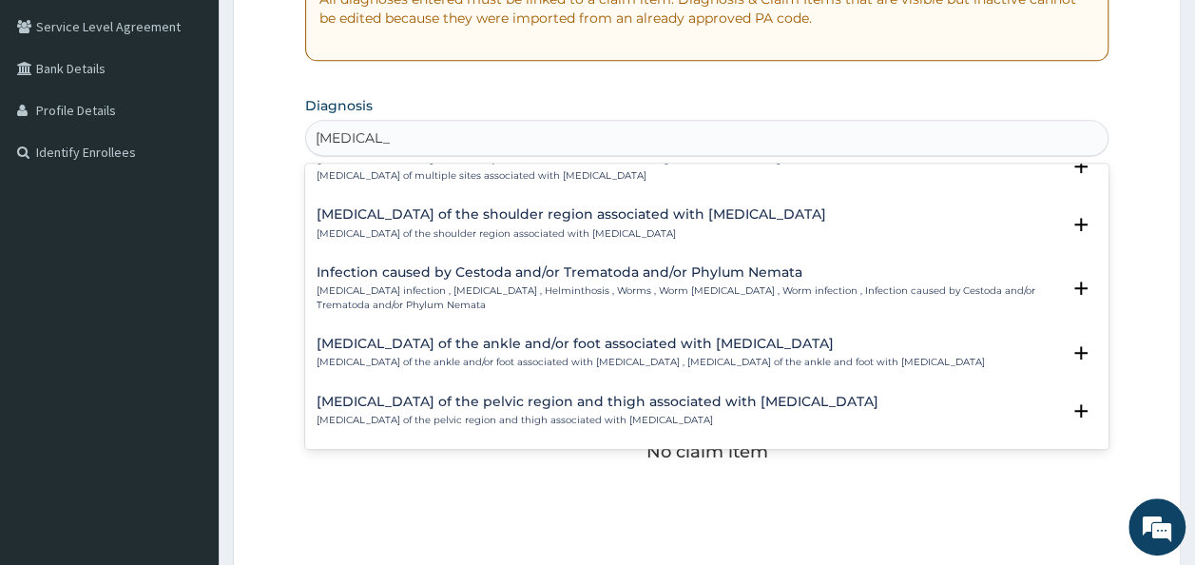
scroll to position [146, 0]
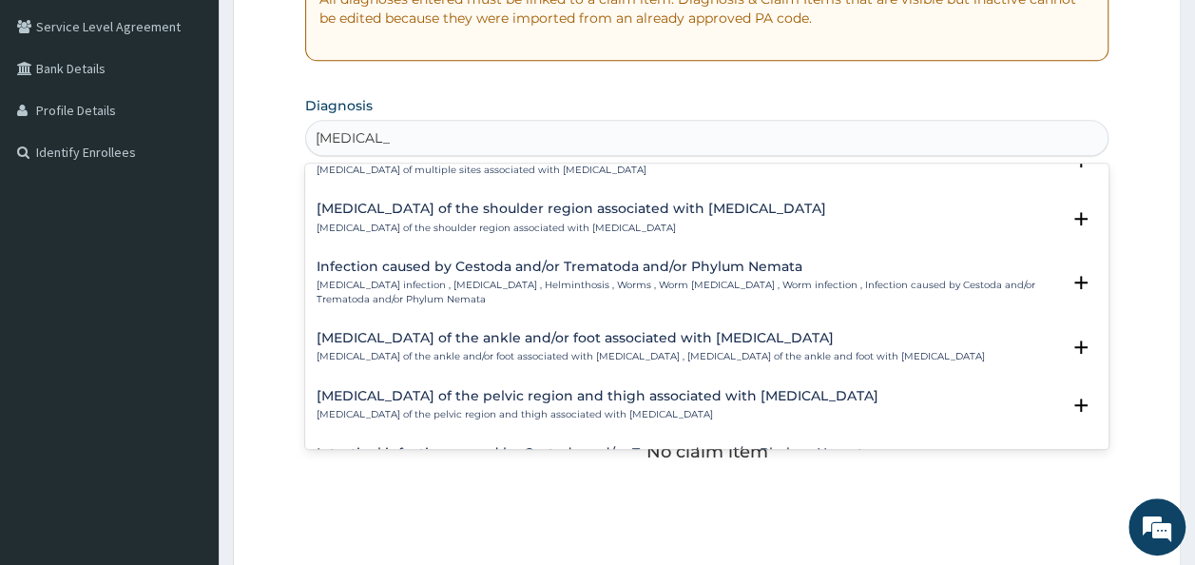
click at [653, 279] on p "[MEDICAL_DATA] infection , [MEDICAL_DATA] , Helminthosis , Worms , Worm [MEDICA…" at bounding box center [689, 292] width 744 height 28
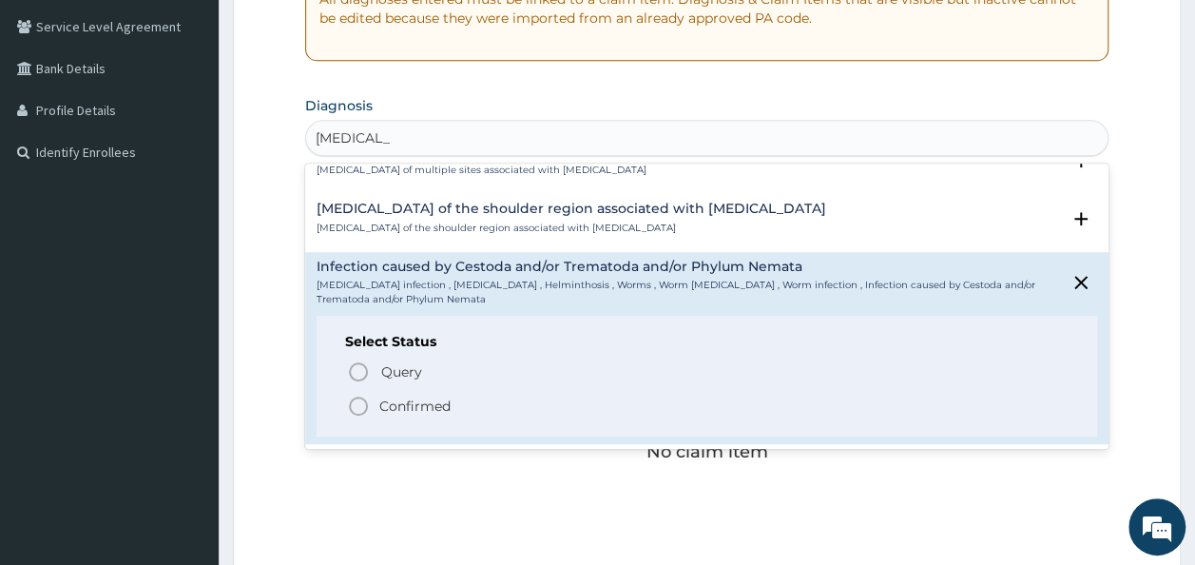
click at [434, 404] on p "Confirmed" at bounding box center [414, 405] width 71 height 19
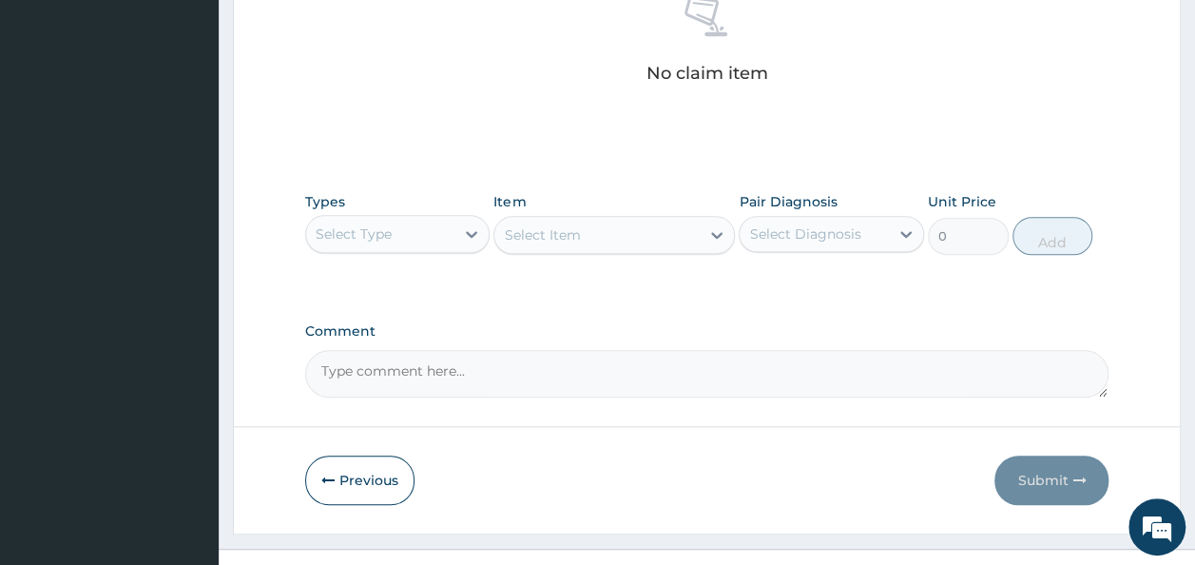
scroll to position [802, 0]
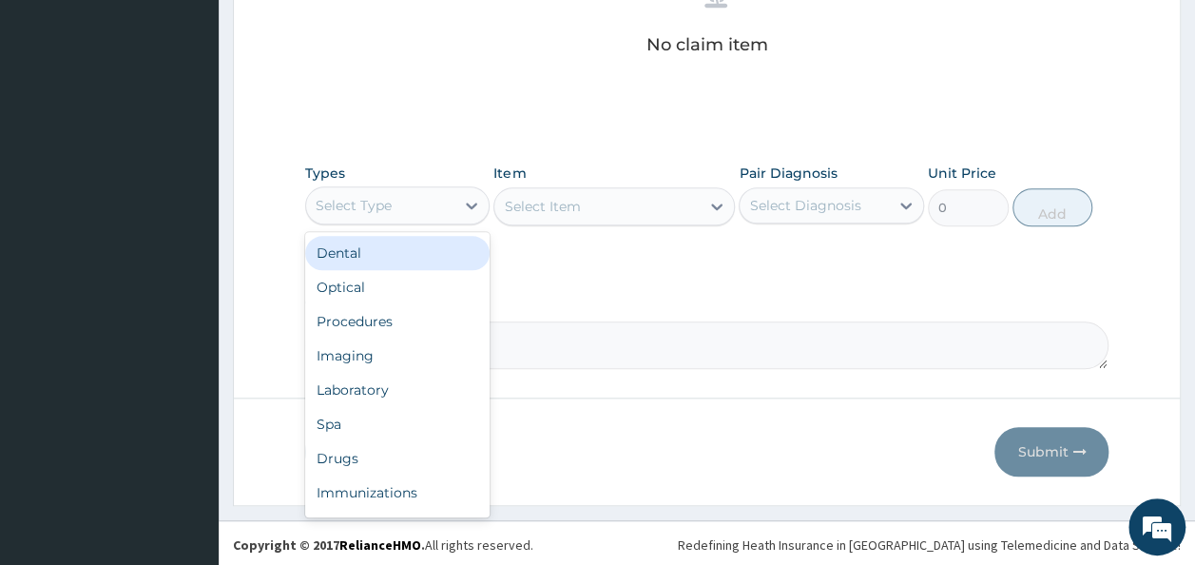
click at [350, 203] on div "Select Type" at bounding box center [354, 205] width 76 height 19
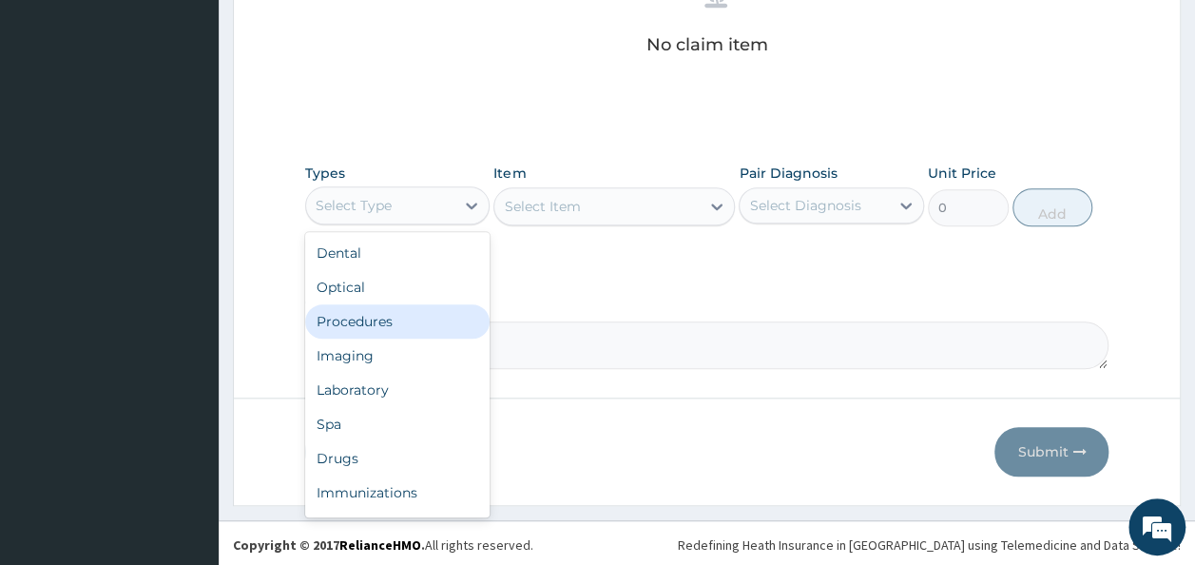
click at [357, 316] on div "Procedures" at bounding box center [397, 321] width 185 height 34
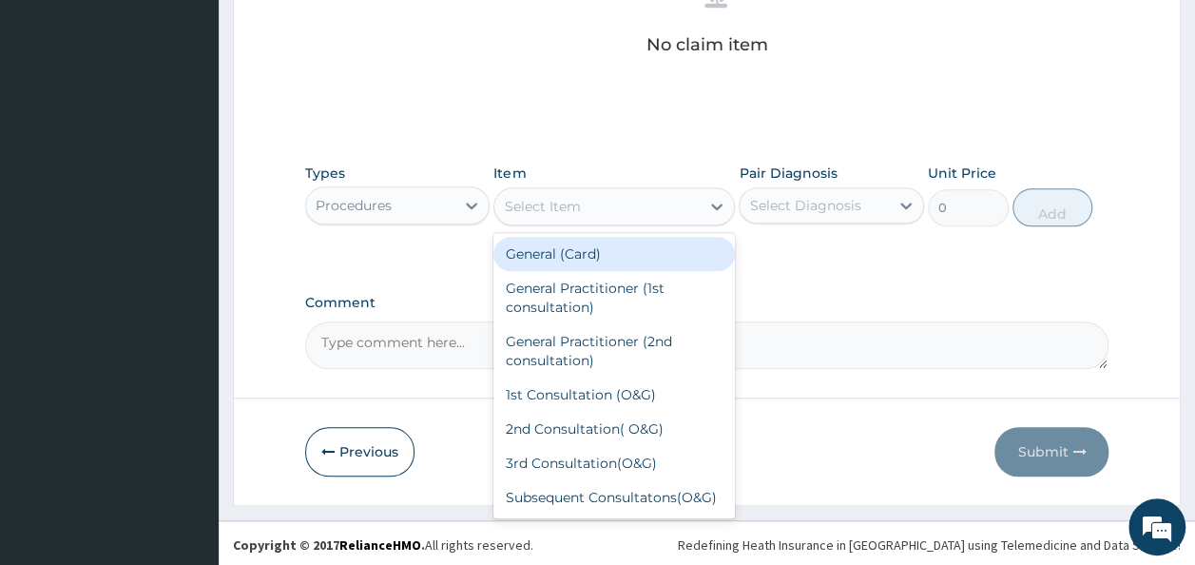
click at [601, 206] on div "Select Item" at bounding box center [596, 206] width 205 height 30
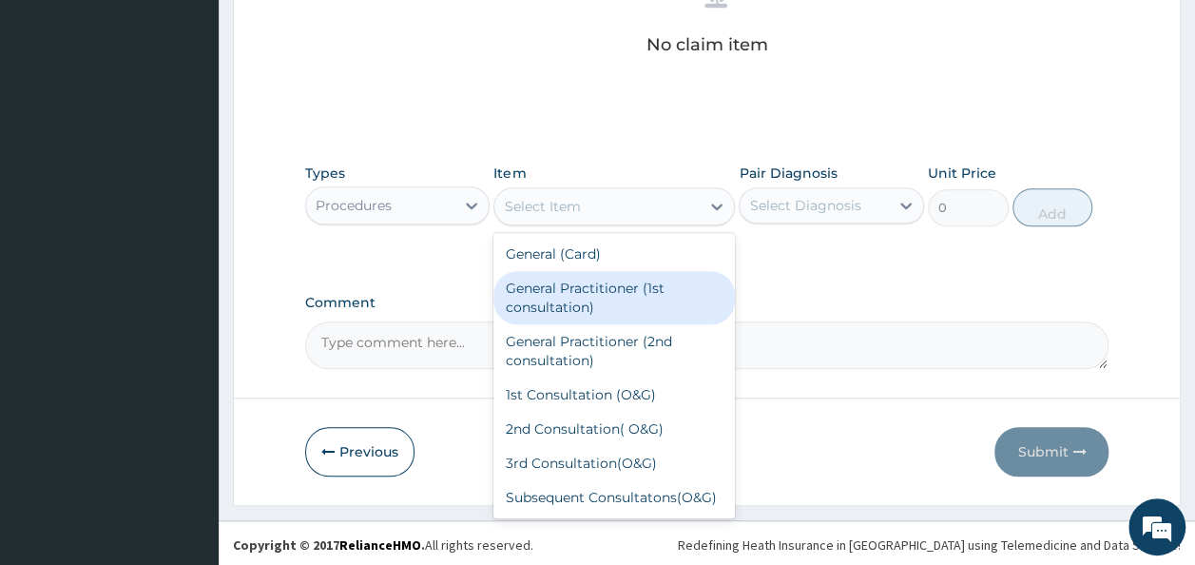
click at [620, 289] on div "General Practitioner (1st consultation)" at bounding box center [613, 297] width 241 height 53
type input "1500"
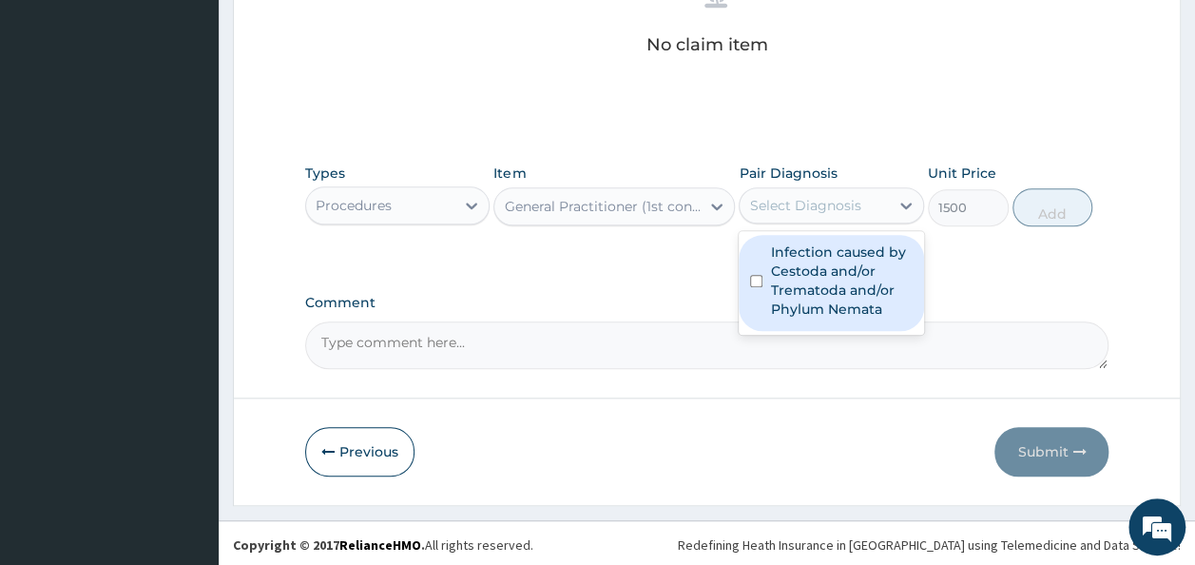
click at [848, 198] on div "Select Diagnosis" at bounding box center [804, 205] width 111 height 19
click at [824, 266] on label "Infection caused by Cestoda and/or Trematoda and/or Phylum Nemata" at bounding box center [841, 280] width 143 height 76
checkbox input "true"
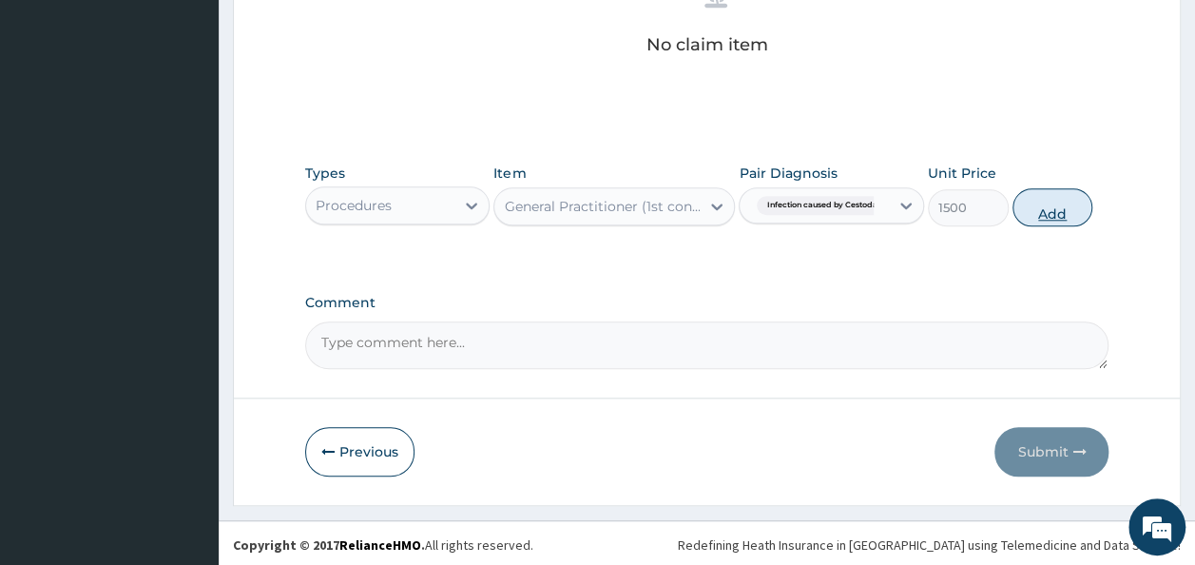
click at [1049, 217] on button "Add" at bounding box center [1052, 207] width 81 height 38
type input "0"
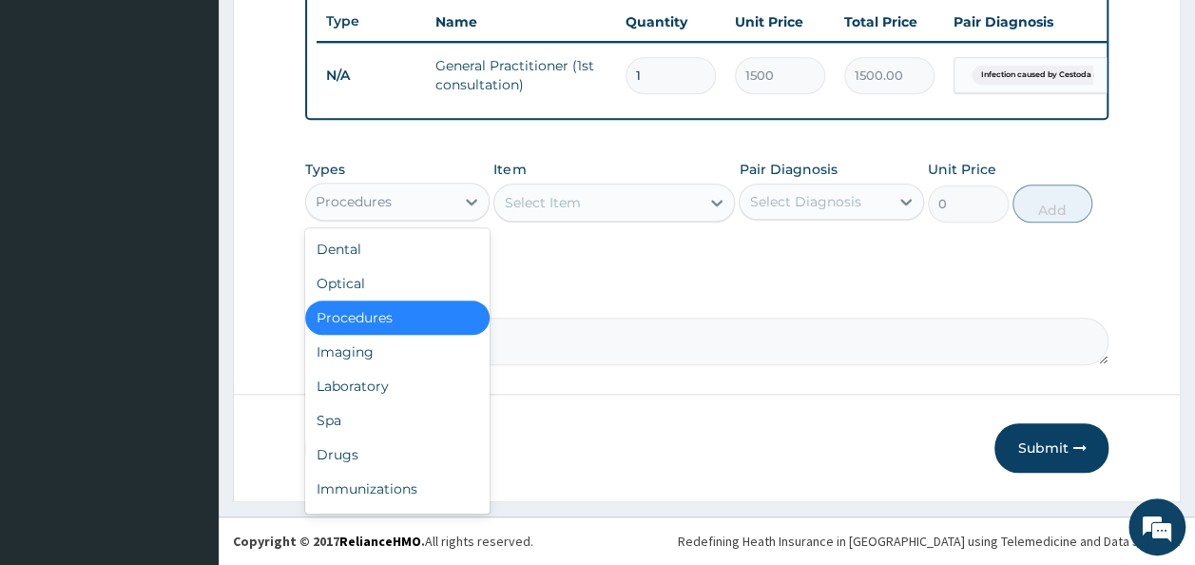
click at [405, 192] on div "Procedures" at bounding box center [380, 201] width 149 height 30
click at [348, 451] on div "Drugs" at bounding box center [397, 454] width 185 height 34
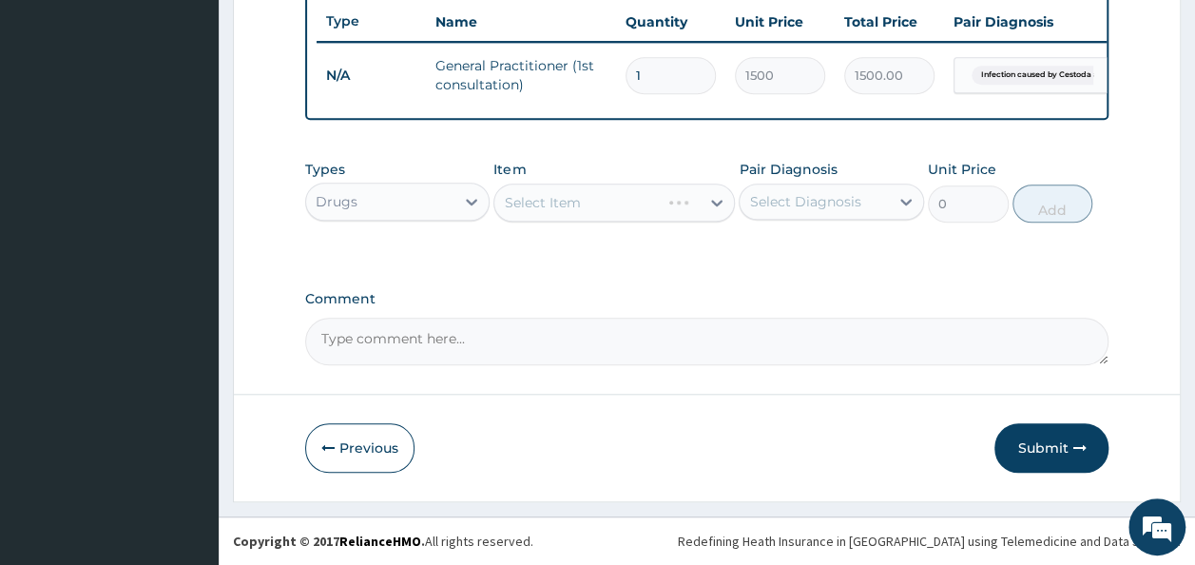
click at [627, 192] on div "Select Item" at bounding box center [613, 202] width 241 height 38
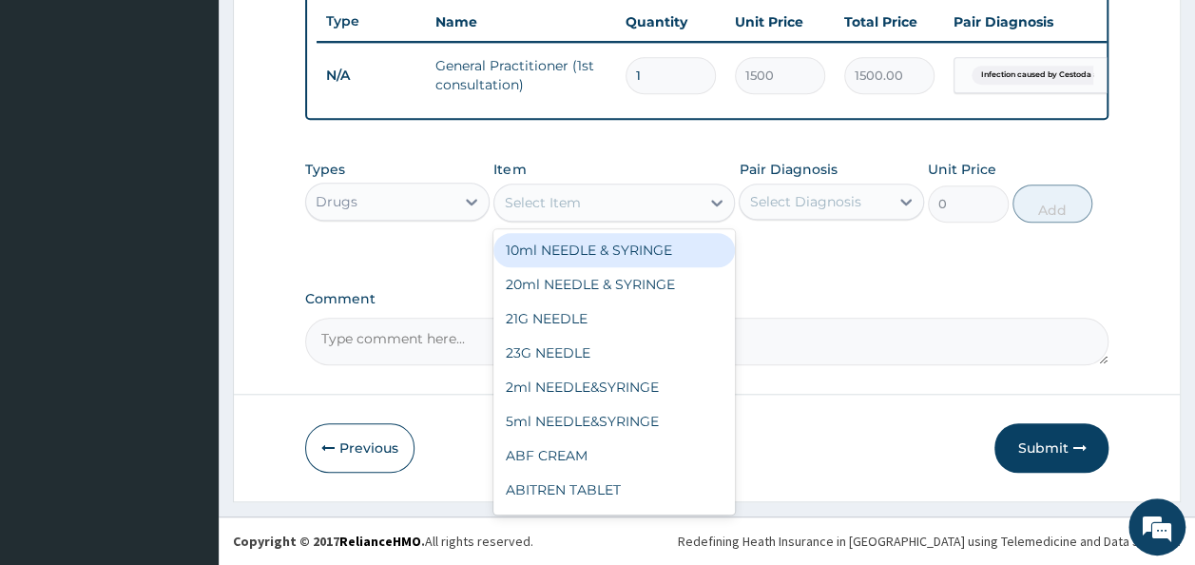
click at [627, 198] on div "Select Item" at bounding box center [596, 202] width 205 height 30
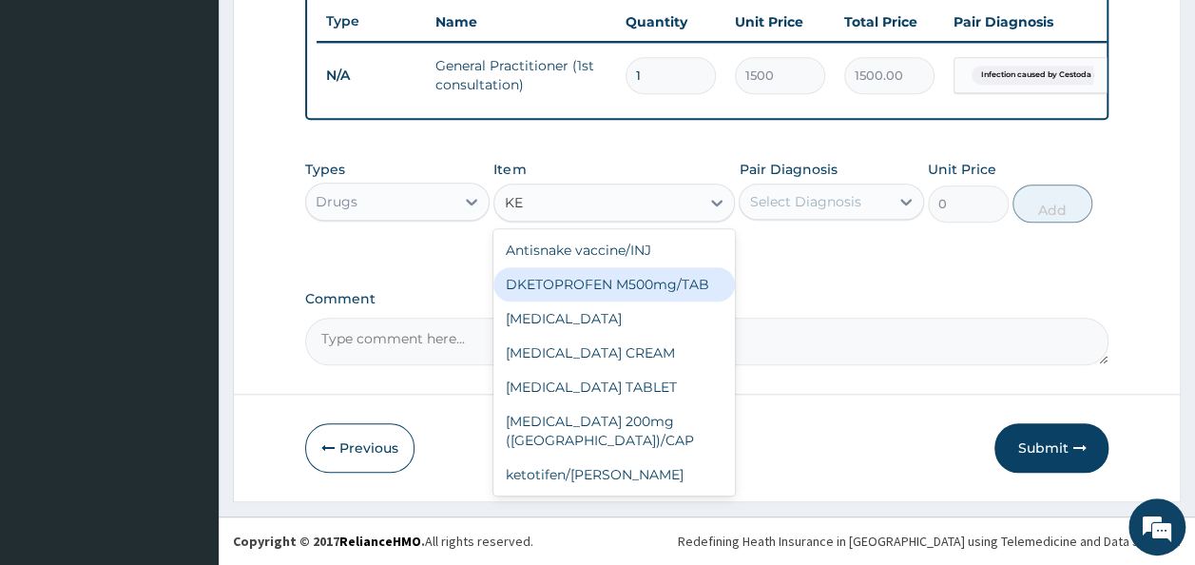
type input "K"
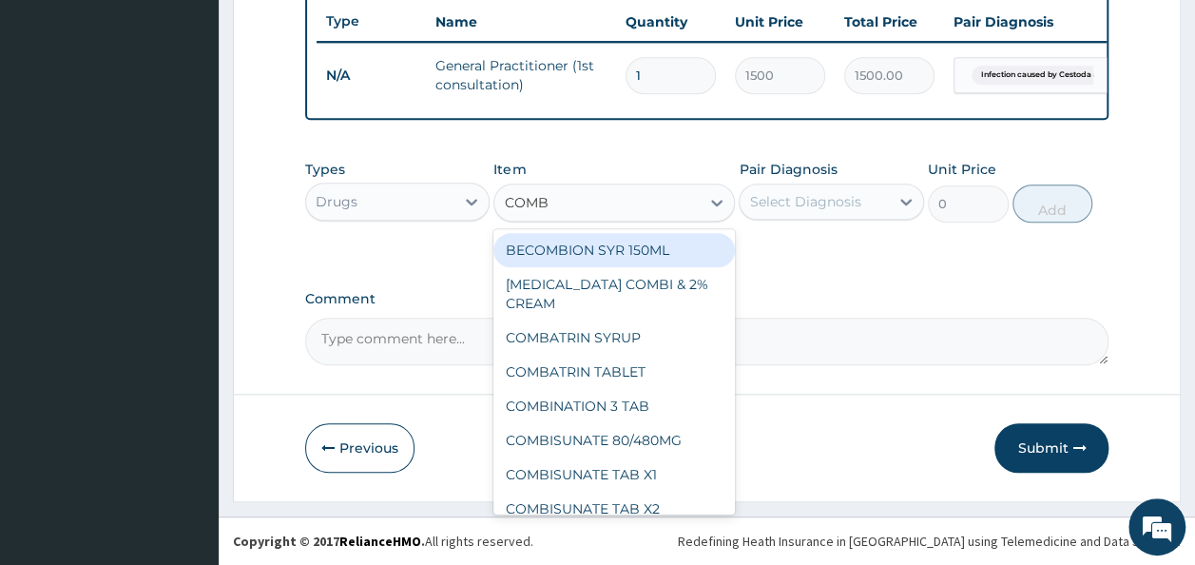
type input "COMBA"
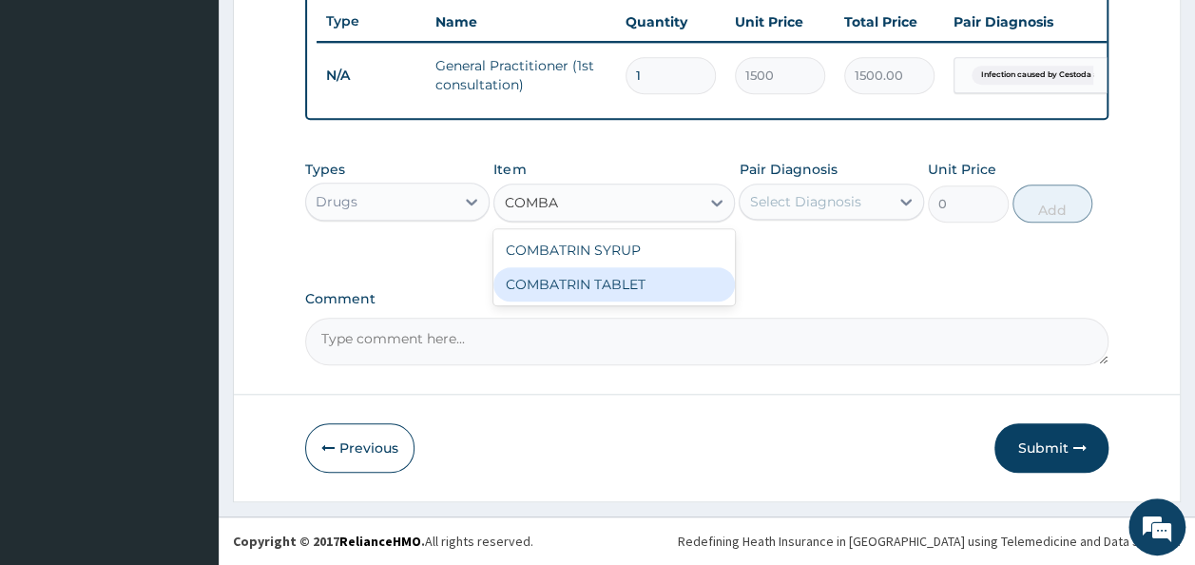
click at [624, 287] on div "COMBATRIN TABLET" at bounding box center [613, 284] width 241 height 34
type input "34.12"
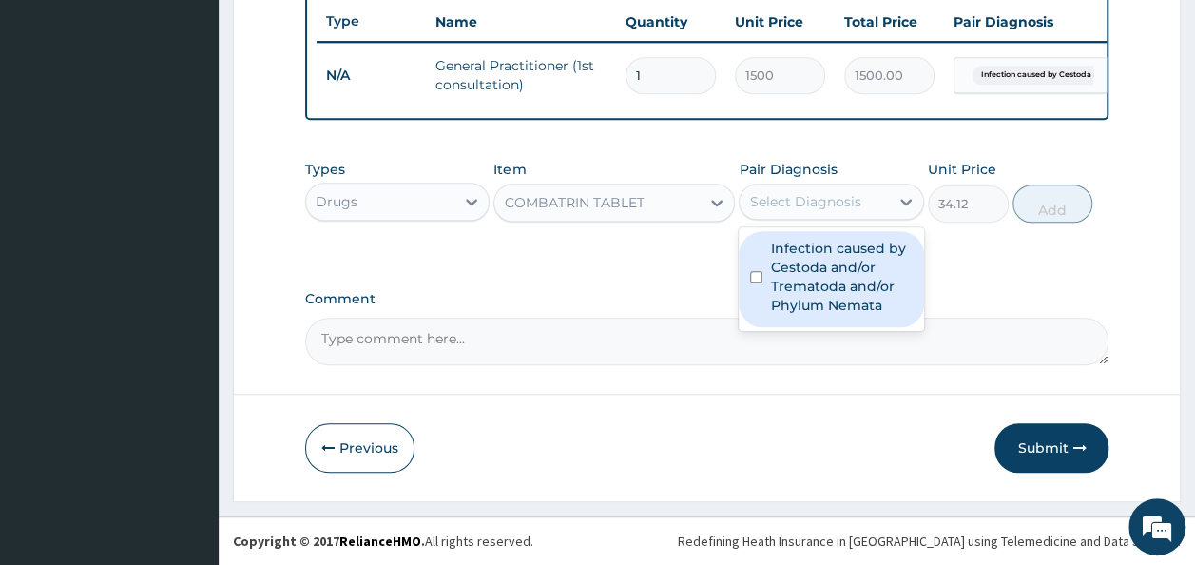
click at [797, 215] on div "Select Diagnosis" at bounding box center [813, 201] width 149 height 30
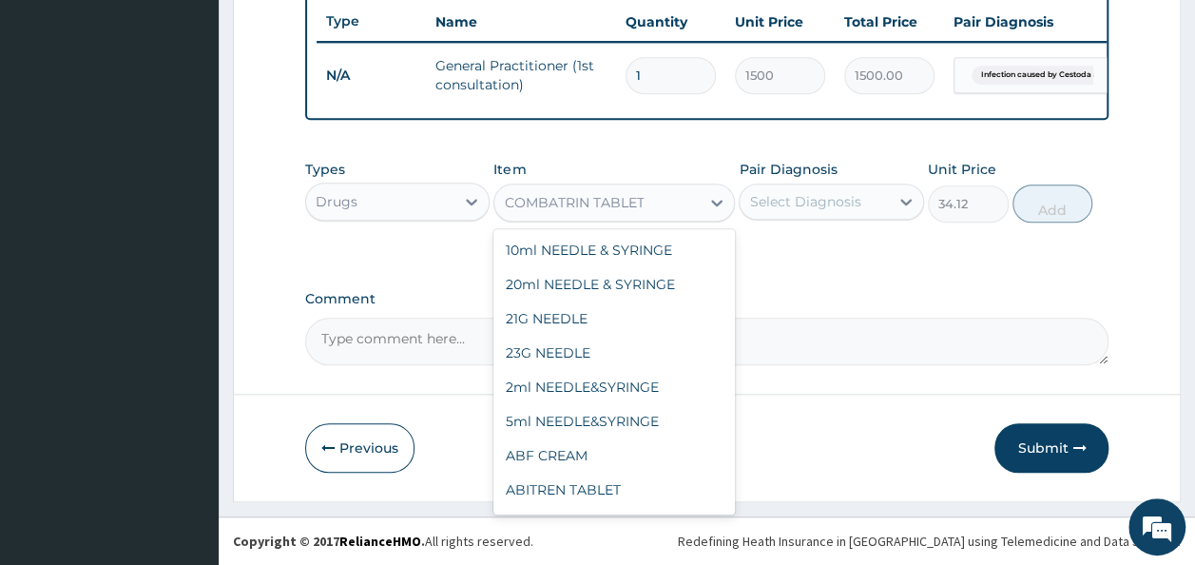
click at [655, 205] on div "COMBATRIN TABLET" at bounding box center [596, 202] width 205 height 30
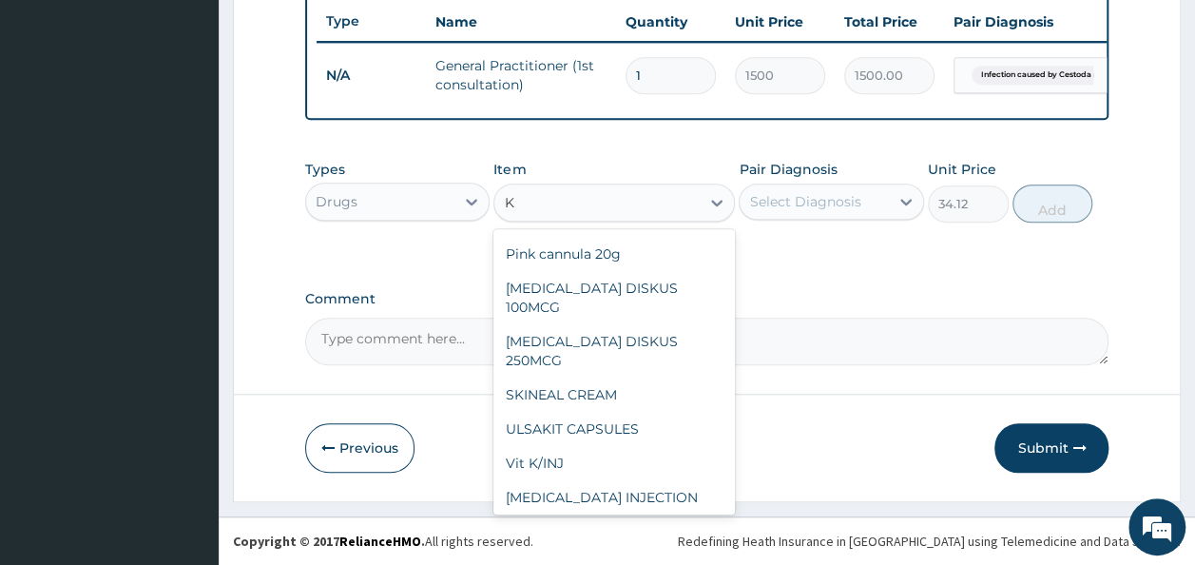
scroll to position [0, 0]
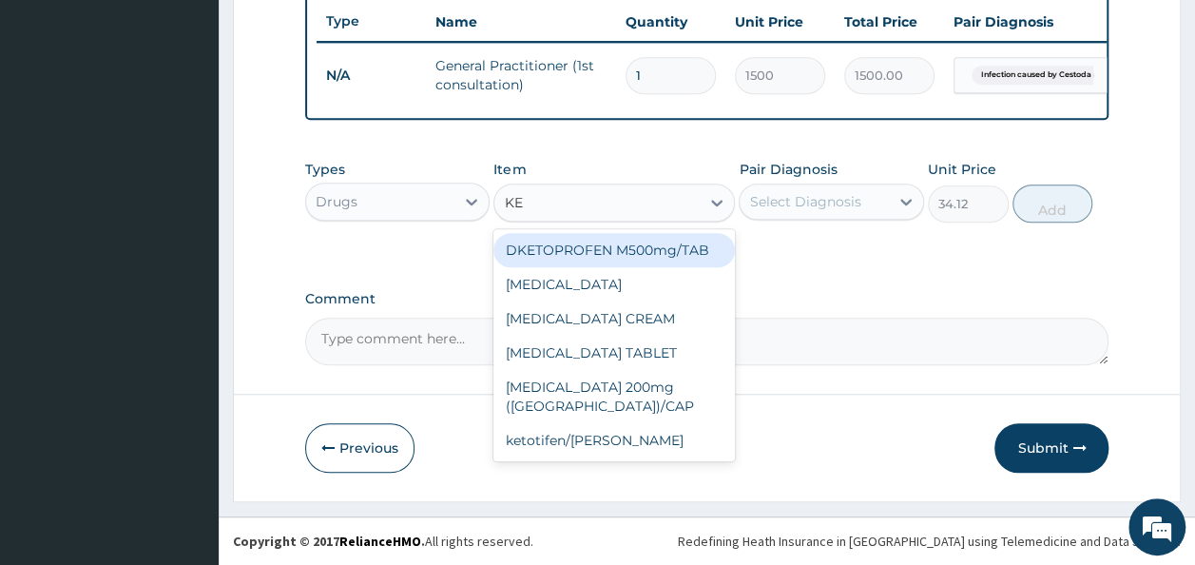
type input "K"
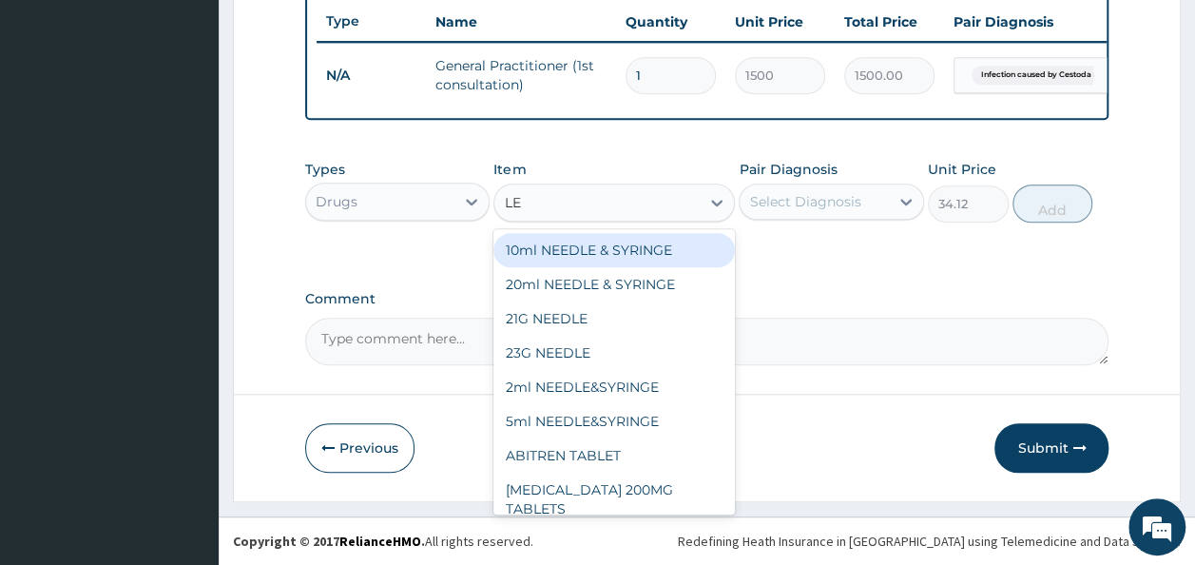
type input "LEV"
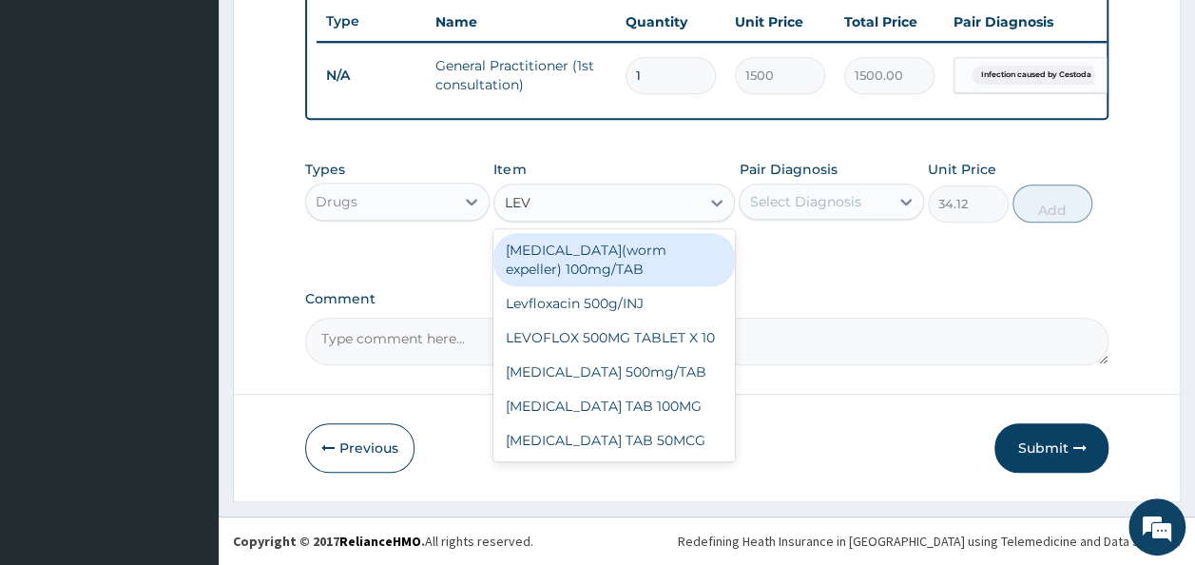
click at [624, 245] on div "[MEDICAL_DATA](worm expeller) 100mg/TAB" at bounding box center [613, 259] width 241 height 53
type input "26.25"
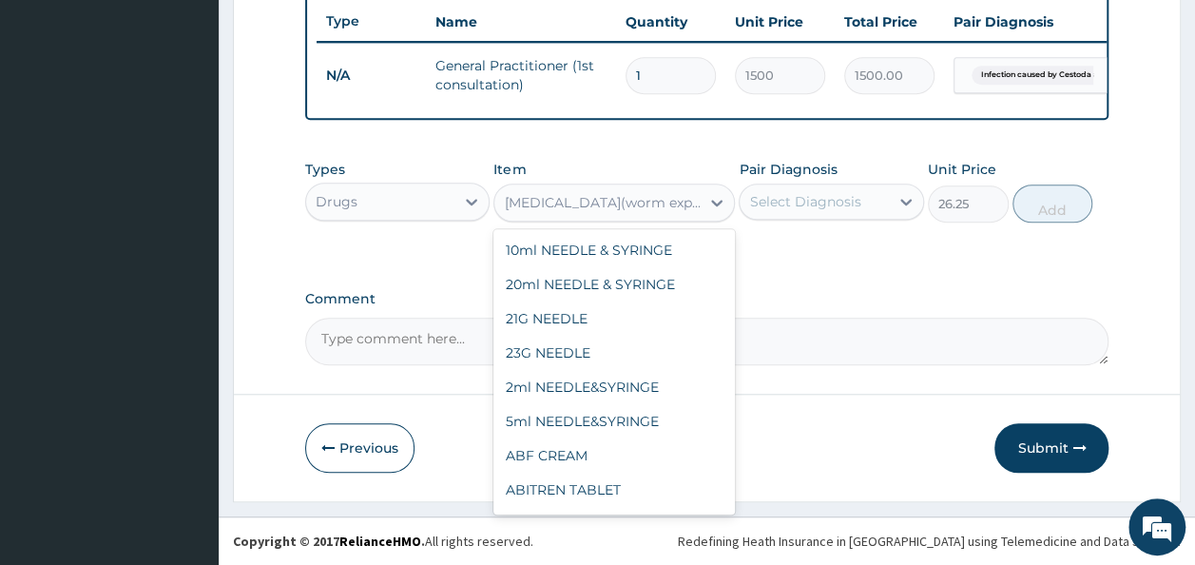
click at [662, 206] on div "[MEDICAL_DATA](worm expeller) 100mg/TAB" at bounding box center [603, 202] width 198 height 19
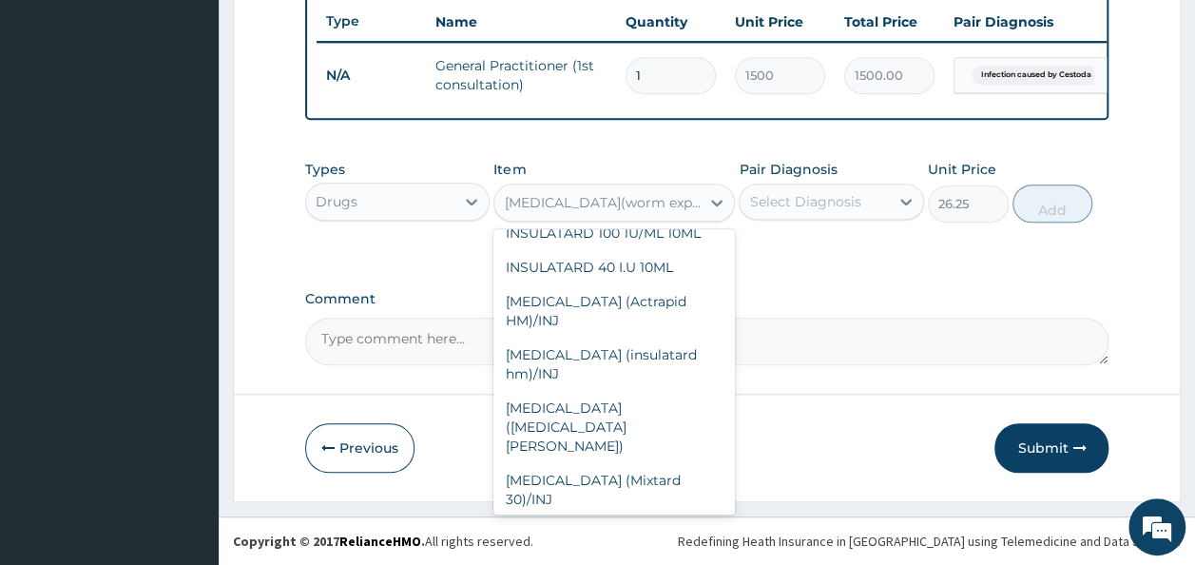
scroll to position [27961, 0]
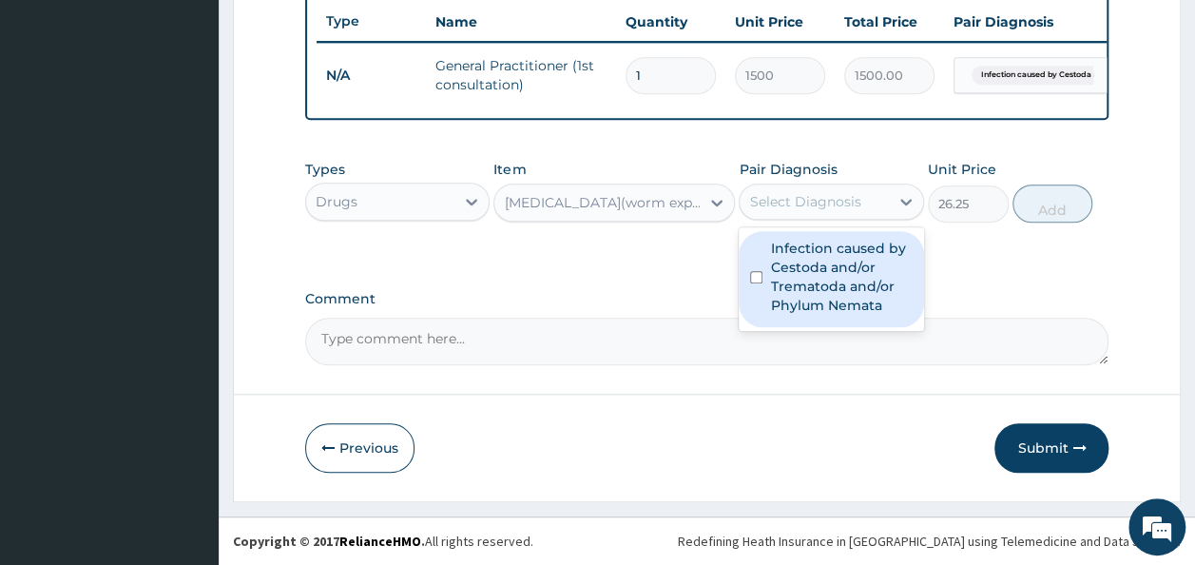
click at [827, 191] on div "Select Diagnosis" at bounding box center [813, 201] width 149 height 30
click at [823, 258] on label "Infection caused by Cestoda and/or Trematoda and/or Phylum Nemata" at bounding box center [841, 277] width 143 height 76
checkbox input "true"
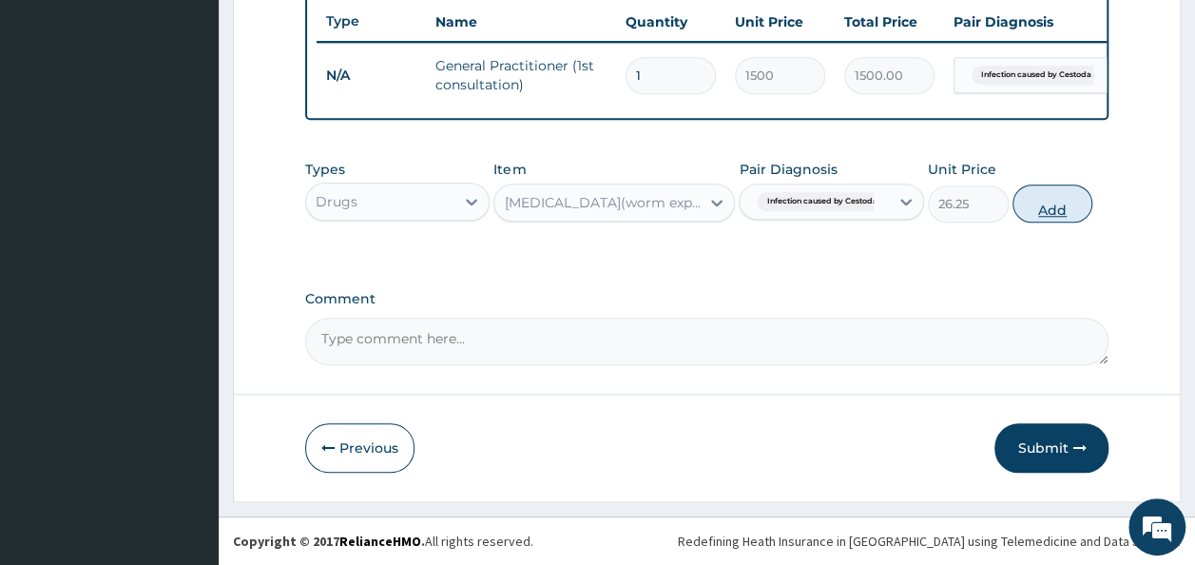
click at [1053, 207] on button "Add" at bounding box center [1052, 203] width 81 height 38
type input "0"
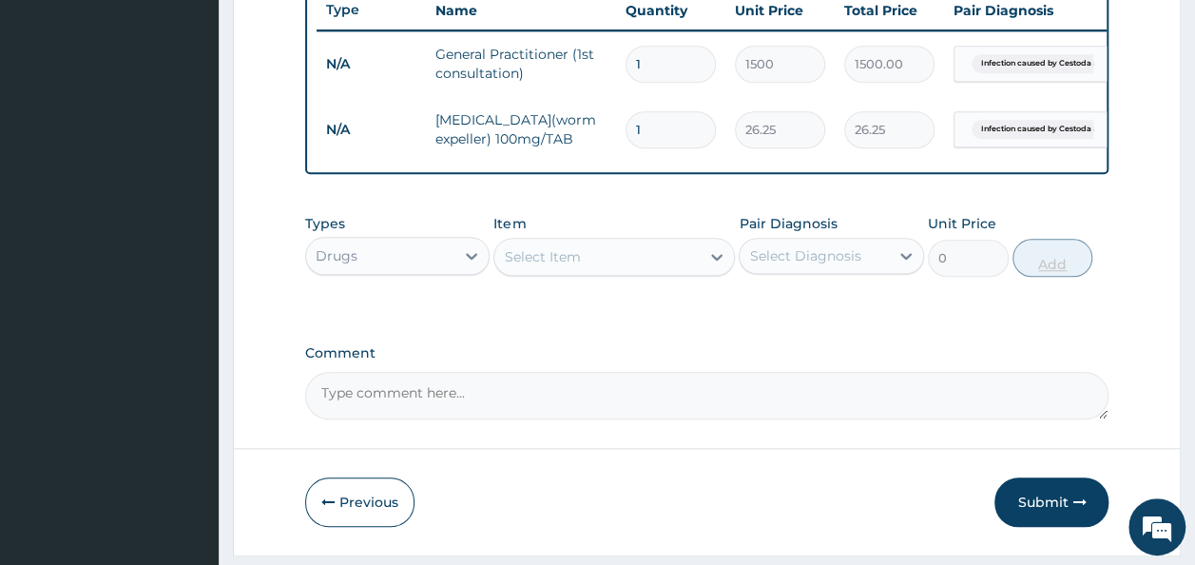
type input "0.00"
type input "3"
type input "78.75"
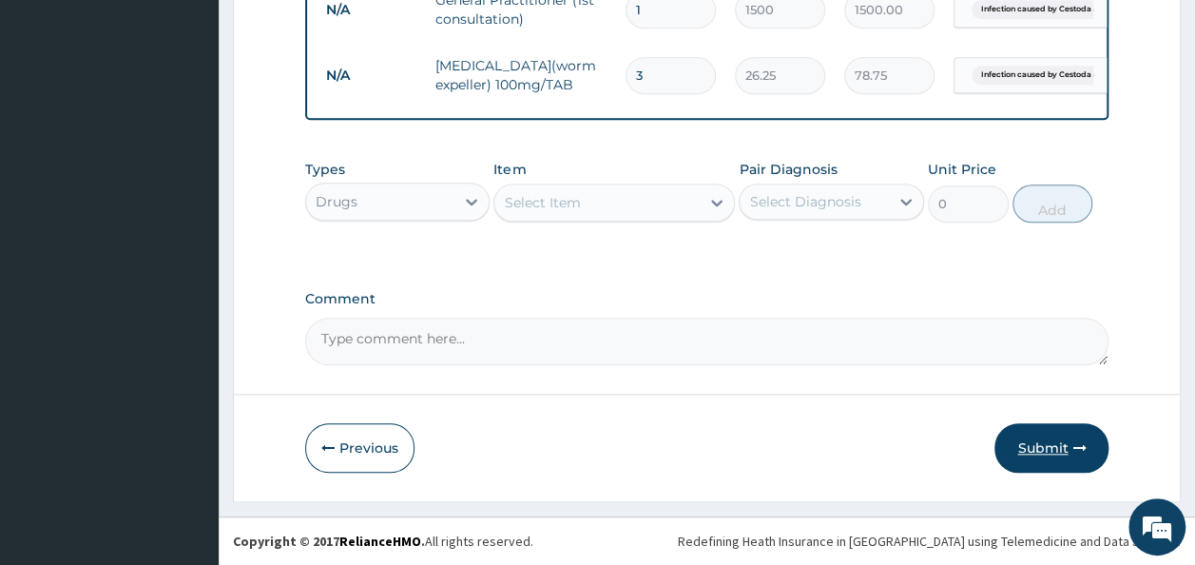
type input "3"
click at [1047, 458] on button "Submit" at bounding box center [1051, 447] width 114 height 49
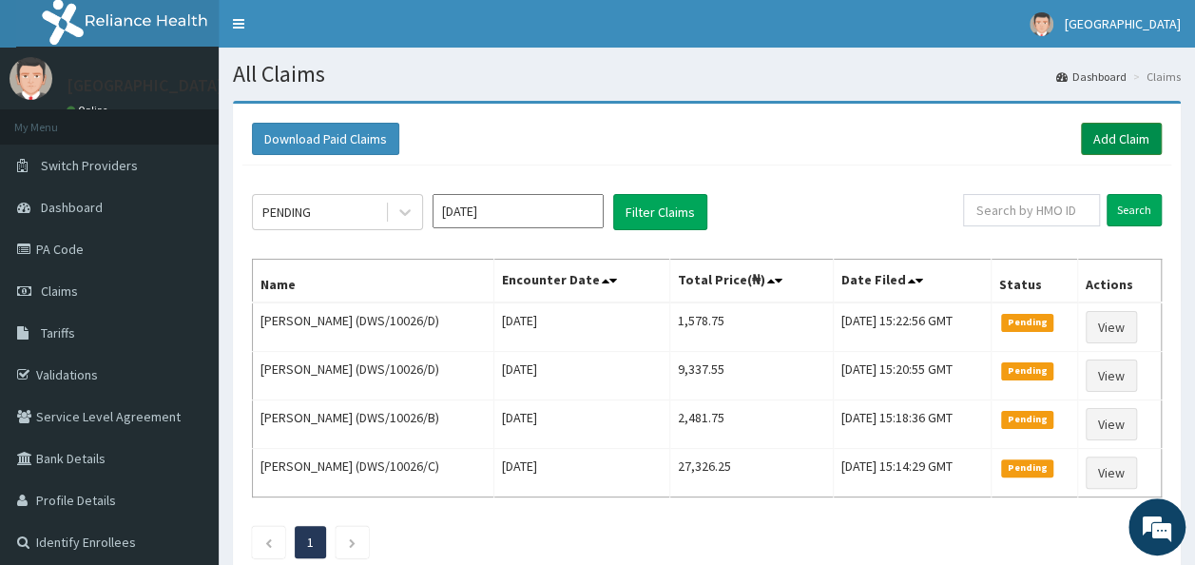
click at [1127, 140] on link "Add Claim" at bounding box center [1121, 139] width 81 height 32
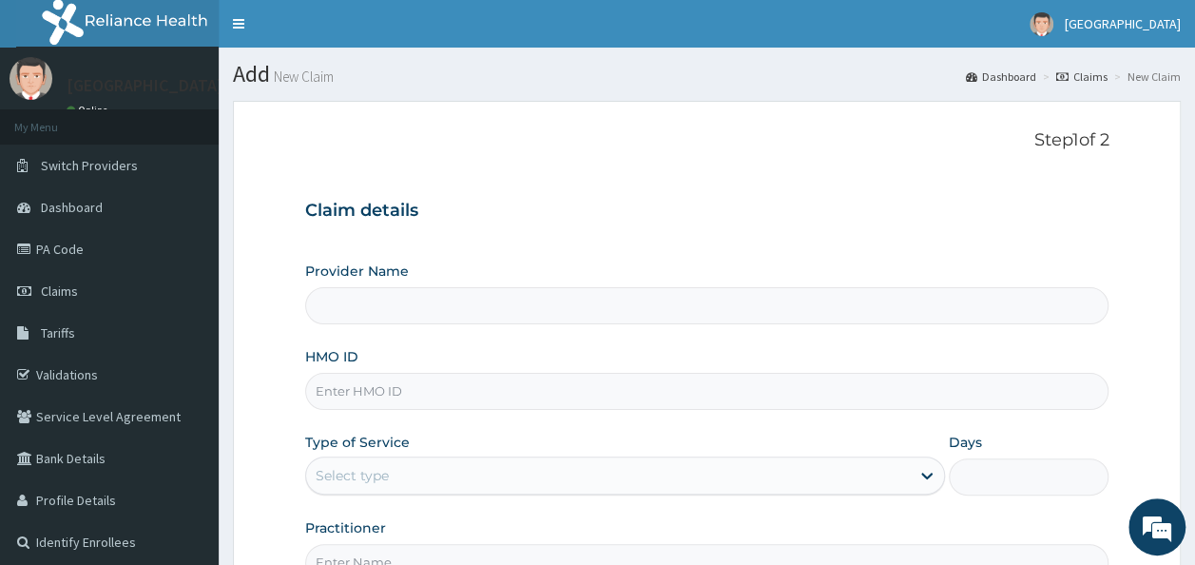
type input "[GEOGRAPHIC_DATA]"
click at [480, 384] on input "HMO ID" at bounding box center [707, 391] width 804 height 37
paste input "DWS/10026/"
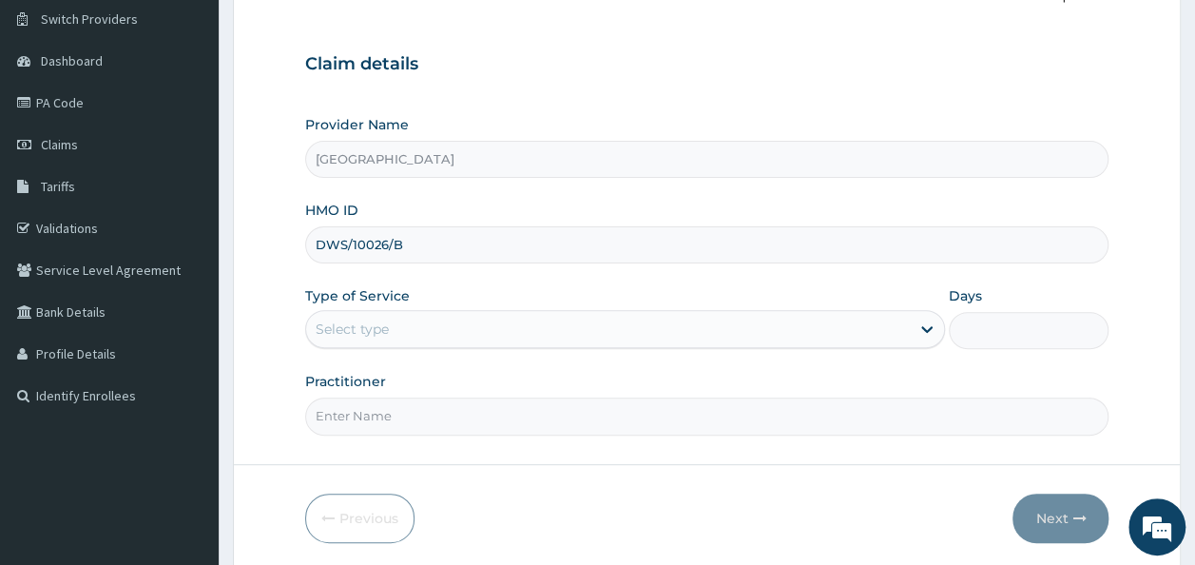
scroll to position [213, 0]
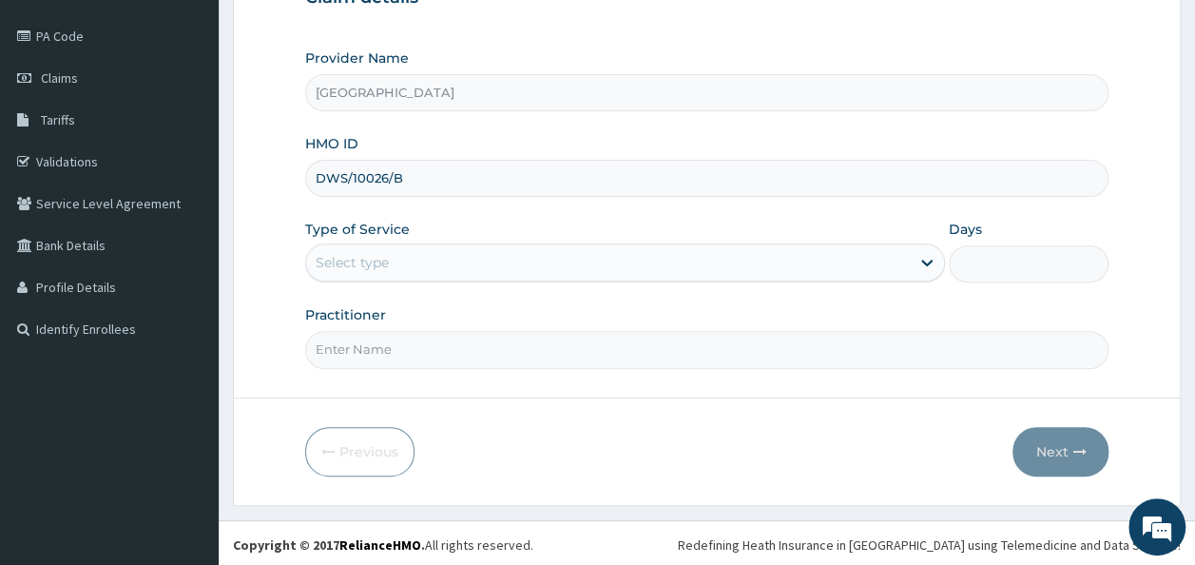
type input "DWS/10026/B"
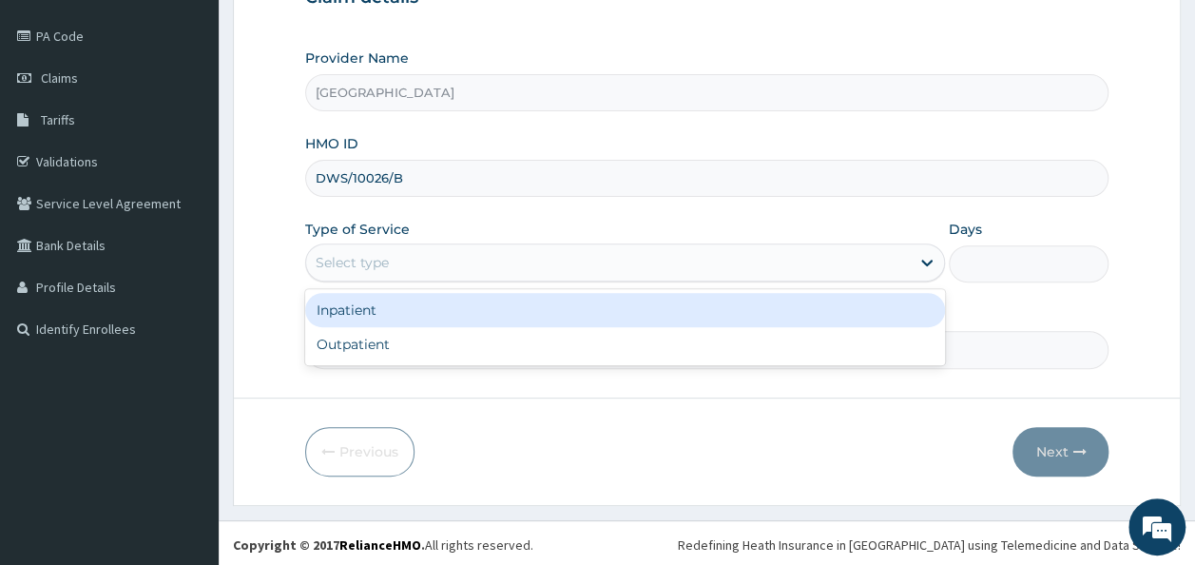
click at [781, 257] on div "Select type" at bounding box center [608, 262] width 604 height 30
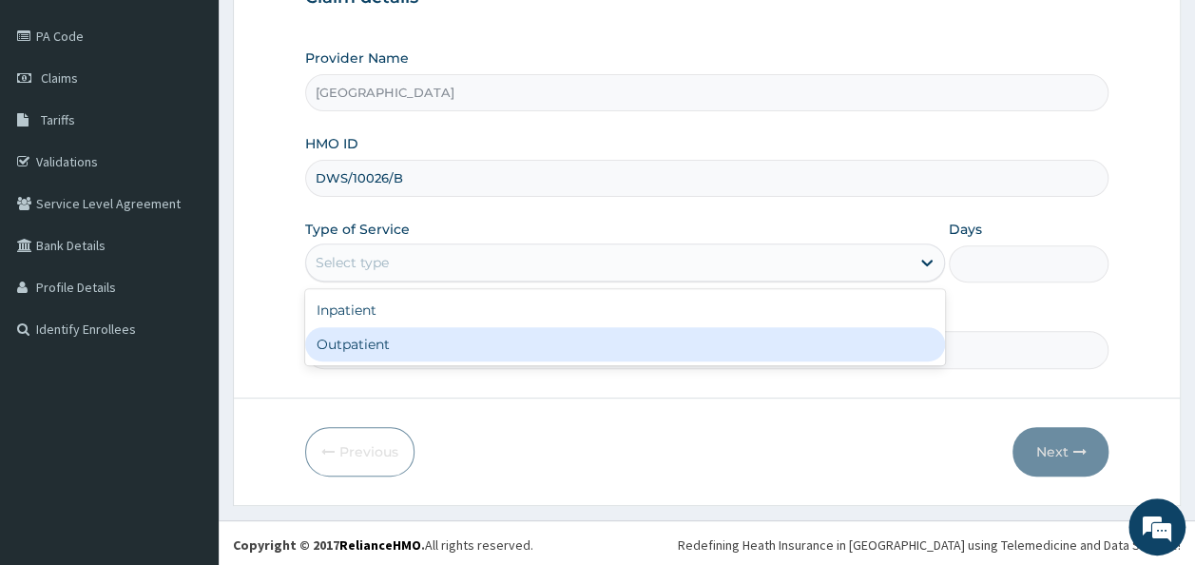
scroll to position [0, 0]
click at [682, 341] on div "Outpatient" at bounding box center [625, 344] width 640 height 34
type input "1"
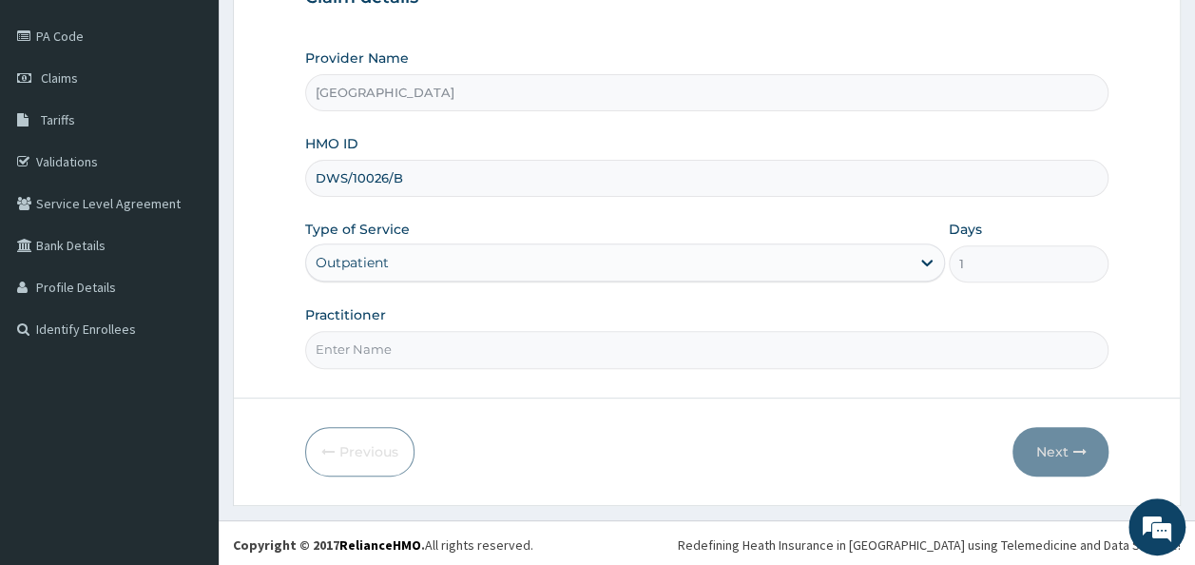
click at [716, 348] on input "Practitioner" at bounding box center [707, 349] width 804 height 37
type input "DR OLUMIDE OJETOKUN"
click at [1040, 442] on button "Next" at bounding box center [1060, 451] width 96 height 49
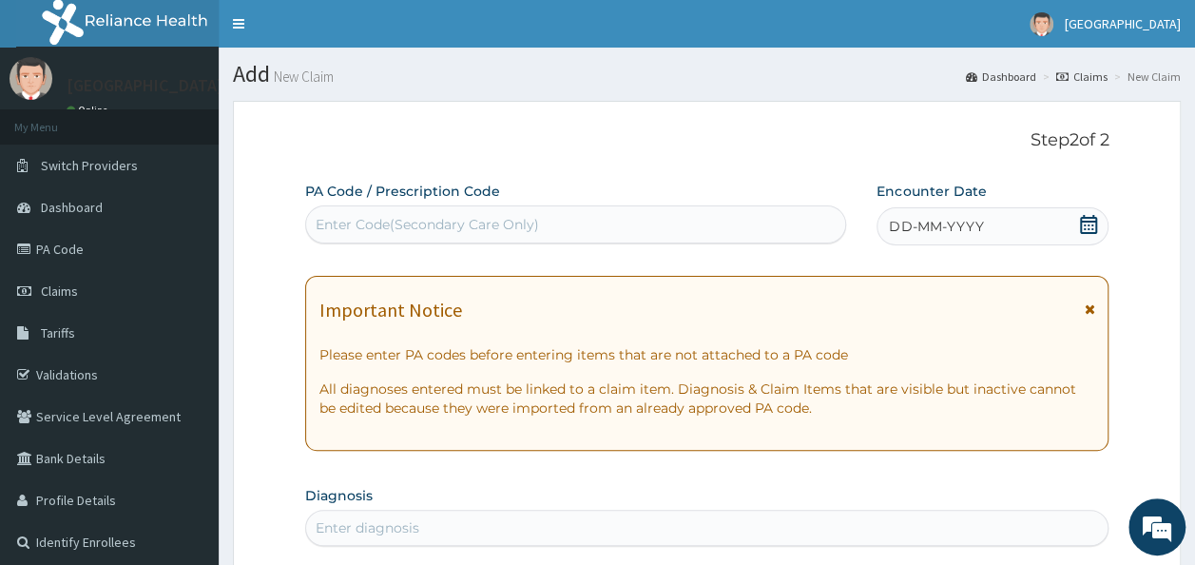
click at [705, 221] on div "Enter Code(Secondary Care Only)" at bounding box center [576, 224] width 540 height 30
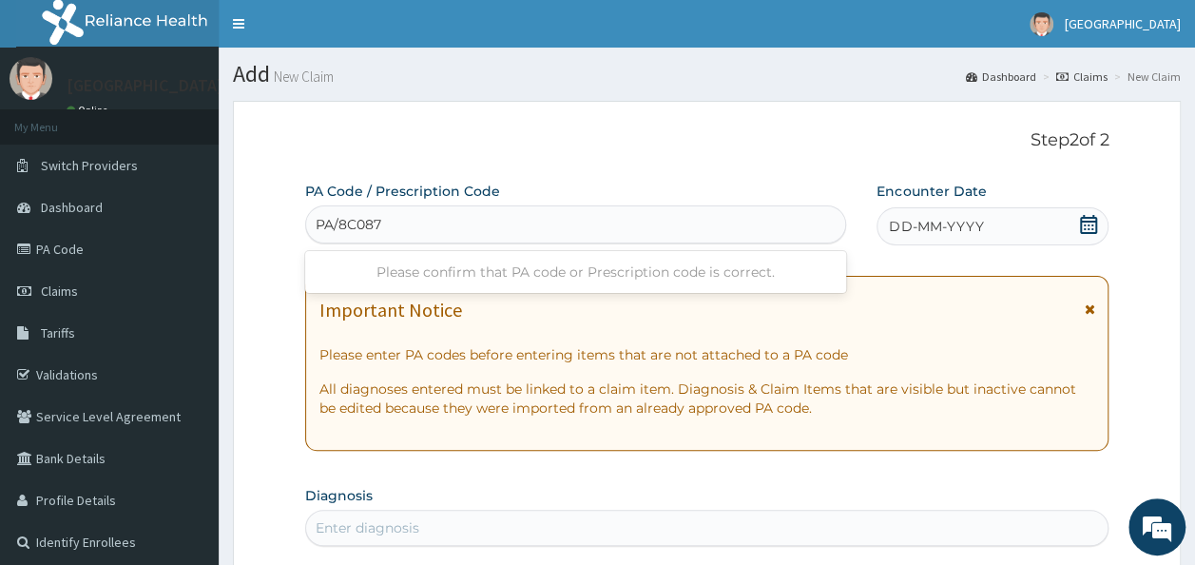
type input "PA/8C0874"
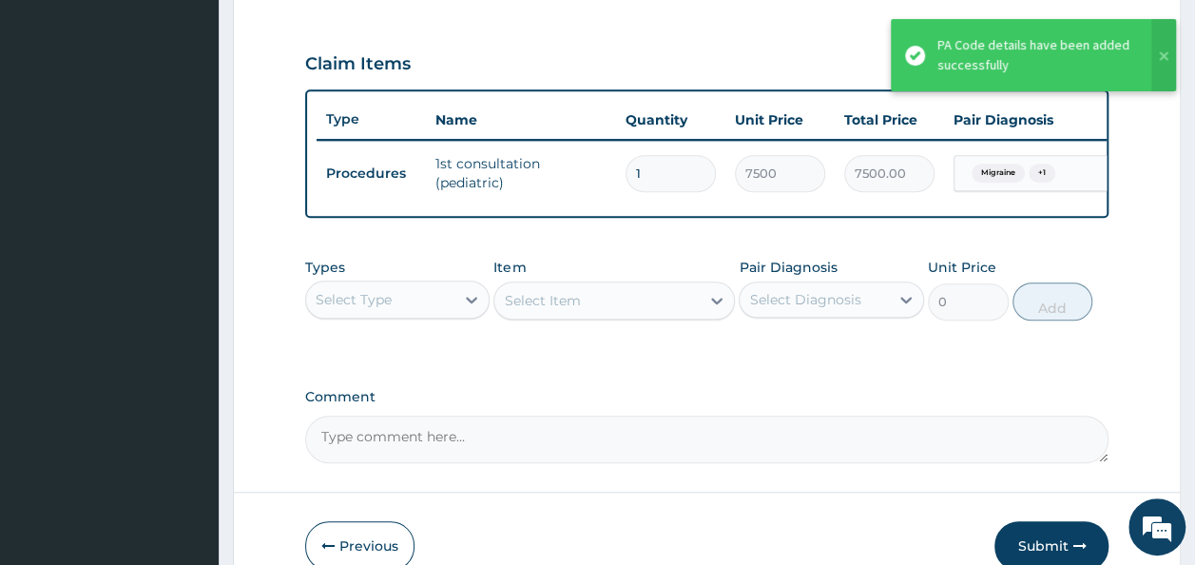
scroll to position [634, 0]
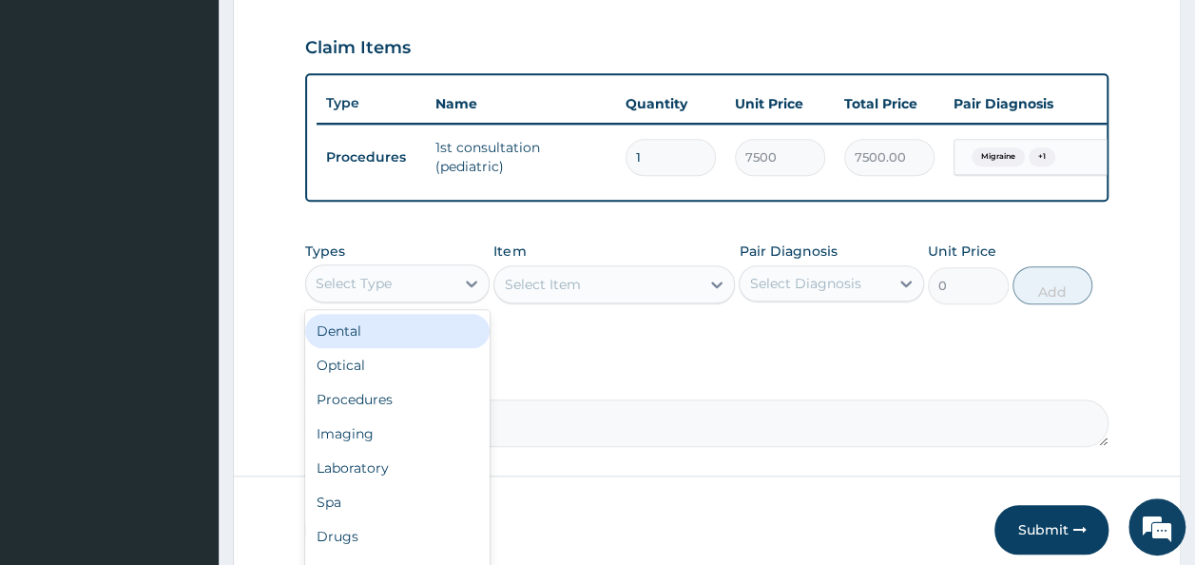
click at [418, 291] on div "Select Type" at bounding box center [380, 283] width 149 height 30
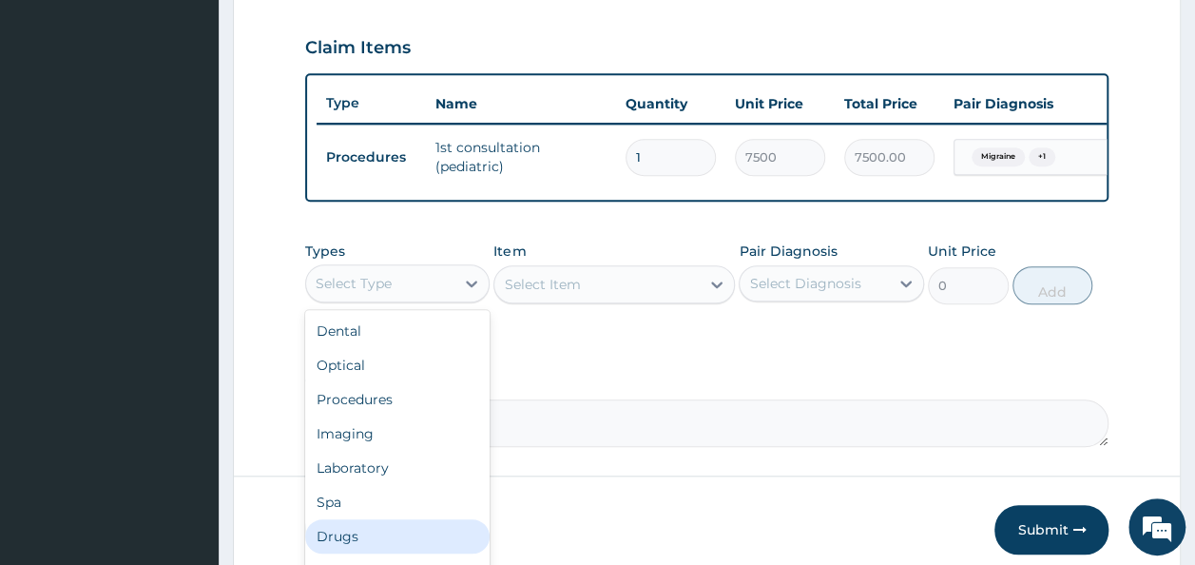
click at [341, 550] on div "Drugs" at bounding box center [397, 536] width 185 height 34
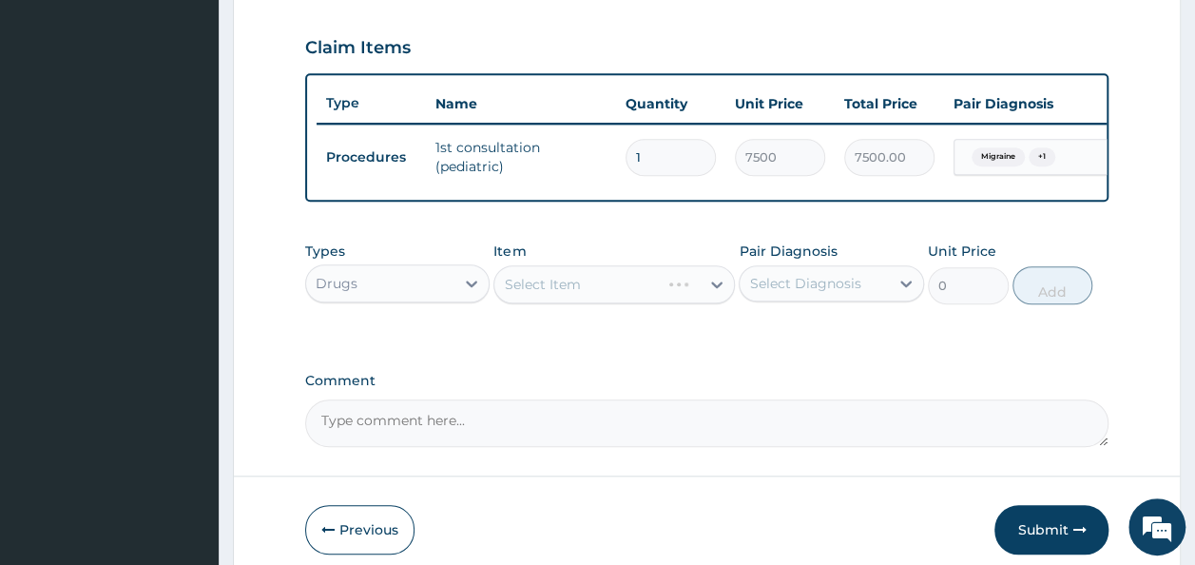
click at [627, 300] on div "Select Item" at bounding box center [613, 284] width 241 height 38
click at [627, 299] on div "Select Item" at bounding box center [596, 284] width 205 height 30
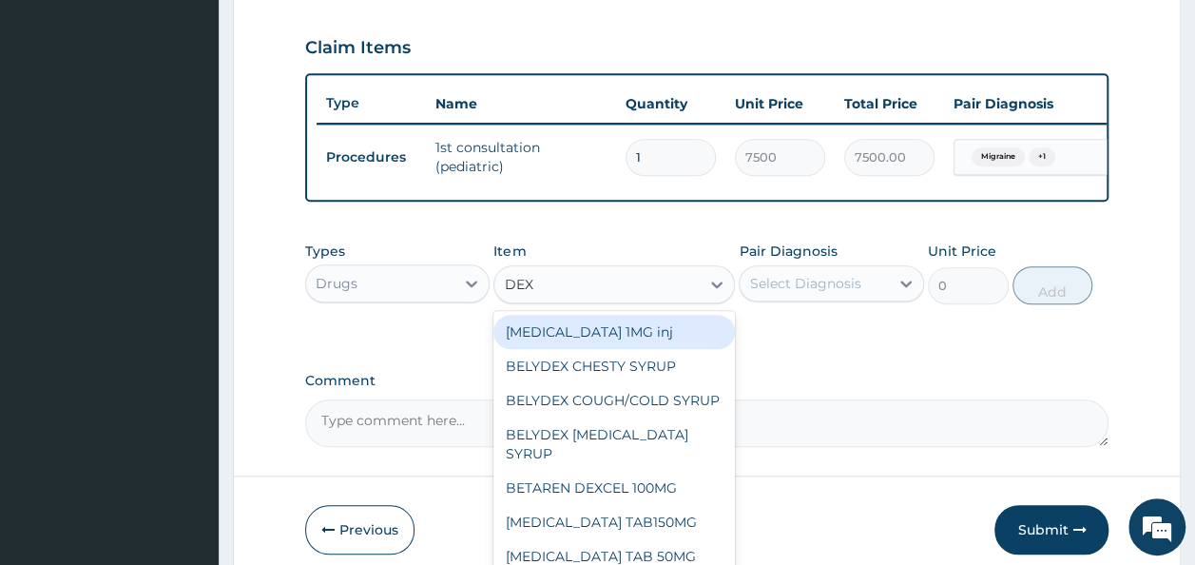
type input "DEXA"
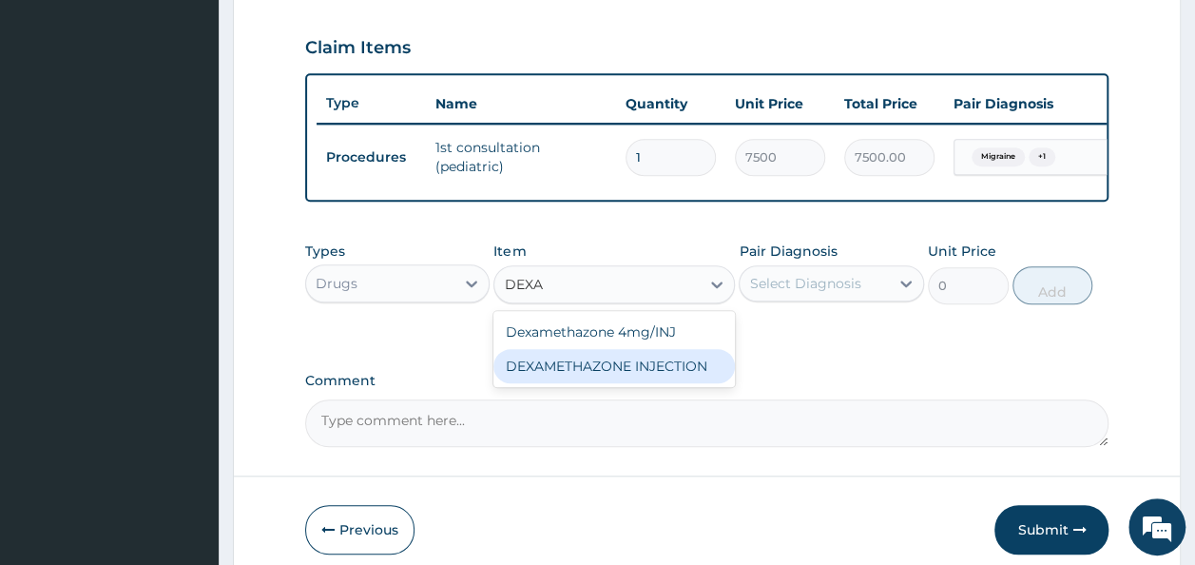
click at [646, 376] on div "DEXAMETHAZONE INJECTION" at bounding box center [613, 366] width 241 height 34
type input "183.75"
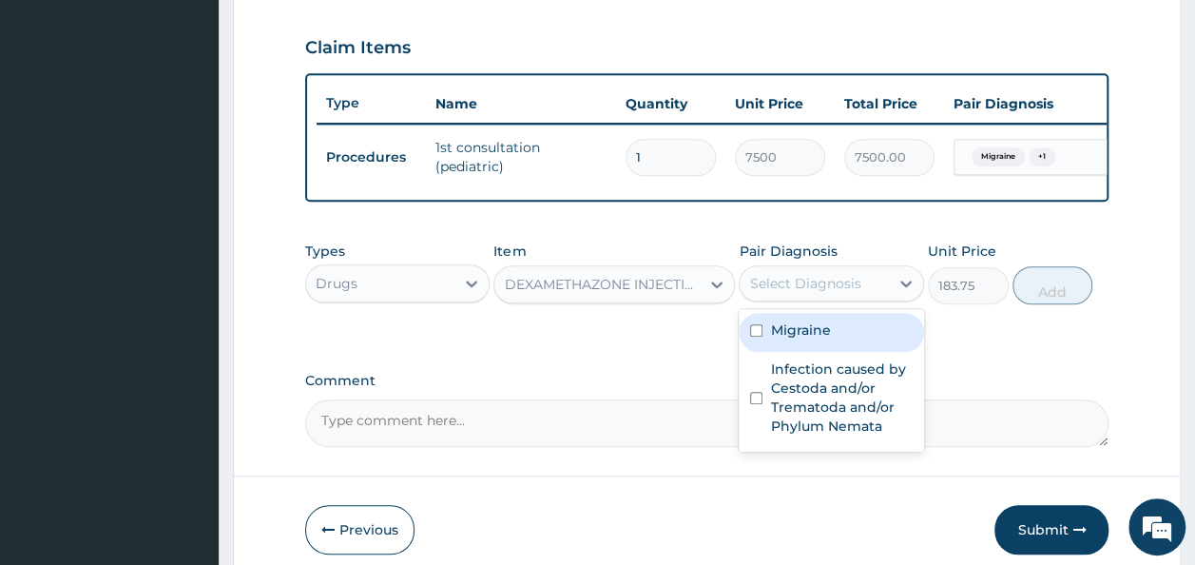
click at [831, 293] on div "Select Diagnosis" at bounding box center [804, 283] width 111 height 19
click at [789, 339] on label "Migraine" at bounding box center [800, 329] width 60 height 19
checkbox input "true"
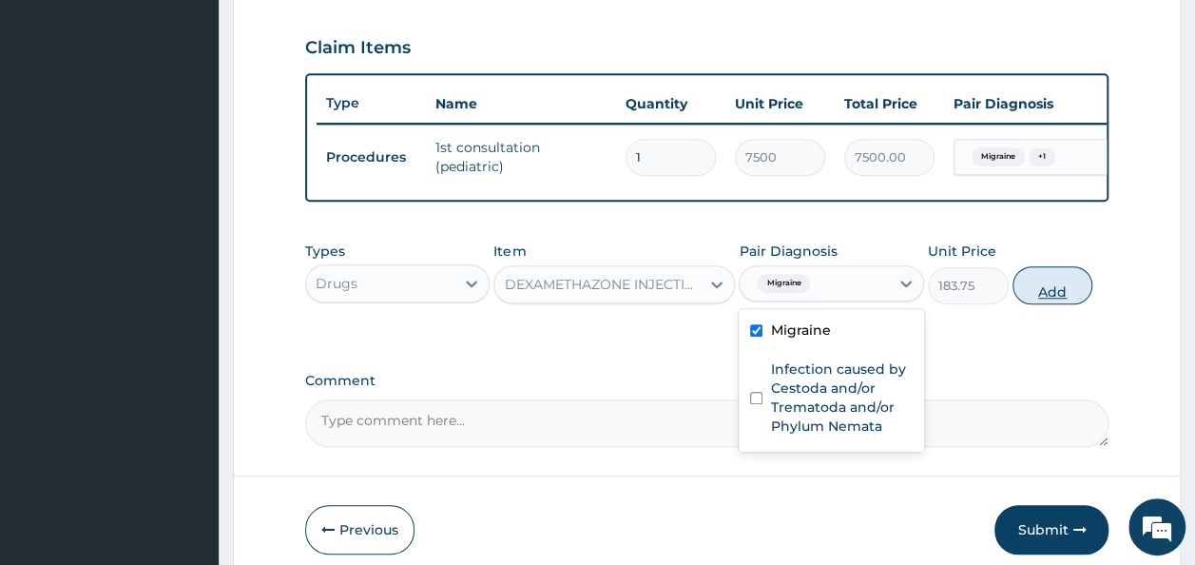
click at [1051, 304] on button "Add" at bounding box center [1052, 285] width 81 height 38
type input "0"
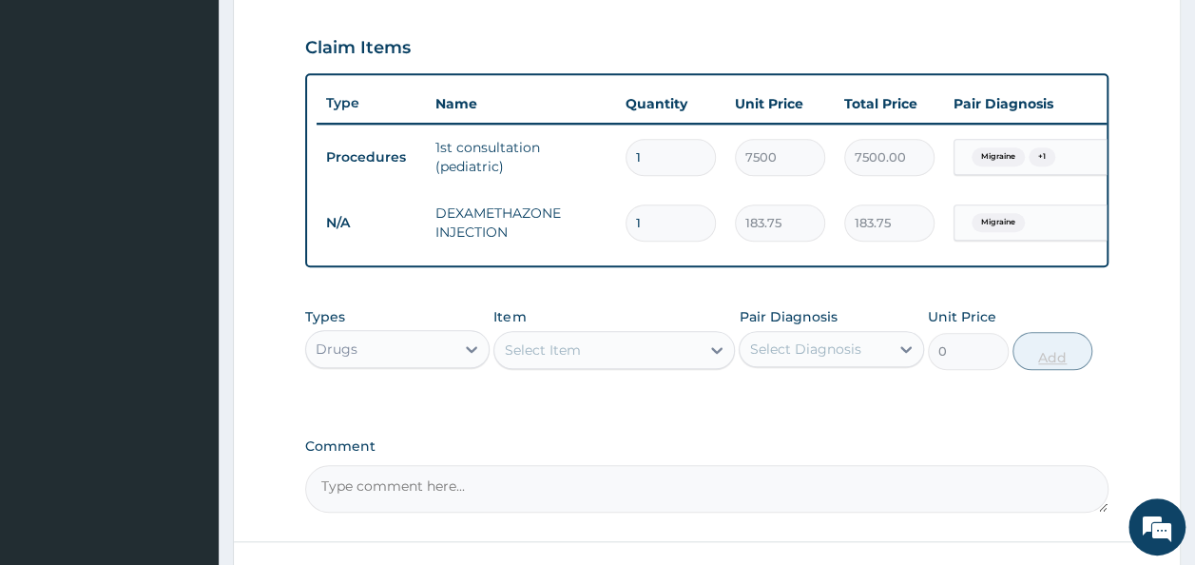
type input "0.00"
type input "3"
type input "551.25"
type input "3"
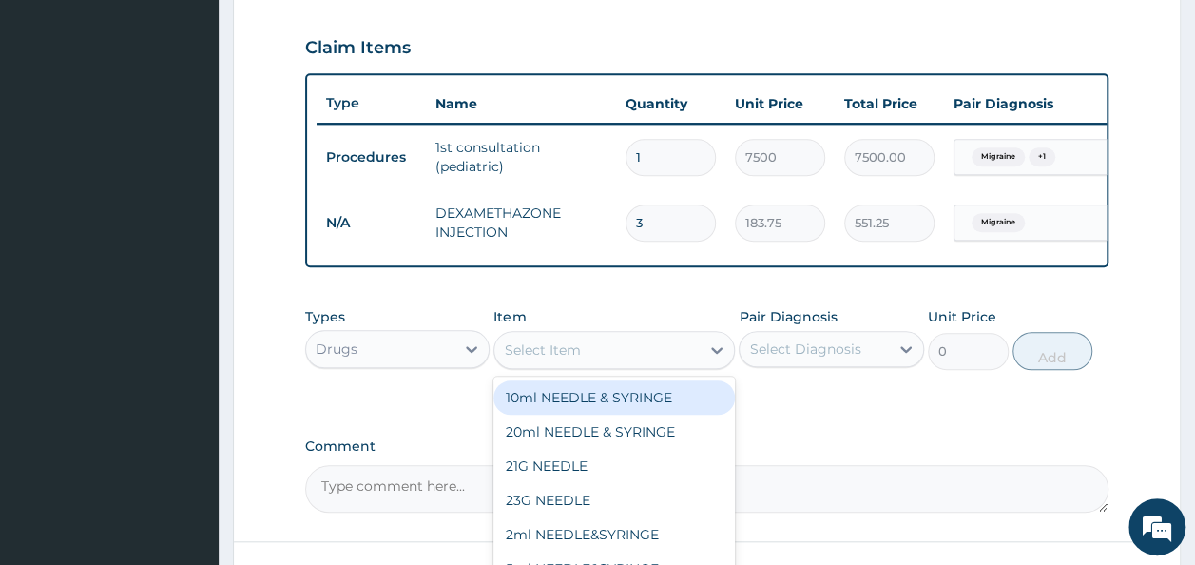
click at [606, 360] on div "Select Item" at bounding box center [596, 350] width 205 height 30
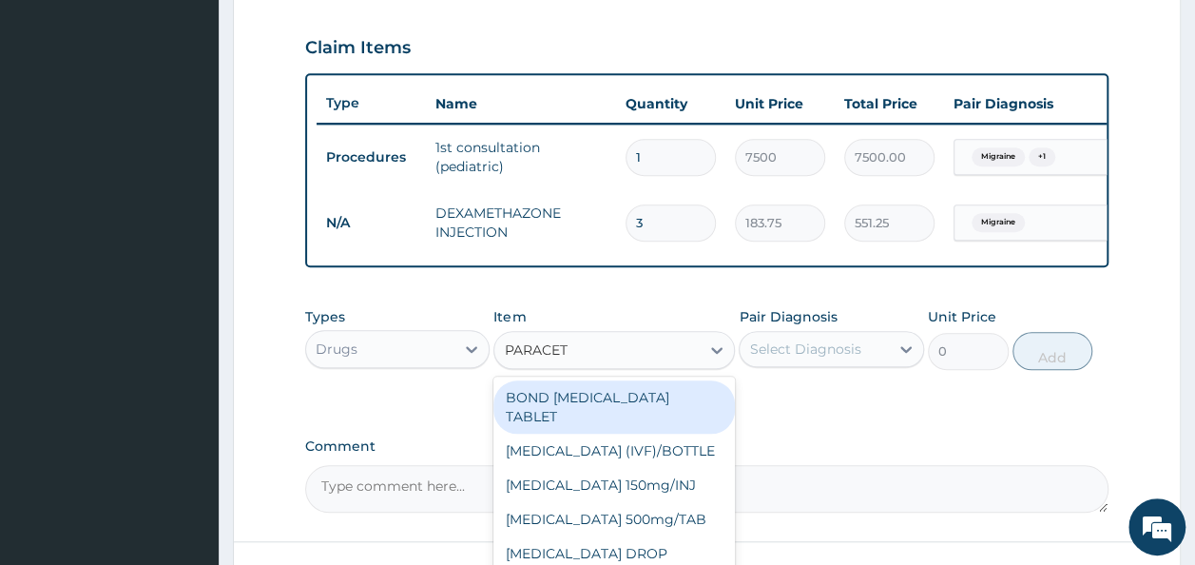
type input "PARACETA"
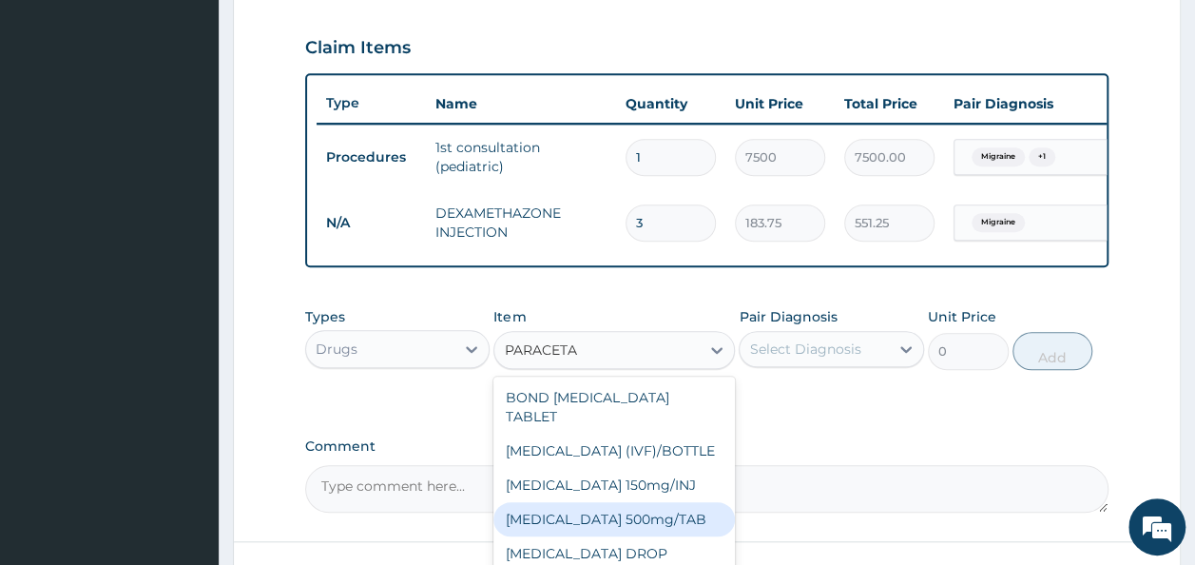
click at [584, 528] on div "[MEDICAL_DATA] 500mg/TAB" at bounding box center [613, 519] width 241 height 34
type input "5.25"
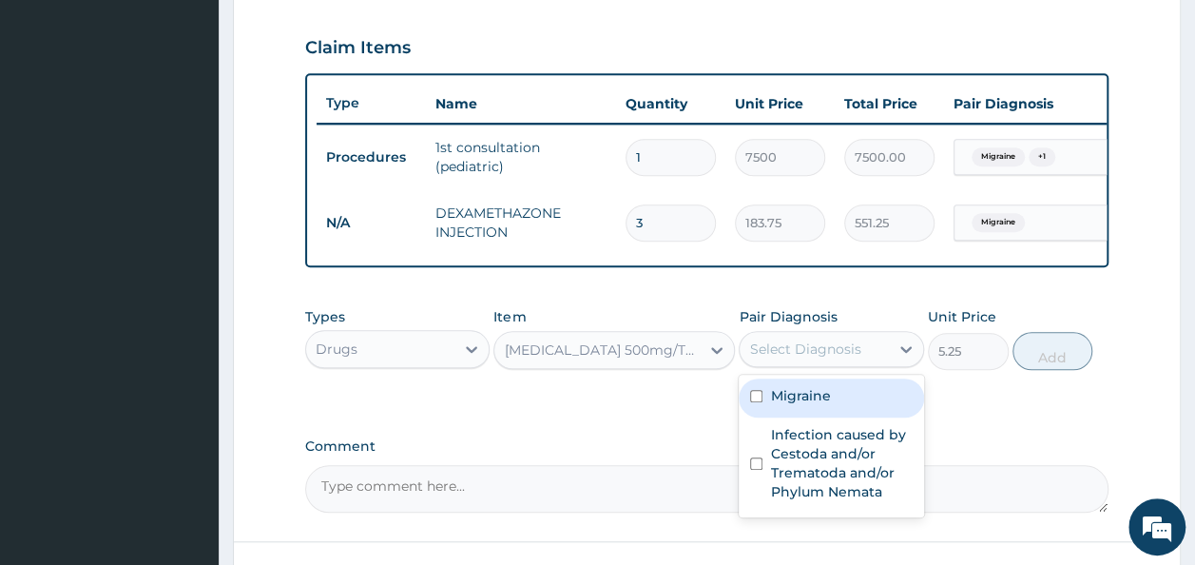
click at [827, 358] on div "Select Diagnosis" at bounding box center [804, 348] width 111 height 19
click at [803, 405] on label "Migraine" at bounding box center [800, 395] width 60 height 19
checkbox input "true"
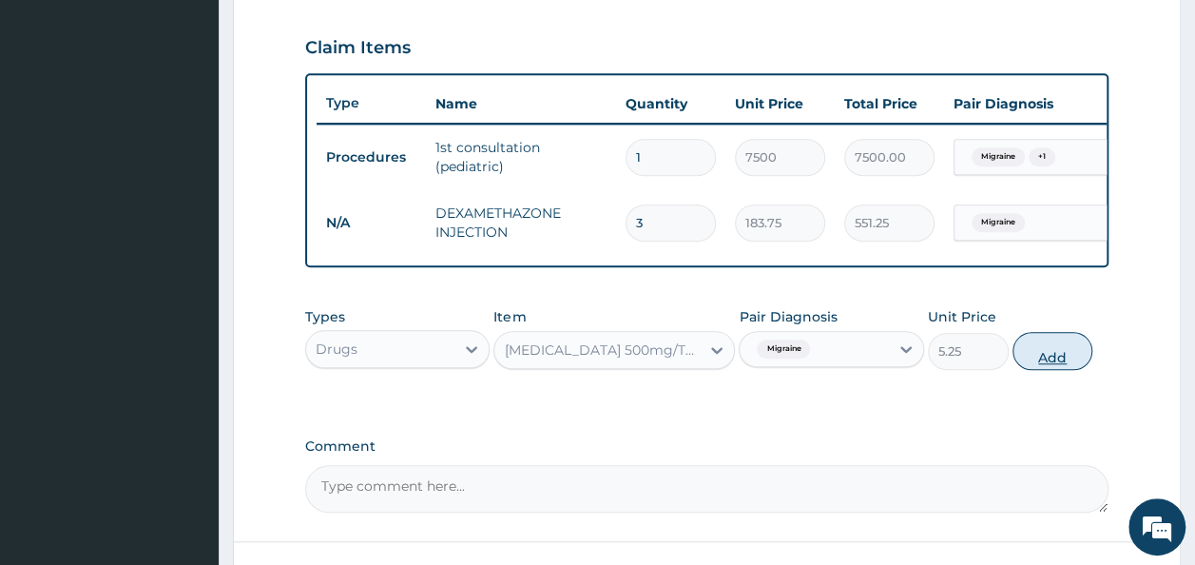
click at [1049, 370] on button "Add" at bounding box center [1052, 351] width 81 height 38
type input "0"
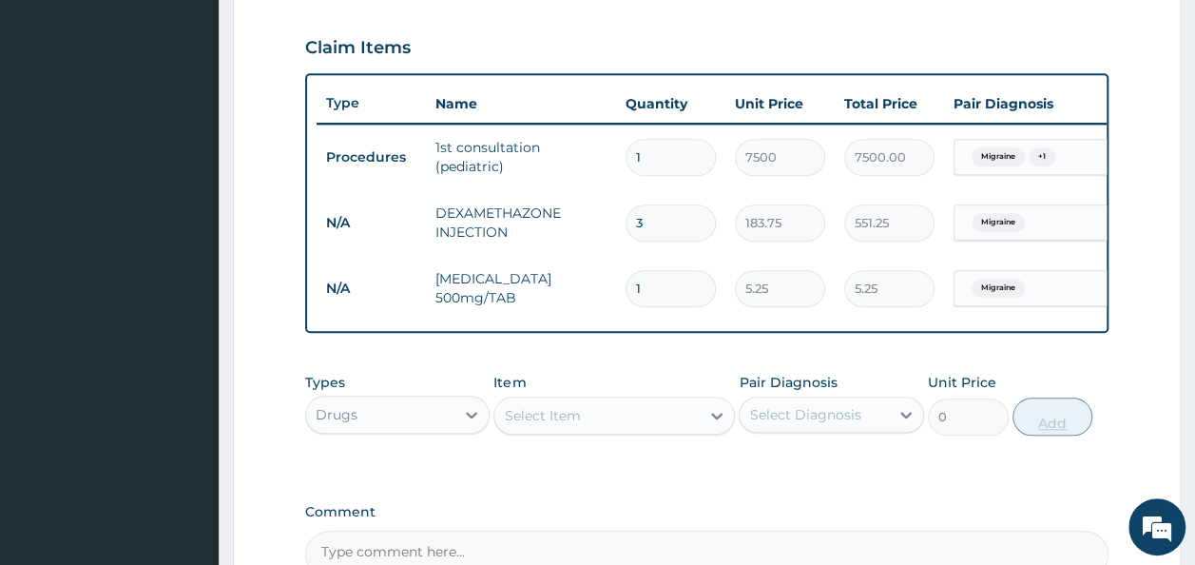
type input "0.00"
type input "4"
type input "21.00"
type input "4"
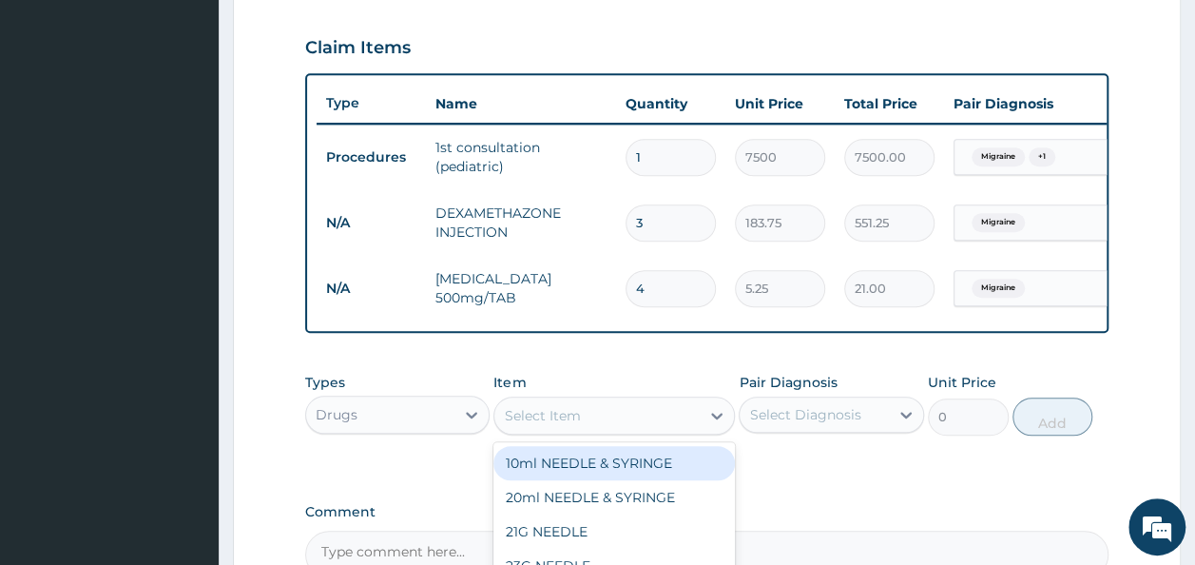
click at [561, 425] on div "Select Item" at bounding box center [542, 415] width 76 height 19
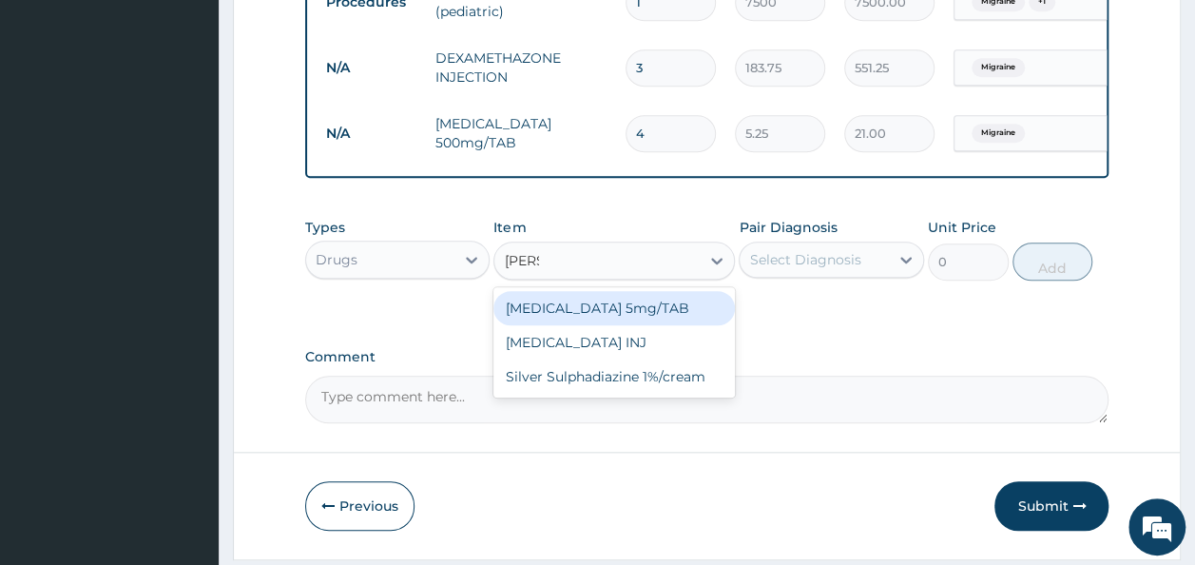
scroll to position [859, 0]
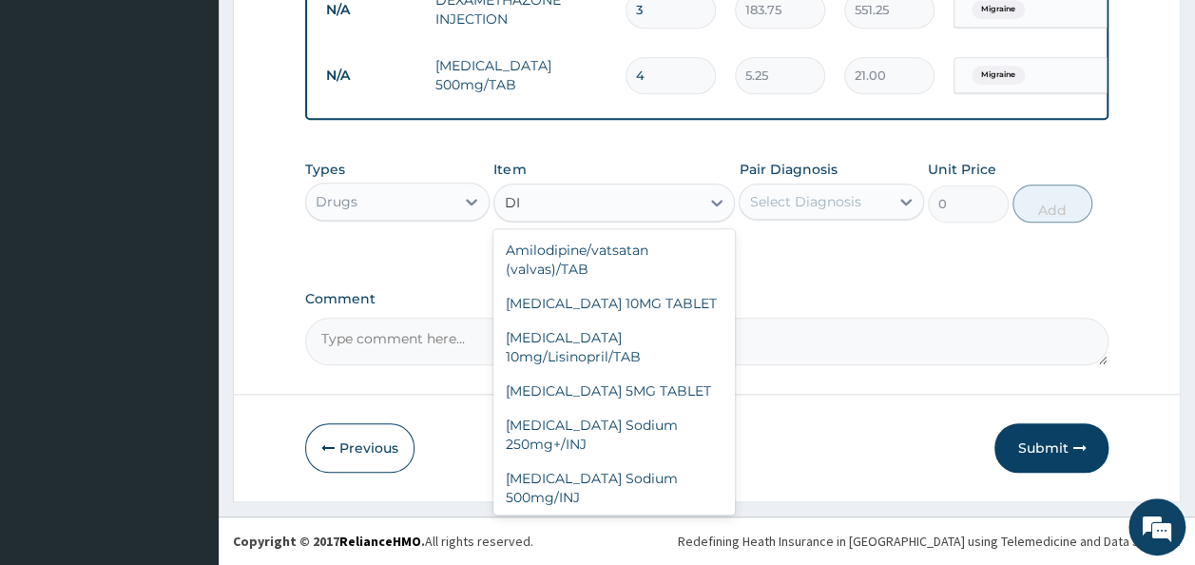
type input "D"
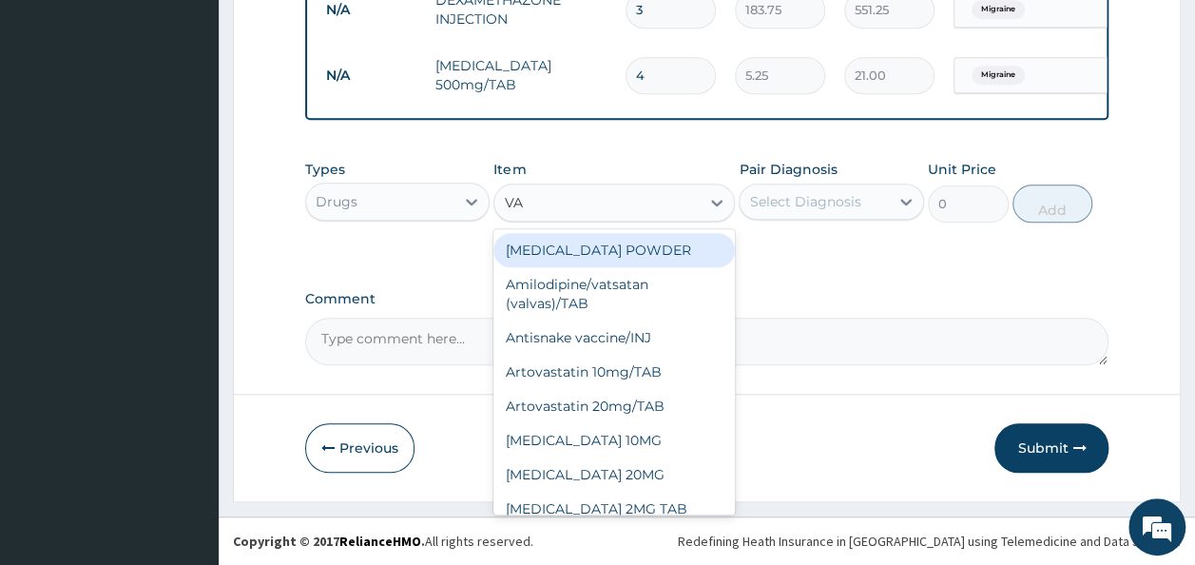
type input "VAL"
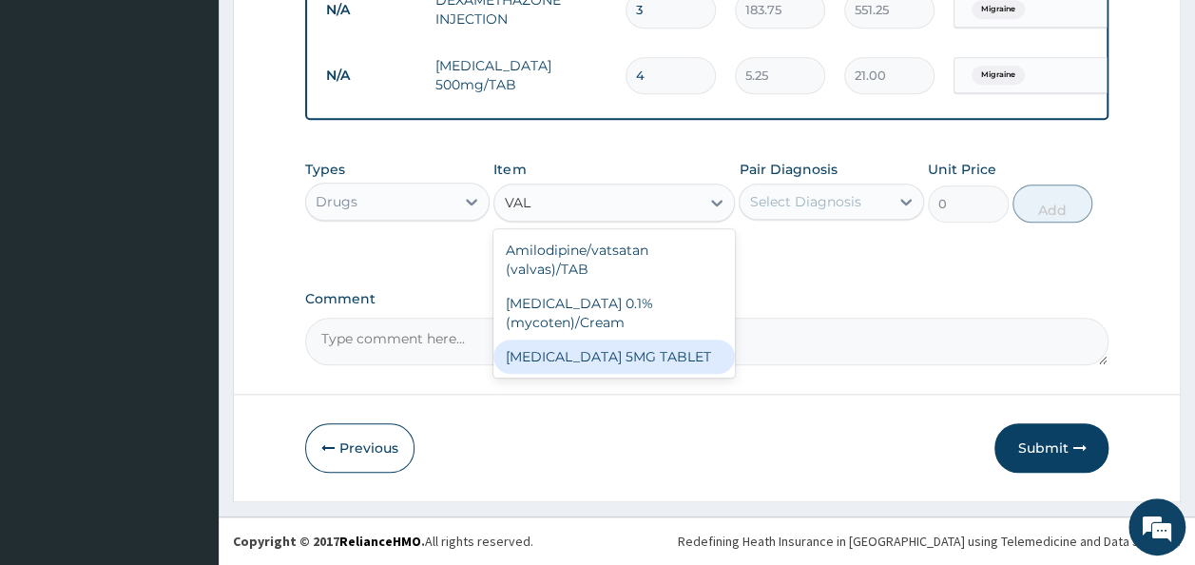
click at [617, 370] on div "[MEDICAL_DATA] 5MG TABLET" at bounding box center [613, 356] width 241 height 34
type input "13.12"
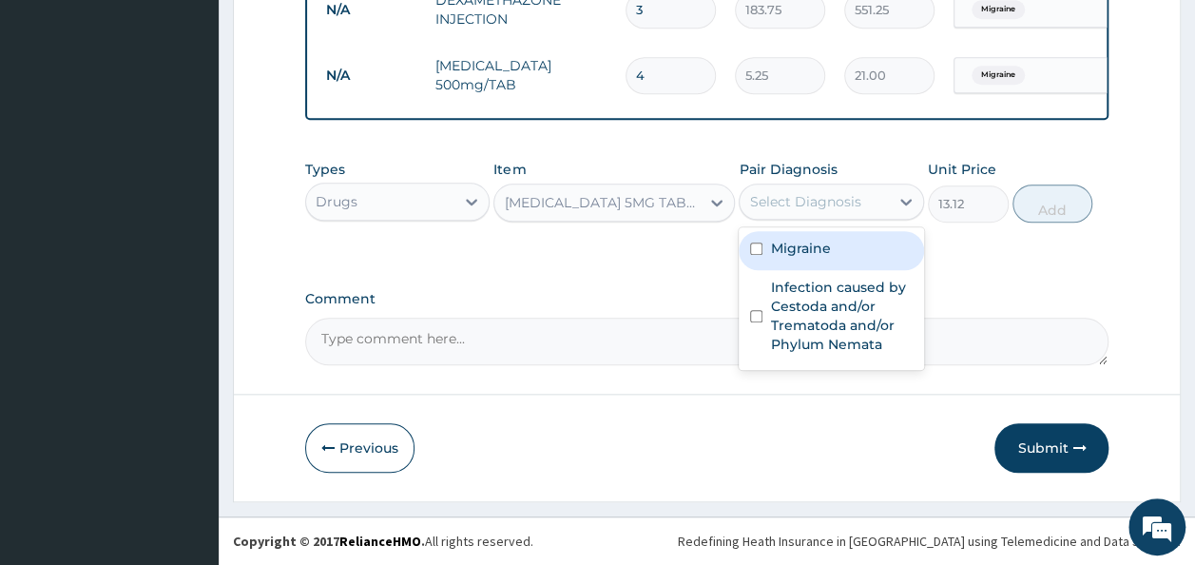
click at [807, 201] on div "Select Diagnosis" at bounding box center [804, 201] width 111 height 19
click at [806, 251] on label "Migraine" at bounding box center [800, 248] width 60 height 19
checkbox input "true"
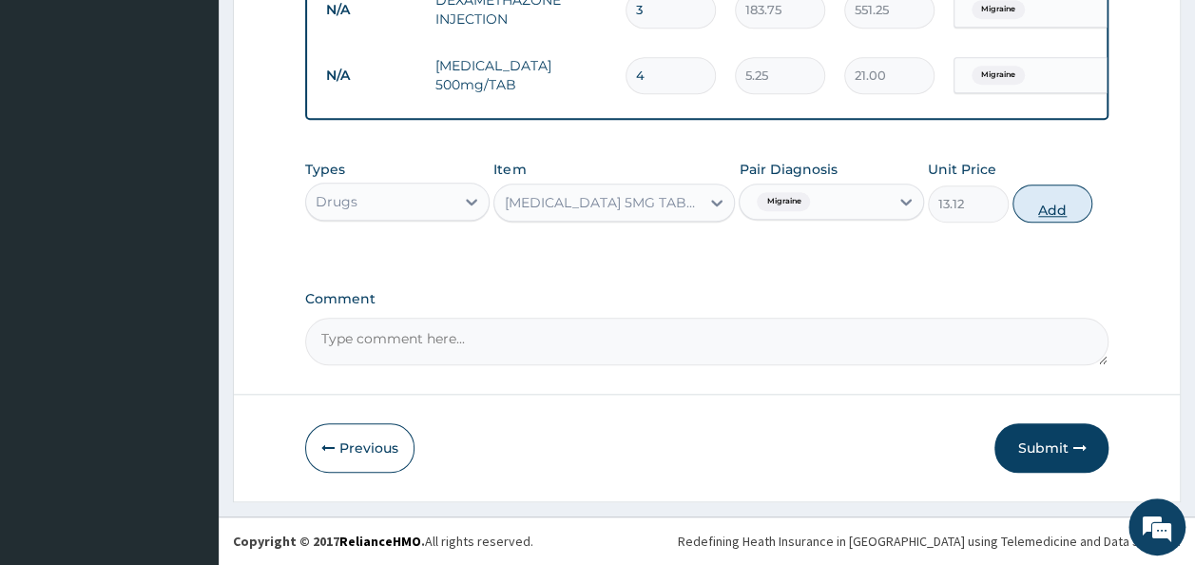
click at [1047, 213] on button "Add" at bounding box center [1052, 203] width 81 height 38
type input "0"
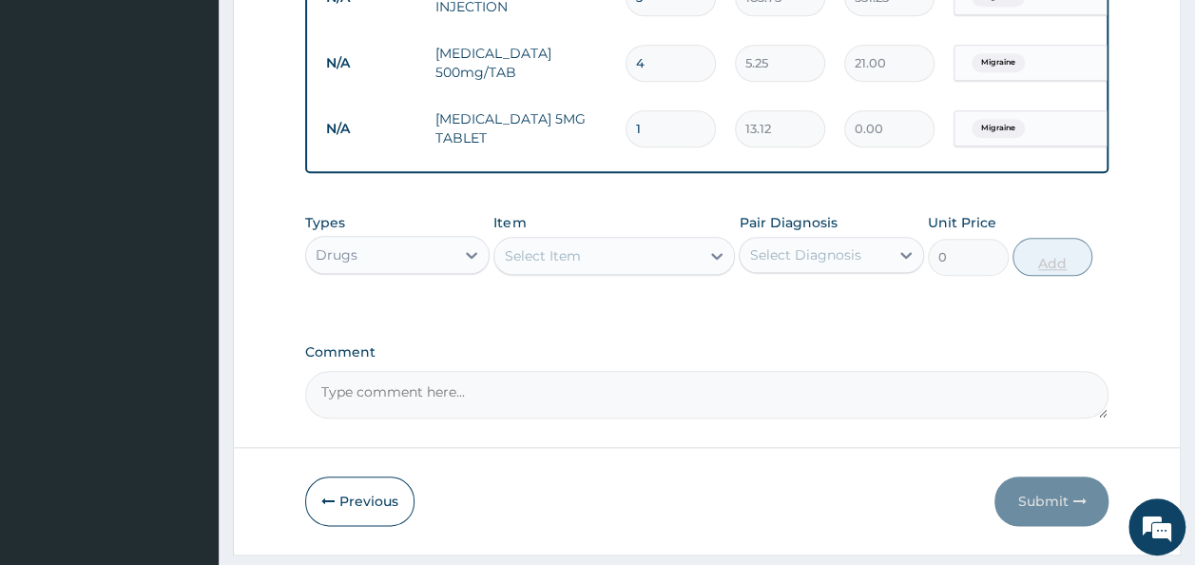
type input "0.00"
type input "4"
type input "52.48"
type input "4"
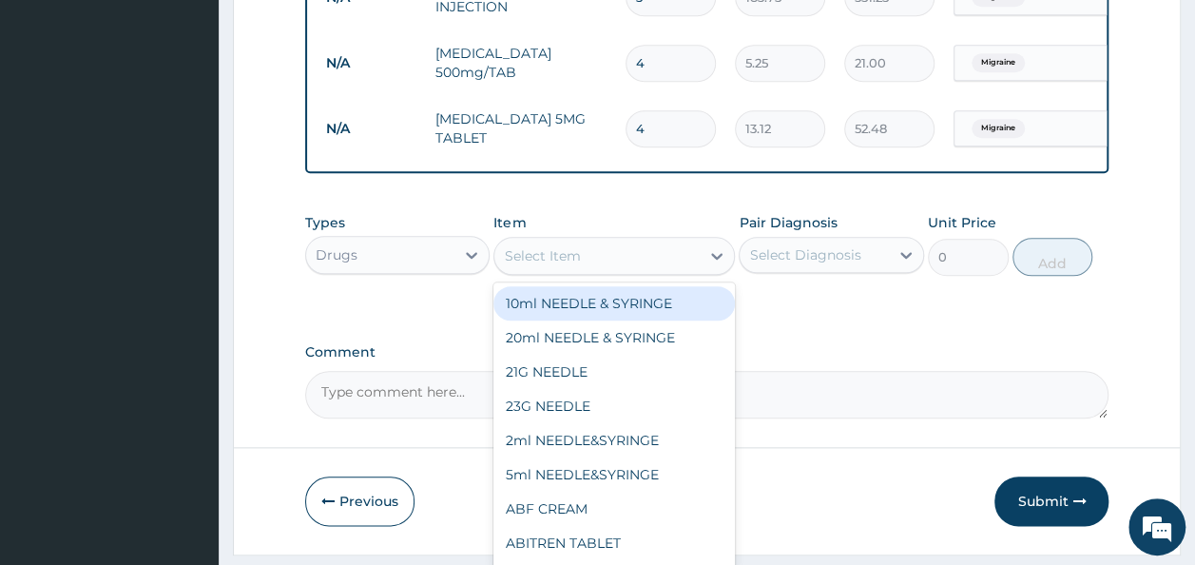
click at [561, 265] on div "Select Item" at bounding box center [542, 255] width 76 height 19
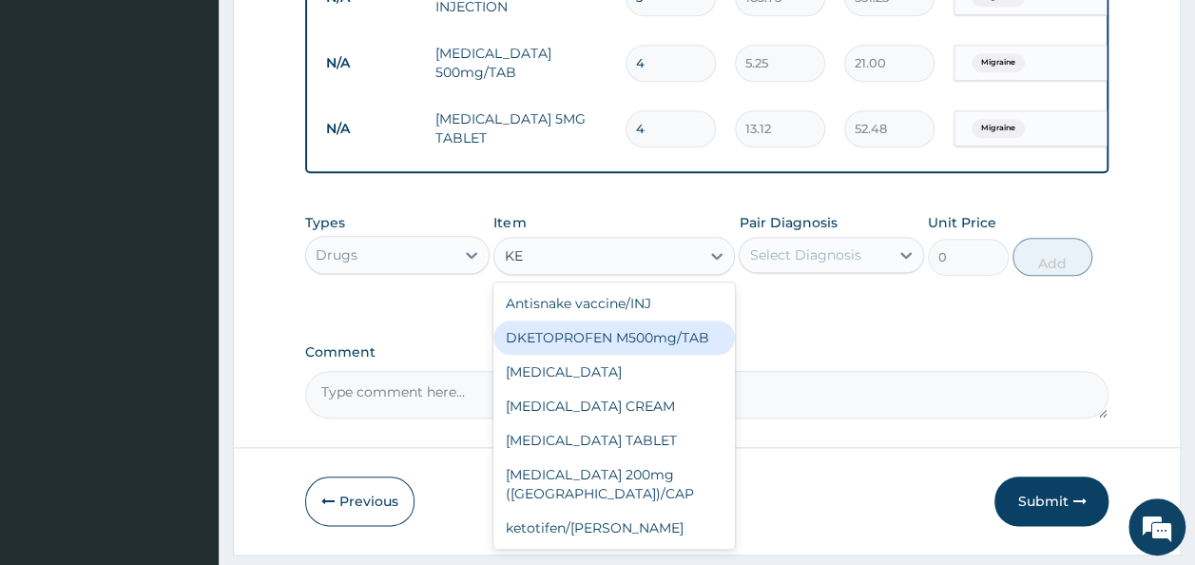
type input "K"
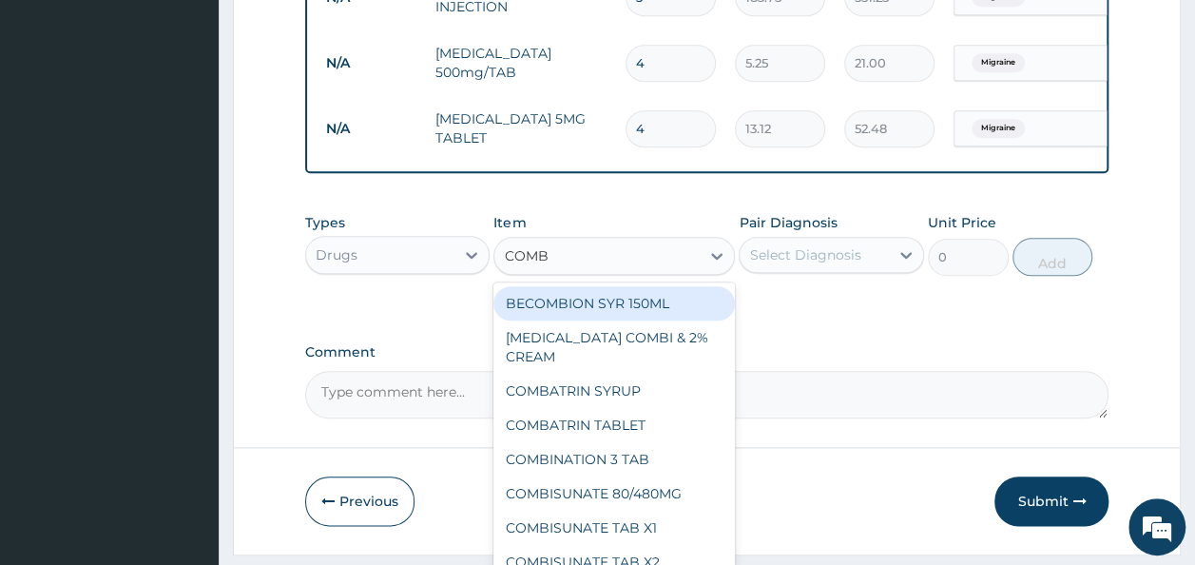
type input "COMBA"
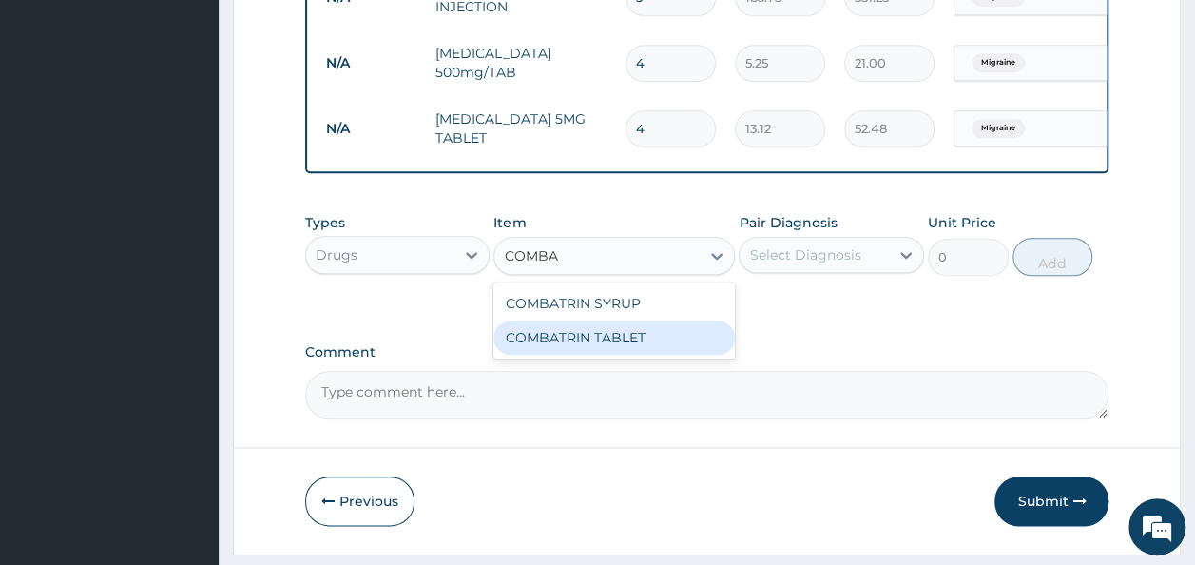
click at [605, 348] on div "COMBATRIN TABLET" at bounding box center [613, 337] width 241 height 34
type input "34.12"
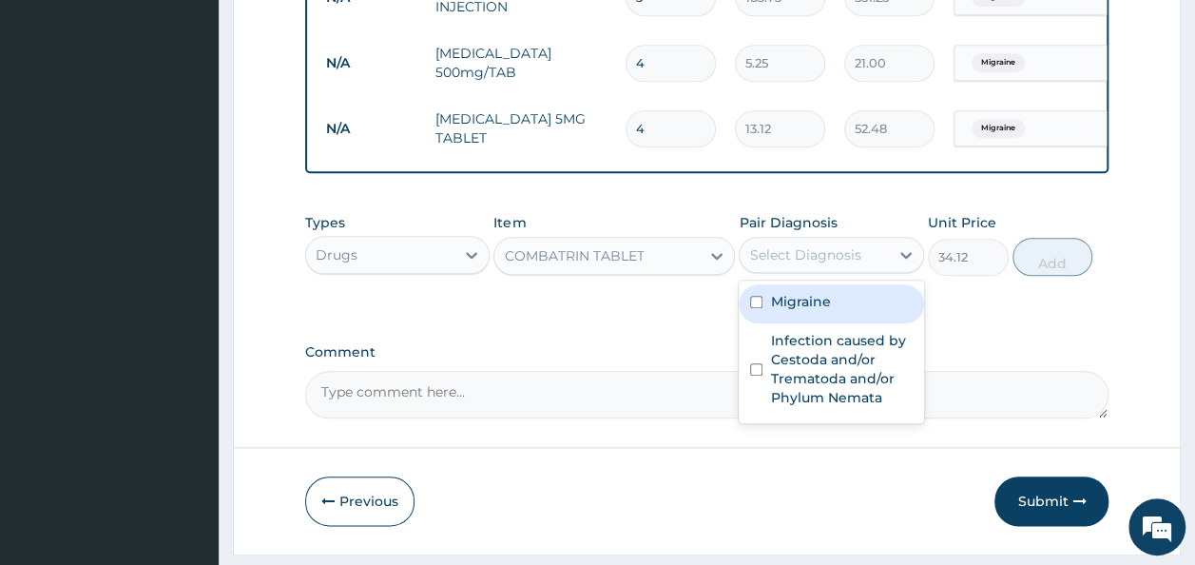
click at [793, 260] on div "Select Diagnosis" at bounding box center [804, 254] width 111 height 19
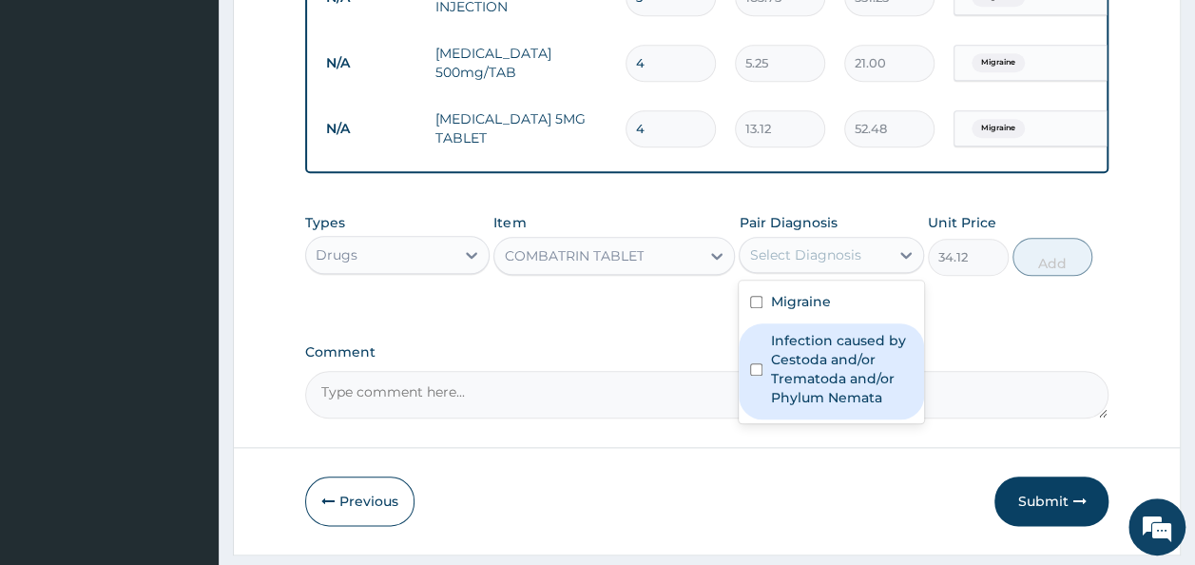
click at [797, 378] on label "Infection caused by Cestoda and/or Trematoda and/or Phylum Nemata" at bounding box center [841, 369] width 143 height 76
checkbox input "true"
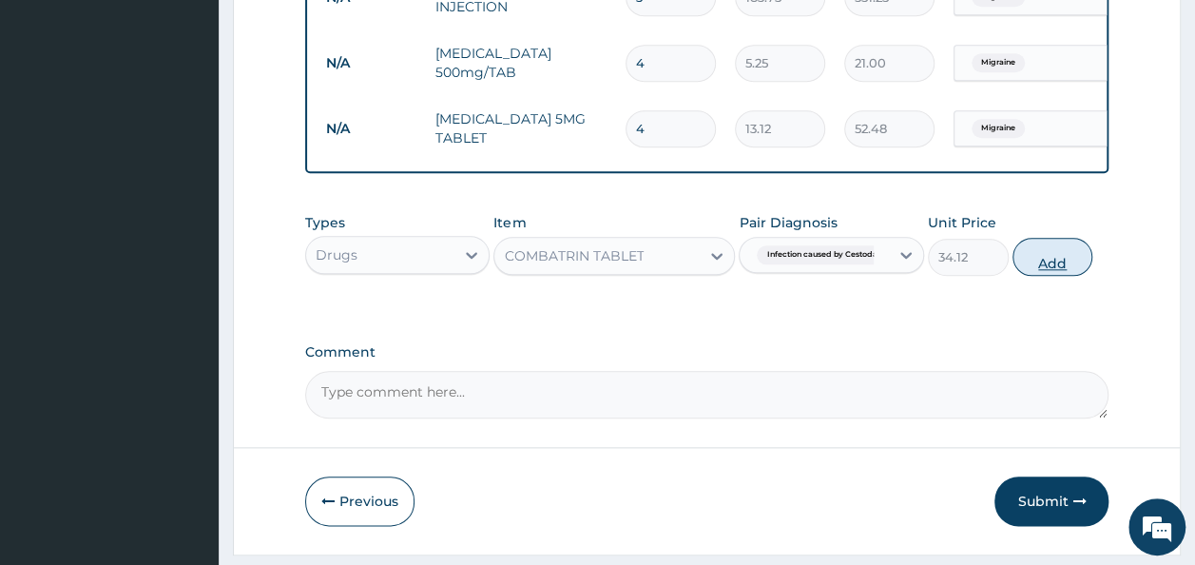
click at [1049, 274] on button "Add" at bounding box center [1052, 257] width 81 height 38
type input "0"
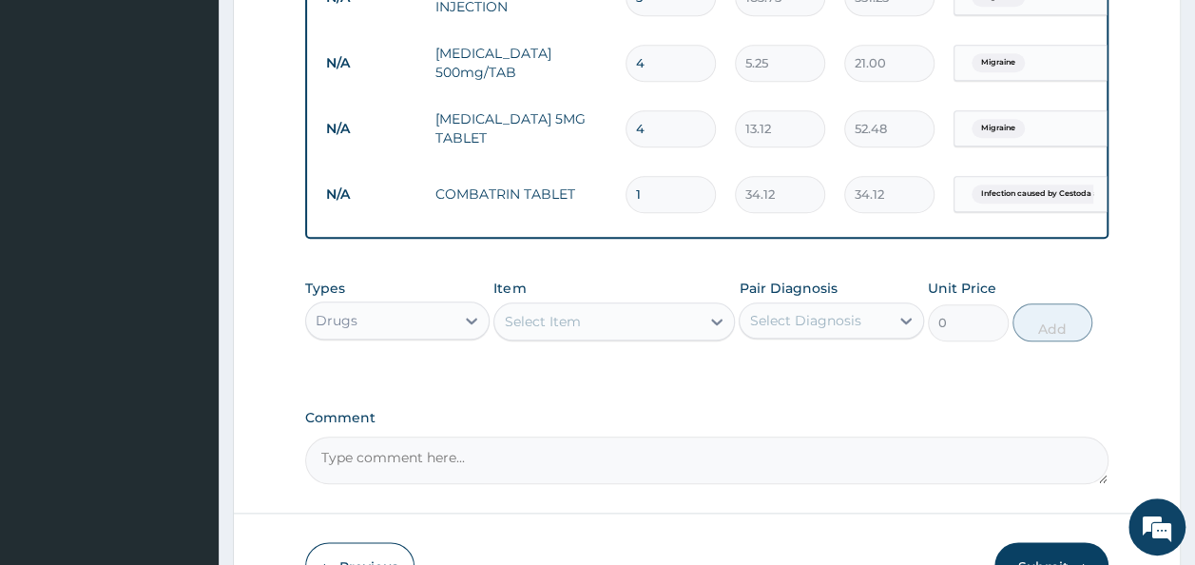
scroll to position [990, 0]
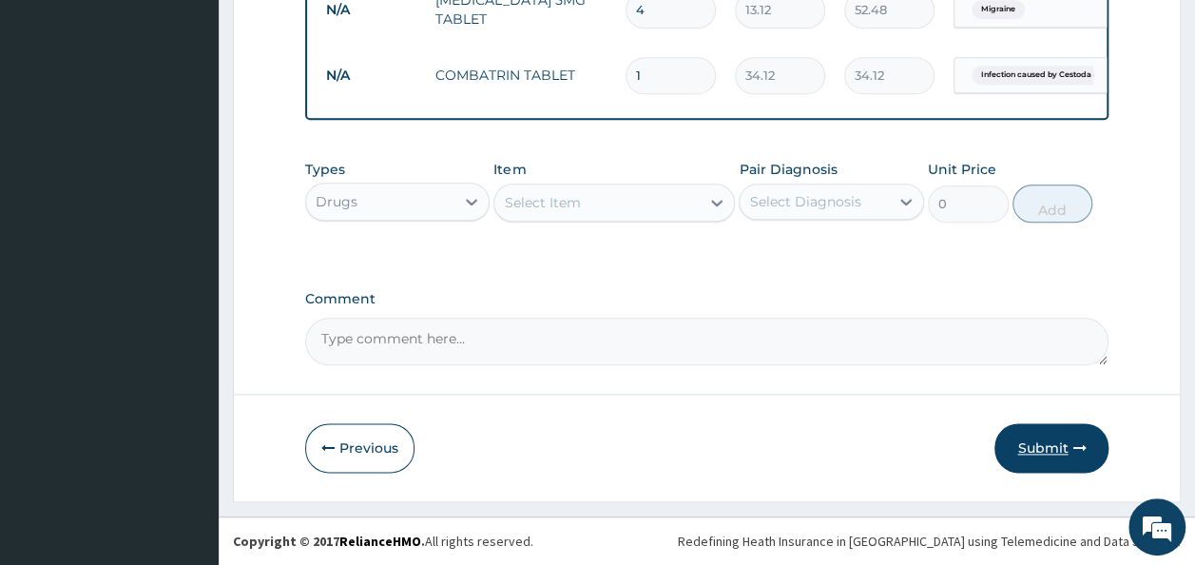
click at [1030, 451] on button "Submit" at bounding box center [1051, 447] width 114 height 49
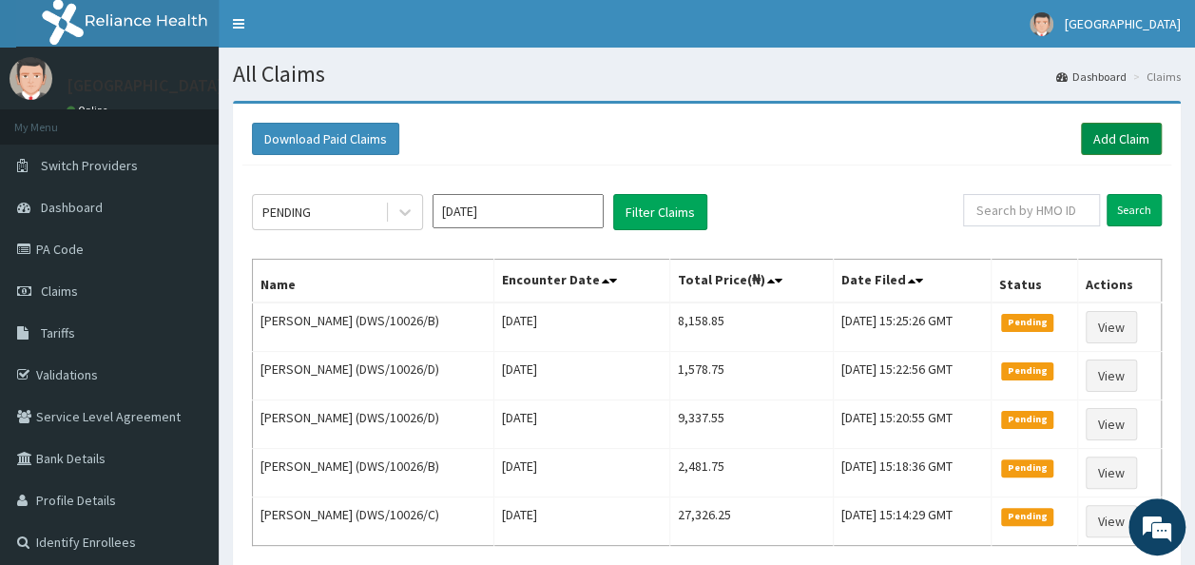
click at [1108, 133] on link "Add Claim" at bounding box center [1121, 139] width 81 height 32
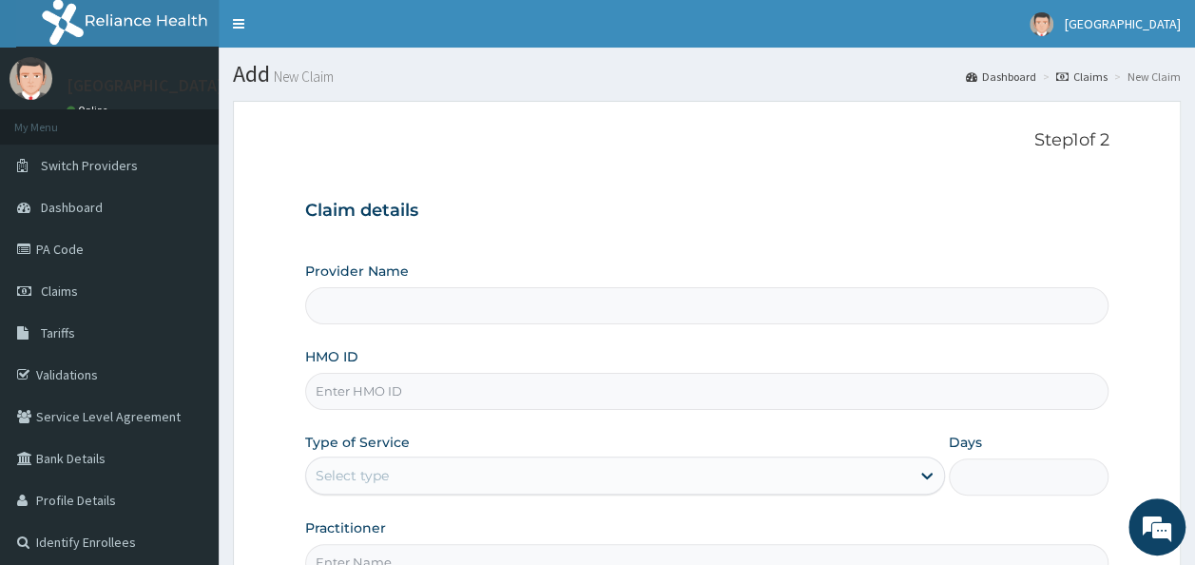
click at [433, 392] on input "HMO ID" at bounding box center [707, 391] width 804 height 37
type input "[GEOGRAPHIC_DATA]"
paste input "DWS/10026/"
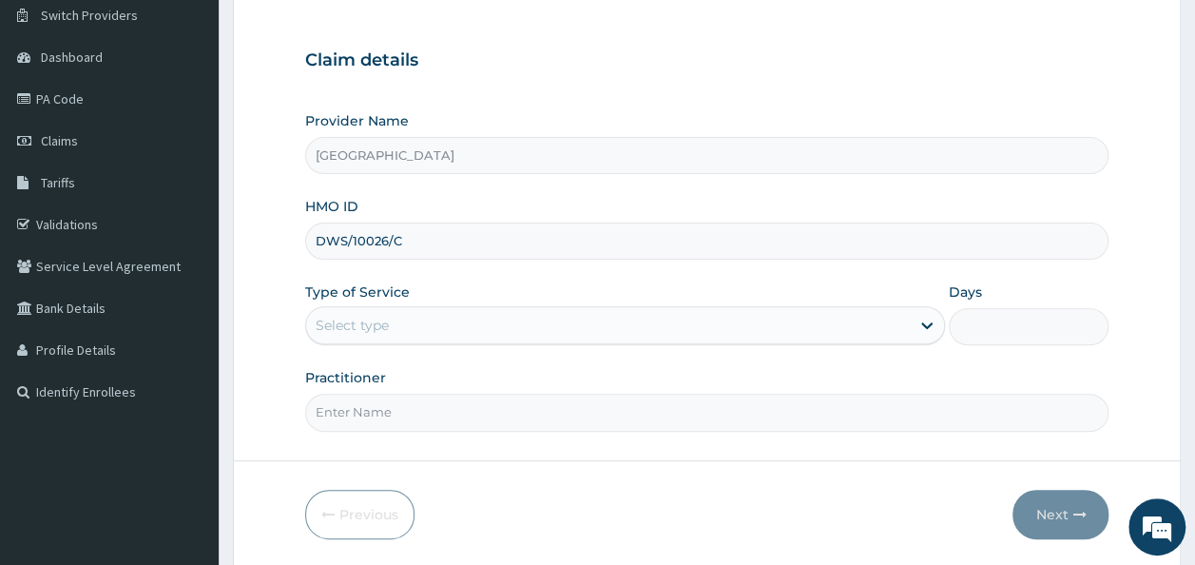
scroll to position [213, 0]
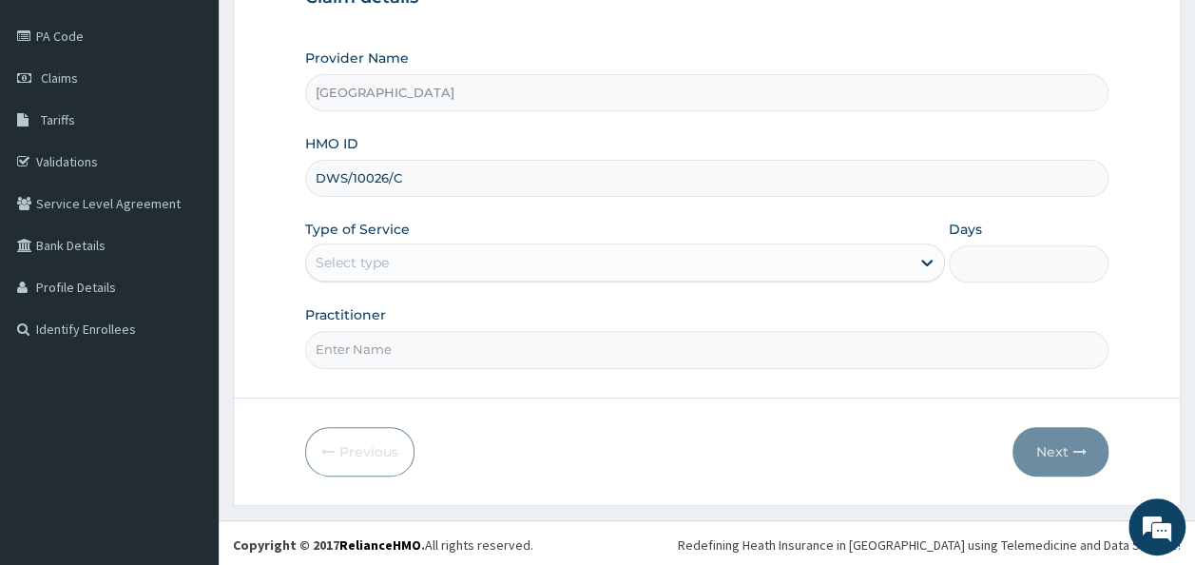
type input "DWS/10026/C"
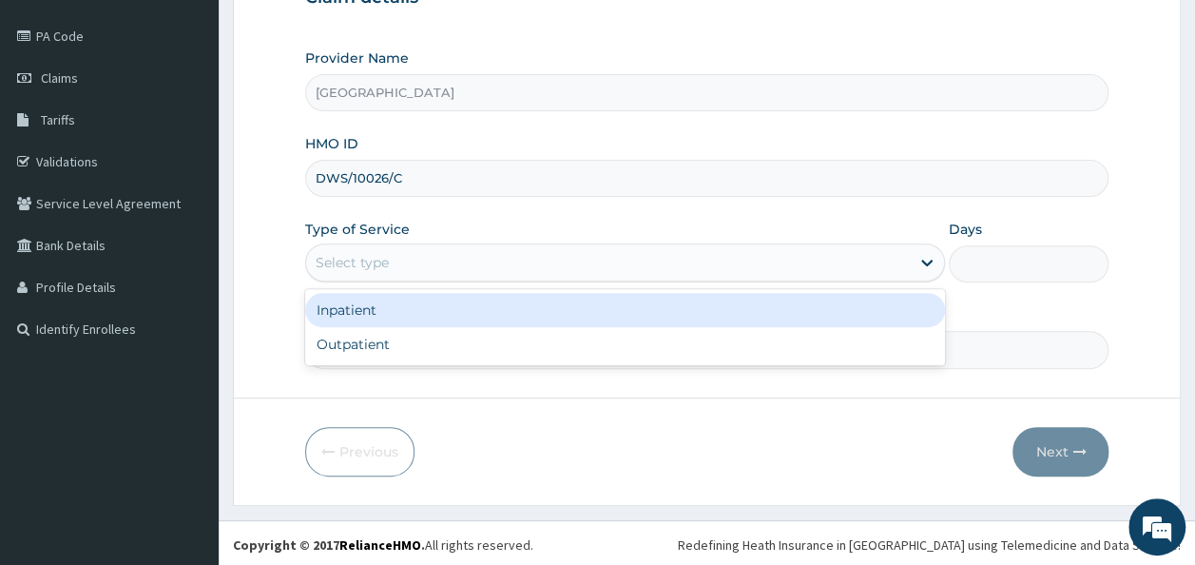
click at [818, 256] on div "Select type" at bounding box center [608, 262] width 604 height 30
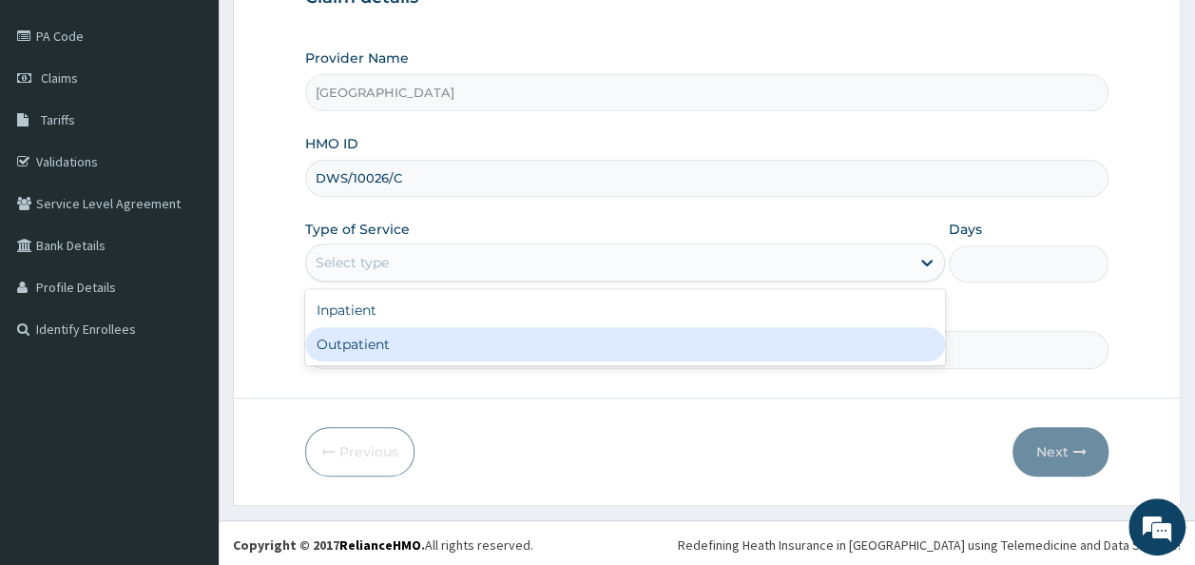
click at [809, 336] on div "Outpatient" at bounding box center [625, 344] width 640 height 34
type input "1"
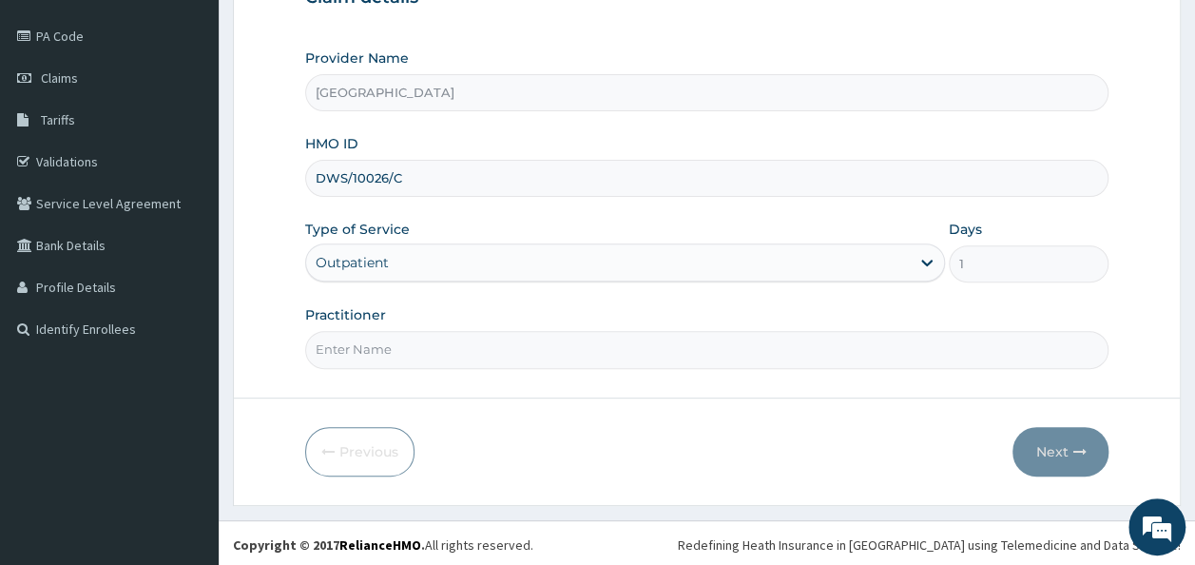
scroll to position [0, 0]
click at [781, 347] on input "Practitioner" at bounding box center [707, 349] width 804 height 37
click at [441, 350] on input "Practitioner" at bounding box center [707, 349] width 804 height 37
type input "DR. [PERSON_NAME]"
click at [1032, 454] on button "Next" at bounding box center [1060, 451] width 96 height 49
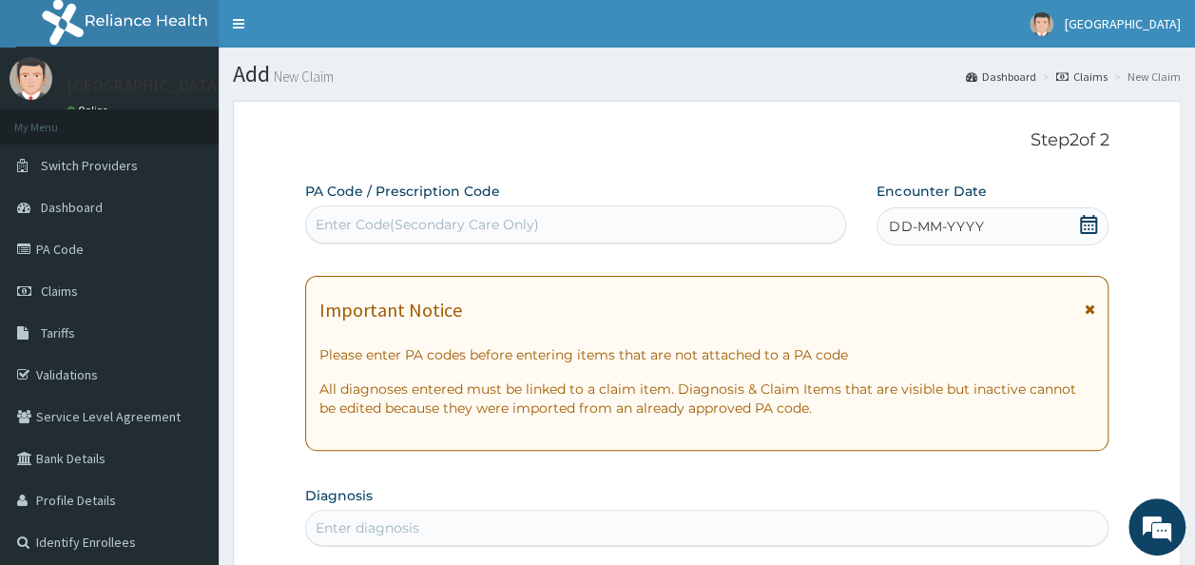
click at [1034, 232] on div "DD-MM-YYYY" at bounding box center [992, 226] width 232 height 38
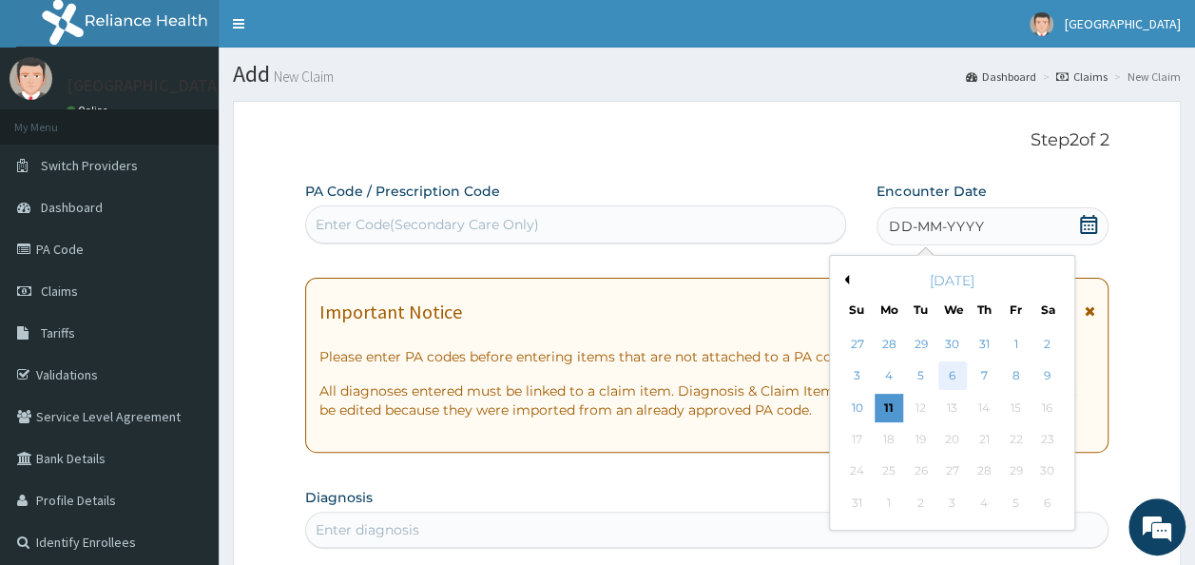
click at [959, 374] on div "6" at bounding box center [952, 376] width 29 height 29
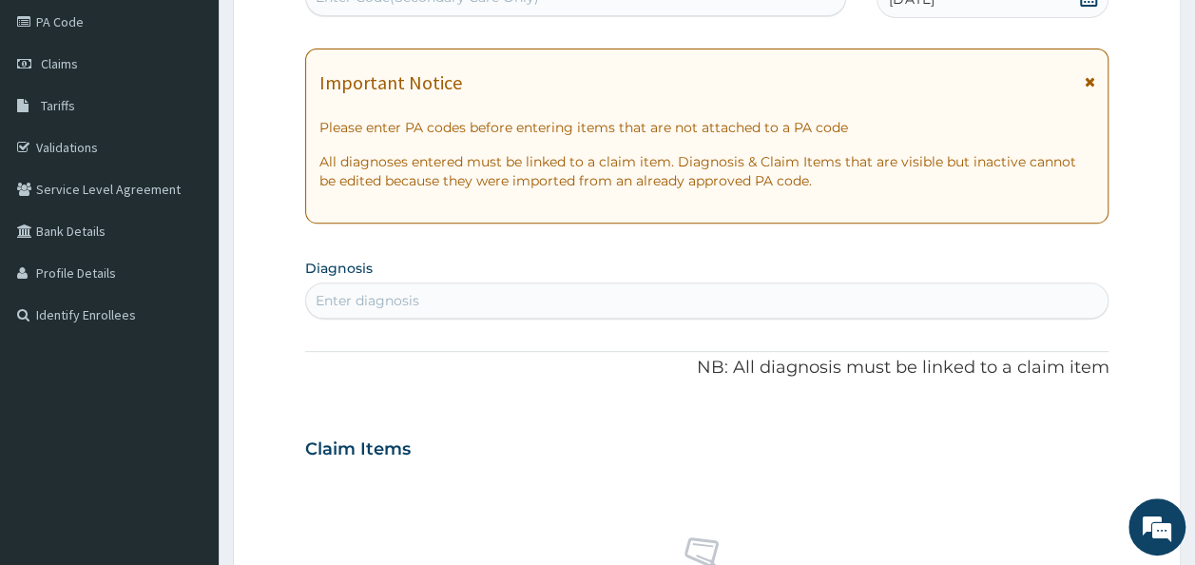
scroll to position [317, 0]
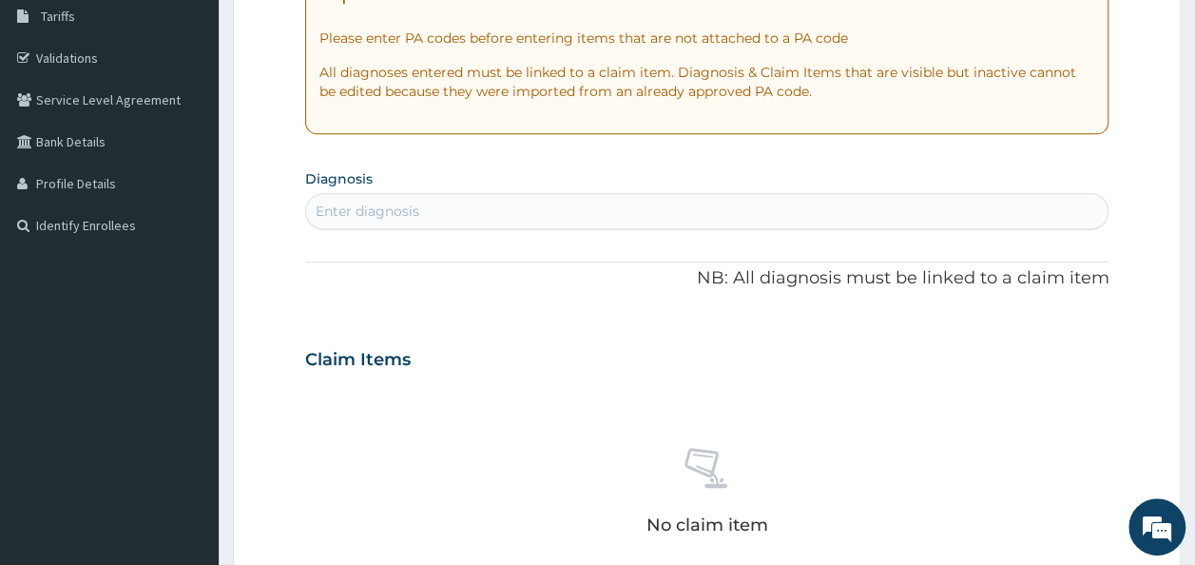
click at [740, 213] on div "Enter diagnosis" at bounding box center [707, 211] width 802 height 30
type input "[MEDICAL_DATA]"
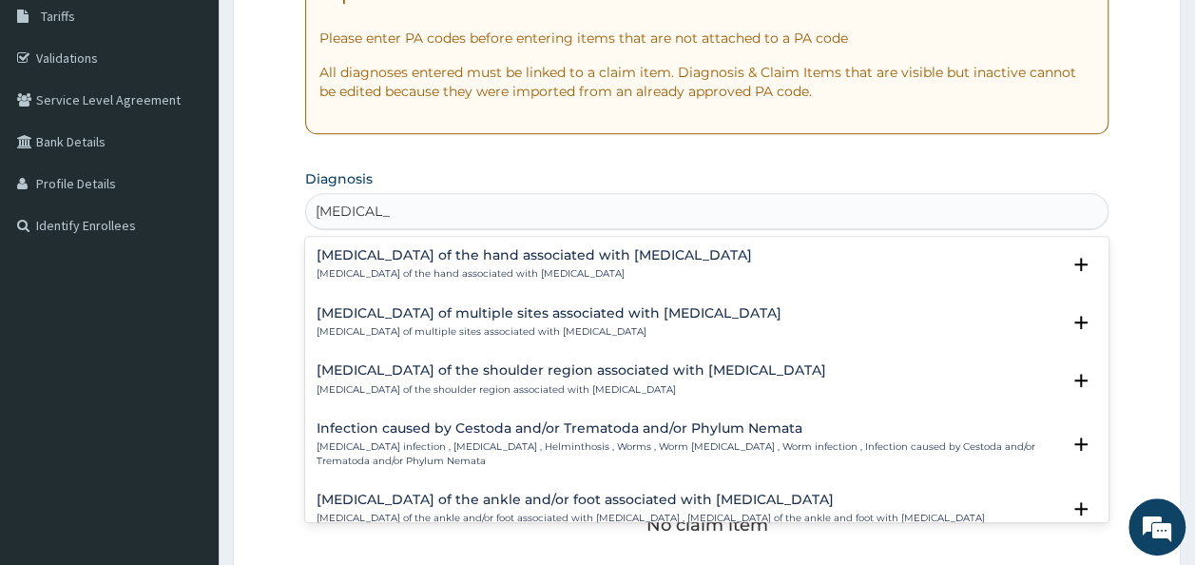
scroll to position [63, 0]
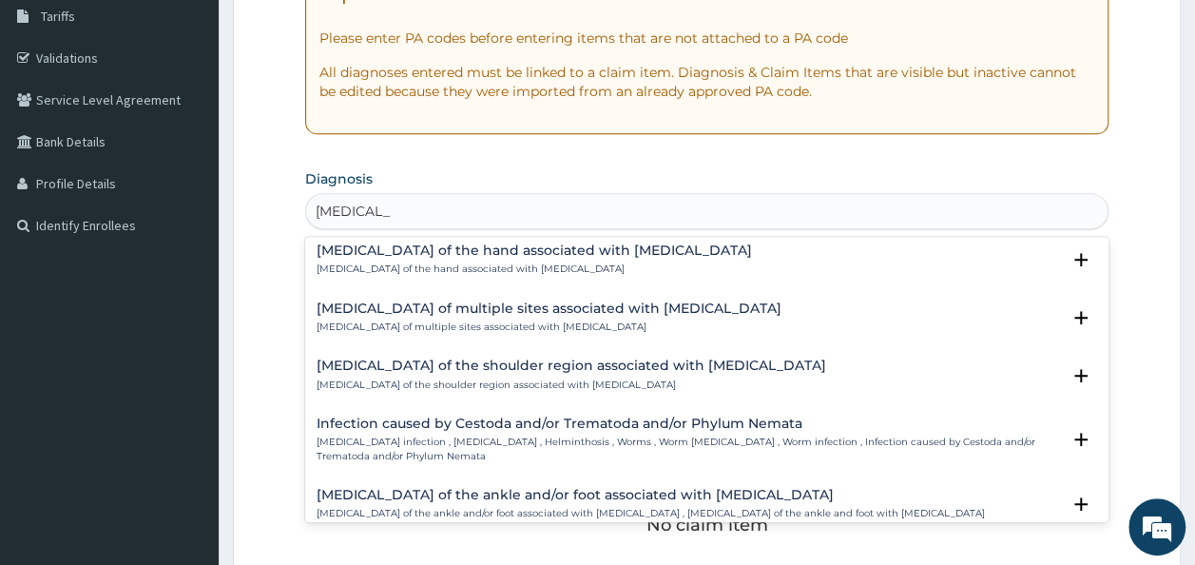
click at [590, 424] on h4 "Infection caused by Cestoda and/or Trematoda and/or Phylum Nemata" at bounding box center [689, 423] width 744 height 14
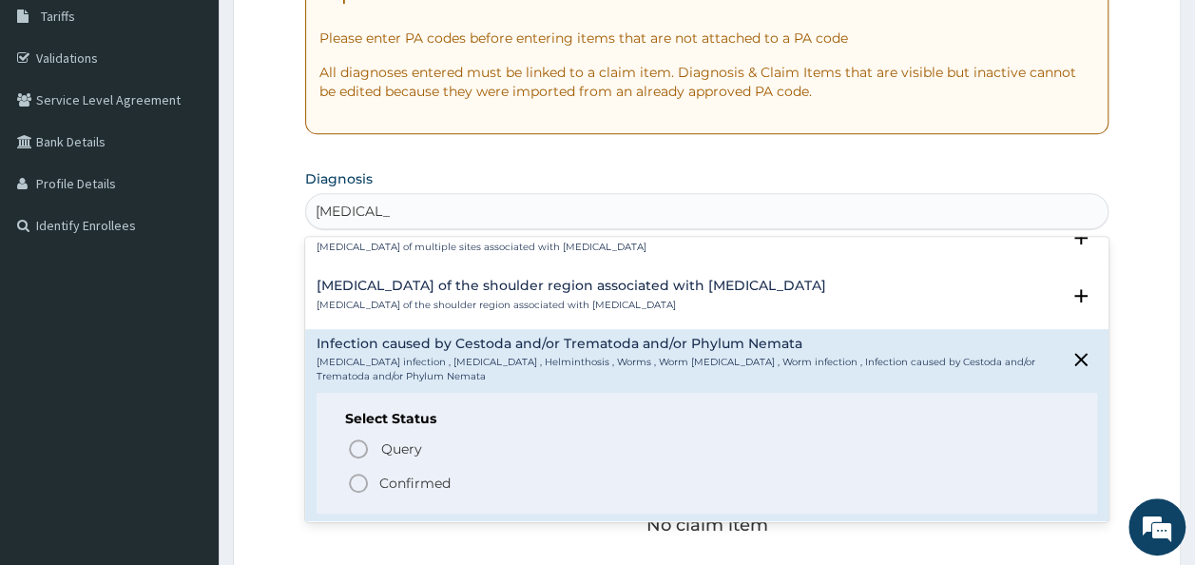
scroll to position [150, 0]
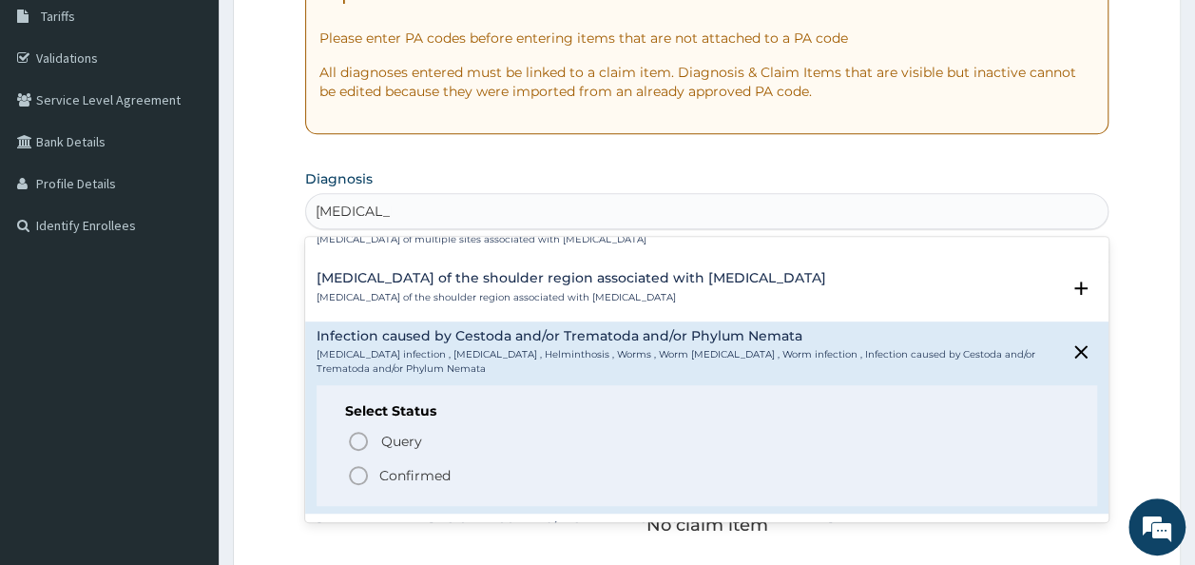
click at [429, 471] on p "Confirmed" at bounding box center [414, 475] width 71 height 19
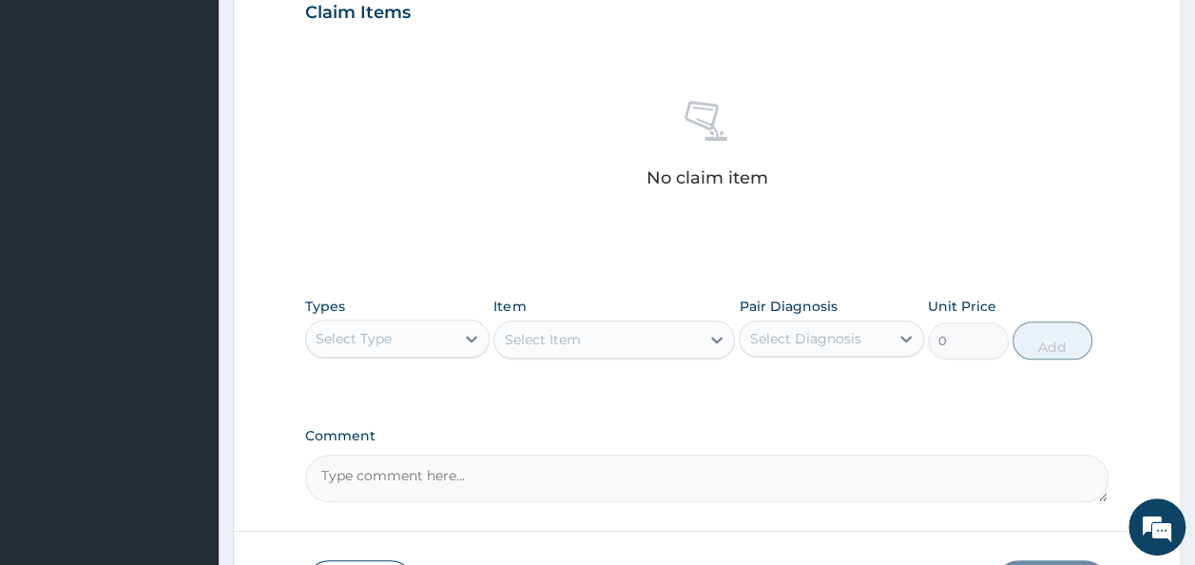
scroll to position [696, 0]
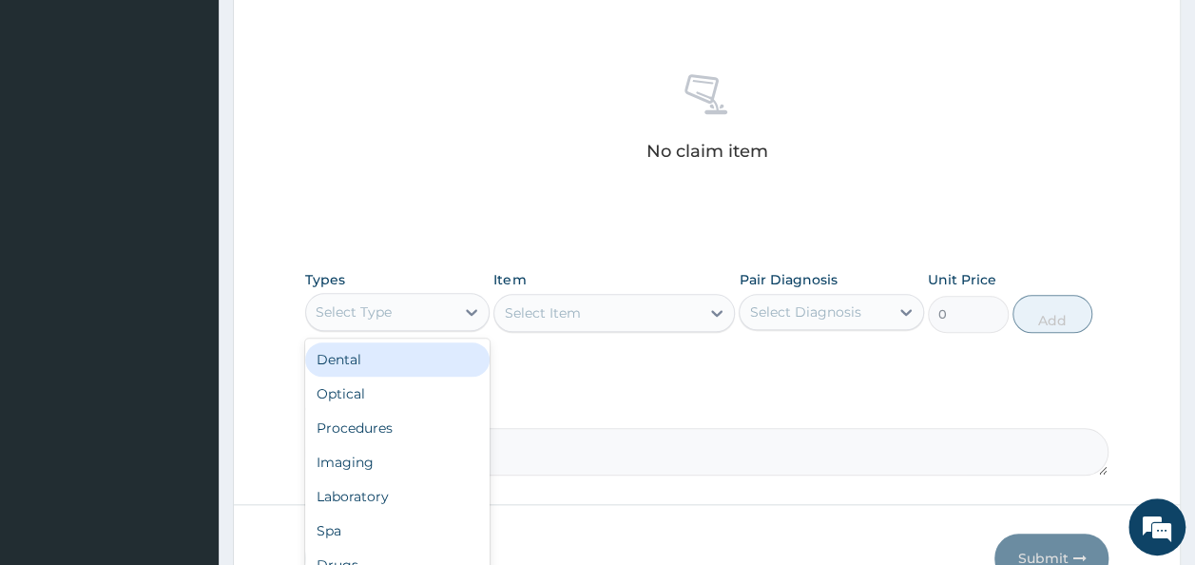
click at [440, 321] on div "Select Type" at bounding box center [380, 312] width 149 height 30
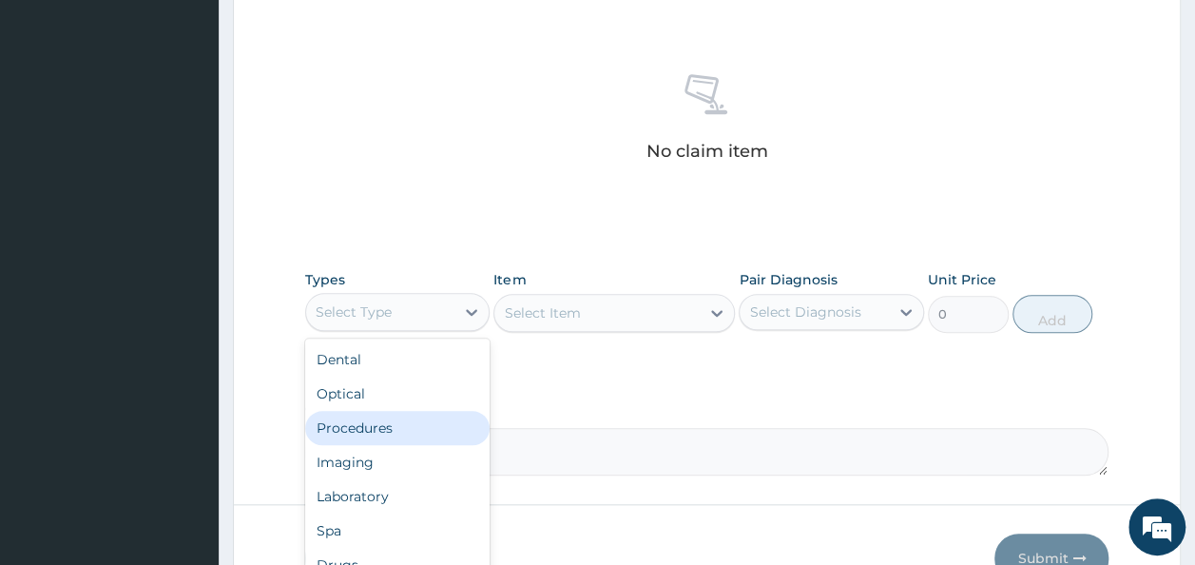
click at [394, 432] on div "Procedures" at bounding box center [397, 428] width 185 height 34
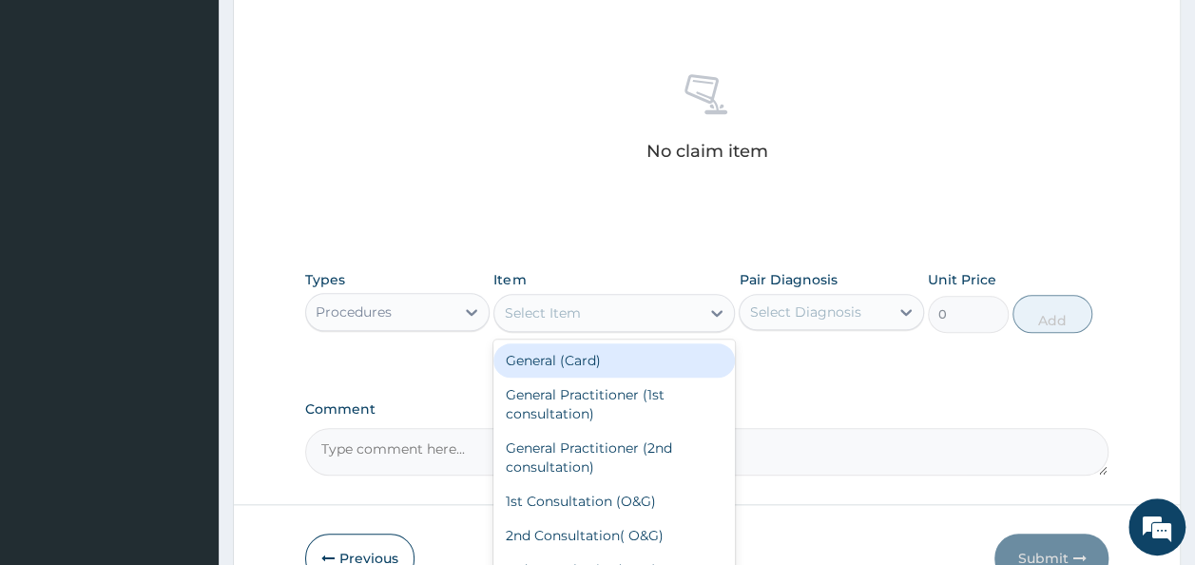
click at [614, 304] on div "Select Item" at bounding box center [596, 313] width 205 height 30
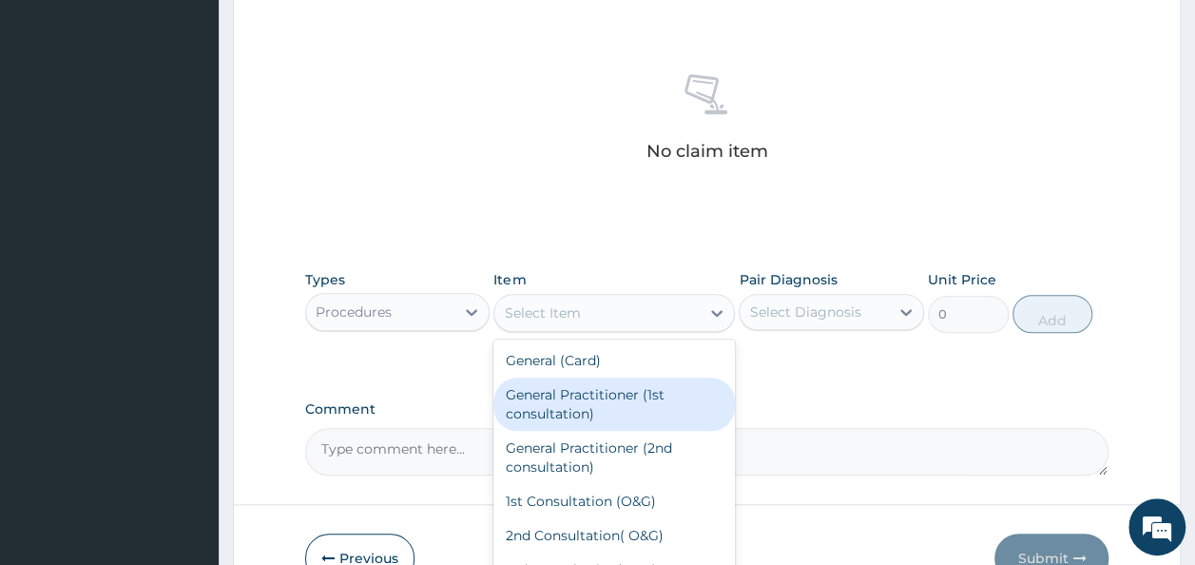
click at [596, 395] on div "General Practitioner (1st consultation)" at bounding box center [613, 403] width 241 height 53
type input "1500"
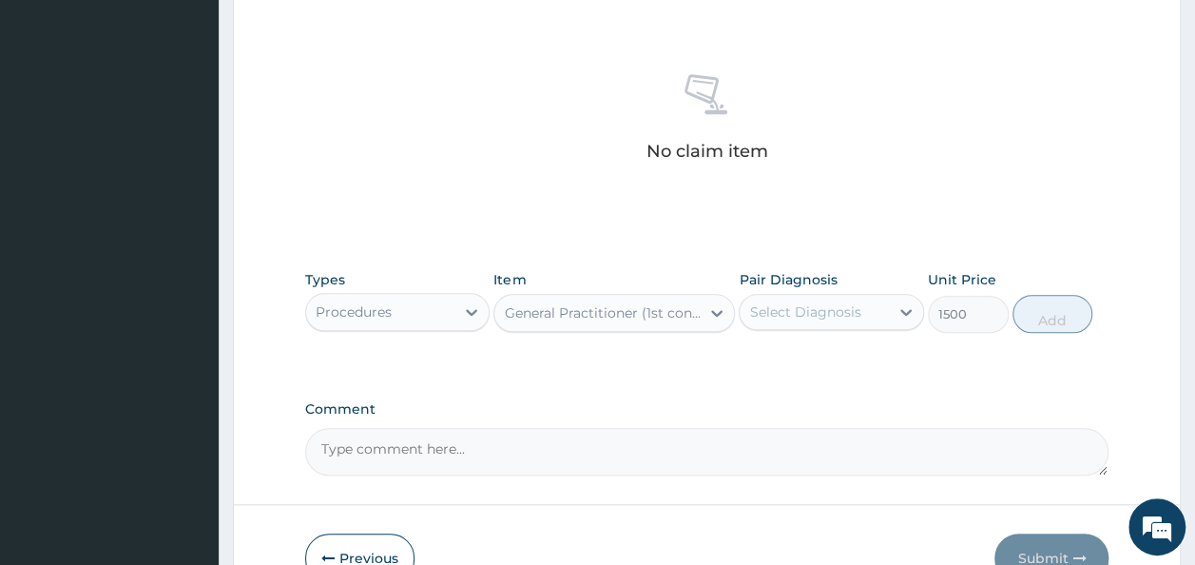
click at [818, 306] on div "Select Diagnosis" at bounding box center [804, 311] width 111 height 19
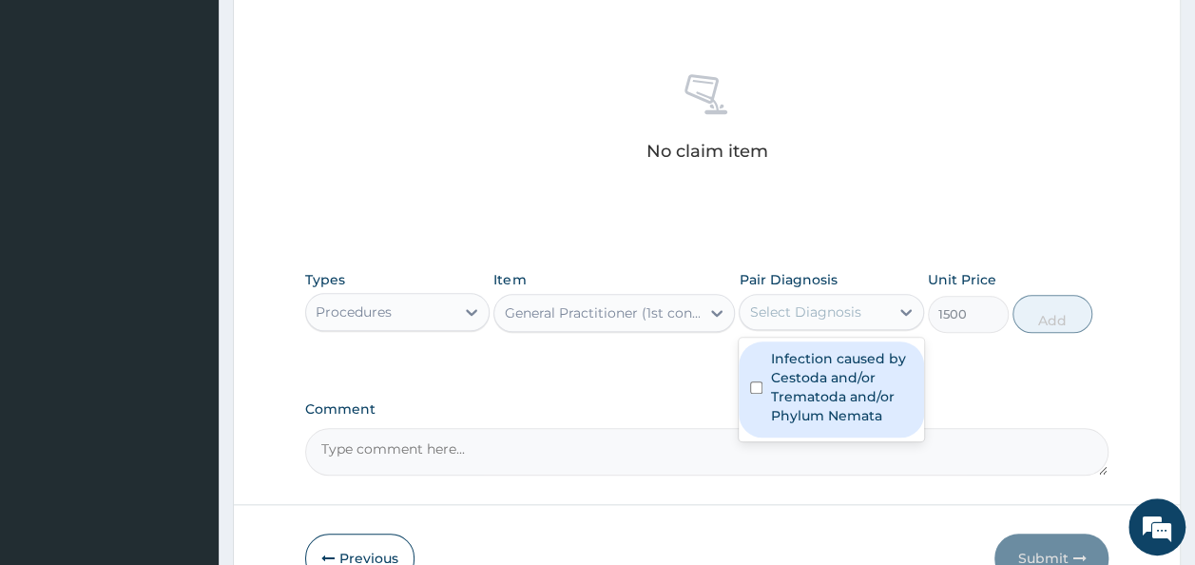
click at [811, 384] on label "Infection caused by Cestoda and/or Trematoda and/or Phylum Nemata" at bounding box center [841, 387] width 143 height 76
checkbox input "true"
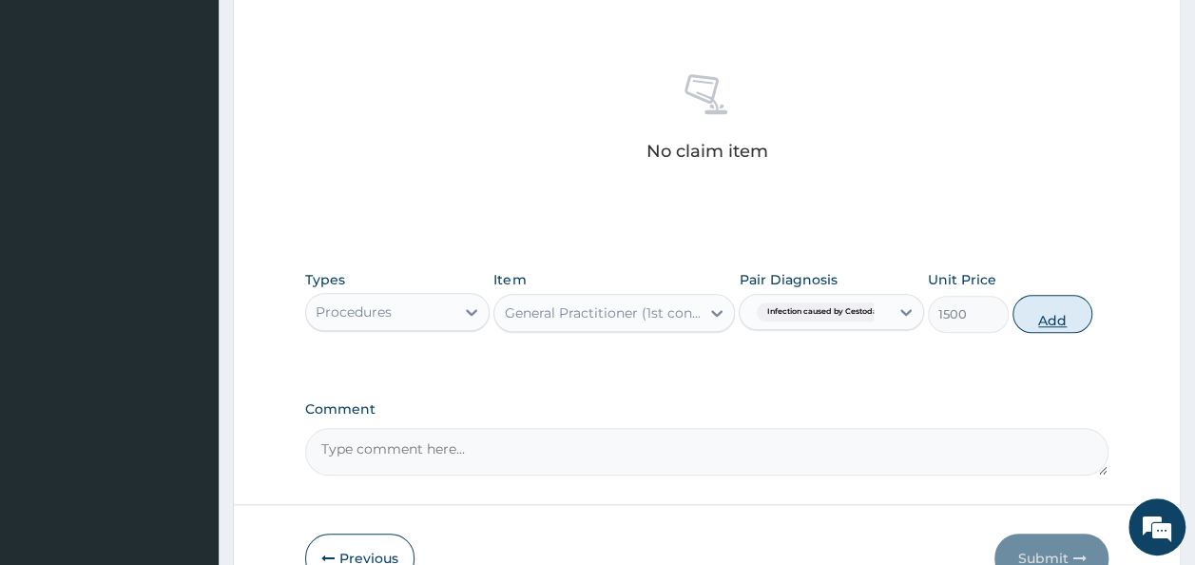
click at [1051, 315] on button "Add" at bounding box center [1052, 314] width 81 height 38
type input "0"
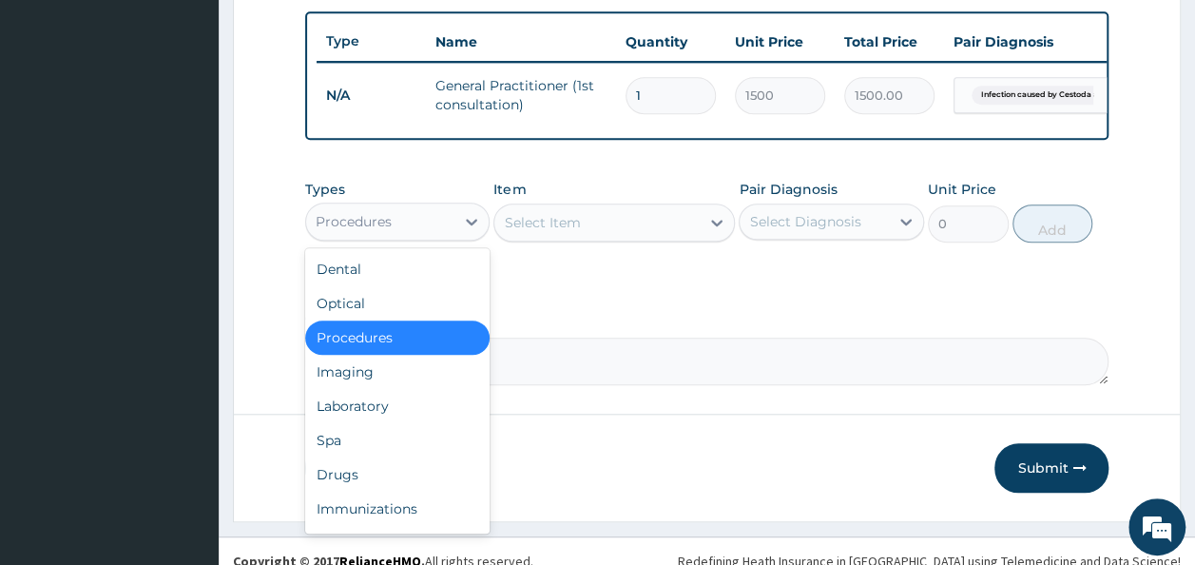
click at [426, 228] on div "Procedures" at bounding box center [380, 221] width 149 height 30
click at [367, 482] on div "Drugs" at bounding box center [397, 474] width 185 height 34
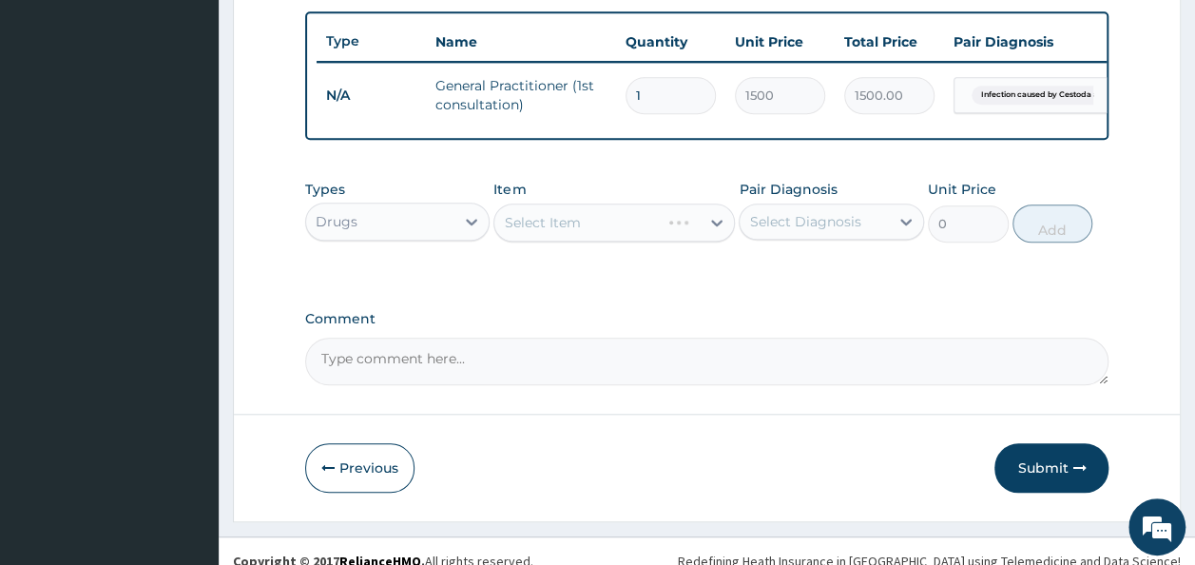
click at [600, 241] on div "Select Item" at bounding box center [613, 222] width 241 height 38
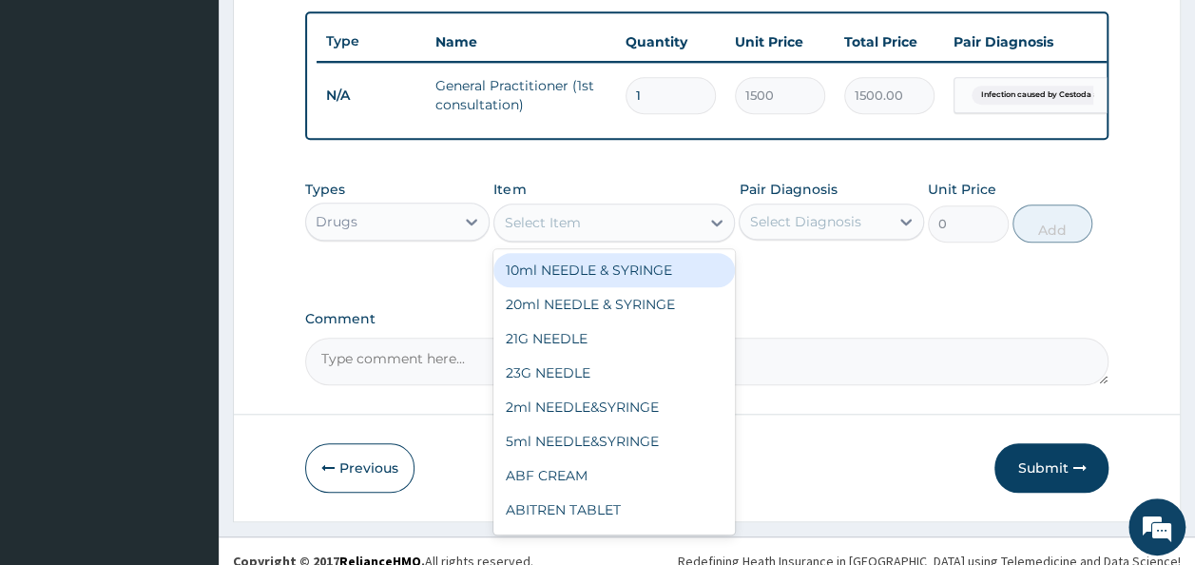
click at [600, 238] on div "Select Item" at bounding box center [596, 222] width 205 height 30
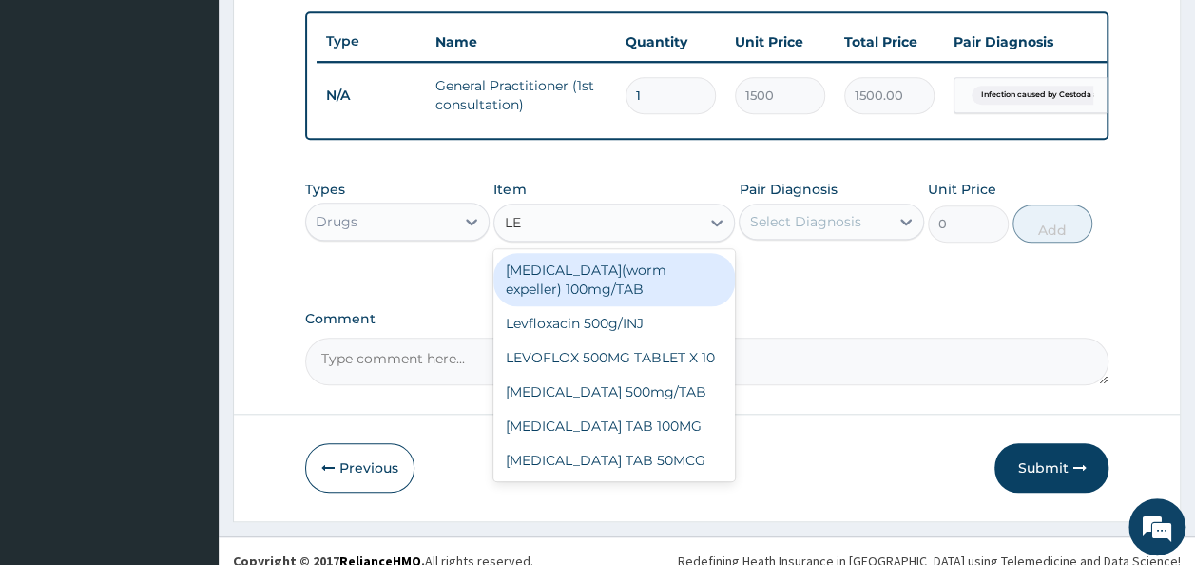
type input "LEV"
click at [604, 306] on div "[MEDICAL_DATA](worm expeller) 100mg/TAB" at bounding box center [613, 279] width 241 height 53
type input "26.25"
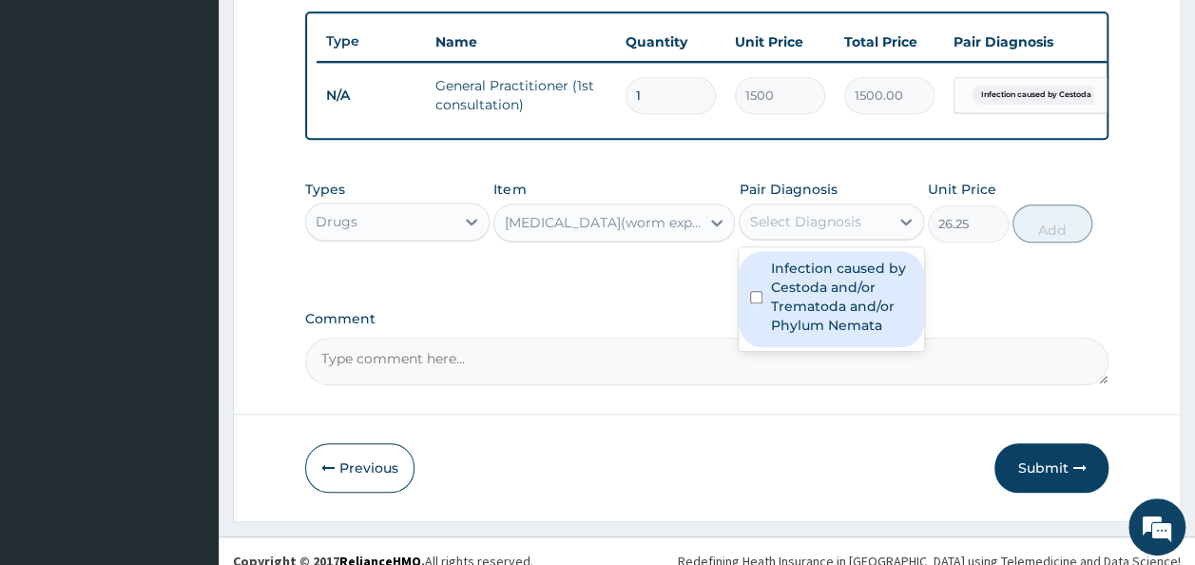
click at [799, 237] on div "Select Diagnosis" at bounding box center [813, 221] width 149 height 30
click at [814, 312] on label "Infection caused by Cestoda and/or Trematoda and/or Phylum Nemata" at bounding box center [841, 297] width 143 height 76
checkbox input "true"
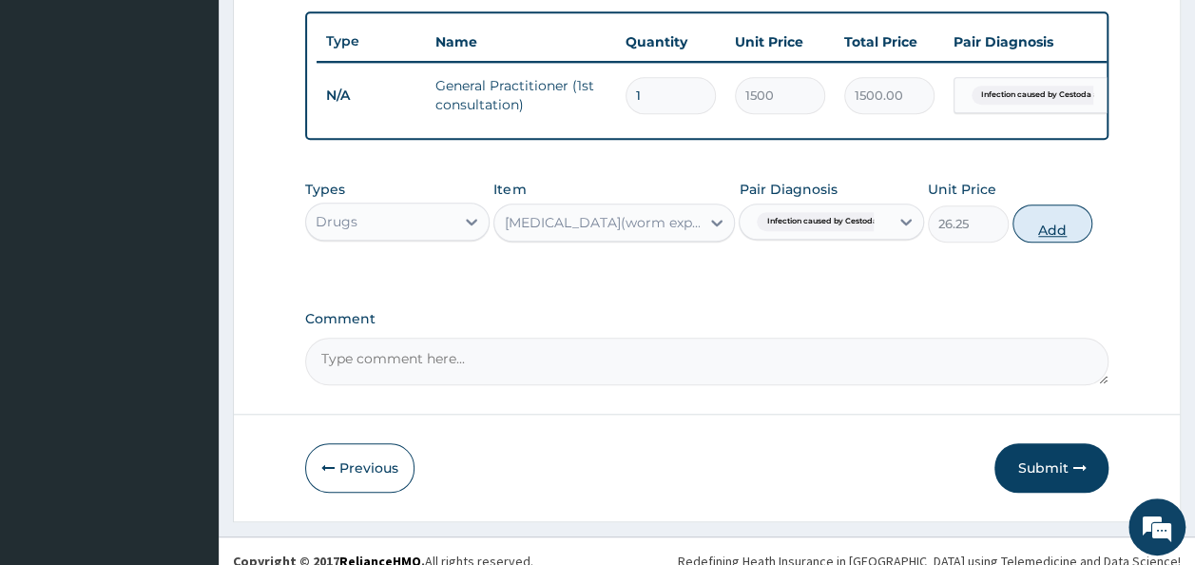
click at [1058, 240] on button "Add" at bounding box center [1052, 223] width 81 height 38
type input "0"
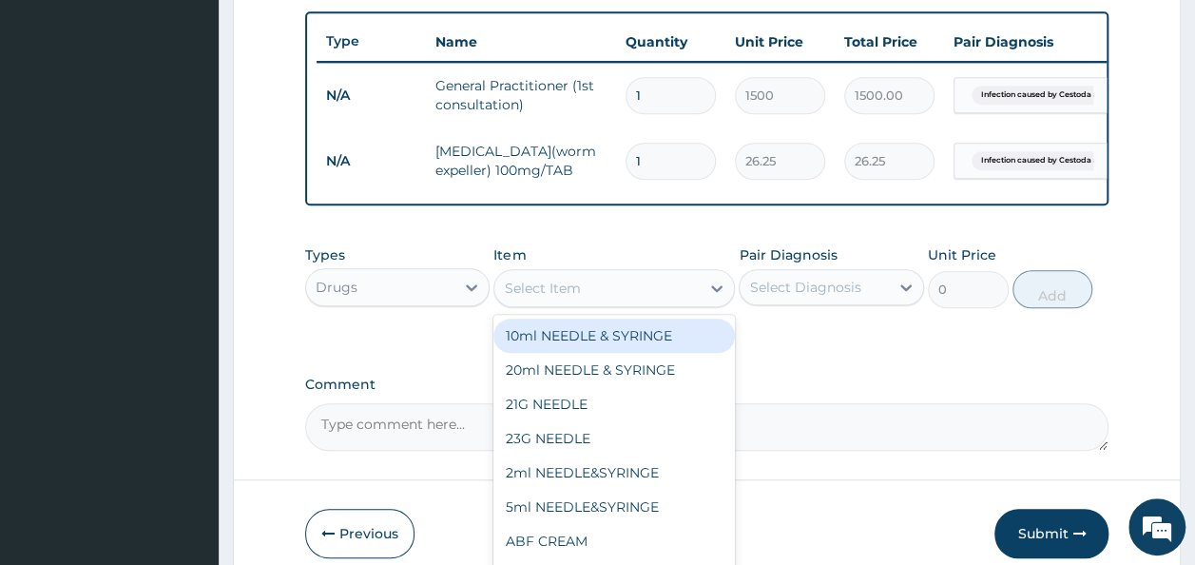
click at [604, 300] on div "Select Item" at bounding box center [596, 288] width 205 height 30
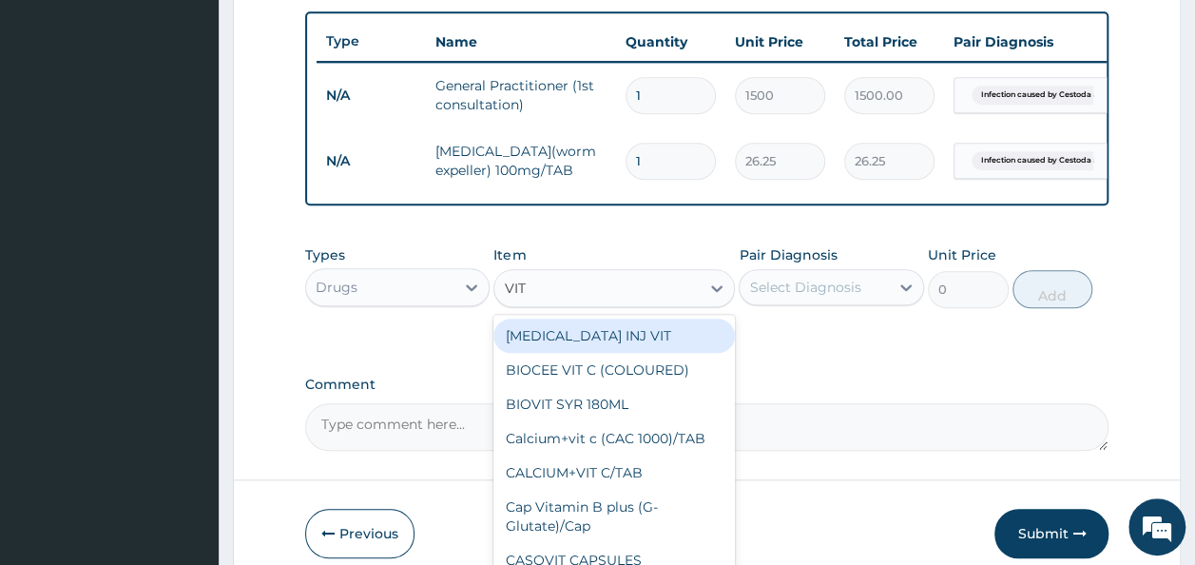
type input "VIT B"
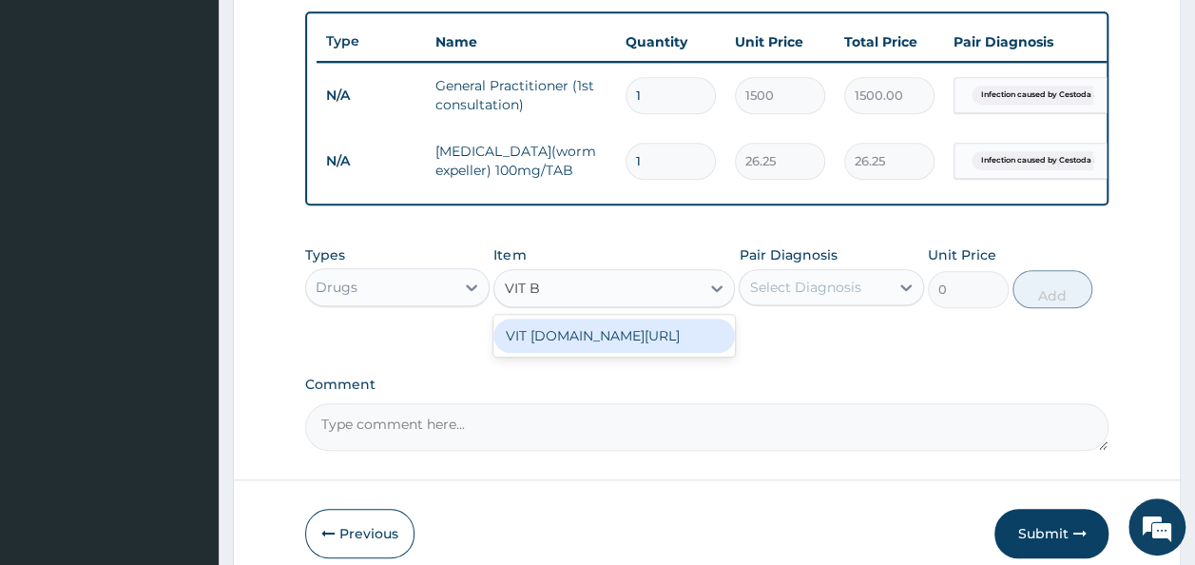
click at [639, 351] on div "VIT B.co/TAB" at bounding box center [613, 335] width 241 height 34
type input "13.12"
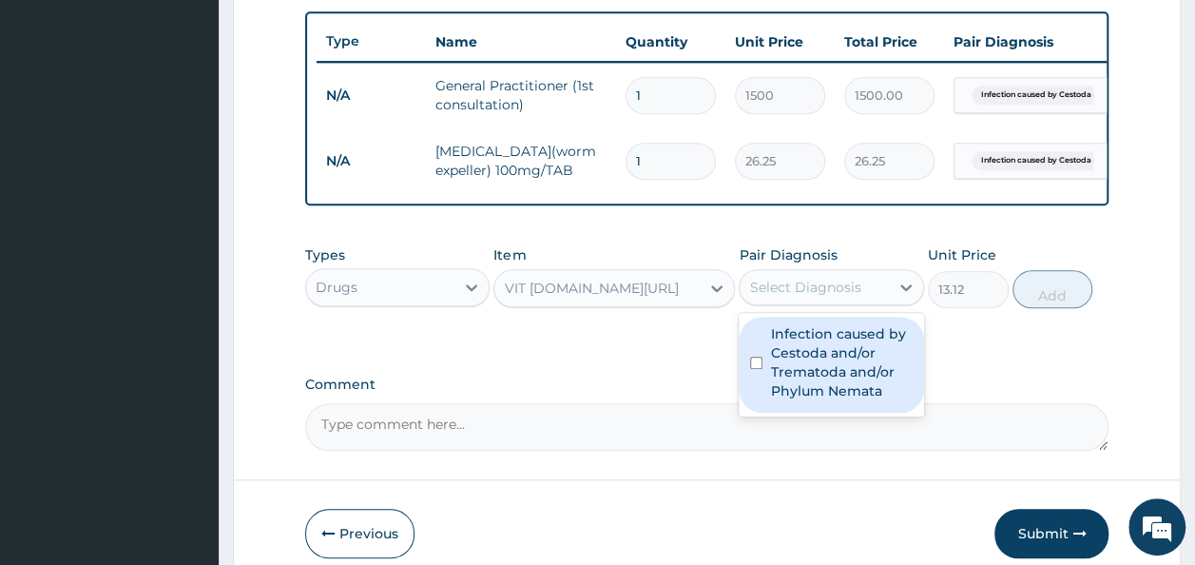
click at [833, 297] on div "Select Diagnosis" at bounding box center [804, 287] width 111 height 19
click at [819, 387] on label "Infection caused by Cestoda and/or Trematoda and/or Phylum Nemata" at bounding box center [841, 362] width 143 height 76
checkbox input "true"
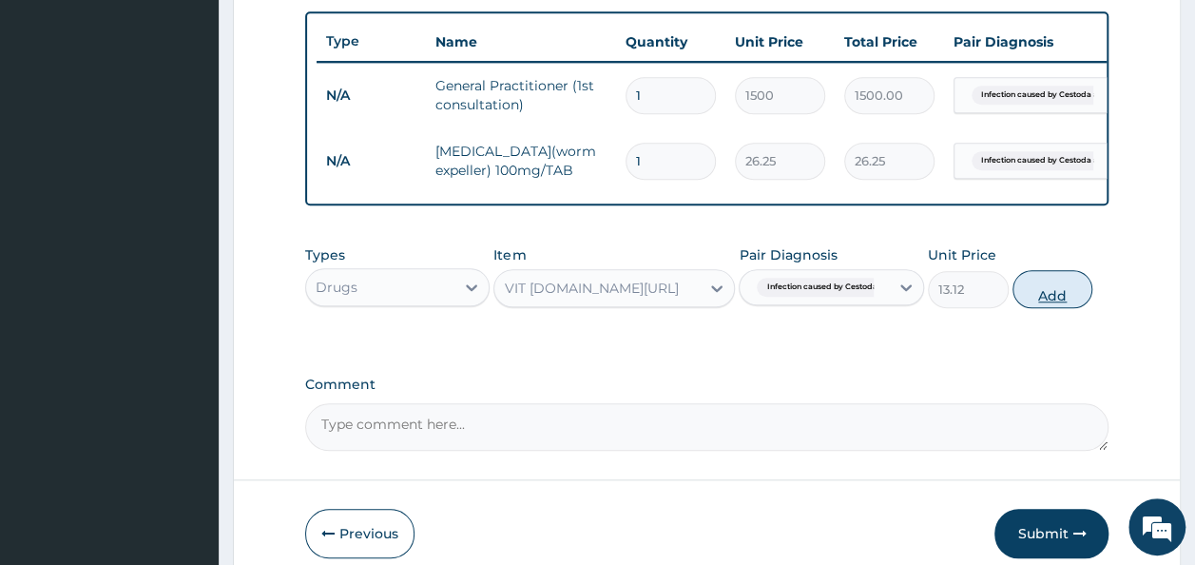
click at [1055, 305] on button "Add" at bounding box center [1052, 289] width 81 height 38
type input "0"
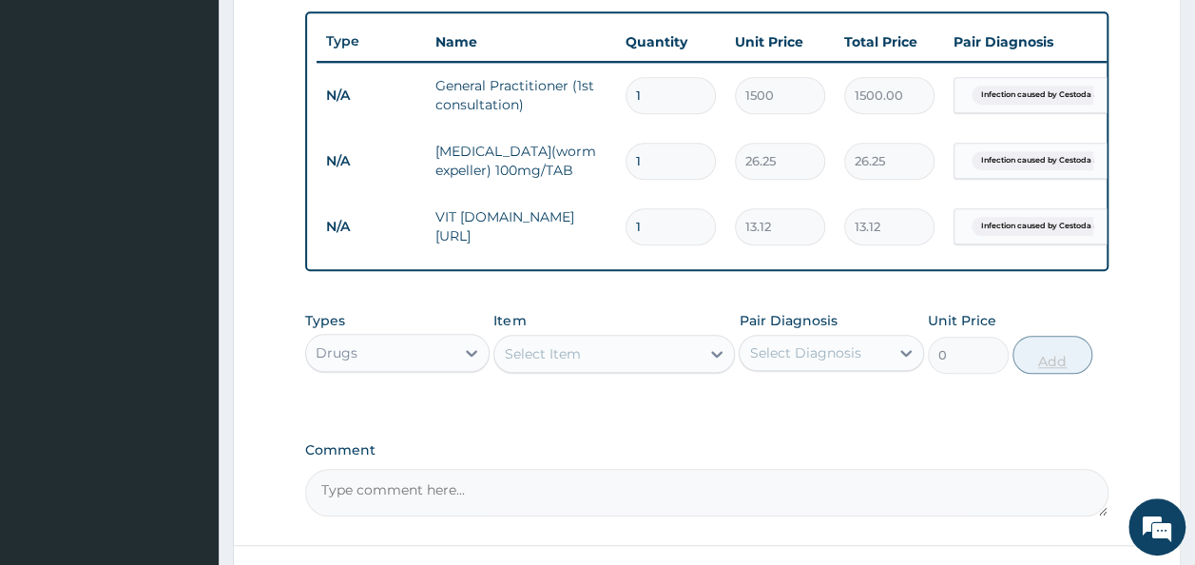
type input "0.00"
type input "5"
type input "65.60"
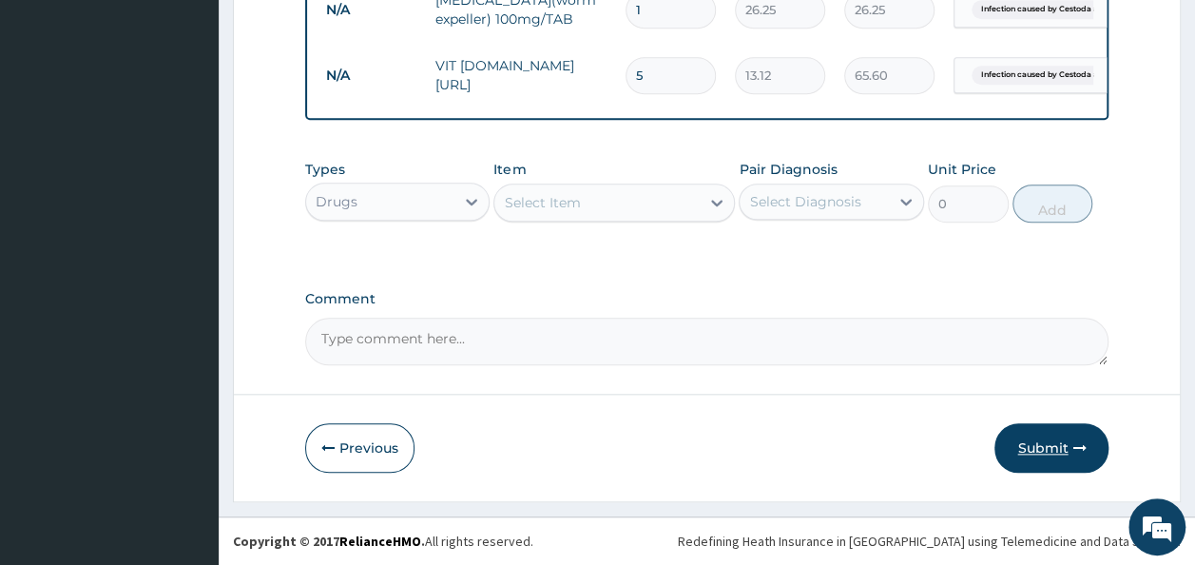
type input "5"
click at [1046, 443] on button "Submit" at bounding box center [1051, 447] width 114 height 49
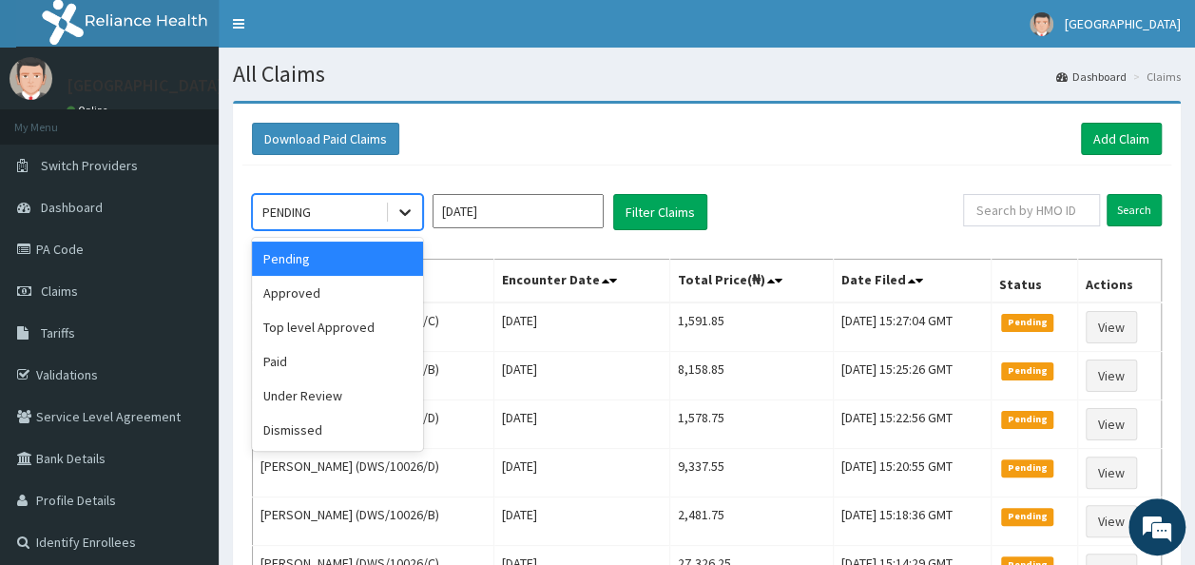
click at [405, 211] on icon at bounding box center [404, 211] width 19 height 19
click at [321, 287] on div "Approved" at bounding box center [337, 293] width 171 height 34
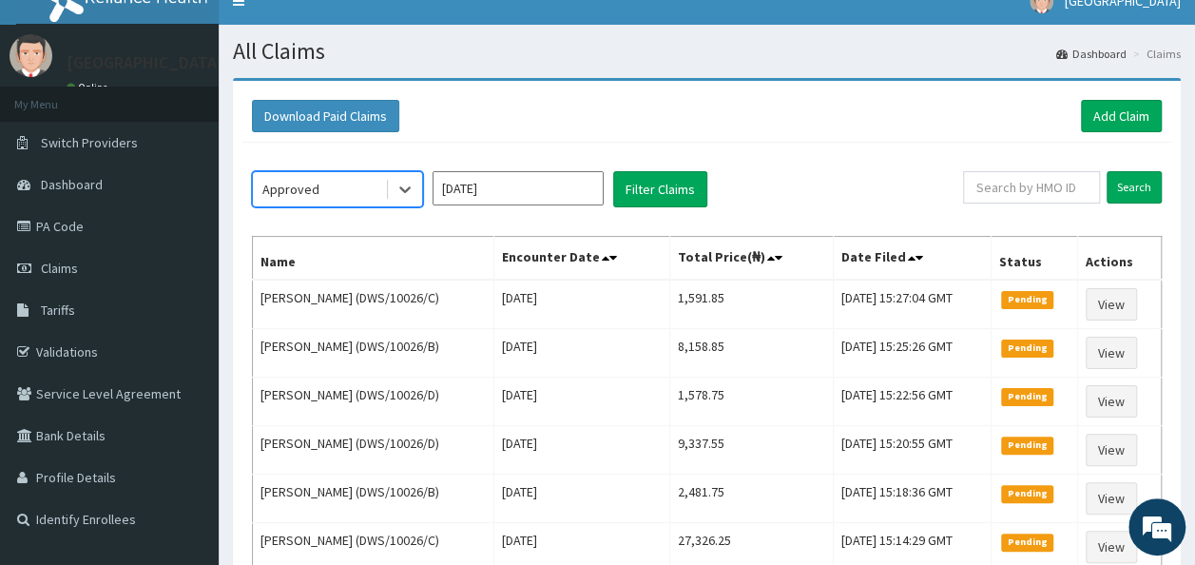
scroll to position [21, 0]
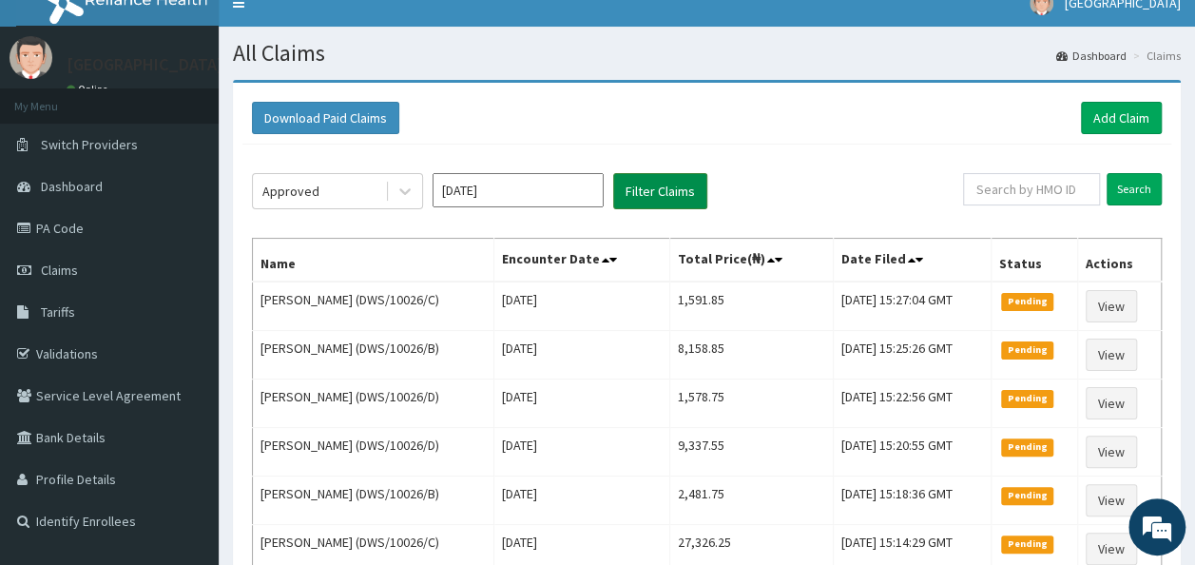
click at [662, 186] on button "Filter Claims" at bounding box center [660, 191] width 94 height 36
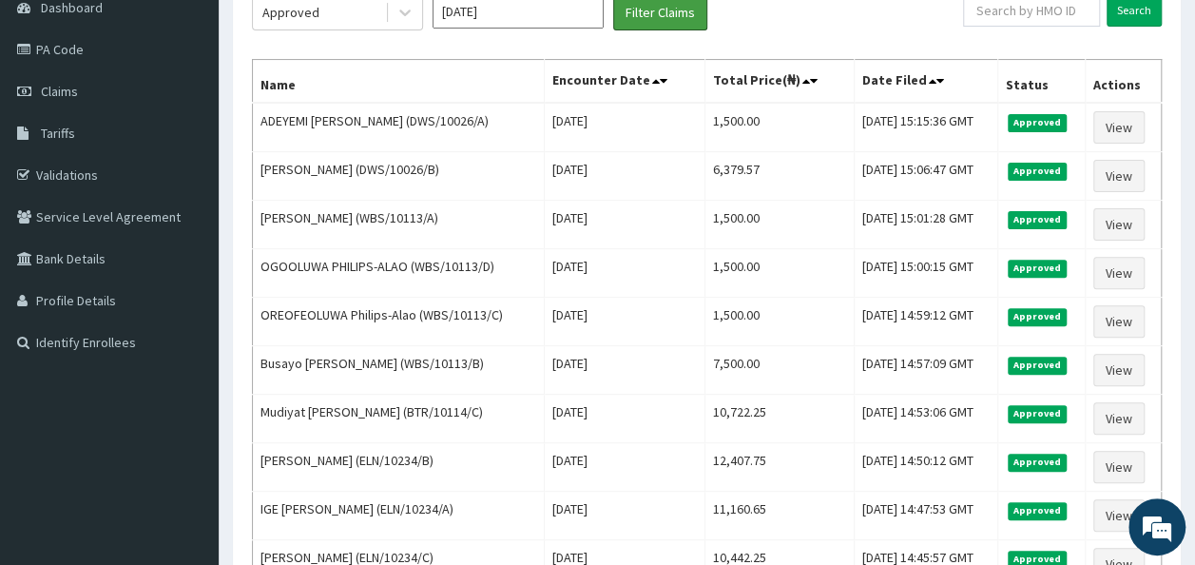
scroll to position [0, 0]
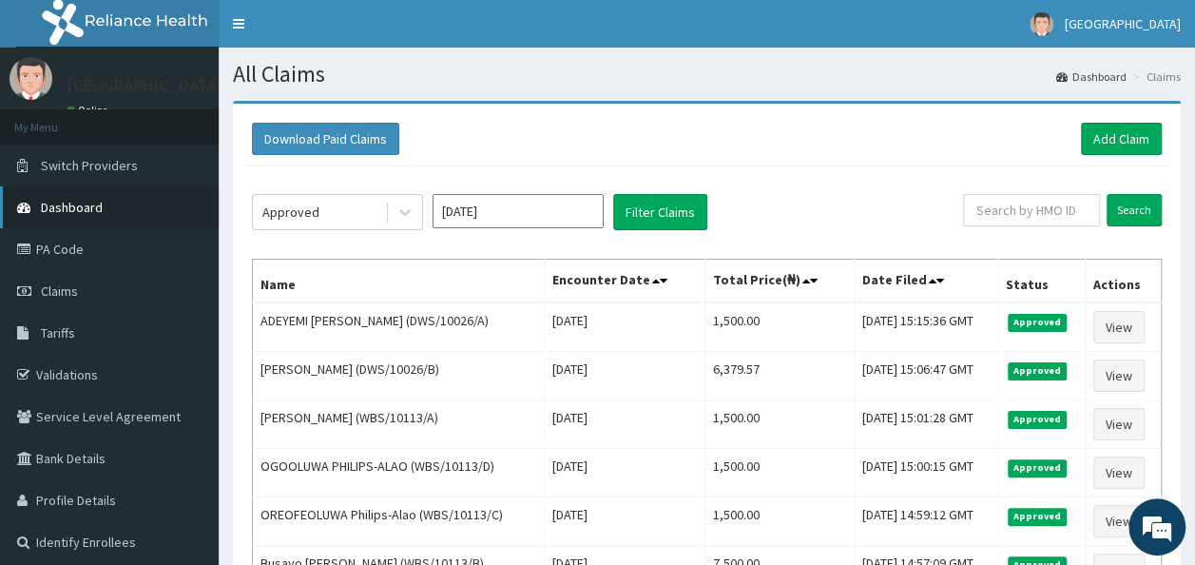
click at [84, 206] on span "Dashboard" at bounding box center [72, 207] width 62 height 17
